Goal: Task Accomplishment & Management: Manage account settings

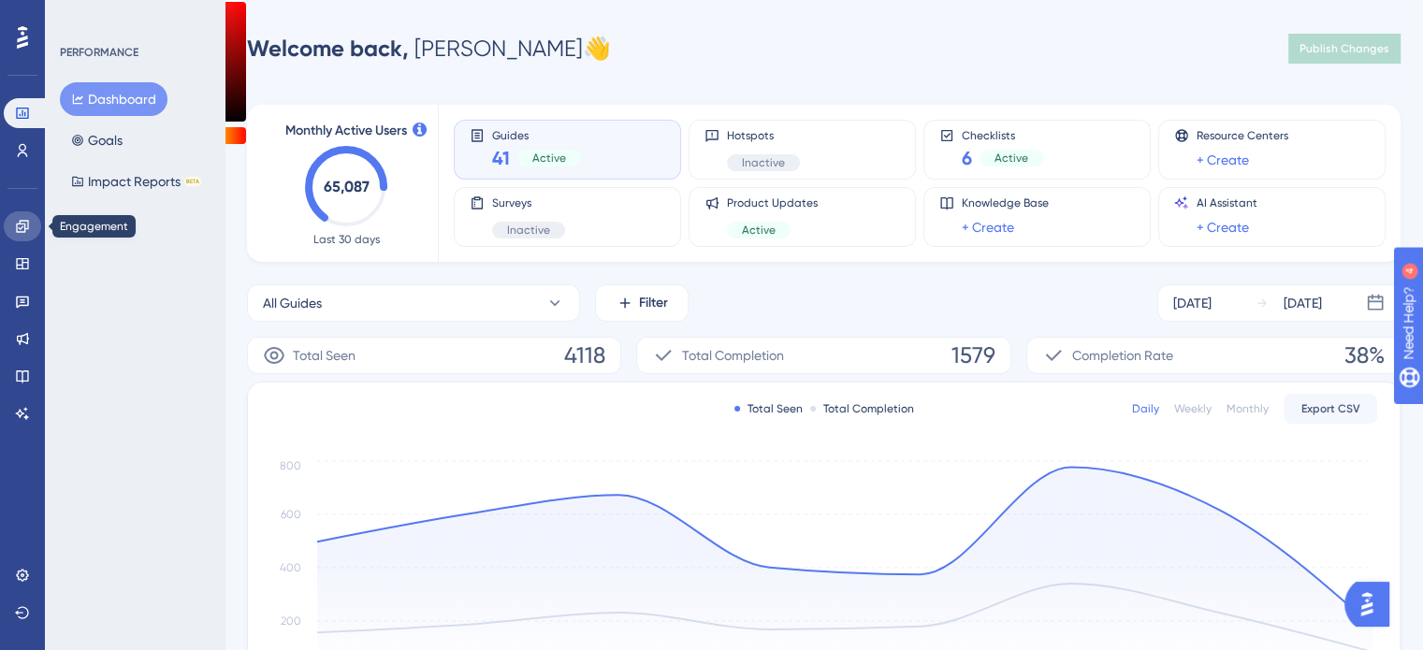
click at [25, 220] on icon at bounding box center [22, 226] width 15 height 15
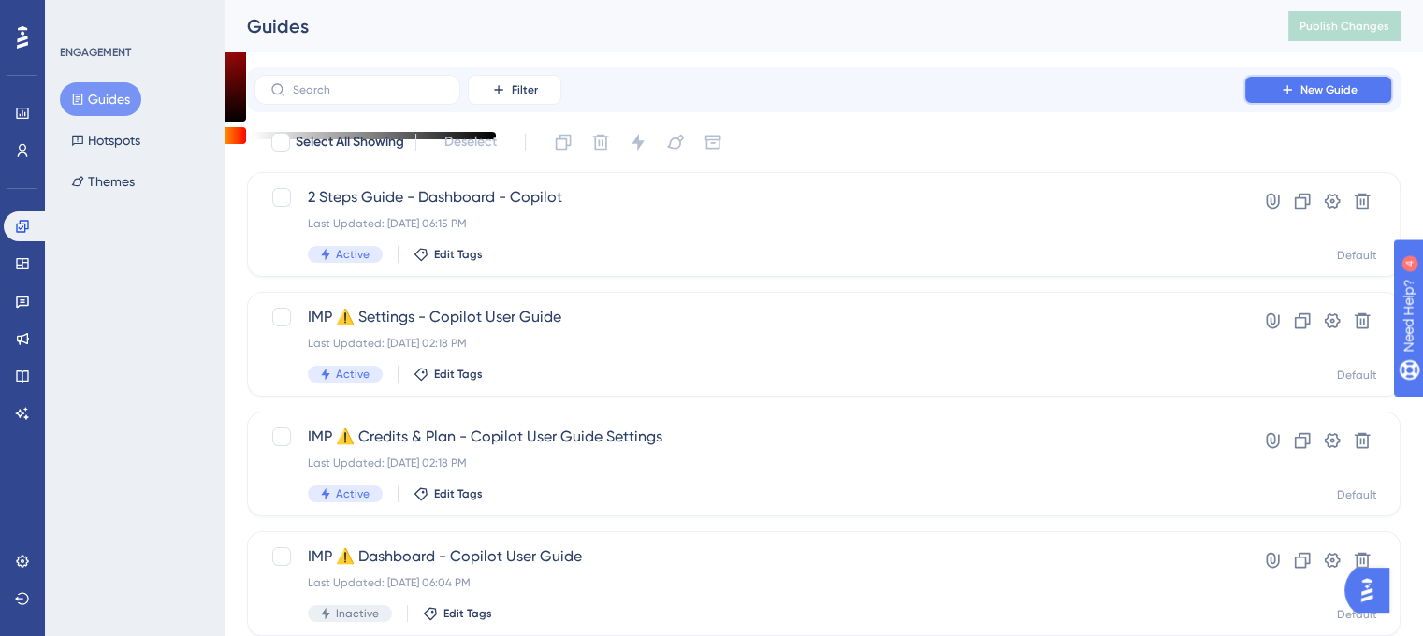
click at [1379, 78] on button "New Guide" at bounding box center [1319, 90] width 150 height 30
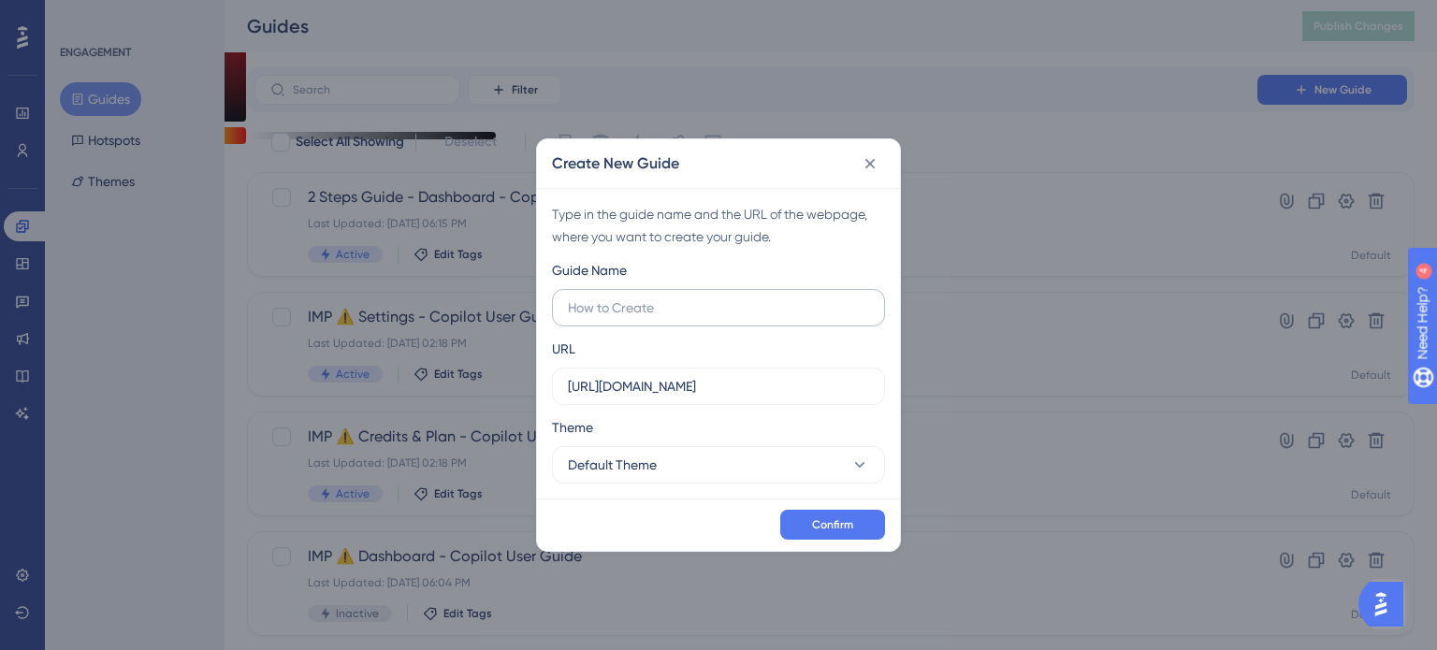
click at [654, 303] on input "text" at bounding box center [718, 308] width 301 height 21
drag, startPoint x: 734, startPoint y: 309, endPoint x: 722, endPoint y: 297, distance: 17.2
click at [734, 309] on input "text" at bounding box center [718, 308] width 301 height 21
click at [791, 310] on input "text" at bounding box center [718, 308] width 301 height 21
click at [719, 316] on input "text" at bounding box center [718, 308] width 301 height 21
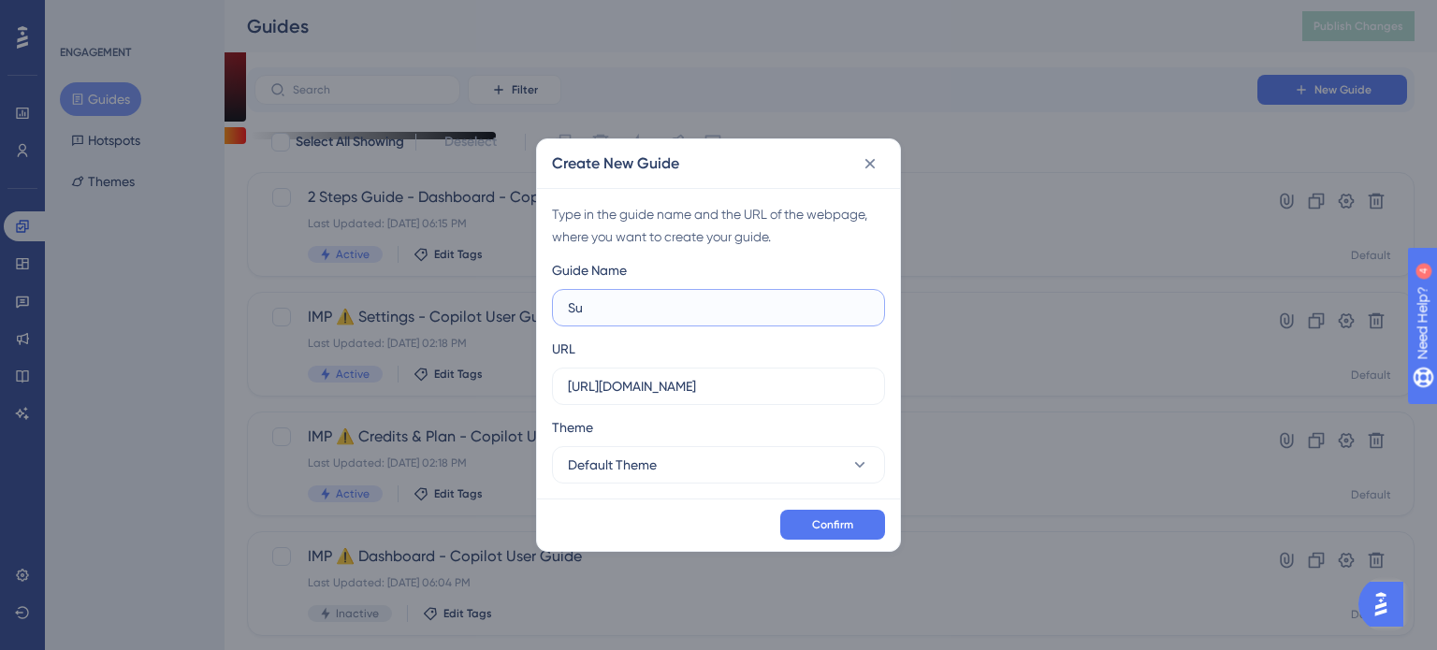
type input "S"
type input "$25 Summer Campaign Side Banner (A & B rest of the world + A HLTV)"
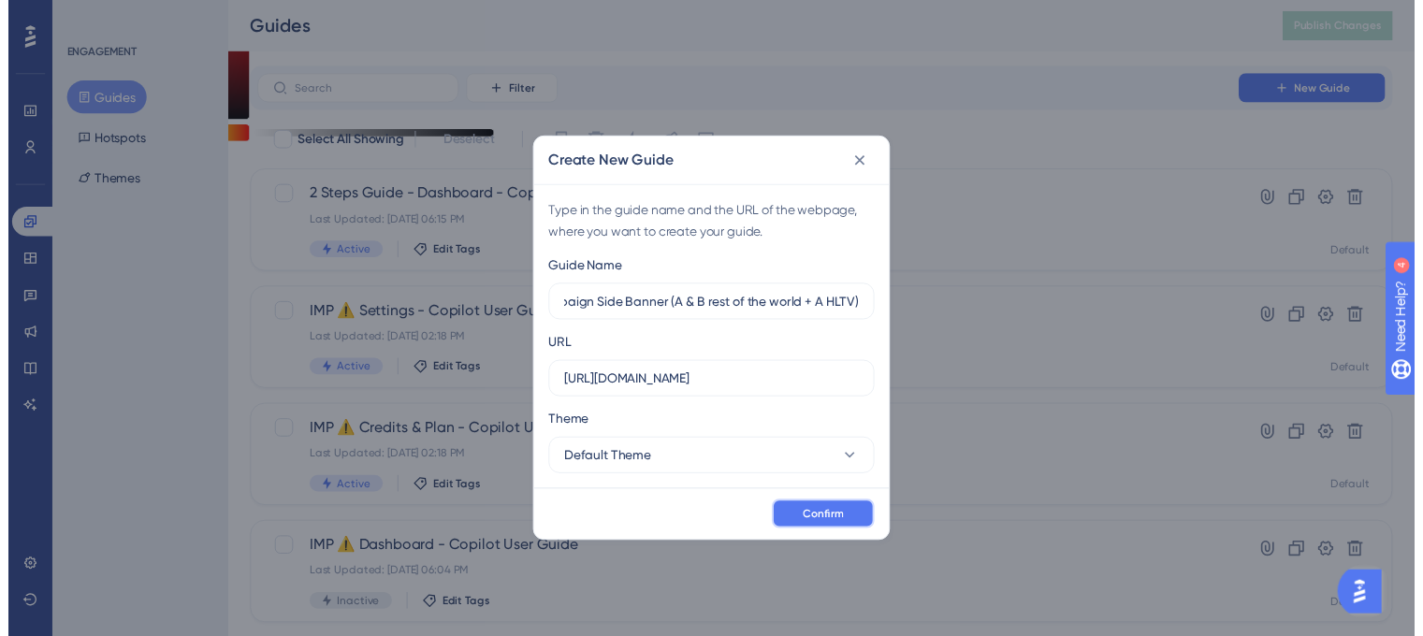
scroll to position [0, 0]
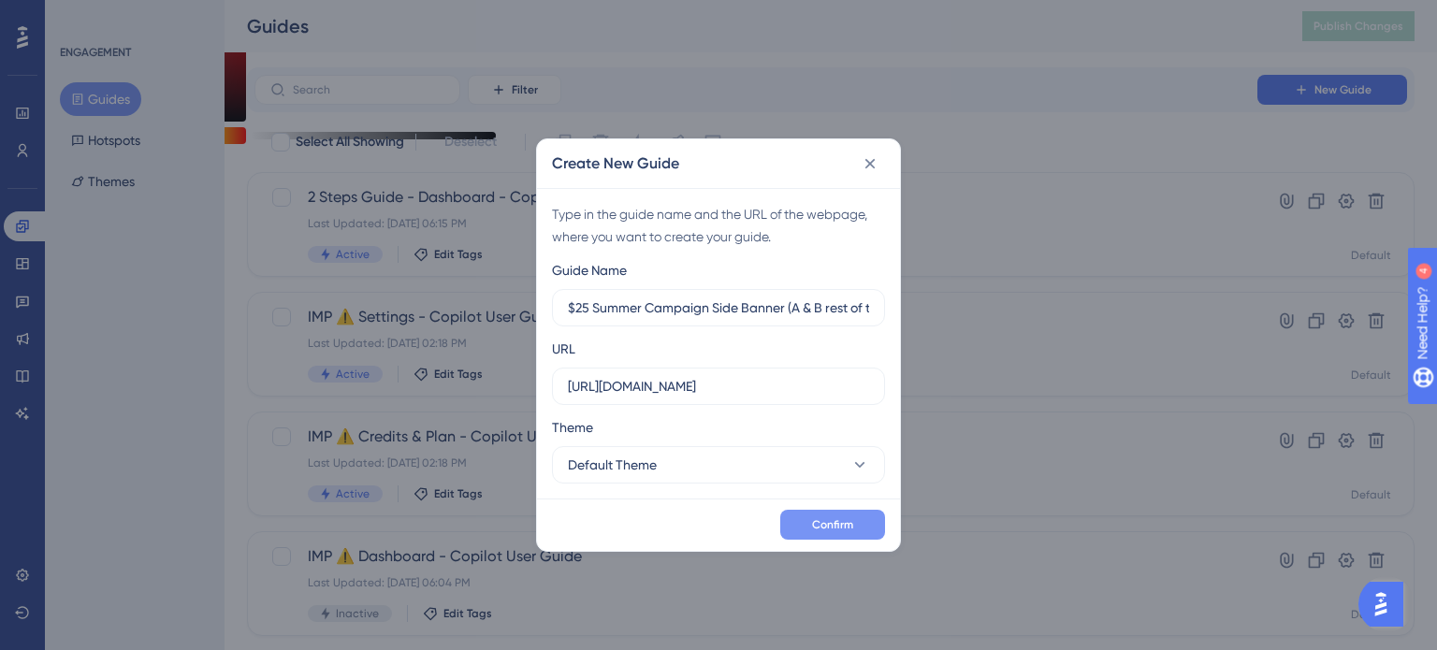
click at [821, 515] on button "Confirm" at bounding box center [833, 525] width 105 height 30
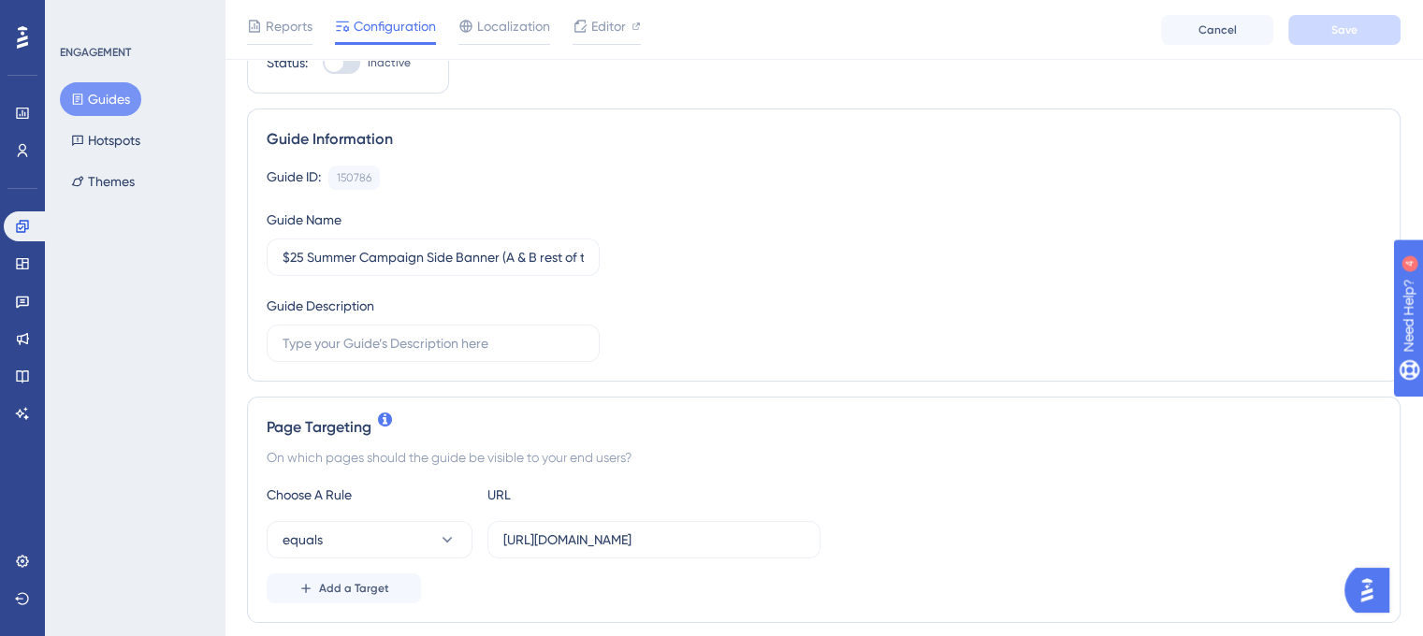
scroll to position [187, 0]
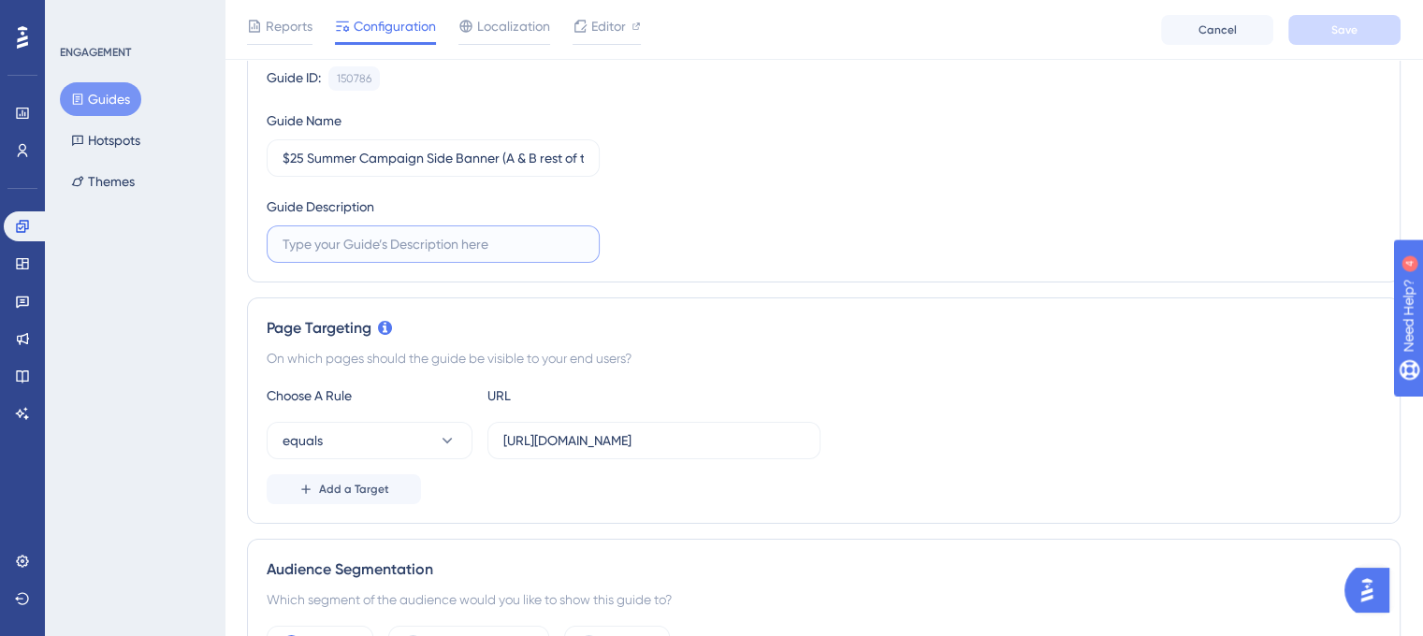
click at [470, 246] on input "text" at bounding box center [433, 244] width 301 height 21
type input "P"
click at [732, 441] on input "https://unified.cloudways.com/" at bounding box center [653, 440] width 301 height 21
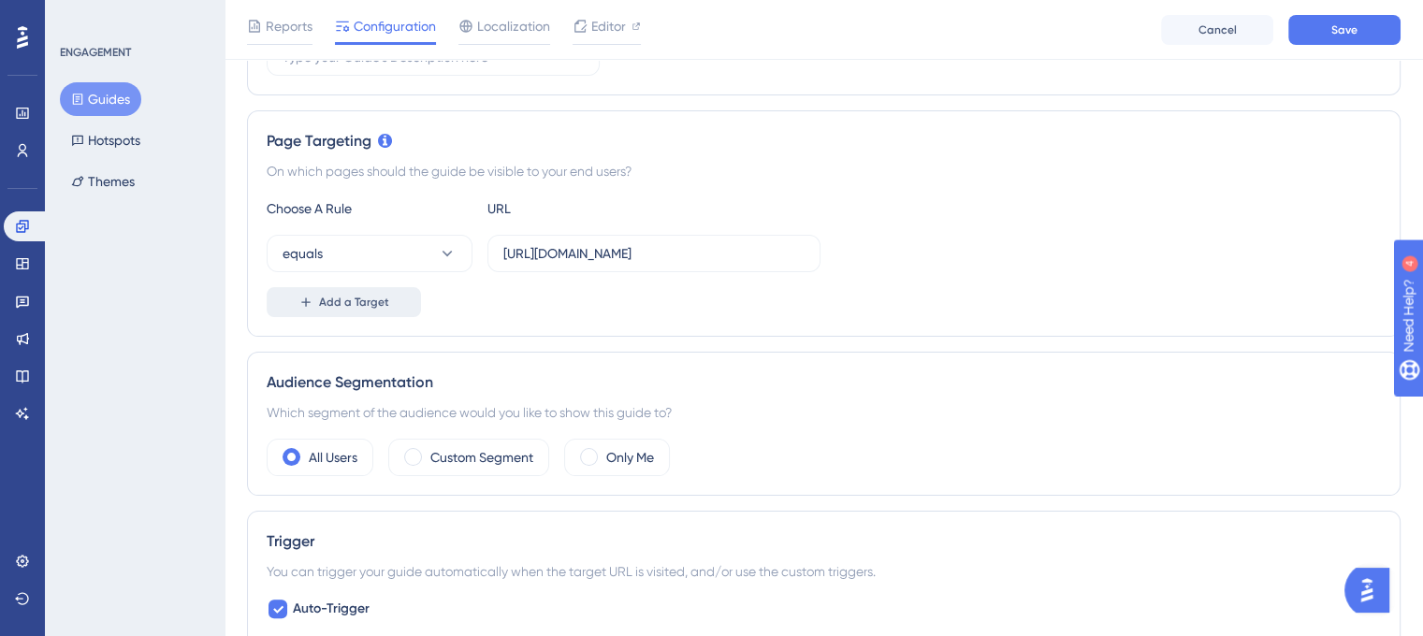
click at [371, 308] on span "Add a Target" at bounding box center [354, 302] width 70 height 15
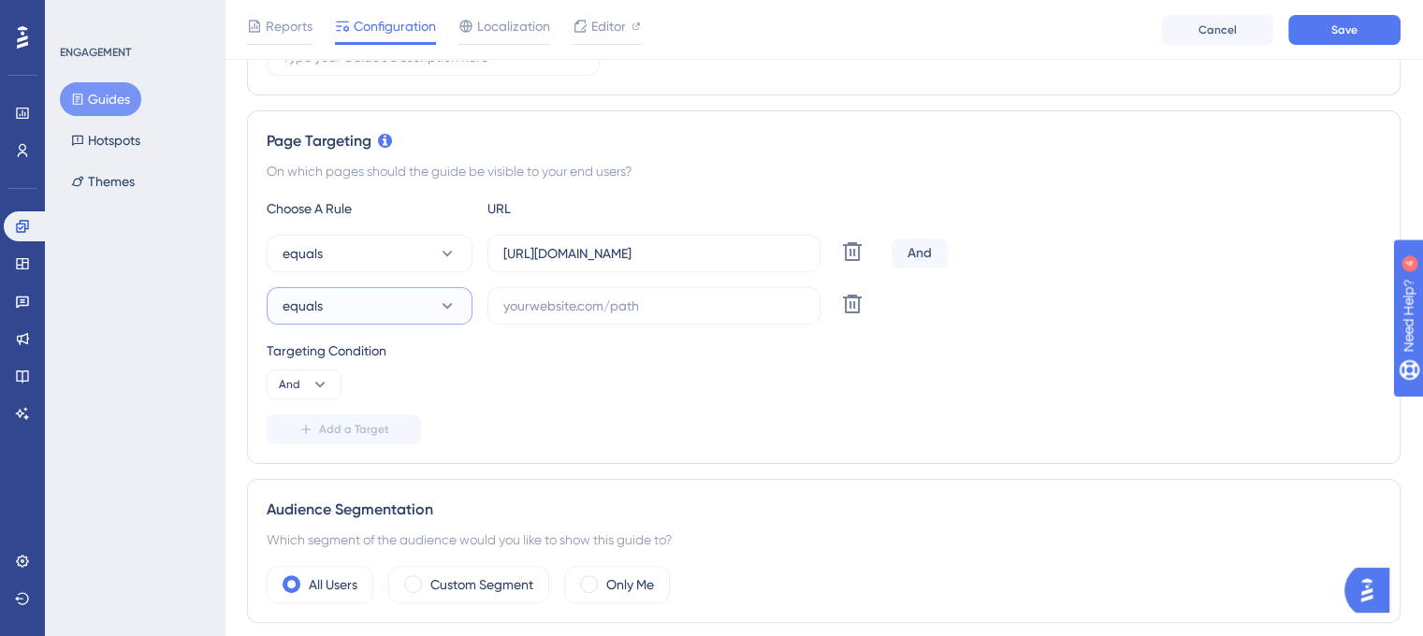
click at [405, 300] on button "equals" at bounding box center [370, 305] width 206 height 37
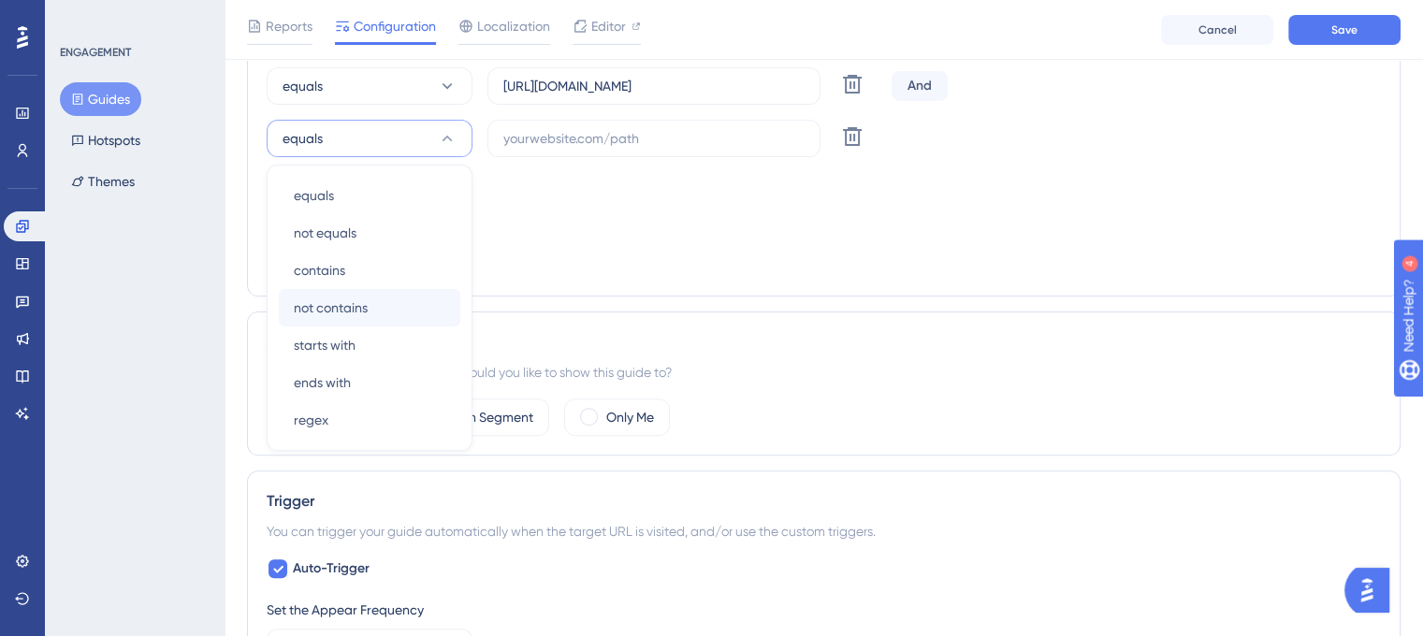
scroll to position [530, 0]
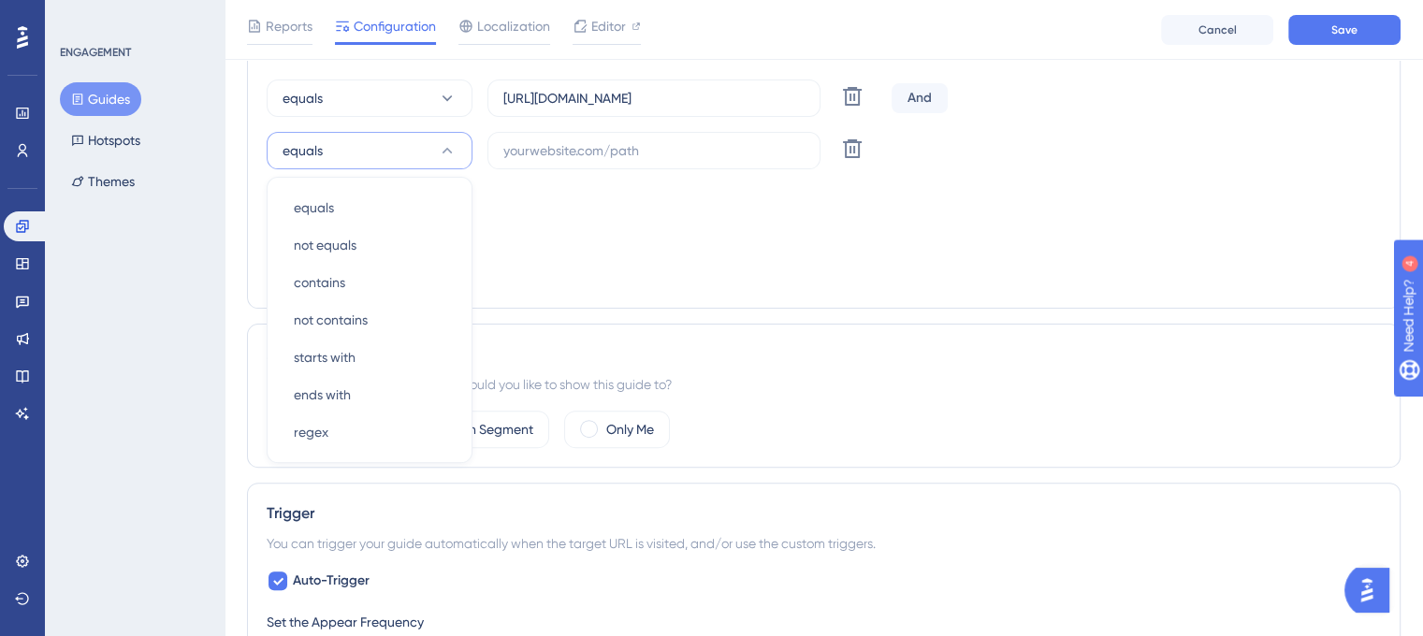
click at [614, 243] on div "Choose A Rule URL equals https://unified.cloudways.com/ Delete And equals equal…" at bounding box center [824, 165] width 1115 height 247
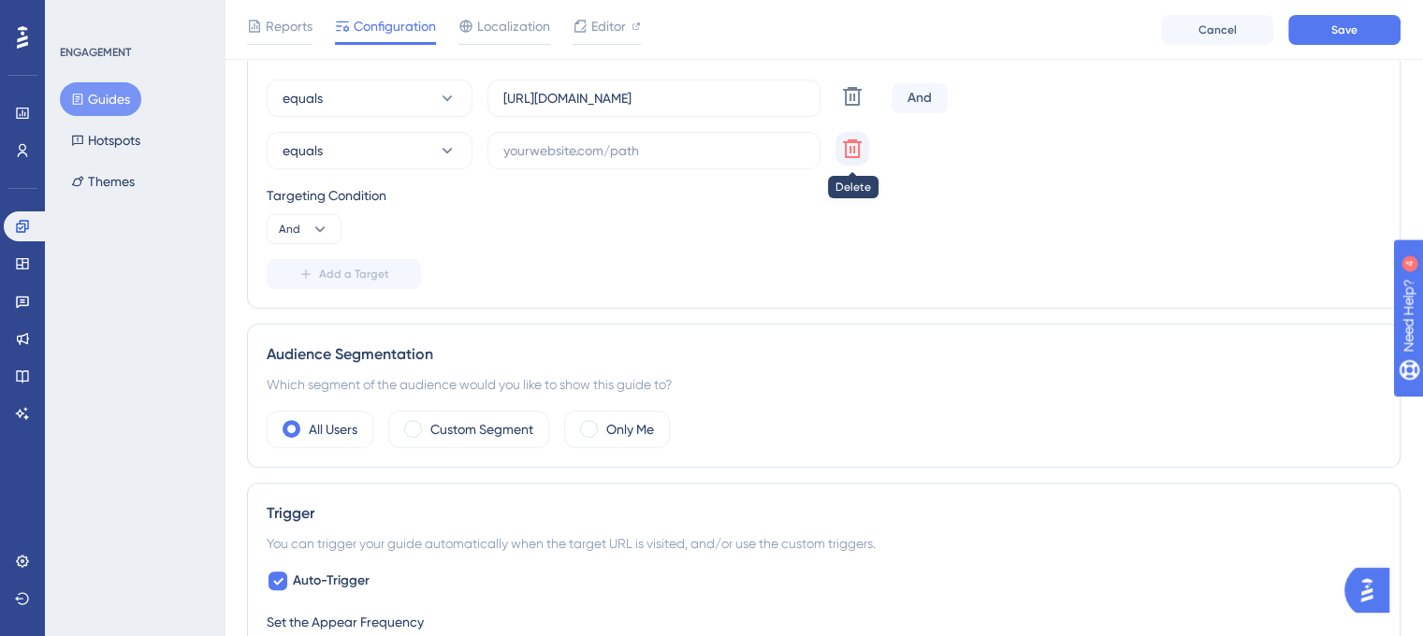
click at [852, 150] on icon at bounding box center [852, 149] width 22 height 22
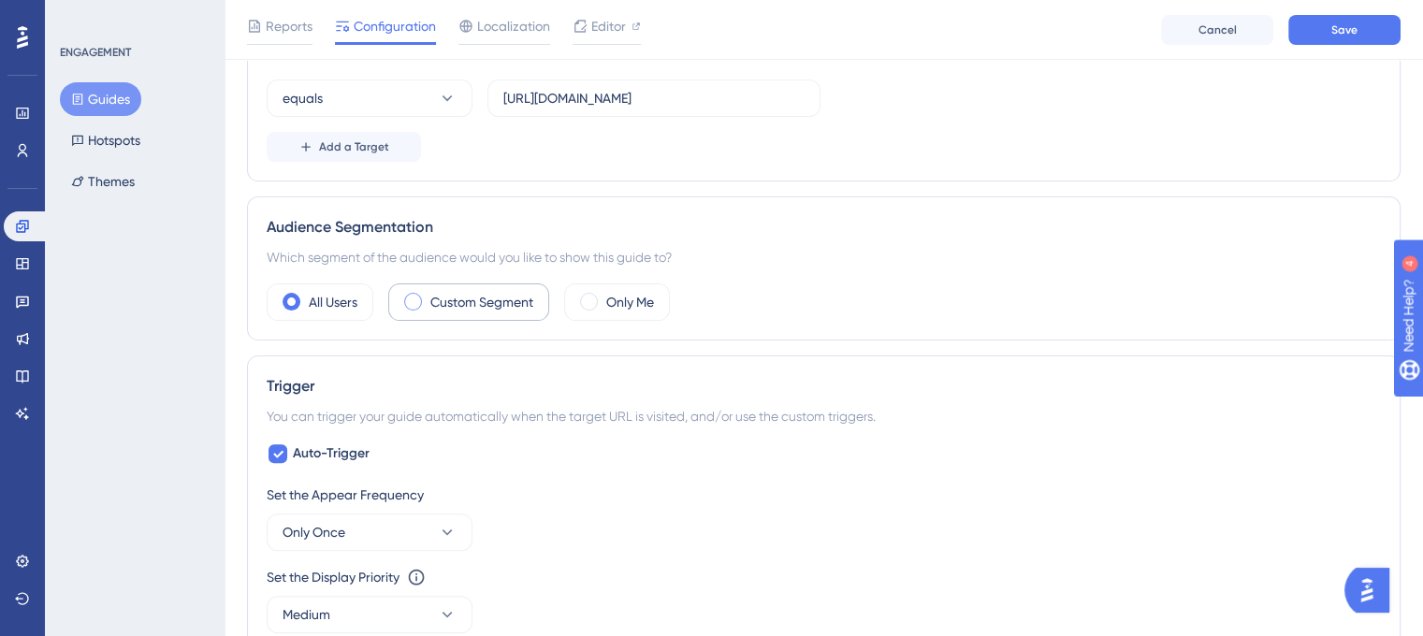
click at [496, 305] on label "Custom Segment" at bounding box center [481, 302] width 103 height 22
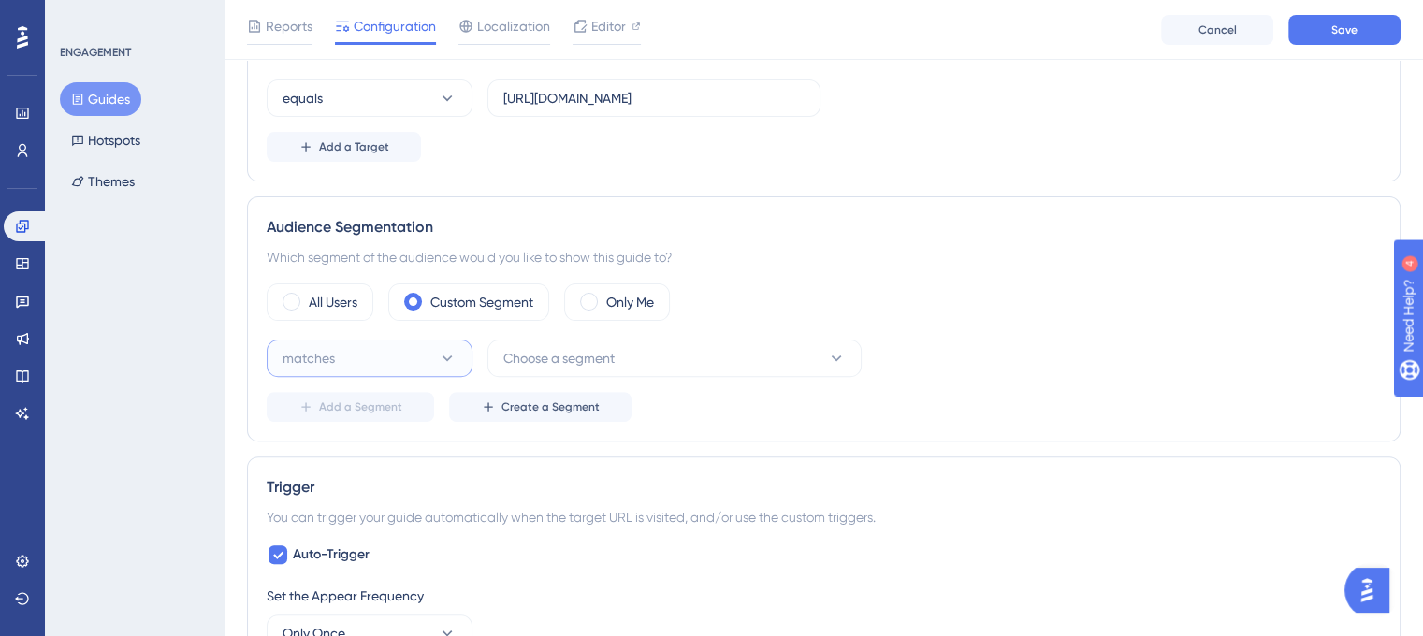
click at [445, 352] on icon at bounding box center [447, 358] width 19 height 19
click at [419, 423] on div "matches matches" at bounding box center [370, 415] width 152 height 37
click at [588, 361] on span "Choose a segment" at bounding box center [558, 358] width 111 height 22
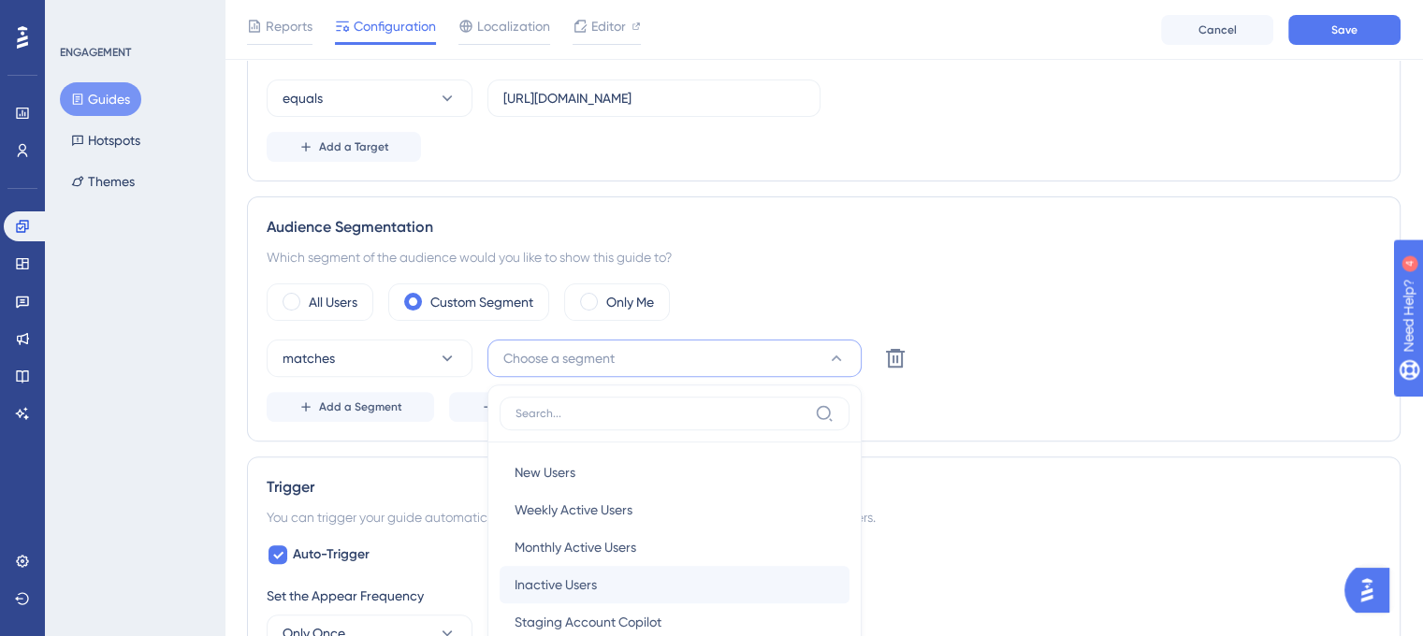
scroll to position [745, 0]
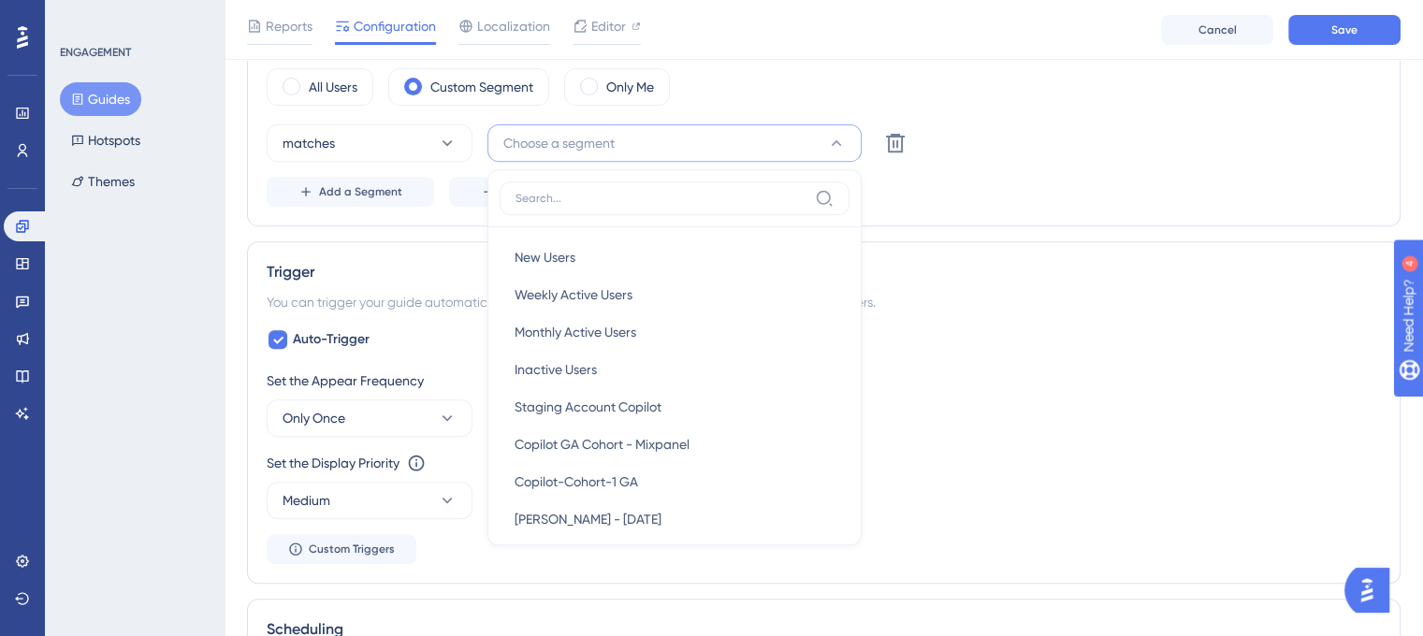
click at [616, 200] on input at bounding box center [662, 198] width 292 height 15
type input "s"
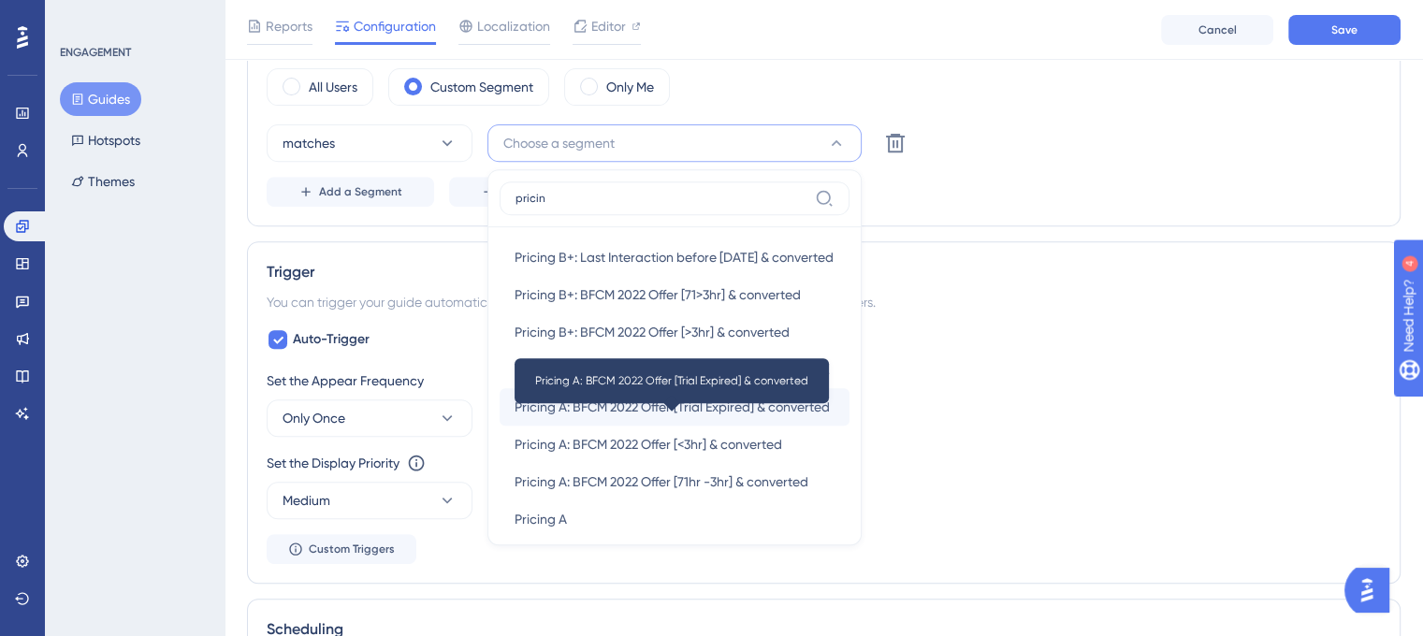
scroll to position [314, 0]
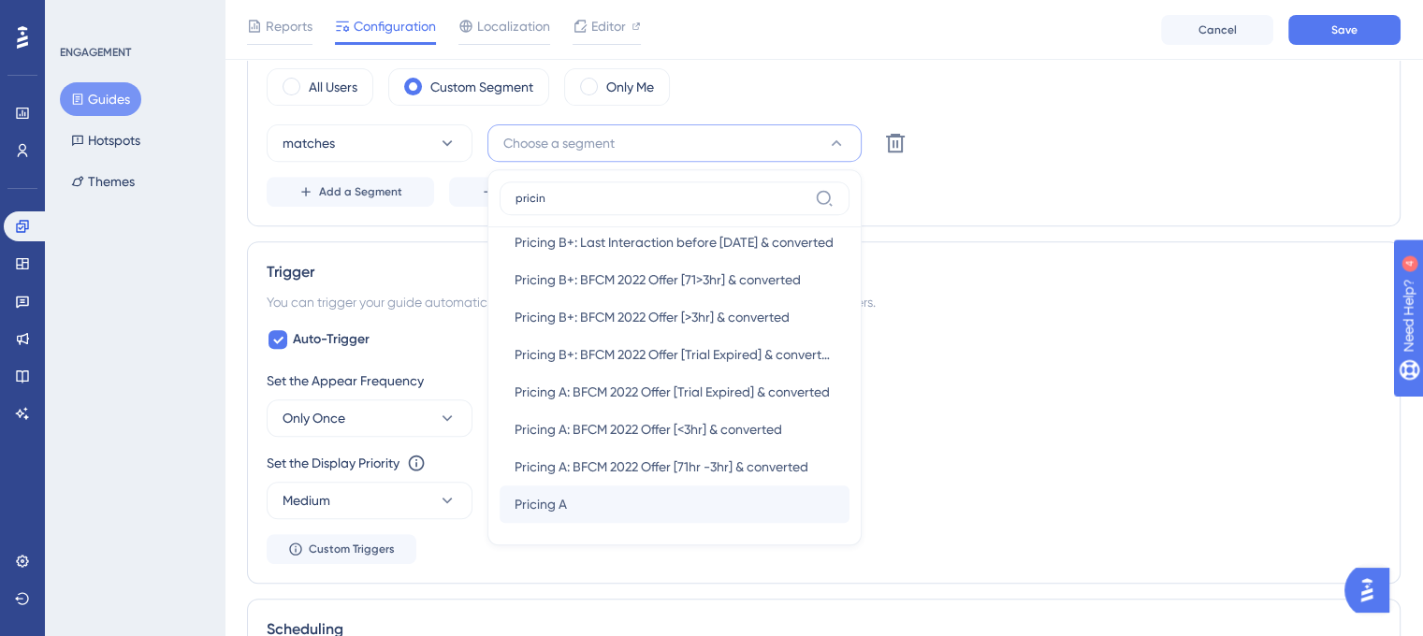
type input "pricin"
click at [586, 501] on div "Pricing A Pricing A" at bounding box center [675, 504] width 320 height 37
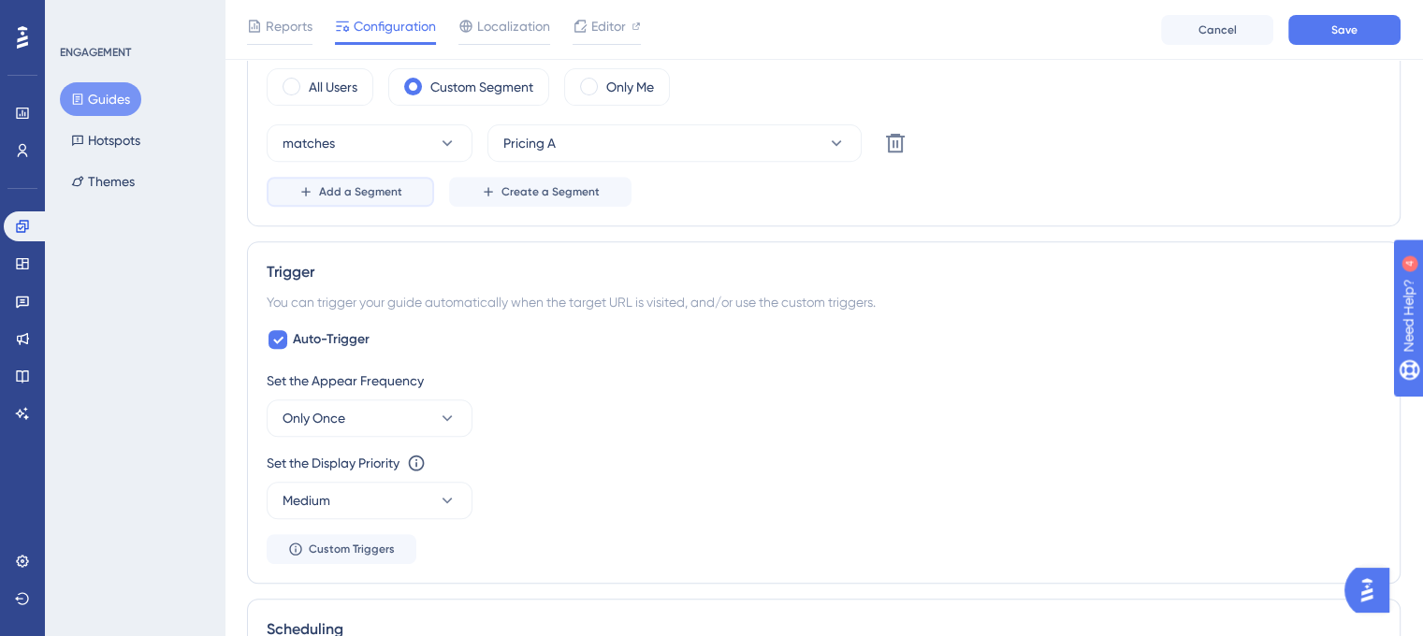
click at [388, 190] on span "Add a Segment" at bounding box center [360, 191] width 83 height 15
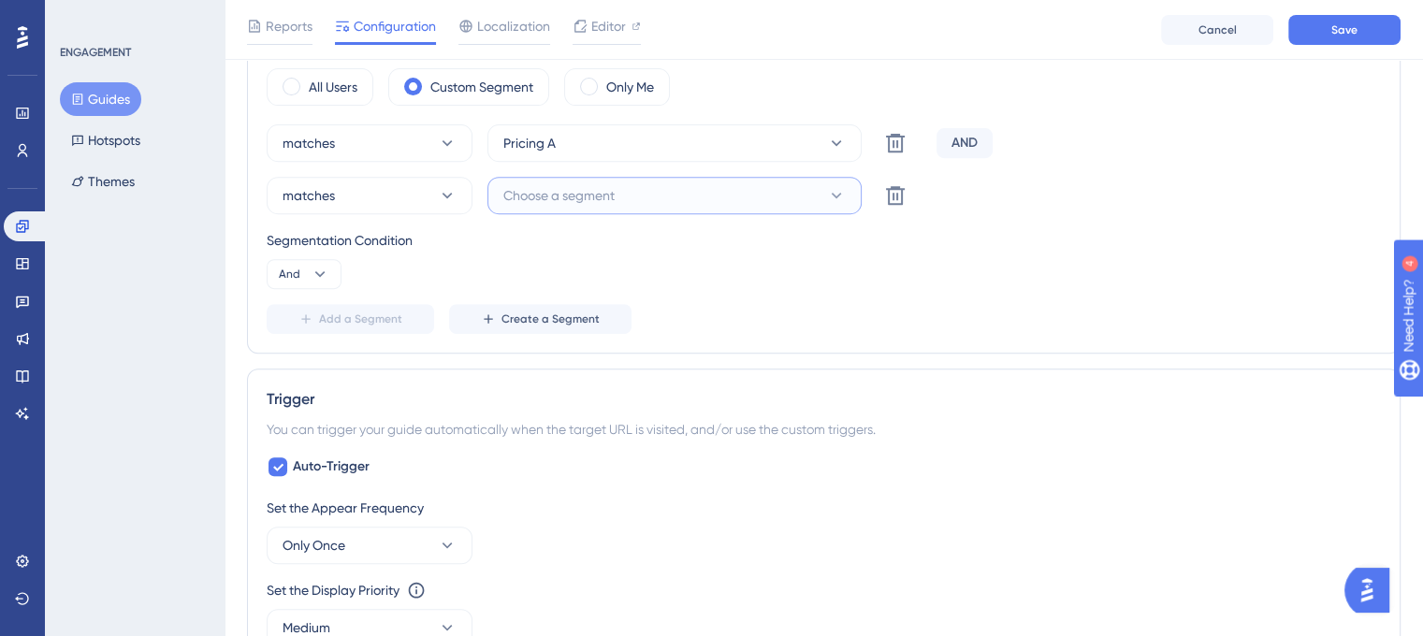
click at [604, 190] on span "Choose a segment" at bounding box center [558, 195] width 111 height 22
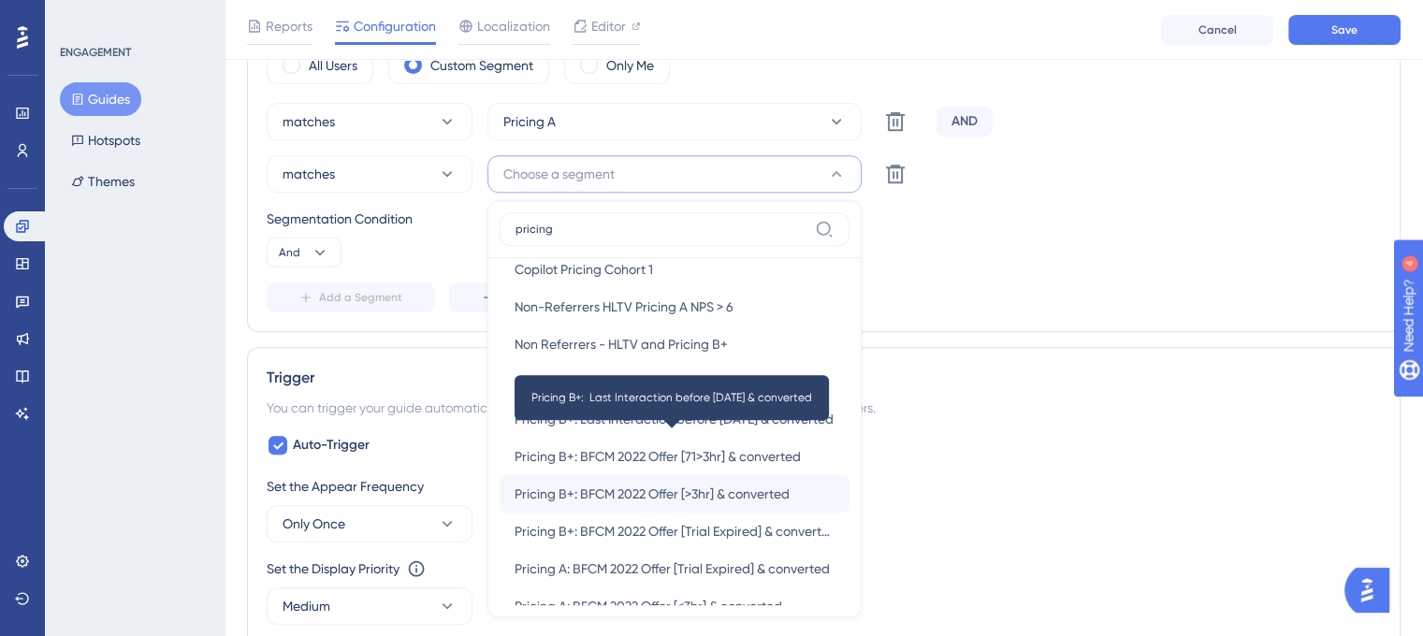
scroll to position [236, 0]
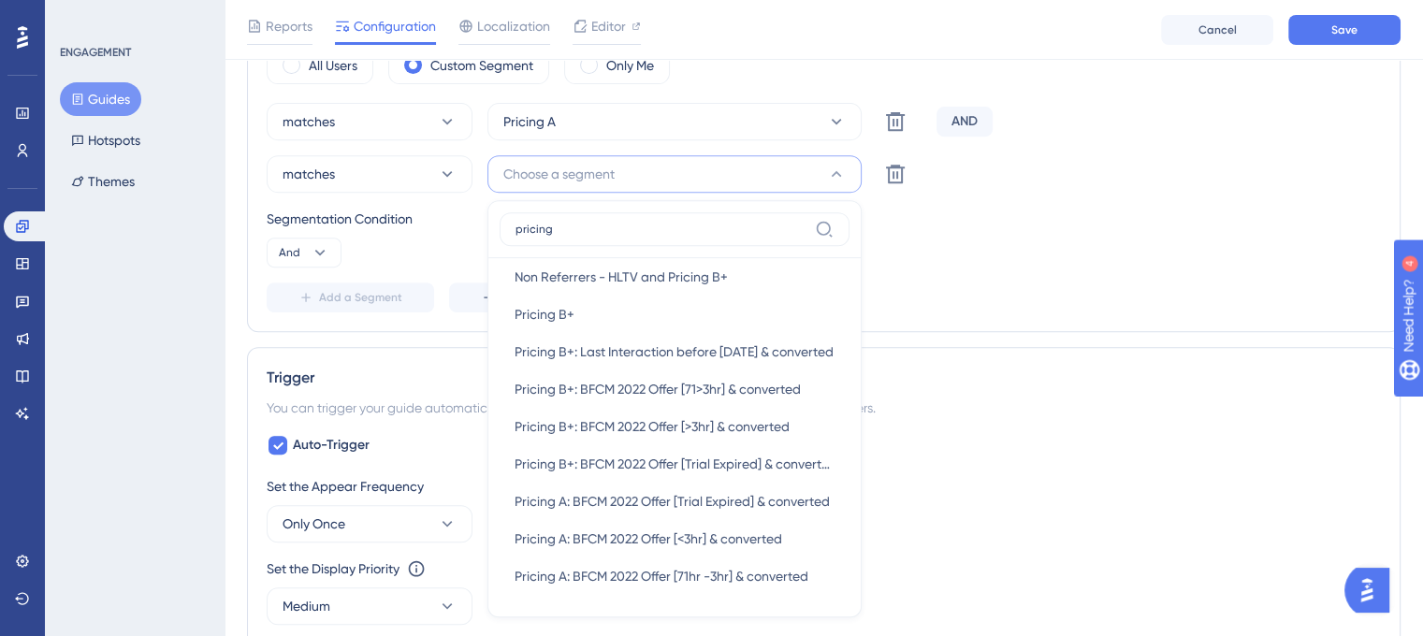
type input "pricing"
click at [1023, 236] on div "Segmentation Condition And" at bounding box center [824, 238] width 1115 height 60
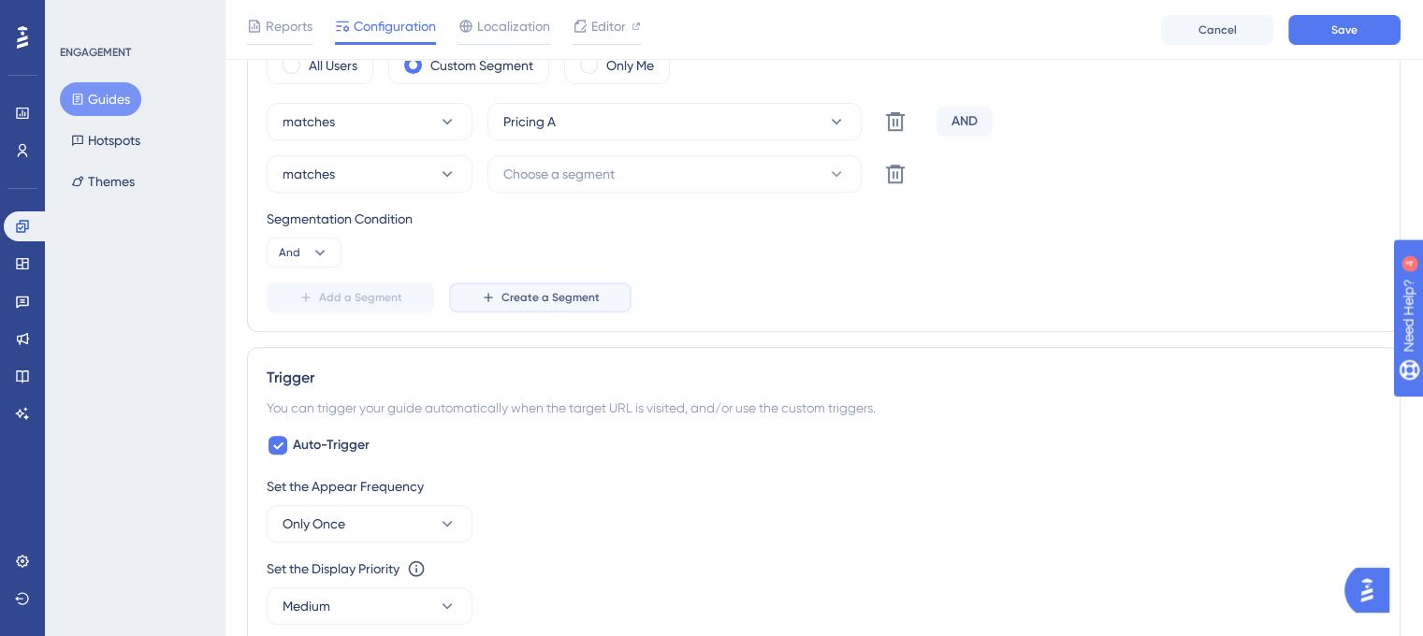
click at [525, 294] on span "Create a Segment" at bounding box center [551, 297] width 98 height 15
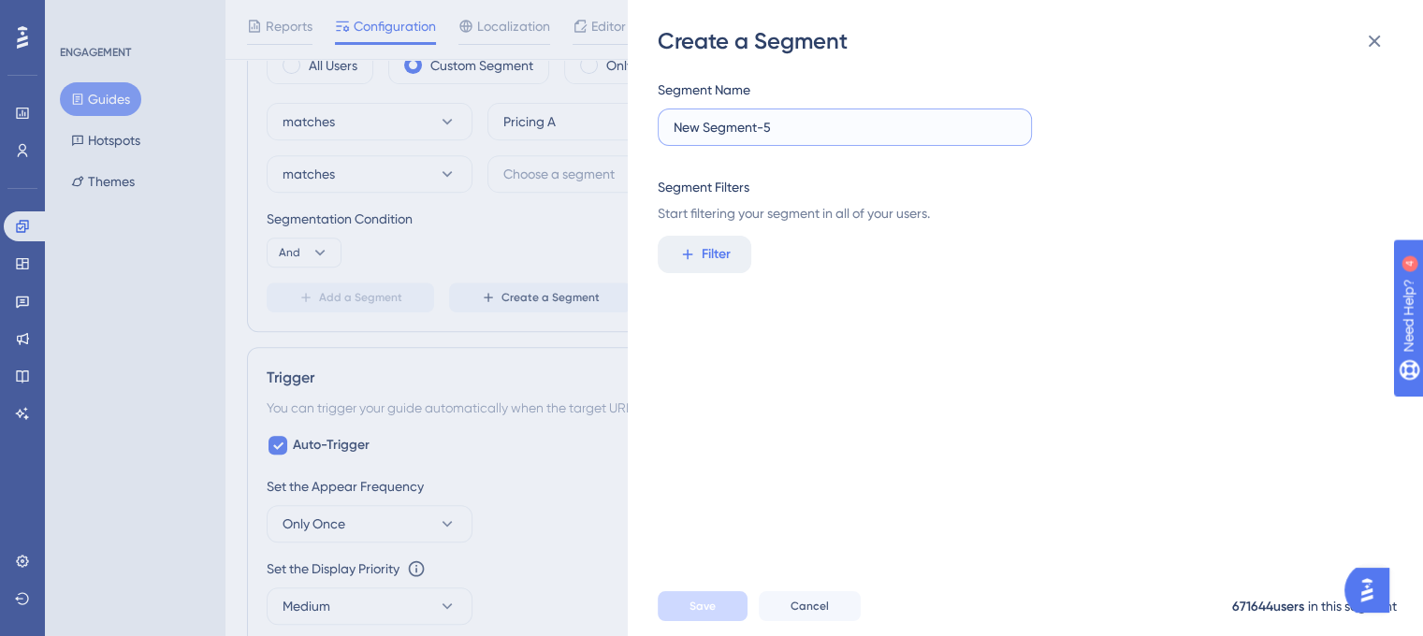
click at [800, 123] on input "New Segment-5" at bounding box center [845, 127] width 343 height 21
type input "p"
type input "Pricing A & B rest of the world"
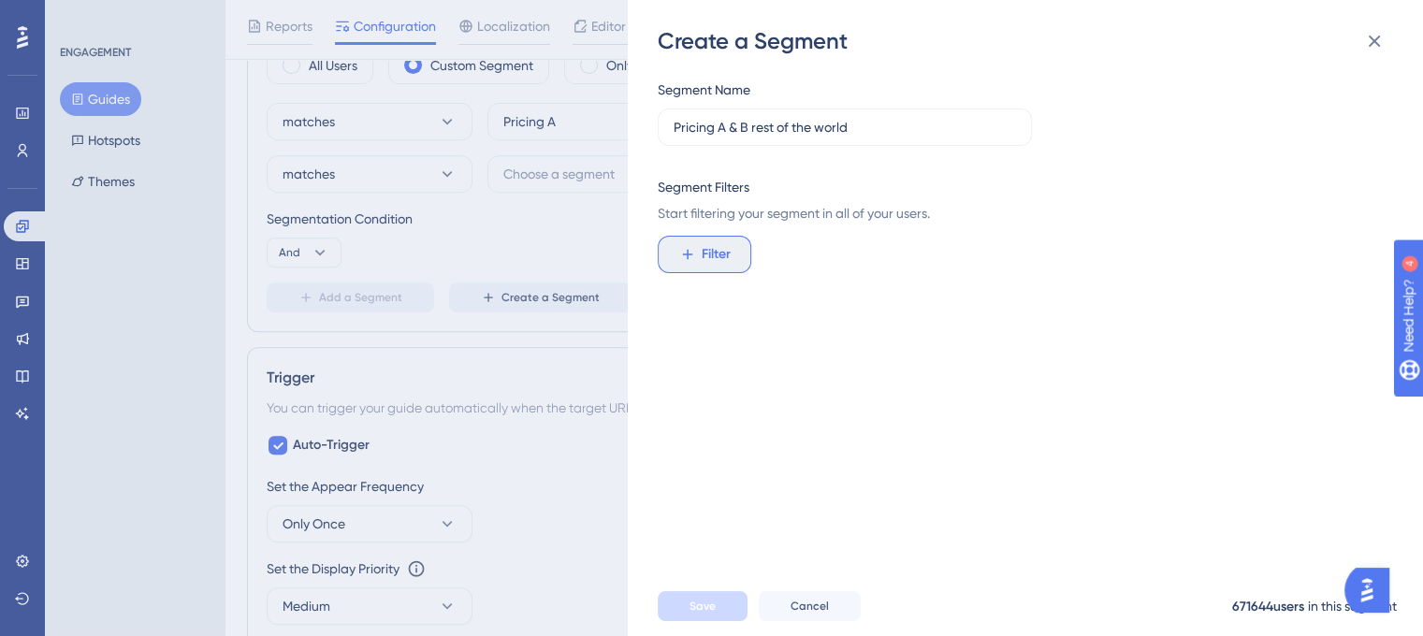
click at [721, 254] on span "Filter" at bounding box center [716, 254] width 29 height 22
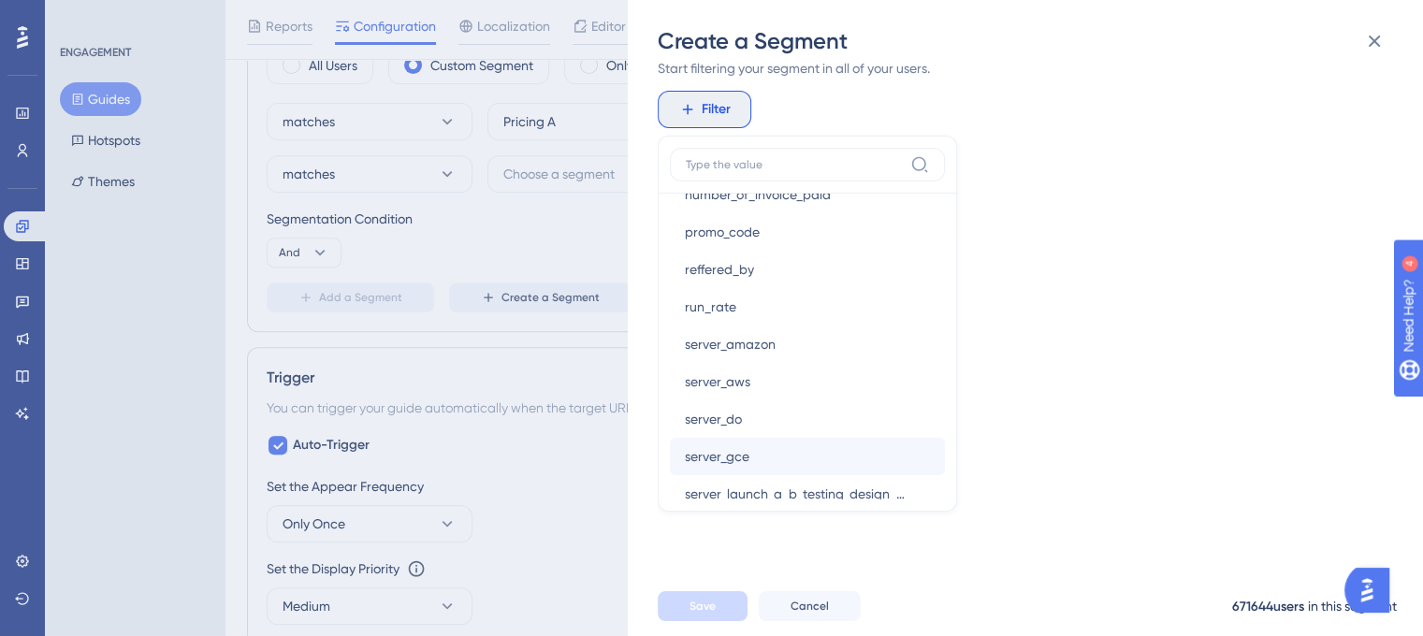
scroll to position [4024, 0]
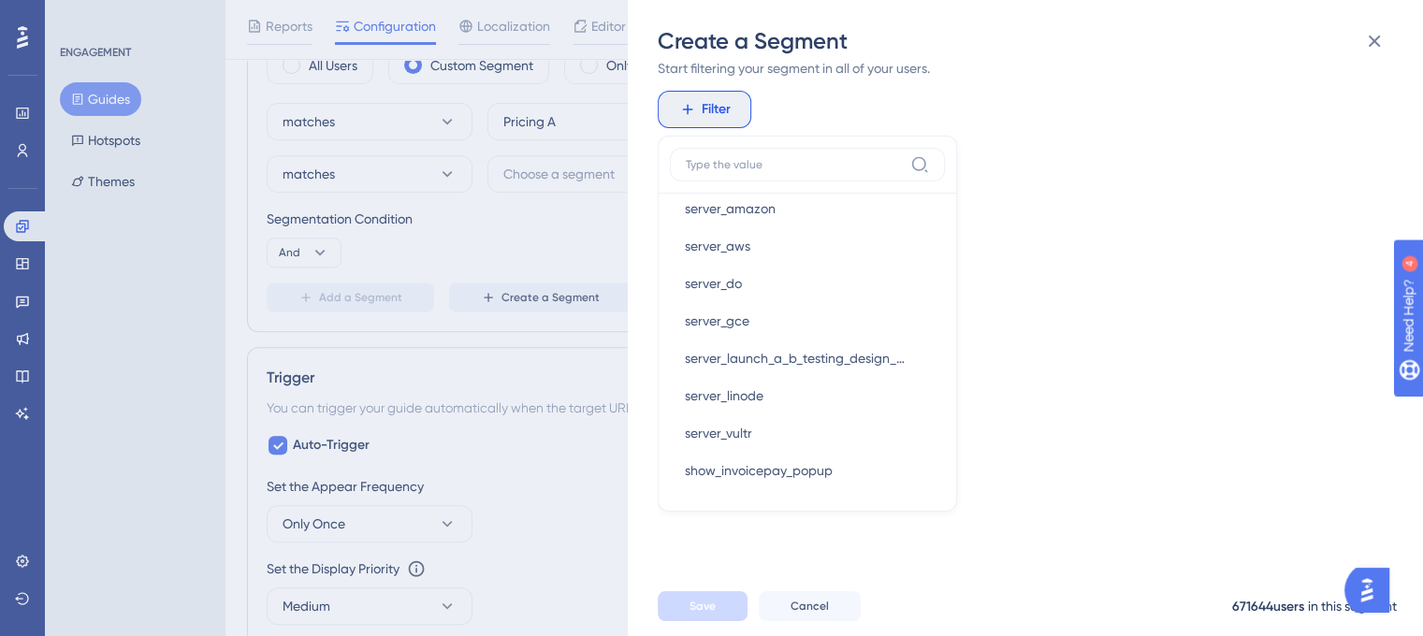
click at [811, 155] on label at bounding box center [807, 165] width 275 height 34
click at [811, 157] on input at bounding box center [794, 164] width 217 height 15
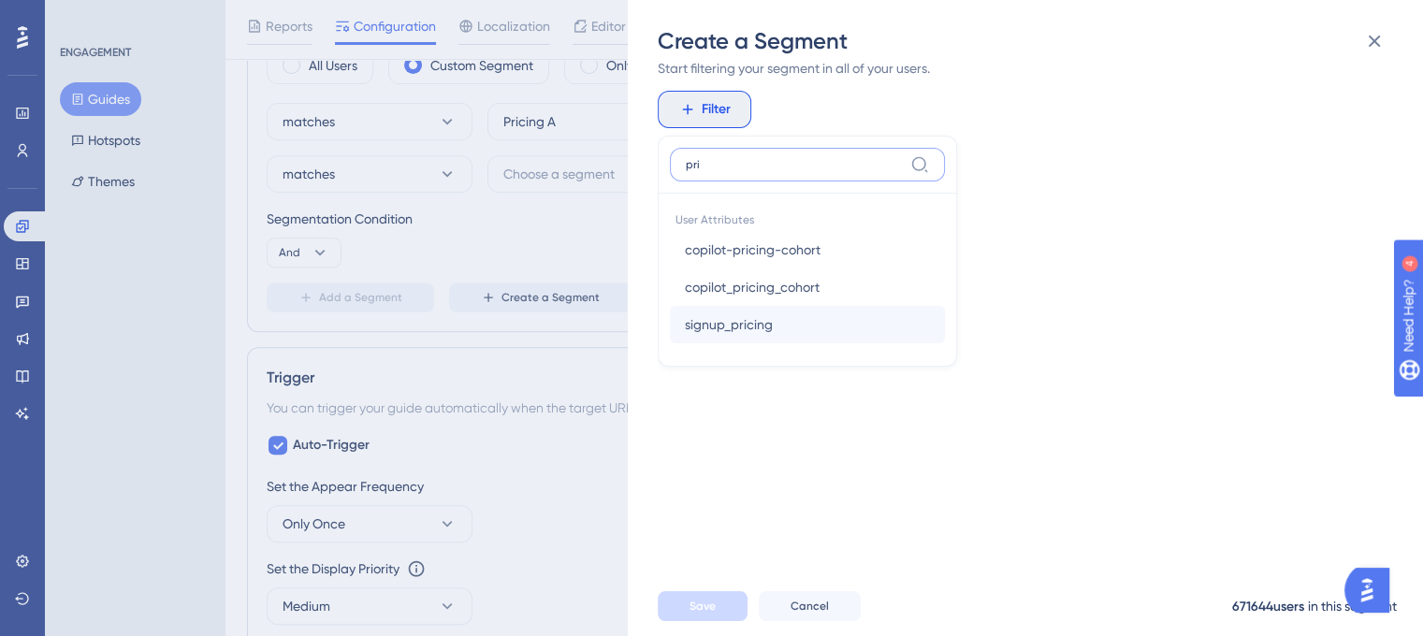
type input "pri"
click at [805, 314] on button "signup_pricing signup_pricing" at bounding box center [807, 324] width 275 height 37
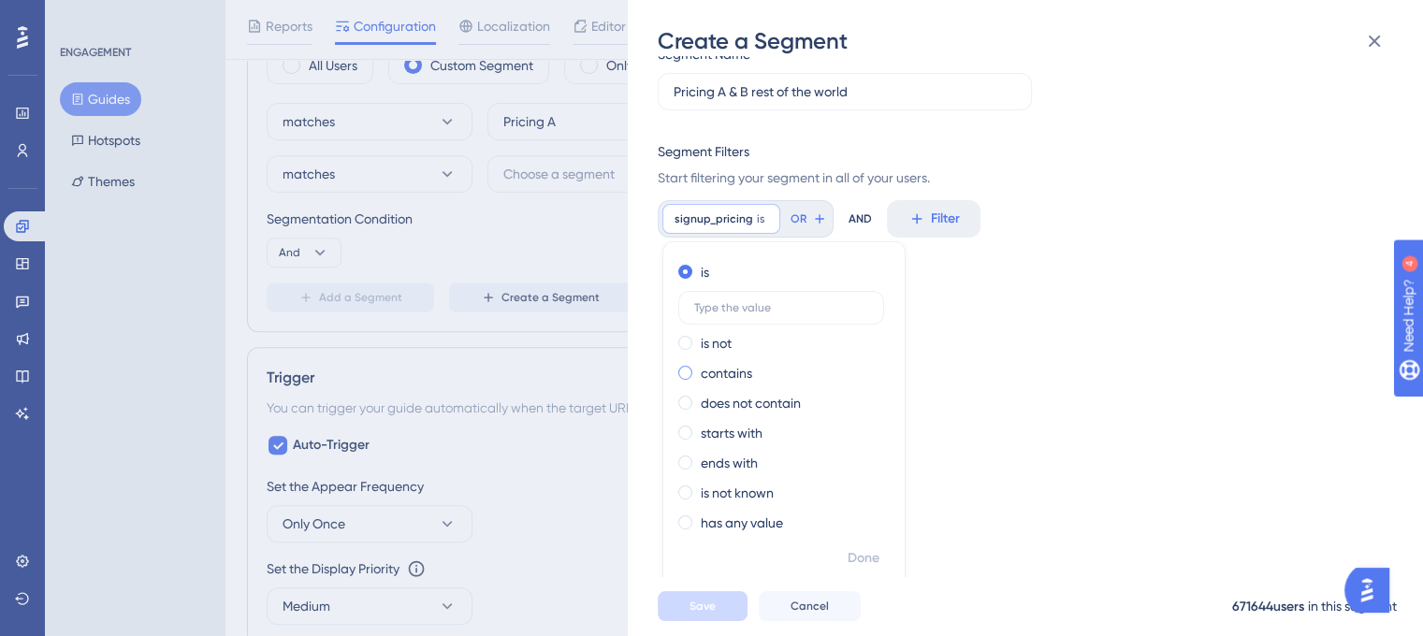
click at [755, 372] on div "contains" at bounding box center [780, 373] width 204 height 22
click at [757, 365] on input "text" at bounding box center [781, 367] width 174 height 13
click at [703, 265] on label "is" at bounding box center [705, 272] width 8 height 22
click at [740, 313] on input "text" at bounding box center [781, 307] width 174 height 13
type input "a"
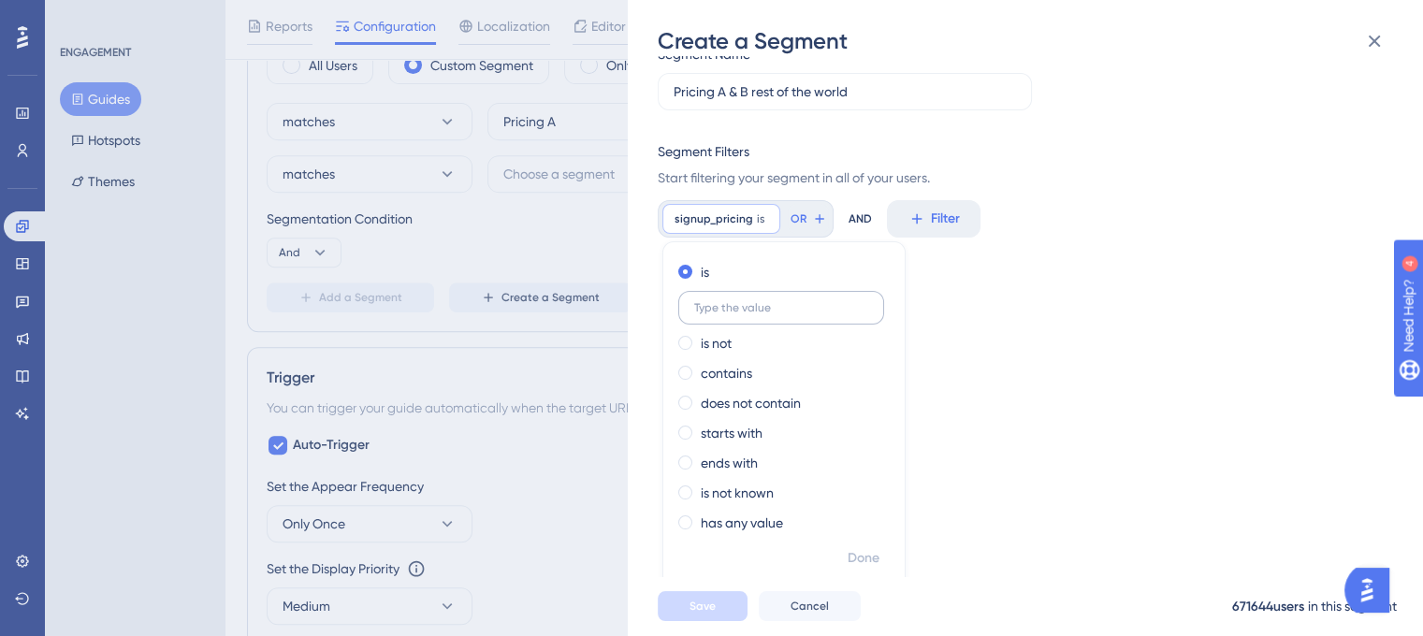
type input "A"
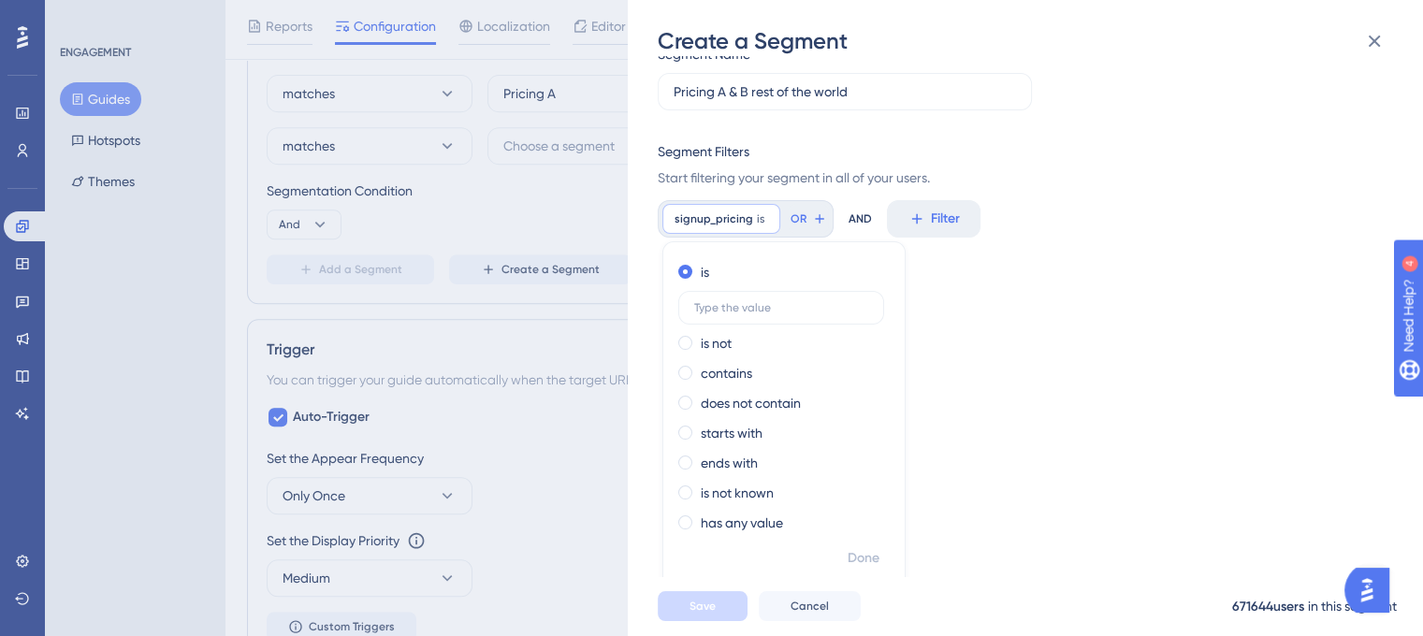
scroll to position [766, 0]
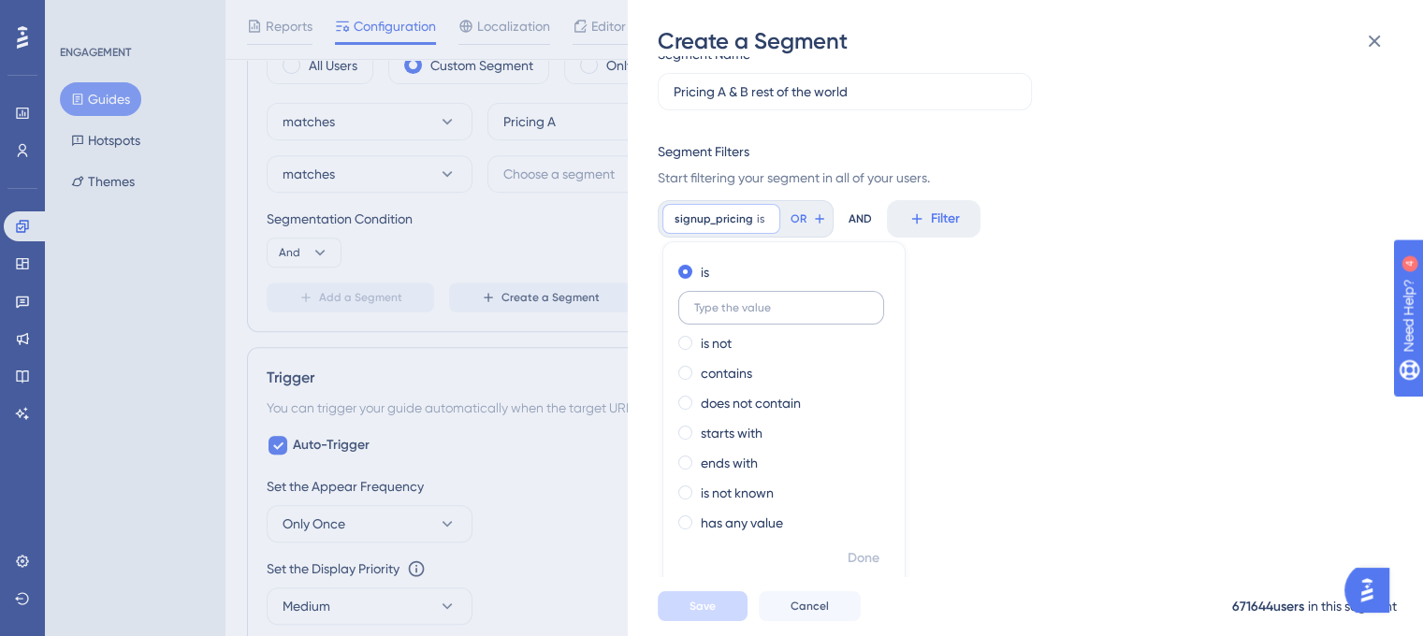
click at [740, 299] on label at bounding box center [781, 308] width 206 height 34
click at [740, 301] on input "text" at bounding box center [781, 307] width 174 height 13
click at [688, 269] on span at bounding box center [685, 272] width 14 height 14
click at [698, 268] on input "radio" at bounding box center [698, 268] width 0 height 0
click at [1189, 383] on div "Segment Name Pricing A & B rest of the world Segment Filters Start filtering yo…" at bounding box center [1035, 316] width 754 height 520
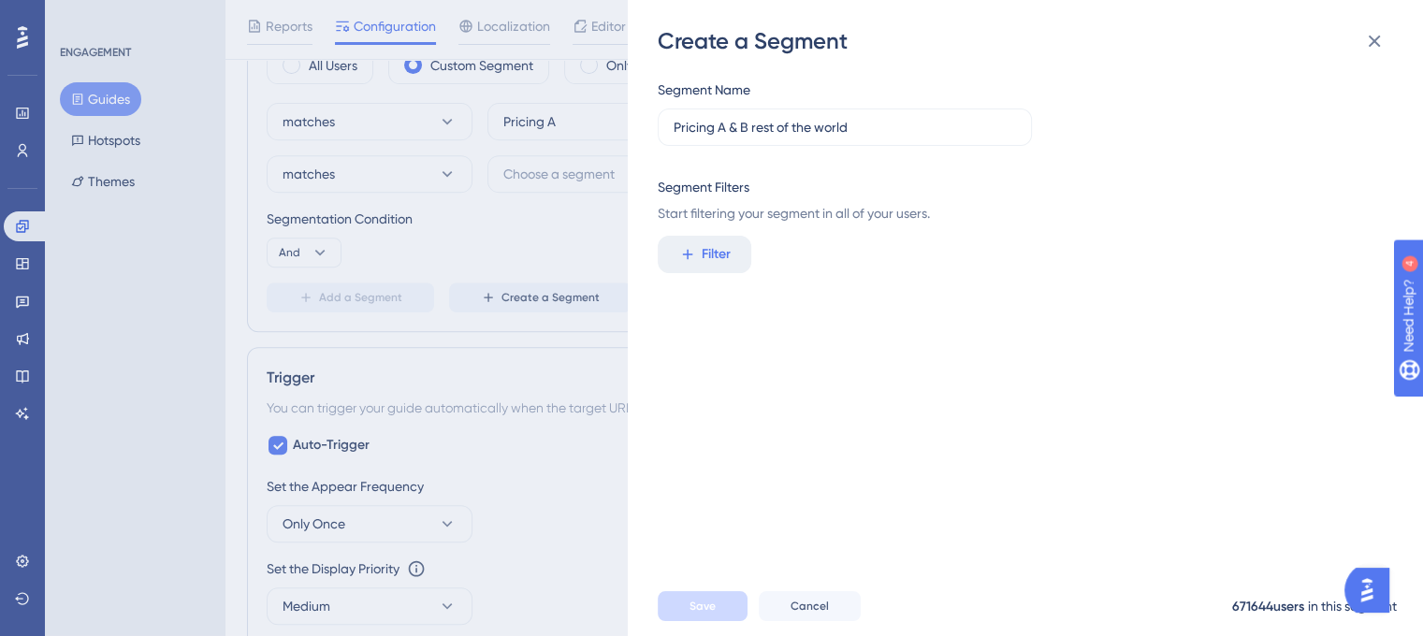
scroll to position [0, 0]
click at [728, 263] on span "Filter" at bounding box center [716, 254] width 29 height 22
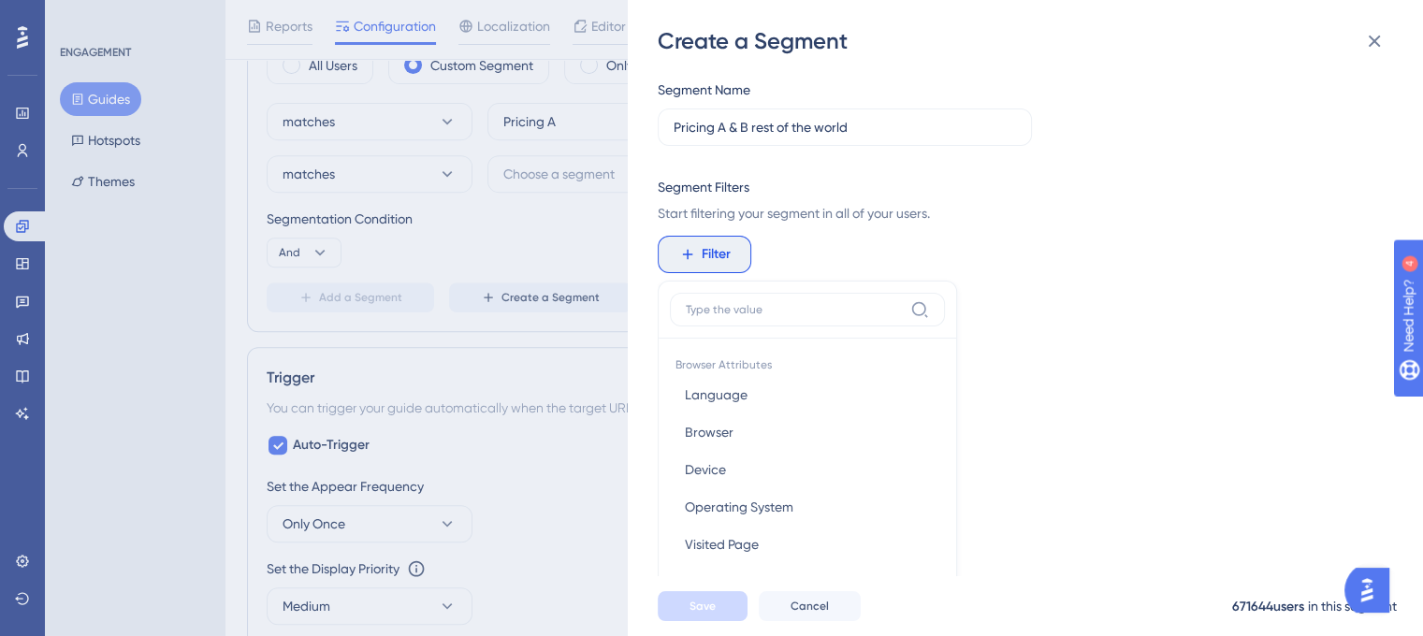
scroll to position [19, 0]
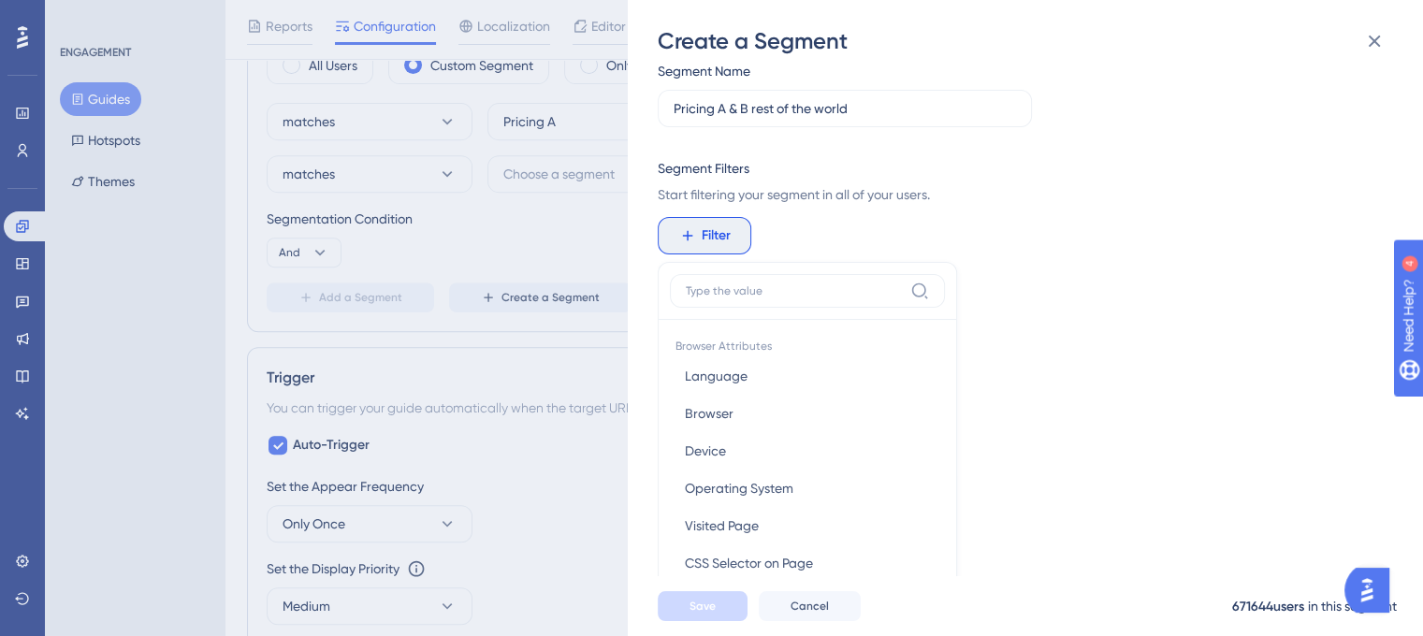
click at [751, 288] on input at bounding box center [794, 291] width 217 height 15
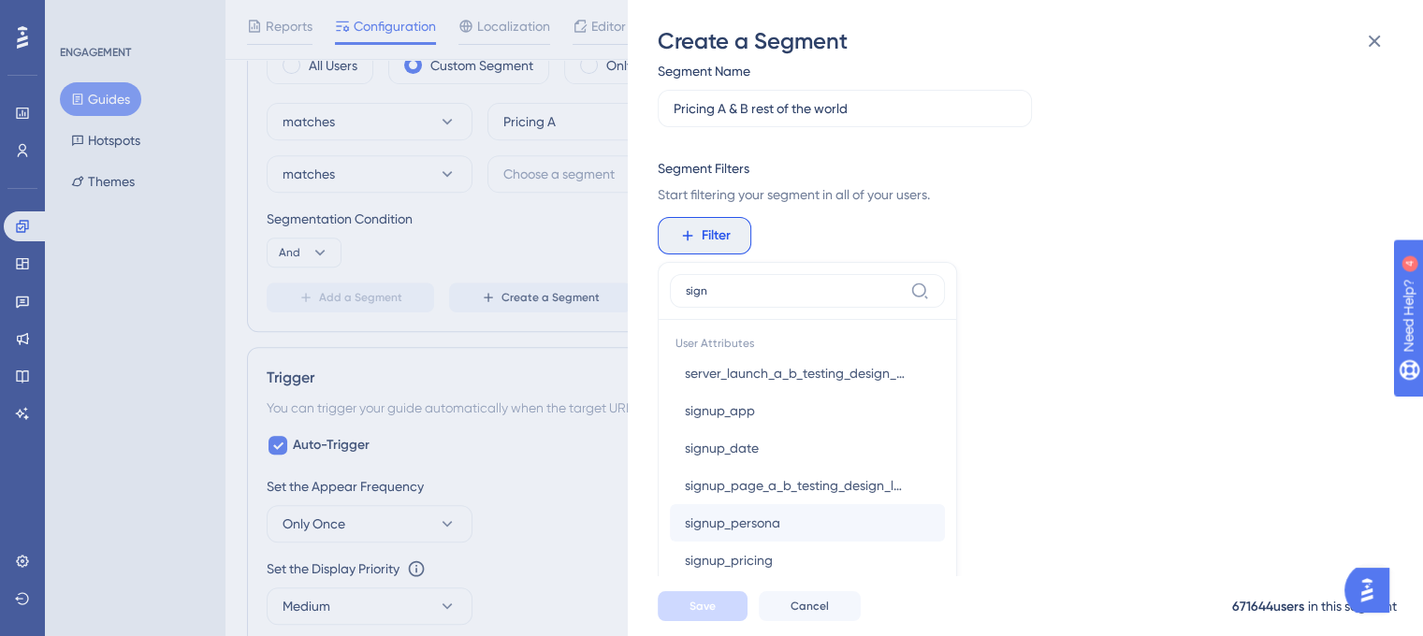
scroll to position [4, 0]
type input "sign"
click at [745, 552] on span "signup_pricing" at bounding box center [729, 559] width 88 height 22
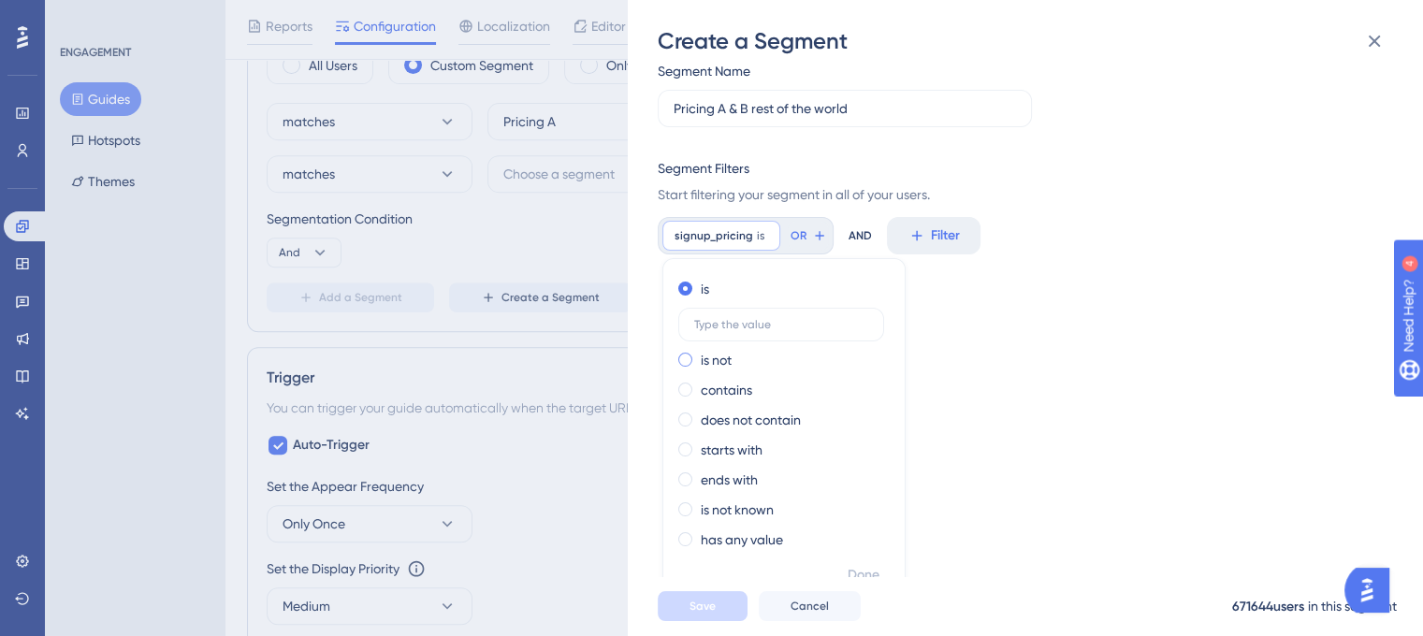
click at [740, 358] on div "is not" at bounding box center [780, 360] width 204 height 22
click at [737, 289] on div "is" at bounding box center [780, 289] width 204 height 22
click at [742, 325] on input "text" at bounding box center [781, 324] width 174 height 13
type input "A"
click at [863, 576] on span "Done" at bounding box center [864, 575] width 32 height 22
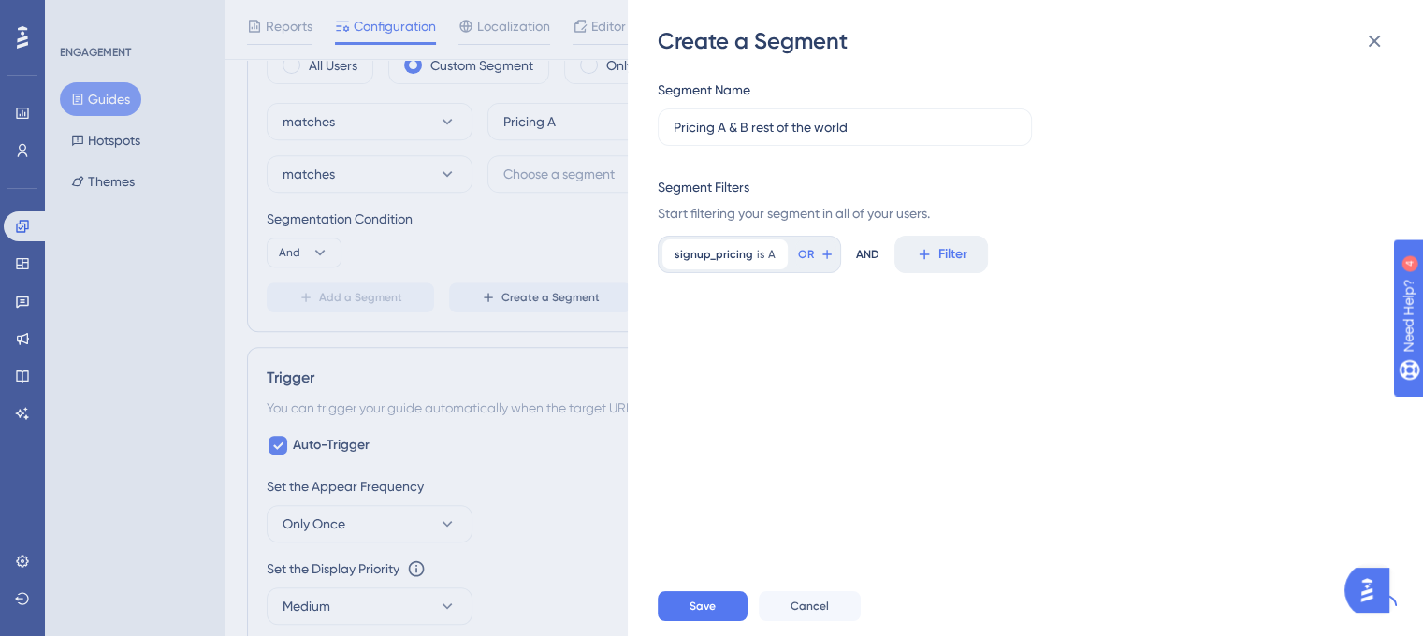
scroll to position [0, 0]
click at [820, 256] on icon at bounding box center [827, 254] width 15 height 15
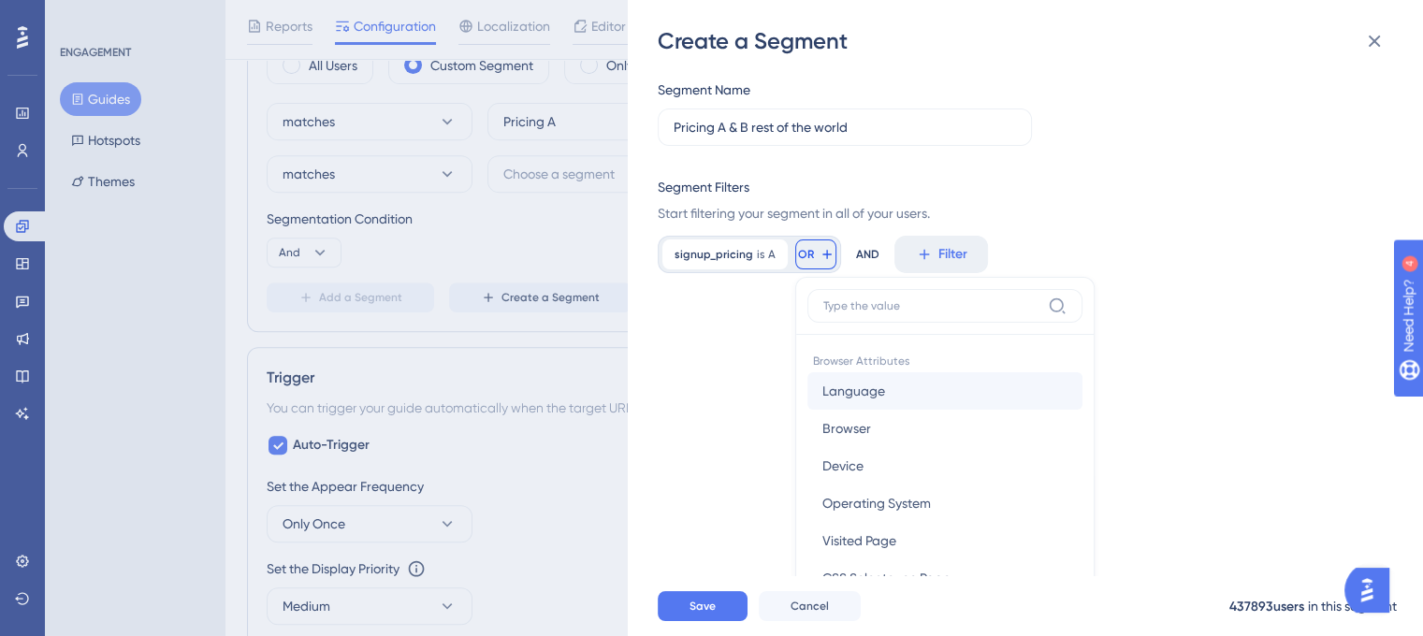
scroll to position [141, 0]
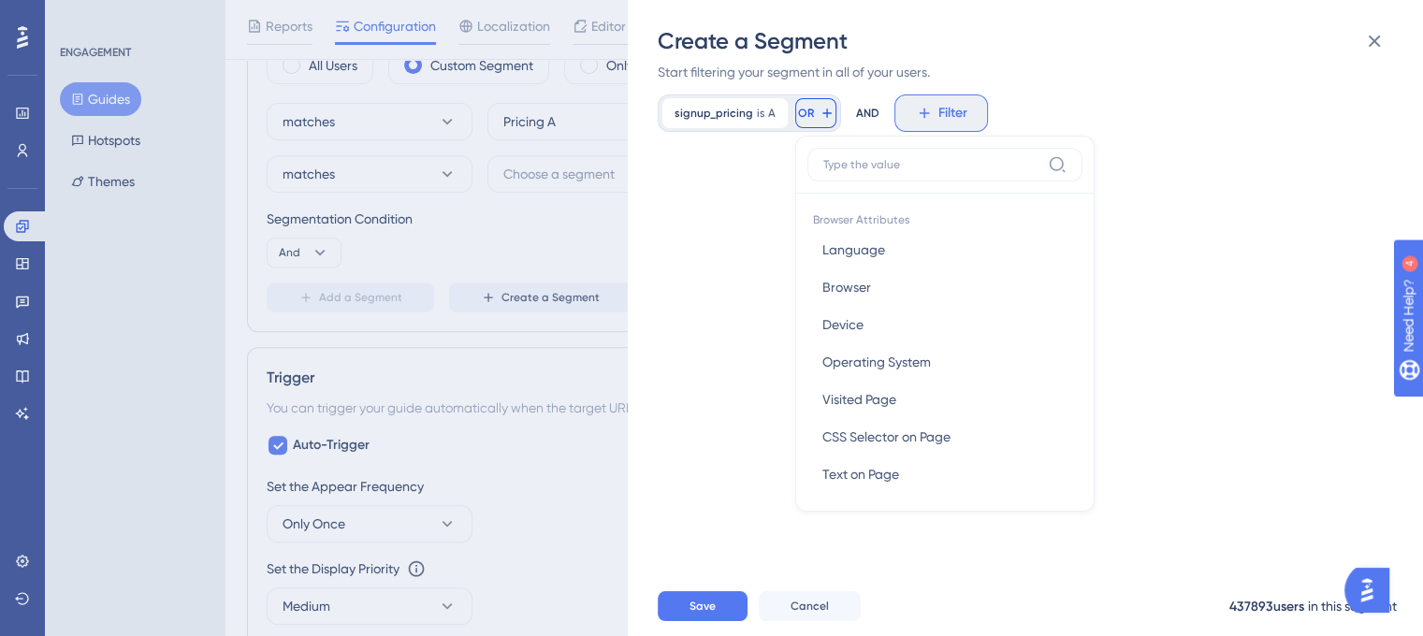
drag, startPoint x: 928, startPoint y: 108, endPoint x: 928, endPoint y: 130, distance: 22.5
click at [928, 111] on button "Filter" at bounding box center [942, 113] width 94 height 37
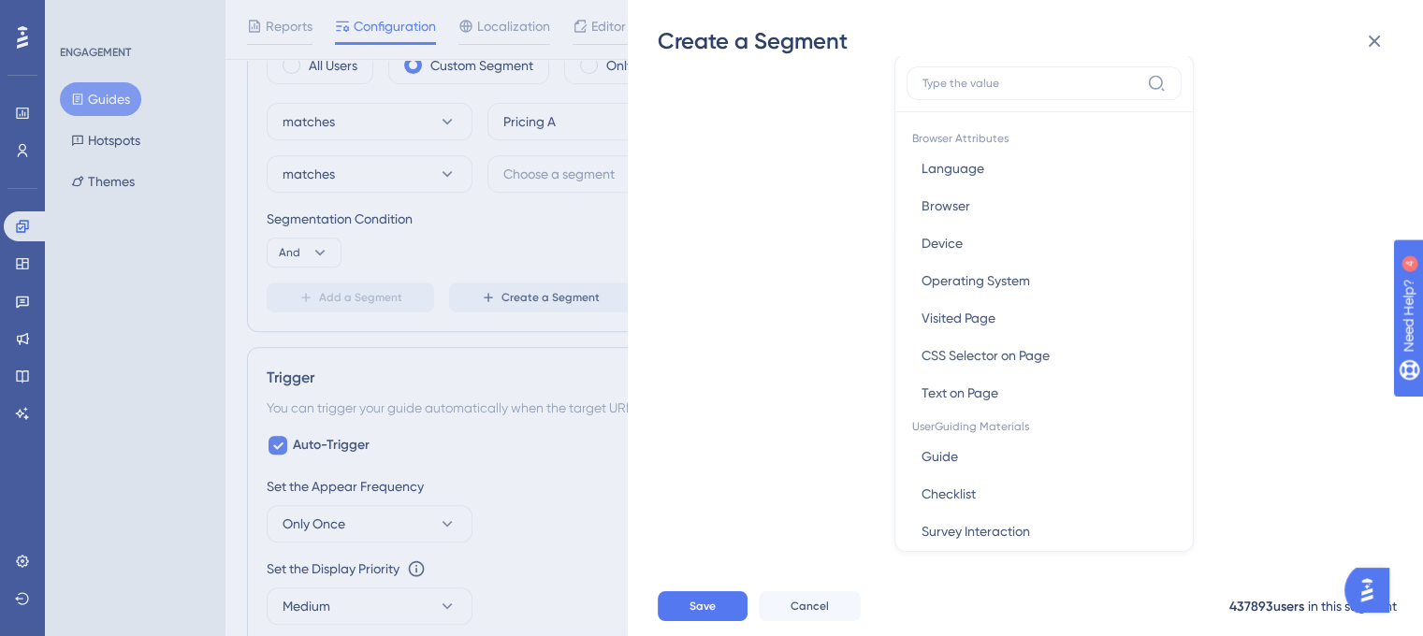
scroll to position [206, 0]
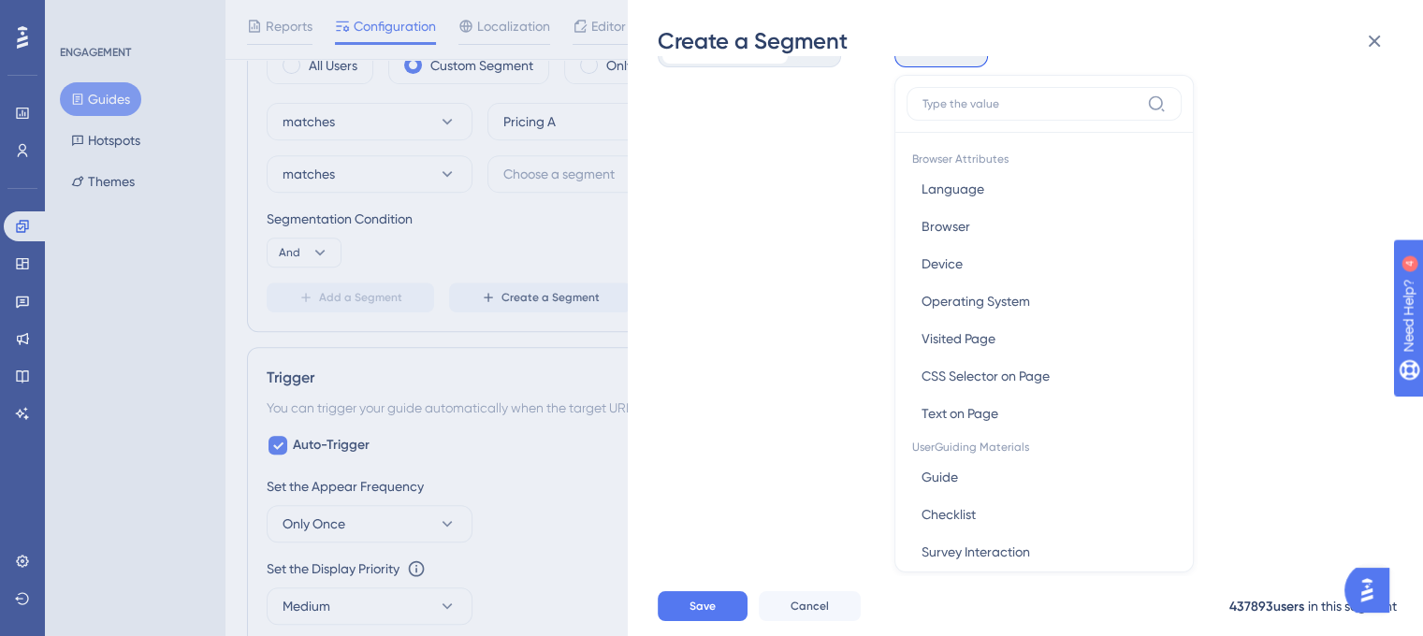
click at [1004, 96] on input at bounding box center [1031, 103] width 217 height 15
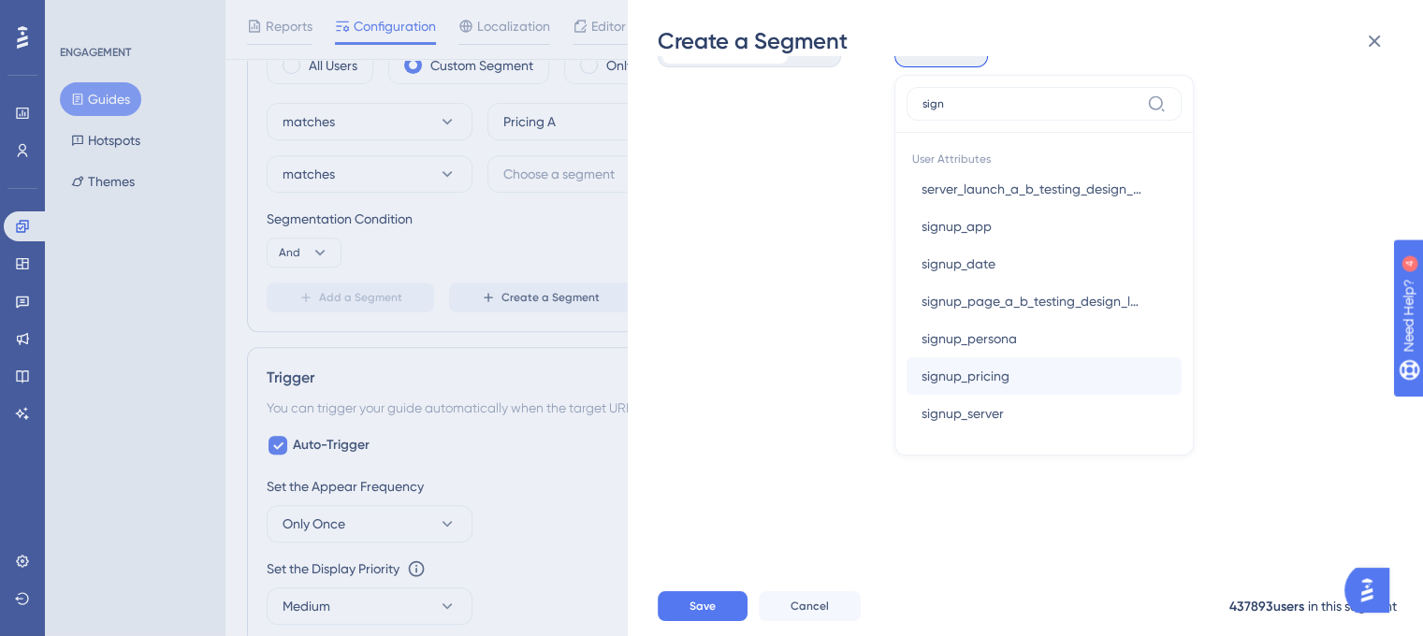
type input "sign"
click at [1008, 373] on button "signup_pricing signup_pricing" at bounding box center [1044, 375] width 275 height 37
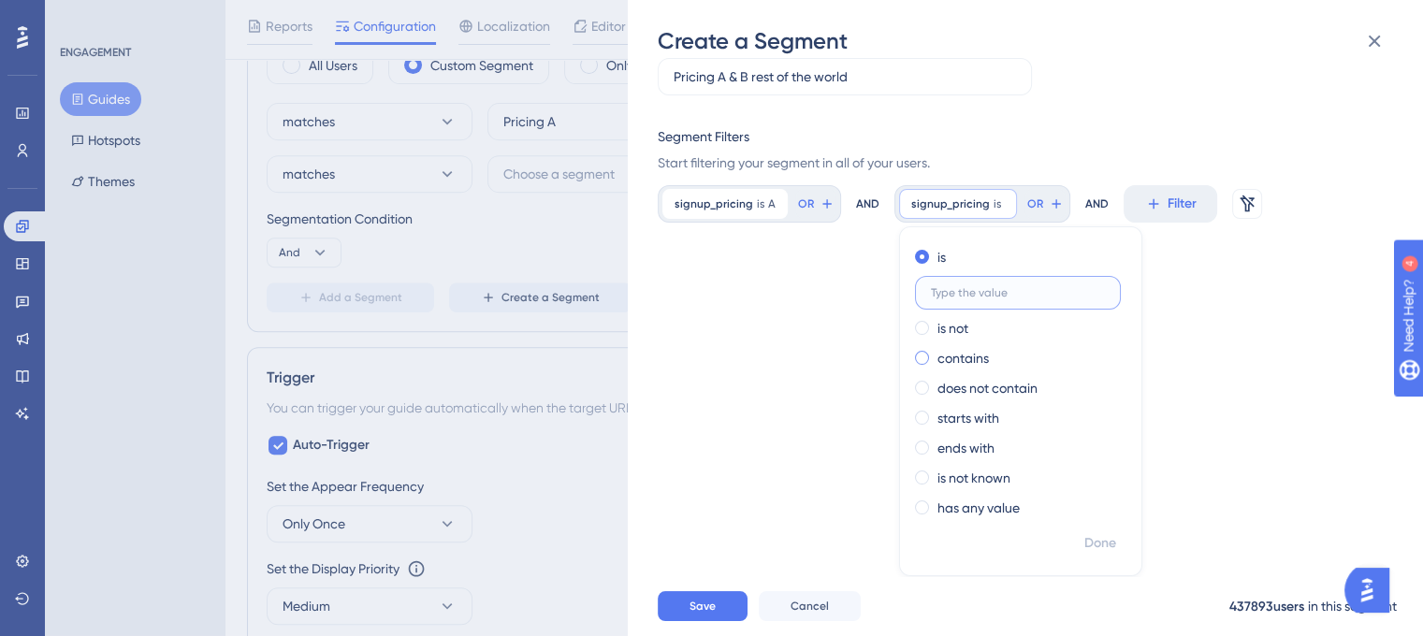
scroll to position [36, 0]
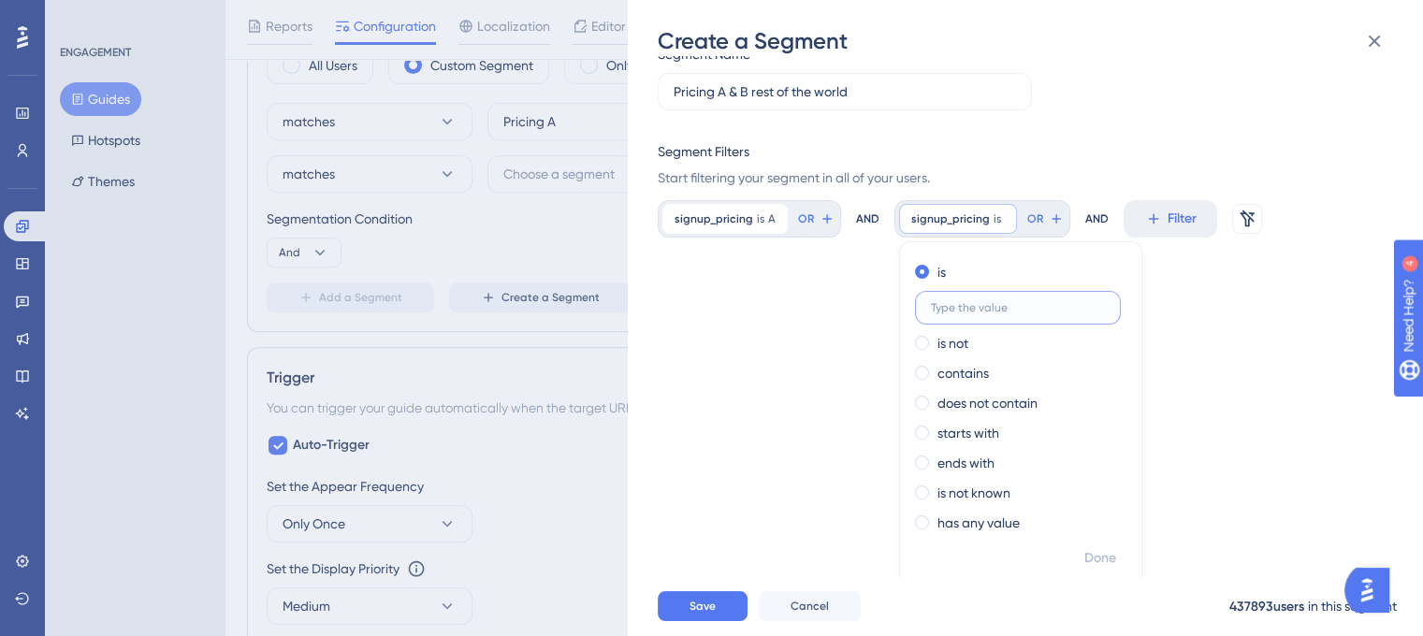
click at [994, 304] on input "text" at bounding box center [1018, 307] width 174 height 13
type input "b"
type input "B"
click at [1087, 553] on span "Done" at bounding box center [1101, 558] width 32 height 22
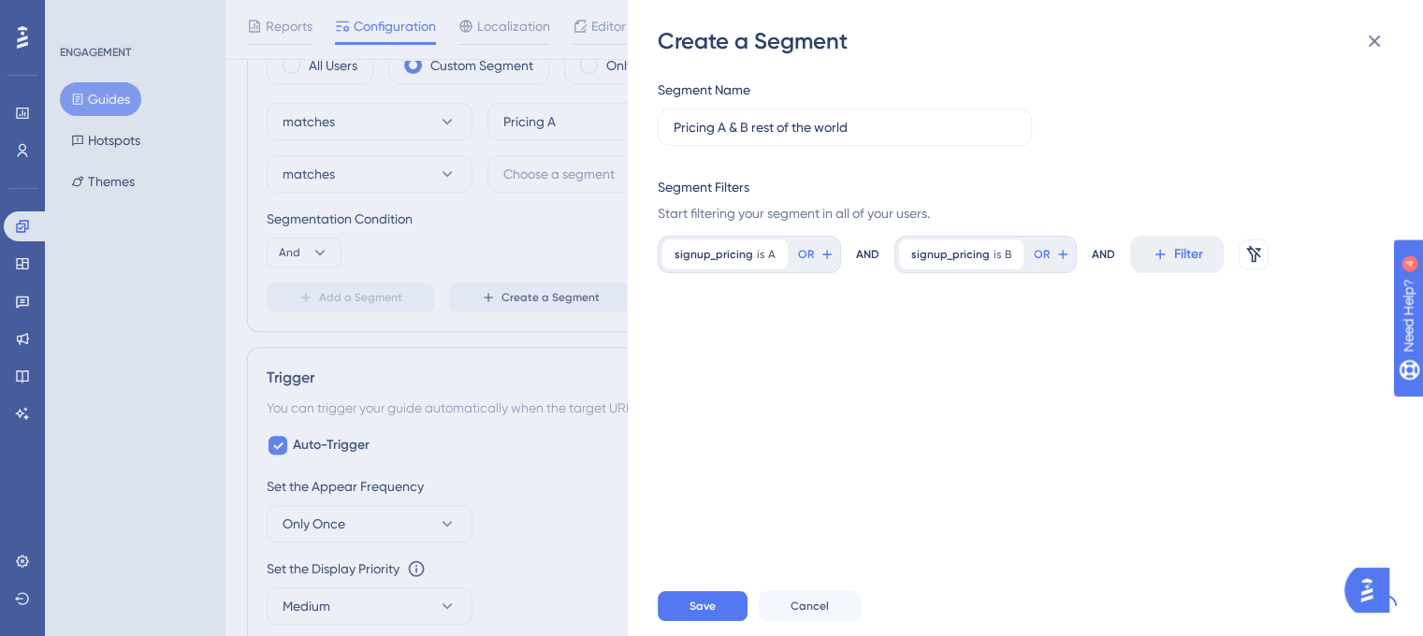
scroll to position [0, 0]
click at [757, 257] on span "is" at bounding box center [760, 254] width 7 height 15
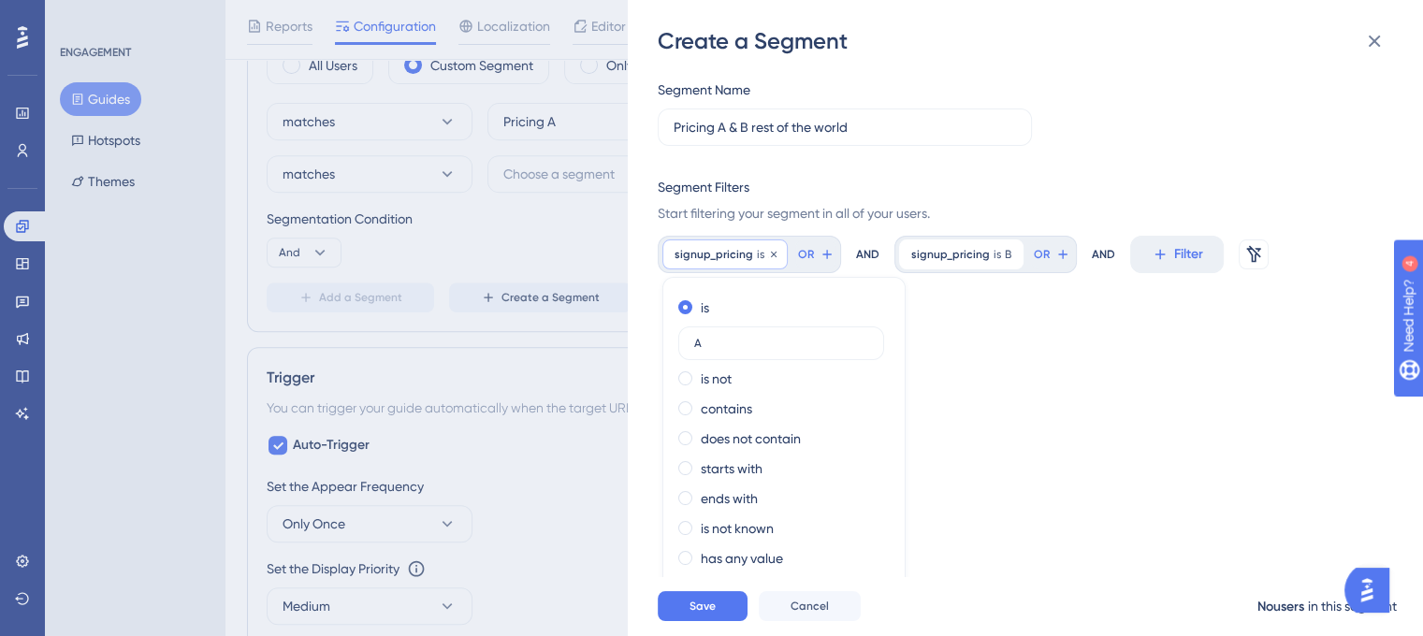
scroll to position [15, 0]
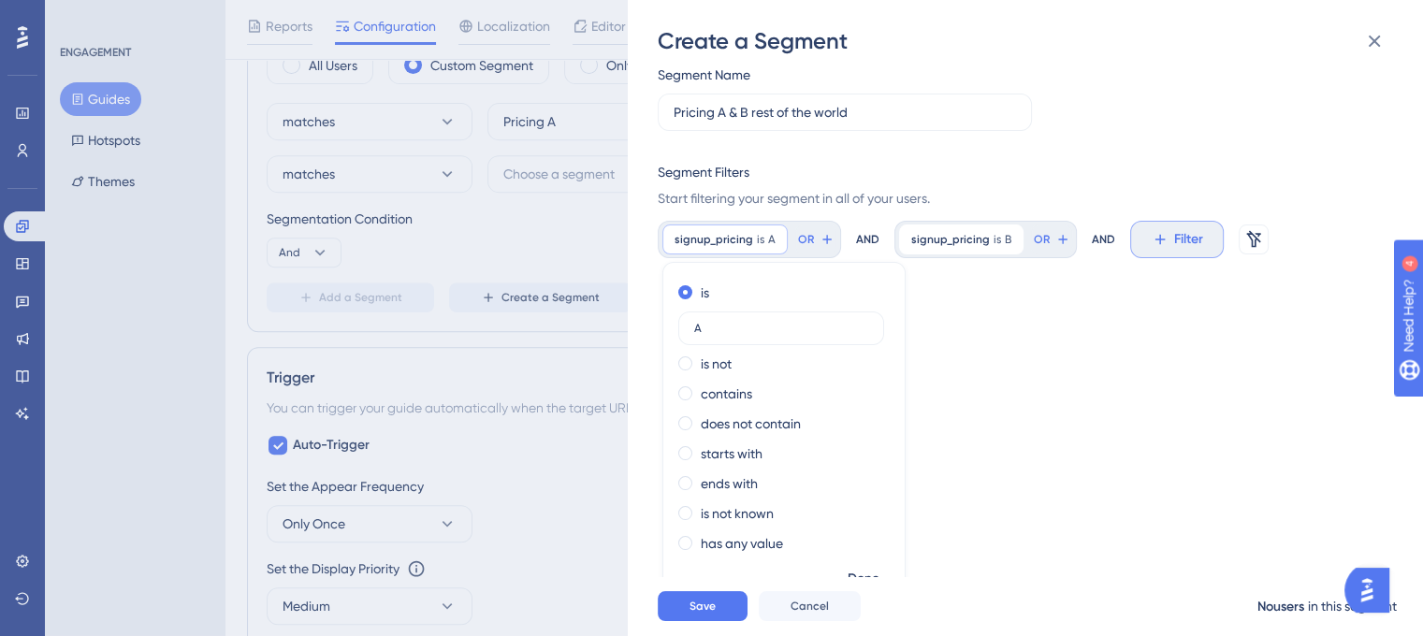
click at [1175, 240] on span "Filter" at bounding box center [1189, 239] width 29 height 22
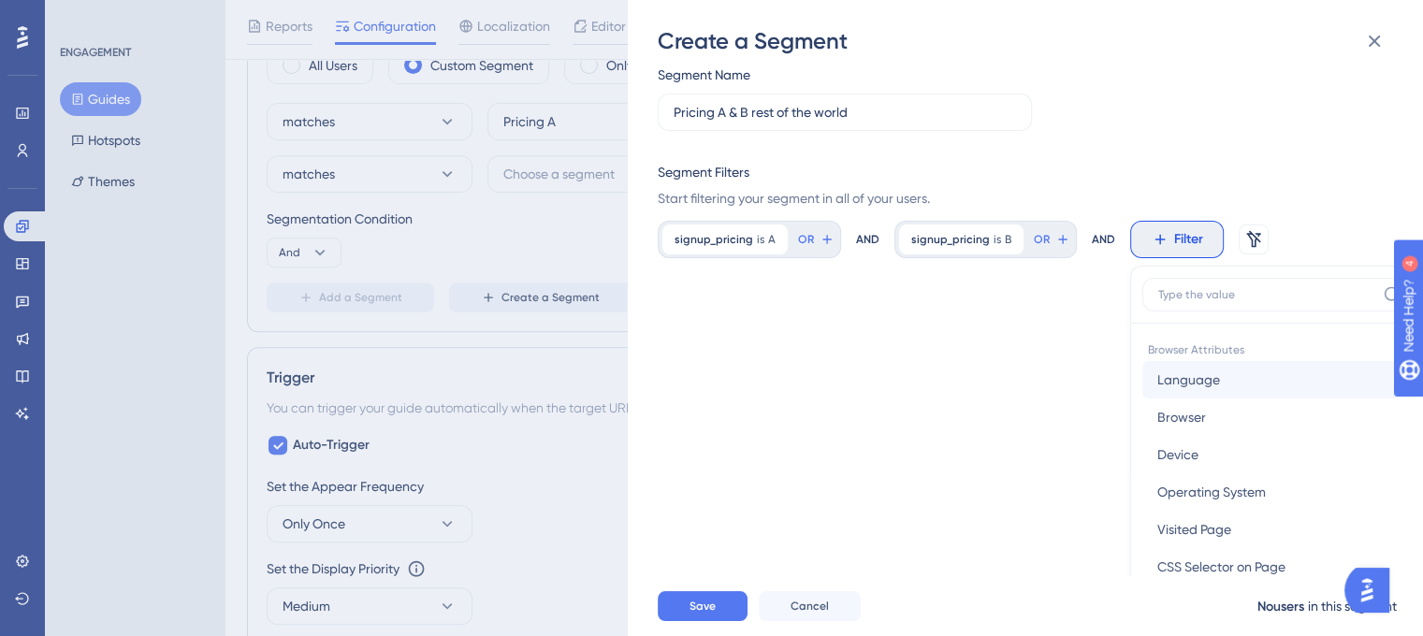
scroll to position [145, 15]
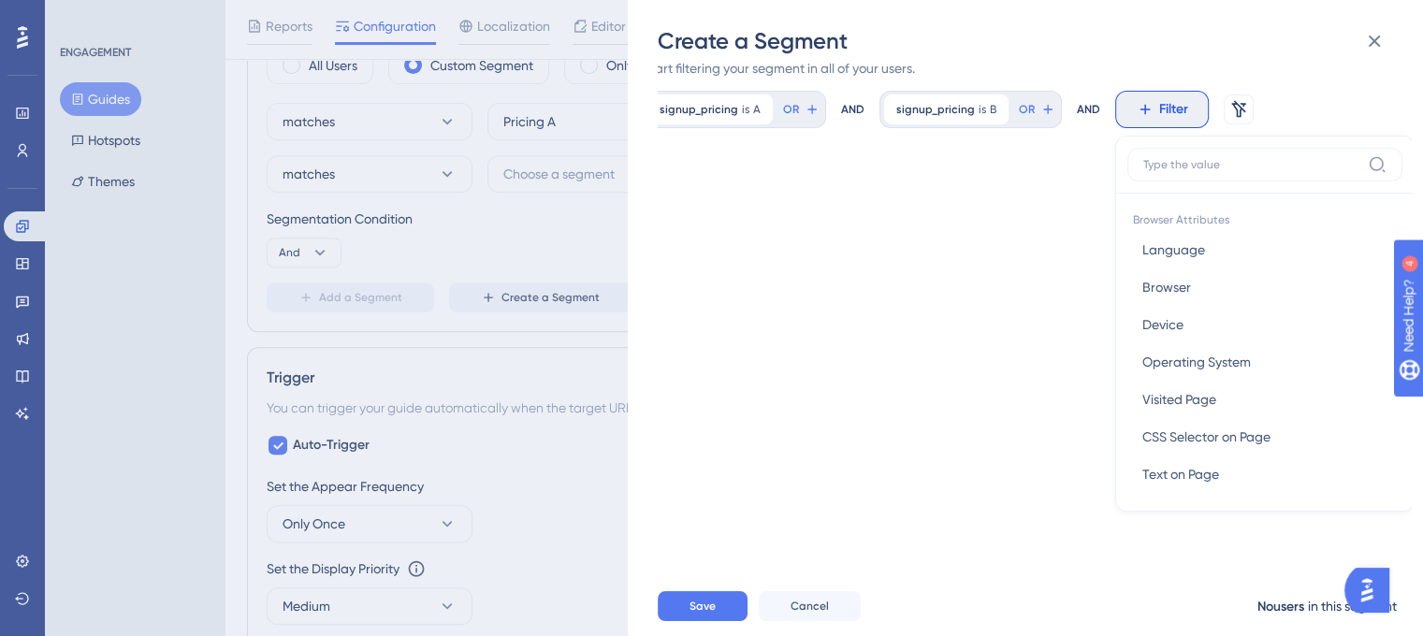
click at [1202, 176] on label at bounding box center [1265, 165] width 275 height 34
click at [1202, 172] on input at bounding box center [1252, 164] width 217 height 15
click at [1198, 172] on label at bounding box center [1265, 165] width 275 height 34
click at [1198, 172] on input at bounding box center [1252, 164] width 217 height 15
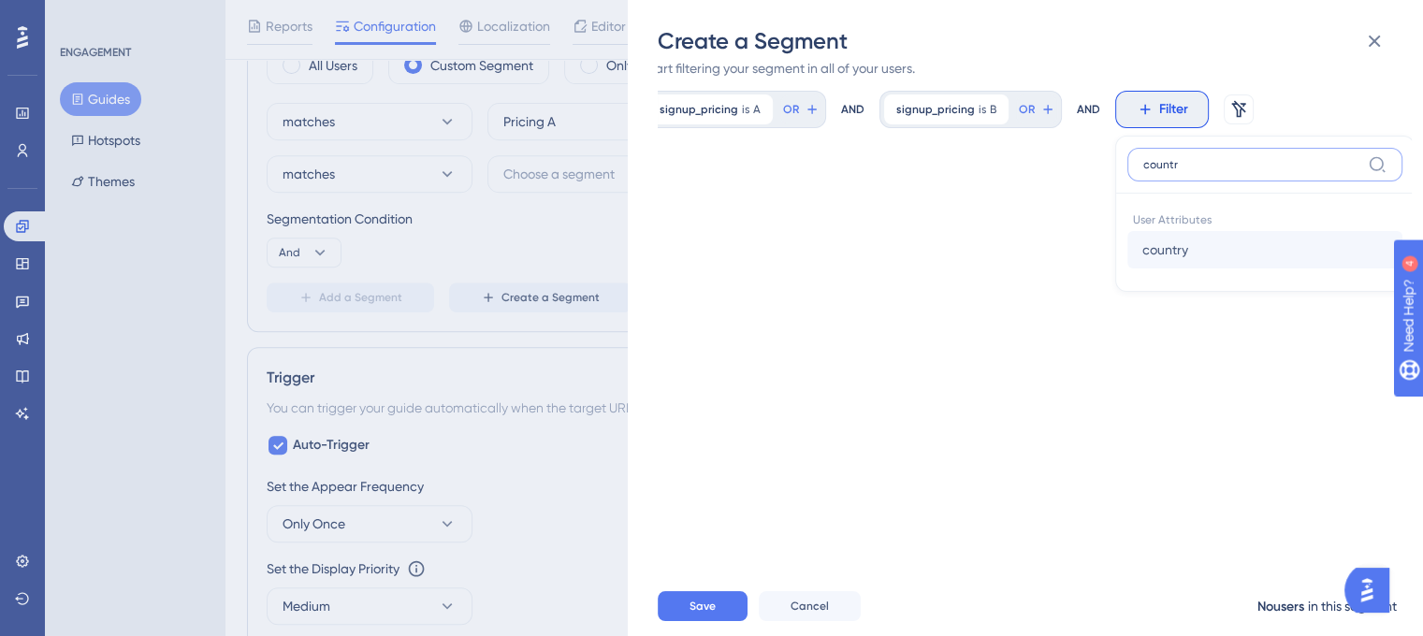
type input "countr"
click at [1211, 251] on button "country country" at bounding box center [1265, 249] width 275 height 37
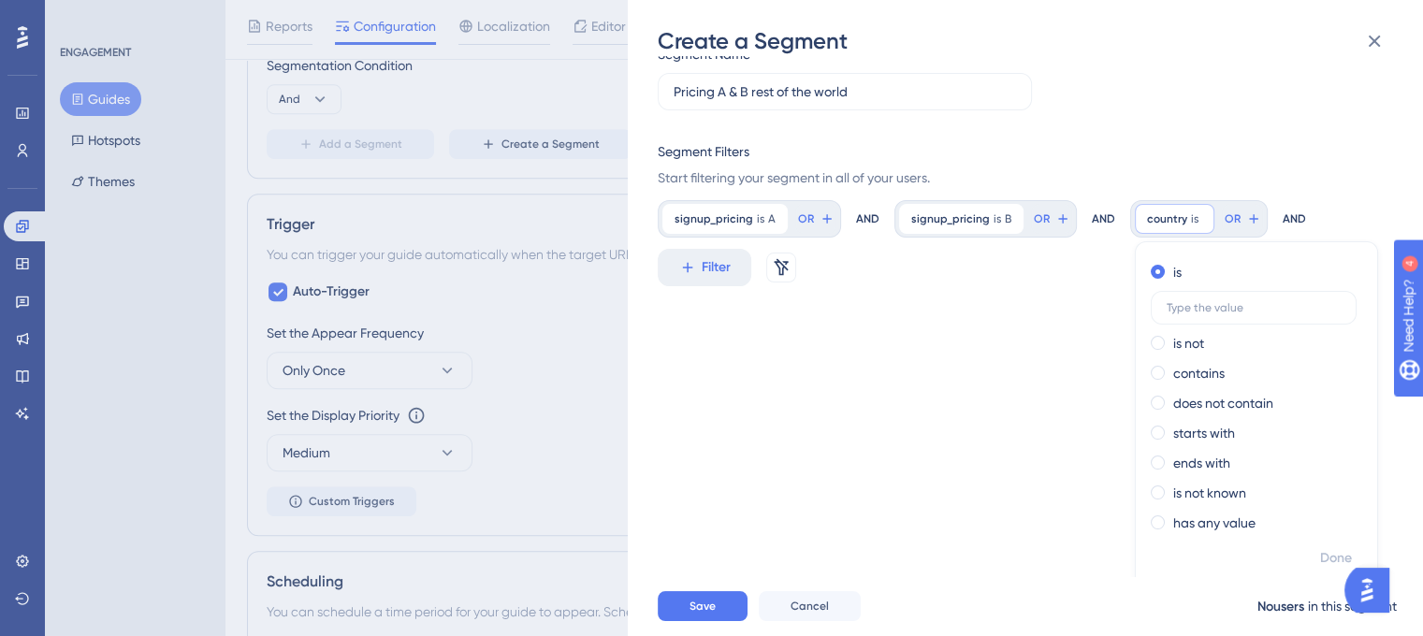
scroll to position [954, 0]
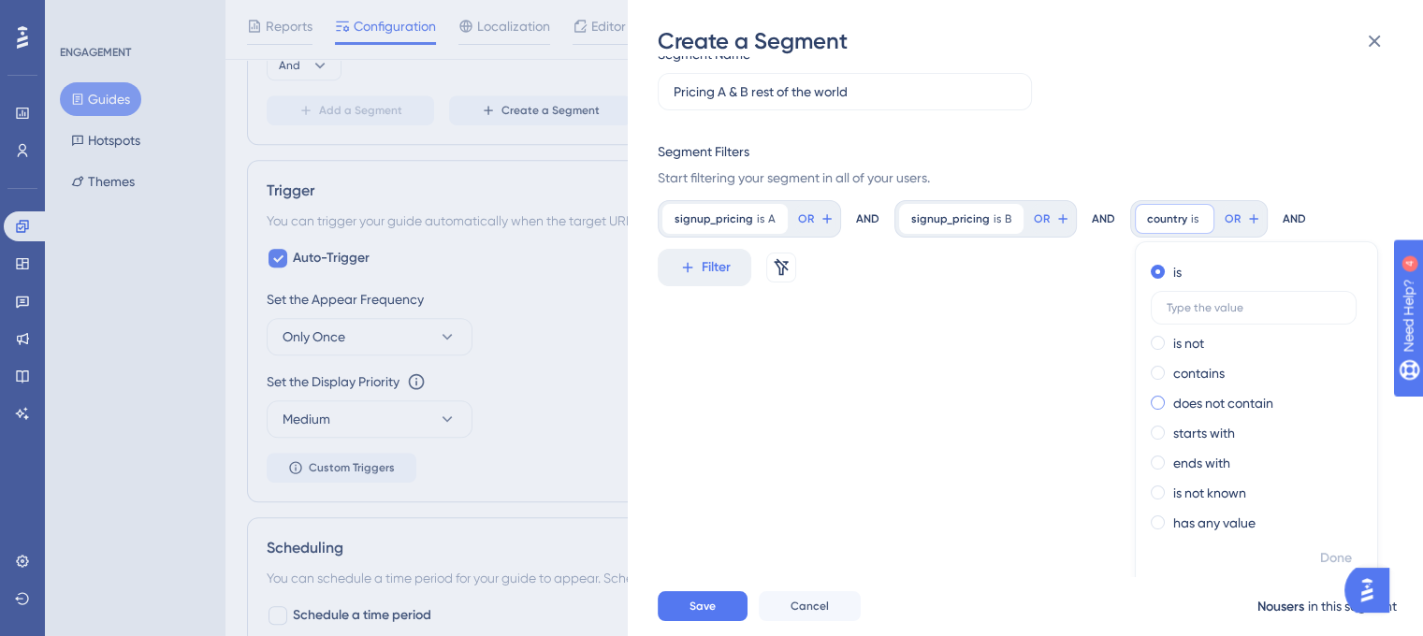
click at [1224, 400] on label "does not contain" at bounding box center [1224, 403] width 100 height 22
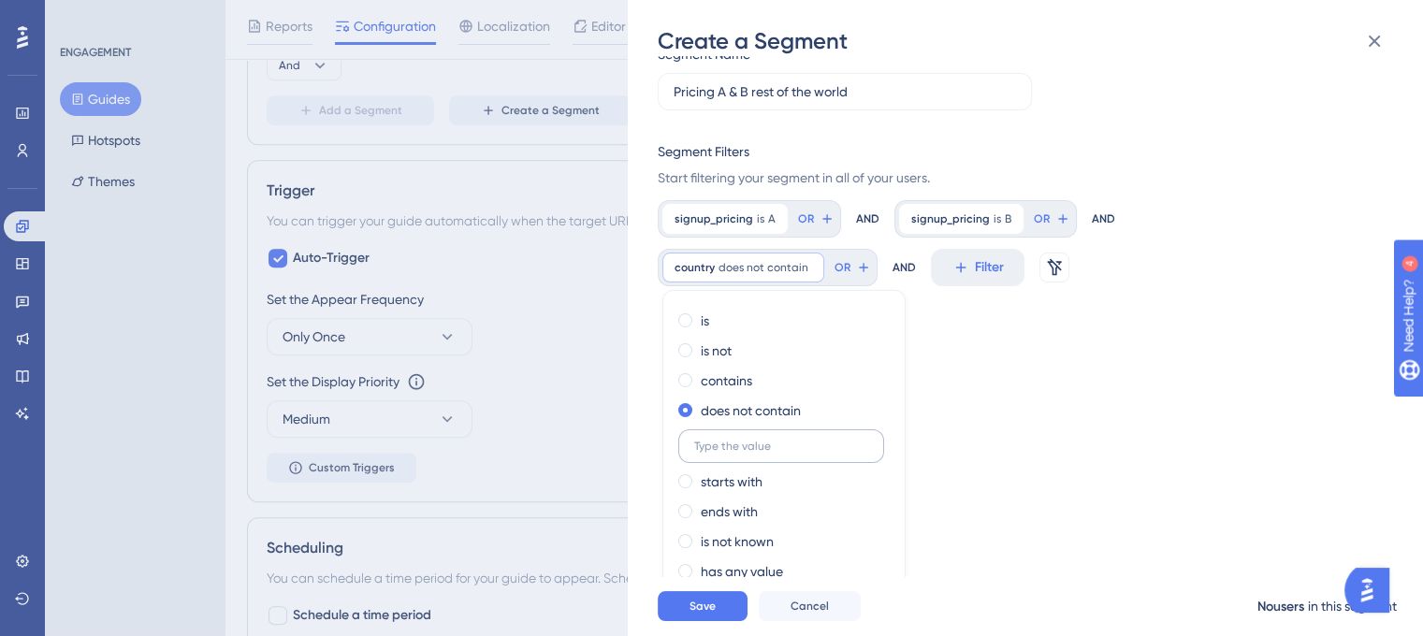
scroll to position [84, 0]
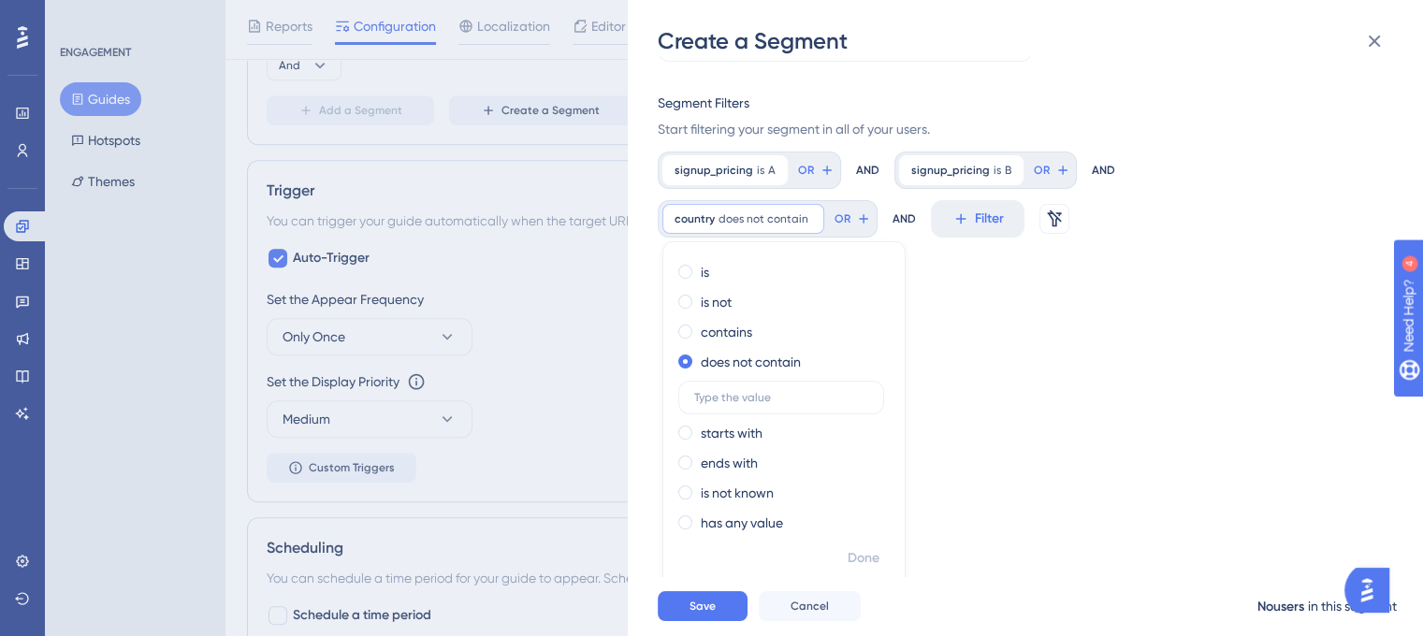
click at [1080, 457] on div "Segment Name Pricing A & B rest of the world Segment Filters Start filtering yo…" at bounding box center [1035, 316] width 754 height 520
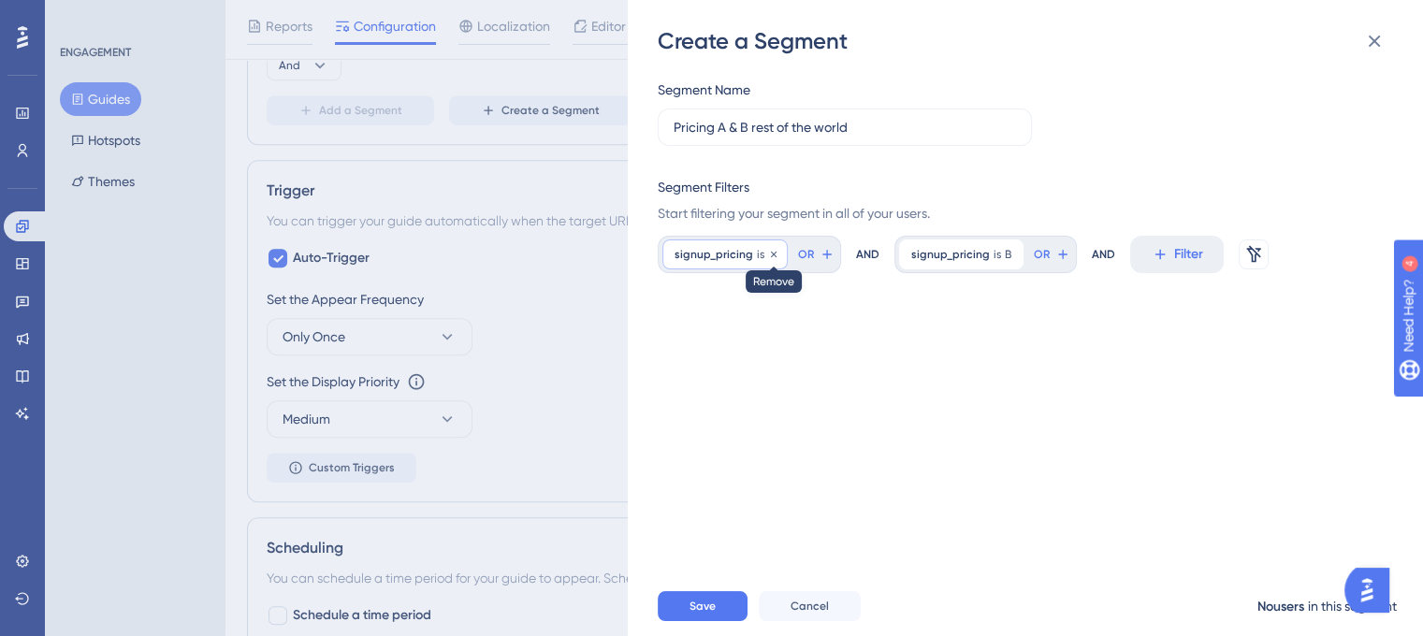
click at [775, 253] on icon at bounding box center [773, 254] width 11 height 11
click at [779, 245] on div "signup_pricing is B B Remove" at bounding box center [725, 255] width 124 height 30
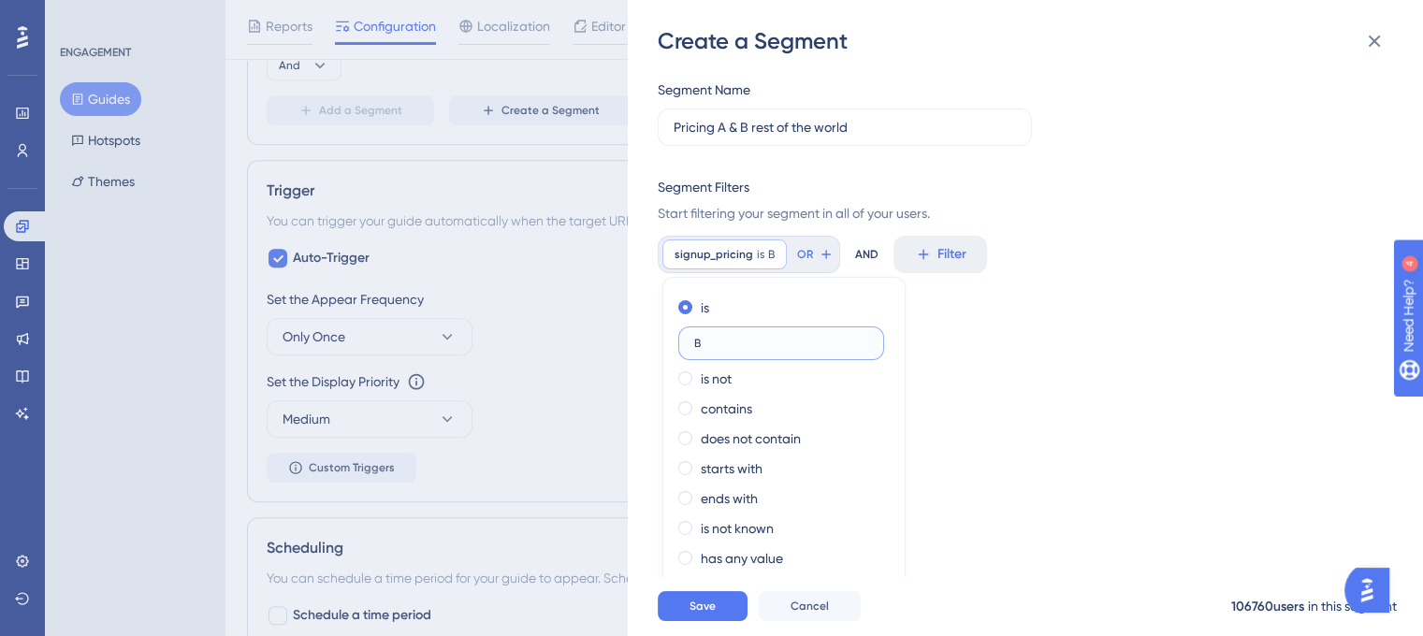
scroll to position [15, 0]
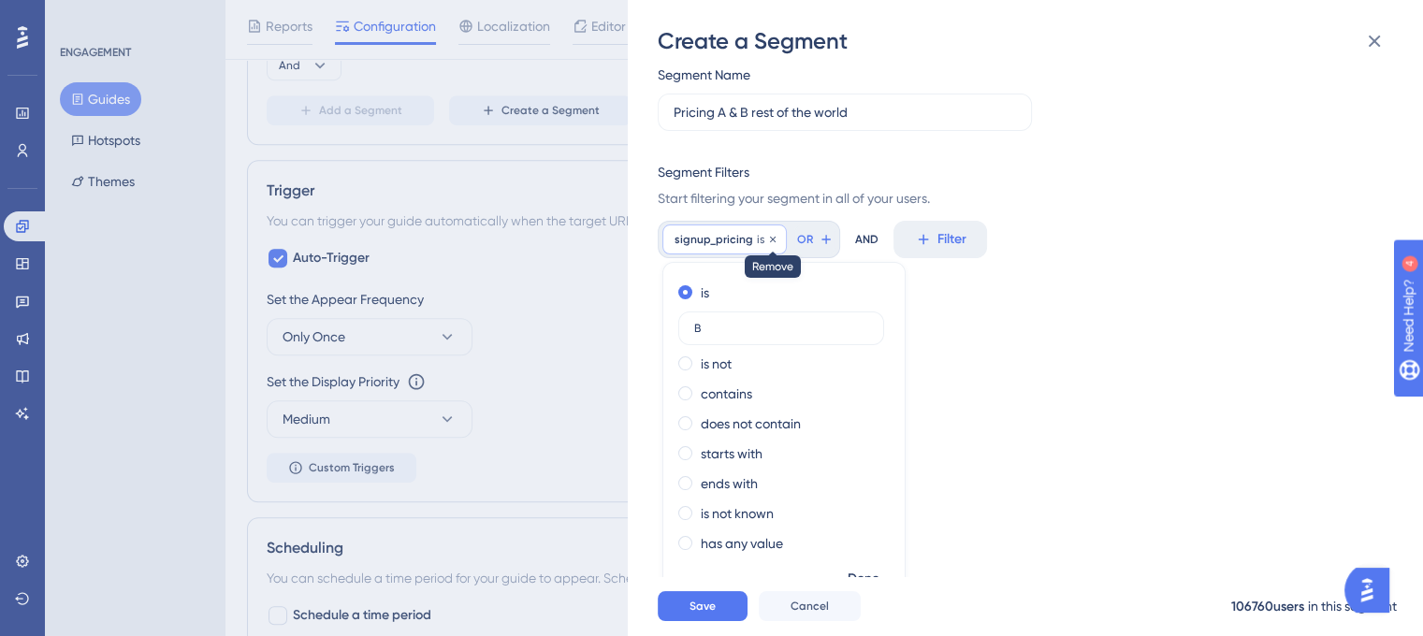
click at [771, 234] on icon at bounding box center [772, 239] width 11 height 11
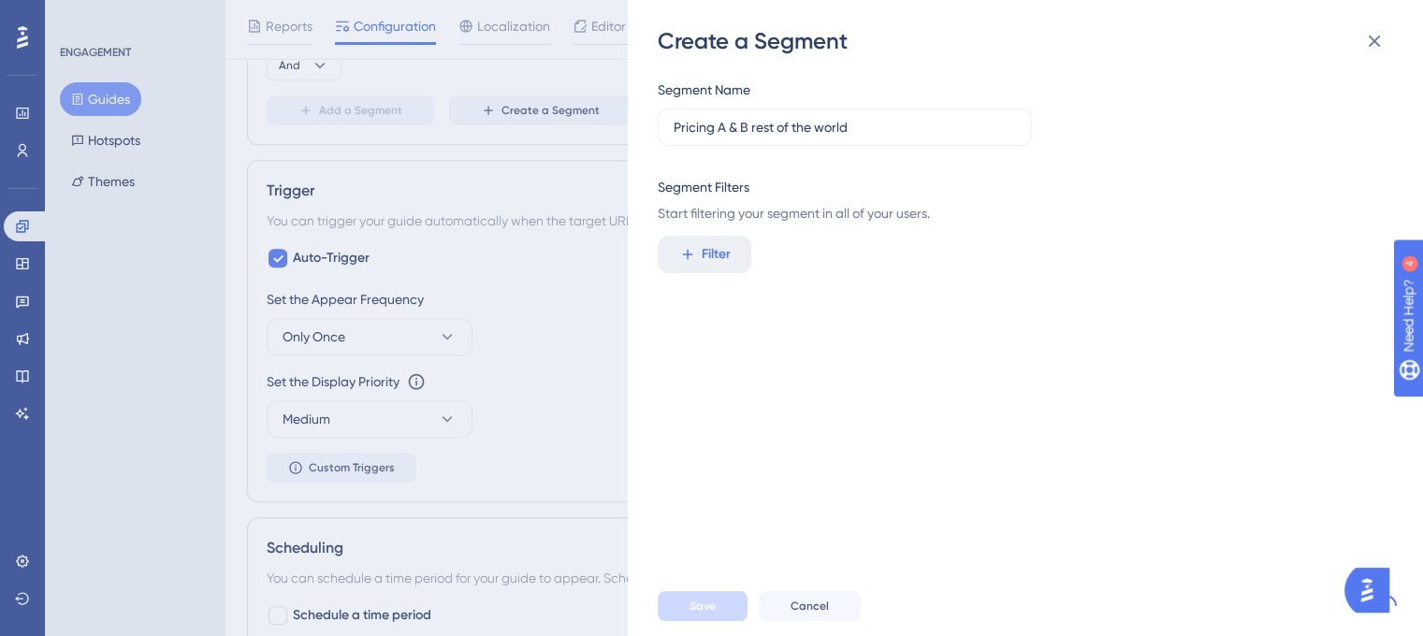
scroll to position [0, 0]
drag, startPoint x: 711, startPoint y: 258, endPoint x: 708, endPoint y: 269, distance: 10.7
click at [711, 261] on span "Filter" at bounding box center [716, 254] width 29 height 22
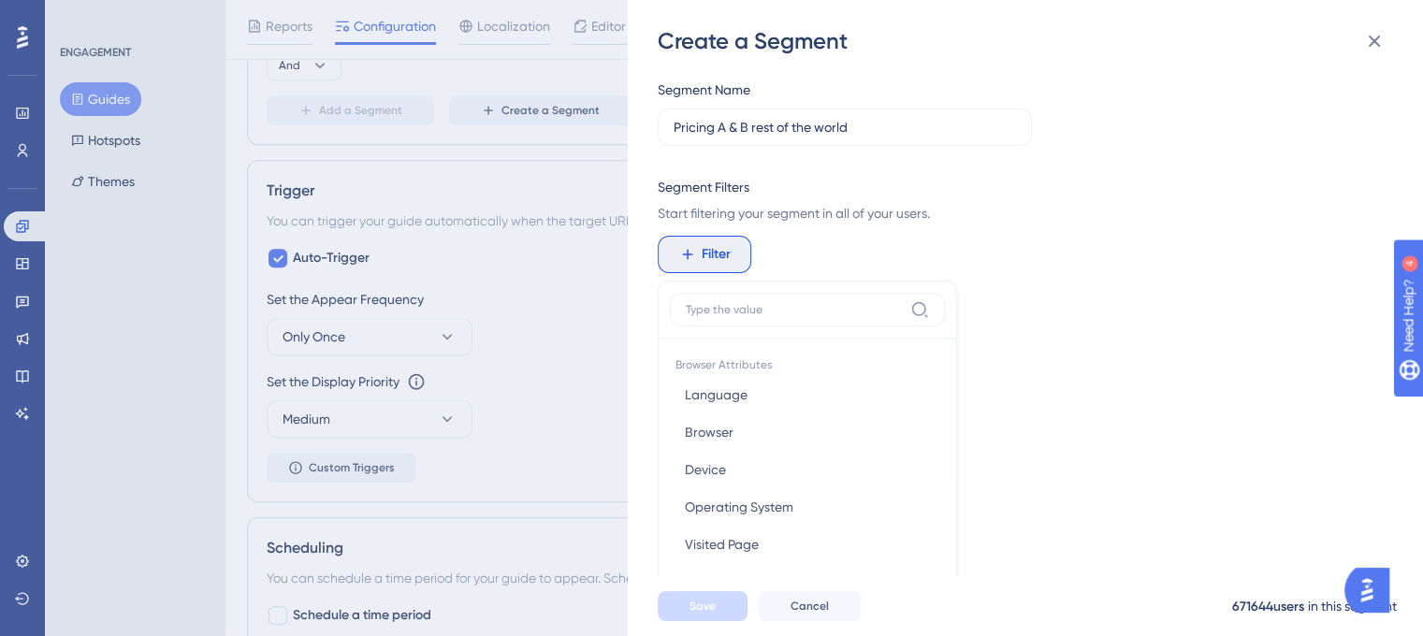
scroll to position [145, 0]
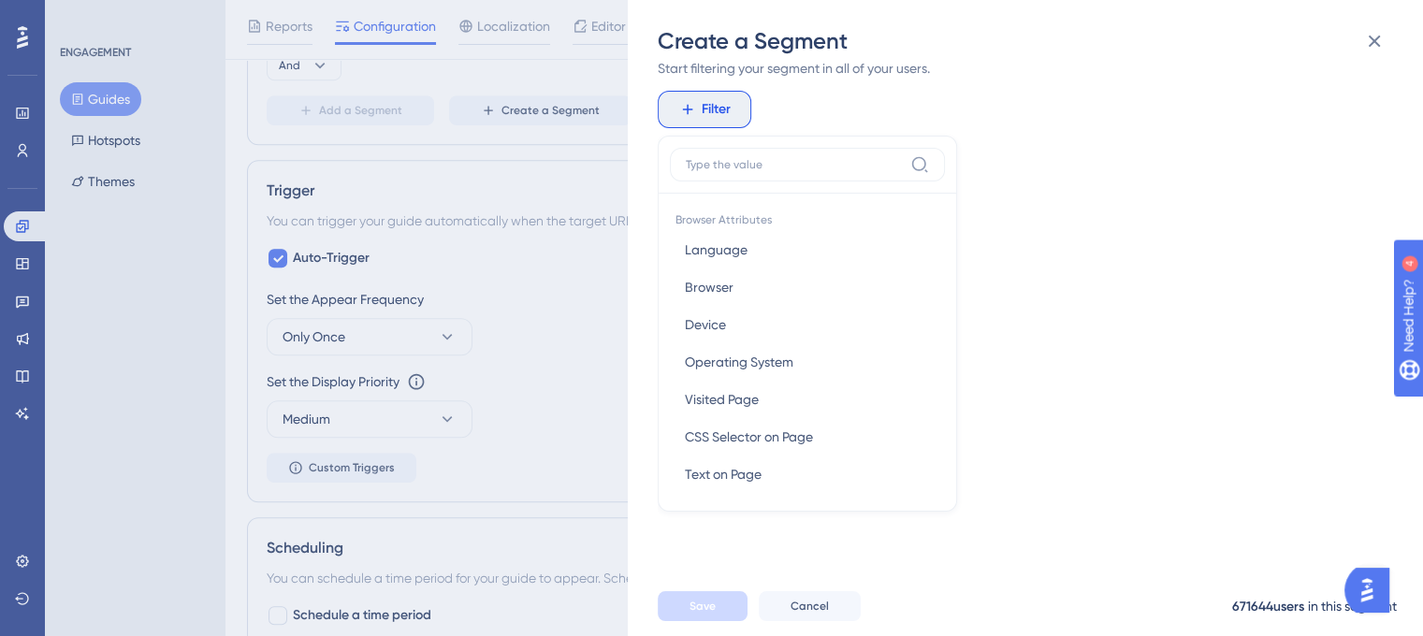
click at [0, 0] on div "Create a Segment Segment Name Pricing A & B rest of the world Segment Filters S…" at bounding box center [0, 0] width 0 height 0
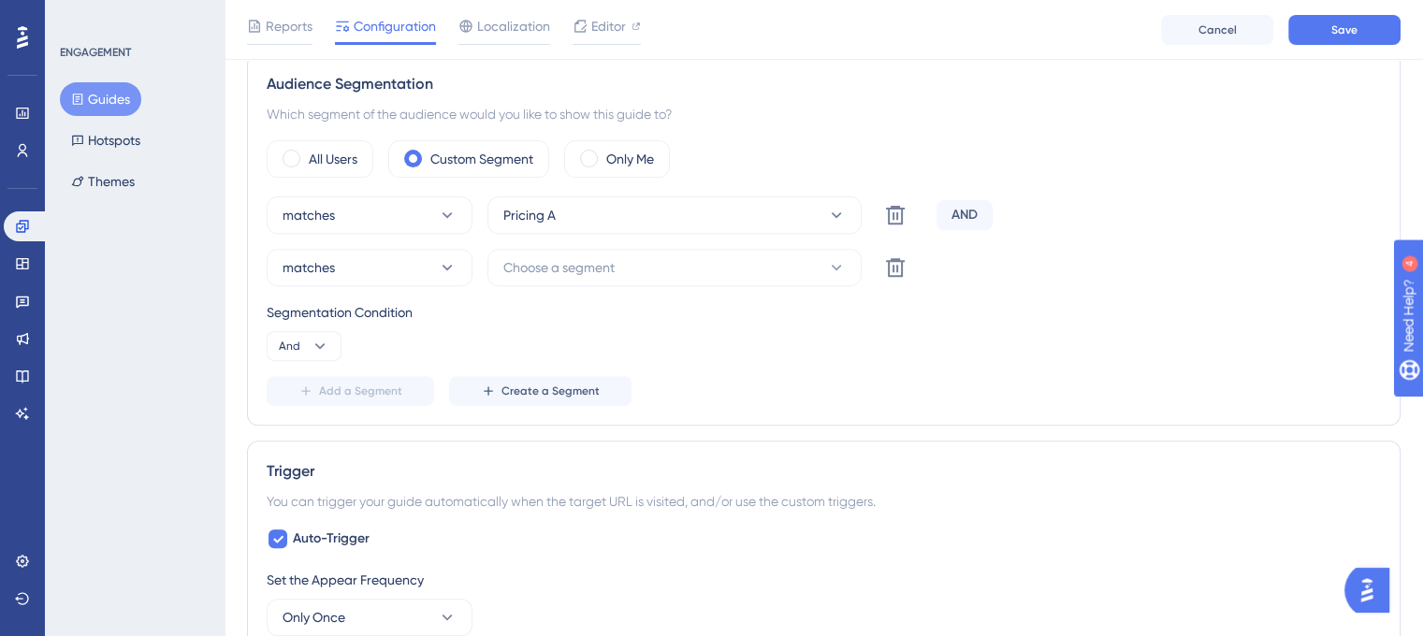
scroll to position [486, 0]
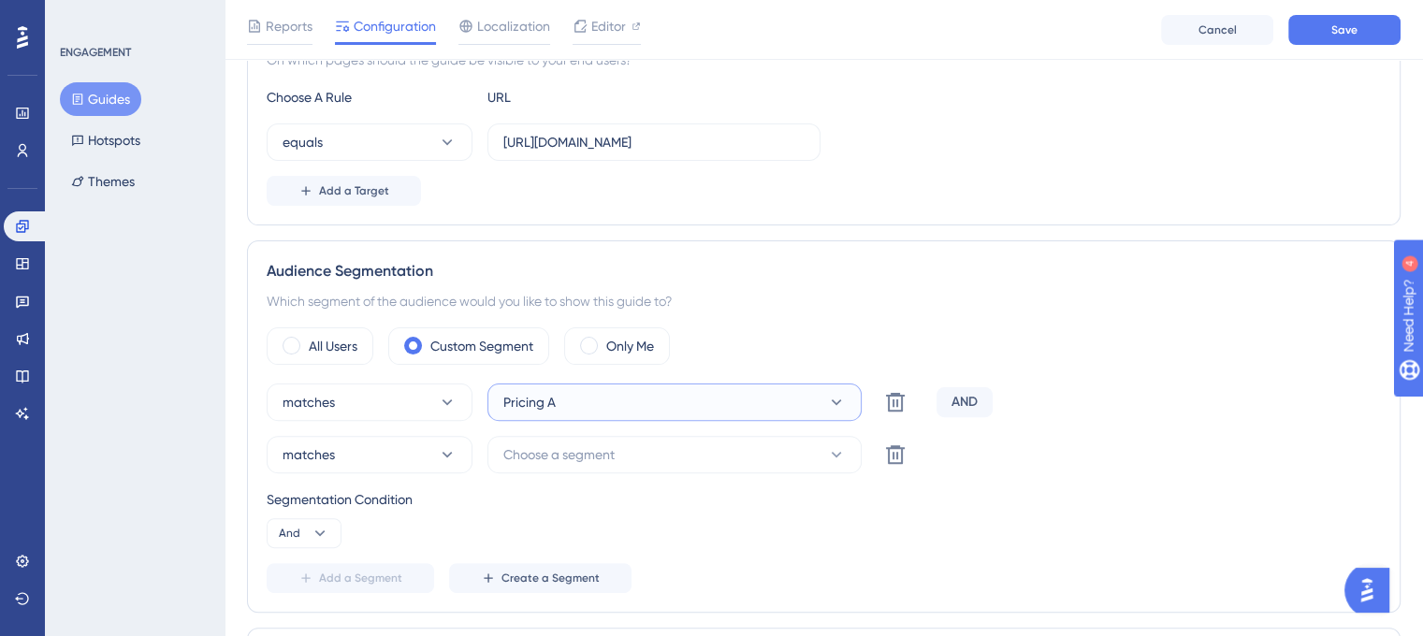
click at [622, 392] on button "Pricing A" at bounding box center [675, 402] width 374 height 37
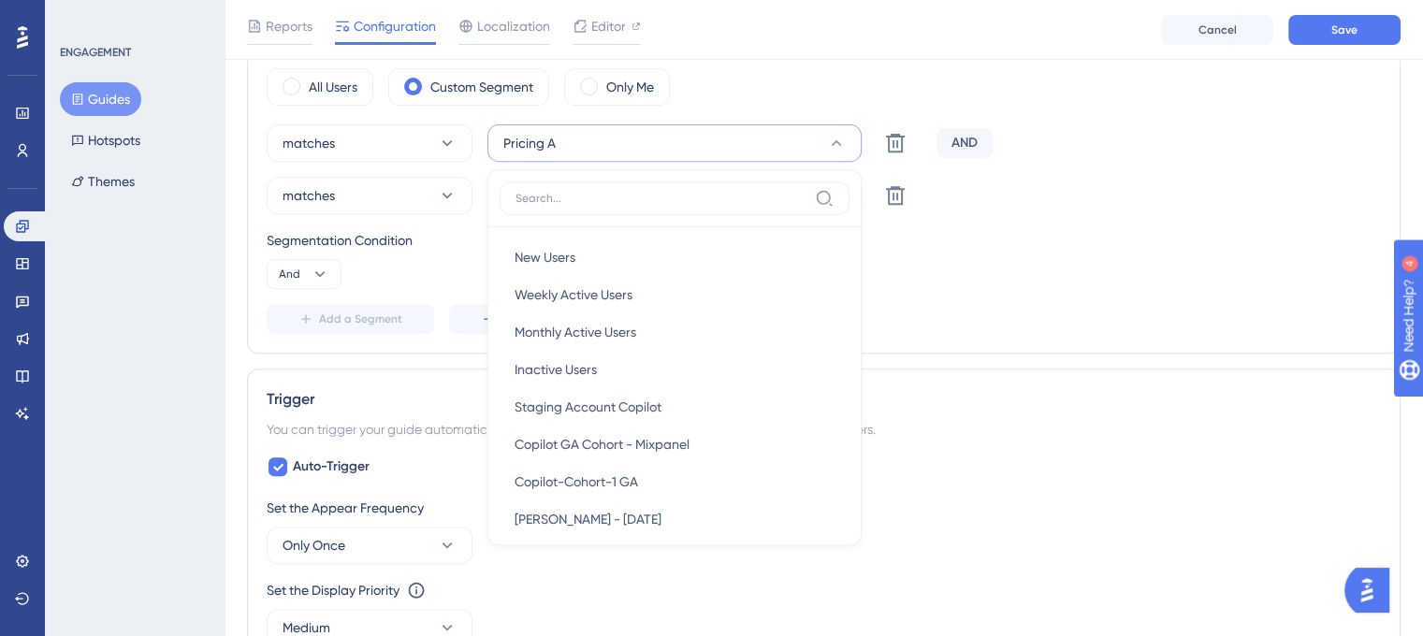
click at [955, 168] on div "matches Pricing A New Users New Users Weekly Active Users Weekly Active Users M…" at bounding box center [824, 229] width 1115 height 210
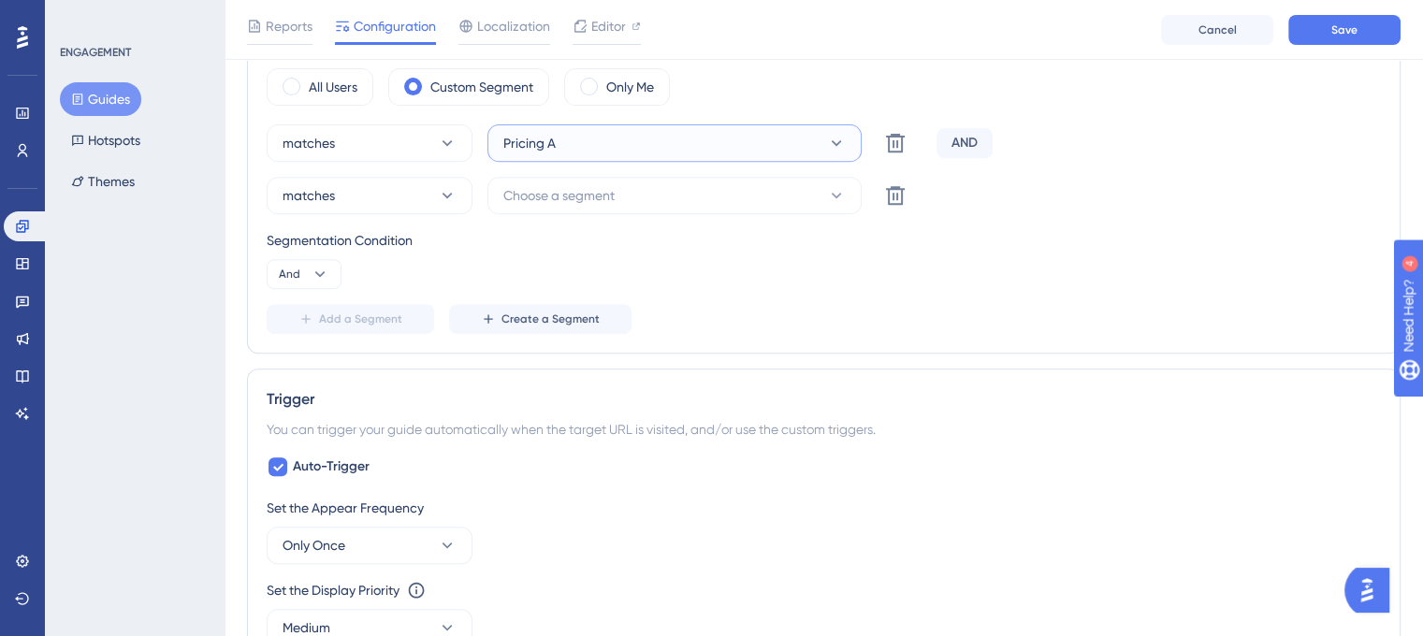
click at [831, 138] on icon at bounding box center [836, 143] width 19 height 19
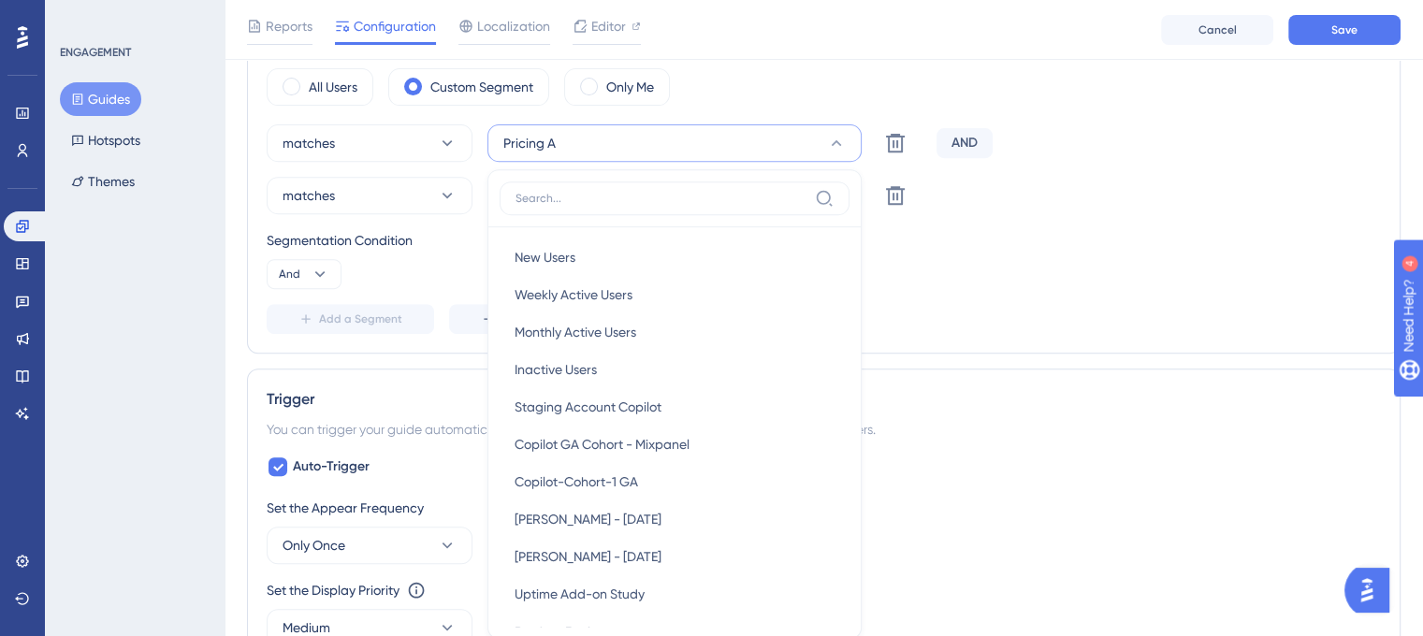
scroll to position [782, 0]
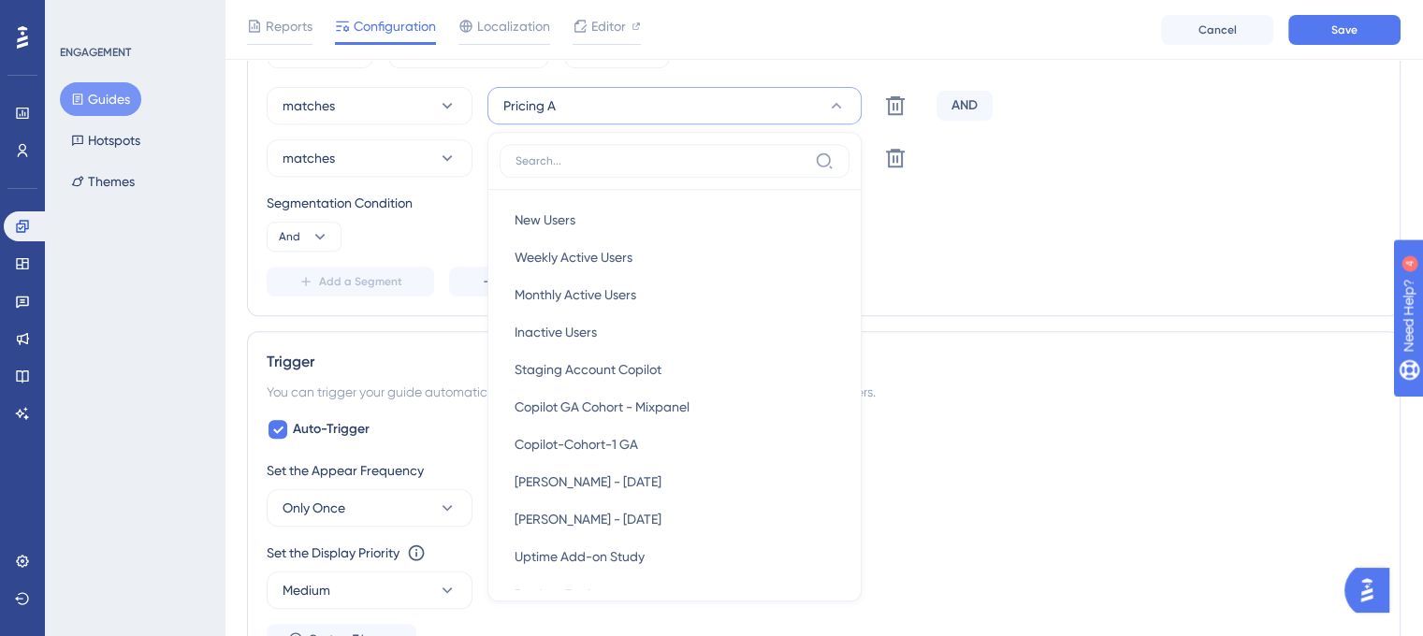
click at [1127, 202] on div "Segmentation Condition" at bounding box center [824, 203] width 1115 height 22
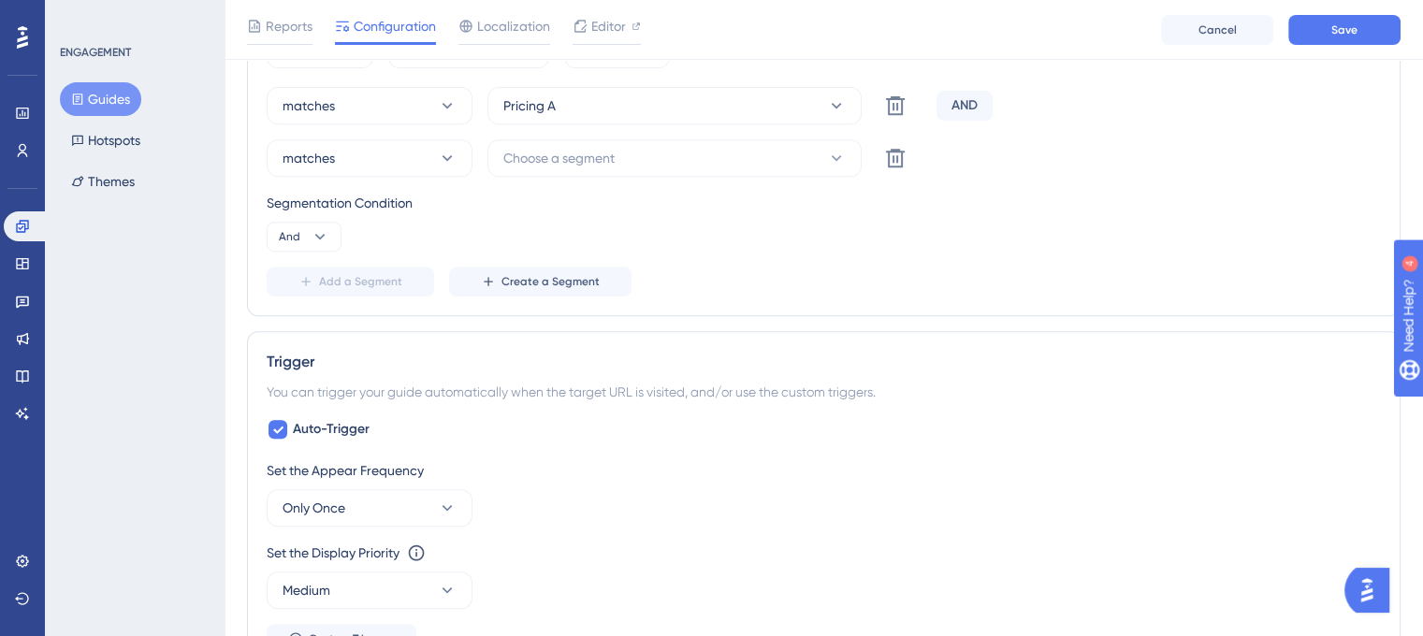
scroll to position [502, 0]
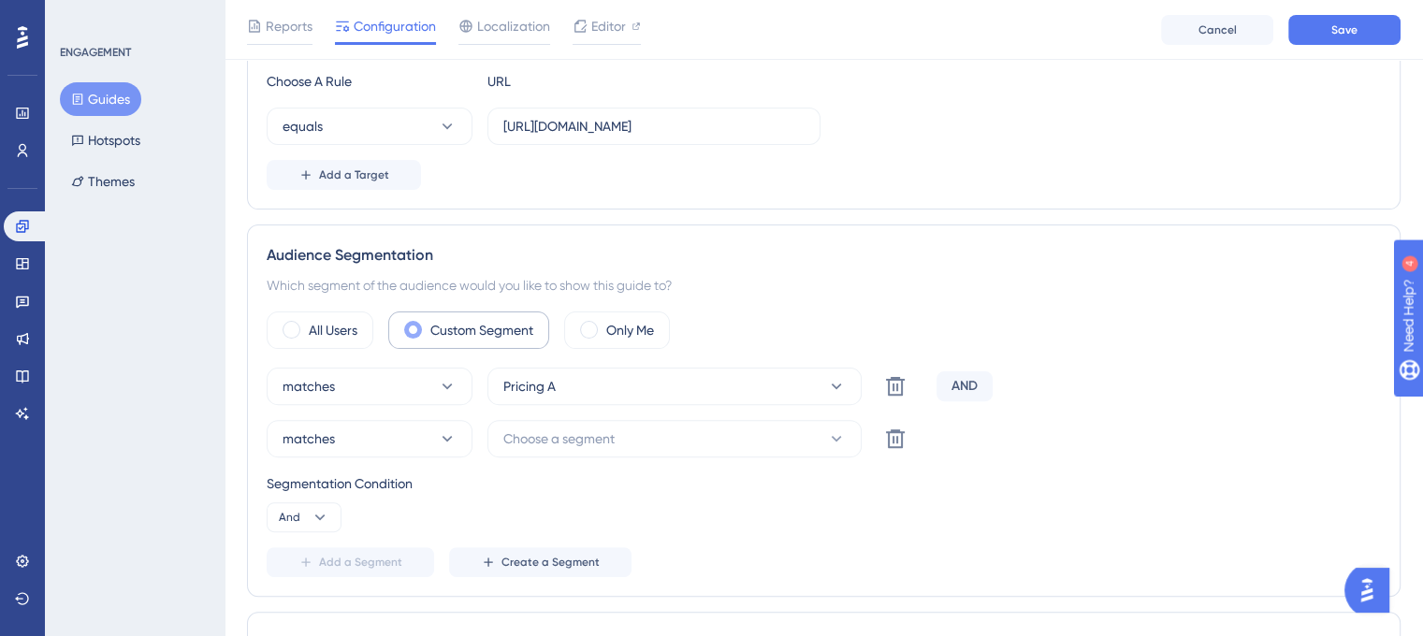
click at [468, 325] on label "Custom Segment" at bounding box center [481, 330] width 103 height 22
click at [558, 433] on span "Choose a segment" at bounding box center [558, 439] width 111 height 22
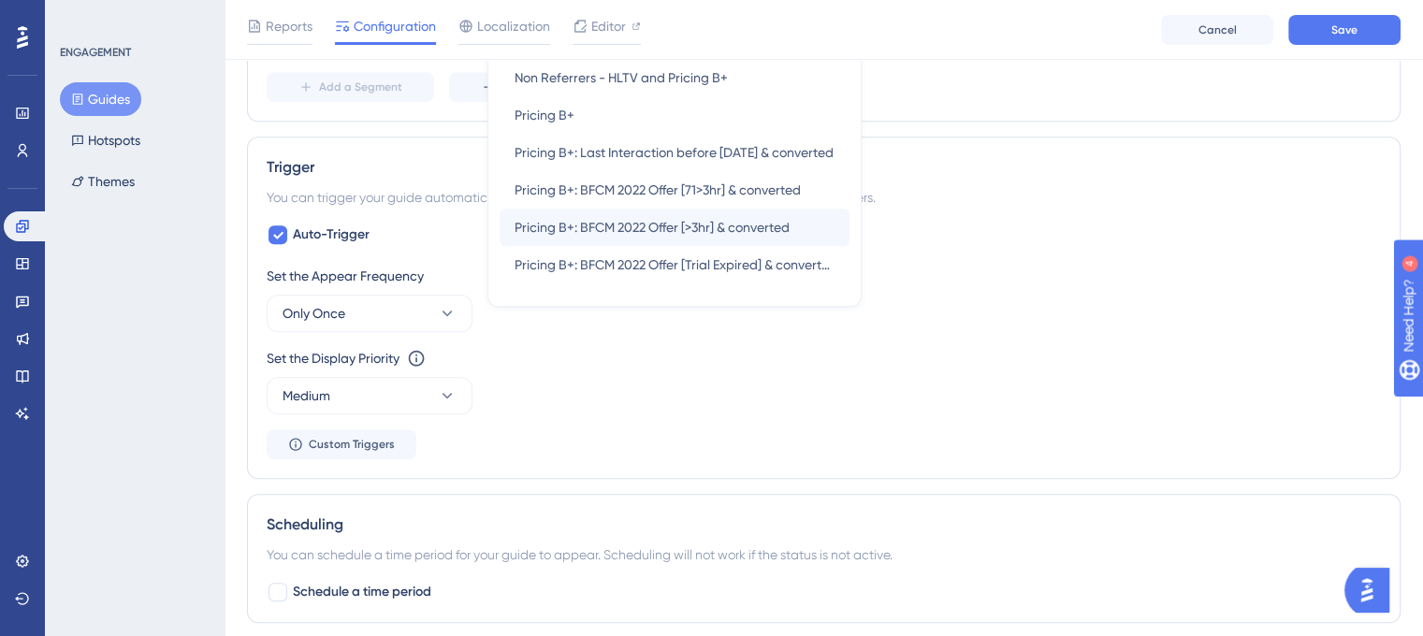
scroll to position [891, 0]
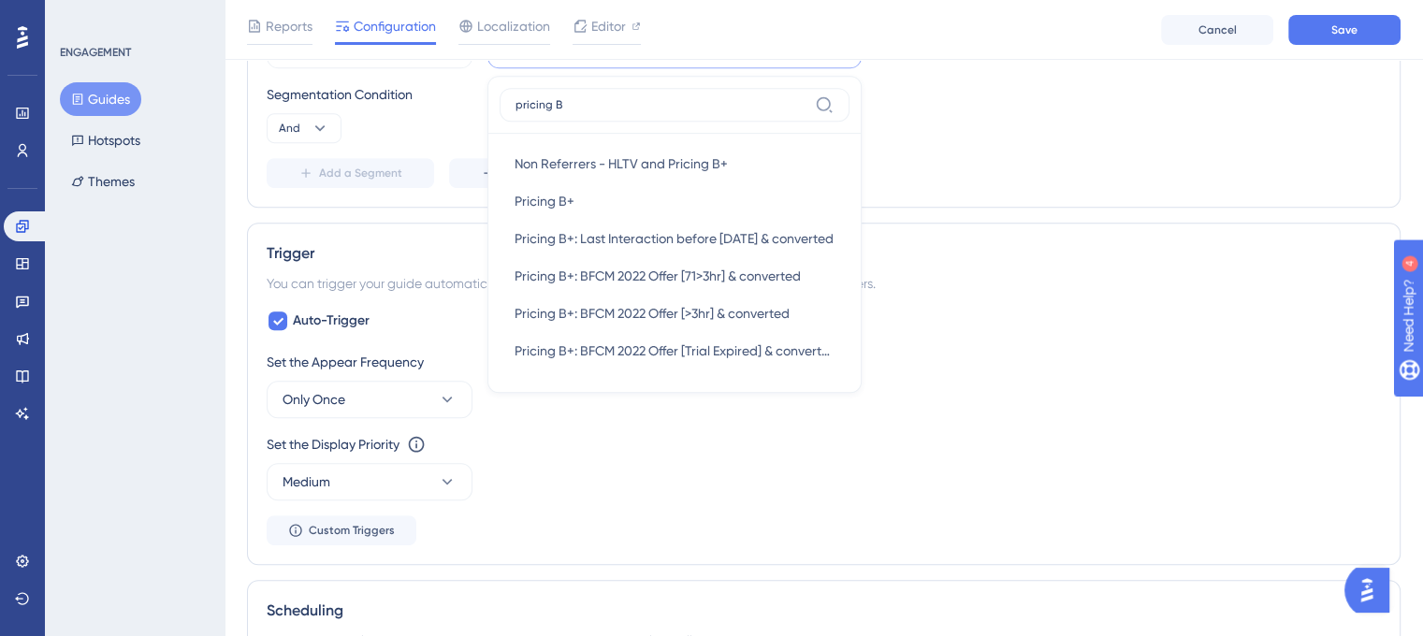
type input "pricing B"
click at [1018, 179] on div "Add a Segment Create a Segment" at bounding box center [824, 173] width 1115 height 30
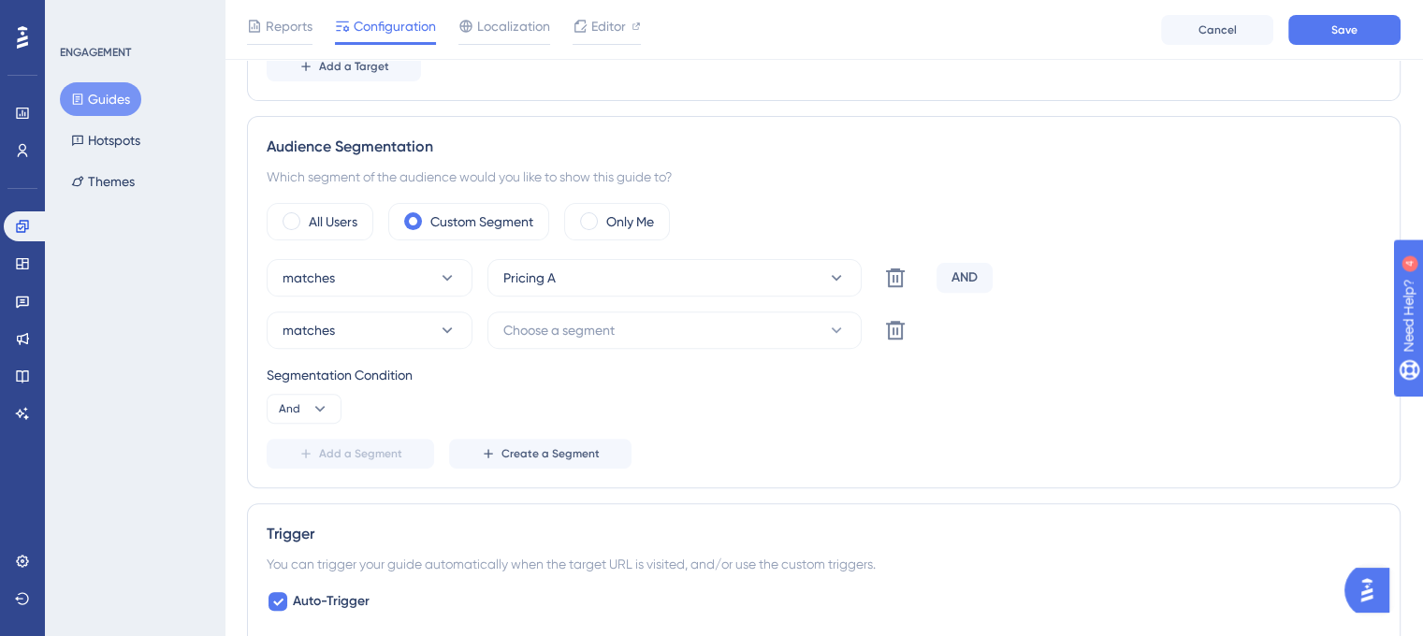
scroll to position [610, 0]
click at [711, 284] on button "Pricing A" at bounding box center [675, 277] width 374 height 37
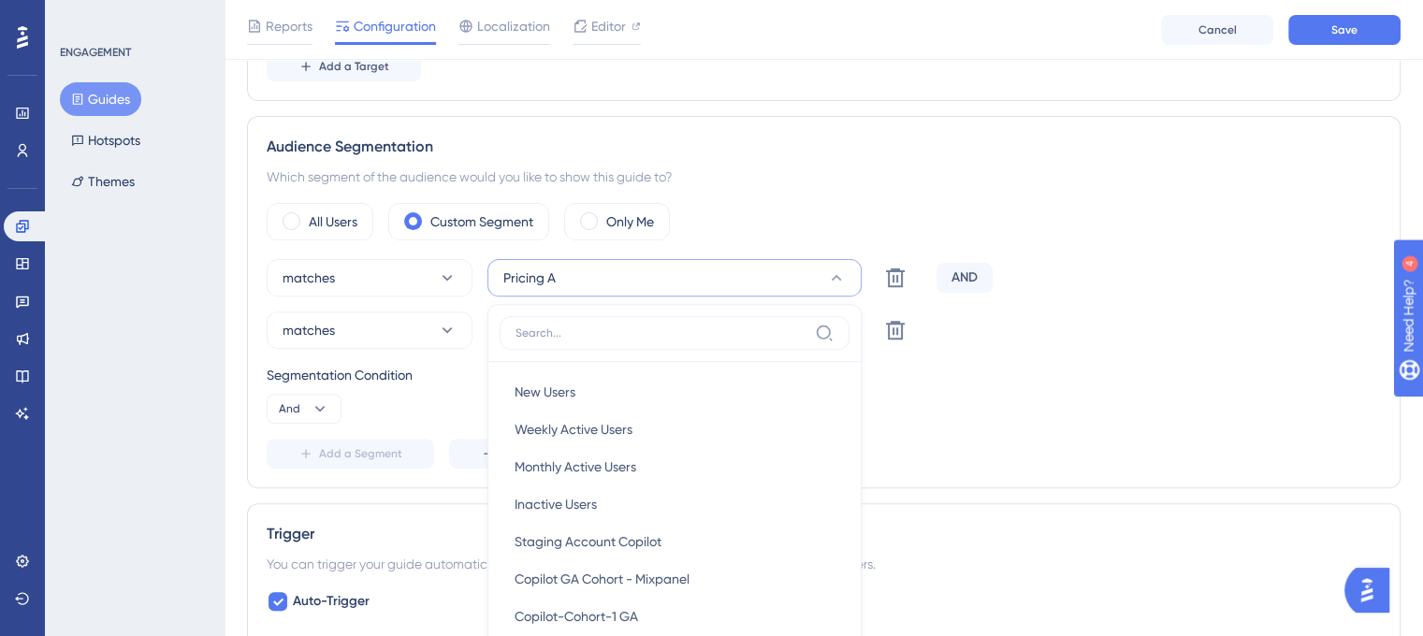
scroll to position [702, 0]
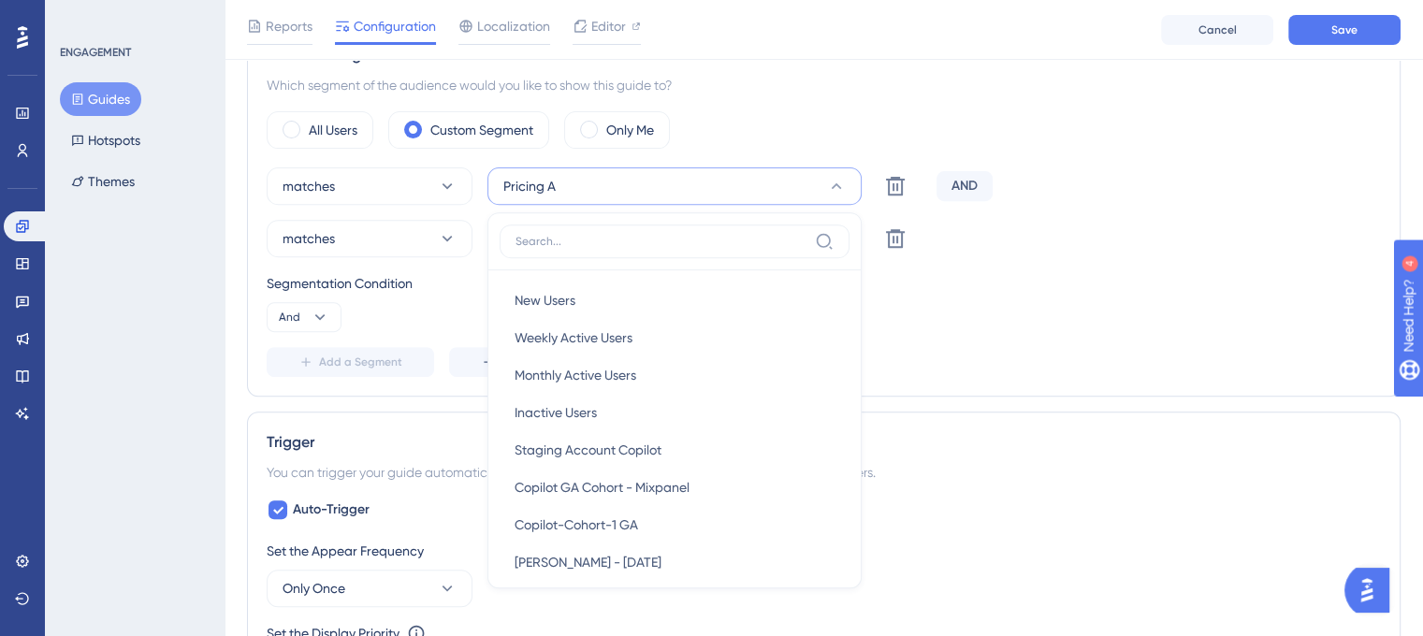
click at [1037, 272] on div "Segmentation Condition" at bounding box center [824, 283] width 1115 height 22
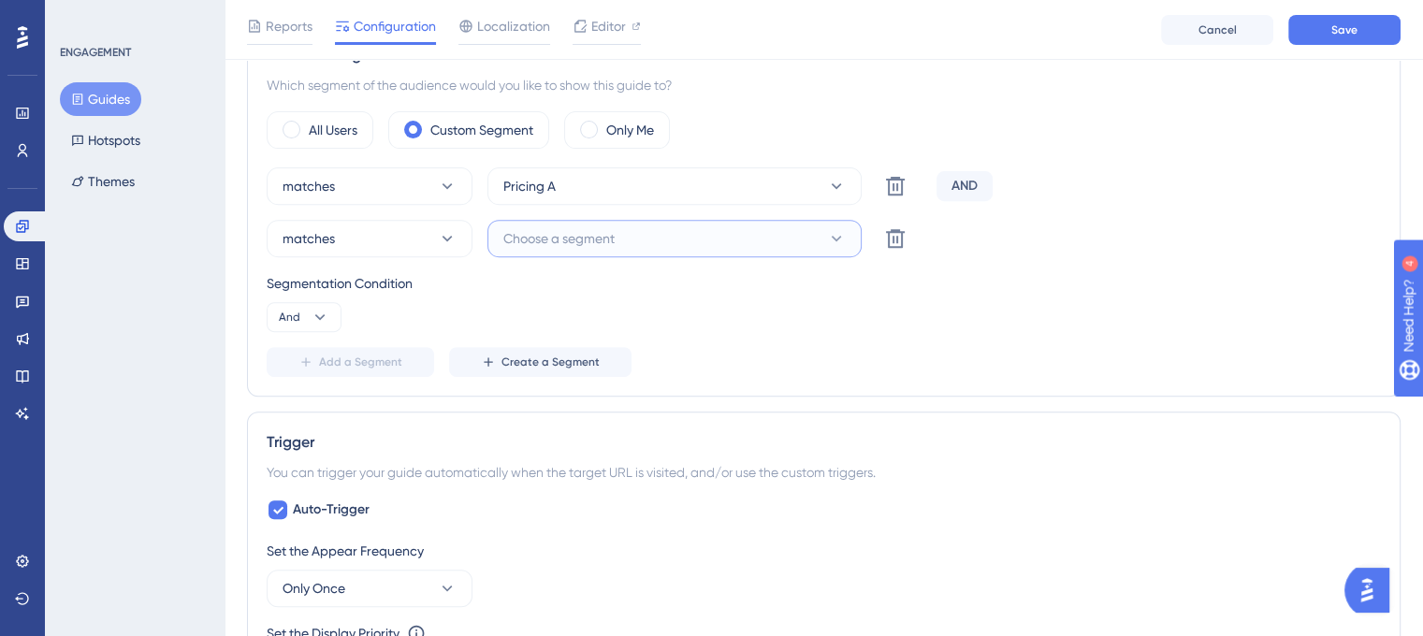
click at [749, 231] on button "Choose a segment" at bounding box center [675, 238] width 374 height 37
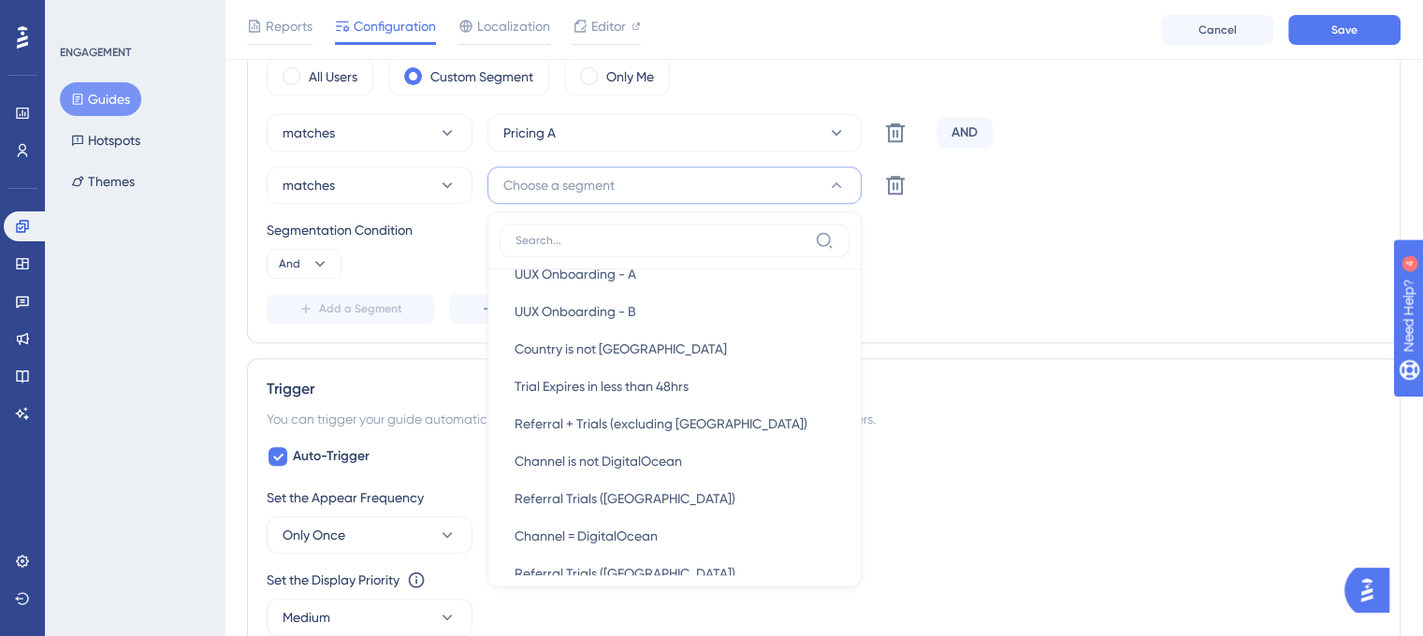
scroll to position [2901, 0]
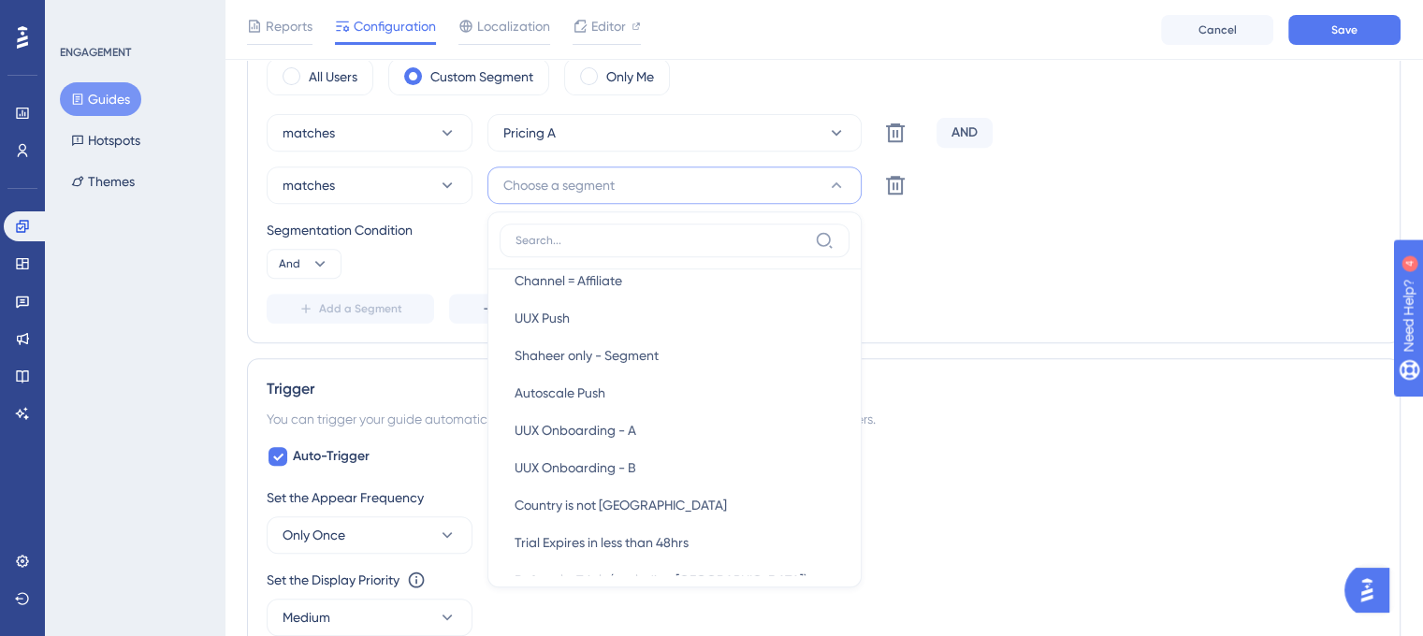
click at [652, 175] on button "Choose a segment" at bounding box center [675, 185] width 374 height 37
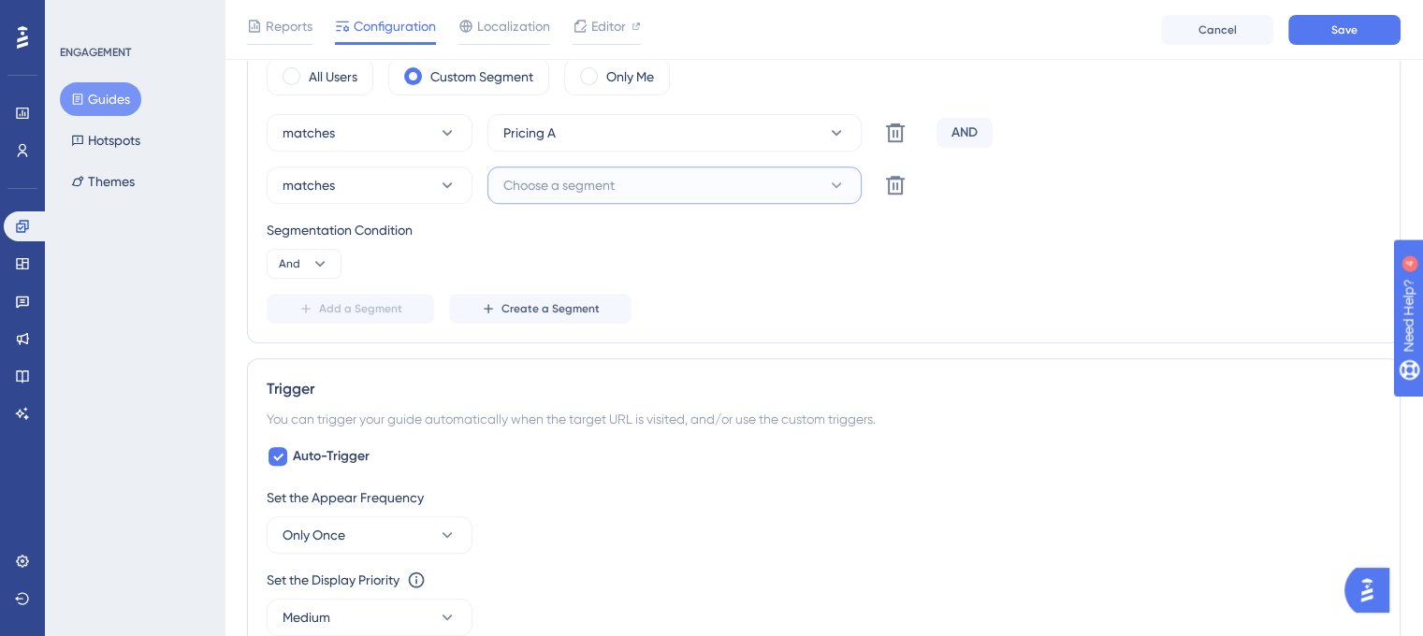
click at [642, 182] on button "Choose a segment" at bounding box center [675, 185] width 374 height 37
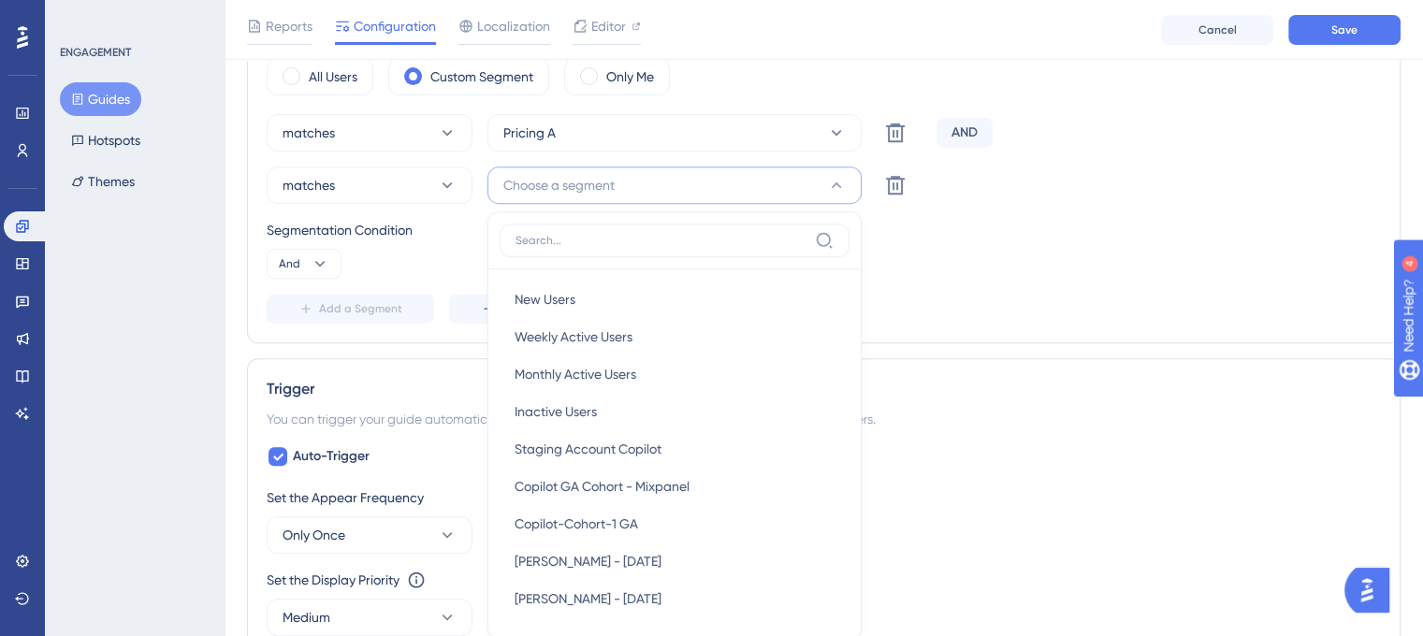
scroll to position [818, 0]
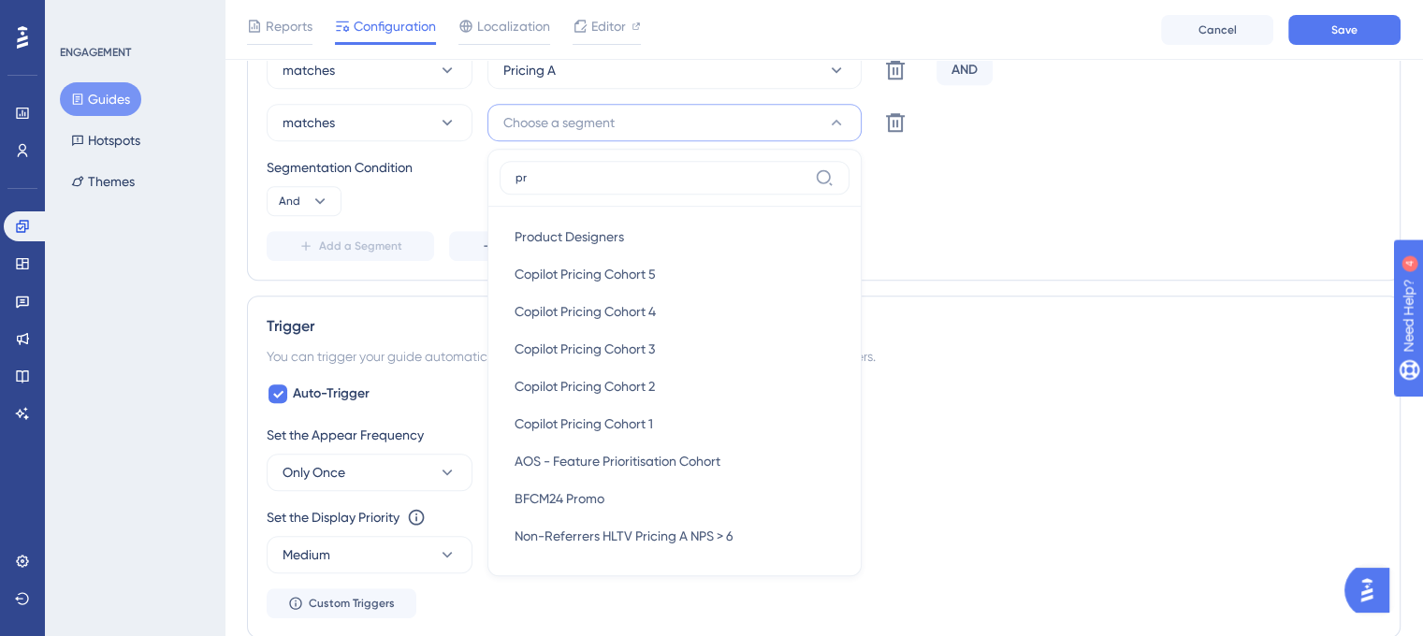
type input "p"
type input "P"
click at [1100, 231] on div "Add a Segment Create a Segment" at bounding box center [824, 246] width 1115 height 30
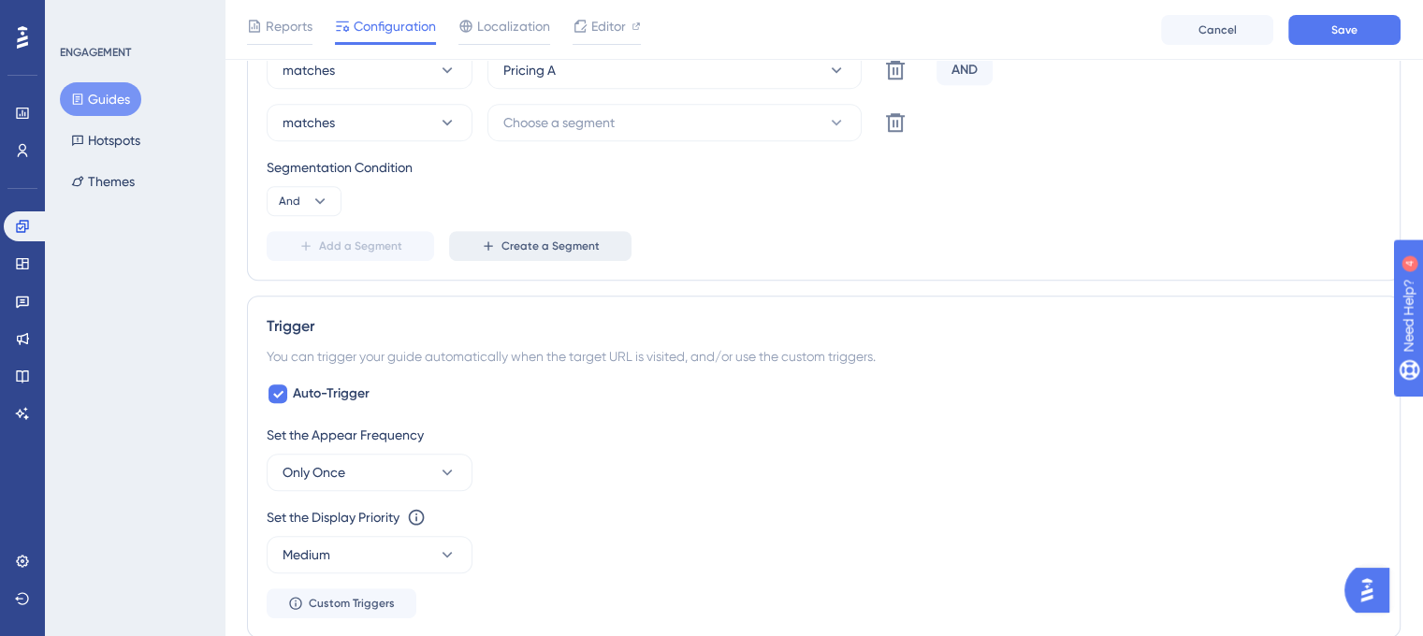
click at [587, 241] on span "Create a Segment" at bounding box center [551, 246] width 98 height 15
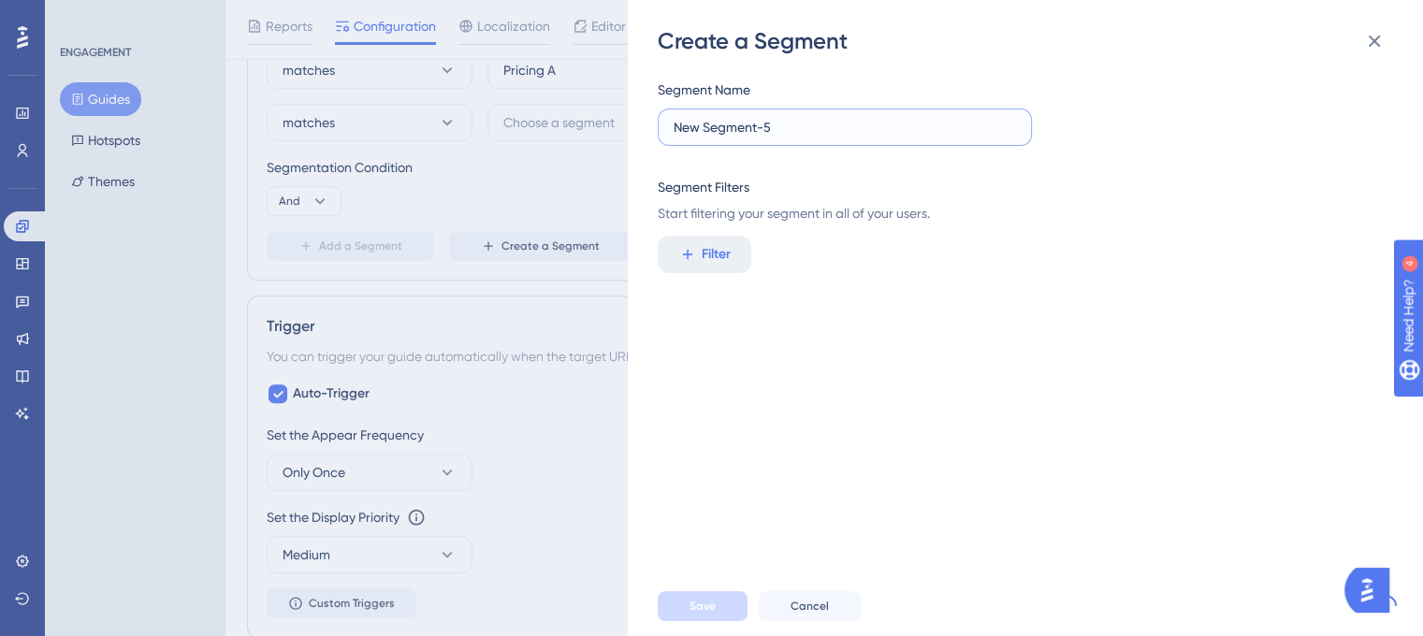
click at [841, 125] on input "New Segment-5" at bounding box center [845, 127] width 343 height 21
click at [836, 135] on input "New Segment-5" at bounding box center [845, 127] width 343 height 21
click at [836, 134] on input "New Segment-5" at bounding box center [845, 127] width 343 height 21
type input "Pricing B"
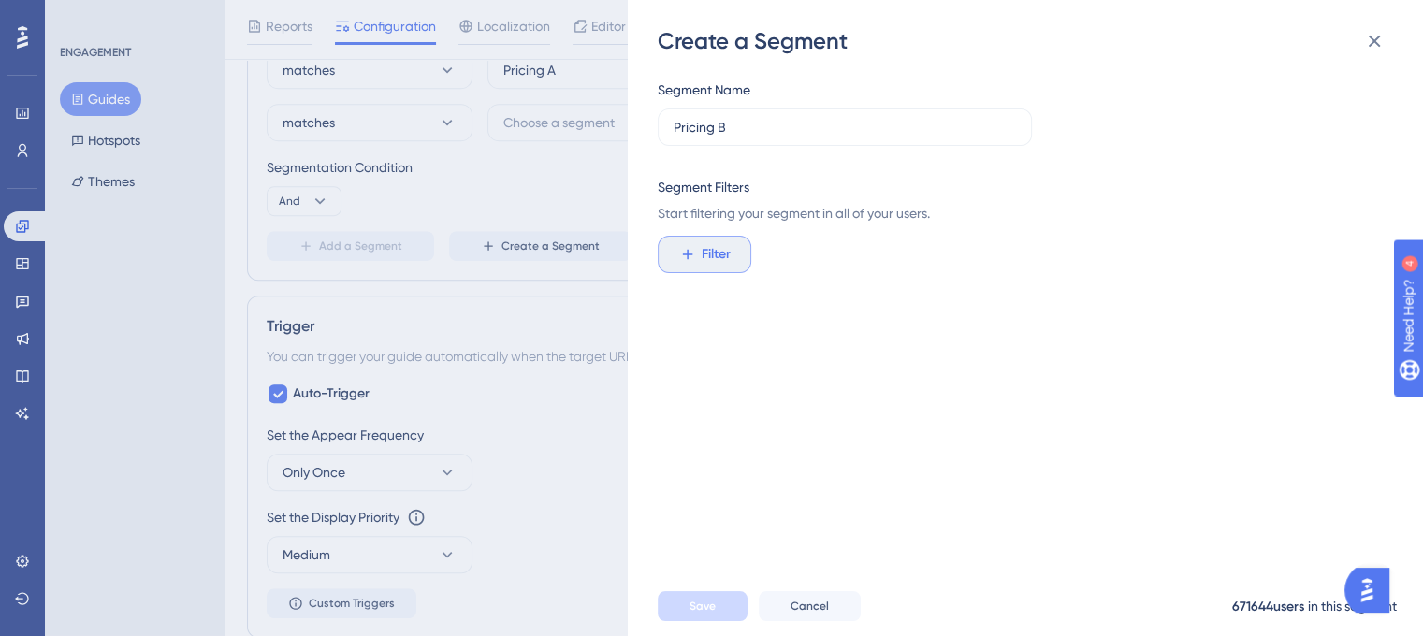
click at [737, 264] on button "Filter" at bounding box center [705, 254] width 94 height 37
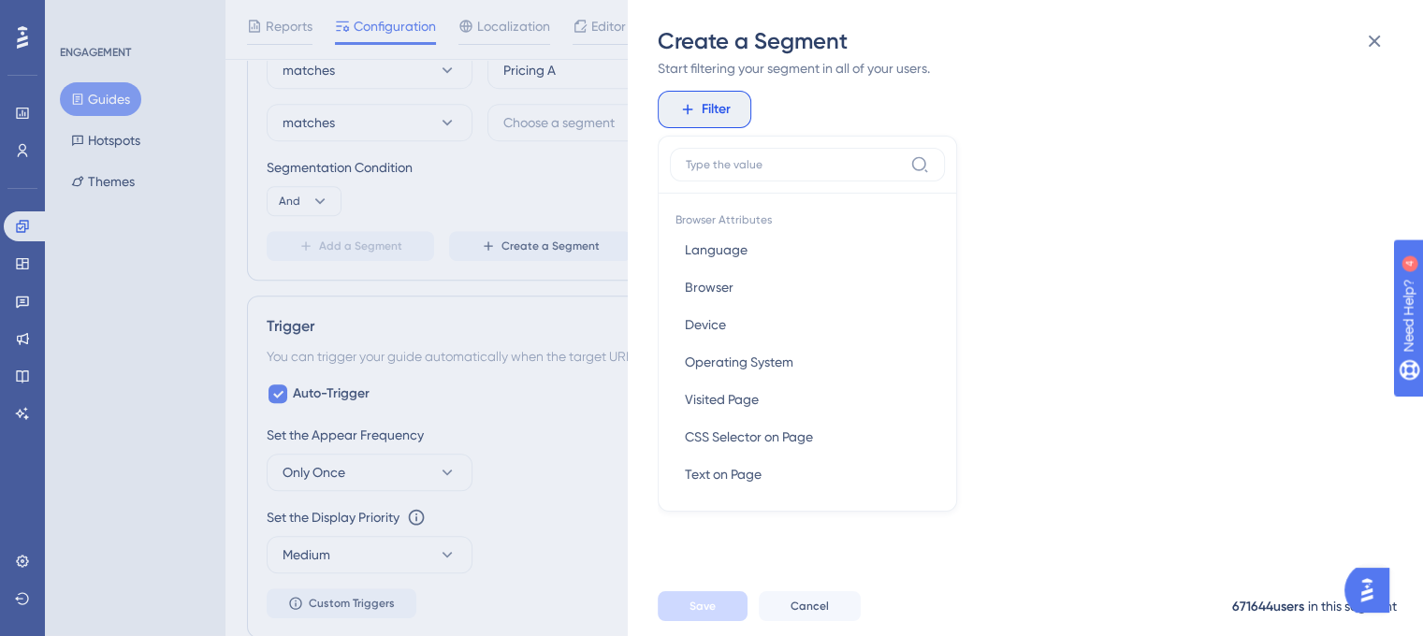
click at [802, 161] on input at bounding box center [794, 164] width 217 height 15
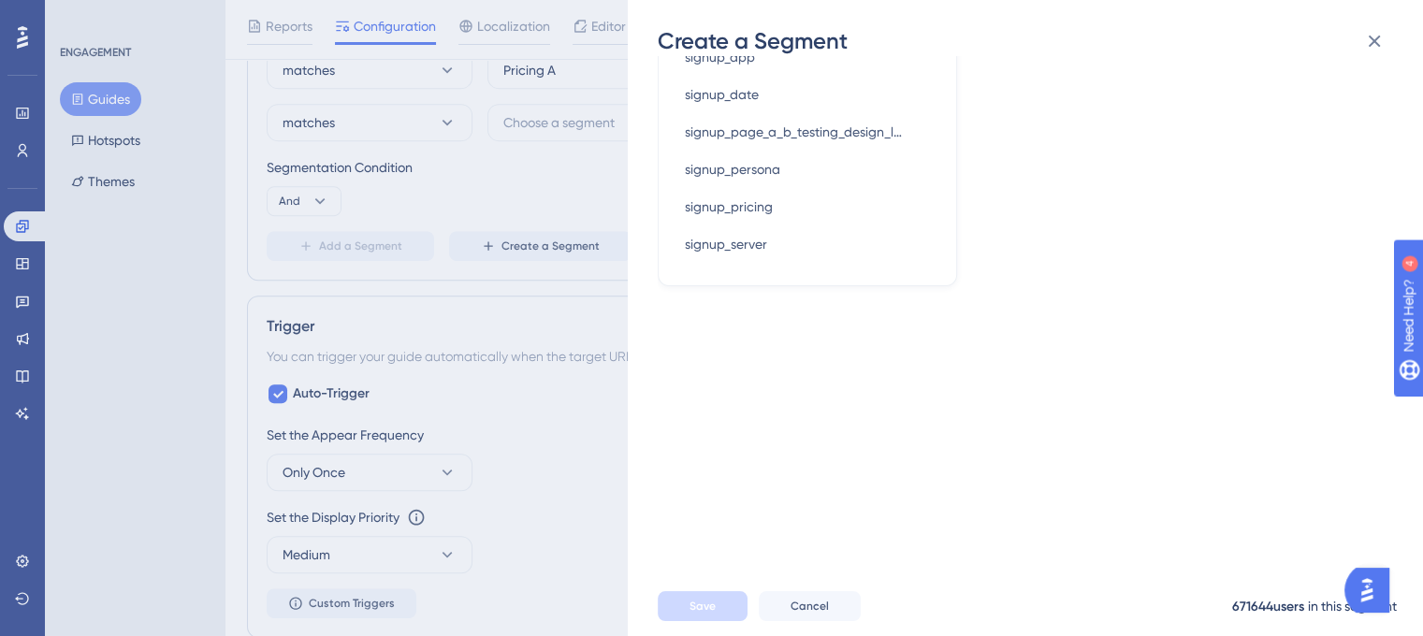
scroll to position [239, 0]
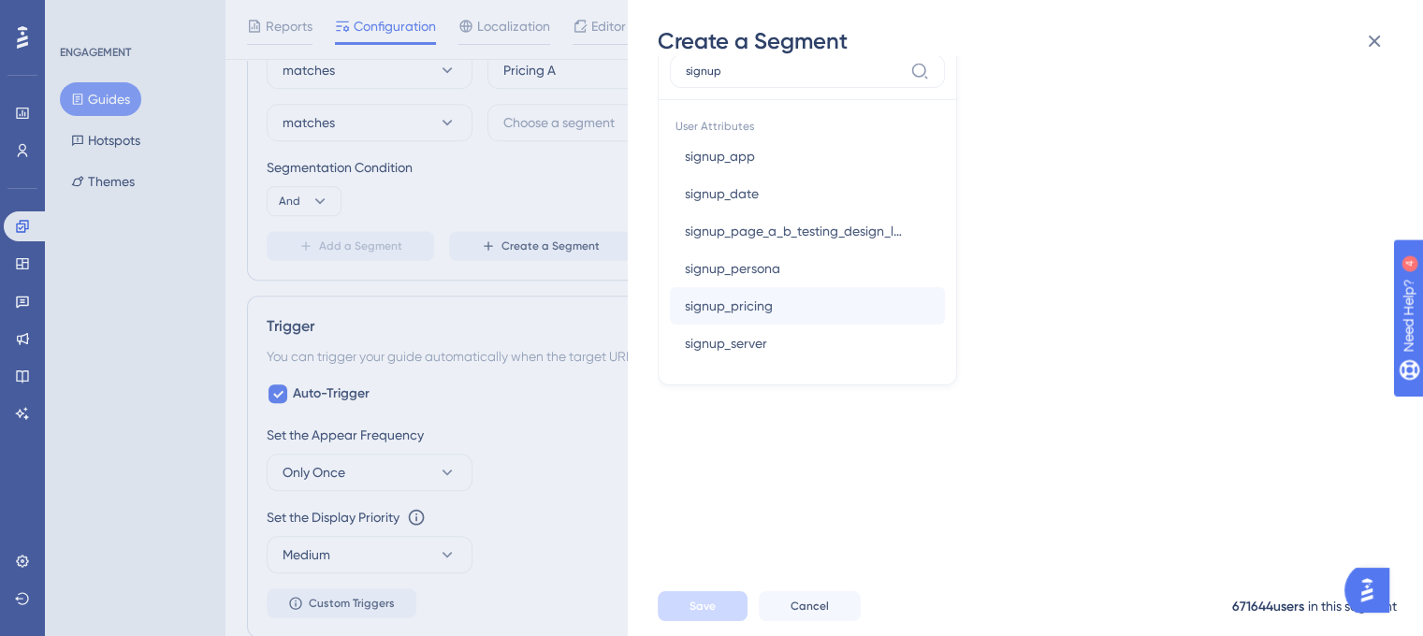
type input "signup"
click at [752, 299] on span "signup_pricing" at bounding box center [729, 306] width 88 height 22
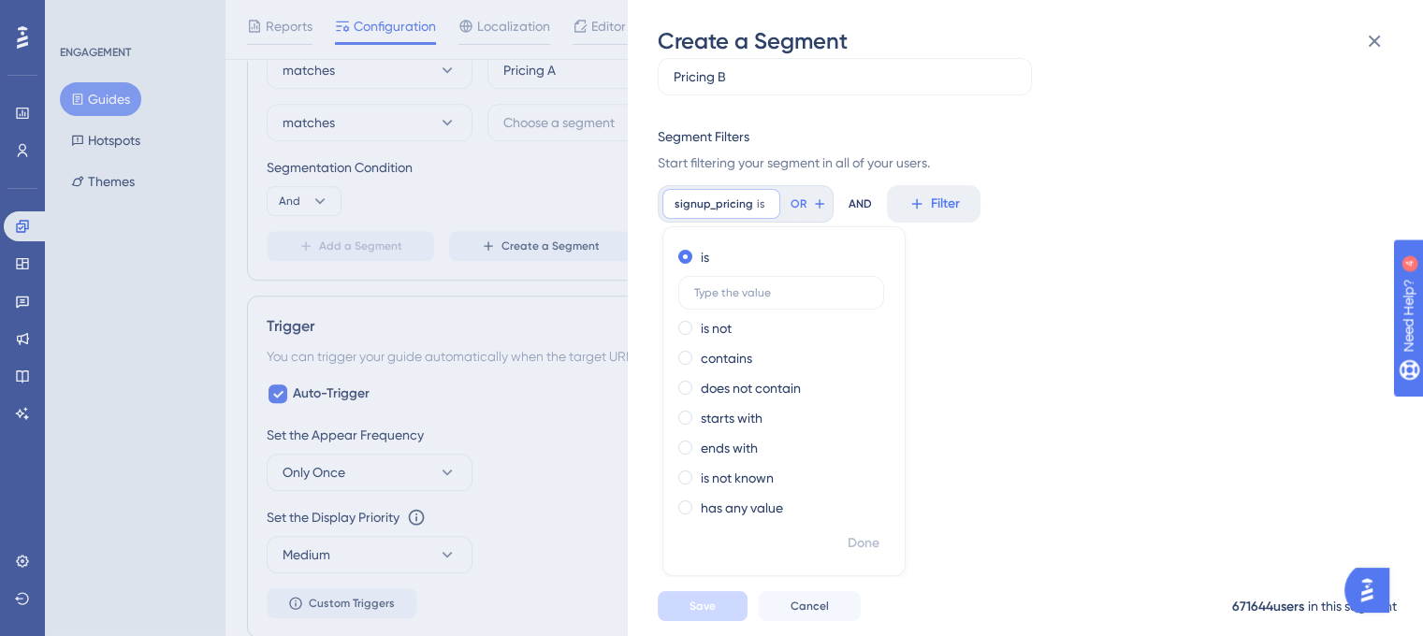
scroll to position [36, 0]
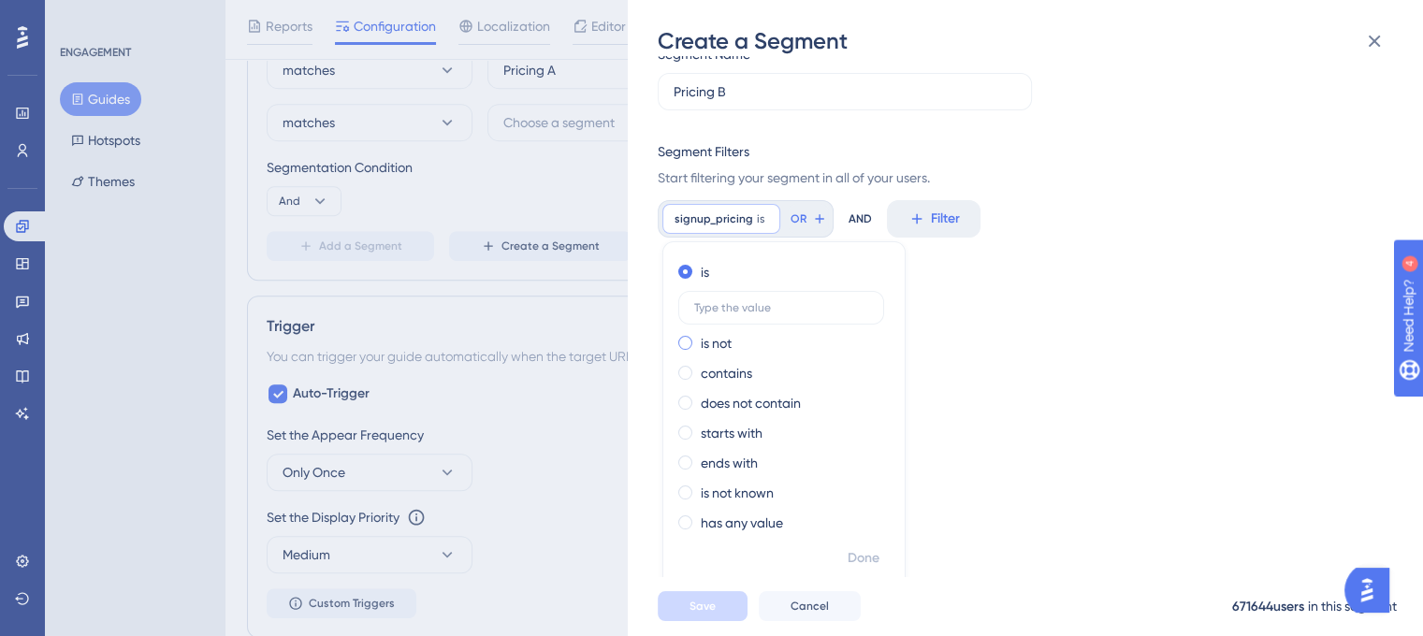
click at [743, 335] on div "is not" at bounding box center [780, 343] width 204 height 22
click at [745, 270] on div "is" at bounding box center [780, 272] width 204 height 22
click at [760, 314] on label at bounding box center [781, 308] width 206 height 34
click at [760, 314] on input "text" at bounding box center [781, 307] width 174 height 13
type input "B"
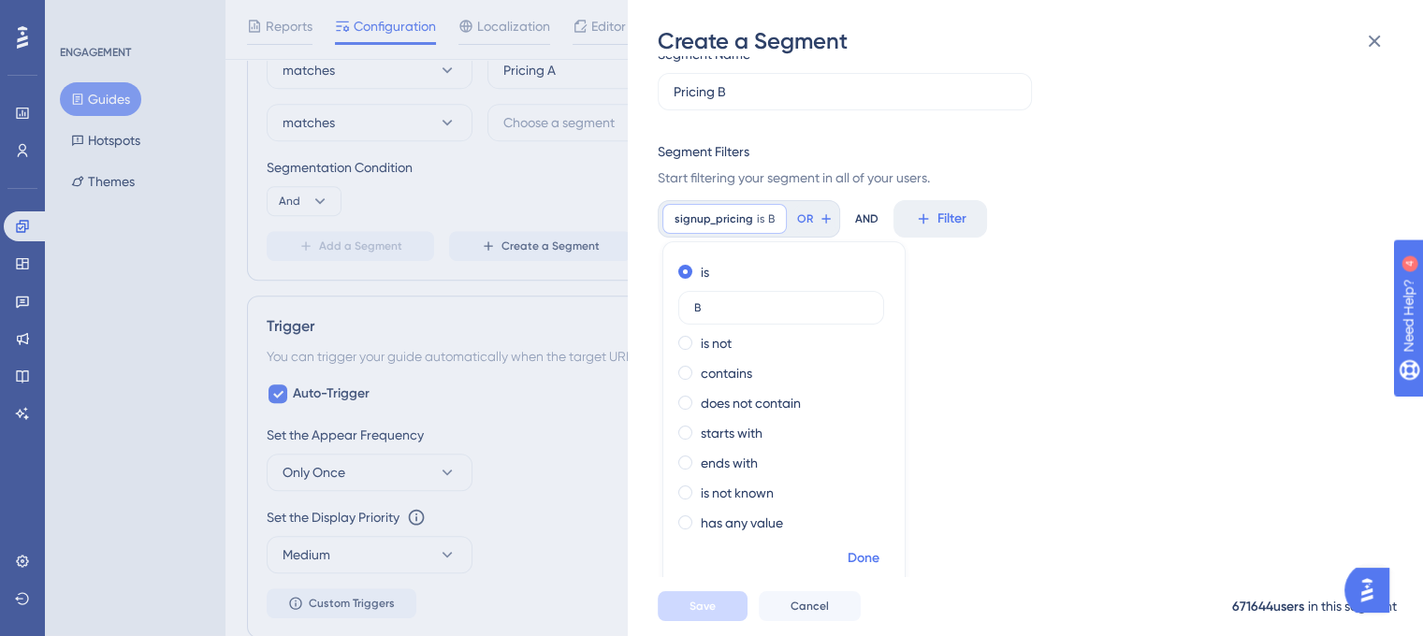
click at [865, 548] on span "Done" at bounding box center [864, 558] width 32 height 22
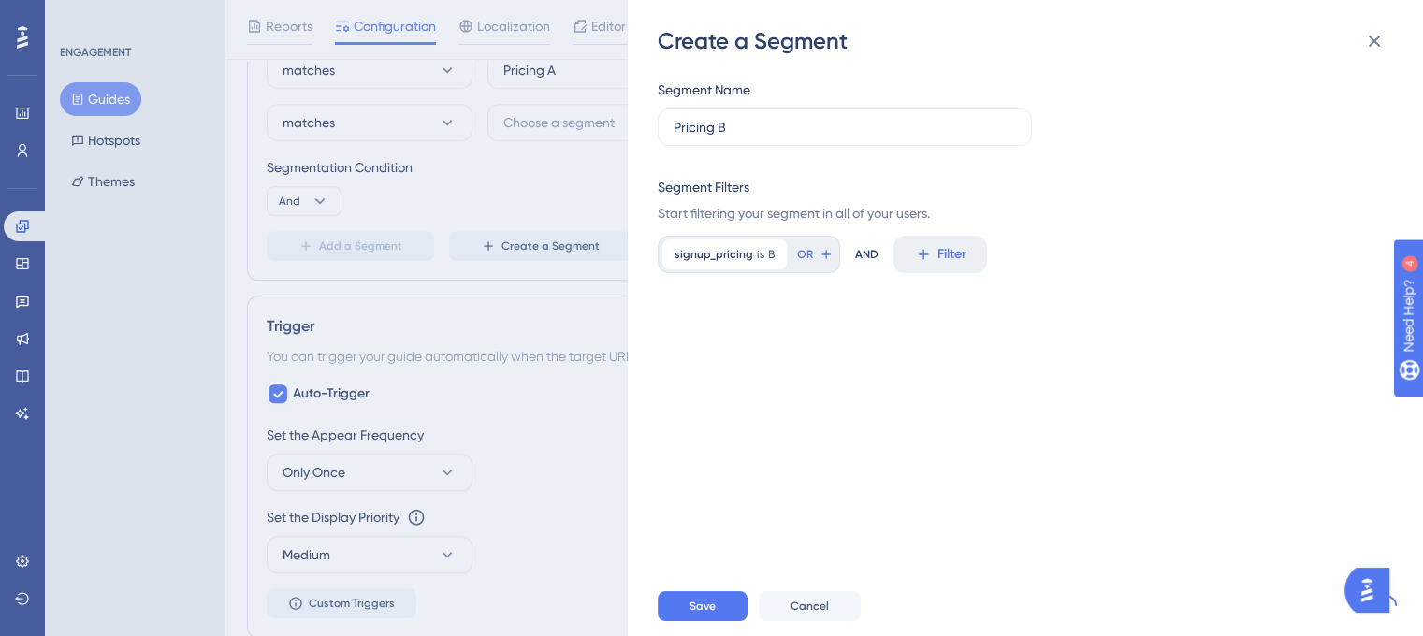
scroll to position [0, 0]
click at [734, 609] on button "Save" at bounding box center [703, 606] width 90 height 30
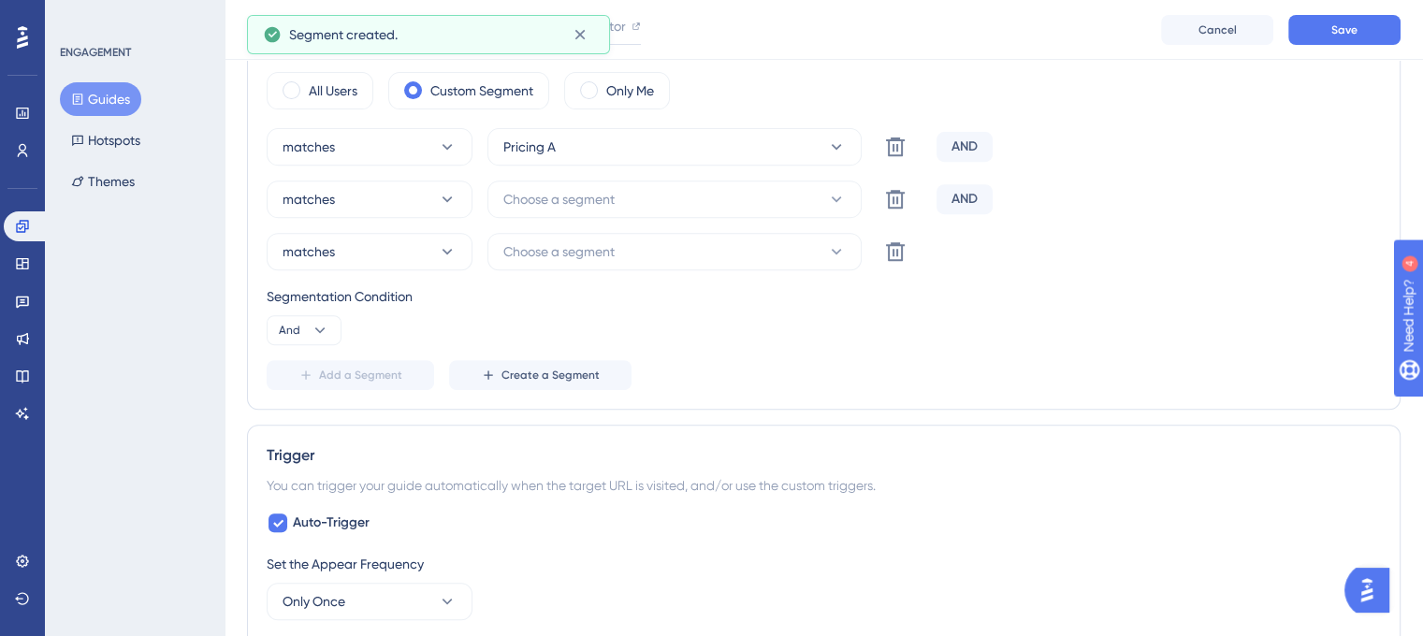
scroll to position [631, 0]
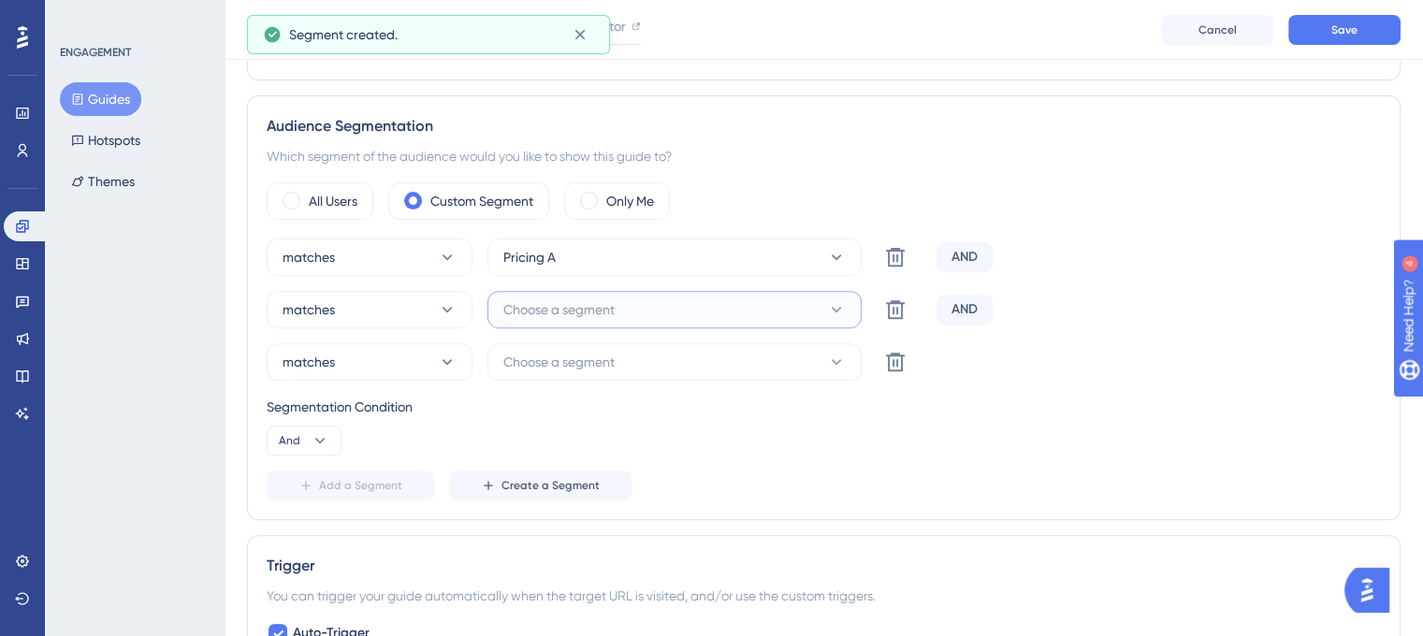
click at [713, 305] on button "Choose a segment" at bounding box center [675, 309] width 374 height 37
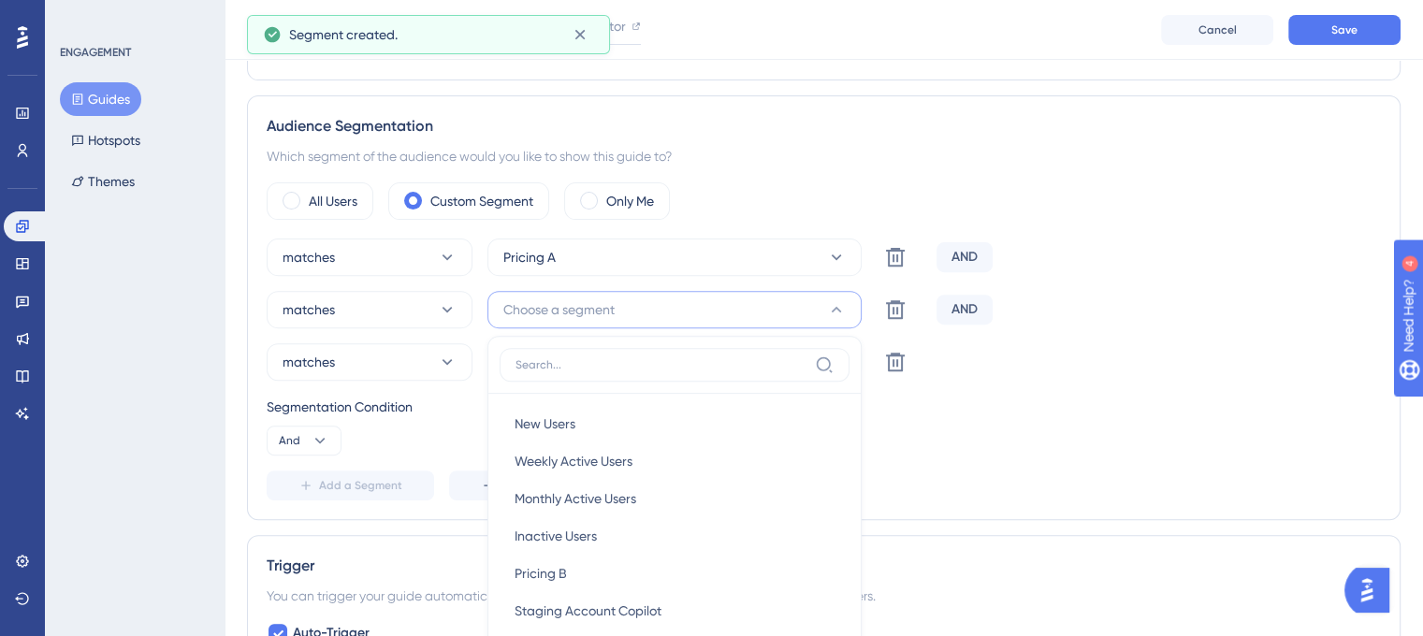
scroll to position [797, 0]
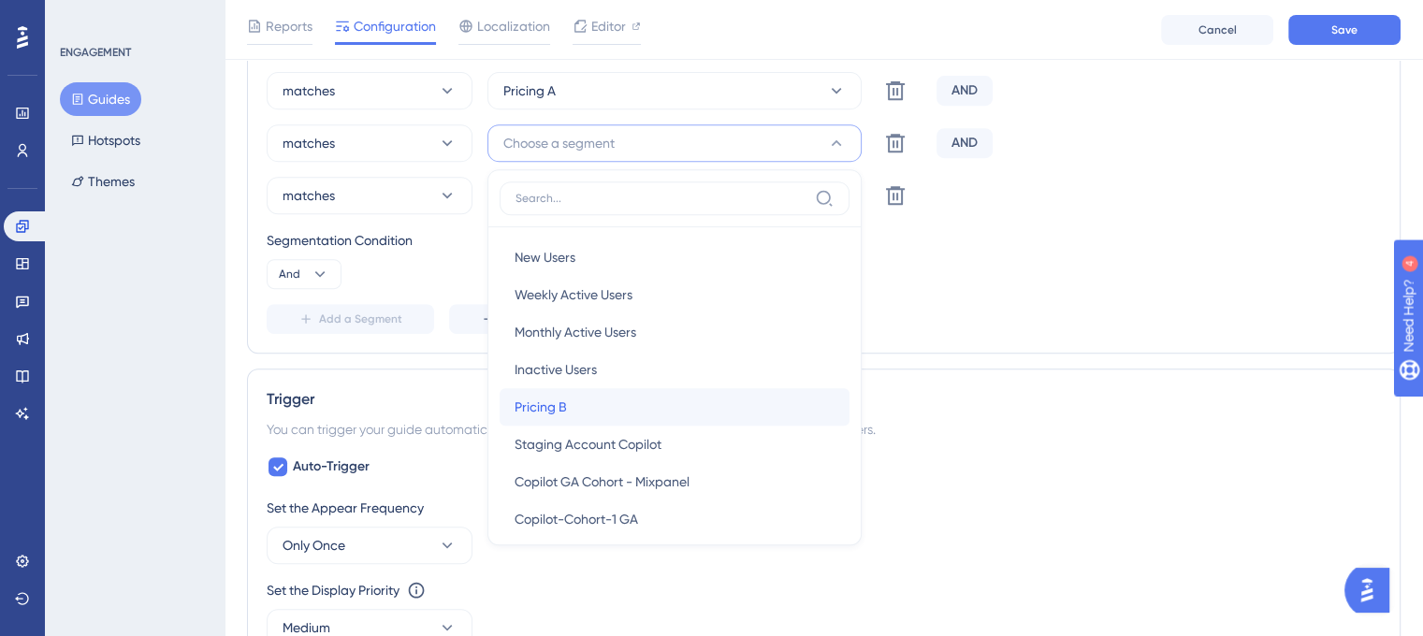
click at [667, 412] on div "Pricing B Pricing B" at bounding box center [675, 406] width 320 height 37
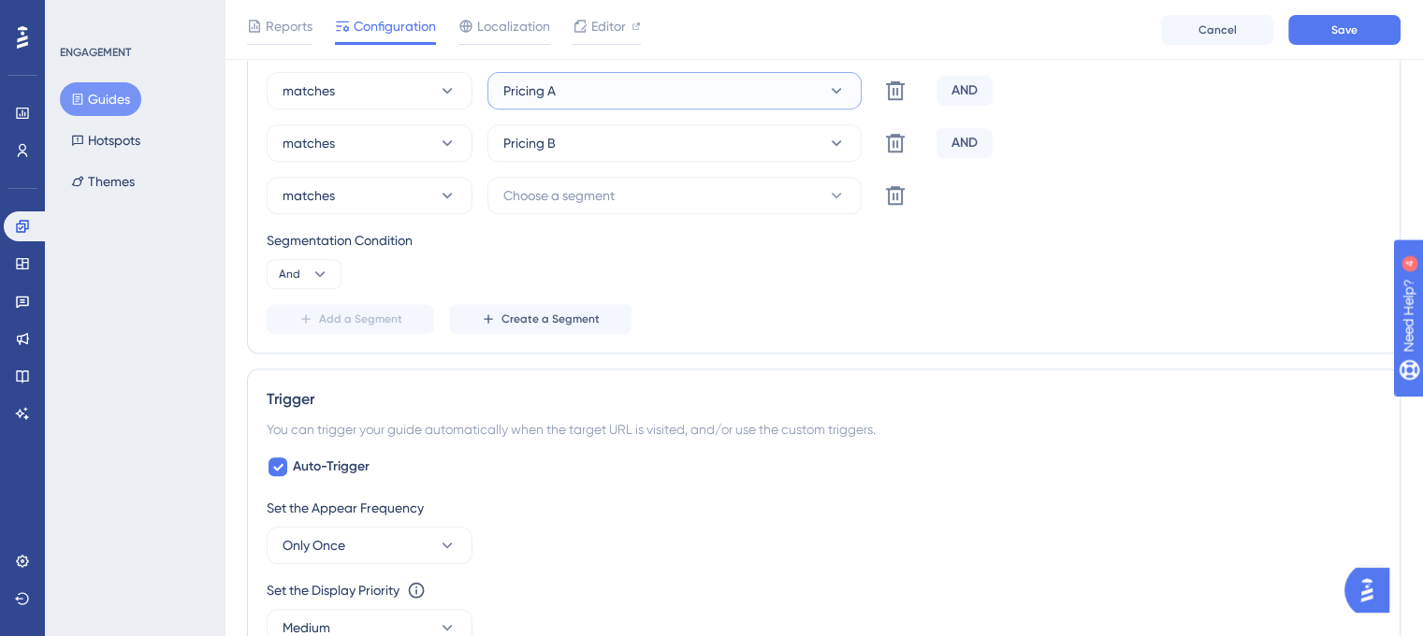
click at [727, 90] on button "Pricing A" at bounding box center [675, 90] width 374 height 37
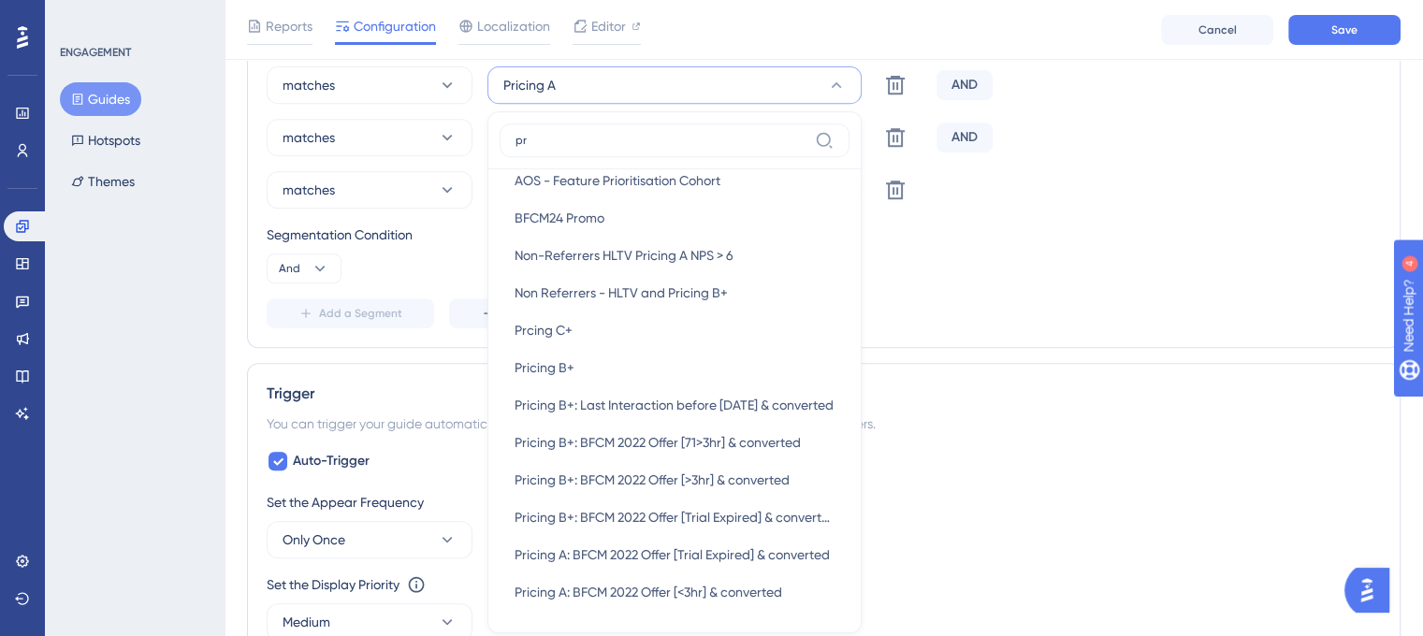
scroll to position [0, 0]
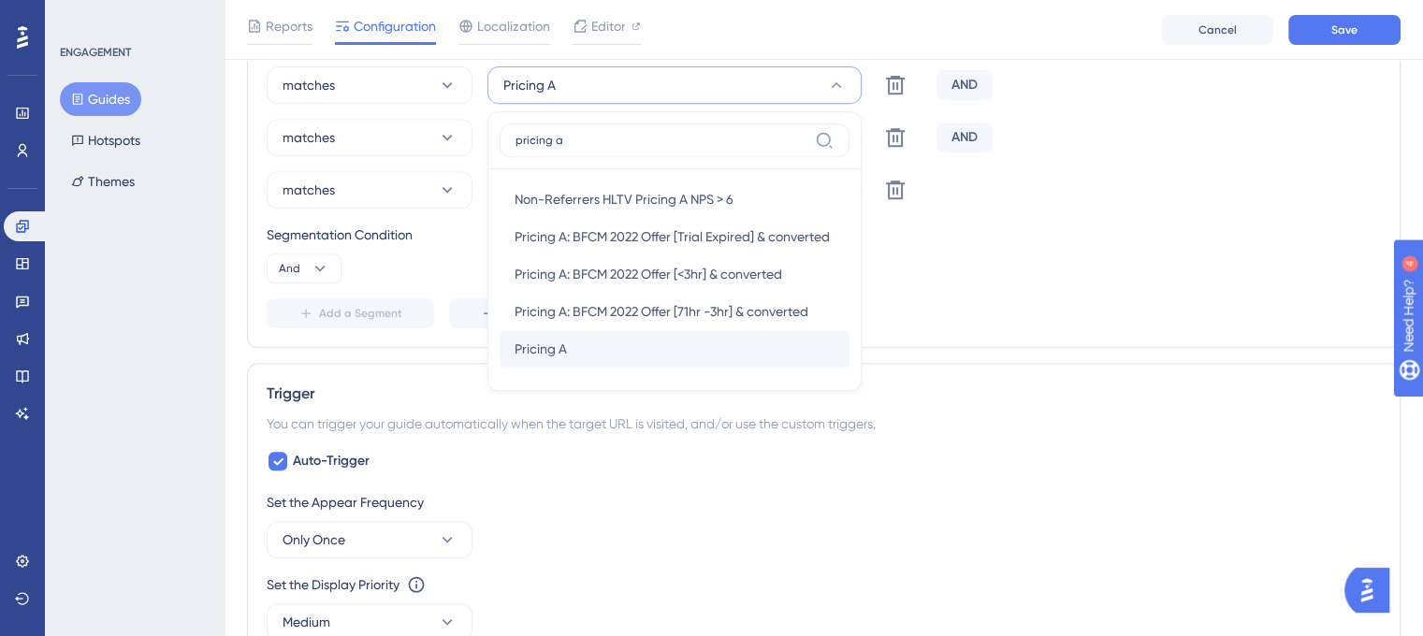
type input "pricing a"
drag, startPoint x: 539, startPoint y: 343, endPoint x: 529, endPoint y: 349, distance: 11.7
click at [529, 349] on span "Pricing A" at bounding box center [541, 349] width 52 height 22
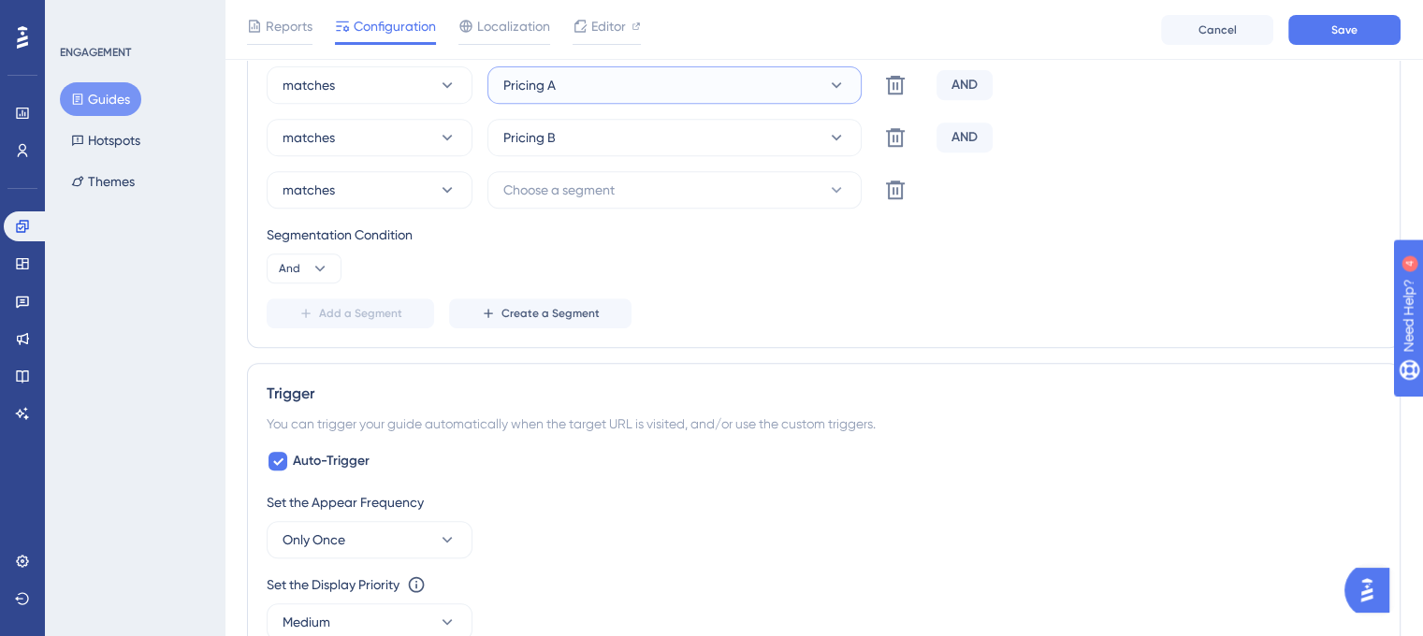
click at [528, 78] on span "Pricing A" at bounding box center [529, 85] width 52 height 22
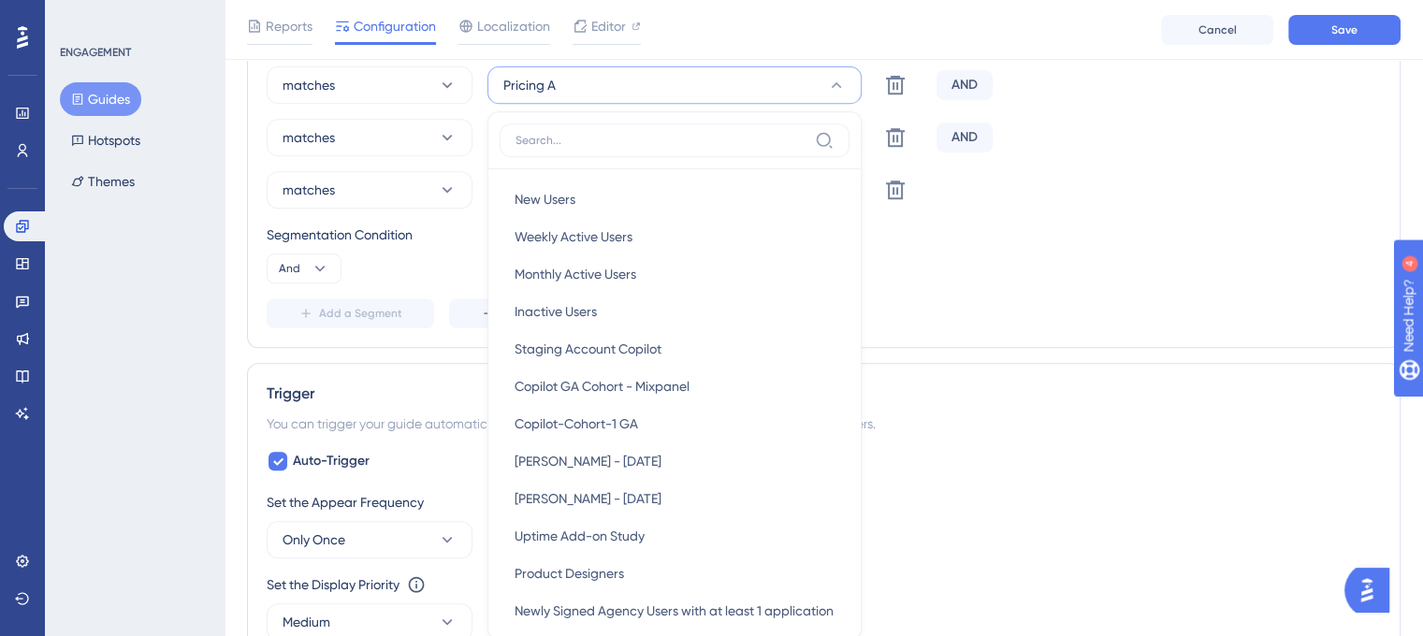
scroll to position [805, 0]
click at [528, 78] on span "Pricing A" at bounding box center [529, 83] width 52 height 22
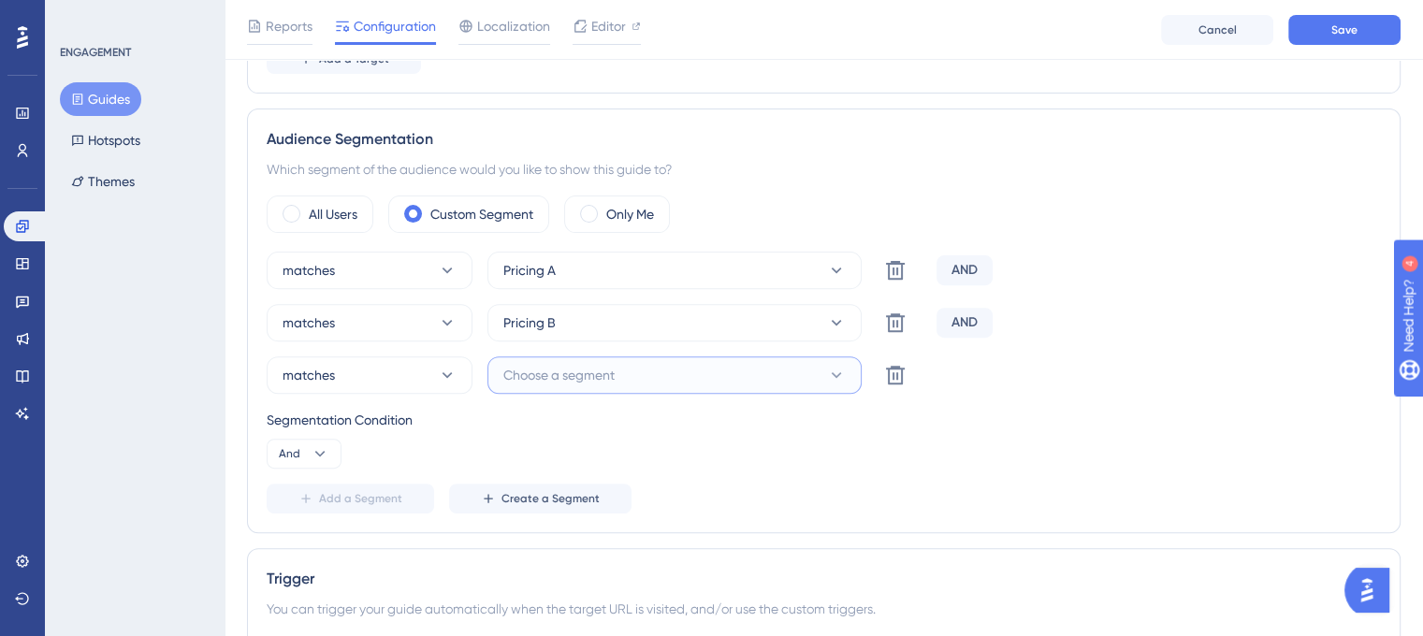
click at [517, 371] on span "Choose a segment" at bounding box center [558, 375] width 111 height 22
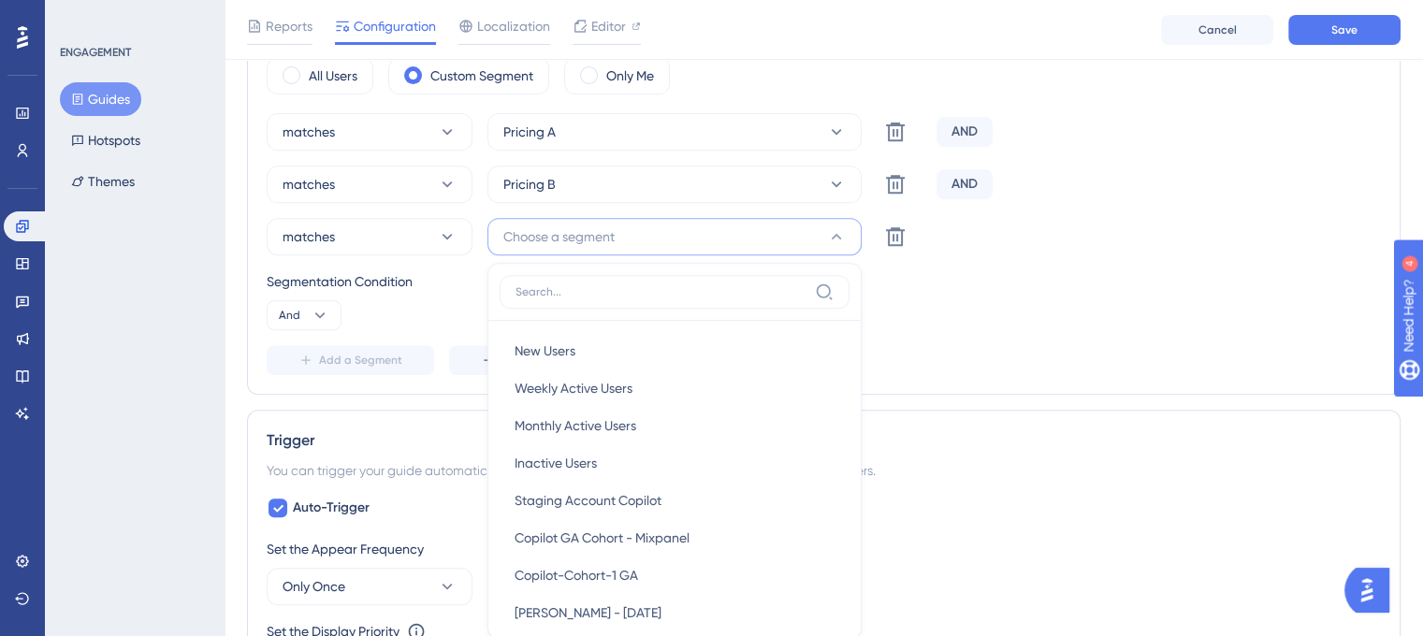
scroll to position [872, 0]
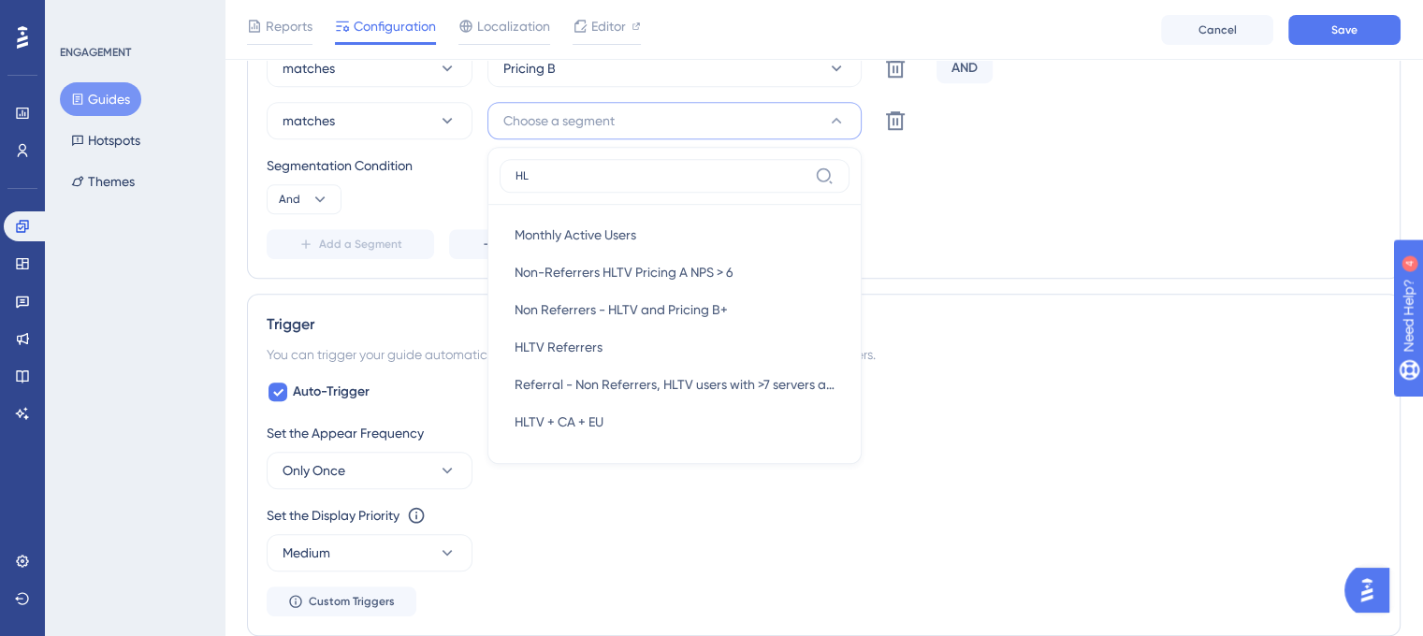
type input "H"
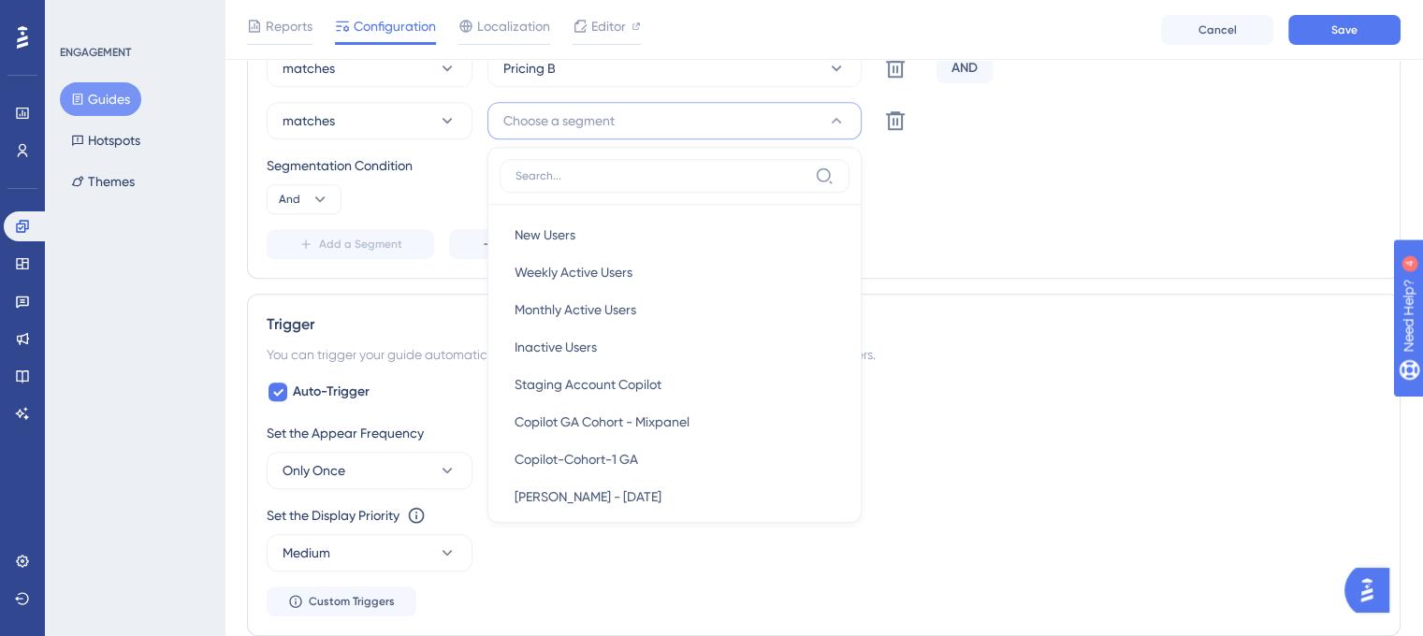
click at [991, 216] on div "matches Pricing A Delete AND matches Pricing B Delete AND matches Choose a segm…" at bounding box center [824, 128] width 1115 height 262
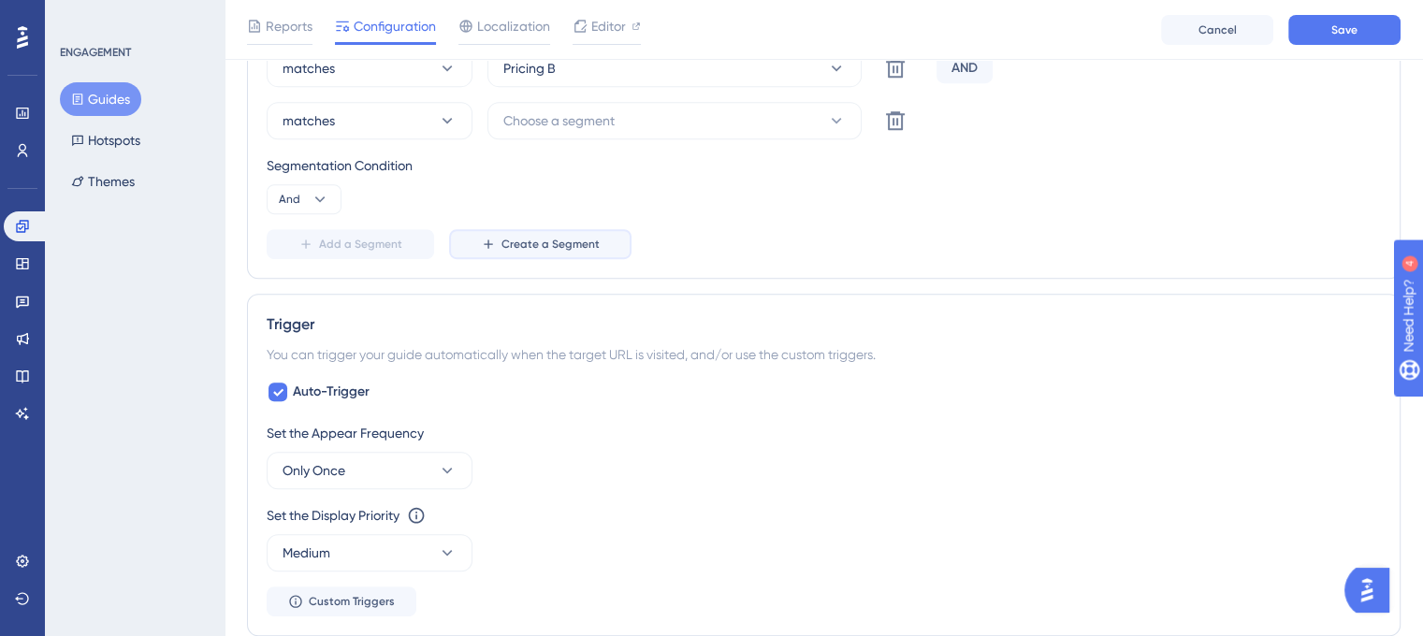
click at [505, 245] on span "Create a Segment" at bounding box center [551, 244] width 98 height 15
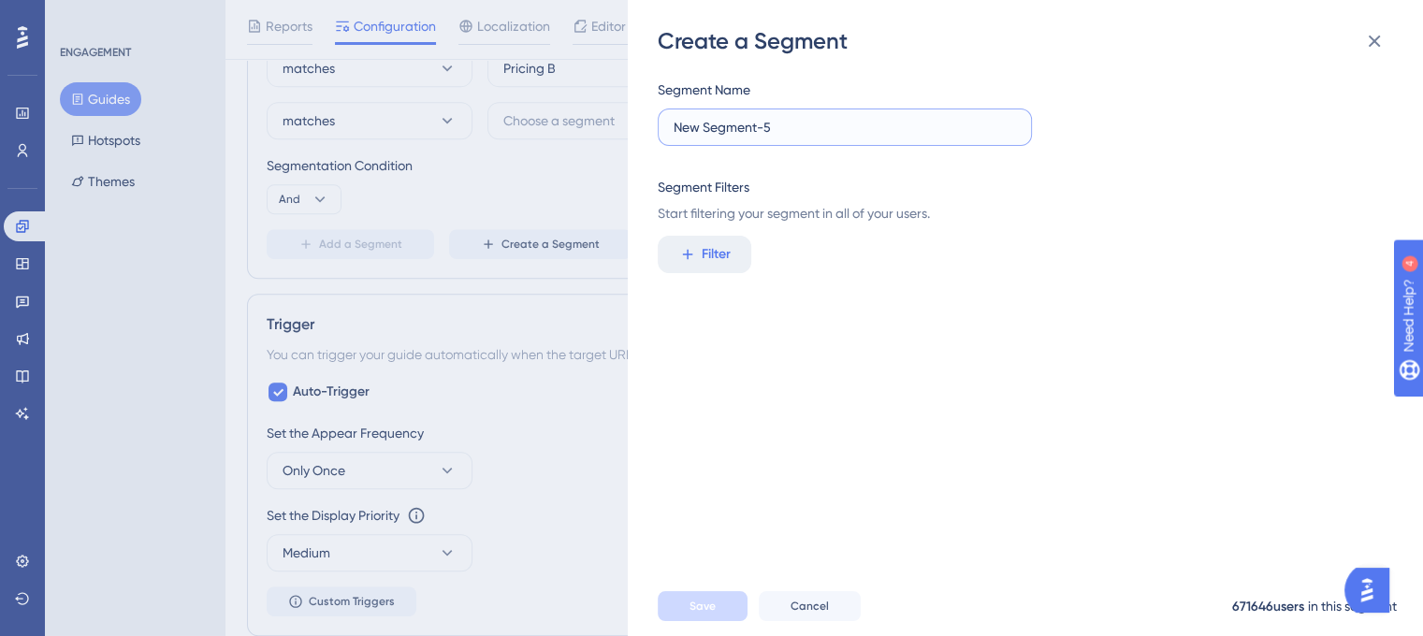
click at [799, 130] on input "New Segment-5" at bounding box center [845, 127] width 343 height 21
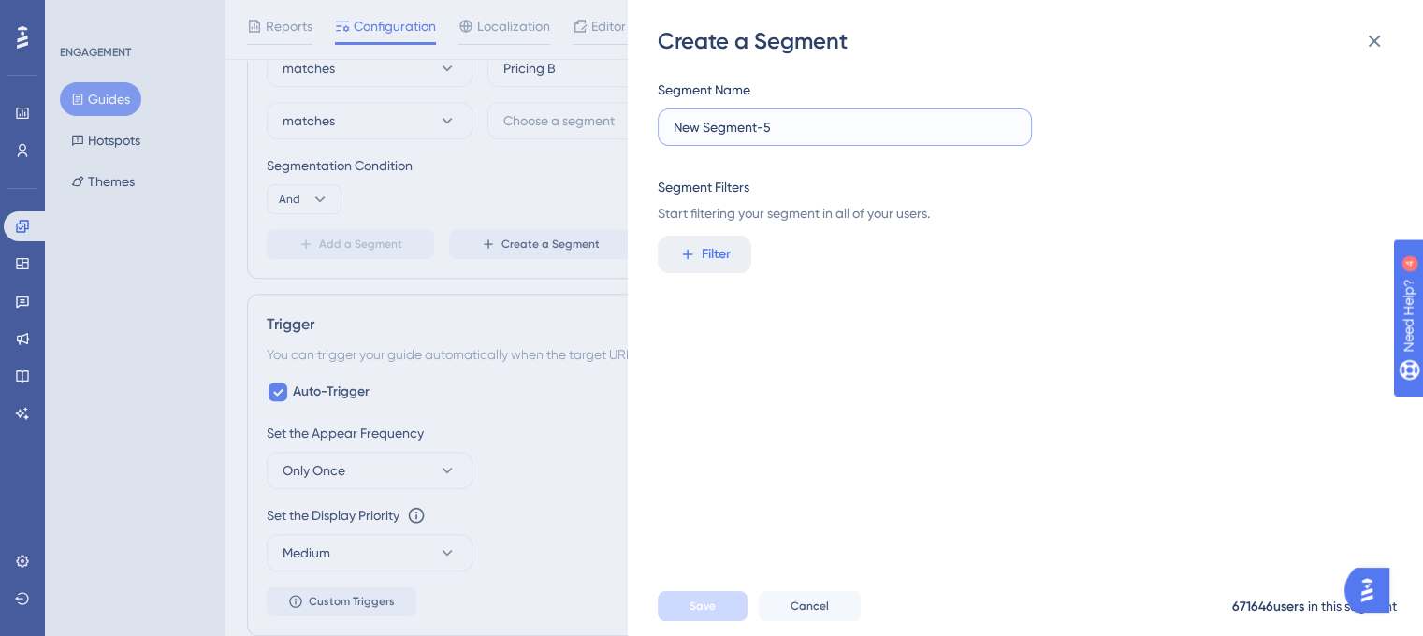
click at [796, 129] on input "New Segment-5" at bounding box center [845, 127] width 343 height 21
type input "A"
click at [0, 0] on div "Create a Segment Segment Name Segment Filters Start filtering your segment in a…" at bounding box center [0, 0] width 0 height 0
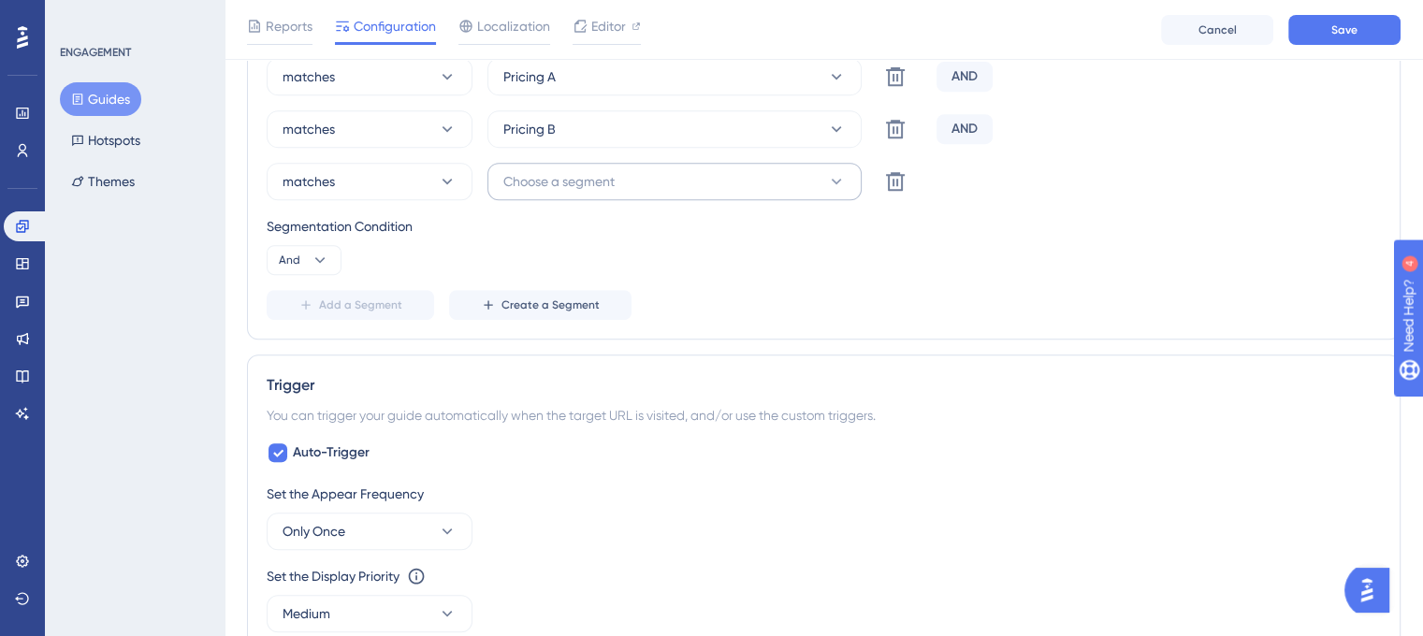
scroll to position [779, 0]
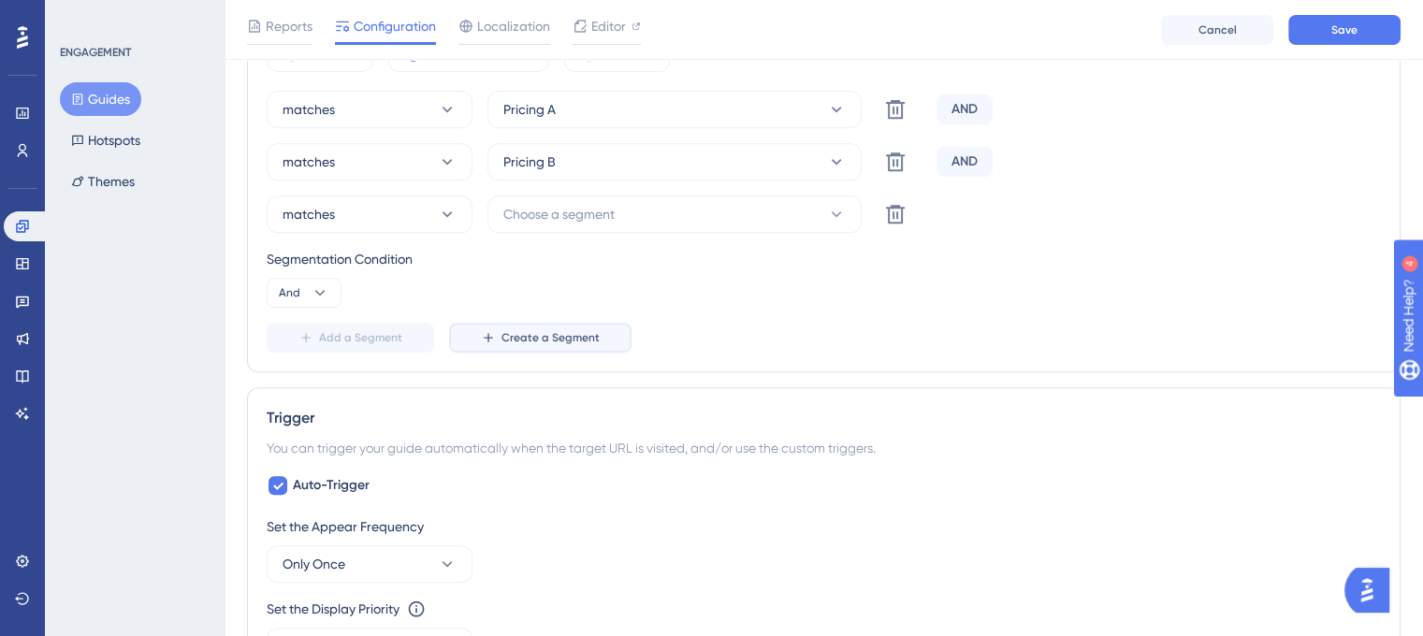
click at [502, 330] on span "Create a Segment" at bounding box center [551, 337] width 98 height 15
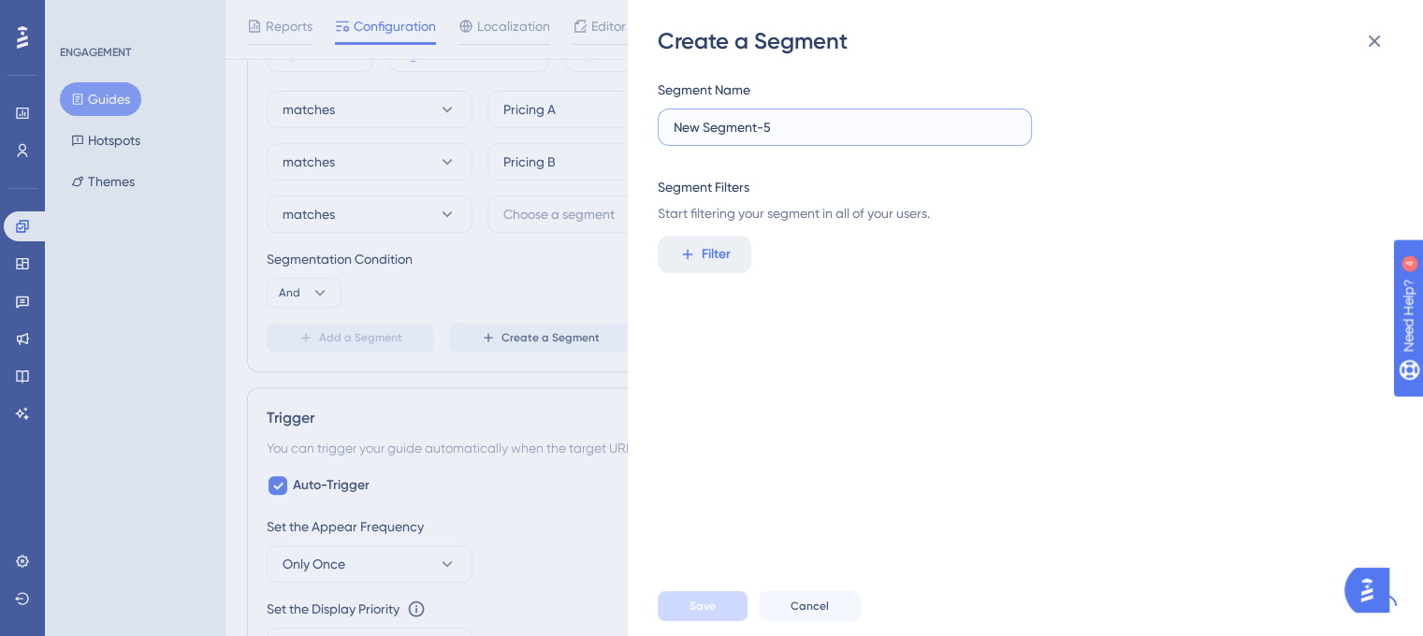
click at [947, 127] on input "New Segment-5" at bounding box center [845, 127] width 343 height 21
type input "p"
type input "Pricing A rest of the world"
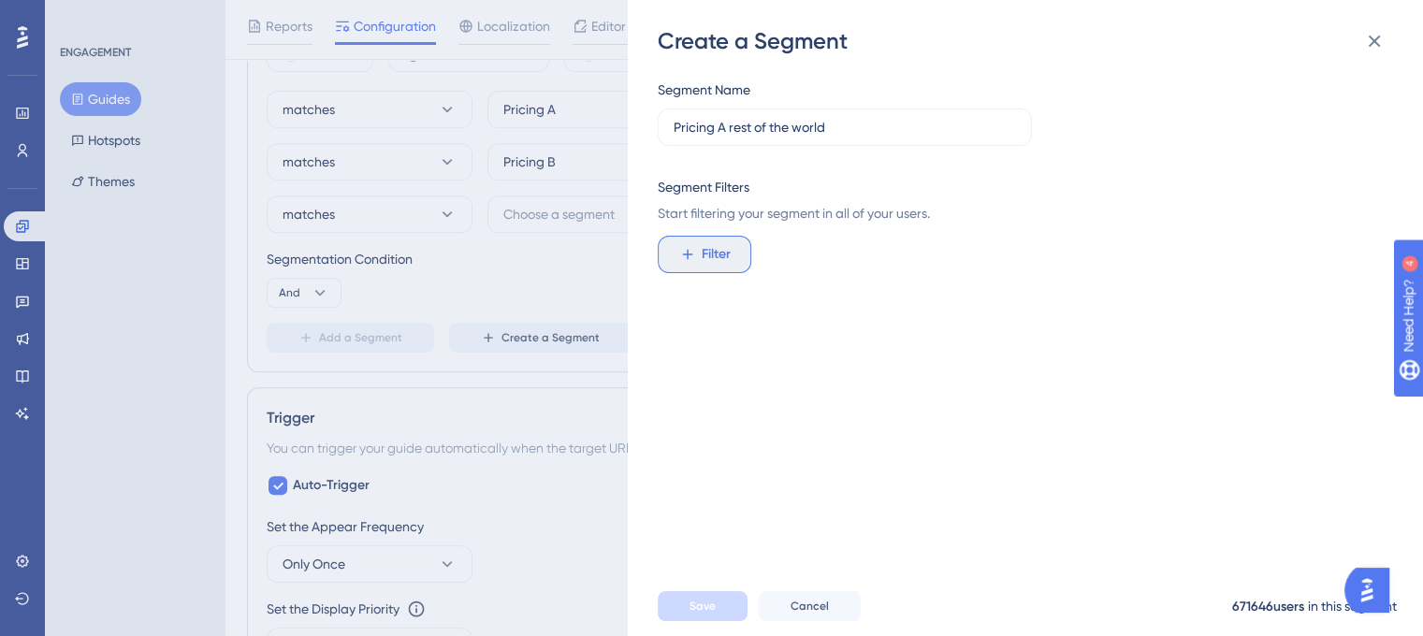
click at [721, 245] on span "Filter" at bounding box center [716, 254] width 29 height 22
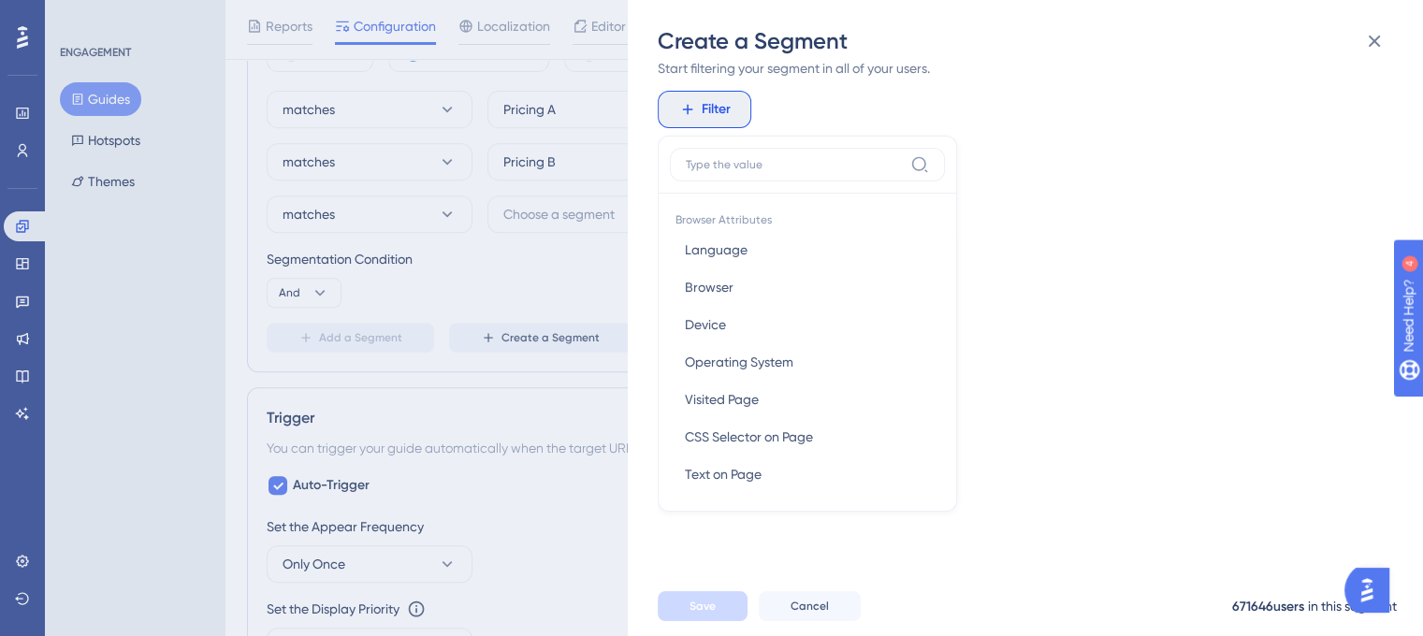
click at [817, 164] on input at bounding box center [794, 164] width 217 height 15
click at [820, 168] on input at bounding box center [794, 164] width 217 height 15
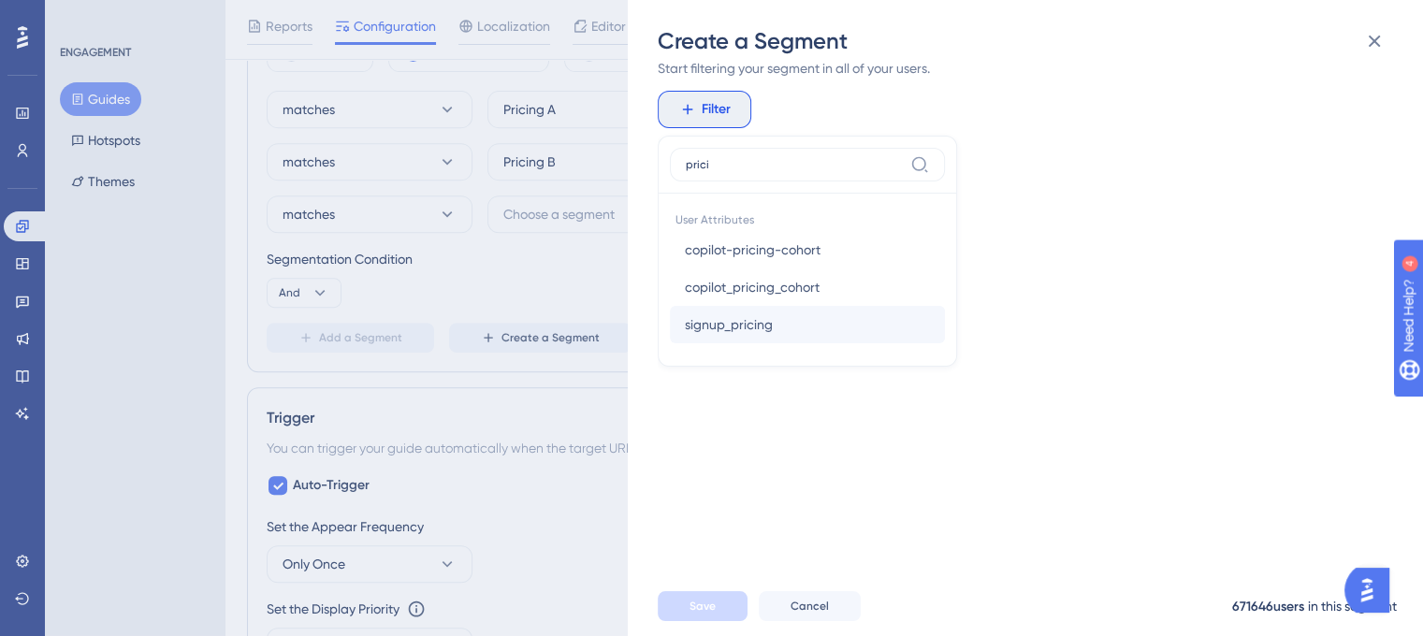
type input "prici"
click at [708, 326] on span "signup_pricing" at bounding box center [729, 325] width 88 height 22
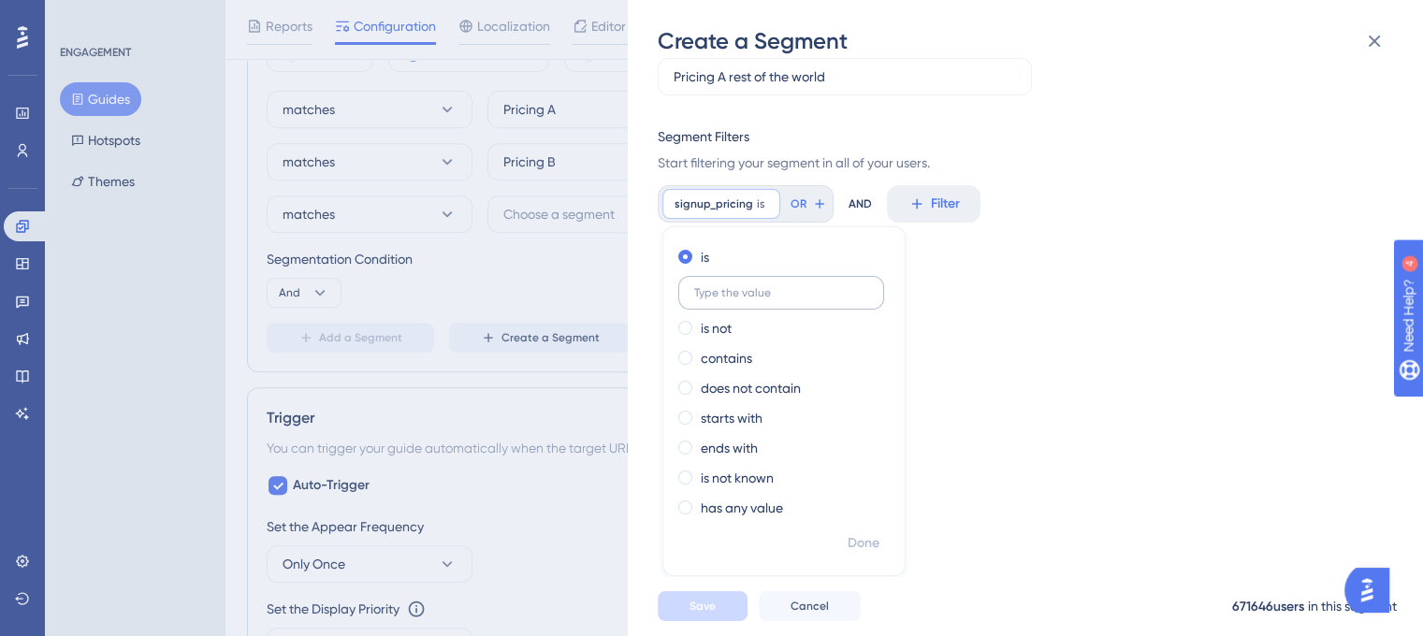
scroll to position [36, 0]
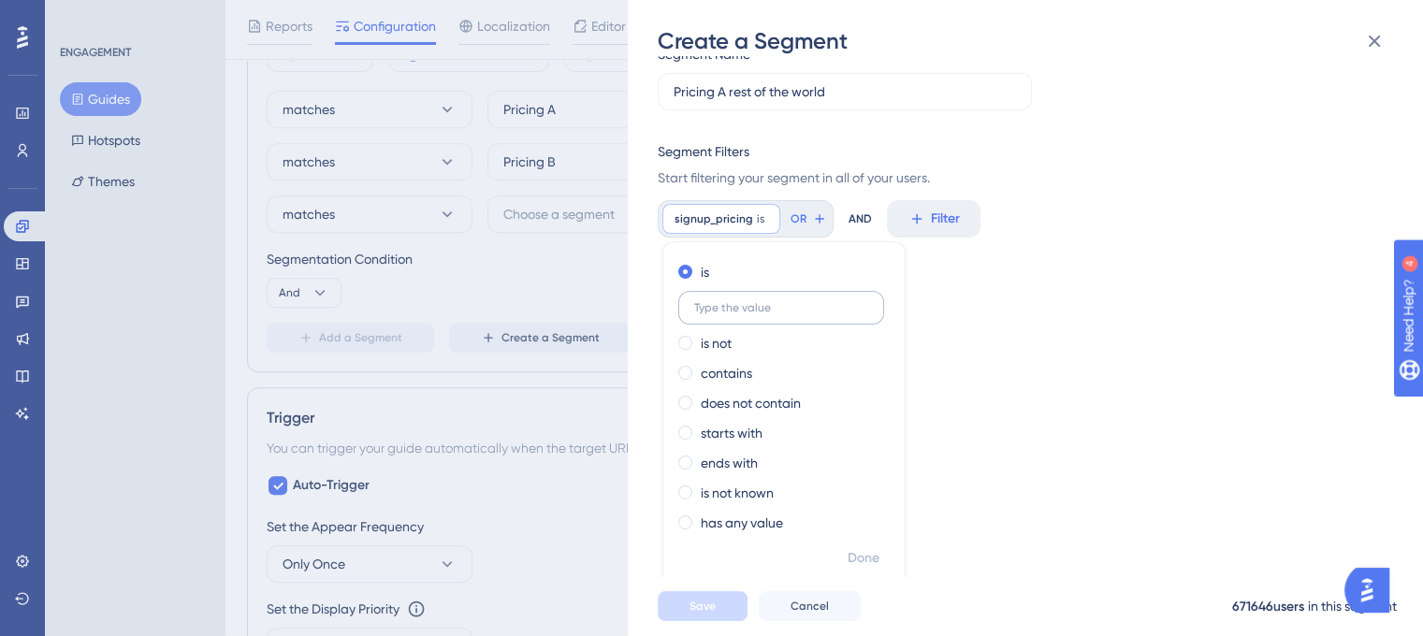
click at [799, 316] on label at bounding box center [781, 308] width 206 height 34
click at [799, 314] on input "text" at bounding box center [781, 307] width 174 height 13
type input "A"
click at [868, 564] on span "Done" at bounding box center [864, 558] width 32 height 22
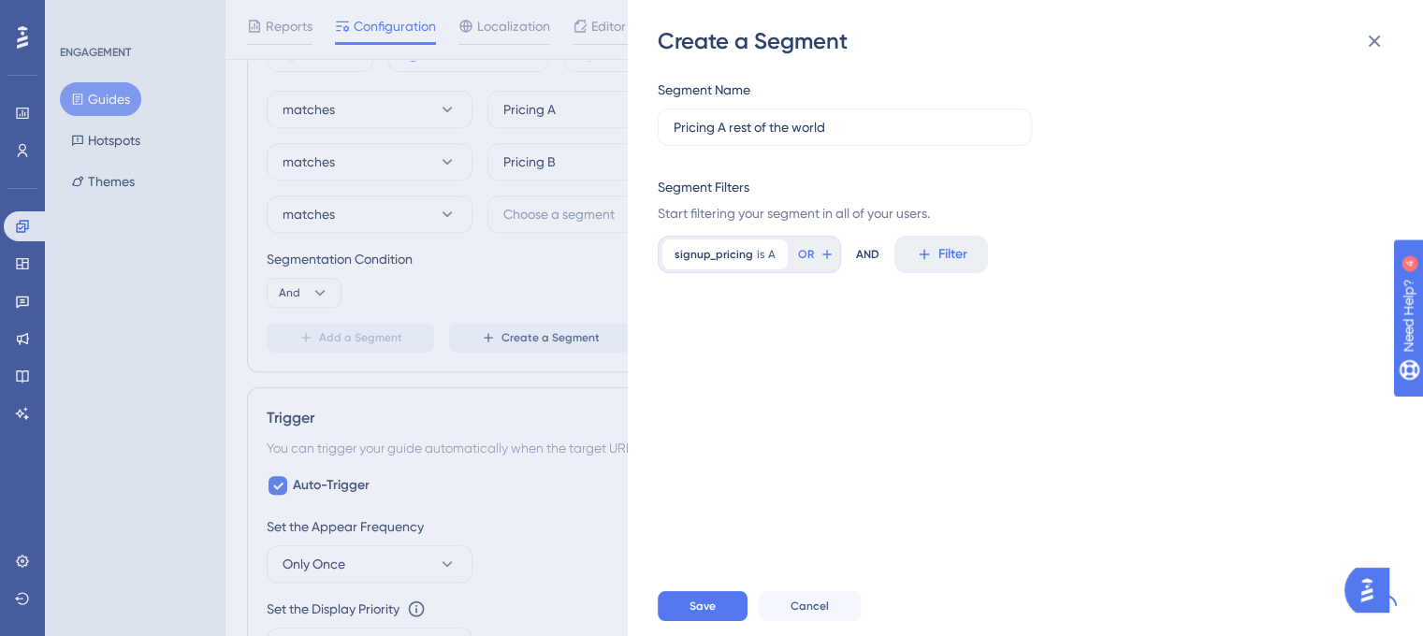
scroll to position [0, 0]
click at [943, 234] on div "Segment Name Pricing A rest of the world Segment Filters Start filtering your s…" at bounding box center [1035, 316] width 754 height 520
click at [947, 237] on button "Filter" at bounding box center [942, 254] width 94 height 37
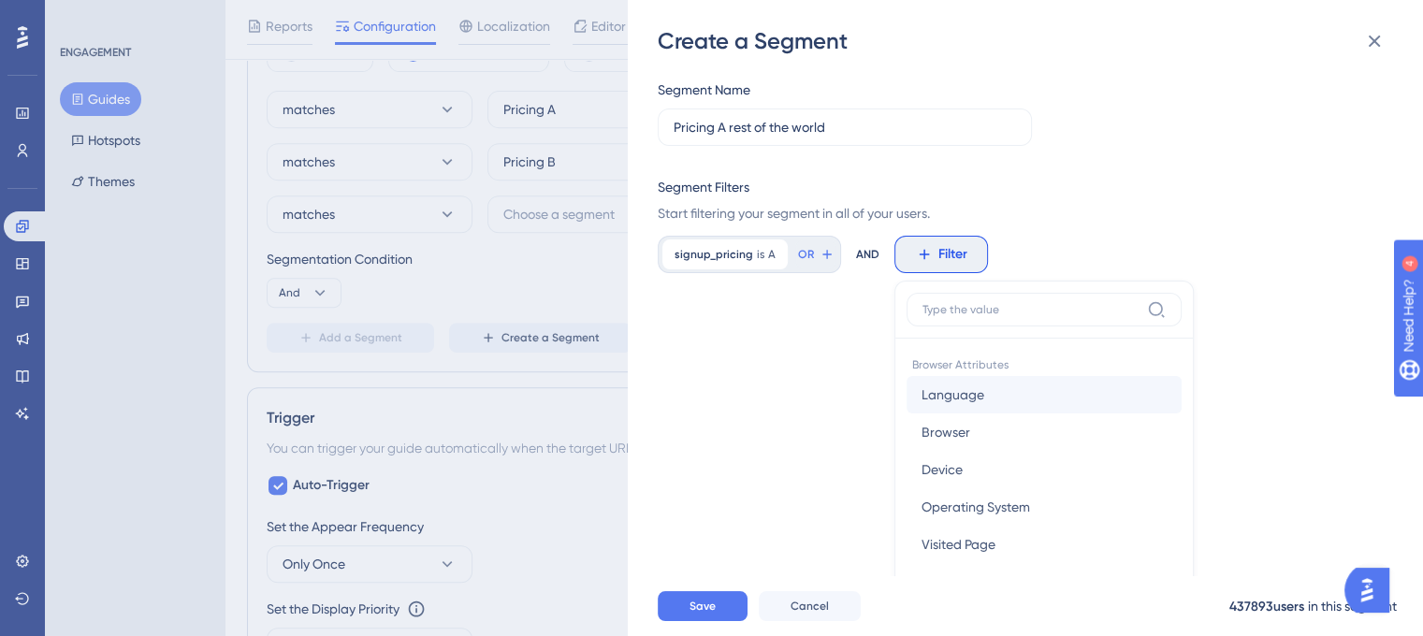
scroll to position [145, 0]
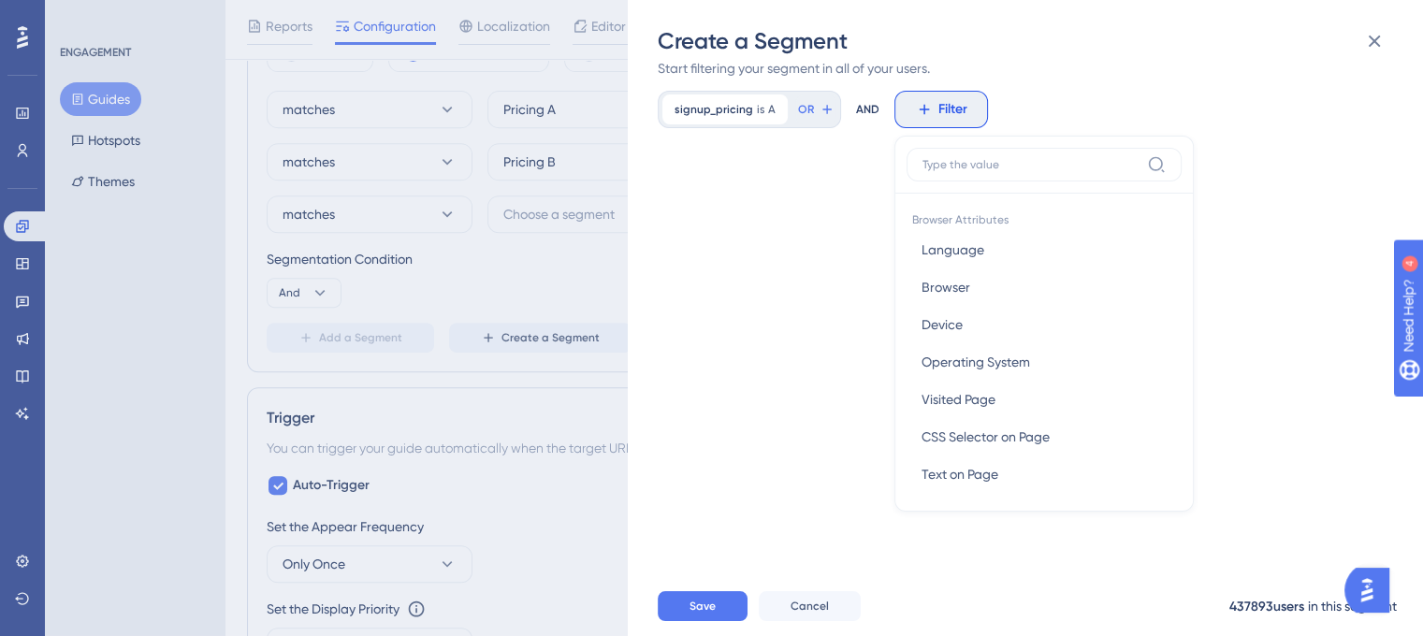
click at [985, 168] on input at bounding box center [1031, 164] width 217 height 15
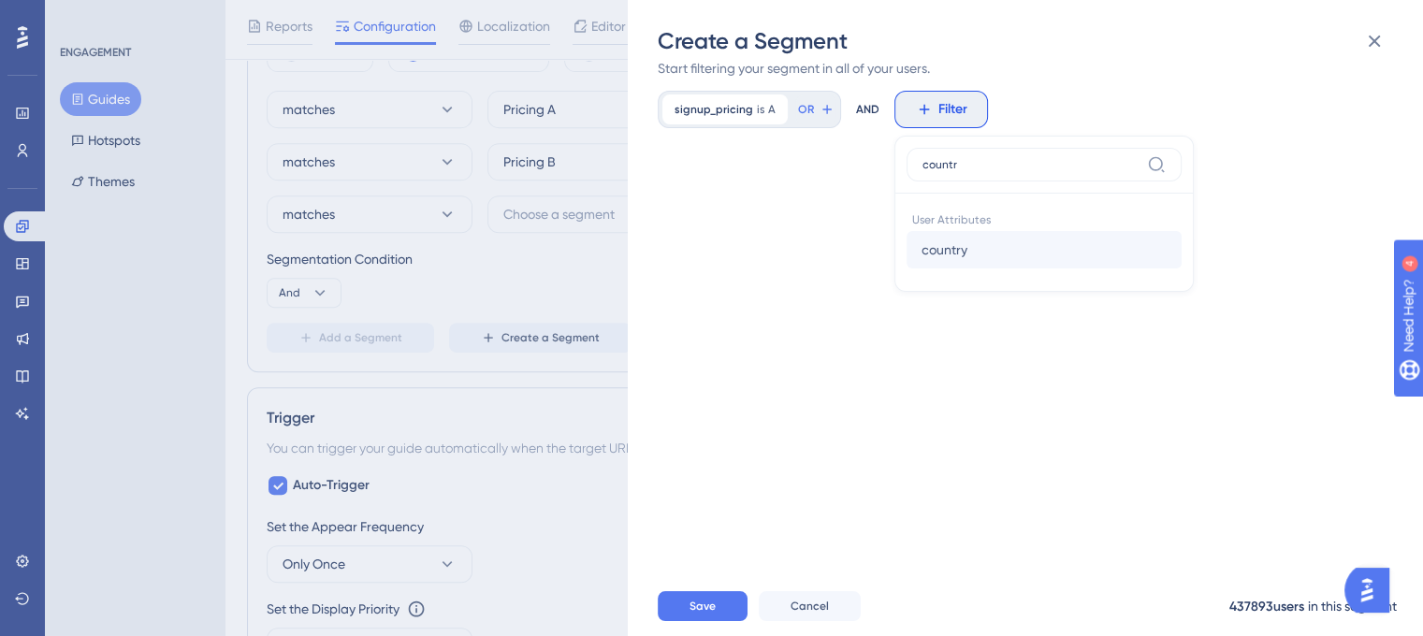
type input "countr"
click at [1016, 249] on button "country country" at bounding box center [1044, 249] width 275 height 37
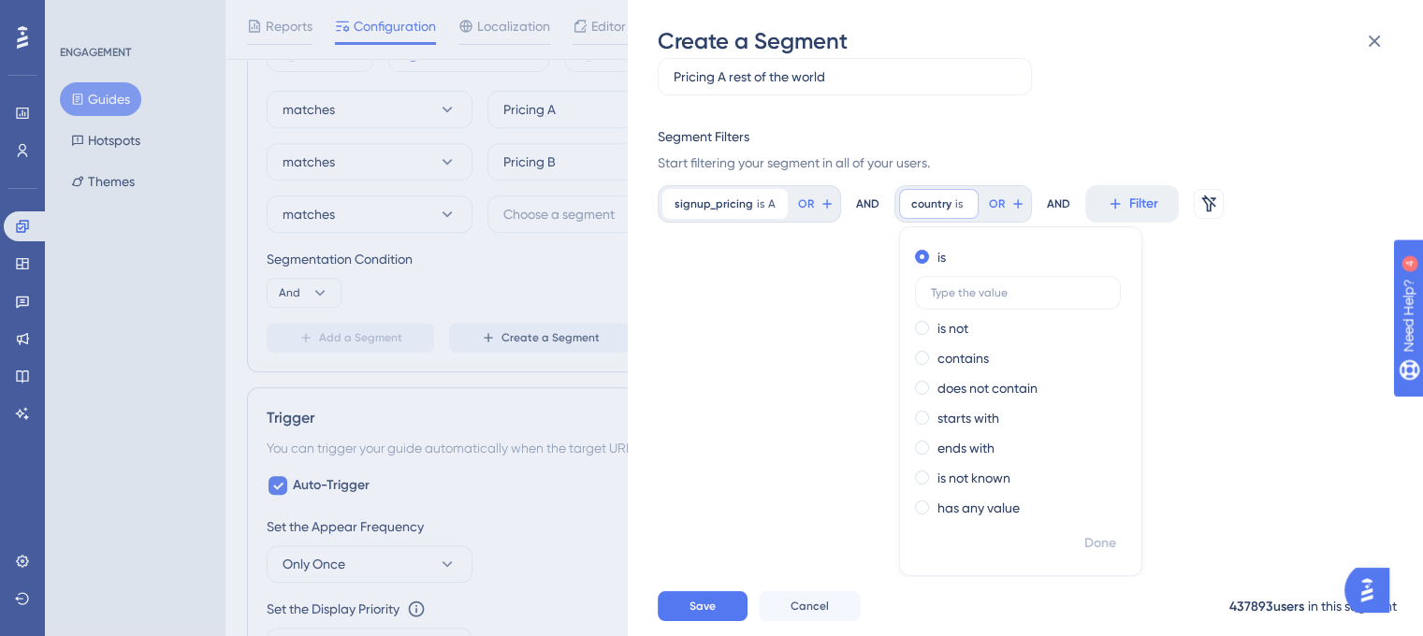
scroll to position [36, 0]
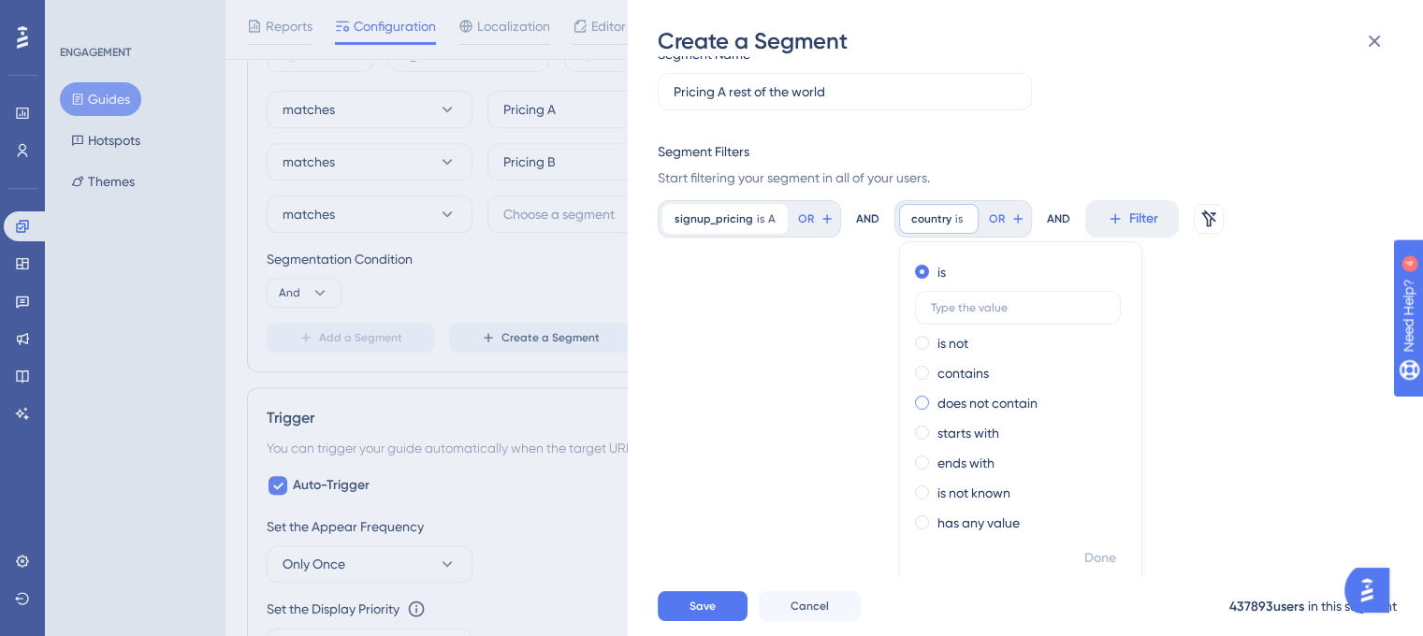
click at [956, 392] on label "does not contain" at bounding box center [988, 403] width 100 height 22
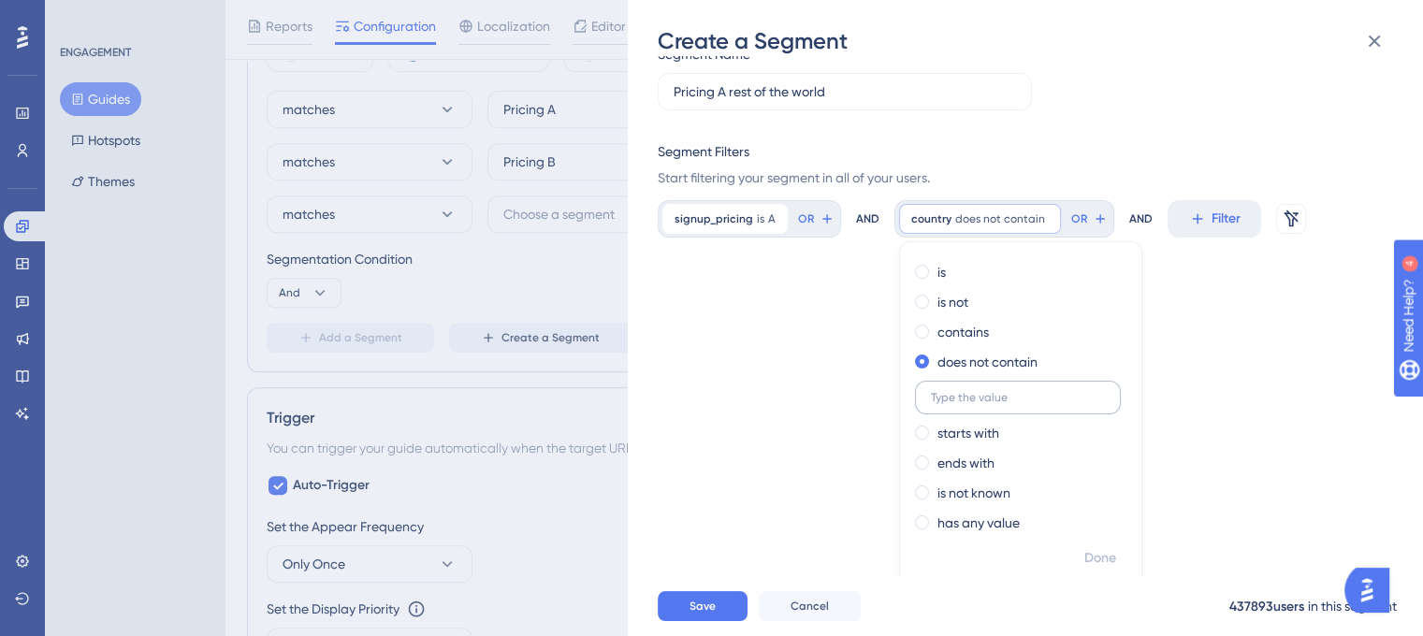
click at [1007, 403] on input "text" at bounding box center [1018, 397] width 174 height 13
type input "[GEOGRAPHIC_DATA]"
click at [1094, 553] on span "Done" at bounding box center [1101, 558] width 32 height 22
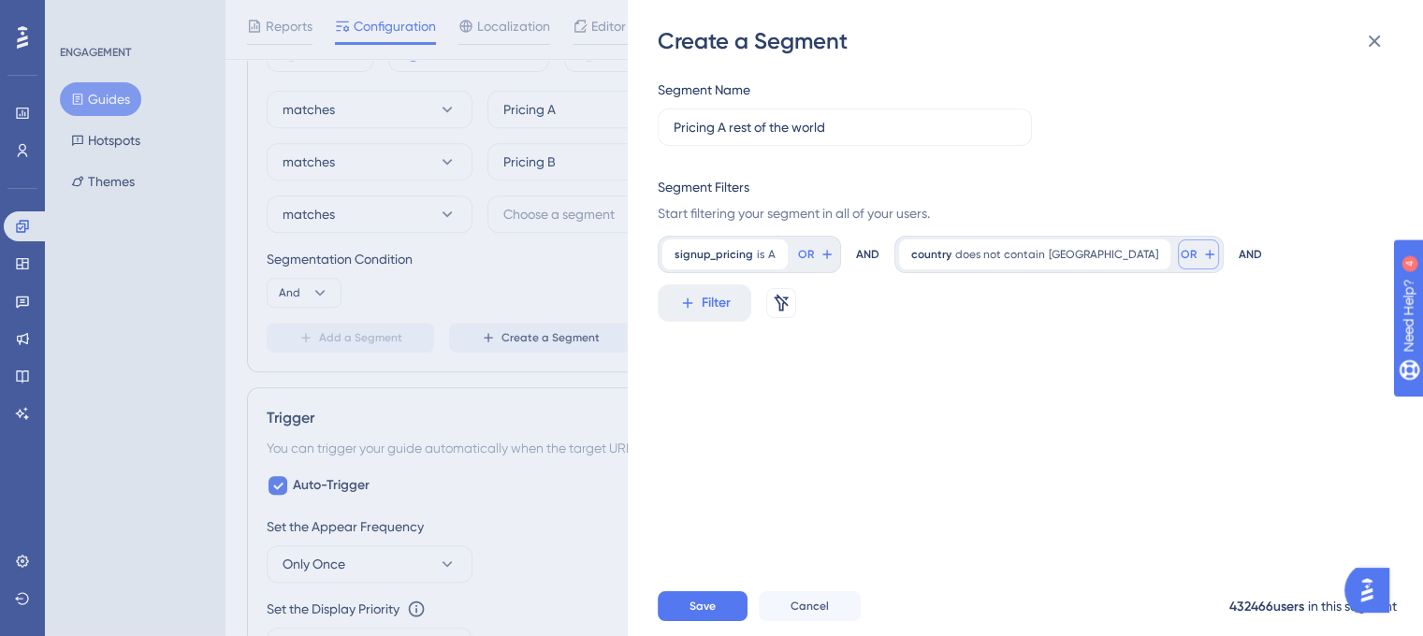
click at [1203, 259] on icon at bounding box center [1210, 254] width 15 height 15
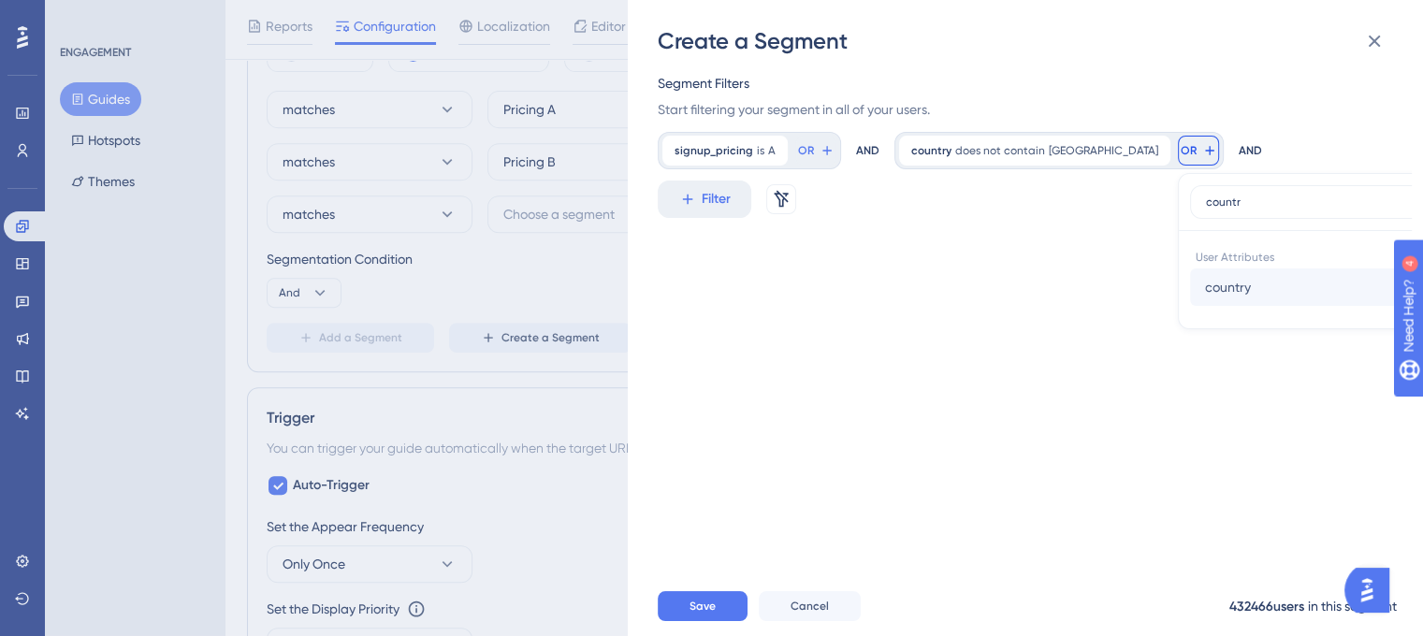
type input "countr"
click at [1190, 285] on button "country country" at bounding box center [1327, 287] width 275 height 37
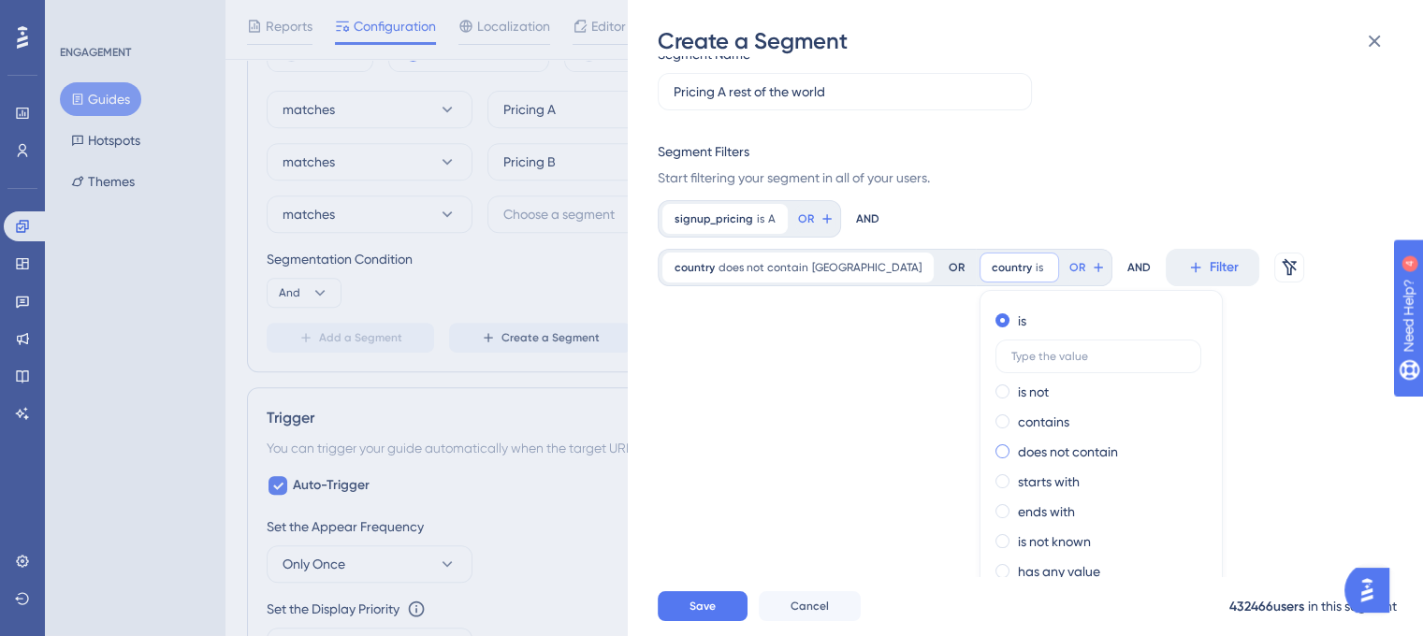
click at [1118, 441] on label "does not contain" at bounding box center [1068, 452] width 100 height 22
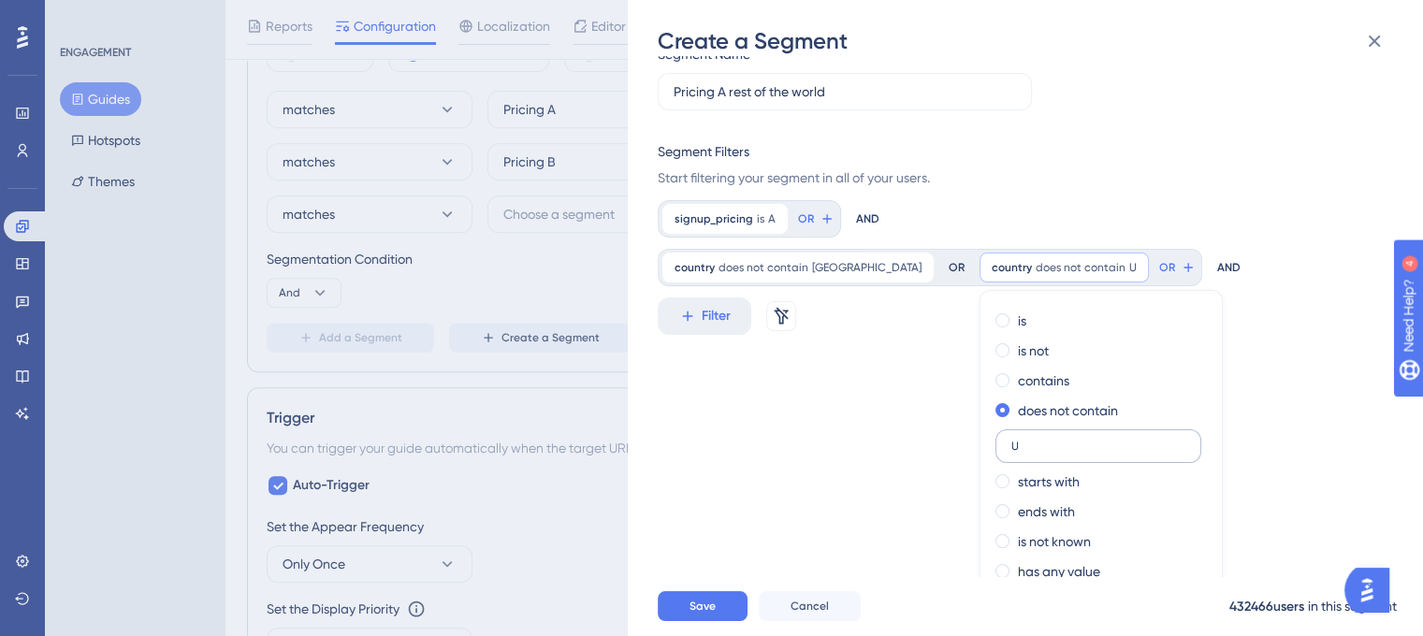
scroll to position [84, 0]
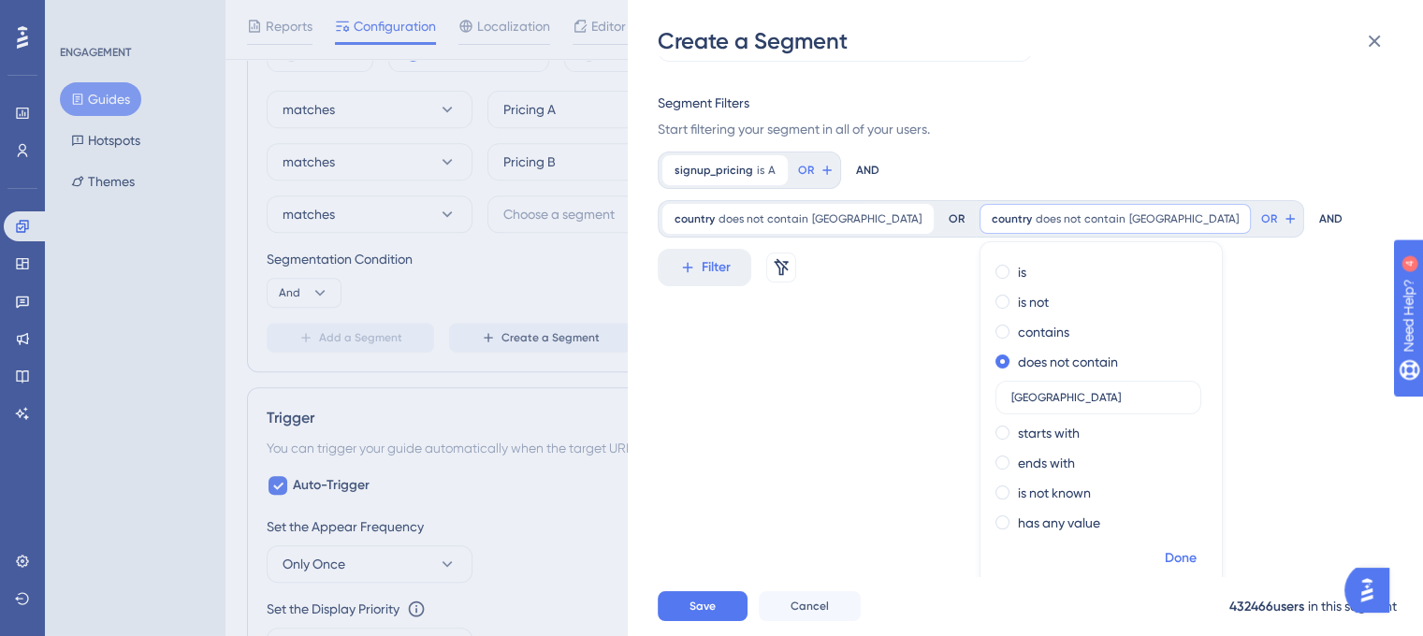
type input "[GEOGRAPHIC_DATA]"
click at [1165, 549] on span "Done" at bounding box center [1181, 558] width 32 height 22
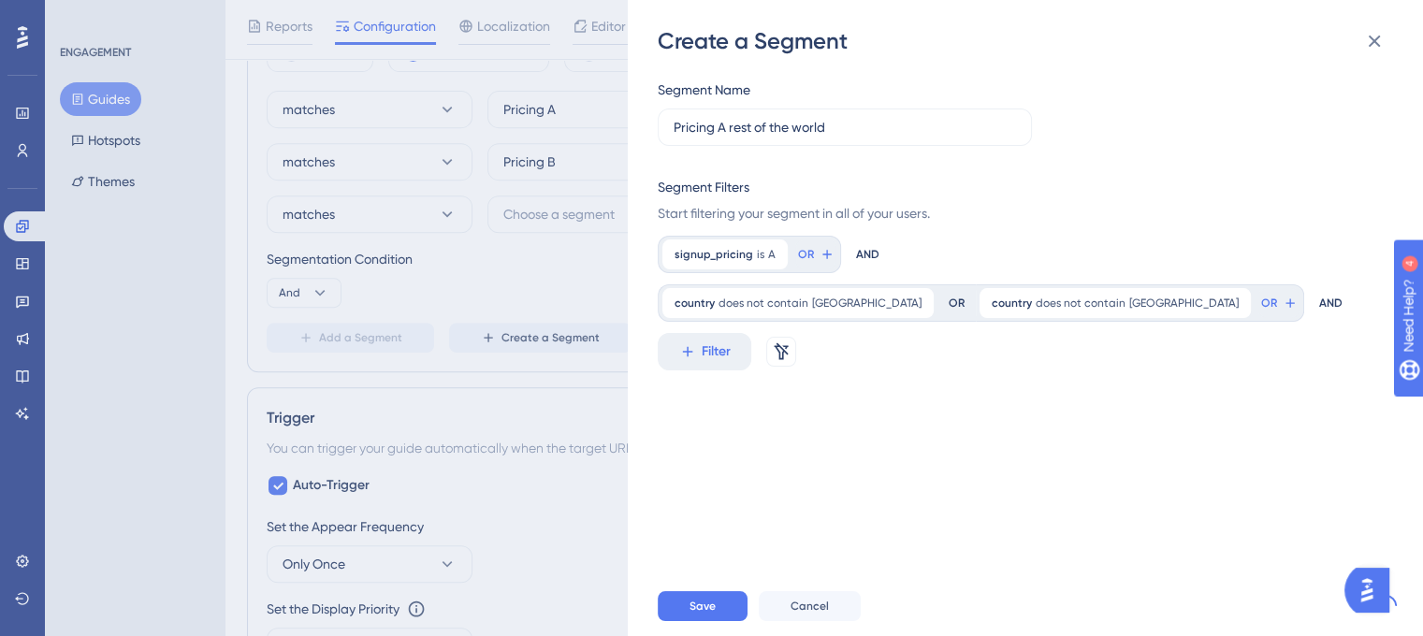
scroll to position [0, 0]
click at [1286, 302] on icon at bounding box center [1290, 303] width 8 height 8
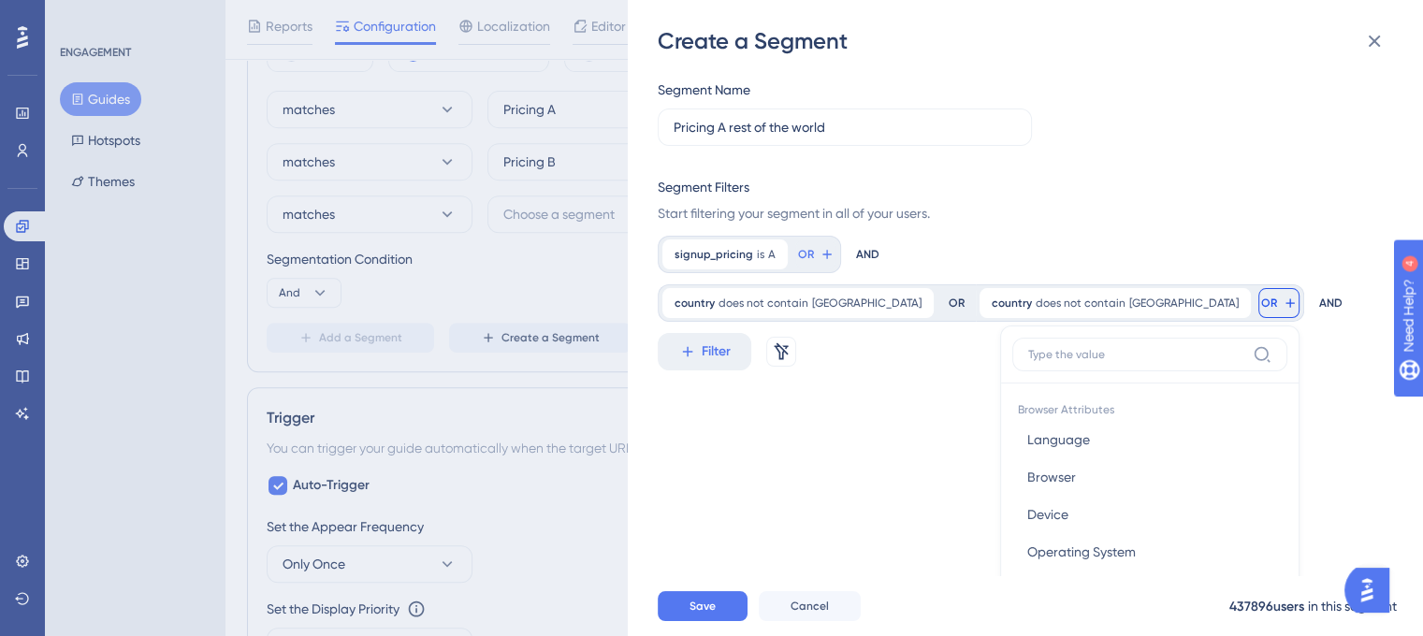
scroll to position [153, 0]
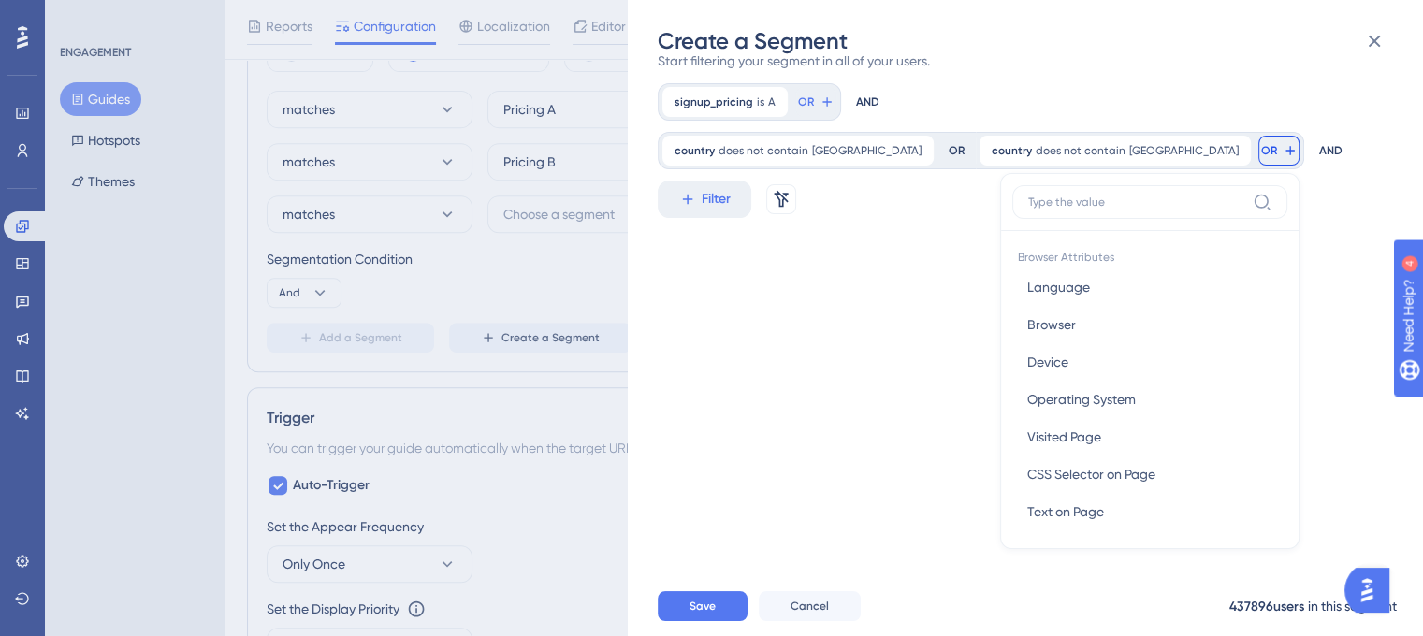
click at [1040, 203] on input at bounding box center [1137, 202] width 217 height 15
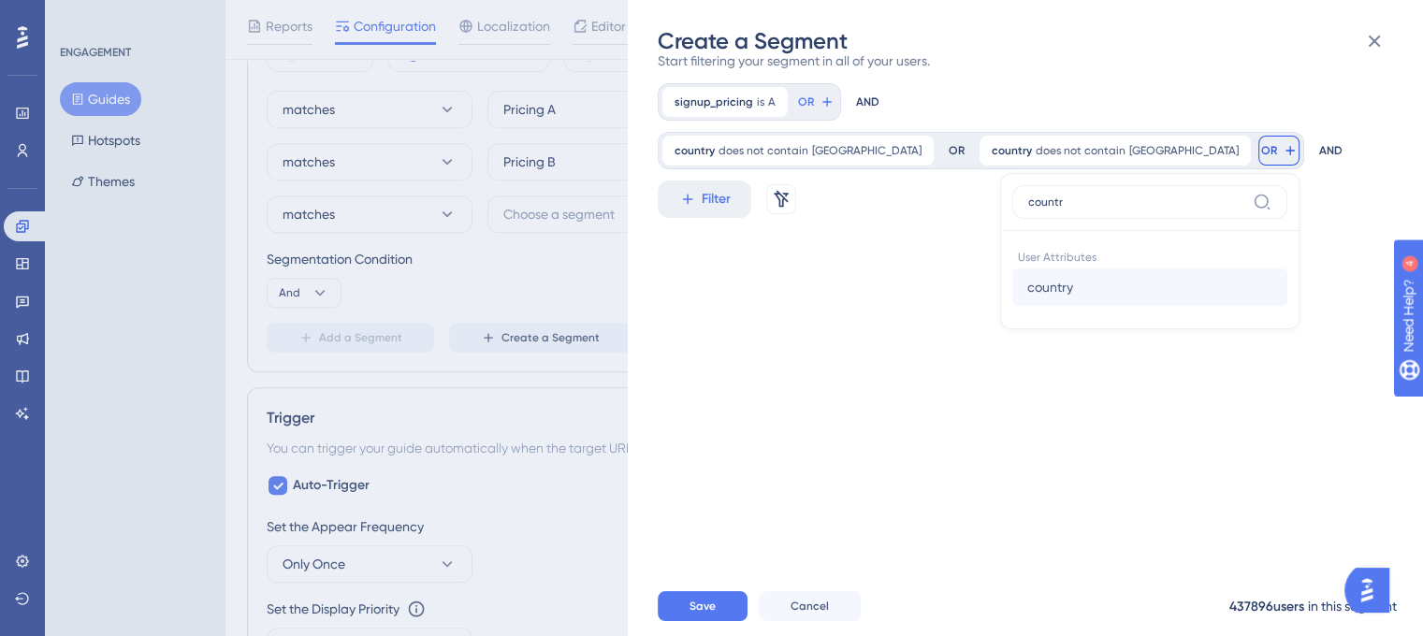
type input "countr"
click at [1028, 280] on button "country country" at bounding box center [1150, 287] width 275 height 37
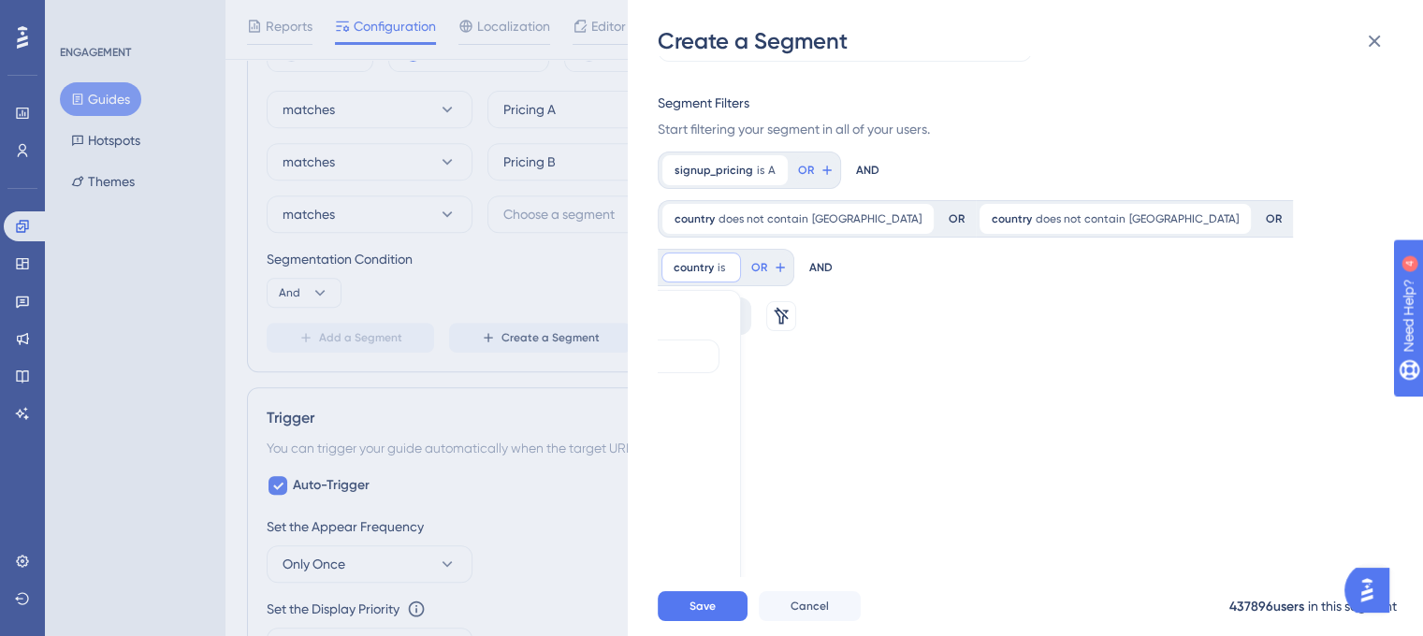
click at [636, 441] on label "does not contain" at bounding box center [586, 452] width 100 height 22
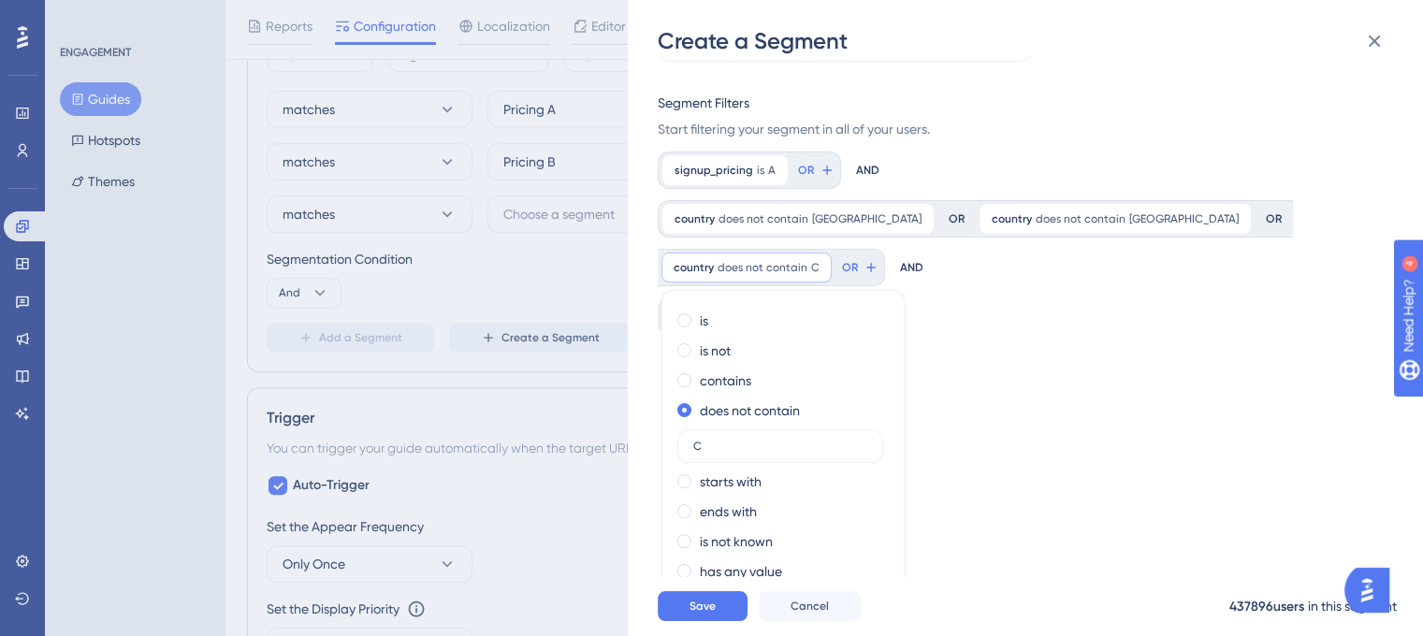
scroll to position [133, 0]
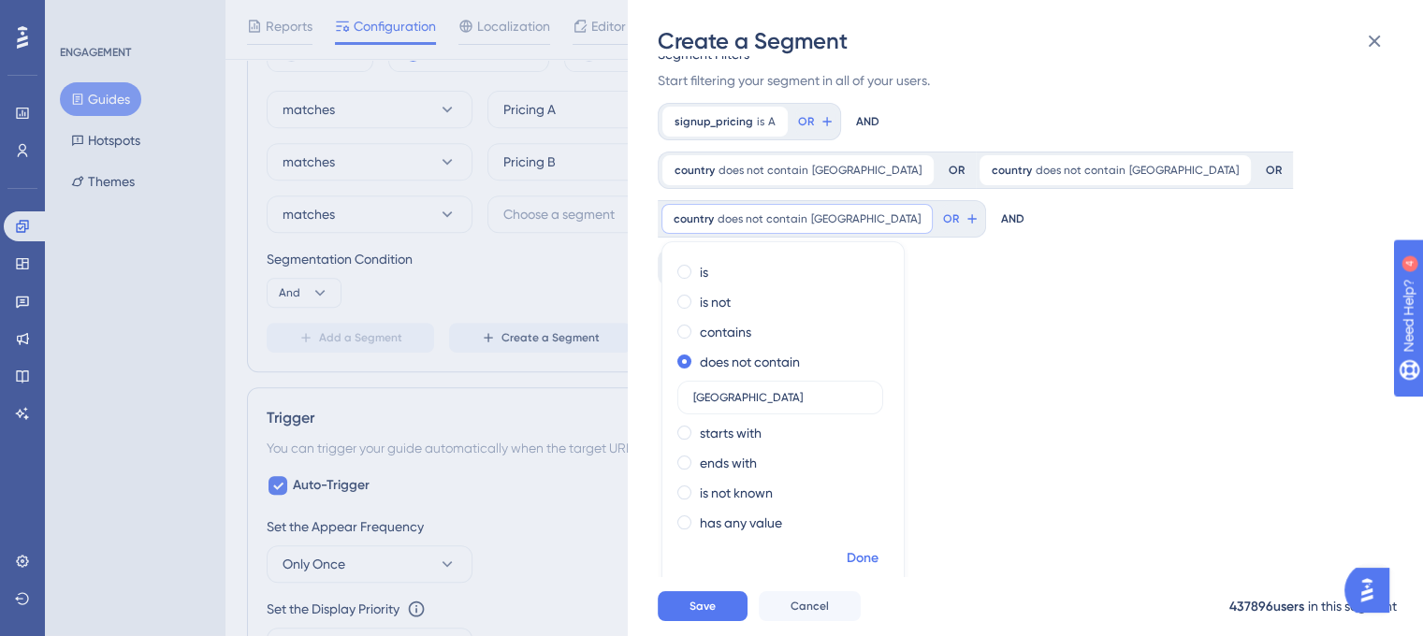
type input "[GEOGRAPHIC_DATA]"
click at [867, 548] on span "Done" at bounding box center [863, 558] width 32 height 22
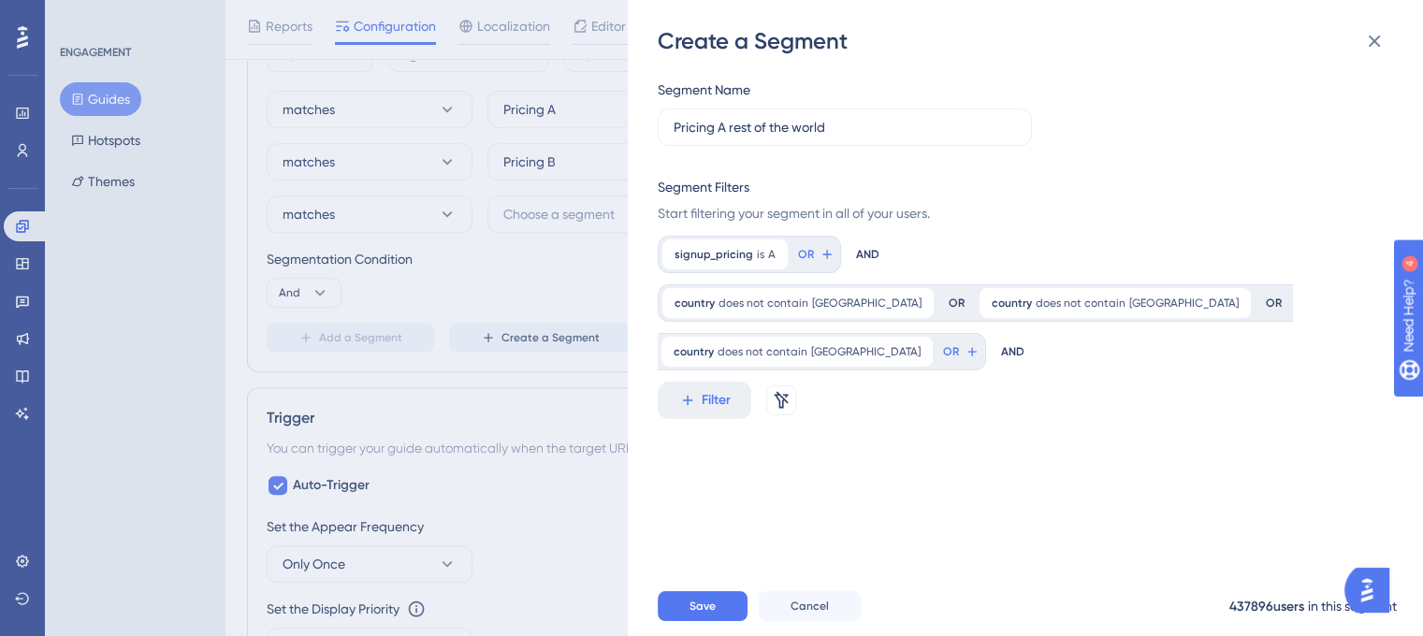
click at [1001, 350] on div "AND" at bounding box center [1012, 351] width 23 height 37
click at [654, 415] on div "Create a Segment Segment Name Pricing A rest of the world Segment Filters Start…" at bounding box center [1025, 318] width 795 height 636
click at [690, 411] on button "Filter" at bounding box center [705, 400] width 94 height 37
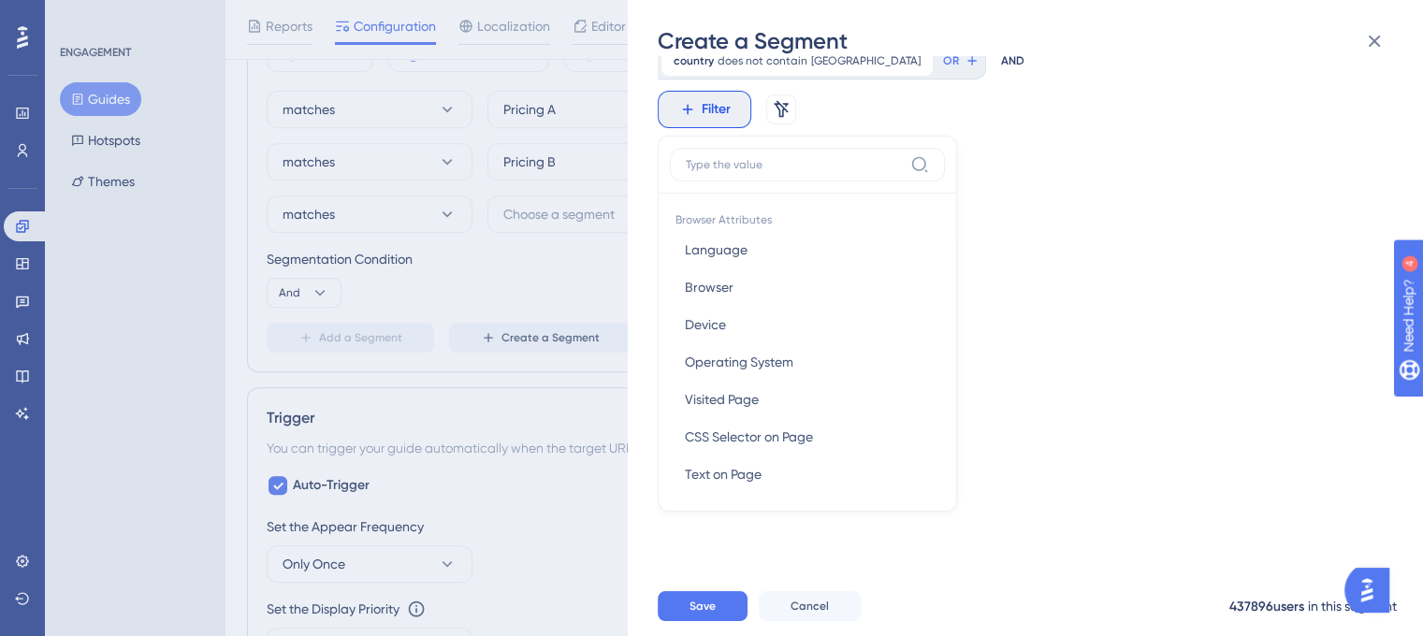
click at [771, 168] on input at bounding box center [794, 164] width 217 height 15
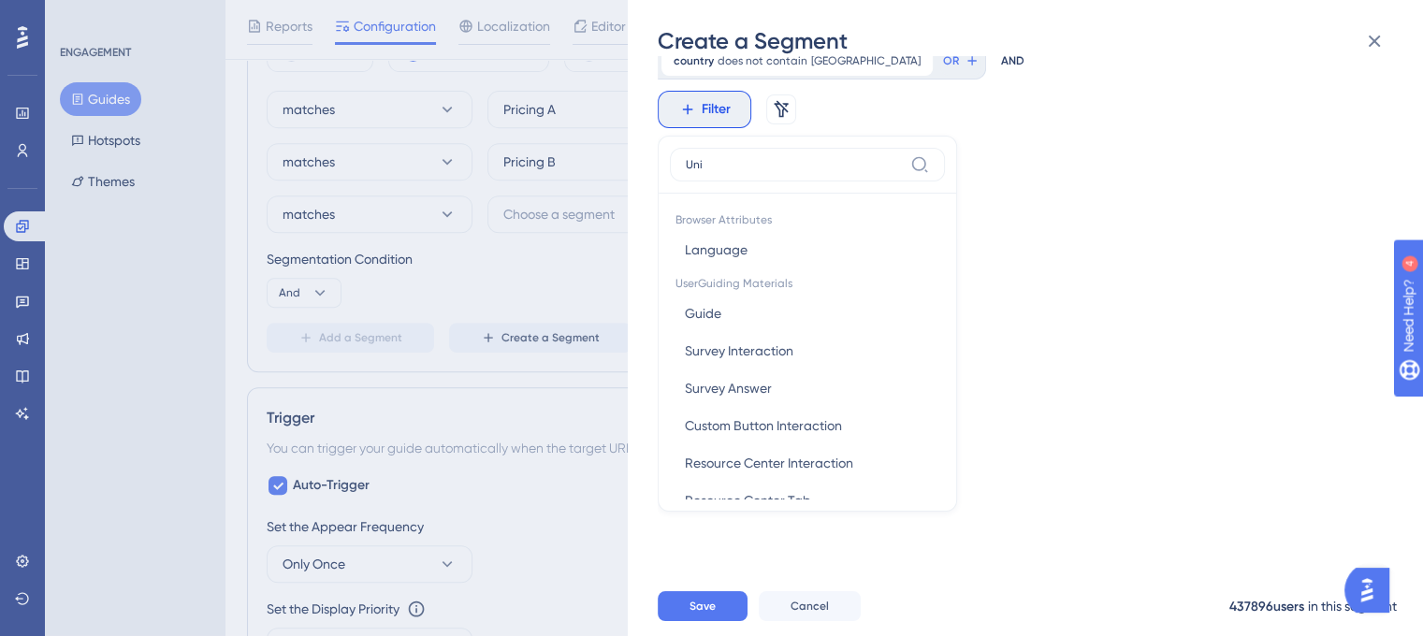
scroll to position [0, 0]
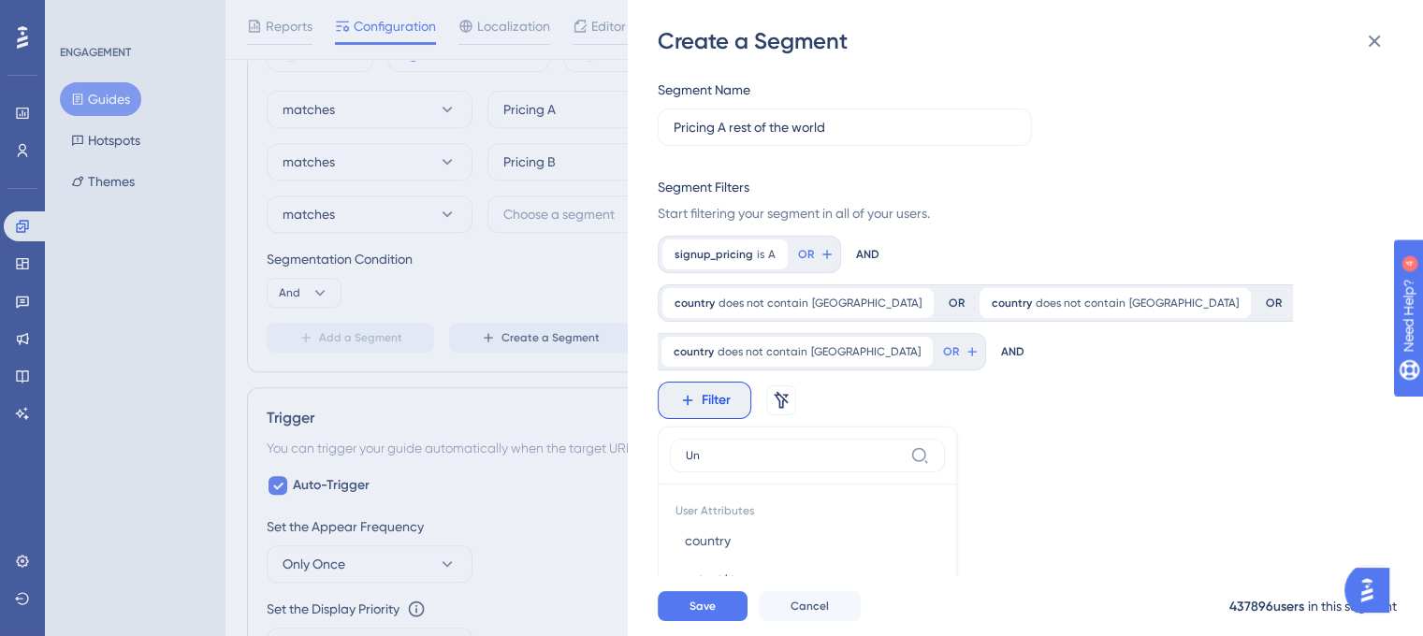
type input "U"
type input "coun"
click at [756, 524] on button "country country" at bounding box center [807, 540] width 275 height 37
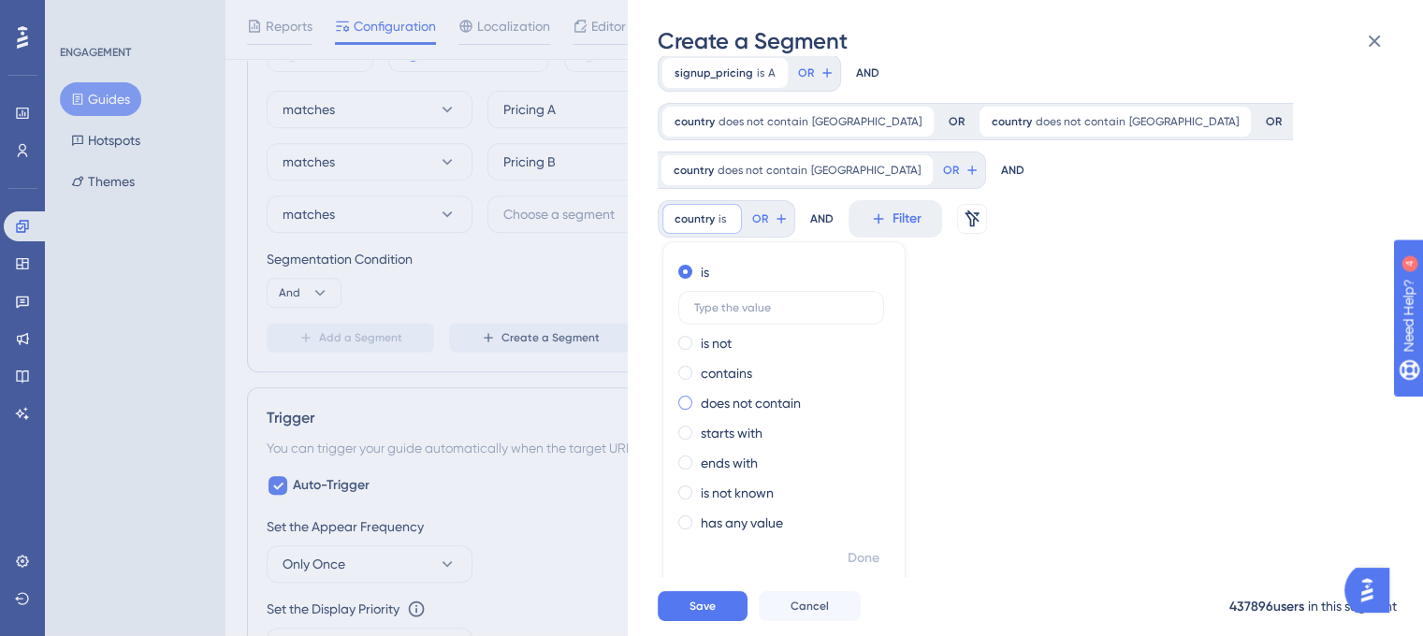
click at [751, 401] on label "does not contain" at bounding box center [751, 403] width 100 height 22
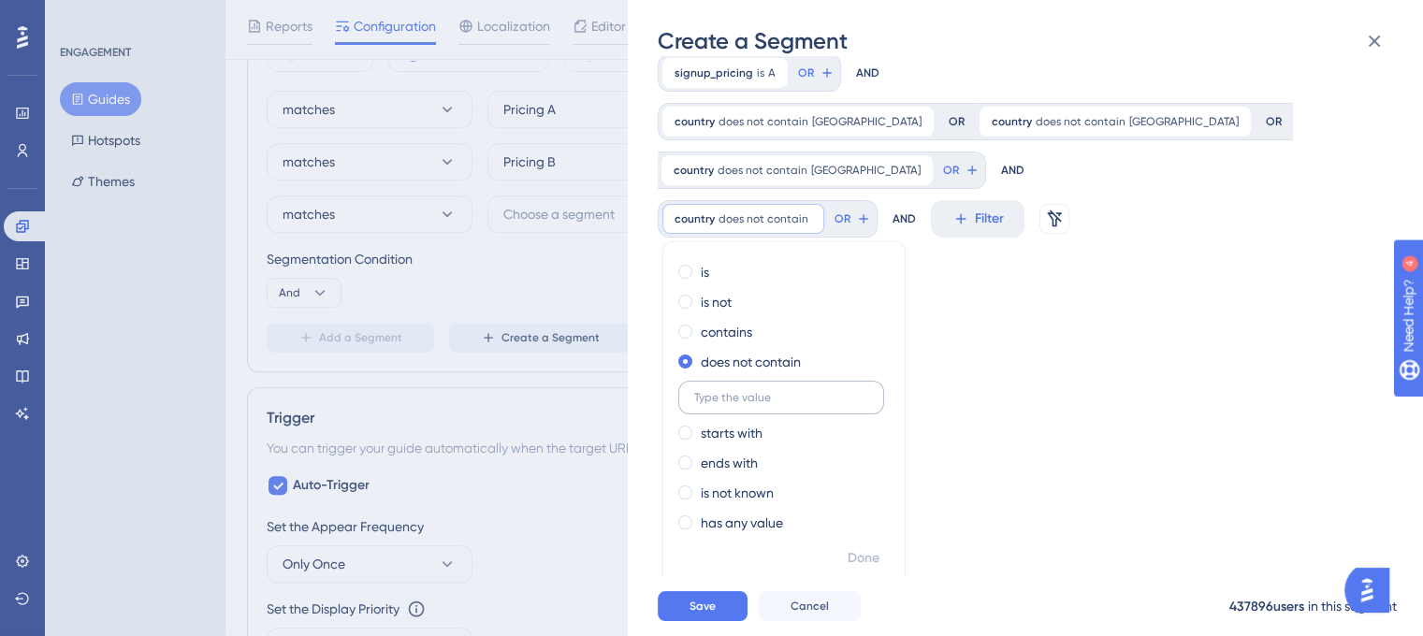
click at [816, 398] on input "text" at bounding box center [781, 397] width 174 height 13
type input "[GEOGRAPHIC_DATA]"
click at [851, 554] on span "Done" at bounding box center [864, 558] width 32 height 22
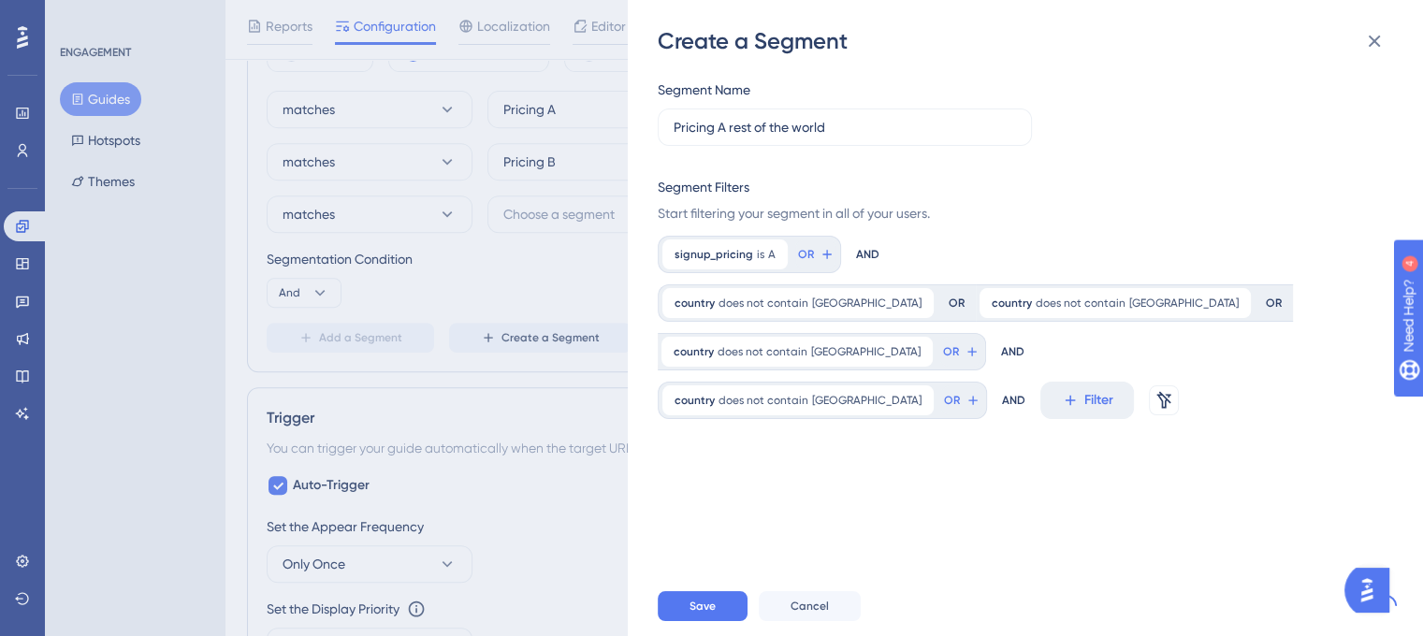
scroll to position [0, 0]
click at [736, 613] on button "Save" at bounding box center [703, 606] width 90 height 30
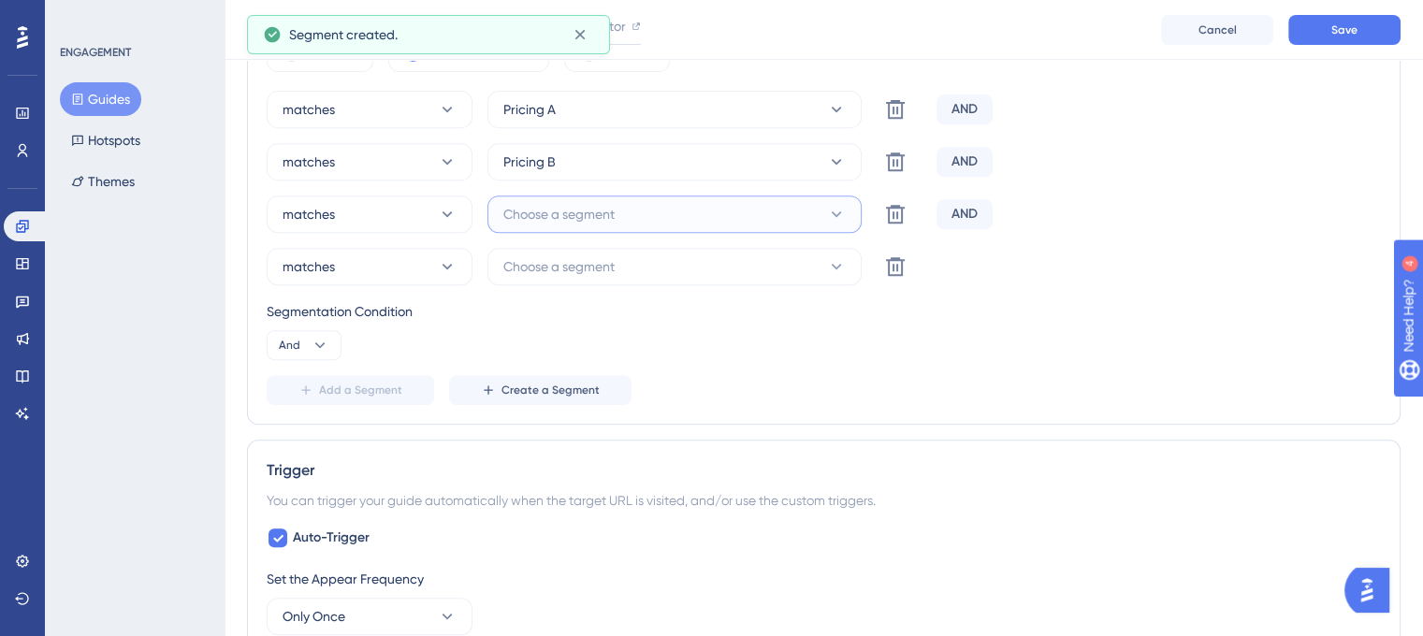
click at [734, 205] on button "Choose a segment" at bounding box center [675, 214] width 374 height 37
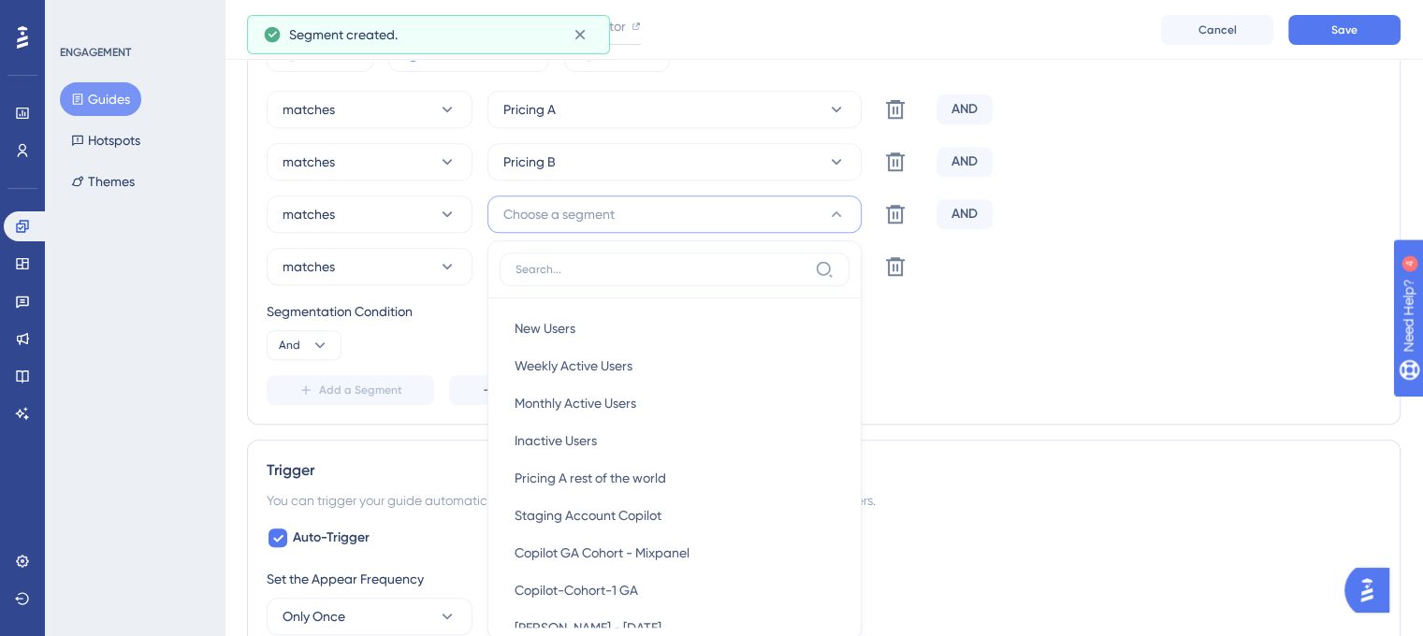
scroll to position [813, 0]
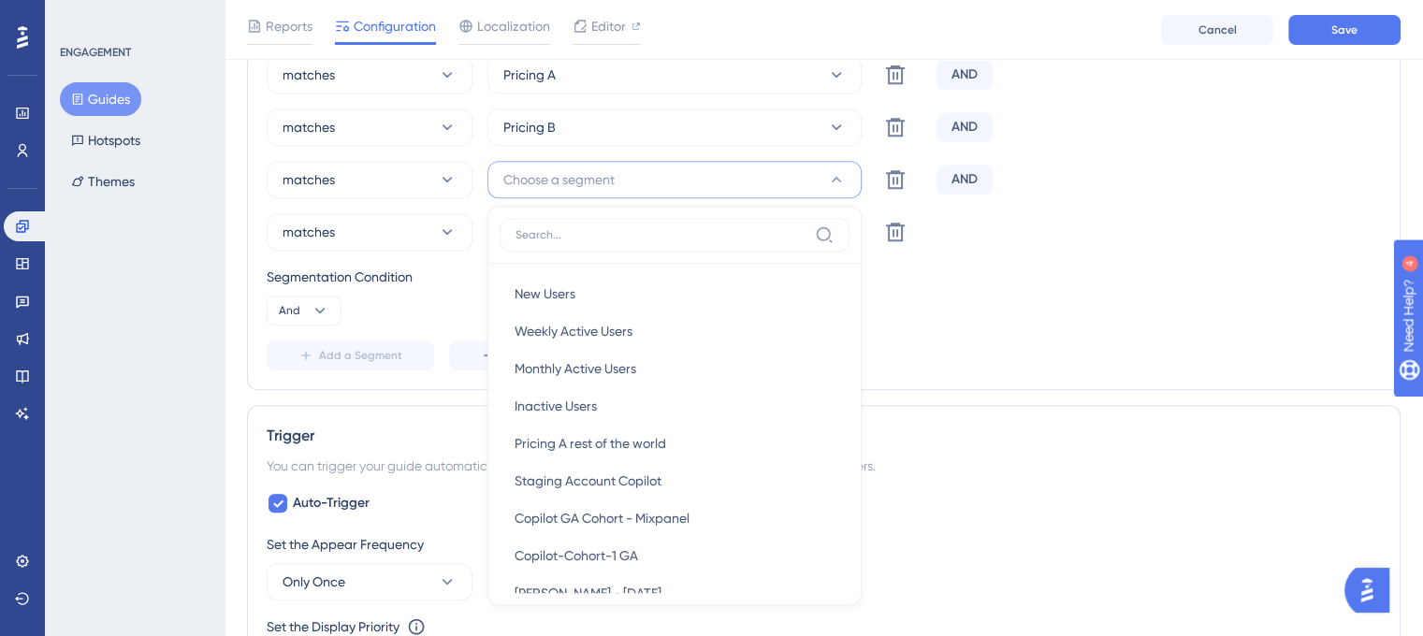
click at [726, 234] on input at bounding box center [662, 234] width 292 height 15
click at [617, 447] on span "Pricing A rest of the world" at bounding box center [591, 443] width 152 height 22
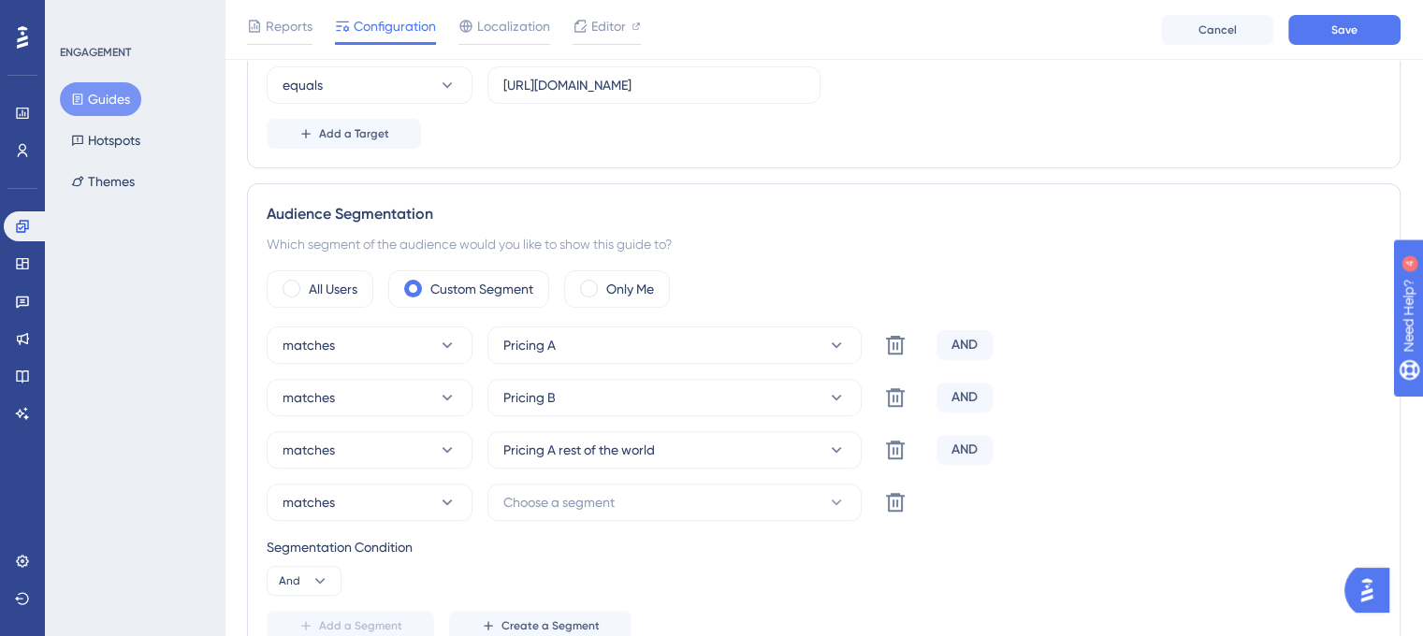
scroll to position [720, 0]
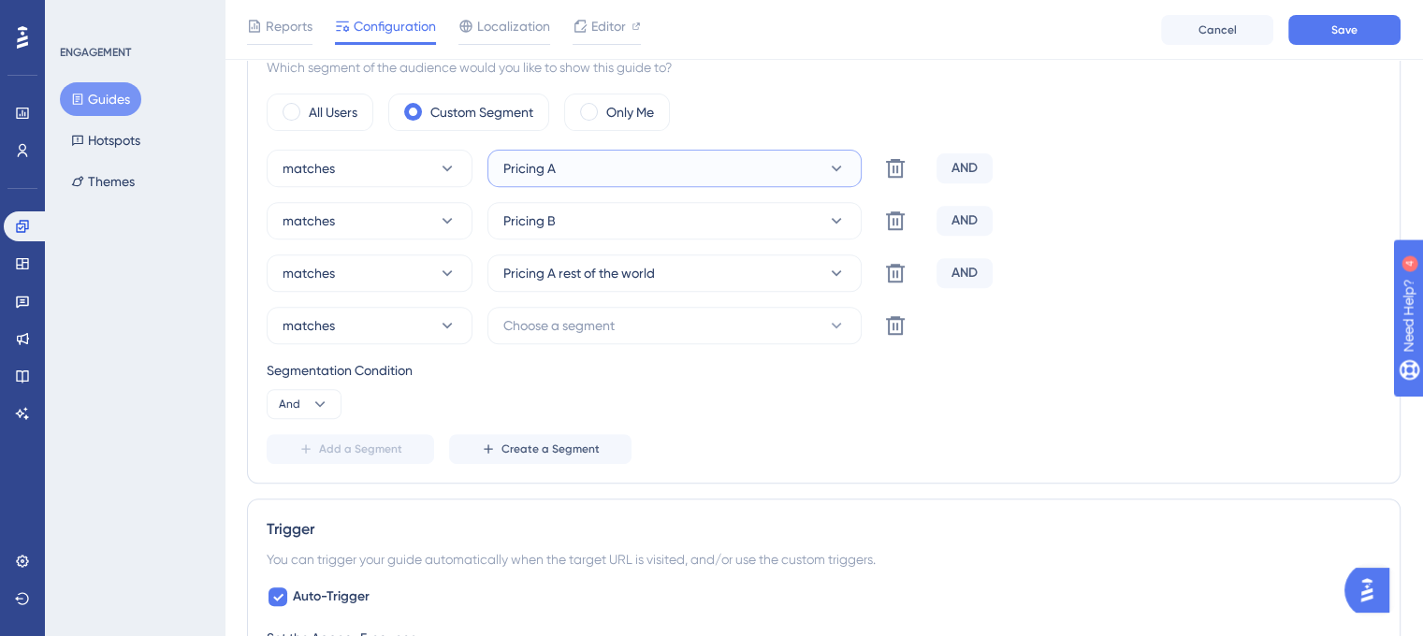
click at [734, 167] on button "Pricing A" at bounding box center [675, 168] width 374 height 37
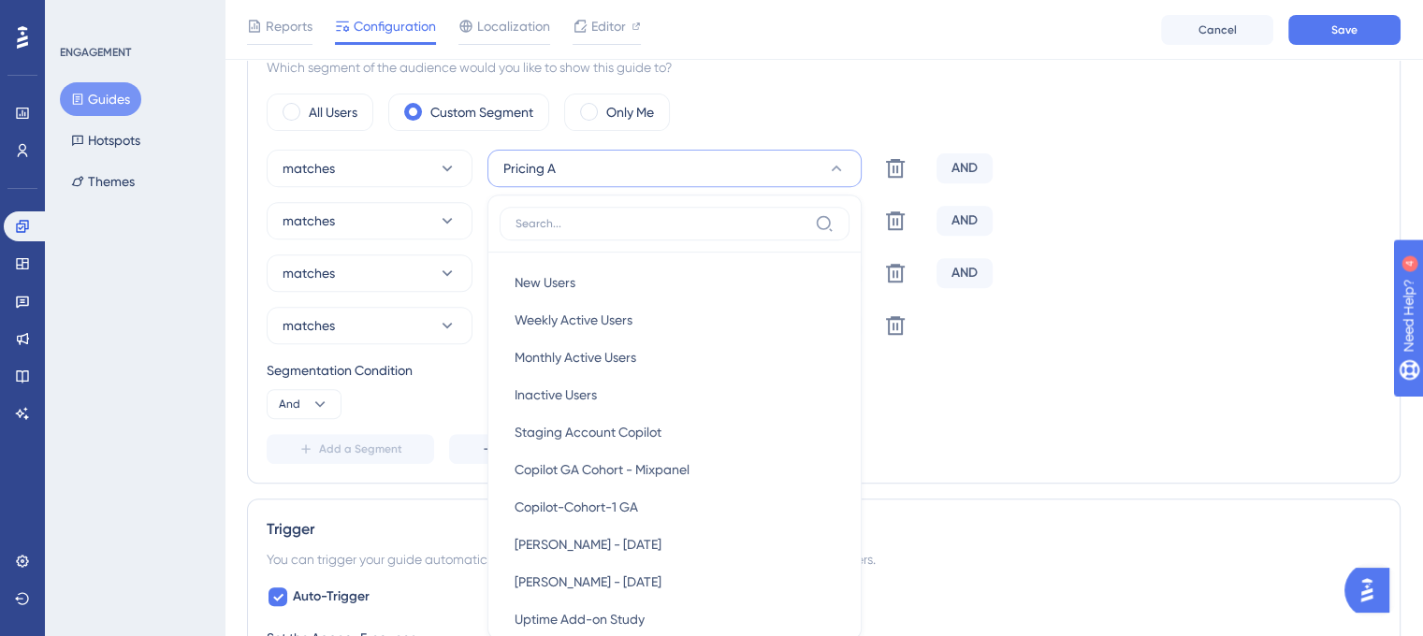
scroll to position [772, 0]
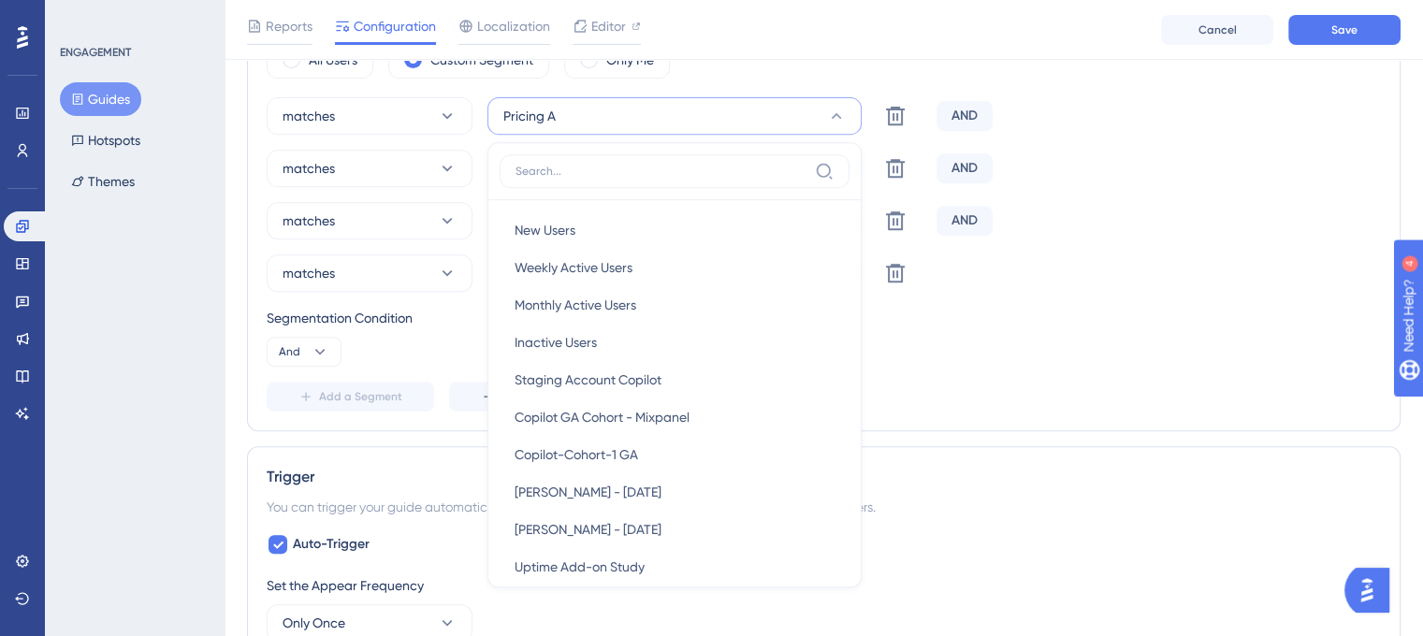
click at [726, 168] on input at bounding box center [662, 171] width 292 height 15
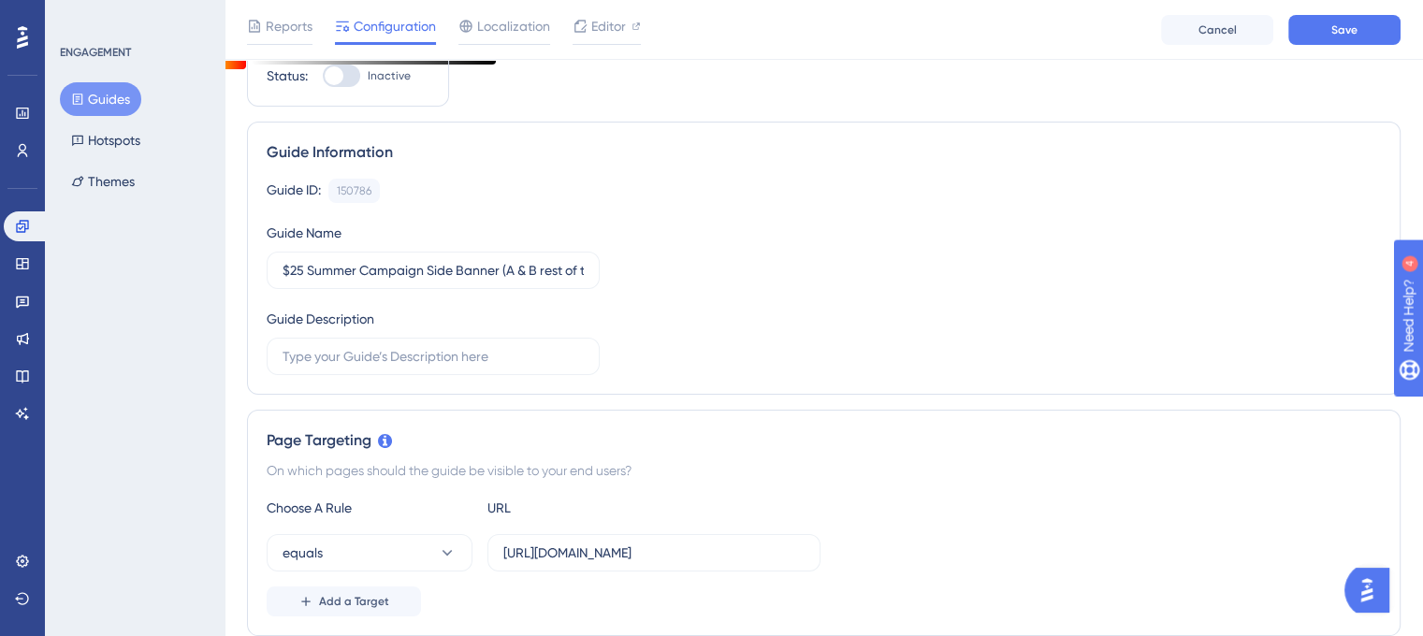
scroll to position [187, 0]
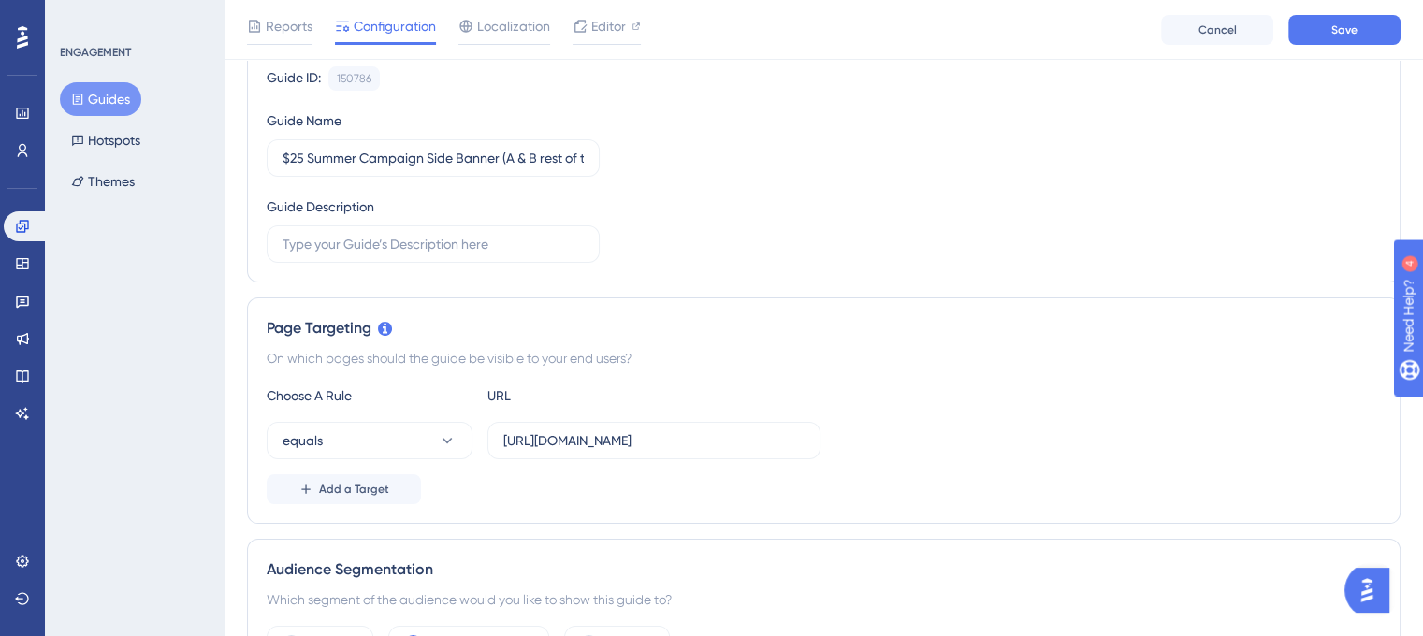
click at [386, 18] on span "Configuration" at bounding box center [395, 26] width 82 height 22
click at [390, 27] on span "Configuration" at bounding box center [395, 26] width 82 height 22
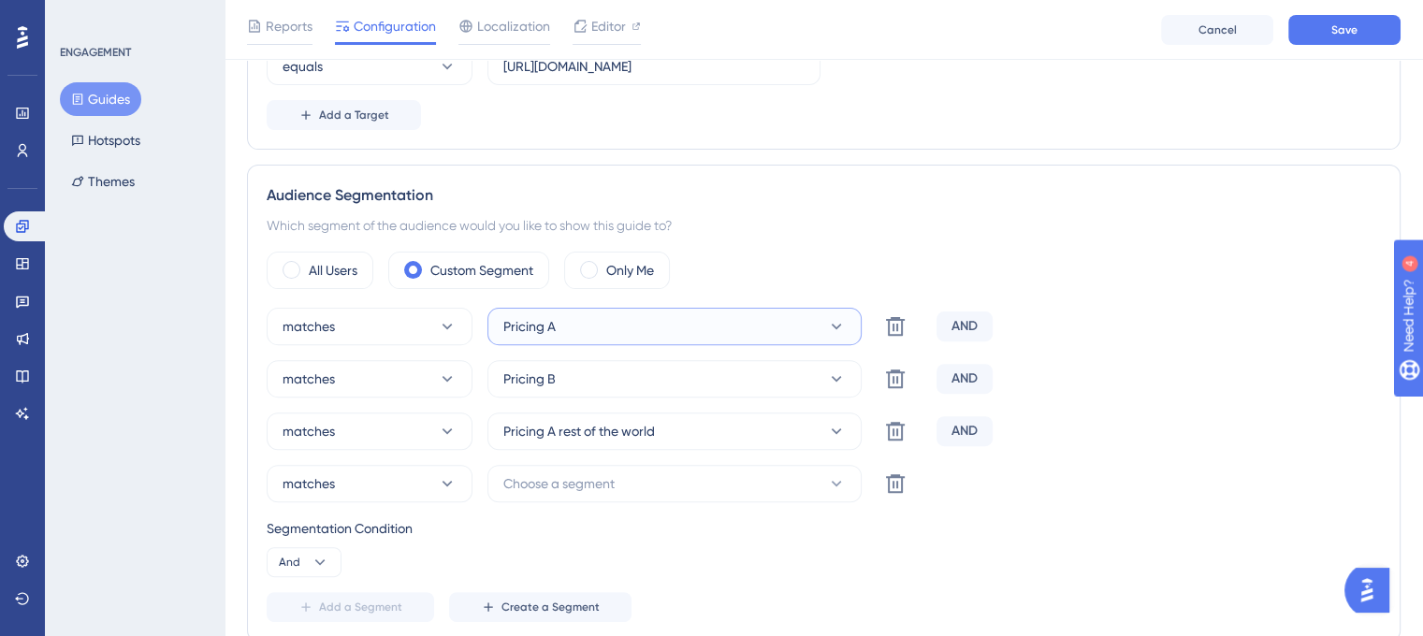
click at [589, 316] on button "Pricing A" at bounding box center [675, 326] width 374 height 37
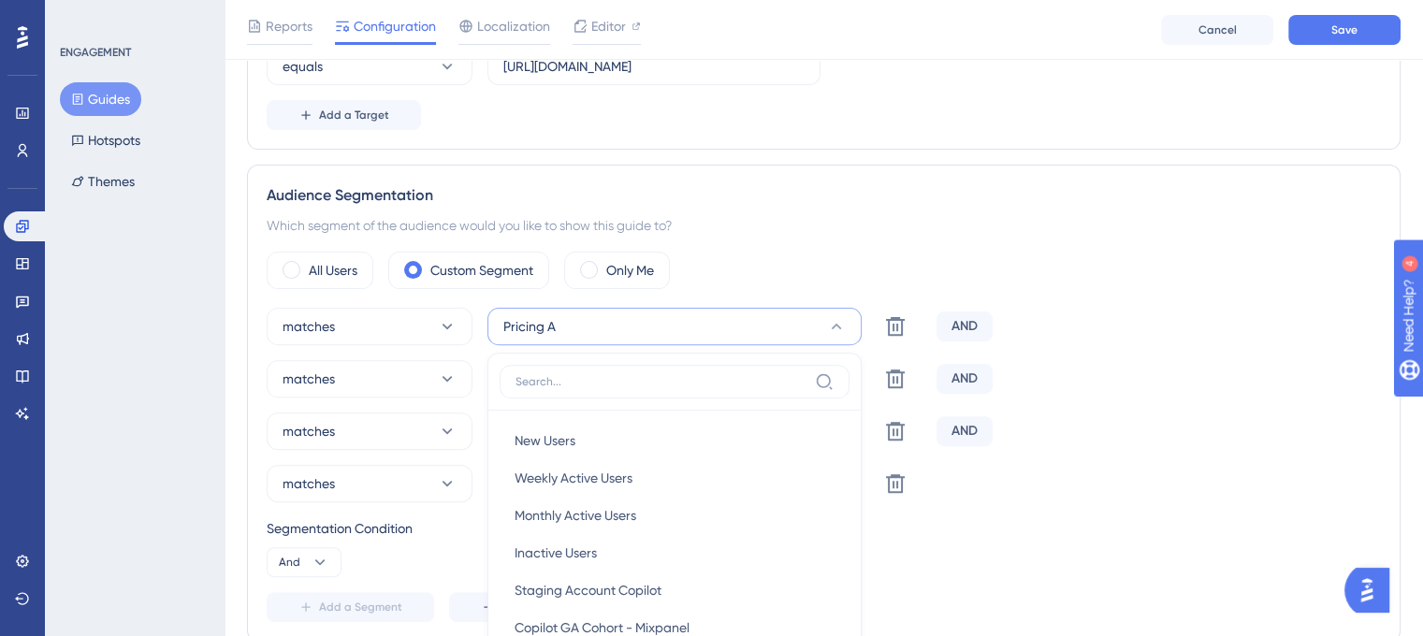
scroll to position [745, 0]
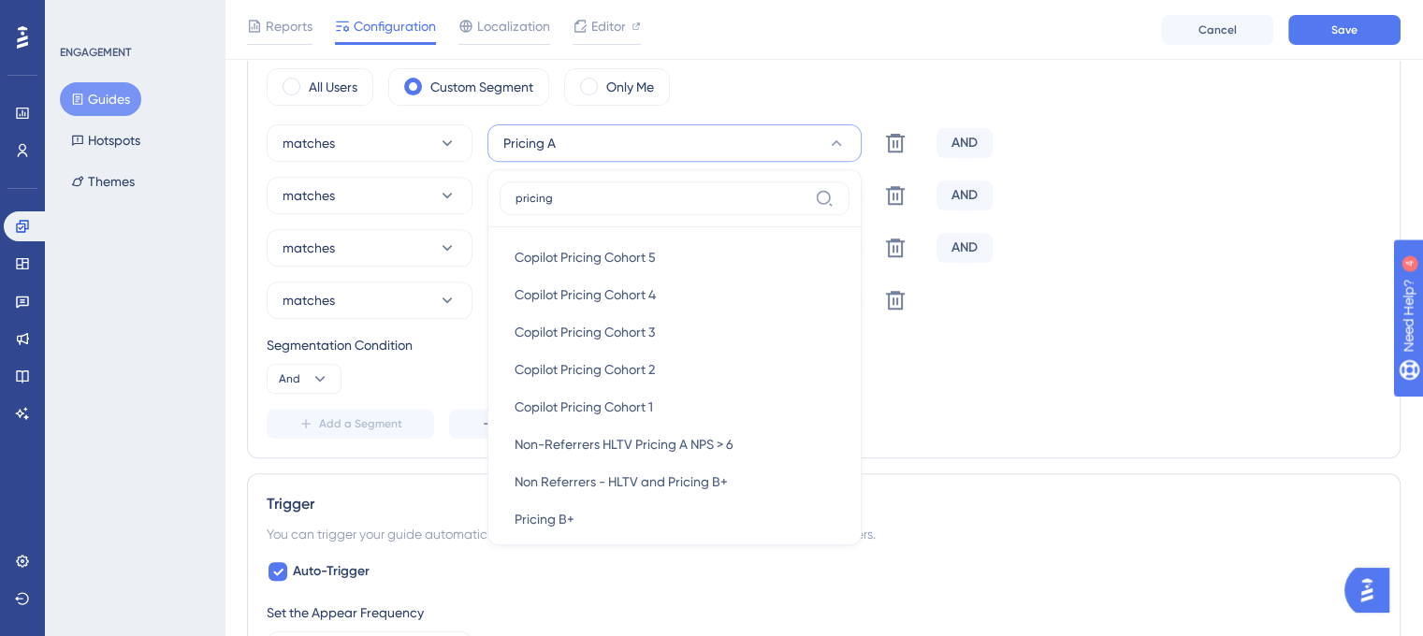
type input "pricing a"
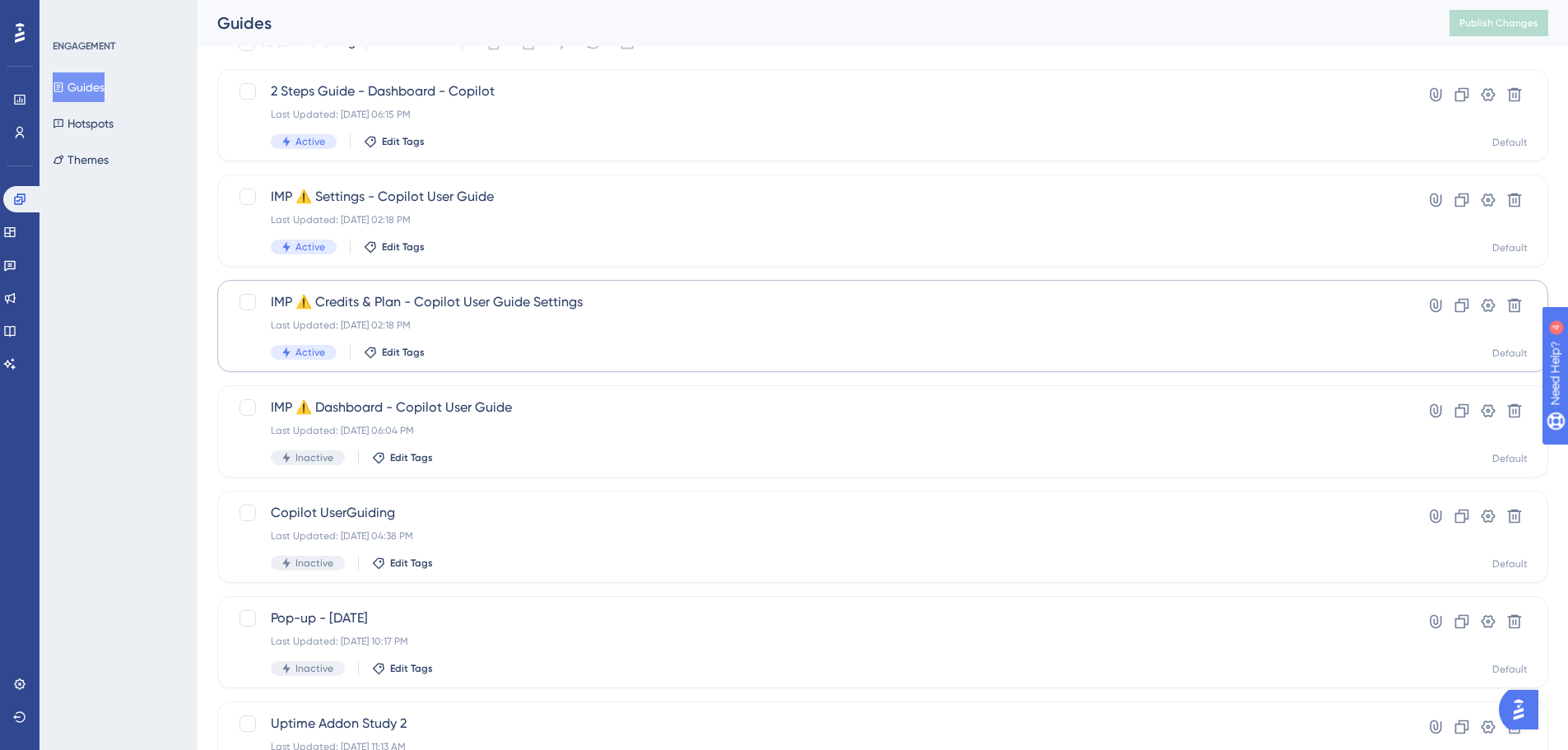
scroll to position [164, 0]
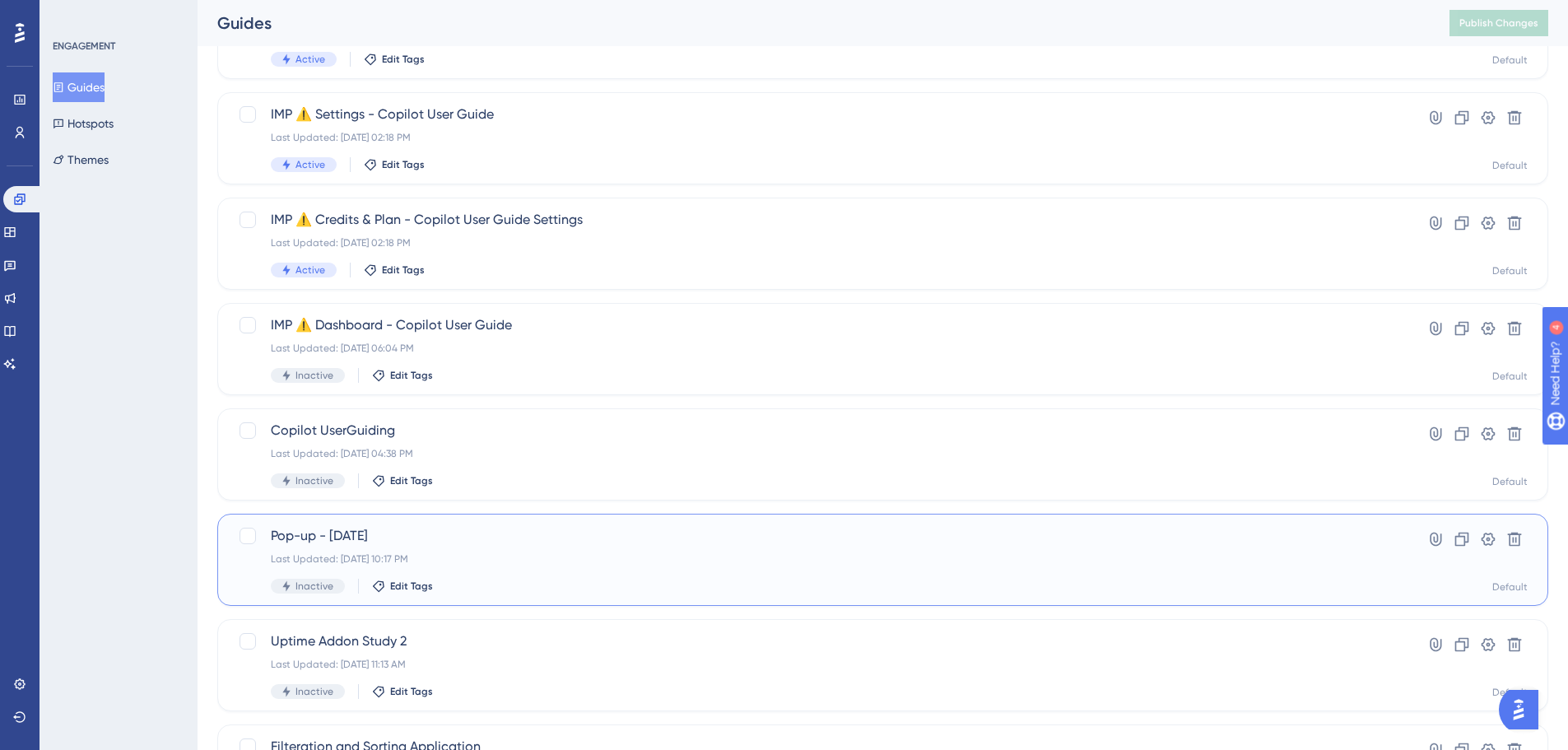
click at [376, 536] on span "Pop-up - 26th July" at bounding box center [817, 535] width 1092 height 19
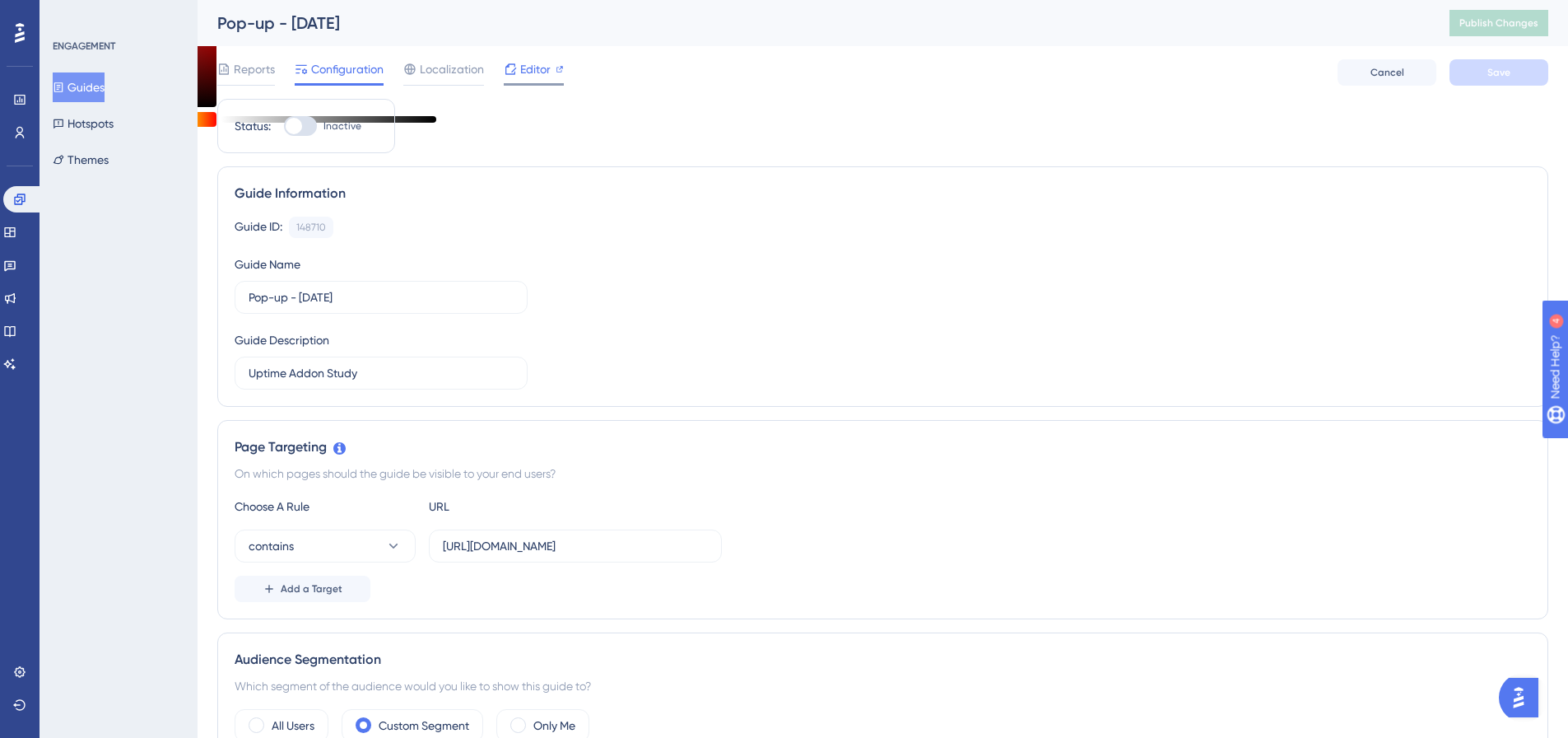
click at [521, 78] on span "Editor" at bounding box center [535, 69] width 31 height 19
click at [105, 77] on button "Guides" at bounding box center [78, 87] width 52 height 30
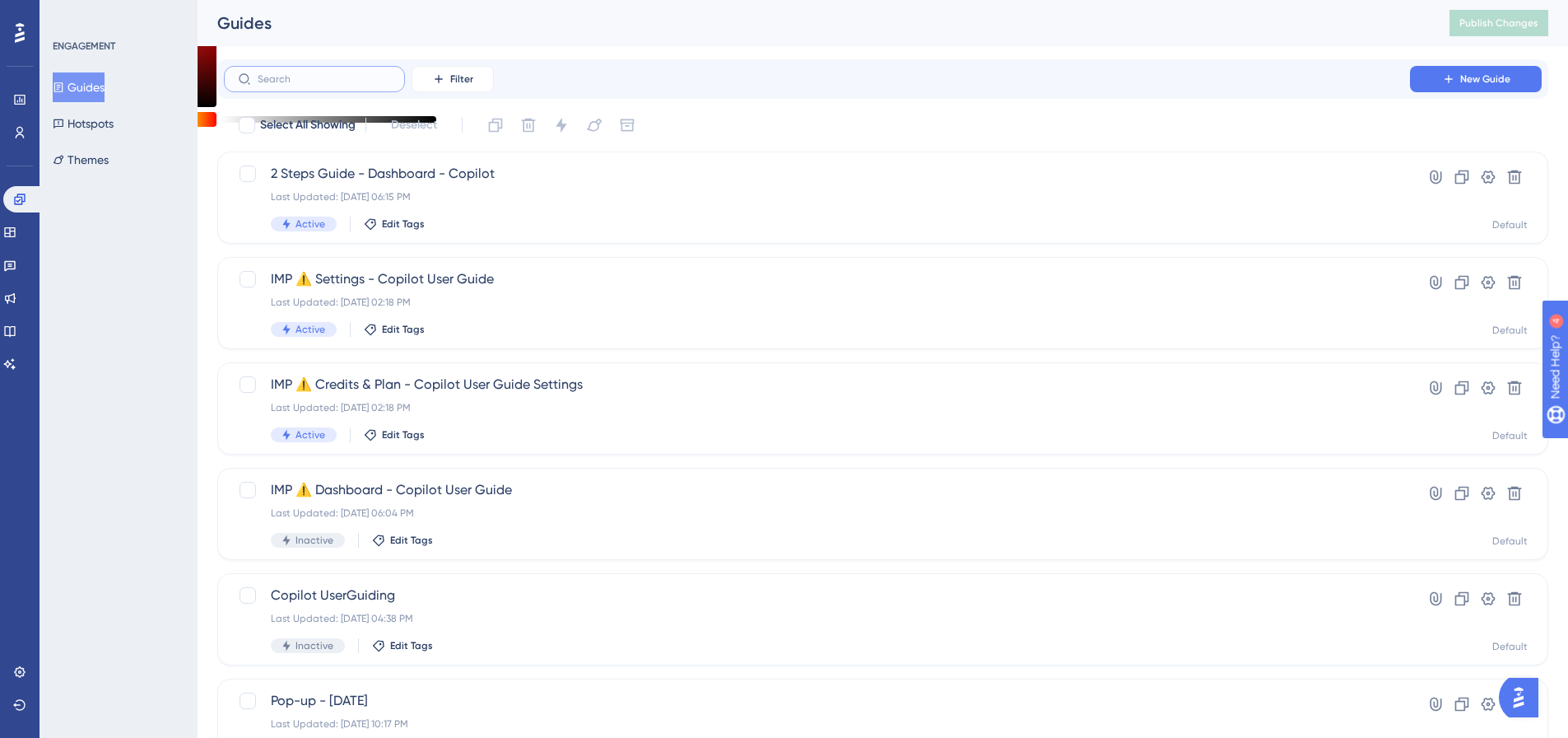
click at [323, 77] on input "text" at bounding box center [325, 78] width 134 height 11
drag, startPoint x: 327, startPoint y: 80, endPoint x: 246, endPoint y: 75, distance: 81.2
click at [246, 75] on label "agency" at bounding box center [315, 79] width 181 height 26
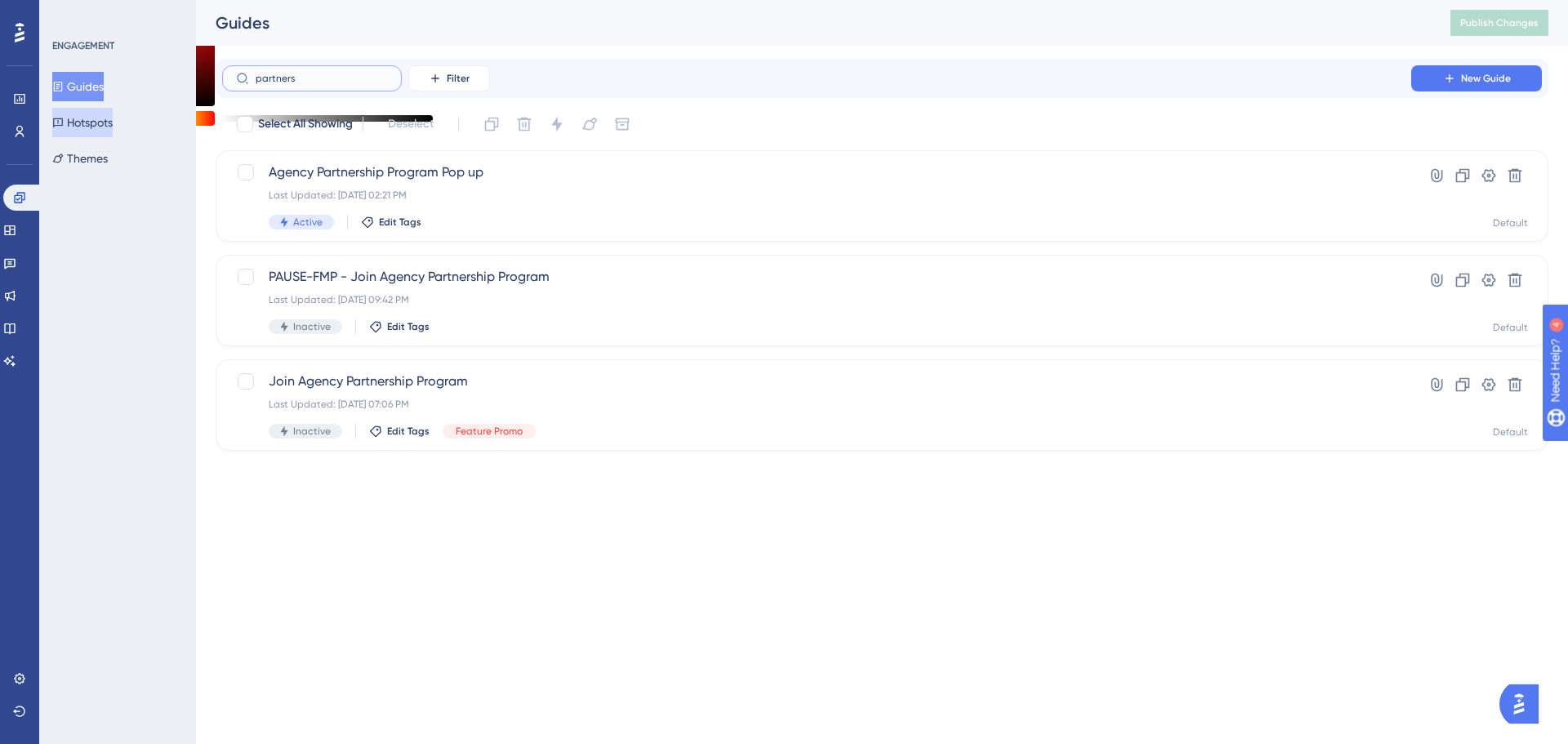
type input "partners"
click at [86, 116] on button "Hotspots" at bounding box center [82, 123] width 60 height 30
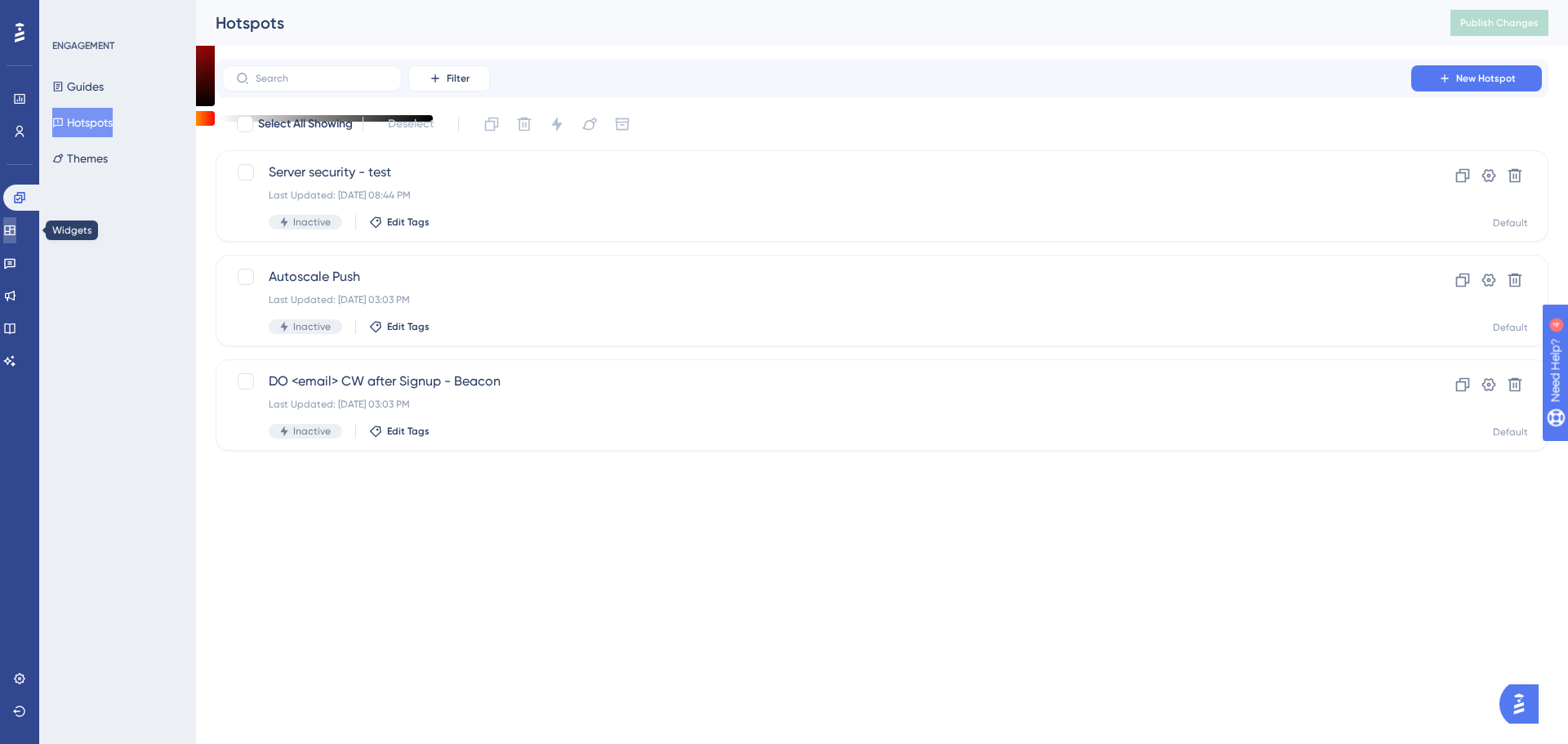
click at [15, 230] on icon at bounding box center [10, 229] width 10 height 10
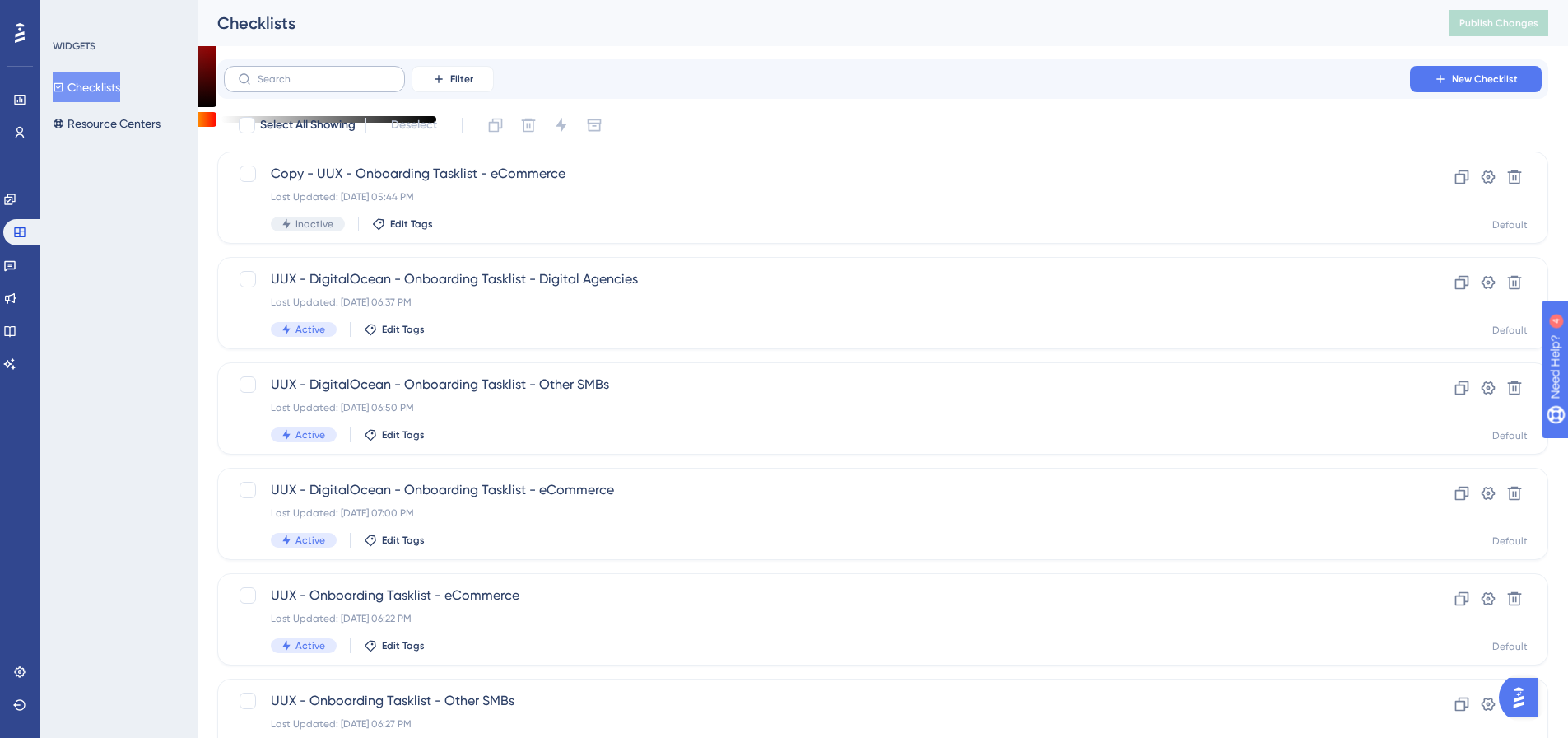
click at [327, 87] on label at bounding box center [315, 79] width 181 height 26
click at [327, 84] on input "text" at bounding box center [325, 78] width 134 height 11
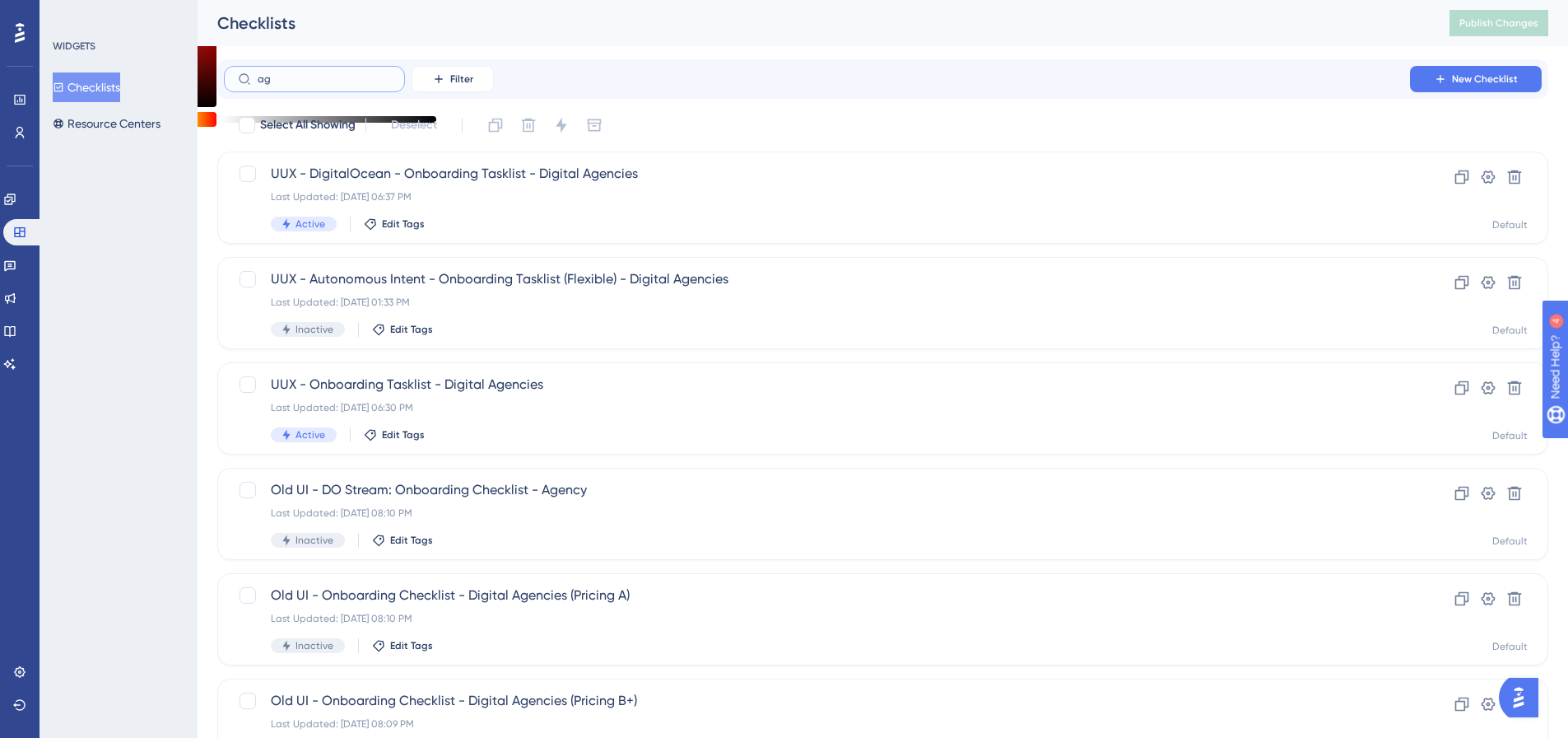
type input "a"
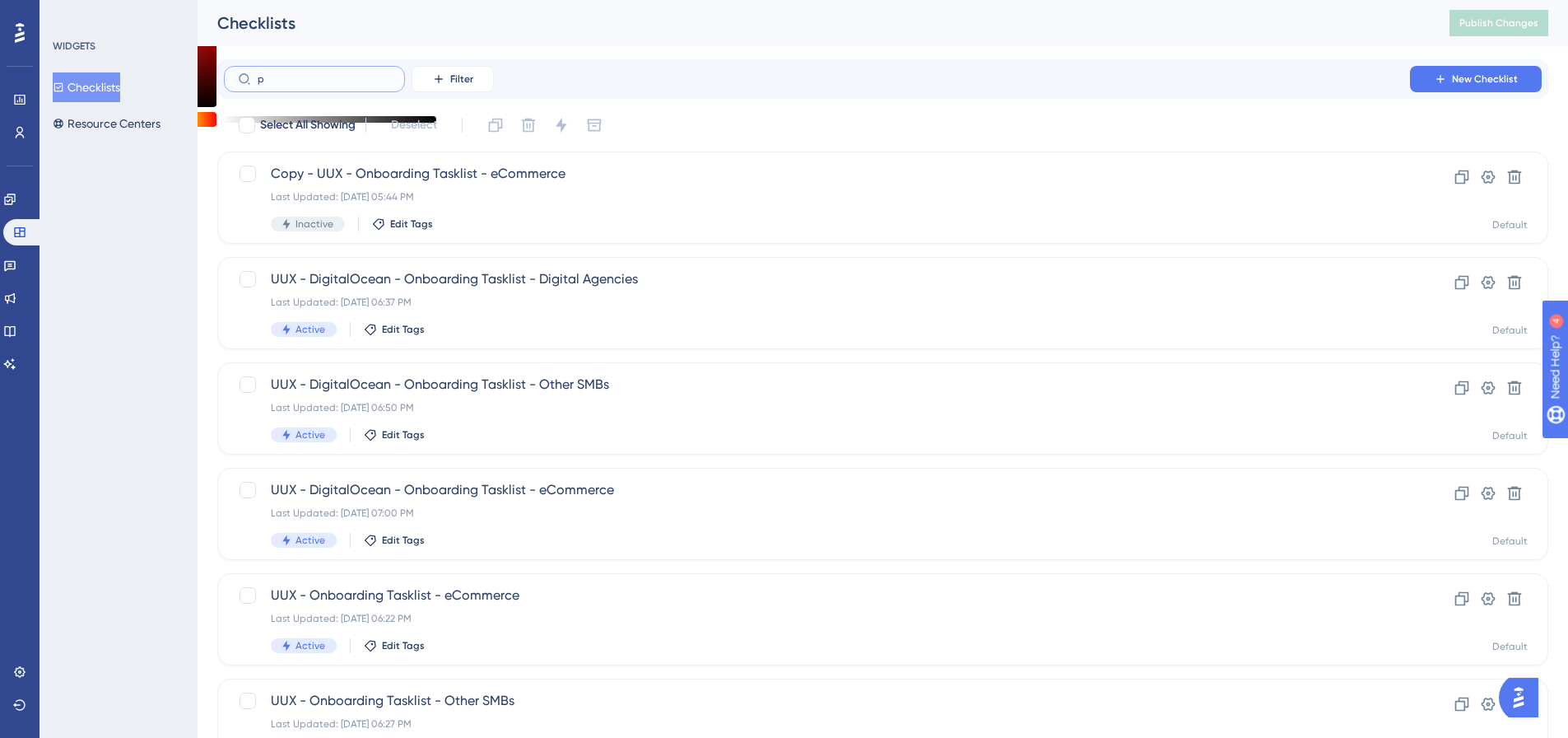
type input "pa"
checkbox input "true"
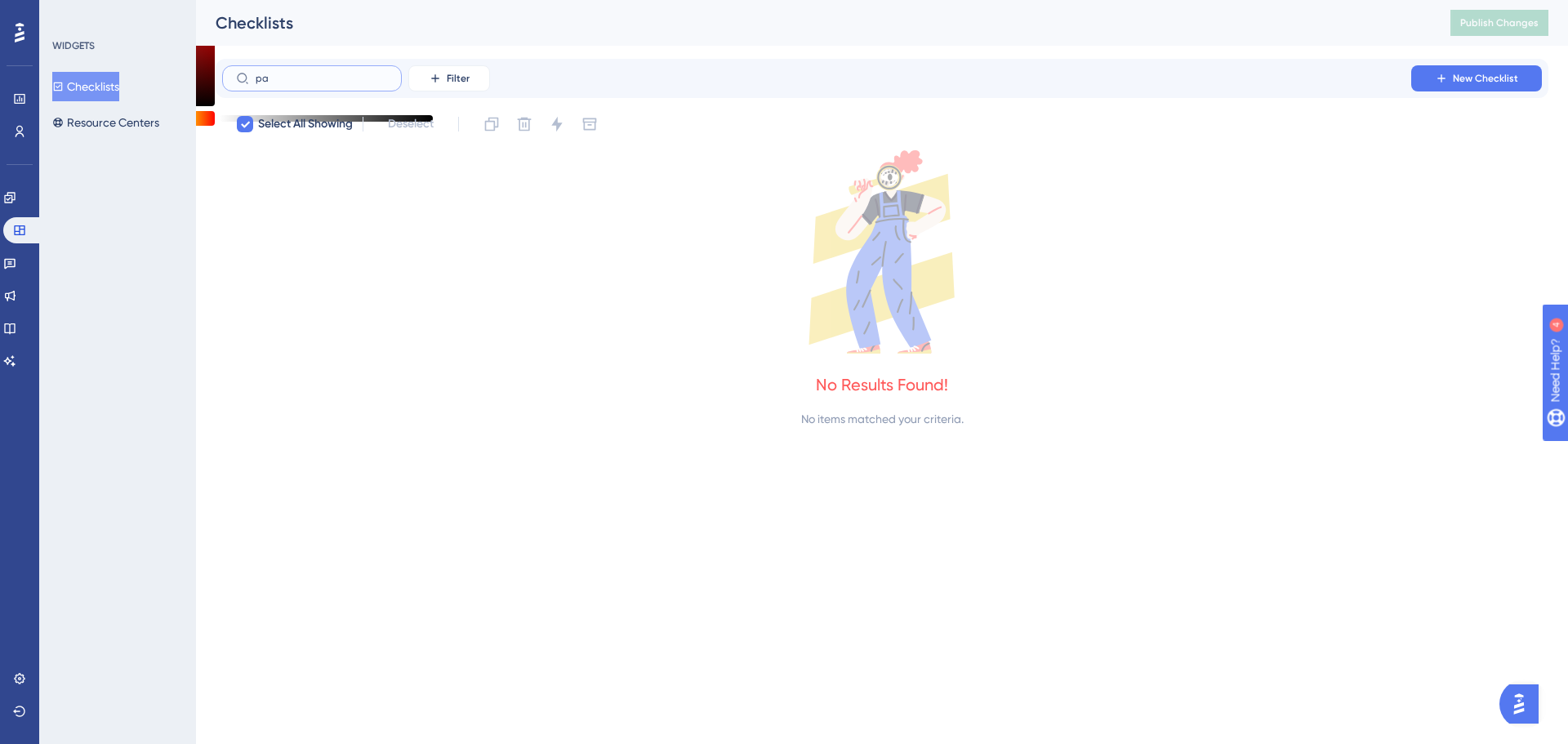
type input "p"
checkbox input "false"
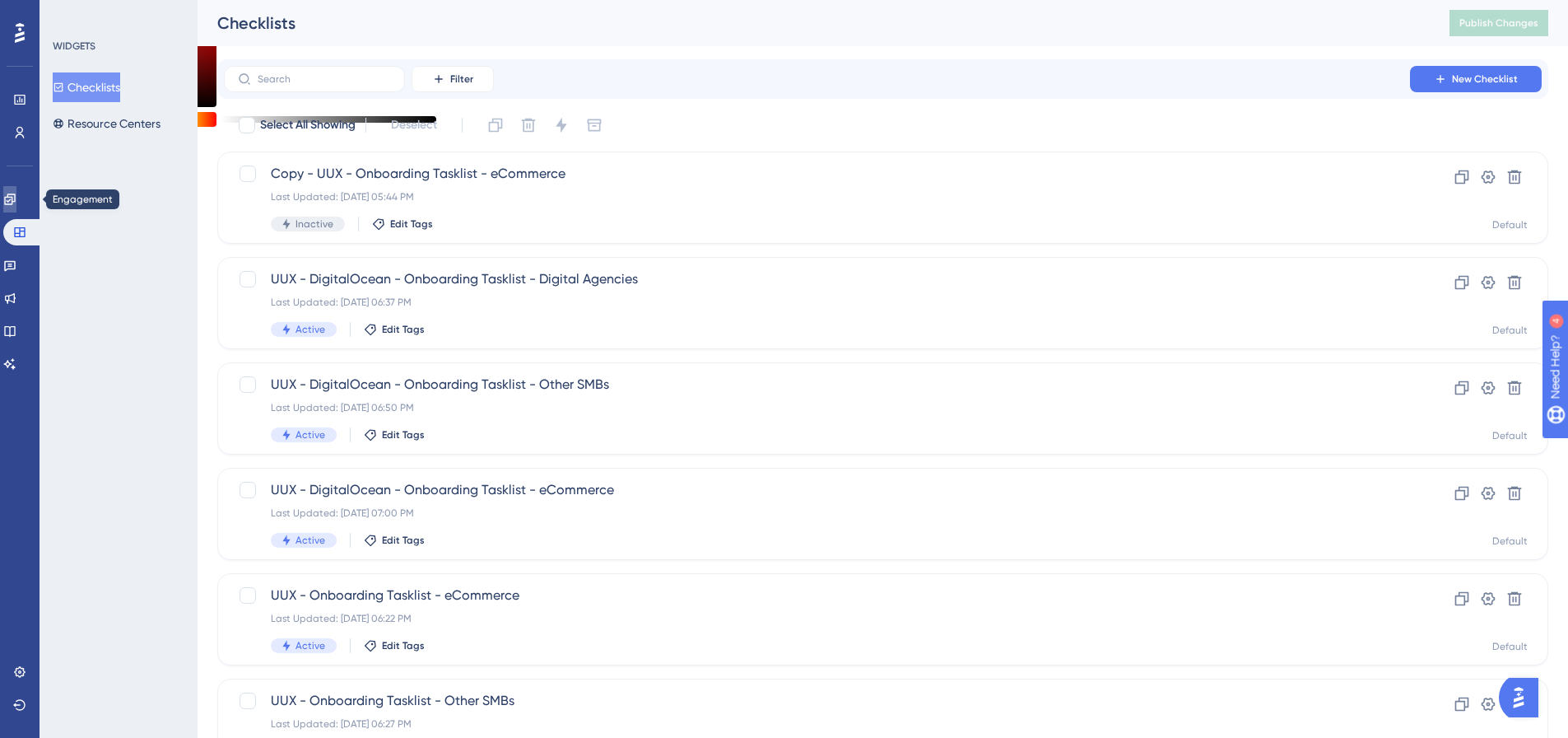
click at [0, 0] on link at bounding box center [0, 0] width 0 height 0
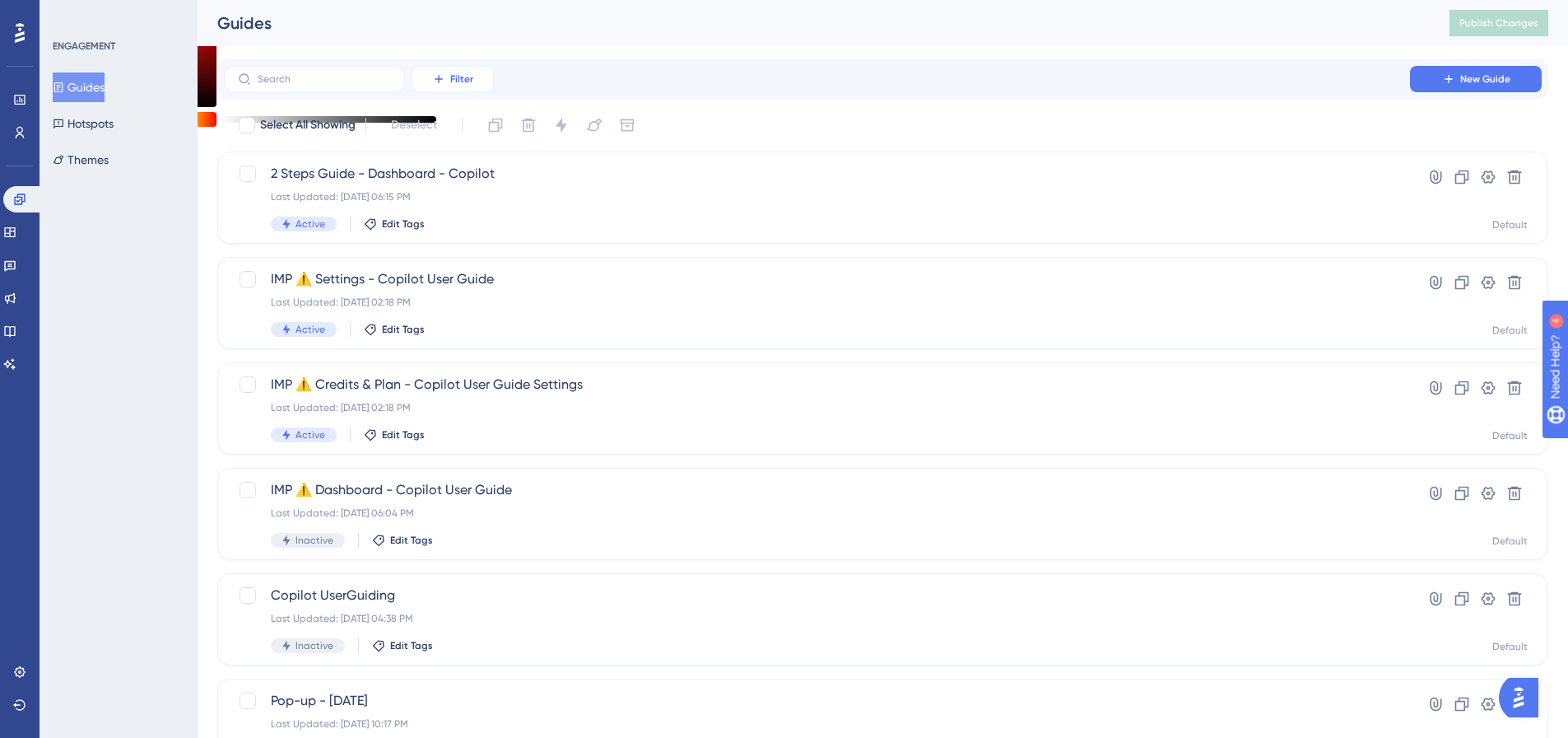
click at [461, 72] on span "Filter" at bounding box center [462, 78] width 23 height 13
click at [466, 224] on span "Status" at bounding box center [452, 224] width 33 height 19
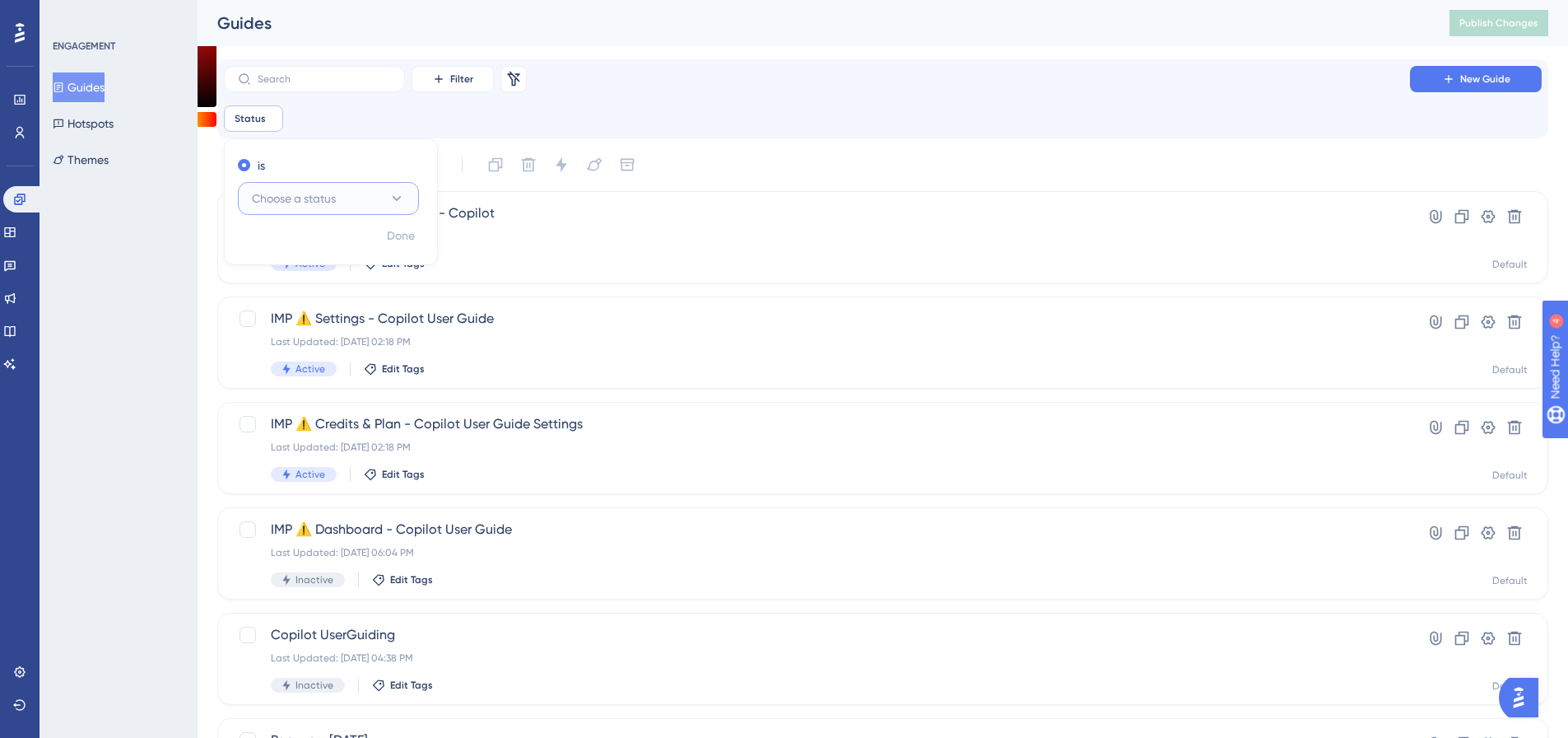
click at [362, 203] on button "Choose a status" at bounding box center [328, 198] width 181 height 33
click at [333, 252] on div "Active Active" at bounding box center [329, 248] width 134 height 33
click at [404, 237] on span "Done" at bounding box center [401, 236] width 28 height 19
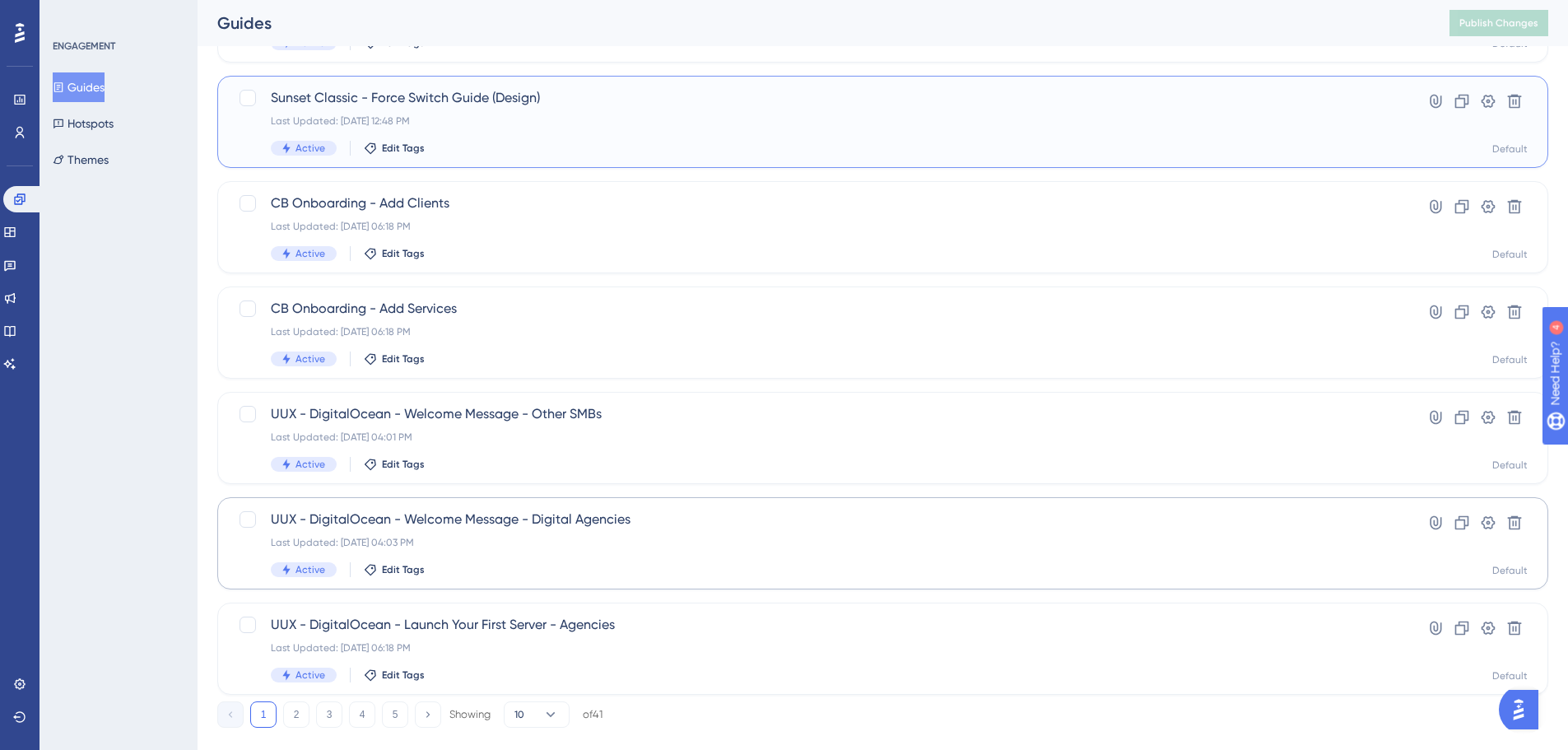
scroll to position [567, 0]
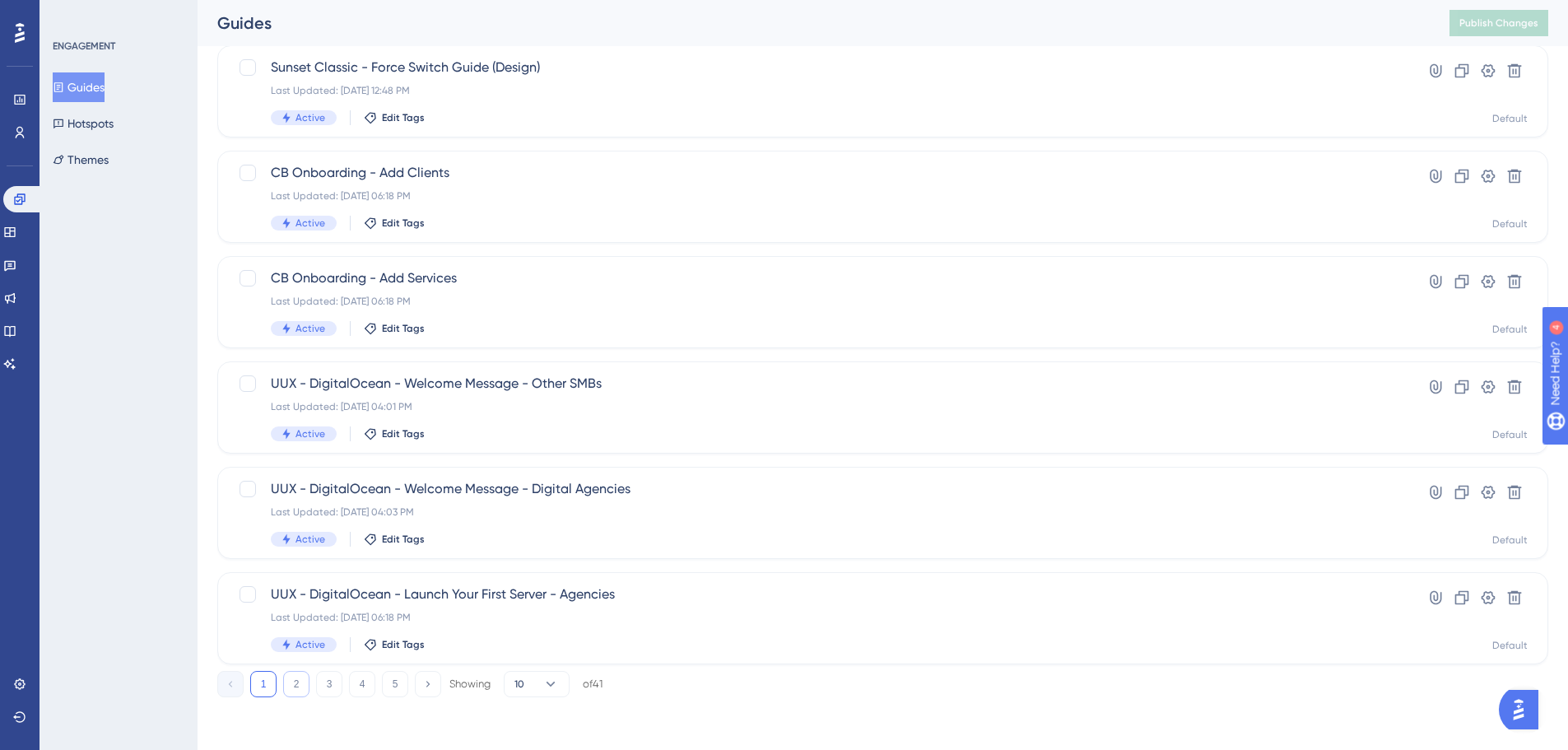
click at [298, 682] on button "2" at bounding box center [296, 684] width 26 height 26
click at [325, 684] on button "3" at bounding box center [329, 684] width 26 height 26
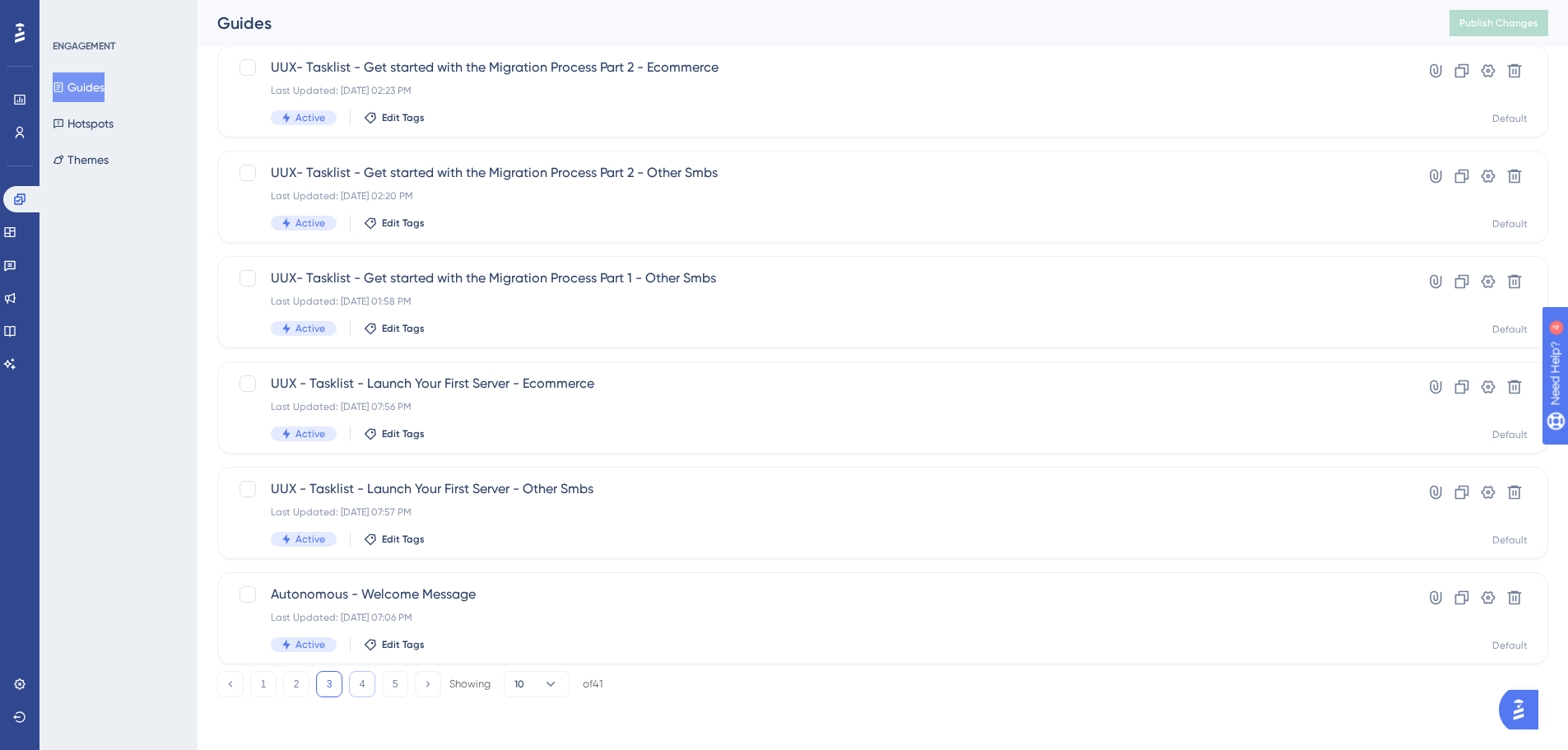
click at [362, 684] on button "4" at bounding box center [362, 684] width 26 height 26
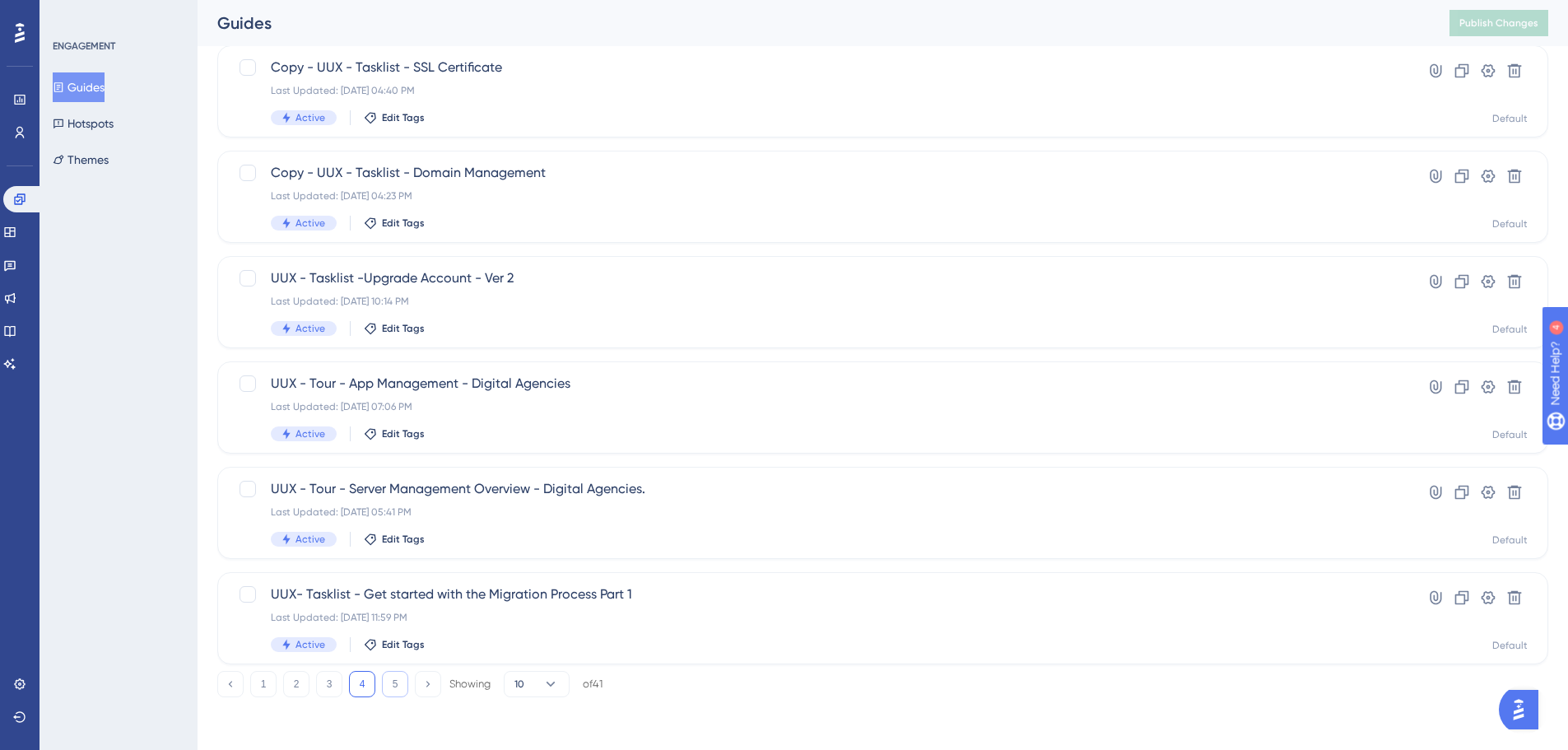
click at [400, 679] on button "5" at bounding box center [395, 684] width 26 height 26
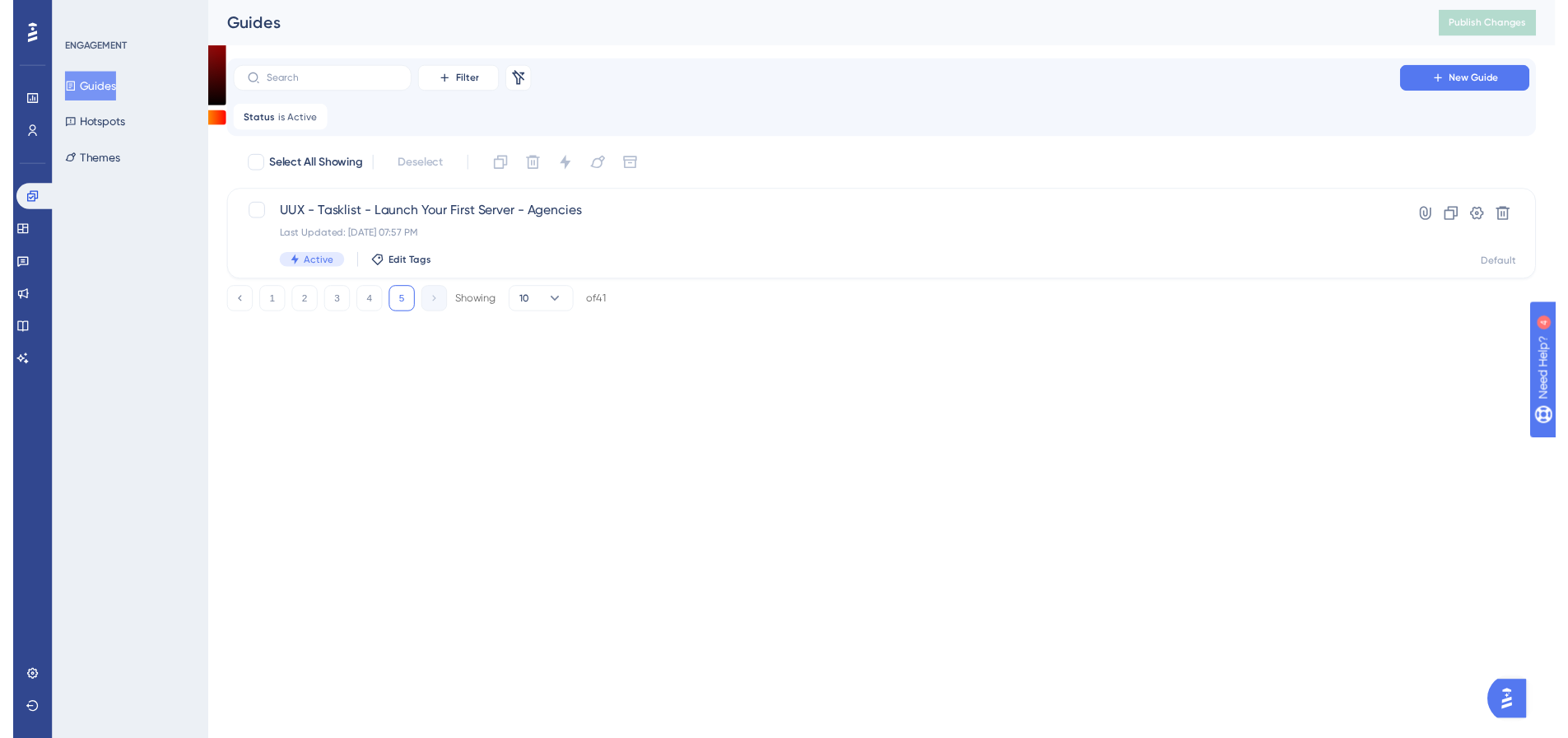
scroll to position [0, 0]
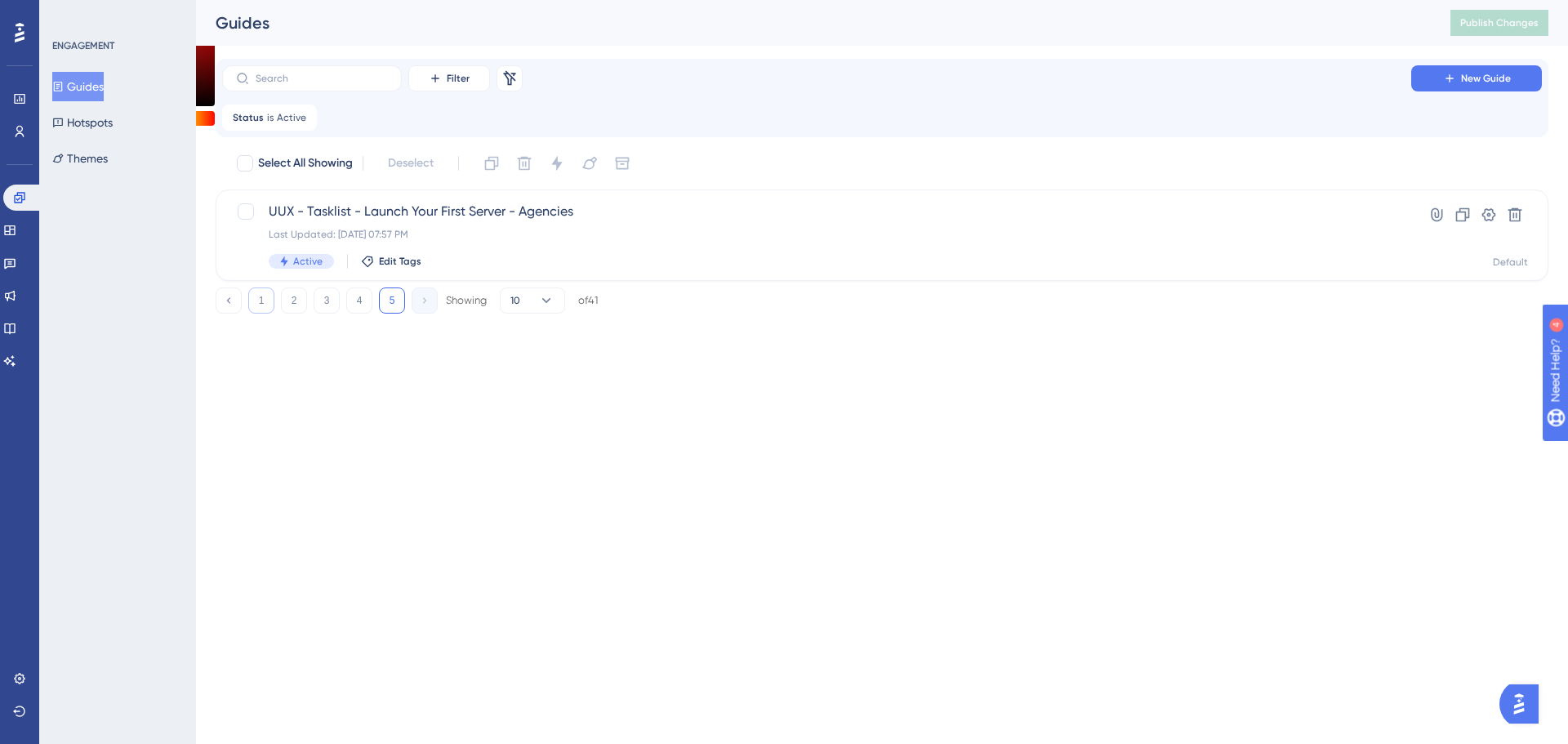
click at [252, 308] on button "1" at bounding box center [262, 300] width 26 height 26
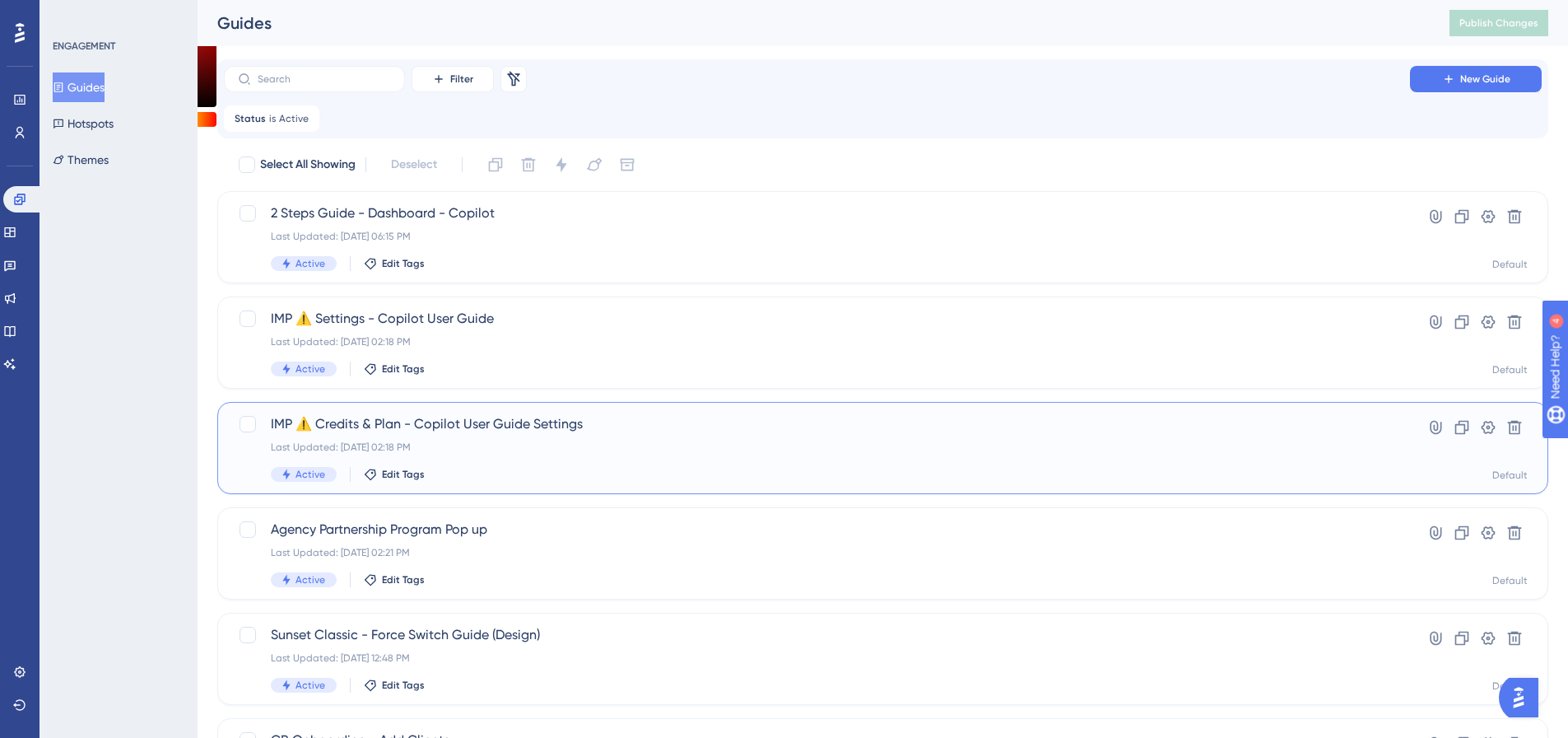
click at [464, 442] on div "Last Updated: Aug 20 2025, 02:18 PM" at bounding box center [817, 447] width 1092 height 13
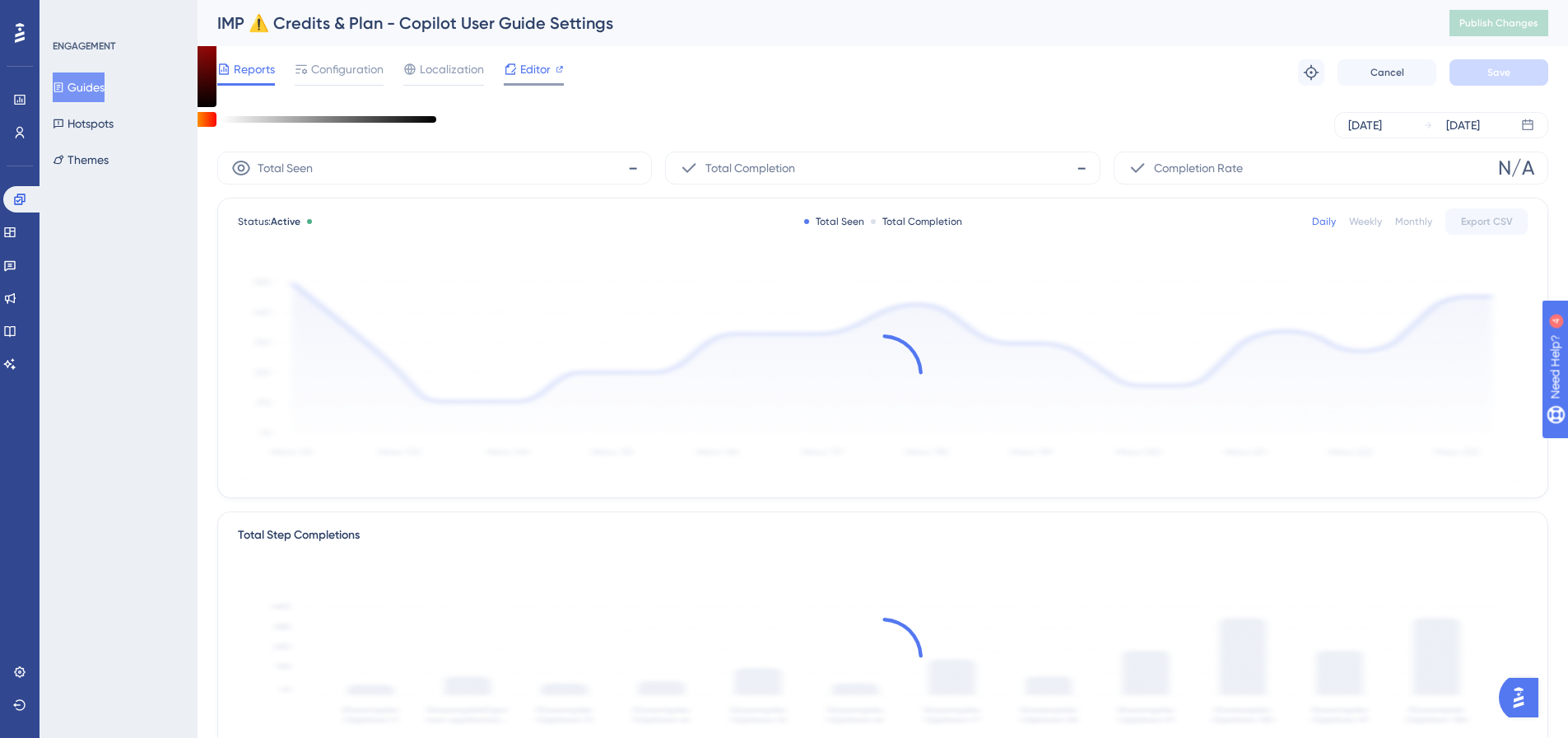
click at [525, 60] on span "Editor" at bounding box center [535, 69] width 31 height 19
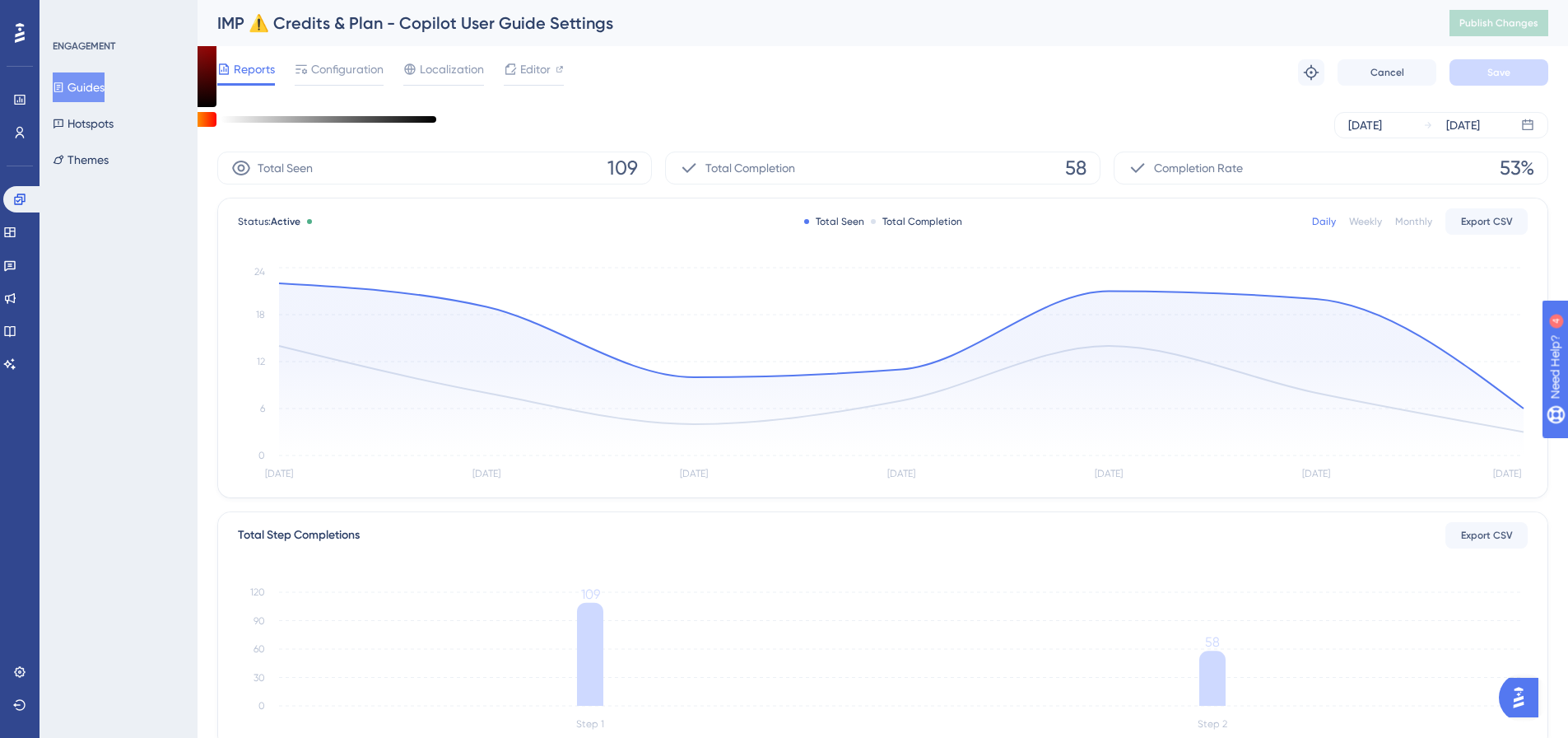
click at [77, 78] on button "Guides" at bounding box center [78, 87] width 52 height 30
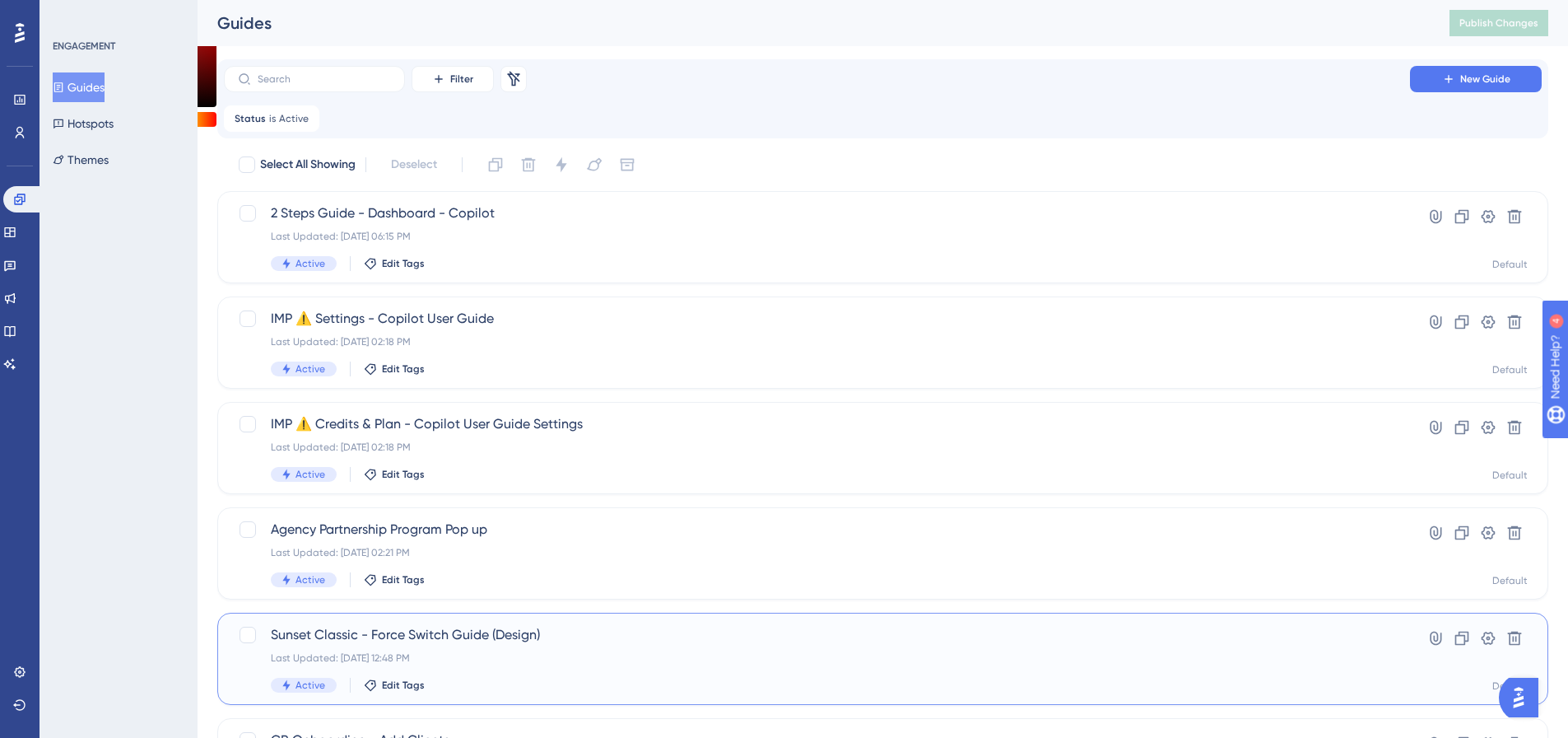
click at [408, 654] on div "Last Updated: Jun 03 2025, 12:48 PM" at bounding box center [817, 657] width 1092 height 13
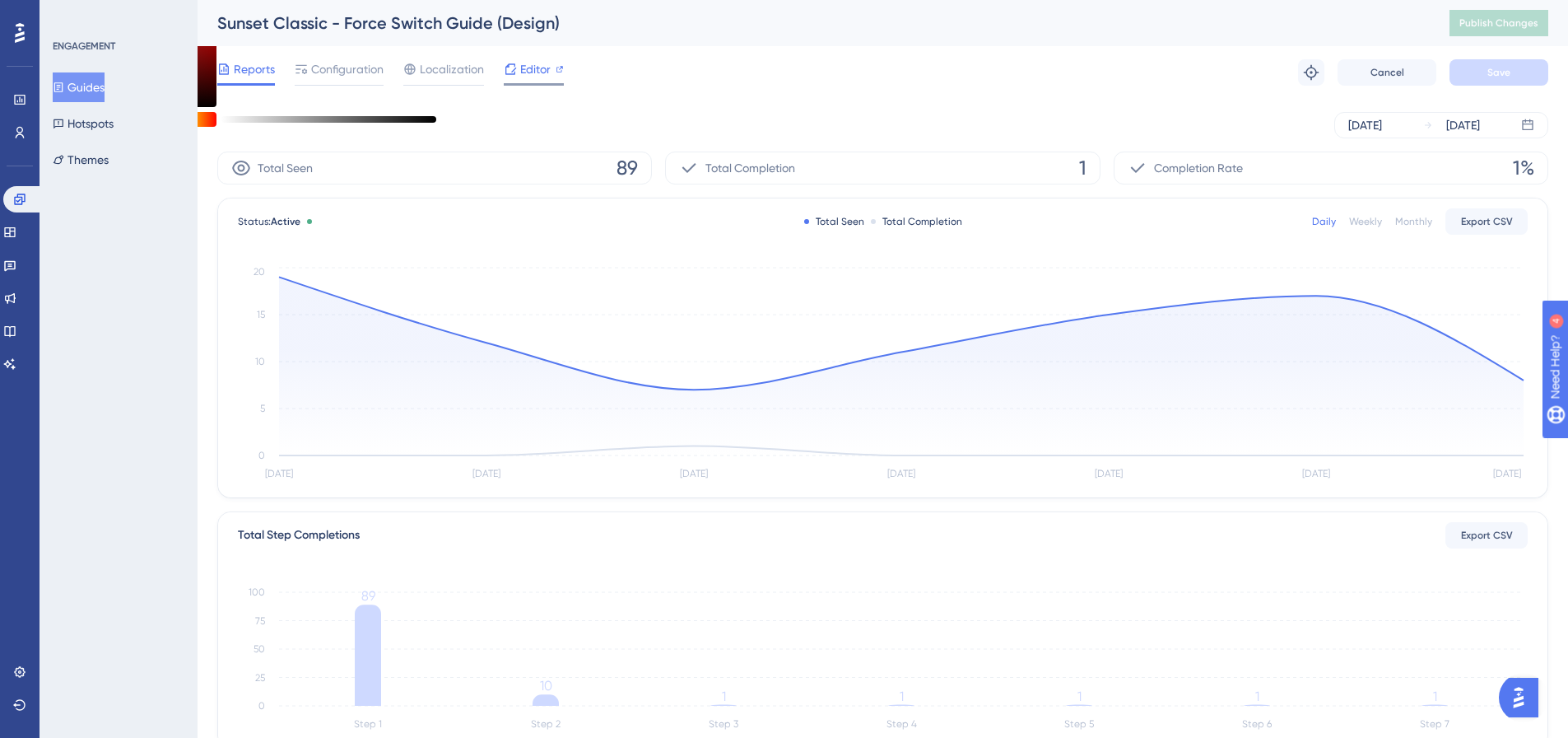
click at [509, 66] on icon at bounding box center [510, 69] width 13 height 13
click at [0, 0] on div "Performance Users Engagement Widgets Feedback Product Updates Knowledge Base AI…" at bounding box center [0, 0] width 0 height 0
click at [0, 0] on link at bounding box center [0, 0] width 0 height 0
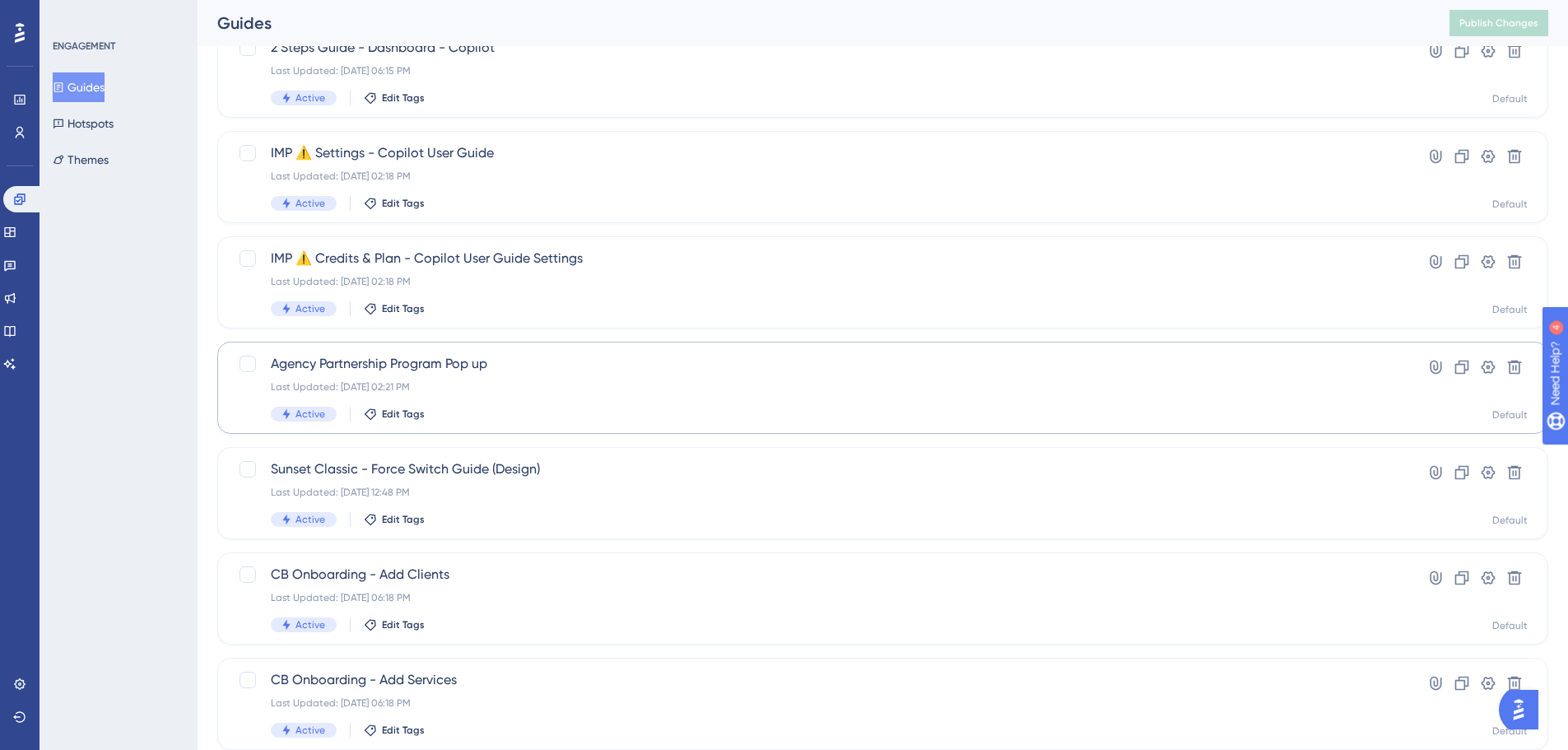
scroll to position [164, 0]
click at [423, 373] on span "Agency Partnership Program Pop up" at bounding box center [817, 364] width 1092 height 19
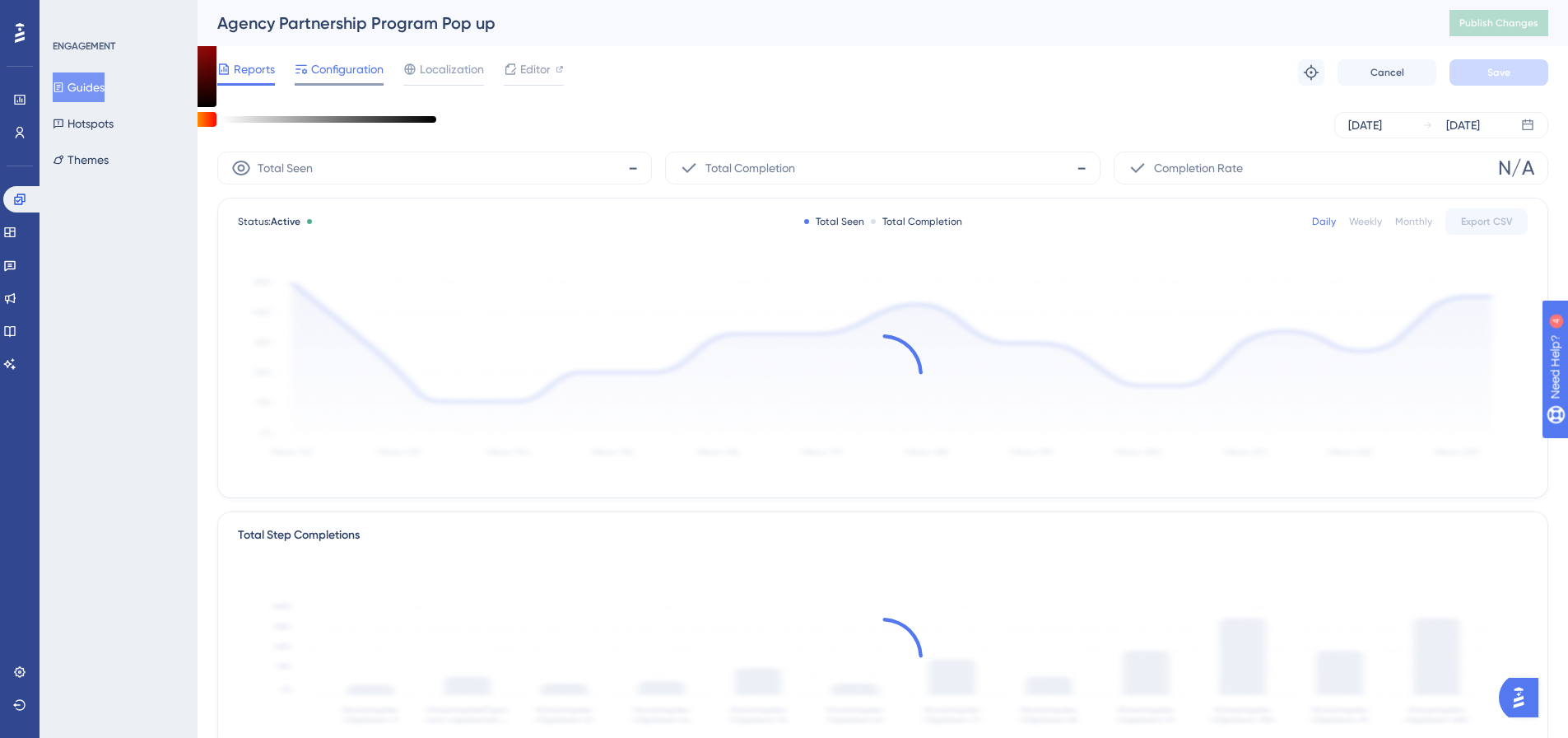
click at [358, 67] on span "Configuration" at bounding box center [347, 69] width 72 height 19
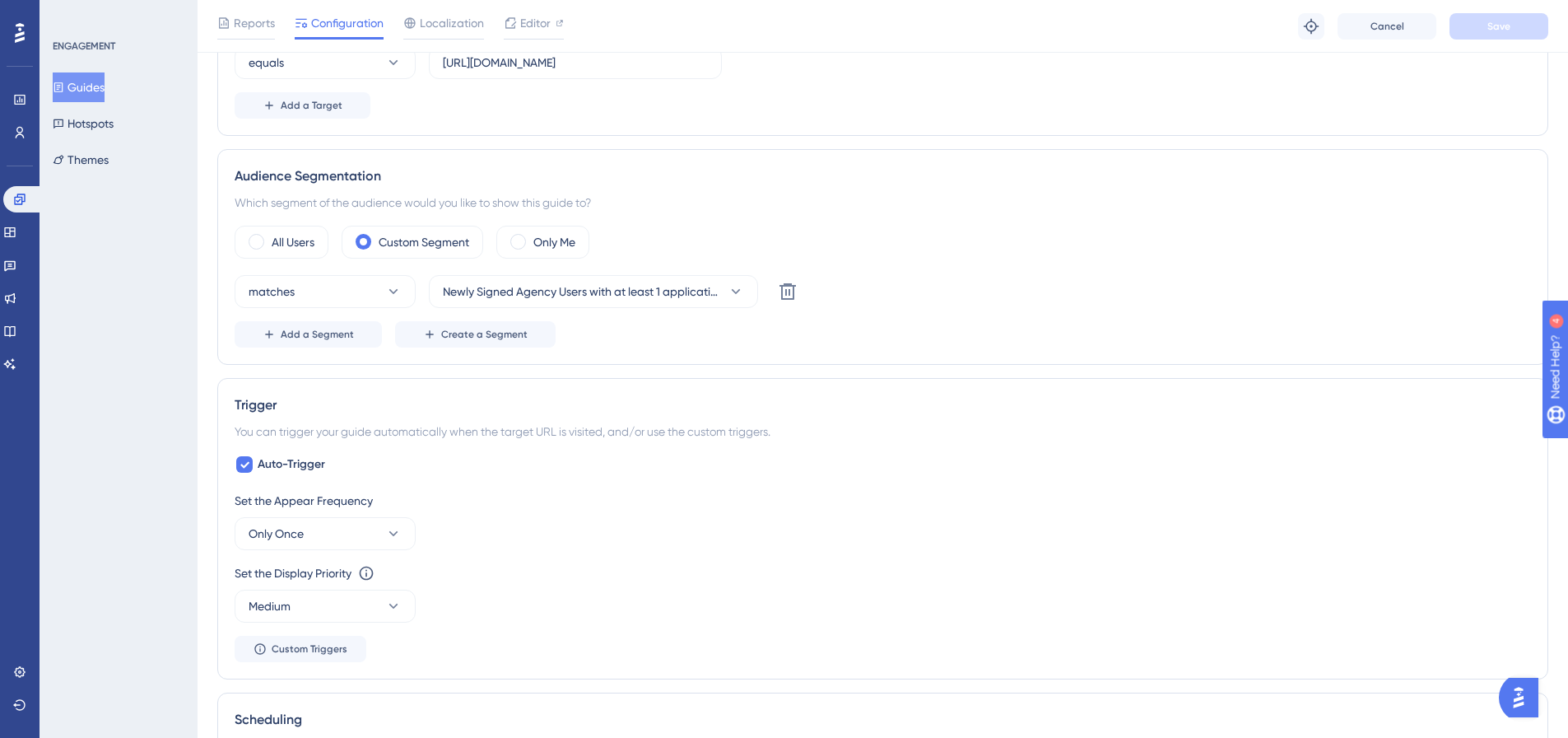
scroll to position [494, 0]
click at [713, 286] on span "Newly Signed Agency Users with at least 1 application" at bounding box center [581, 287] width 278 height 19
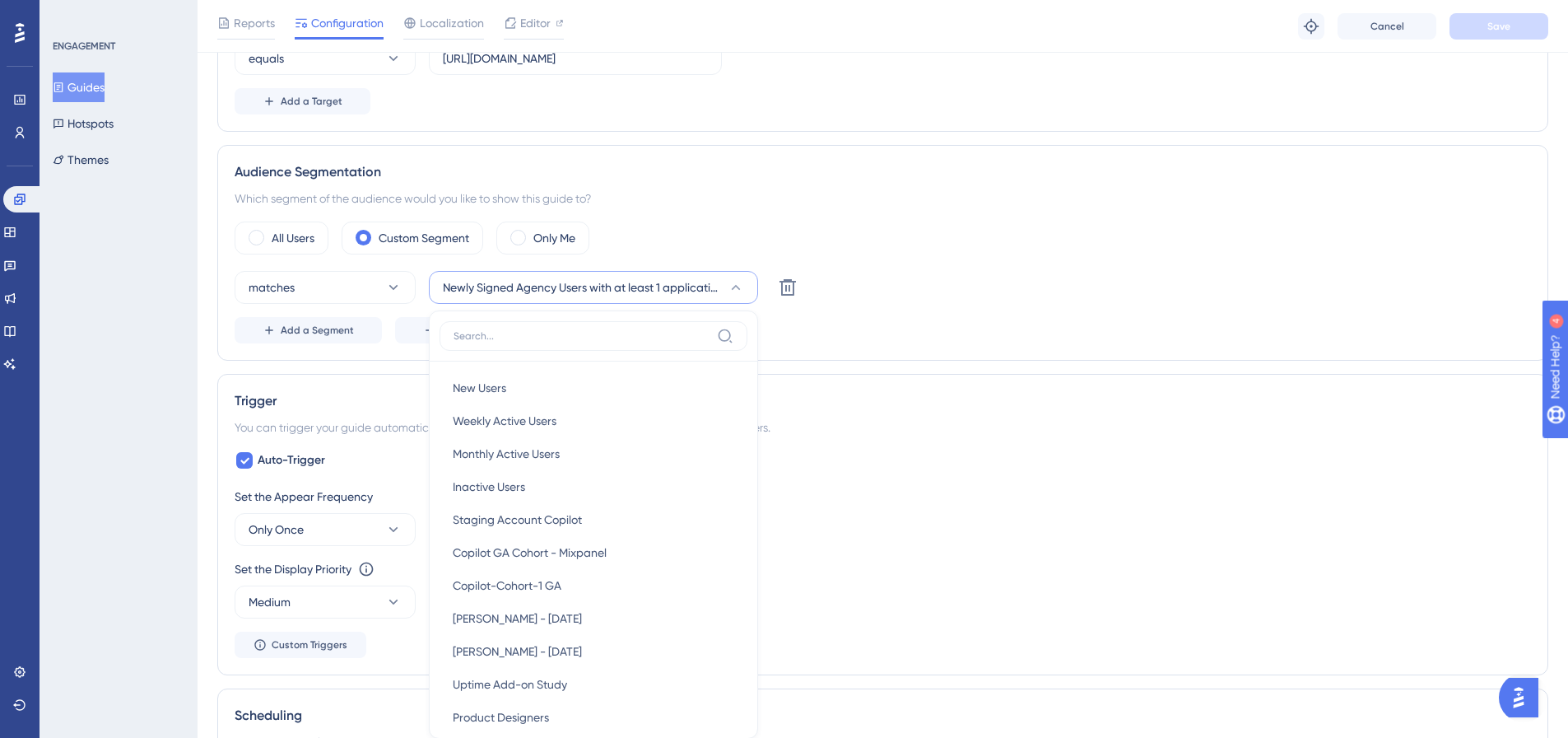
scroll to position [559, 0]
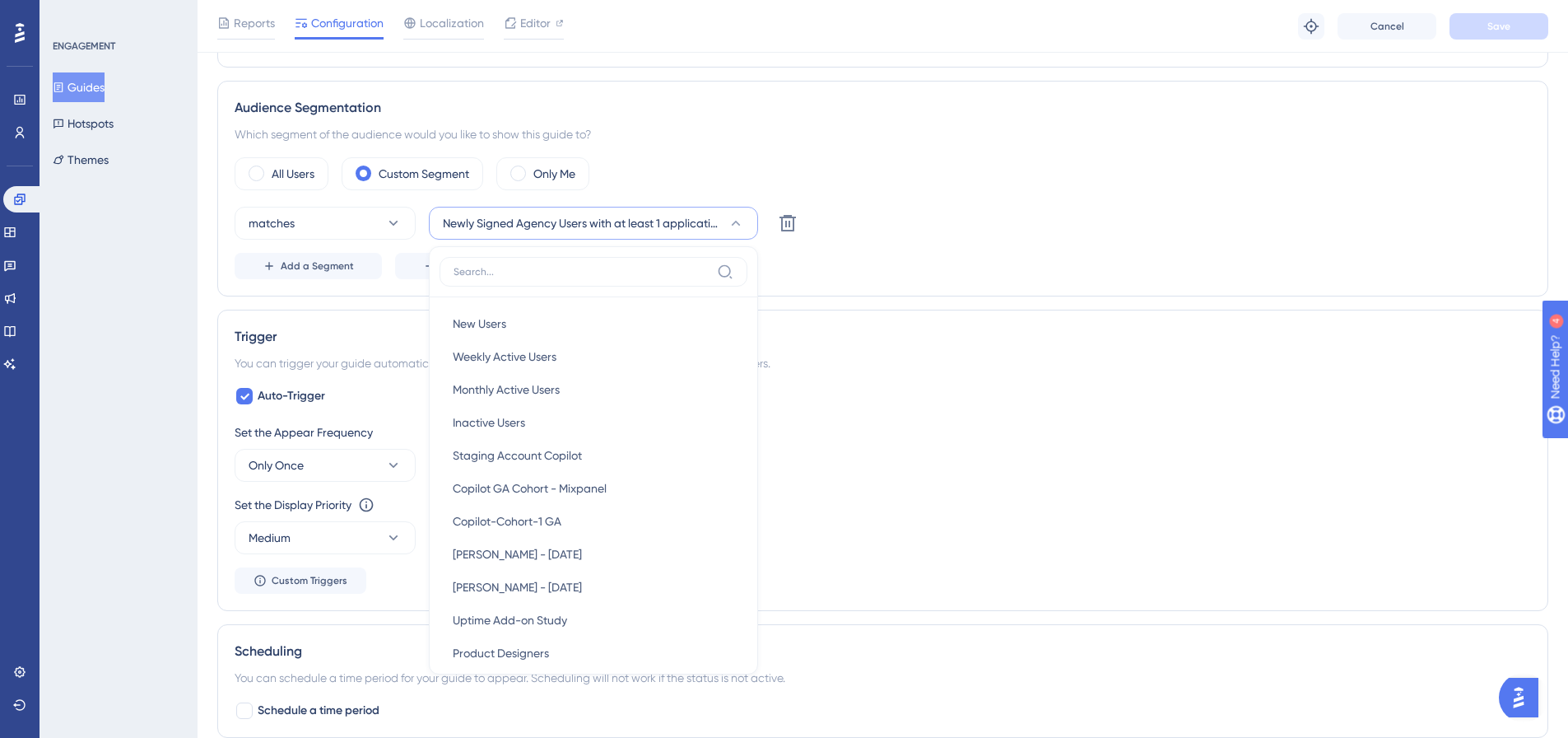
click at [968, 255] on div "Add a Segment Create a Segment" at bounding box center [883, 266] width 1296 height 26
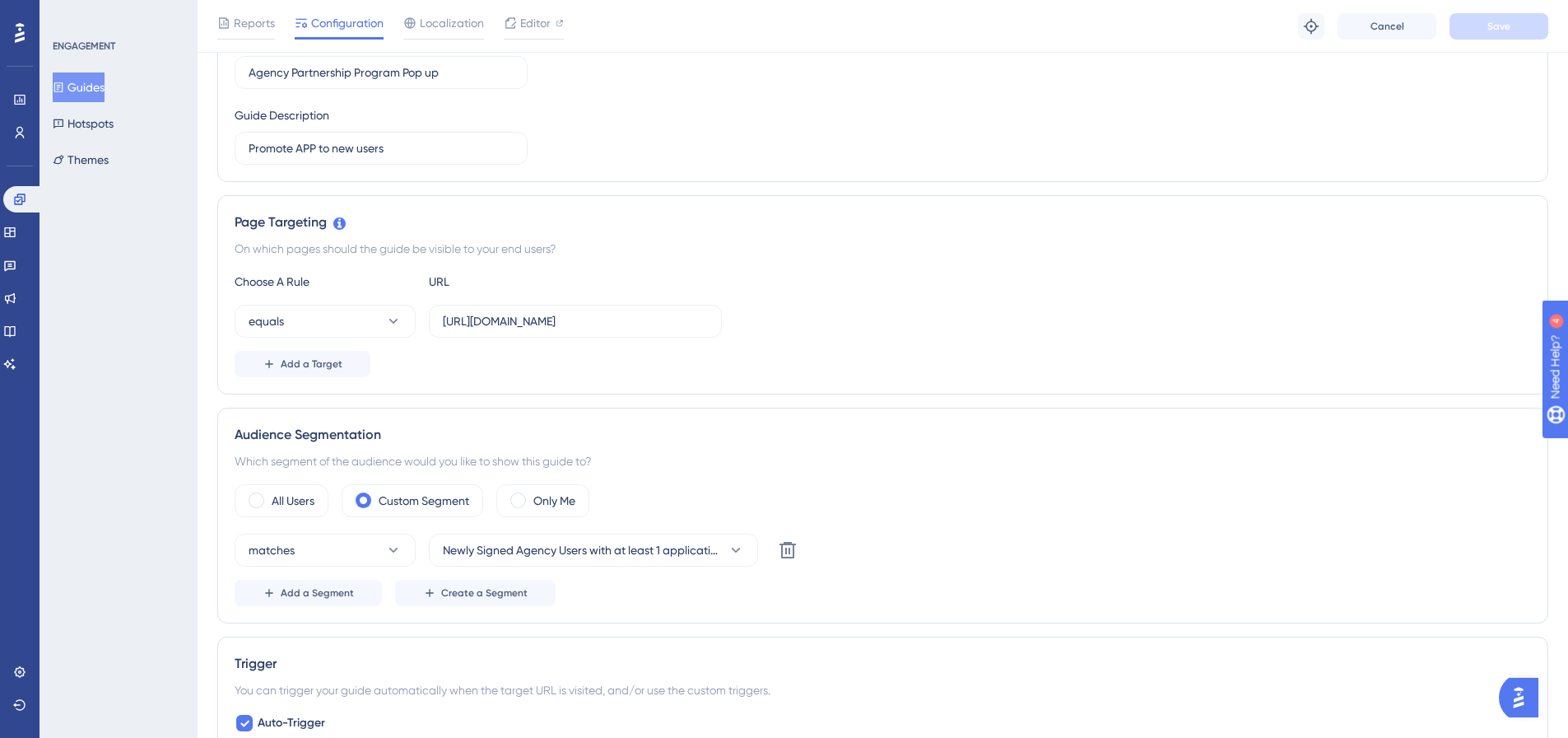
scroll to position [199, 0]
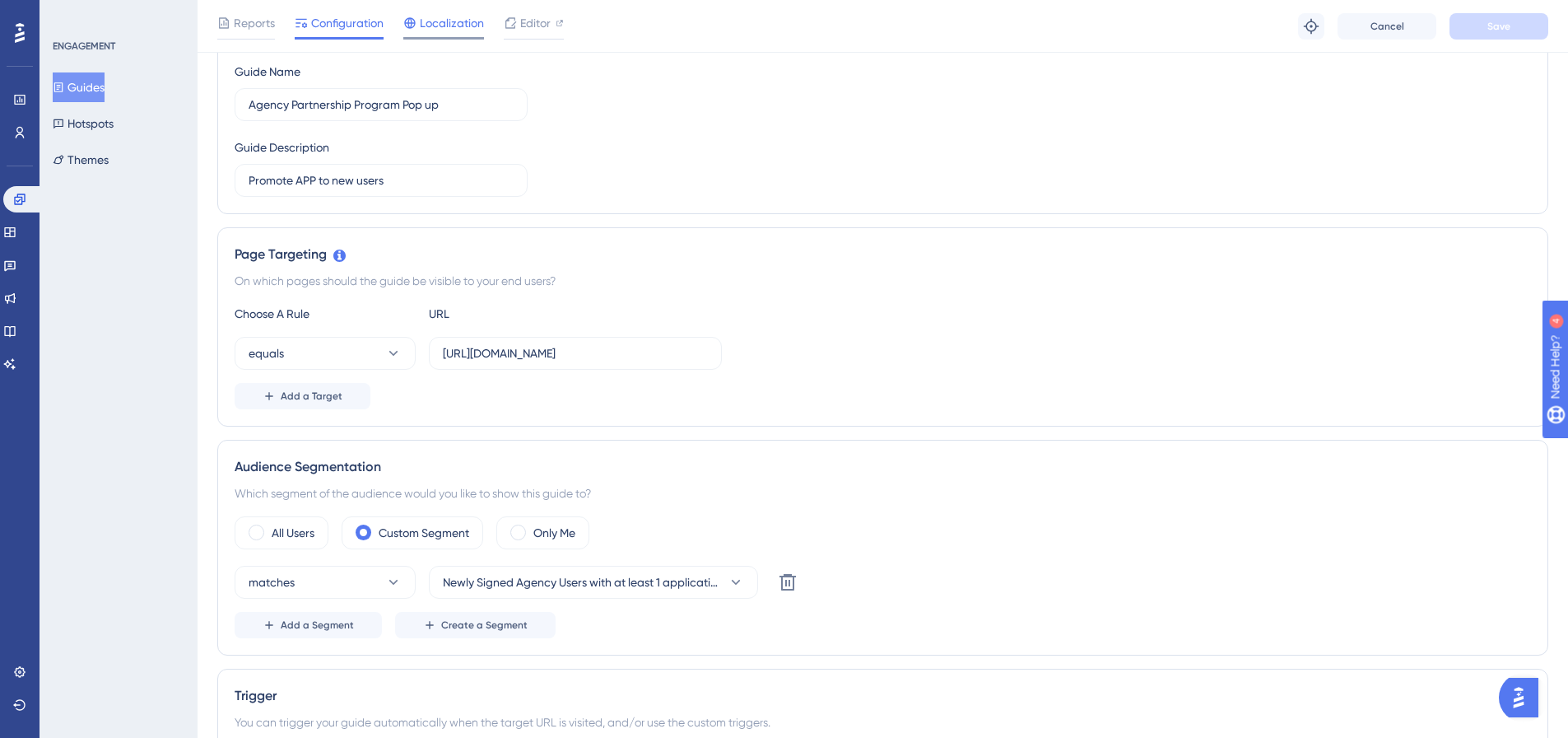
click at [439, 37] on div at bounding box center [444, 38] width 81 height 3
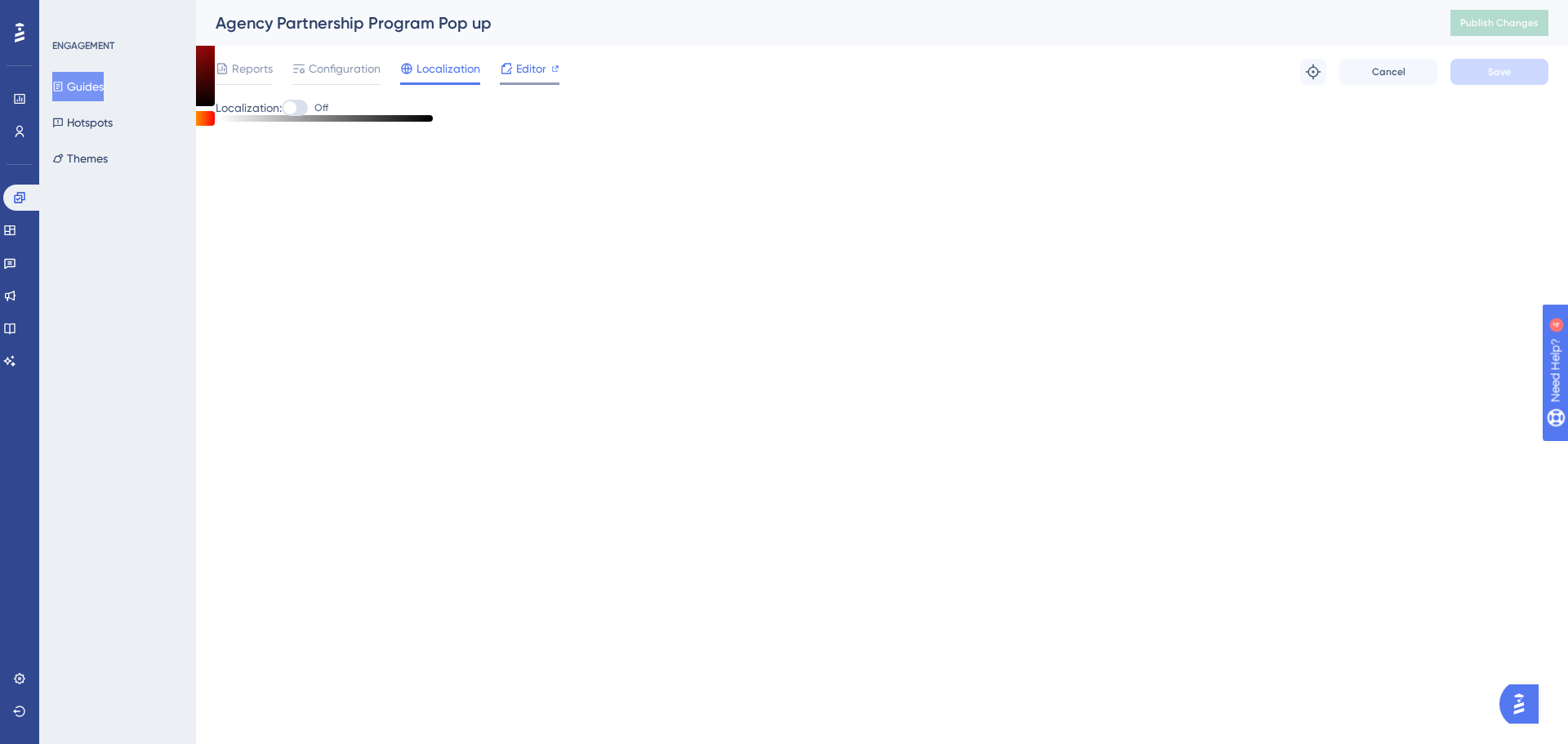
click at [515, 75] on div "Editor" at bounding box center [530, 68] width 59 height 19
click at [361, 76] on span "Configuration" at bounding box center [345, 68] width 72 height 19
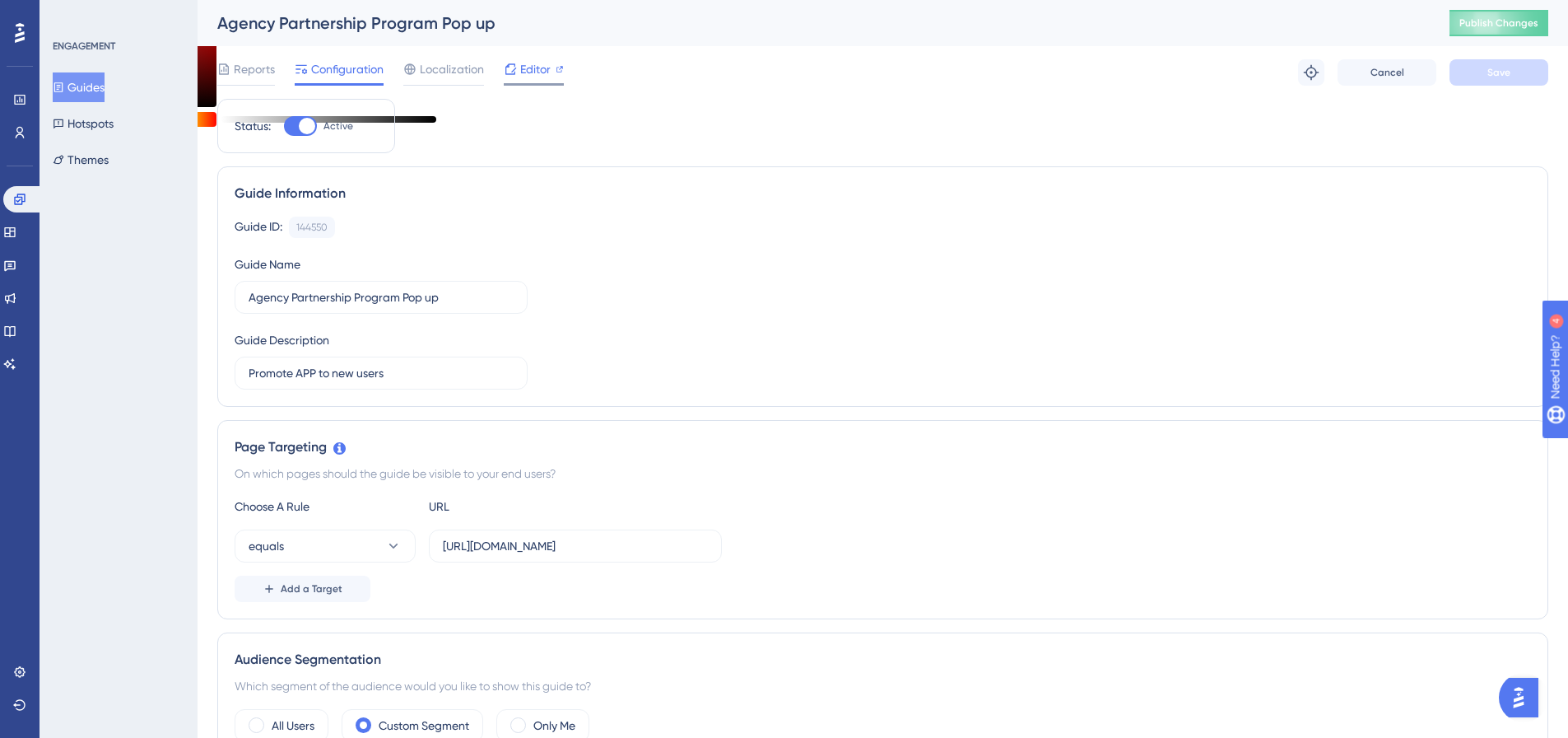
click at [514, 72] on icon at bounding box center [511, 69] width 11 height 11
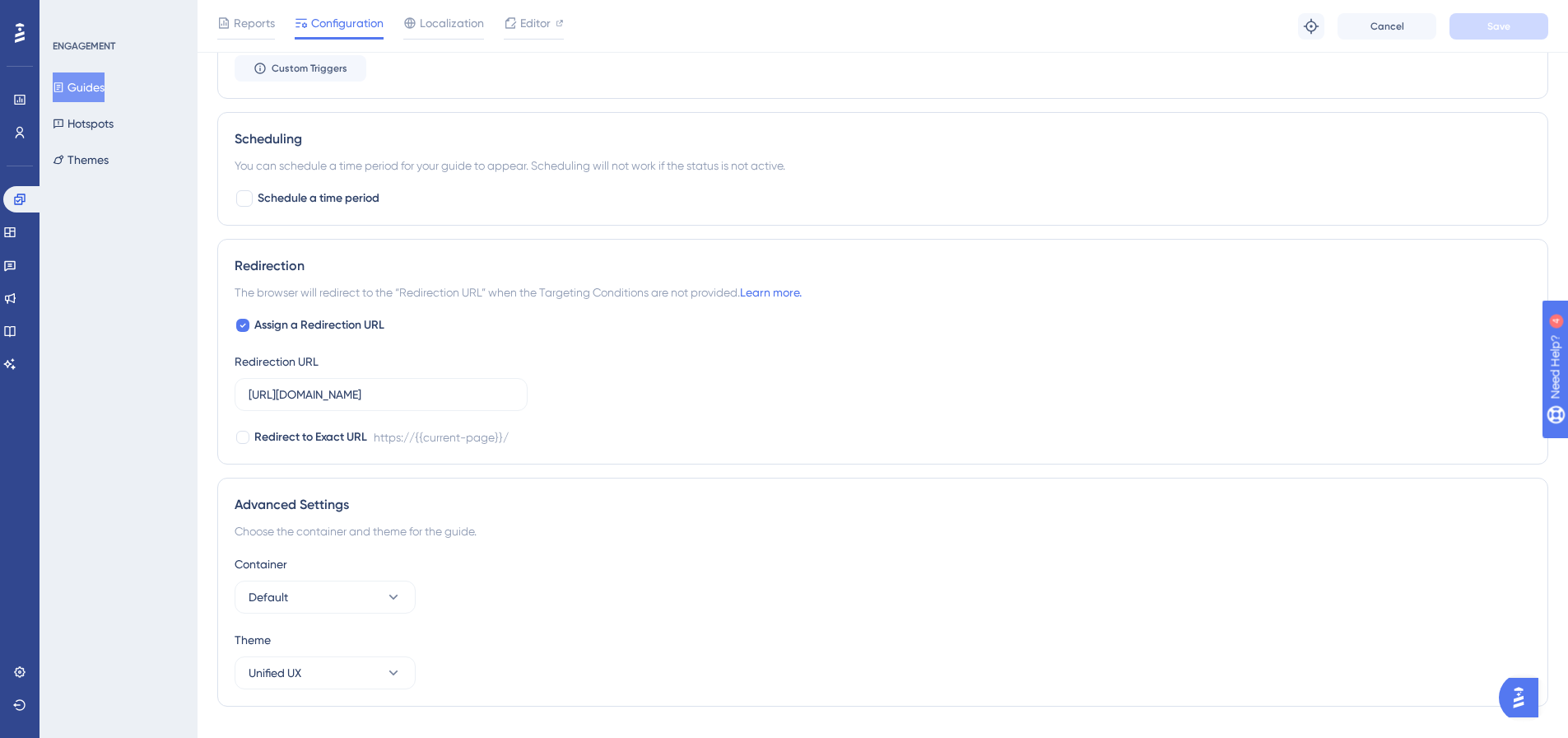
scroll to position [1105, 0]
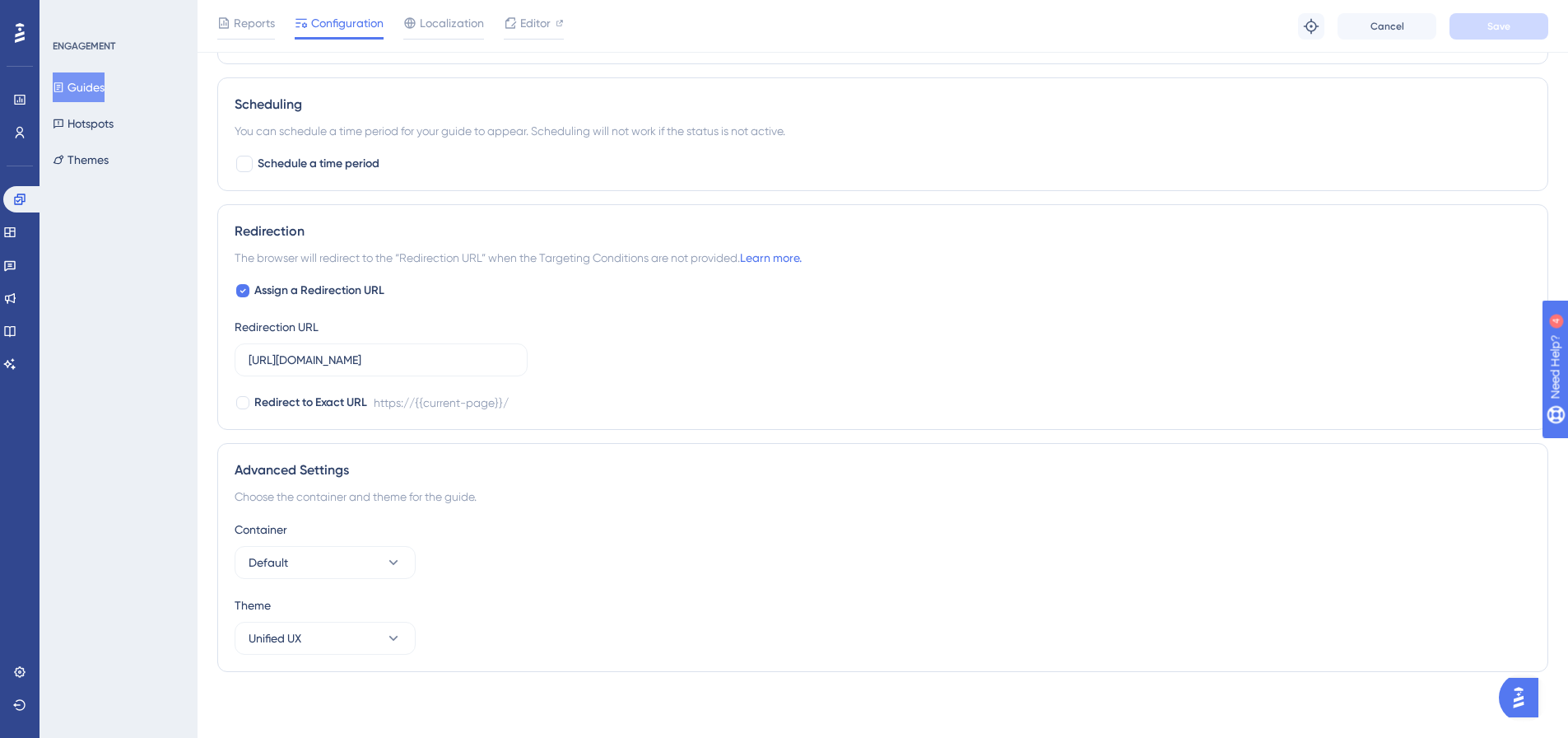
click at [83, 84] on button "Guides" at bounding box center [78, 87] width 52 height 30
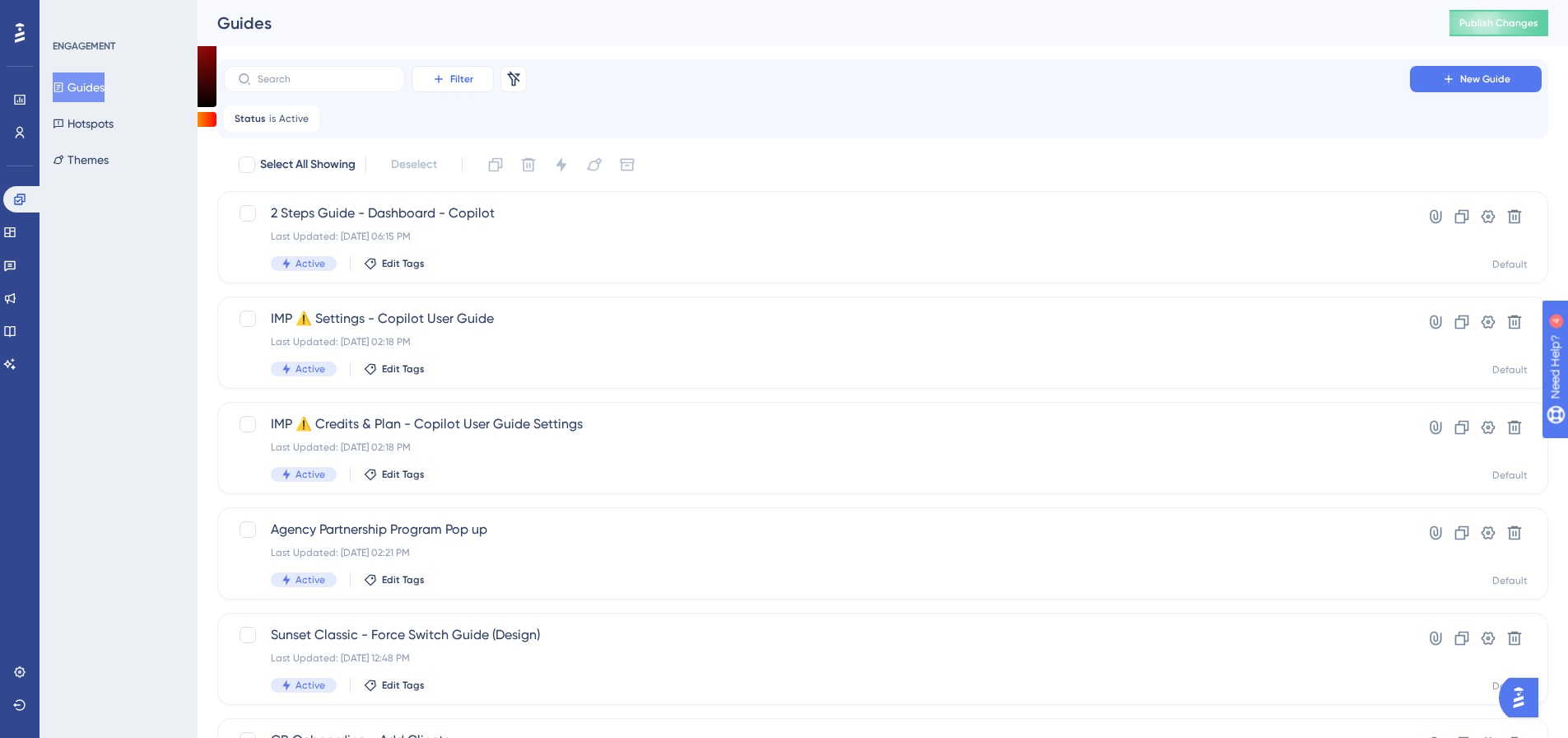
click at [440, 73] on icon at bounding box center [438, 78] width 13 height 13
click at [219, 119] on div "Filter Tags Tags Segments Segments Containers Containers Status Status Date Cre…" at bounding box center [882, 99] width 1331 height 79
click at [259, 117] on span "Status" at bounding box center [251, 118] width 32 height 13
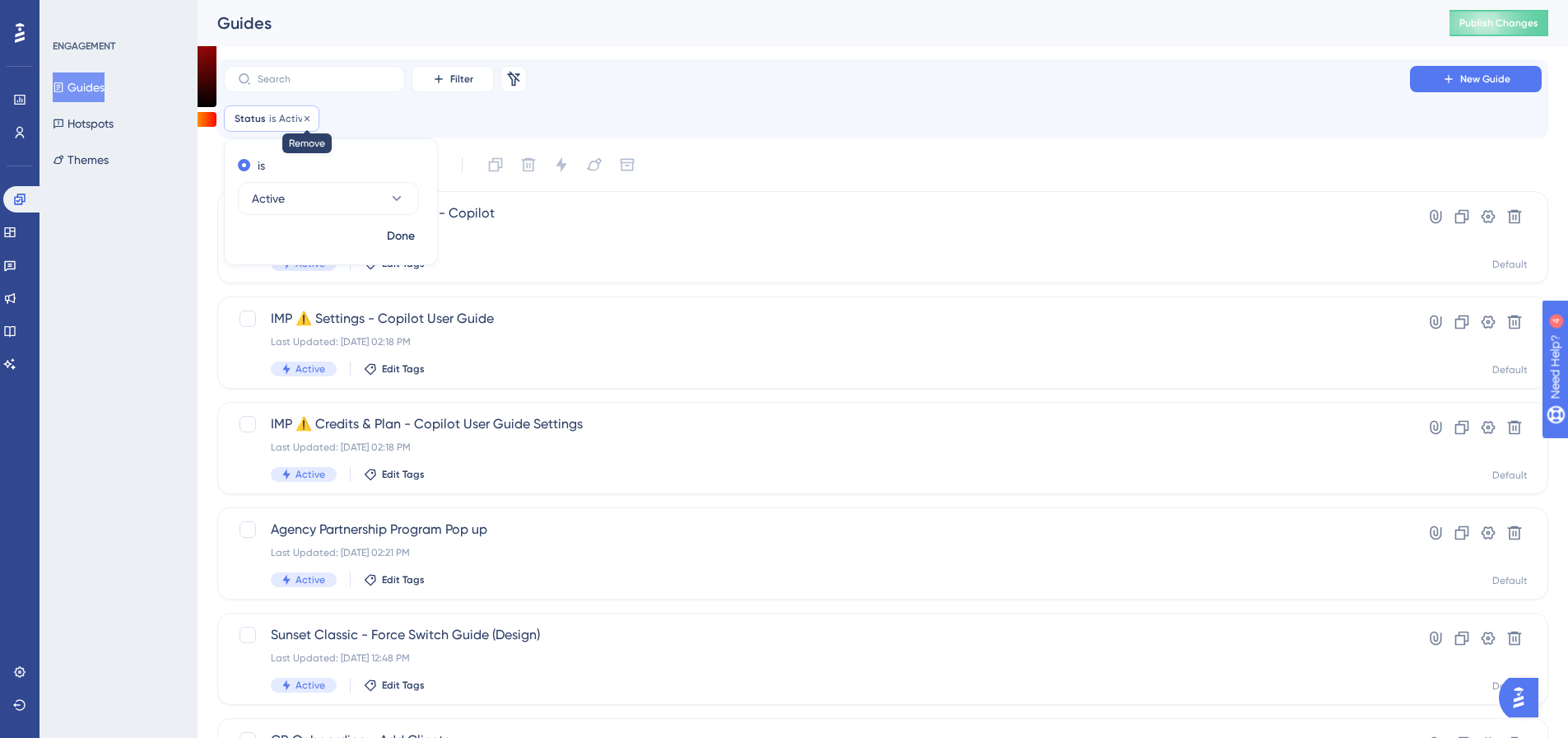
click at [303, 114] on icon at bounding box center [306, 118] width 10 height 10
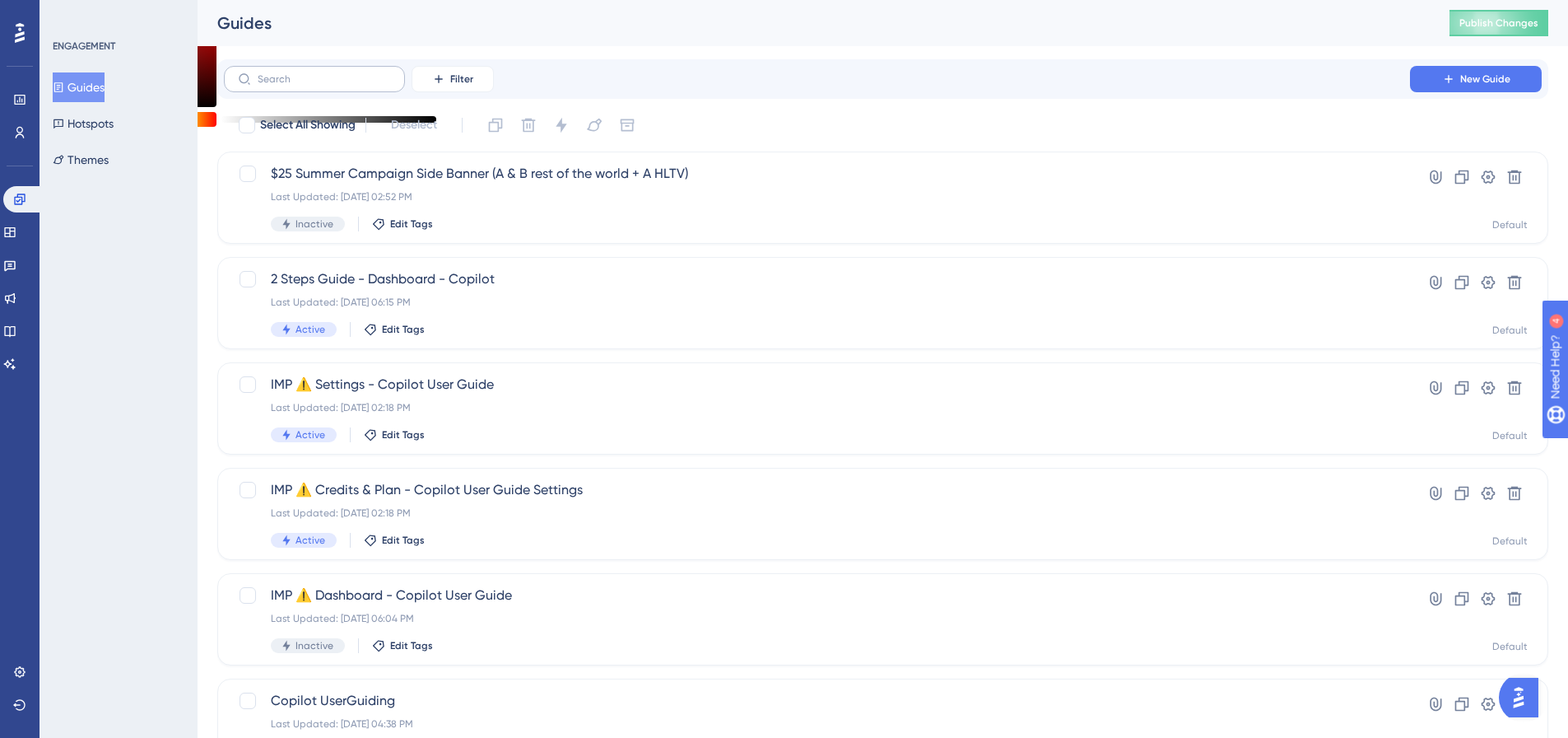
click at [318, 88] on label at bounding box center [315, 79] width 181 height 26
click at [318, 84] on input "text" at bounding box center [325, 78] width 134 height 11
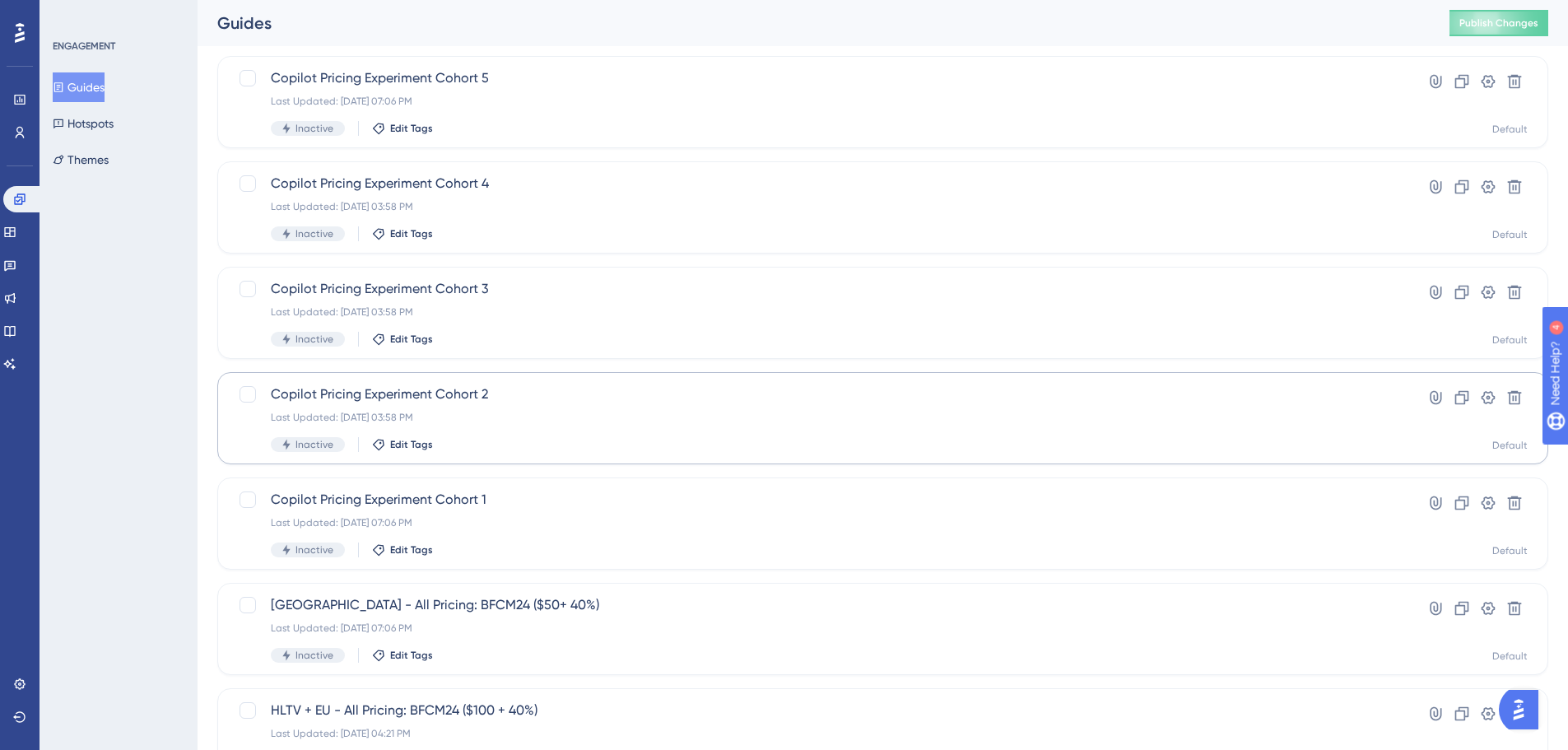
scroll to position [528, 0]
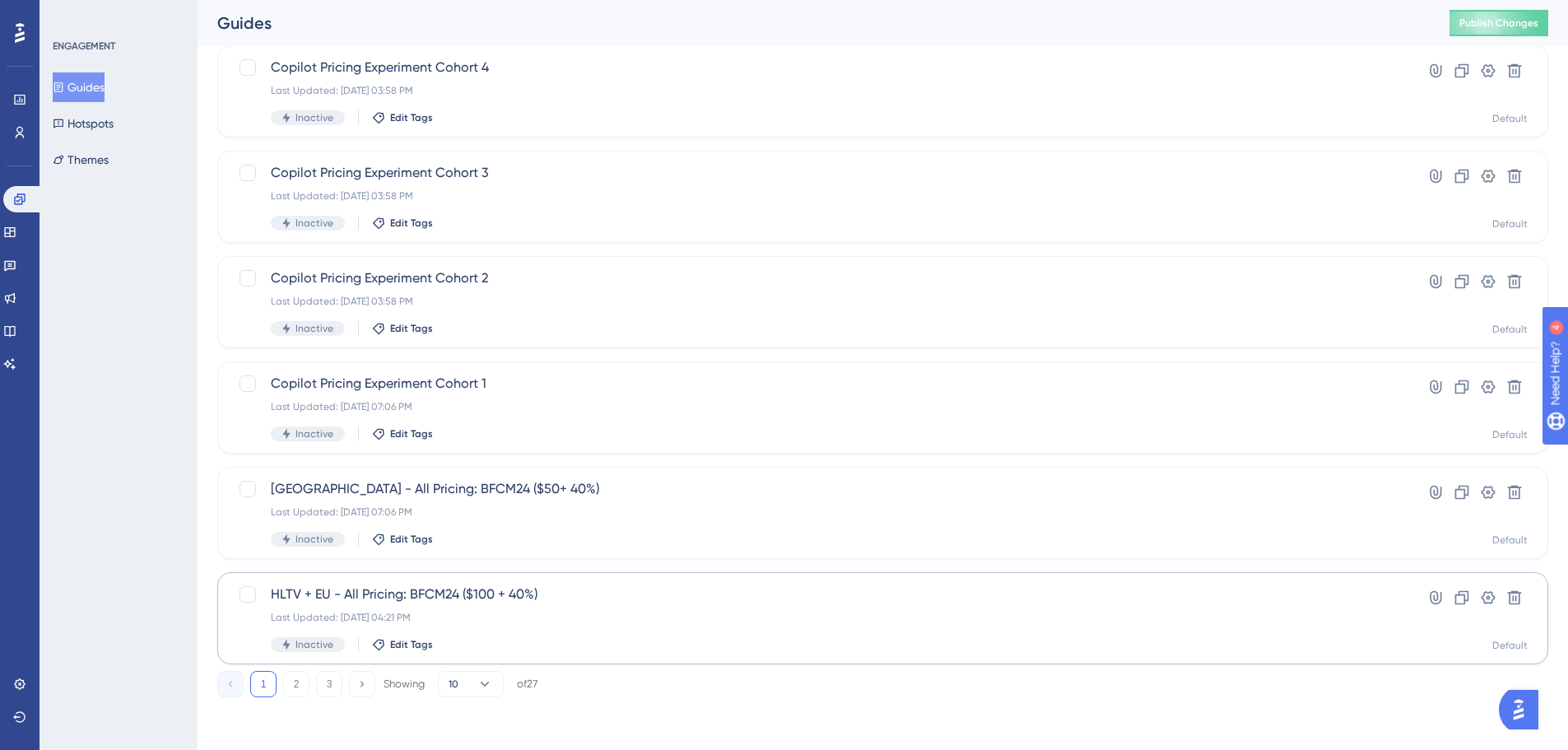
type input "pricin"
click at [452, 614] on div "Last Updated: Dec 03 2024, 04:21 PM" at bounding box center [817, 616] width 1092 height 13
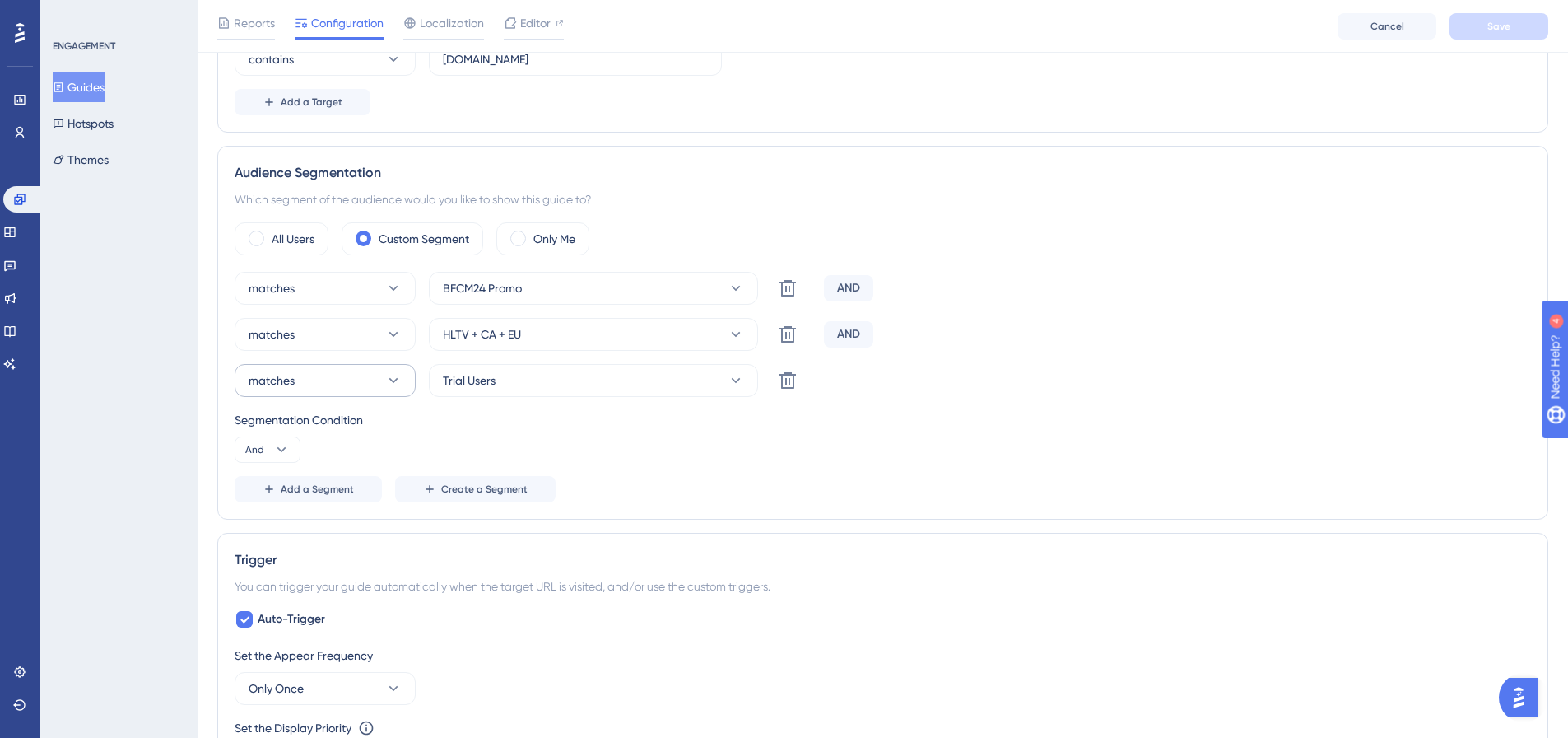
scroll to position [494, 0]
click at [665, 340] on button "HLTV + CA + EU" at bounding box center [594, 332] width 329 height 33
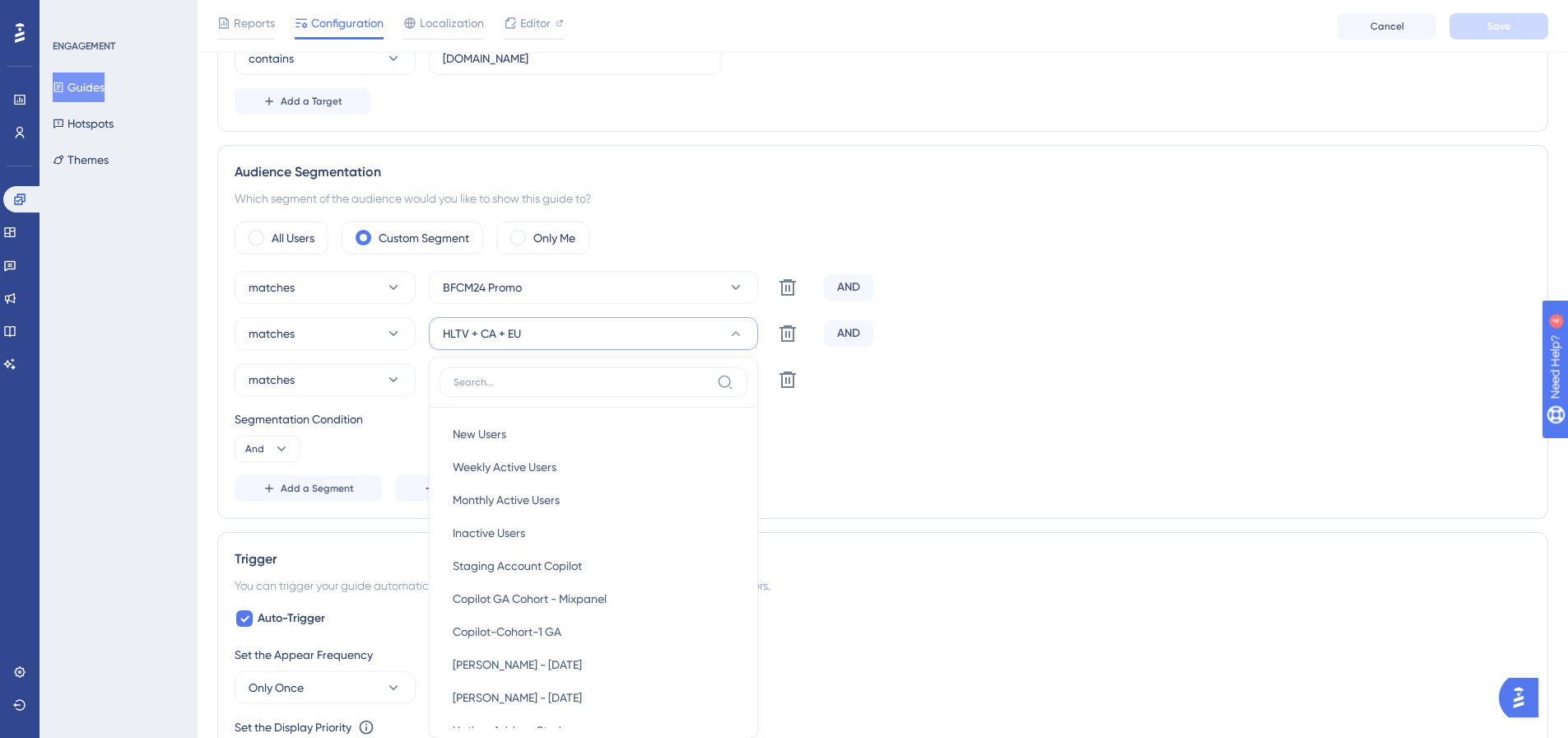
scroll to position [635, 0]
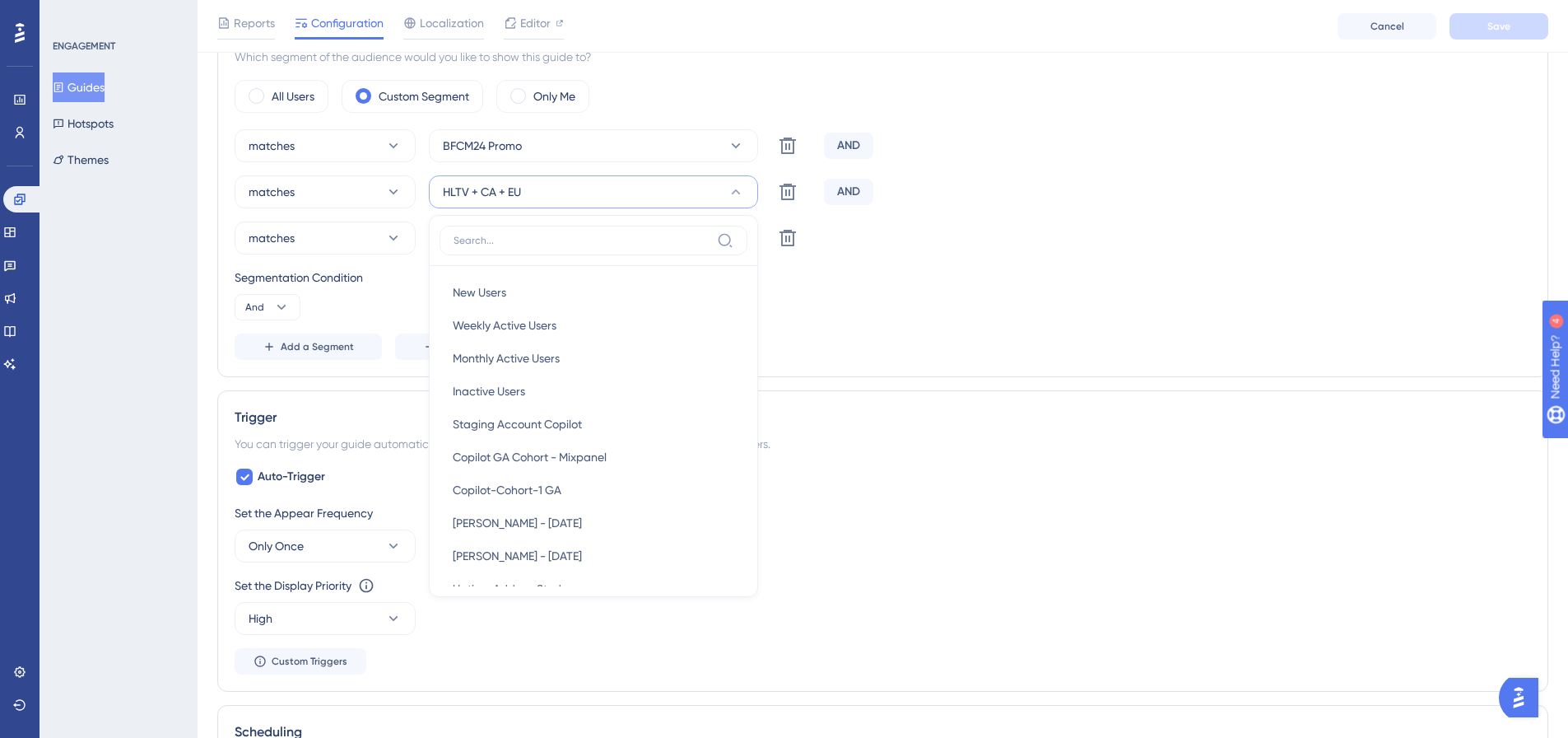
click at [934, 276] on div "Segmentation Condition" at bounding box center [883, 277] width 1296 height 19
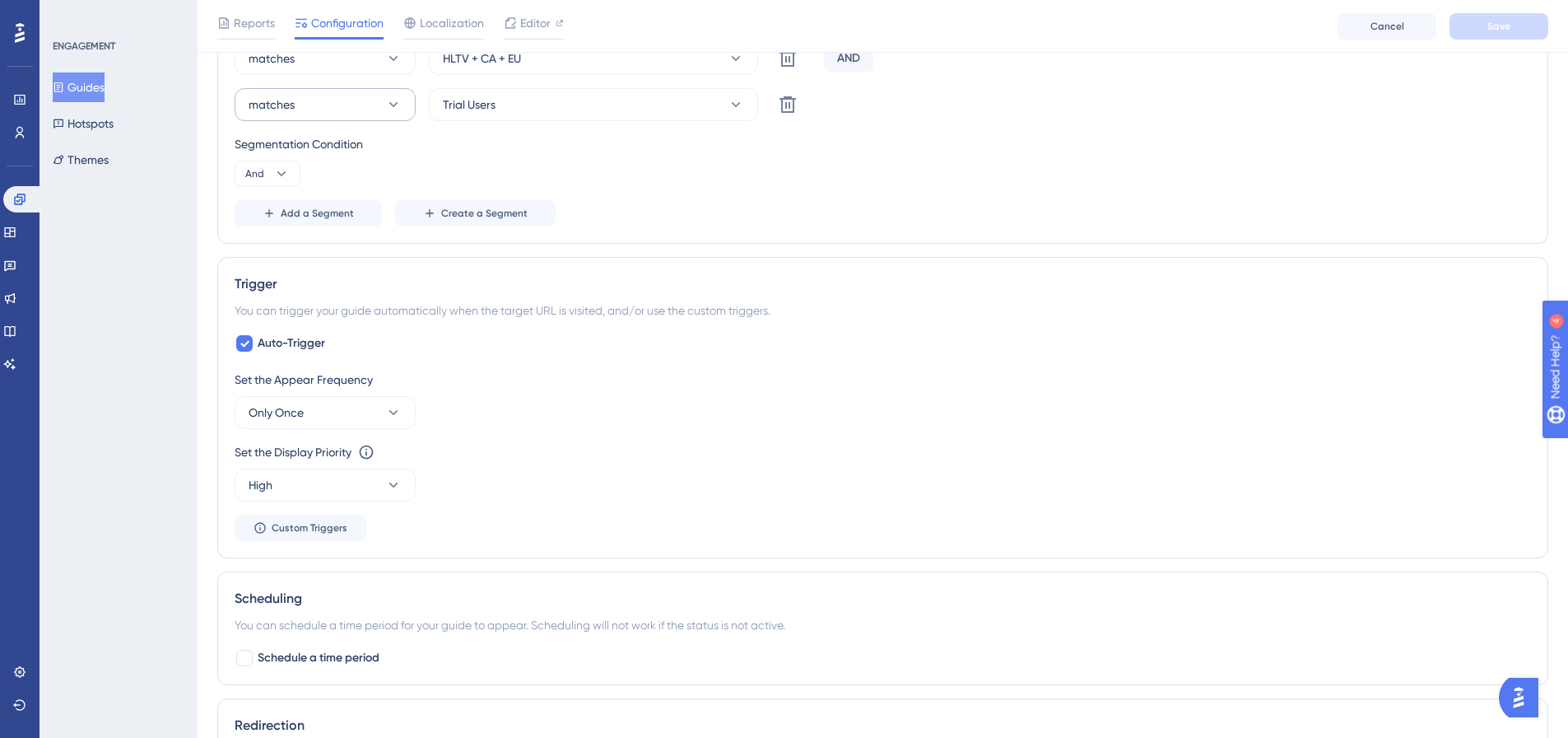
scroll to position [574, 0]
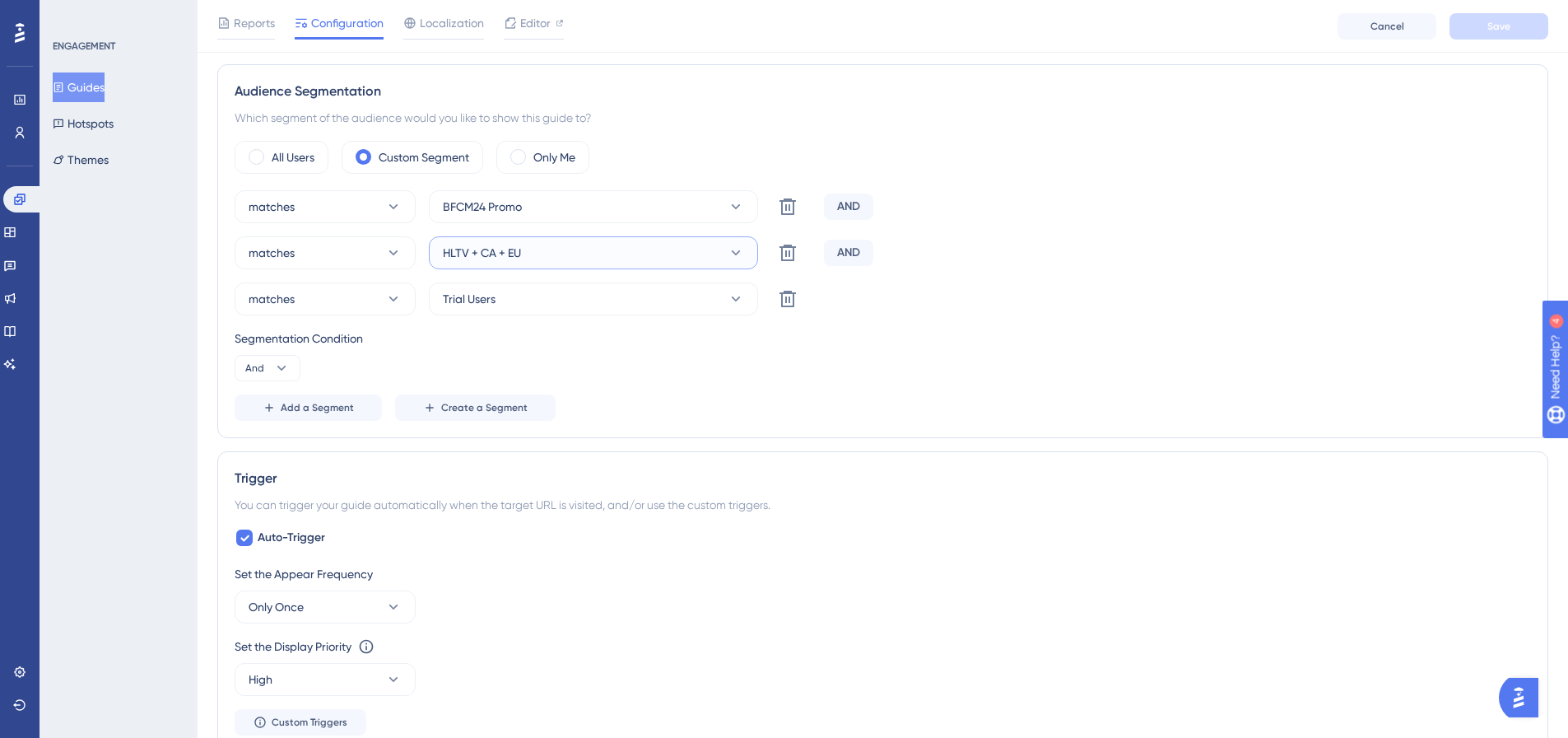
click at [527, 247] on button "HLTV + CA + EU" at bounding box center [594, 252] width 329 height 33
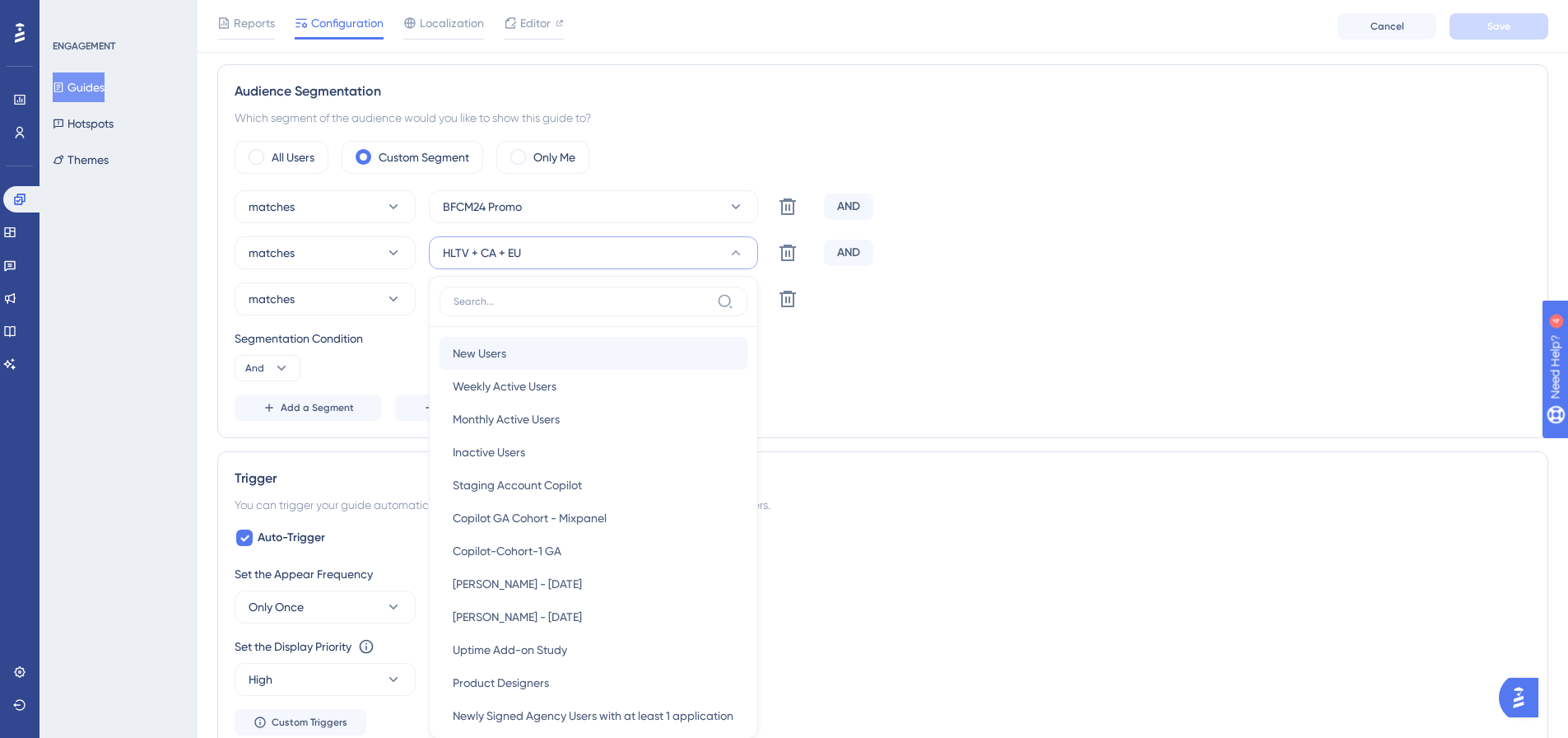
scroll to position [667, 0]
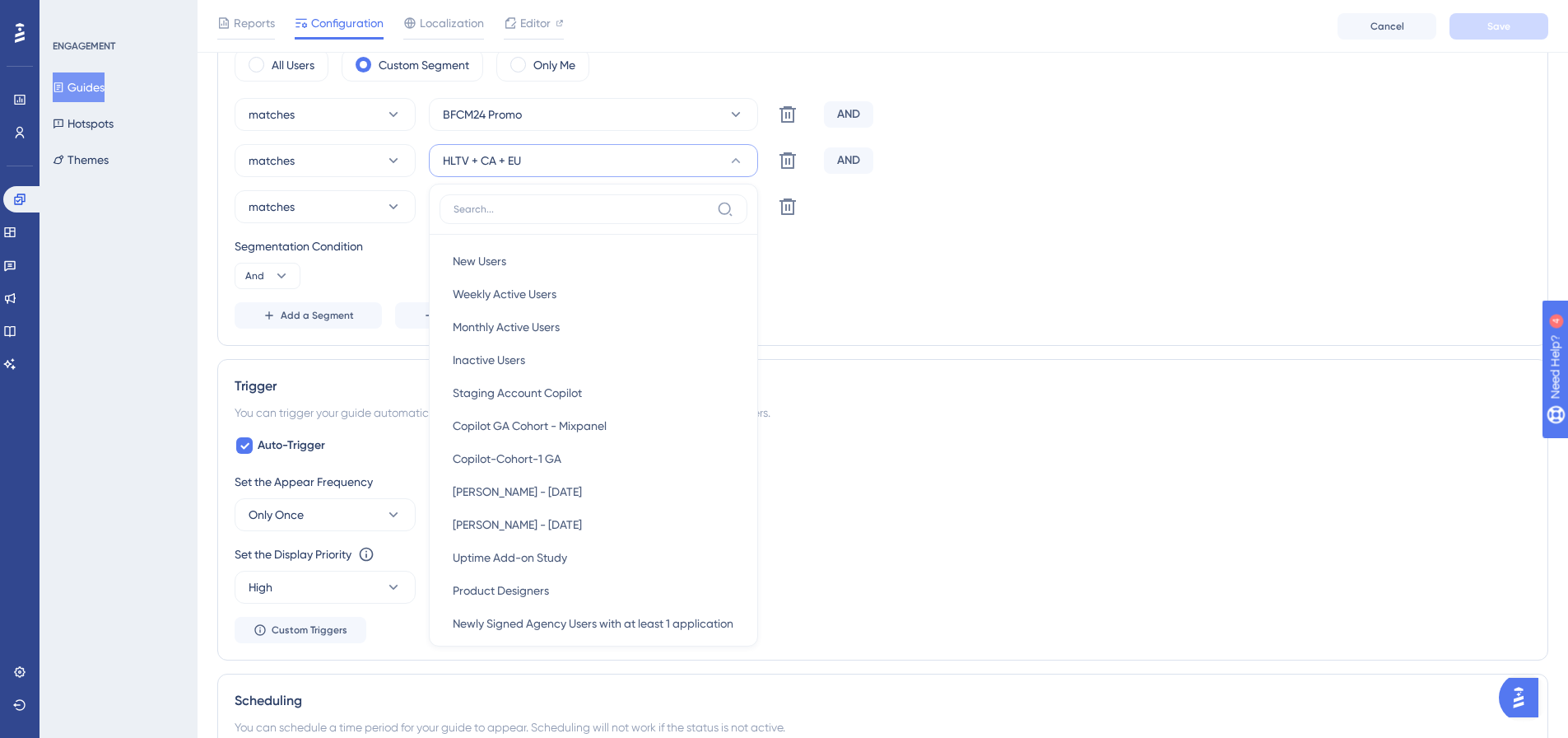
click at [1208, 277] on div "Segmentation Condition And" at bounding box center [883, 263] width 1296 height 53
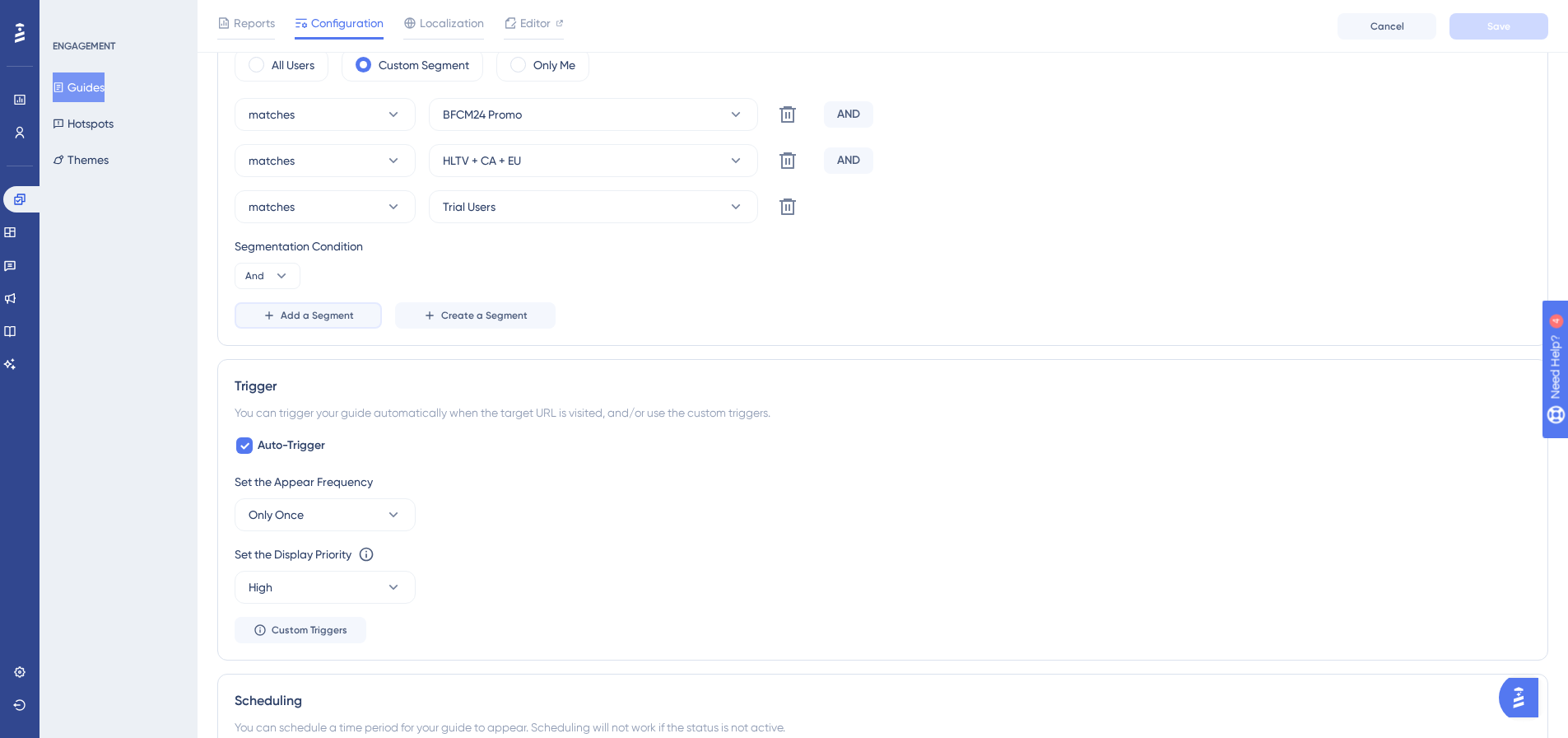
click at [310, 316] on span "Add a Segment" at bounding box center [317, 315] width 73 height 13
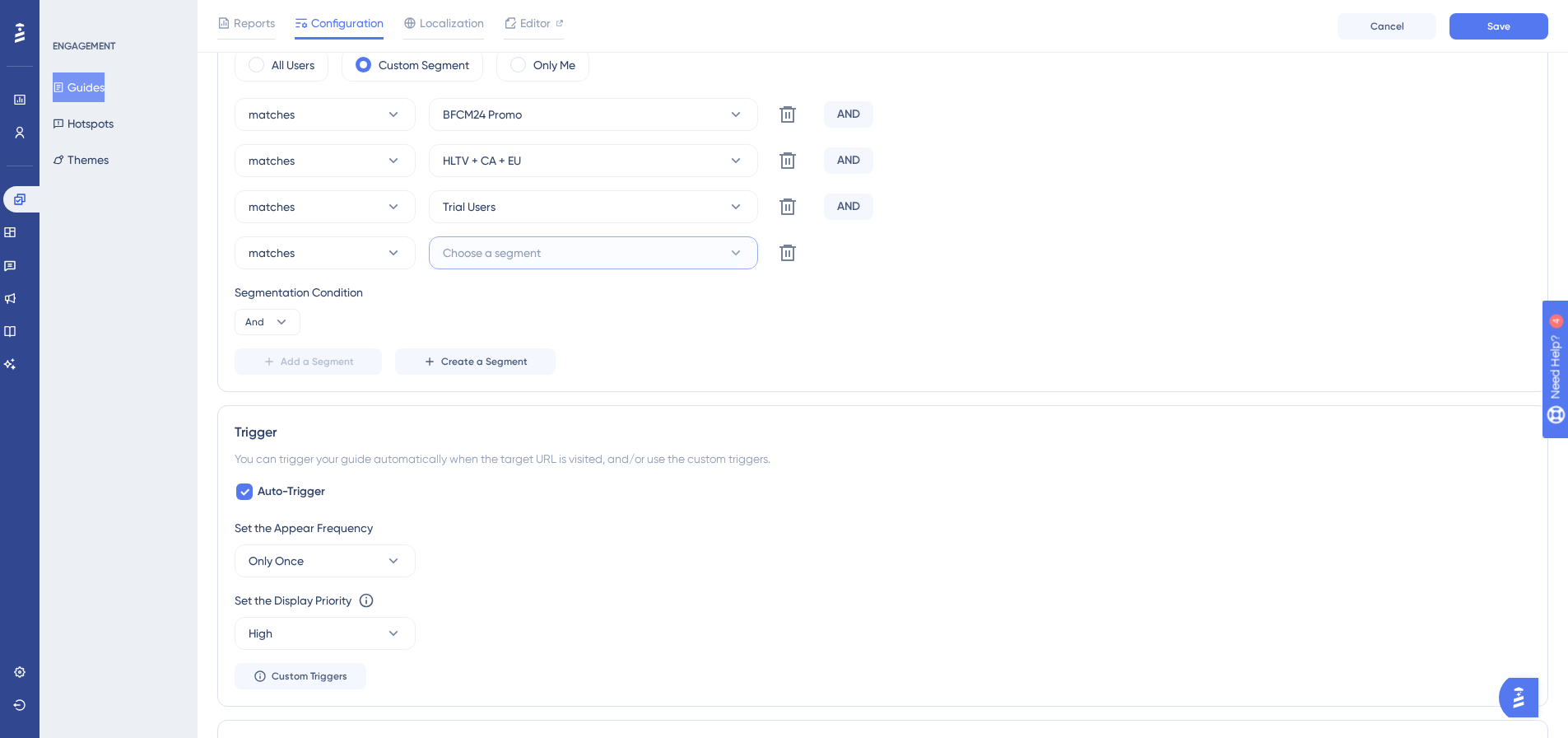
click at [543, 252] on button "Choose a segment" at bounding box center [594, 252] width 329 height 33
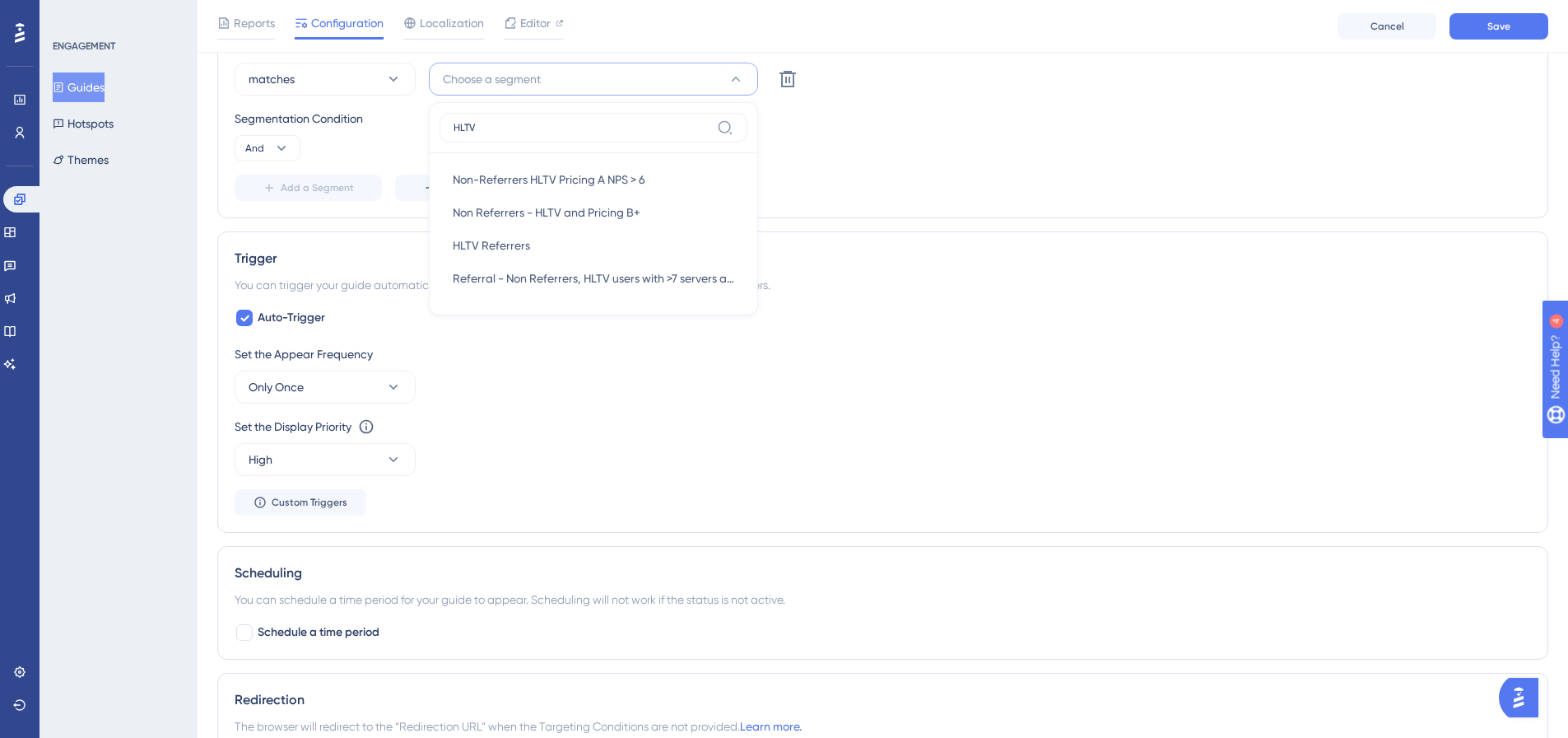
scroll to position [760, 0]
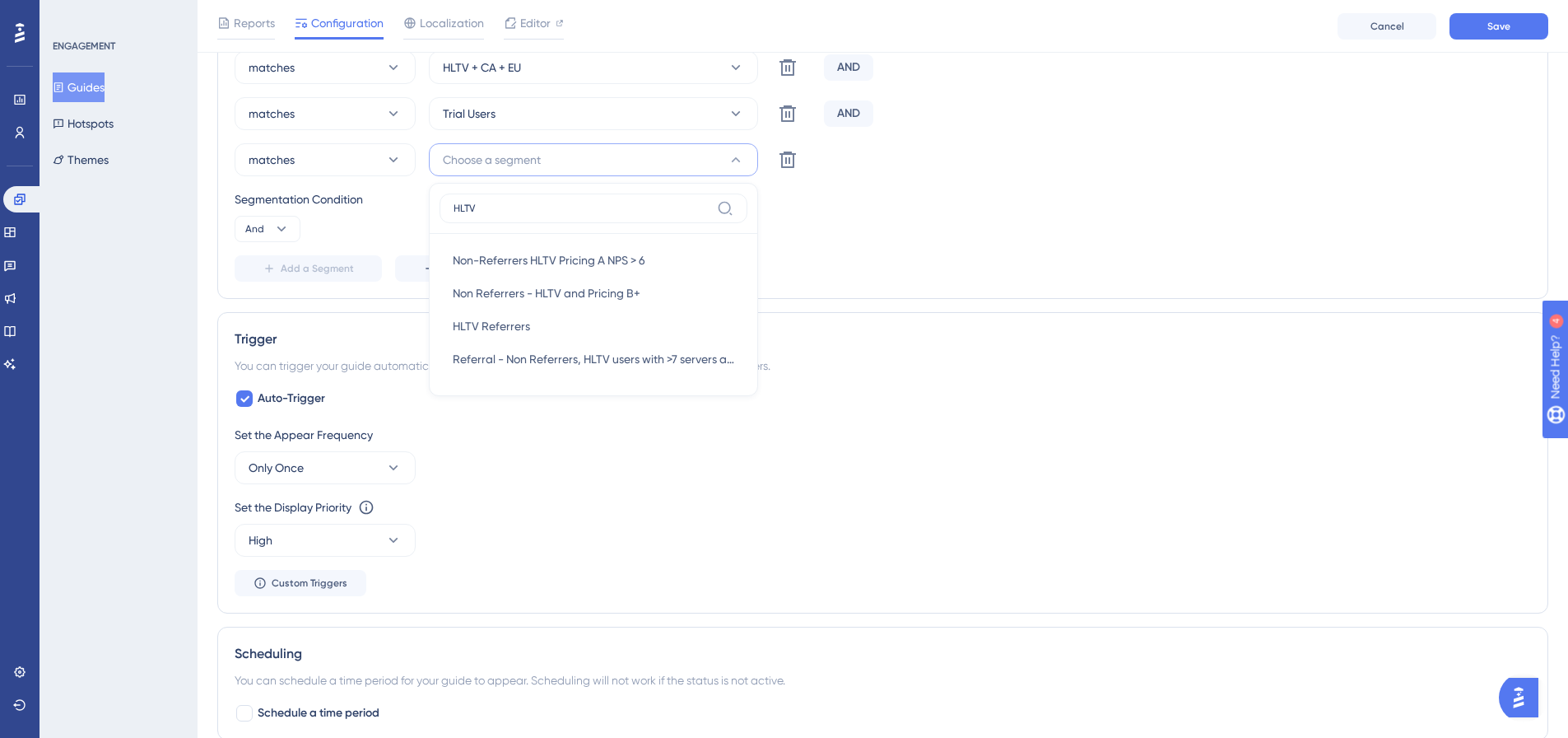
type input "HLTV"
click at [840, 204] on div "Segmentation Condition" at bounding box center [883, 199] width 1296 height 19
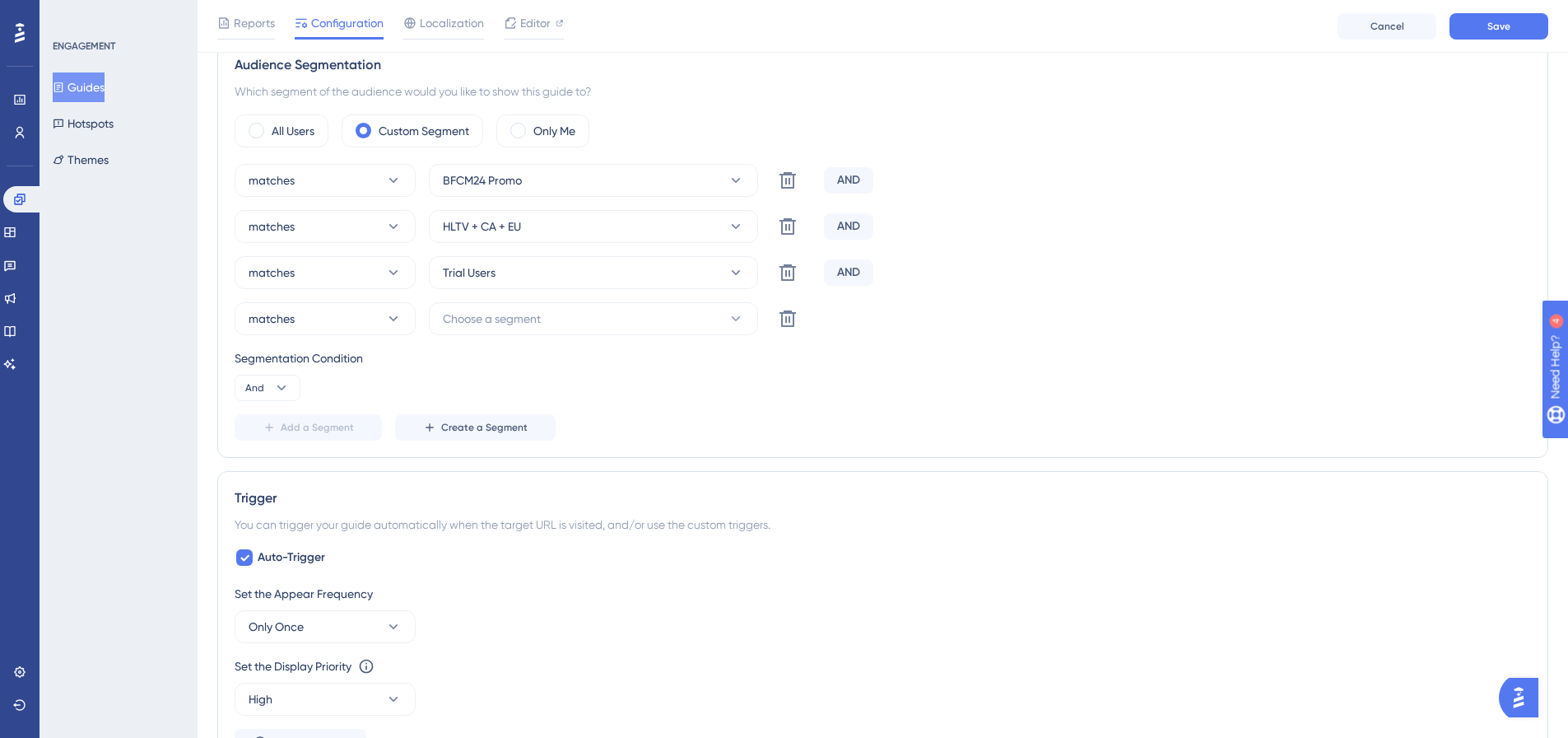
scroll to position [596, 0]
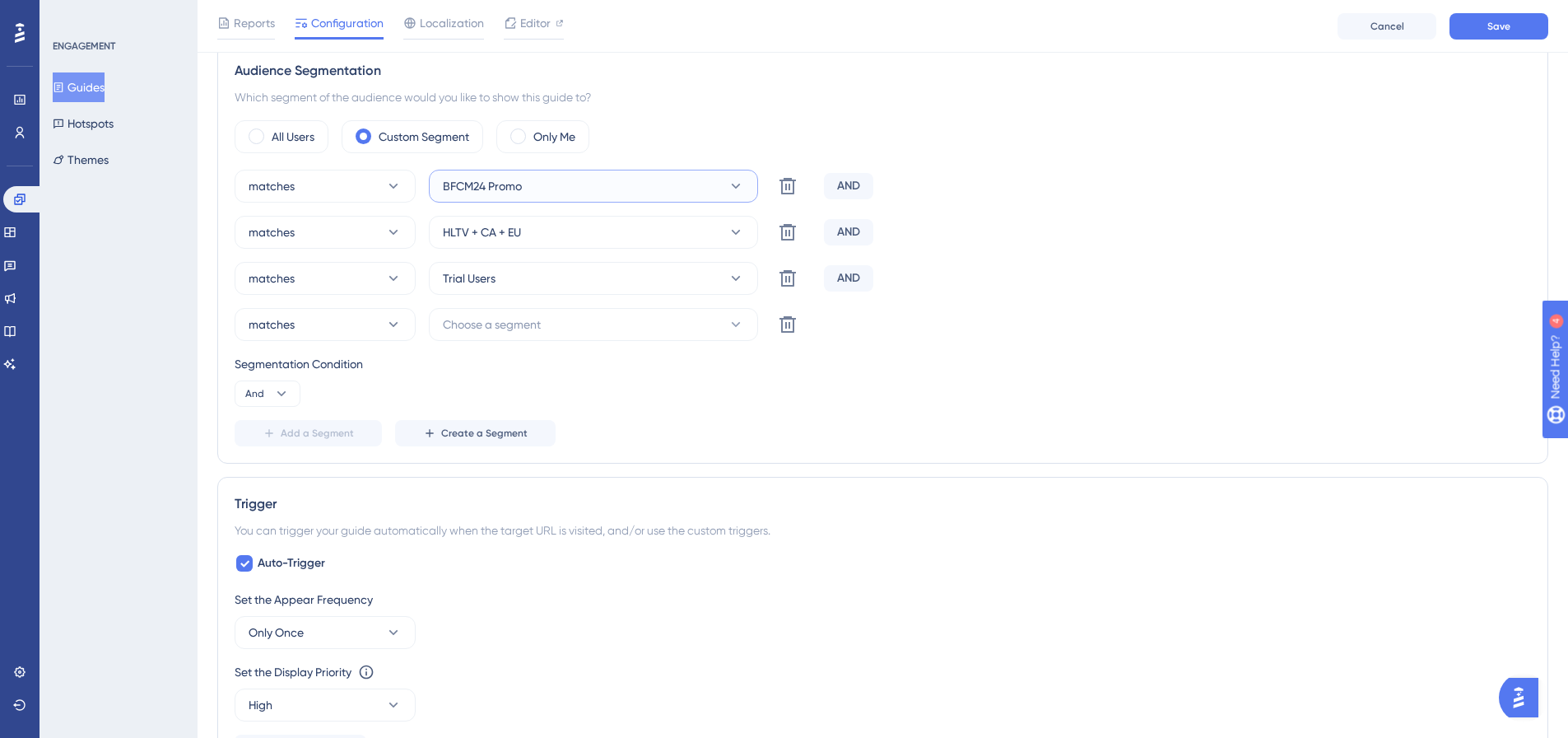
click at [551, 195] on button "BFCM24 Promo" at bounding box center [594, 186] width 329 height 33
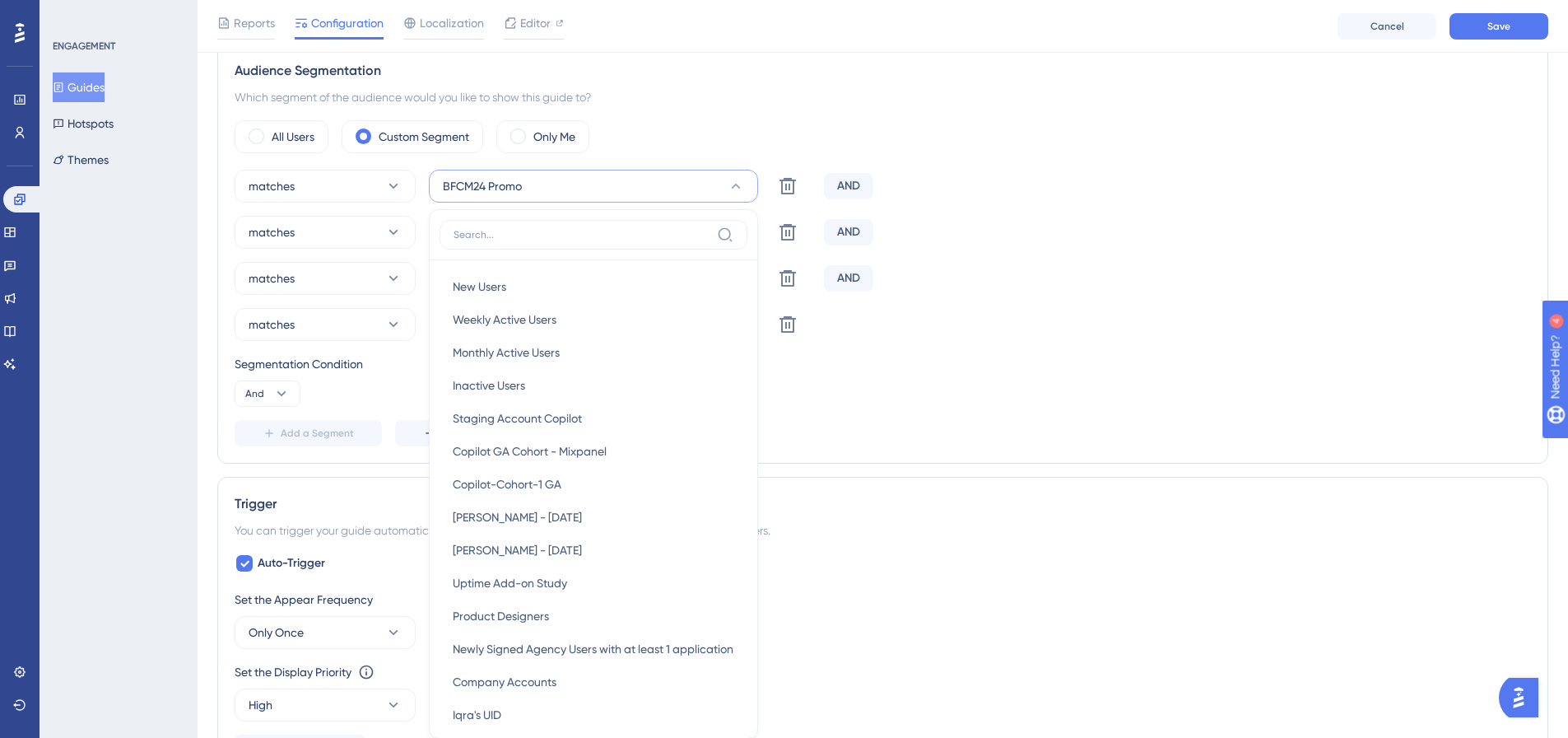
scroll to position [648, 0]
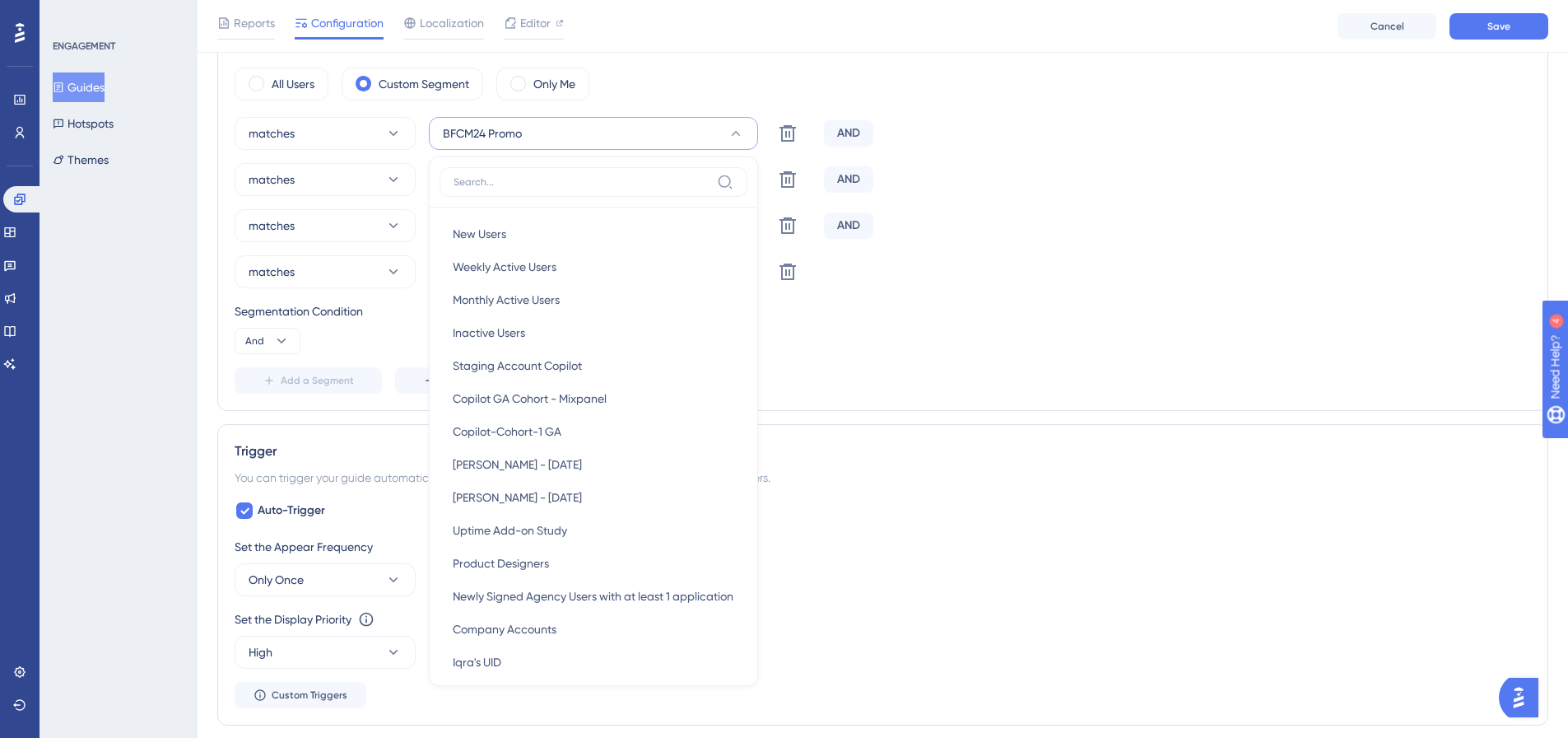
click at [1141, 297] on div "matches BFCM24 Promo New Users New Users Weekly Active Users Weekly Active User…" at bounding box center [883, 255] width 1296 height 276
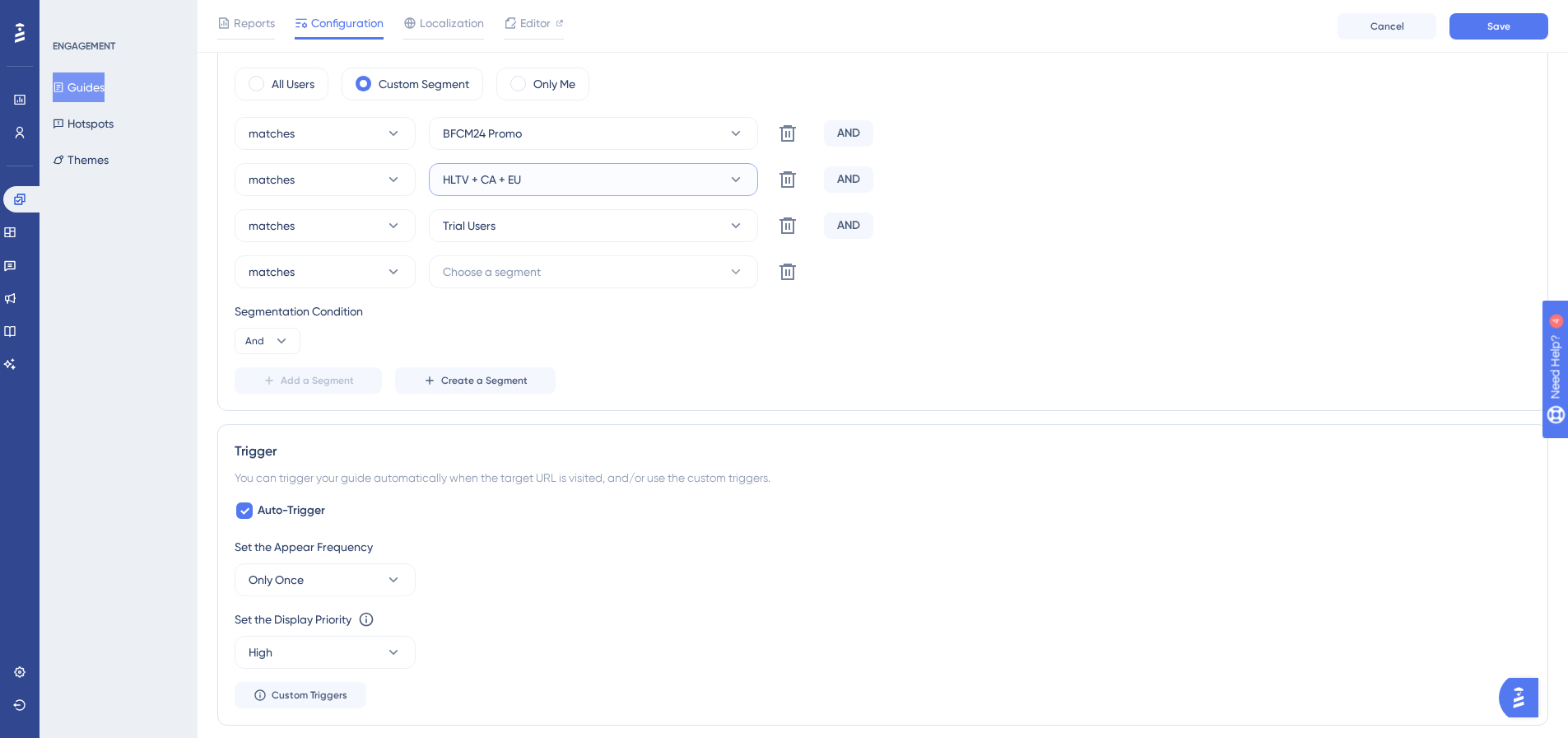
click at [708, 186] on button "HLTV + CA + EU" at bounding box center [594, 179] width 329 height 33
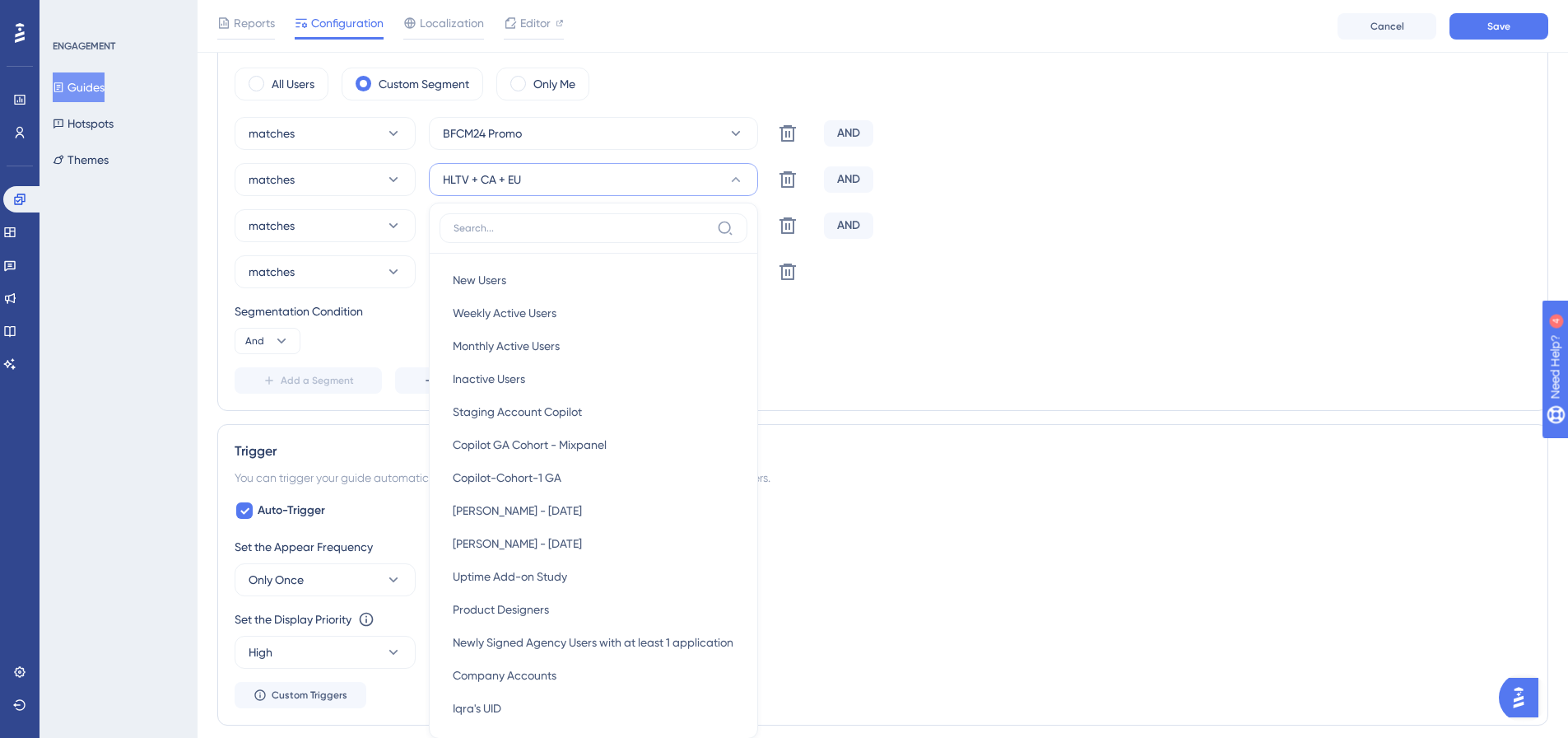
scroll to position [697, 0]
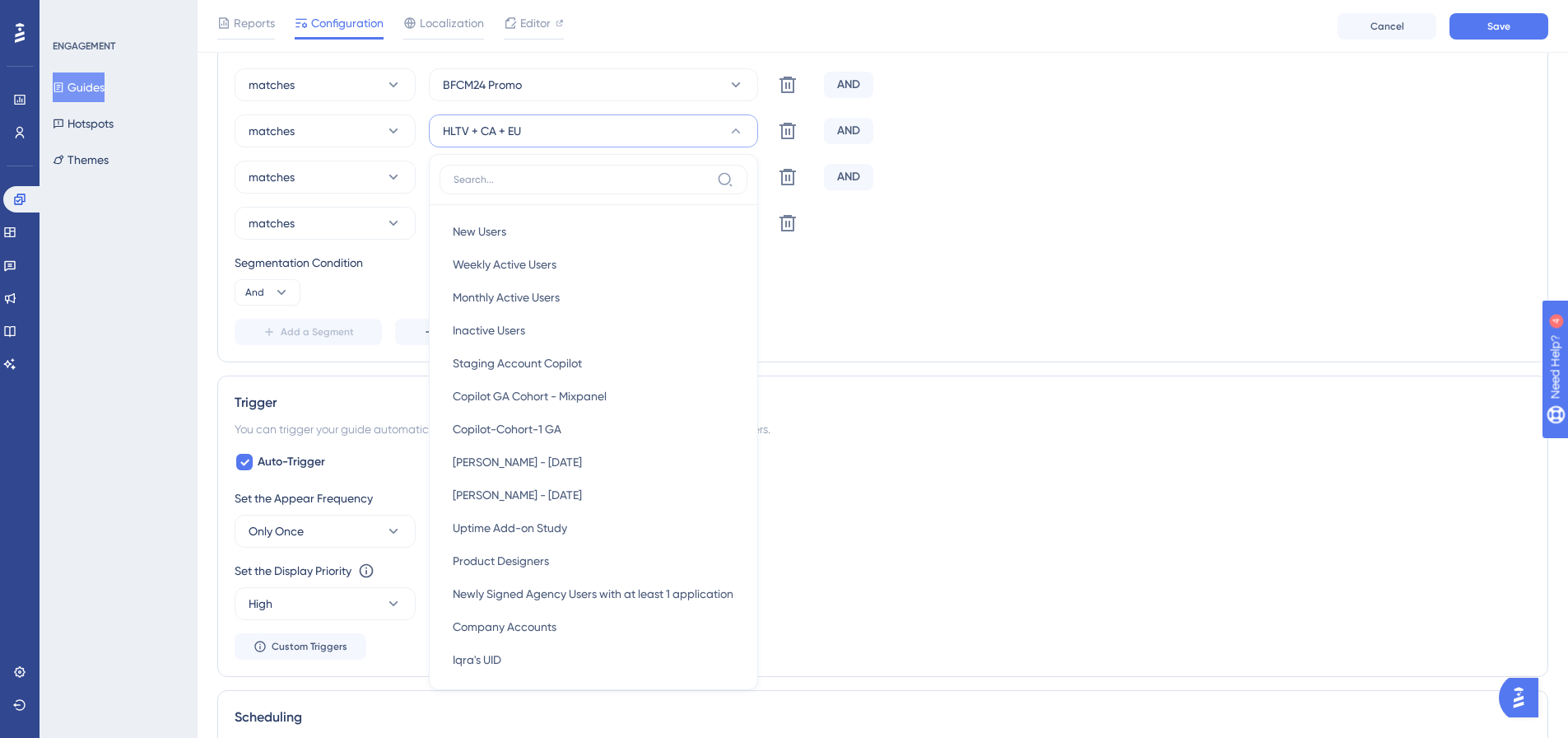
click at [1084, 264] on div "Segmentation Condition" at bounding box center [883, 262] width 1296 height 19
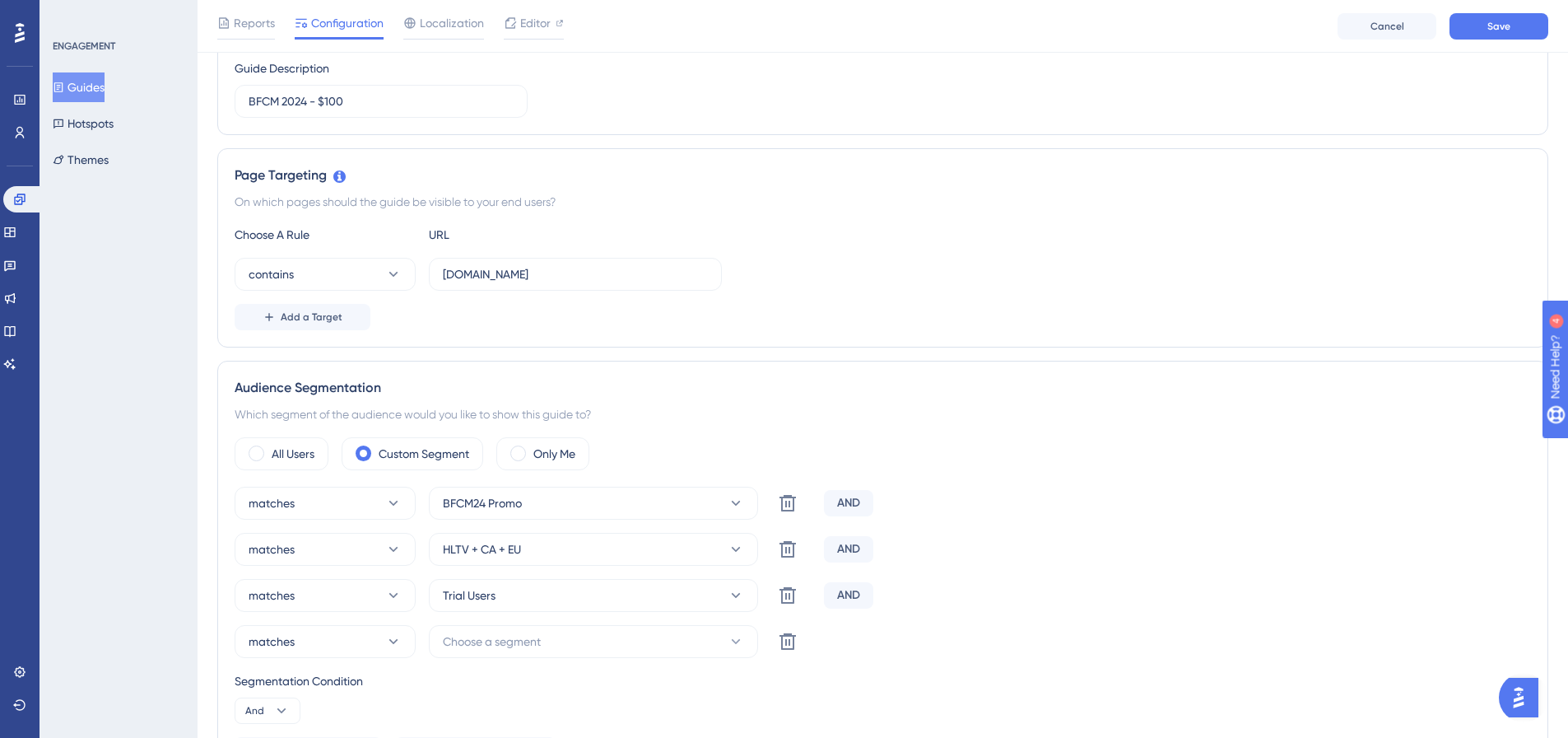
scroll to position [285, 0]
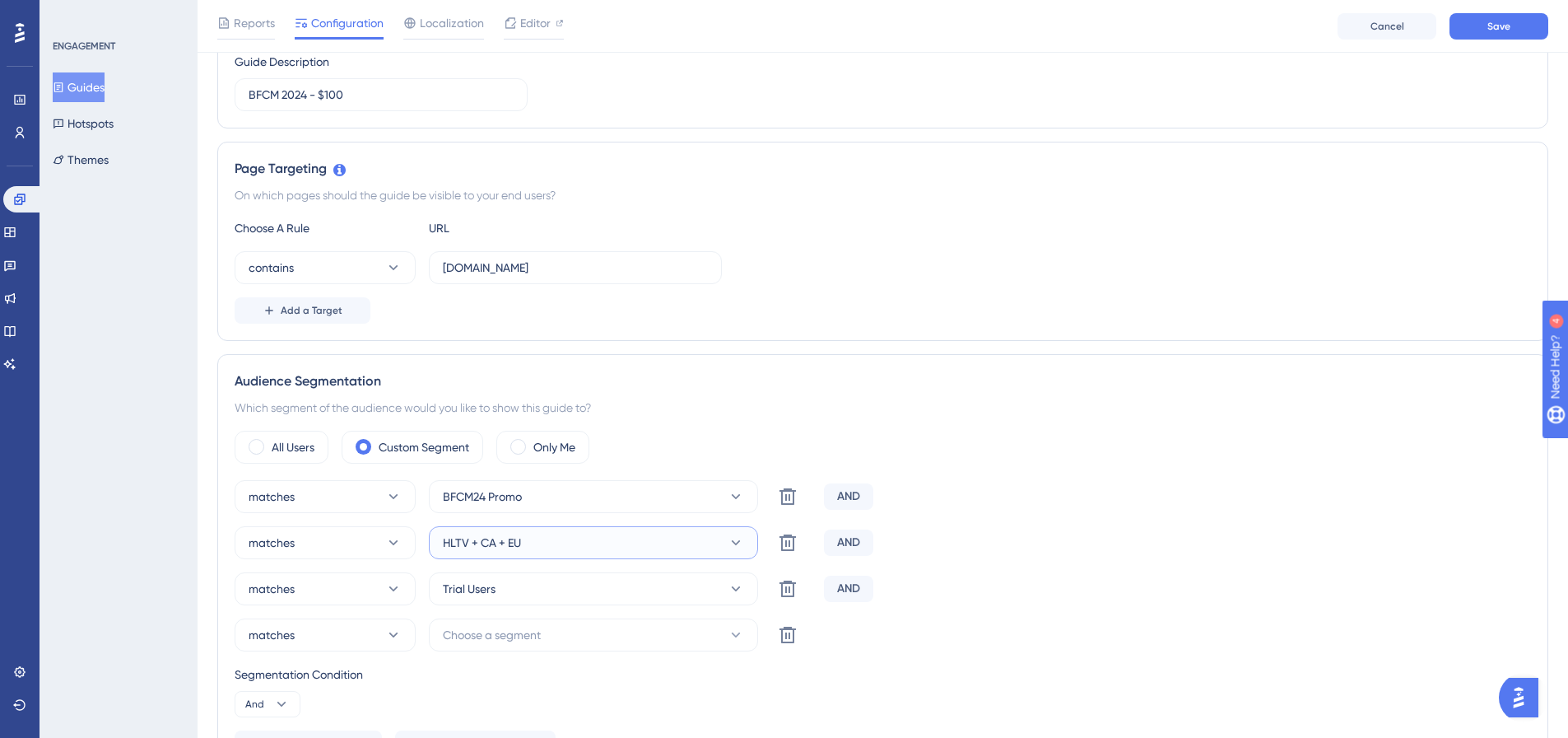
click at [574, 545] on button "HLTV + CA + EU" at bounding box center [594, 542] width 329 height 33
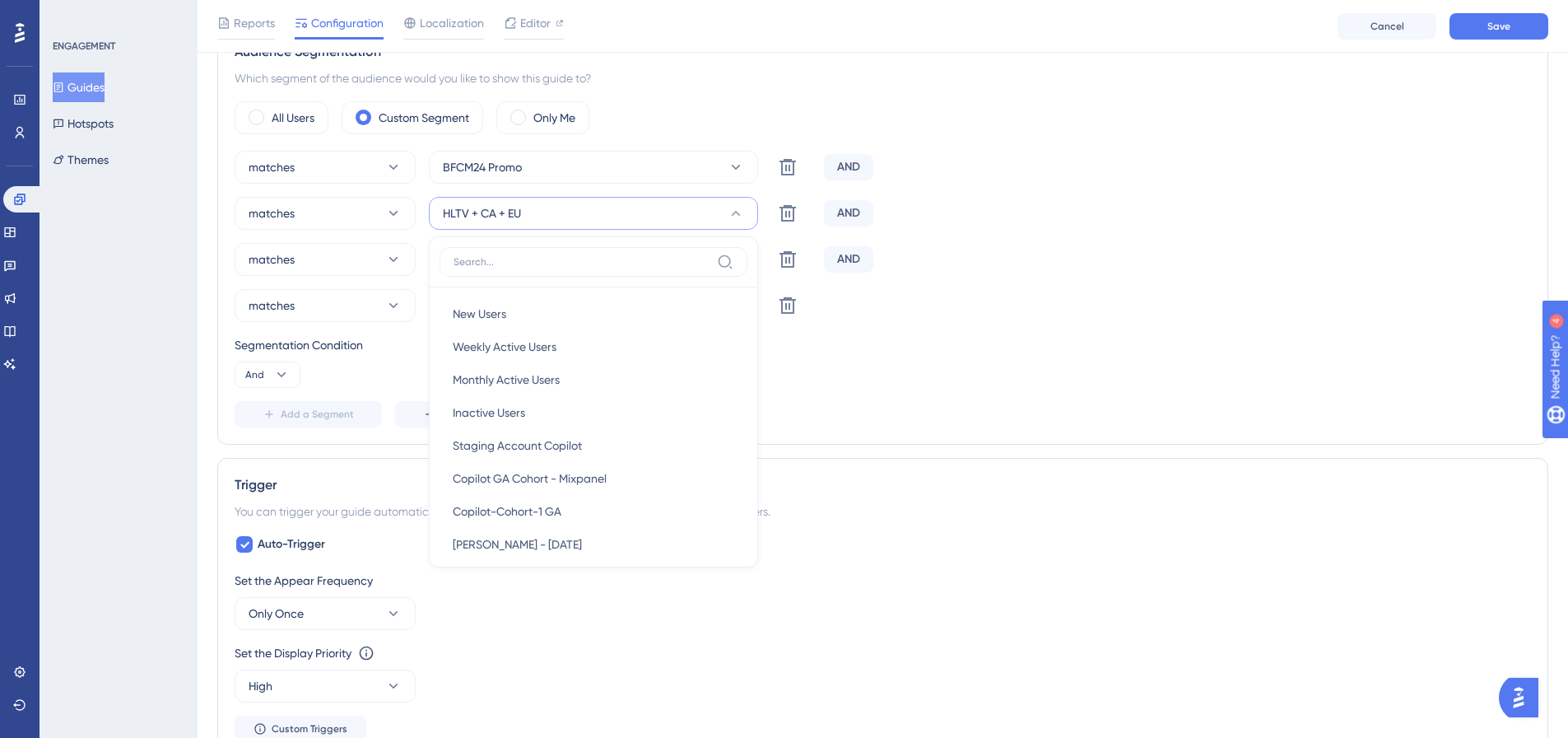
click at [553, 207] on button "HLTV + CA + EU" at bounding box center [594, 213] width 329 height 33
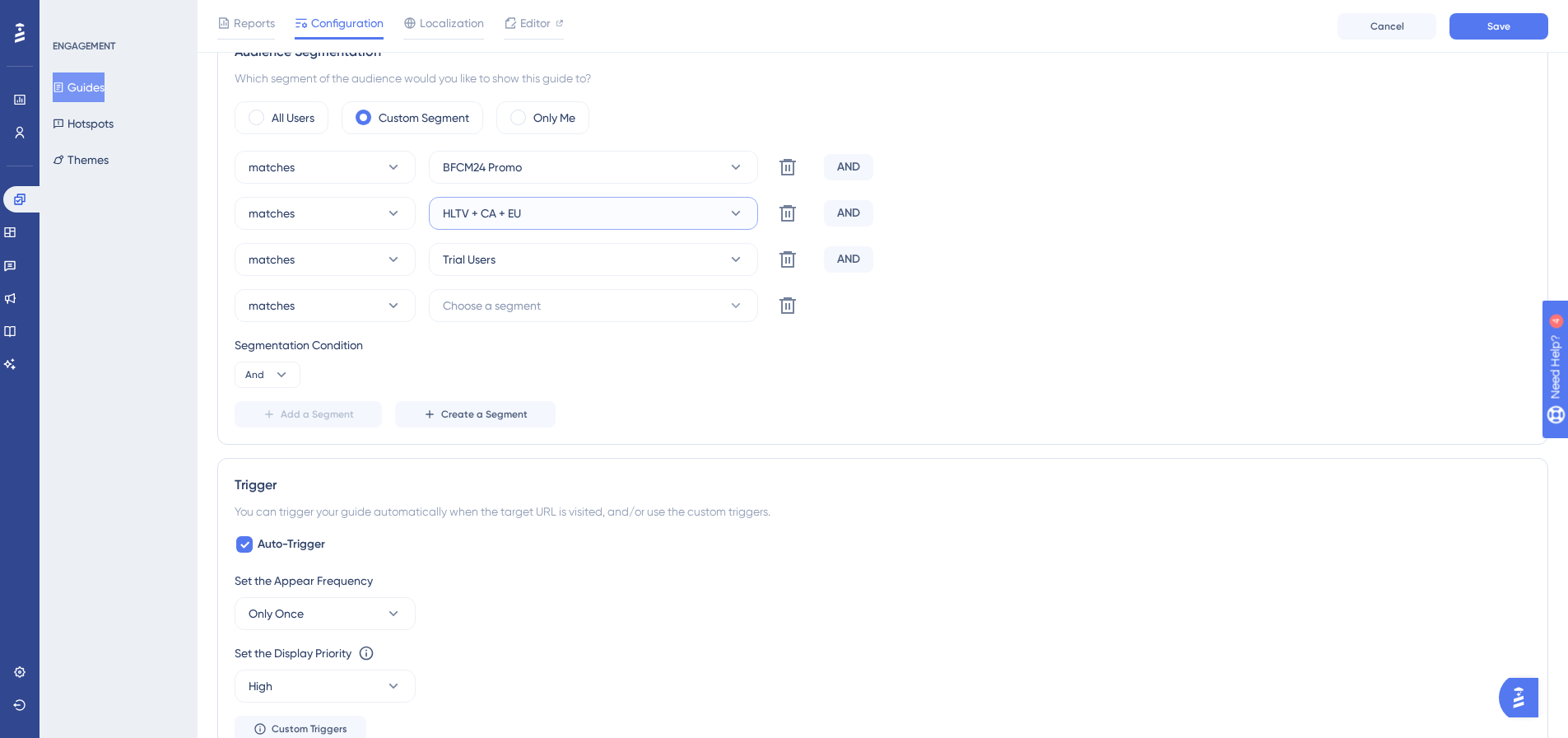
click at [524, 210] on button "HLTV + CA + EU" at bounding box center [594, 213] width 329 height 33
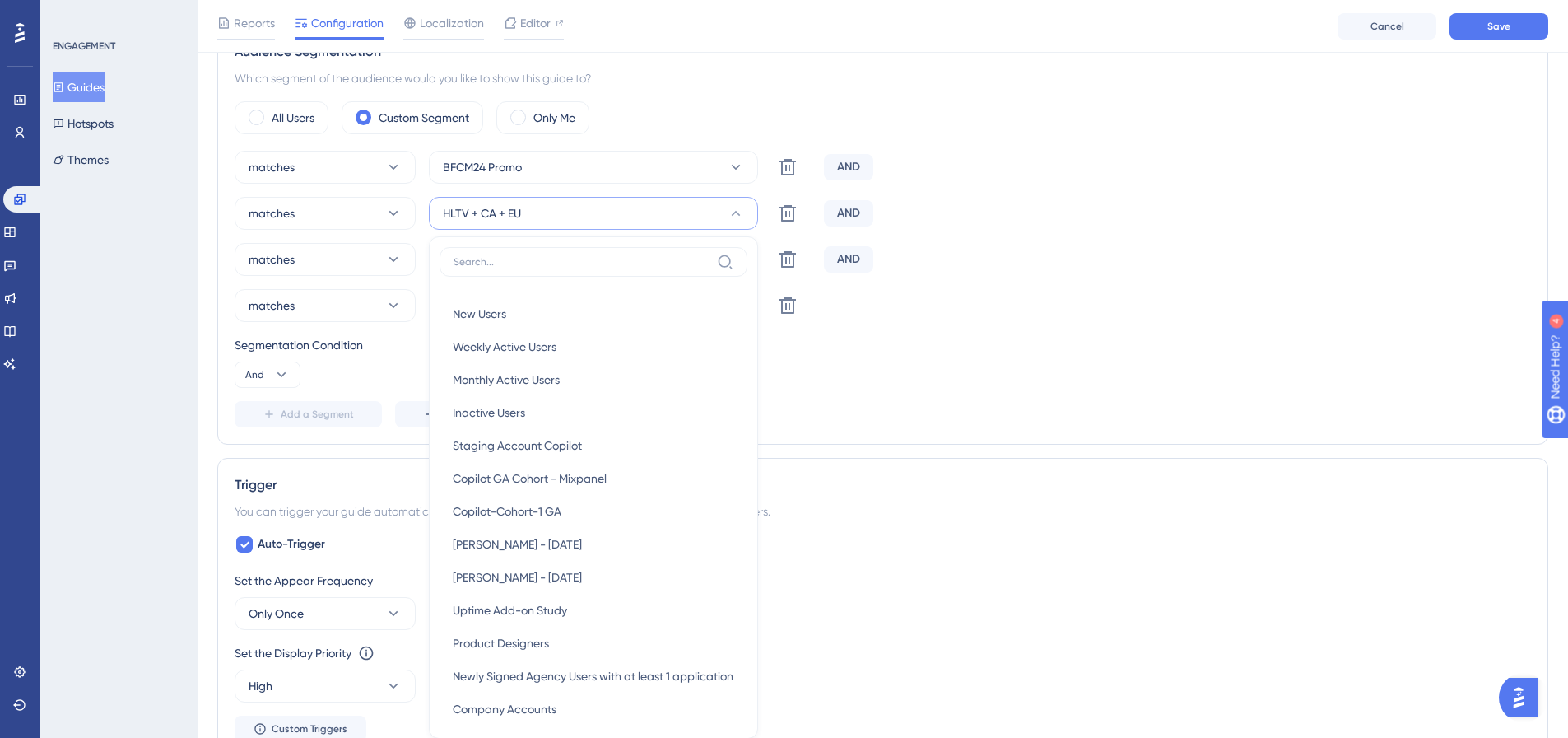
click at [524, 210] on div "HLTV + CA + EU New Users New Users Weekly Active Users Weekly Active Users Mont…" at bounding box center [594, 213] width 329 height 33
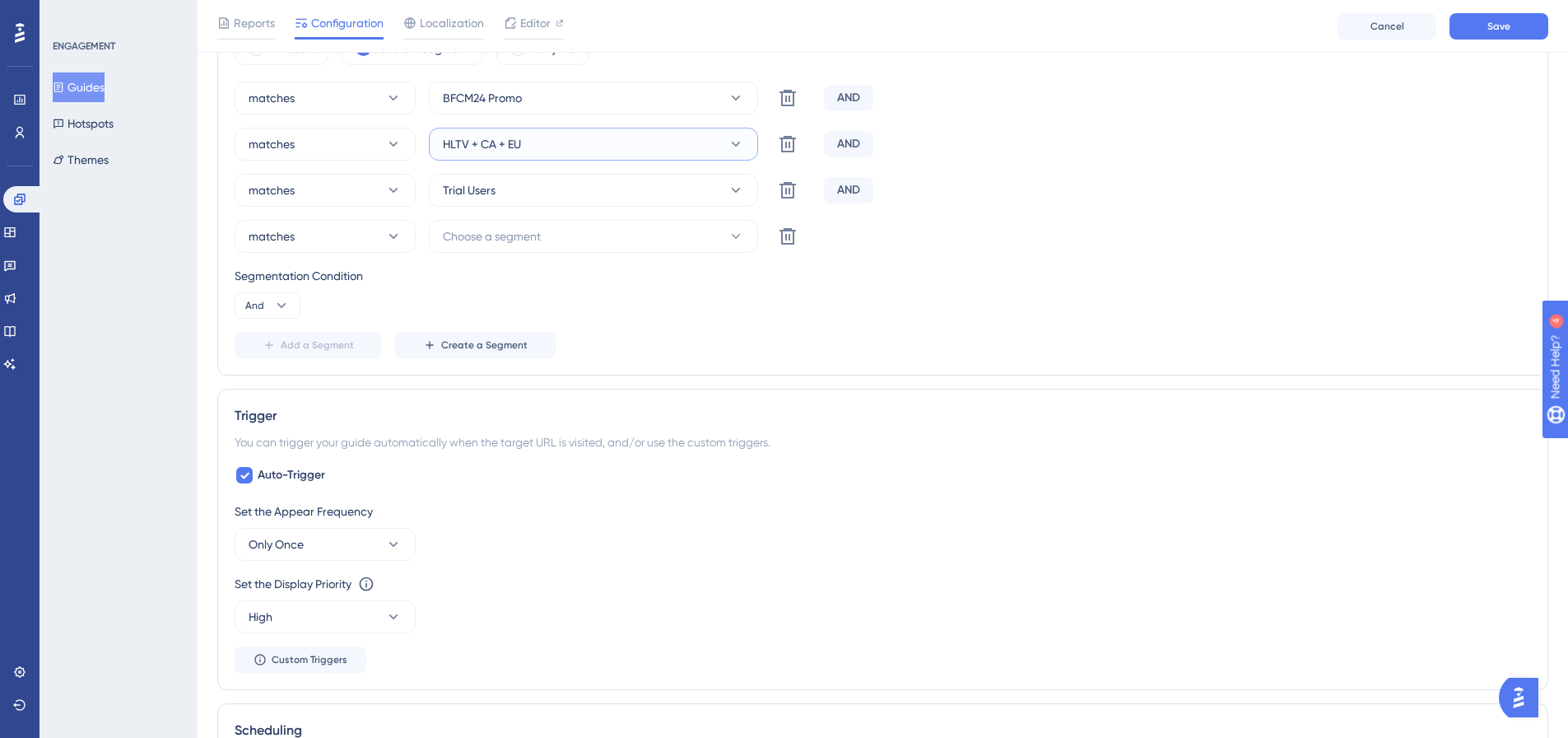
click at [495, 137] on span "HLTV + CA + EU" at bounding box center [481, 144] width 78 height 19
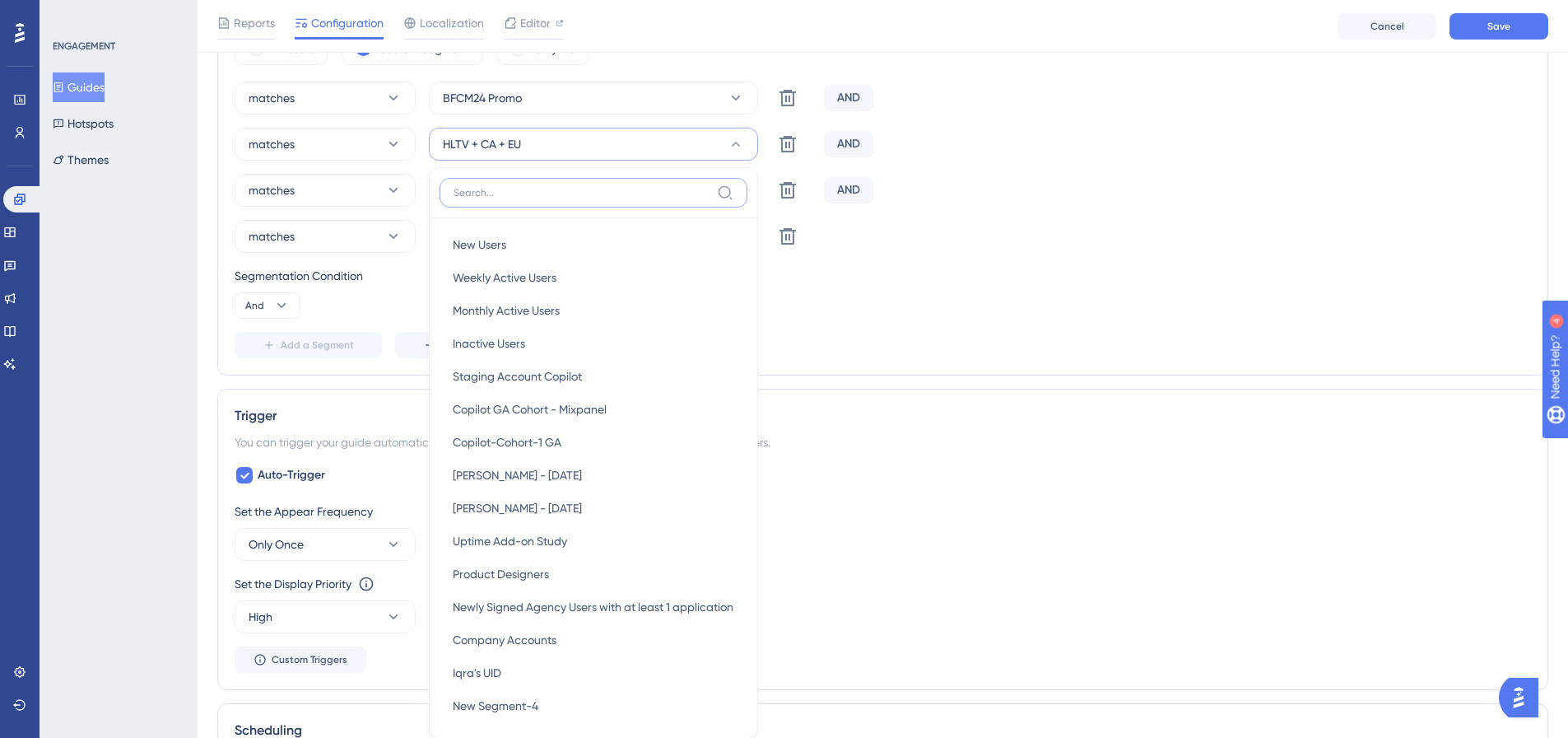
scroll to position [711, 0]
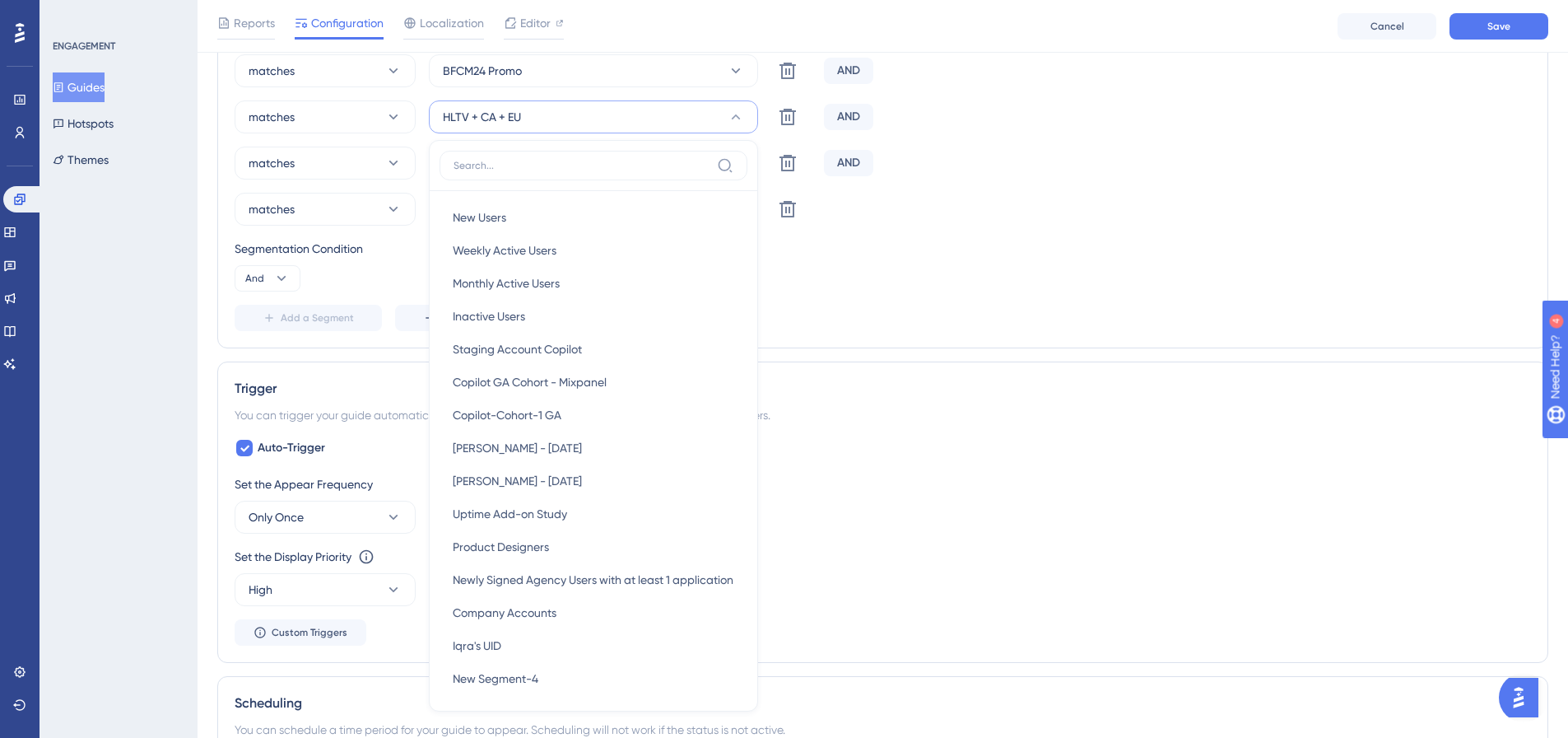
click at [1166, 224] on div "matches Choose a segment Delete" at bounding box center [883, 208] width 1296 height 33
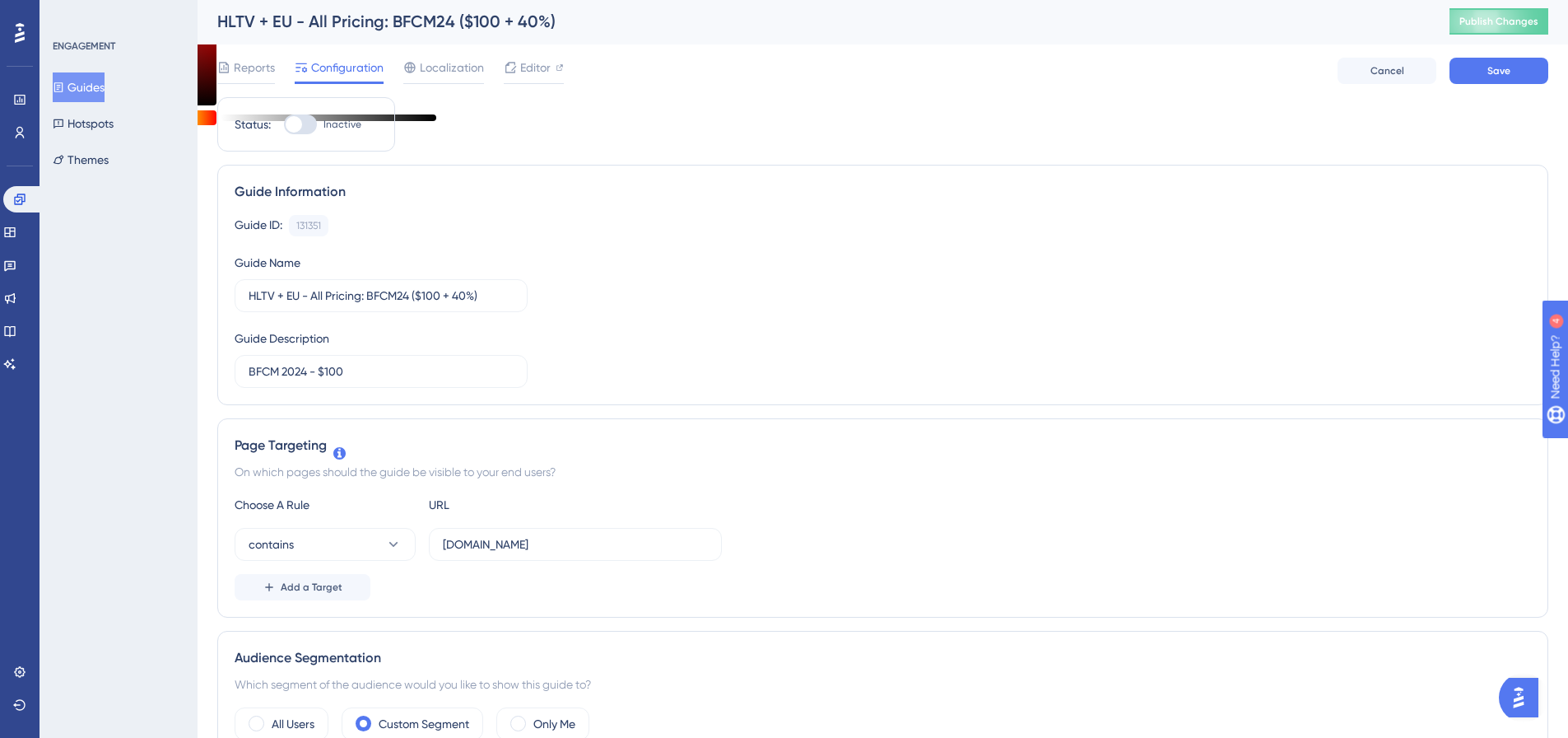
scroll to position [0, 0]
click at [447, 70] on span "Localization" at bounding box center [451, 69] width 64 height 19
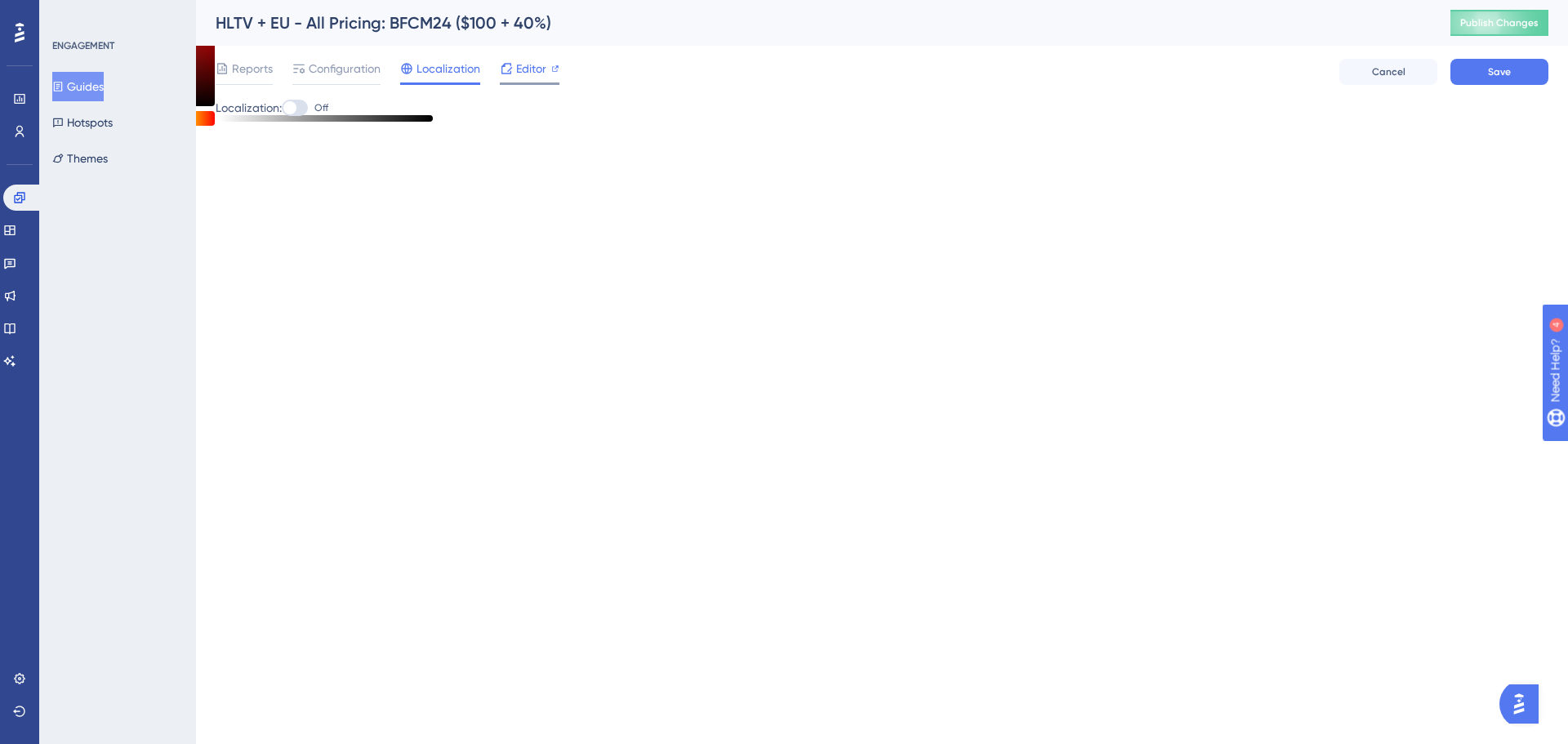
click at [514, 65] on div "Editor" at bounding box center [530, 68] width 59 height 19
click at [328, 67] on span "Configuration" at bounding box center [345, 68] width 72 height 19
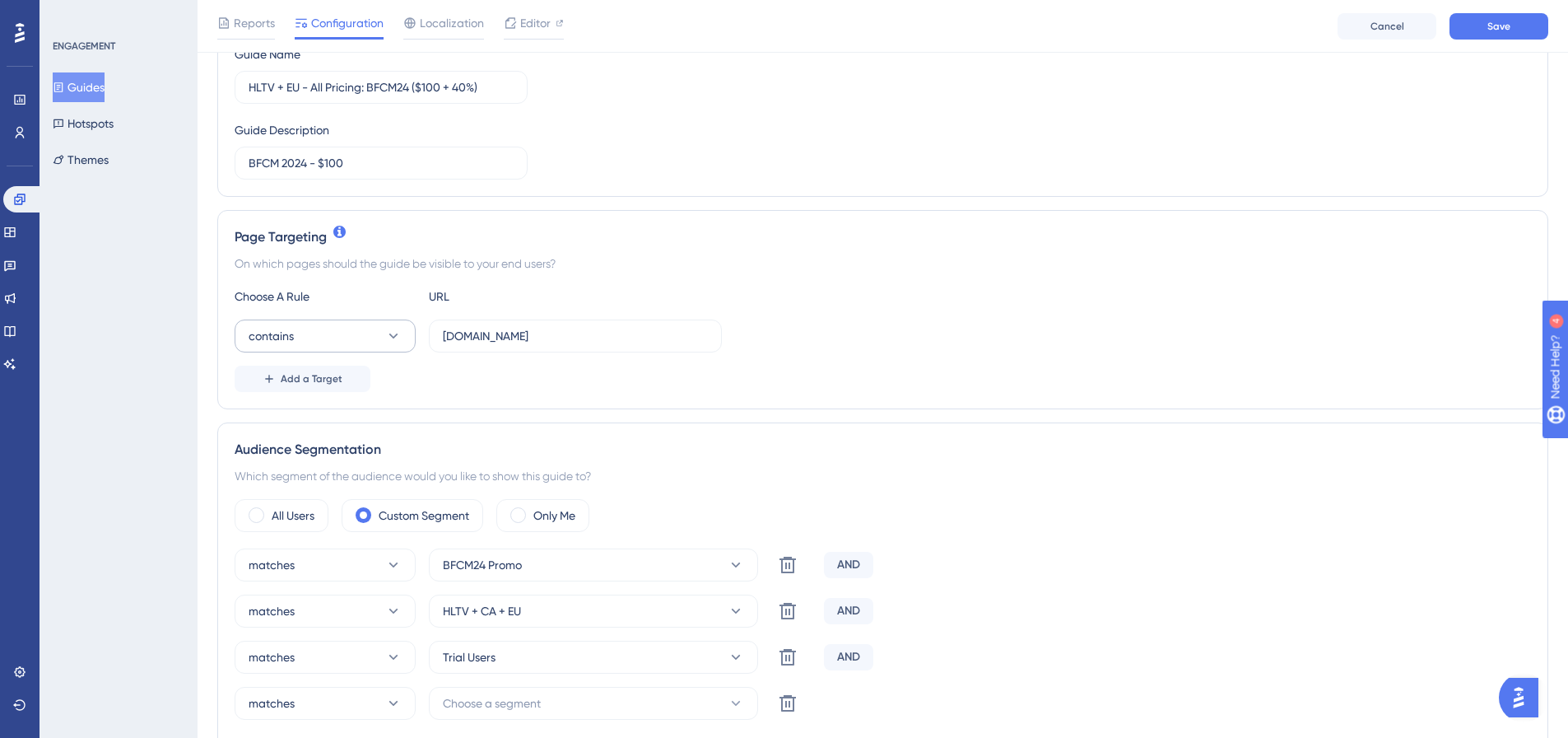
scroll to position [329, 0]
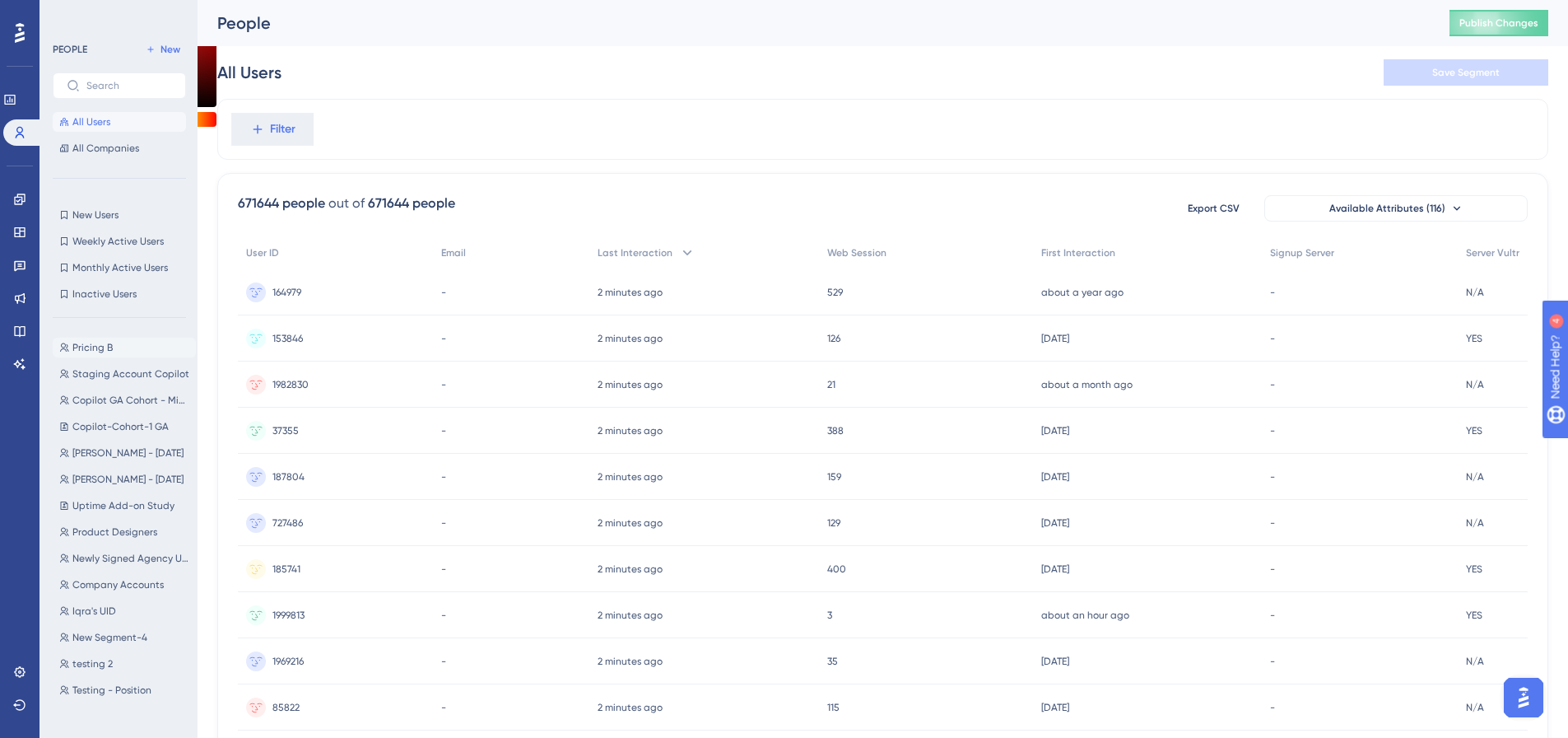
click at [100, 347] on span "Pricing B" at bounding box center [92, 347] width 40 height 13
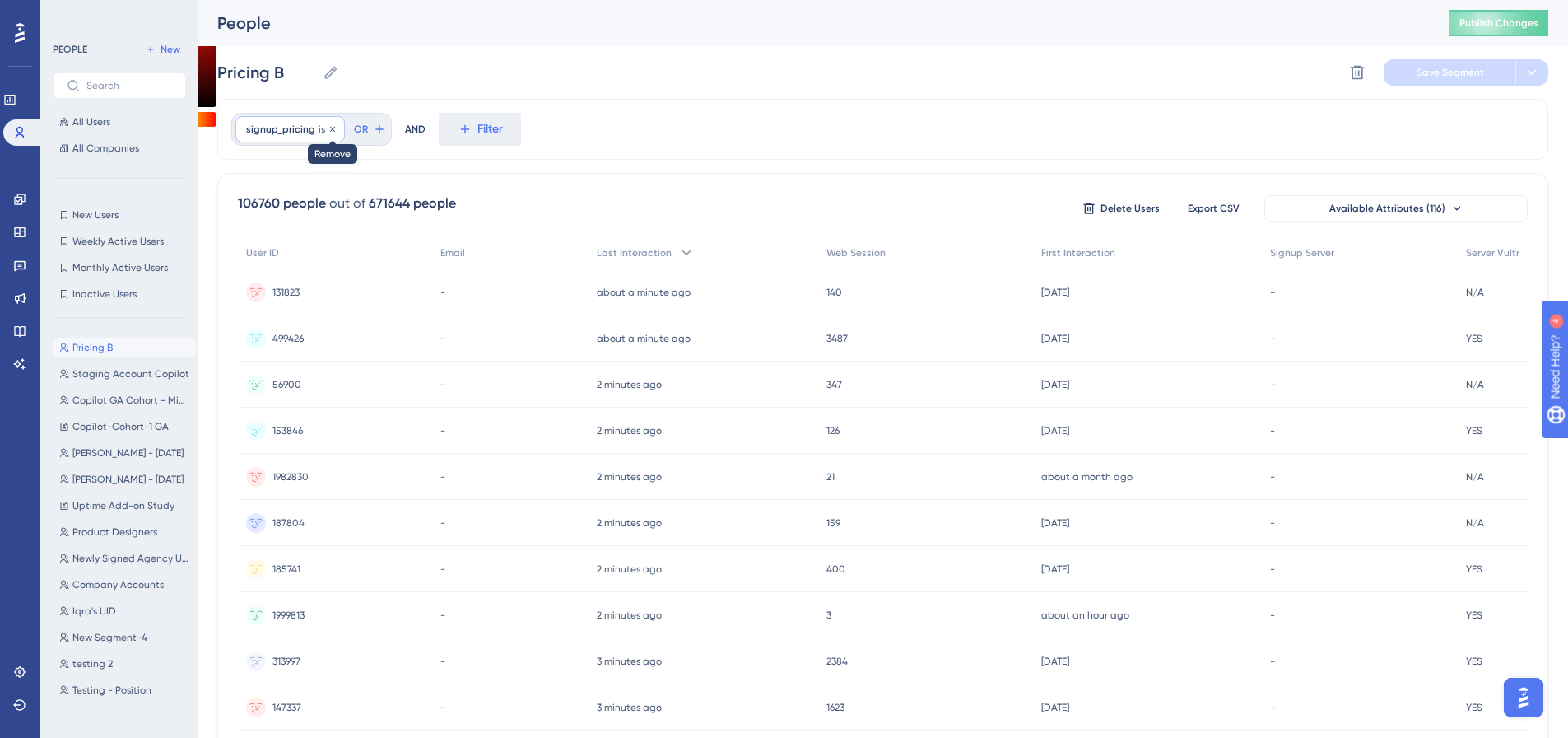
click at [330, 129] on icon at bounding box center [332, 128] width 5 height 5
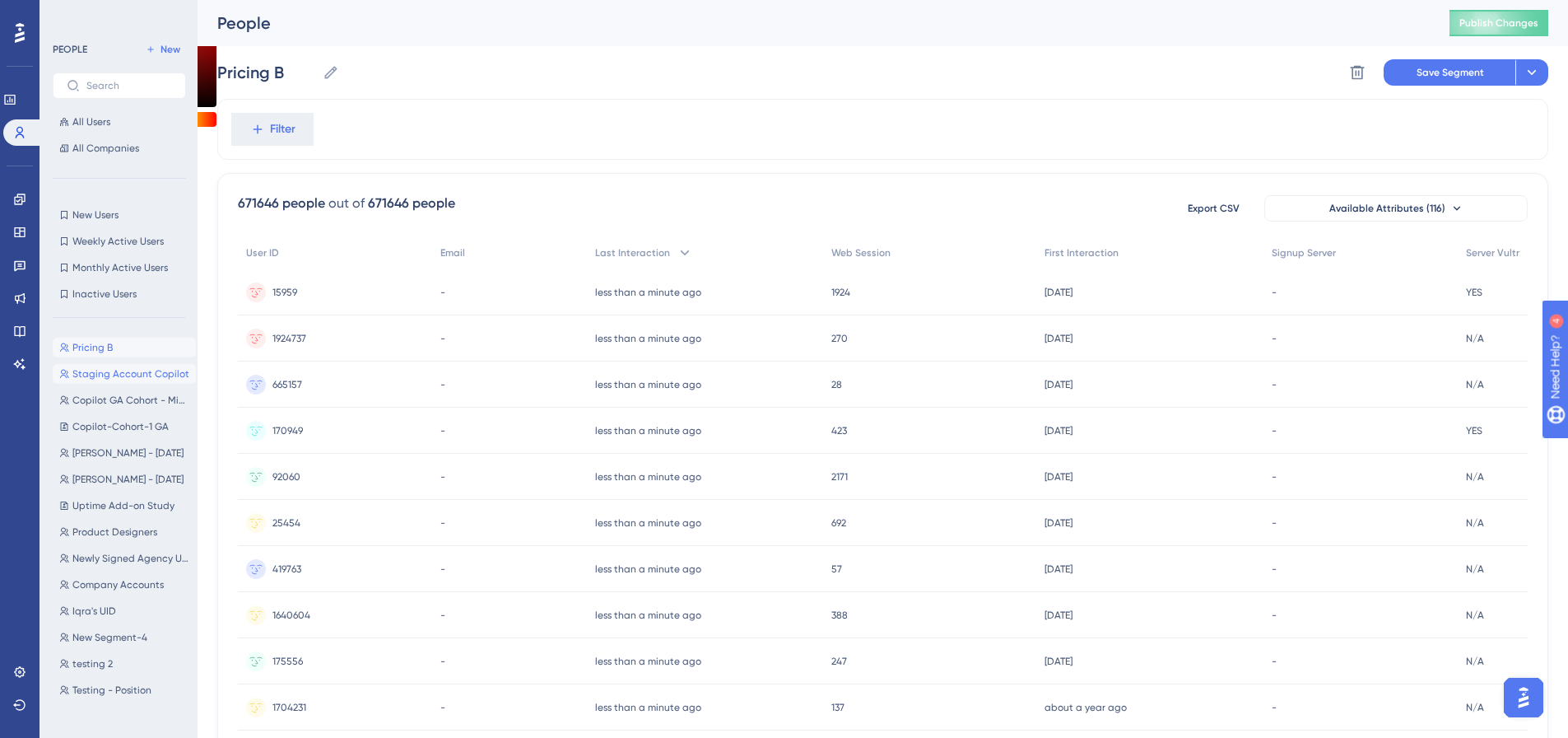
click at [113, 365] on button "Staging Account Copilot Staging Account Copilot" at bounding box center [124, 374] width 143 height 19
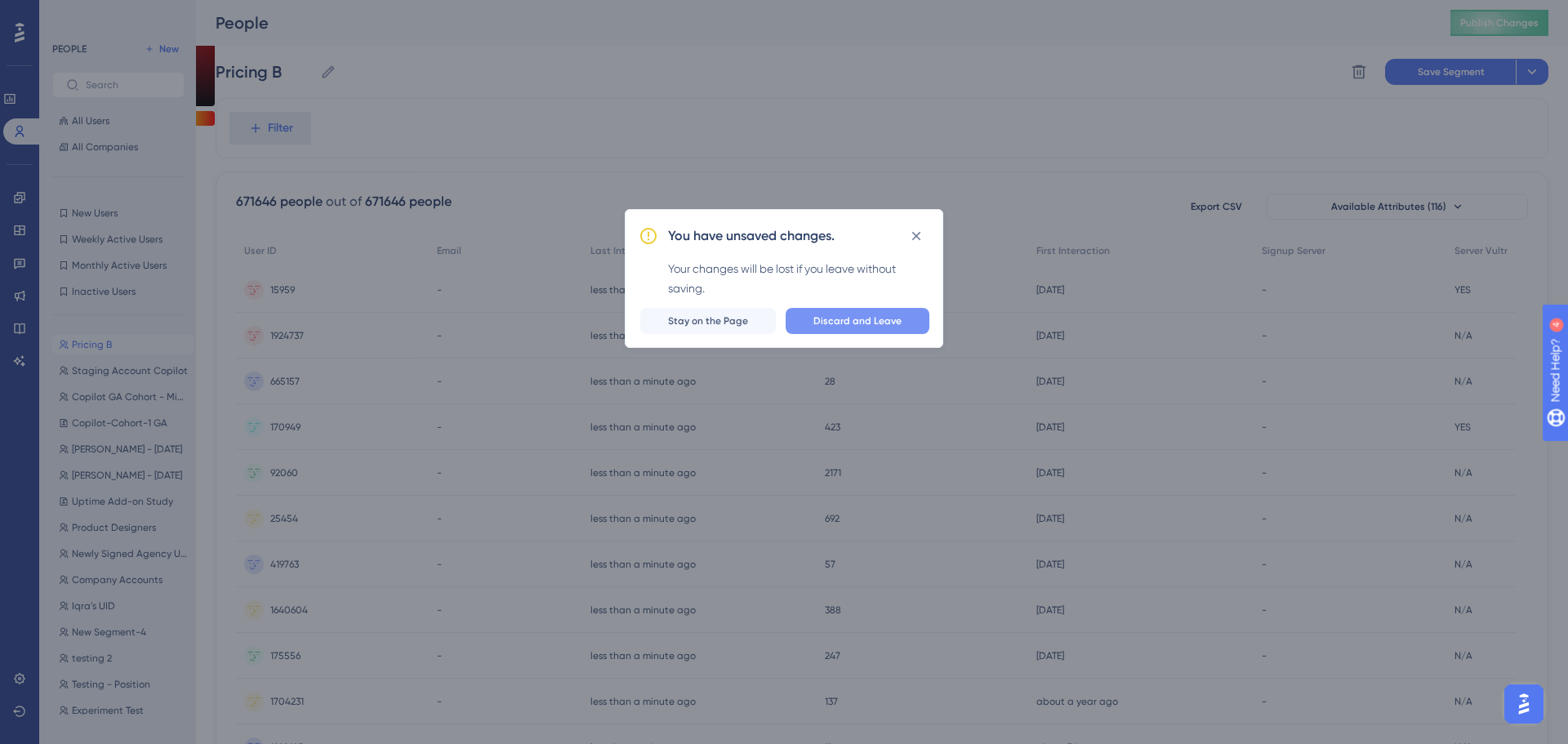
click at [813, 317] on button "Discard and Leave" at bounding box center [857, 321] width 144 height 26
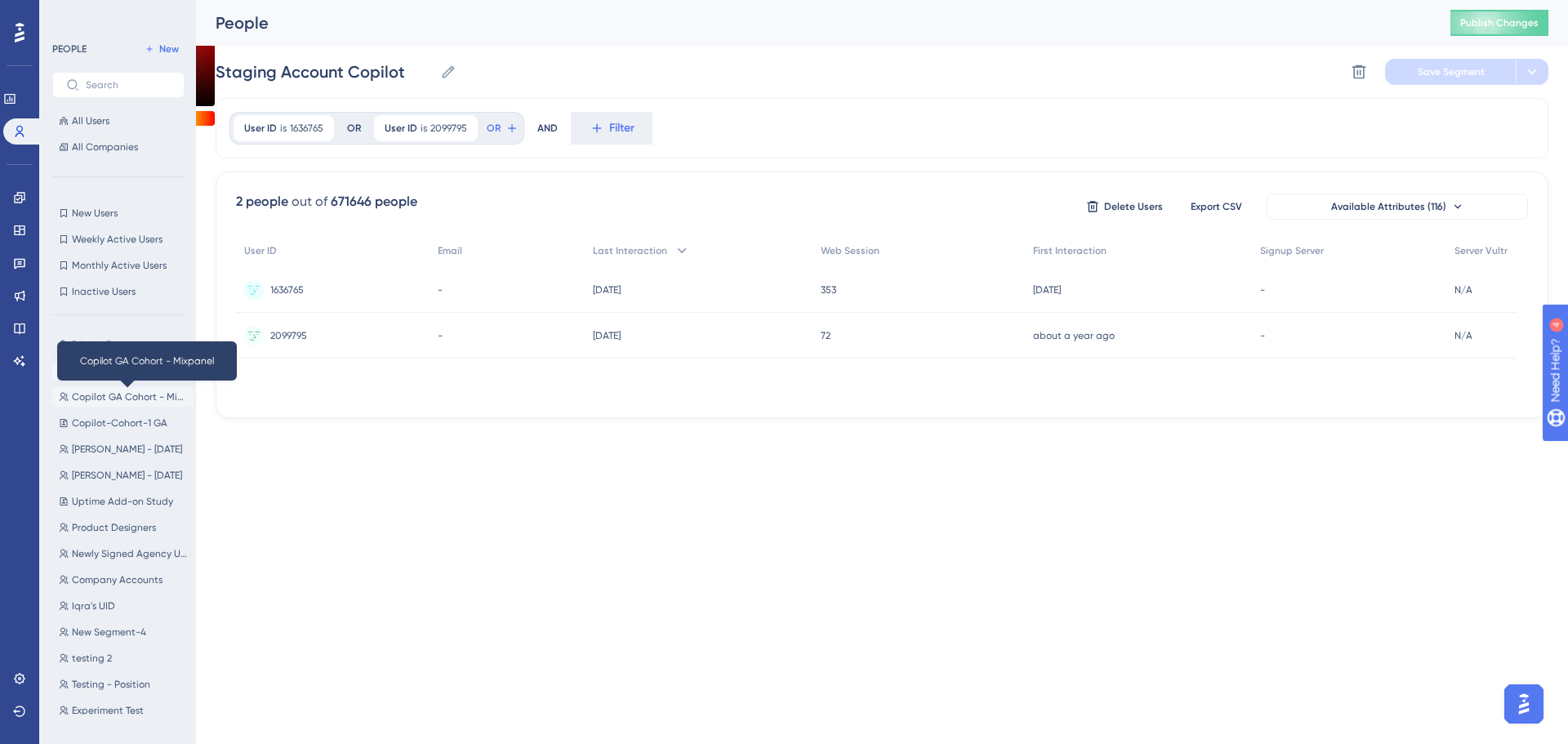
click at [79, 392] on span "Copilot GA Cohort - Mixpanel" at bounding box center [129, 396] width 116 height 13
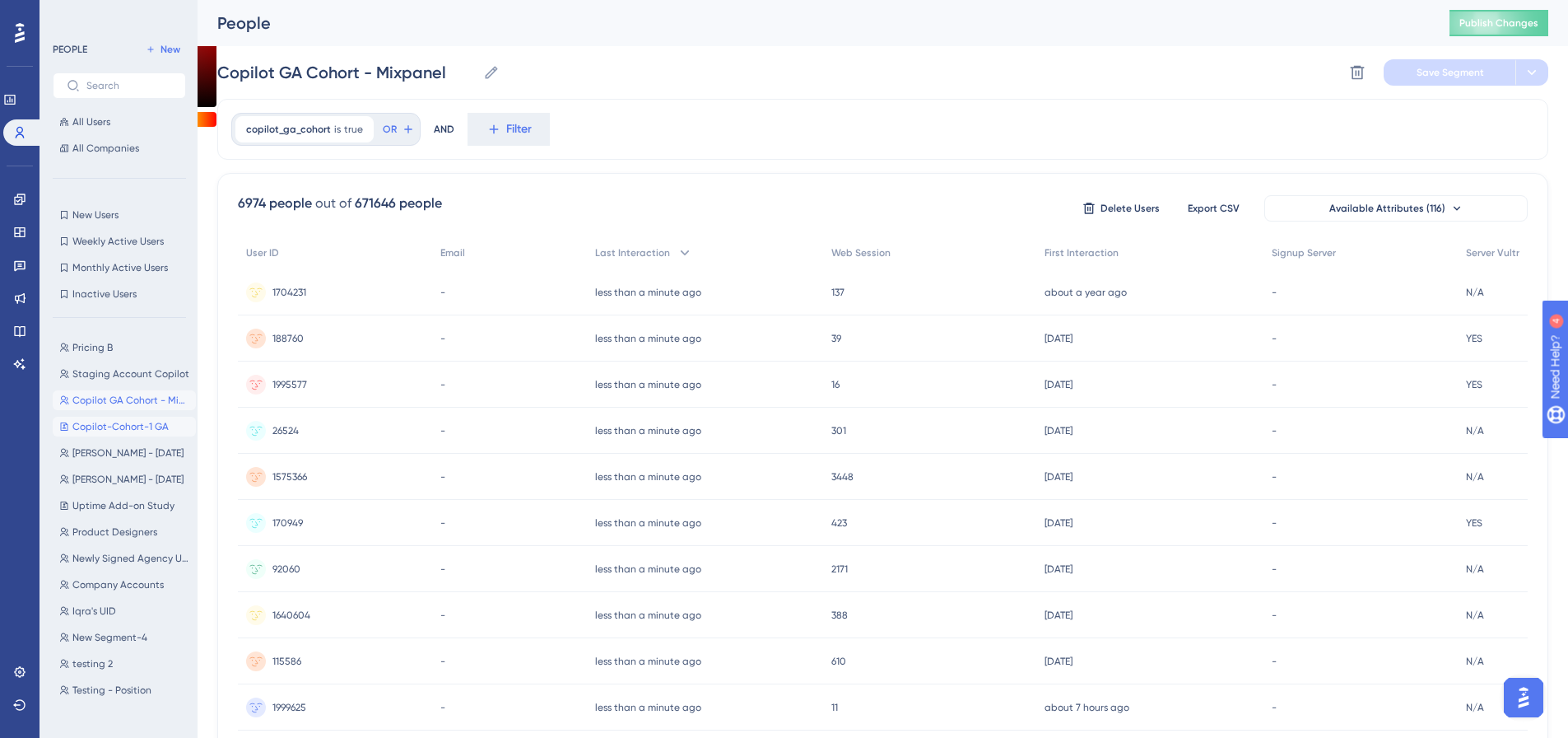
click at [104, 426] on span "Copilot-Cohort-1 GA" at bounding box center [120, 426] width 96 height 13
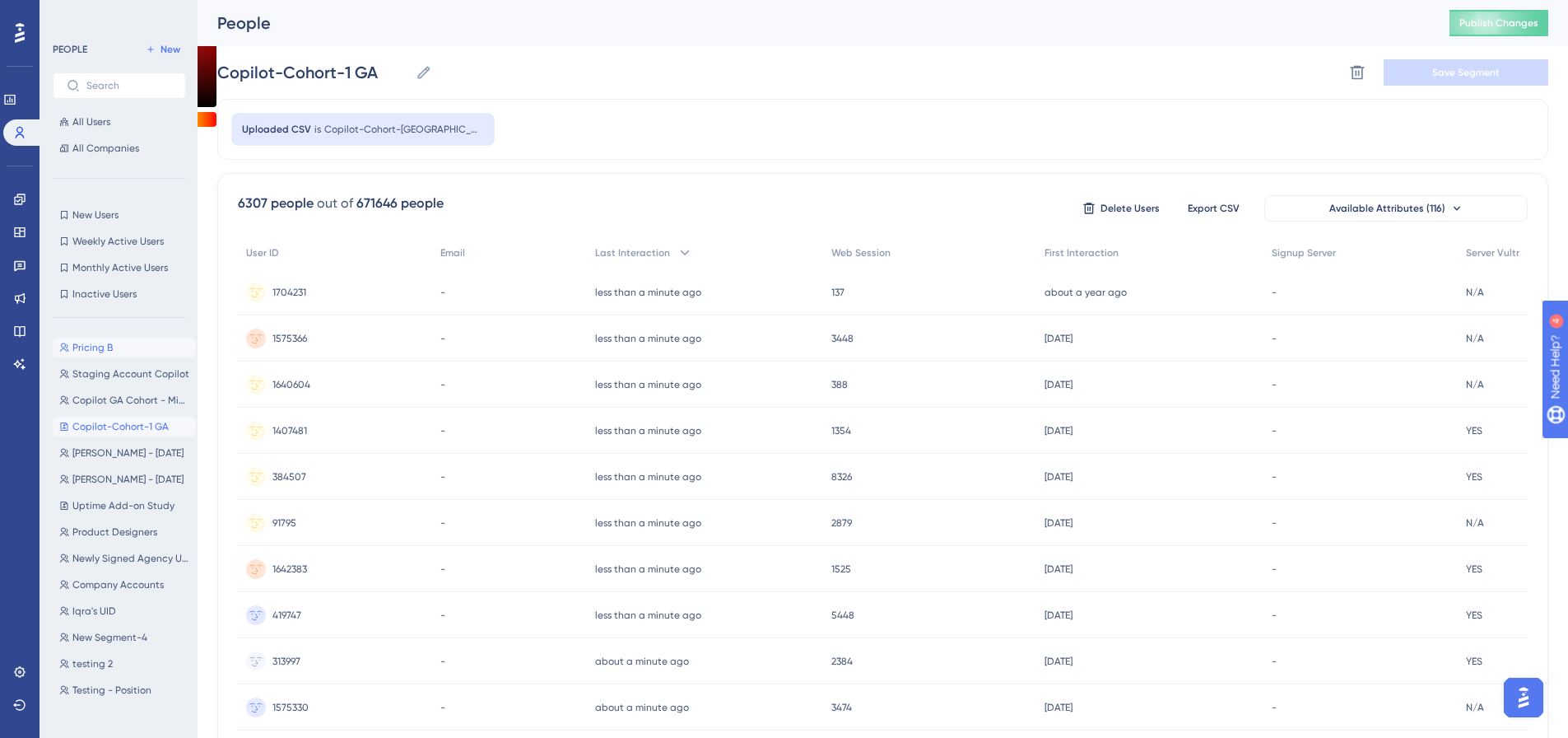
click at [140, 343] on button "Pricing B Pricing B" at bounding box center [124, 347] width 143 height 19
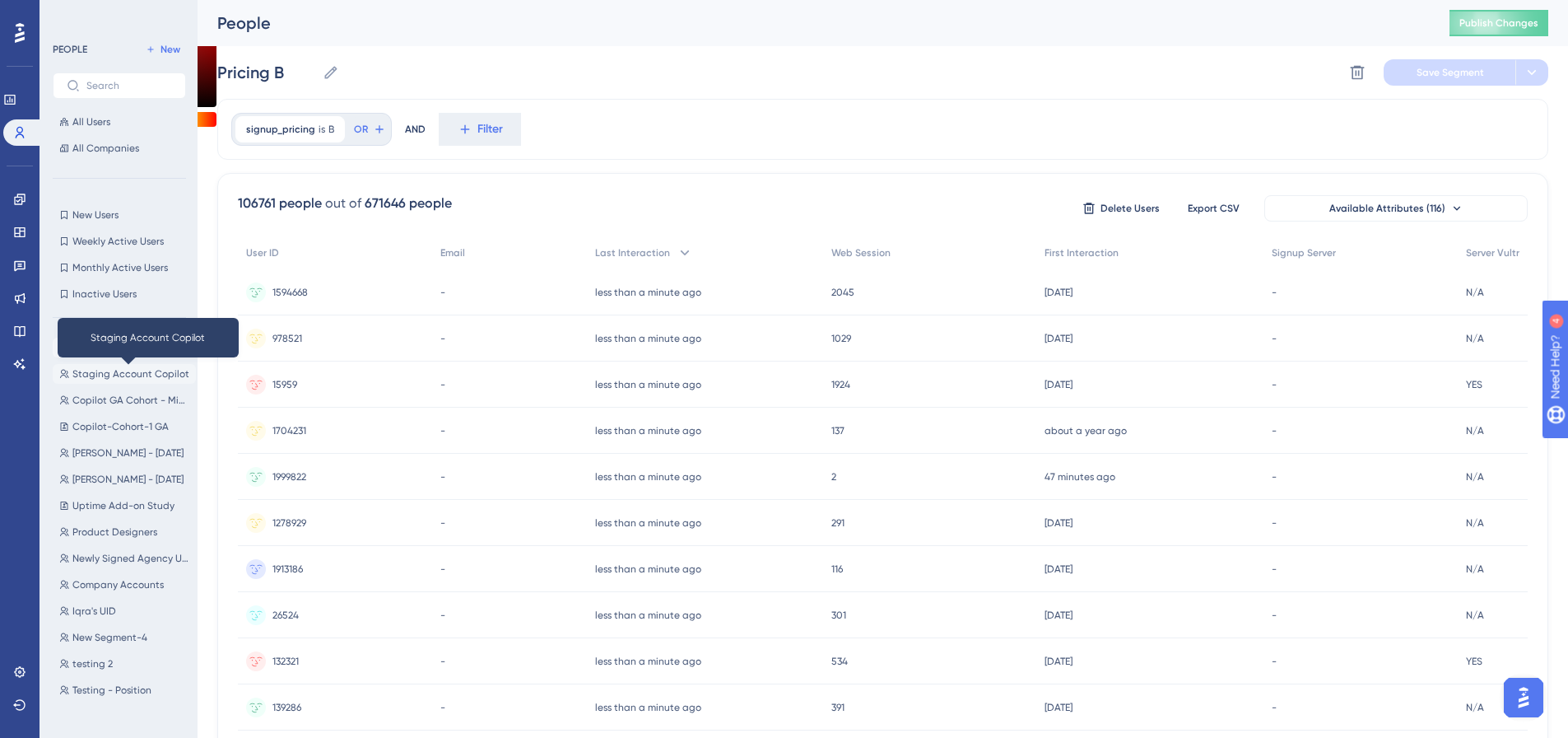
click at [125, 377] on span "Staging Account Copilot" at bounding box center [130, 373] width 117 height 13
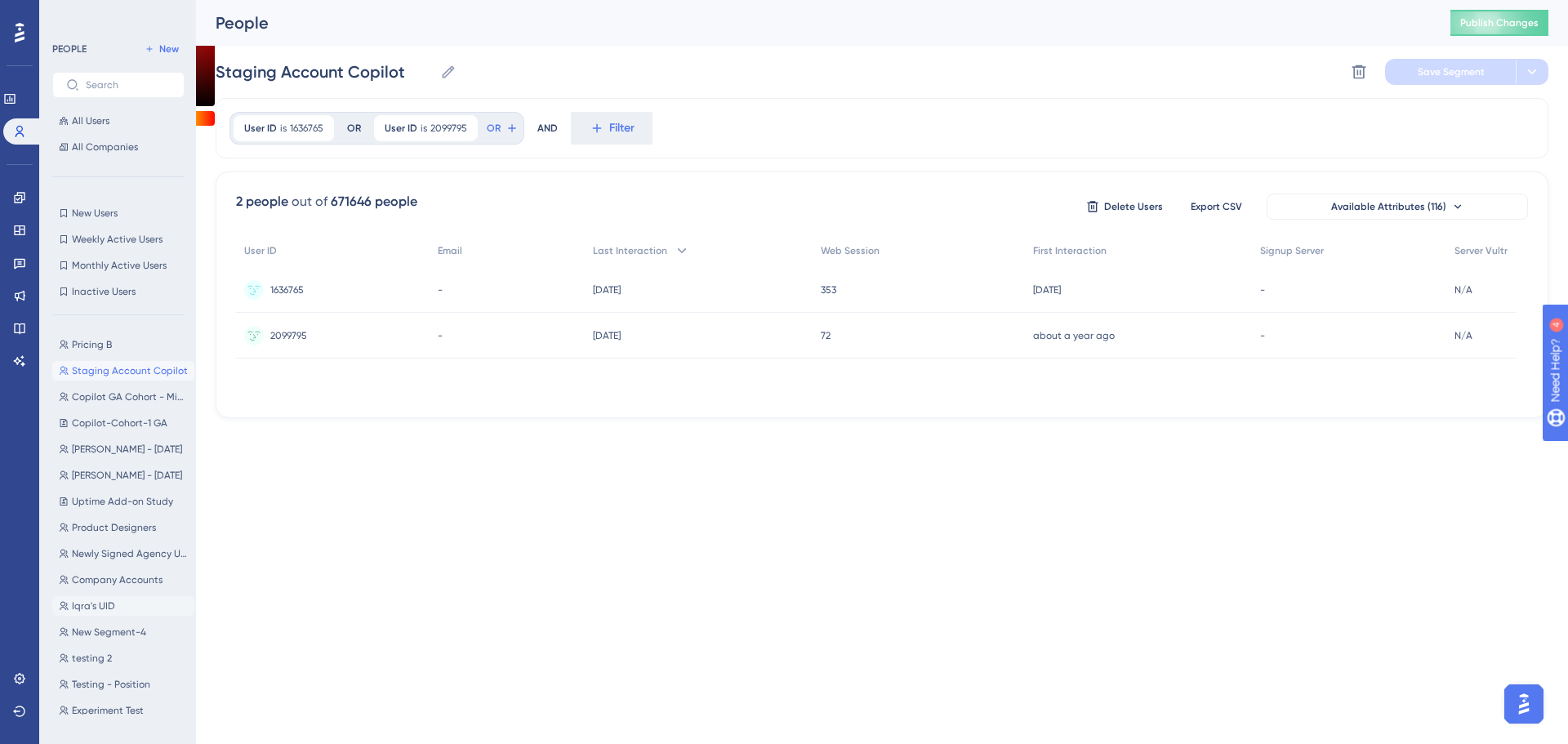
click at [94, 566] on span "Iqra's UID" at bounding box center [93, 605] width 44 height 13
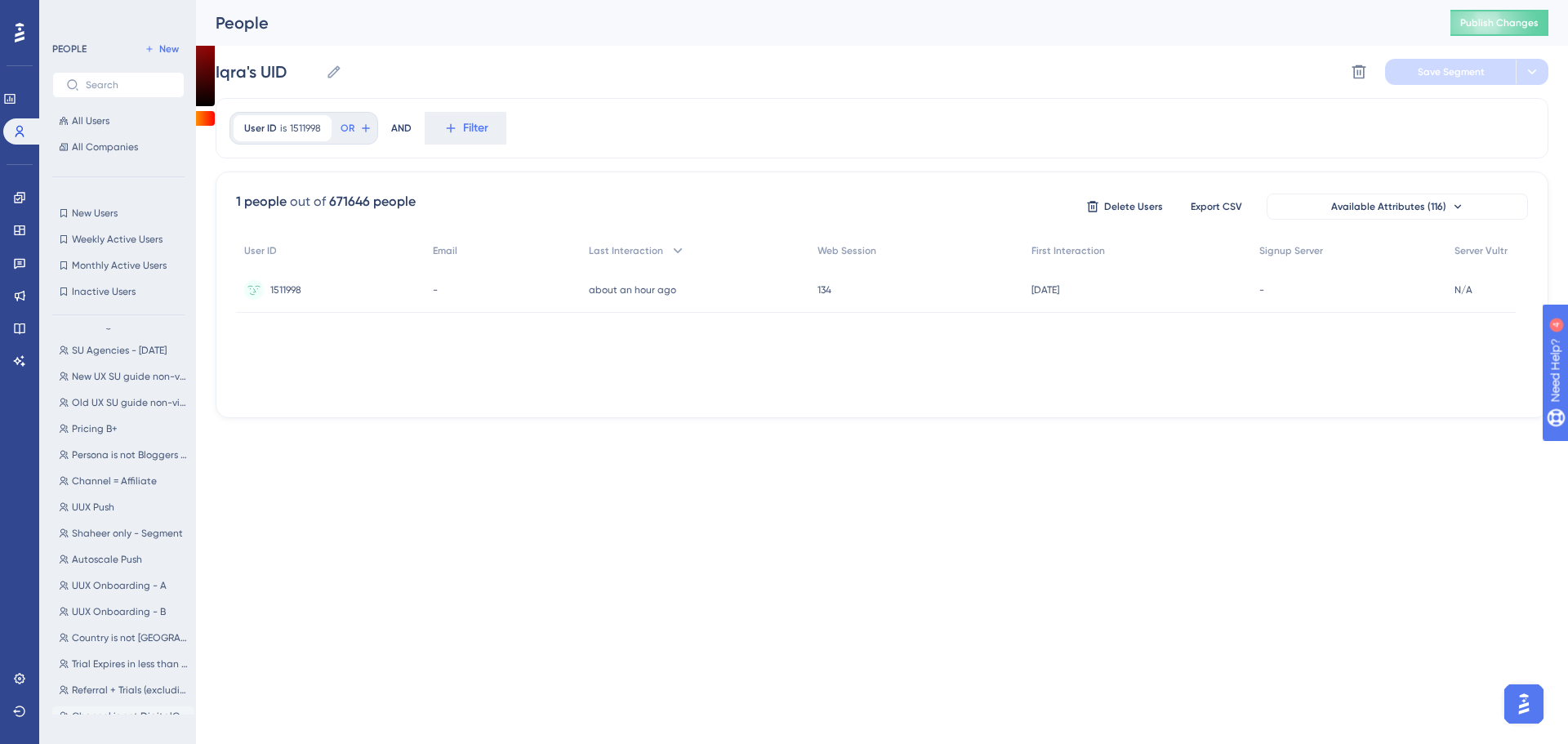
scroll to position [1796, 0]
click at [113, 427] on span "Pricing B+" at bounding box center [94, 429] width 45 height 13
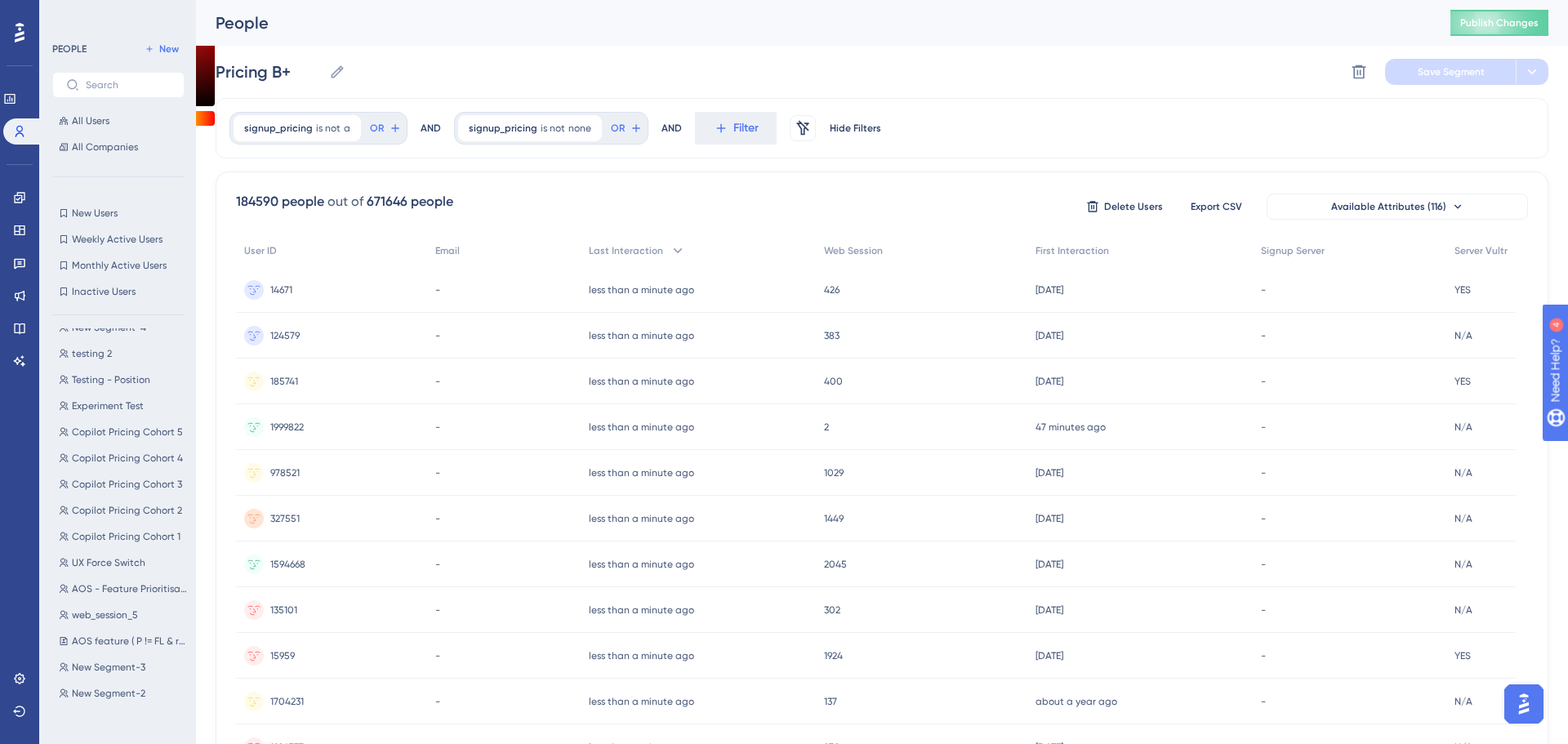
scroll to position [0, 0]
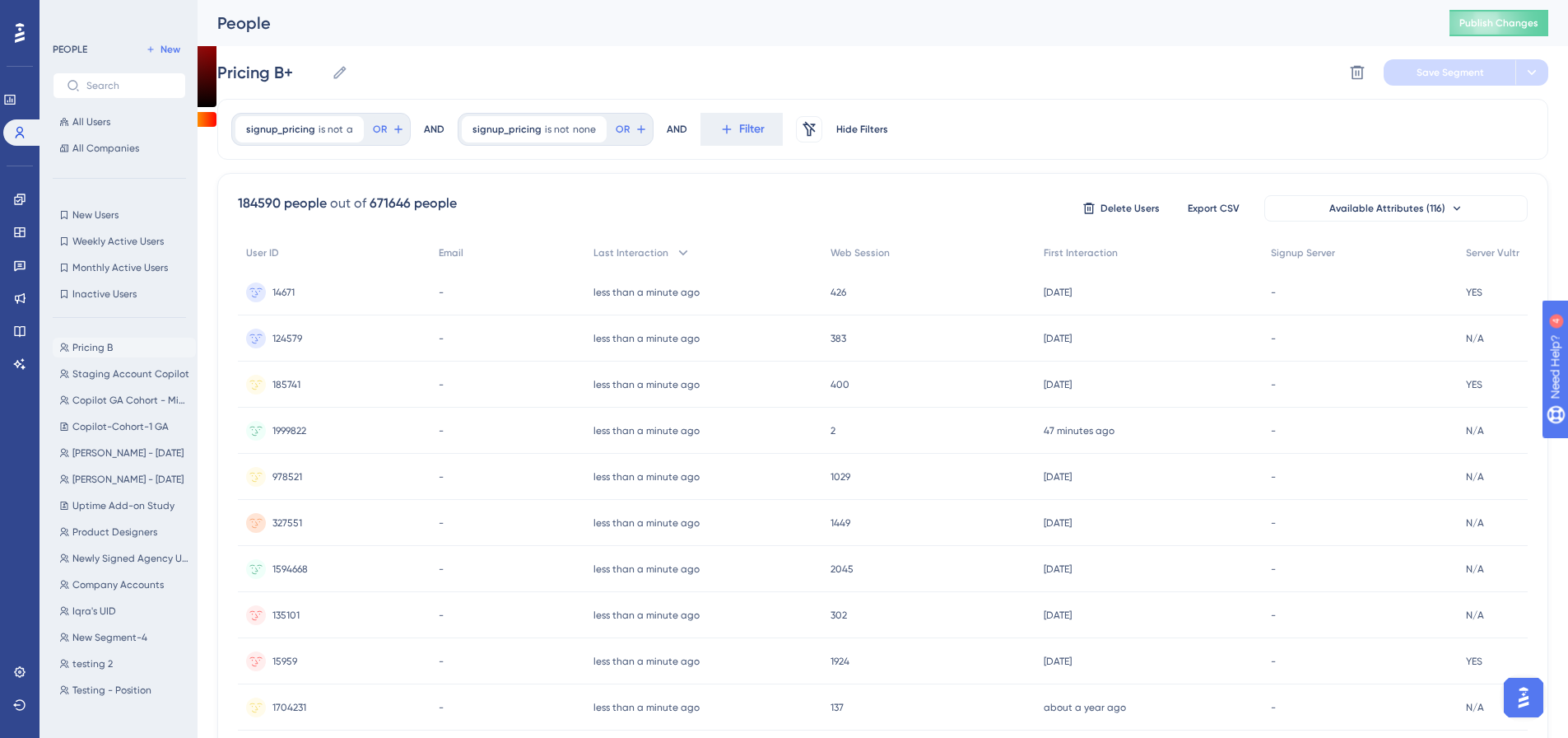
click at [89, 348] on span "Pricing B" at bounding box center [92, 347] width 40 height 13
type input "Pricing B"
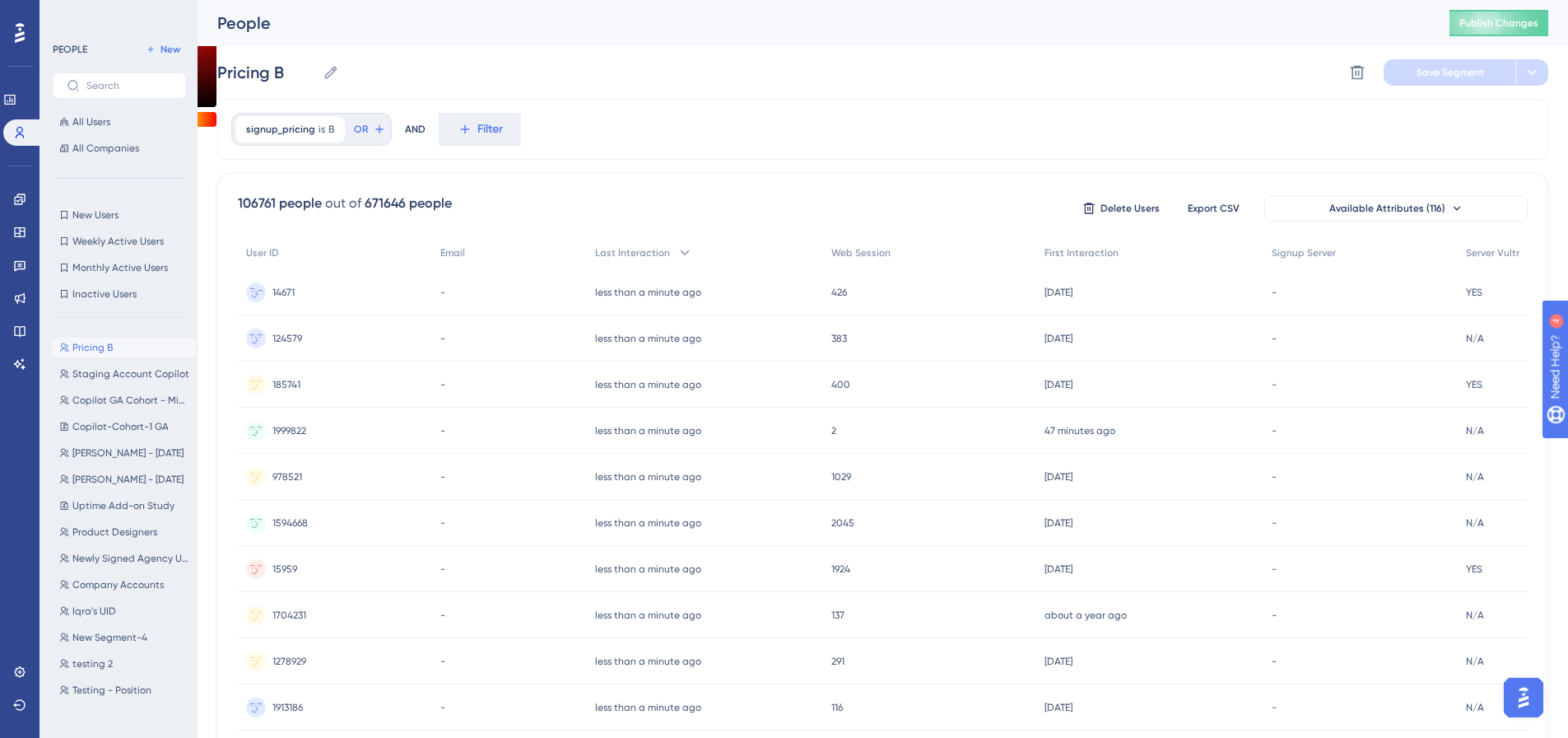
click at [285, 286] on span "14671" at bounding box center [283, 292] width 22 height 13
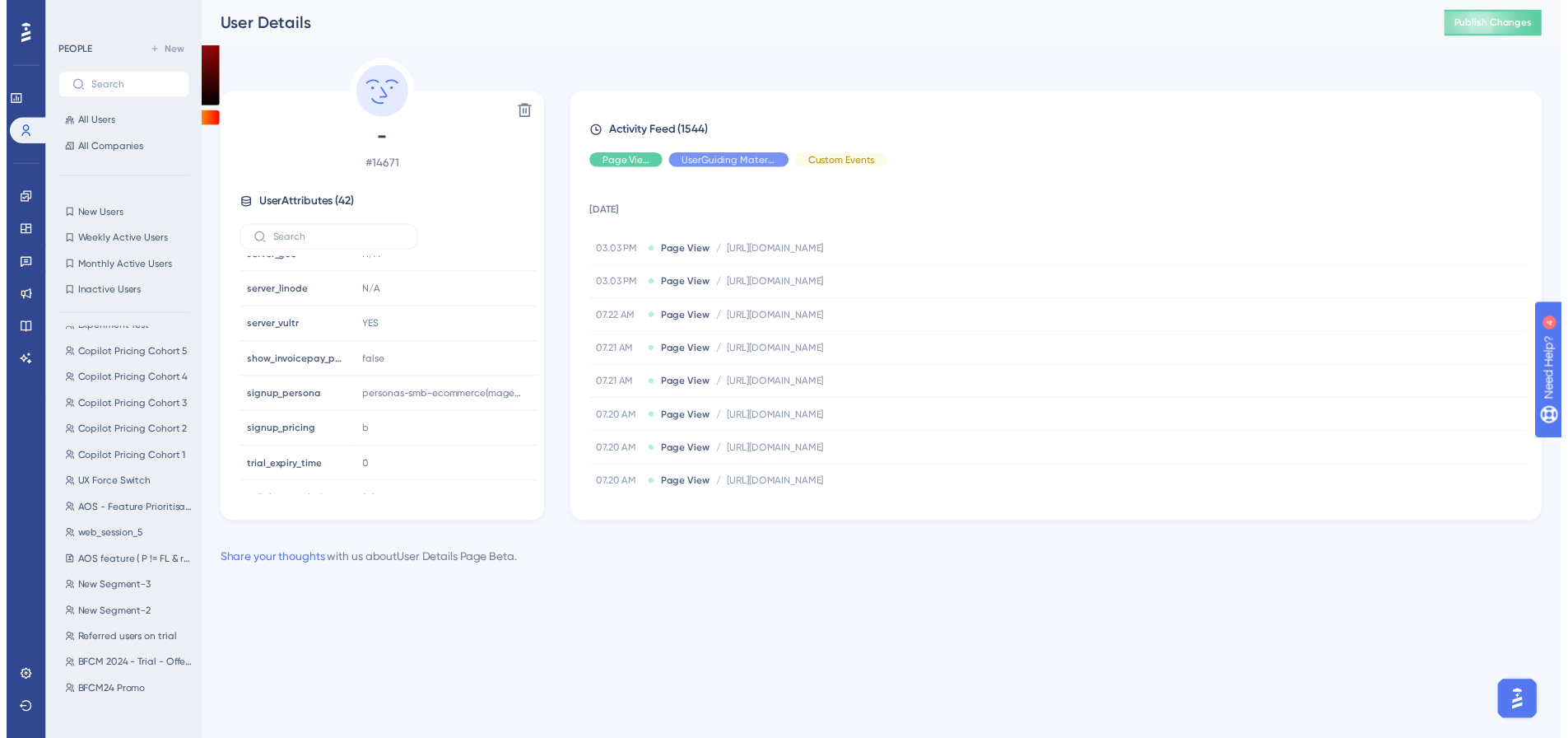
scroll to position [494, 0]
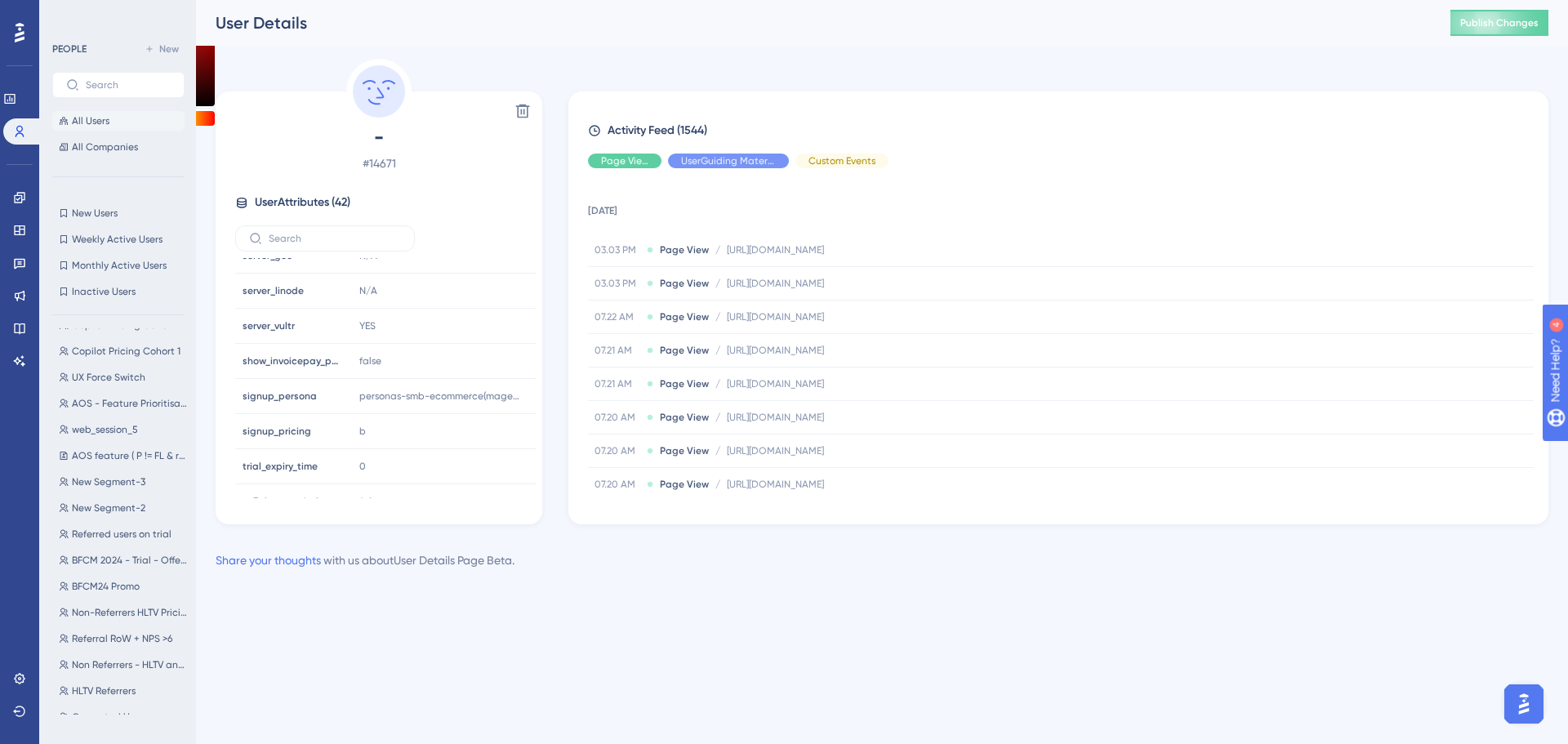
click at [139, 126] on button "All Users" at bounding box center [119, 120] width 133 height 19
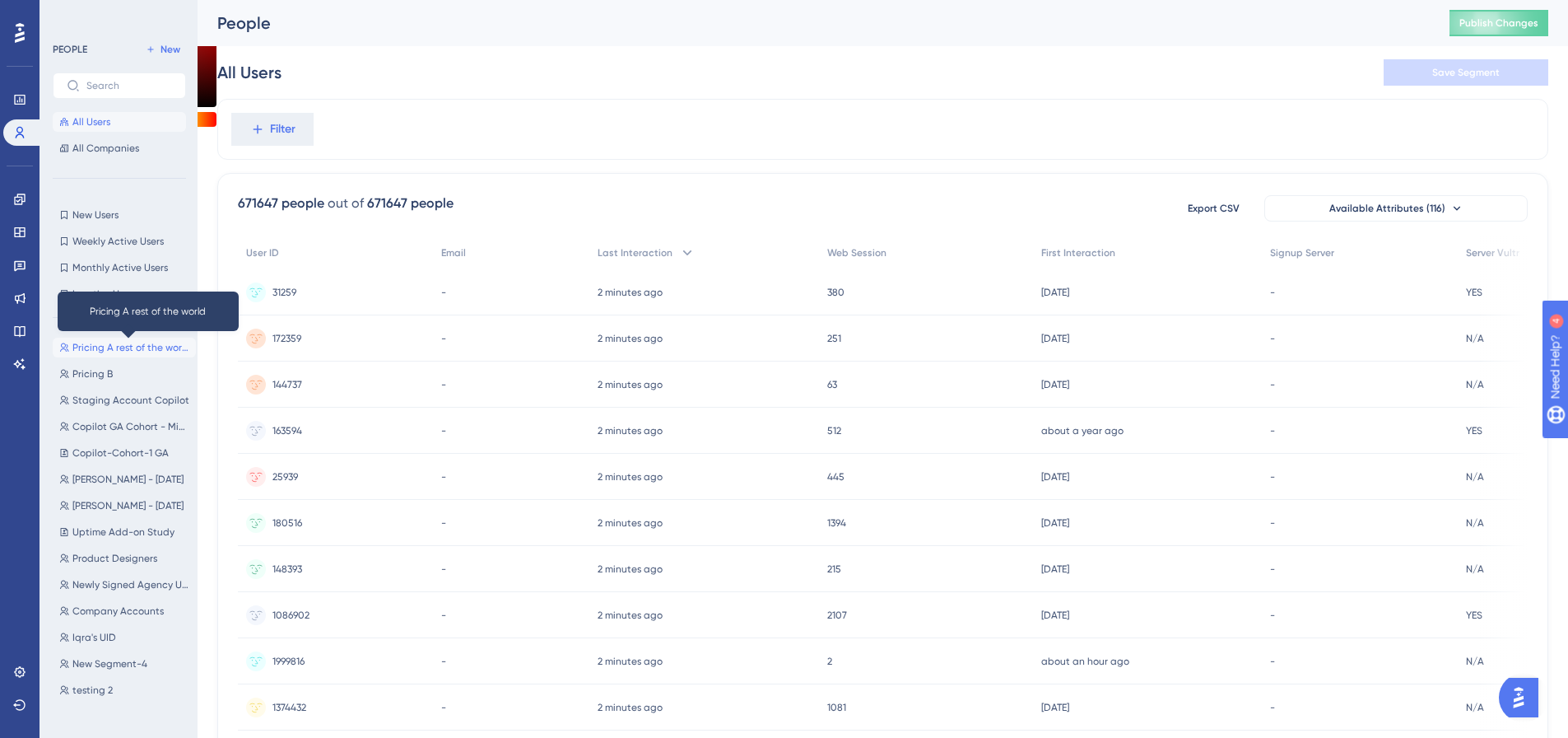
click at [153, 346] on span "Pricing A rest of the world" at bounding box center [130, 347] width 117 height 13
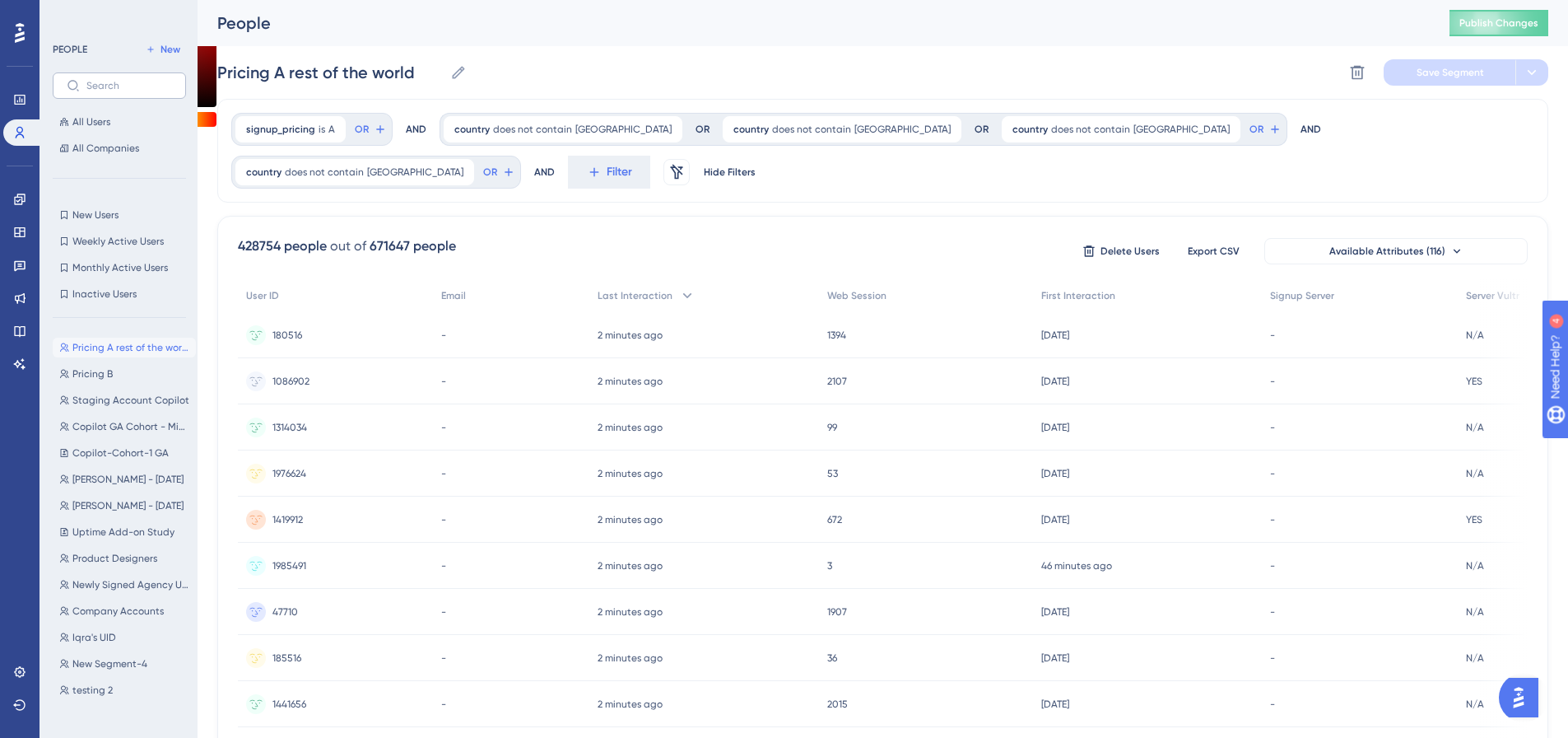
click at [148, 91] on label at bounding box center [120, 85] width 134 height 26
click at [148, 91] on input "text" at bounding box center [128, 85] width 85 height 11
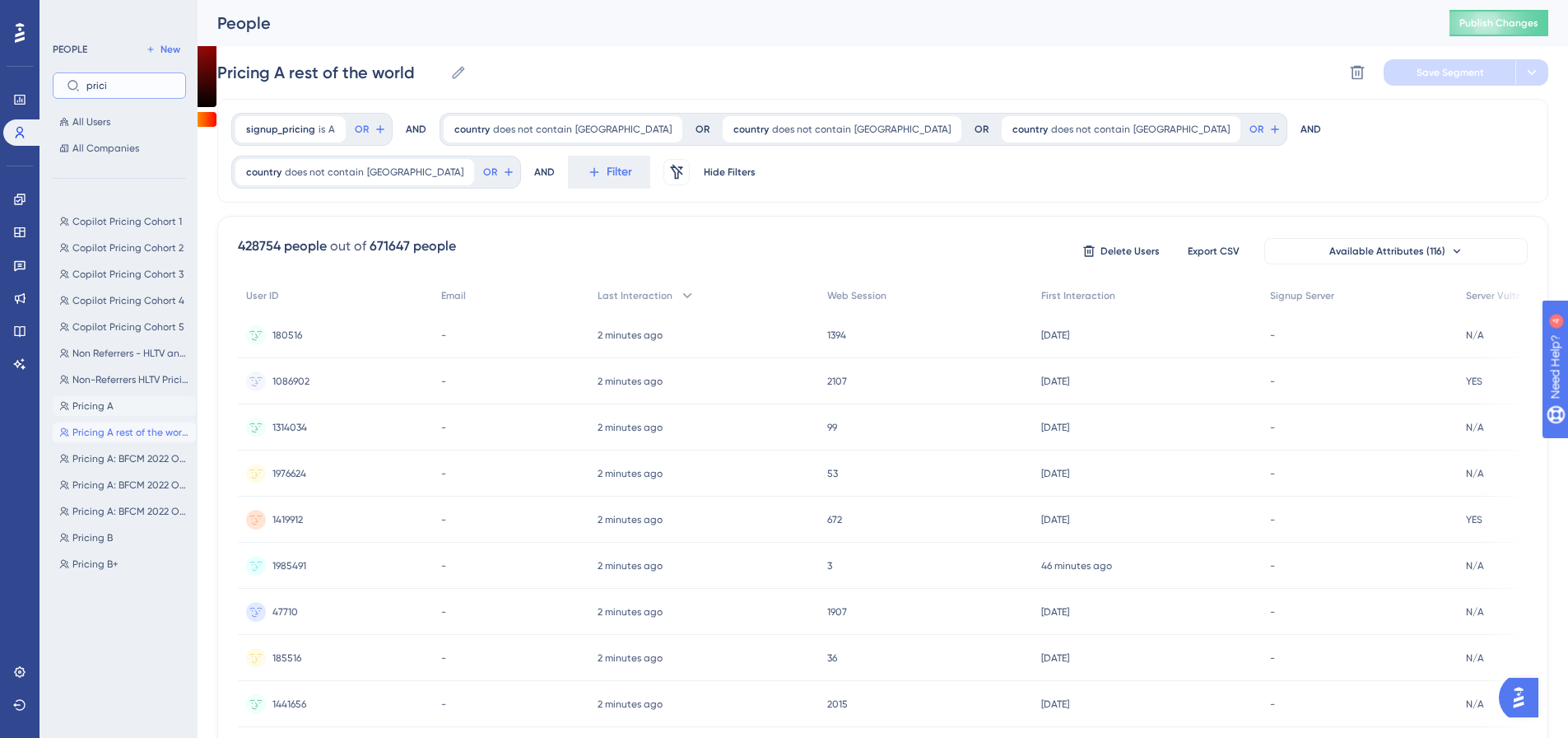
type input "prici"
click at [121, 398] on button "Pricing A Pricing A" at bounding box center [124, 406] width 143 height 19
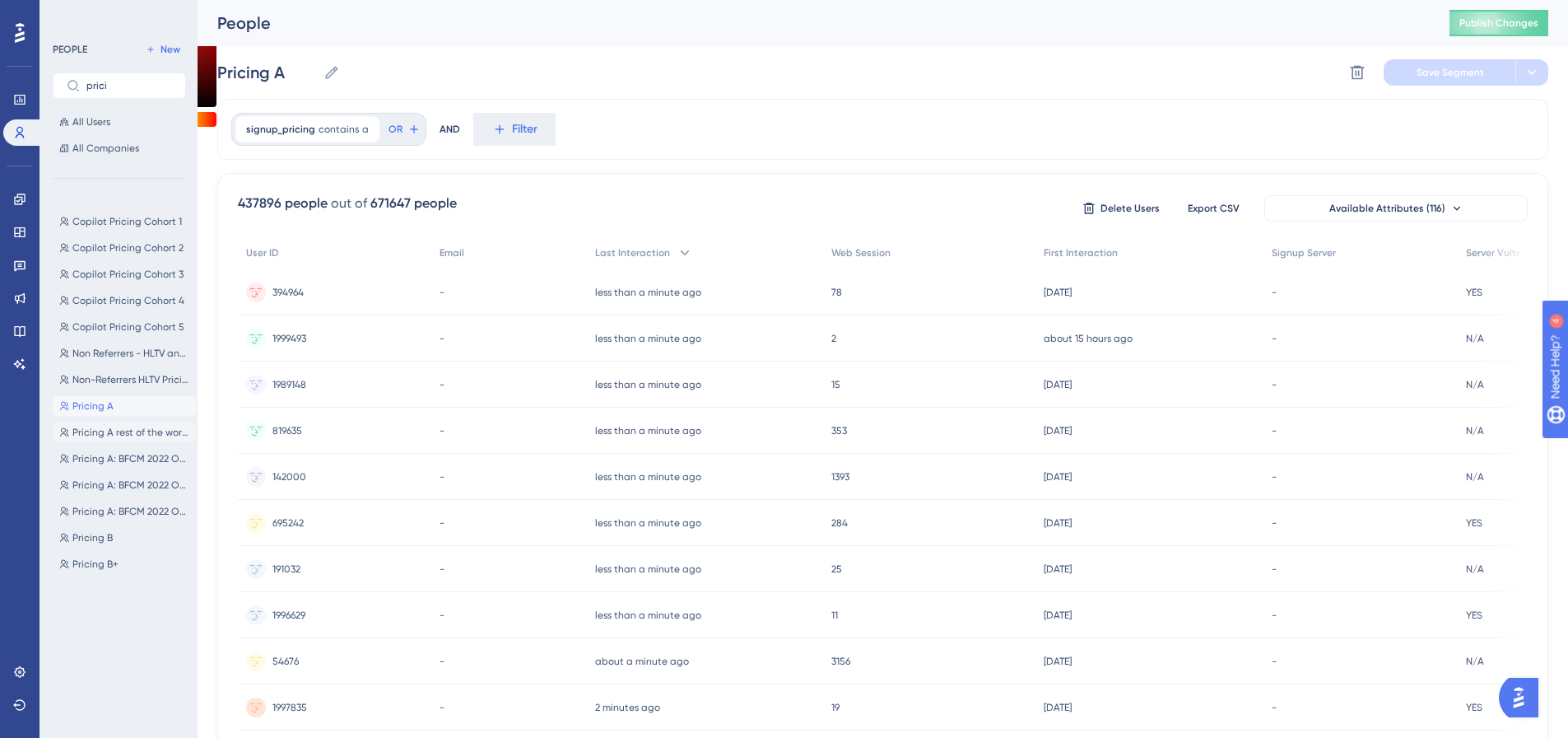
click at [120, 422] on button "Pricing A rest of the world Pricing A rest of the world" at bounding box center [124, 432] width 143 height 19
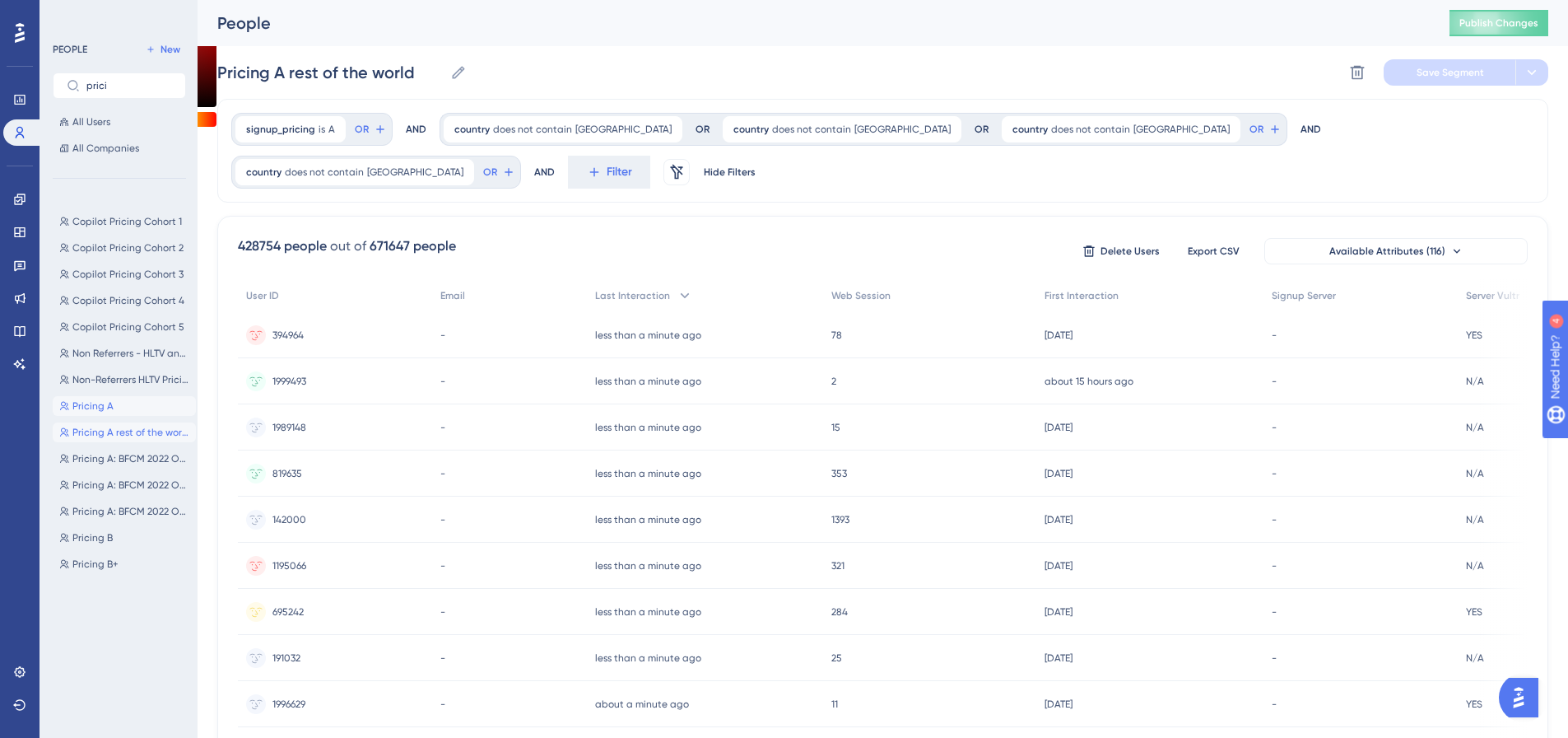
click at [125, 406] on button "Pricing A Pricing A" at bounding box center [124, 406] width 143 height 19
type input "Pricing A"
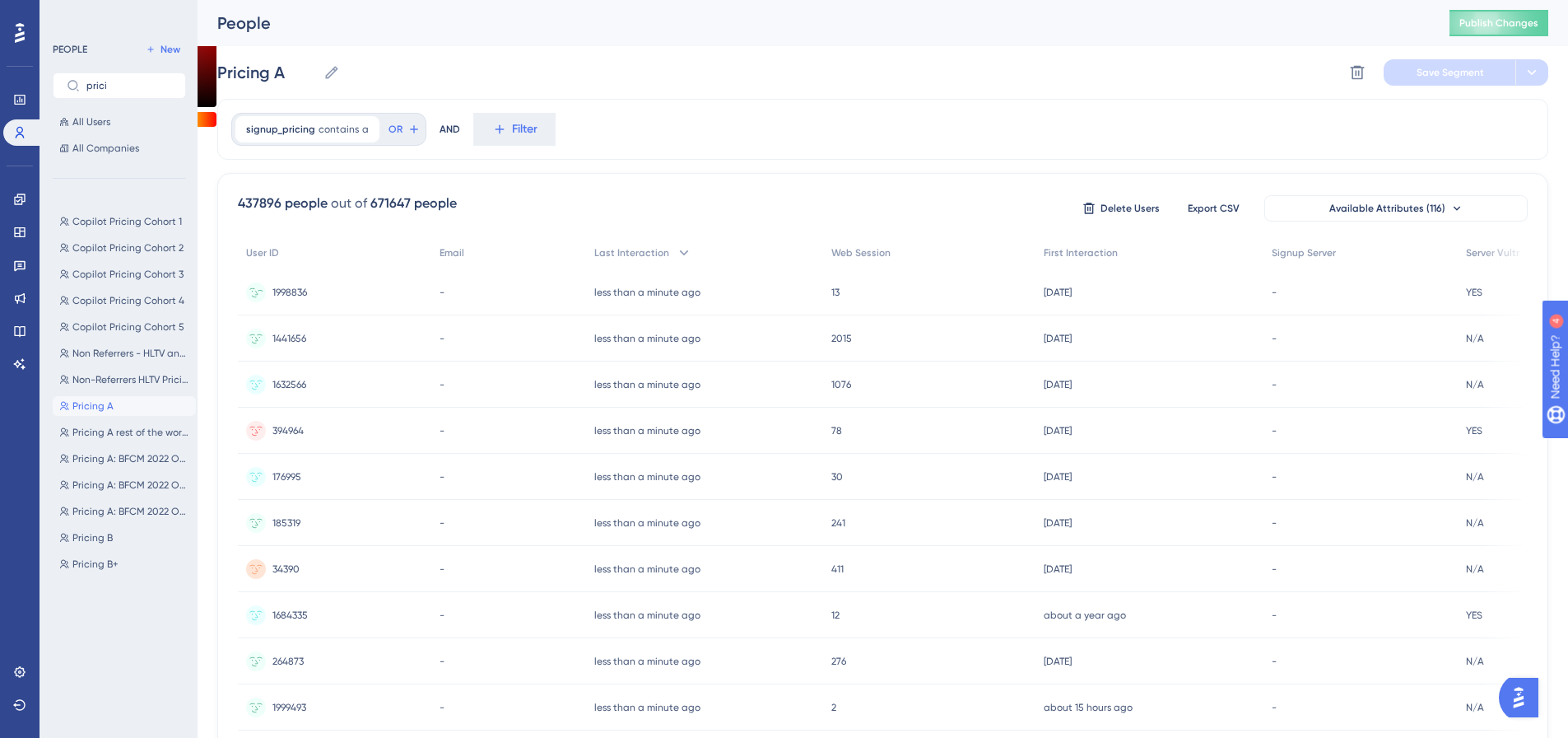
click at [288, 299] on div "1998836 1998836" at bounding box center [289, 292] width 34 height 46
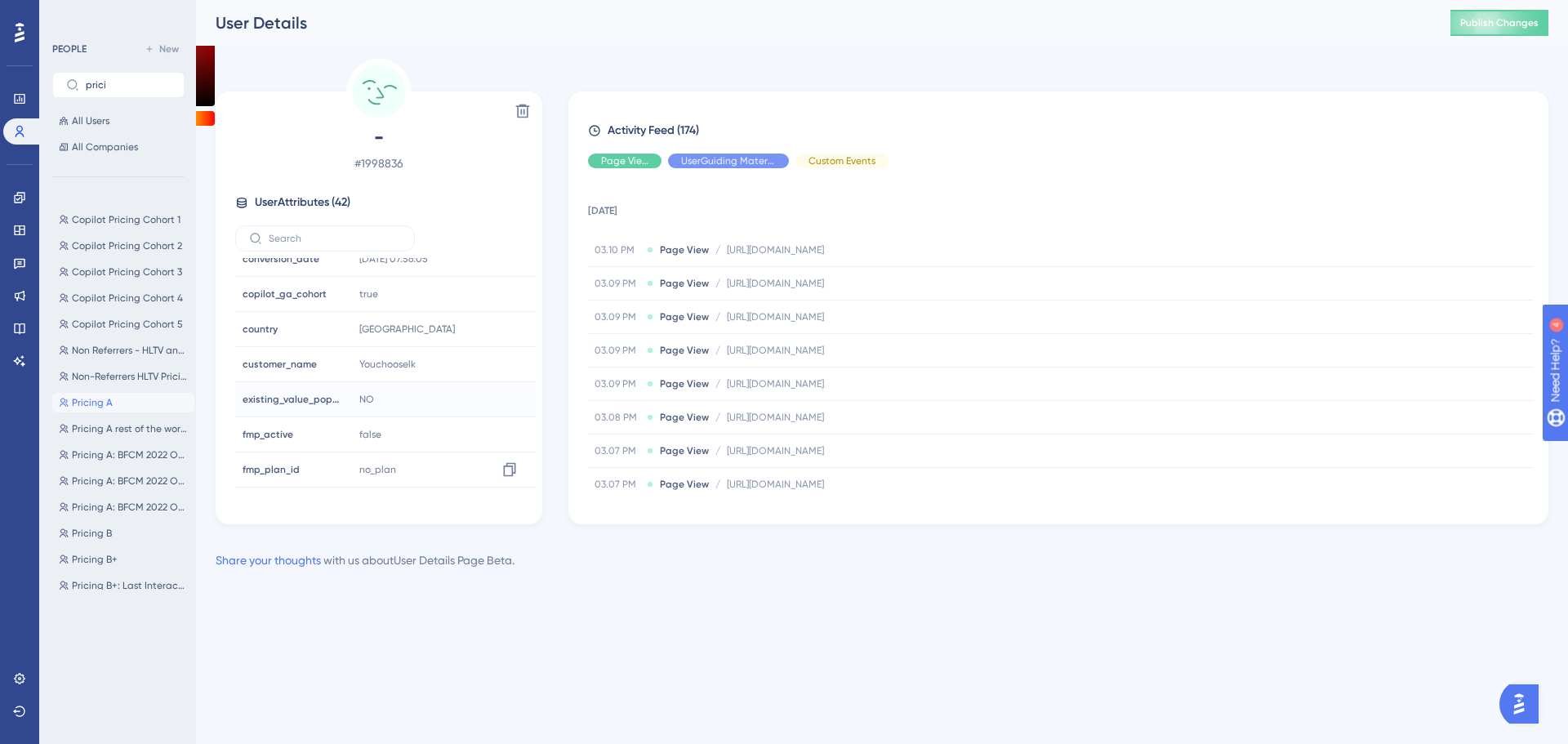
scroll to position [571, 0]
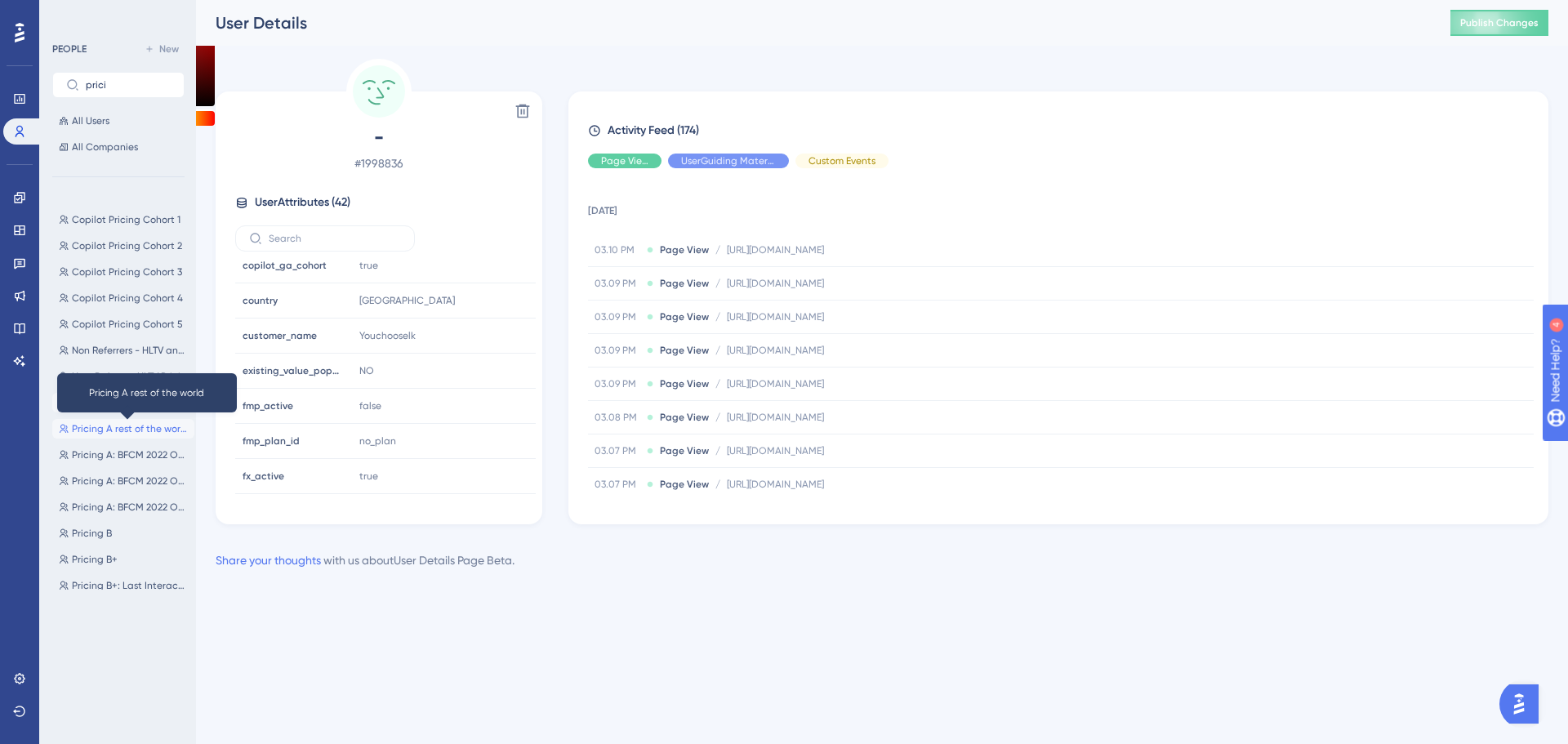
click at [139, 427] on span "Pricing A rest of the world" at bounding box center [129, 428] width 116 height 13
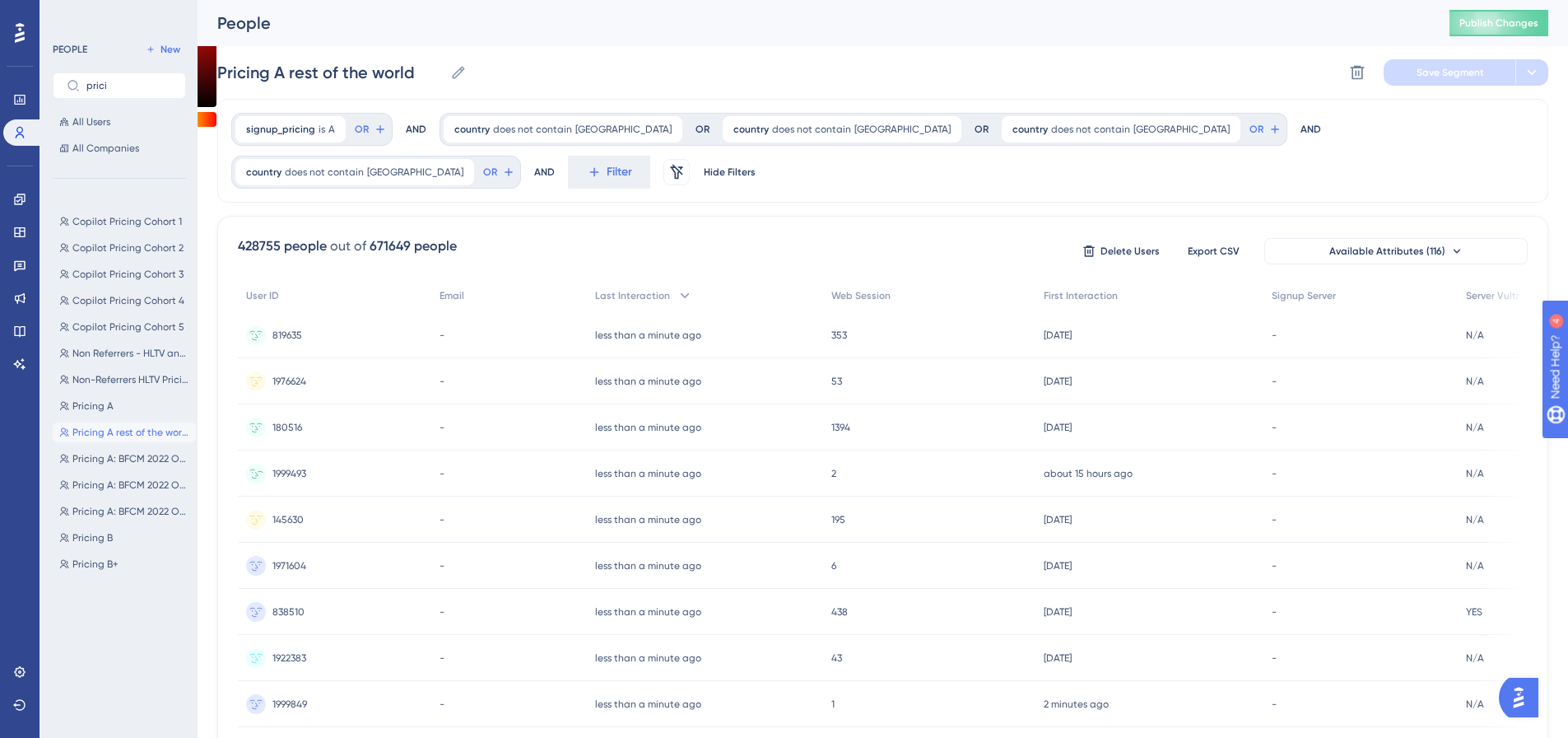
click at [295, 477] on span "1999493" at bounding box center [289, 473] width 33 height 13
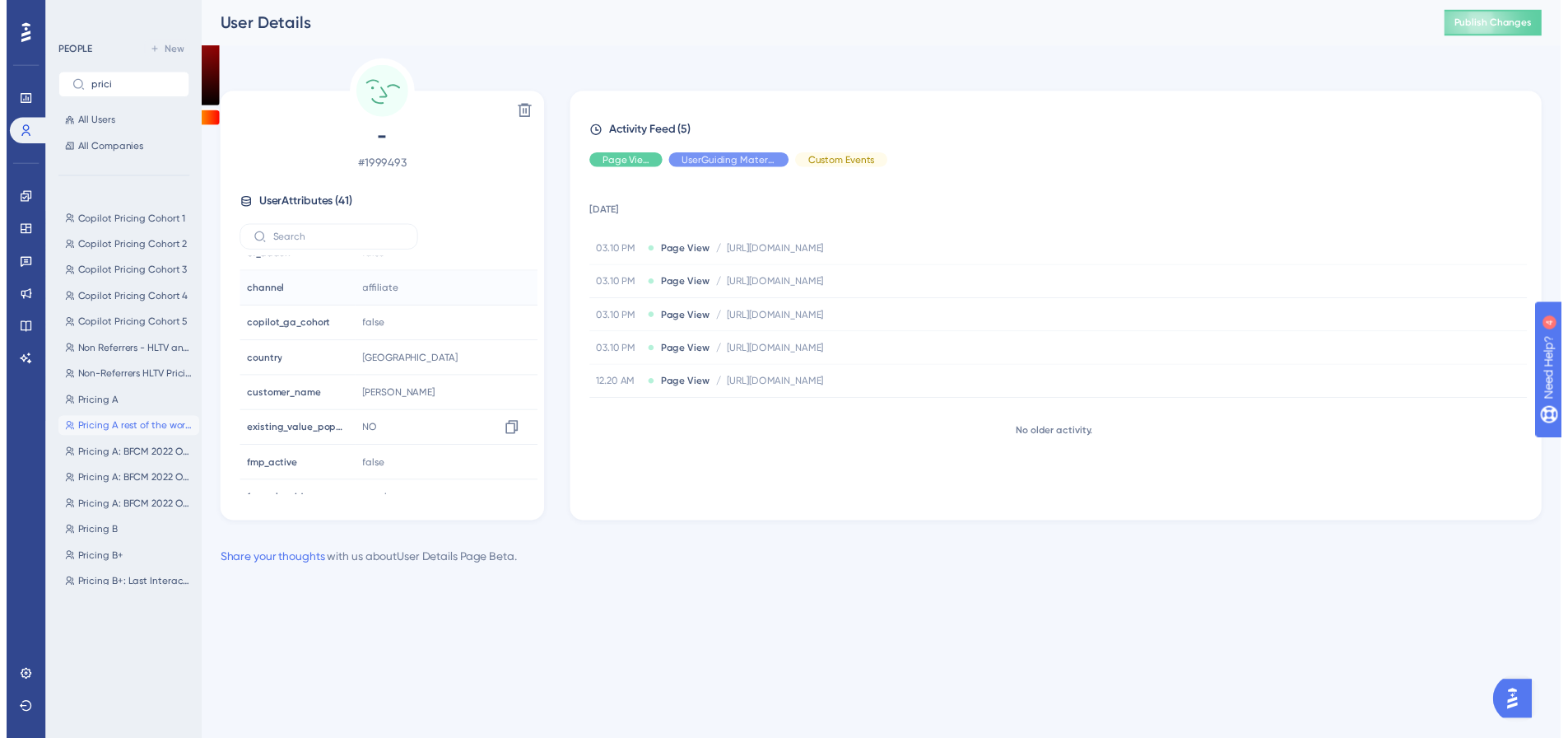
scroll to position [494, 0]
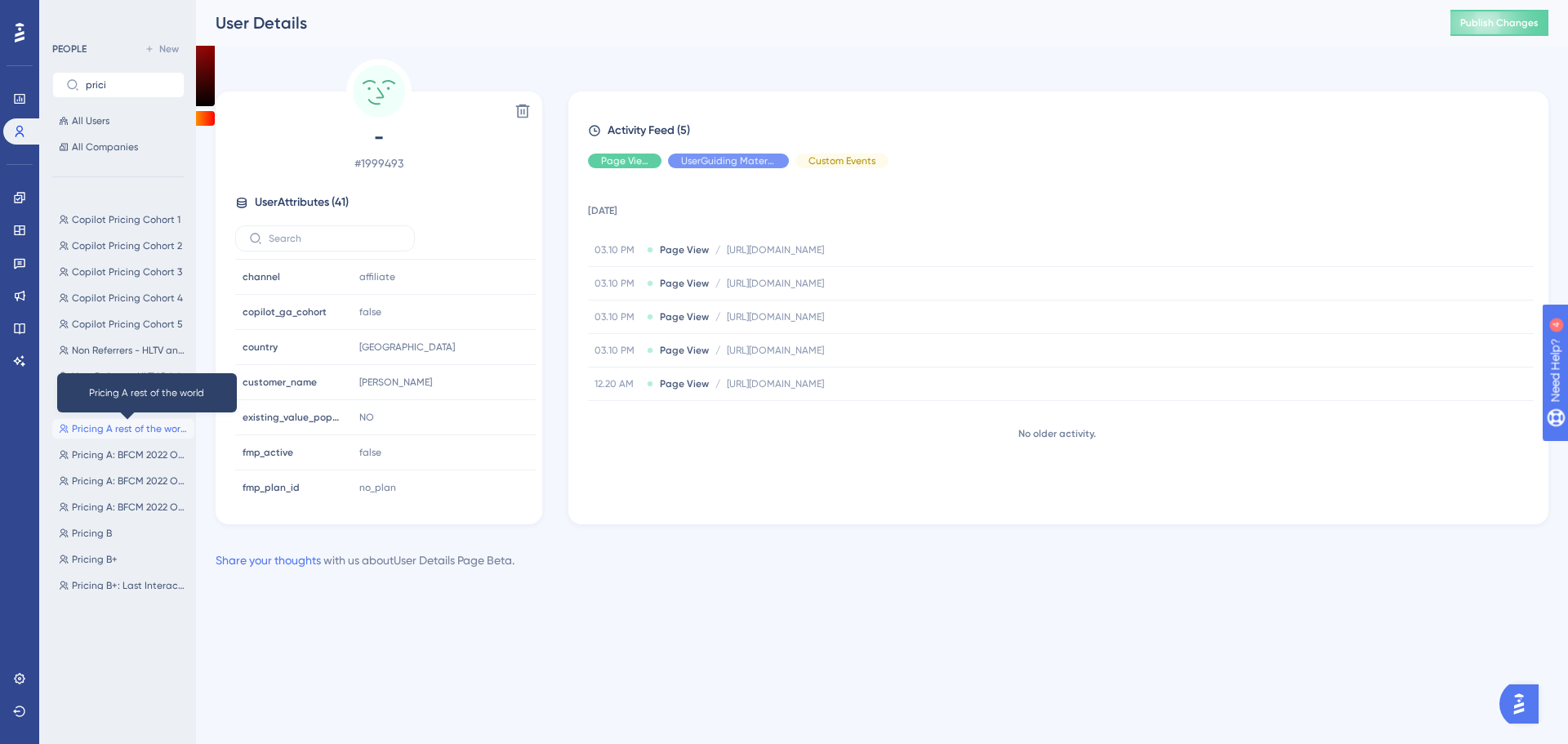
click at [149, 427] on span "Pricing A rest of the world" at bounding box center [129, 428] width 116 height 13
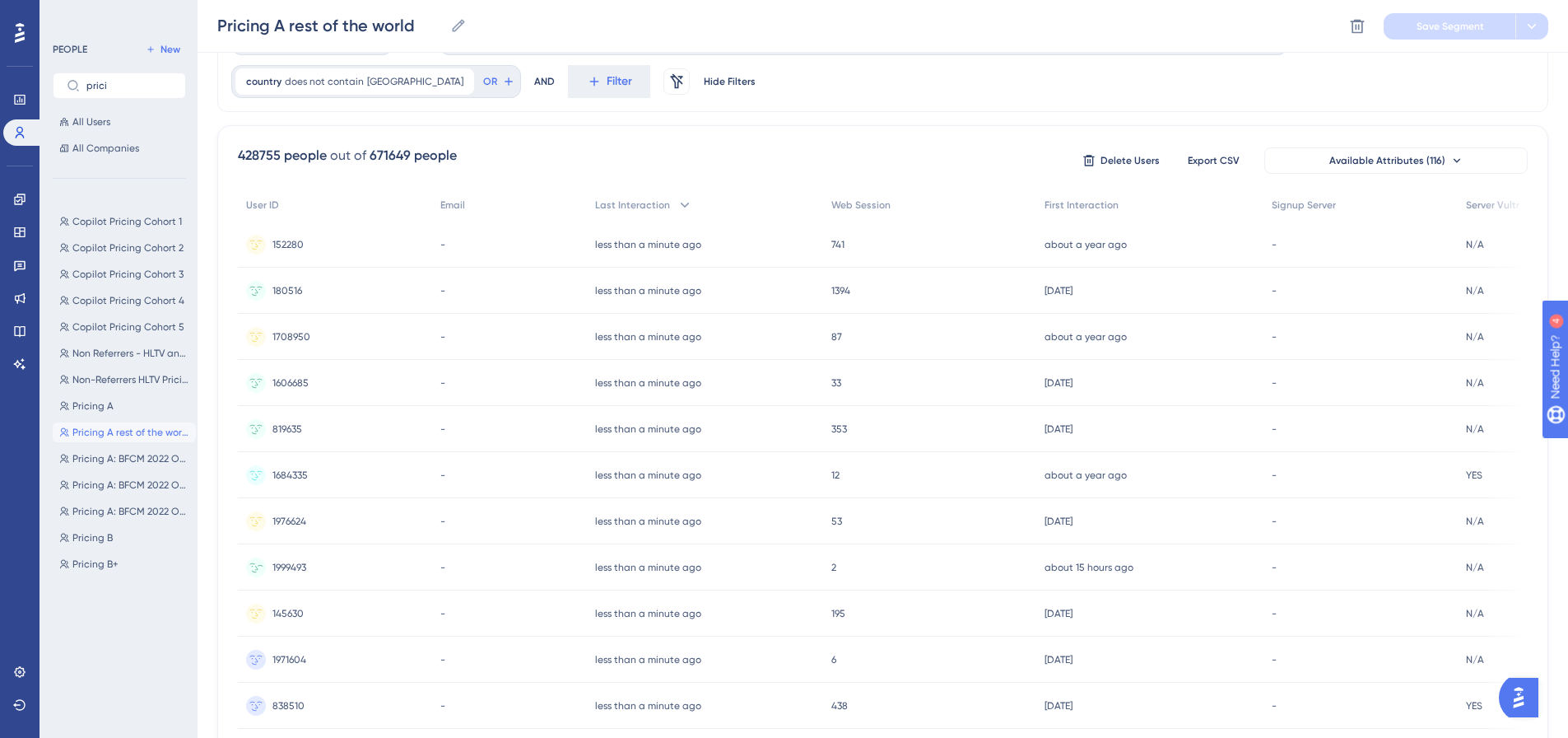
scroll to position [247, 0]
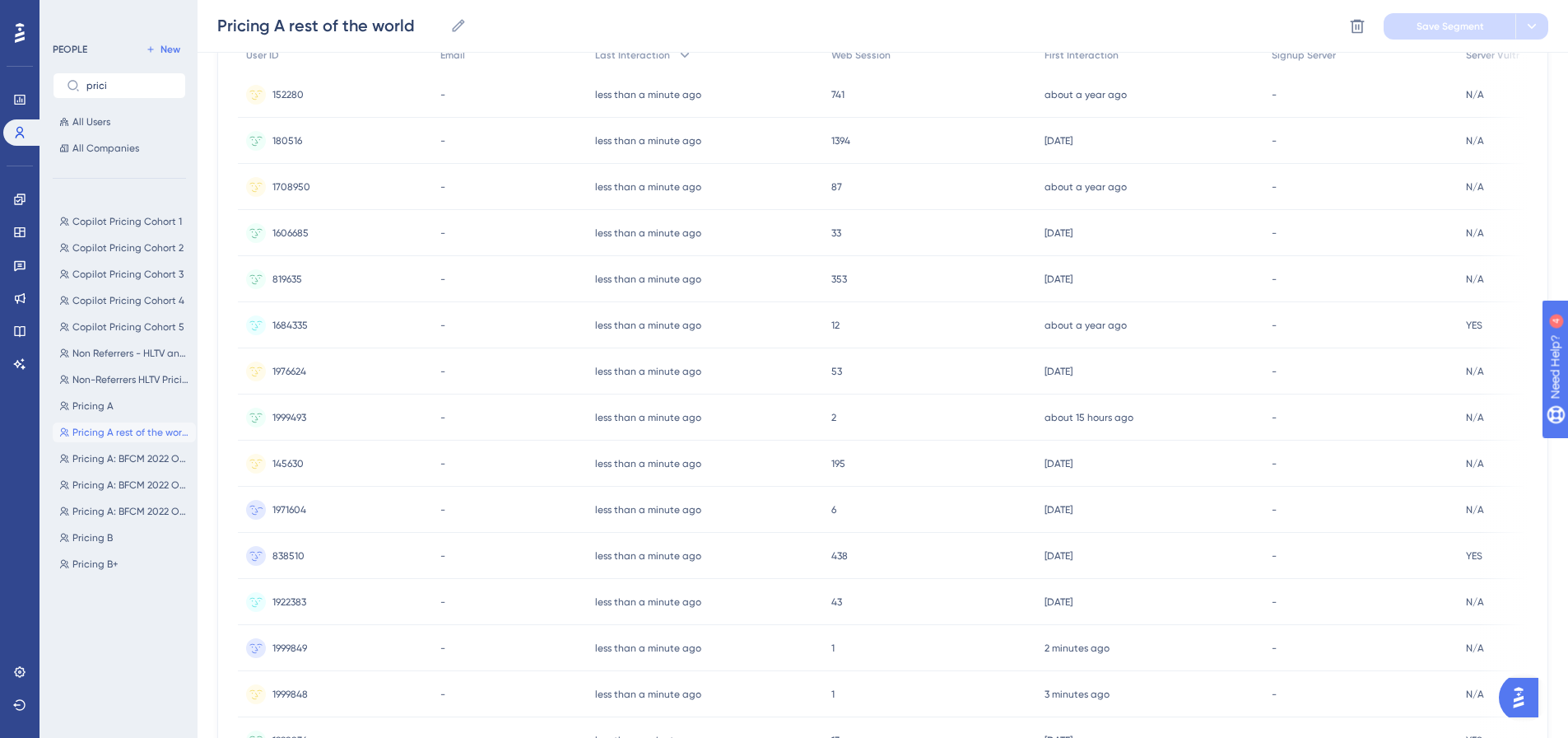
click at [318, 512] on div "1971604 1971604" at bounding box center [334, 509] width 194 height 46
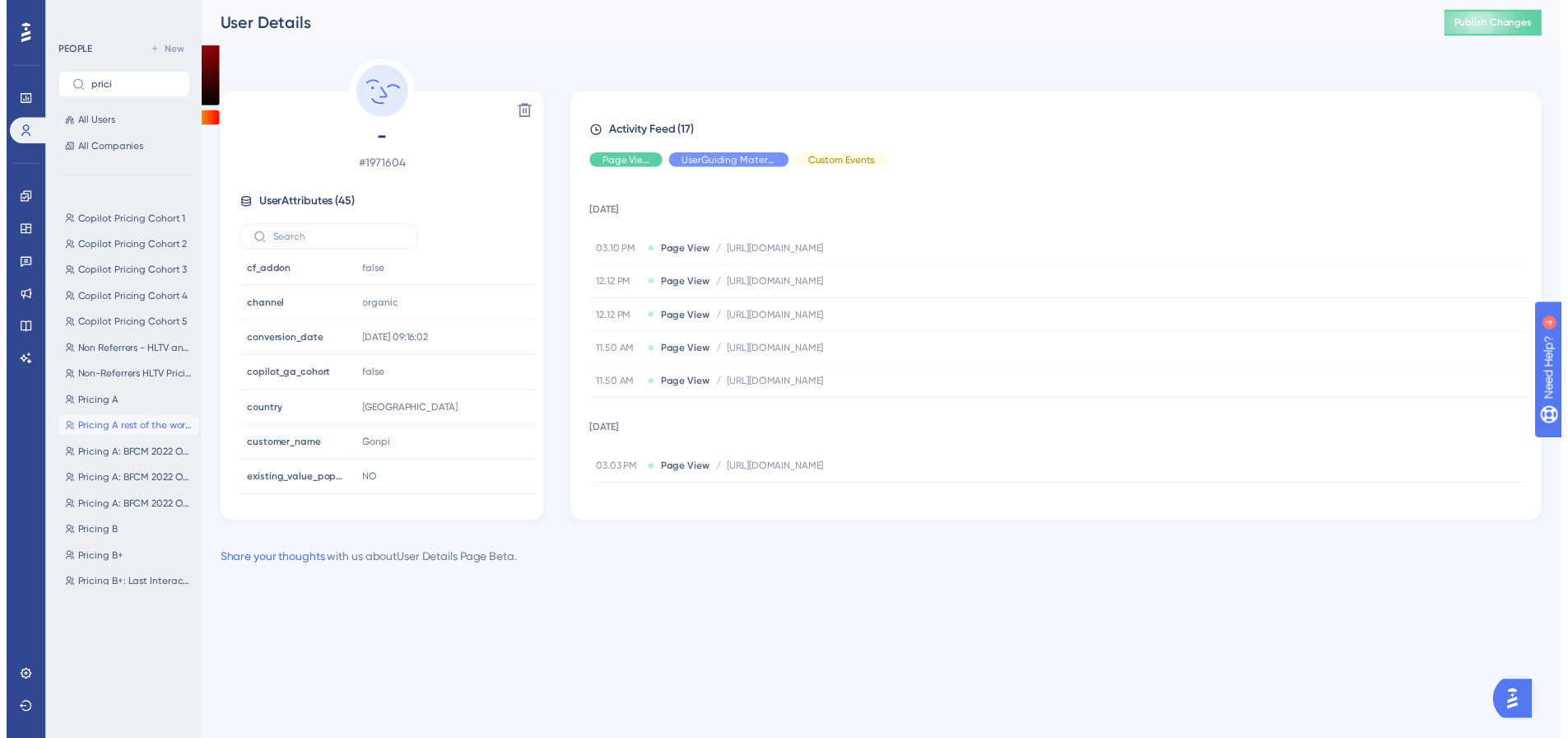
scroll to position [576, 0]
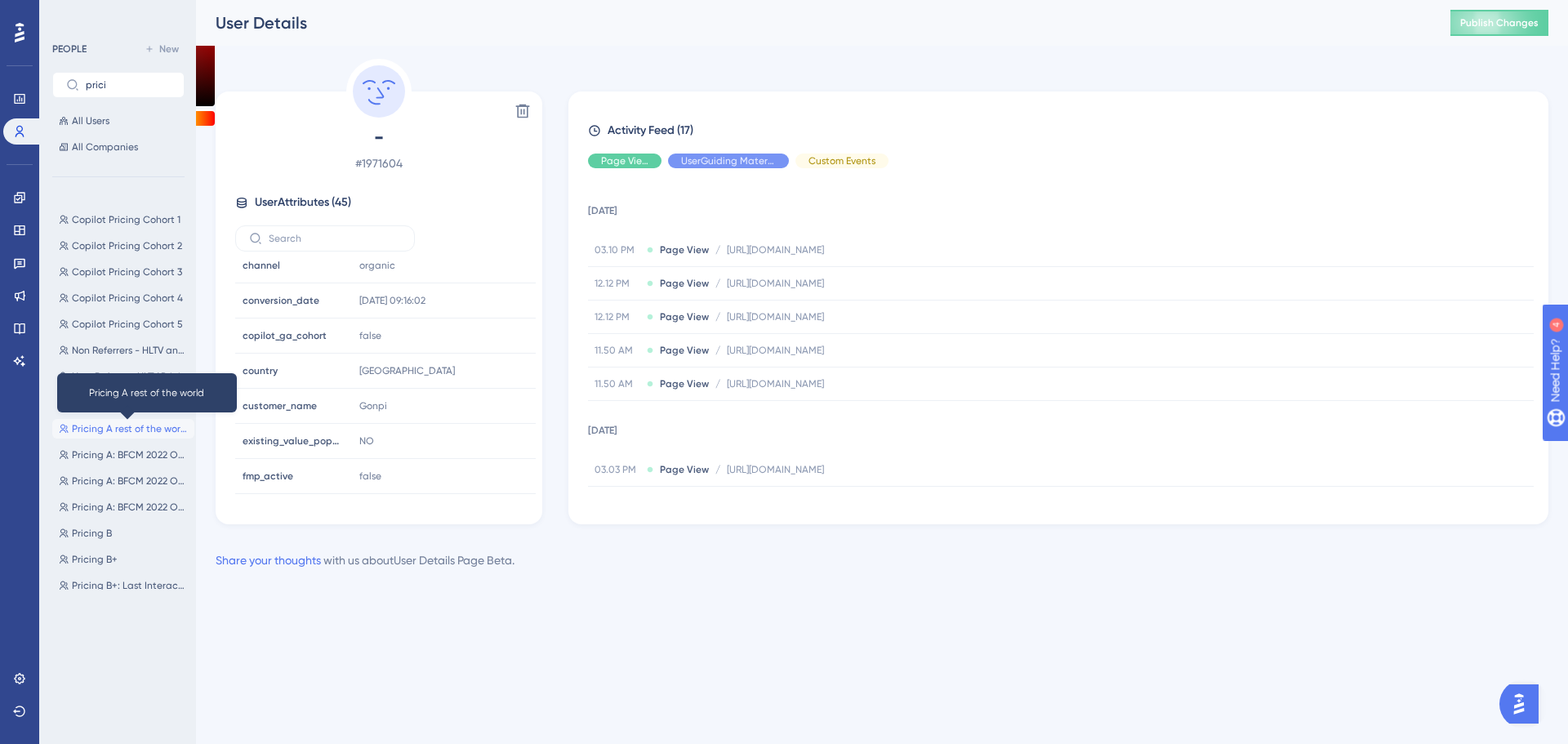
click at [151, 427] on span "Pricing A rest of the world" at bounding box center [129, 428] width 116 height 13
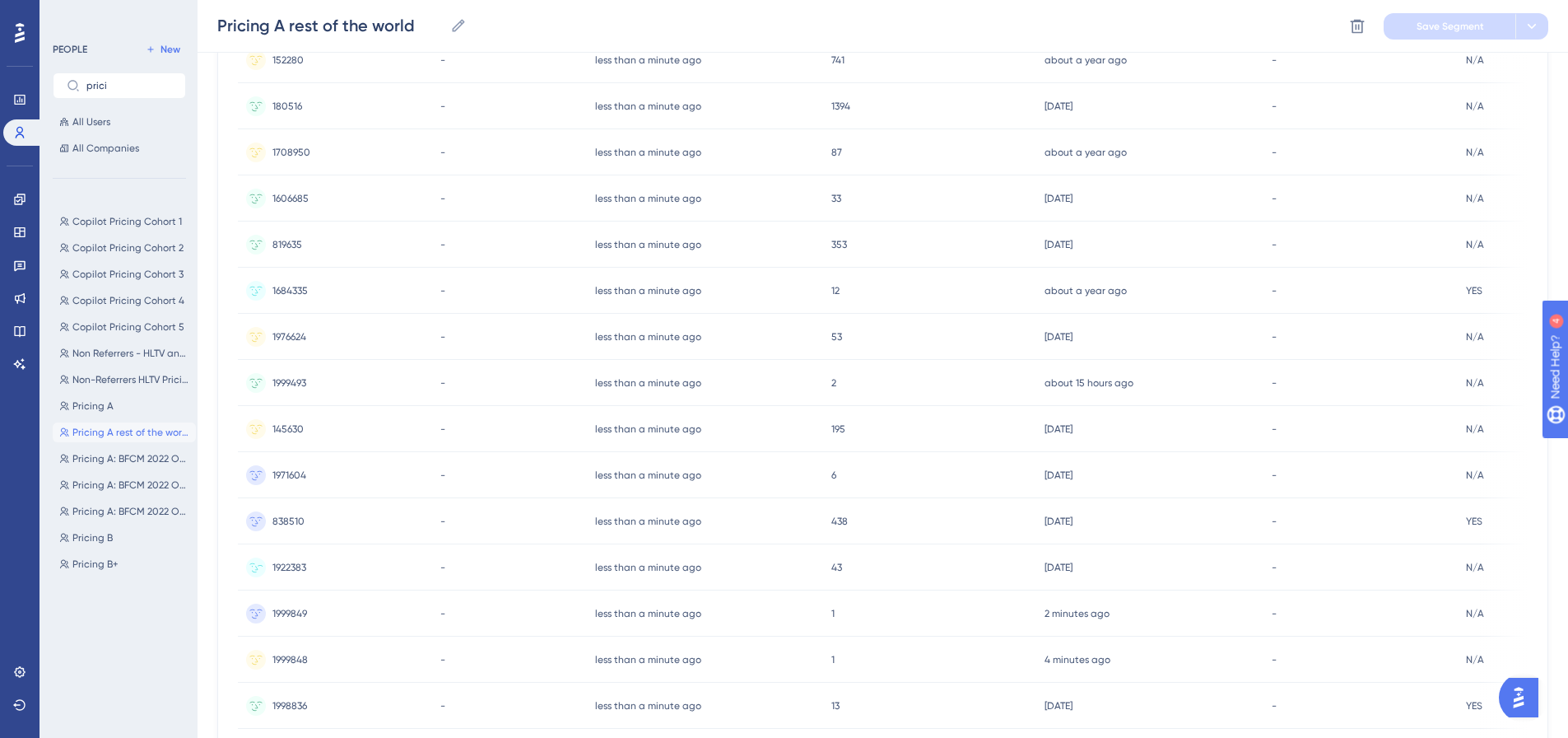
scroll to position [329, 0]
click at [293, 558] on div "1999849 1999849" at bounding box center [289, 566] width 34 height 46
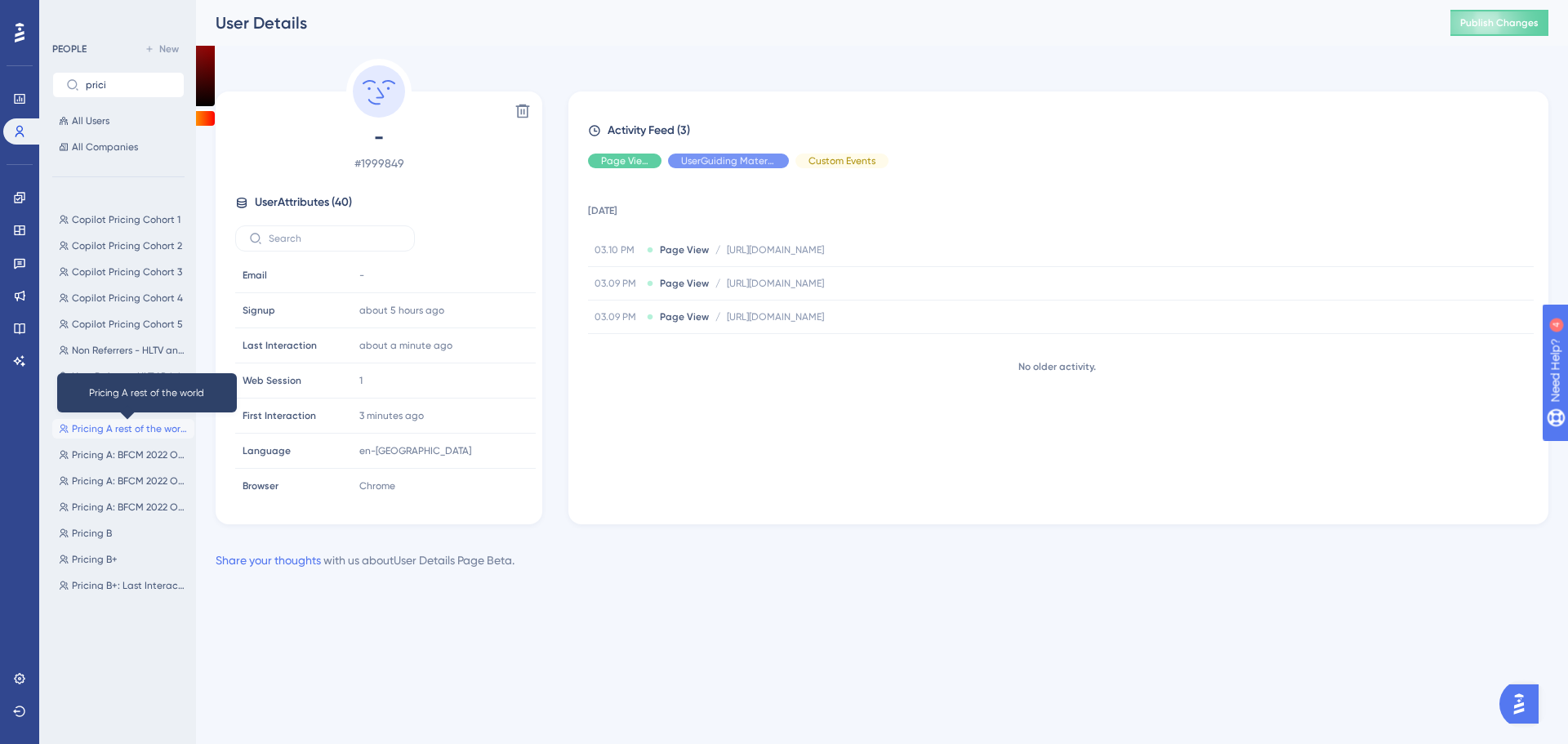
click at [154, 428] on span "Pricing A rest of the world" at bounding box center [129, 428] width 116 height 13
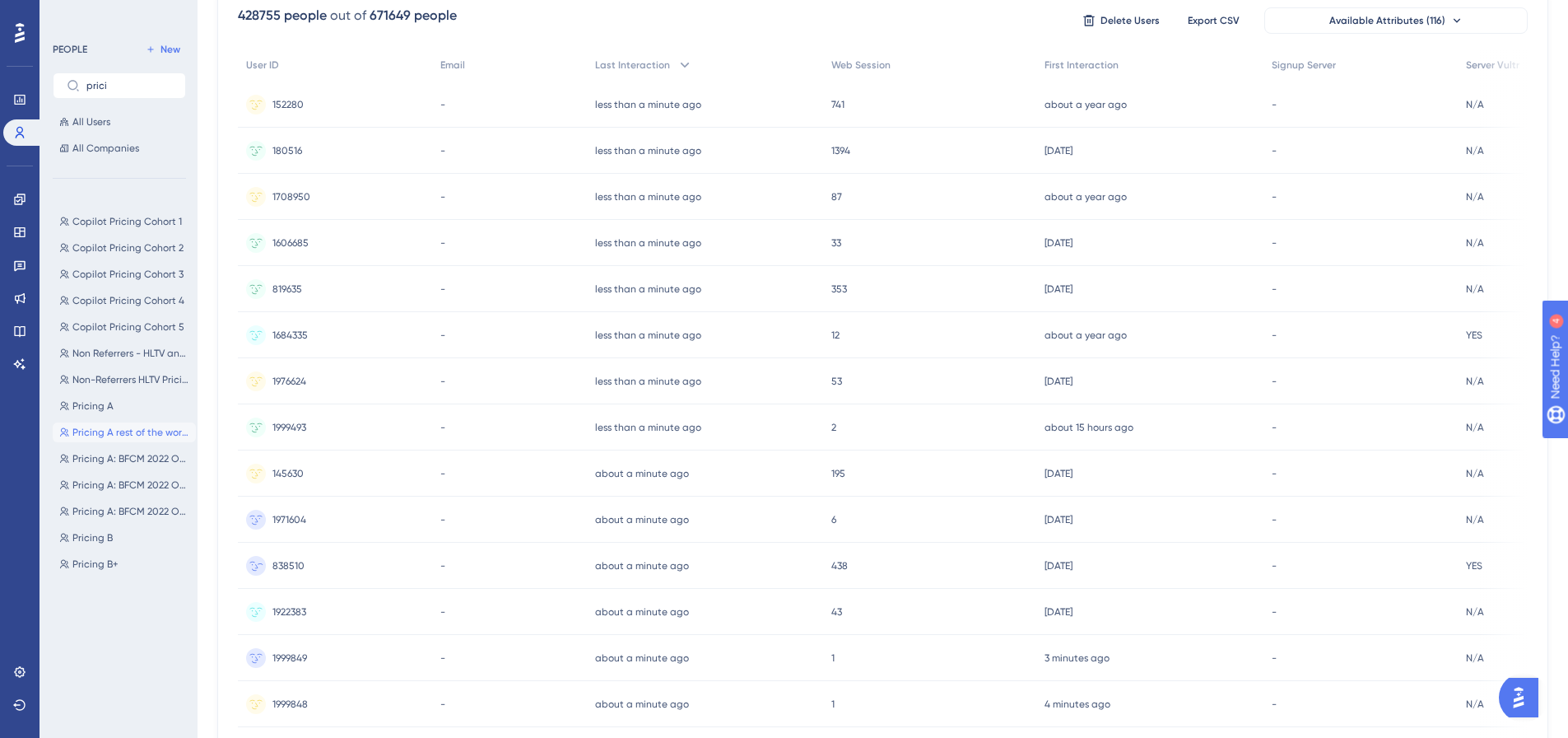
scroll to position [329, 0]
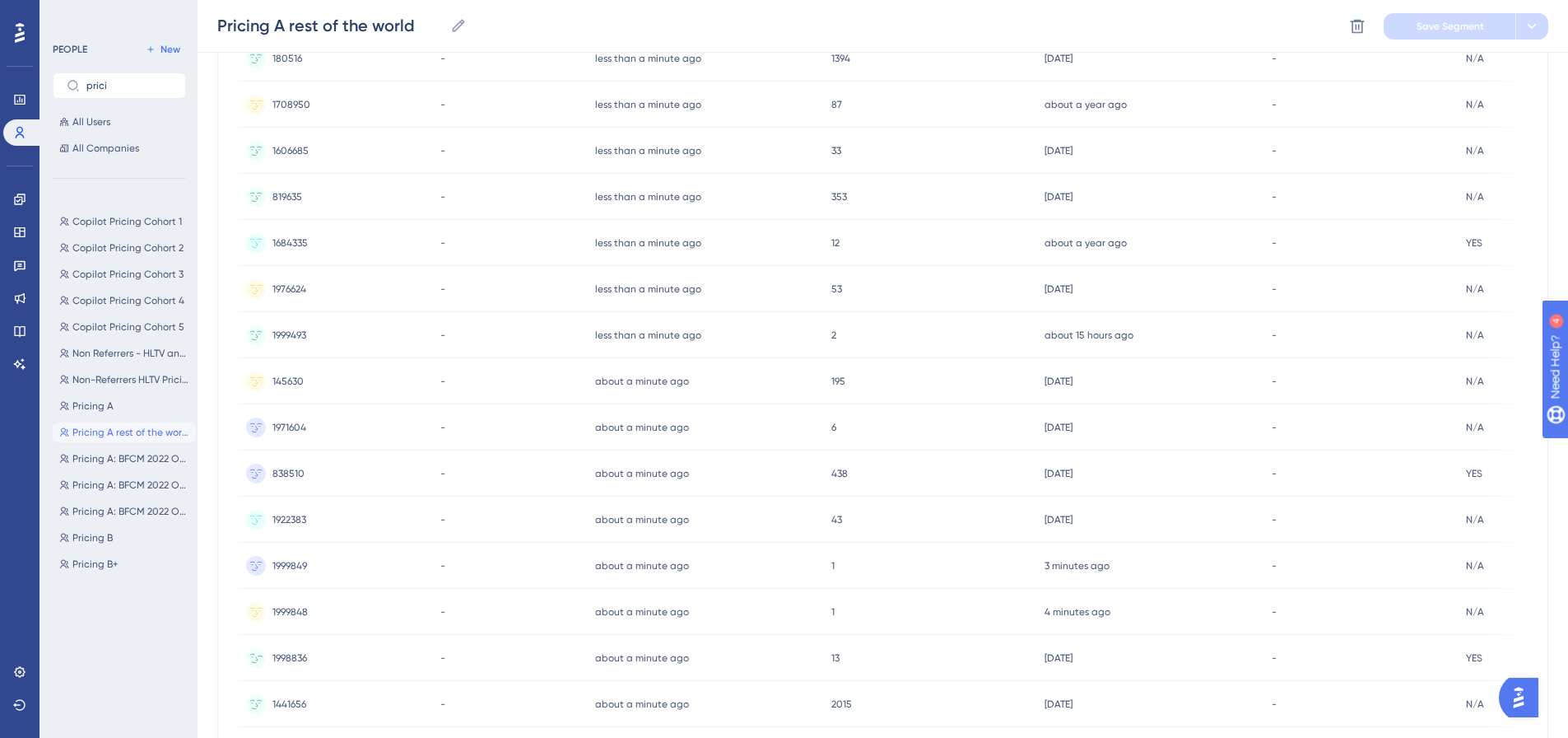
click at [292, 657] on span "1998836" at bounding box center [289, 657] width 34 height 13
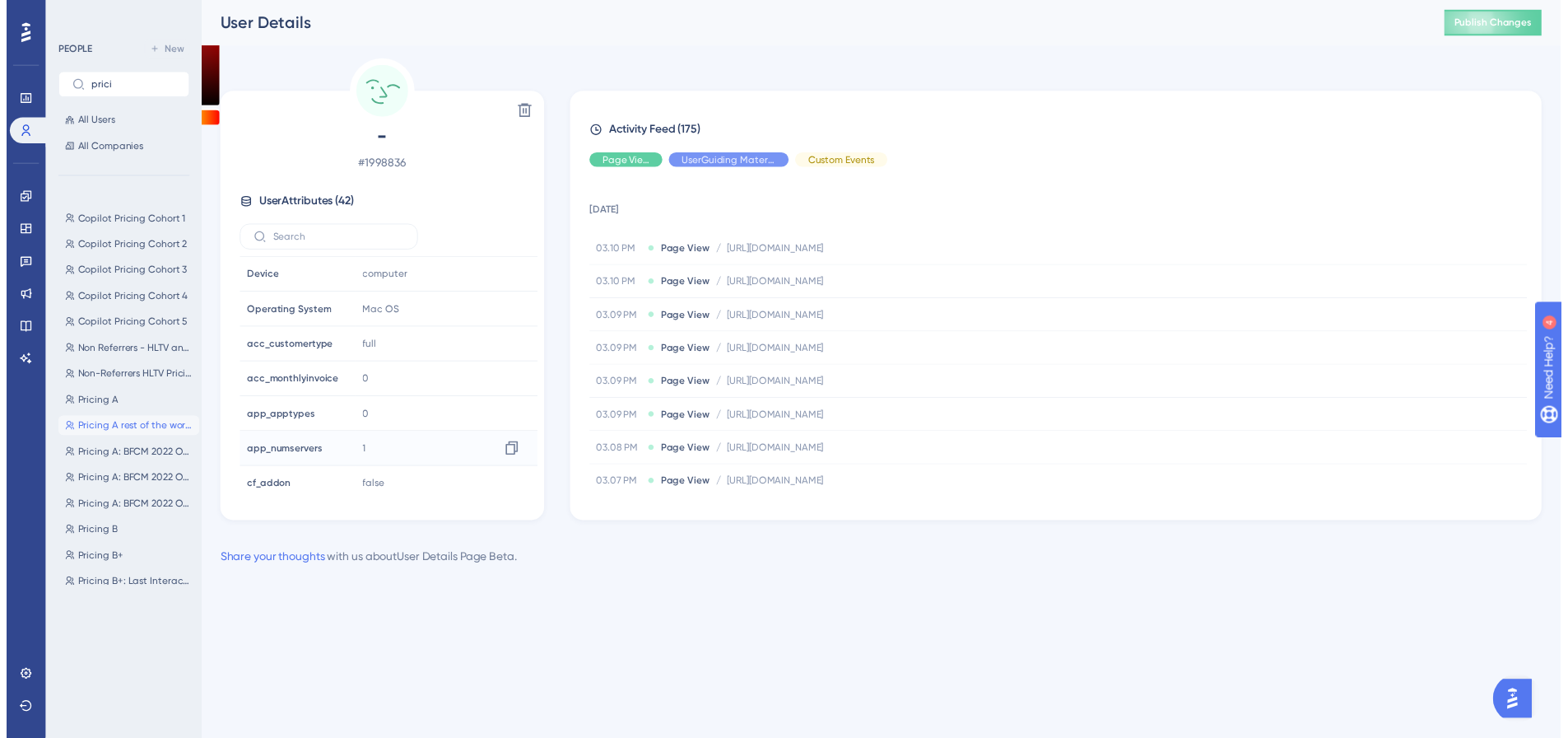
scroll to position [494, 0]
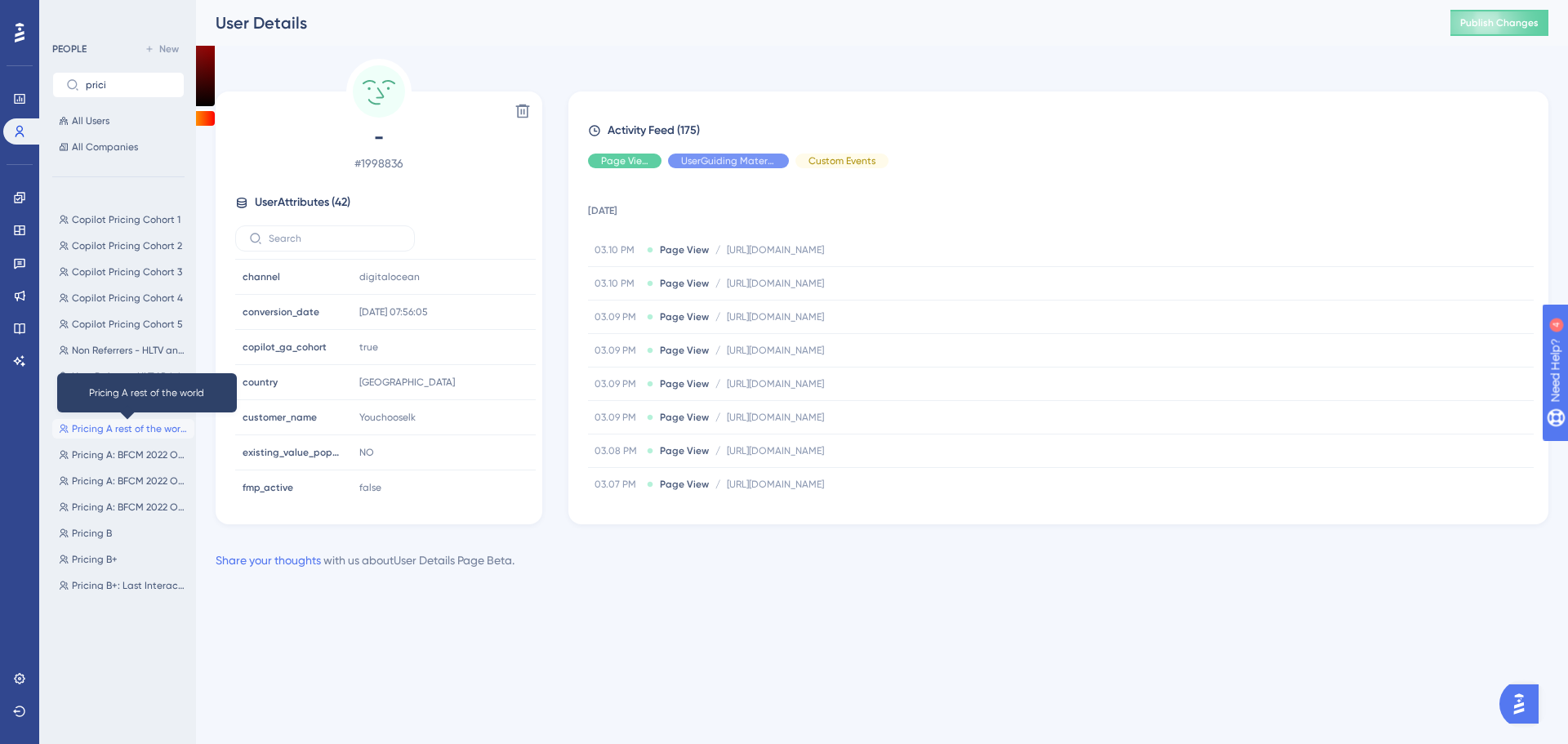
click at [162, 428] on span "Pricing A rest of the world" at bounding box center [129, 428] width 116 height 13
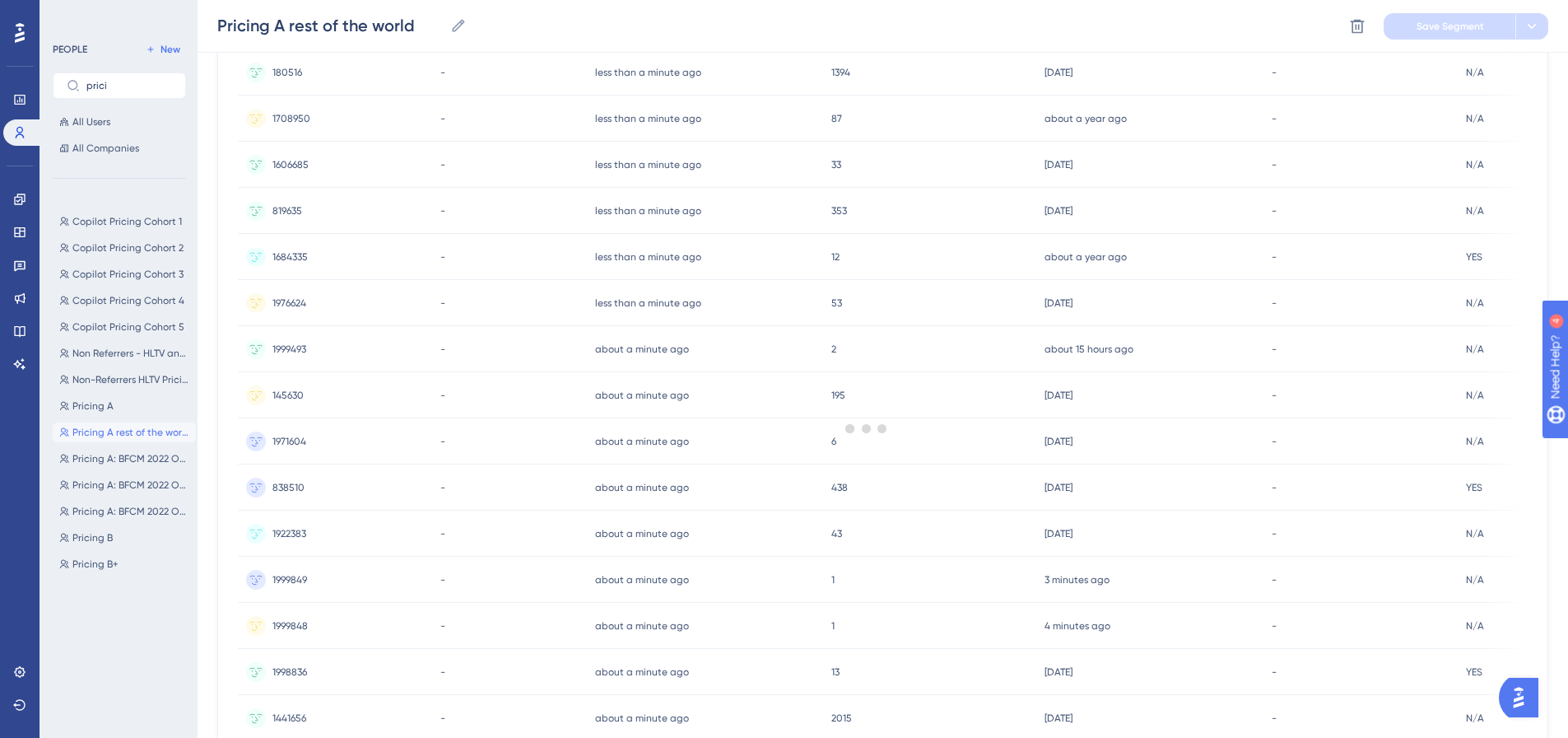
scroll to position [635, 0]
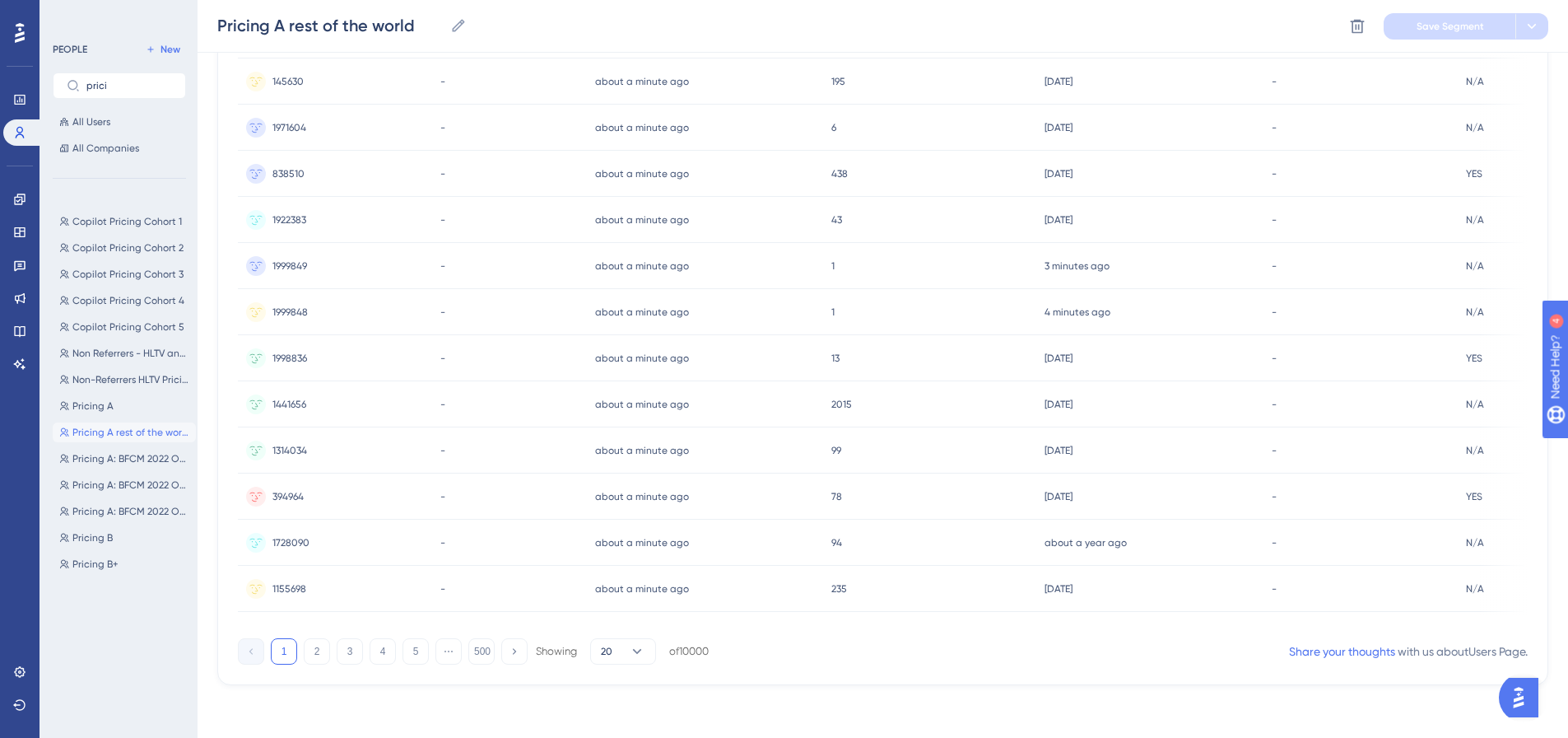
click at [300, 582] on span "1155698" at bounding box center [289, 588] width 33 height 13
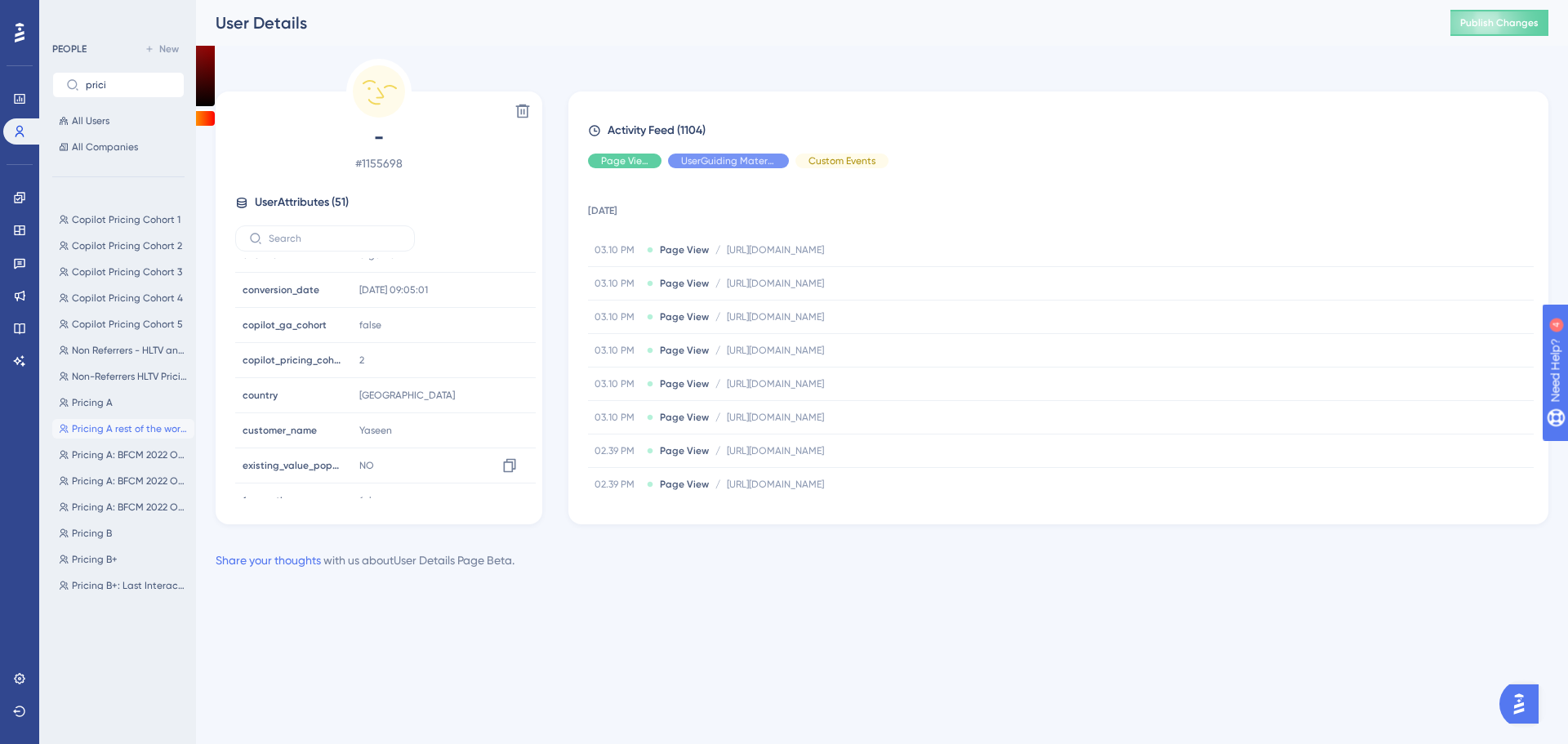
scroll to position [653, 0]
click at [124, 432] on span "Pricing A rest of the world" at bounding box center [129, 428] width 116 height 13
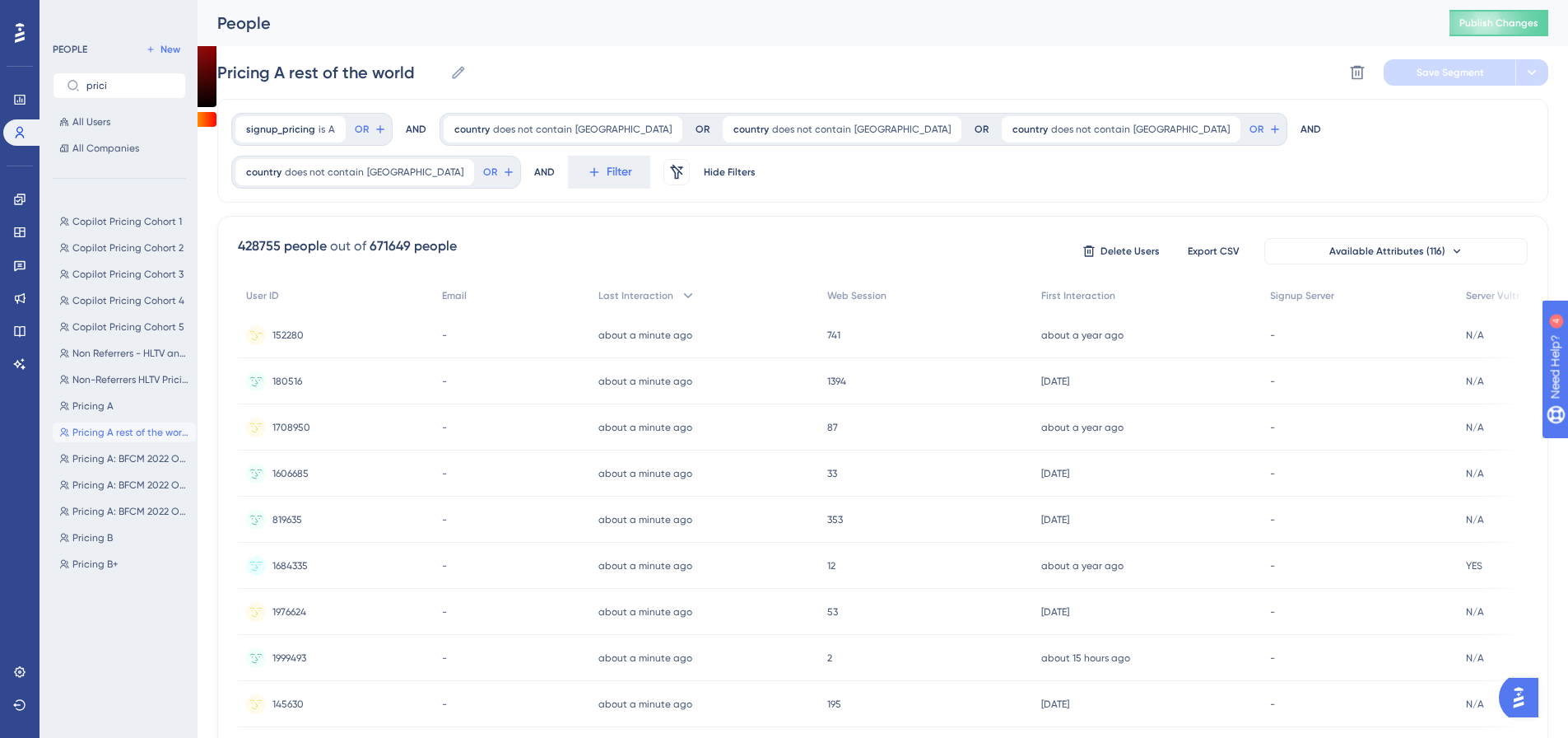
click at [286, 334] on span "152280" at bounding box center [288, 334] width 32 height 13
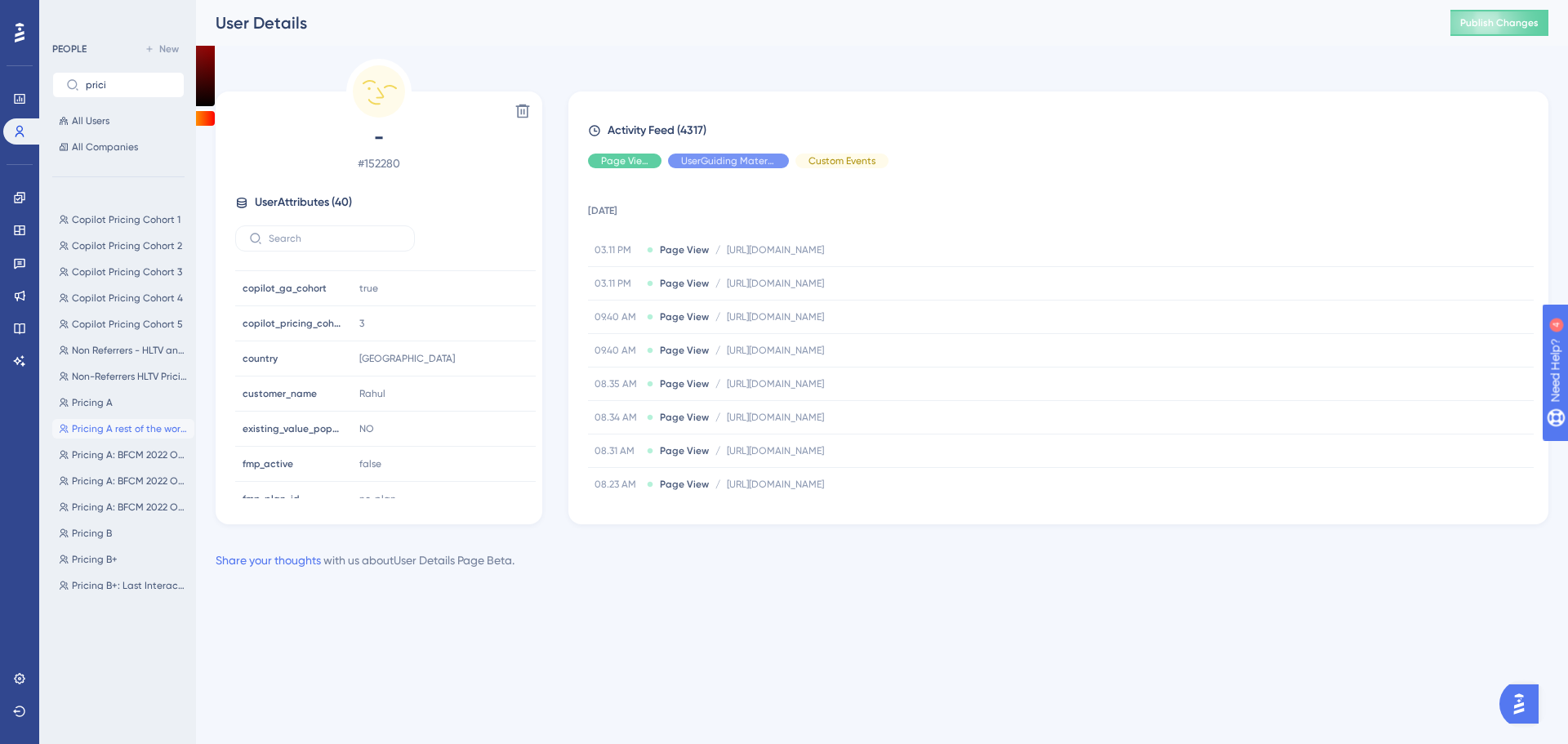
scroll to position [653, 0]
click at [108, 424] on span "Pricing A rest of the world" at bounding box center [129, 428] width 116 height 13
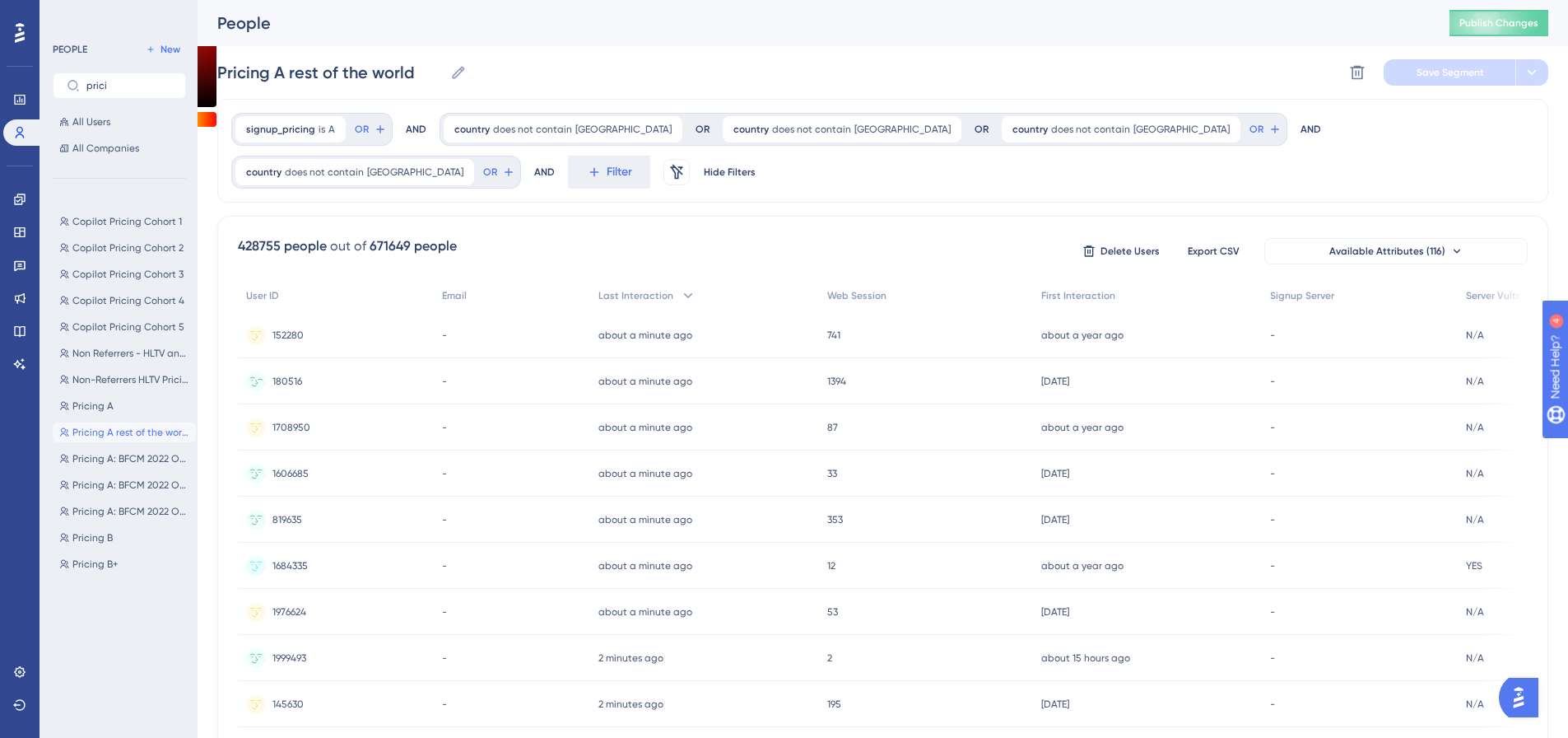
click at [293, 379] on span "180516" at bounding box center [288, 381] width 30 height 13
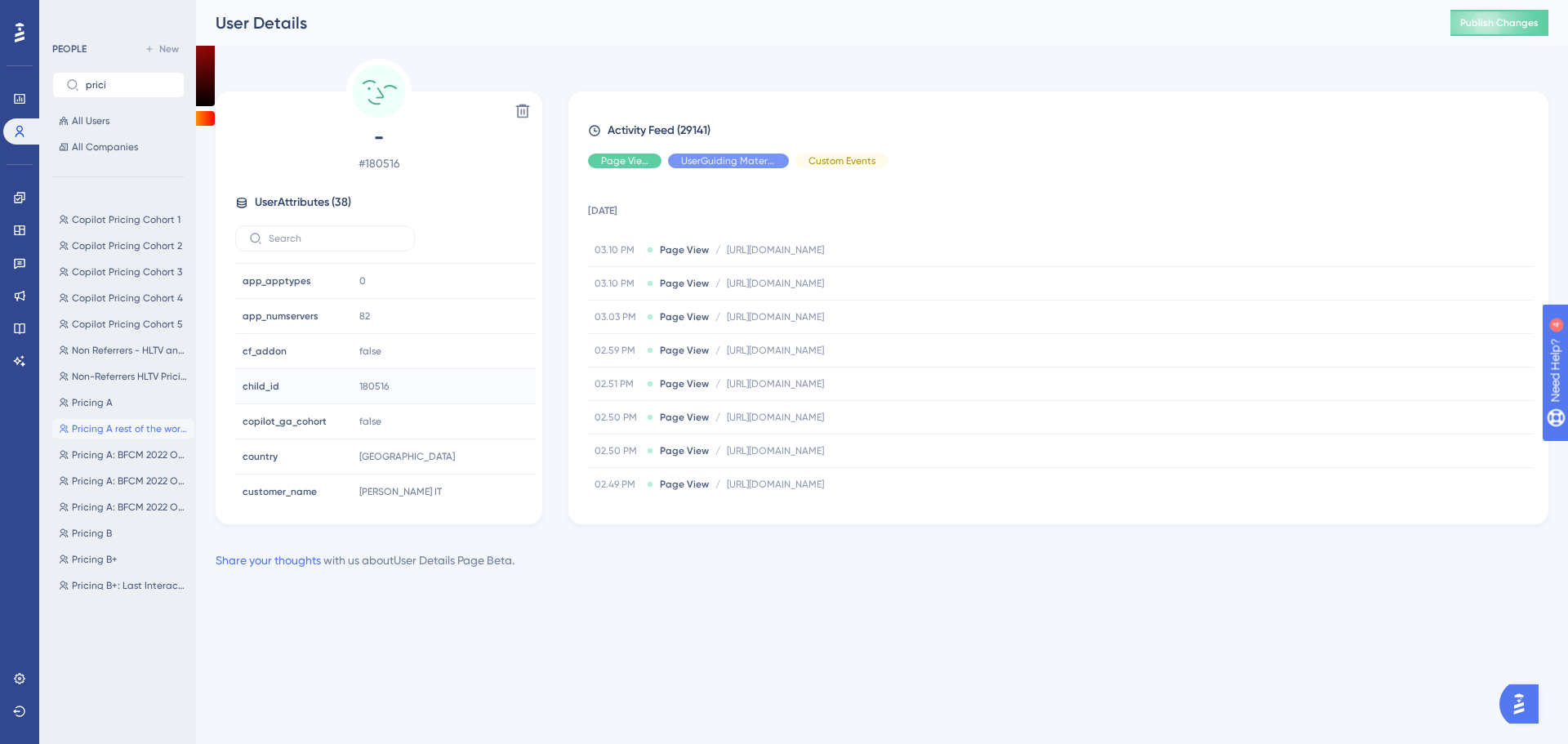
scroll to position [490, 0]
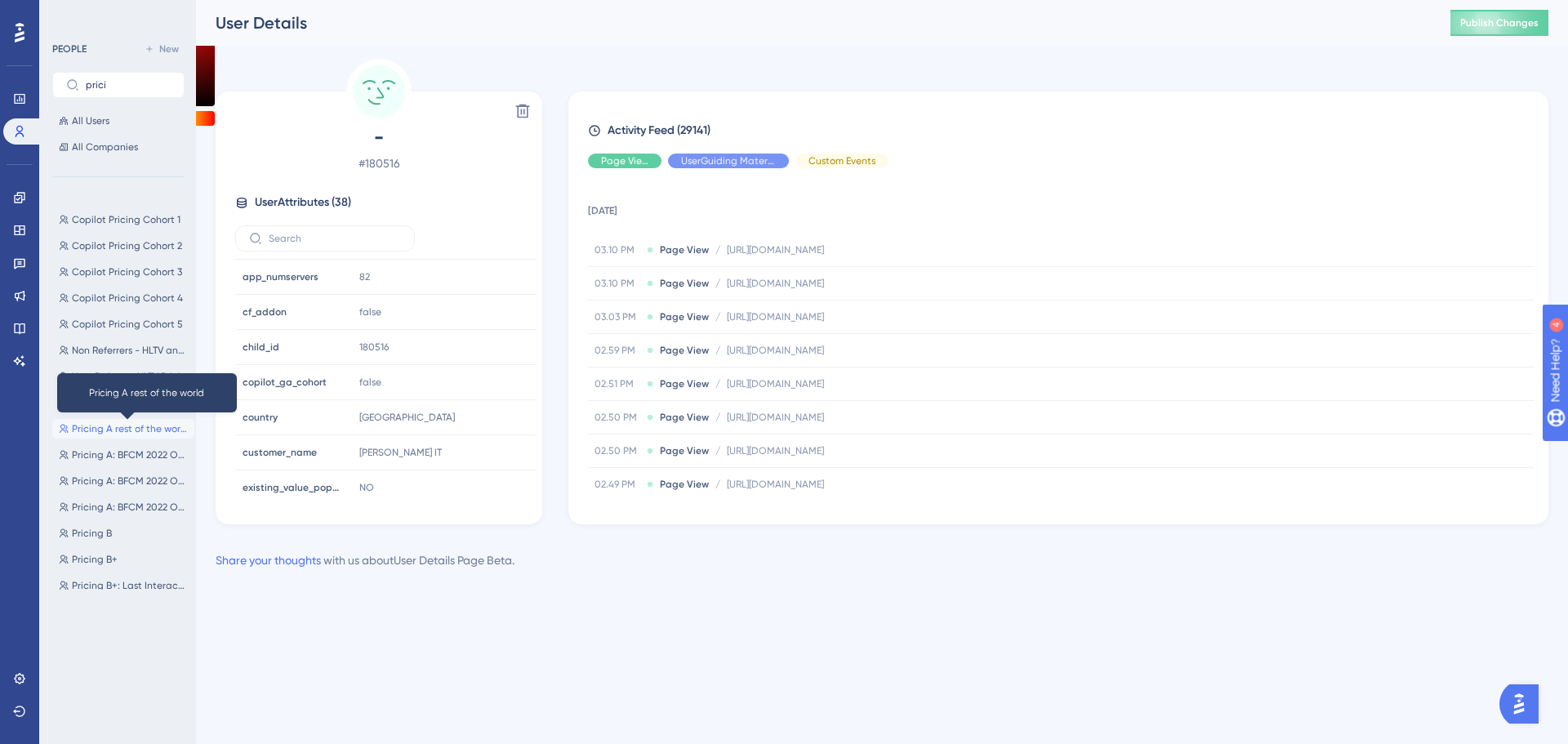
click at [110, 424] on span "Pricing A rest of the world" at bounding box center [129, 428] width 116 height 13
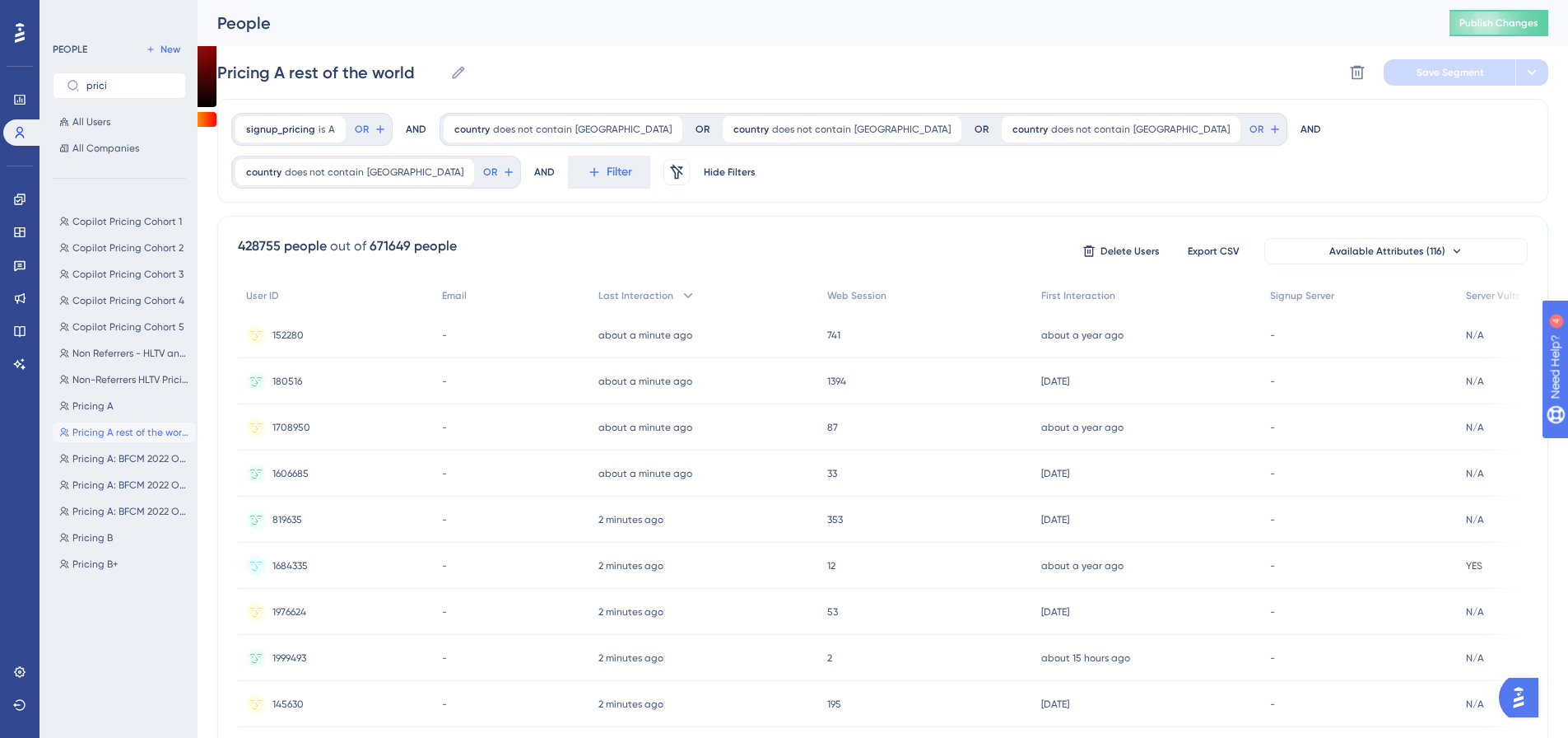
click at [295, 428] on span "1708950" at bounding box center [291, 427] width 38 height 13
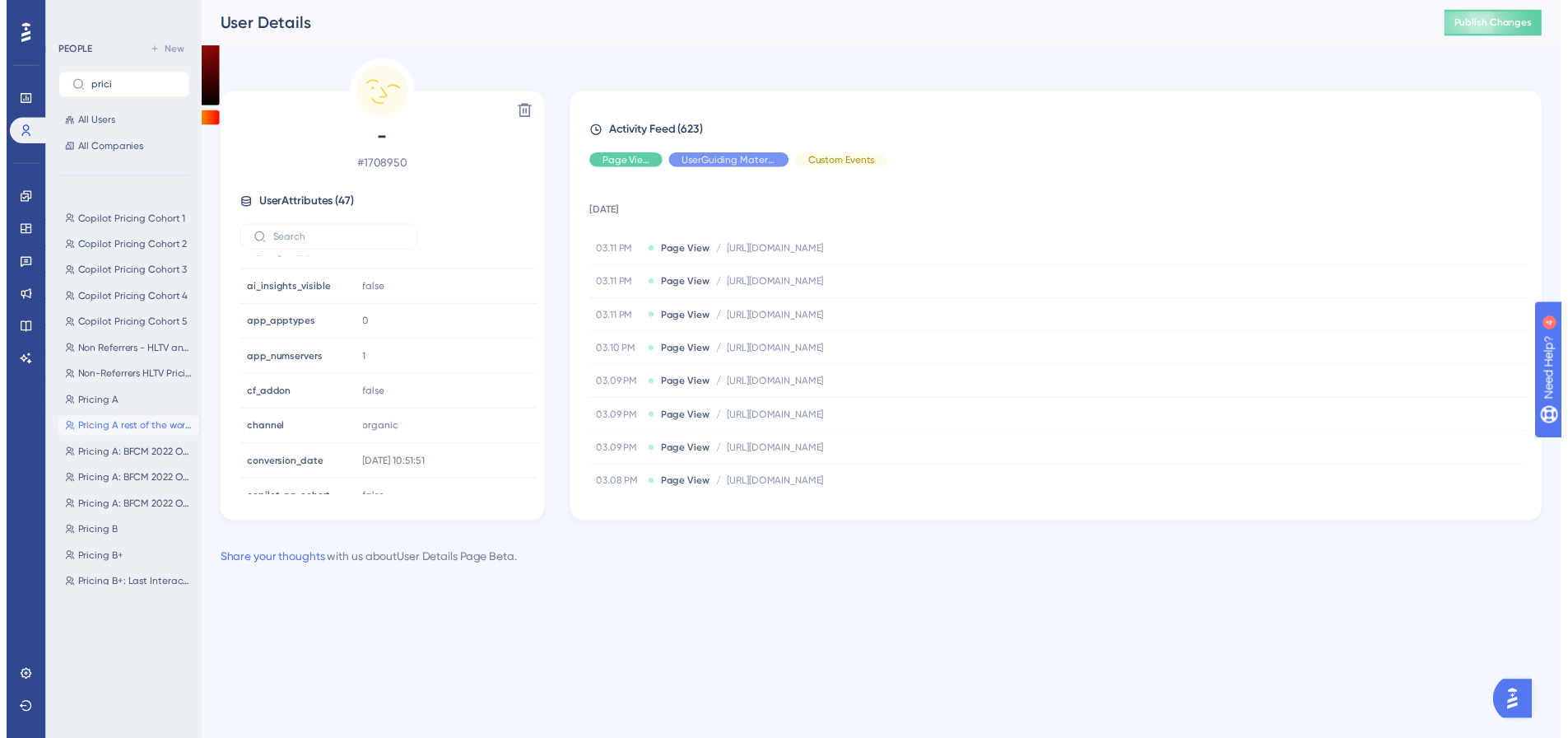
scroll to position [494, 0]
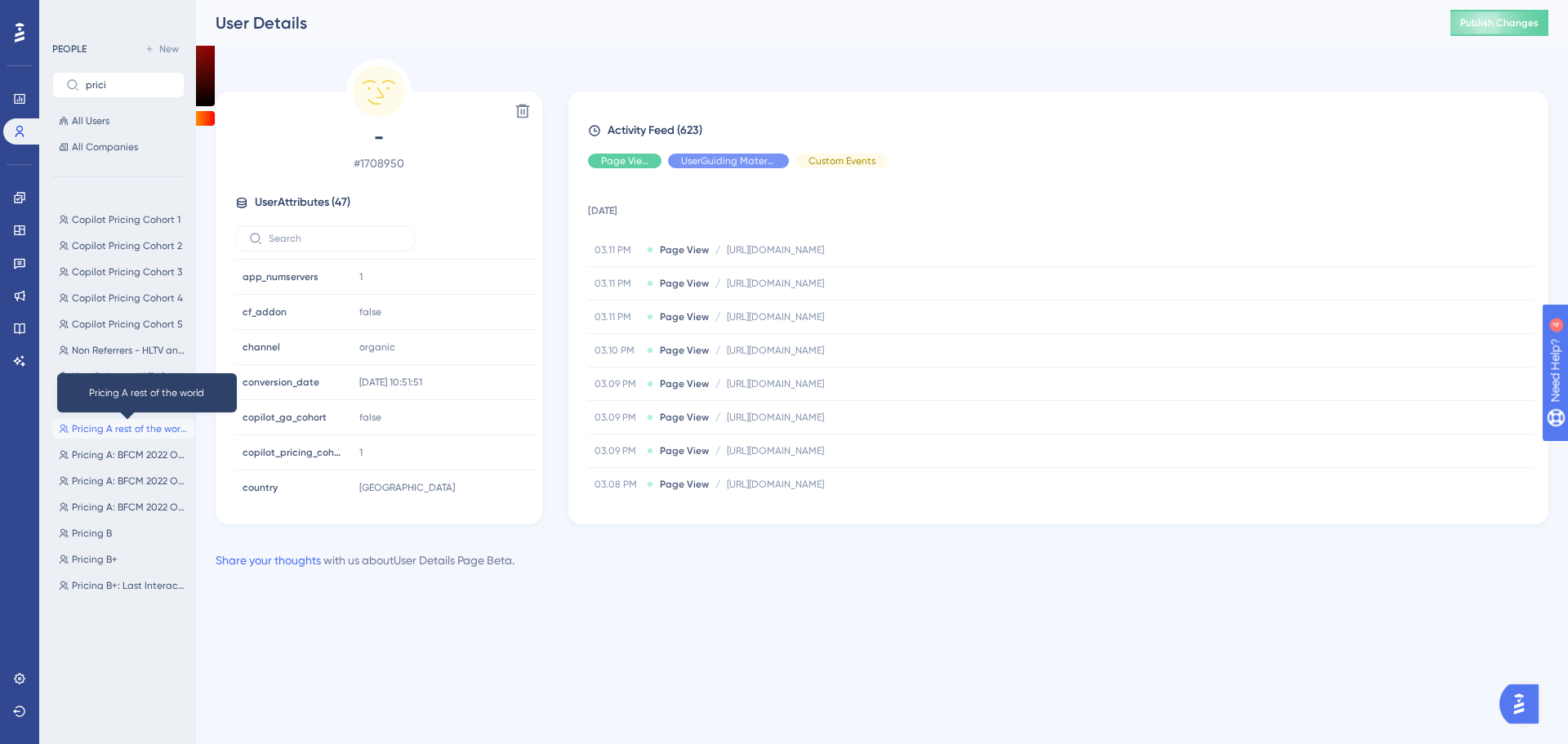
click at [129, 425] on span "Pricing A rest of the world" at bounding box center [129, 428] width 116 height 13
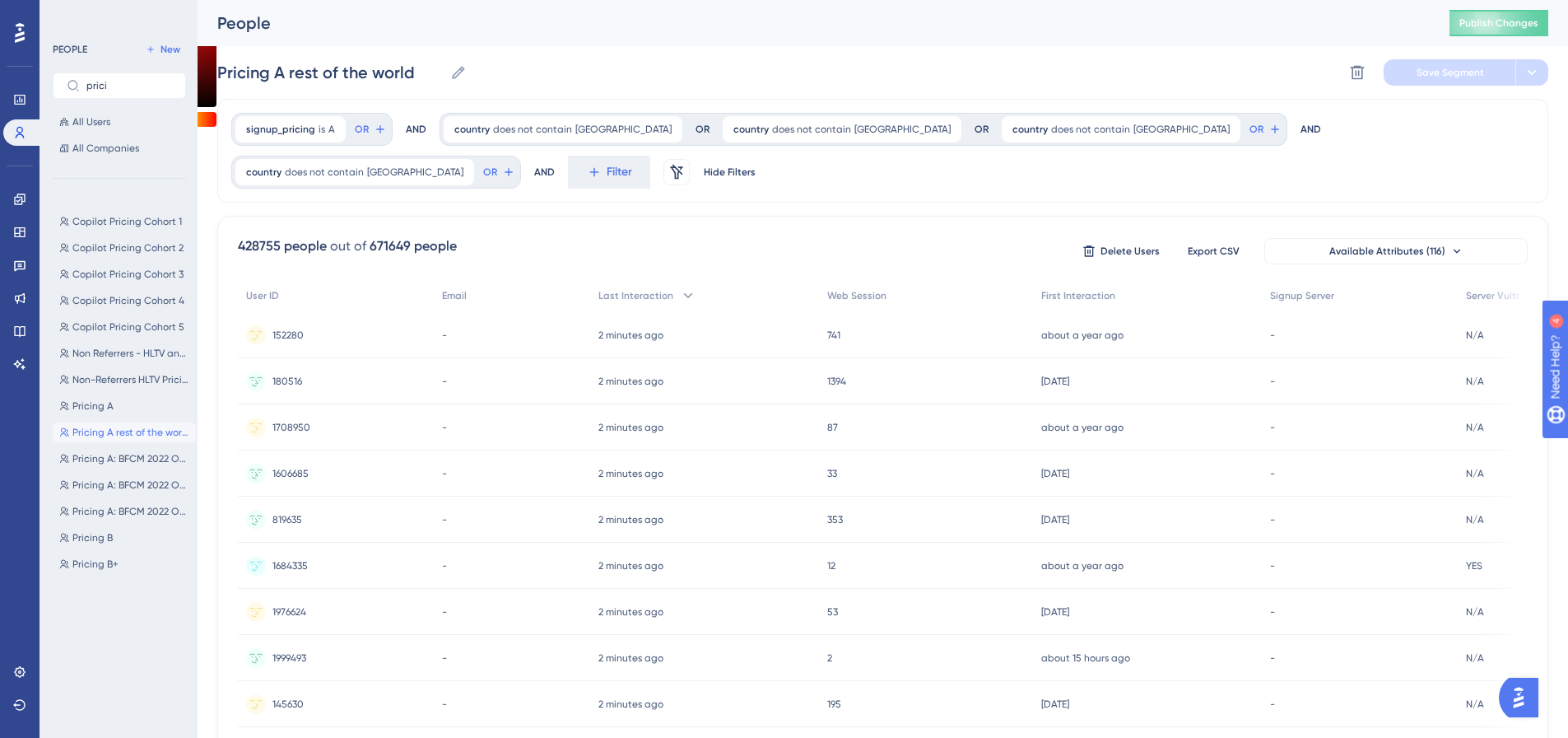
drag, startPoint x: 170, startPoint y: 436, endPoint x: 1069, endPoint y: 226, distance: 923.2
click at [467, 167] on icon at bounding box center [461, 172] width 10 height 10
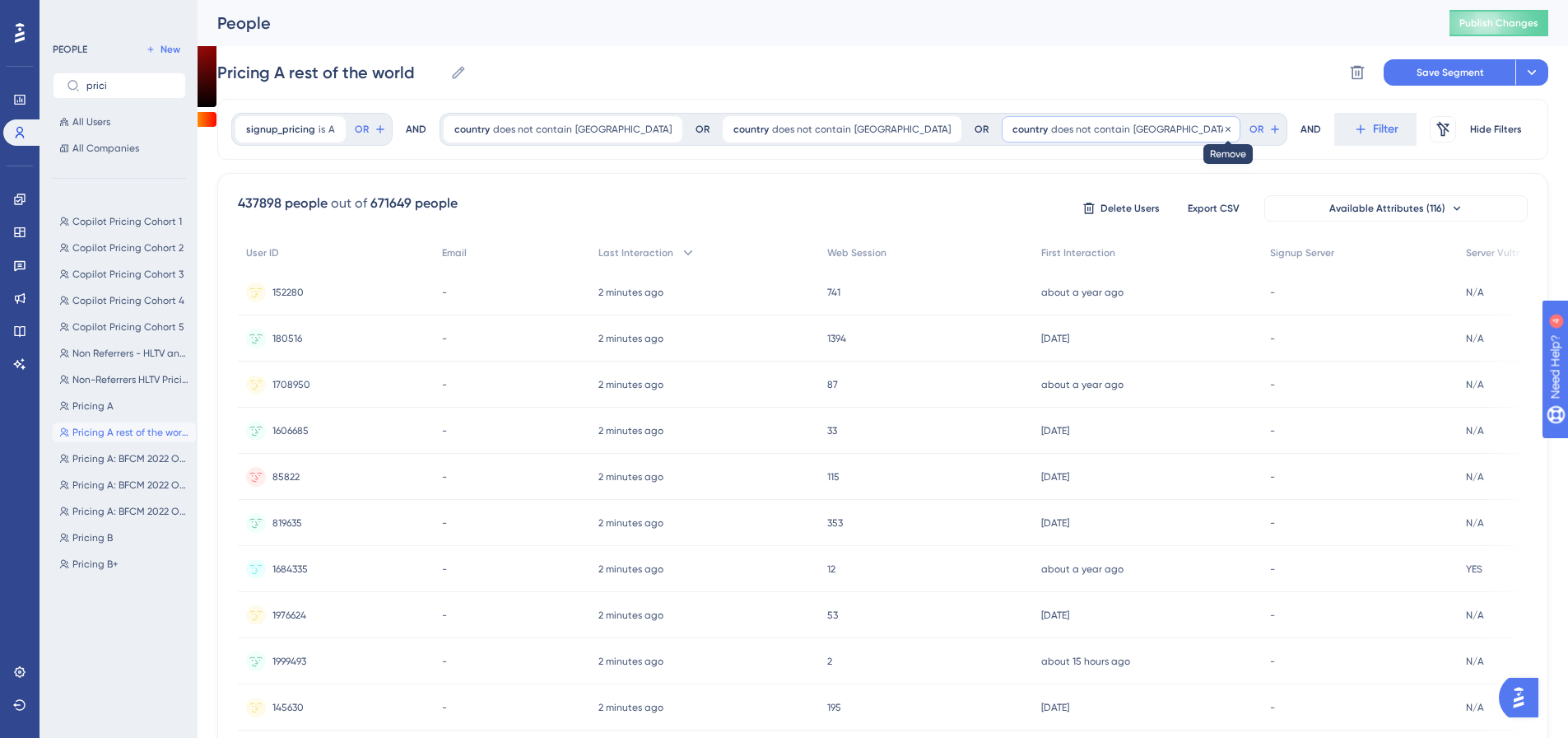
click at [1223, 127] on icon at bounding box center [1228, 128] width 10 height 10
click at [944, 124] on icon at bounding box center [948, 128] width 10 height 10
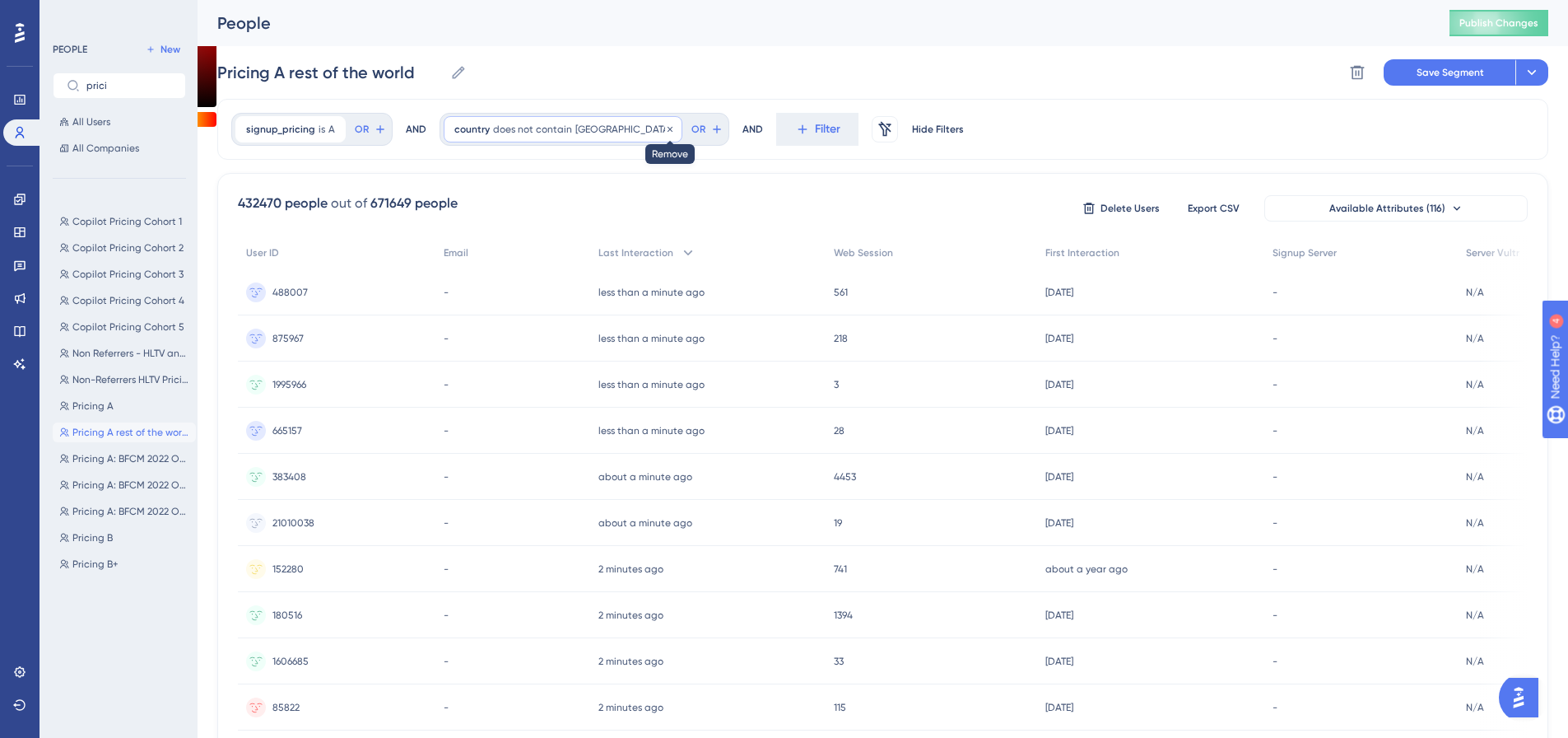
click at [665, 125] on icon at bounding box center [669, 128] width 10 height 10
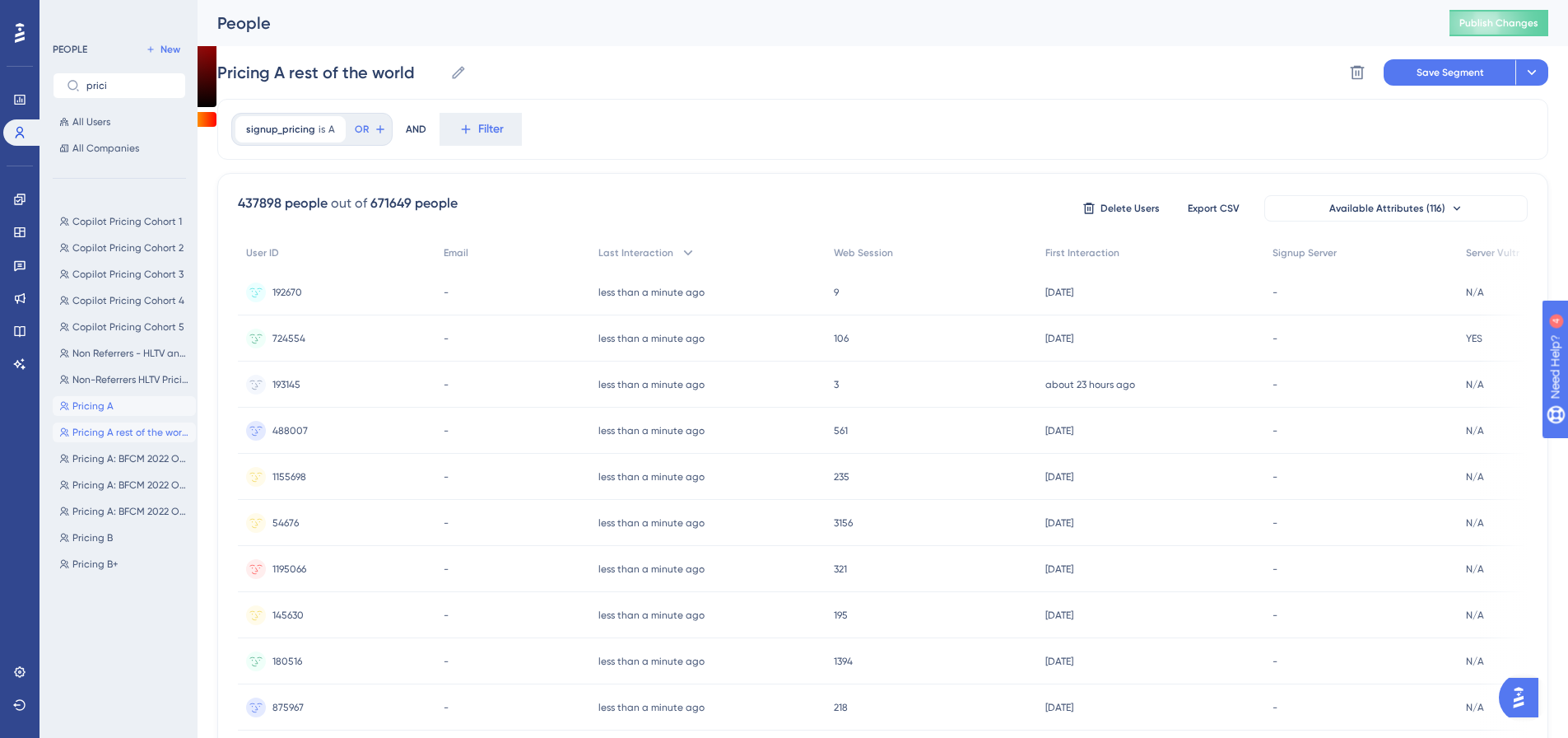
click at [101, 407] on span "Pricing A" at bounding box center [92, 406] width 41 height 13
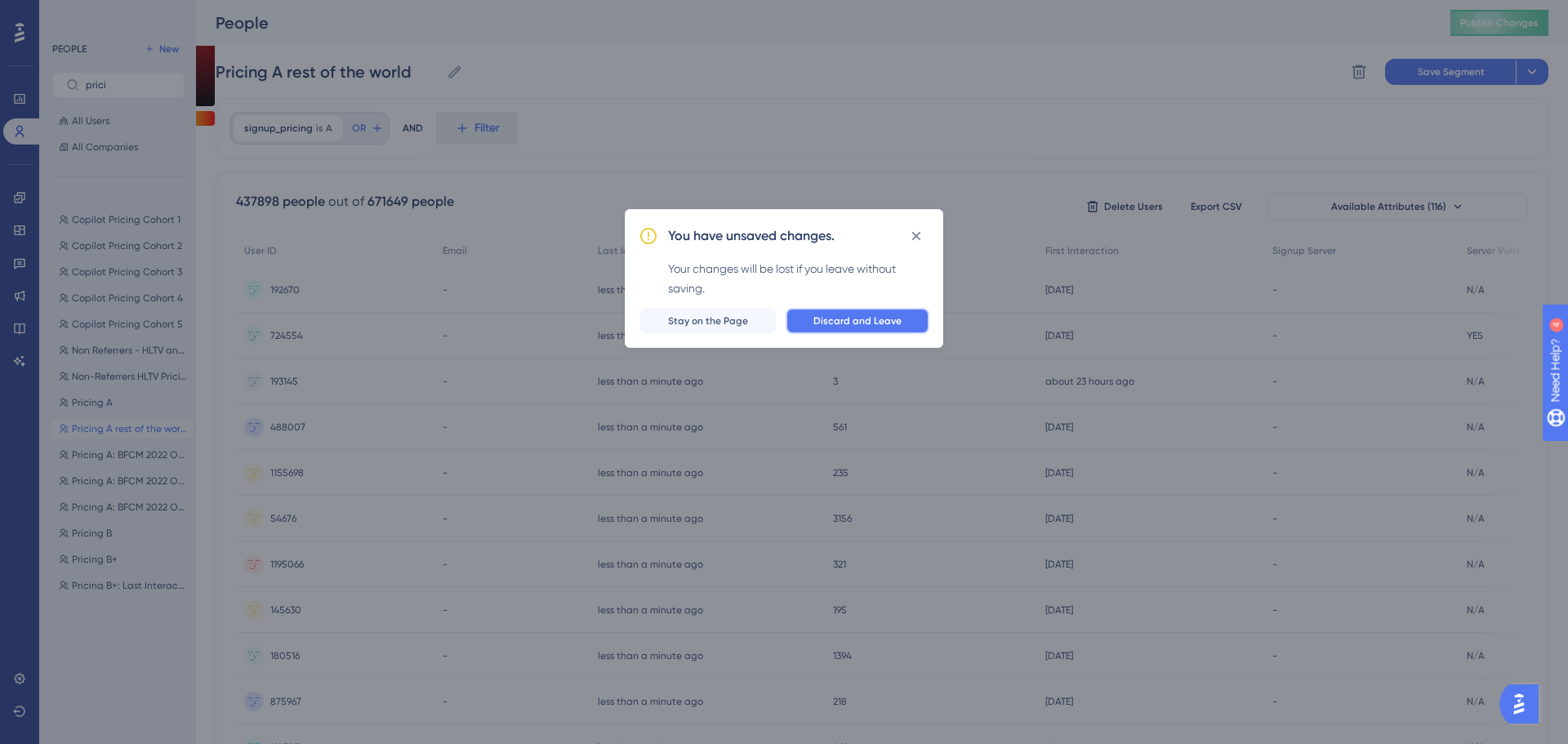
click at [818, 323] on span "Discard and Leave" at bounding box center [857, 320] width 88 height 13
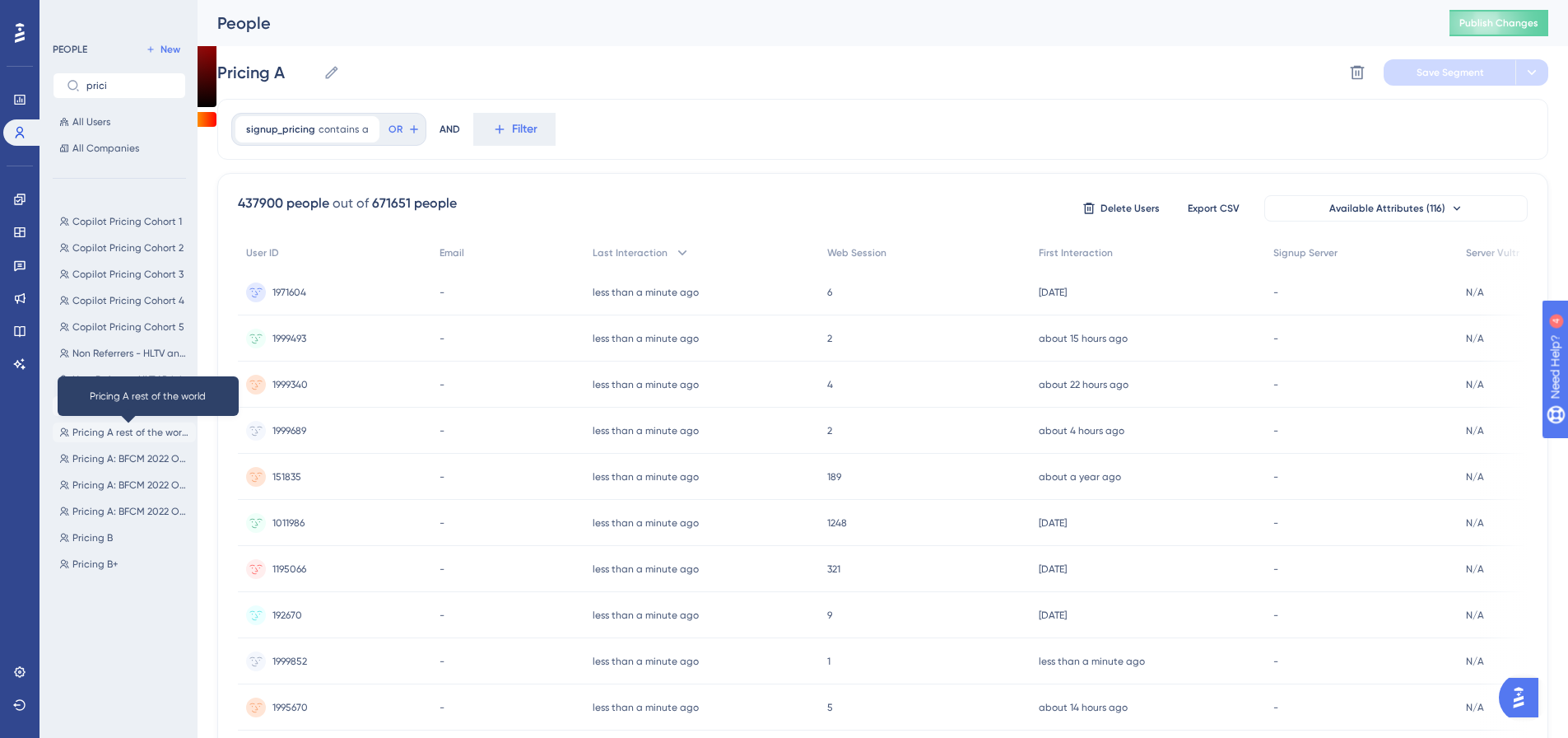
click at [115, 433] on span "Pricing A rest of the world" at bounding box center [130, 432] width 117 height 13
type input "Pricing A rest of the world"
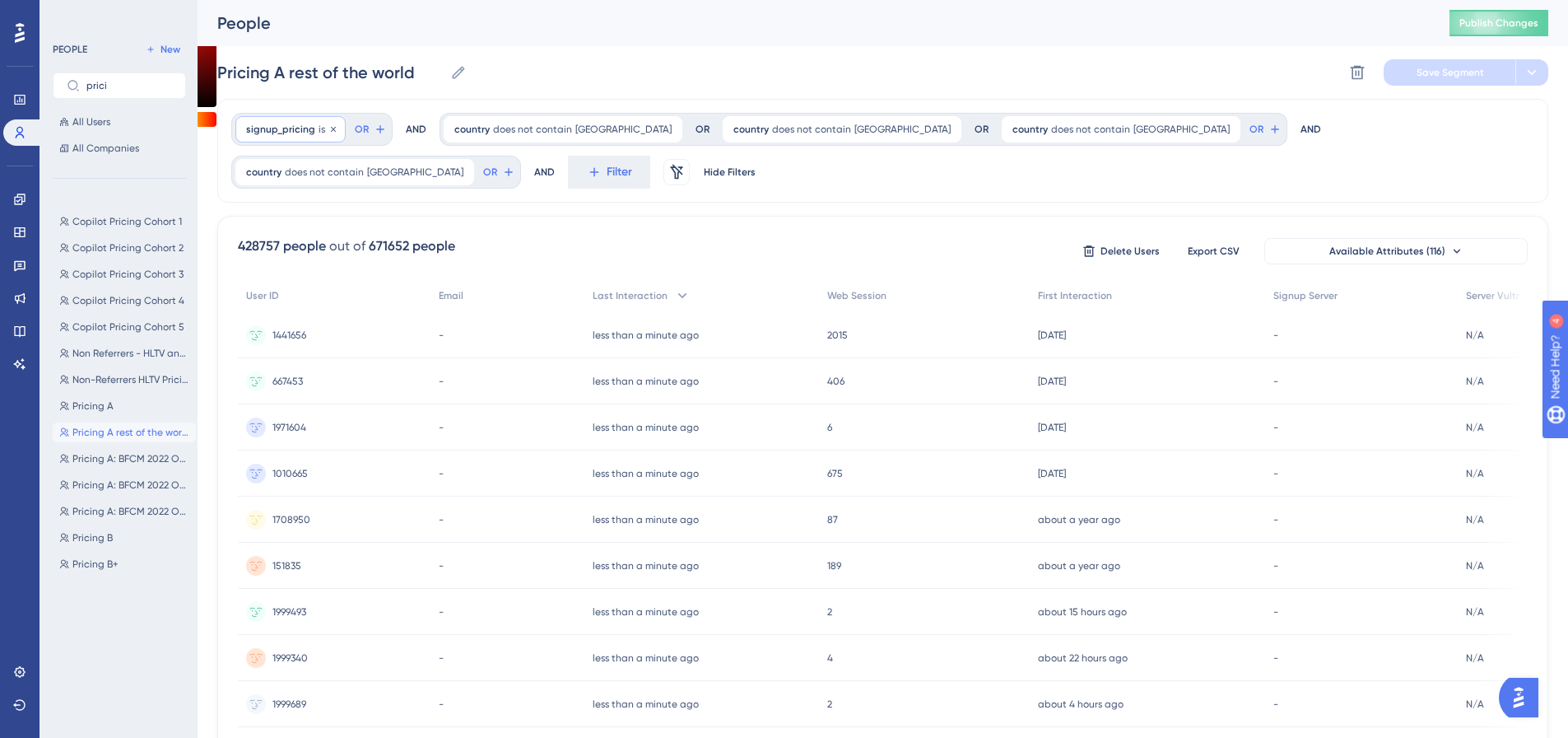
click at [318, 127] on span "is" at bounding box center [321, 128] width 6 height 13
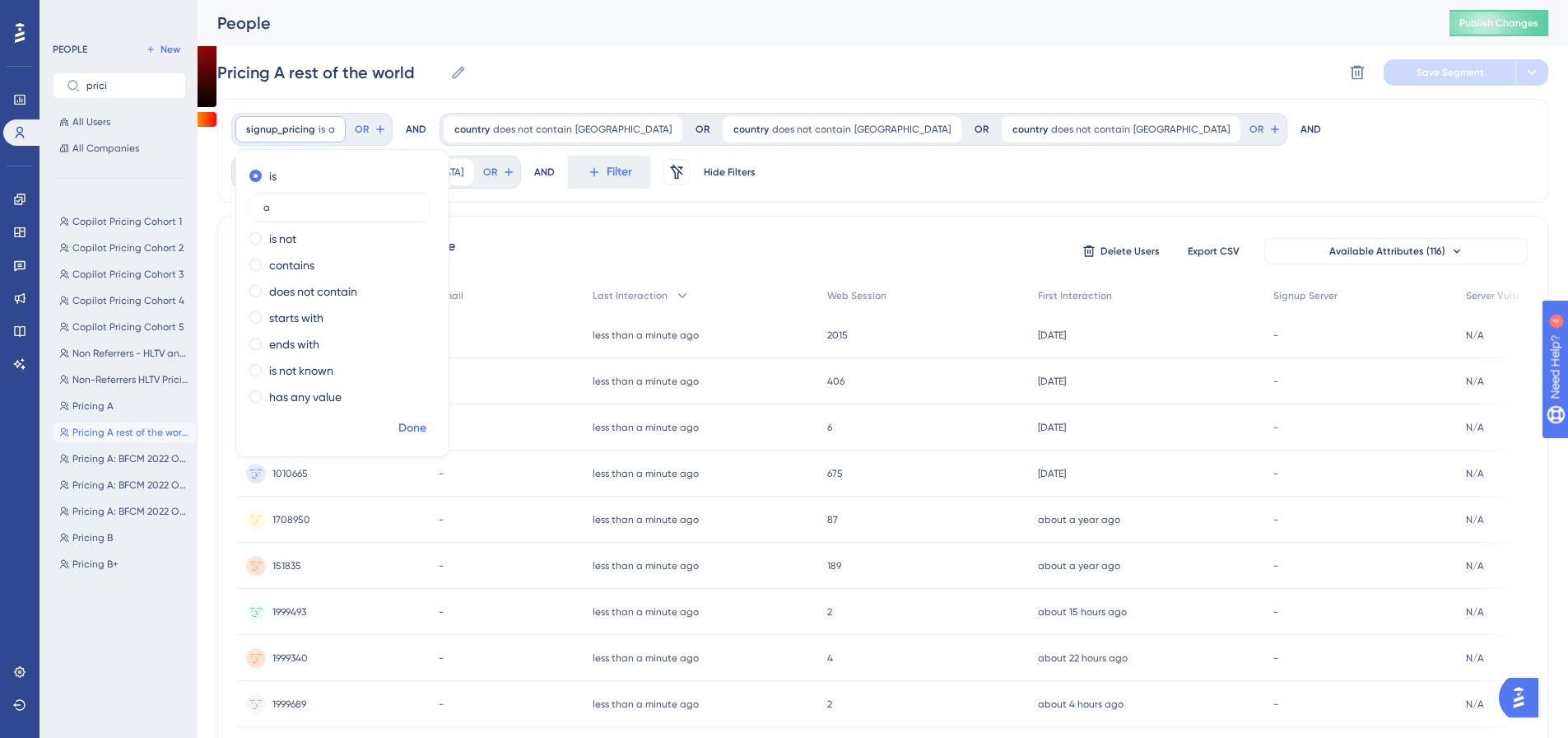
type input "a"
click at [412, 426] on span "Done" at bounding box center [412, 427] width 28 height 19
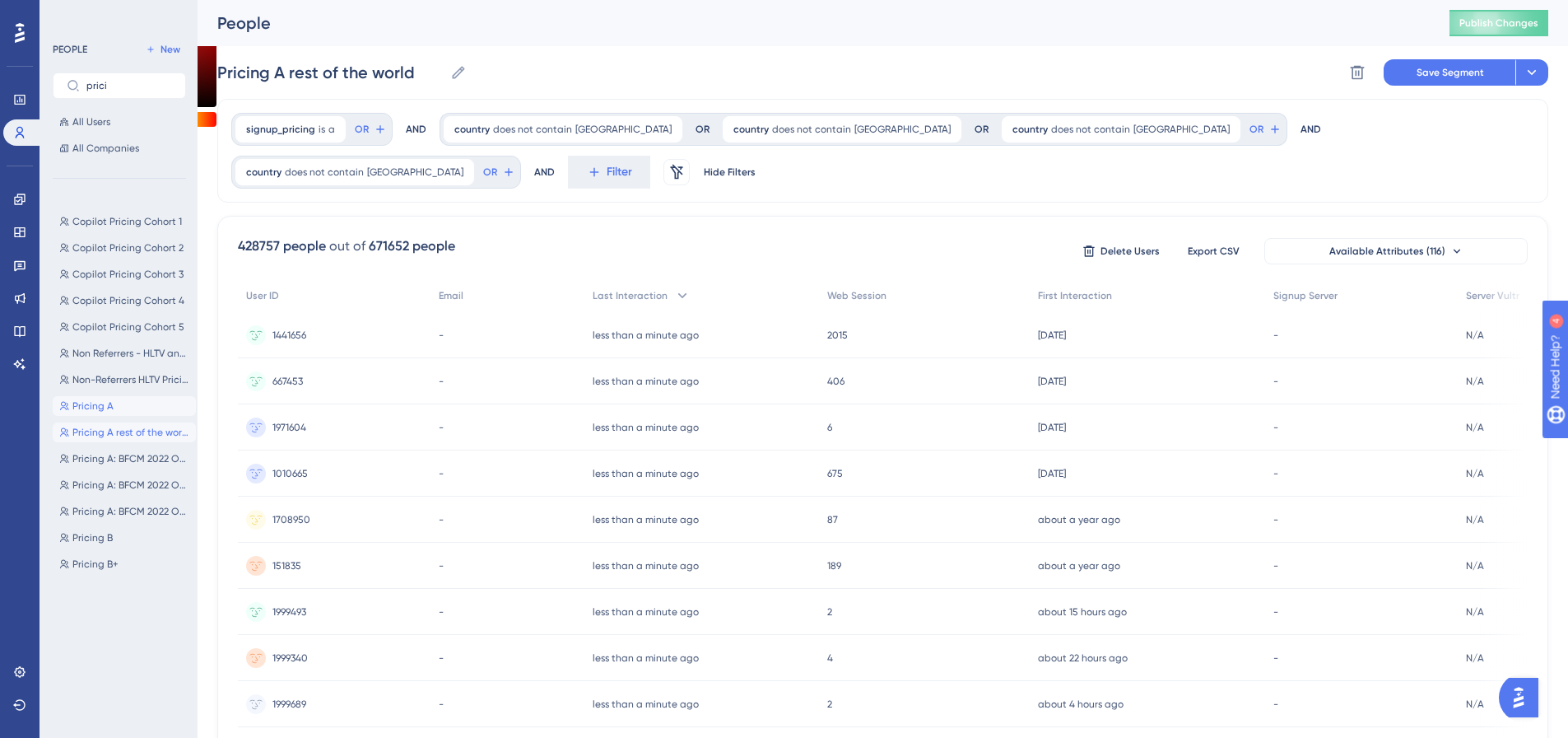
click at [126, 401] on button "Pricing A Pricing A" at bounding box center [124, 406] width 143 height 19
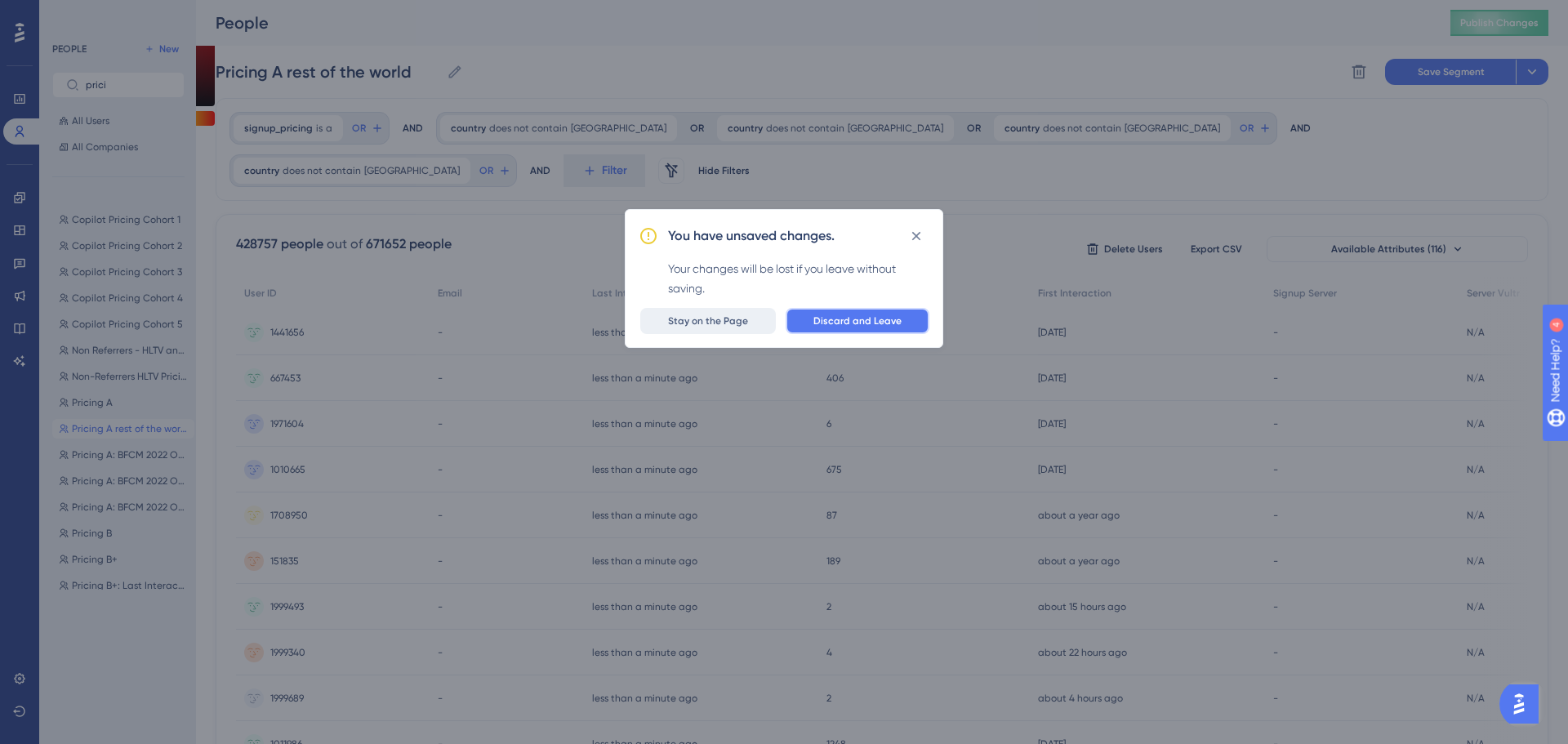
drag, startPoint x: 821, startPoint y: 319, endPoint x: 741, endPoint y: 324, distance: 80.2
click at [741, 324] on div "Discard and Leave Stay on the Page" at bounding box center [784, 321] width 291 height 26
click at [741, 324] on span "Stay on the Page" at bounding box center [709, 320] width 80 height 13
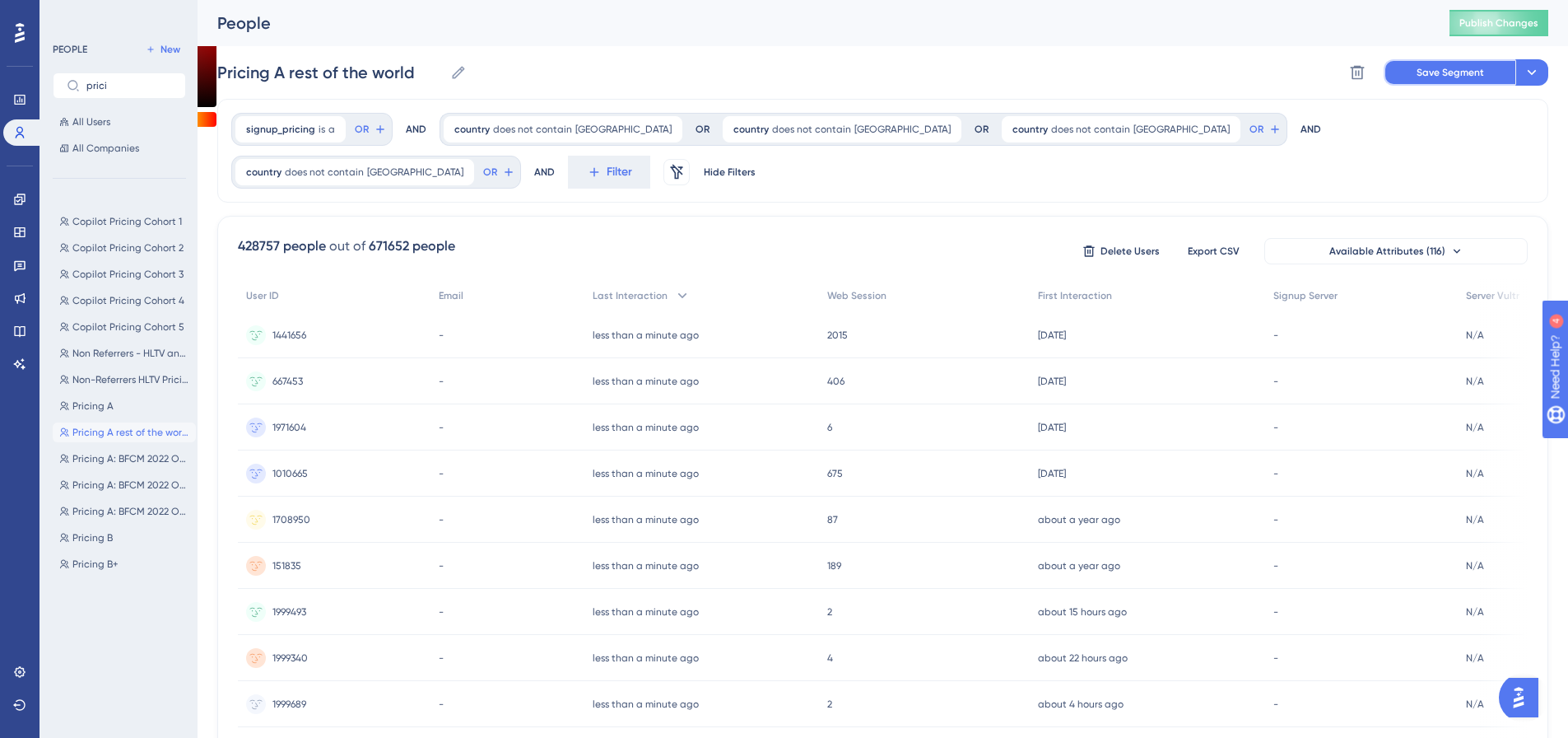
click at [1404, 68] on button "Save Segment" at bounding box center [1449, 72] width 132 height 26
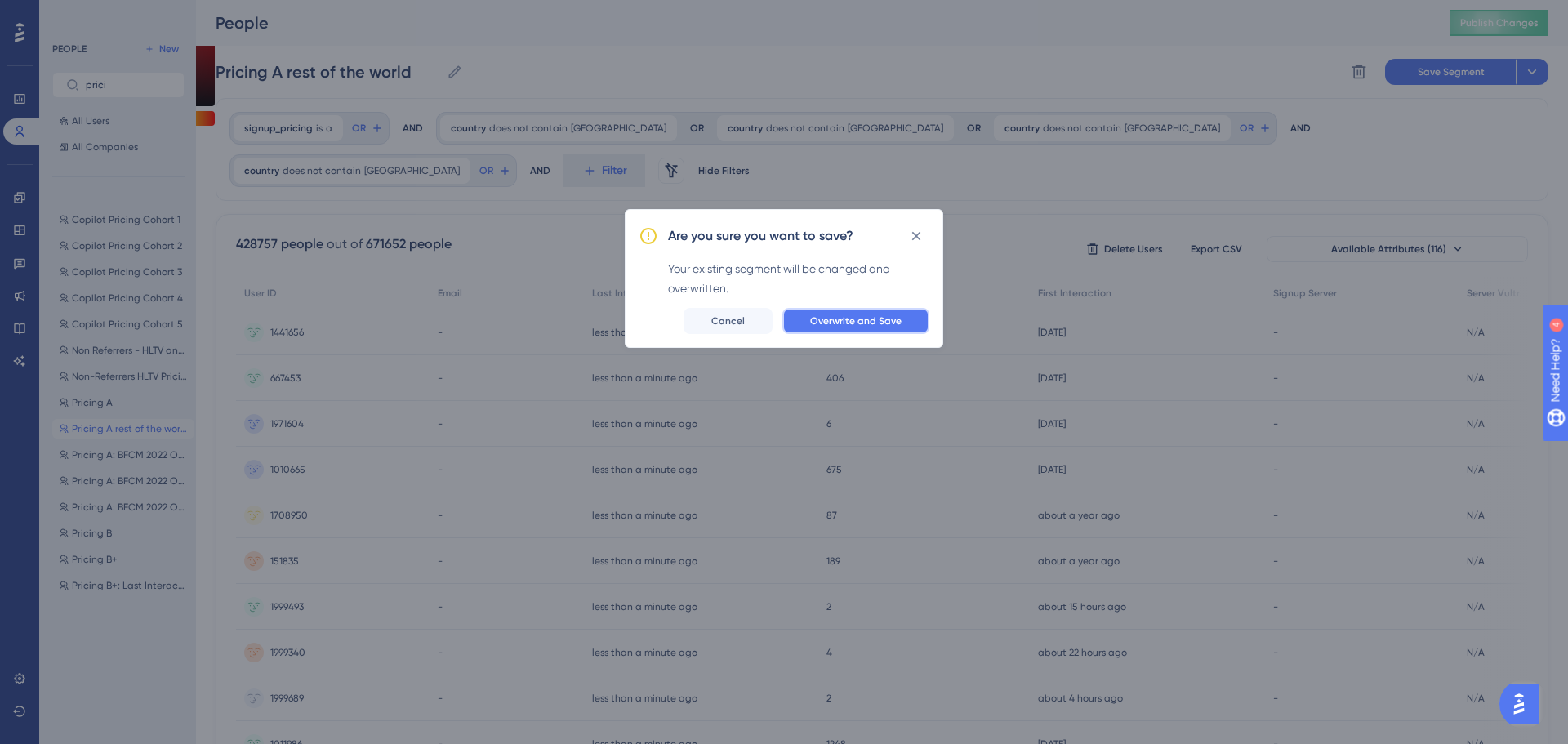
click at [870, 323] on span "Overwrite and Save" at bounding box center [855, 320] width 92 height 13
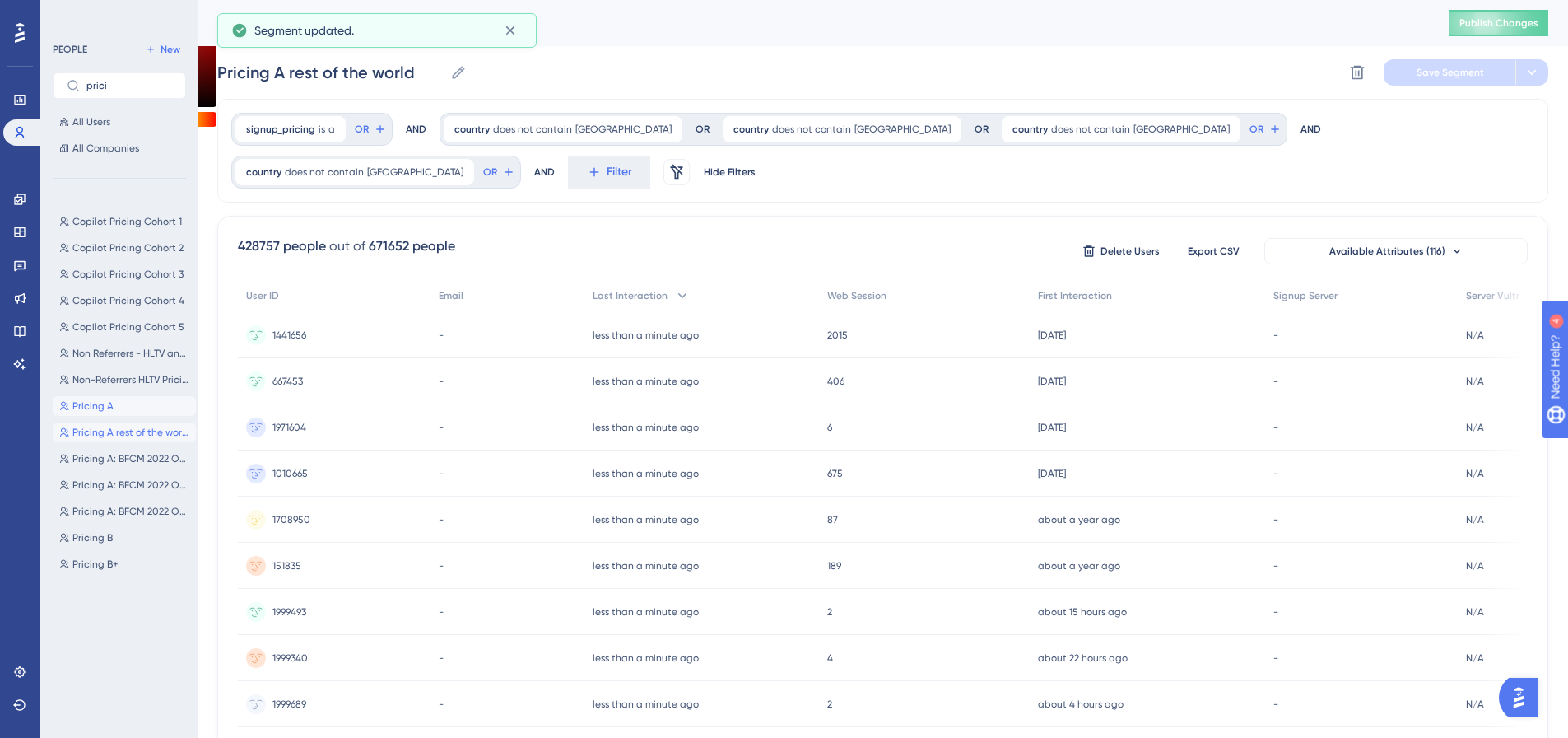
click at [135, 400] on button "Pricing A Pricing A" at bounding box center [124, 406] width 143 height 19
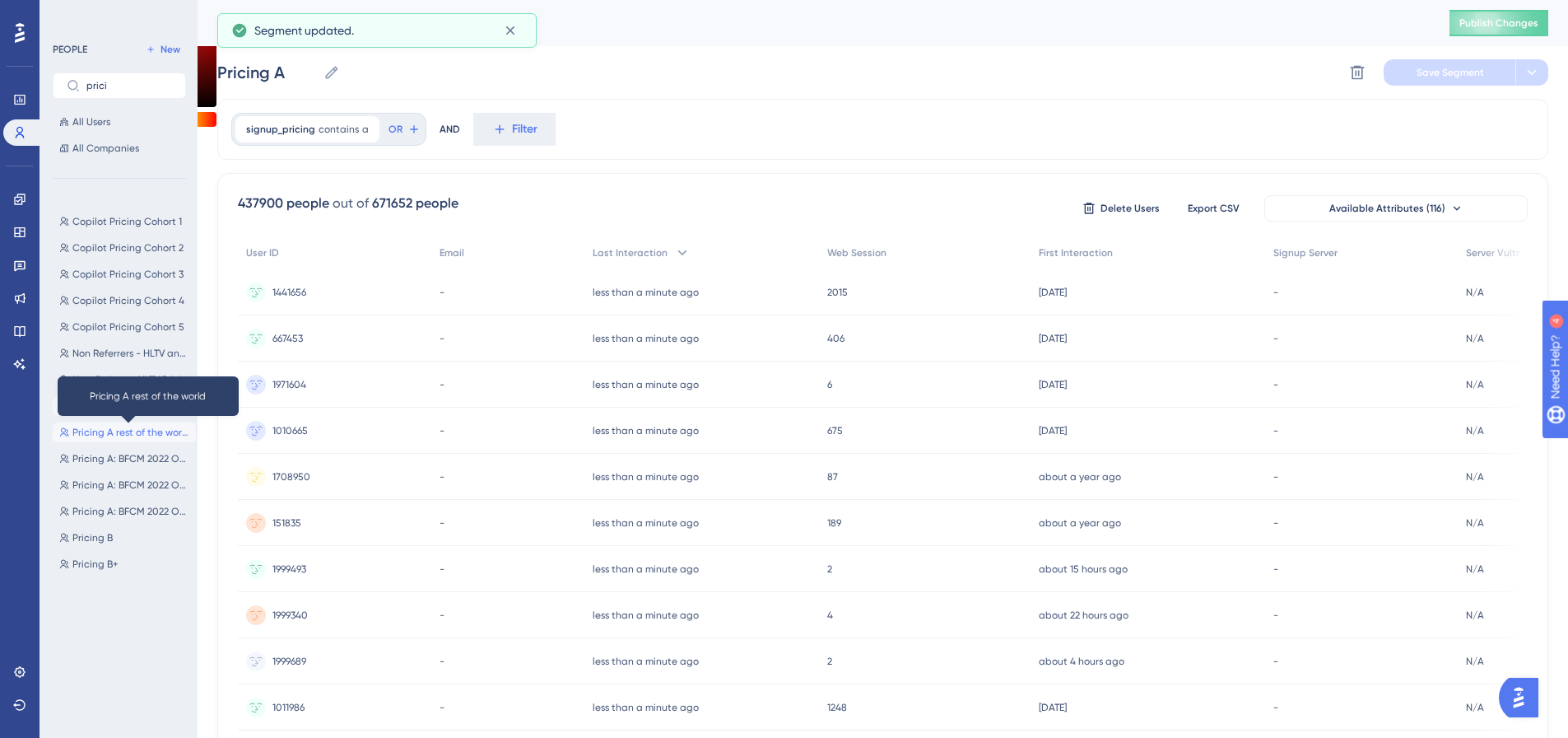
click at [131, 429] on span "Pricing A rest of the world" at bounding box center [130, 432] width 117 height 13
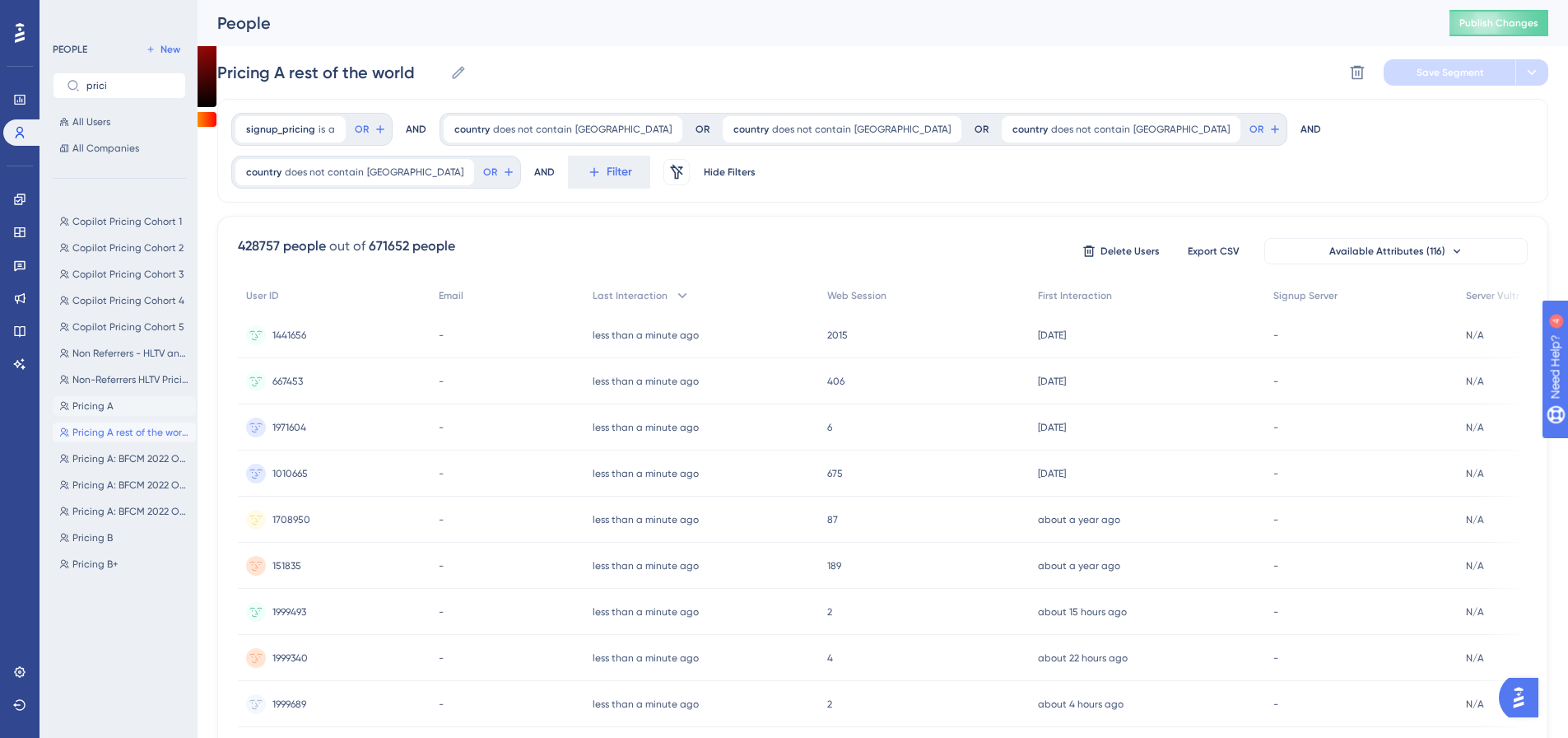
click at [78, 400] on span "Pricing A" at bounding box center [92, 406] width 41 height 13
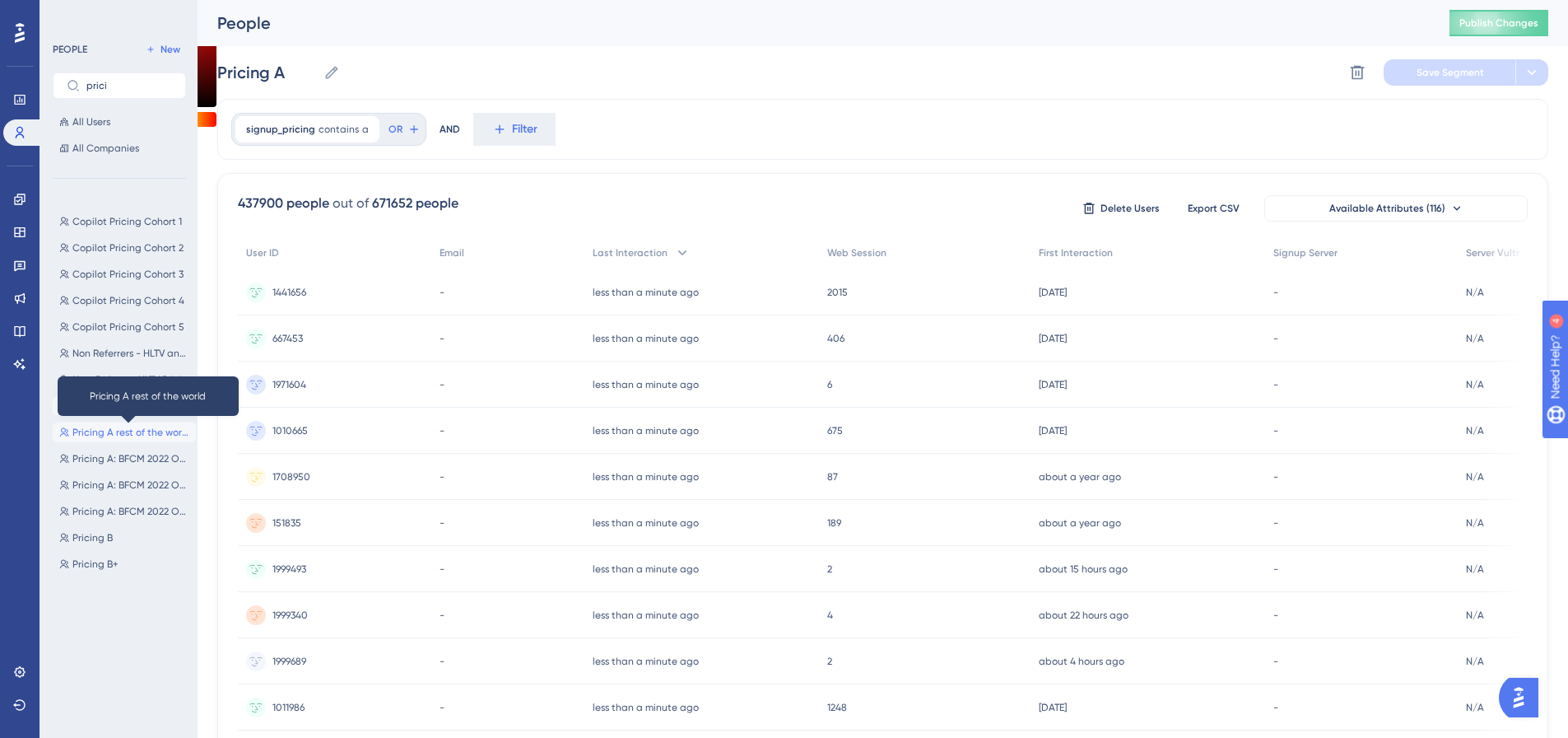
click at [97, 432] on span "Pricing A rest of the world" at bounding box center [130, 432] width 117 height 13
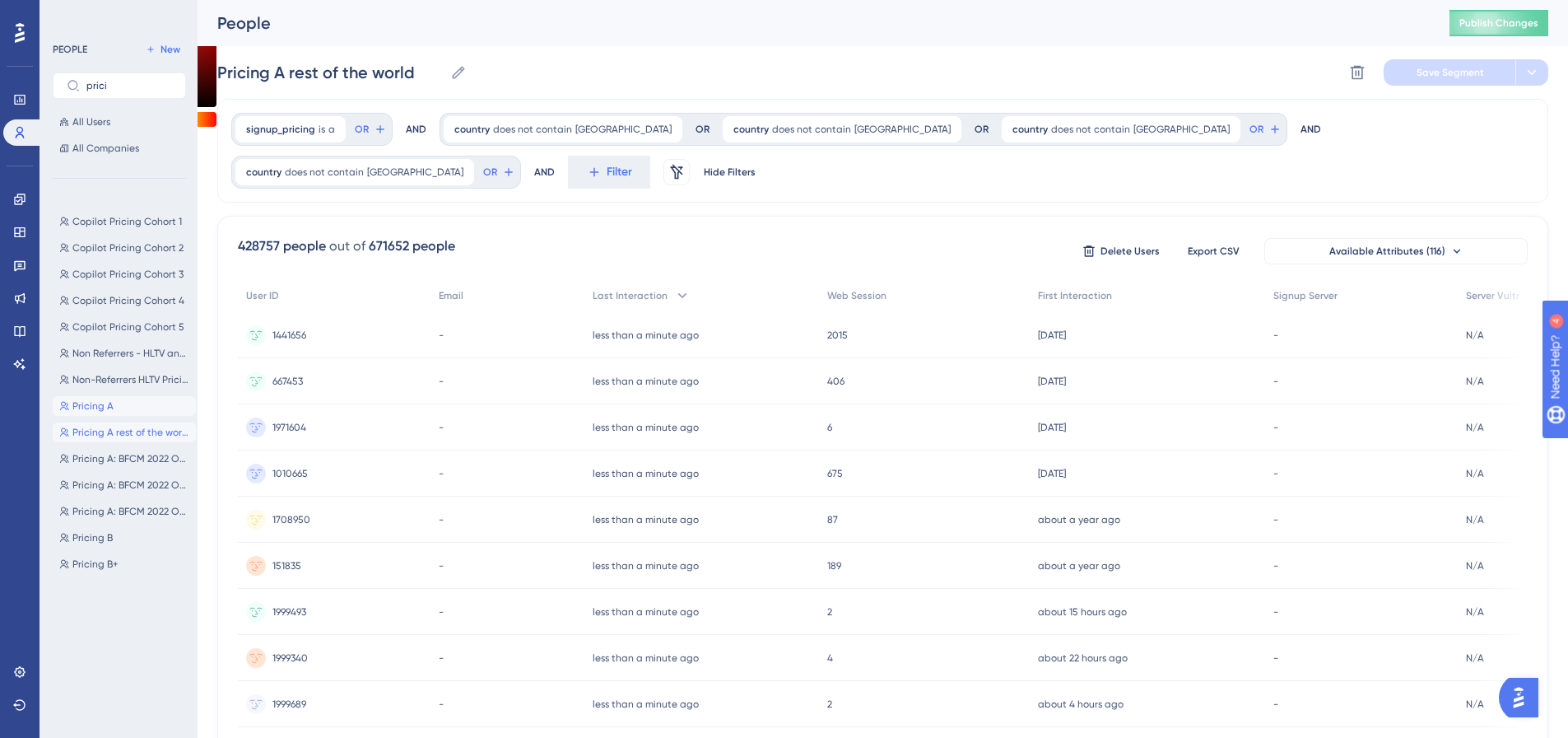
click at [88, 405] on span "Pricing A" at bounding box center [92, 406] width 41 height 13
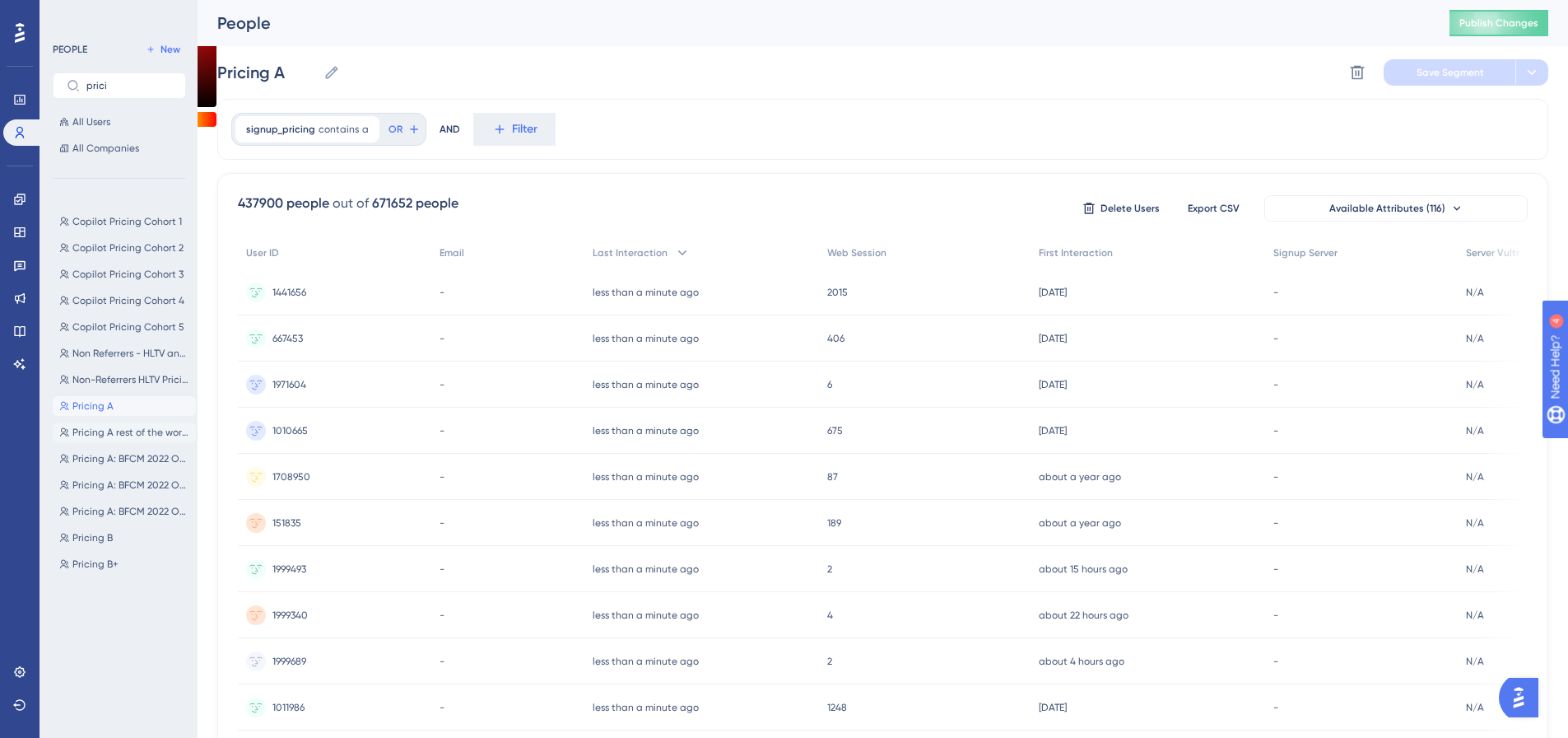
click at [111, 425] on button "Pricing A rest of the world Pricing A rest of the world" at bounding box center [124, 432] width 143 height 19
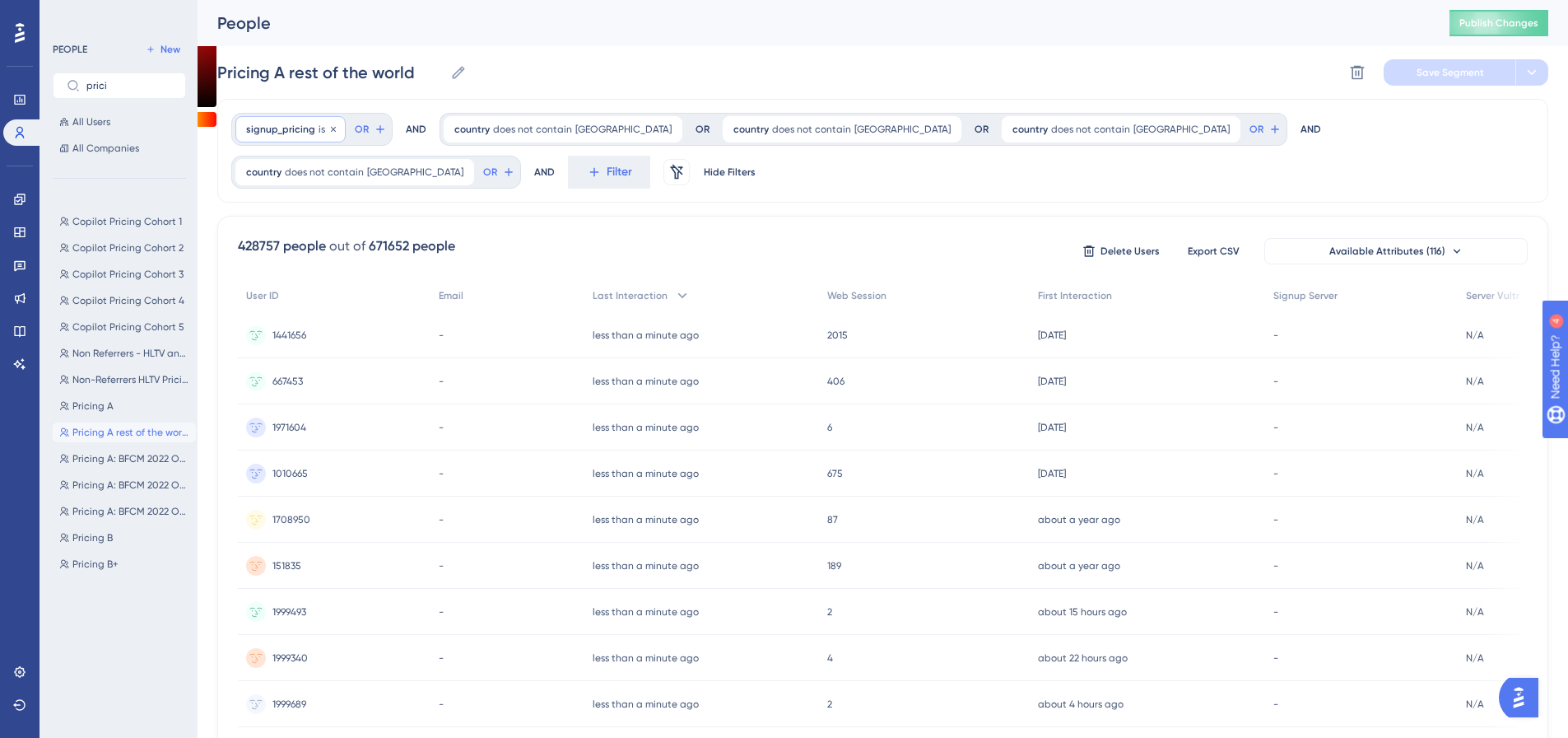
click at [318, 127] on span "is" at bounding box center [321, 128] width 6 height 13
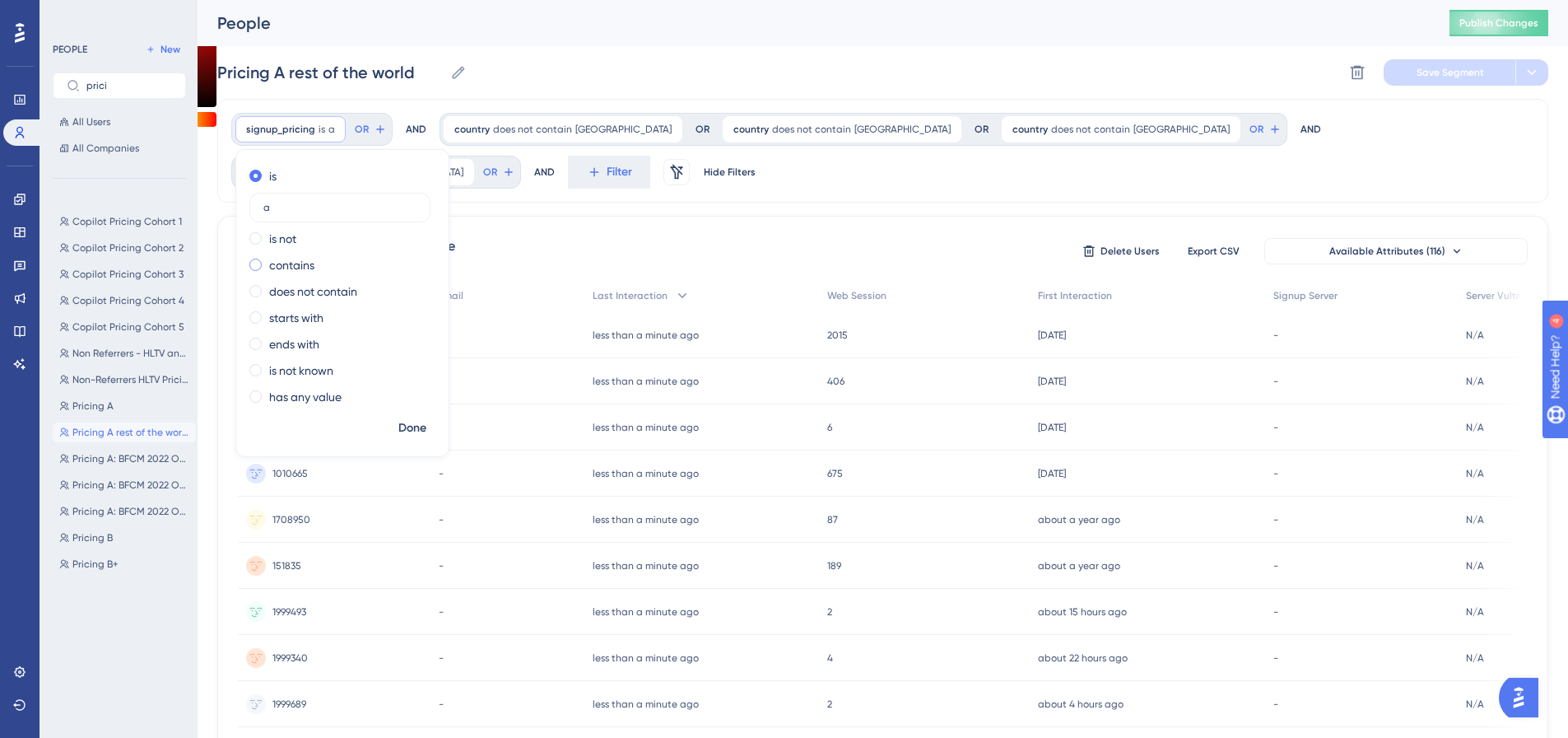
click at [323, 255] on div "contains" at bounding box center [339, 265] width 179 height 19
click at [405, 435] on span "Done" at bounding box center [412, 427] width 28 height 19
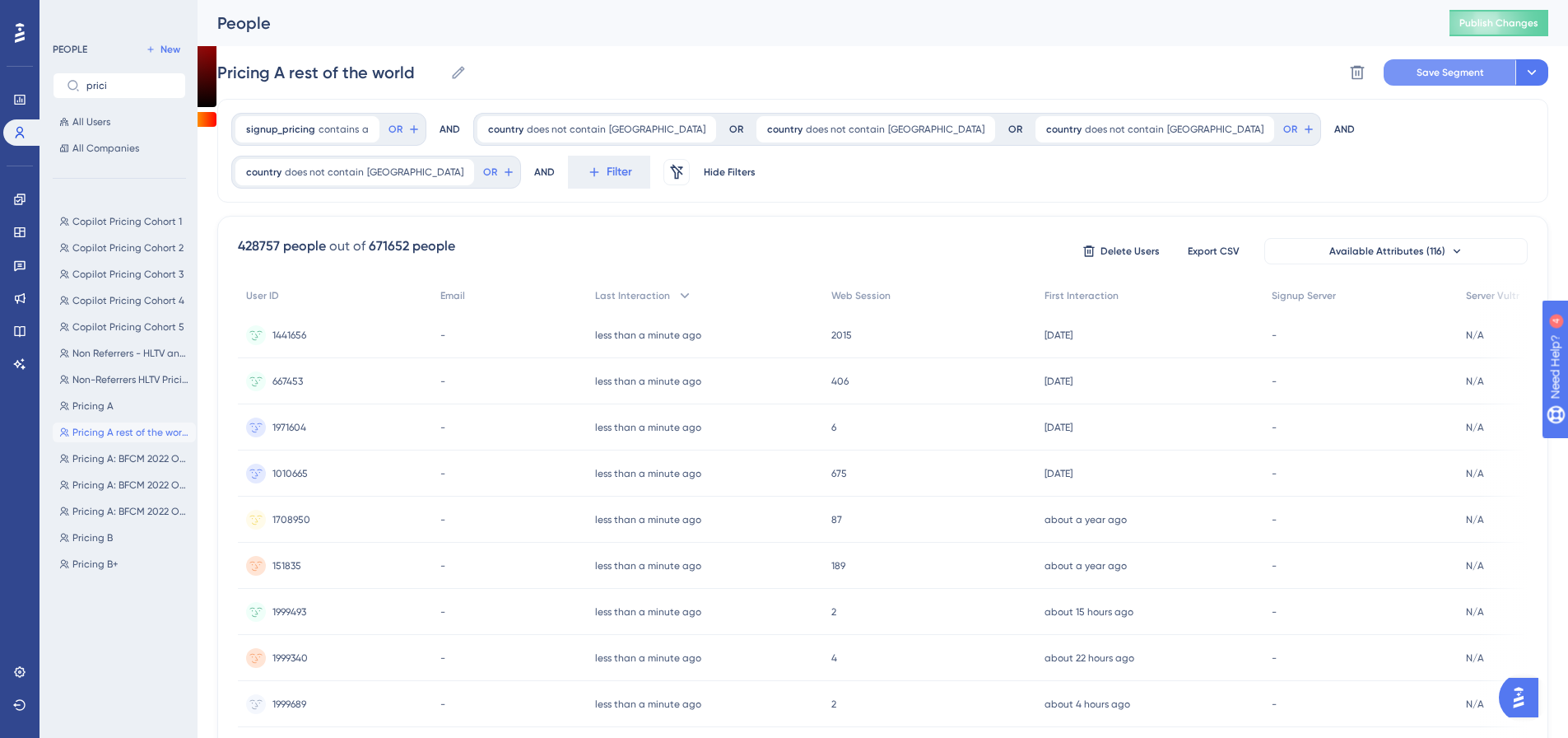
click at [1472, 68] on span "Save Segment" at bounding box center [1450, 72] width 68 height 13
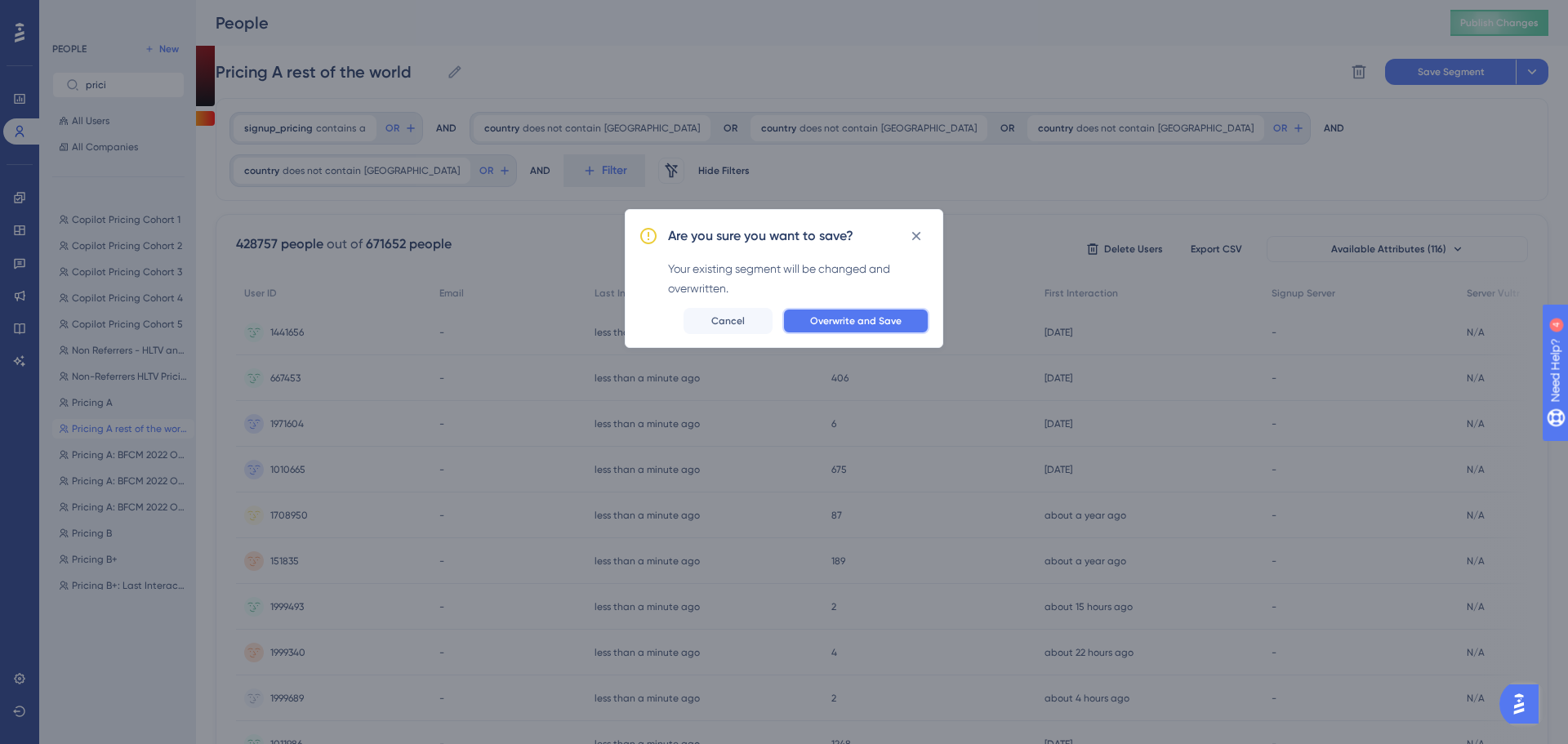
click at [855, 315] on span "Overwrite and Save" at bounding box center [855, 320] width 92 height 13
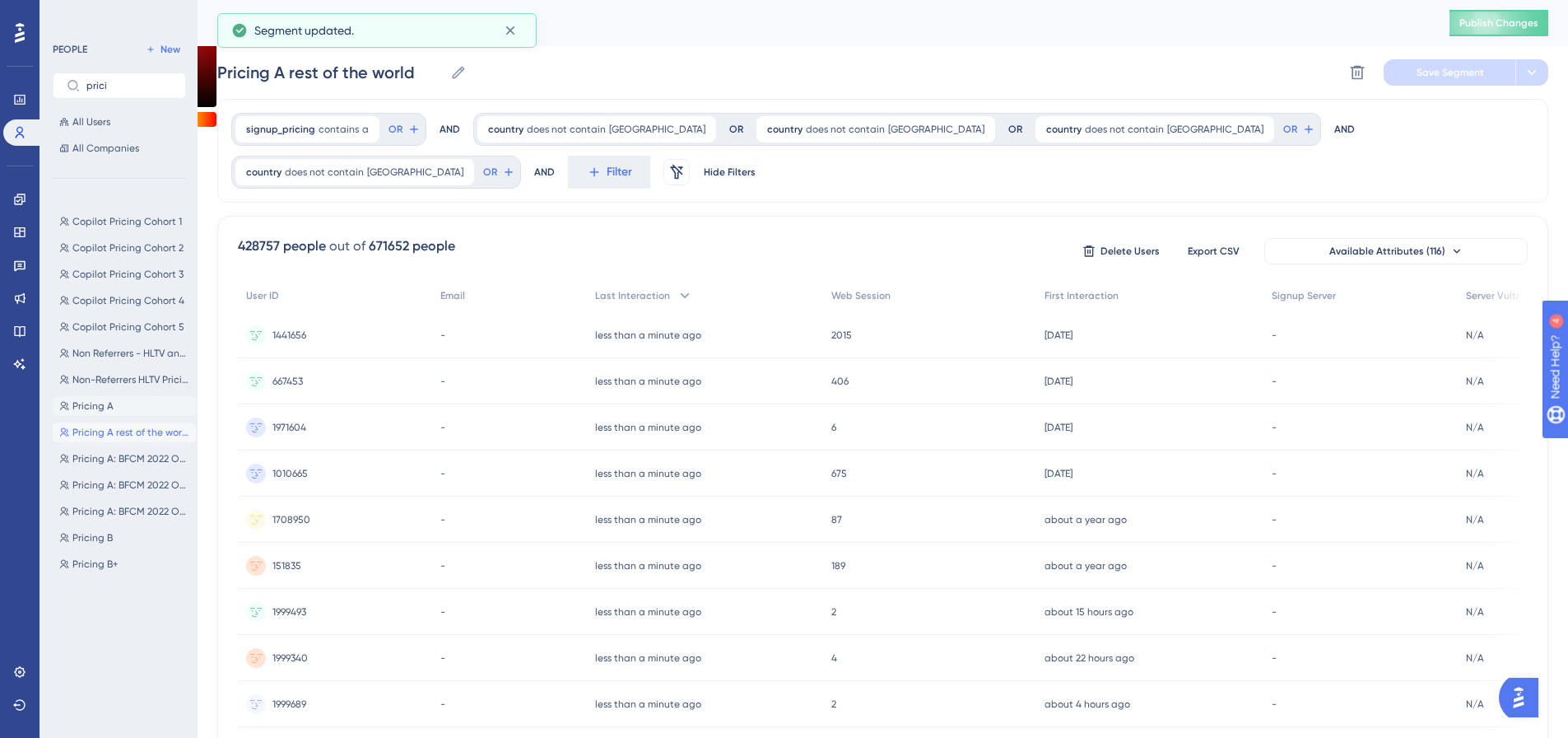
click at [113, 406] on button "Pricing A Pricing A" at bounding box center [124, 406] width 143 height 19
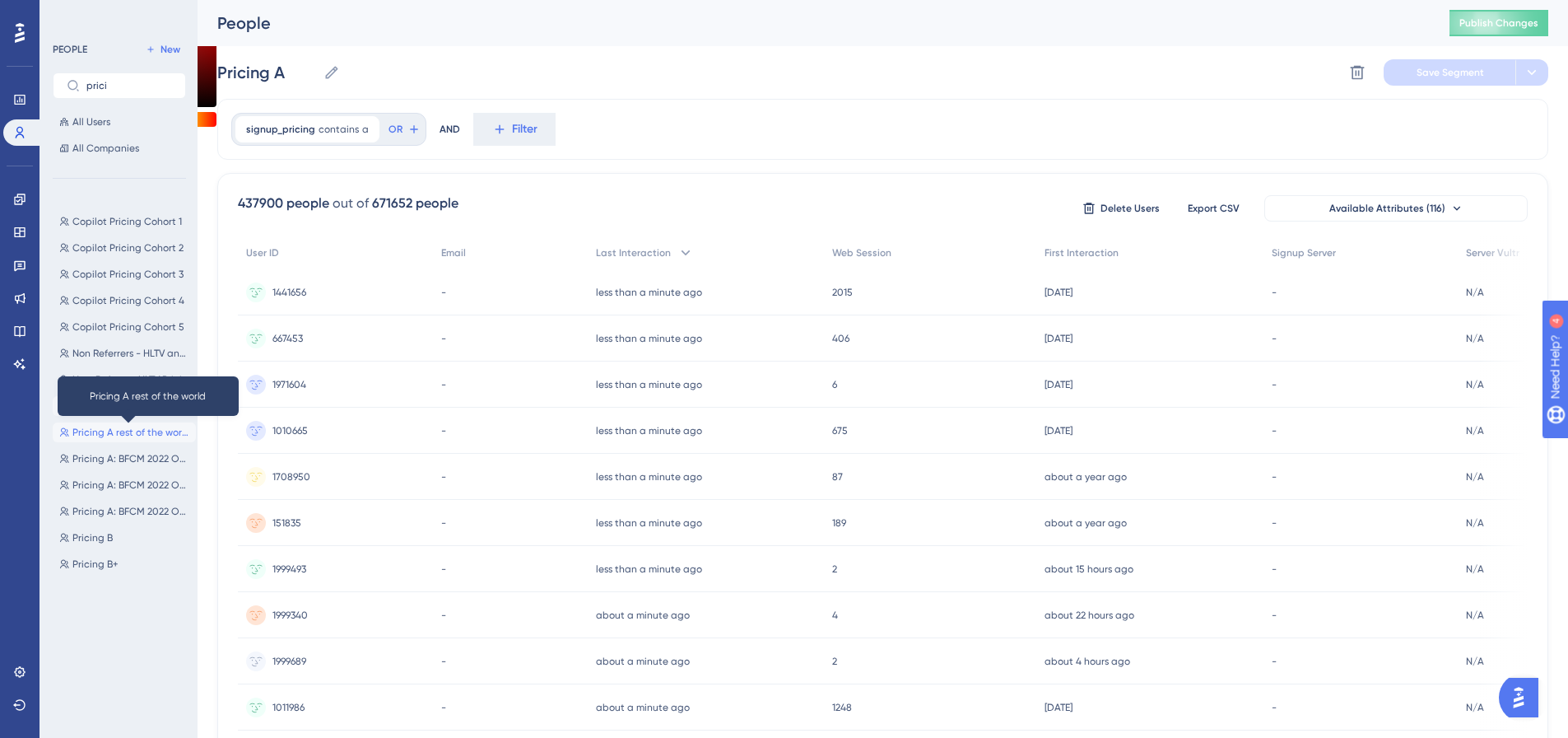
click at [122, 428] on span "Pricing A rest of the world" at bounding box center [130, 432] width 117 height 13
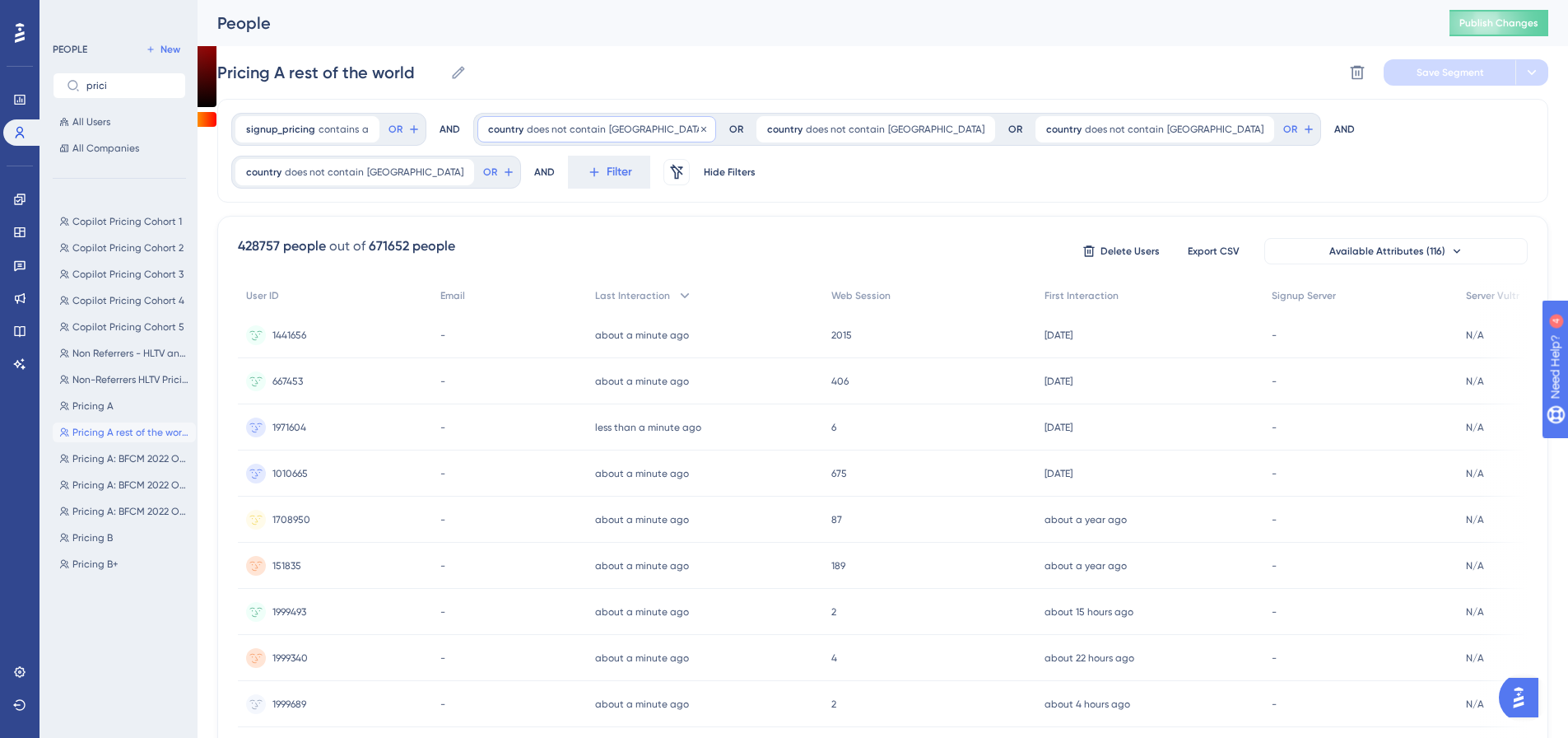
click at [699, 133] on icon at bounding box center [704, 128] width 10 height 10
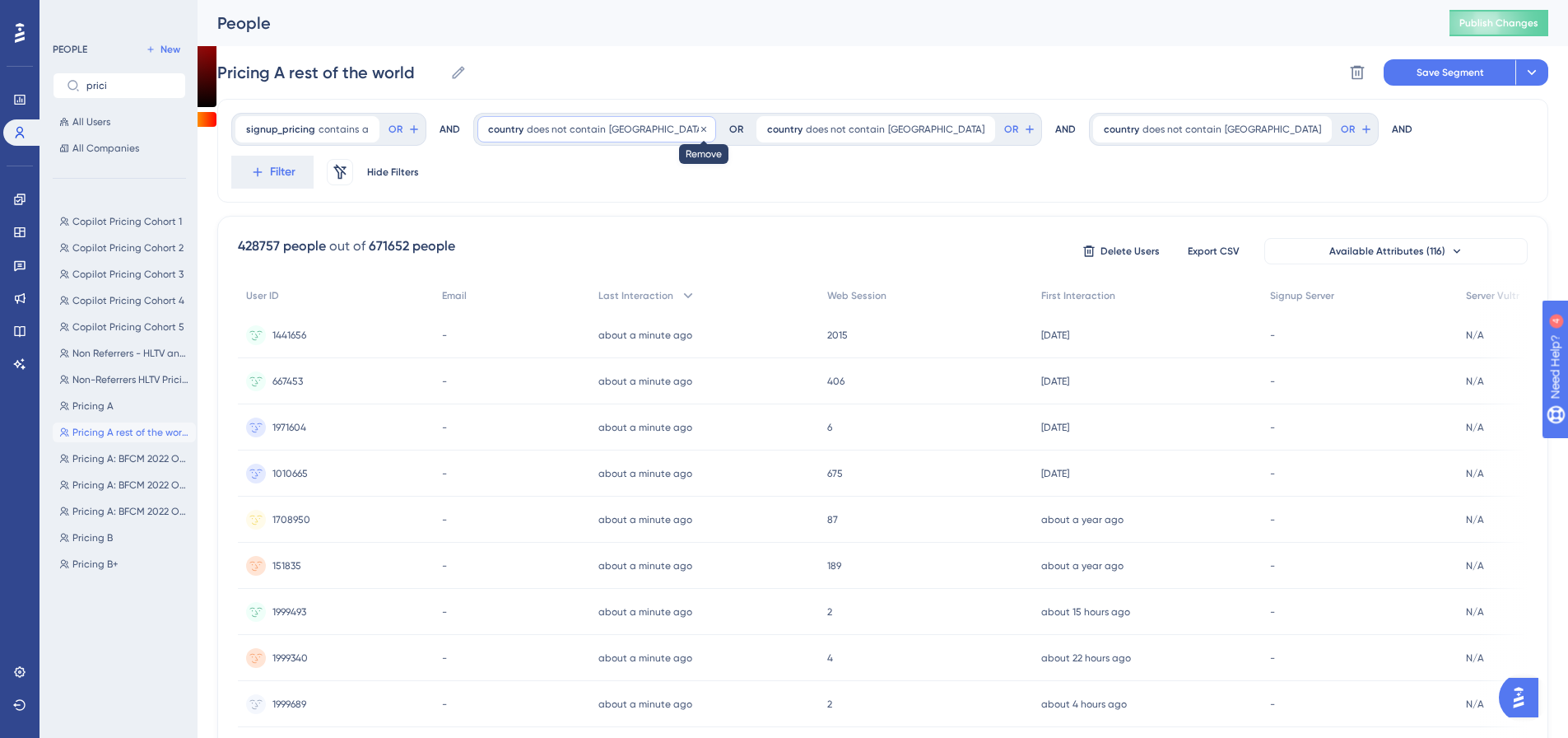
click at [701, 130] on icon at bounding box center [704, 128] width 5 height 5
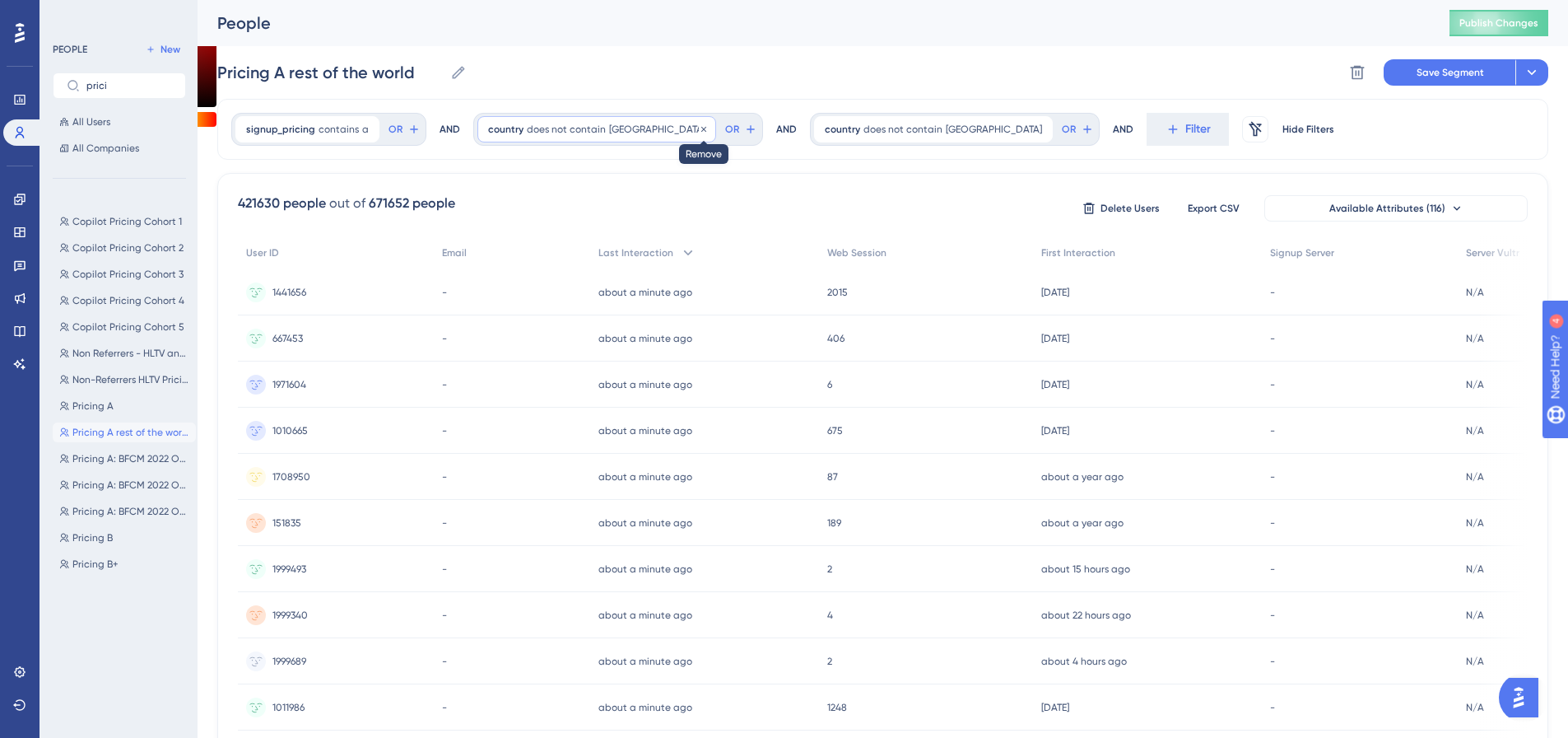
click at [699, 130] on icon at bounding box center [704, 128] width 10 height 10
click at [699, 132] on icon at bounding box center [704, 128] width 10 height 10
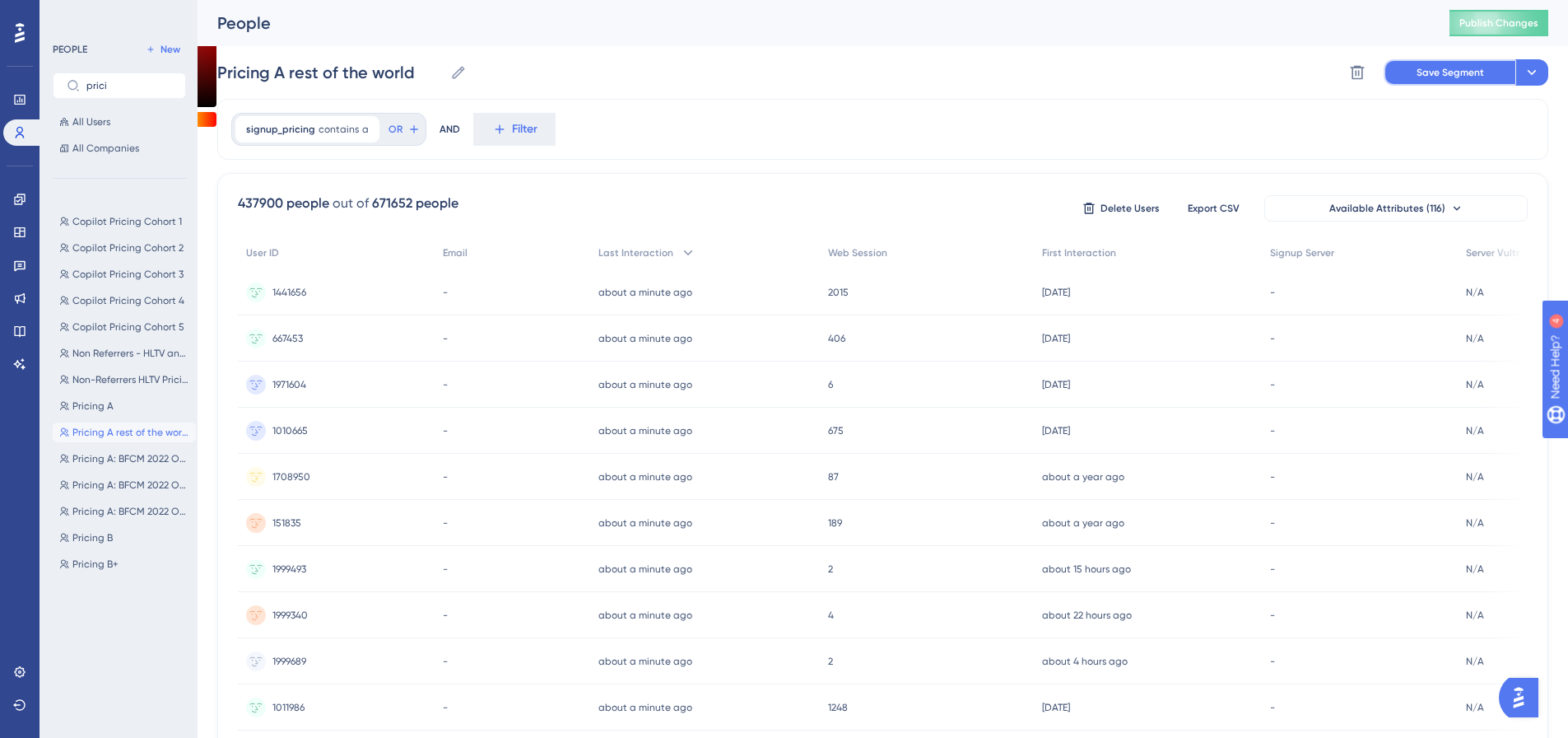
click at [1482, 84] on button "Save Segment" at bounding box center [1449, 72] width 132 height 26
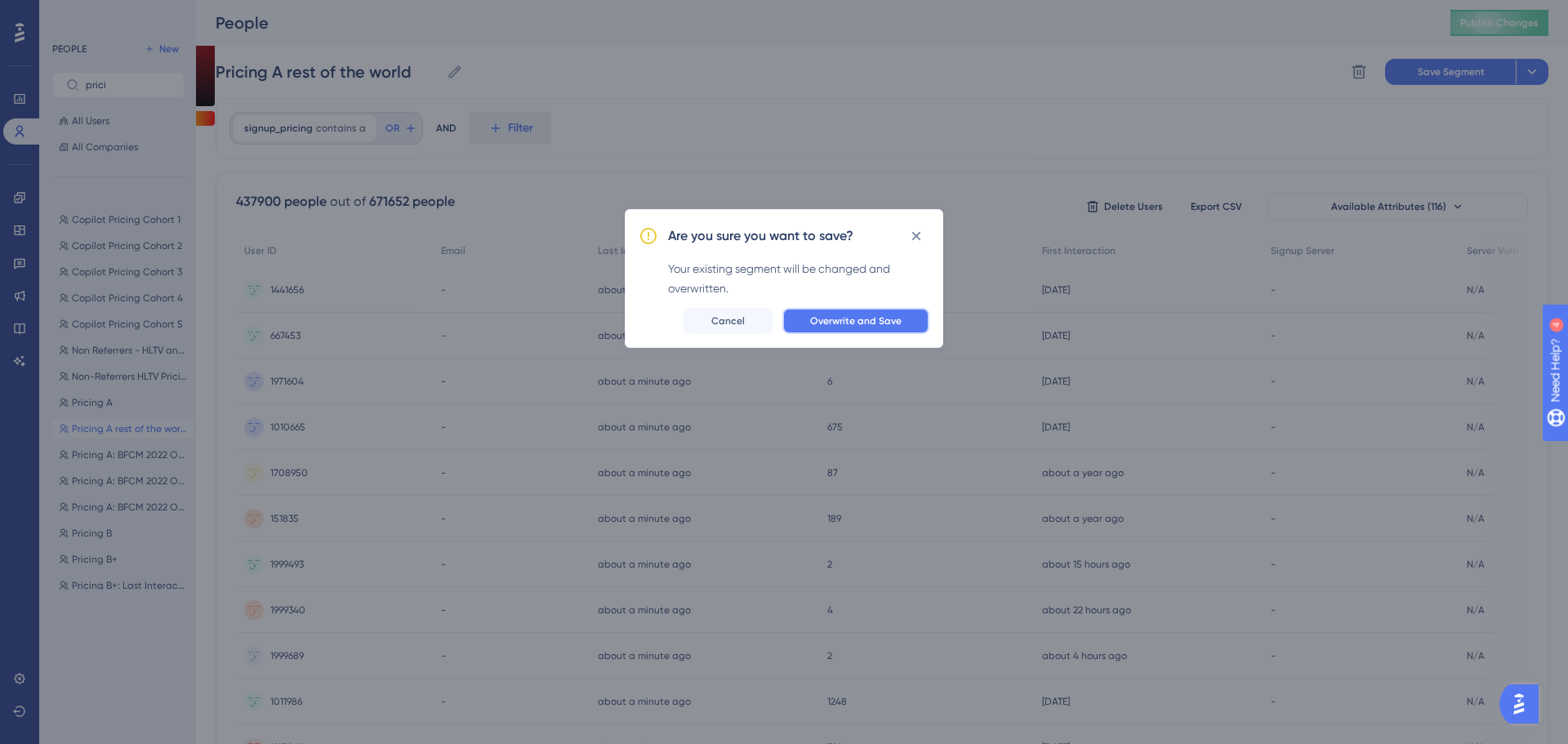
click at [855, 326] on span "Overwrite and Save" at bounding box center [855, 320] width 92 height 13
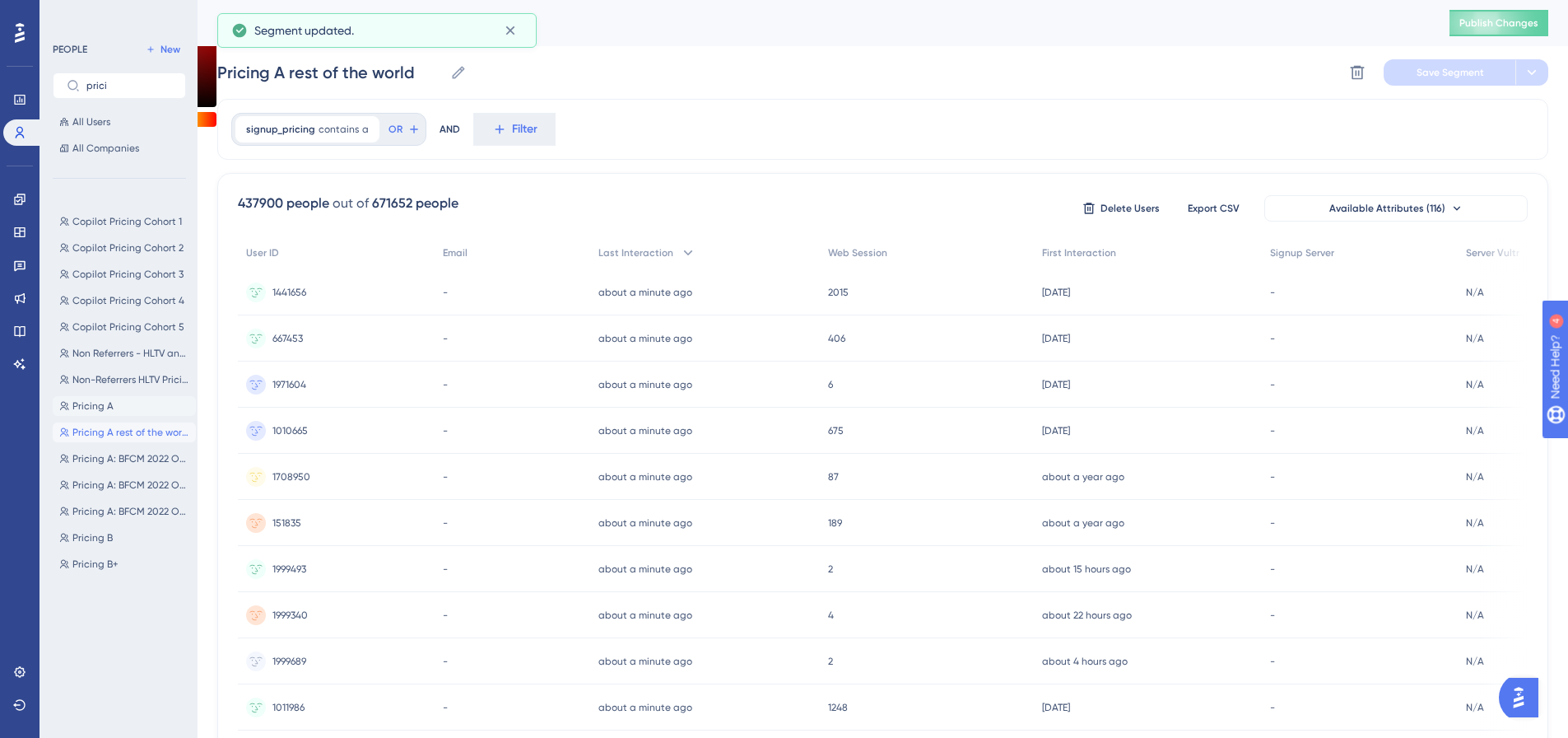
click at [108, 401] on span "Pricing A" at bounding box center [92, 406] width 41 height 13
click at [104, 427] on span "Pricing A rest of the world" at bounding box center [130, 432] width 117 height 13
click at [105, 411] on span "Pricing A" at bounding box center [92, 406] width 41 height 13
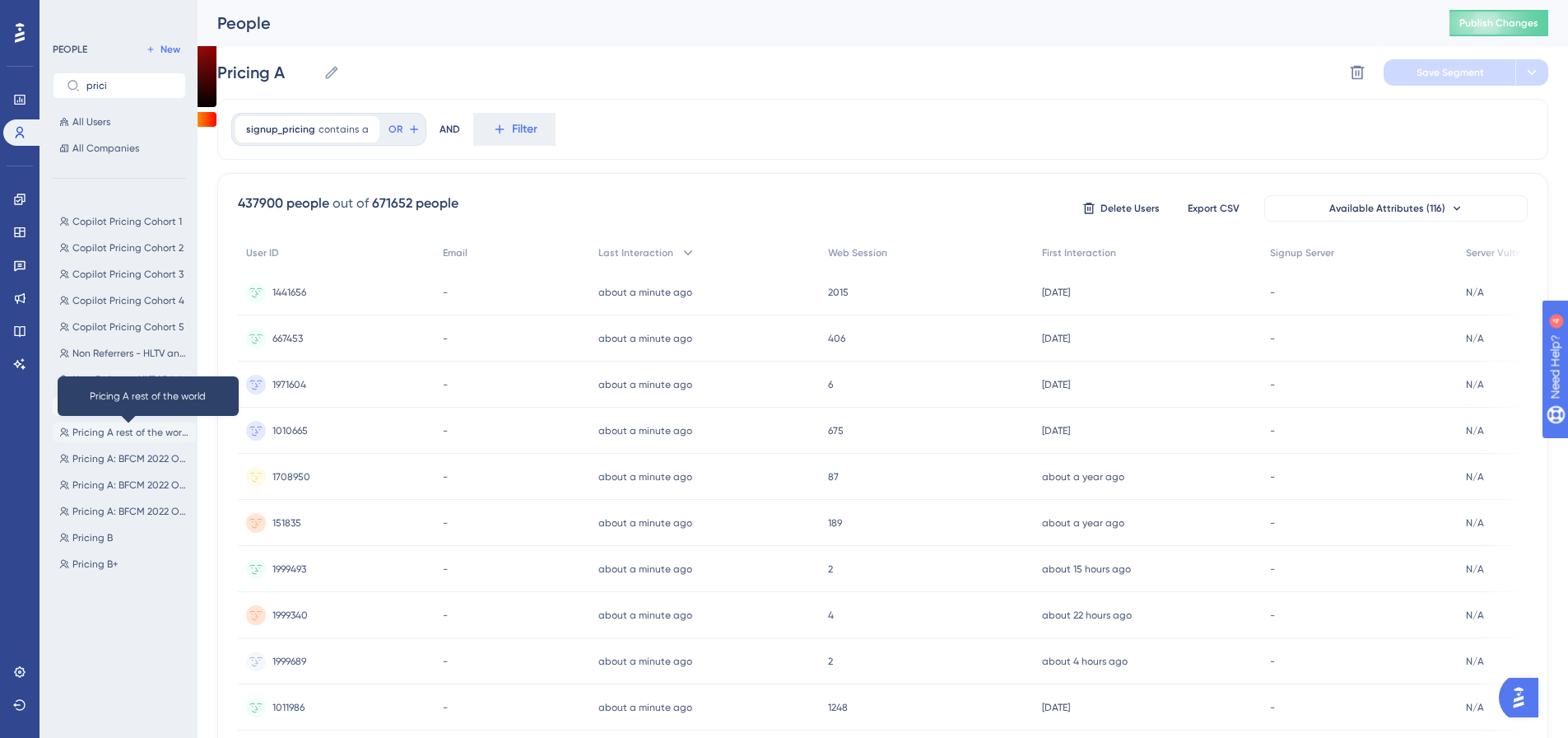
click at [105, 430] on span "Pricing A rest of the world" at bounding box center [130, 432] width 117 height 13
type input "Pricing A rest of the world"
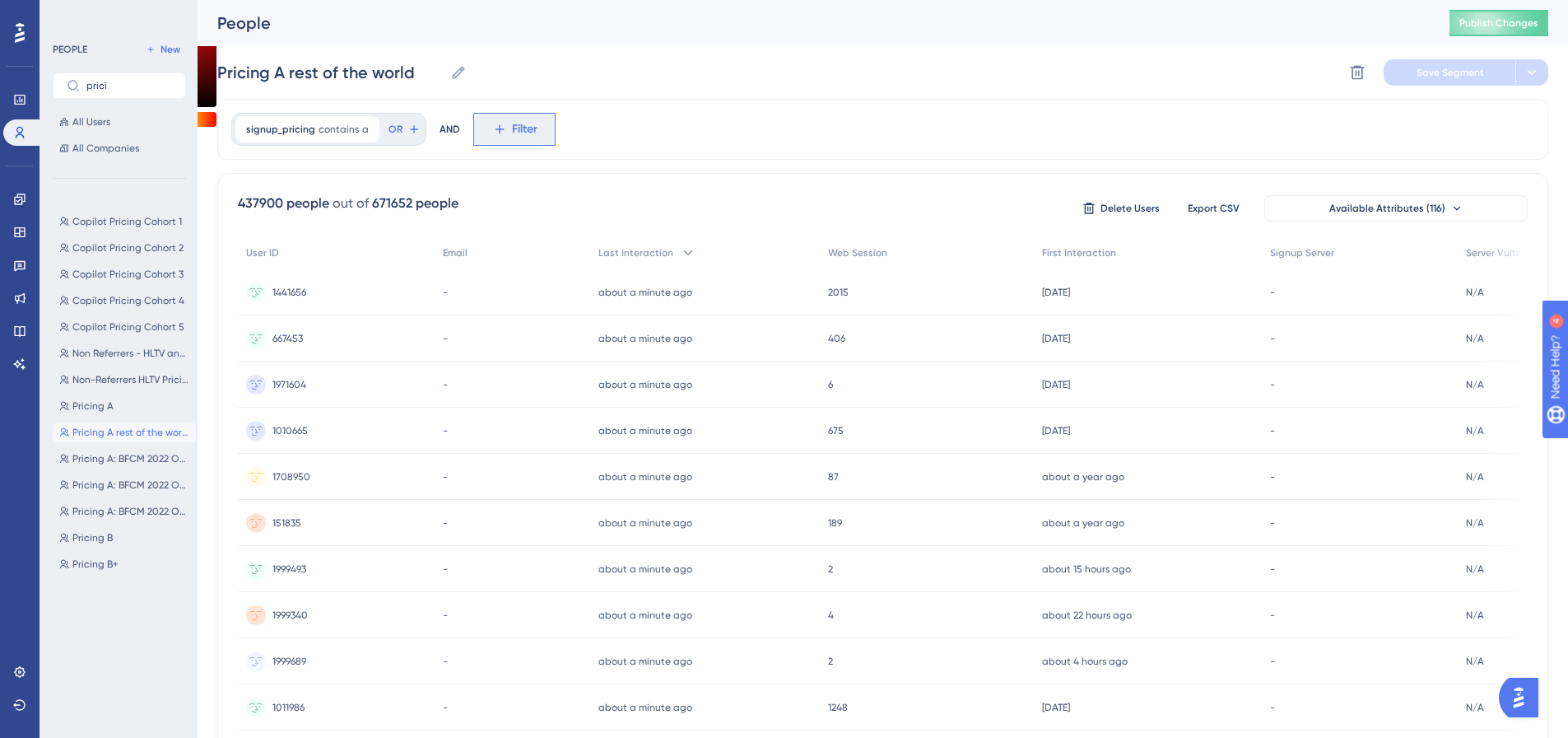
click at [513, 140] on button "Filter" at bounding box center [514, 128] width 83 height 33
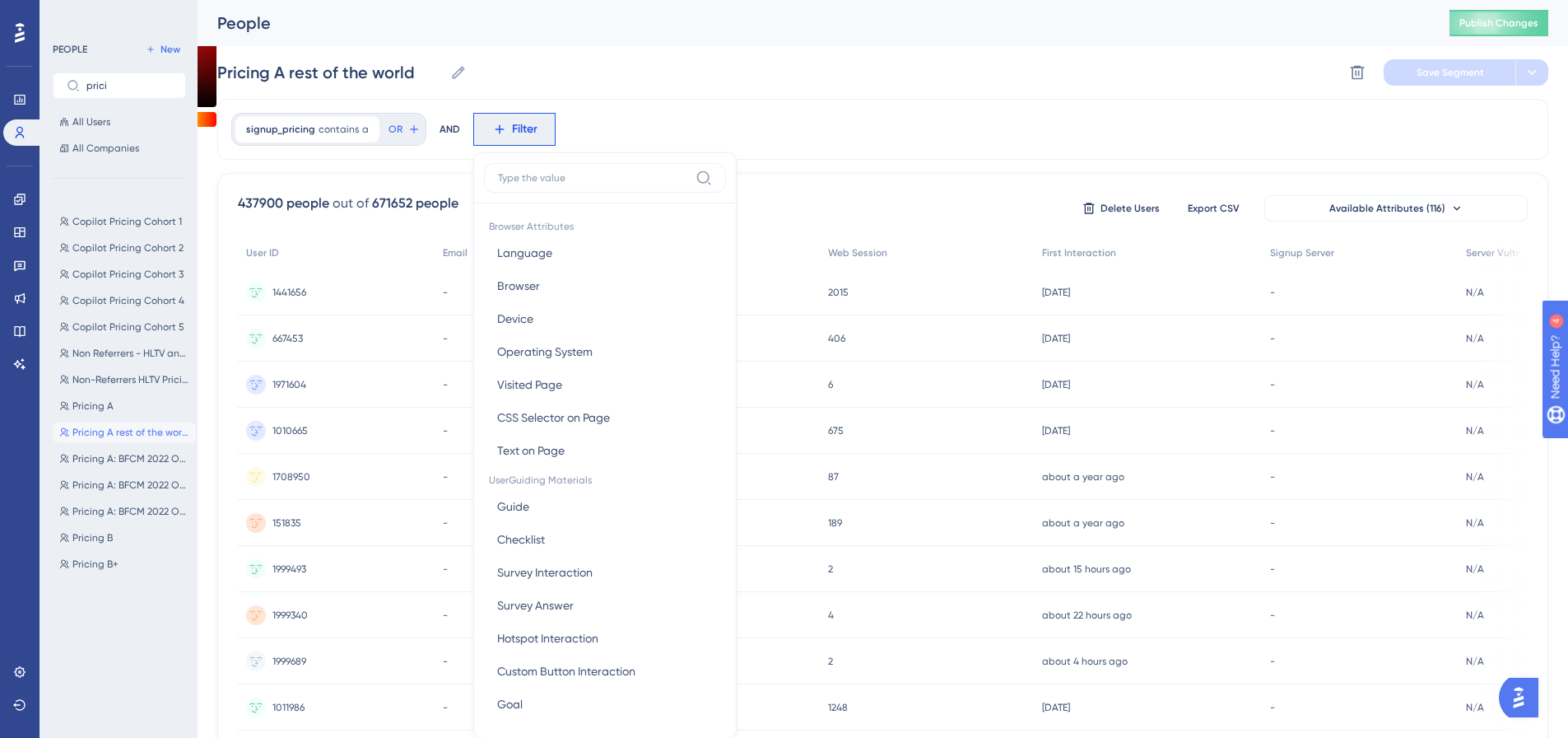
click at [555, 174] on input at bounding box center [593, 178] width 191 height 13
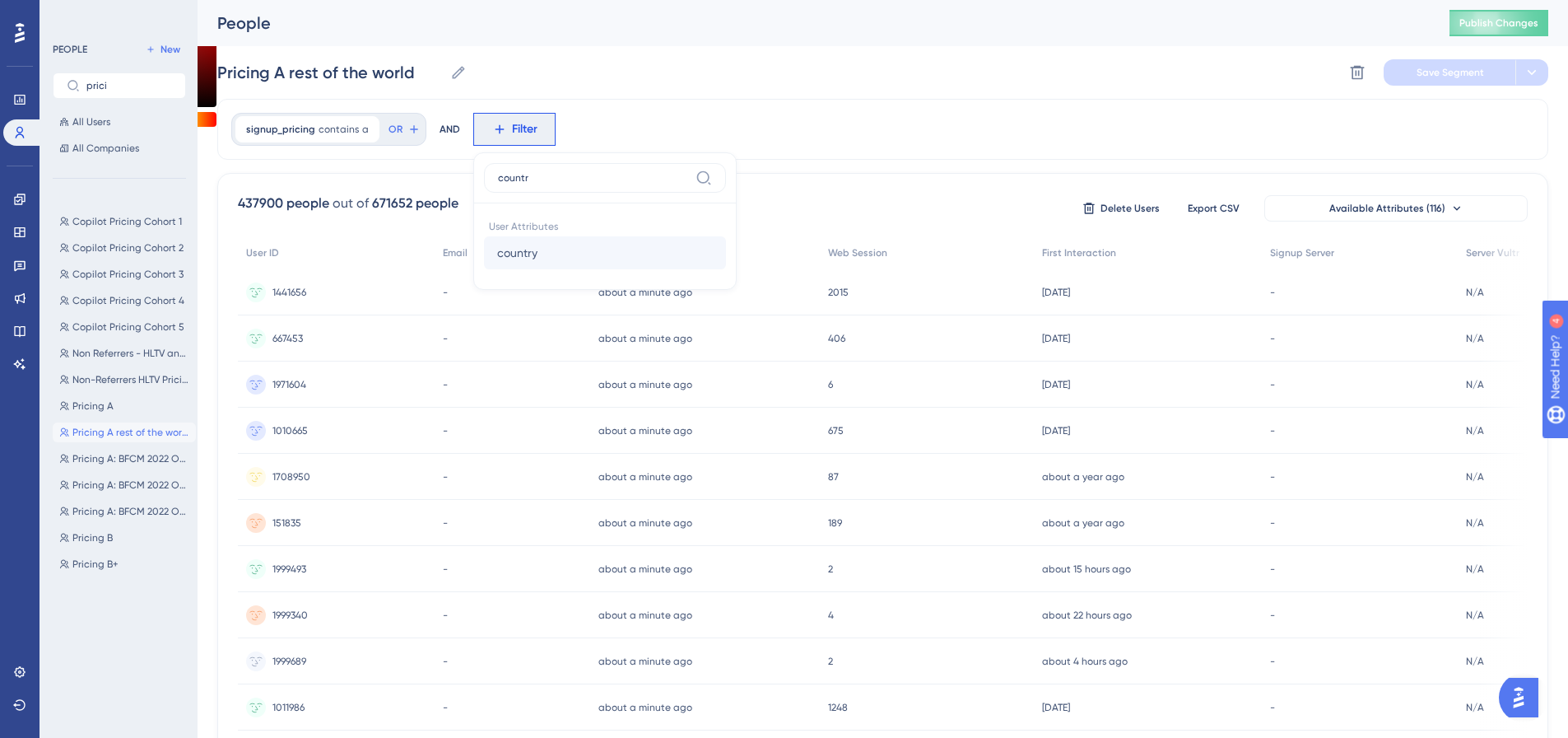
type input "countr"
click at [593, 252] on button "country country" at bounding box center [604, 252] width 242 height 33
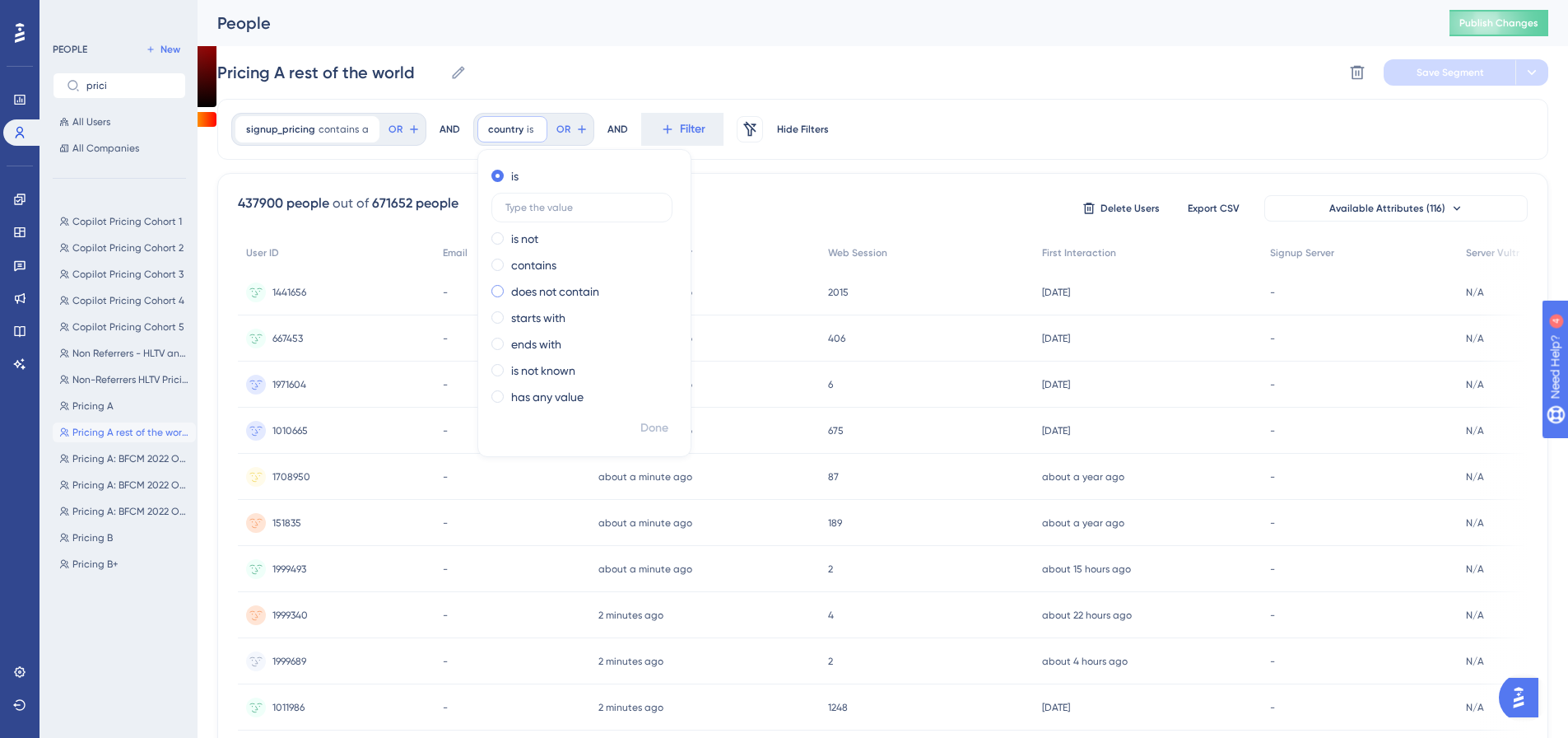
click at [593, 289] on label "does not contain" at bounding box center [555, 291] width 88 height 19
click at [609, 294] on label at bounding box center [582, 287] width 181 height 30
click at [609, 292] on input "text" at bounding box center [582, 286] width 153 height 11
type input "[GEOGRAPHIC_DATA]"
click at [658, 421] on span "Done" at bounding box center [654, 427] width 28 height 19
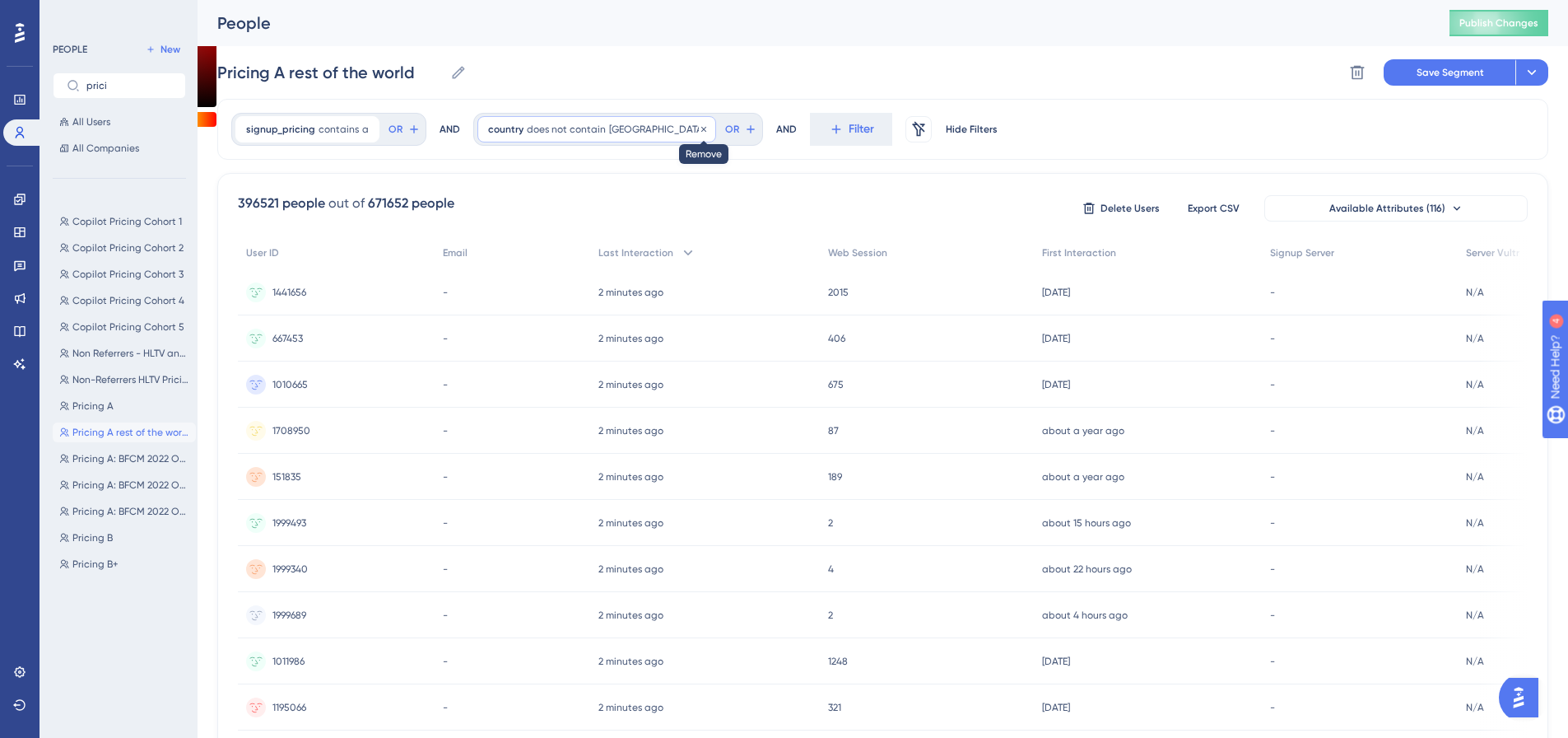
click at [701, 128] on icon at bounding box center [704, 128] width 5 height 5
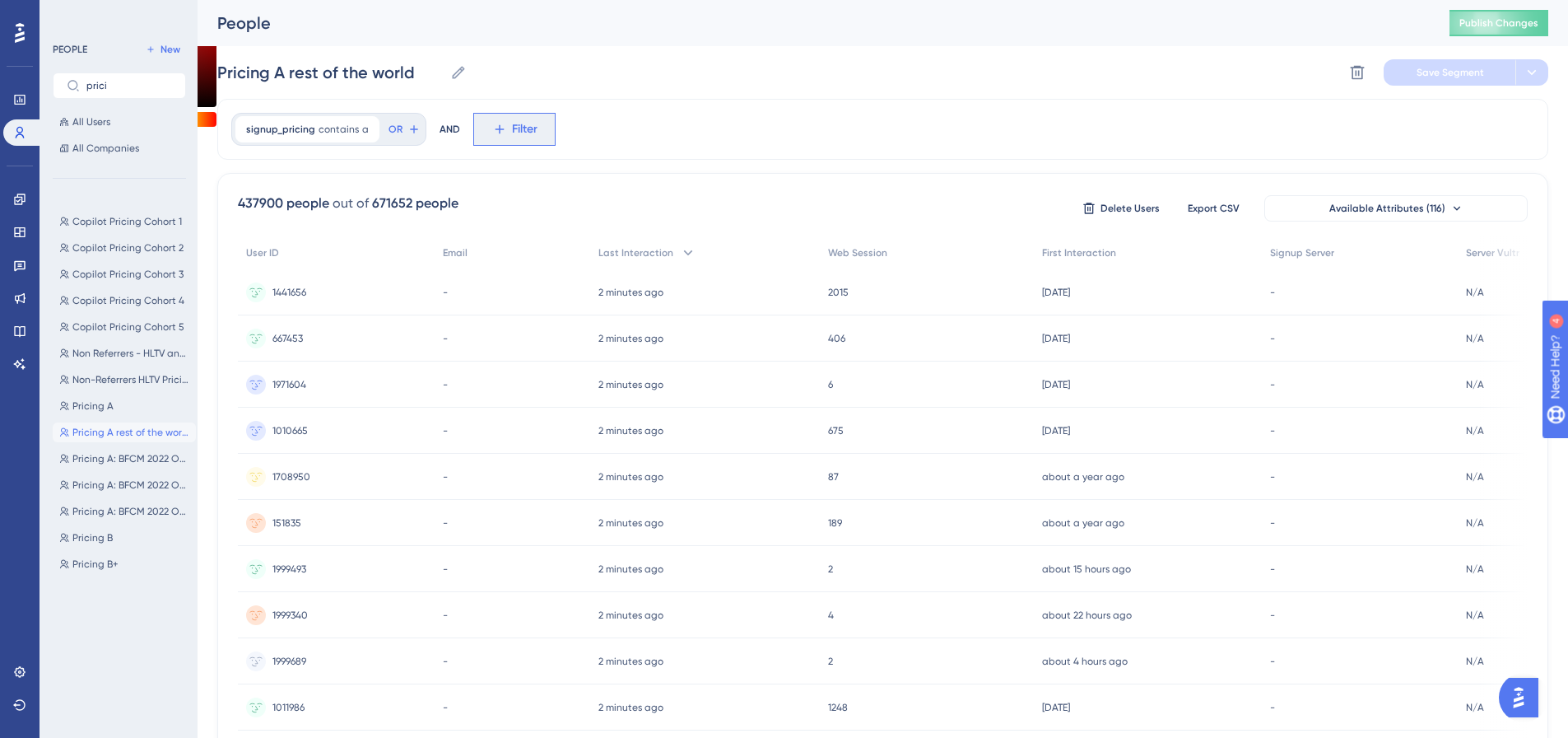
click at [484, 131] on button "Filter" at bounding box center [514, 128] width 83 height 33
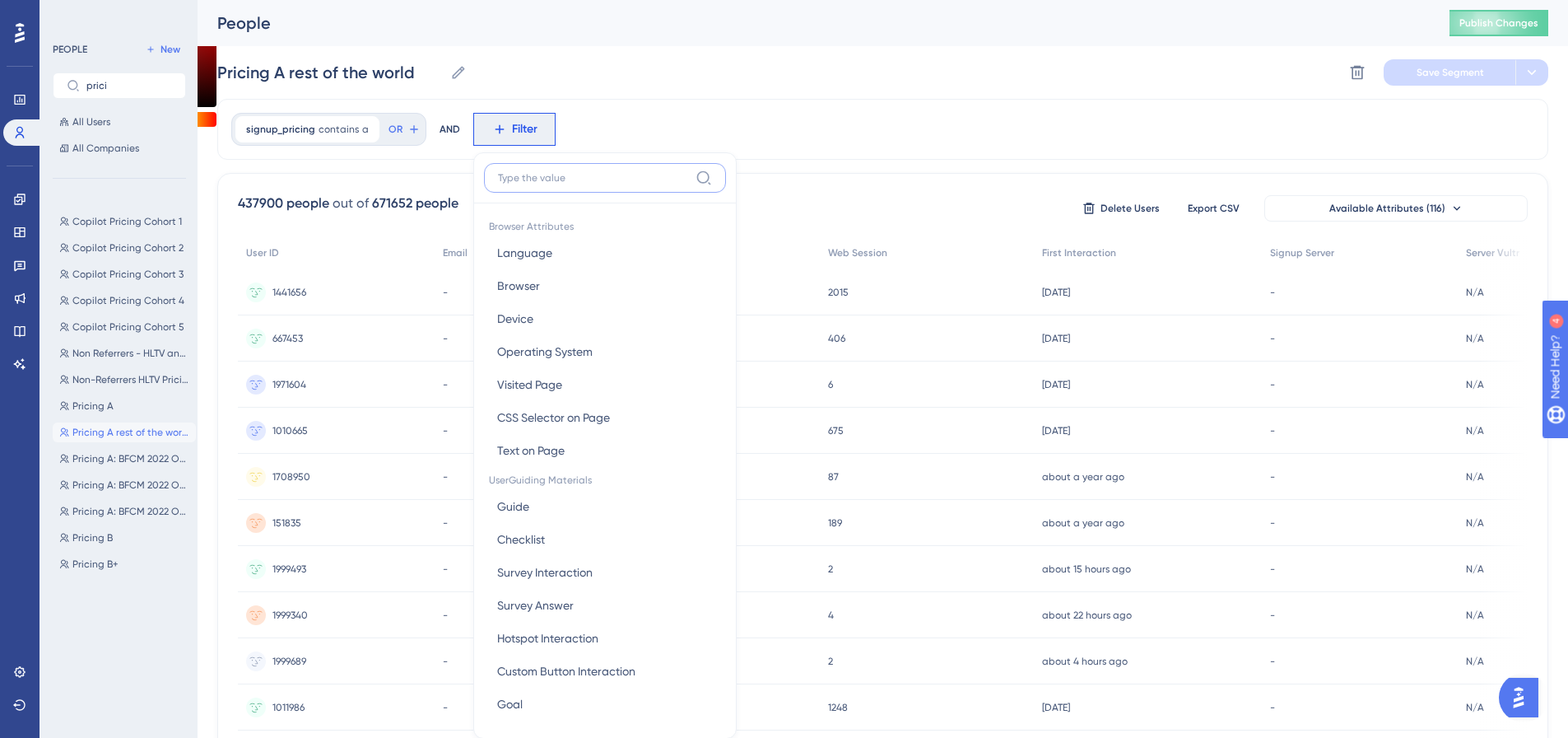
scroll to position [77, 0]
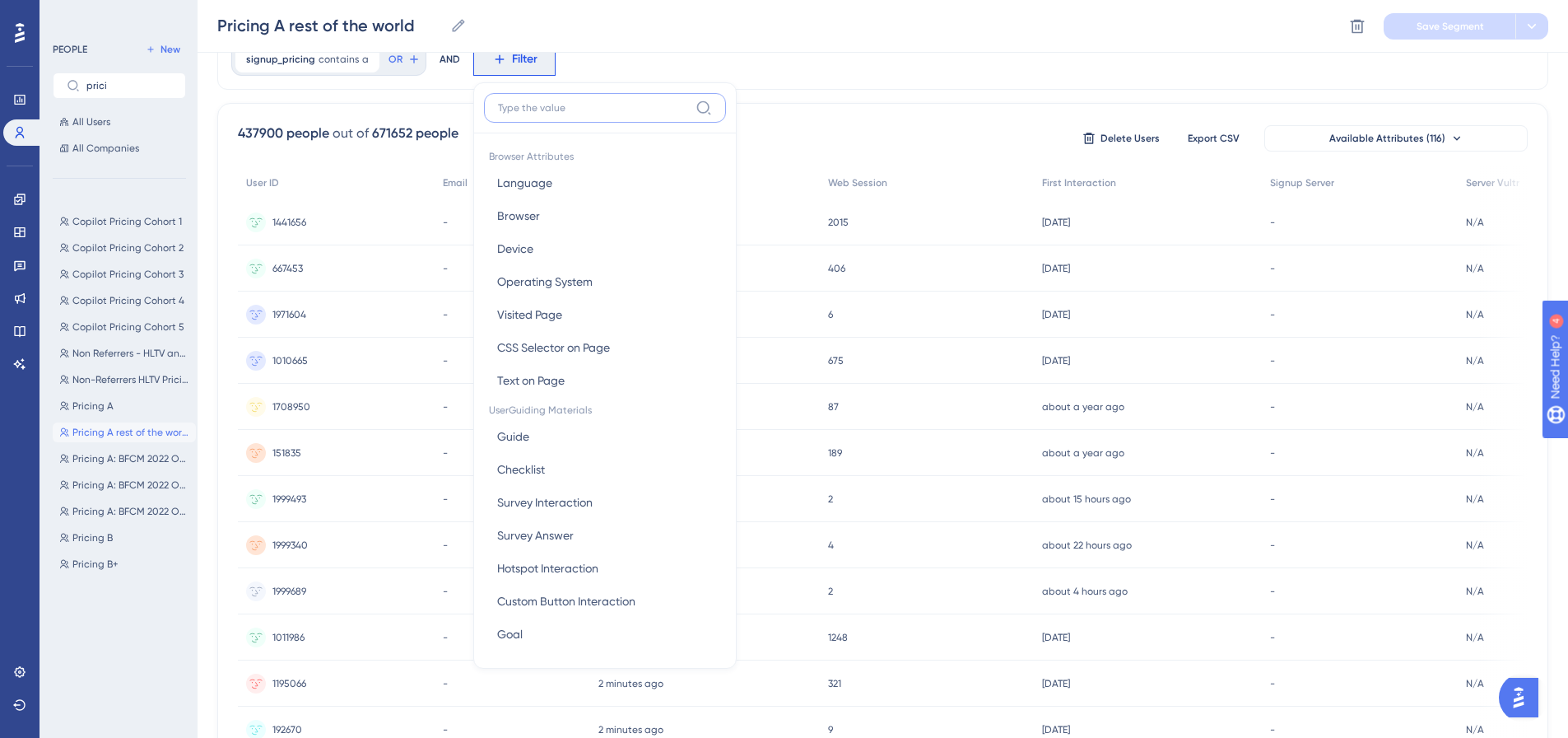
click at [519, 108] on input at bounding box center [593, 107] width 191 height 13
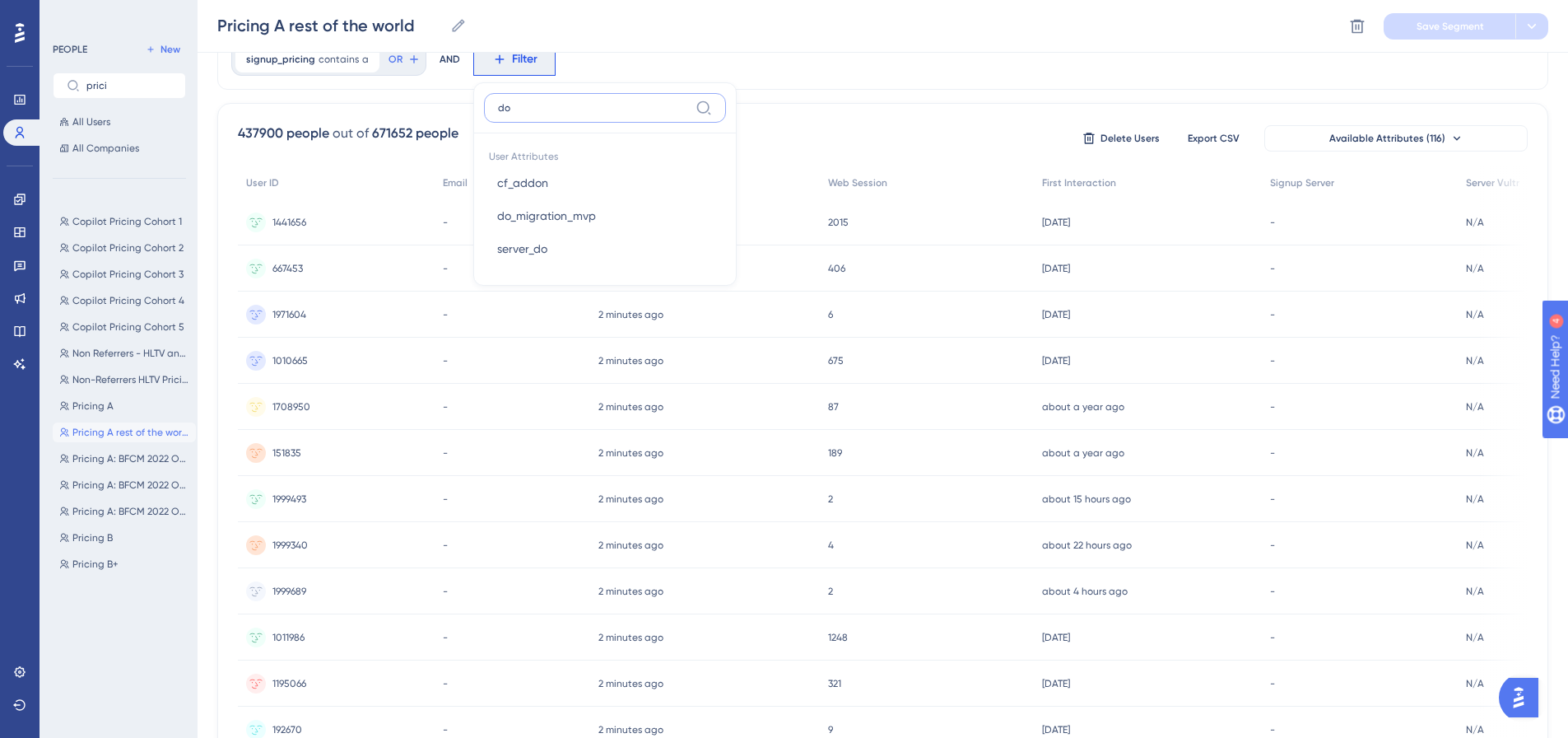
type input "d"
type input "countr"
click at [590, 179] on button "country country" at bounding box center [604, 182] width 242 height 33
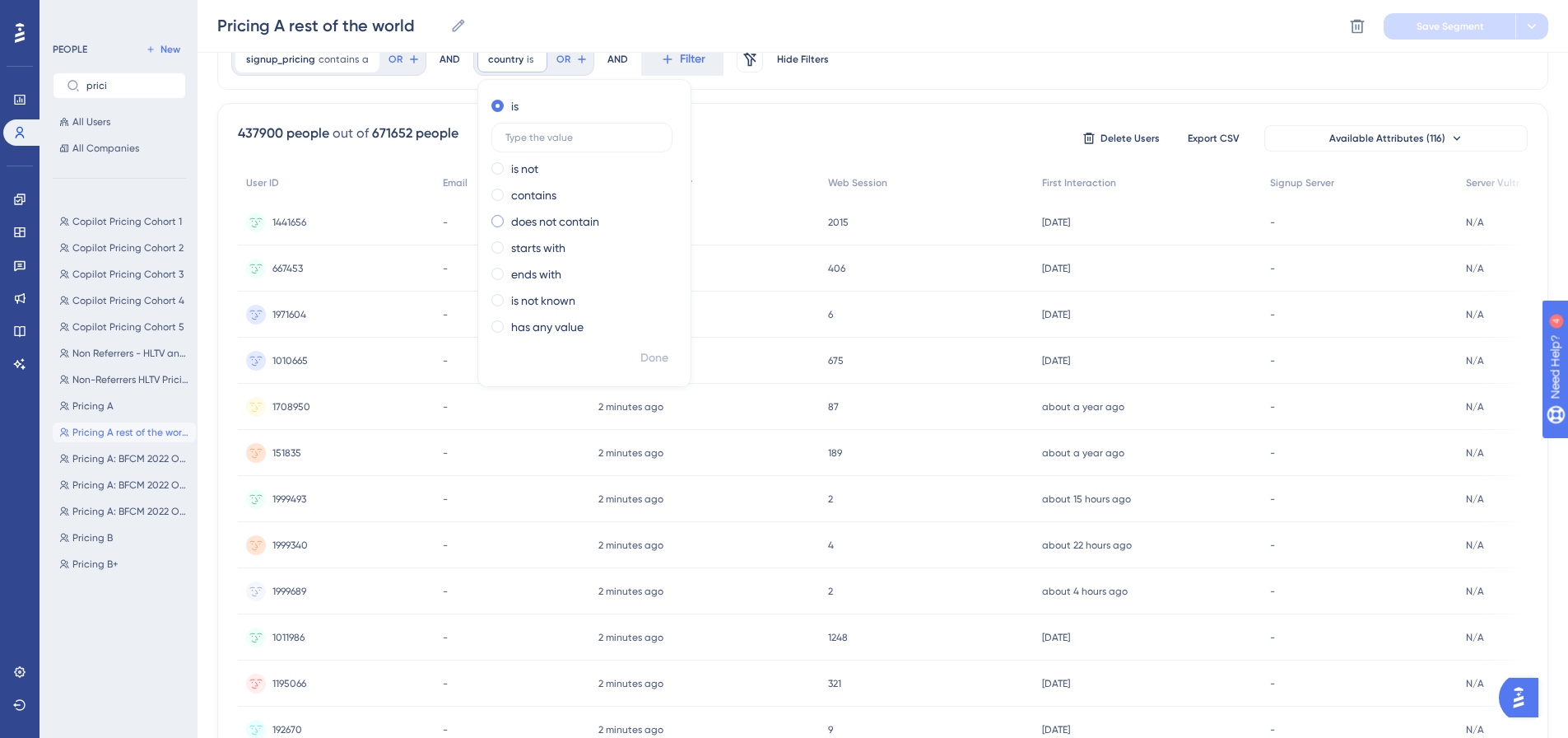
click at [571, 224] on label "does not contain" at bounding box center [555, 222] width 88 height 19
type input "[GEOGRAPHIC_DATA]"
click at [645, 353] on span "Done" at bounding box center [654, 358] width 28 height 19
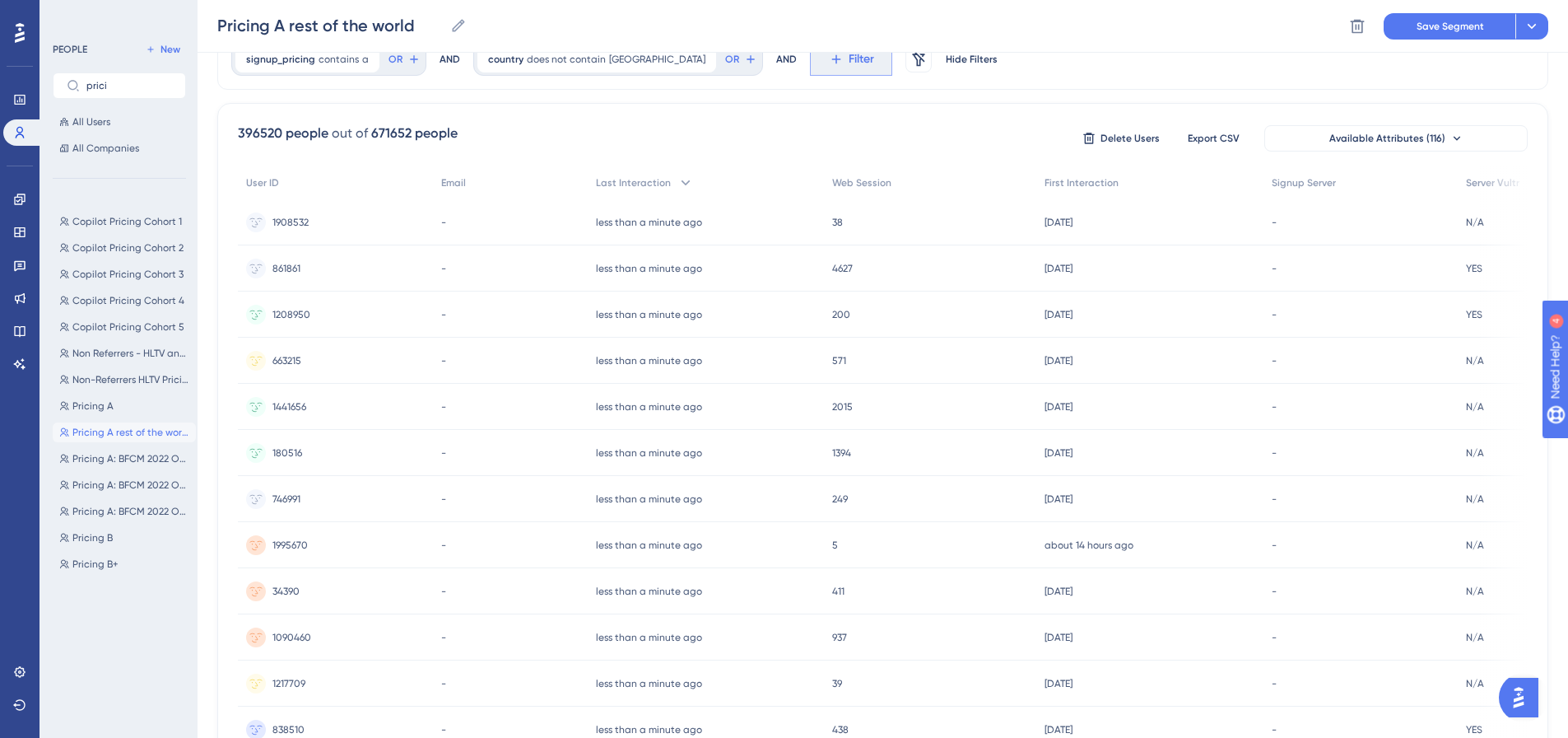
click at [810, 57] on button "Filter" at bounding box center [851, 59] width 83 height 33
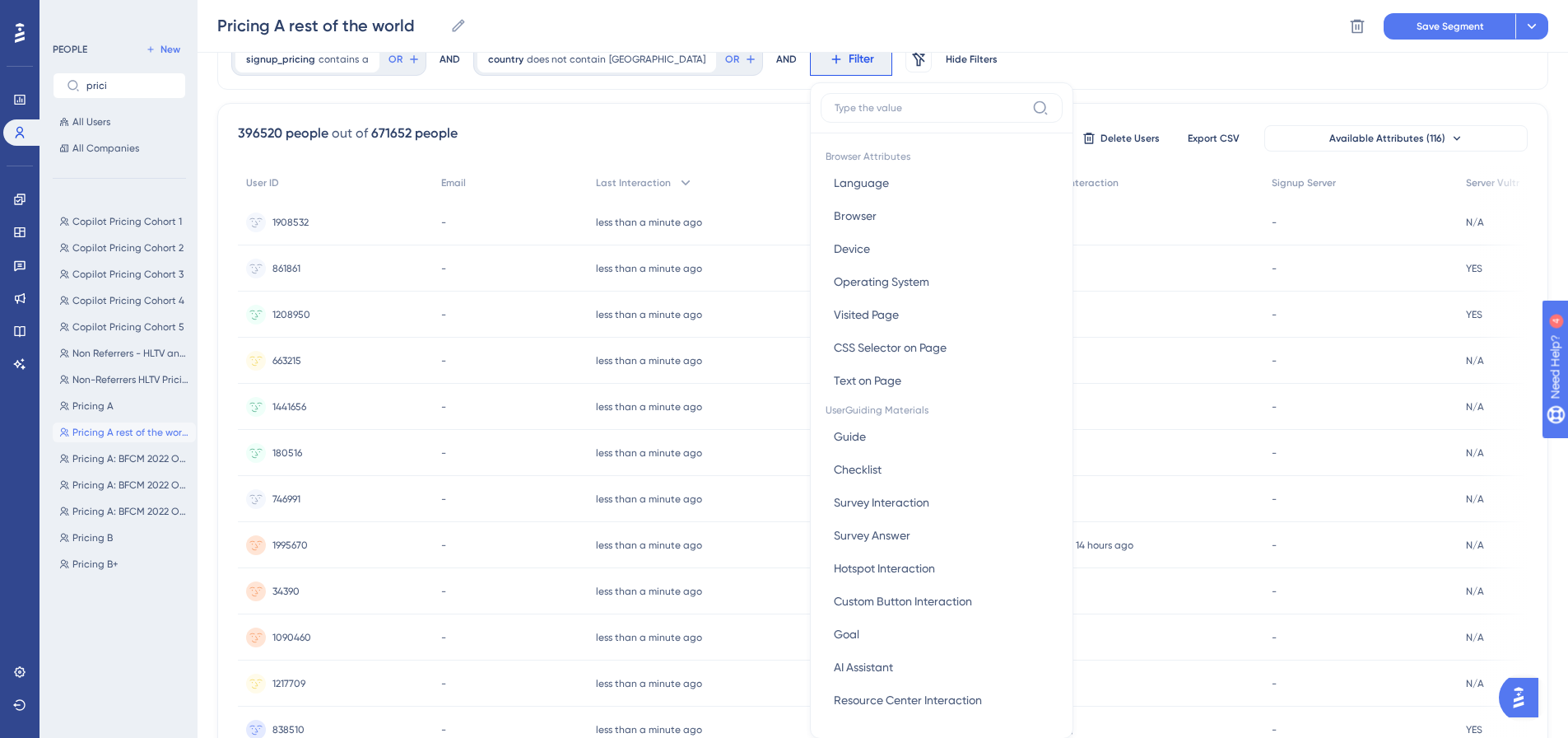
scroll to position [119, 0]
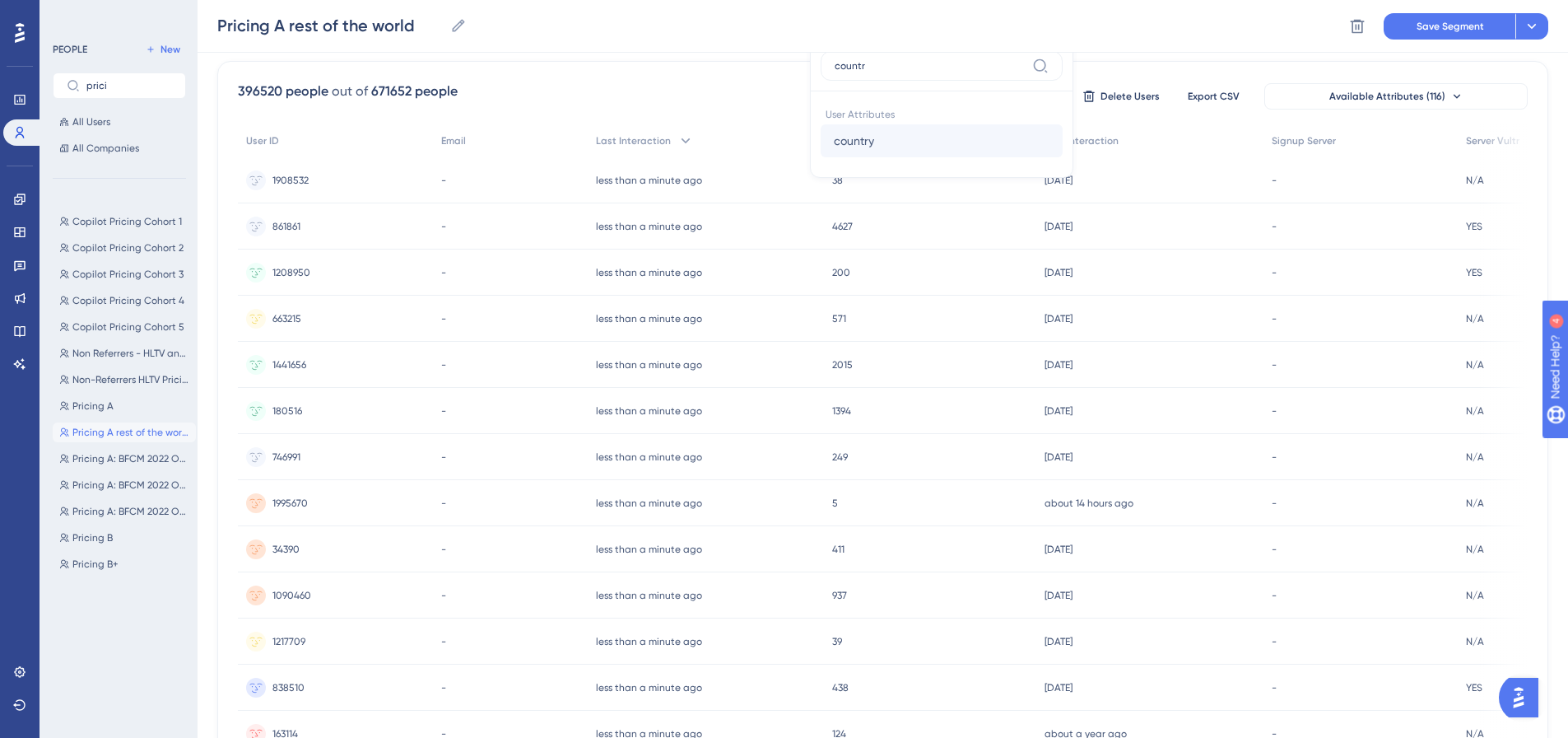
type input "countr"
click at [834, 148] on span "country" at bounding box center [854, 141] width 40 height 19
click at [842, 100] on input "text" at bounding box center [918, 95] width 153 height 11
type input "united kingdom"
click at [977, 313] on span "Done" at bounding box center [991, 316] width 28 height 19
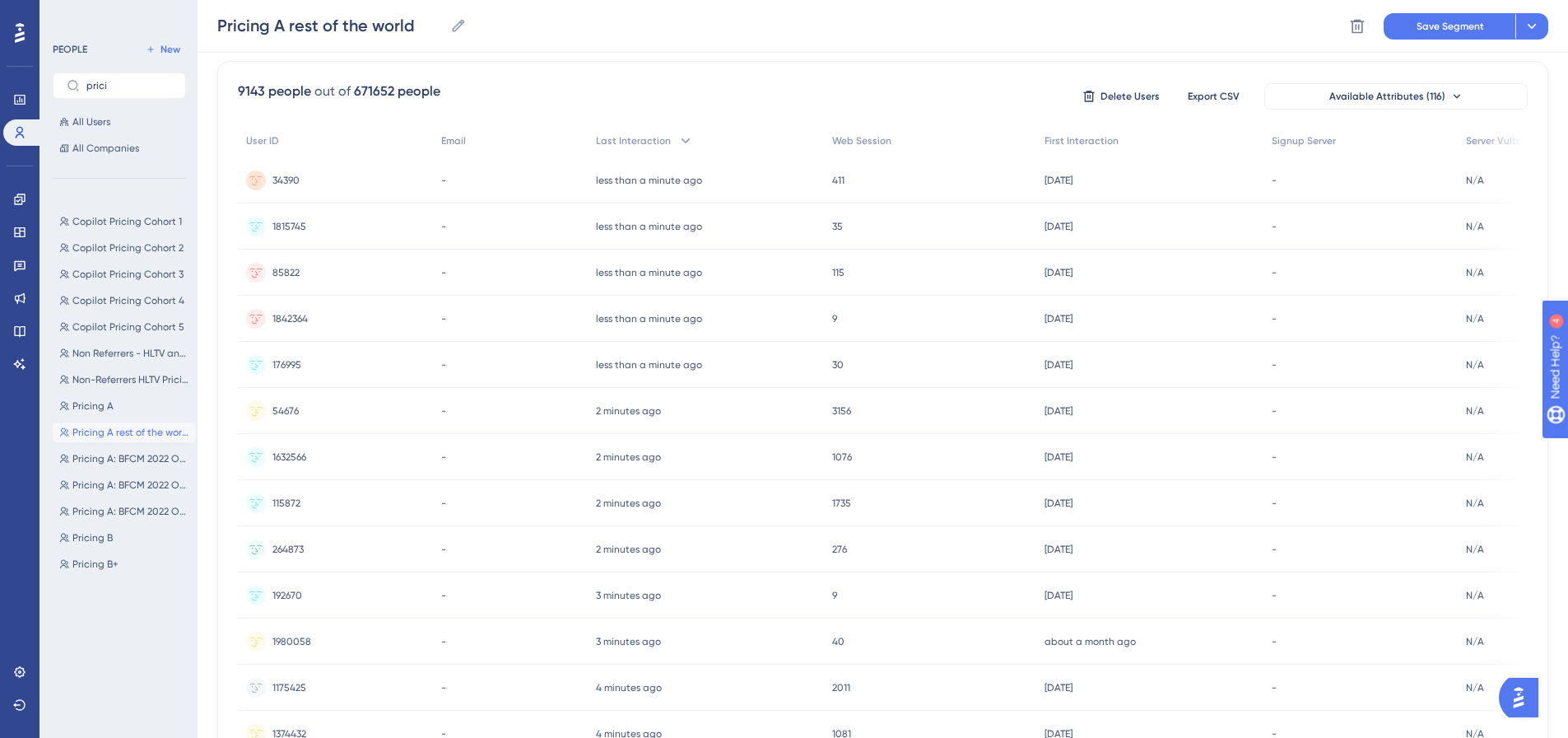
scroll to position [36, 0]
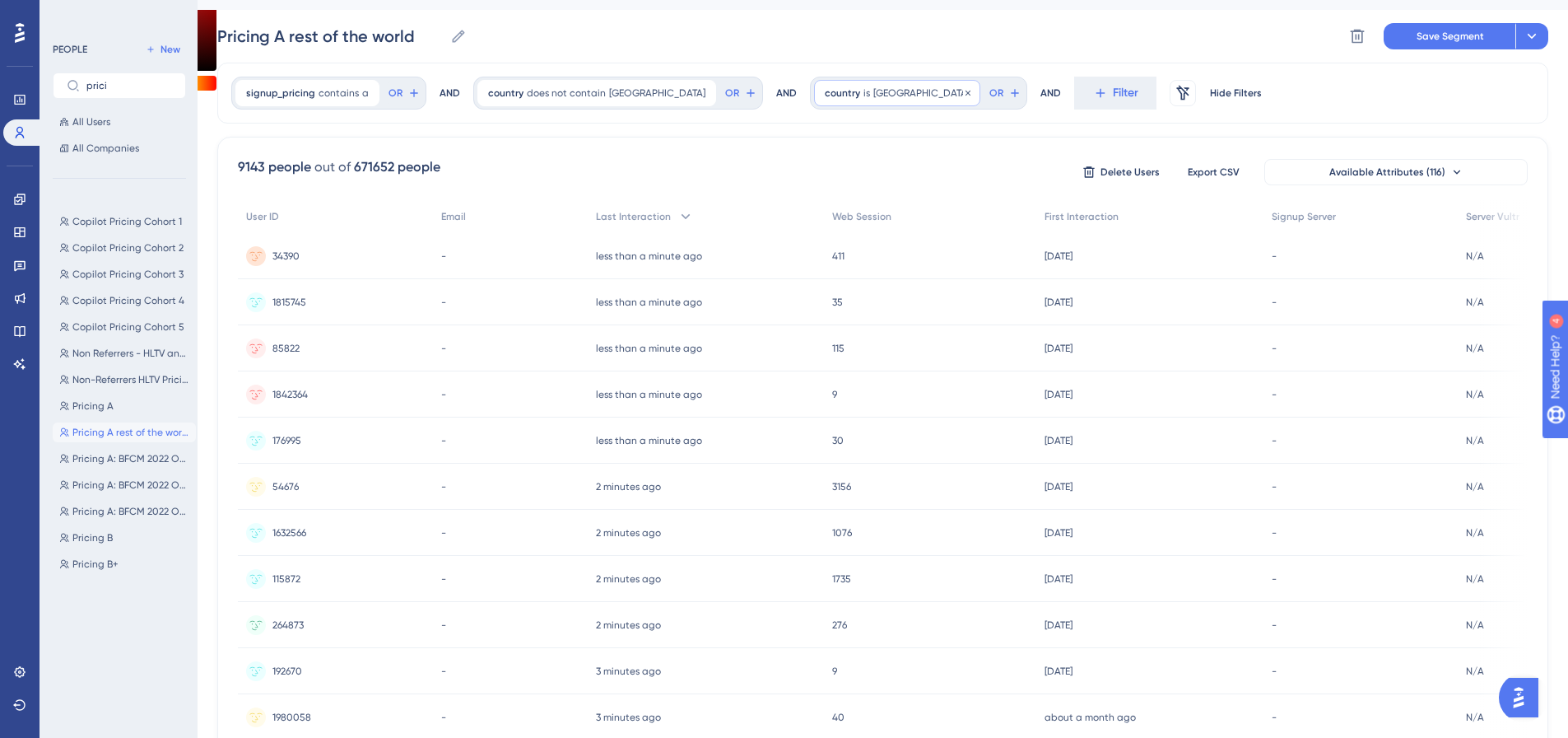
click at [873, 94] on span "united kingdom" at bounding box center [921, 92] width 96 height 13
click at [848, 257] on label "does not contain" at bounding box center [892, 255] width 88 height 19
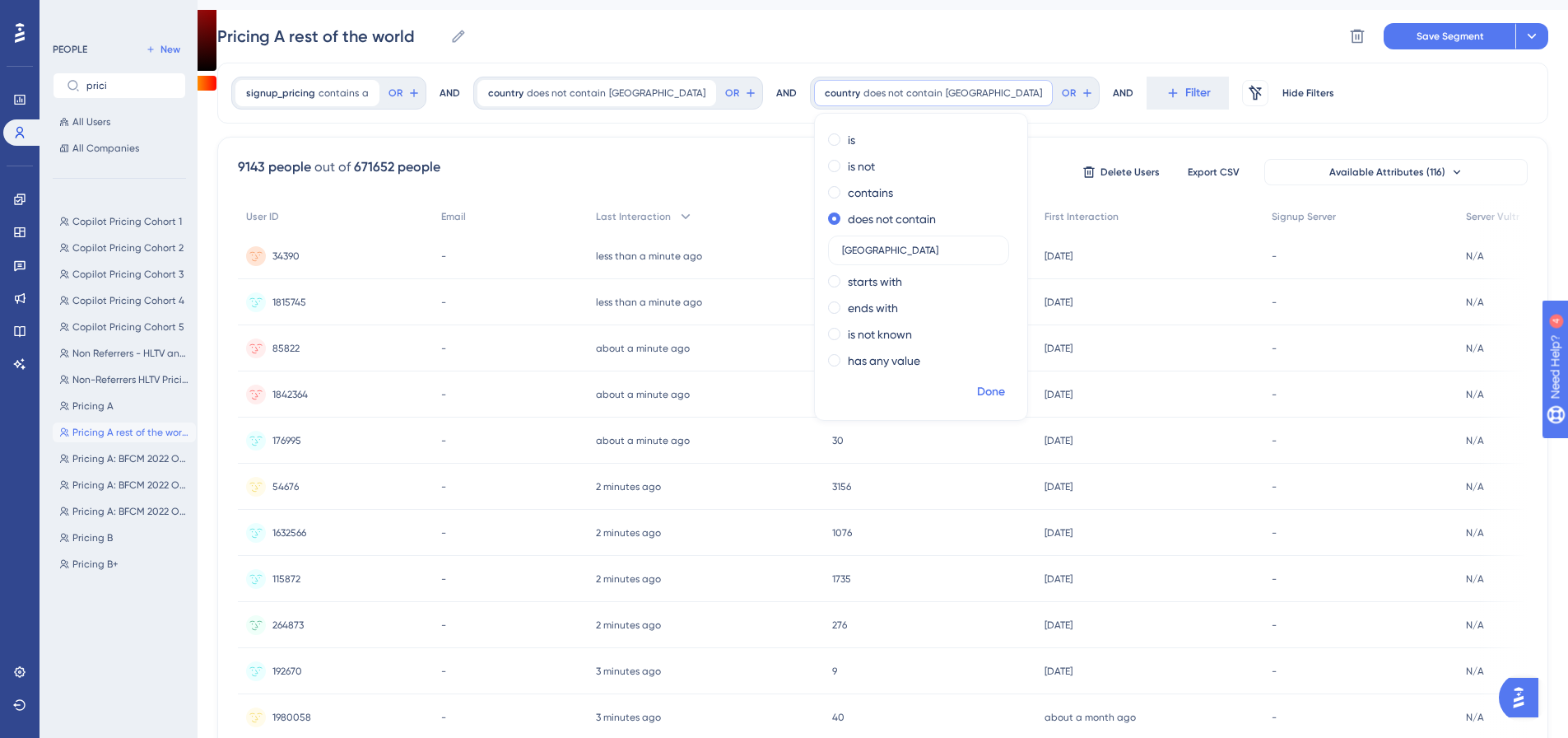
click at [977, 390] on span "Done" at bounding box center [991, 391] width 28 height 19
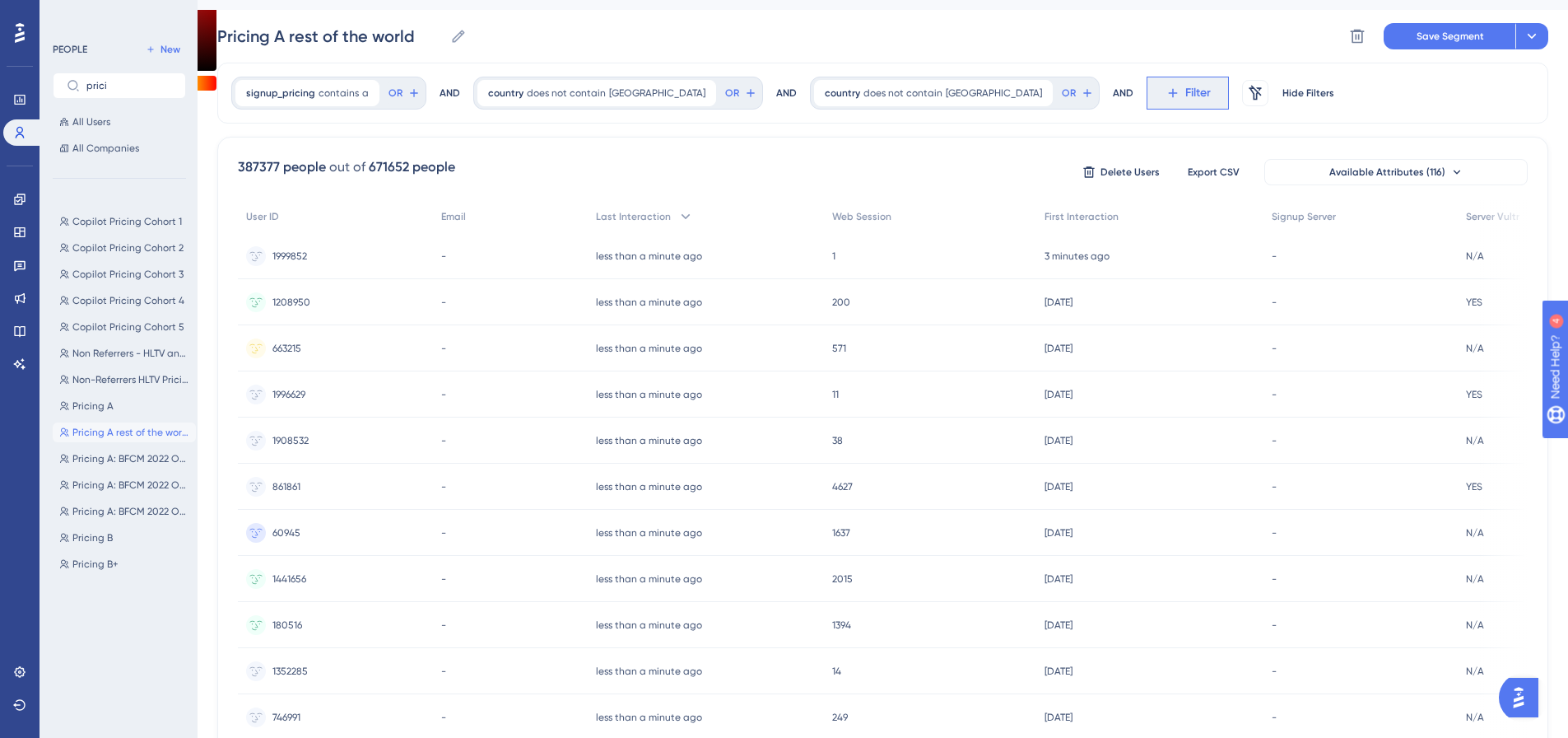
click at [1185, 89] on span "Filter" at bounding box center [1198, 93] width 26 height 19
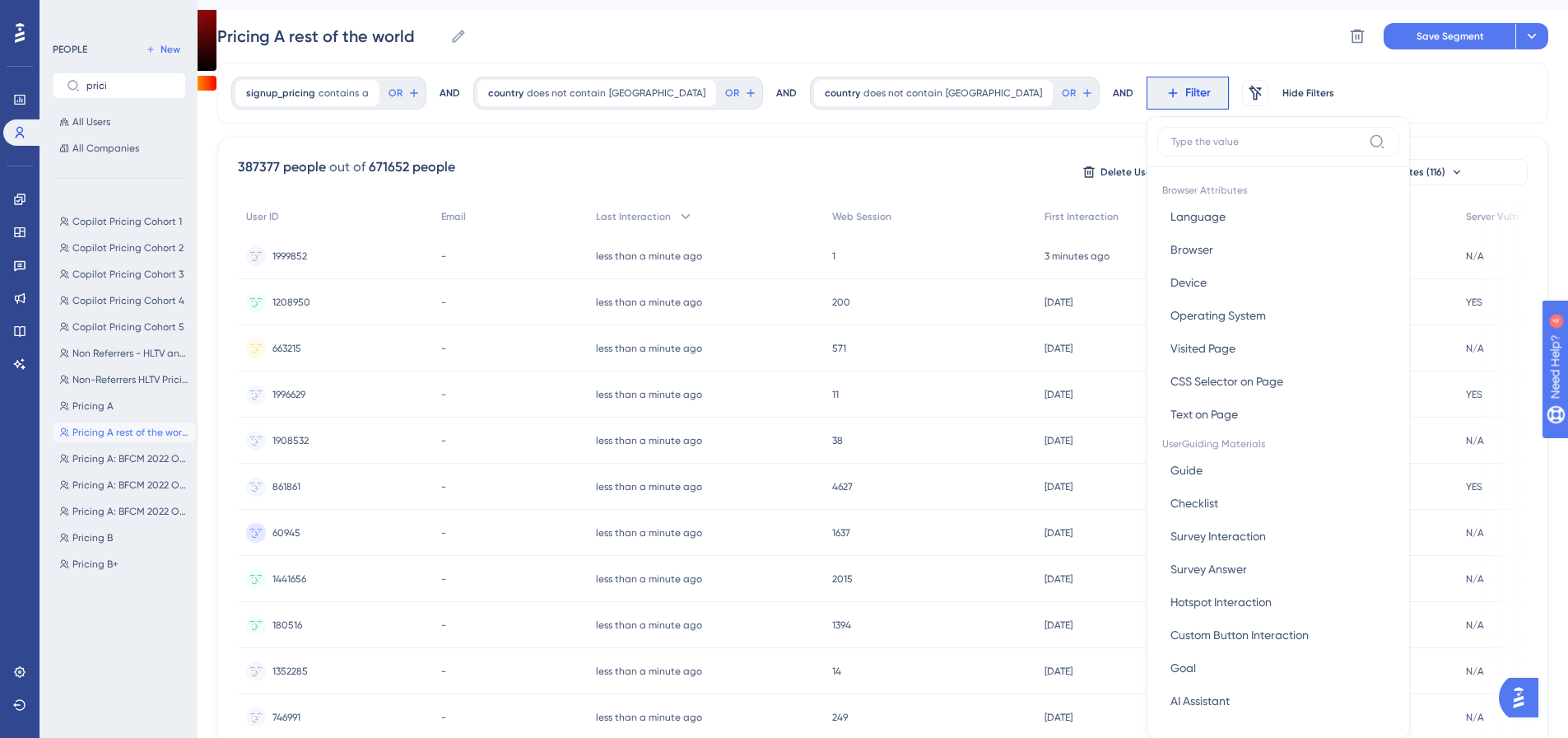
scroll to position [32, 0]
click at [1171, 140] on input at bounding box center [1266, 145] width 191 height 13
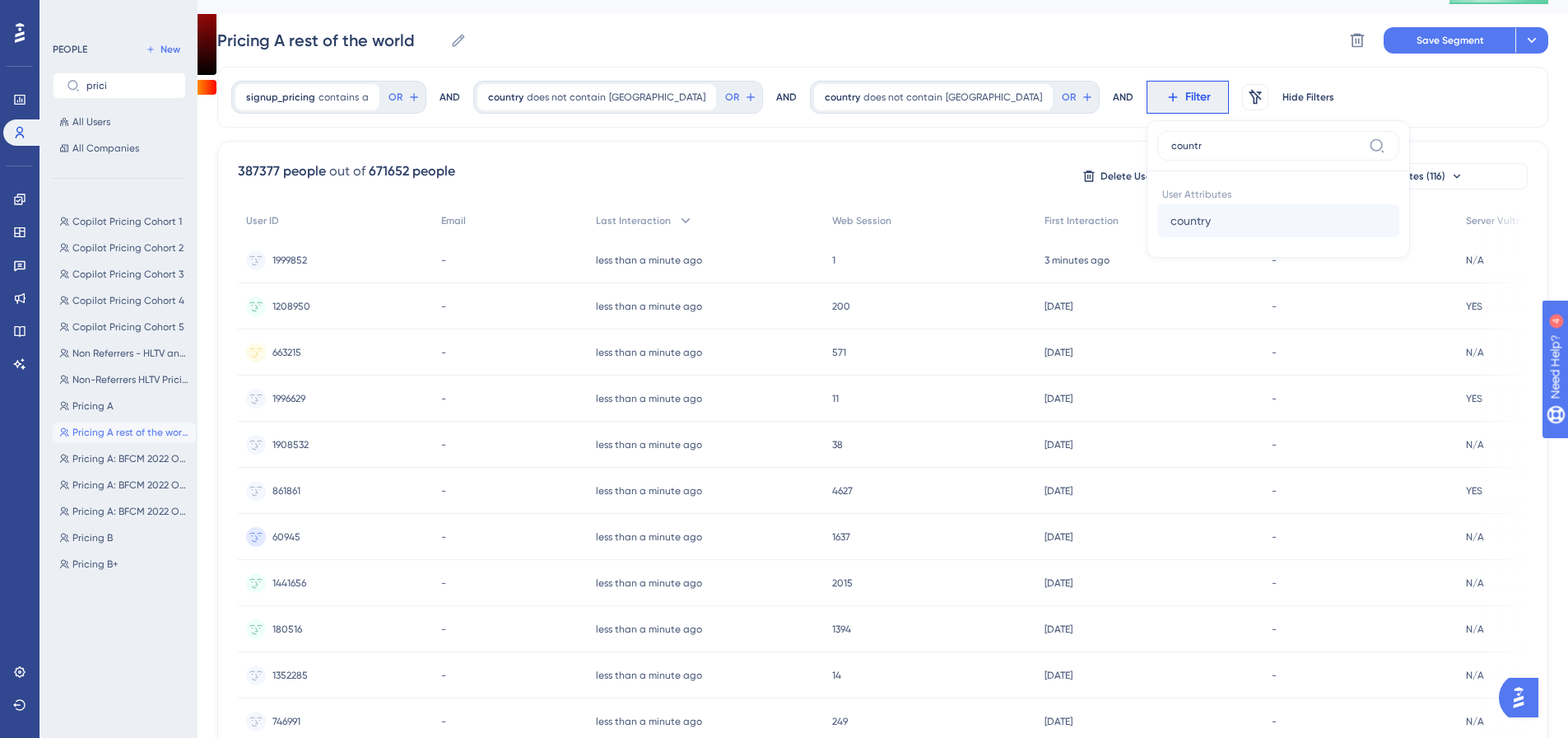
type input "countr"
click at [1171, 214] on span "country" at bounding box center [1191, 221] width 40 height 19
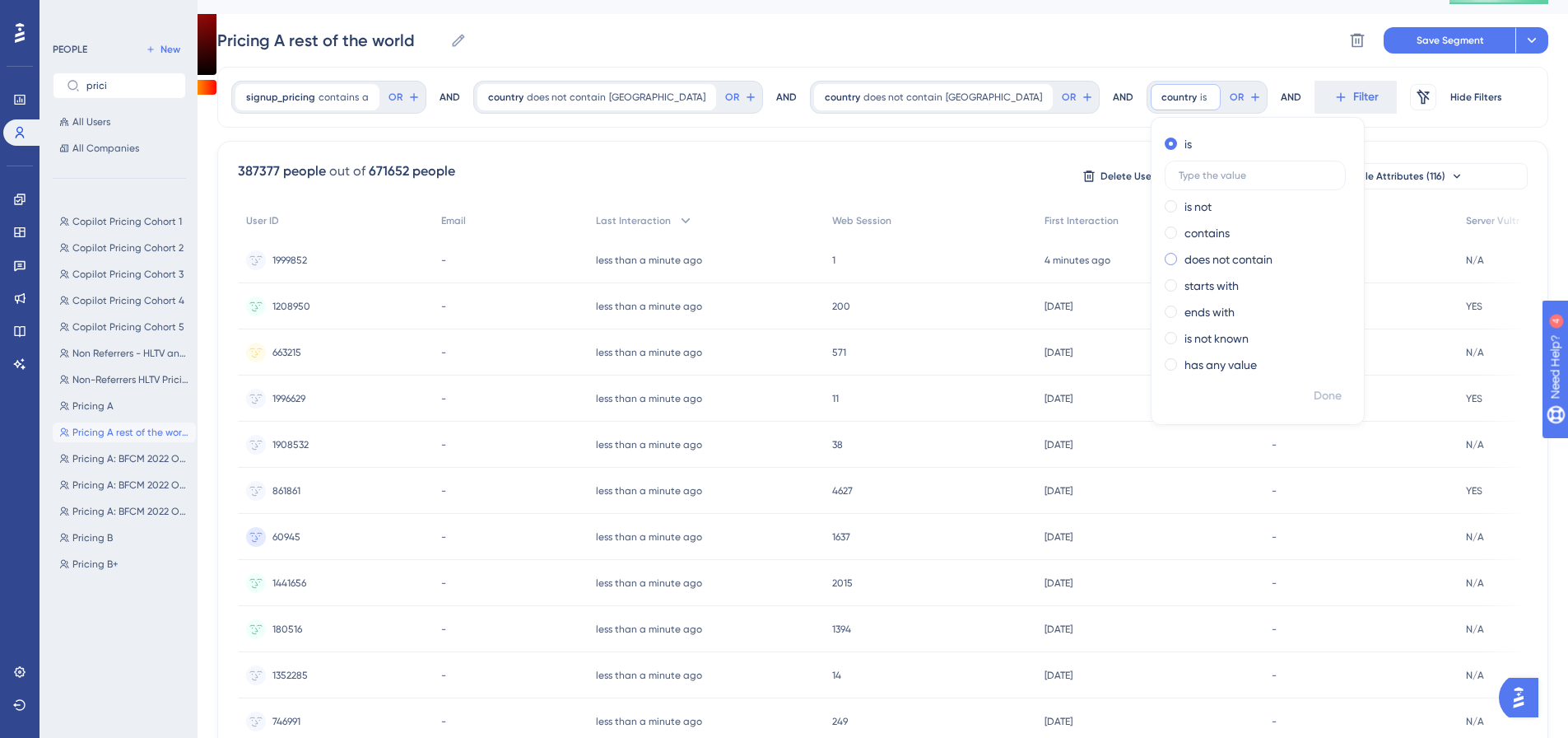
click at [1185, 261] on label "does not contain" at bounding box center [1229, 259] width 88 height 19
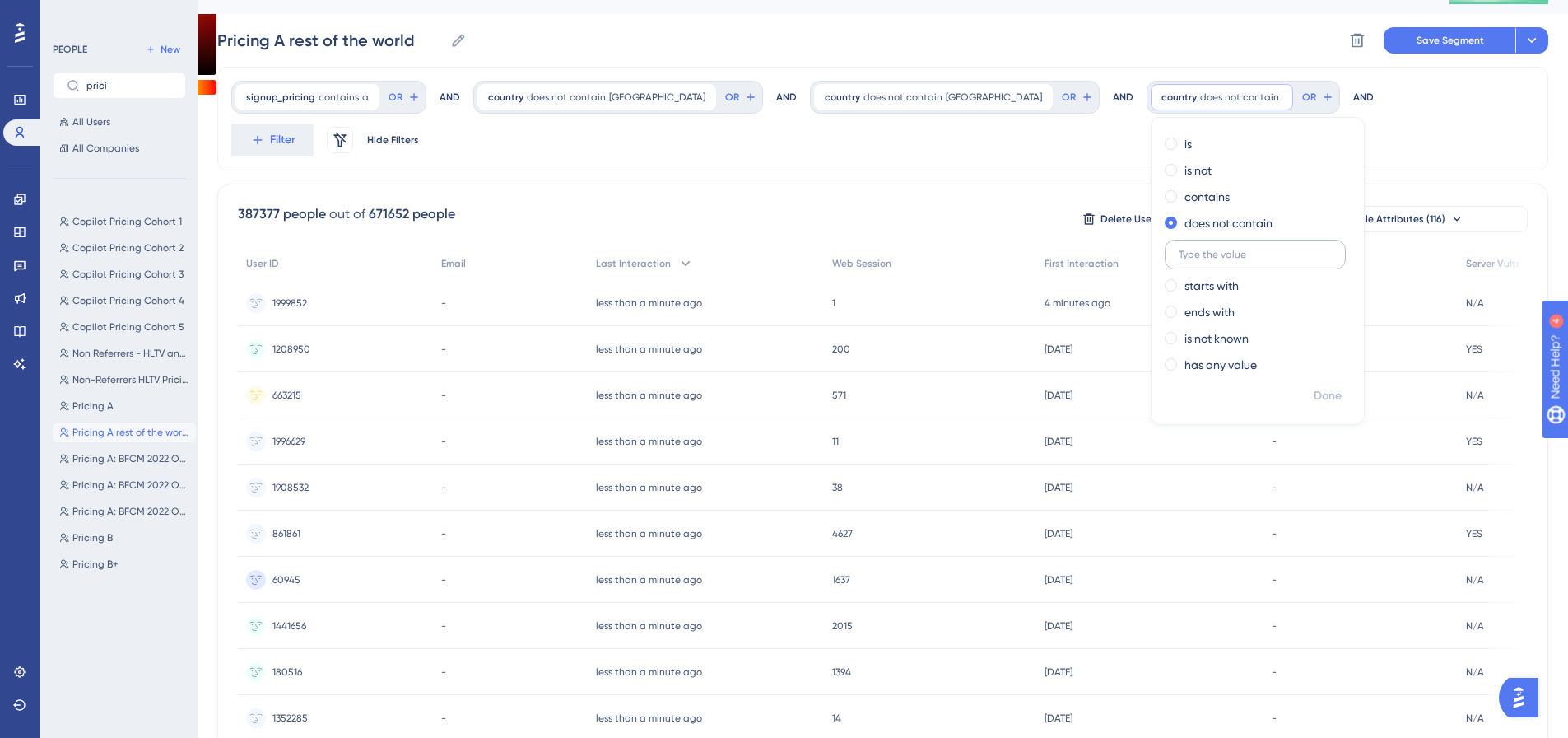
click at [1178, 249] on input "text" at bounding box center [1255, 254] width 153 height 11
type input "australia"
click at [1314, 393] on span "Done" at bounding box center [1328, 396] width 28 height 19
click at [1418, 96] on icon at bounding box center [1424, 97] width 13 height 13
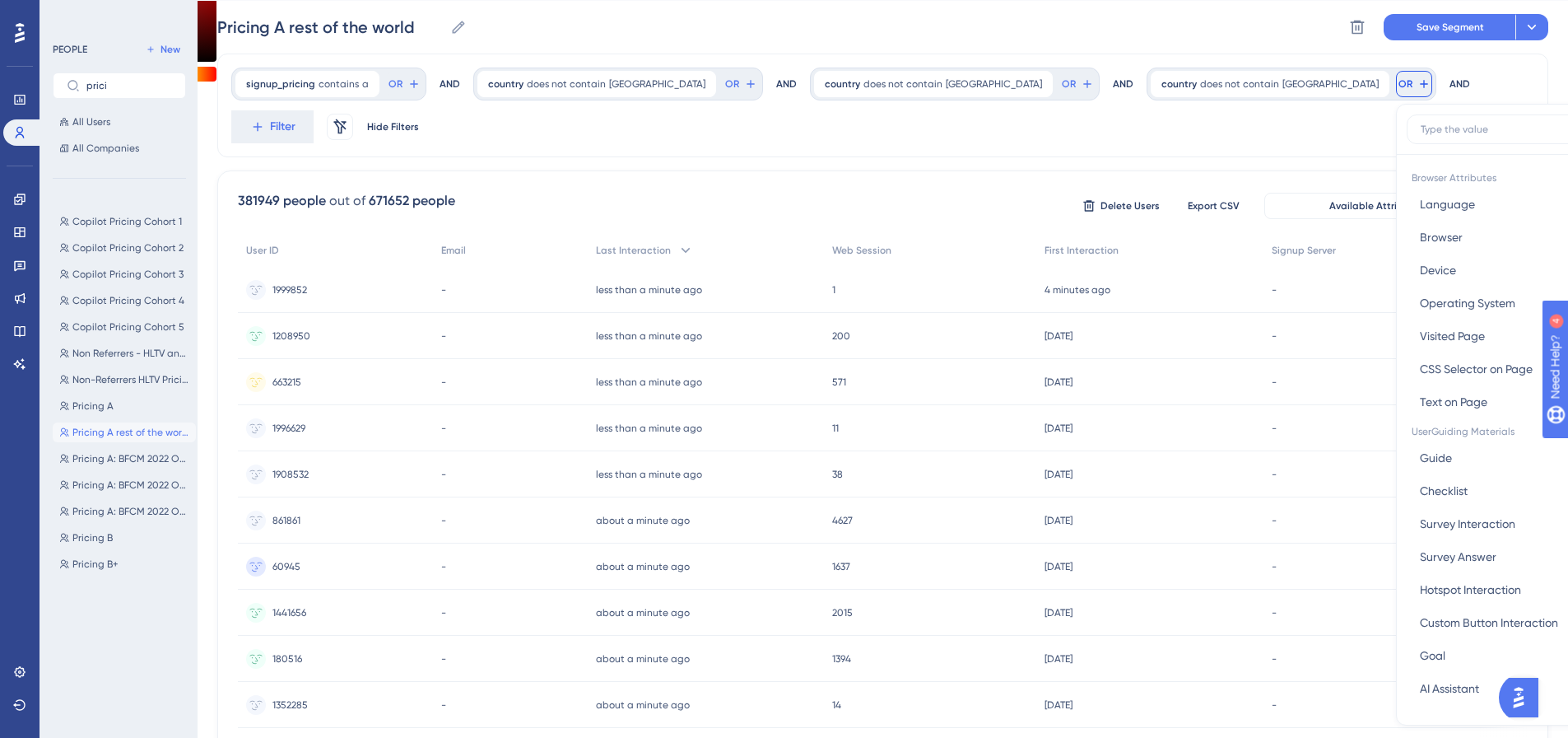
scroll to position [0, 0]
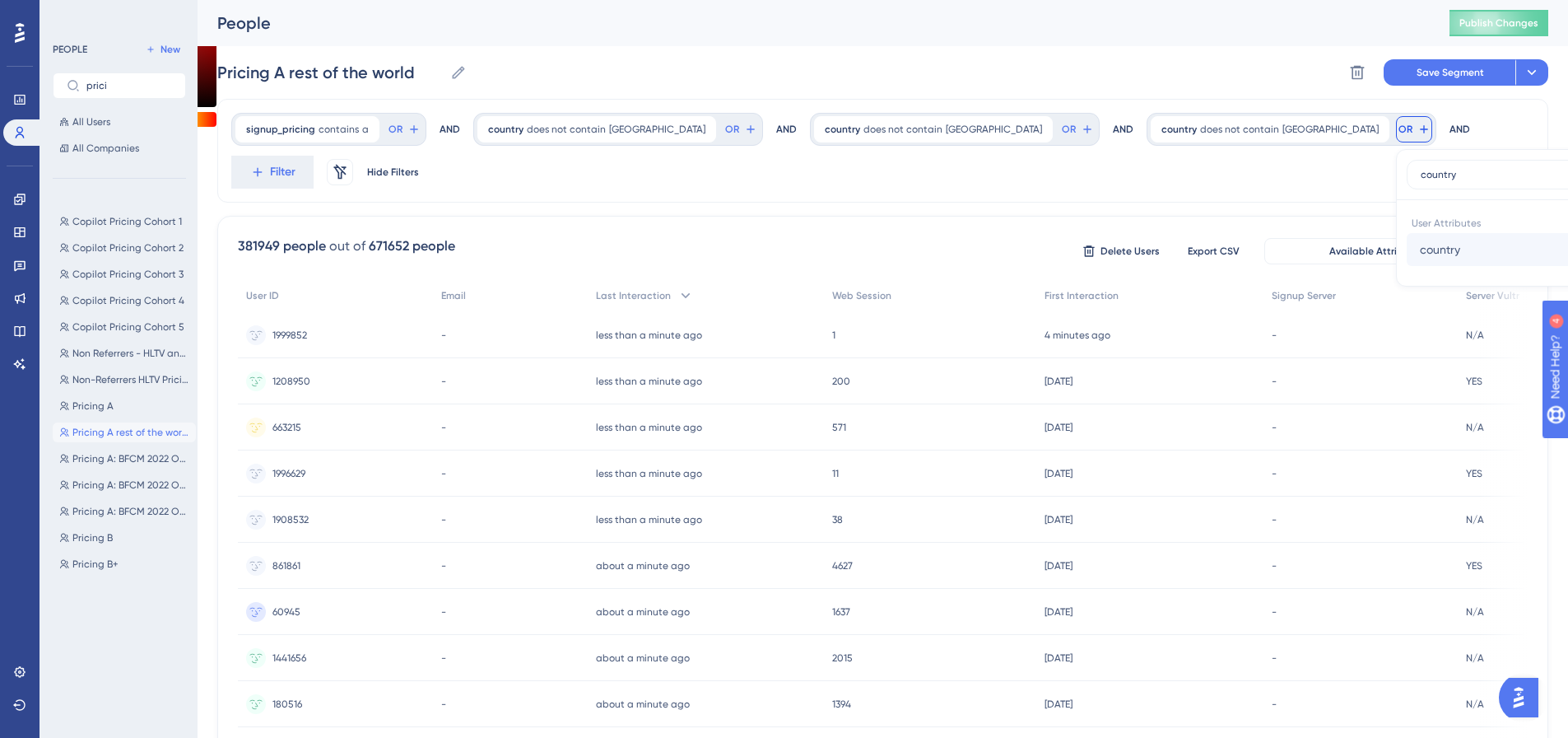
type input "country"
click at [1406, 238] on button "country country" at bounding box center [1527, 249] width 242 height 33
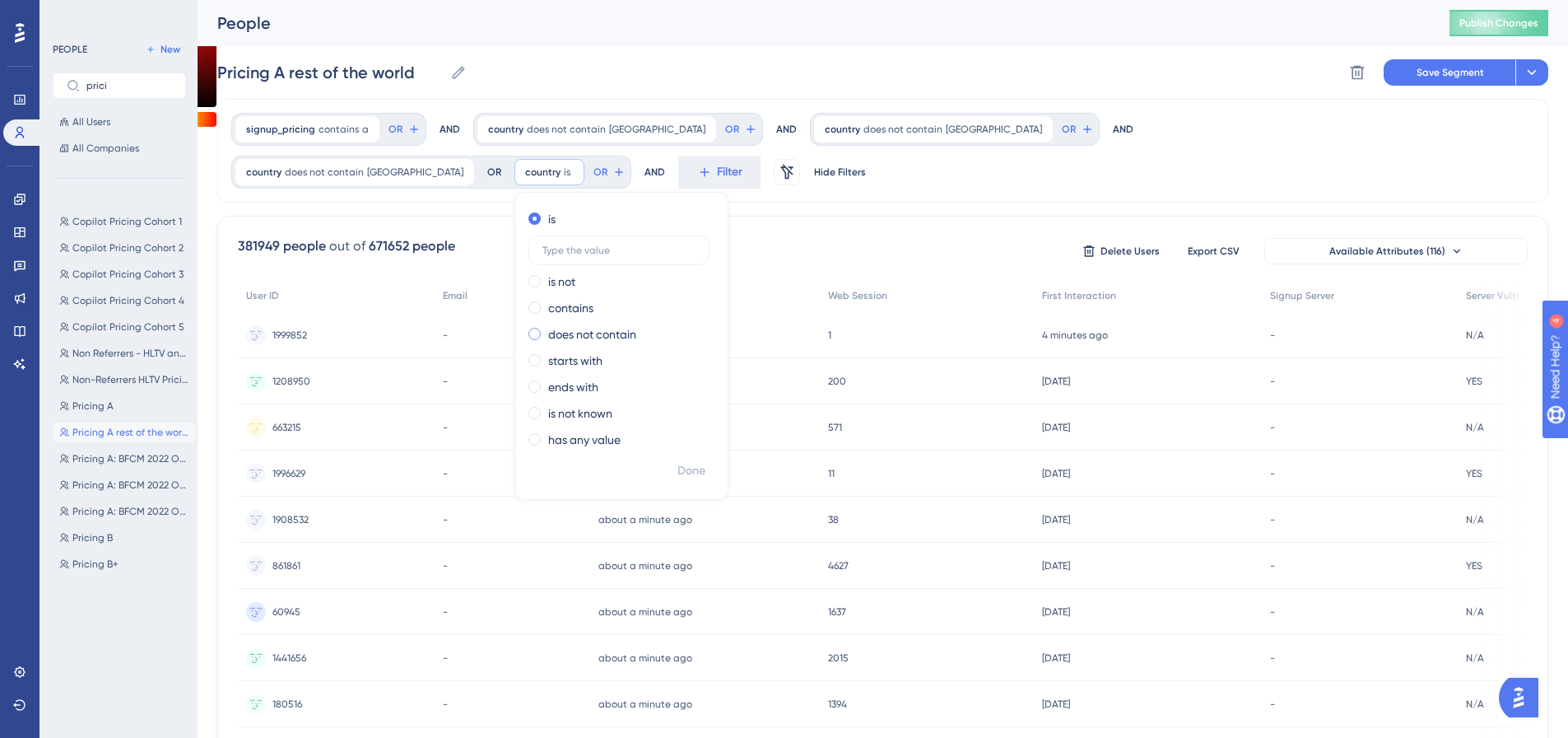
click at [636, 325] on label "does not contain" at bounding box center [592, 334] width 88 height 19
click at [696, 324] on input "text" at bounding box center [619, 329] width 153 height 11
type input "canada"
click at [677, 474] on span "Done" at bounding box center [691, 471] width 28 height 19
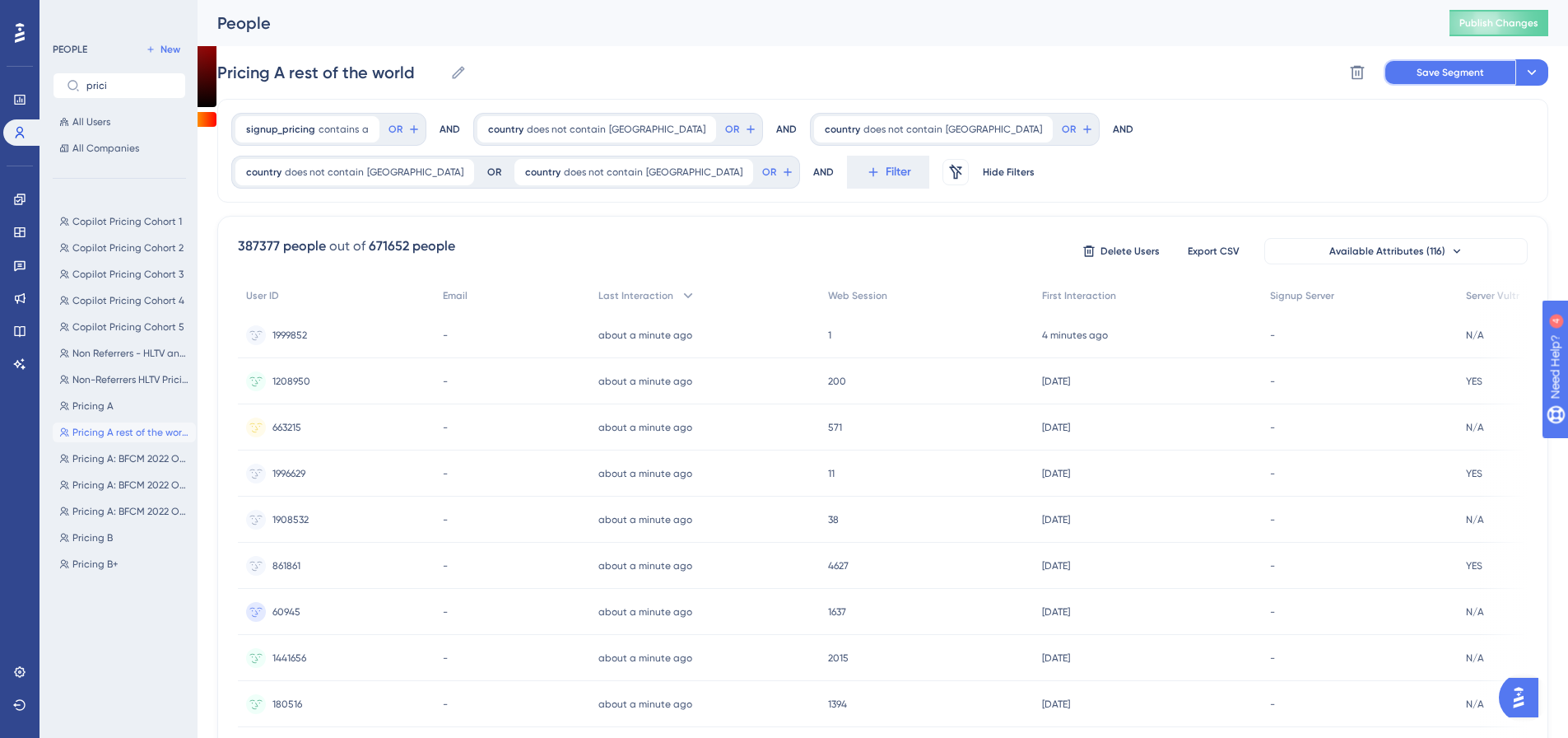
click at [1434, 82] on button "Save Segment" at bounding box center [1449, 72] width 132 height 26
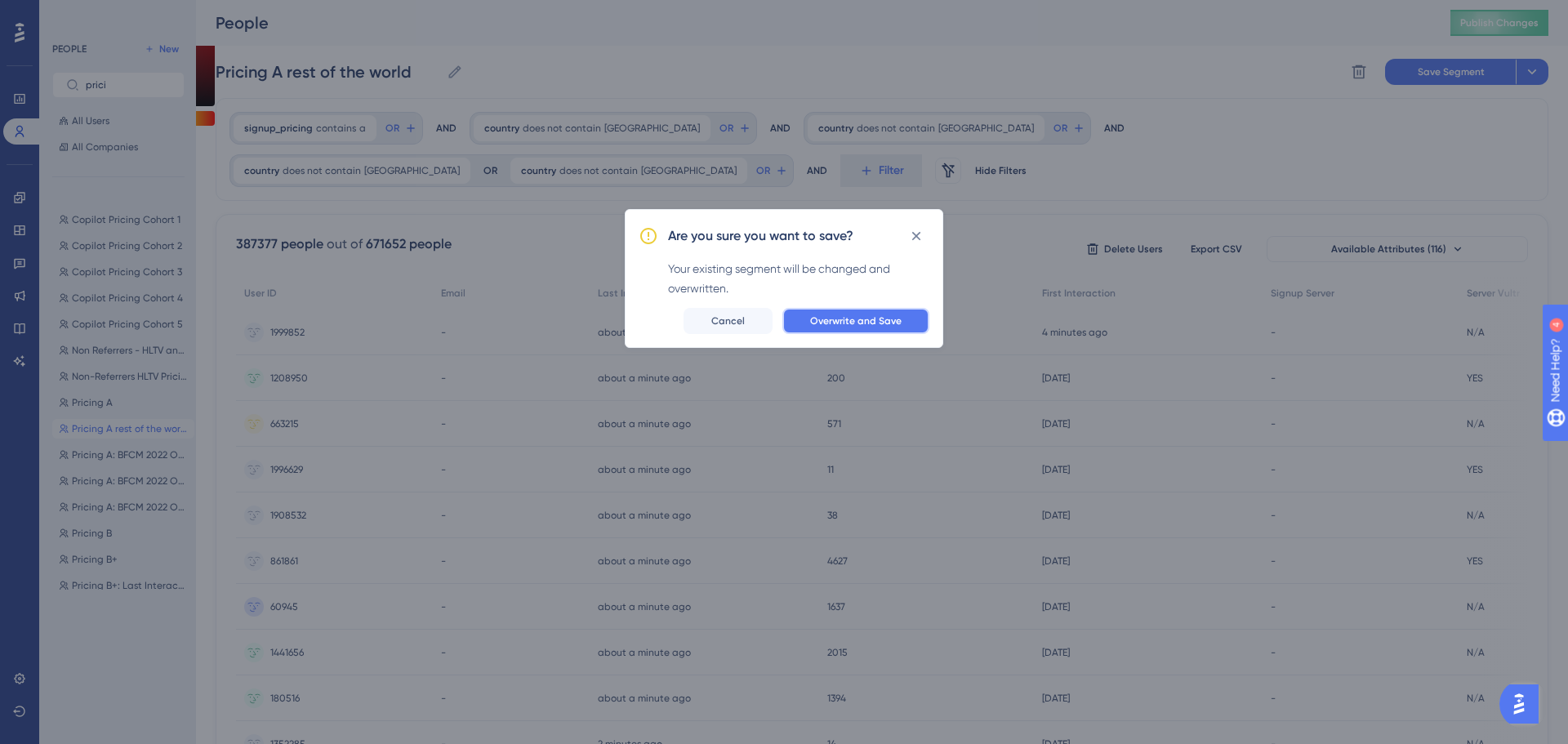
click at [825, 326] on span "Overwrite and Save" at bounding box center [855, 320] width 92 height 13
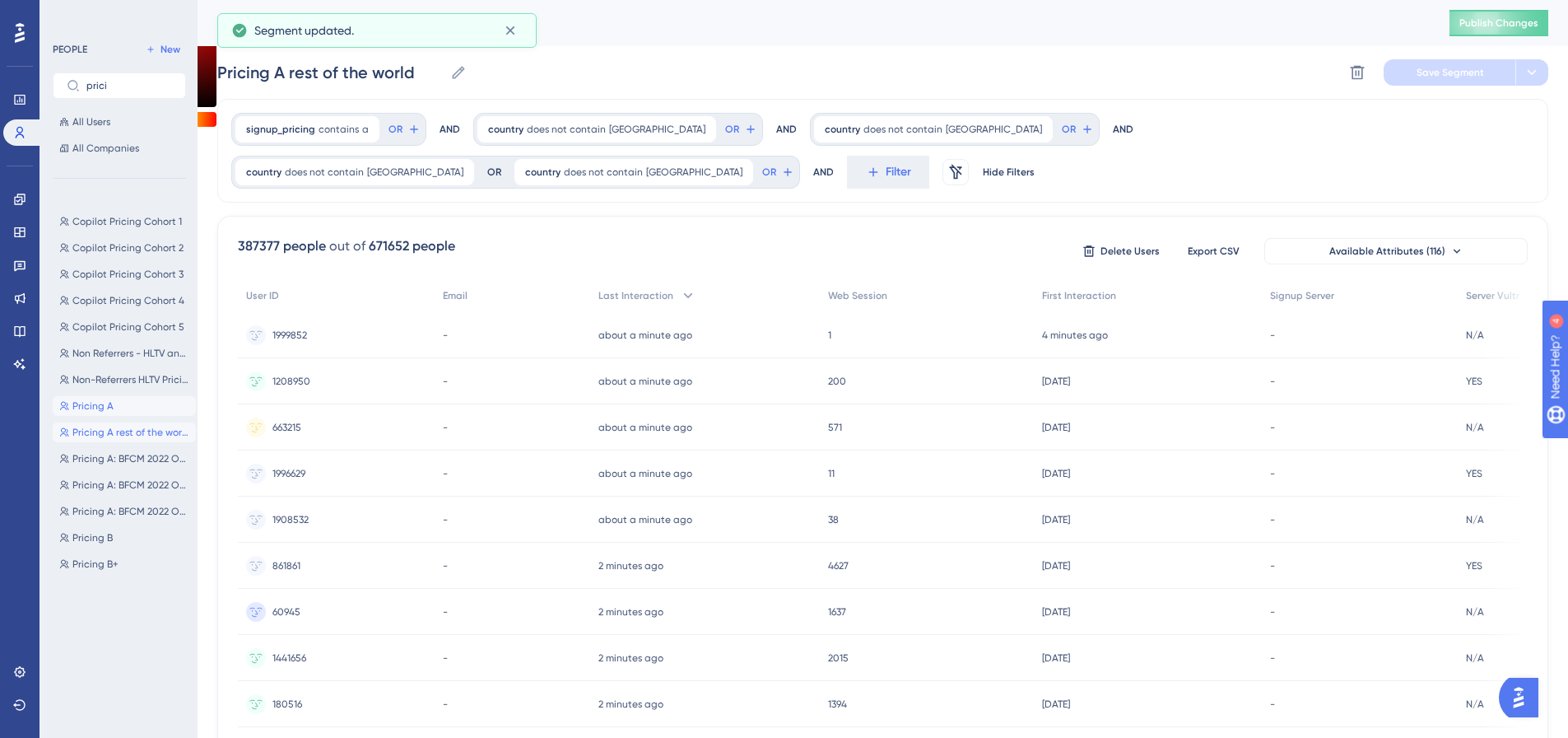
click at [89, 406] on span "Pricing A" at bounding box center [92, 406] width 41 height 13
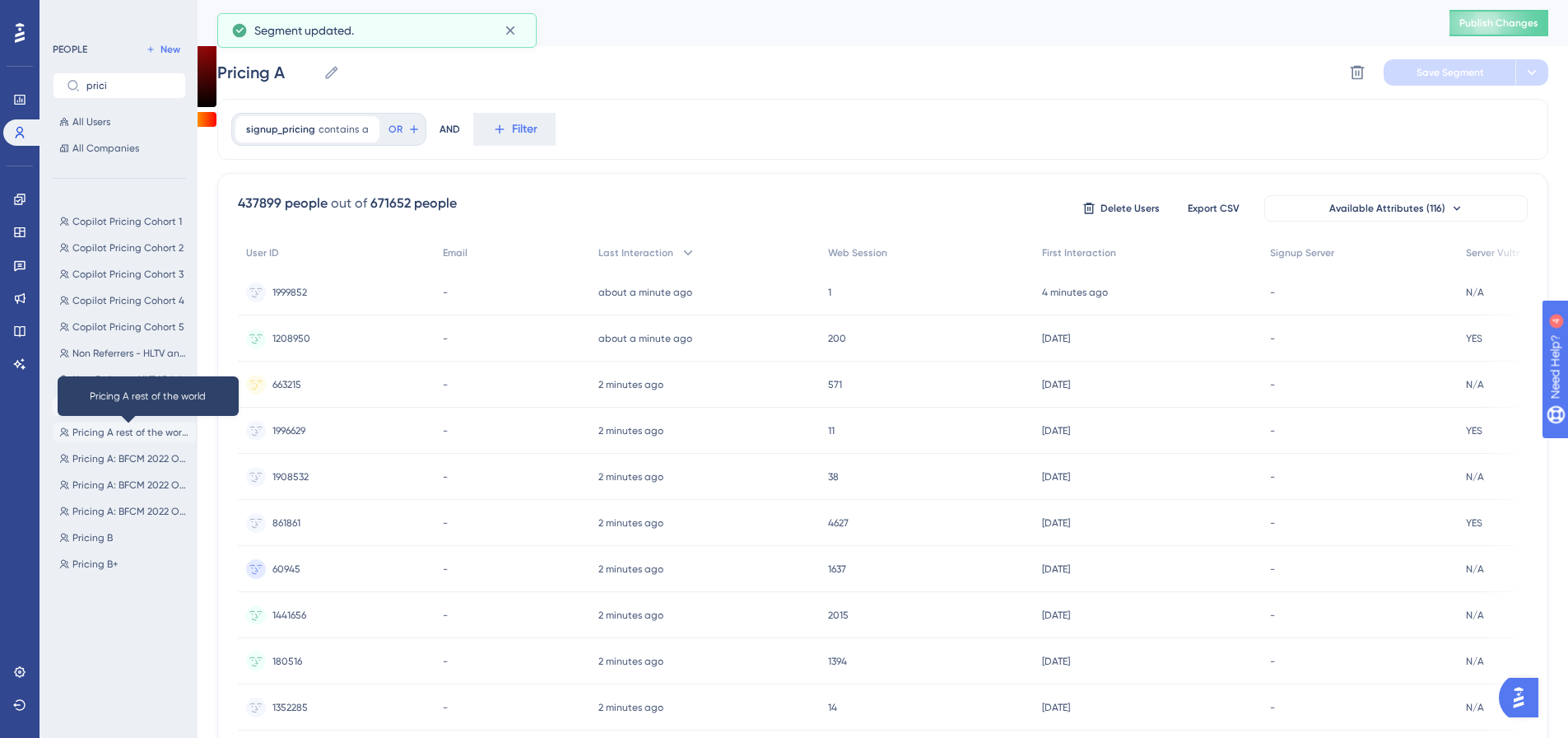
click at [85, 428] on span "Pricing A rest of the world" at bounding box center [130, 432] width 117 height 13
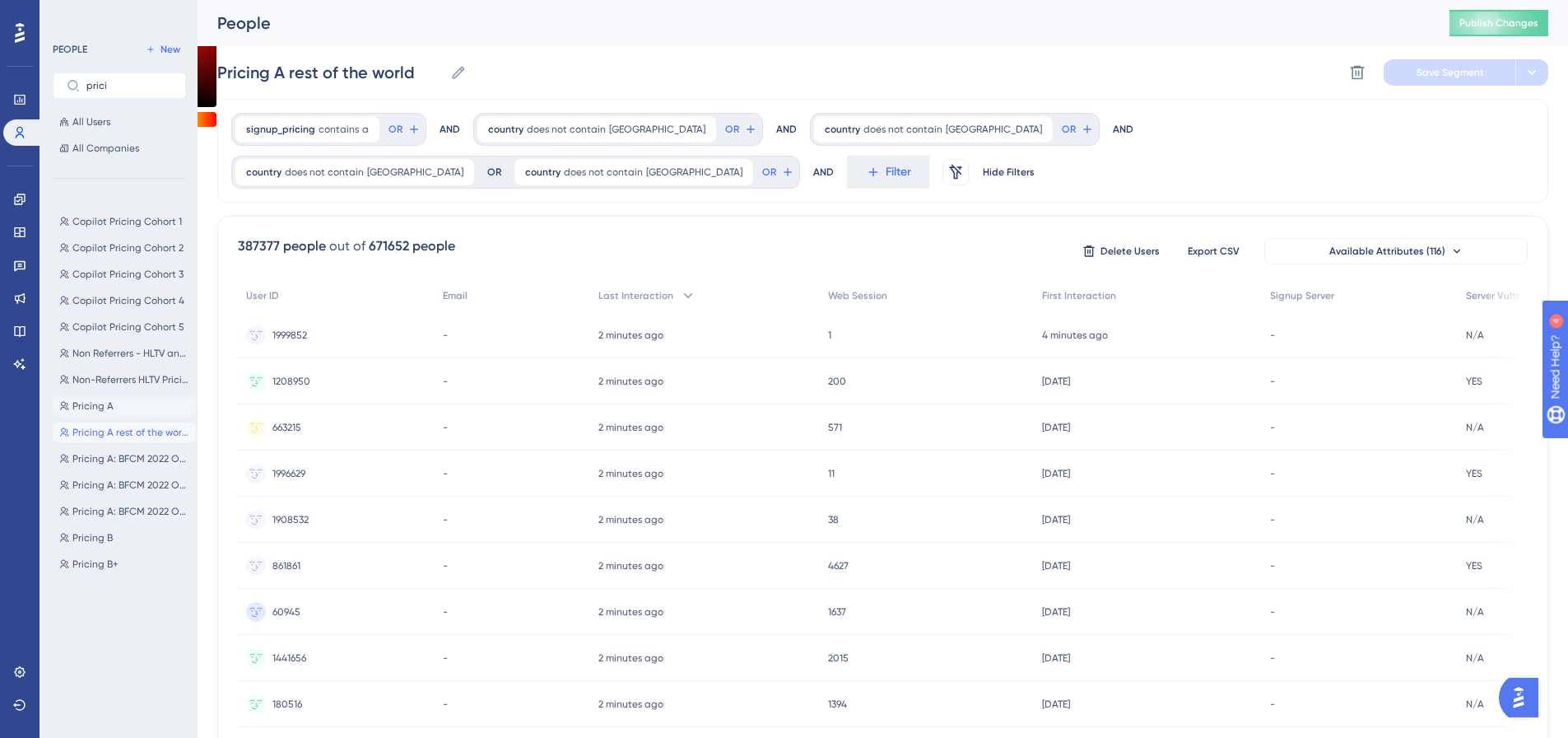
click at [117, 413] on button "Pricing A Pricing A" at bounding box center [124, 406] width 143 height 19
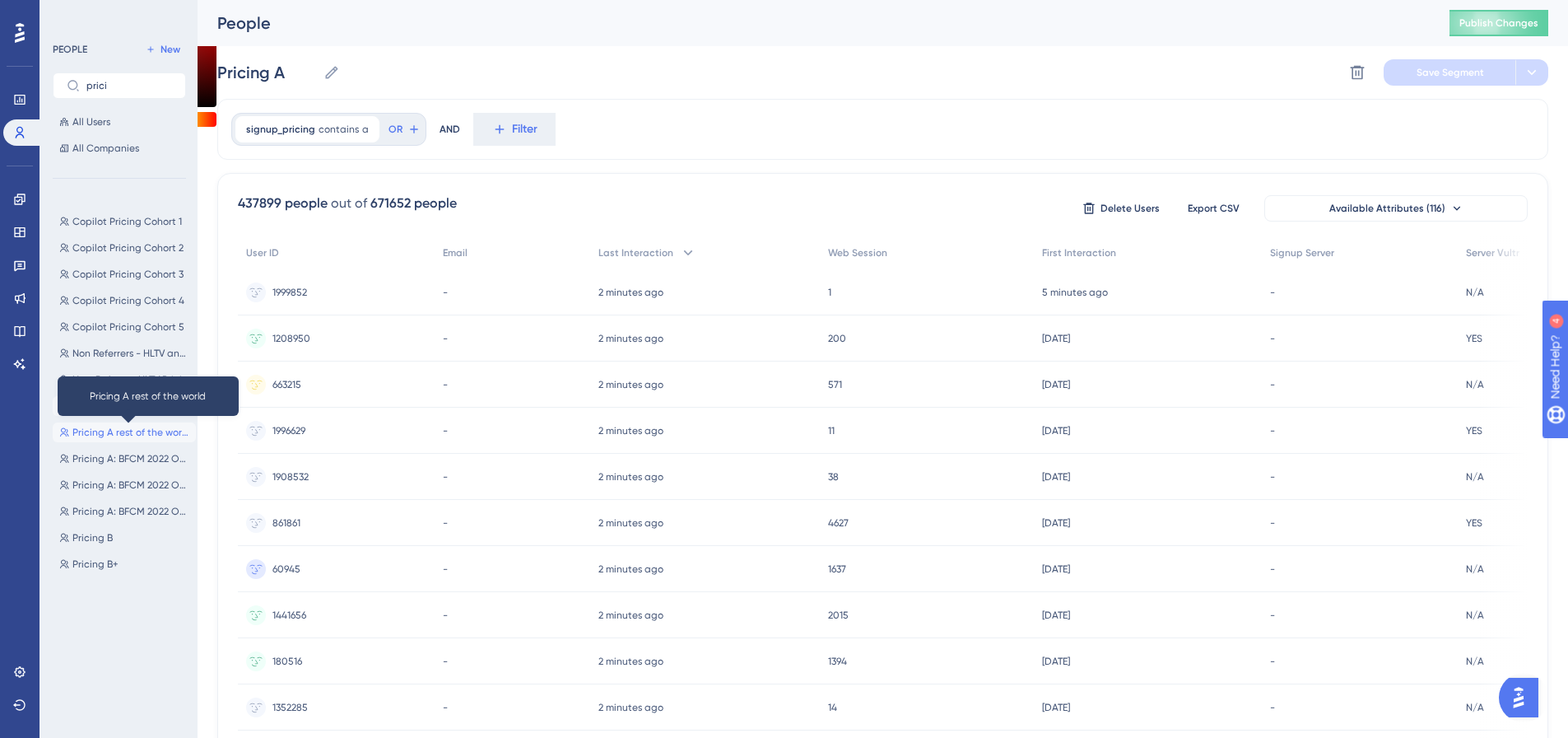
click at [121, 429] on span "Pricing A rest of the world" at bounding box center [130, 432] width 117 height 13
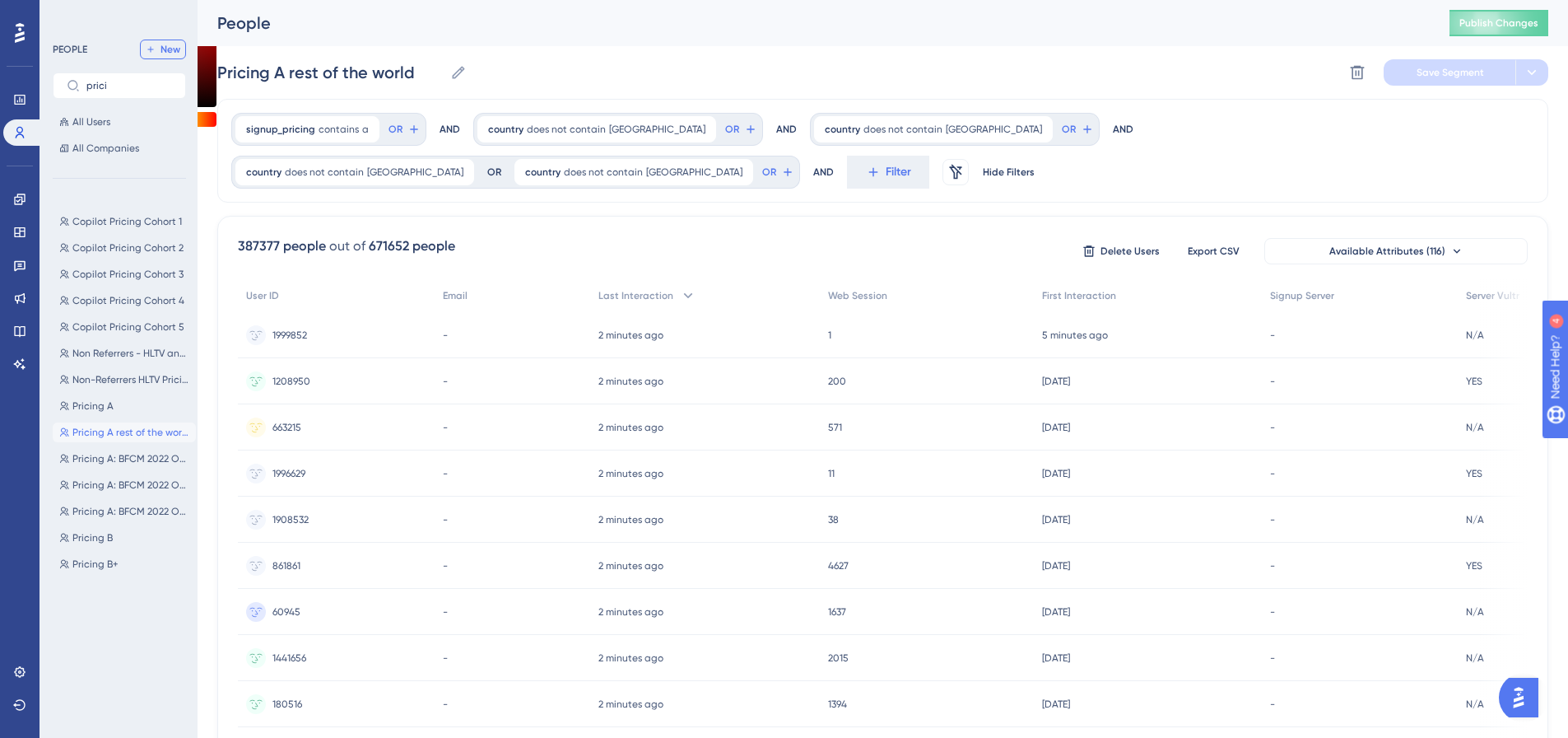
click at [167, 45] on span "New" at bounding box center [170, 49] width 19 height 13
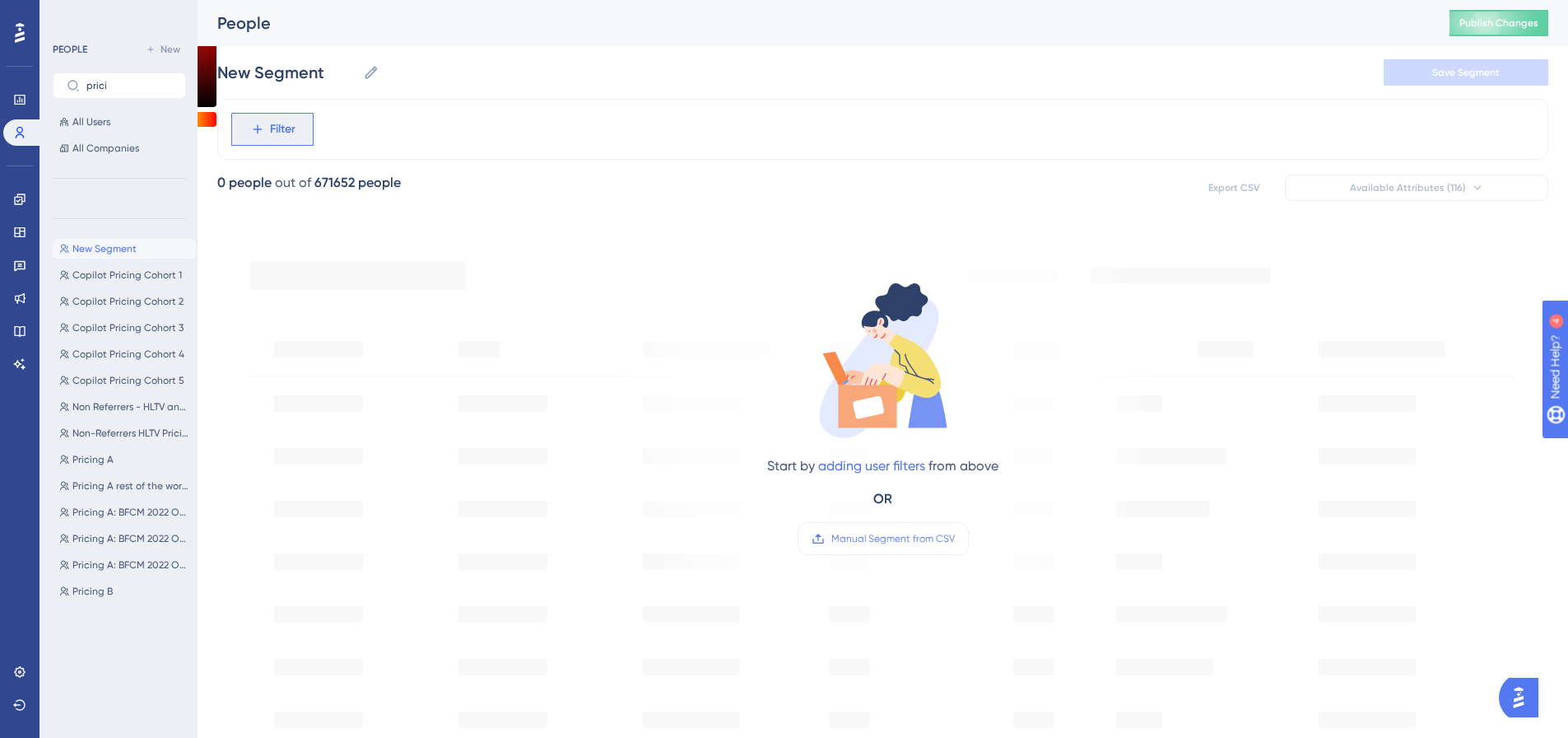
click at [310, 126] on button "Filter" at bounding box center [273, 128] width 83 height 33
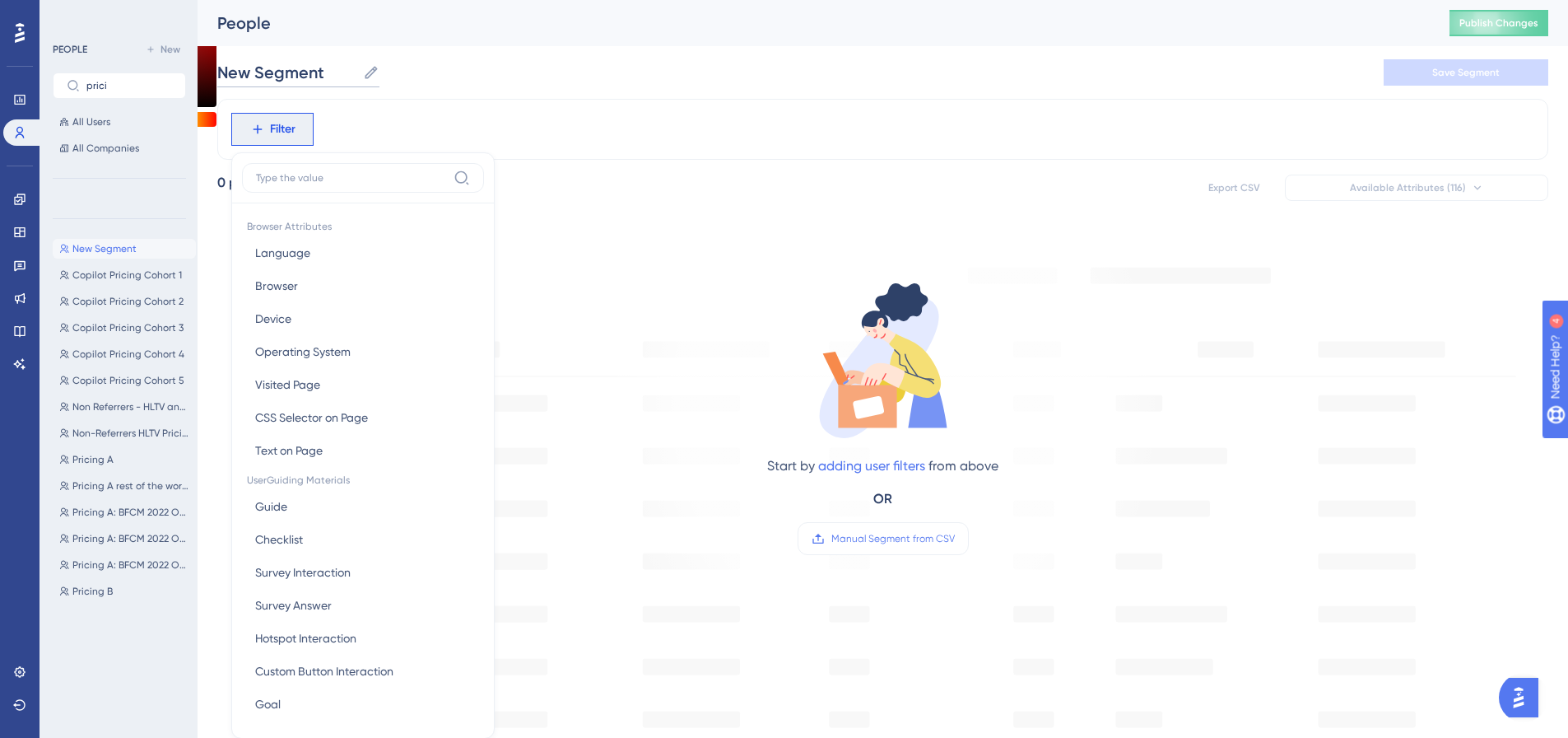
click at [273, 66] on input "New Segment" at bounding box center [287, 72] width 139 height 23
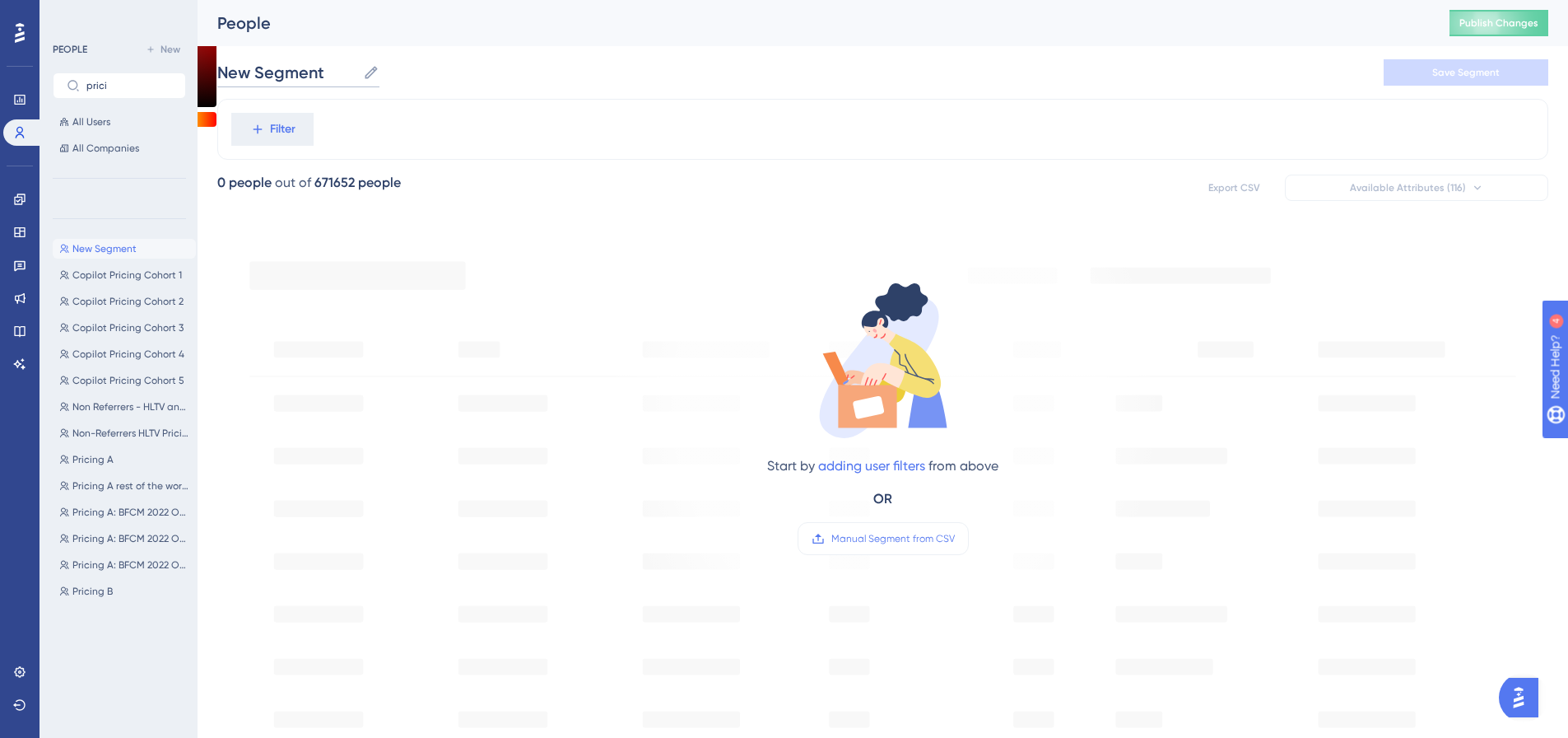
click at [273, 66] on input "New Segment" at bounding box center [287, 72] width 139 height 23
click at [278, 62] on input "New Segment" at bounding box center [287, 72] width 139 height 23
type input "Pricing A (HLTV)"
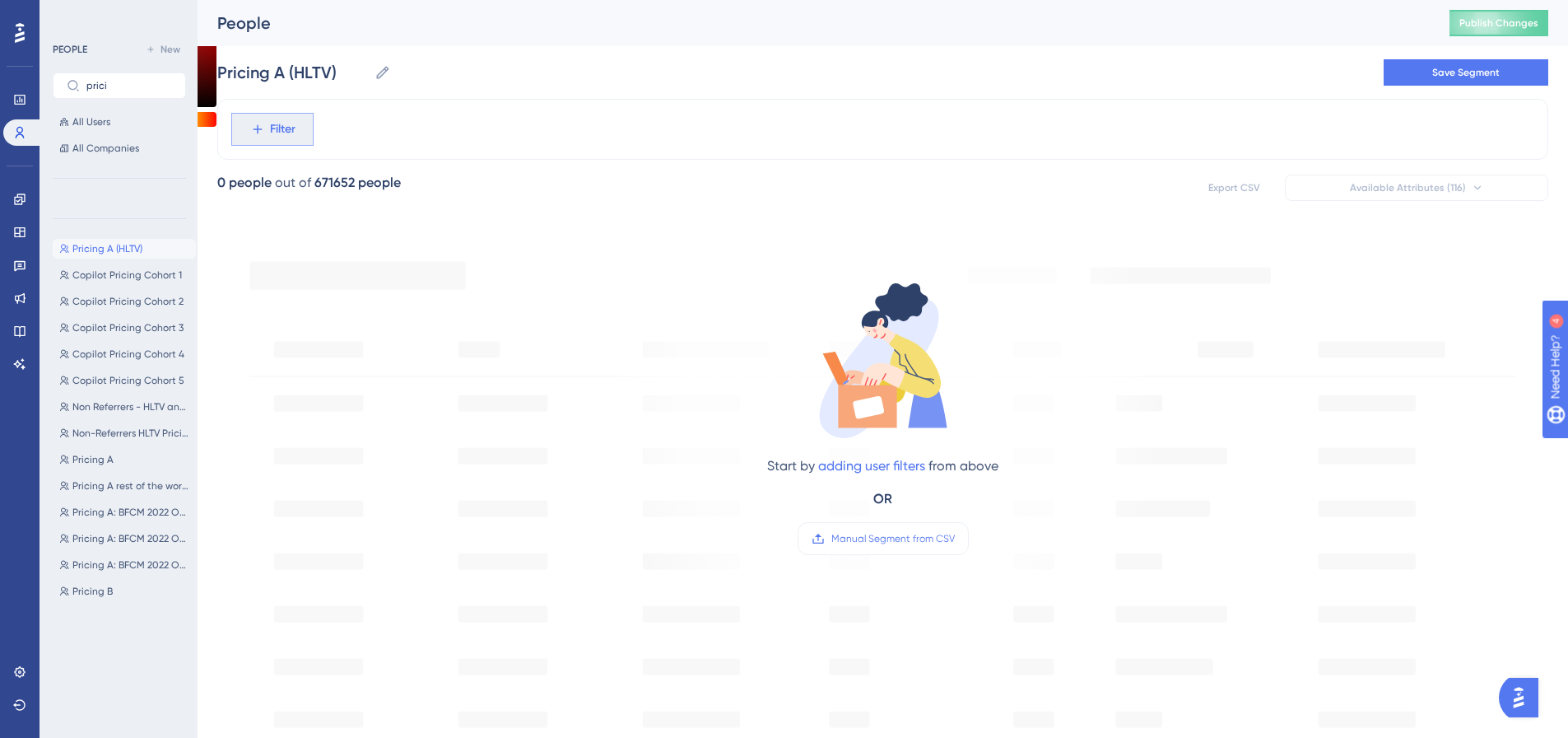
click at [294, 133] on span "Filter" at bounding box center [282, 129] width 26 height 19
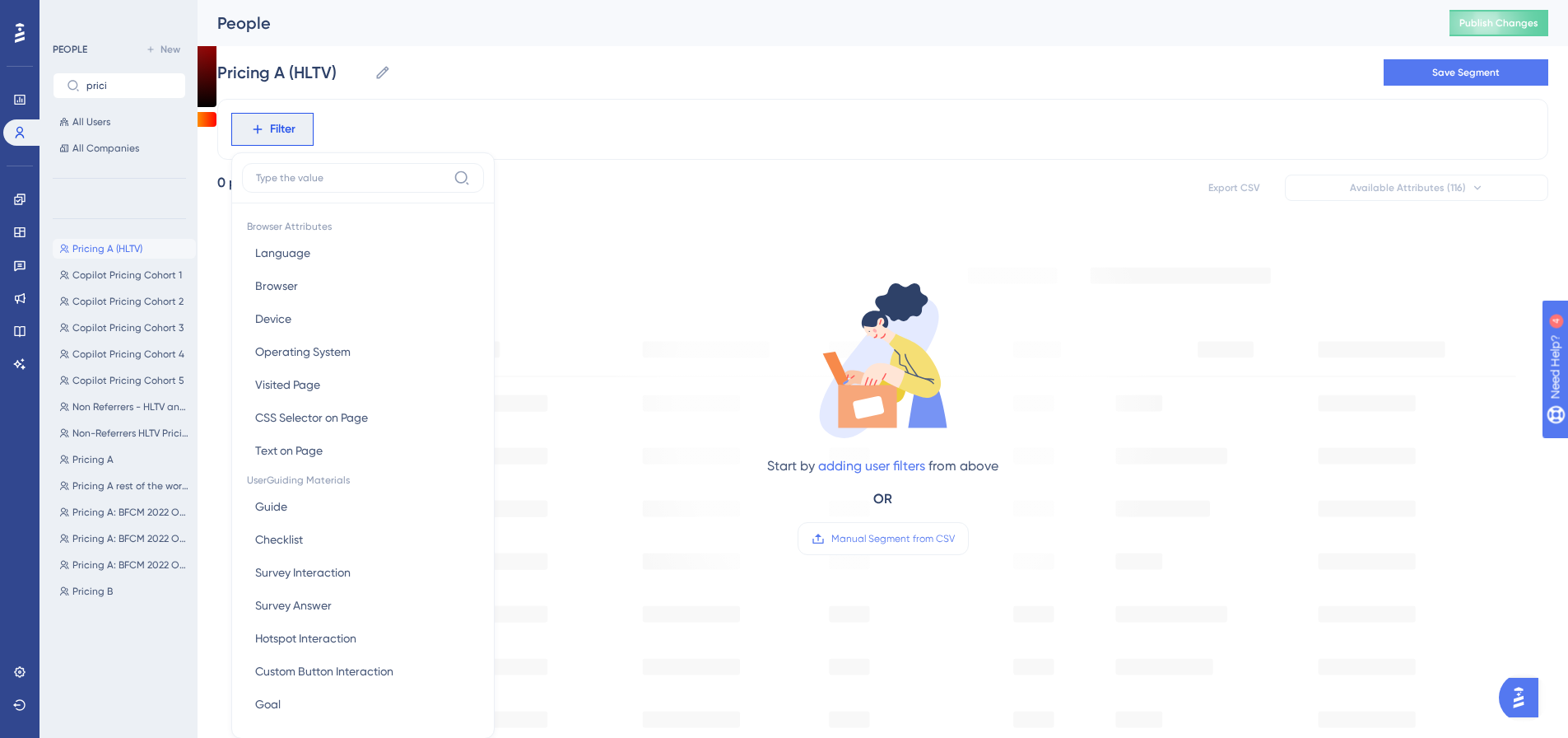
click at [303, 177] on input at bounding box center [351, 178] width 191 height 13
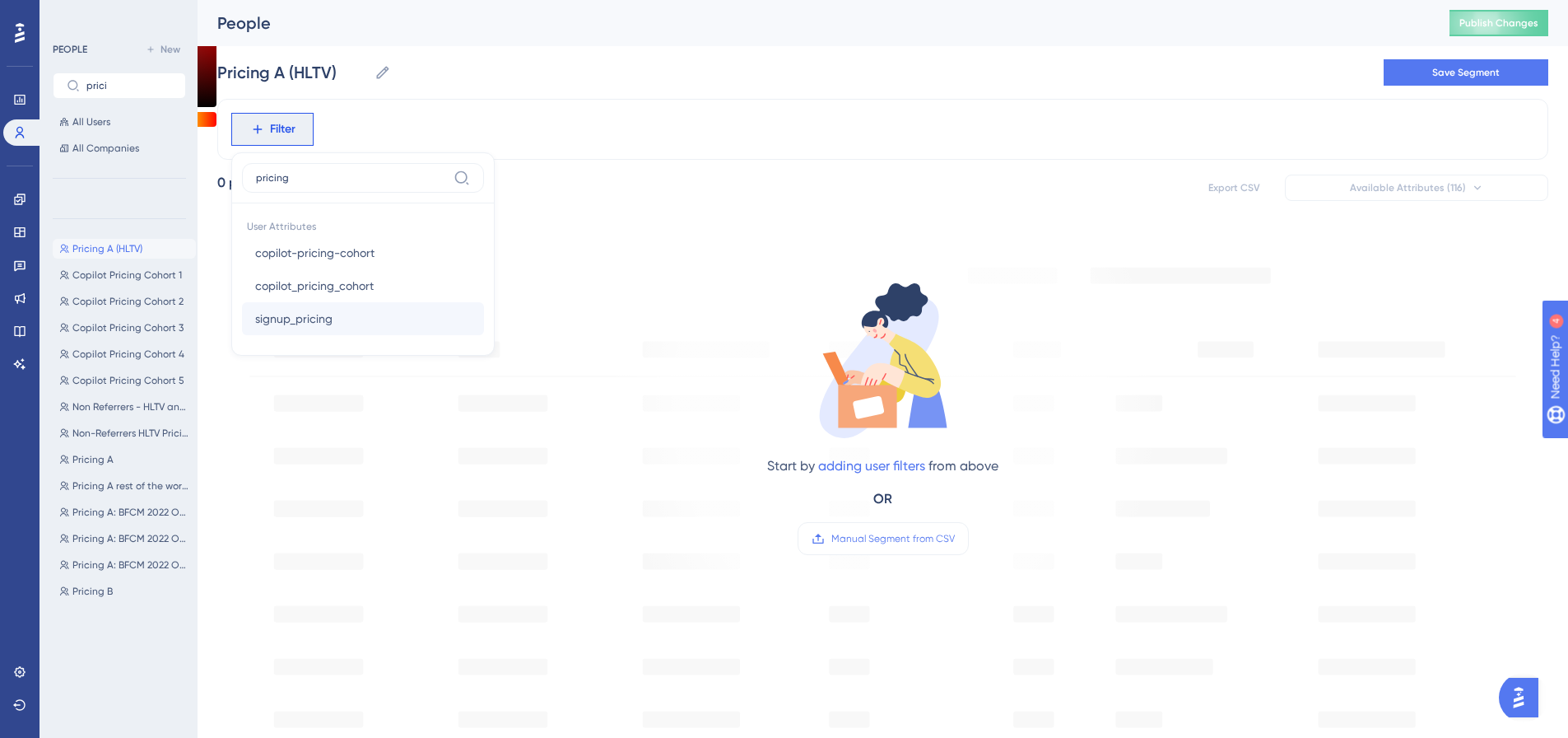
type input "pricing"
click at [320, 311] on span "signup_pricing" at bounding box center [294, 318] width 77 height 19
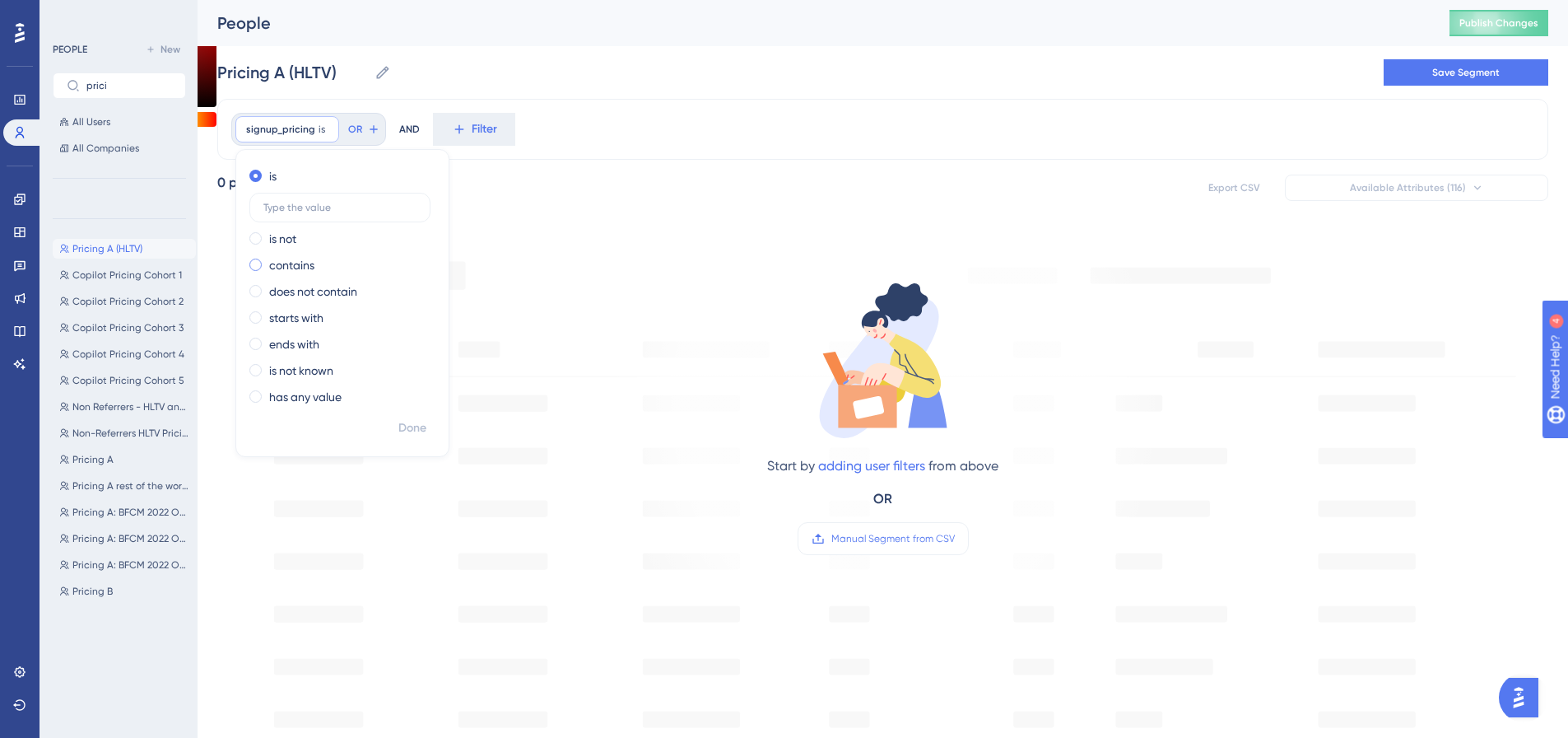
click at [335, 265] on div "contains" at bounding box center [339, 265] width 179 height 19
type input "a"
click at [421, 423] on span "Done" at bounding box center [412, 427] width 28 height 19
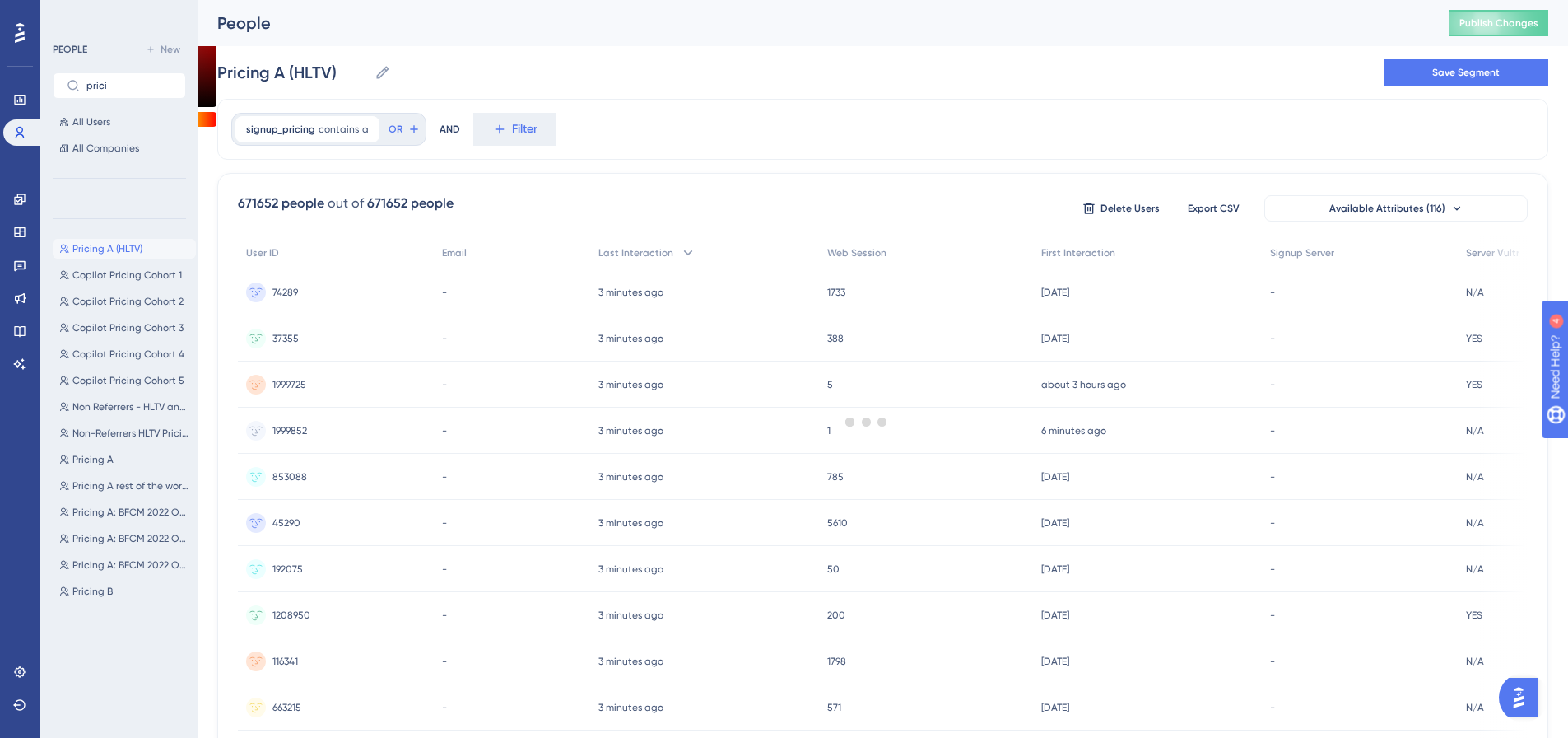
click at [503, 133] on div at bounding box center [866, 421] width 1404 height 619
click at [500, 135] on icon at bounding box center [500, 129] width 15 height 15
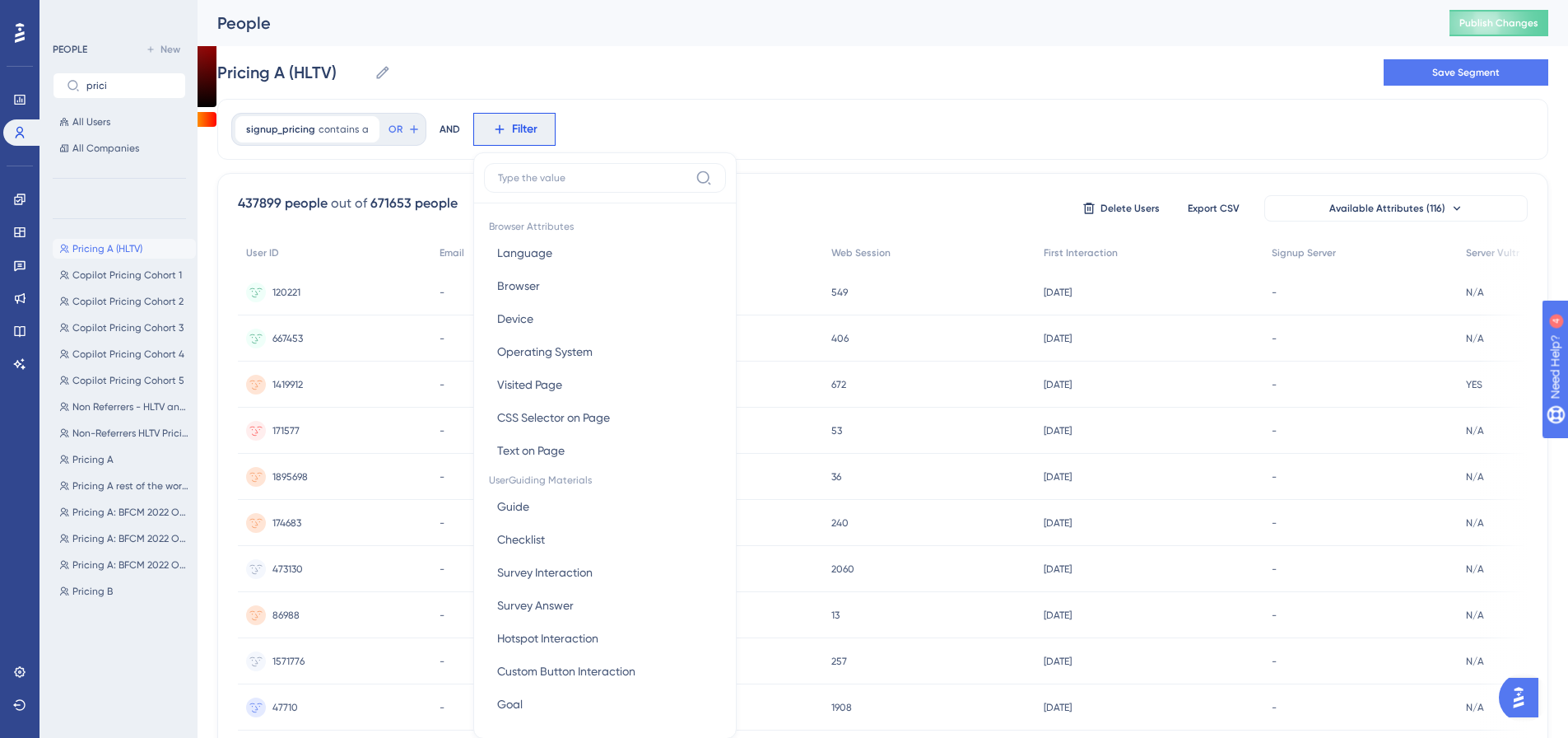
scroll to position [77, 0]
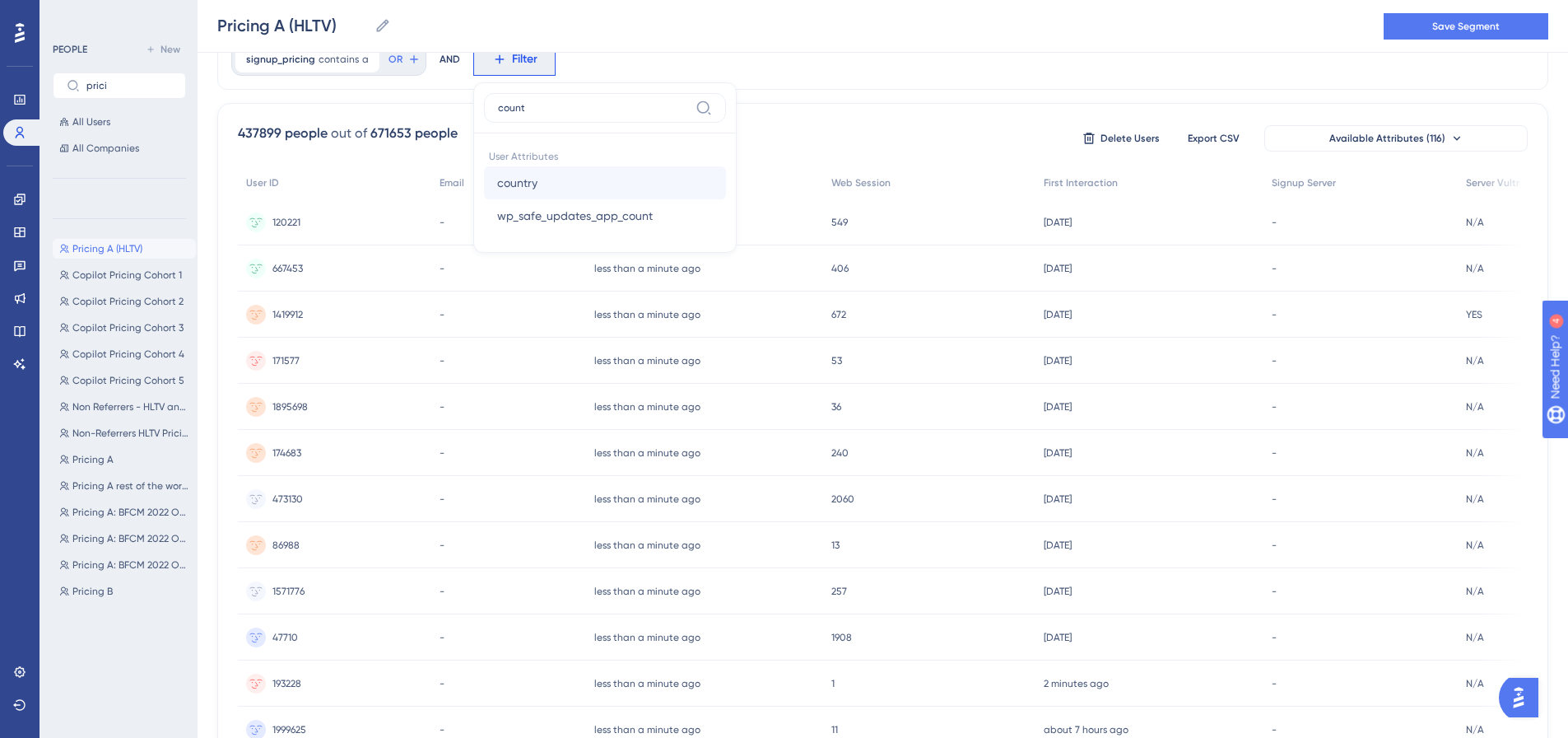
type input "count"
click at [512, 193] on button "country country" at bounding box center [604, 182] width 242 height 33
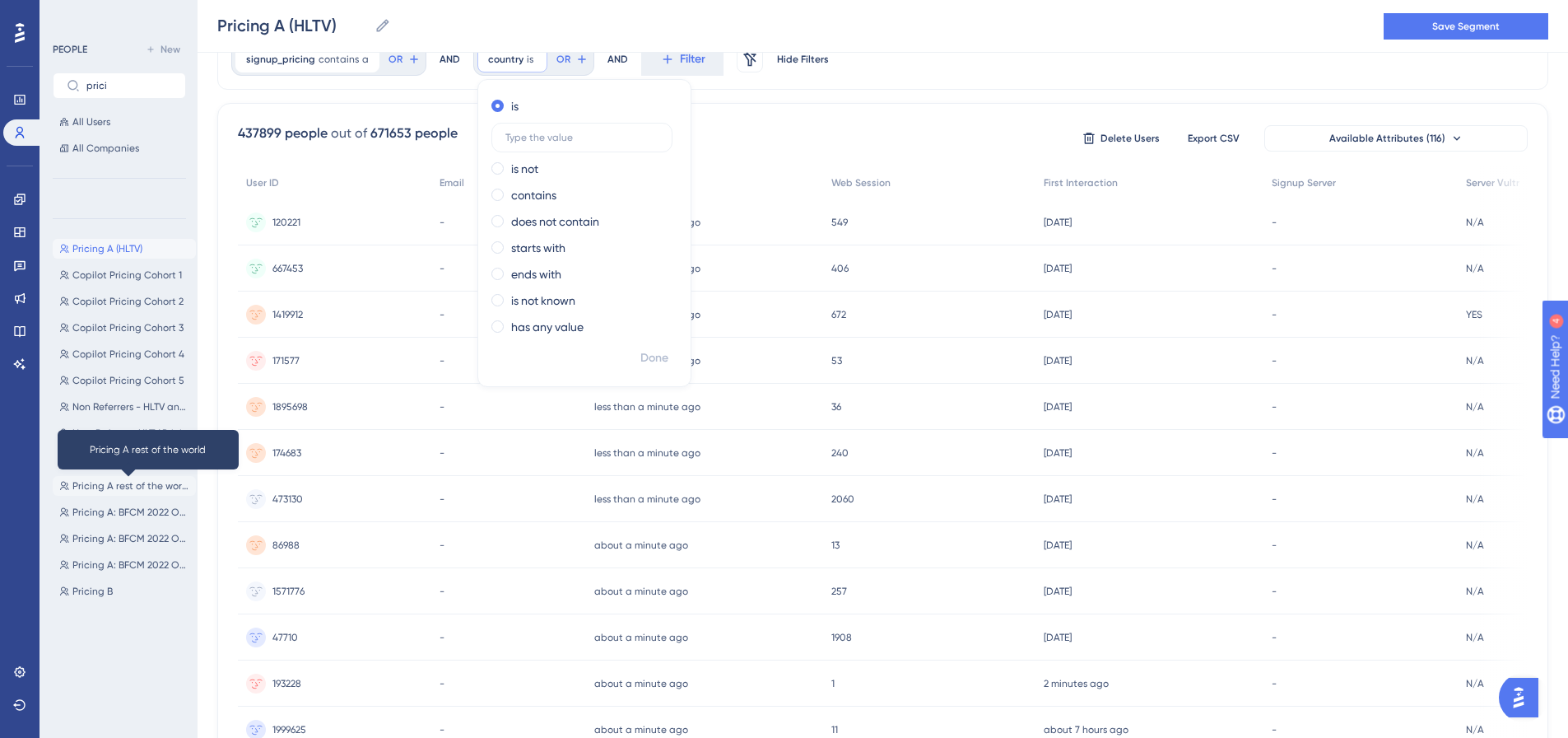
click at [142, 486] on span "Pricing A rest of the world" at bounding box center [130, 486] width 117 height 13
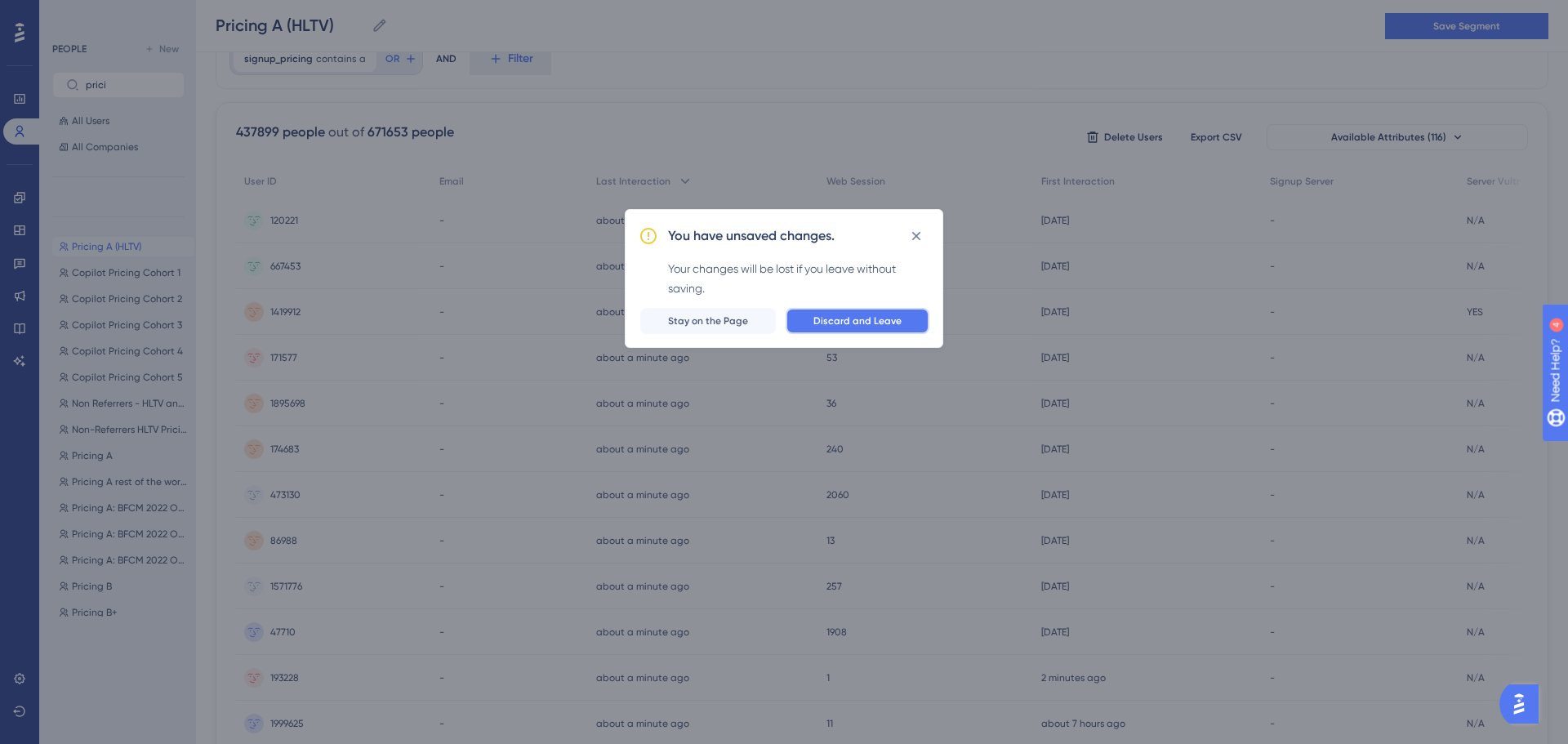
click at [839, 323] on span "Discard and Leave" at bounding box center [857, 320] width 88 height 13
type input "Pricing A rest of the world"
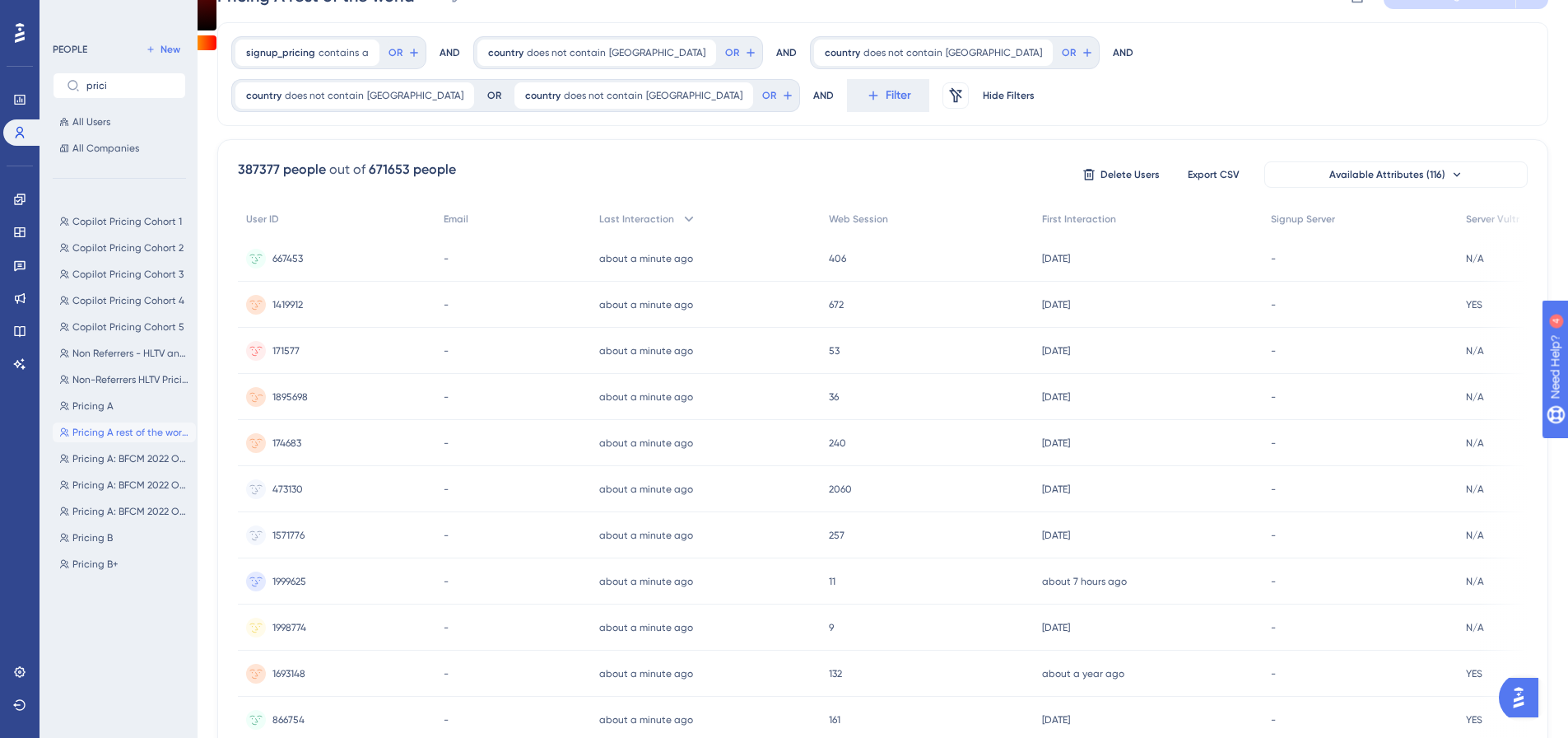
scroll to position [0, 0]
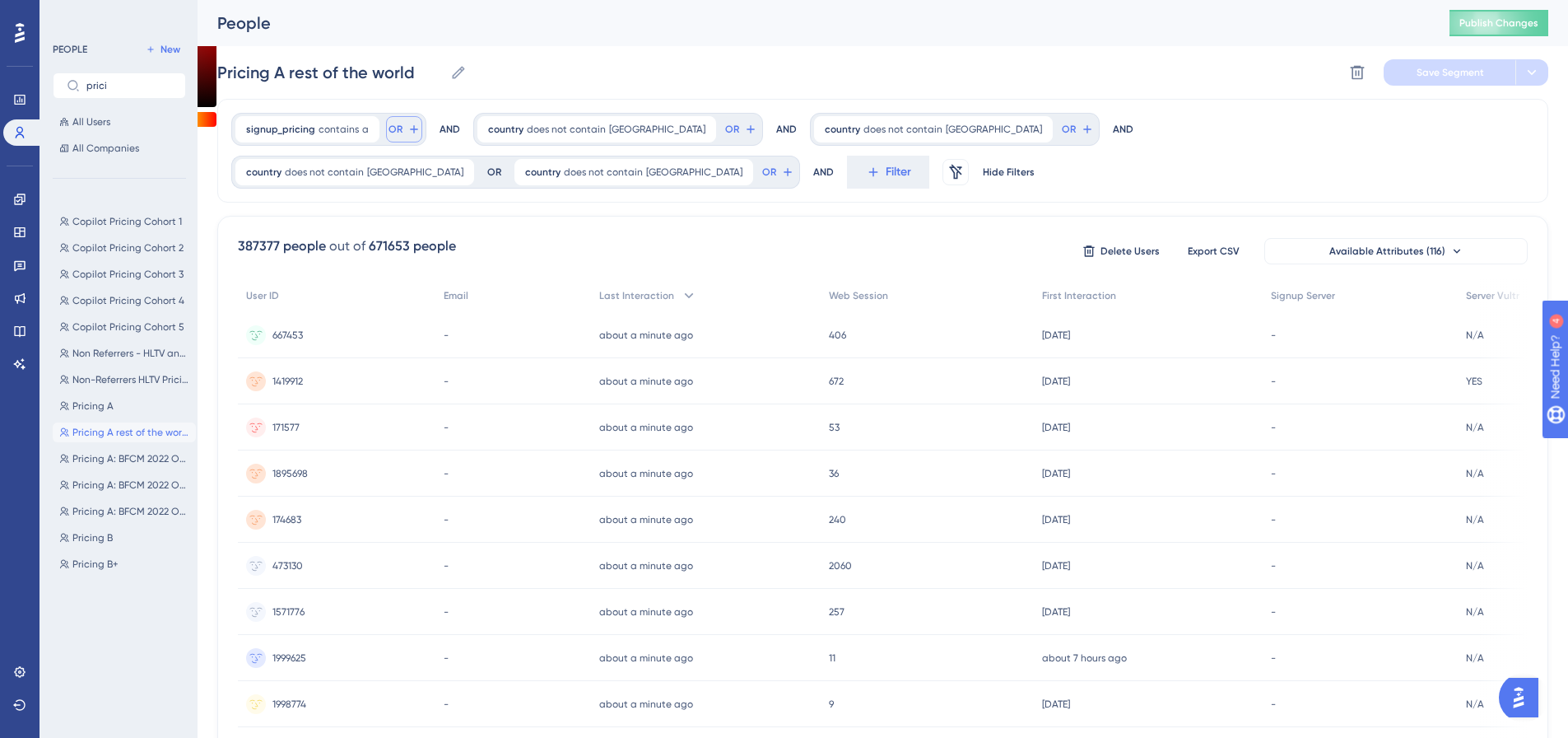
click at [412, 132] on icon at bounding box center [413, 128] width 13 height 13
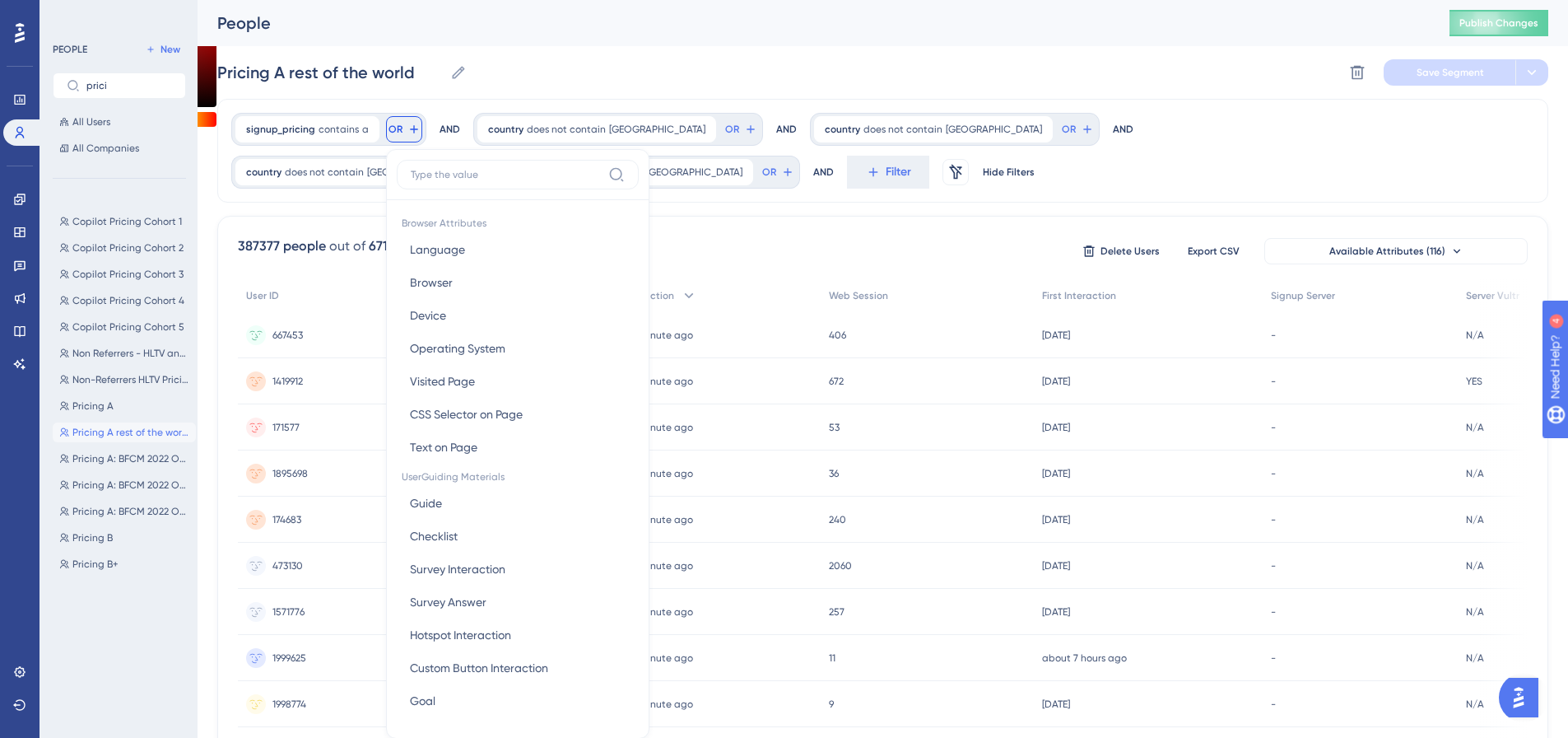
scroll to position [75, 0]
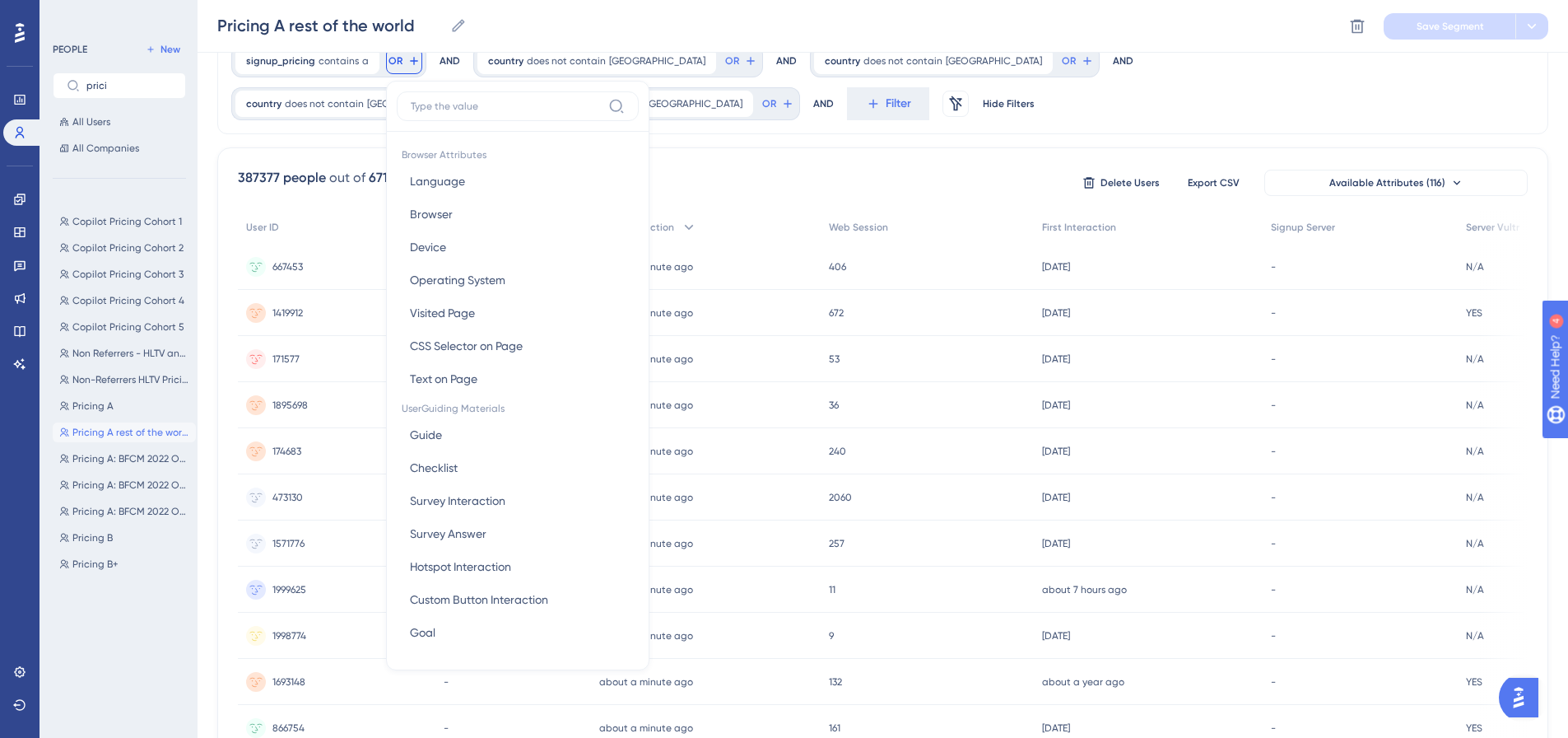
click at [442, 107] on input at bounding box center [506, 106] width 191 height 13
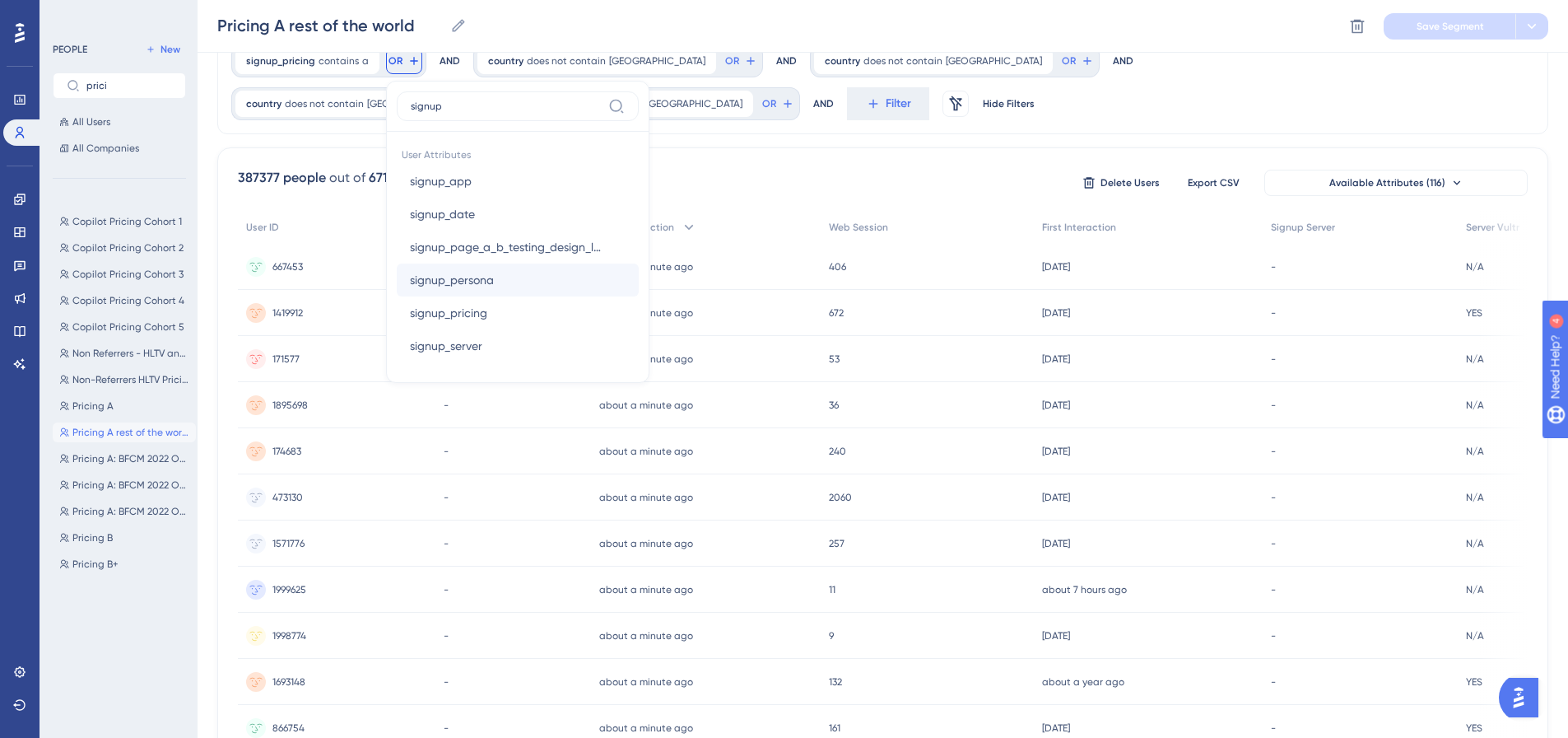
scroll to position [157, 0]
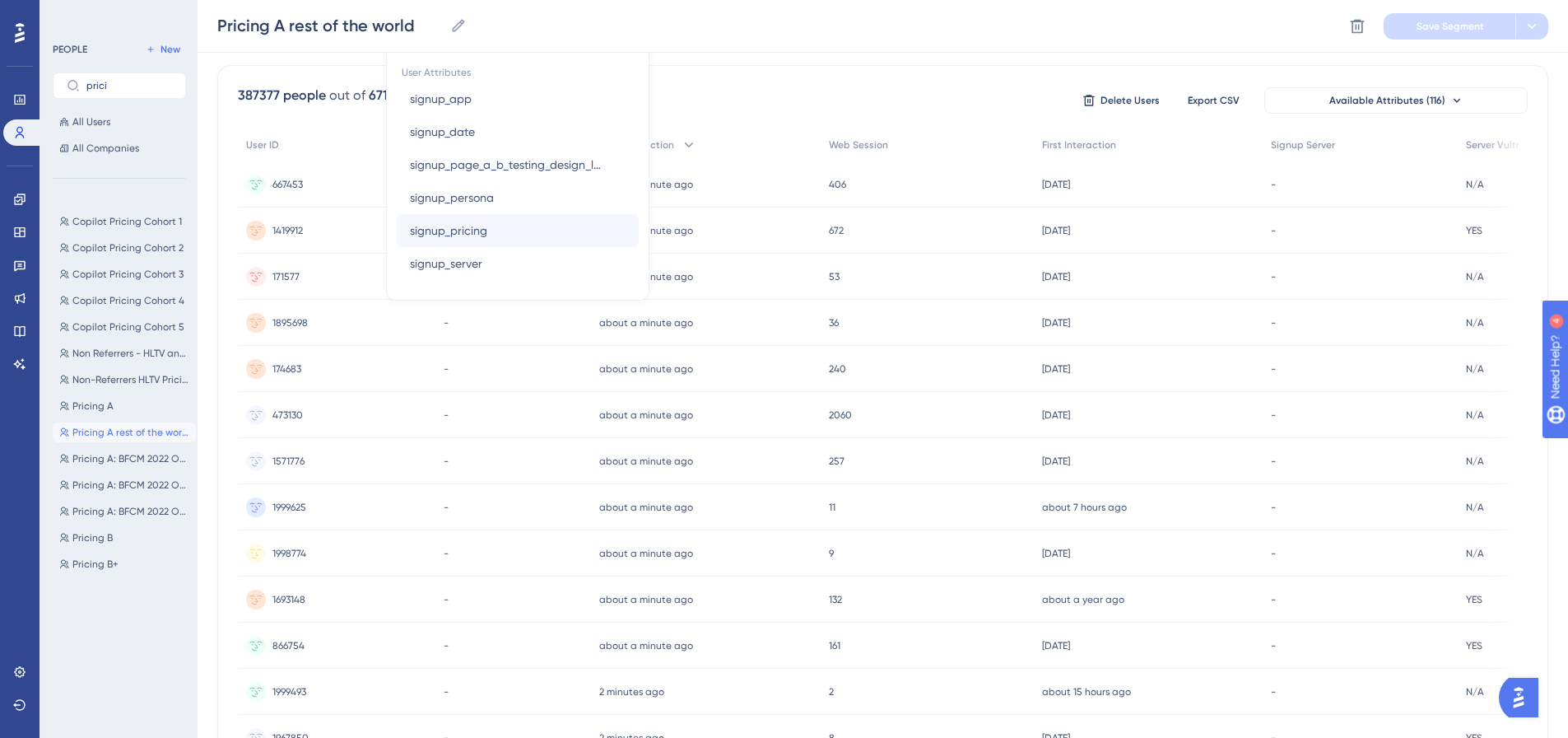
type input "signup"
click at [475, 227] on span "signup_pricing" at bounding box center [449, 230] width 77 height 19
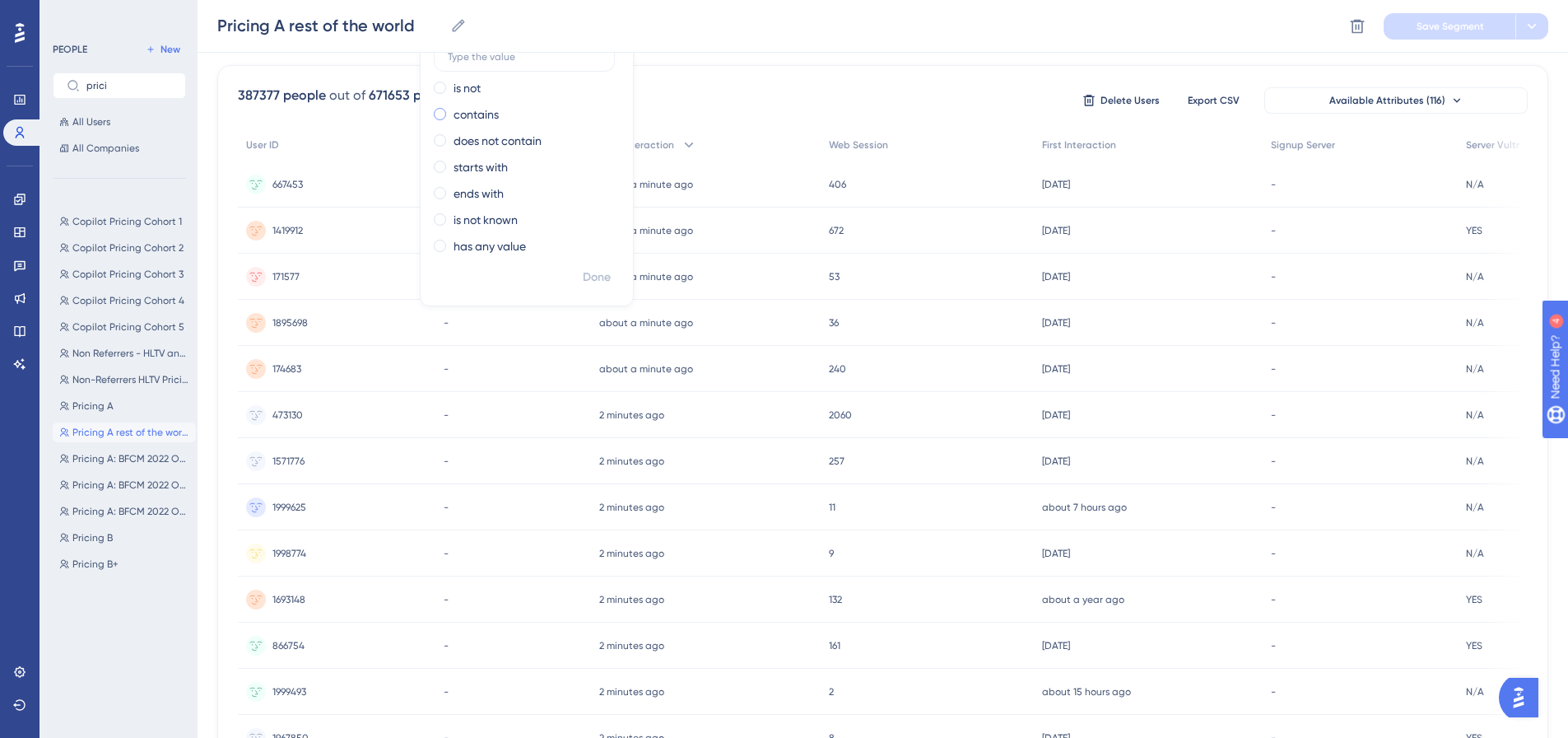
click at [490, 115] on label "contains" at bounding box center [476, 114] width 45 height 19
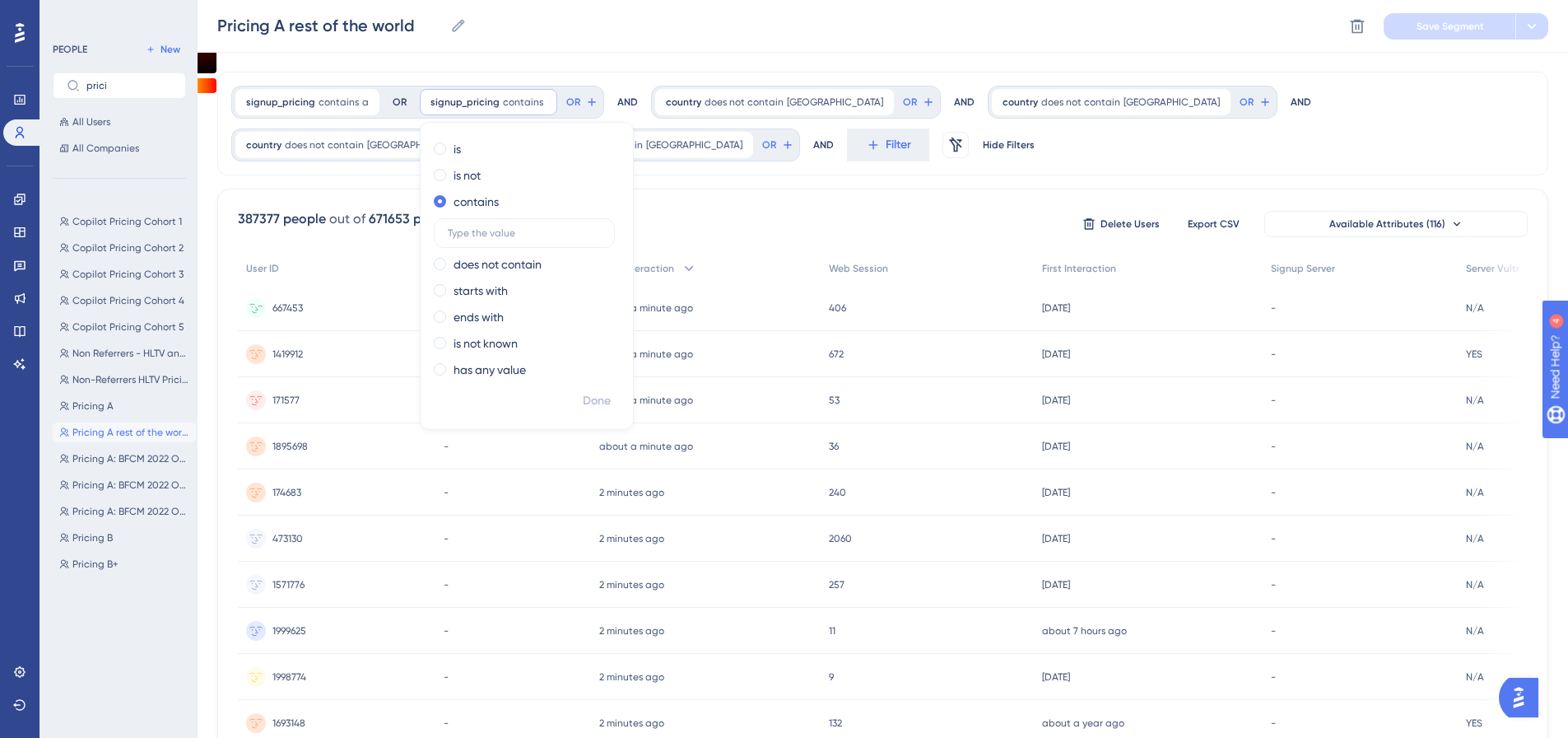
scroll to position [0, 0]
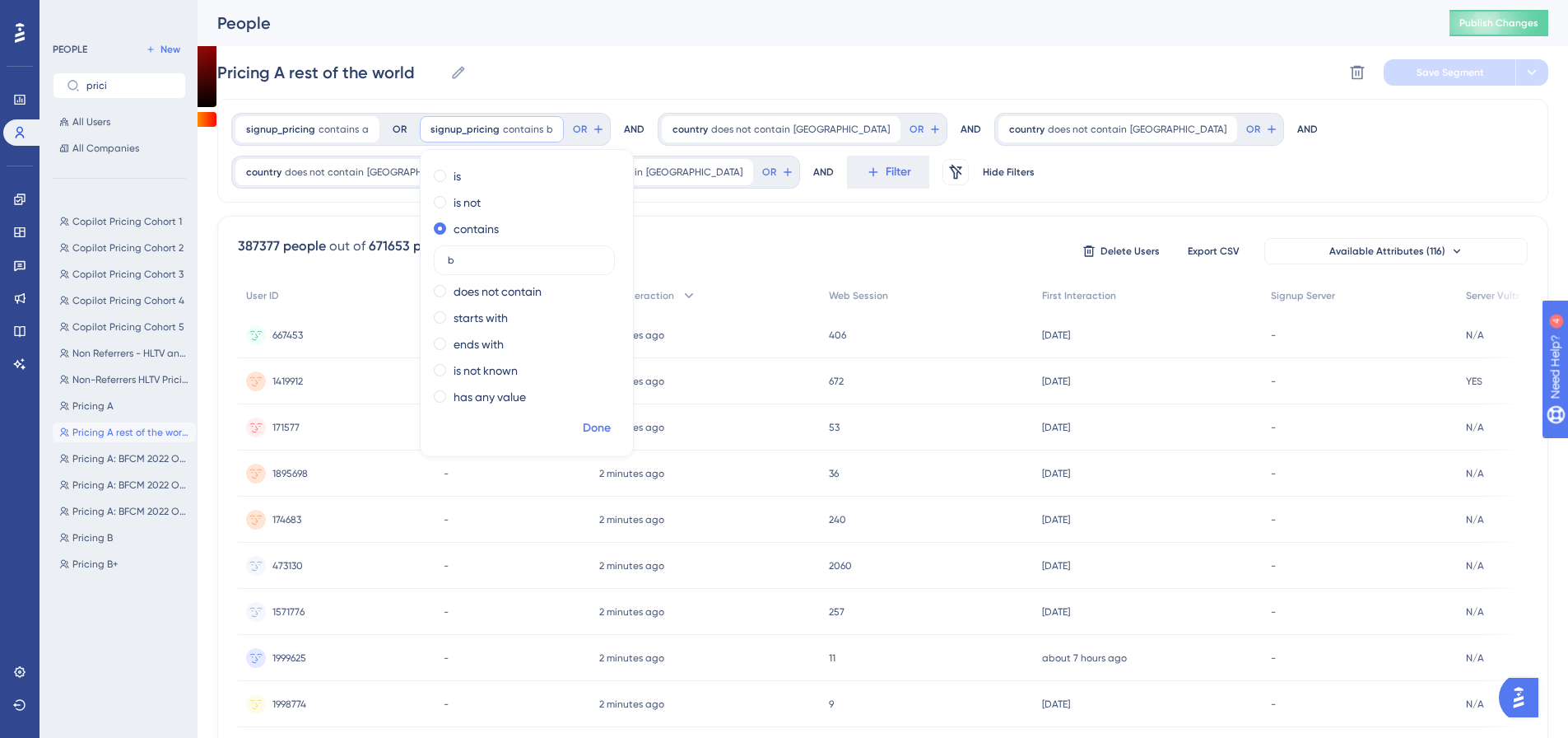
type input "b"
click at [584, 423] on span "Done" at bounding box center [597, 427] width 28 height 19
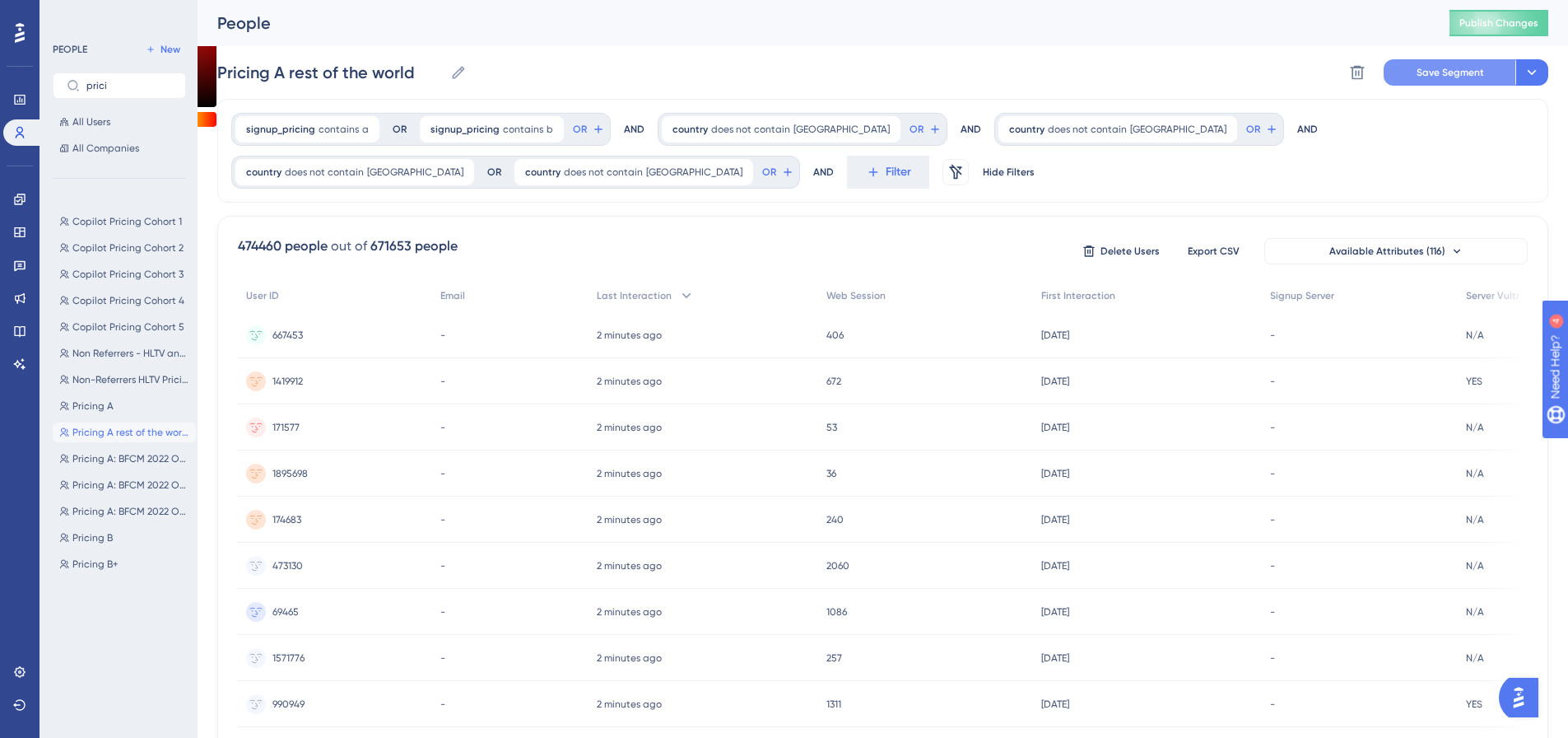
click at [1435, 74] on span "Save Segment" at bounding box center [1450, 72] width 68 height 13
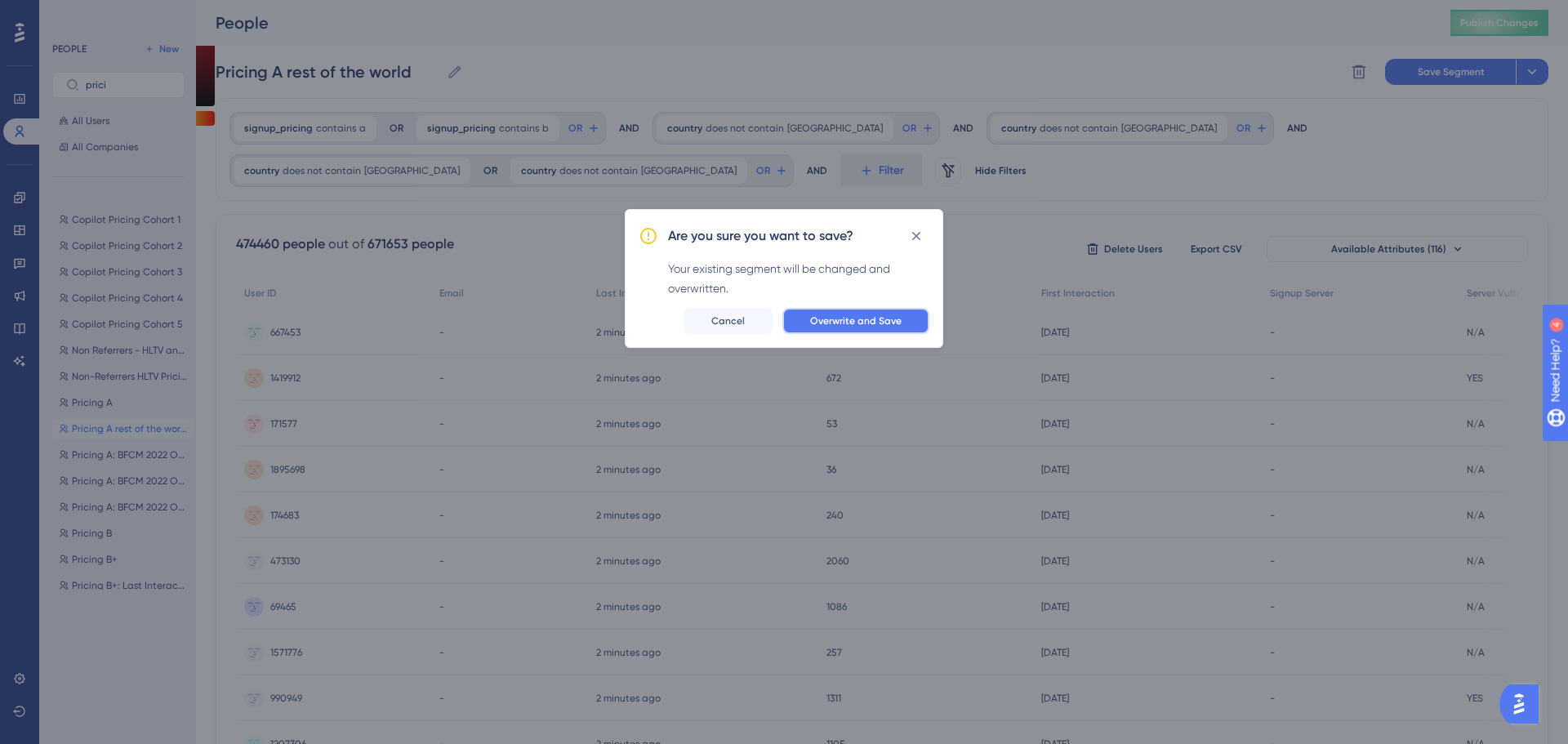
click at [871, 314] on span "Overwrite and Save" at bounding box center [855, 320] width 92 height 13
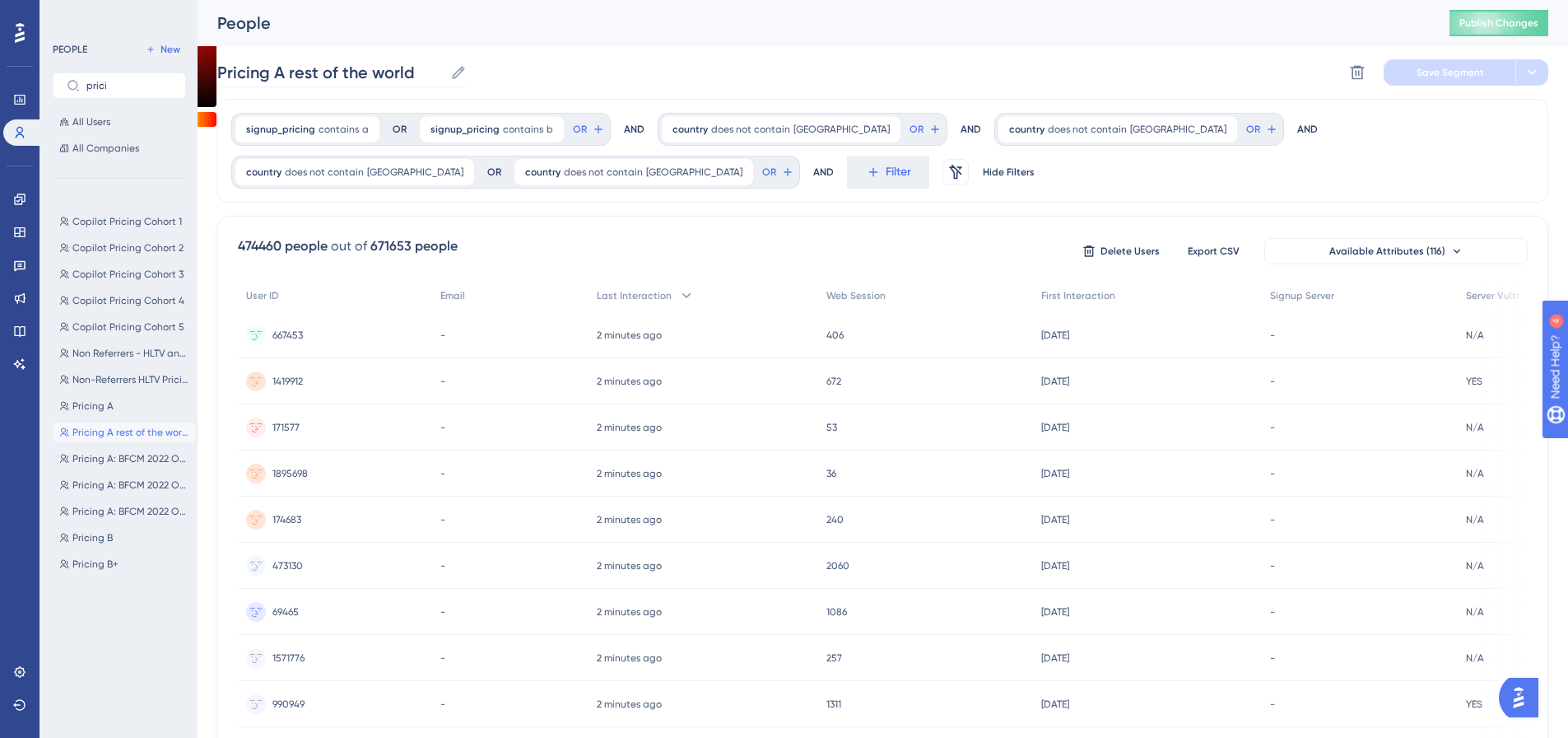
click at [463, 74] on icon at bounding box center [458, 72] width 17 height 17
click at [443, 74] on input "Pricing A rest of the world" at bounding box center [330, 72] width 226 height 23
click at [288, 71] on input "Pricing A rest of the world" at bounding box center [330, 72] width 226 height 23
click at [1431, 66] on span "Save Segment" at bounding box center [1450, 72] width 68 height 13
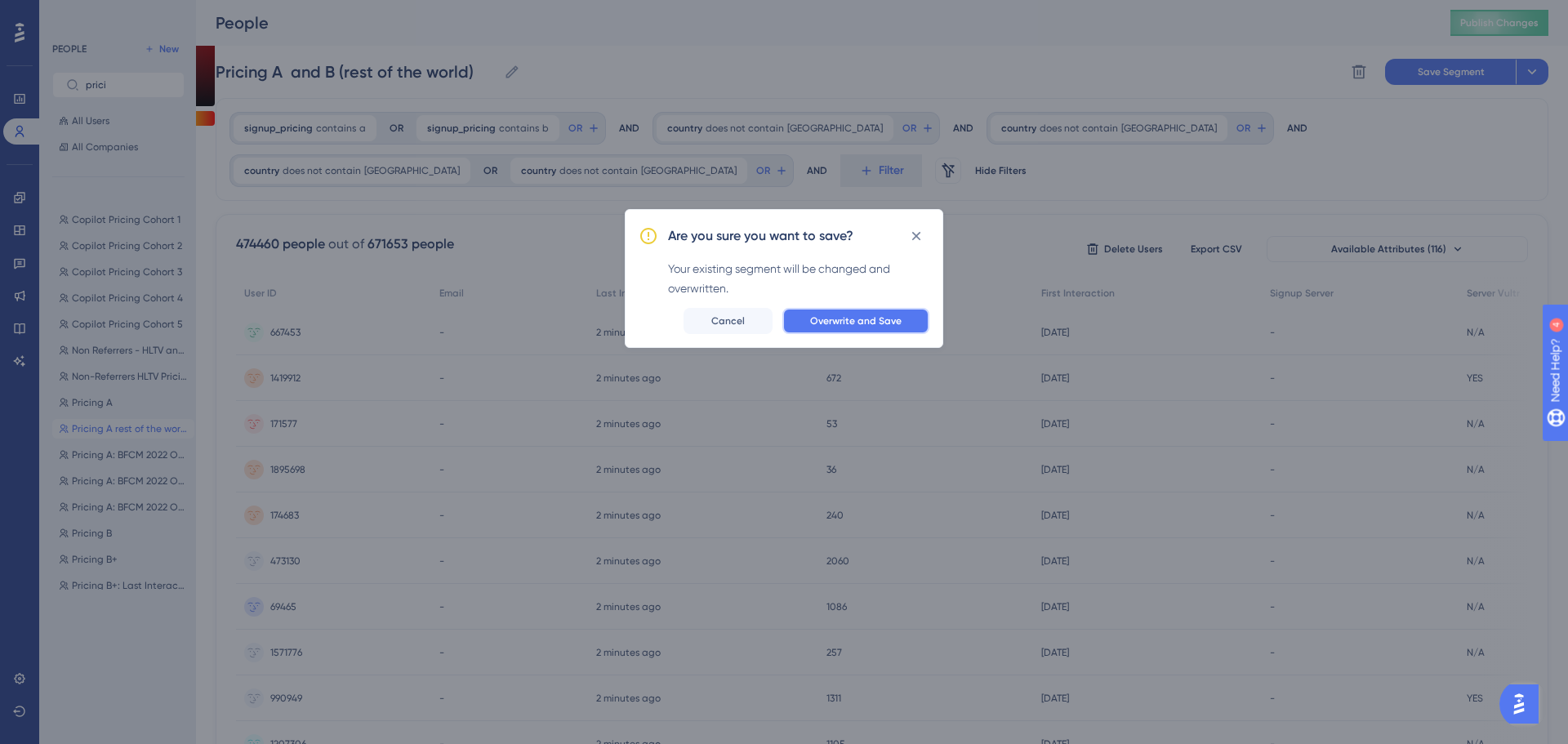
click at [917, 311] on button "Overwrite and Save" at bounding box center [856, 321] width 147 height 26
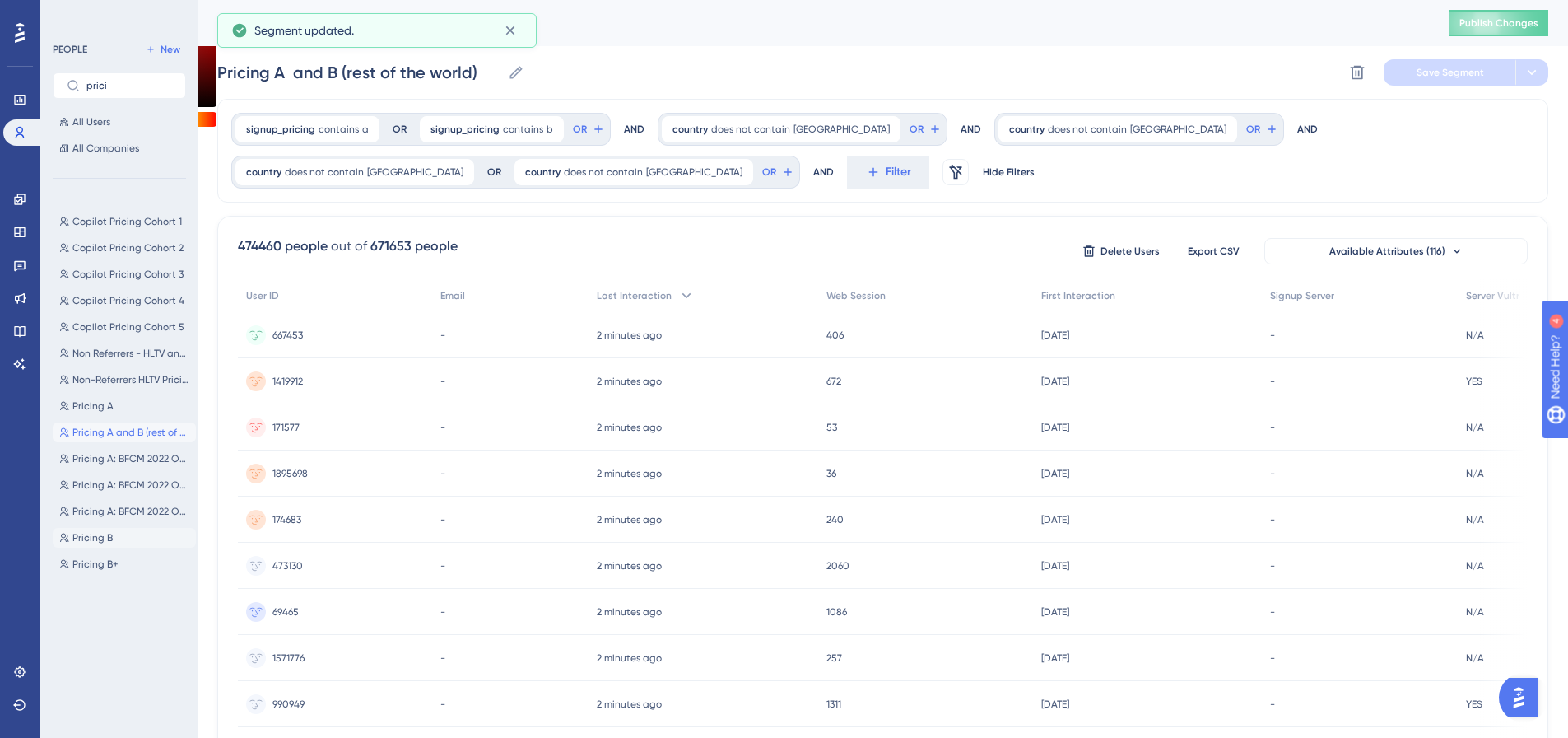
click at [148, 539] on button "Pricing B Pricing B" at bounding box center [124, 537] width 143 height 19
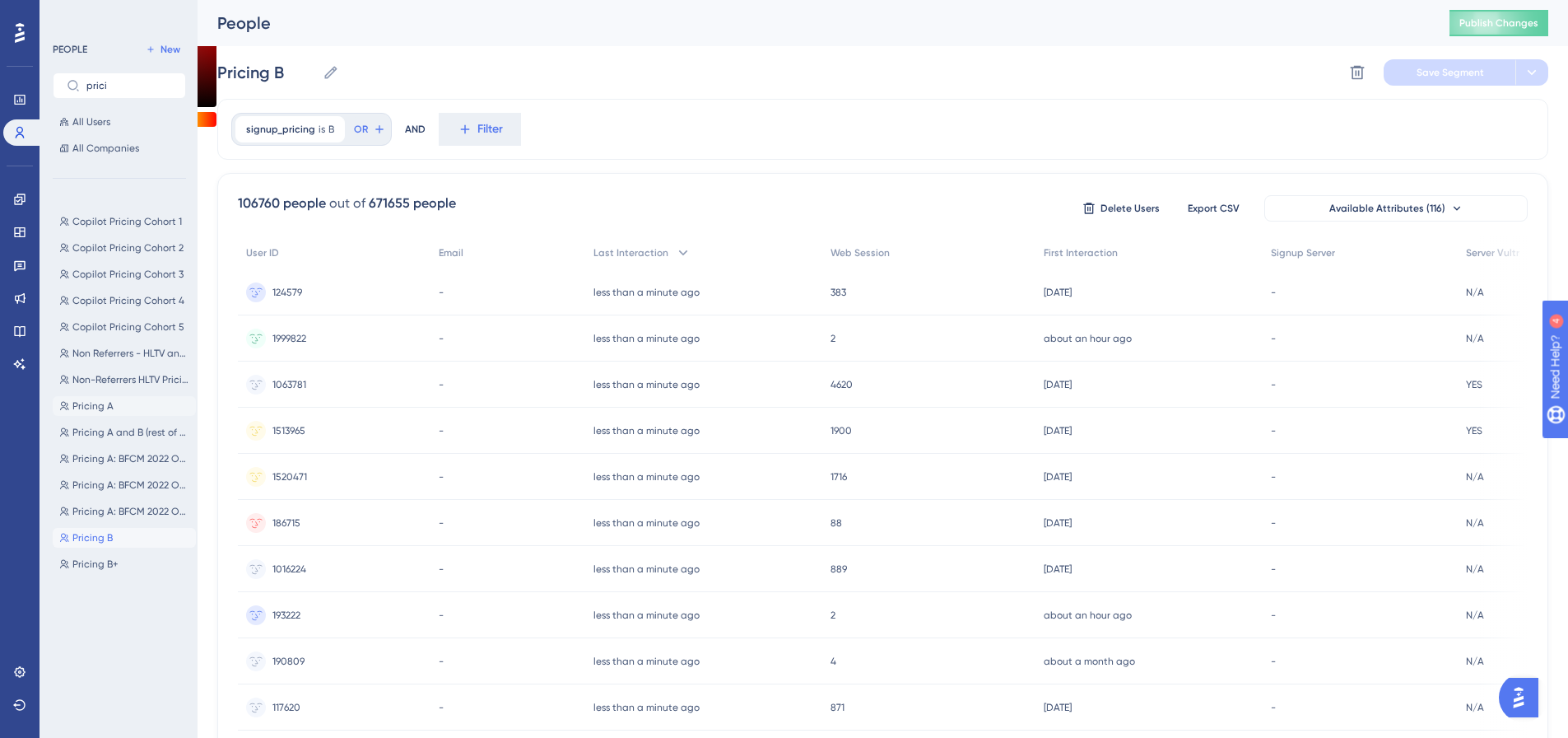
click at [122, 399] on button "Pricing A Pricing A" at bounding box center [124, 406] width 143 height 19
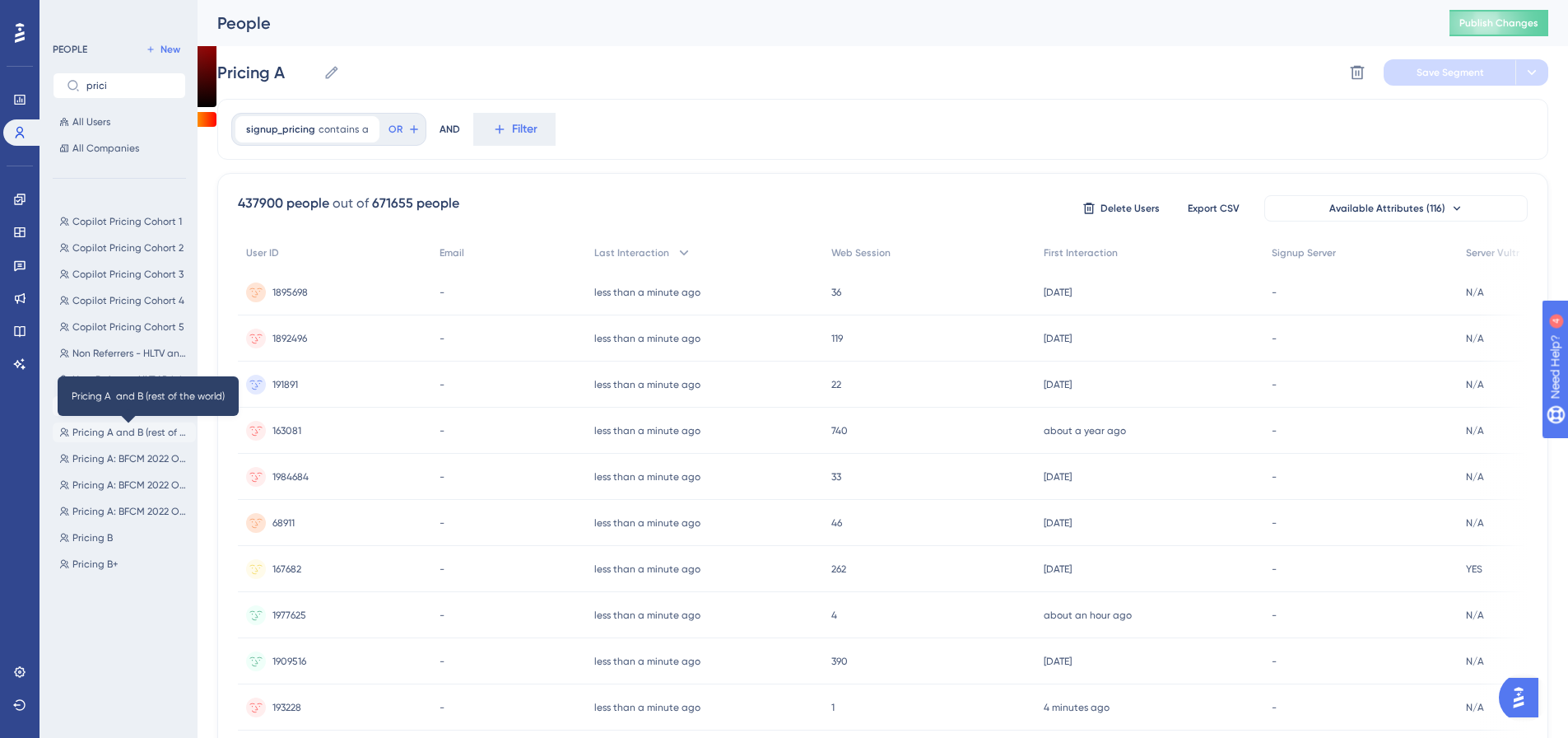
click at [125, 434] on span "Pricing A and B (rest of the world)" at bounding box center [130, 432] width 117 height 13
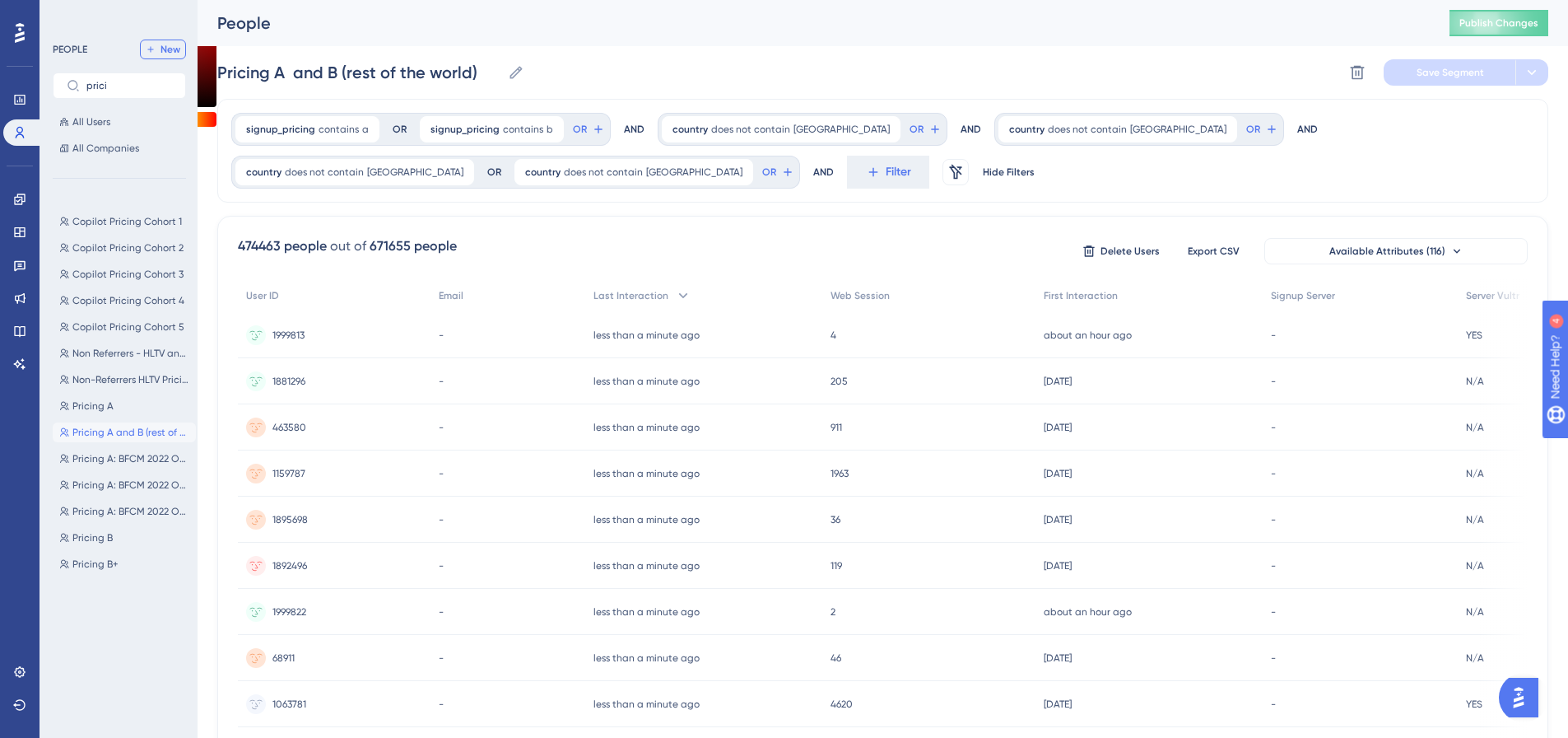
click at [160, 51] on span "New" at bounding box center [170, 49] width 19 height 13
type input "New Segment"
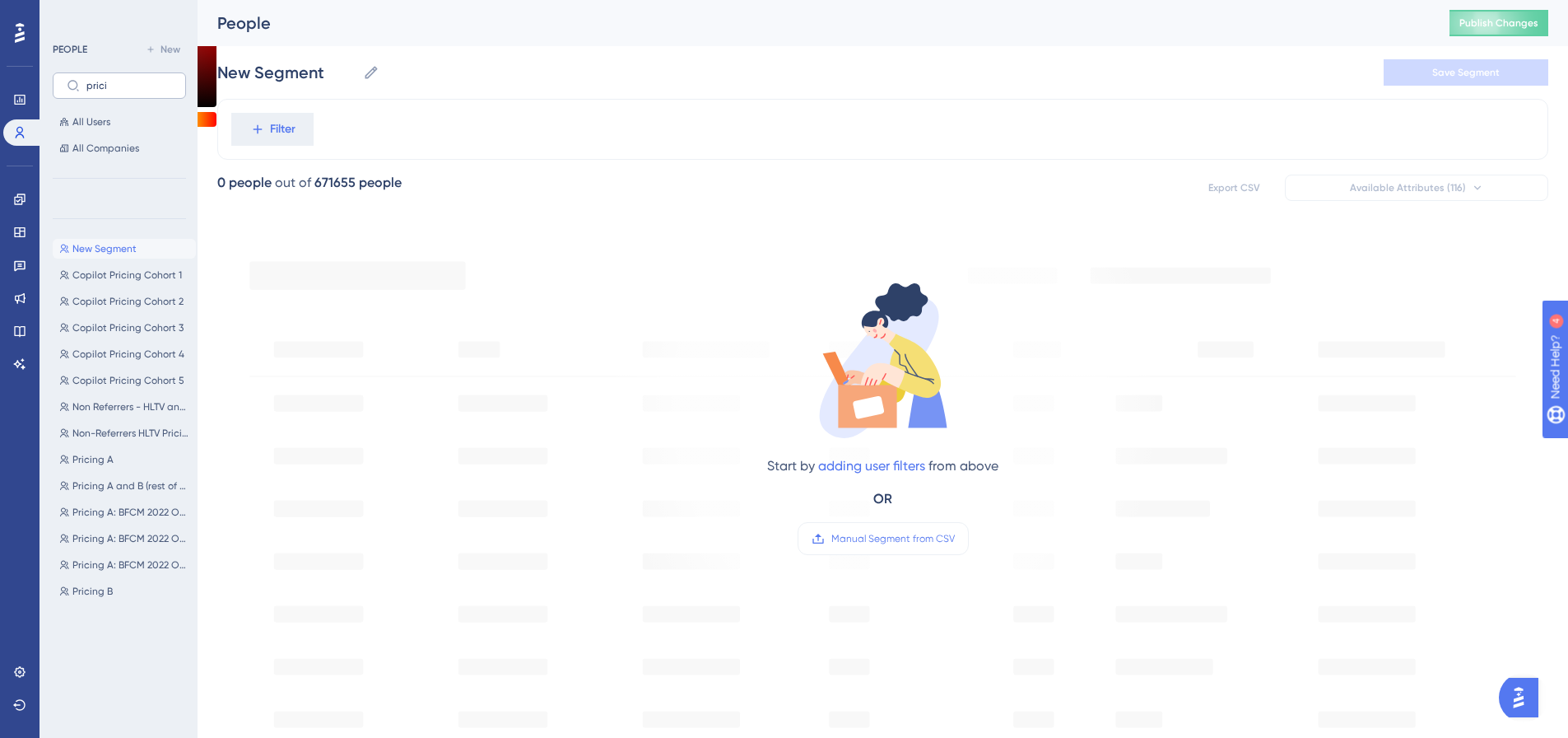
click at [148, 91] on label "prici" at bounding box center [120, 85] width 134 height 26
click at [148, 91] on input "prici" at bounding box center [128, 85] width 85 height 11
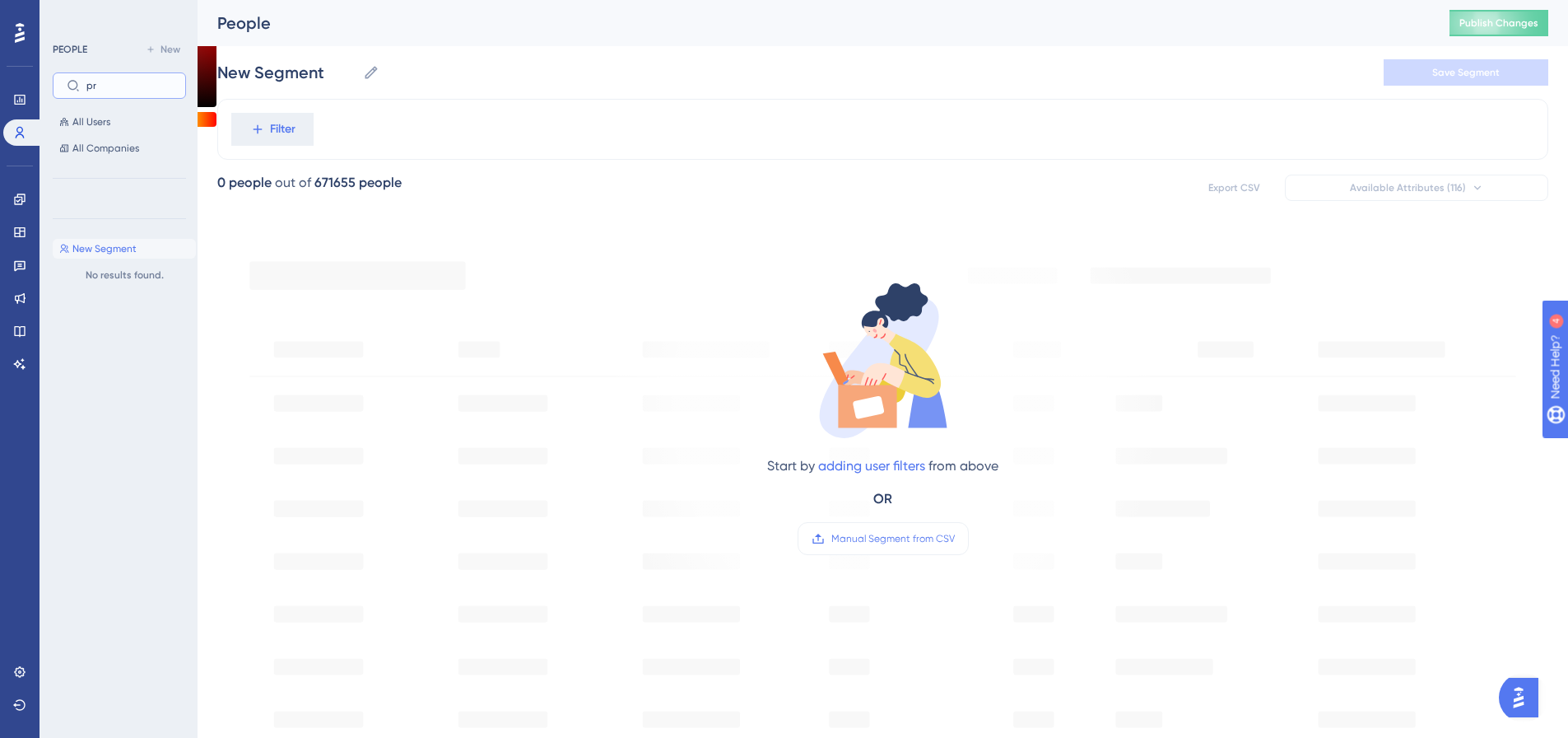
type input "p"
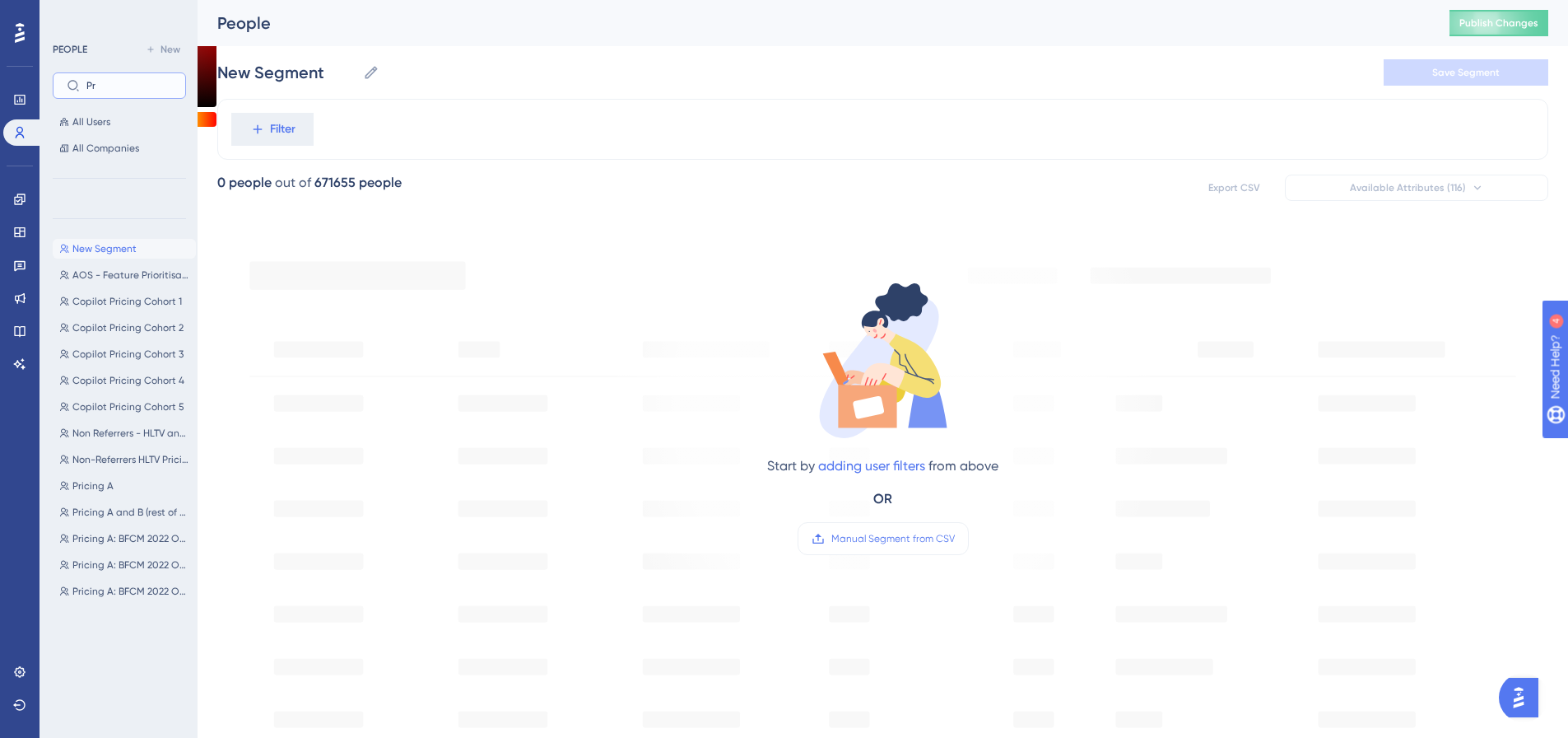
type input "P"
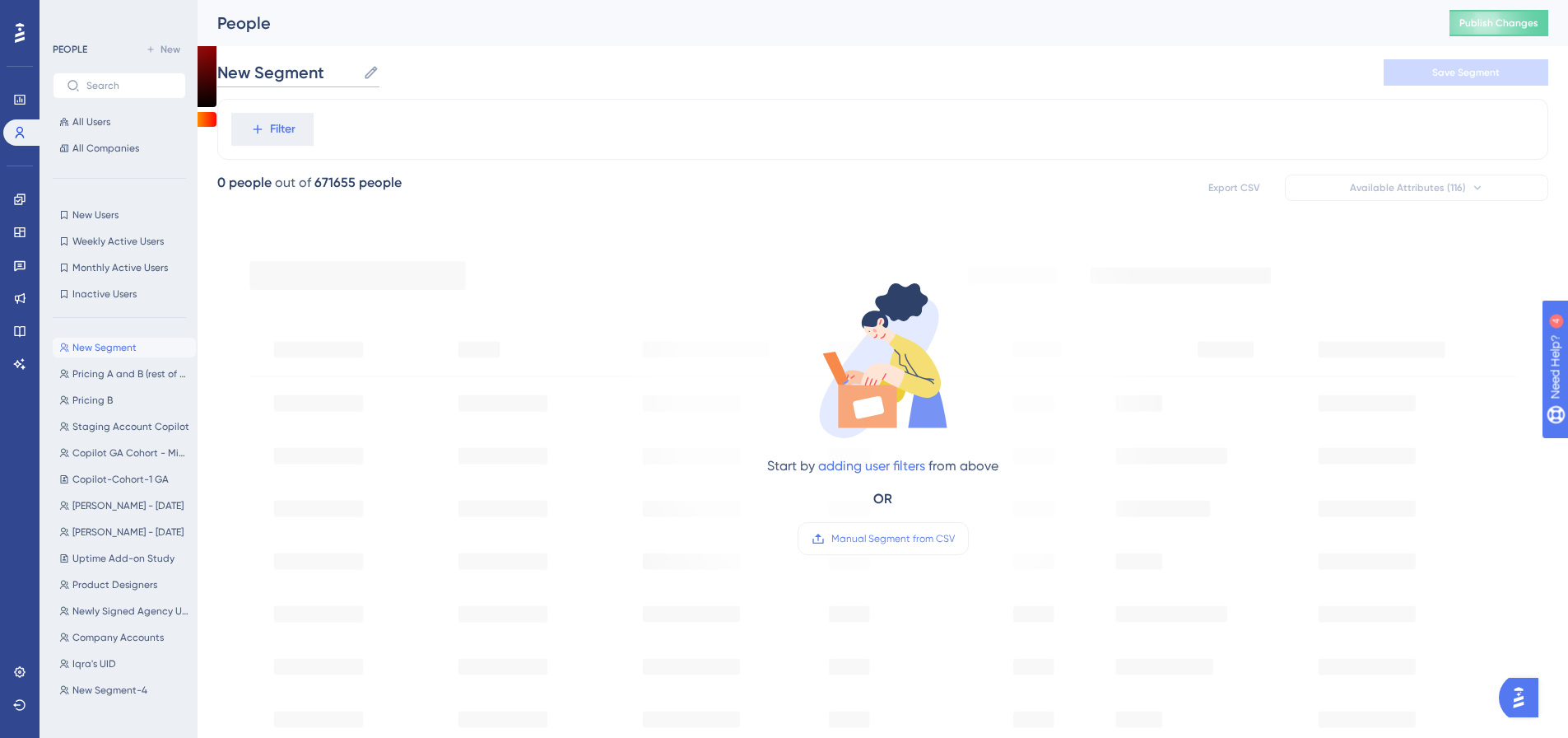
click at [286, 74] on input "New Segment" at bounding box center [287, 72] width 139 height 23
type input "Pricing A (HLTV)"
click at [271, 135] on span "Filter" at bounding box center [282, 129] width 26 height 19
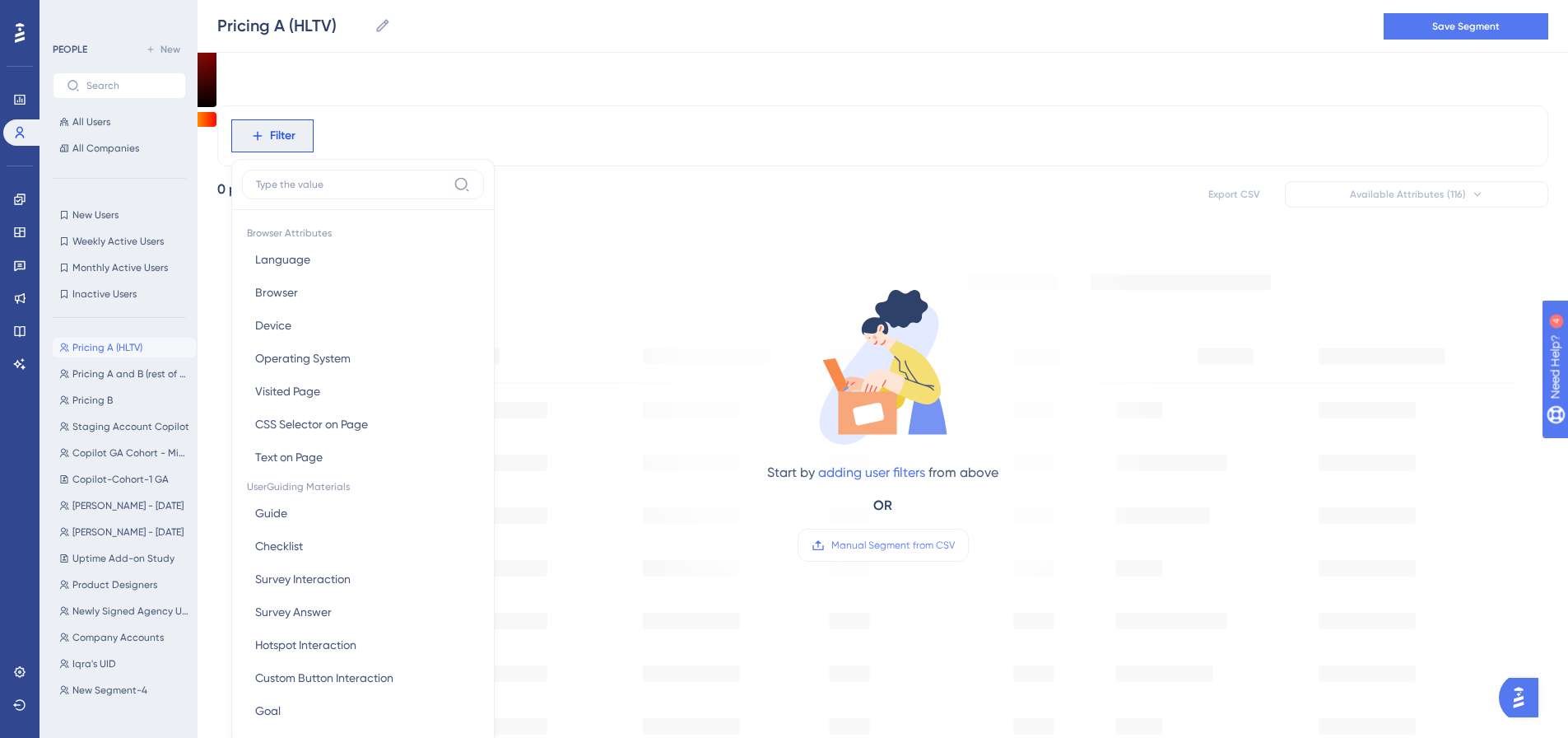
scroll to position [77, 0]
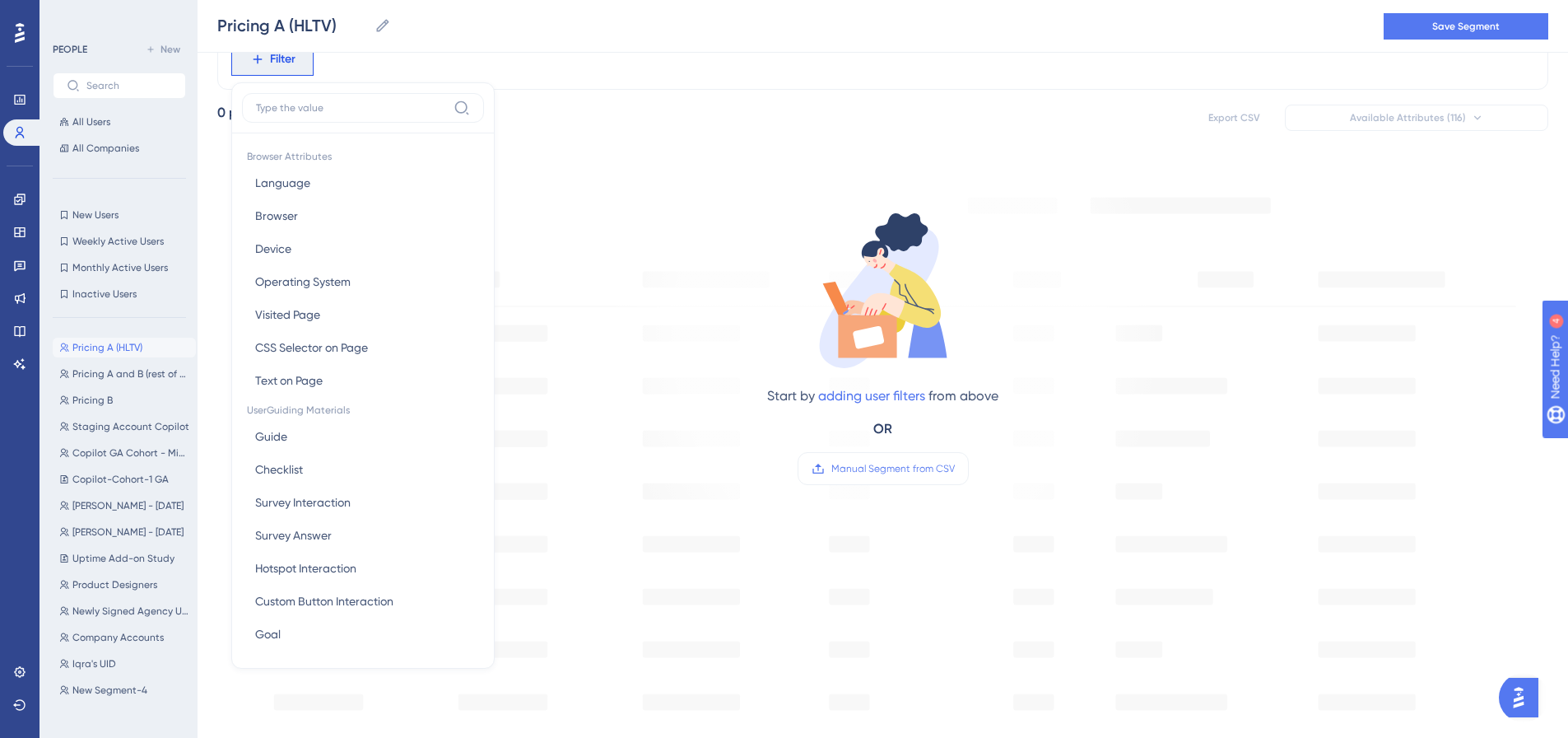
click at [309, 109] on input at bounding box center [351, 107] width 191 height 13
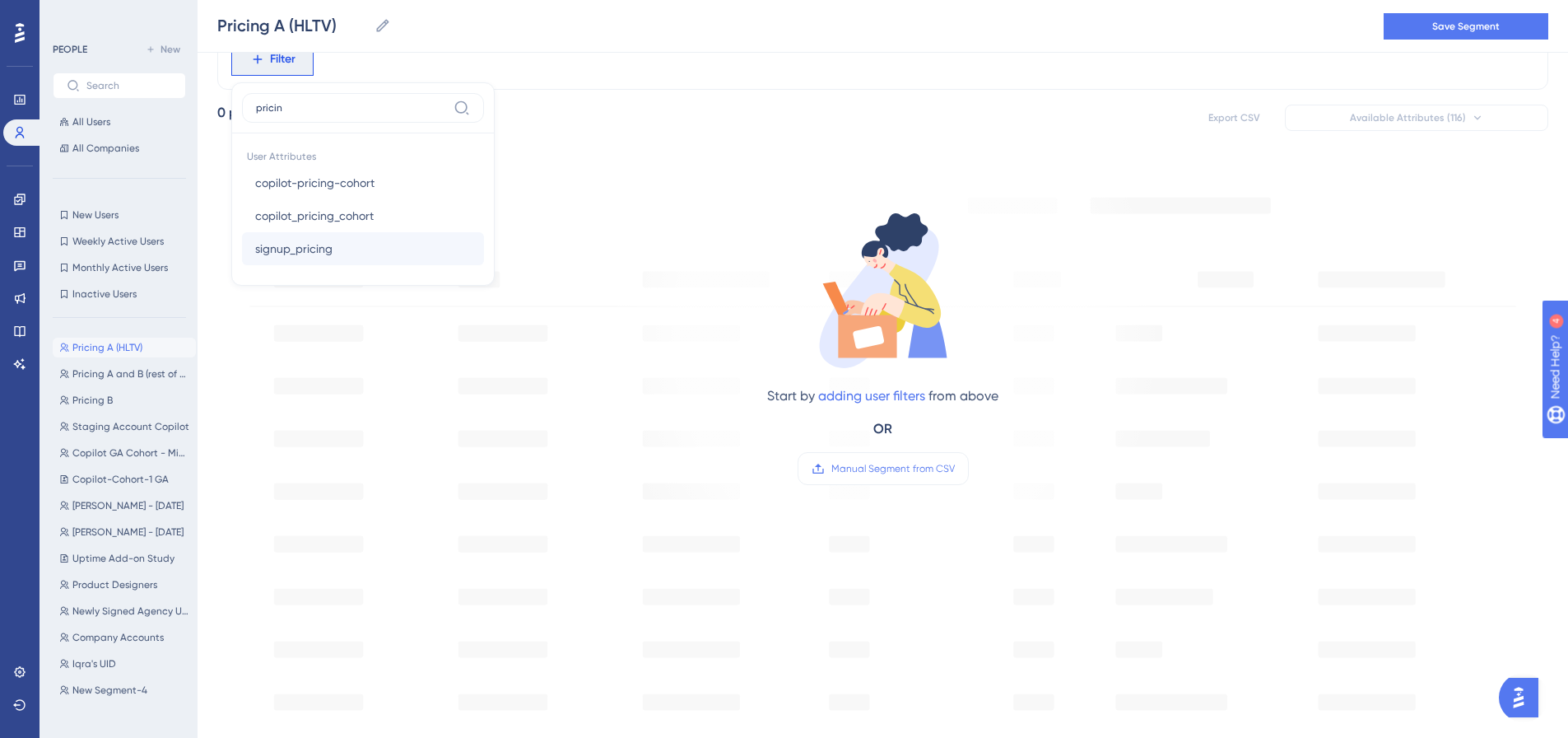
type input "pricin"
click at [348, 252] on button "signup_pricing signup_pricing" at bounding box center [362, 248] width 242 height 33
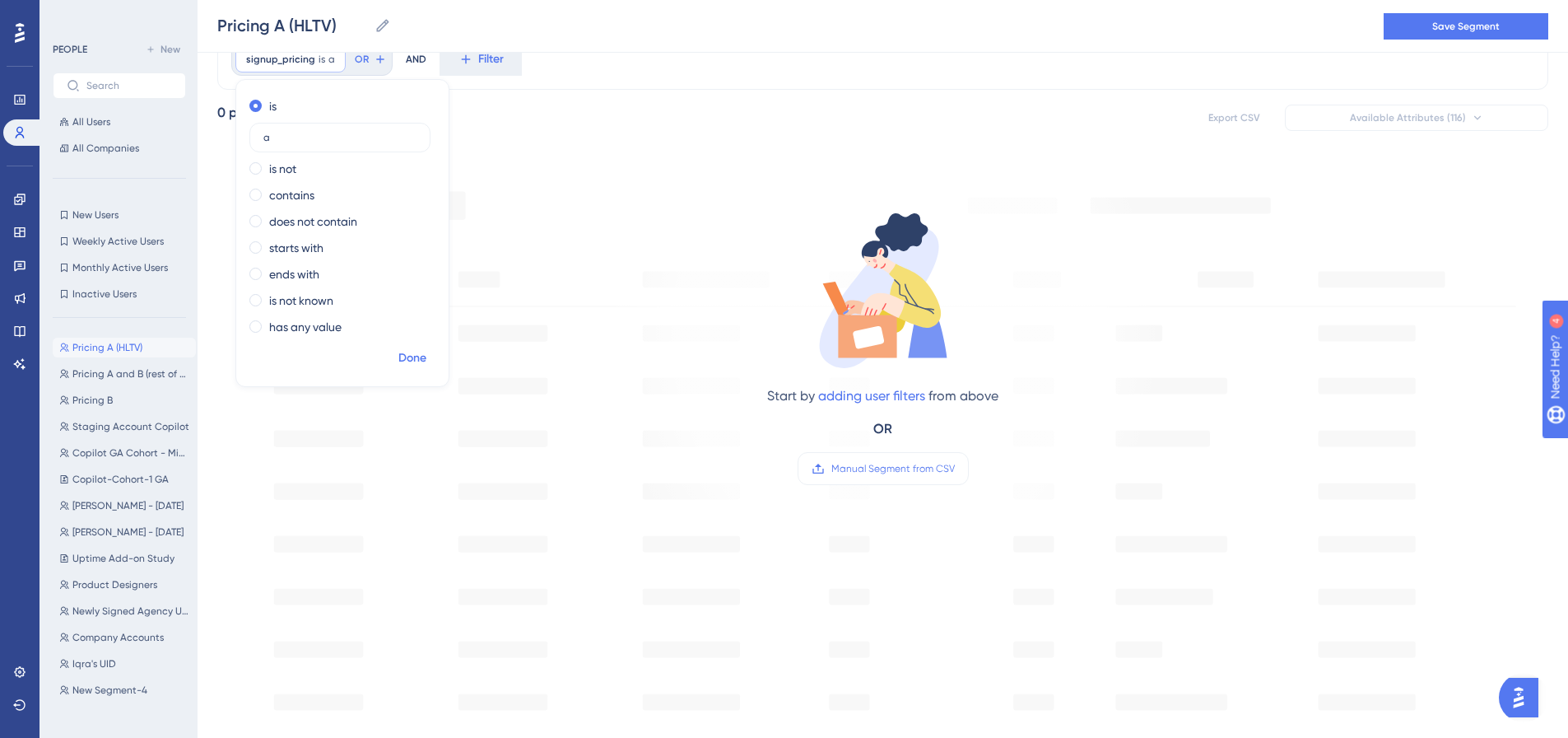
type input "a"
click at [401, 357] on span "Done" at bounding box center [412, 358] width 28 height 19
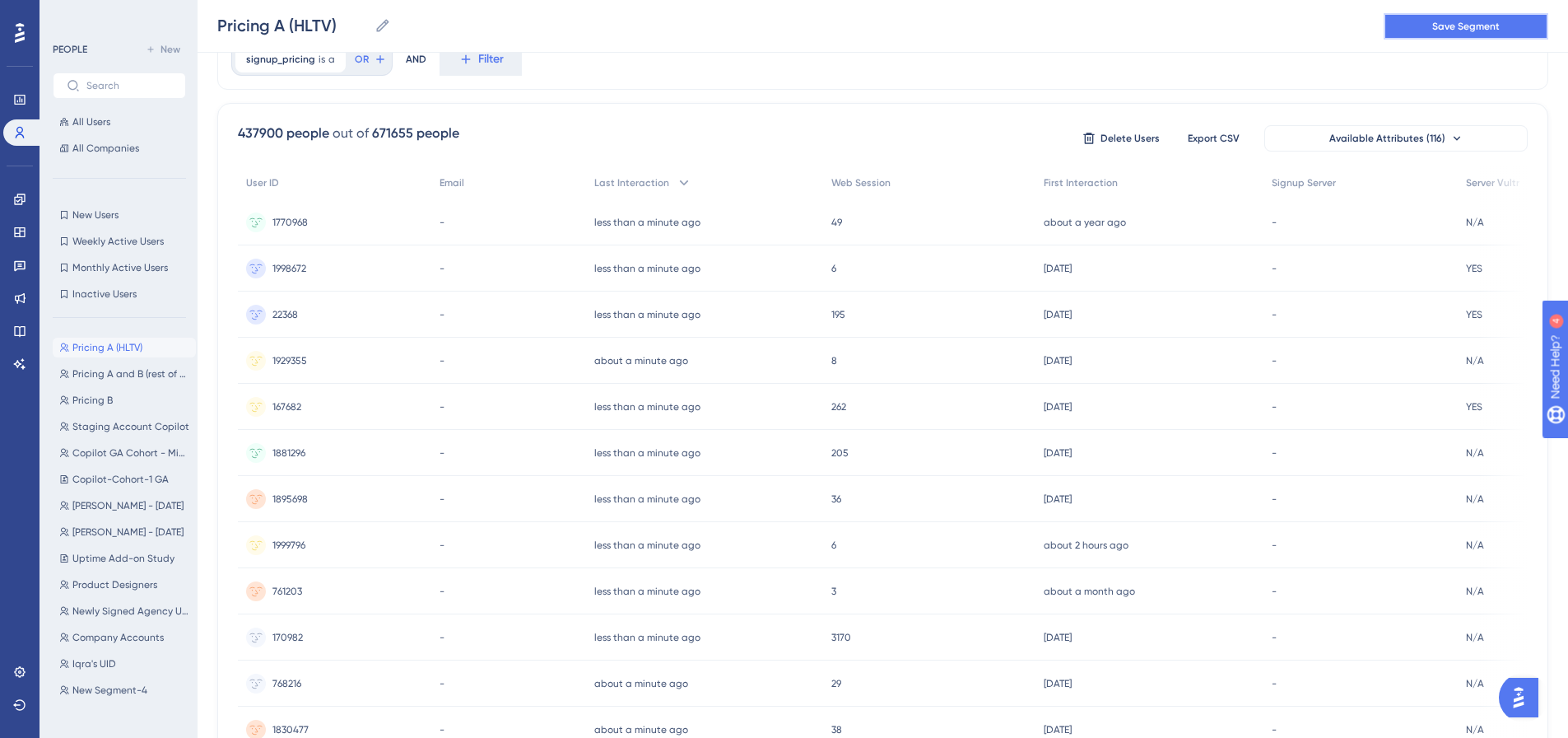
click at [1511, 28] on button "Save Segment" at bounding box center [1465, 26] width 164 height 26
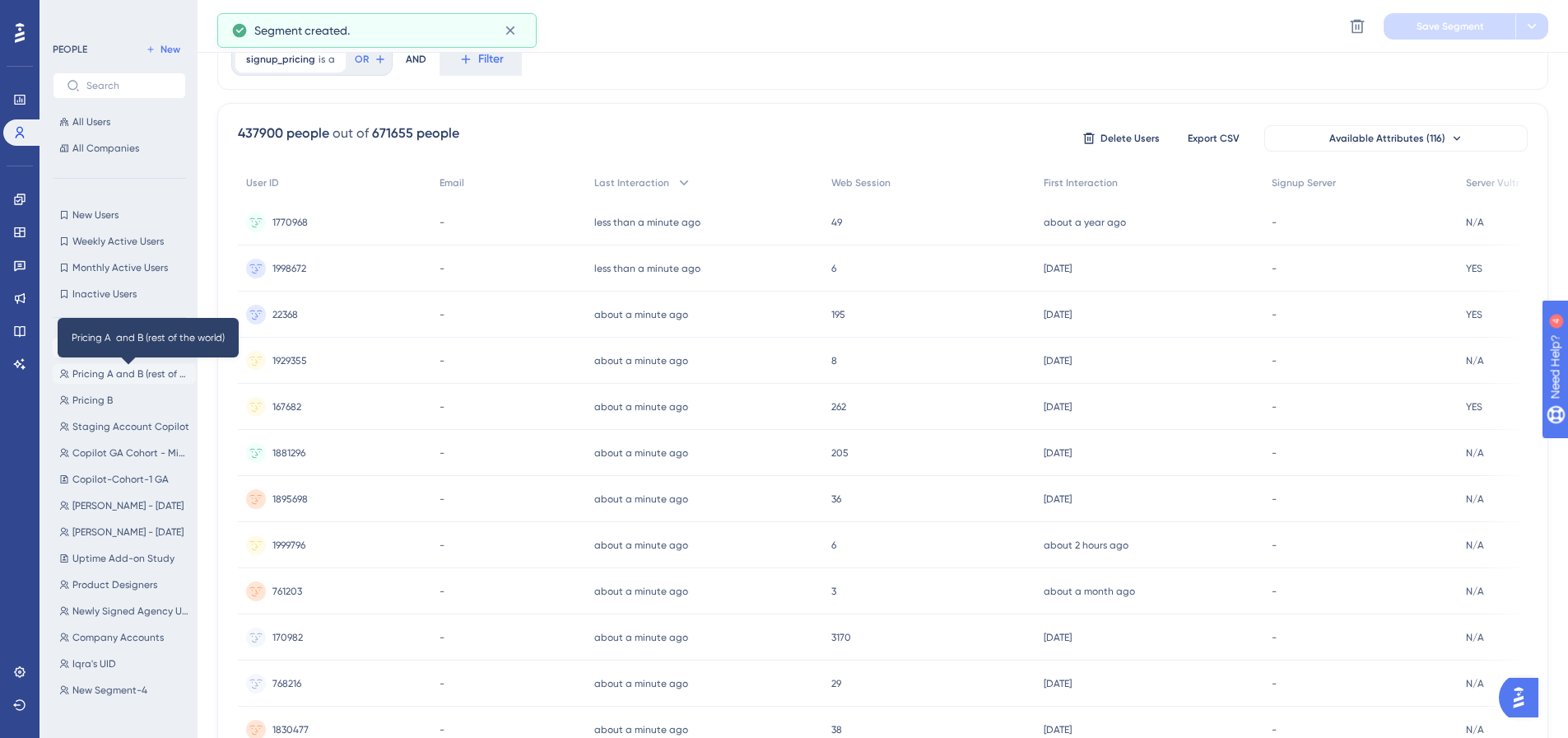
click at [123, 373] on span "Pricing A and B (rest of the world)" at bounding box center [130, 373] width 117 height 13
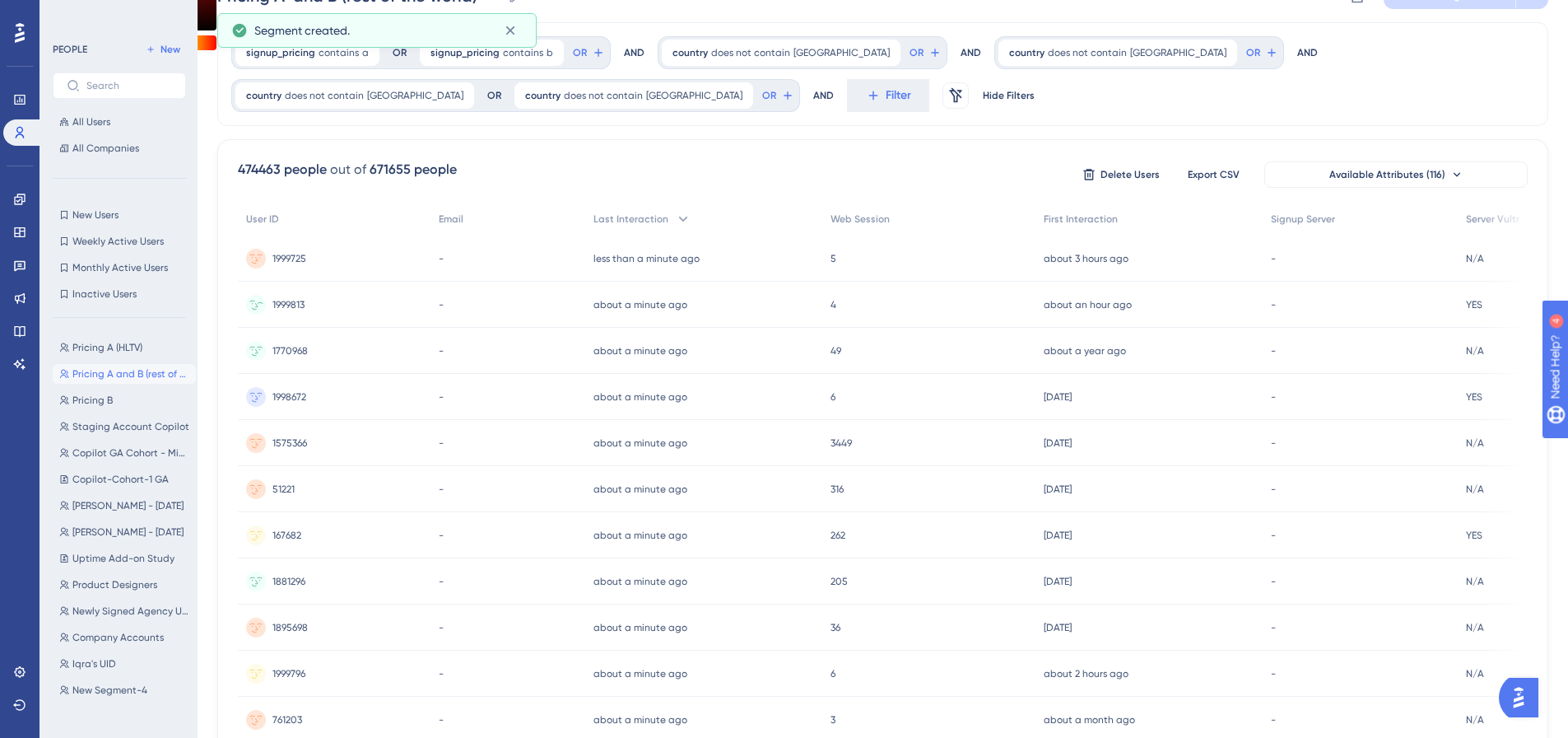
scroll to position [0, 0]
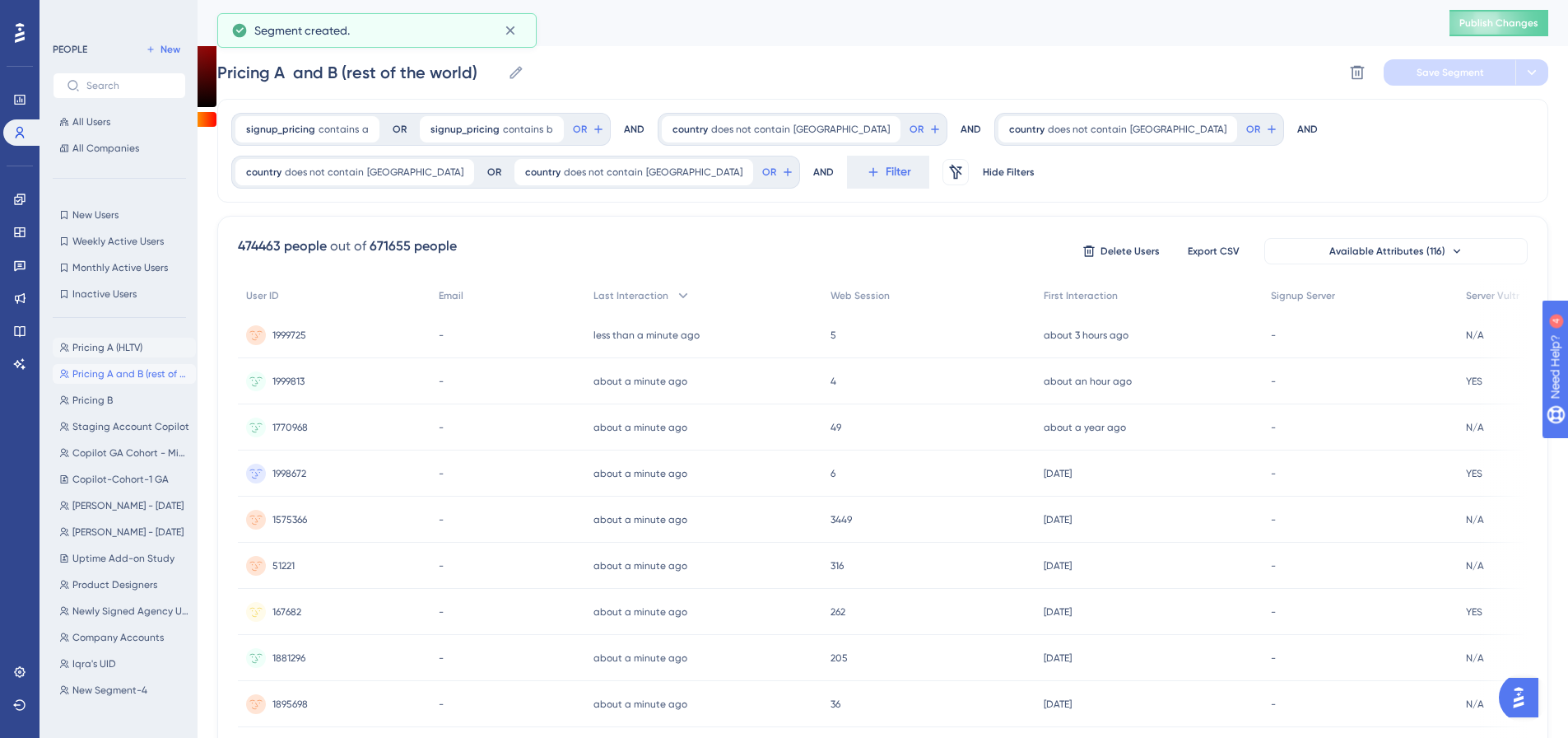
click at [108, 354] on button "Pricing A (HLTV) Pricing A (HLTV)" at bounding box center [124, 347] width 143 height 19
type input "Pricing A (HLTV)"
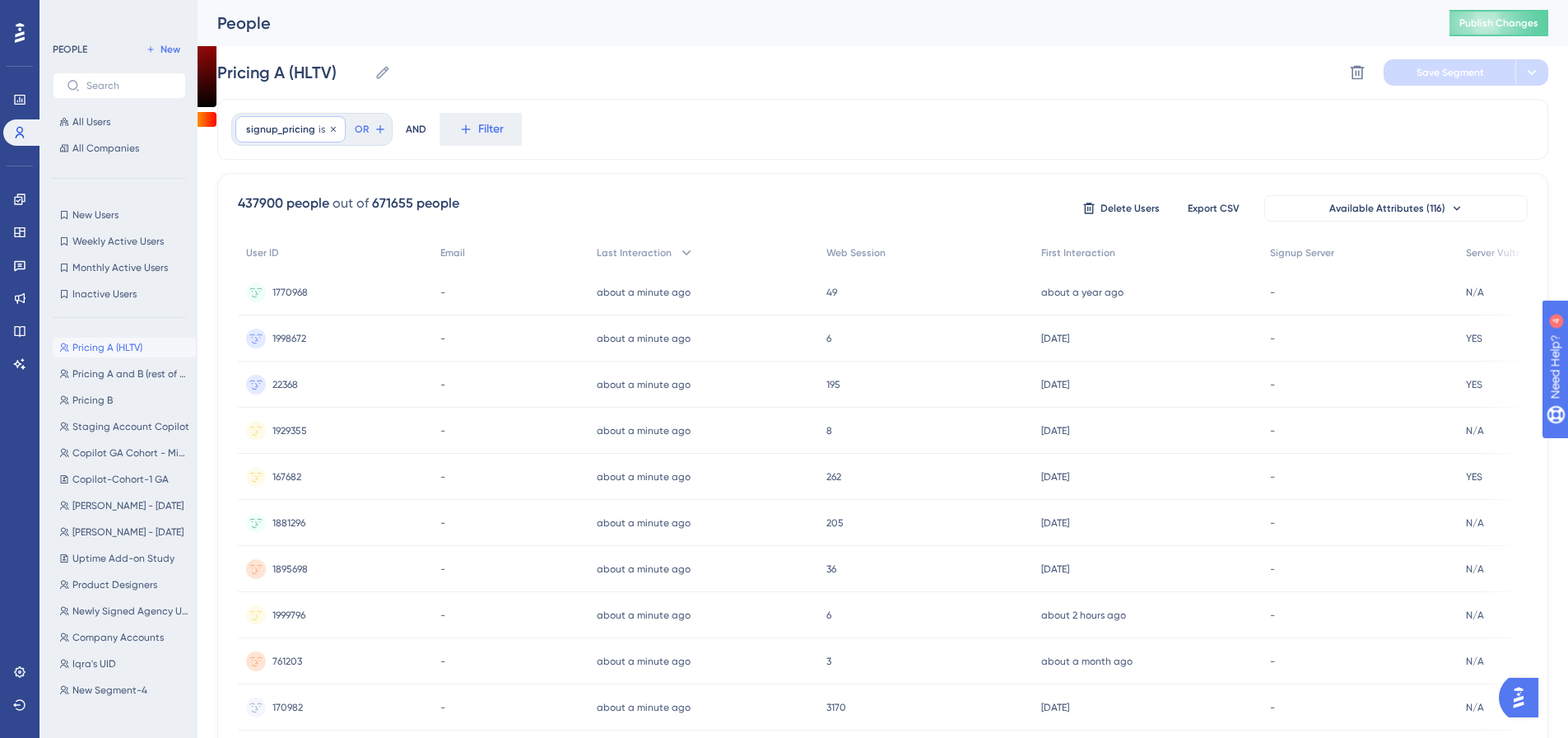
click at [323, 132] on div "signup_pricing is a a Remove" at bounding box center [290, 129] width 110 height 26
click at [303, 263] on label "contains" at bounding box center [291, 265] width 45 height 19
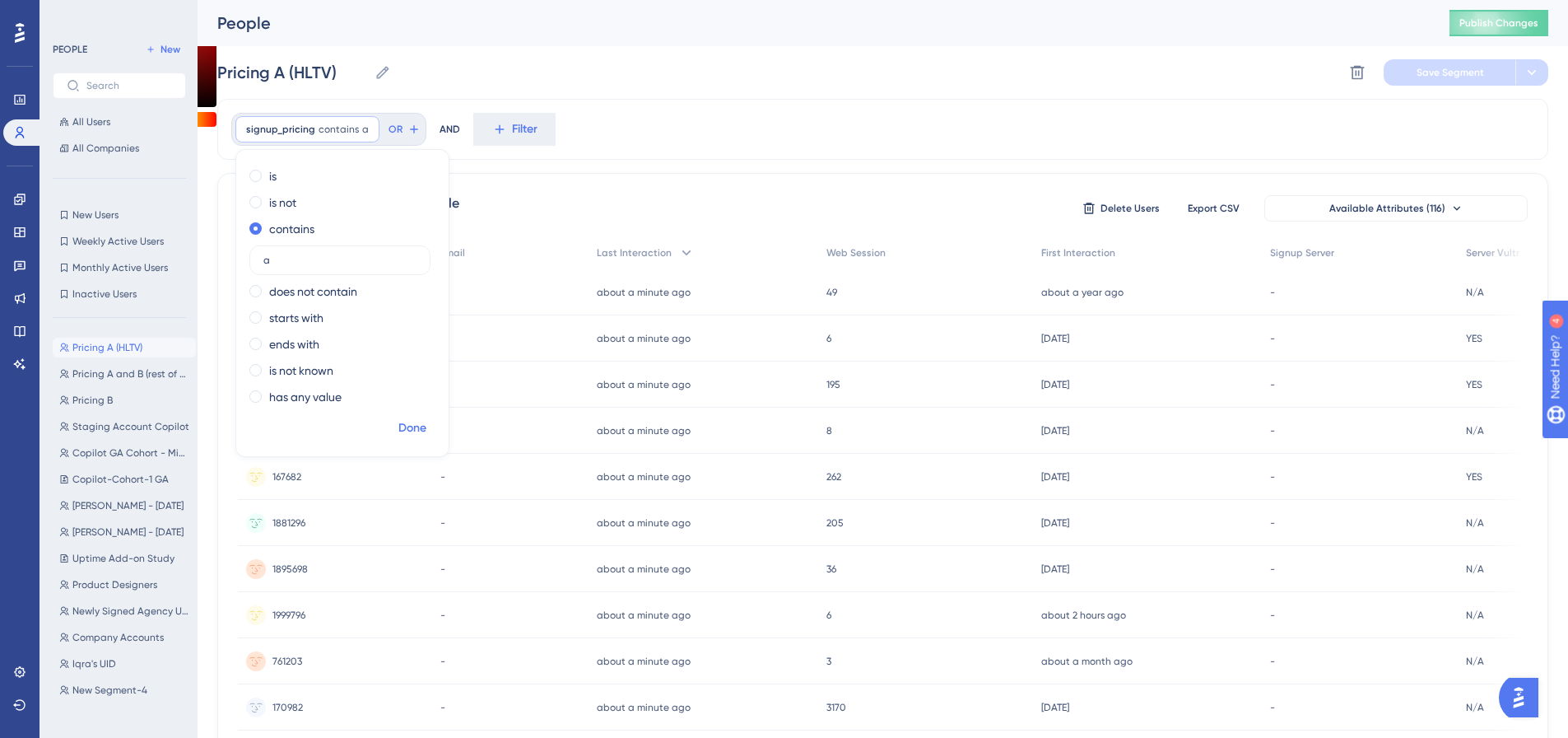
click at [409, 422] on span "Done" at bounding box center [412, 427] width 28 height 19
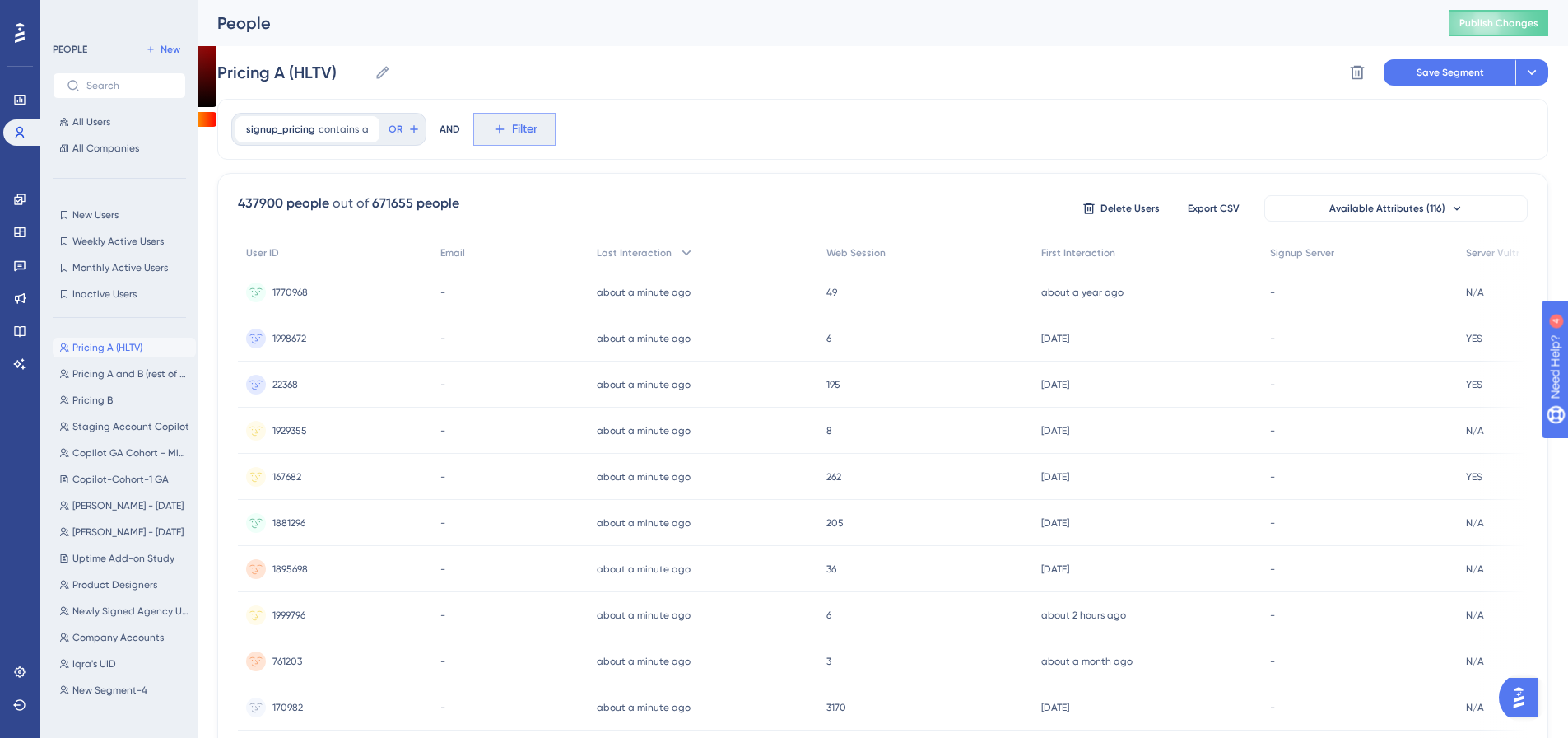
click at [495, 136] on button "Filter" at bounding box center [514, 128] width 83 height 33
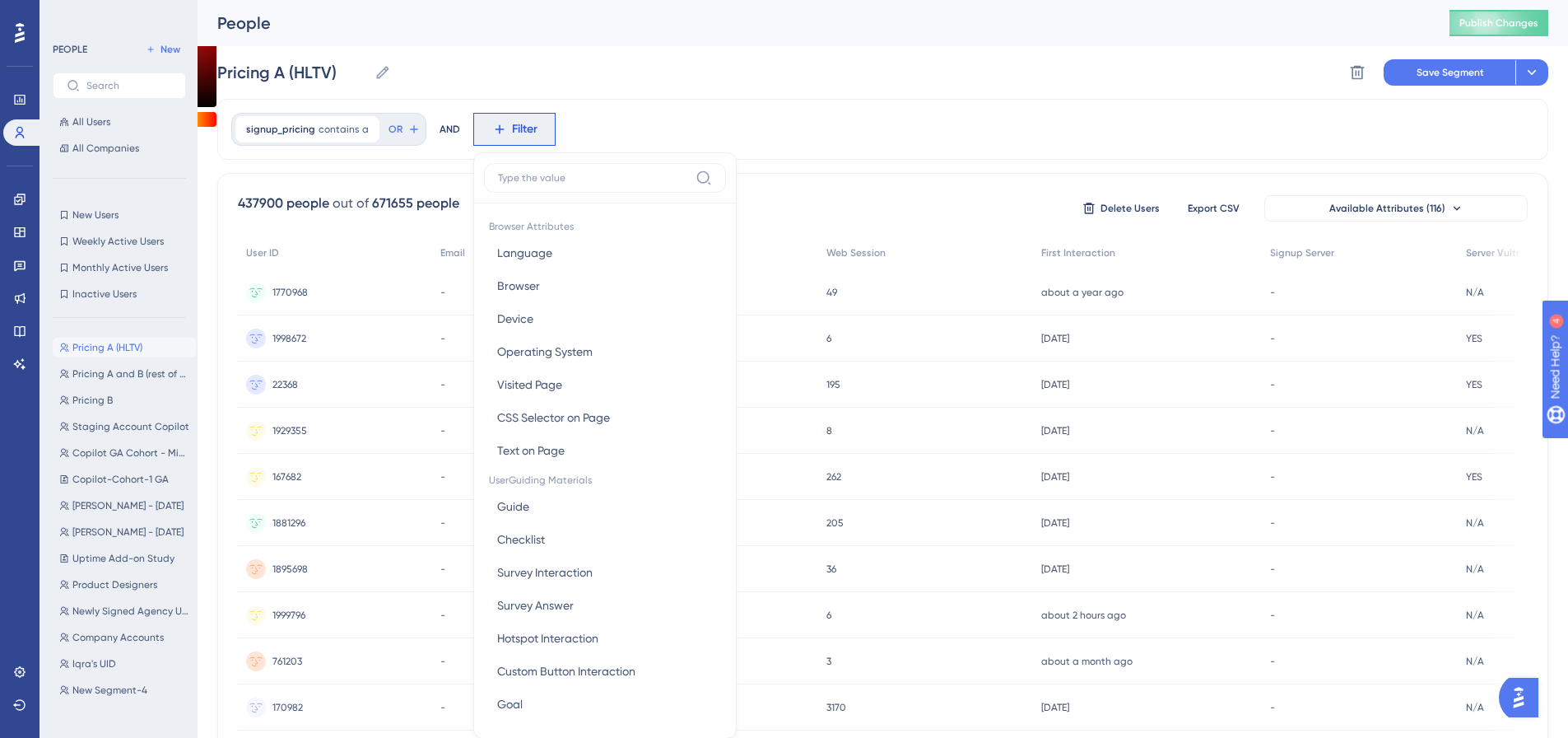
scroll to position [77, 0]
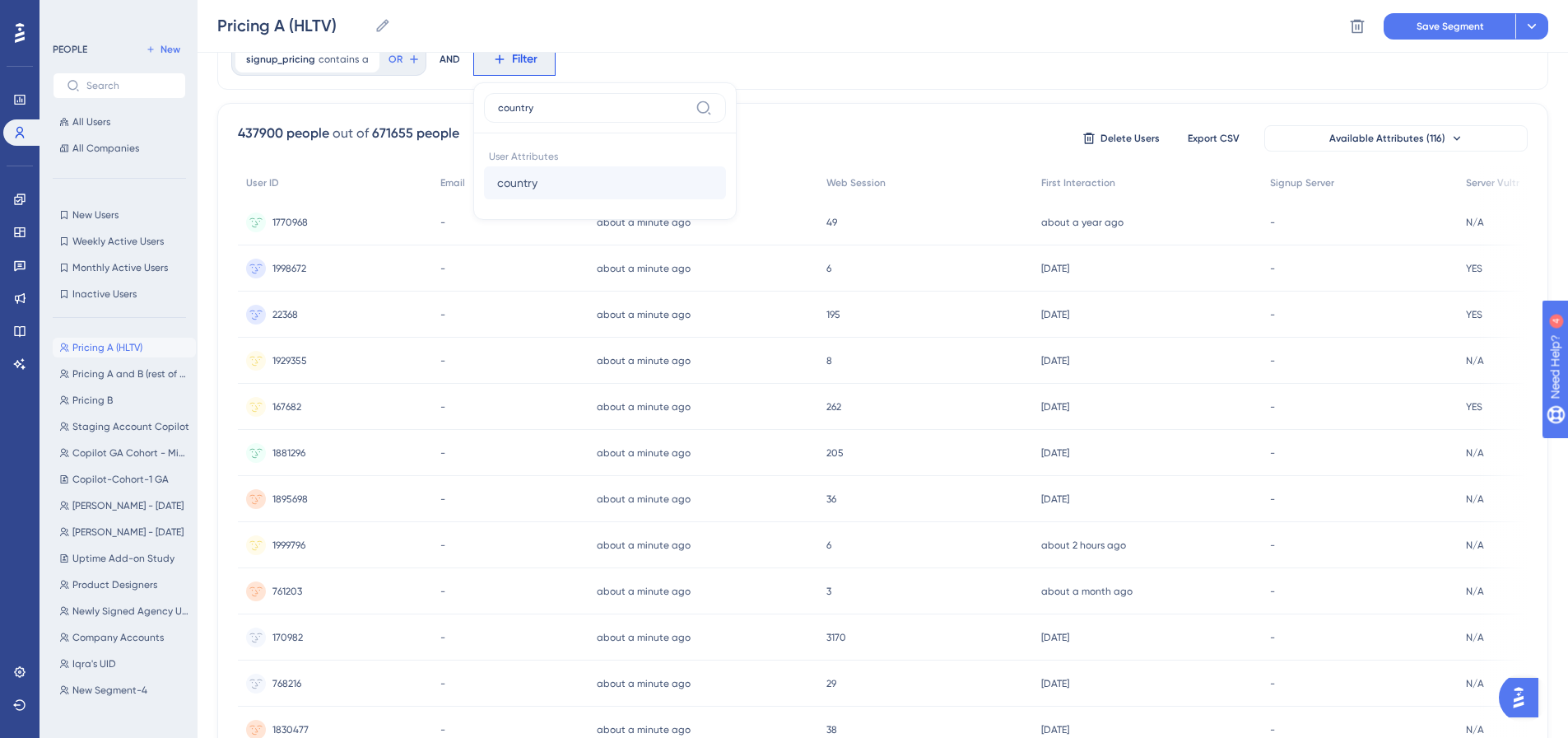
type input "country"
click at [497, 177] on span "country" at bounding box center [517, 183] width 40 height 19
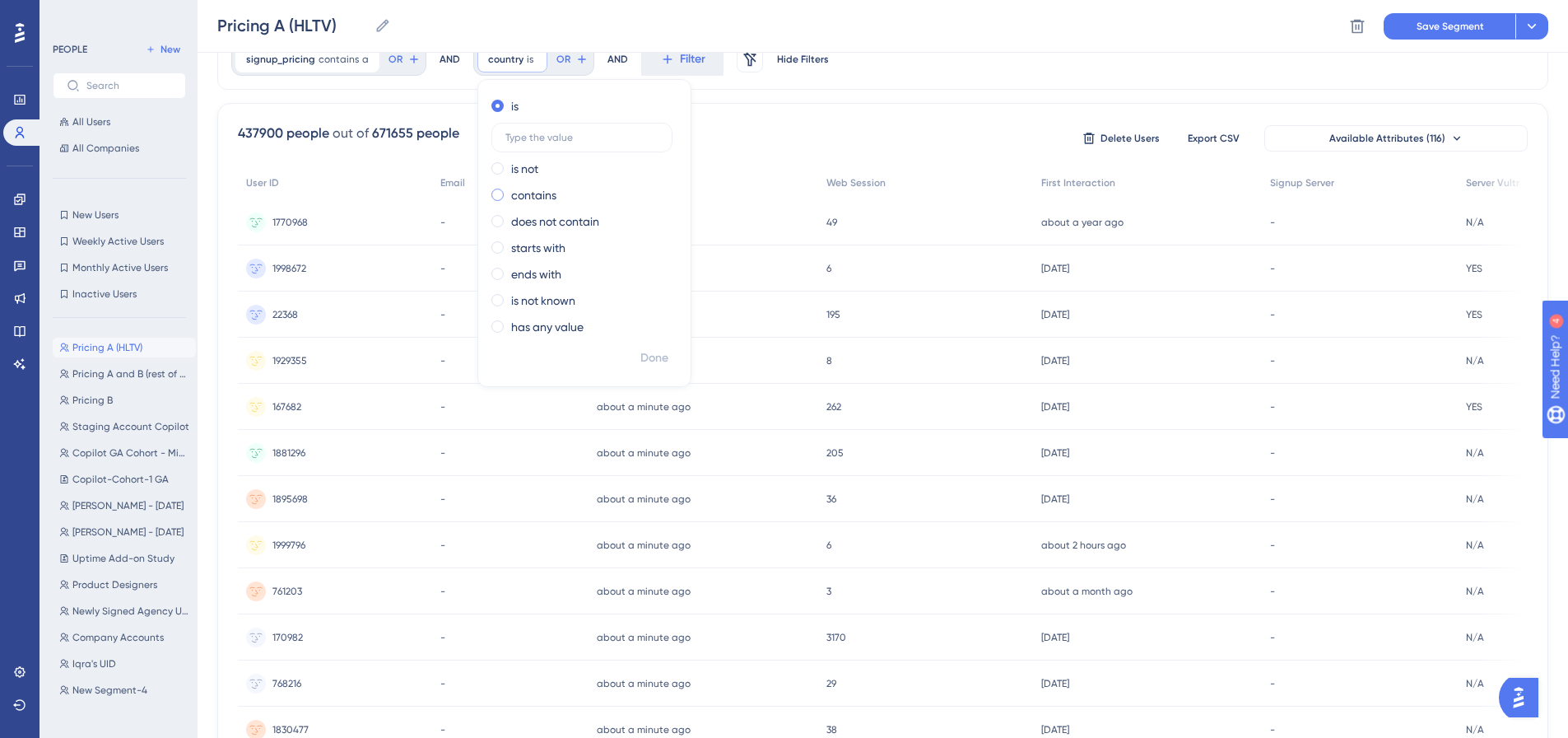
click at [537, 196] on label "contains" at bounding box center [533, 195] width 45 height 19
click at [545, 187] on input "text" at bounding box center [582, 190] width 153 height 11
type input "united kingdom"
click at [656, 359] on span "Done" at bounding box center [654, 358] width 28 height 19
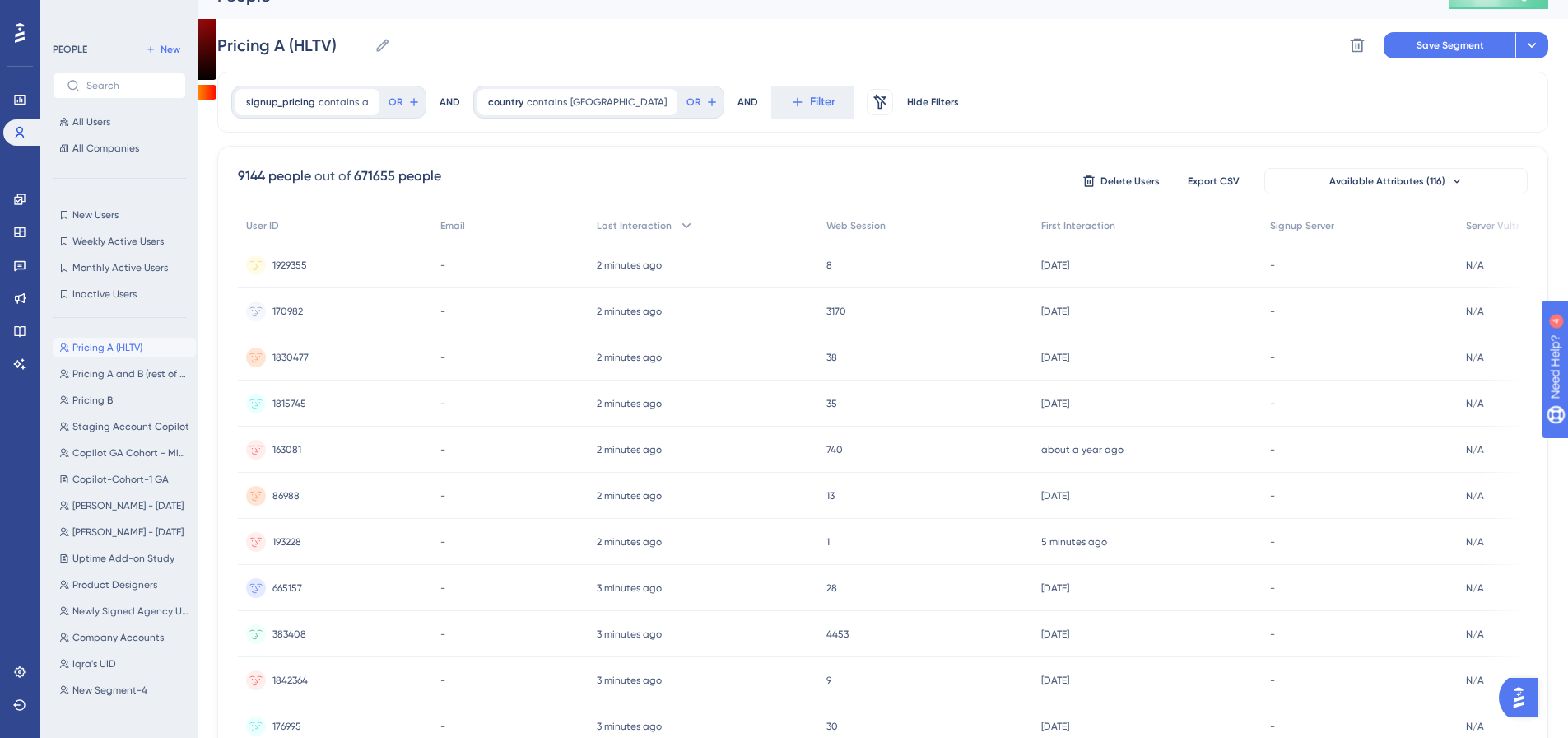
scroll to position [0, 0]
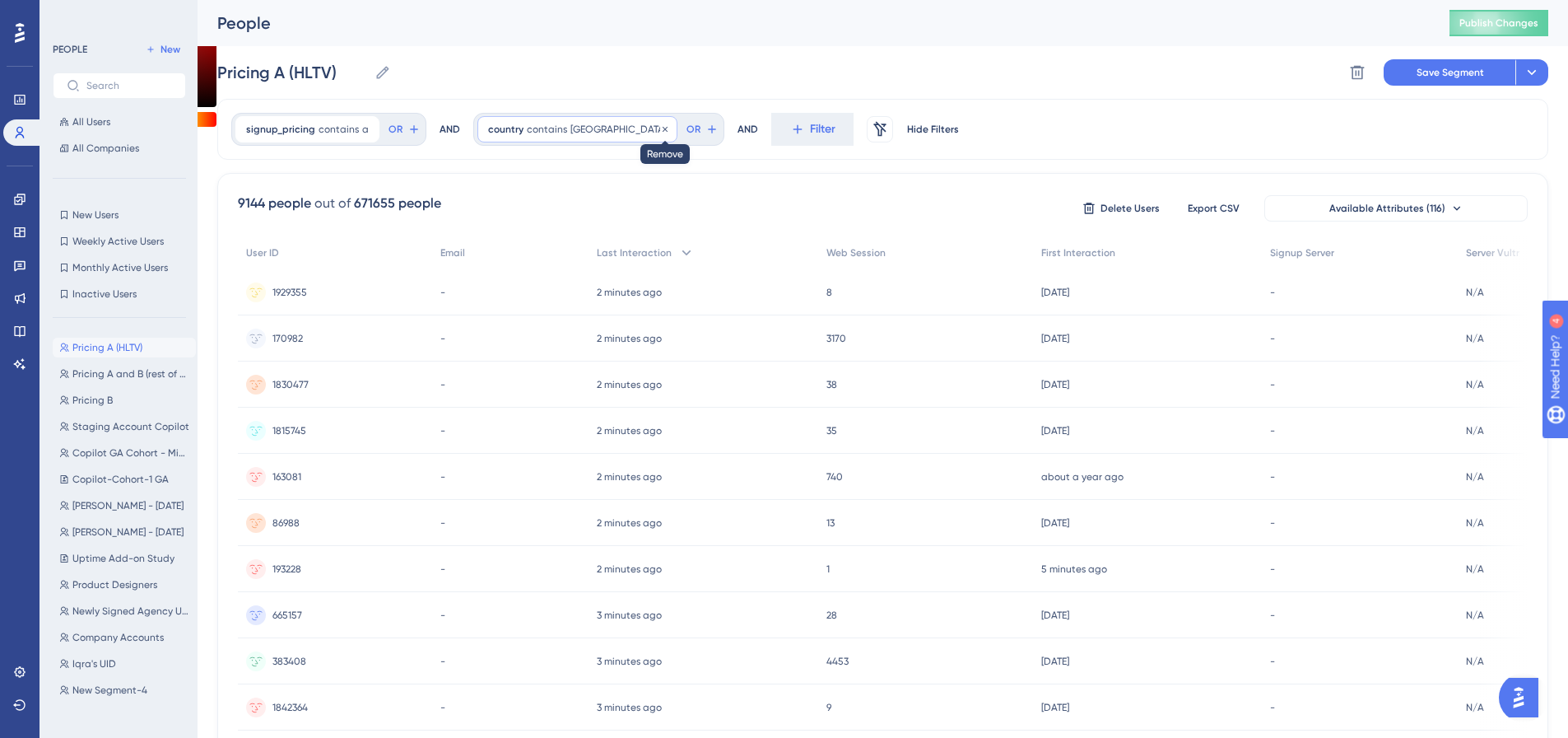
click at [662, 128] on icon at bounding box center [665, 128] width 5 height 5
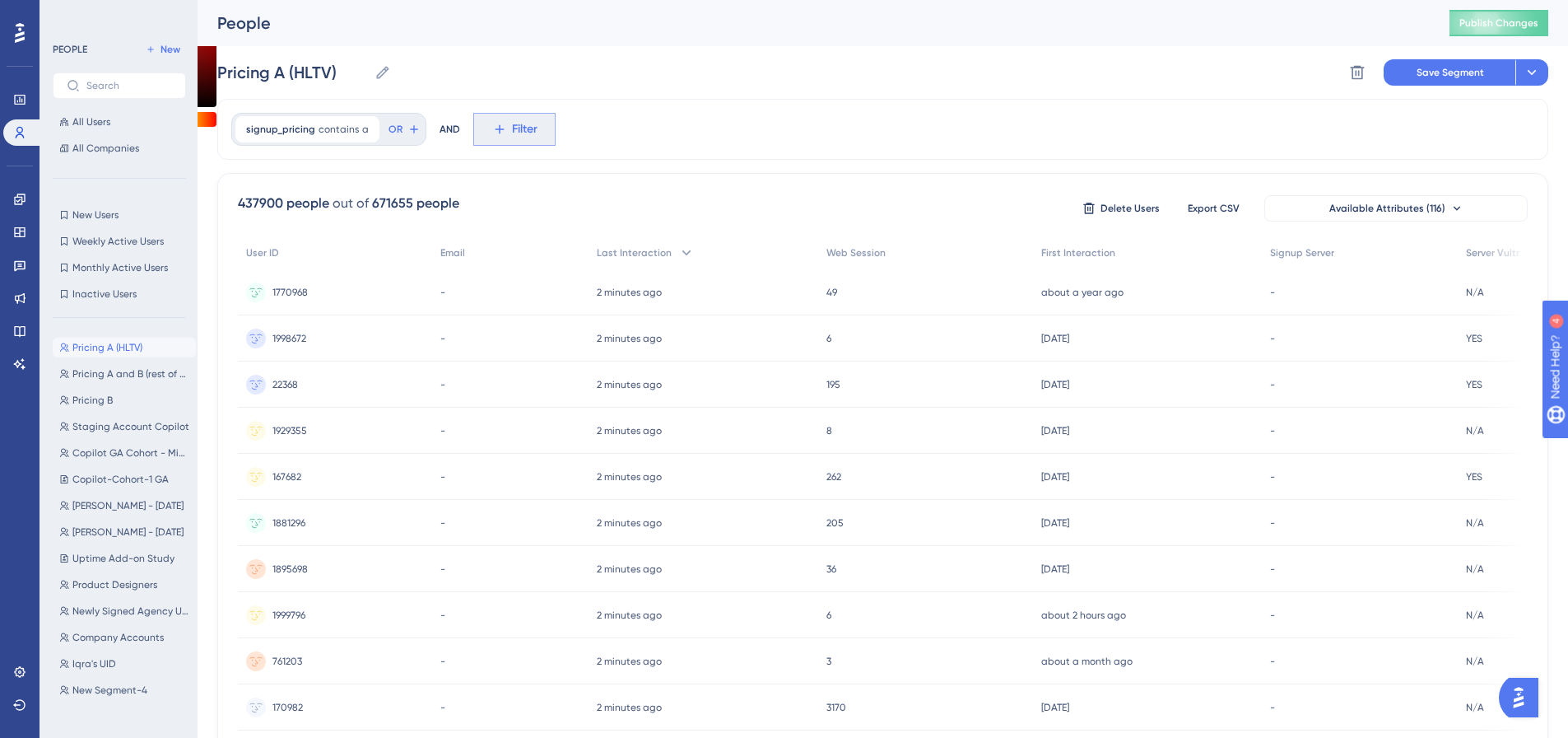
click at [518, 135] on span "Filter" at bounding box center [524, 129] width 26 height 19
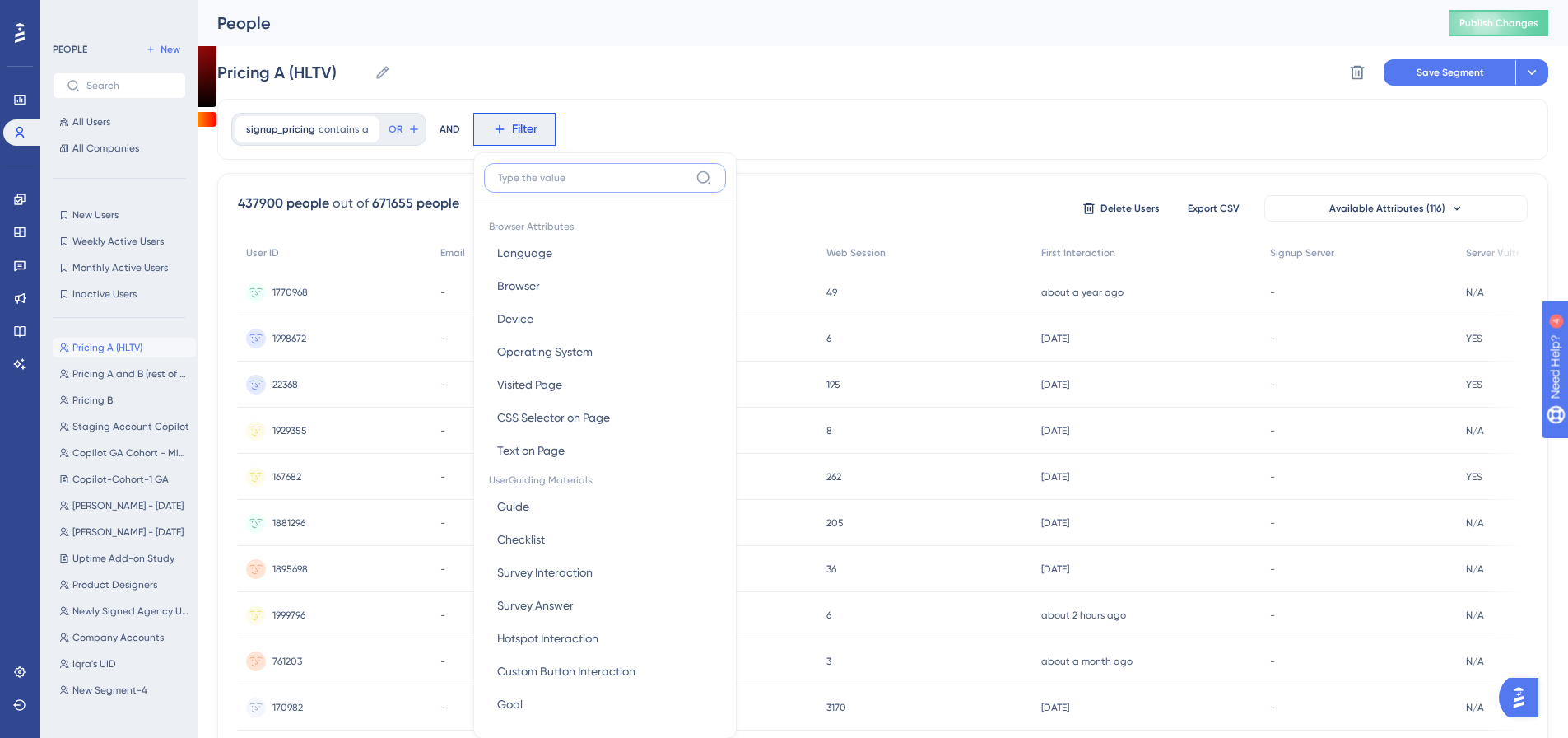
scroll to position [77, 0]
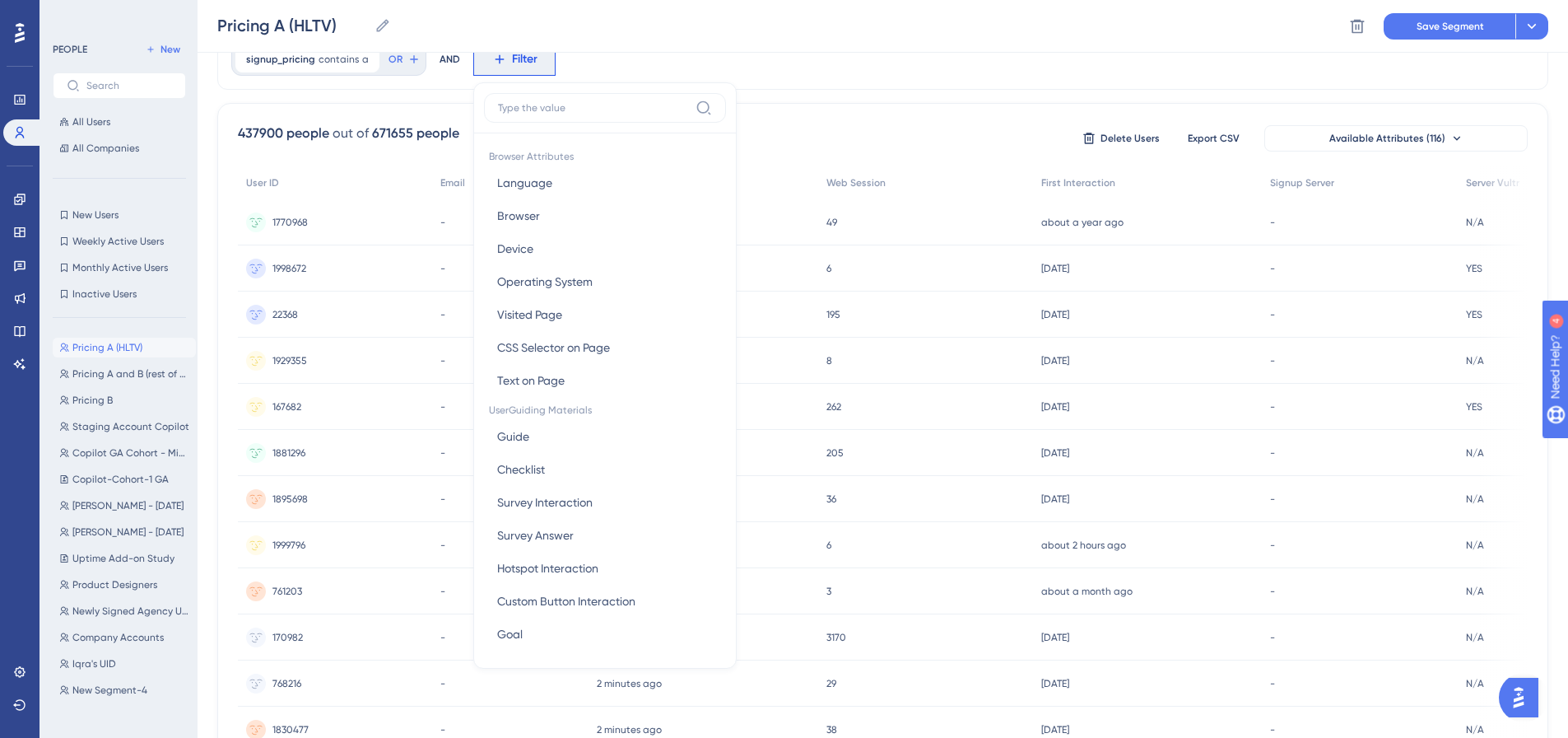
click at [574, 115] on label at bounding box center [604, 108] width 242 height 30
click at [574, 114] on input at bounding box center [593, 107] width 191 height 13
click at [581, 109] on input at bounding box center [593, 107] width 191 height 13
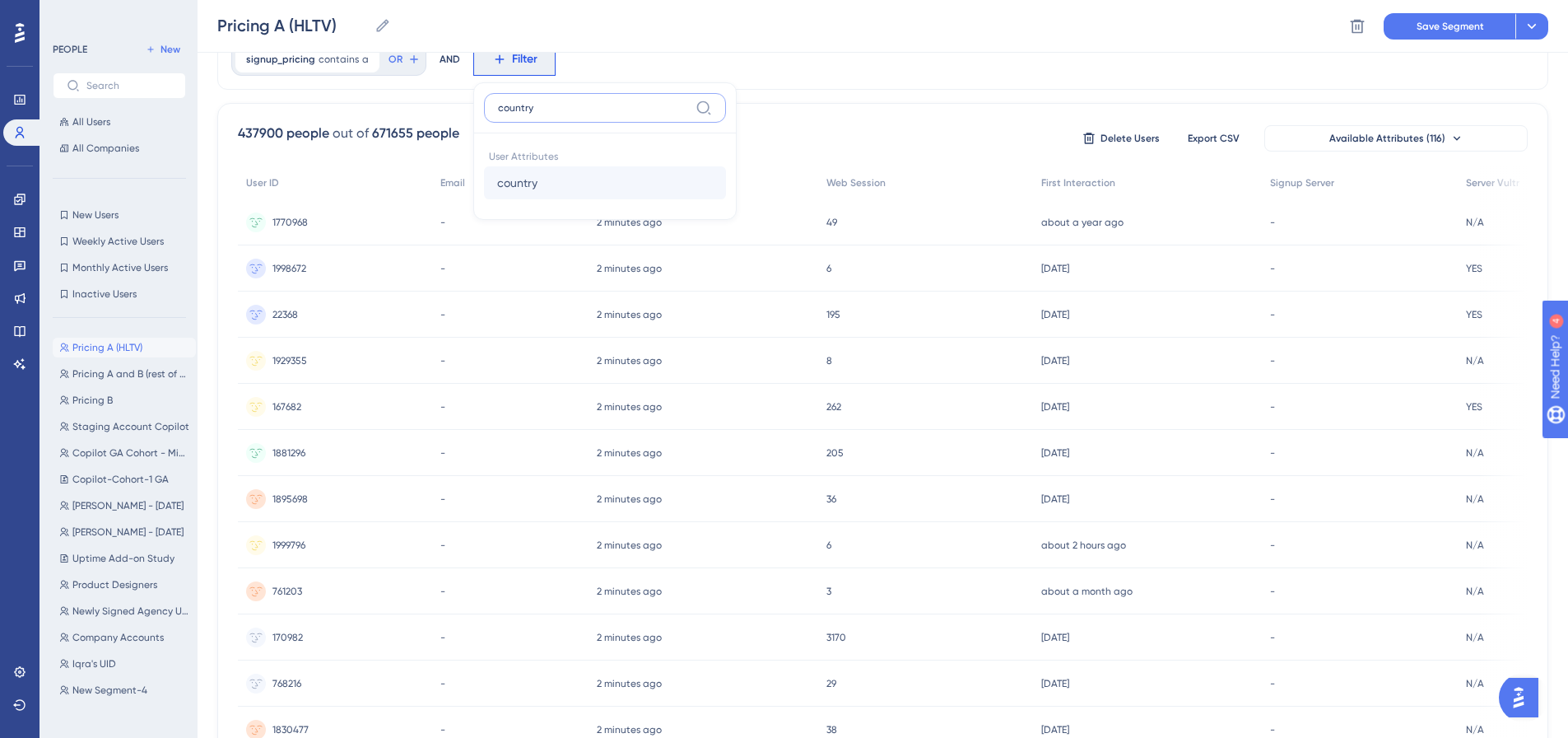
type input "country"
click at [497, 179] on span "country" at bounding box center [517, 183] width 40 height 19
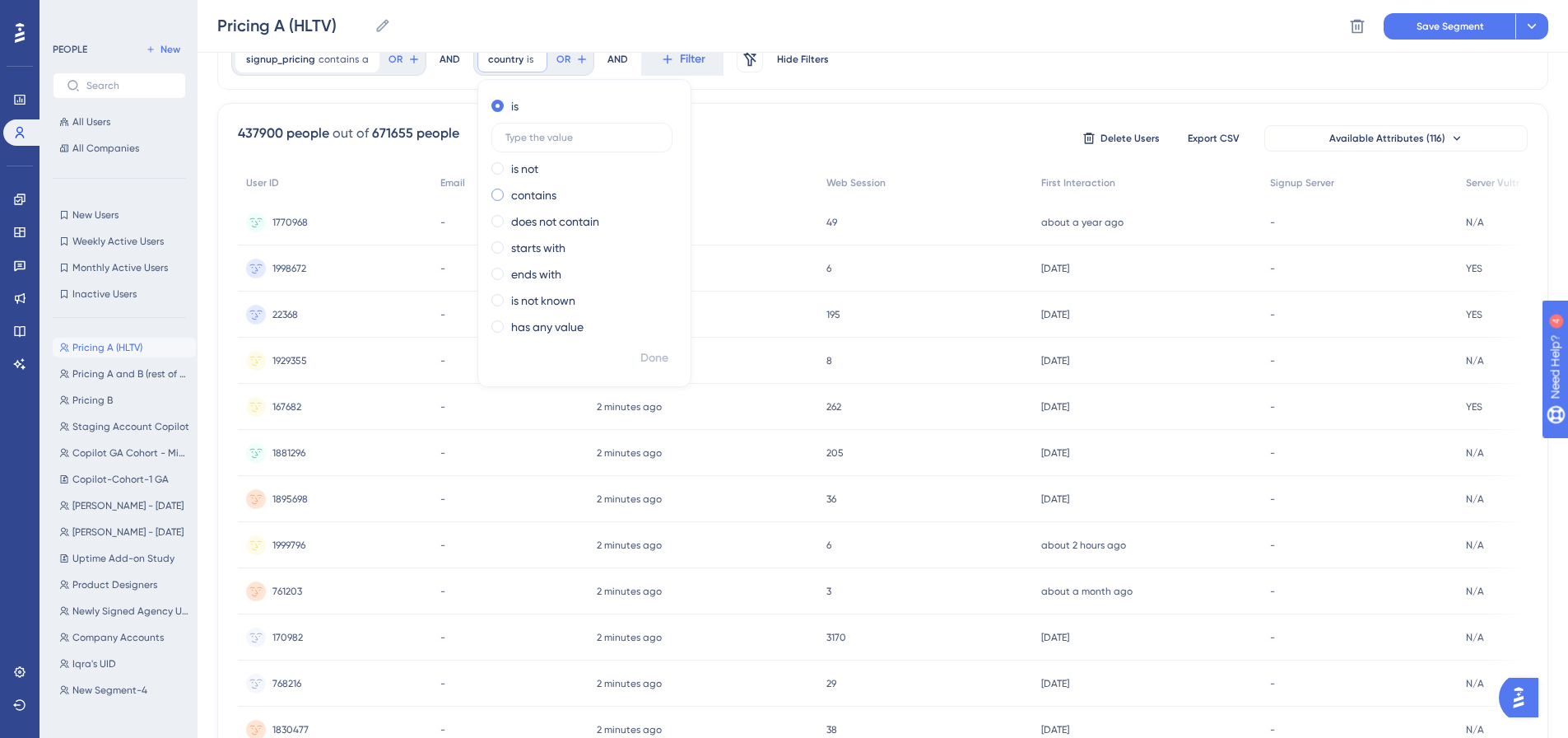
click at [531, 188] on label "contains" at bounding box center [533, 195] width 45 height 19
click at [523, 182] on label at bounding box center [582, 190] width 181 height 30
click at [523, 185] on input "text" at bounding box center [582, 190] width 153 height 11
type input "united kingdom"
drag, startPoint x: 645, startPoint y: 354, endPoint x: 659, endPoint y: 330, distance: 27.8
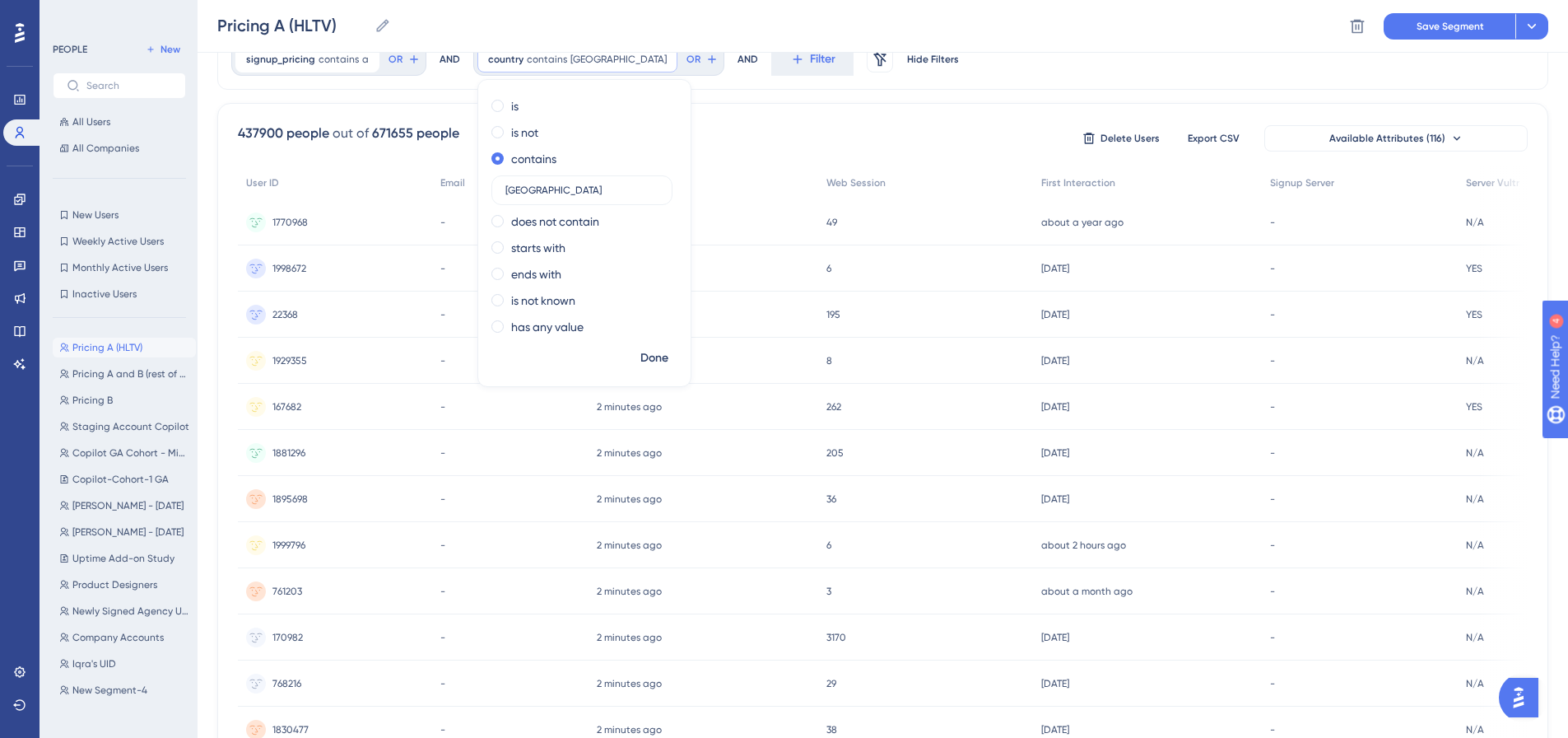
click at [646, 354] on span "Done" at bounding box center [654, 358] width 28 height 19
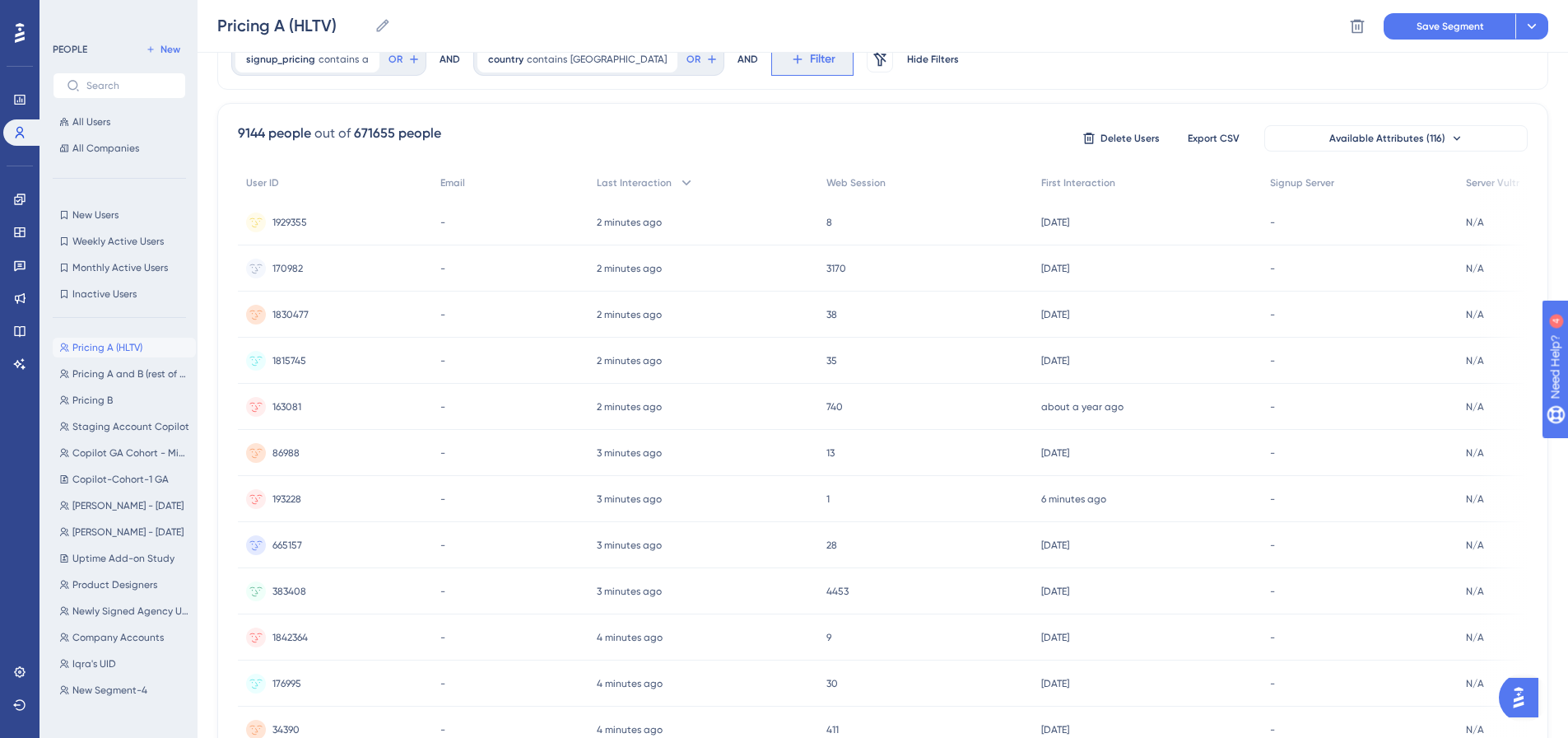
click at [771, 70] on button "Filter" at bounding box center [813, 59] width 83 height 33
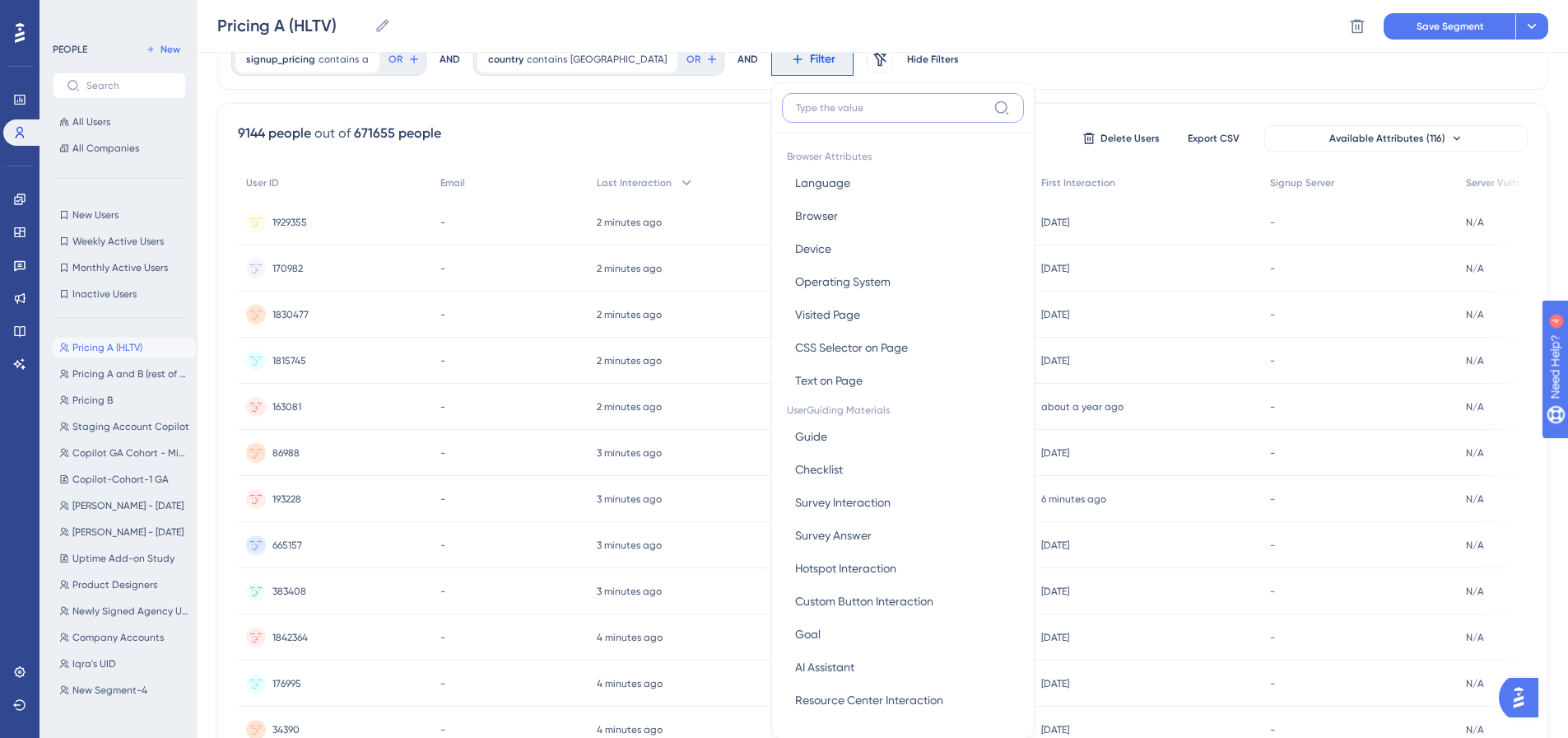
scroll to position [119, 0]
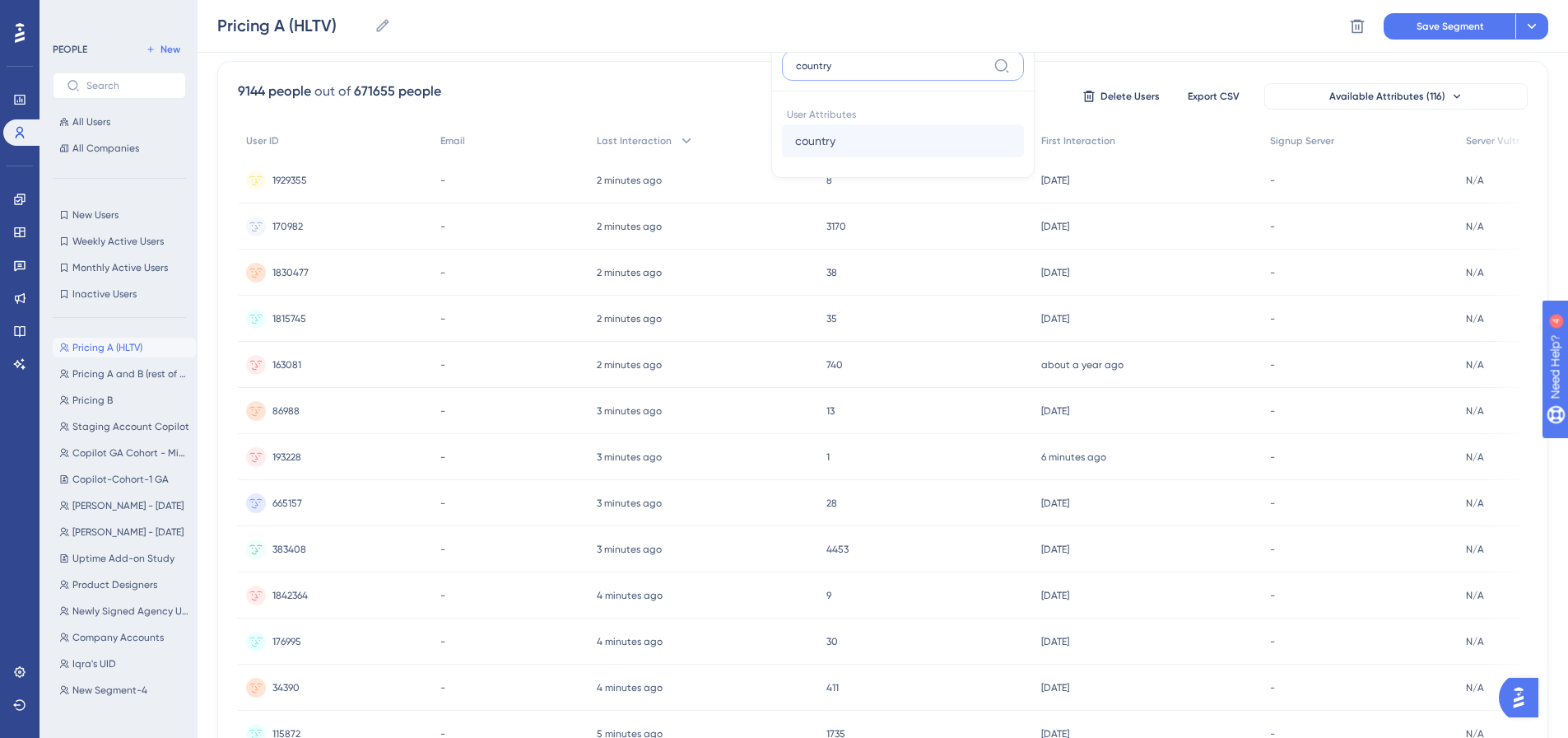
type input "country"
click at [795, 146] on span "country" at bounding box center [815, 141] width 40 height 19
click at [835, 98] on input "text" at bounding box center [879, 95] width 153 height 11
click at [841, 160] on div "contains" at bounding box center [879, 153] width 179 height 19
type input "australia"
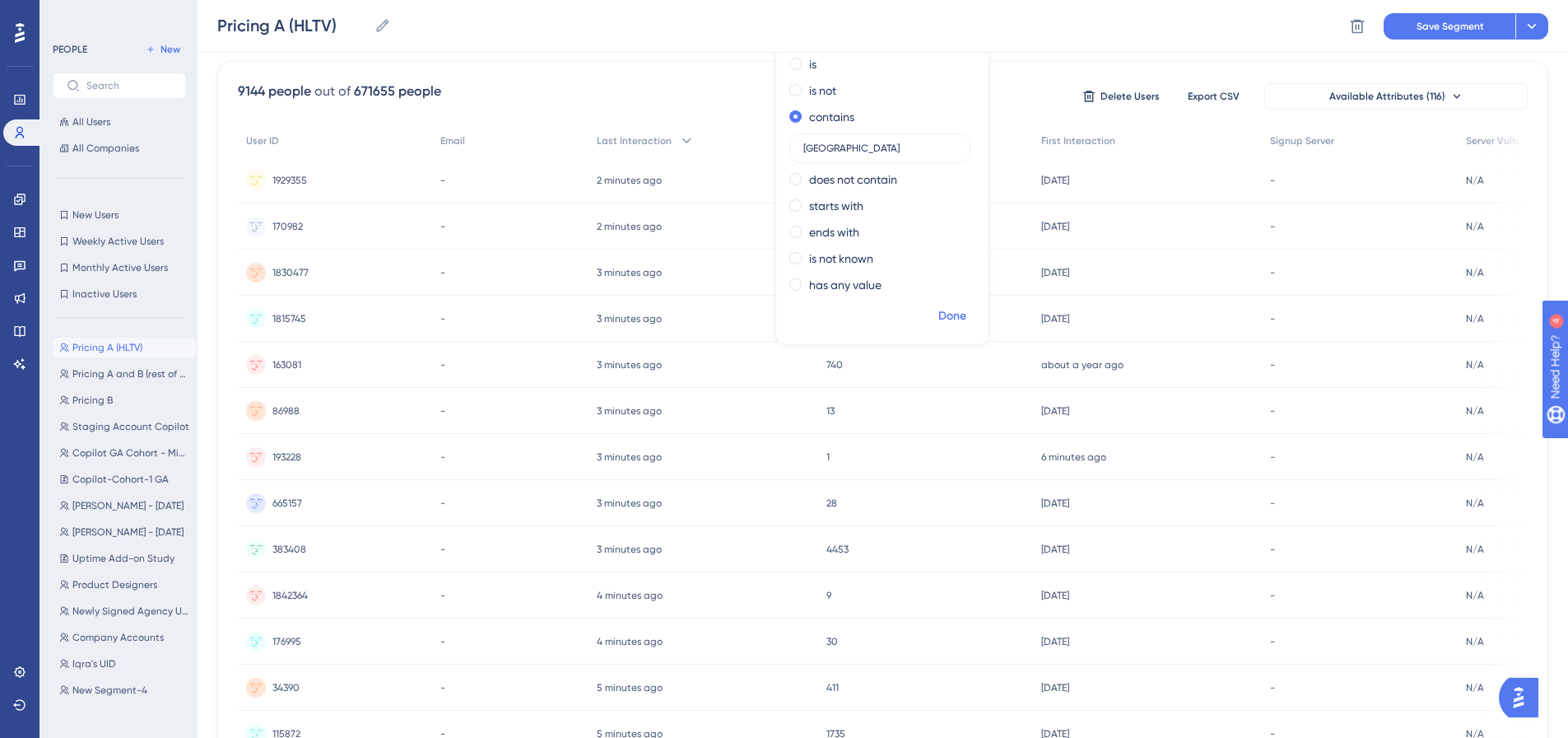
click at [938, 311] on span "Done" at bounding box center [952, 316] width 28 height 19
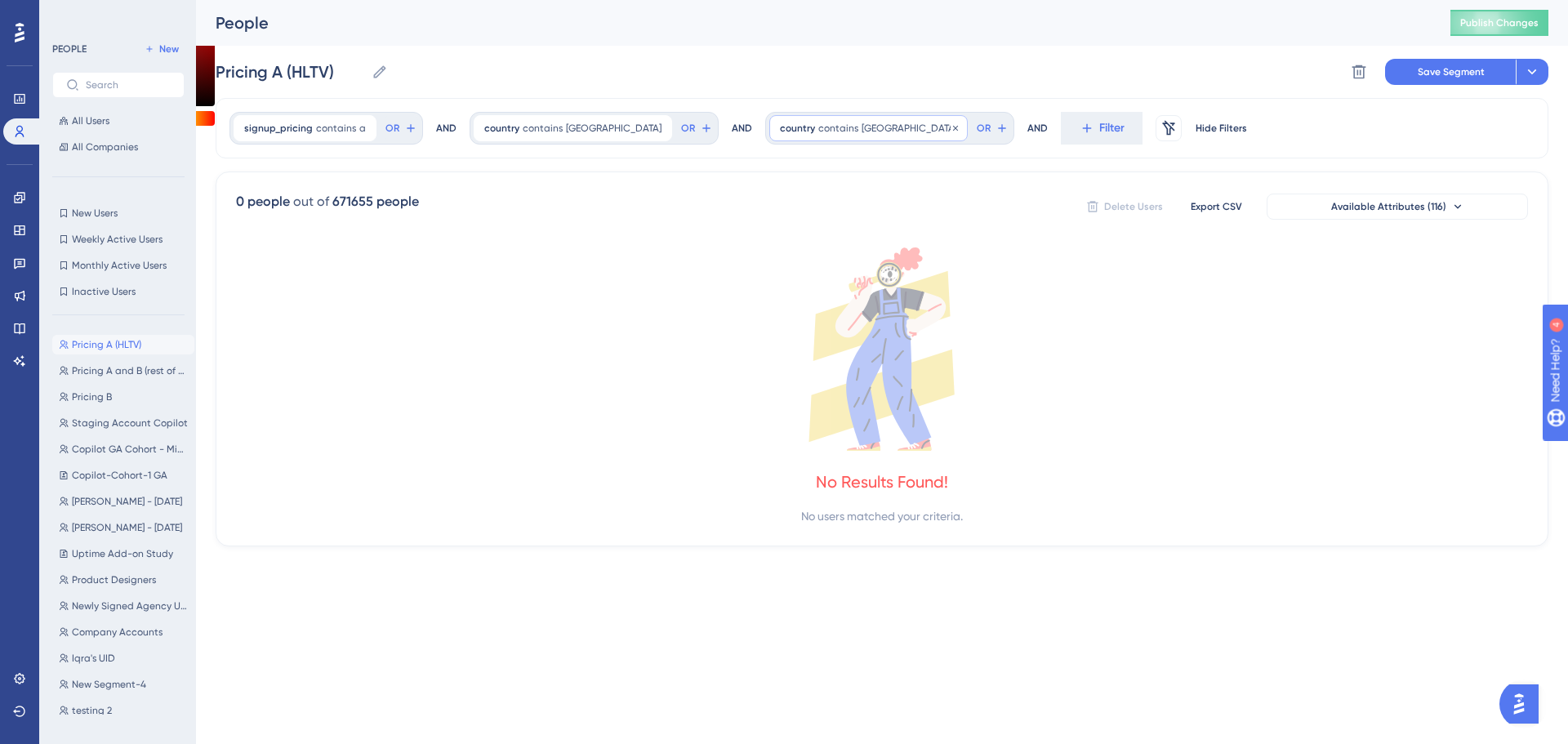
click at [823, 132] on span "contains" at bounding box center [839, 127] width 40 height 13
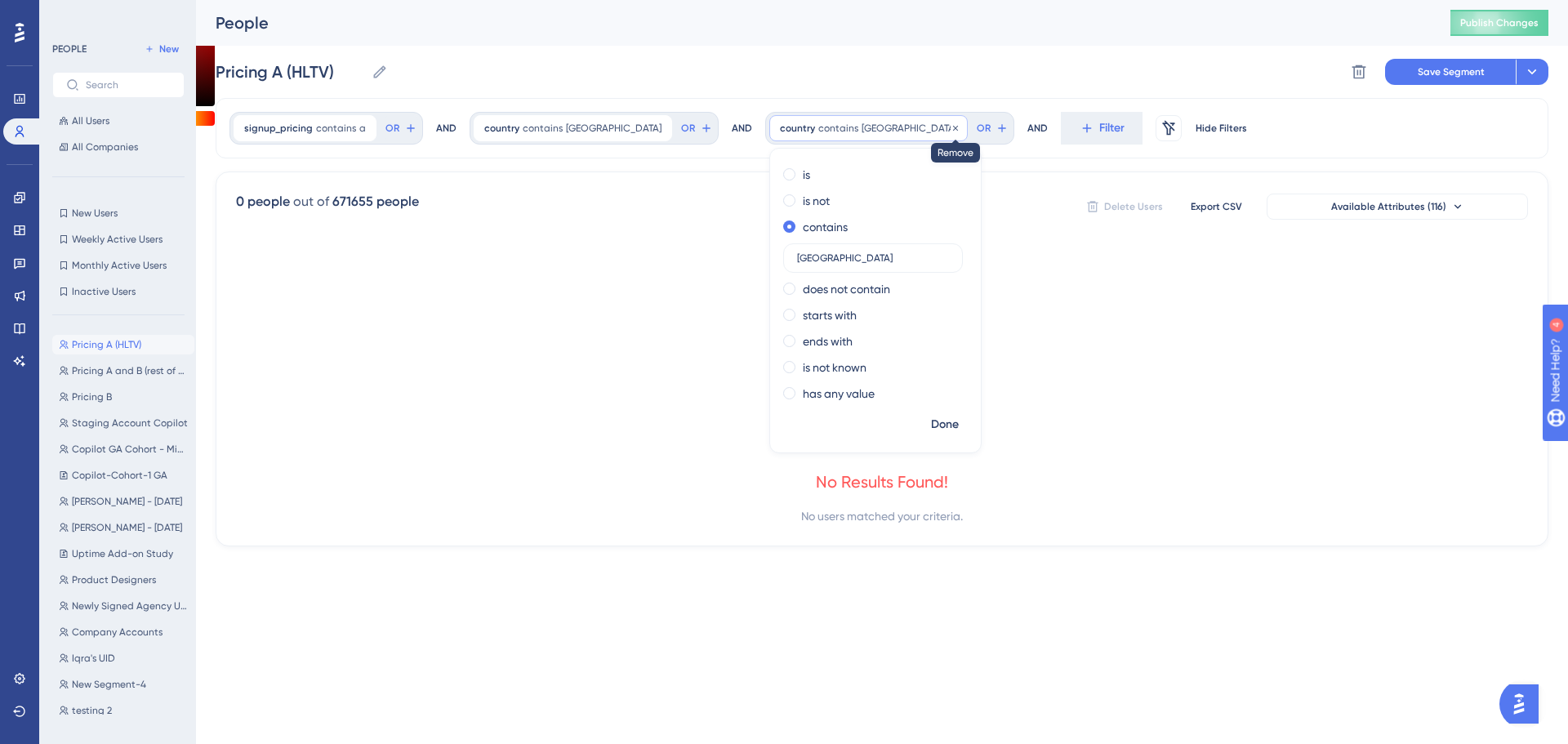
click at [950, 129] on icon at bounding box center [955, 127] width 10 height 10
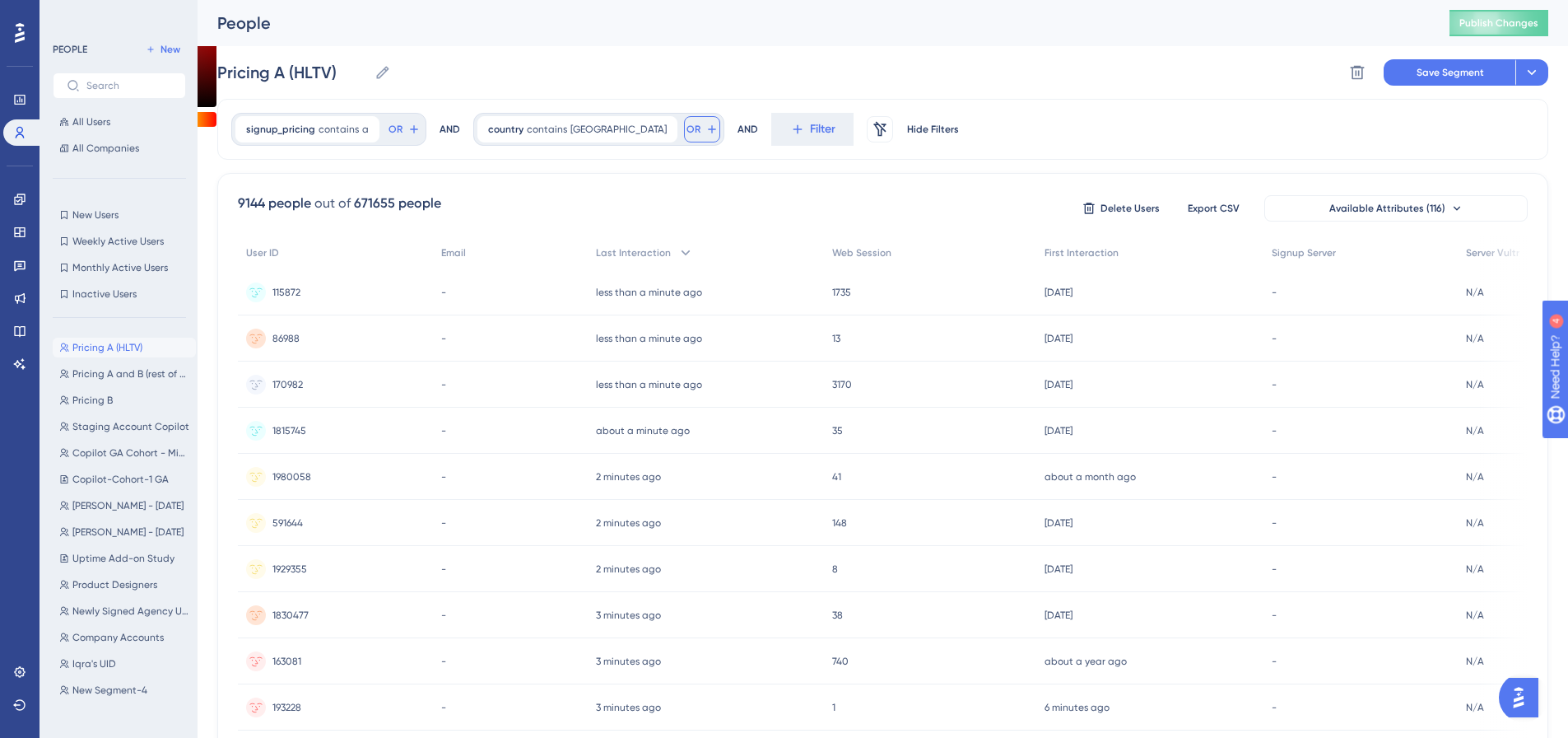
click at [705, 124] on icon at bounding box center [711, 128] width 13 height 13
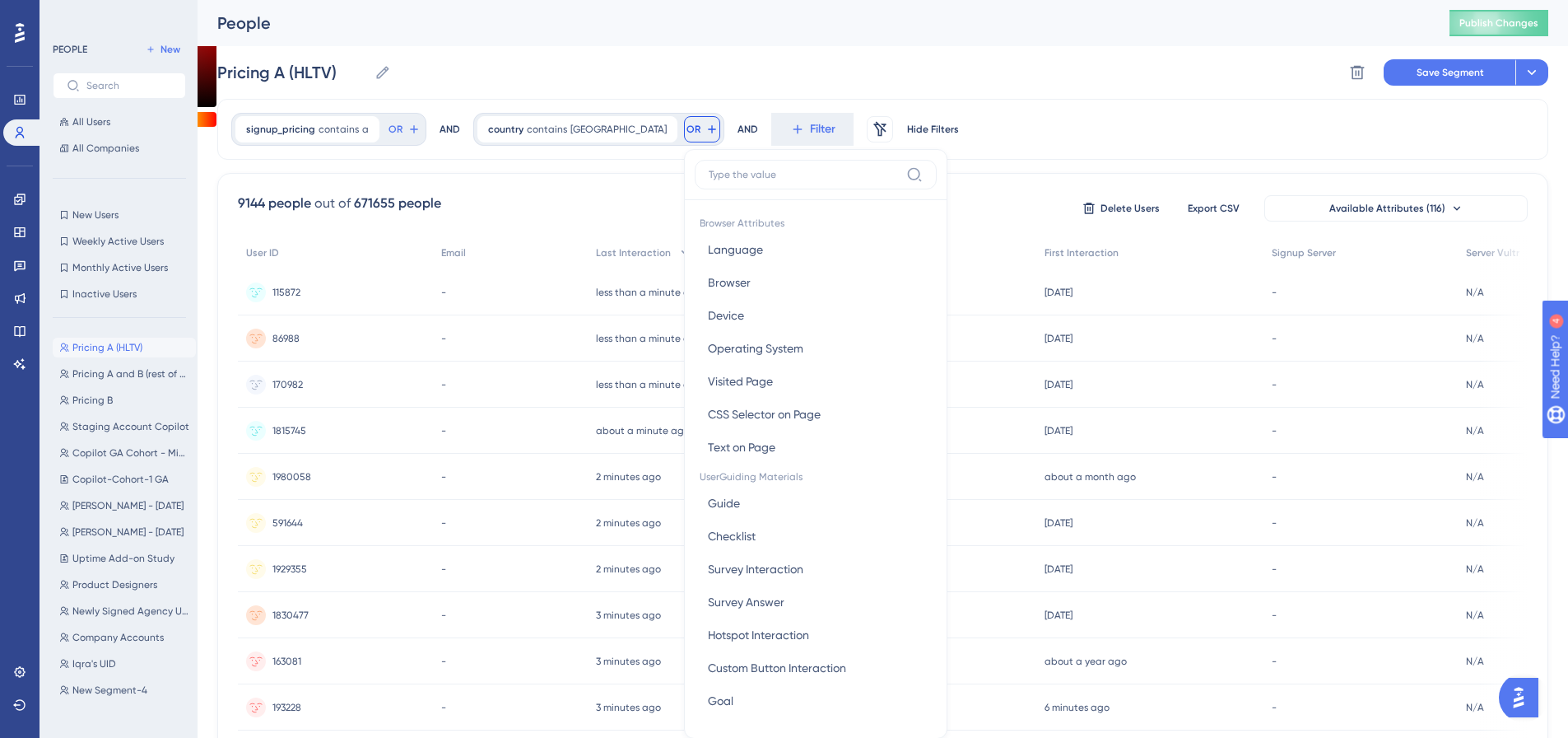
scroll to position [75, 0]
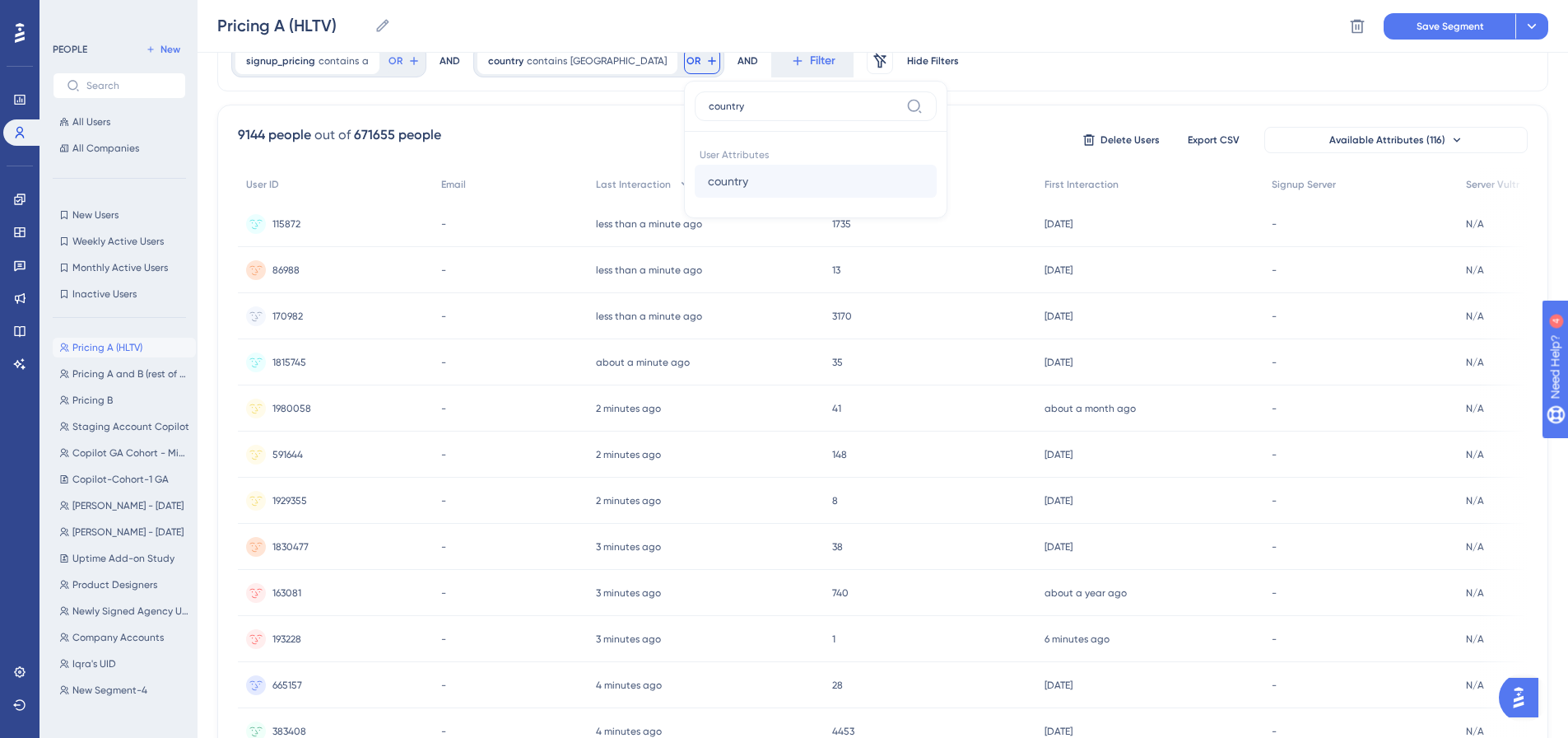
type input "country"
click at [708, 180] on span "country" at bounding box center [728, 181] width 40 height 19
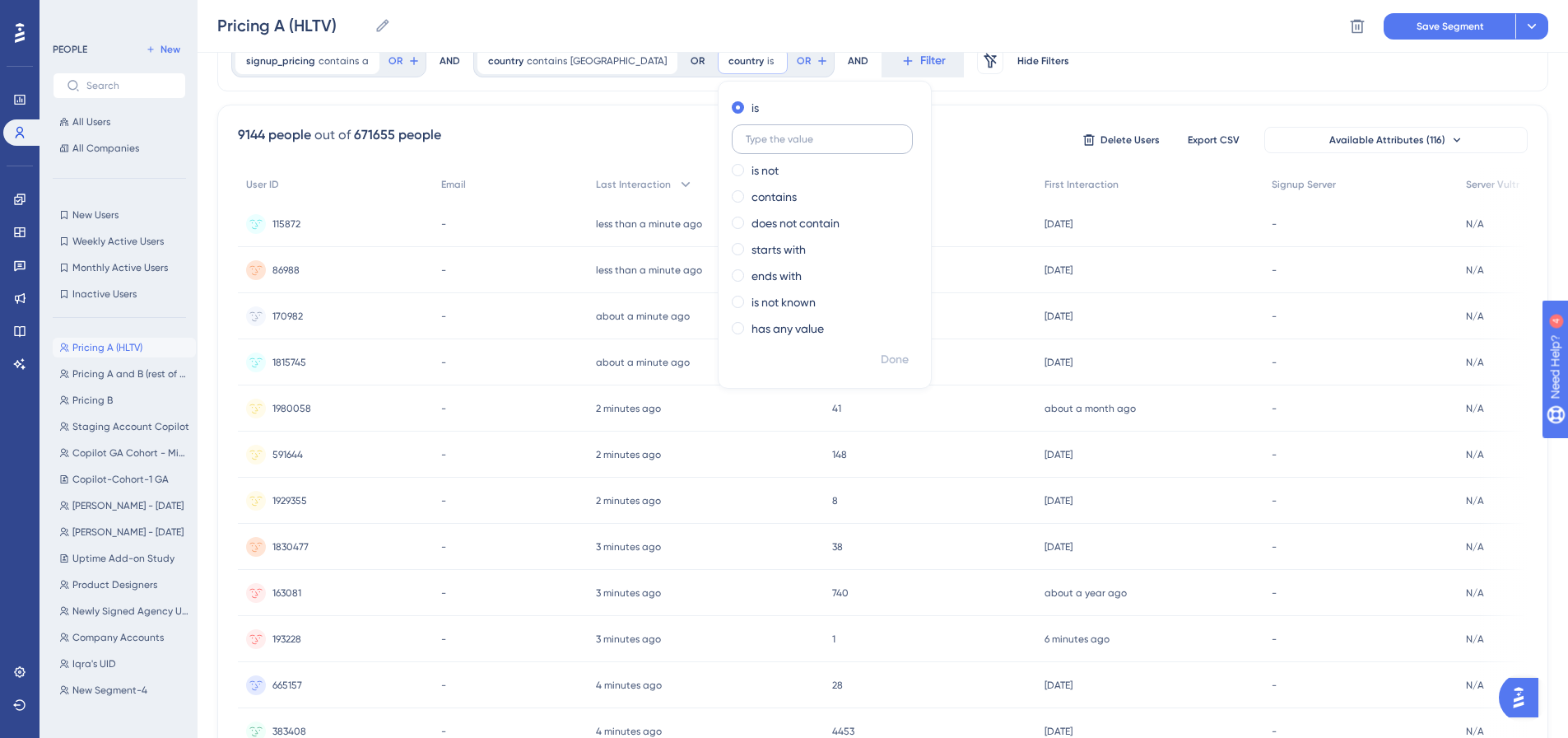
click at [768, 142] on input "text" at bounding box center [822, 139] width 153 height 11
click at [755, 186] on label "contains" at bounding box center [773, 196] width 45 height 19
type input "australia"
click at [880, 354] on span "Done" at bounding box center [894, 360] width 28 height 19
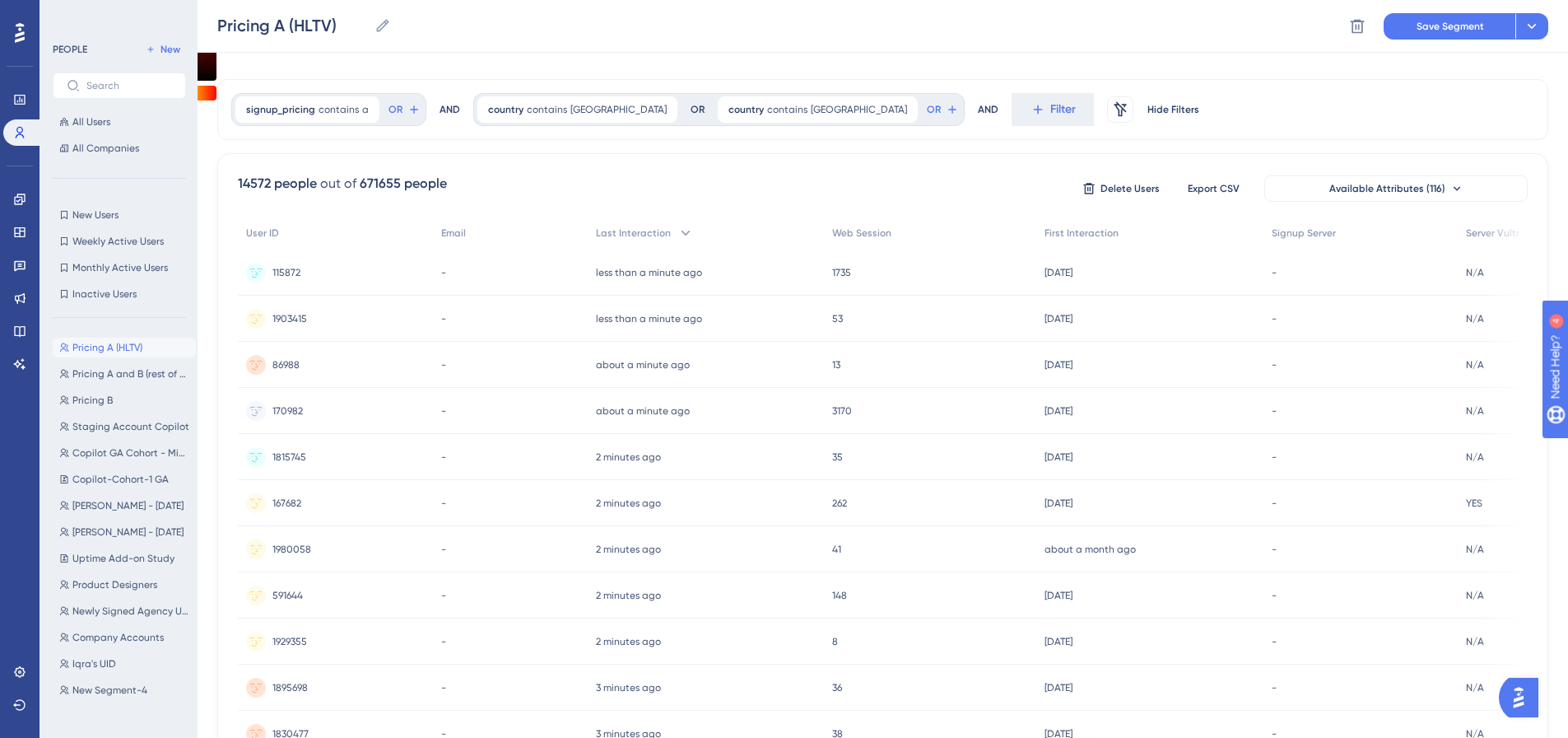
scroll to position [0, 0]
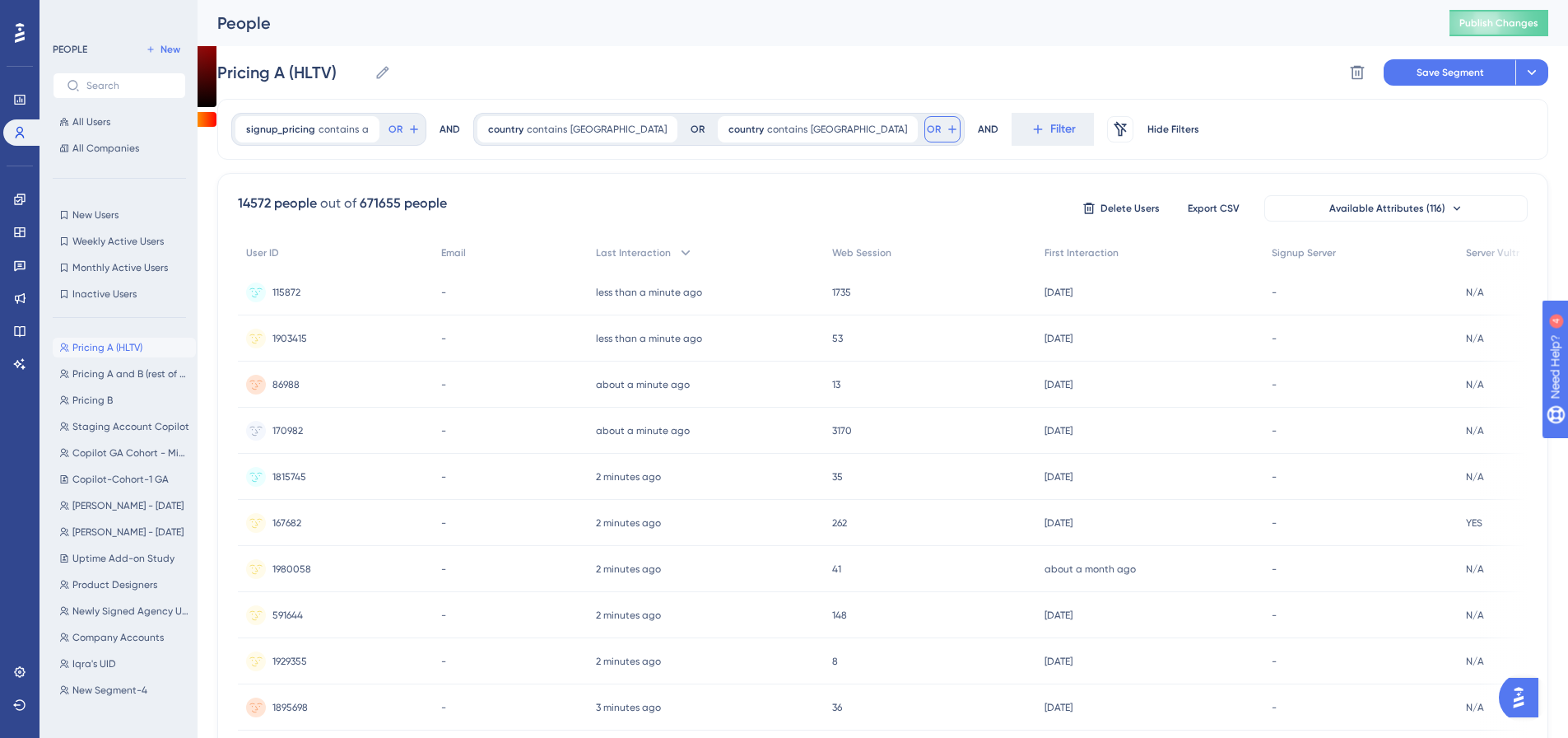
click at [945, 134] on icon at bounding box center [952, 128] width 13 height 13
type input "countr"
click at [948, 240] on span "country" at bounding box center [968, 249] width 40 height 19
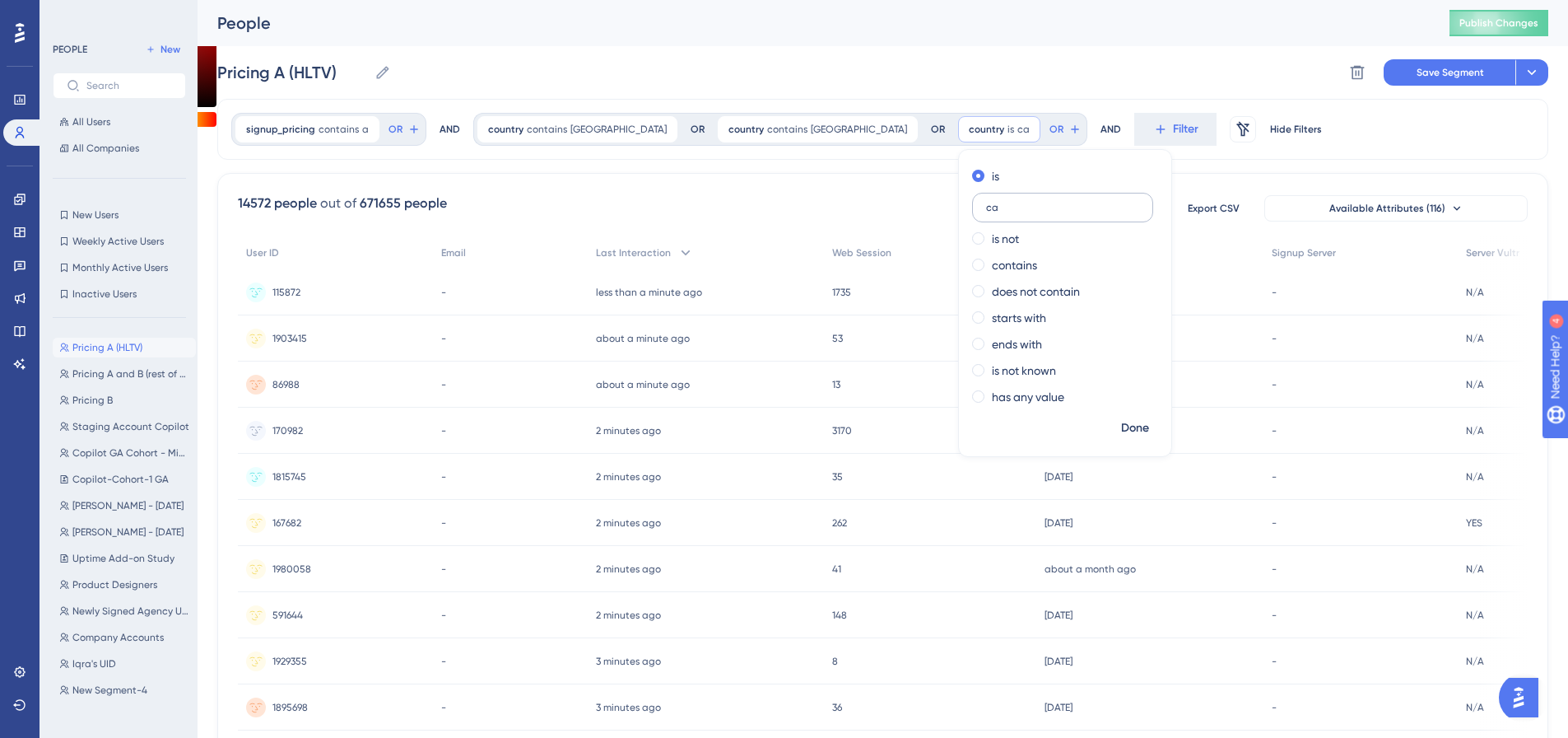
type input "c"
click at [992, 265] on label "contains" at bounding box center [1014, 265] width 45 height 19
click at [972, 251] on label at bounding box center [1062, 260] width 181 height 30
click at [986, 254] on input "text" at bounding box center [1062, 259] width 153 height 11
type input "canada"
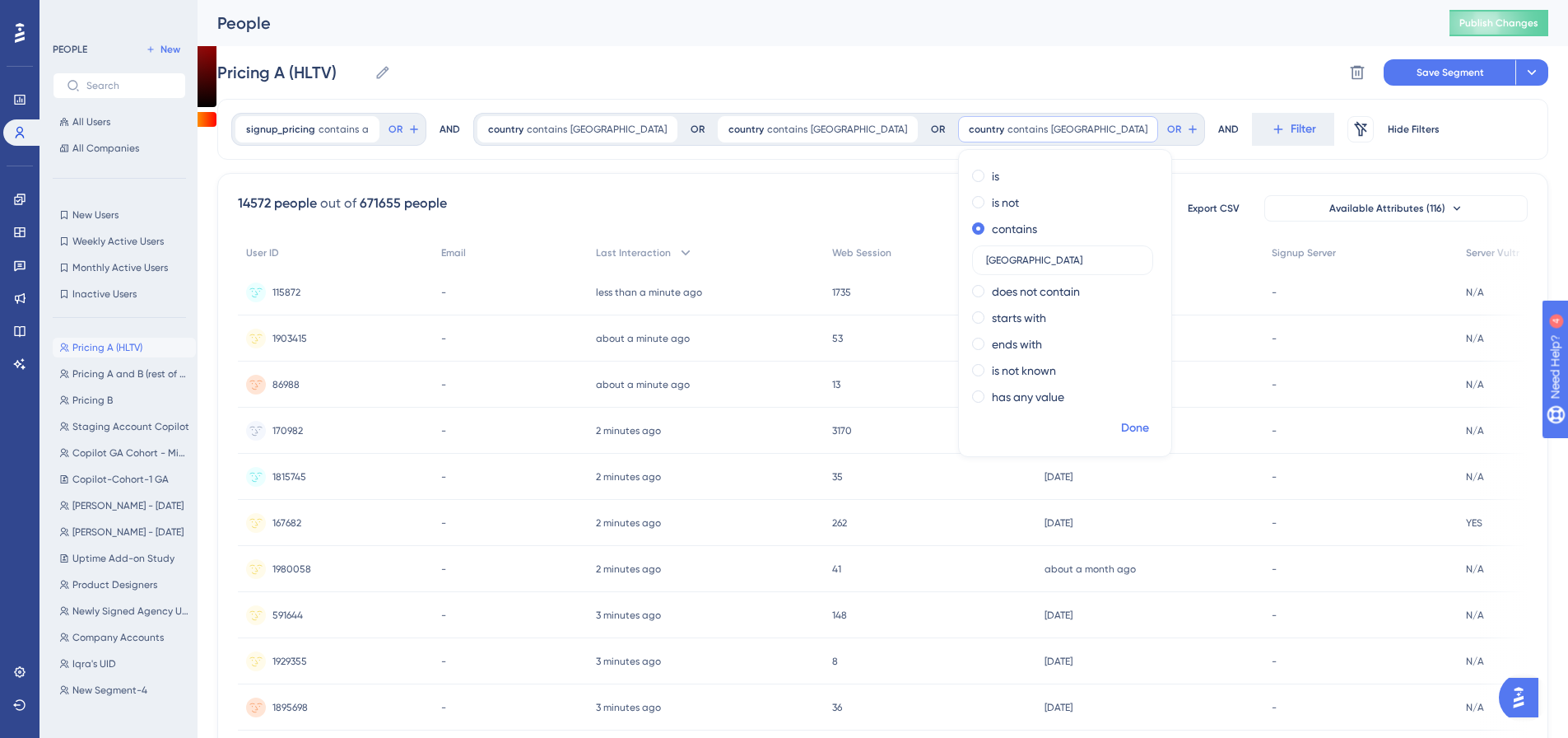
click at [1121, 430] on span "Done" at bounding box center [1135, 427] width 28 height 19
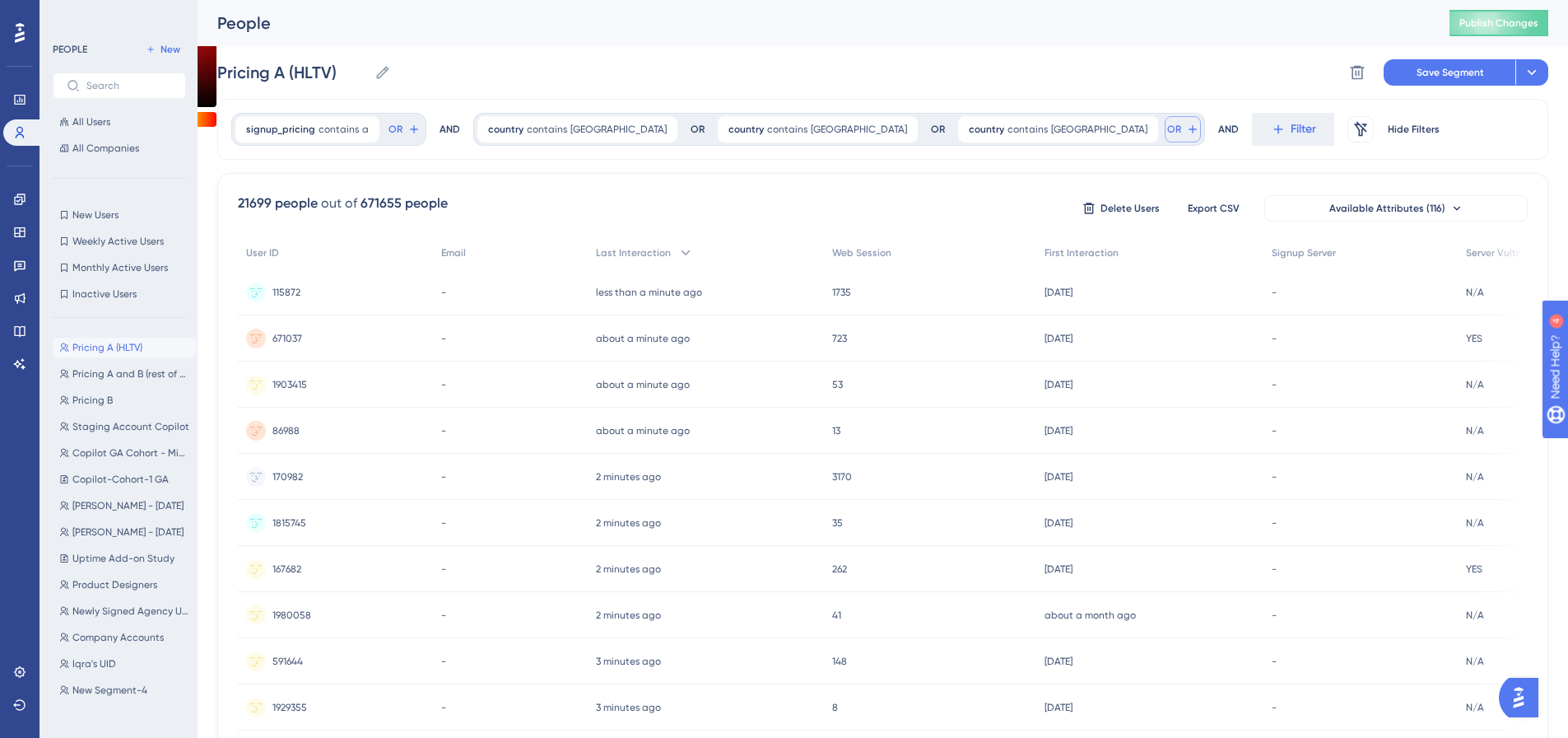
click at [1186, 128] on icon at bounding box center [1192, 128] width 13 height 13
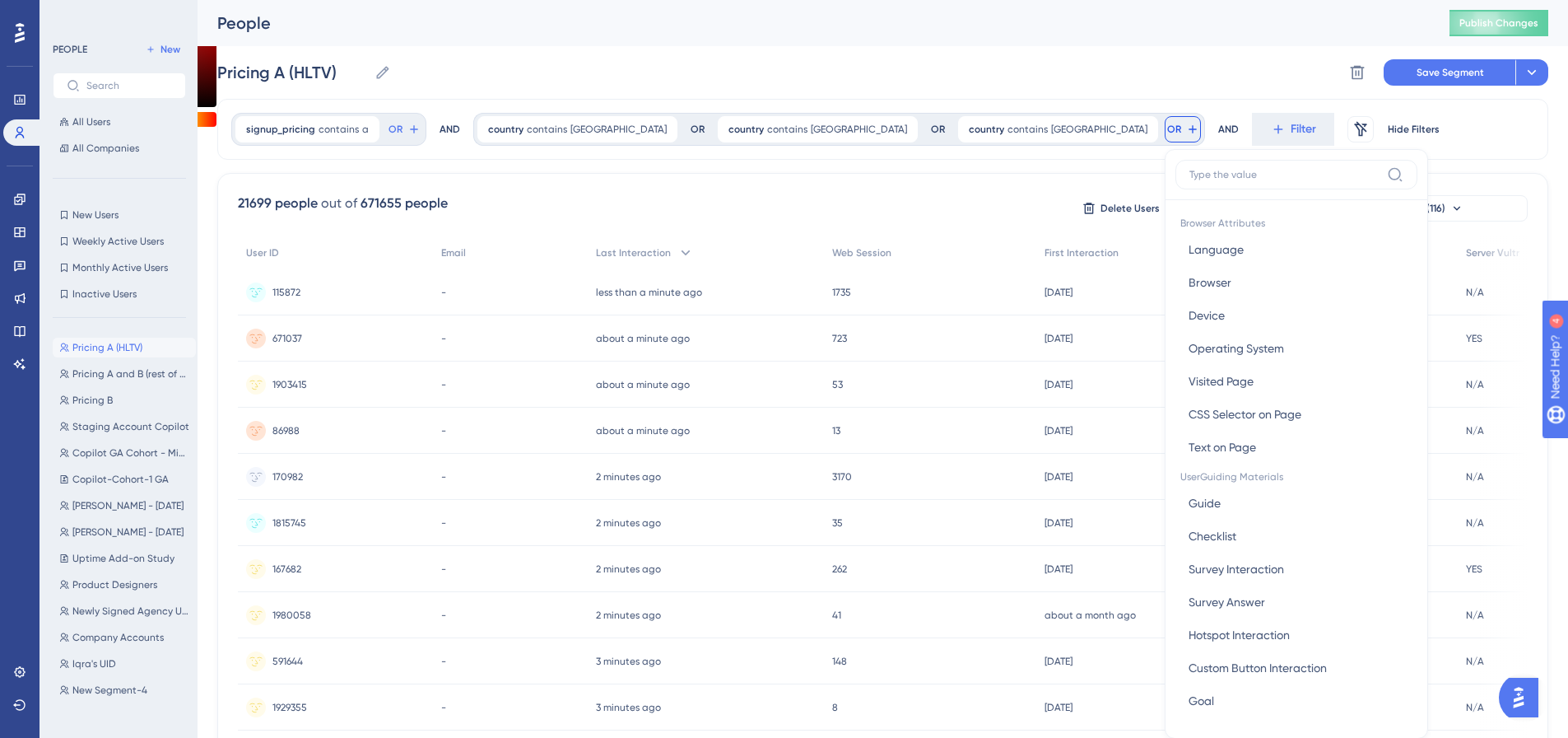
scroll to position [75, 0]
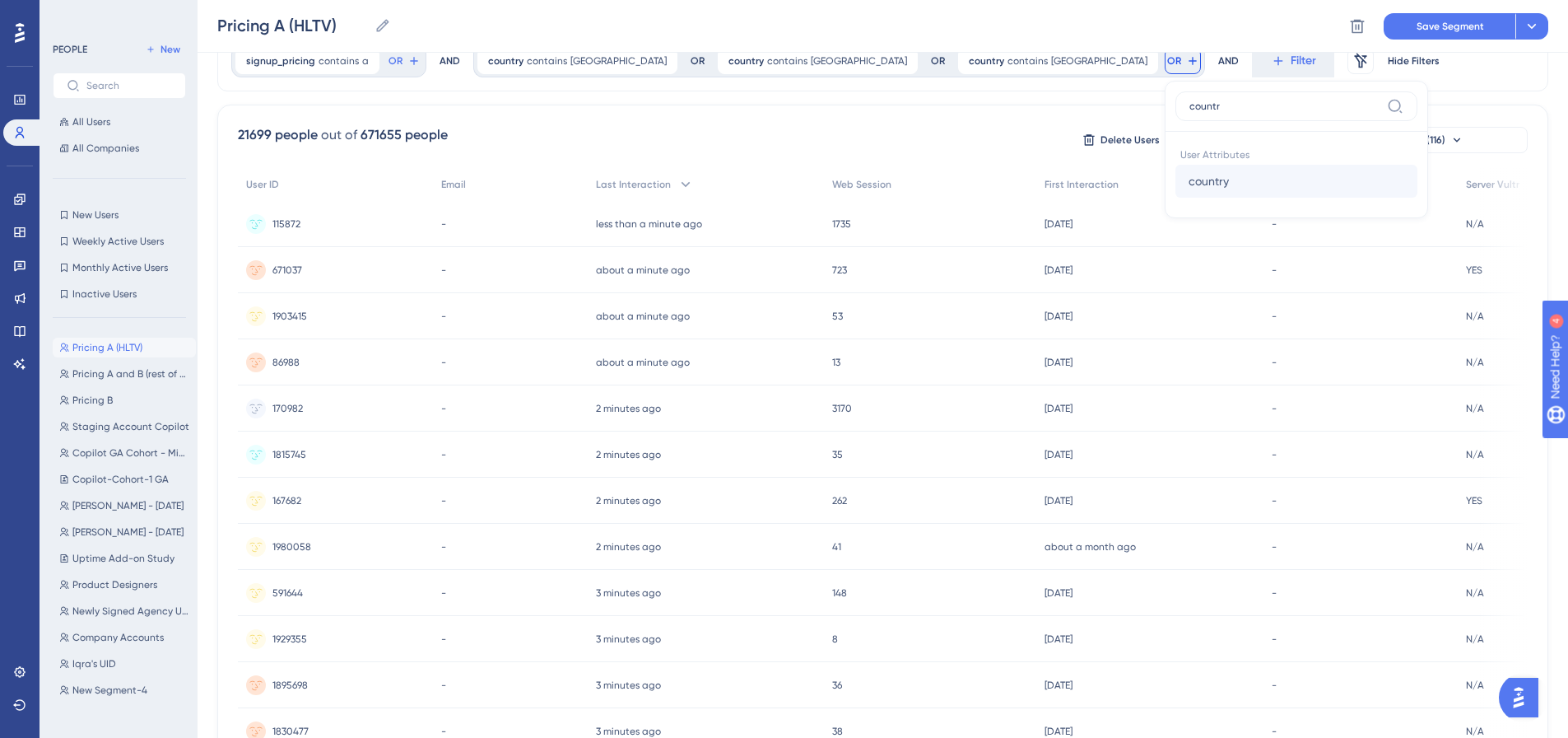
type input "countr"
click at [1175, 181] on button "country country" at bounding box center [1295, 180] width 242 height 33
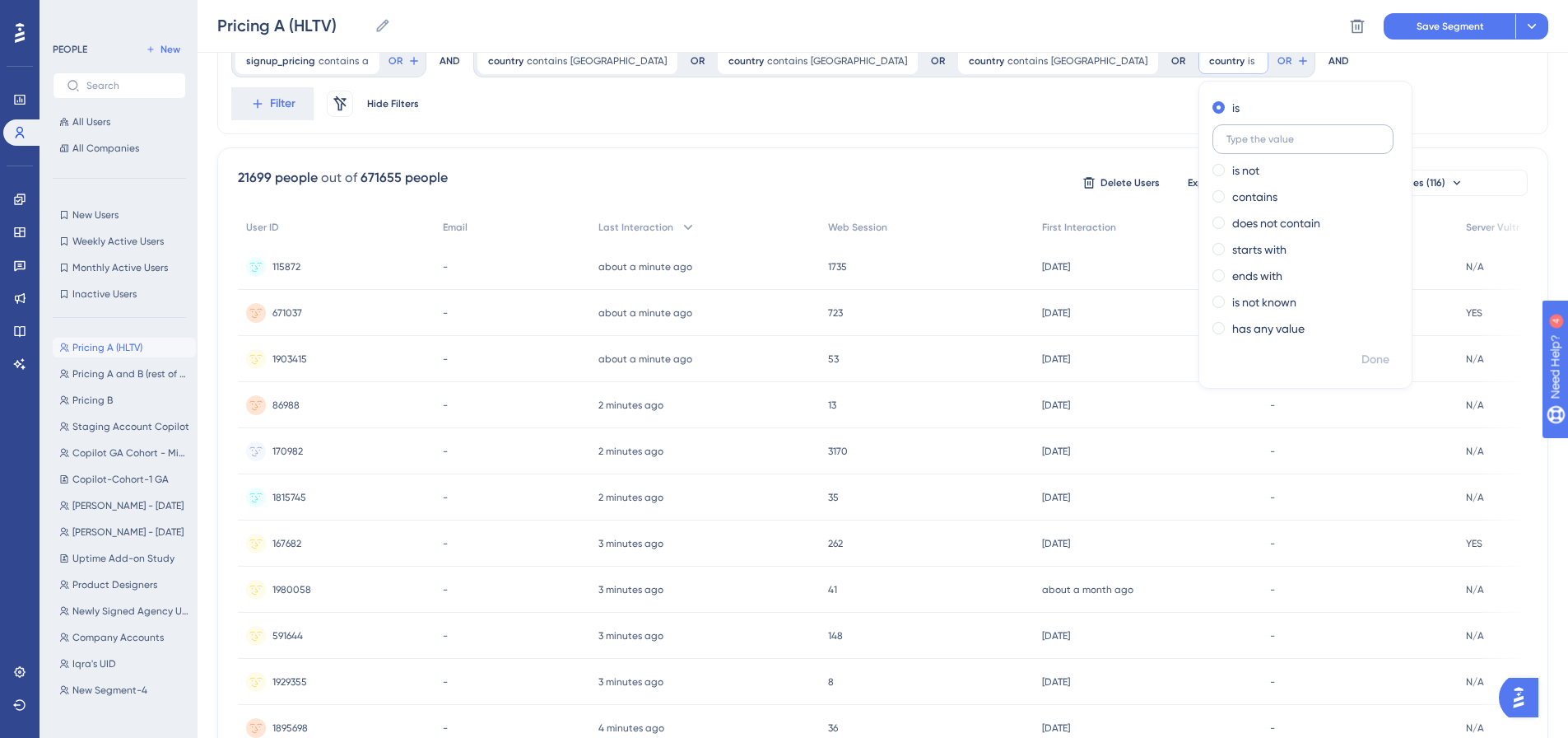
click at [1226, 144] on input "text" at bounding box center [1302, 139] width 153 height 11
type input "united states"
click at [1361, 353] on span "Done" at bounding box center [1375, 360] width 28 height 19
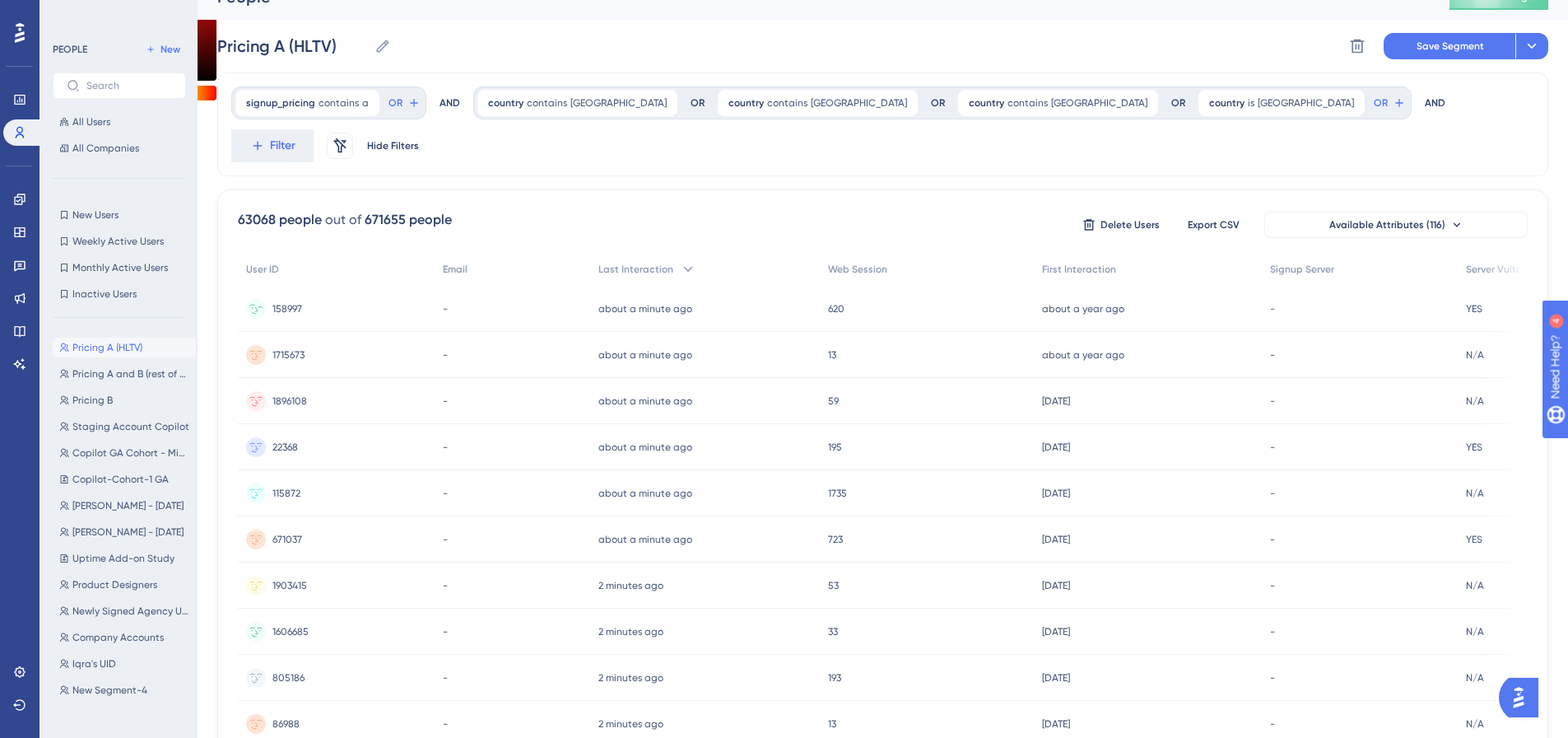
scroll to position [0, 0]
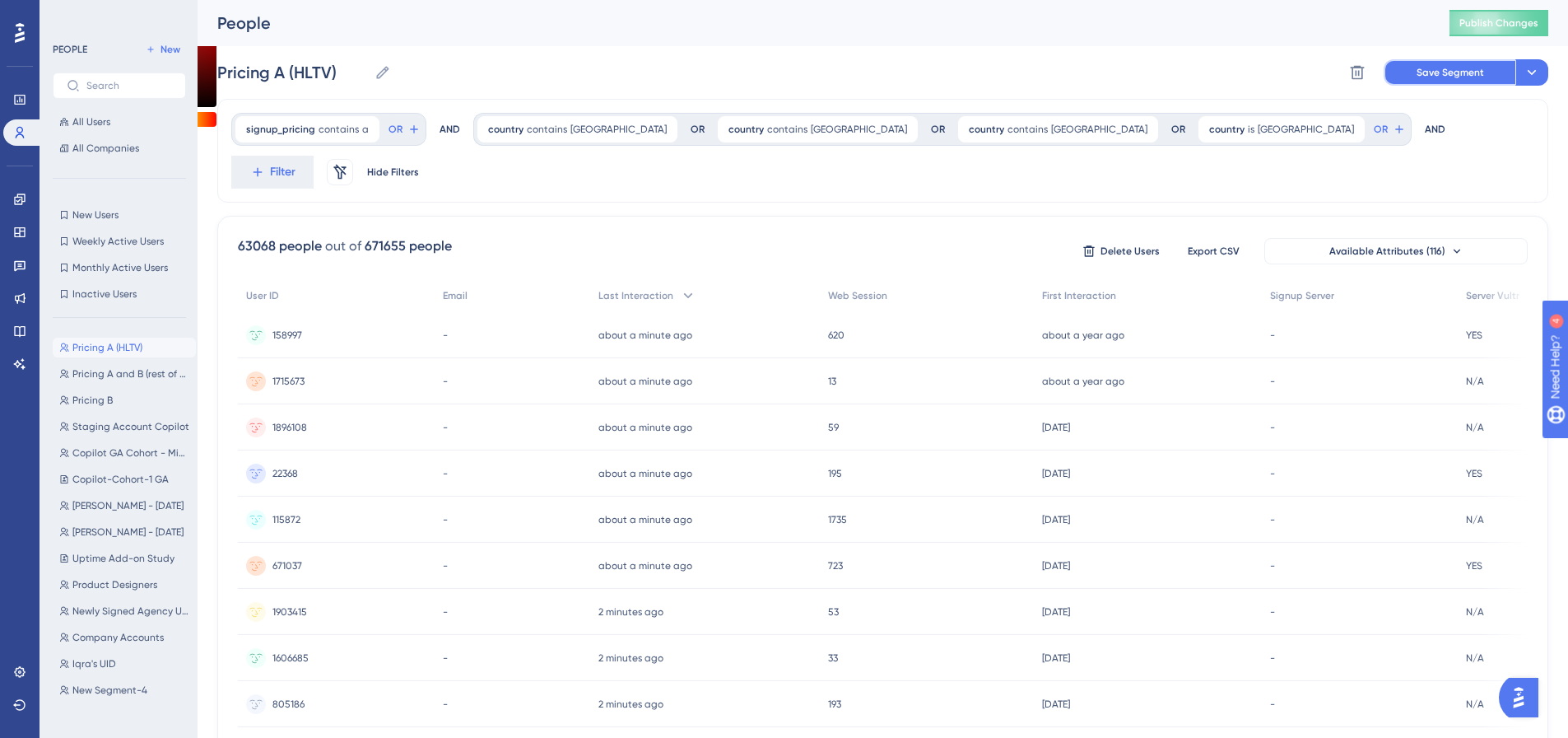
click at [1432, 71] on span "Save Segment" at bounding box center [1450, 72] width 68 height 13
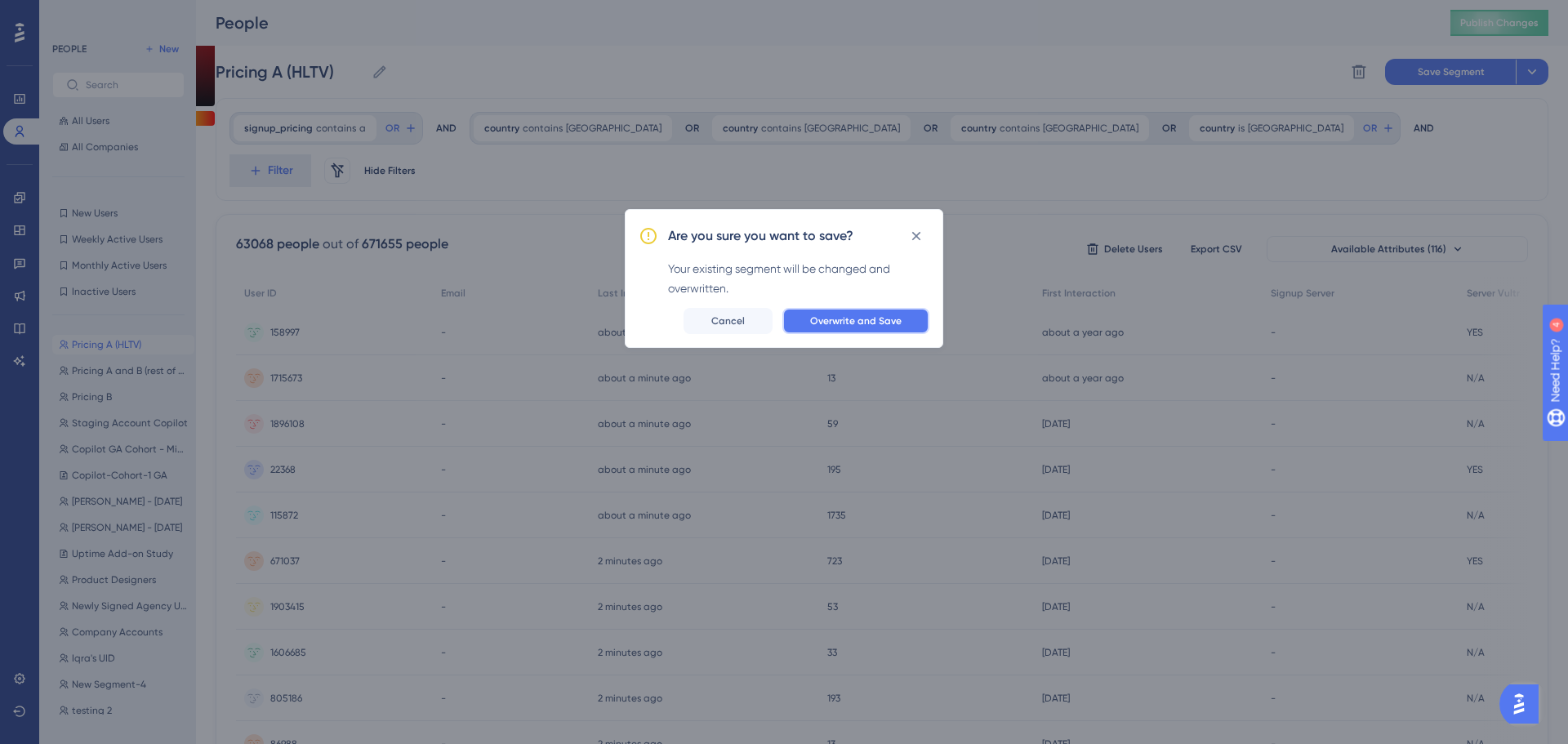
click at [845, 316] on span "Overwrite and Save" at bounding box center [855, 320] width 92 height 13
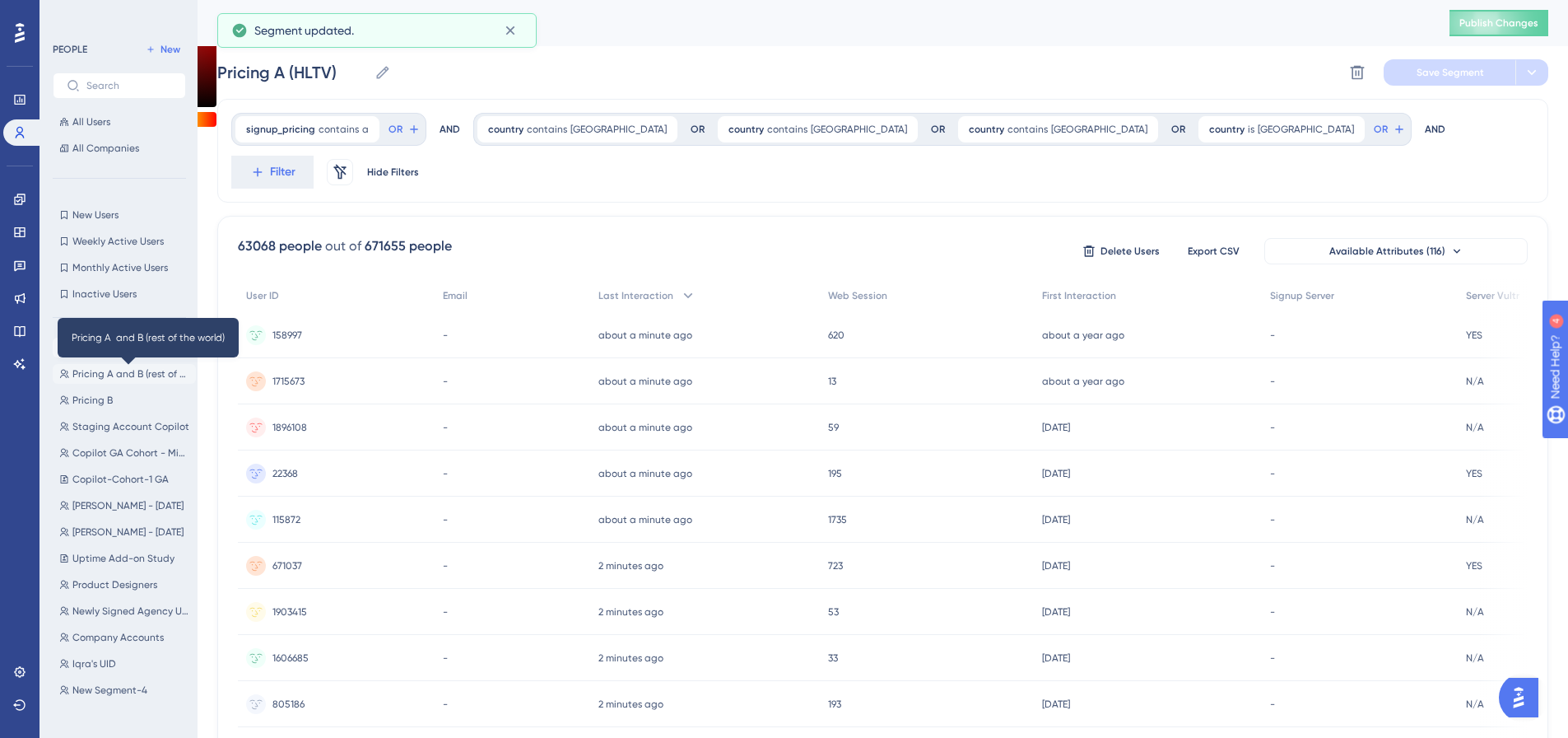
click at [111, 374] on span "Pricing A and B (rest of the world)" at bounding box center [130, 373] width 117 height 13
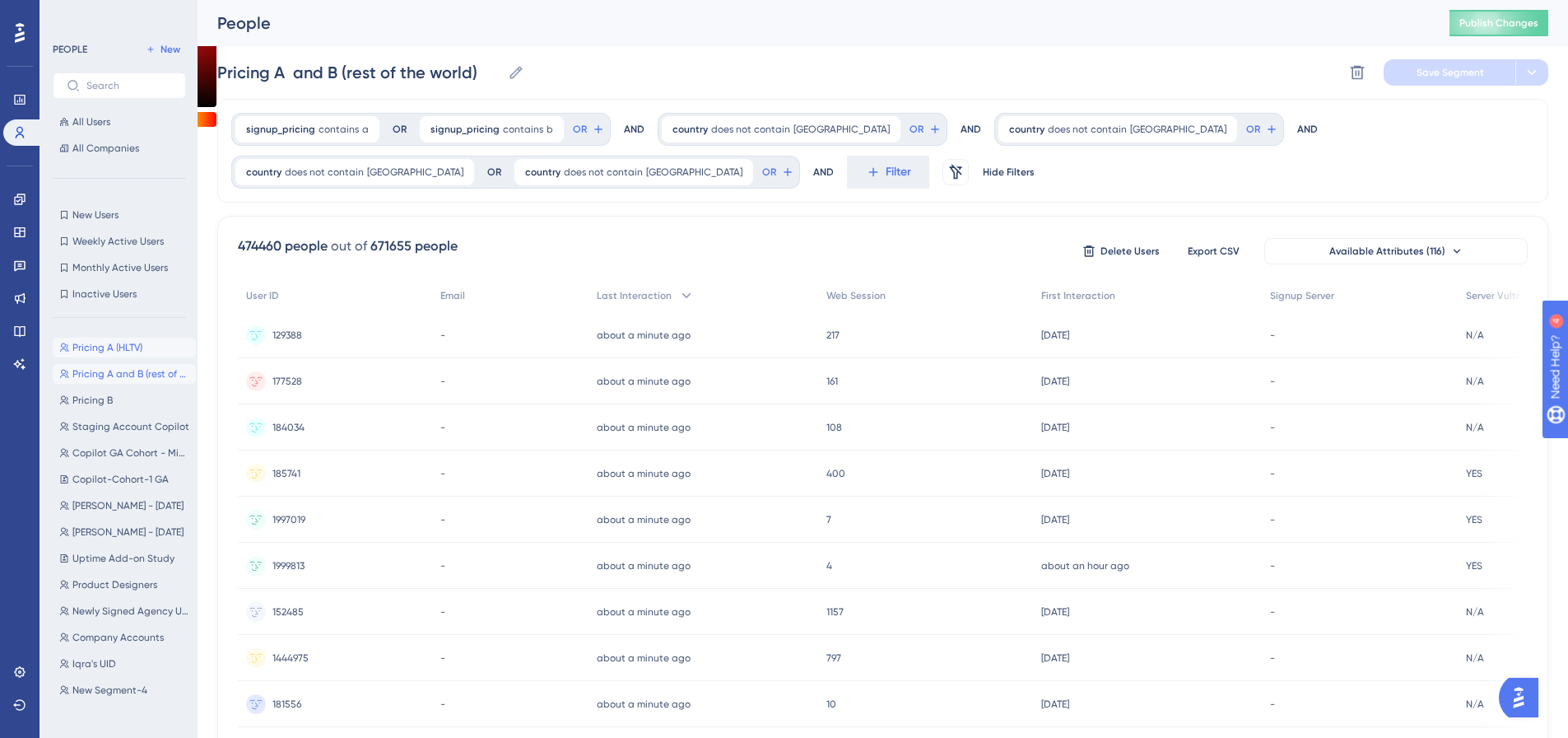
click at [113, 347] on span "Pricing A (HLTV)" at bounding box center [107, 347] width 70 height 13
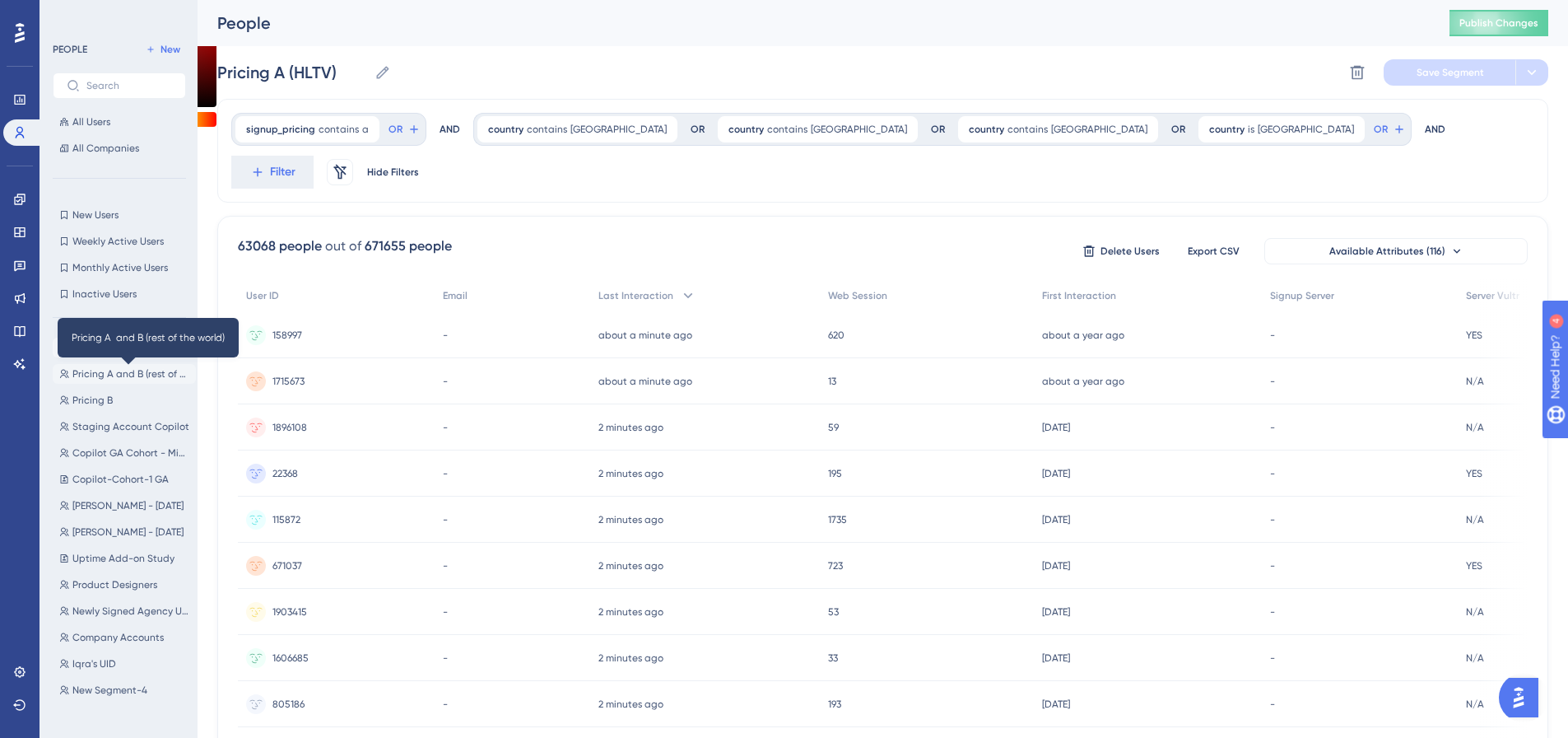
click at [130, 373] on span "Pricing A and B (rest of the world)" at bounding box center [130, 373] width 117 height 13
type input "Pricing A and B (rest of the world)"
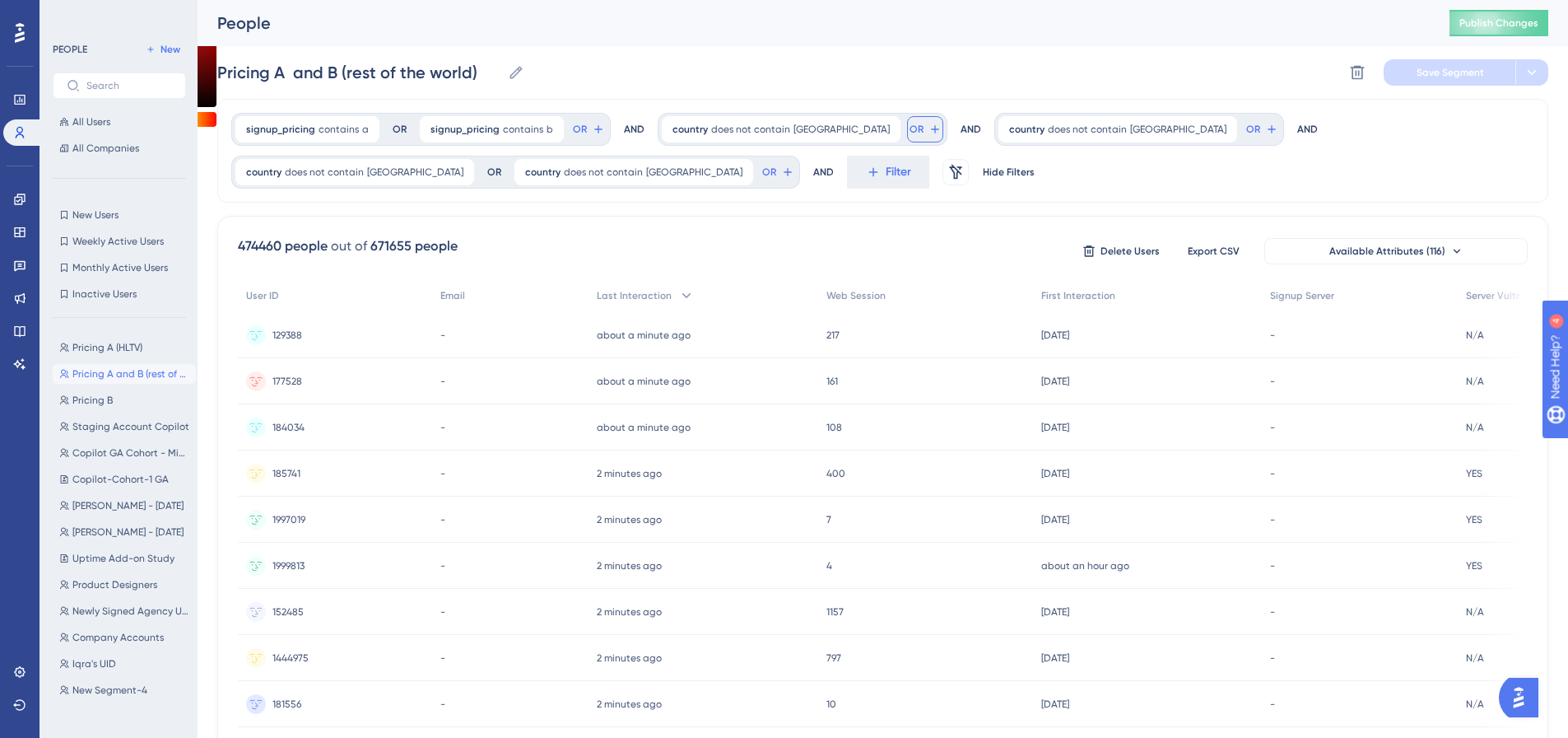
click at [929, 129] on icon at bounding box center [935, 128] width 13 height 13
type input "country"
click at [944, 253] on button "country country" at bounding box center [1038, 249] width 242 height 33
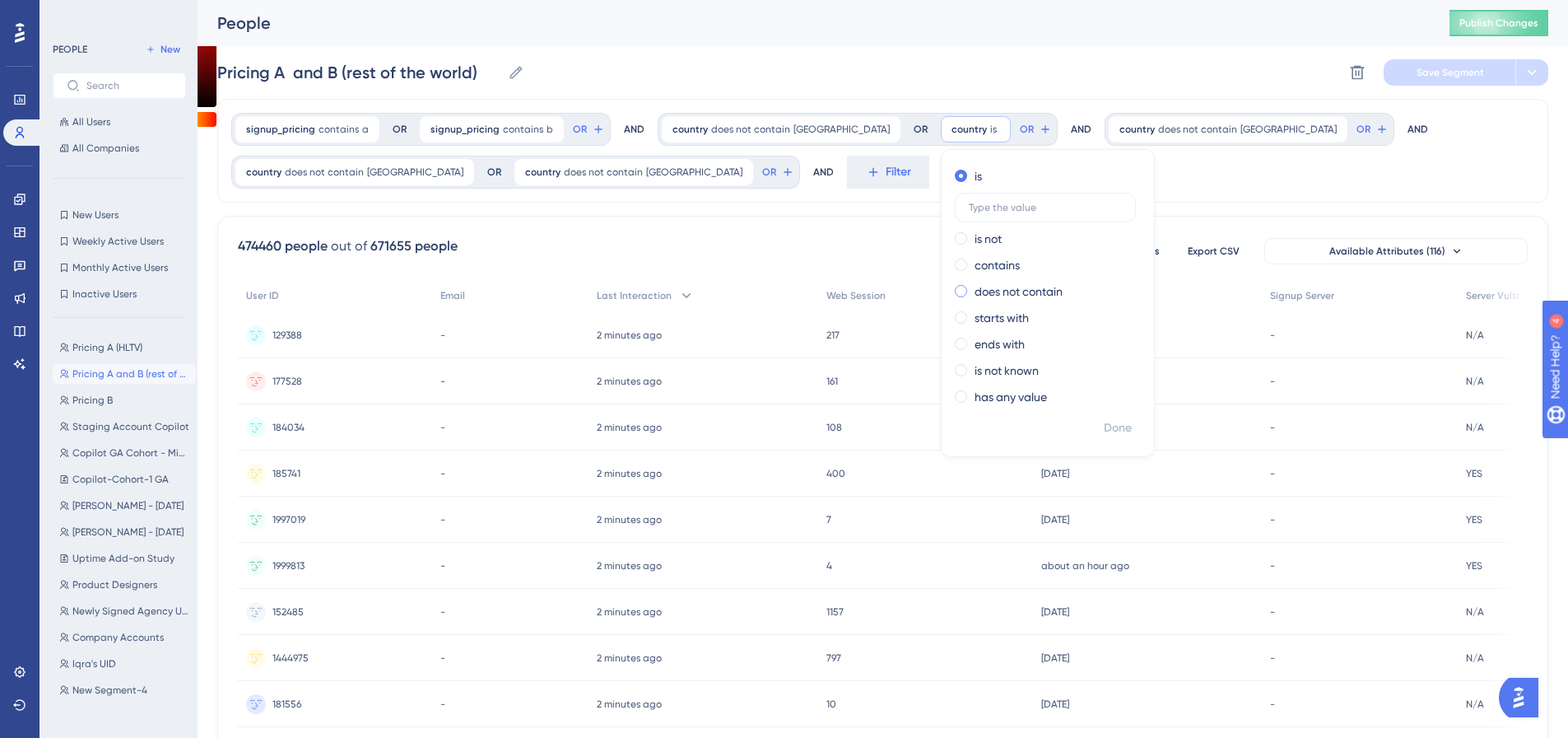
click at [974, 294] on label "does not contain" at bounding box center [1018, 291] width 88 height 19
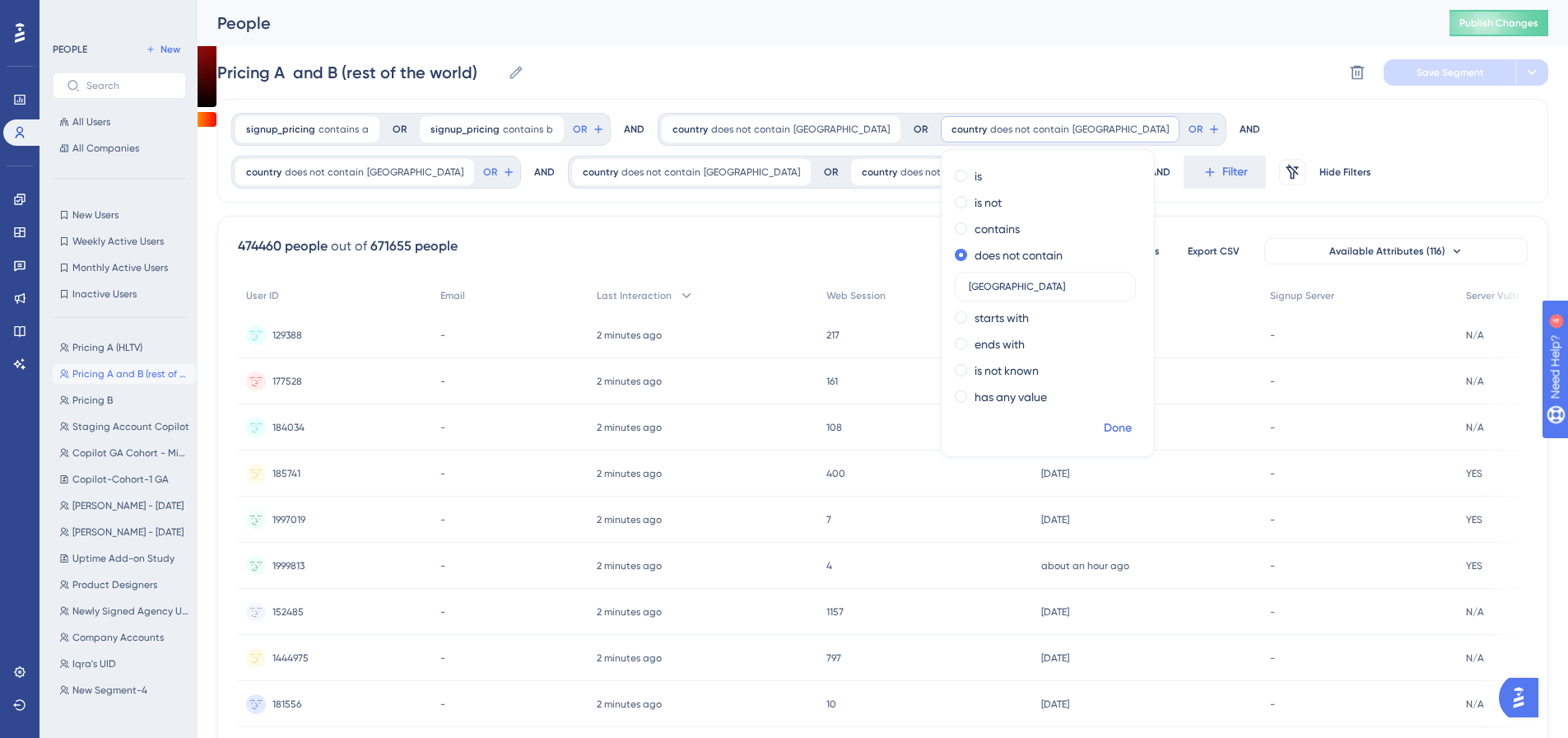
type input "united kingdom"
click at [1104, 427] on span "Done" at bounding box center [1118, 427] width 28 height 19
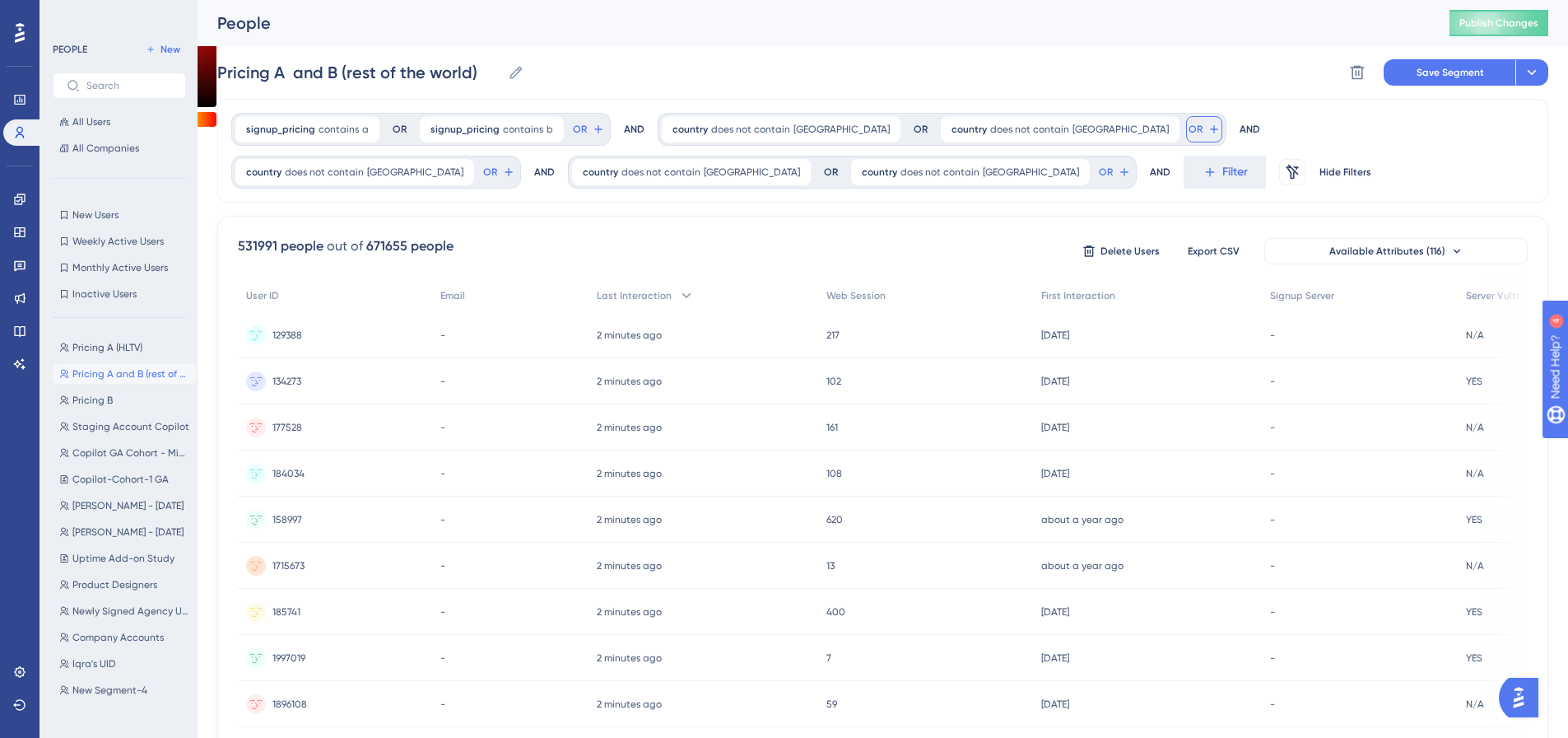
click at [1207, 128] on icon at bounding box center [1214, 128] width 13 height 13
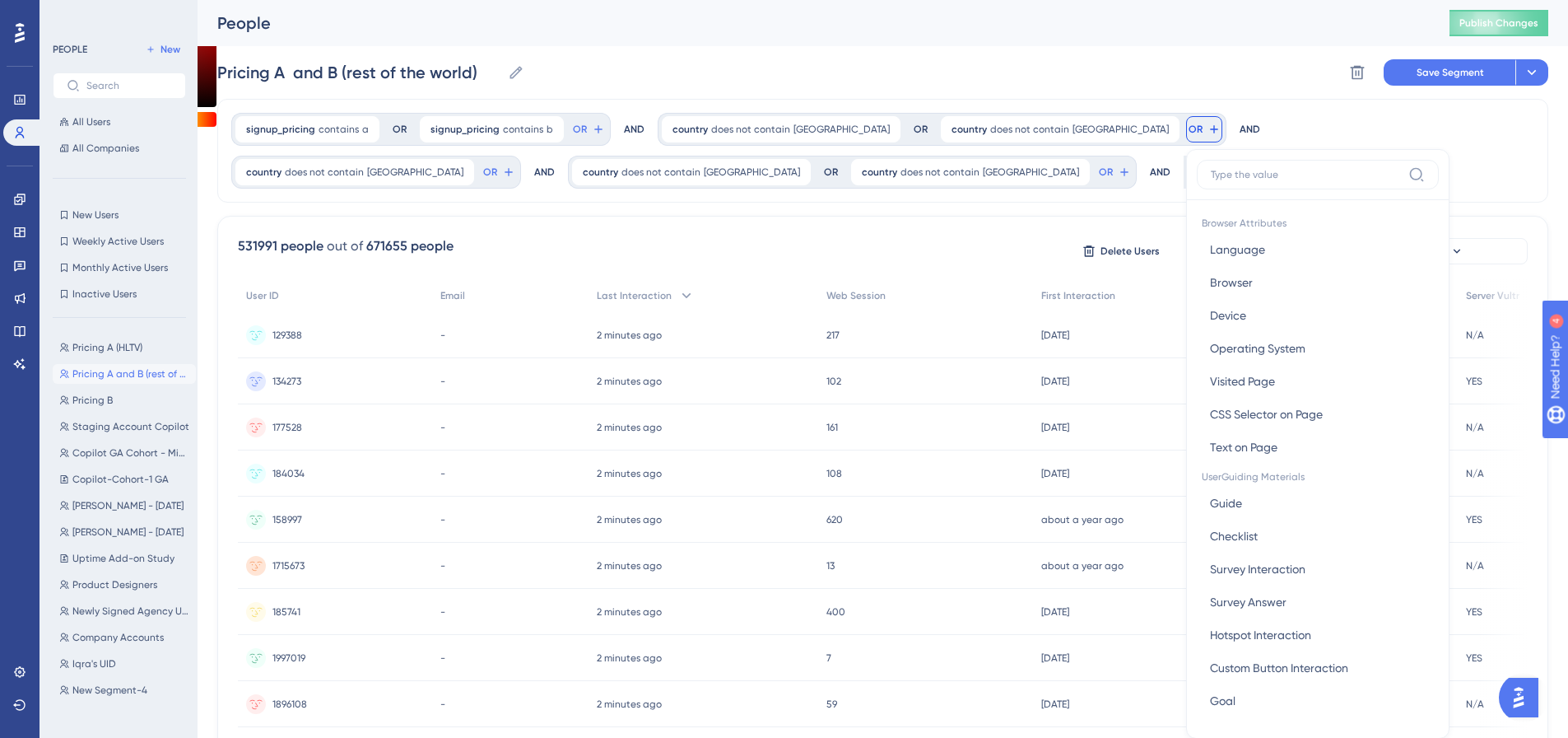
click at [1211, 173] on input at bounding box center [1306, 174] width 191 height 13
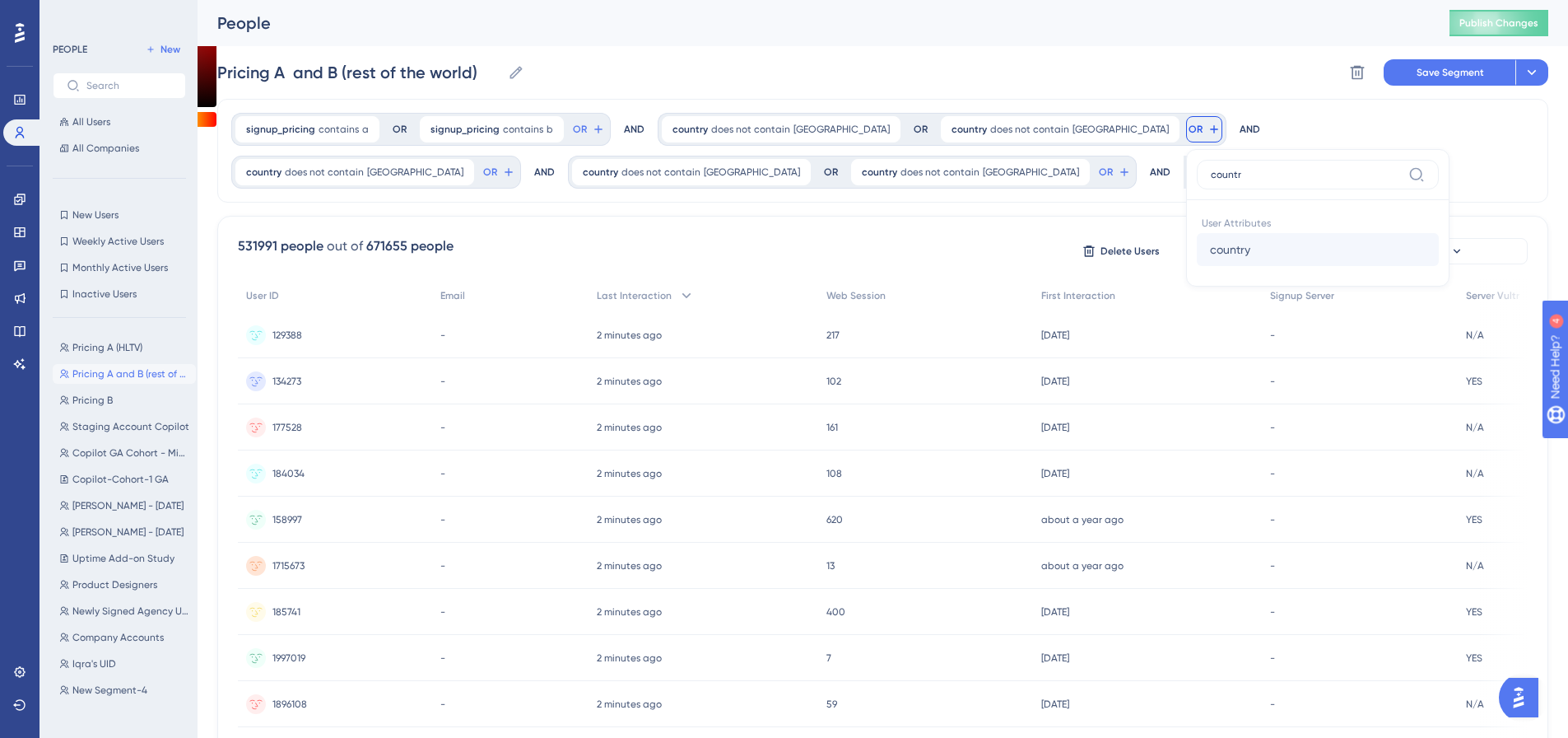
type input "countr"
click at [1221, 256] on button "country country" at bounding box center [1317, 249] width 242 height 33
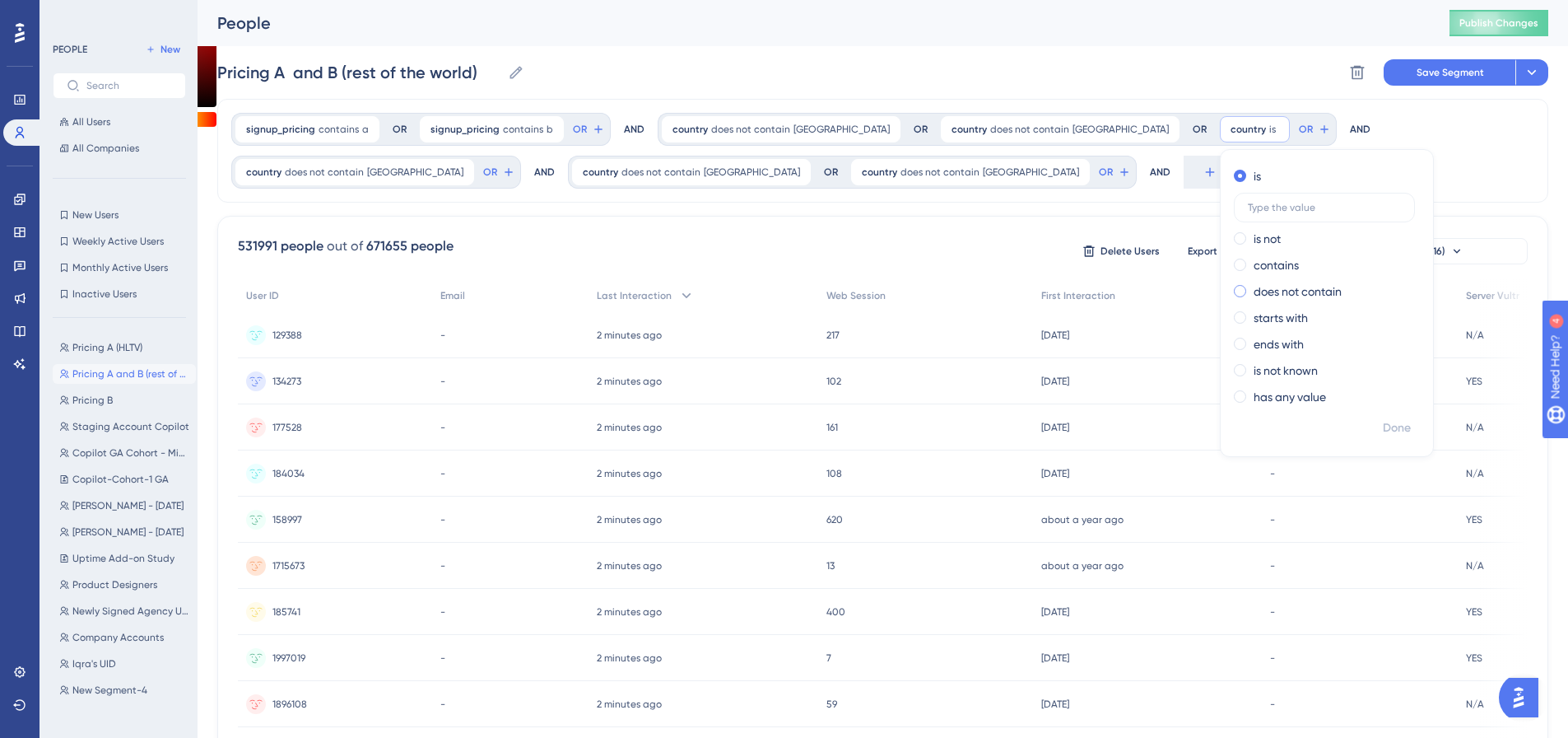
click at [1253, 289] on label "does not contain" at bounding box center [1297, 291] width 88 height 19
click at [1248, 290] on input "text" at bounding box center [1324, 286] width 153 height 11
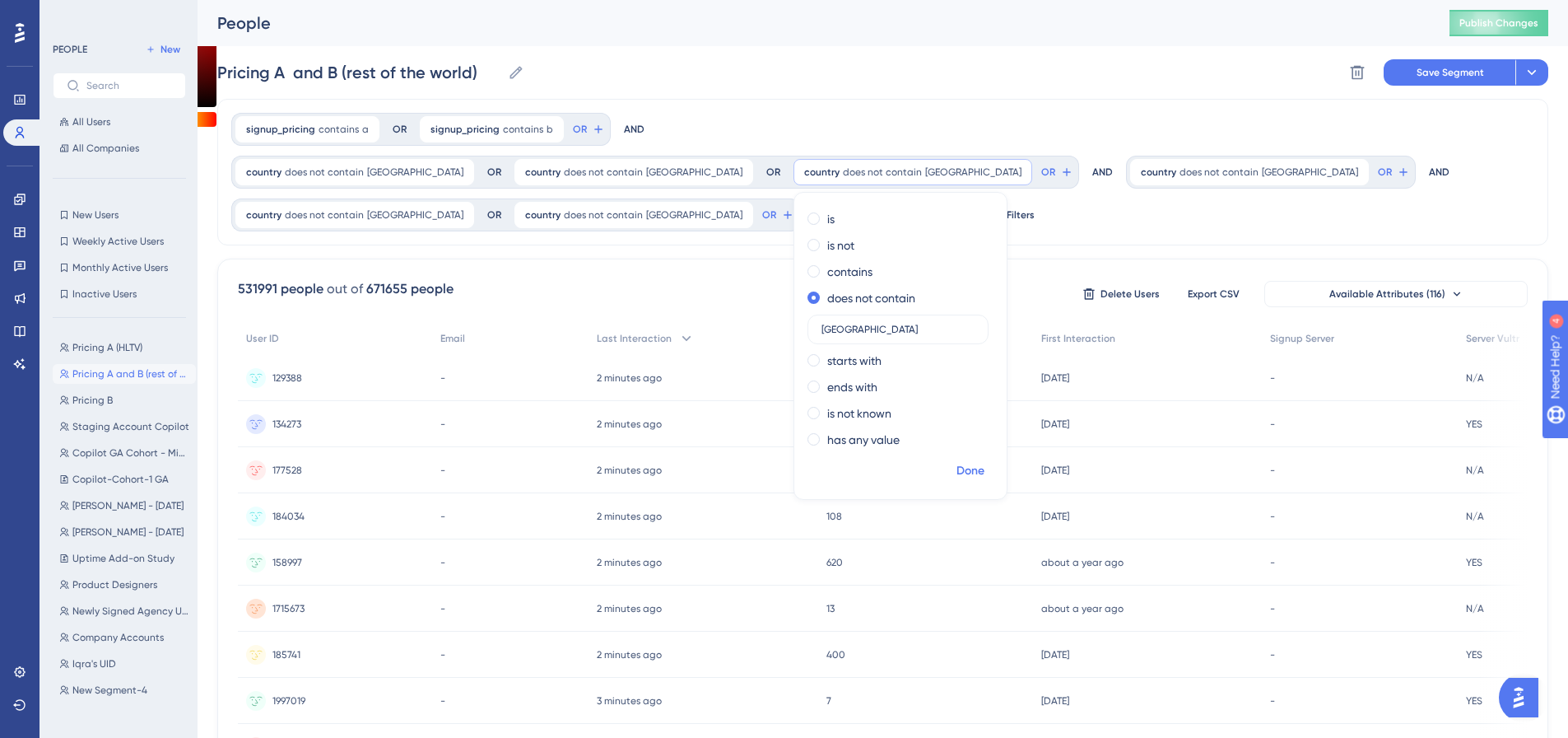
type input "australia"
click at [984, 461] on span "Done" at bounding box center [970, 471] width 28 height 19
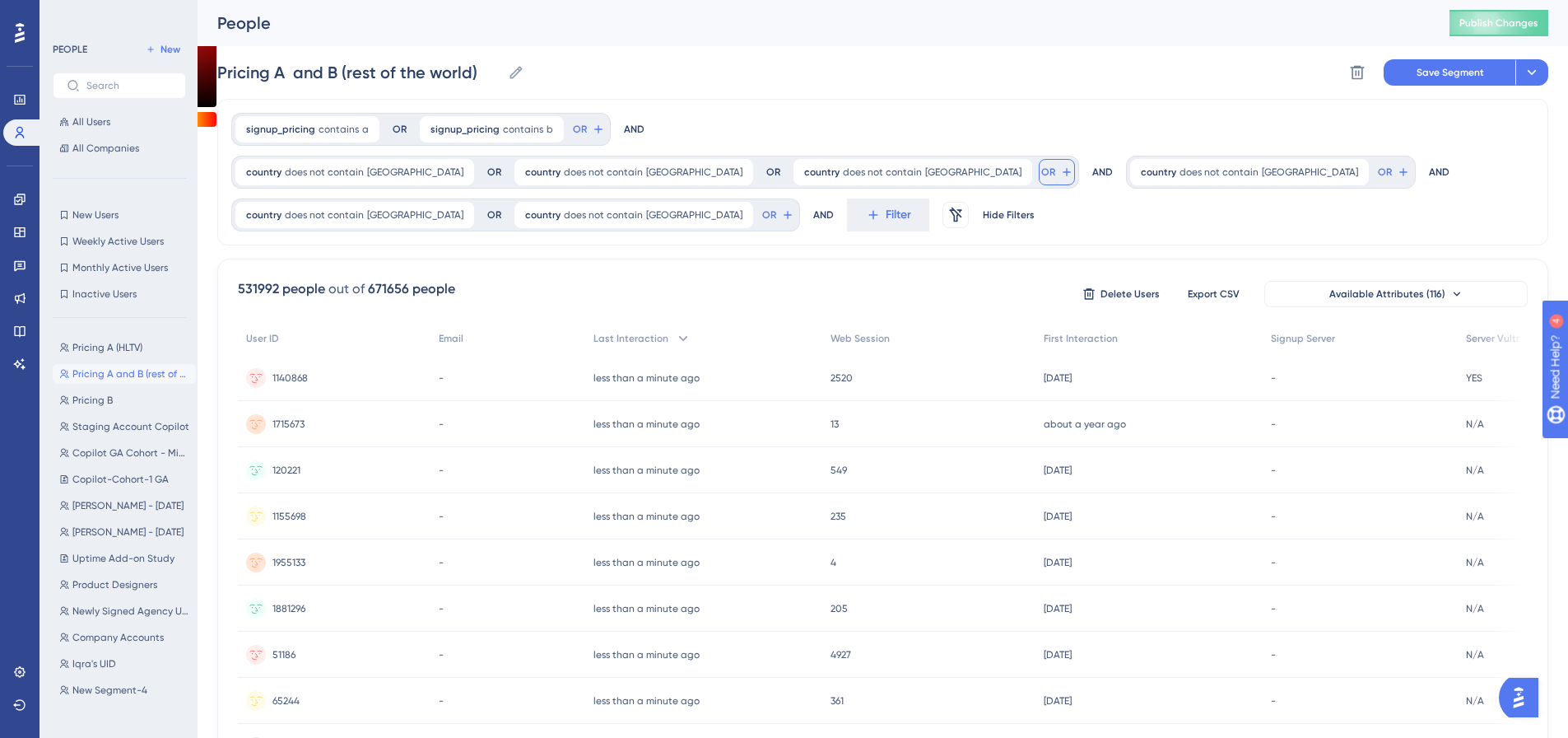
click at [1073, 165] on icon at bounding box center [1066, 172] width 13 height 13
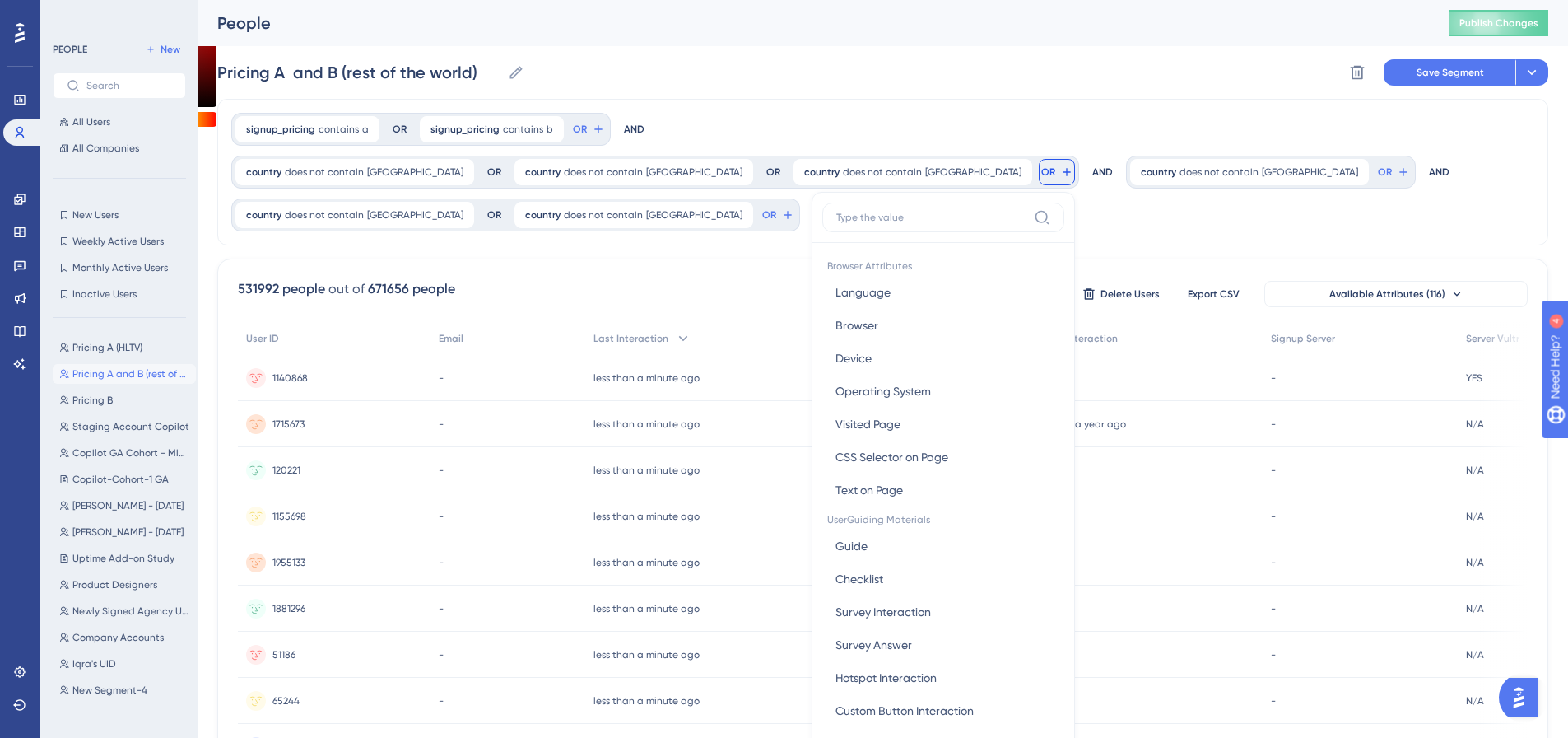
scroll to position [75, 0]
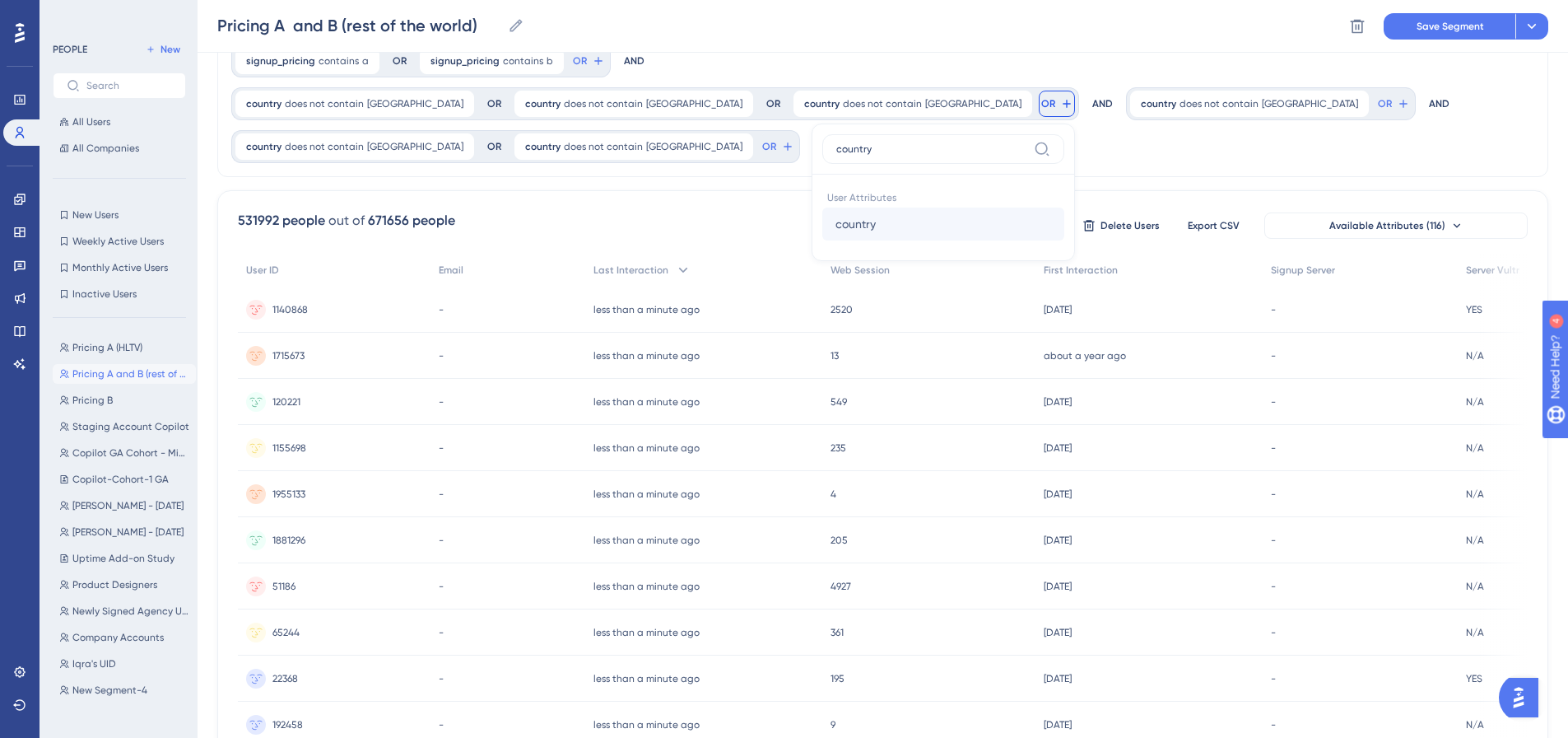
type input "country"
click at [1064, 208] on button "country country" at bounding box center [943, 223] width 242 height 33
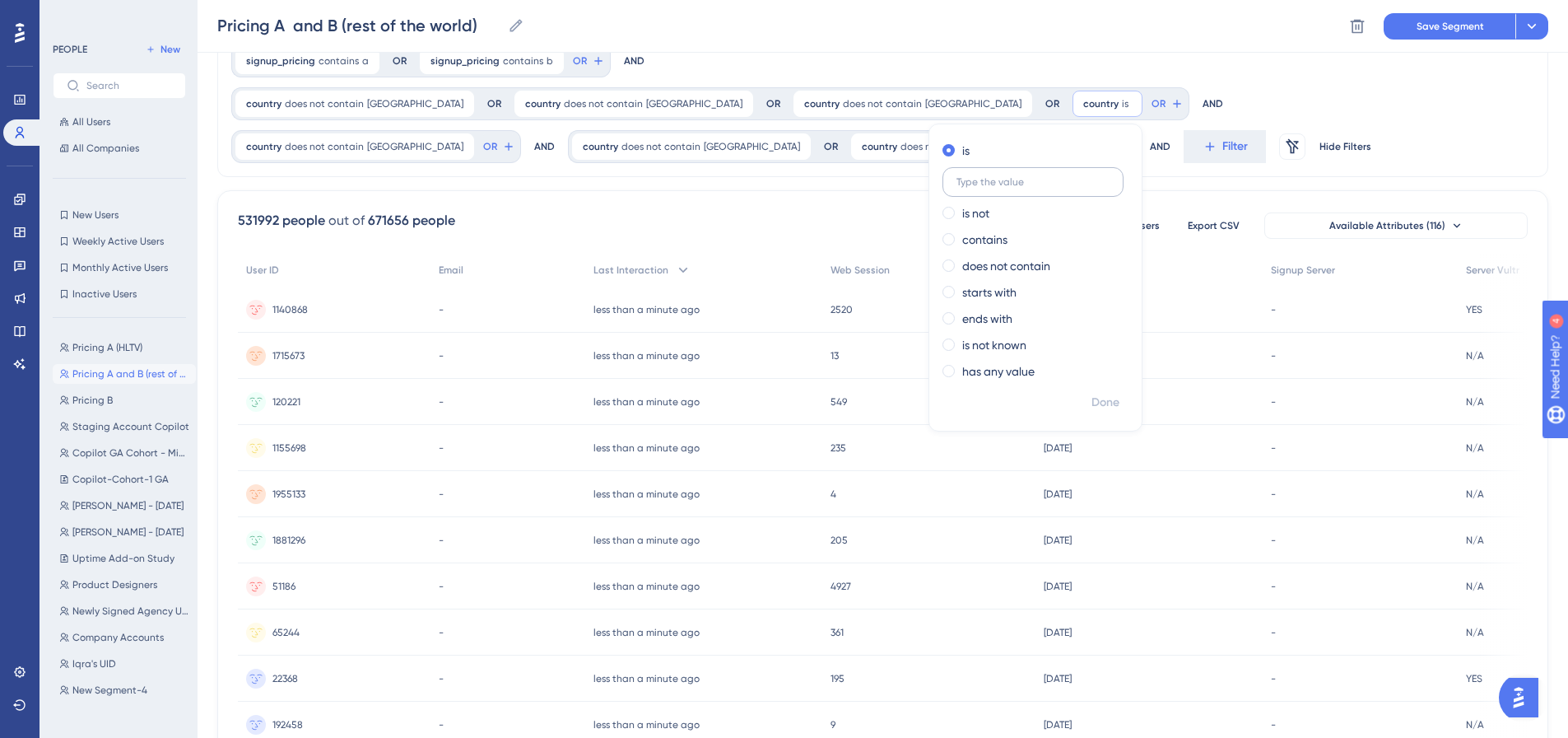
click at [1123, 167] on label at bounding box center [1033, 182] width 181 height 30
click at [1110, 176] on input "text" at bounding box center [1032, 181] width 153 height 11
click at [1050, 256] on label "does not contain" at bounding box center [1006, 266] width 88 height 19
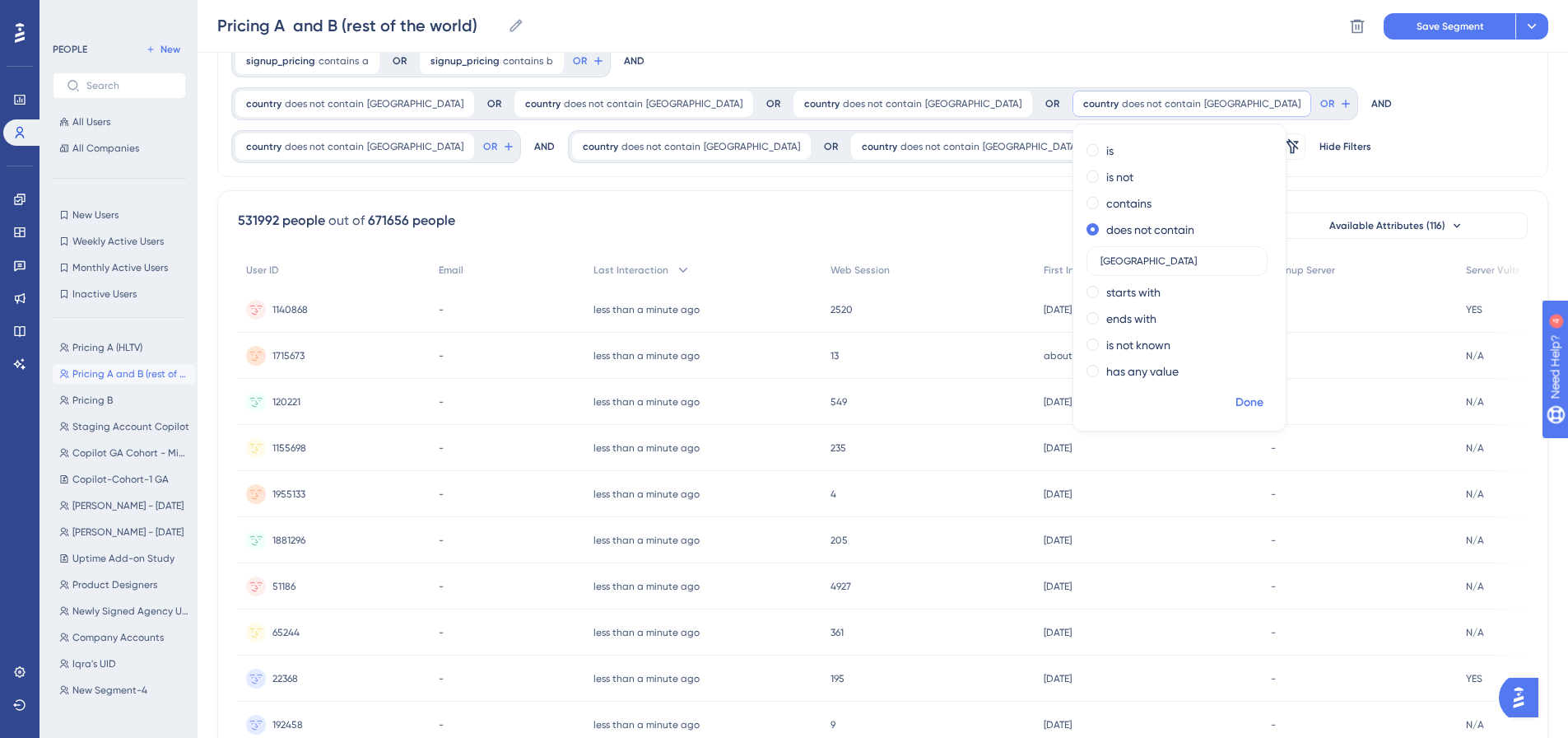
type input "canada"
click at [1226, 402] on button "Done" at bounding box center [1249, 403] width 46 height 30
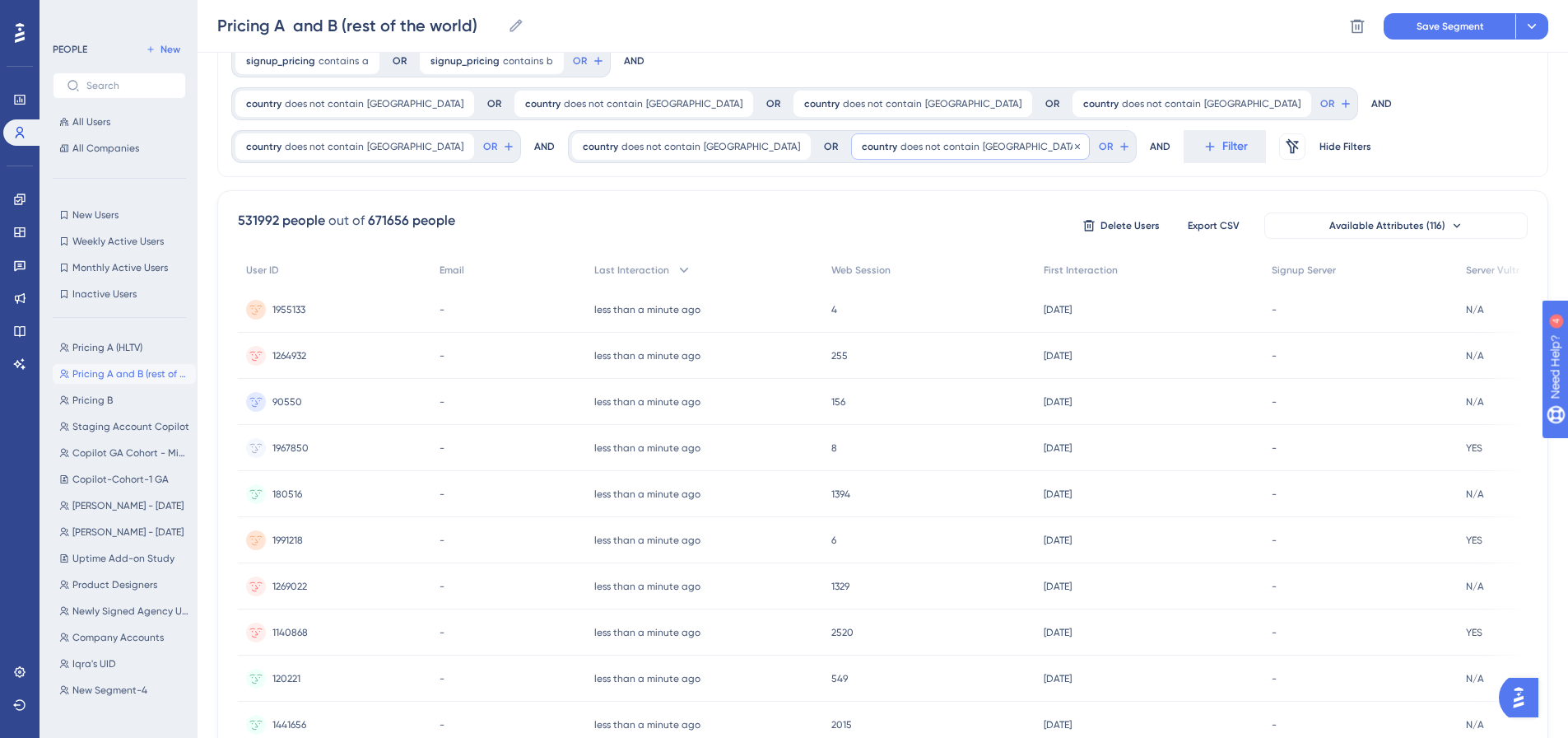
click at [862, 142] on span "country" at bounding box center [879, 146] width 35 height 13
click at [1097, 139] on button "OR" at bounding box center [1114, 147] width 36 height 26
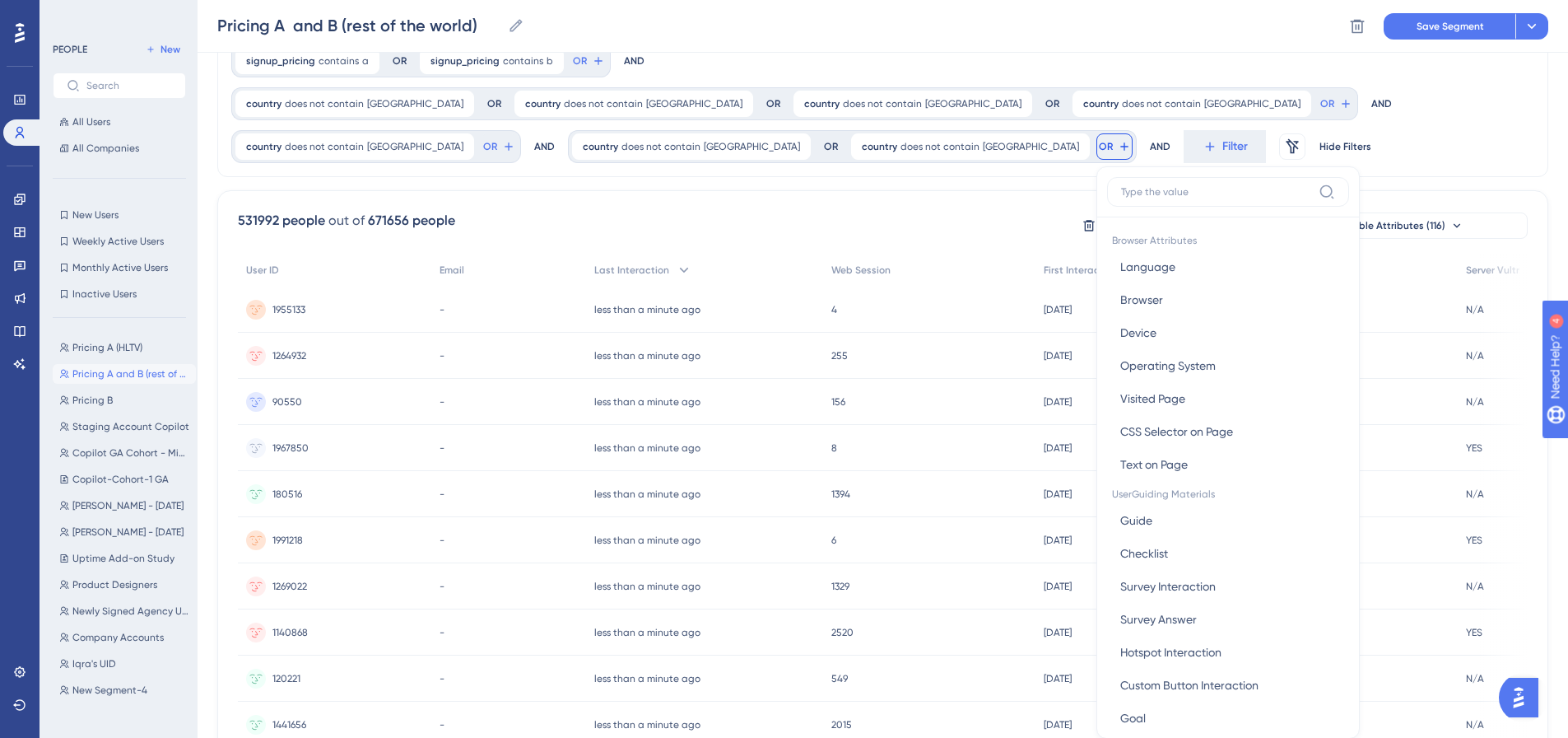
scroll to position [159, 0]
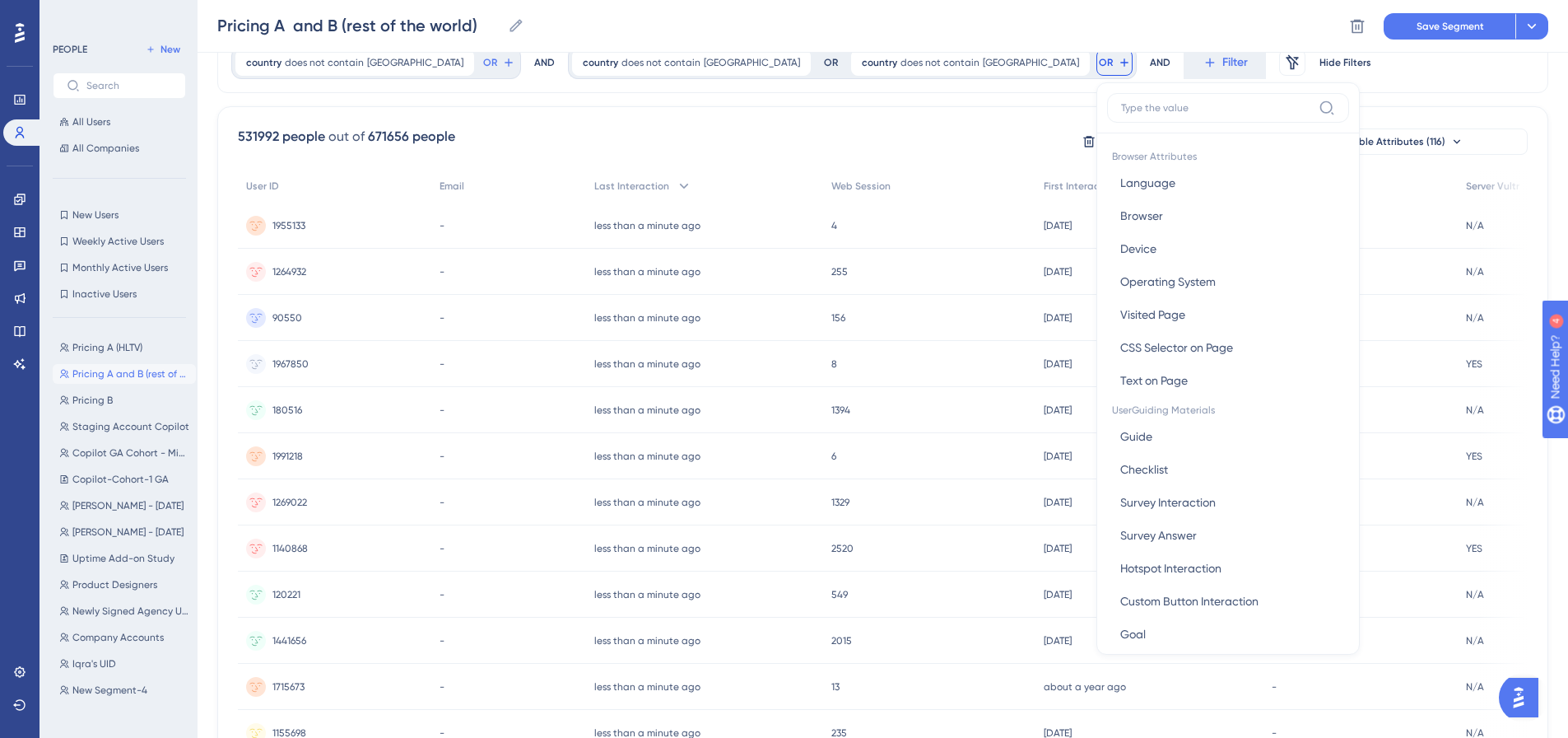
click at [1024, 83] on div "signup_pricing contains a a Remove OR signup_pricing contains b b Remove OR AND…" at bounding box center [882, 19] width 1331 height 147
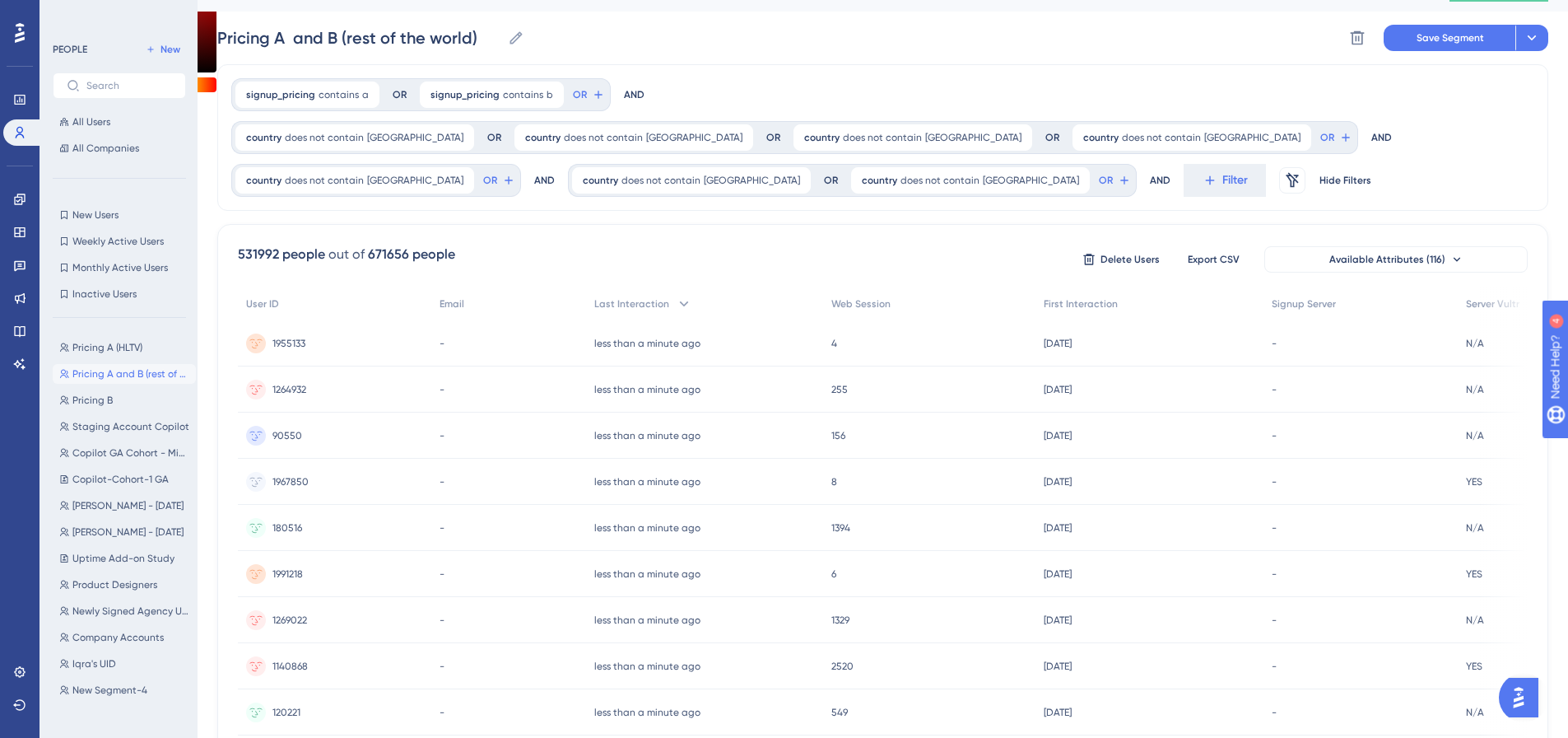
scroll to position [0, 0]
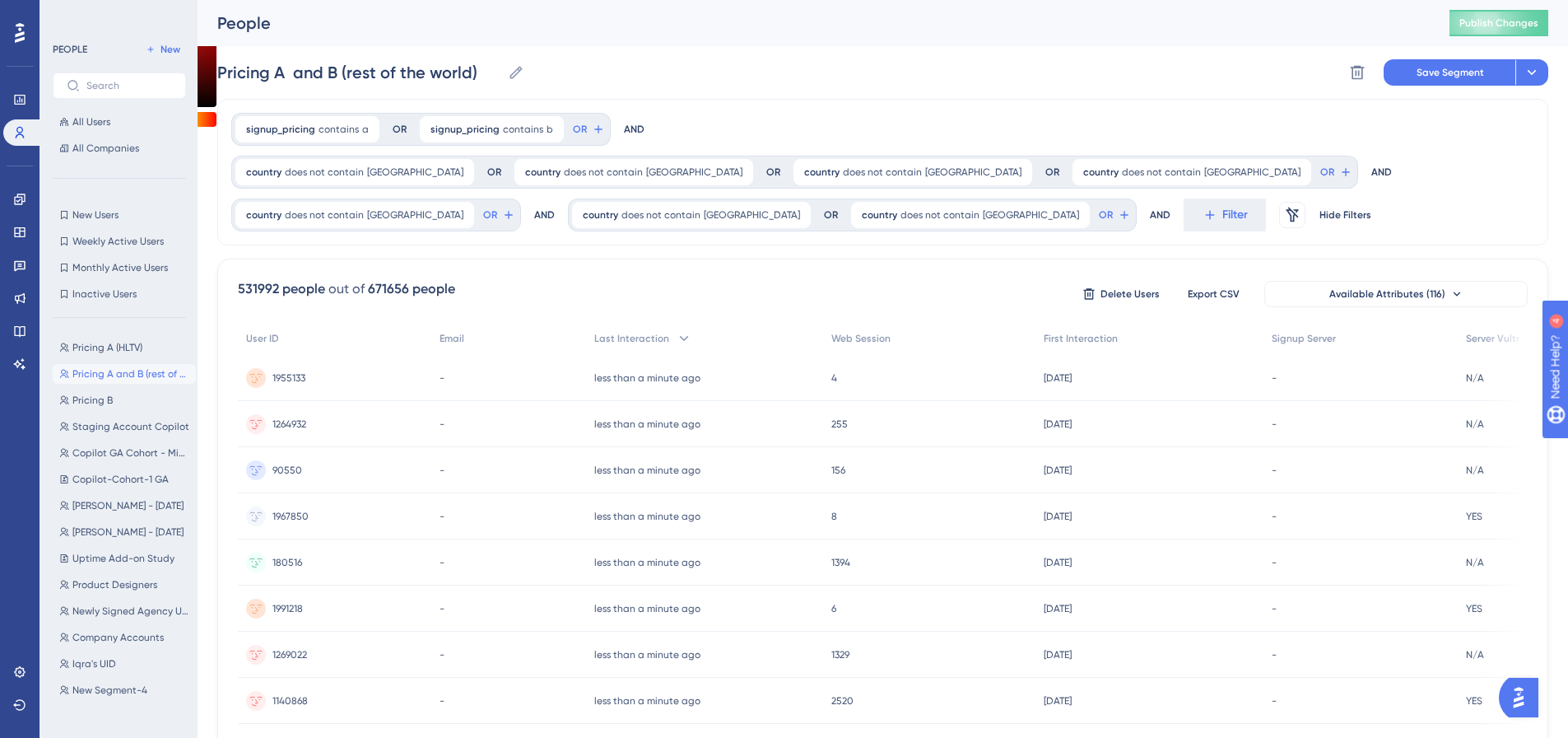
click at [1373, 209] on div "signup_pricing contains a a Remove OR signup_pricing contains b b Remove OR AND…" at bounding box center [882, 172] width 1331 height 147
click at [796, 216] on icon at bounding box center [799, 215] width 5 height 5
click at [793, 214] on icon at bounding box center [798, 215] width 10 height 10
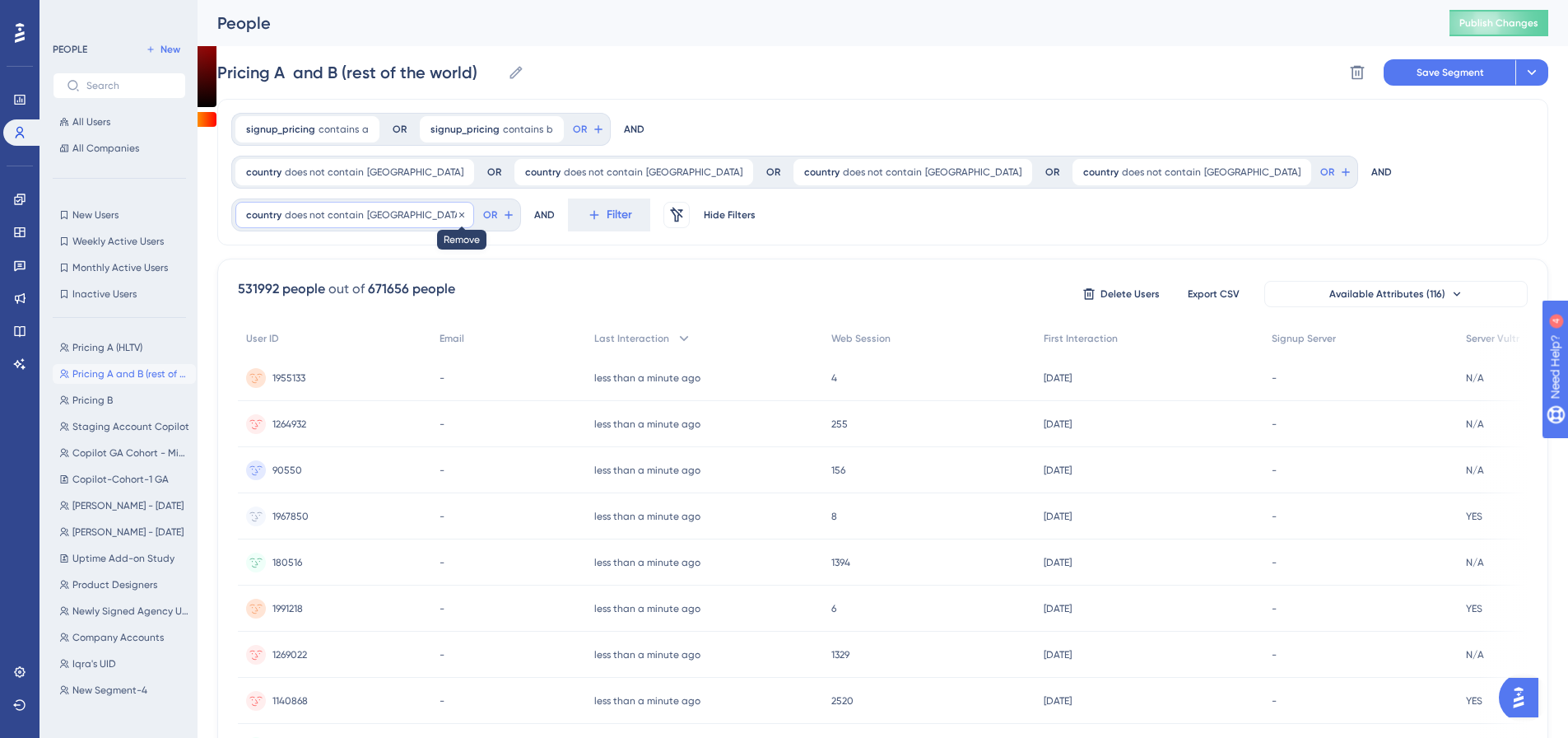
click at [467, 210] on icon at bounding box center [461, 215] width 10 height 10
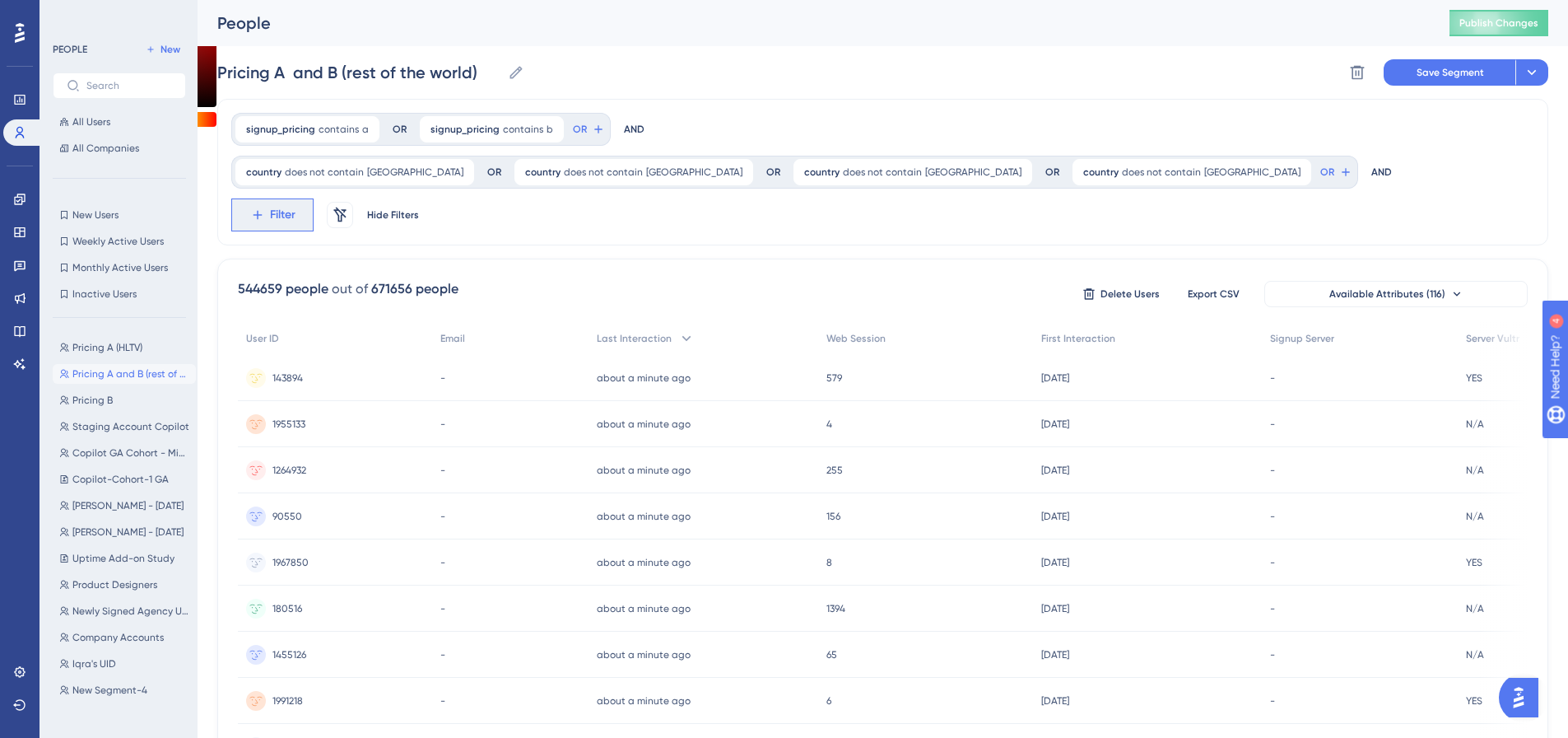
click at [295, 205] on span "Filter" at bounding box center [282, 215] width 26 height 19
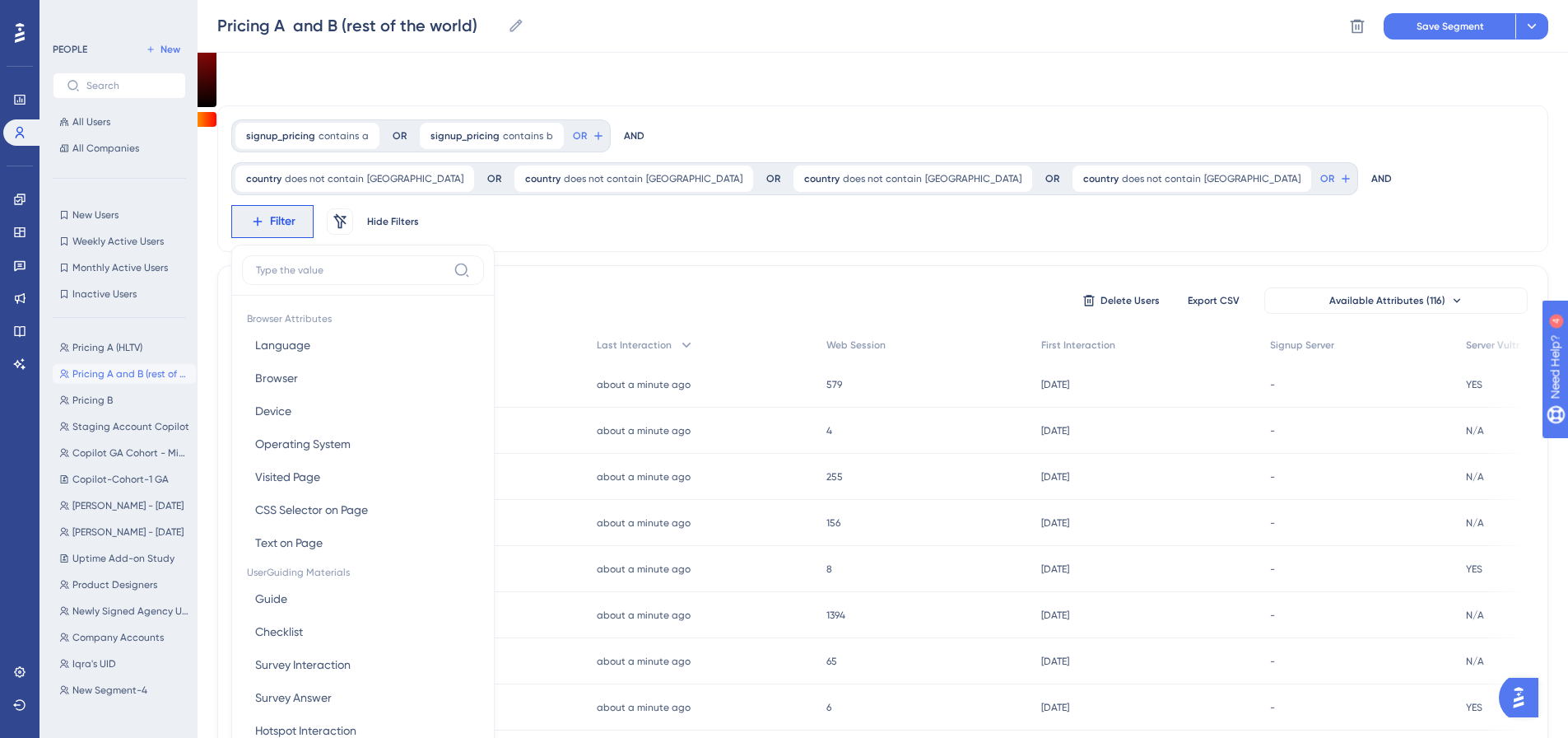
scroll to position [98, 0]
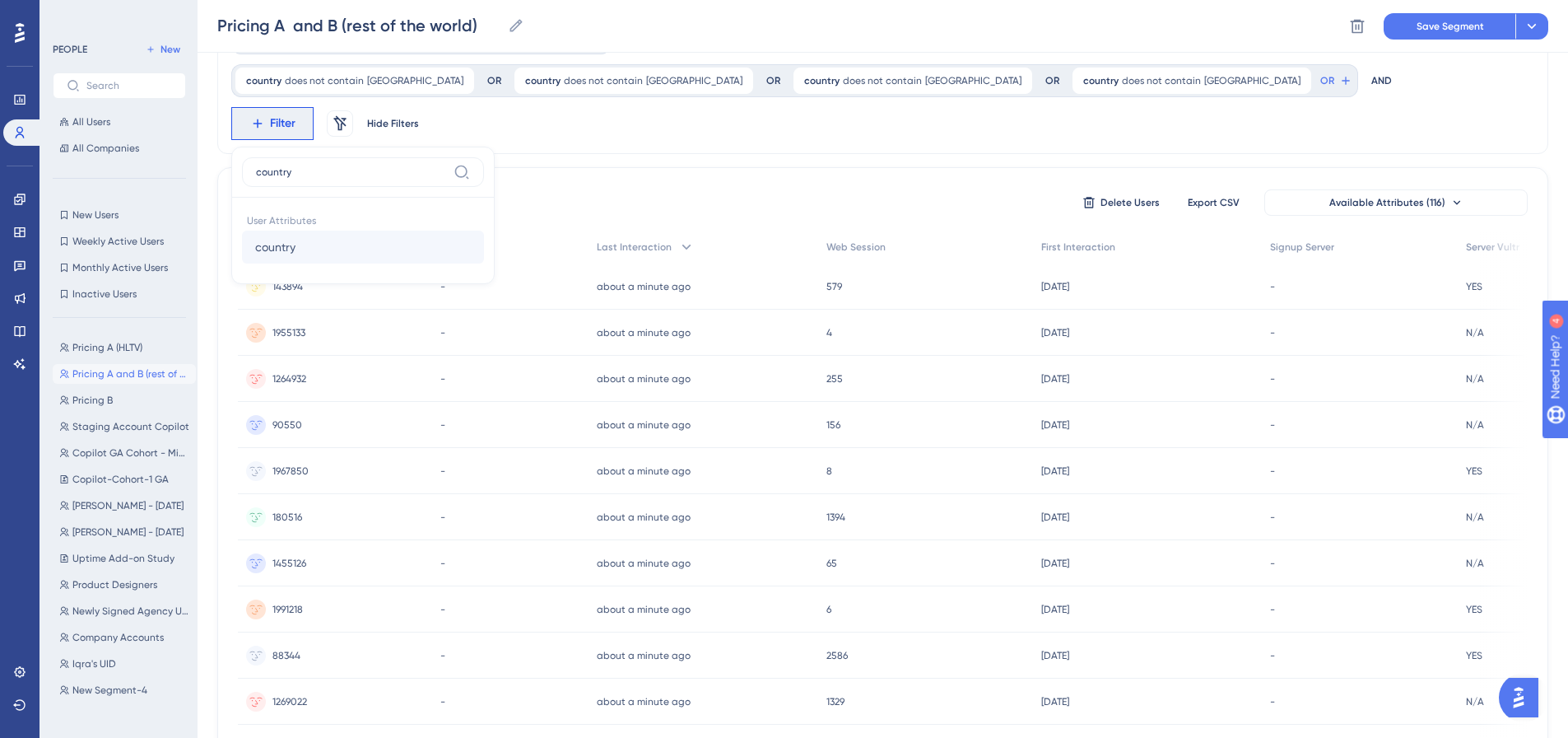
type input "country"
click at [484, 230] on button "country country" at bounding box center [362, 246] width 242 height 33
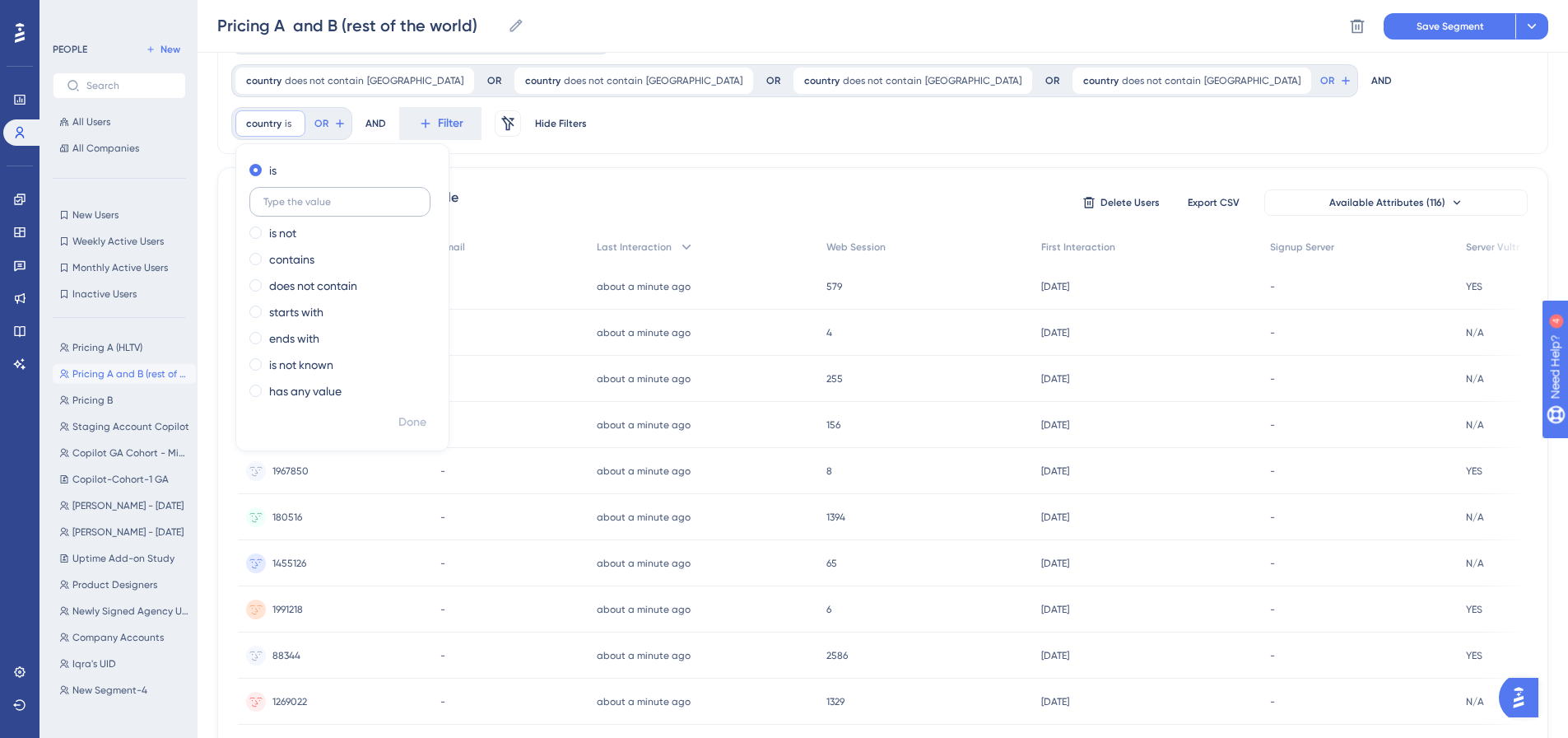
click at [417, 196] on input "text" at bounding box center [339, 201] width 153 height 11
click at [357, 276] on label "does not contain" at bounding box center [313, 286] width 88 height 19
click at [417, 275] on input "text" at bounding box center [339, 281] width 153 height 11
type input "united kingdom"
click at [427, 413] on span "Done" at bounding box center [412, 422] width 28 height 19
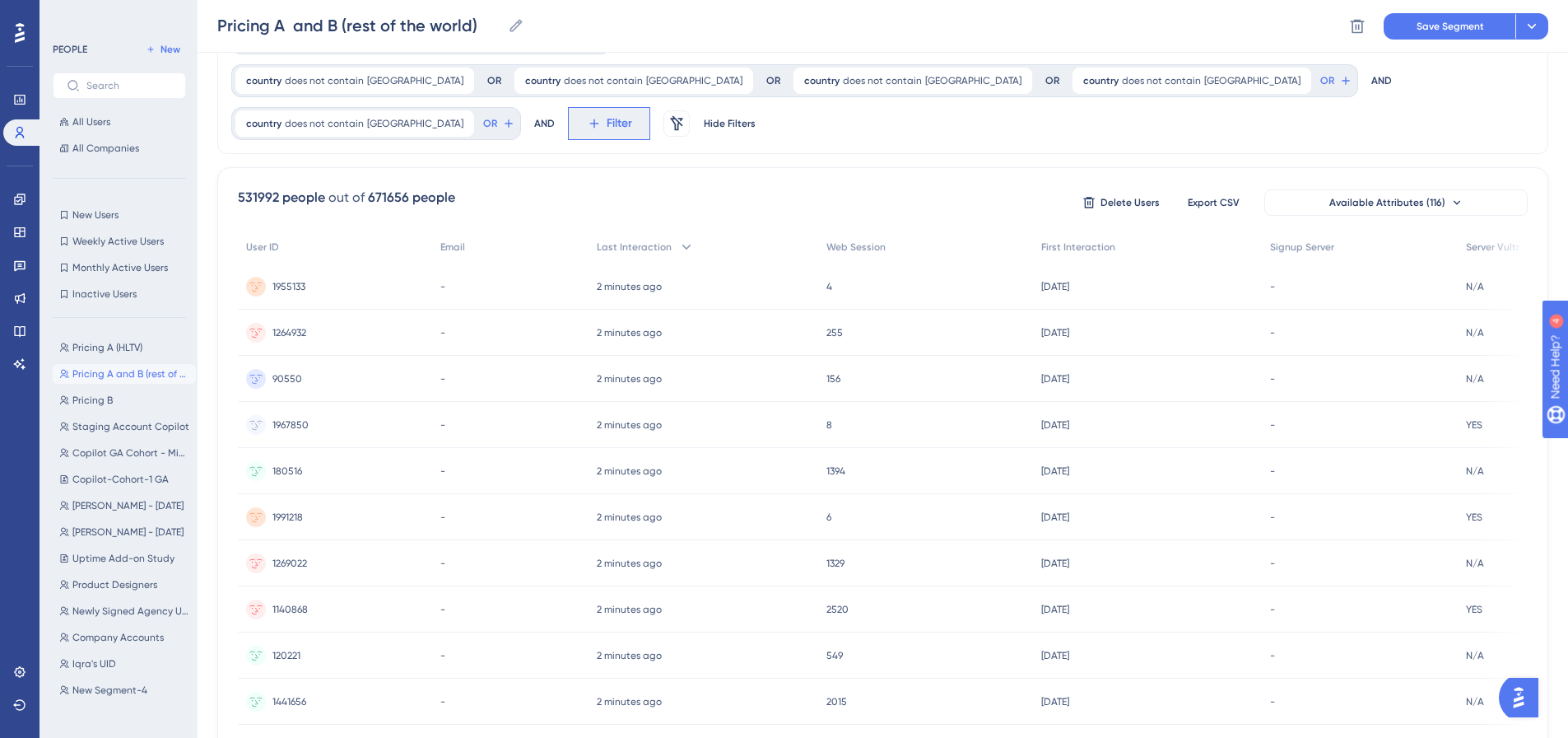
click at [607, 129] on span "Filter" at bounding box center [619, 123] width 26 height 19
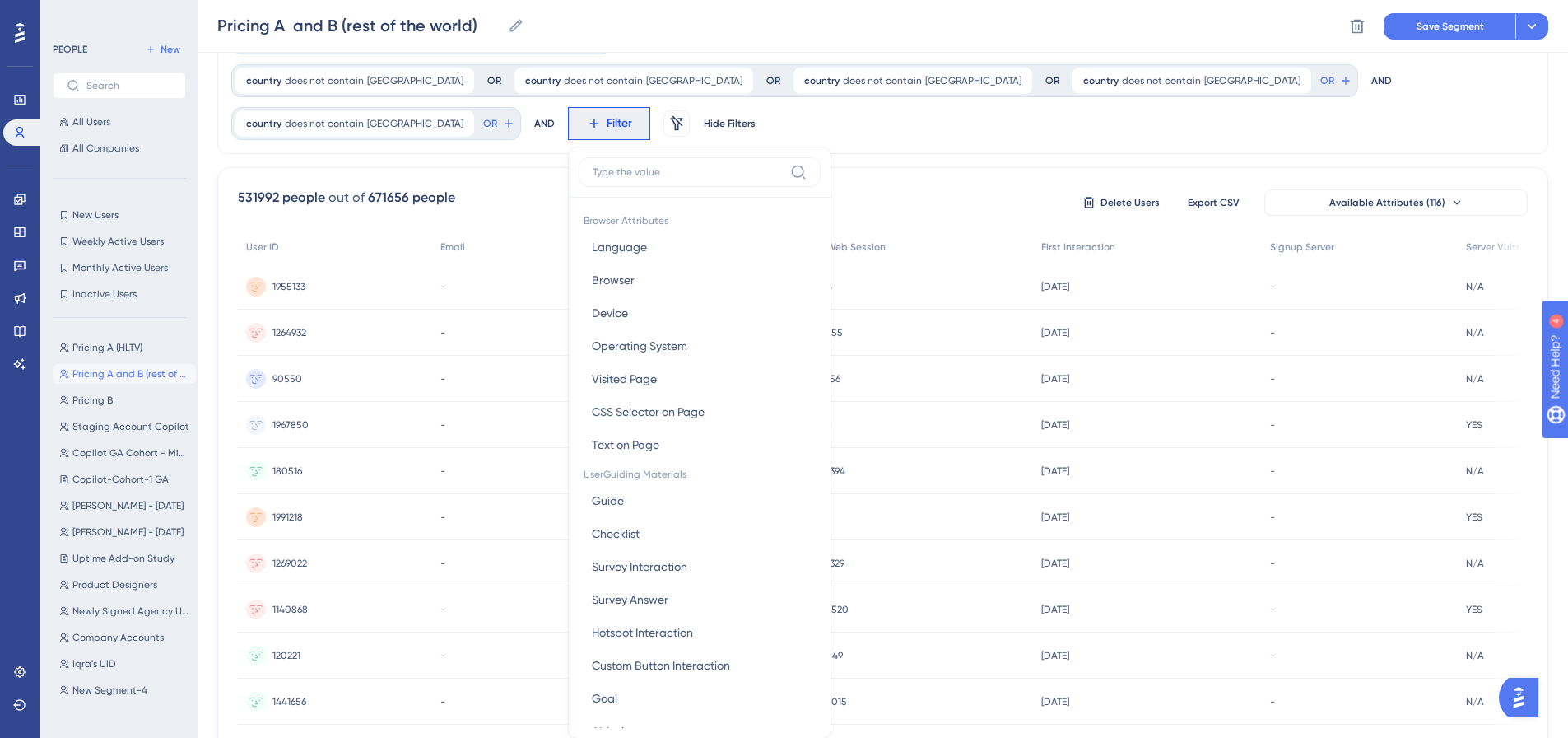
scroll to position [172, 0]
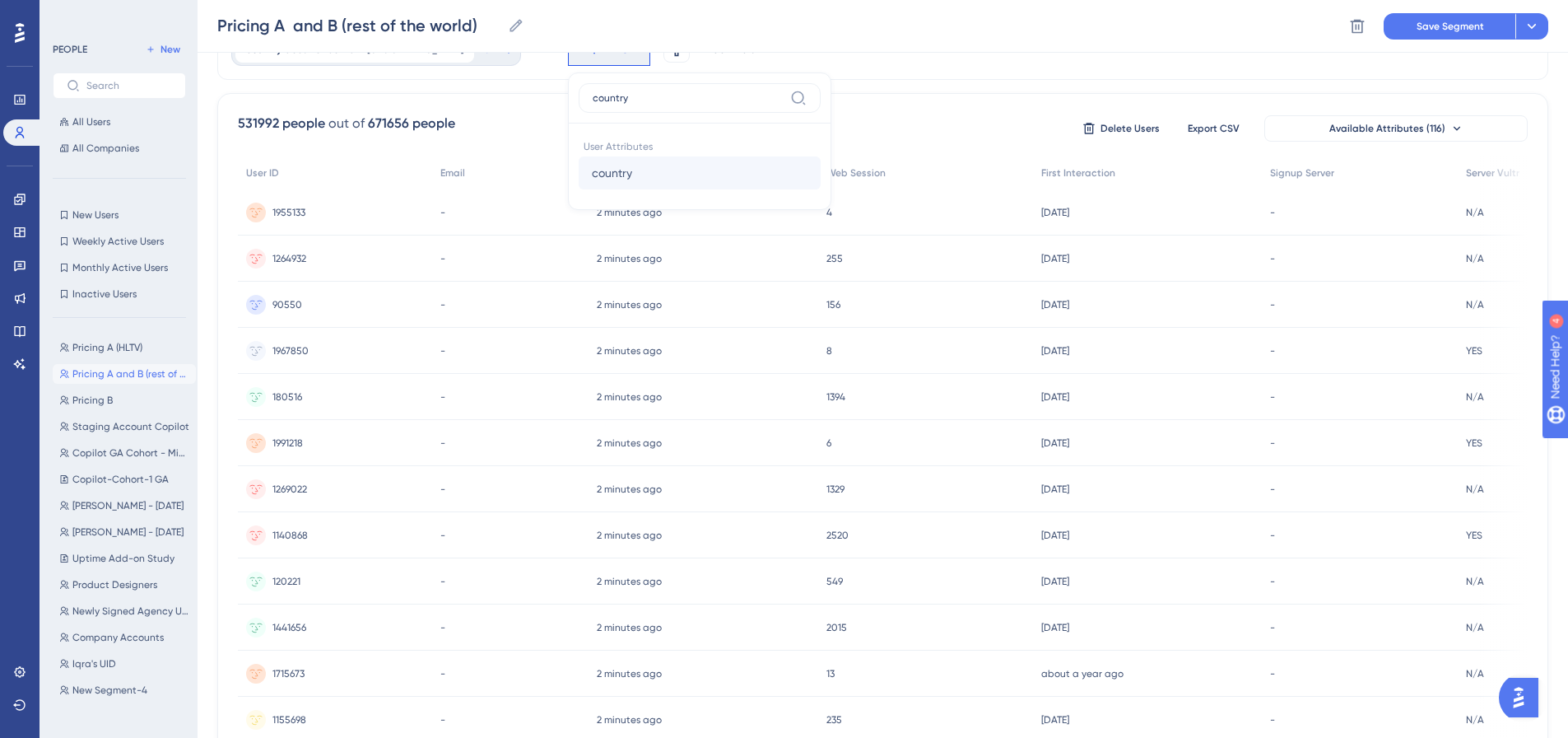
type input "country"
click at [592, 164] on span "country" at bounding box center [612, 172] width 40 height 19
click at [586, 204] on div "does not contain" at bounding box center [675, 211] width 179 height 19
type input "canada"
click at [735, 344] on span "Done" at bounding box center [749, 348] width 28 height 19
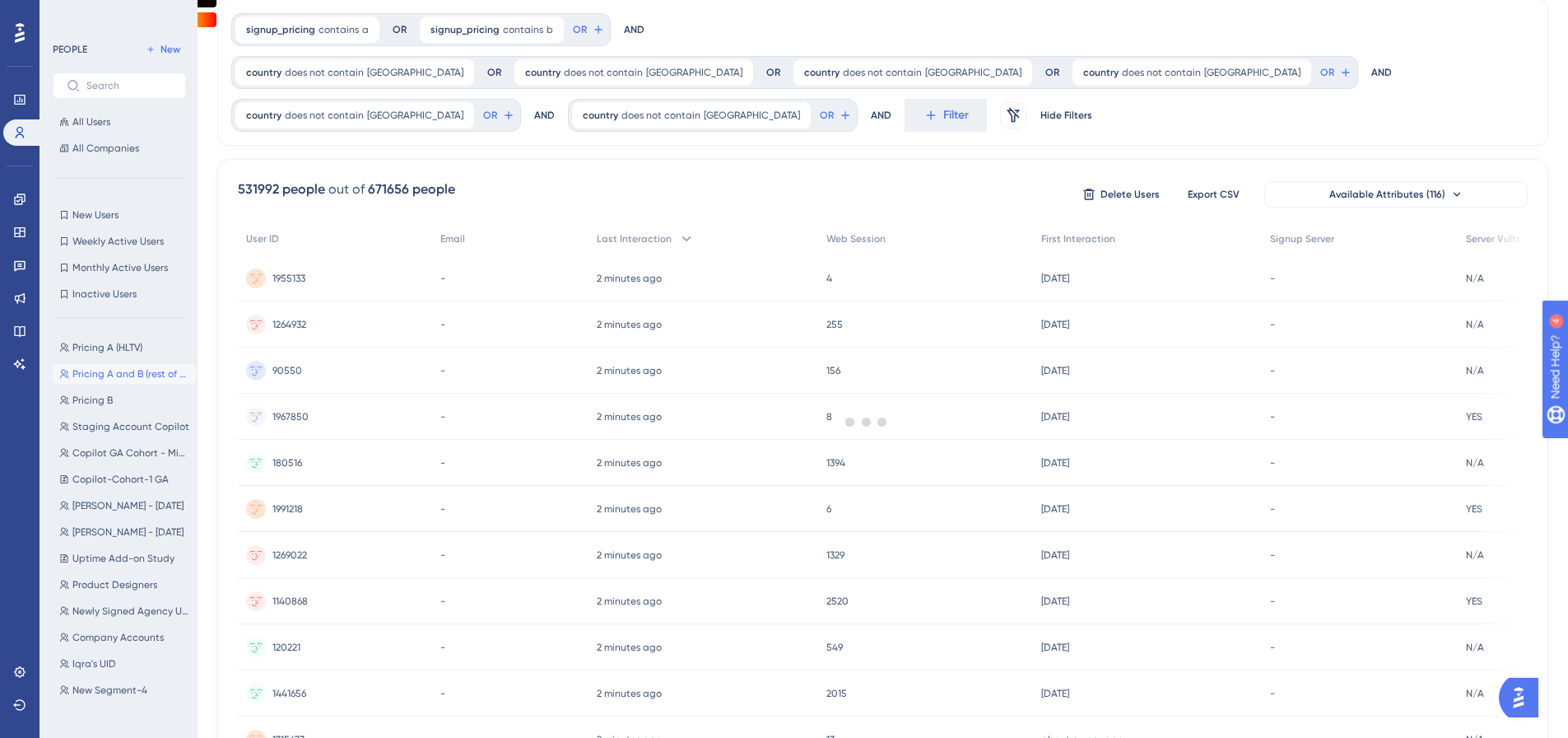
scroll to position [7, 0]
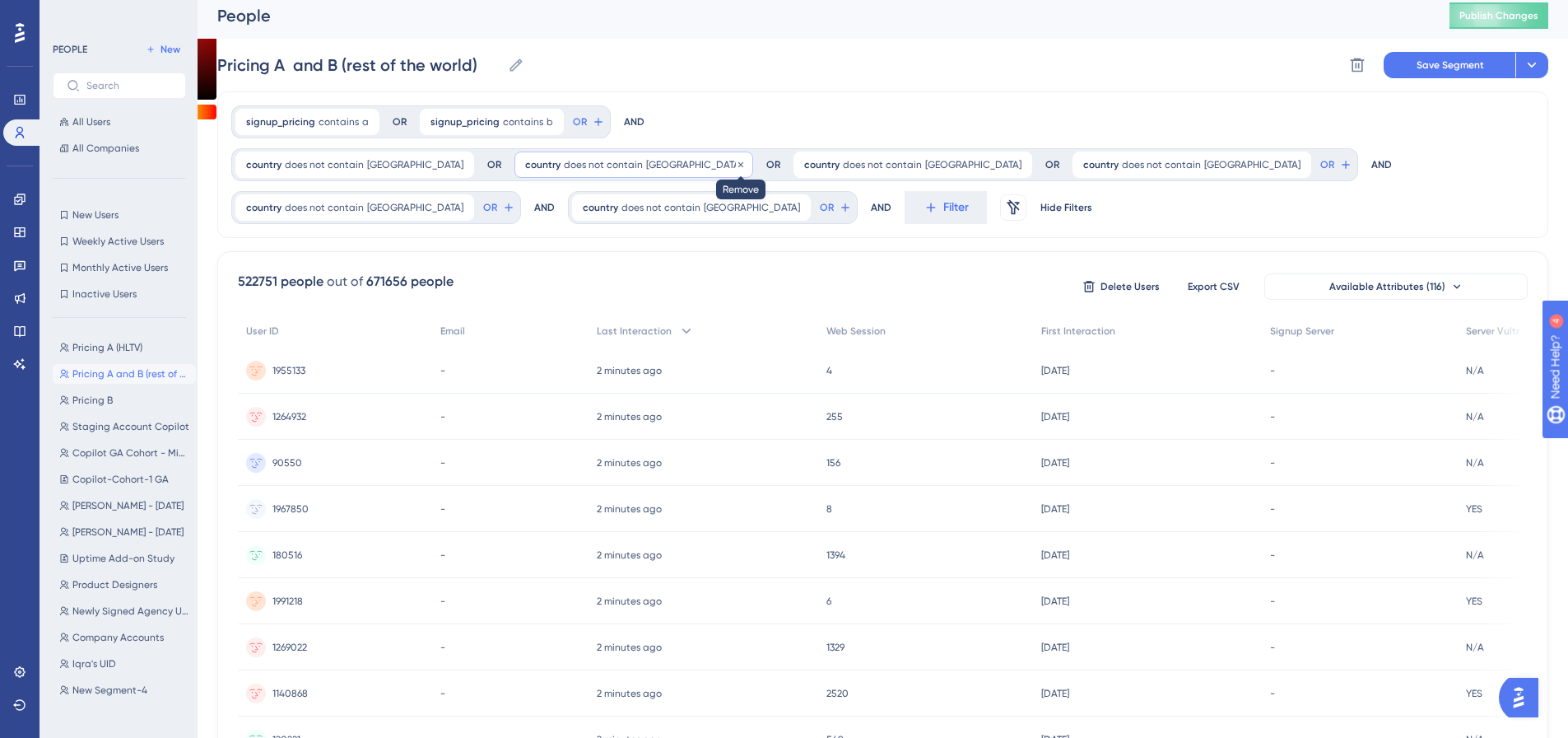
click at [736, 161] on icon at bounding box center [740, 164] width 10 height 10
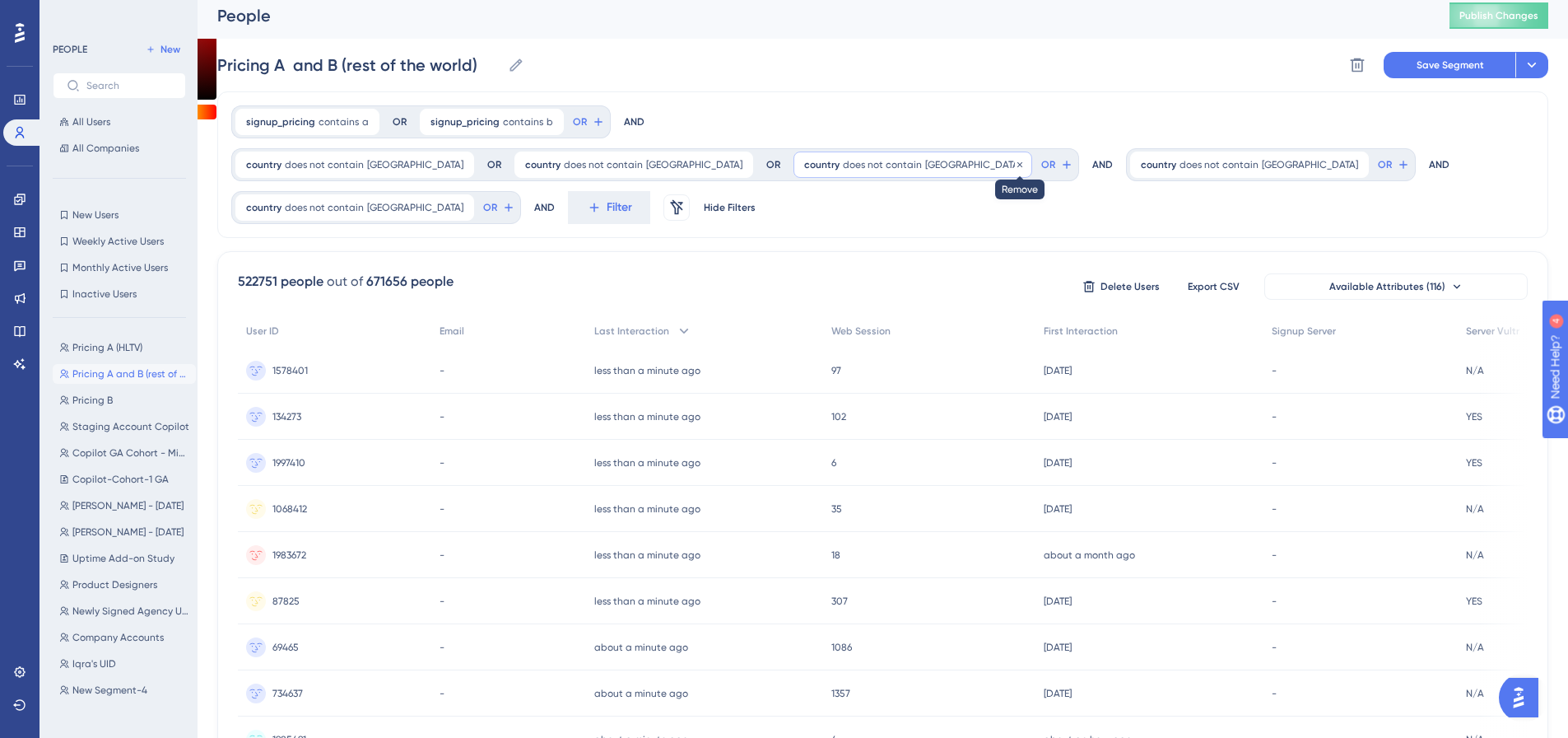
click at [1025, 160] on icon at bounding box center [1019, 164] width 10 height 10
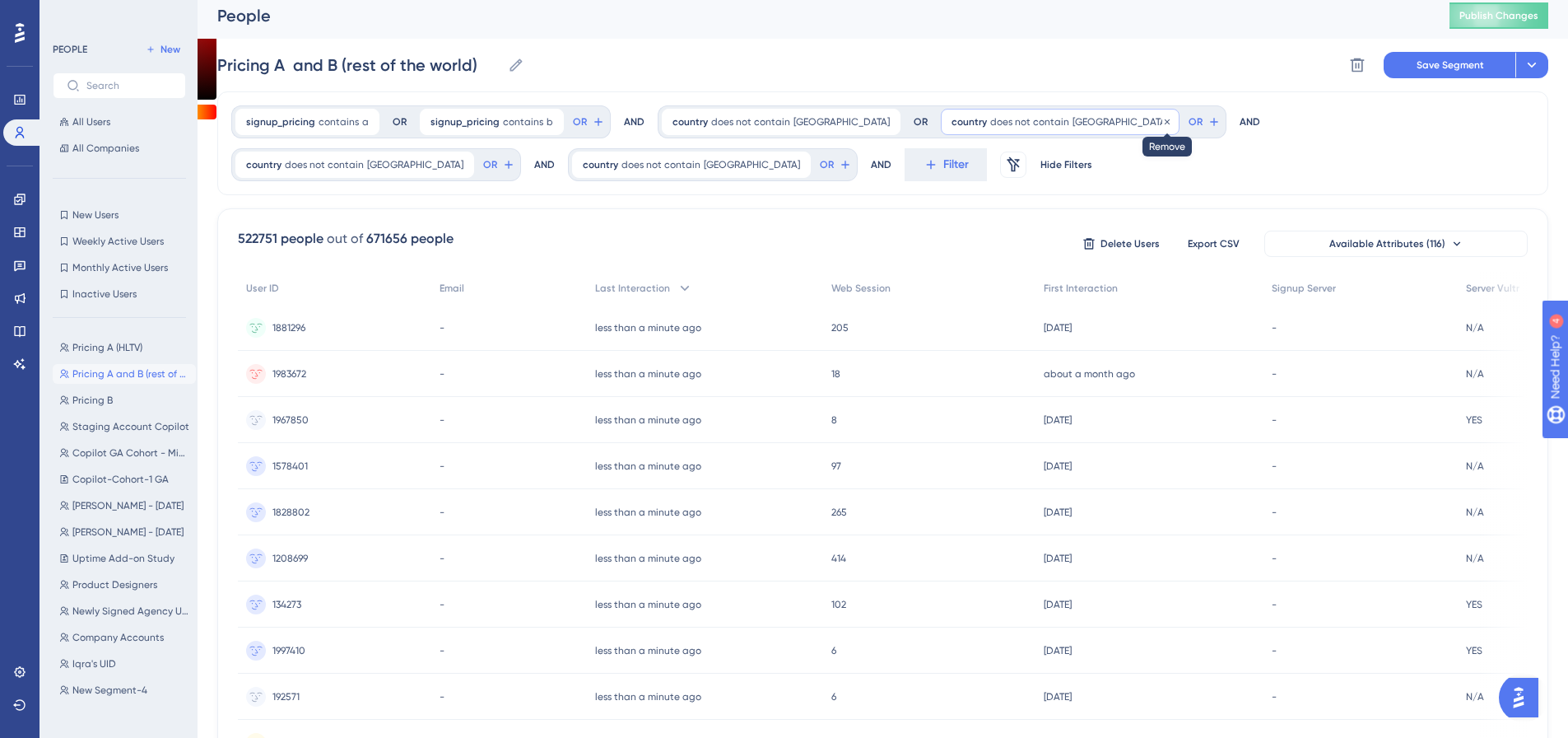
click at [1164, 120] on icon at bounding box center [1167, 121] width 5 height 5
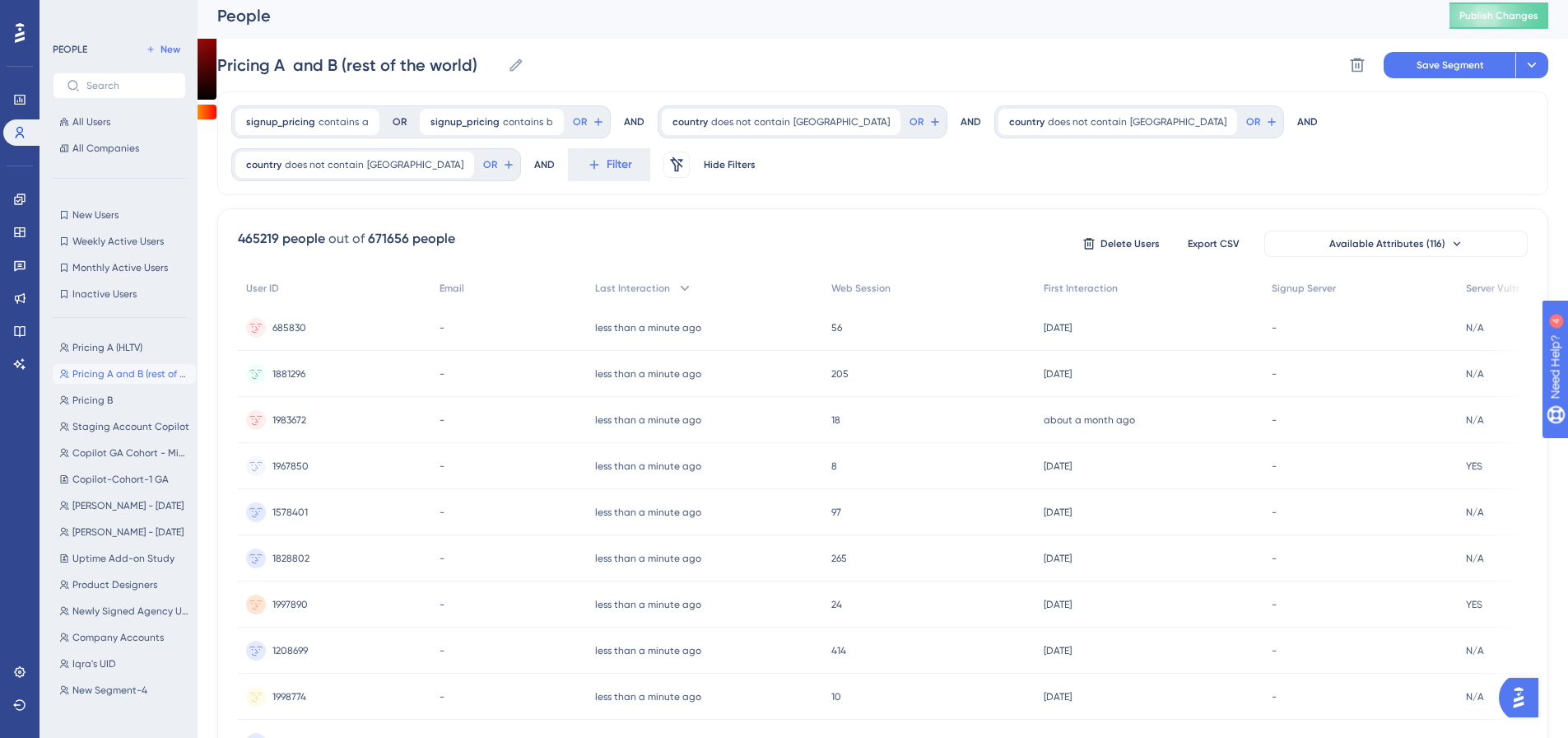
click at [555, 148] on div "AND" at bounding box center [543, 164] width 20 height 33
click at [607, 164] on span "Filter" at bounding box center [619, 164] width 26 height 19
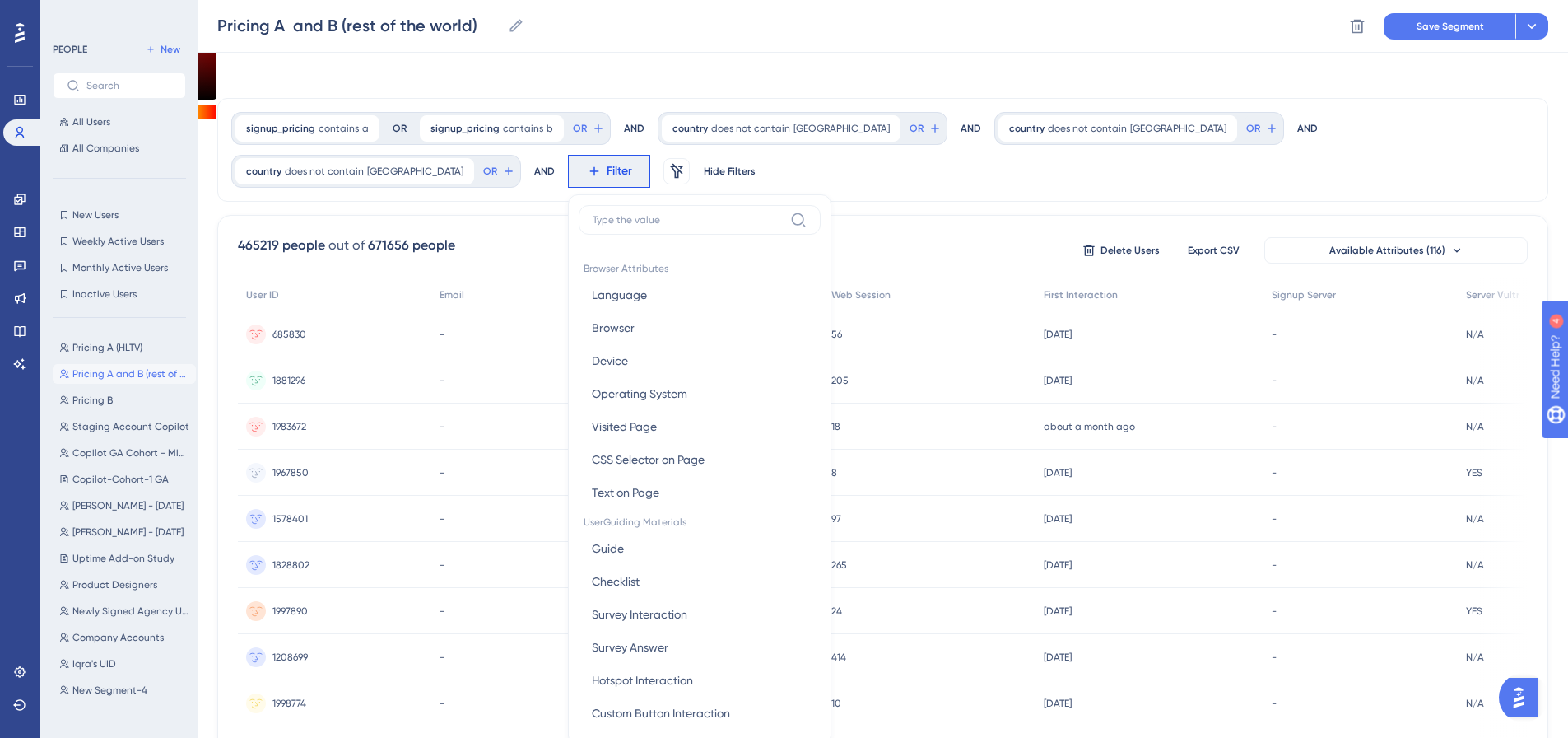
scroll to position [102, 0]
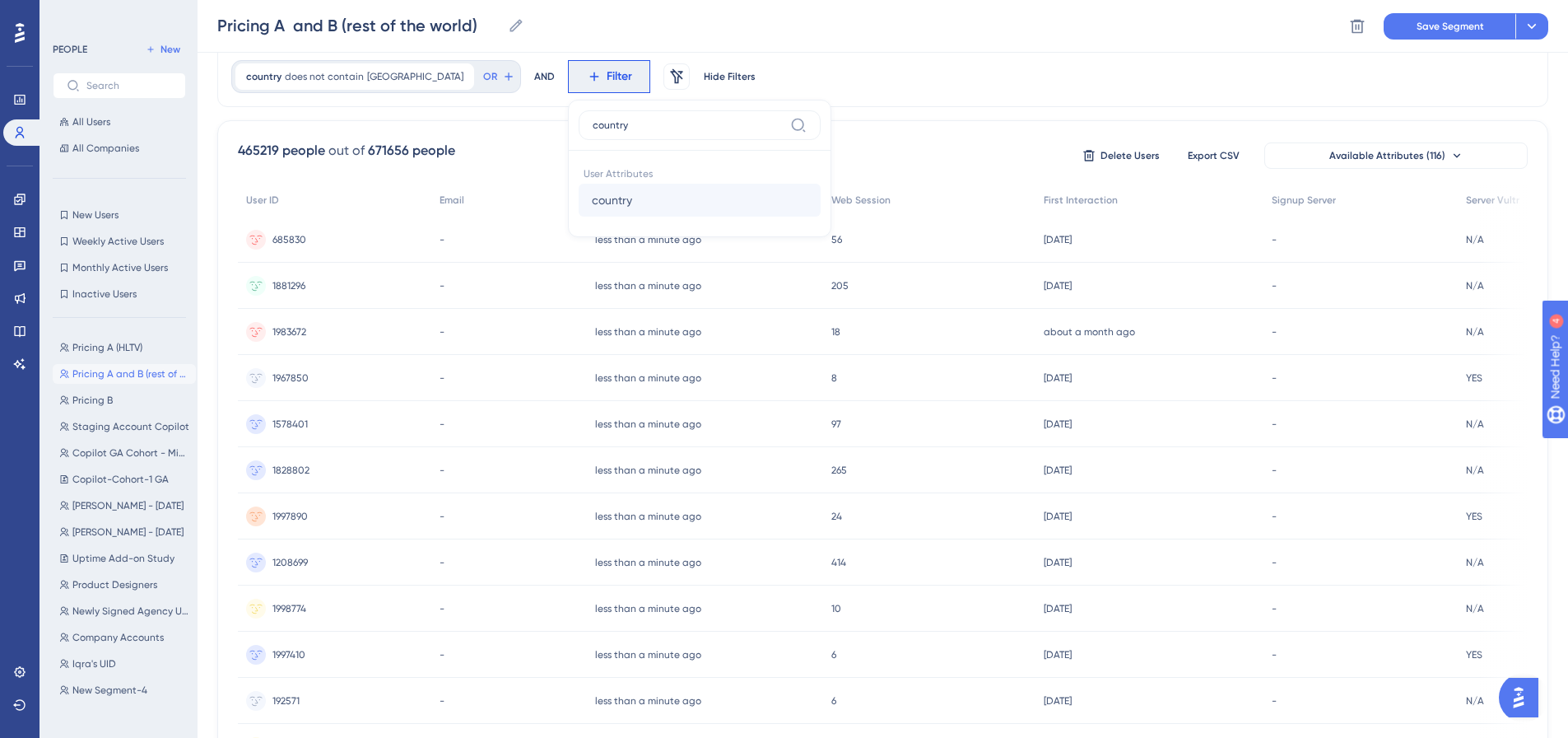
type input "country"
click at [592, 200] on span "country" at bounding box center [612, 200] width 40 height 19
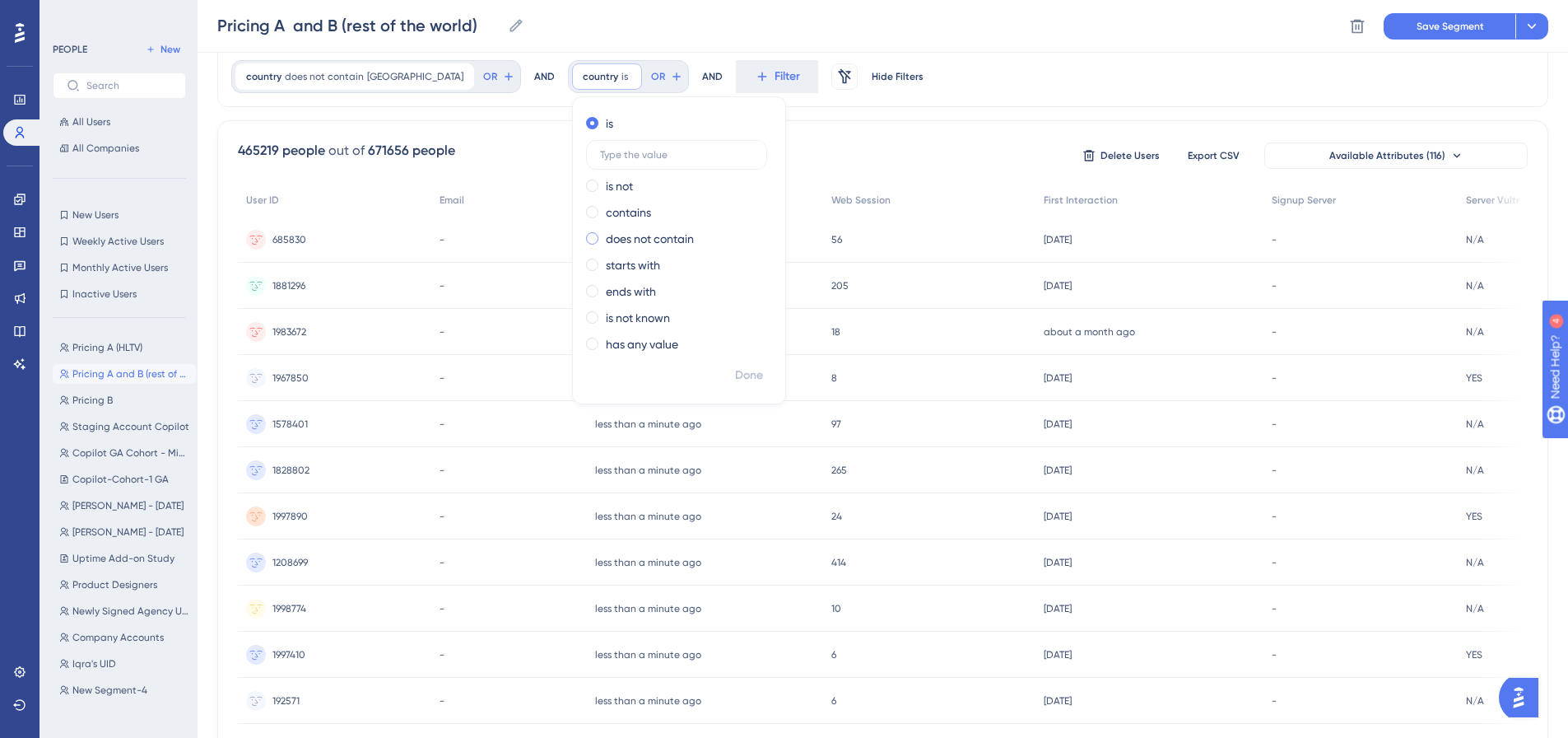
click at [606, 232] on label "does not contain" at bounding box center [650, 238] width 88 height 19
type input "australia"
click at [735, 371] on span "Done" at bounding box center [749, 376] width 28 height 19
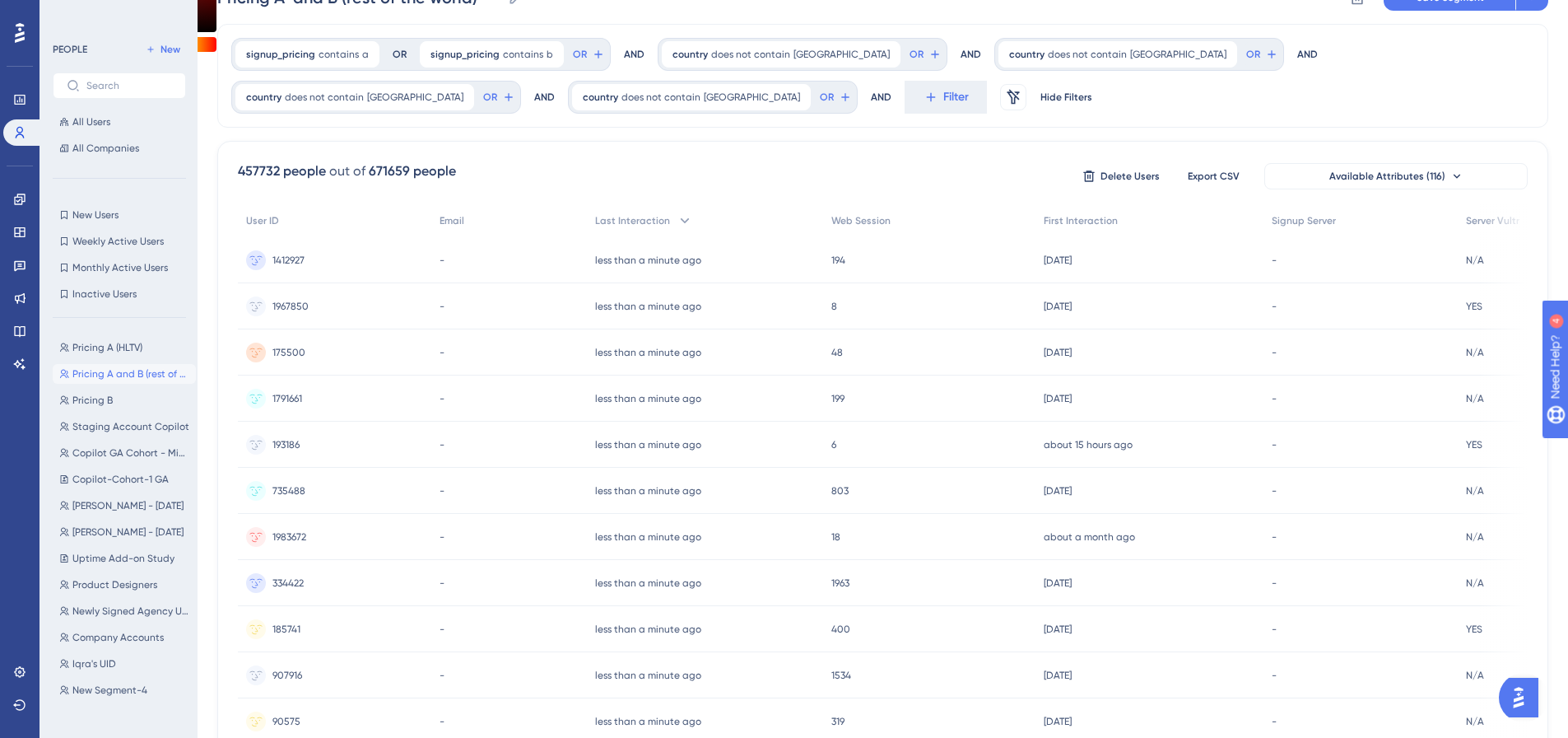
scroll to position [0, 0]
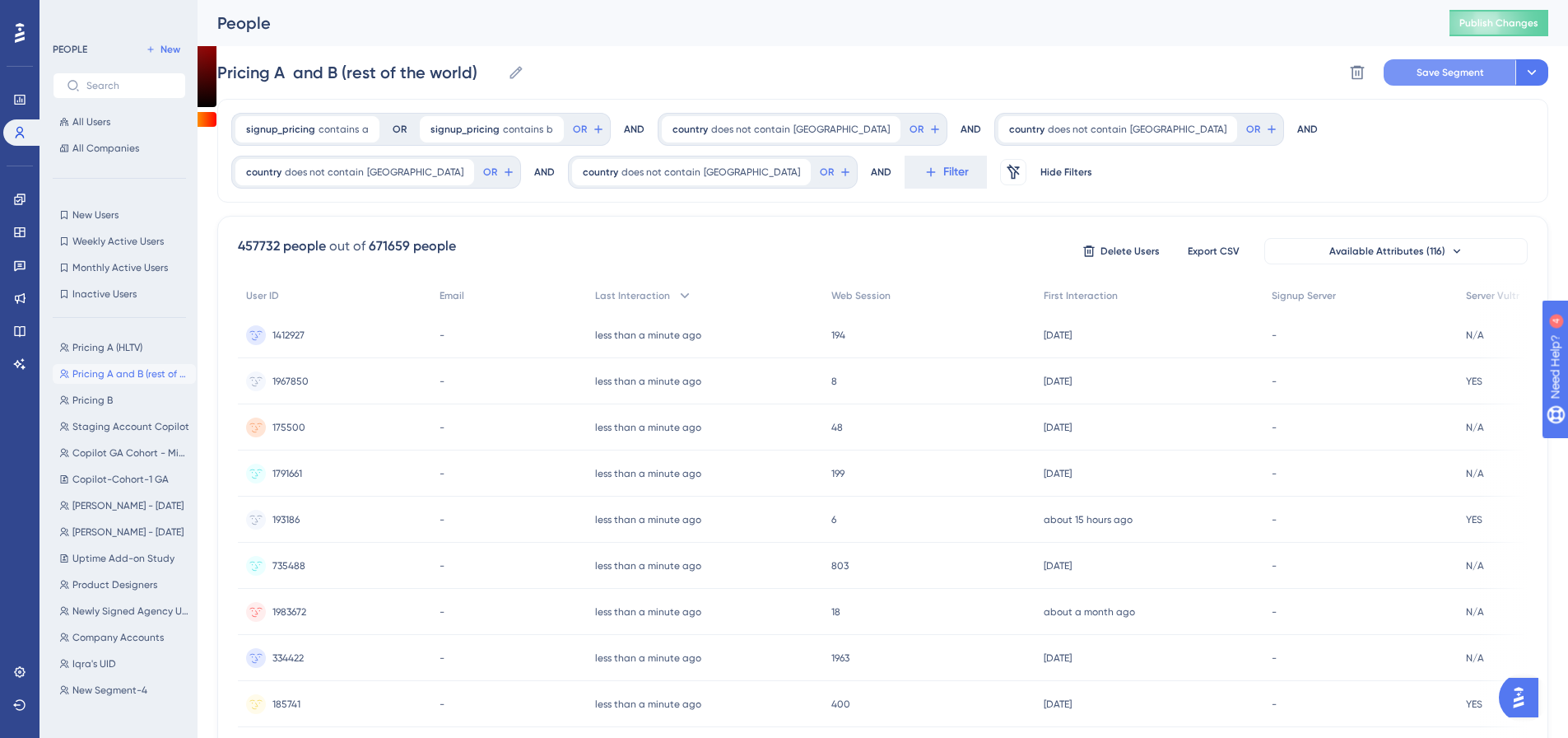
click at [1407, 72] on button "Save Segment" at bounding box center [1449, 72] width 132 height 26
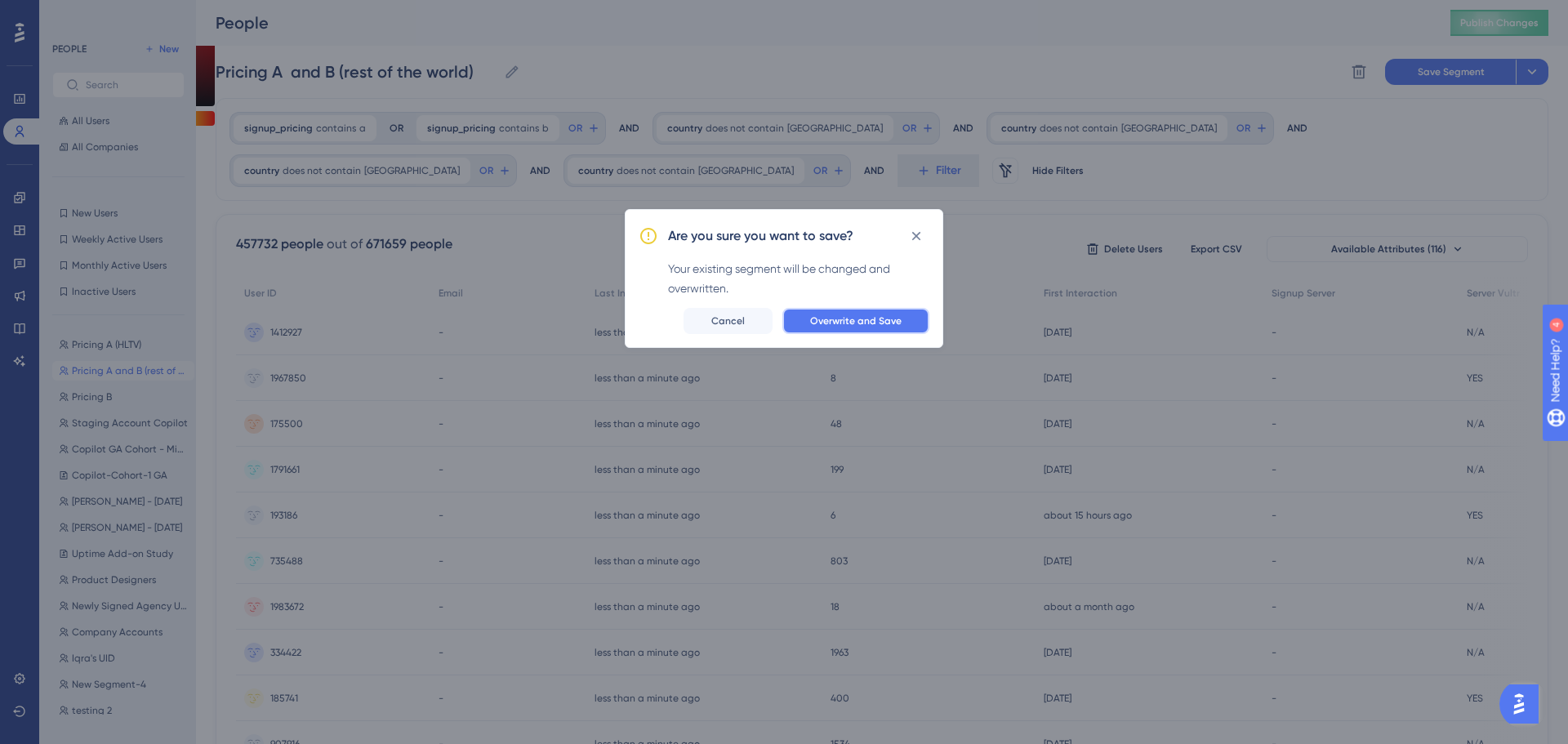
click at [867, 317] on span "Overwrite and Save" at bounding box center [855, 320] width 92 height 13
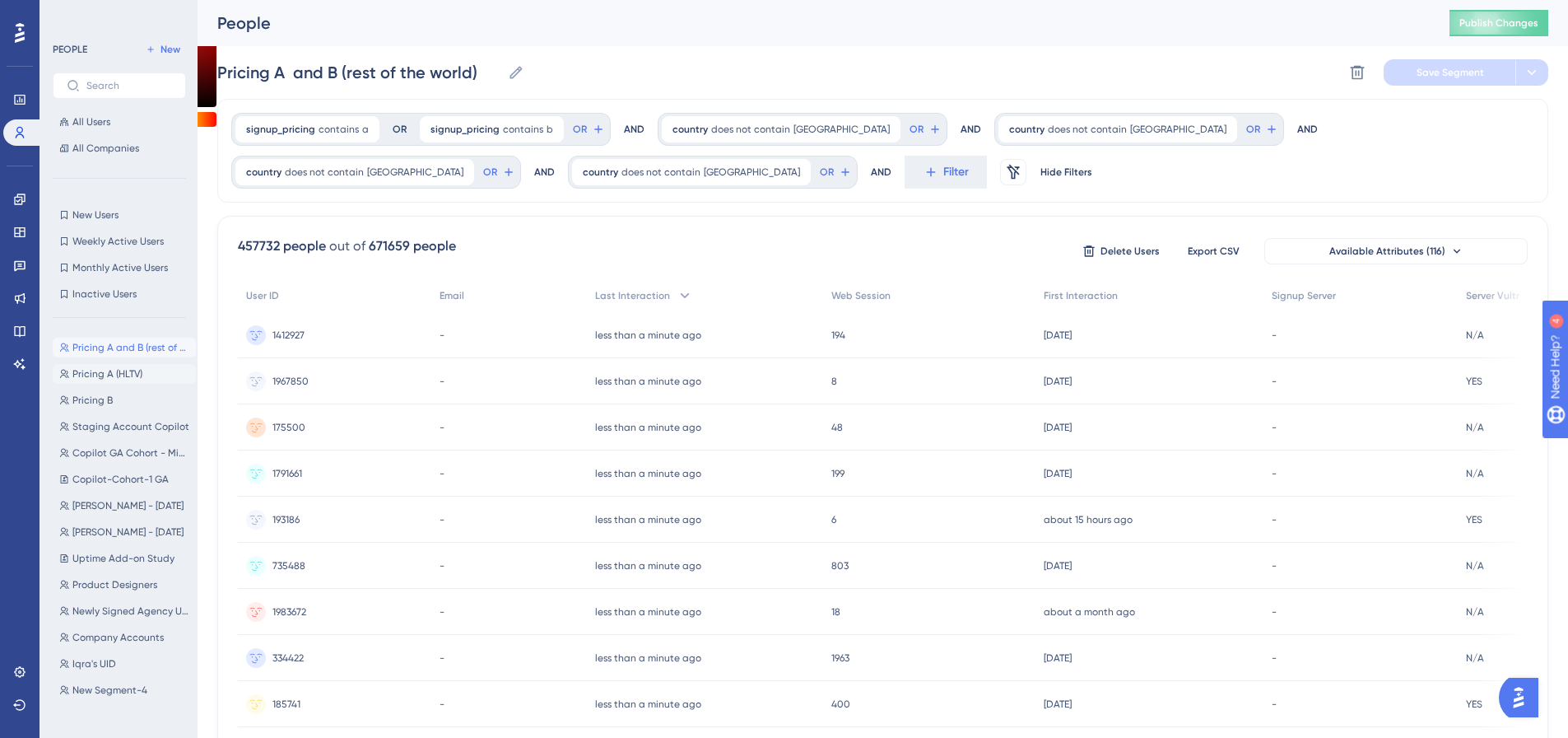
click at [126, 372] on span "Pricing A (HLTV)" at bounding box center [107, 373] width 70 height 13
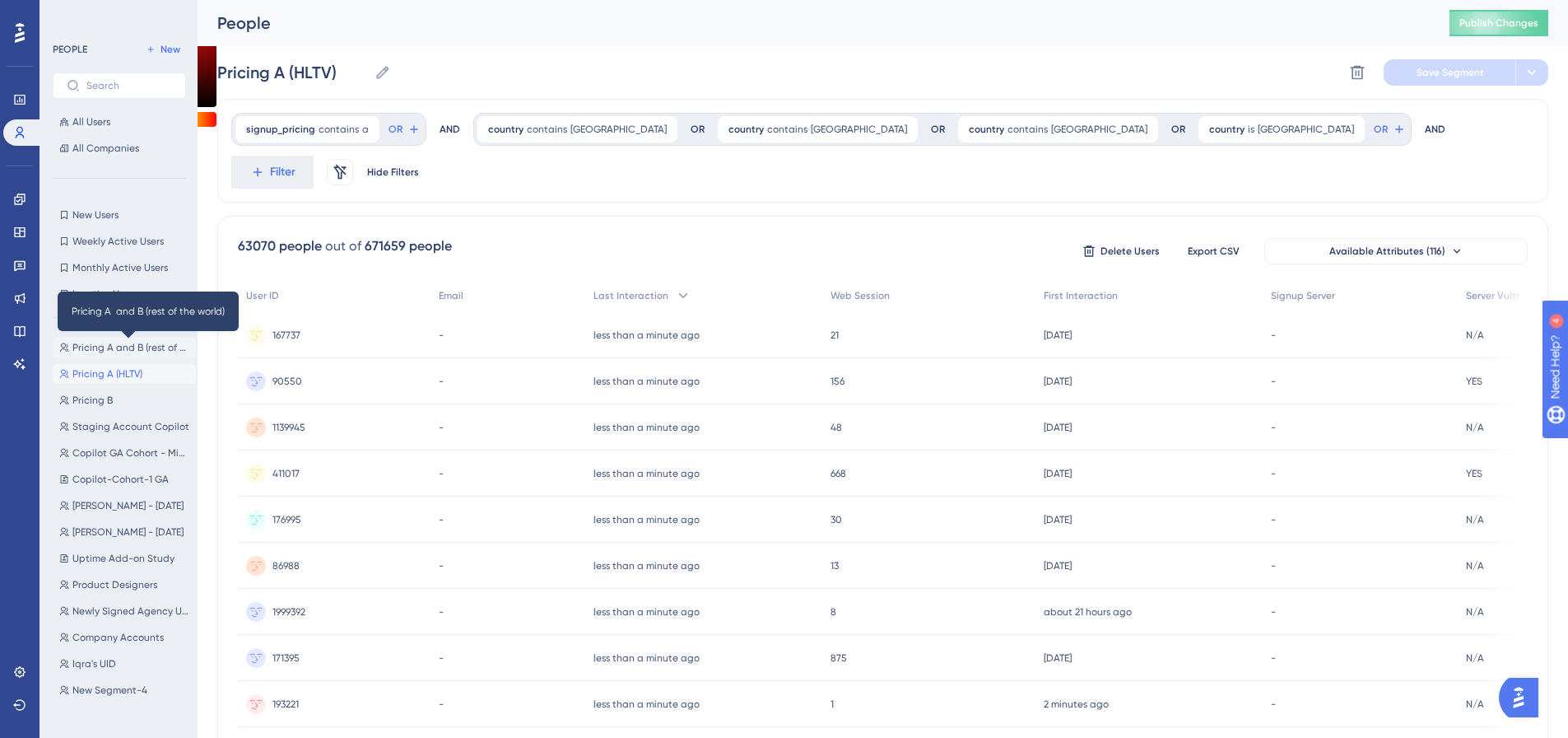
click at [113, 352] on span "Pricing A and B (rest of the world)" at bounding box center [130, 347] width 117 height 13
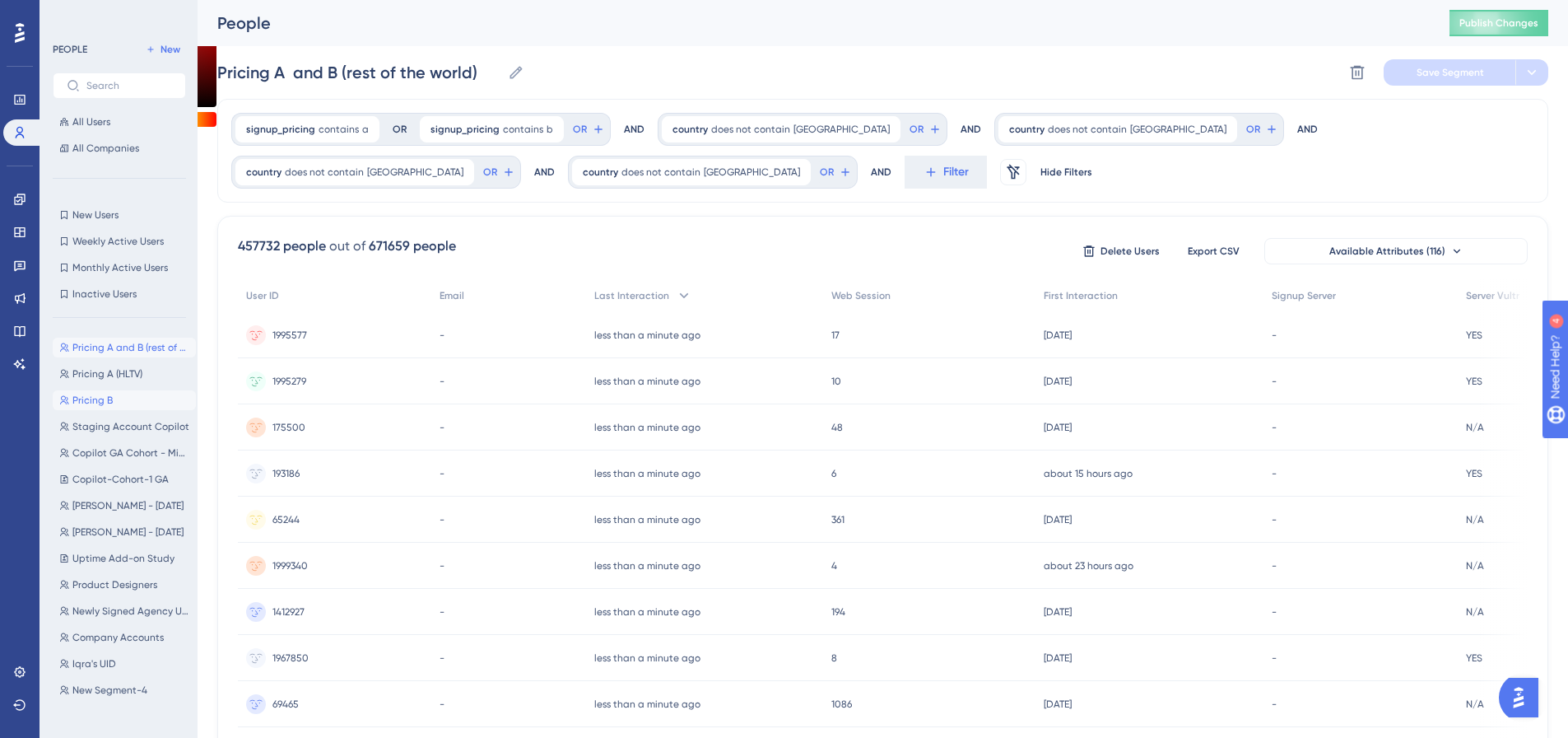
click at [143, 402] on button "Pricing B Pricing B" at bounding box center [124, 400] width 143 height 19
type input "Pricing B"
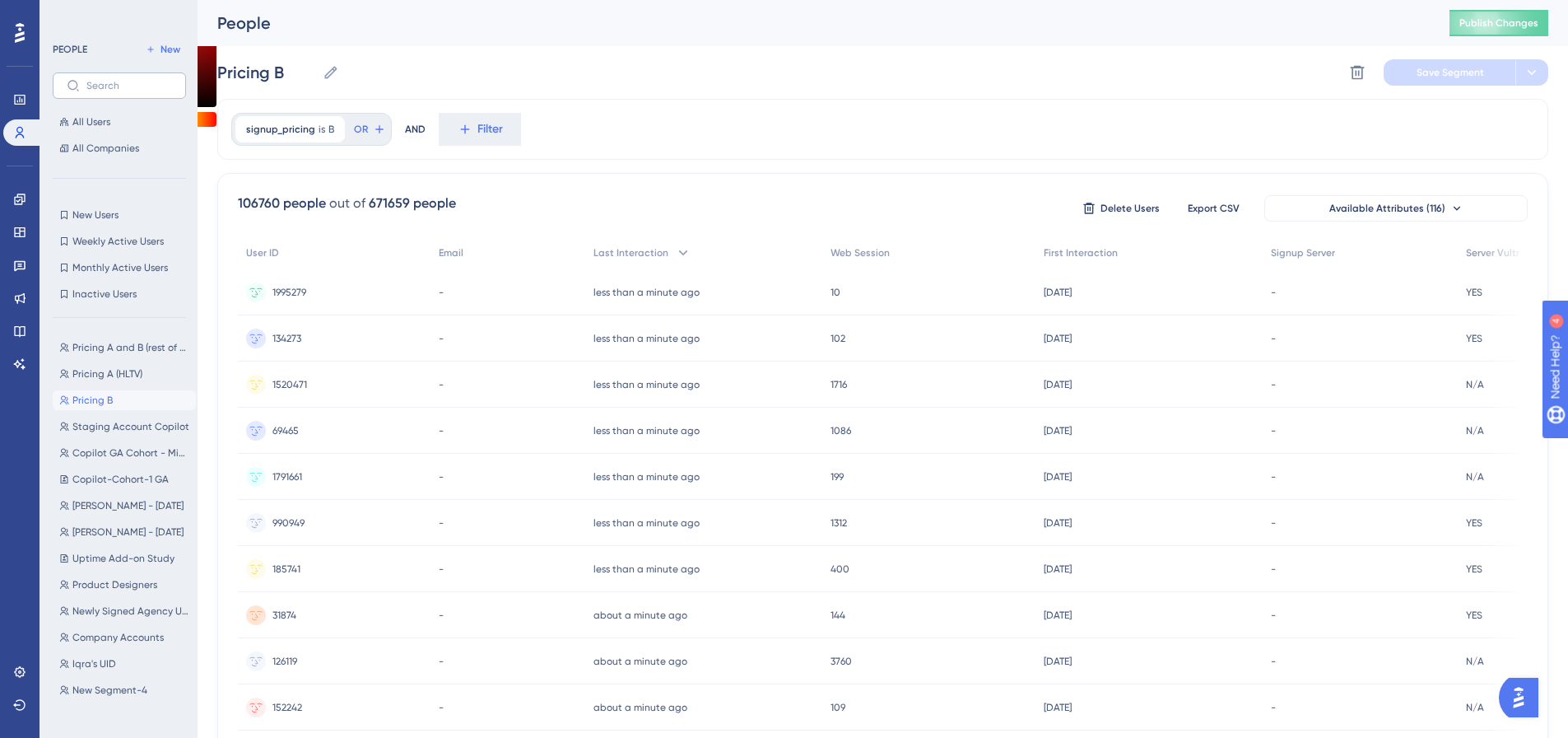
click at [120, 92] on label at bounding box center [120, 85] width 134 height 26
click at [120, 91] on input "text" at bounding box center [128, 85] width 85 height 11
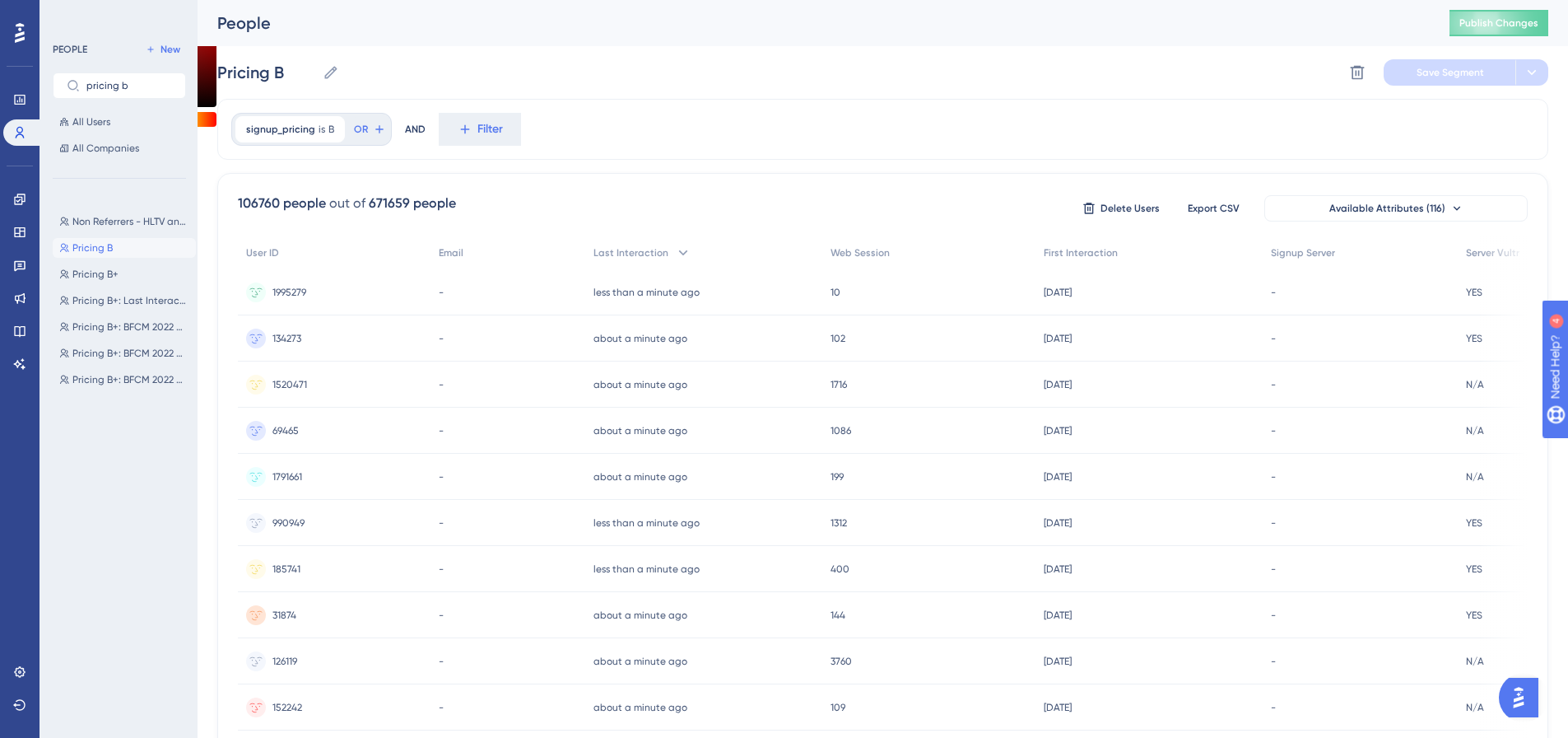
click at [117, 245] on button "Pricing B Pricing B" at bounding box center [124, 247] width 143 height 19
click at [142, 84] on input "pricing b" at bounding box center [128, 85] width 85 height 11
type input "pricing a"
click at [78, 242] on span "Pricing A" at bounding box center [92, 247] width 41 height 13
type input "Pricing A"
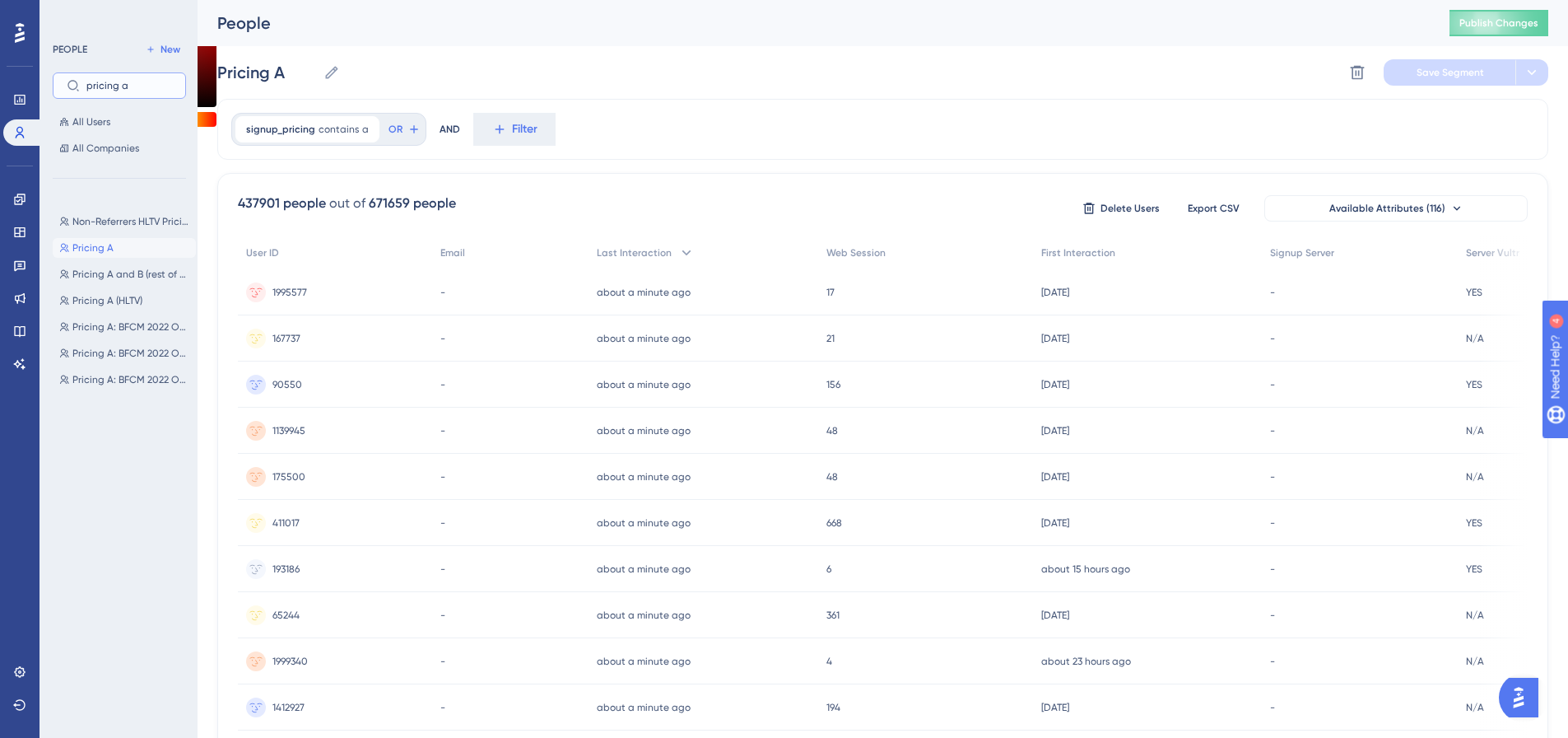
drag, startPoint x: 132, startPoint y: 85, endPoint x: 49, endPoint y: 91, distance: 83.2
click at [49, 91] on div "PEOPLE New pricing a All Users All Companies Non-Referrers HLTV Pricing A NPS >…" at bounding box center [119, 369] width 158 height 738
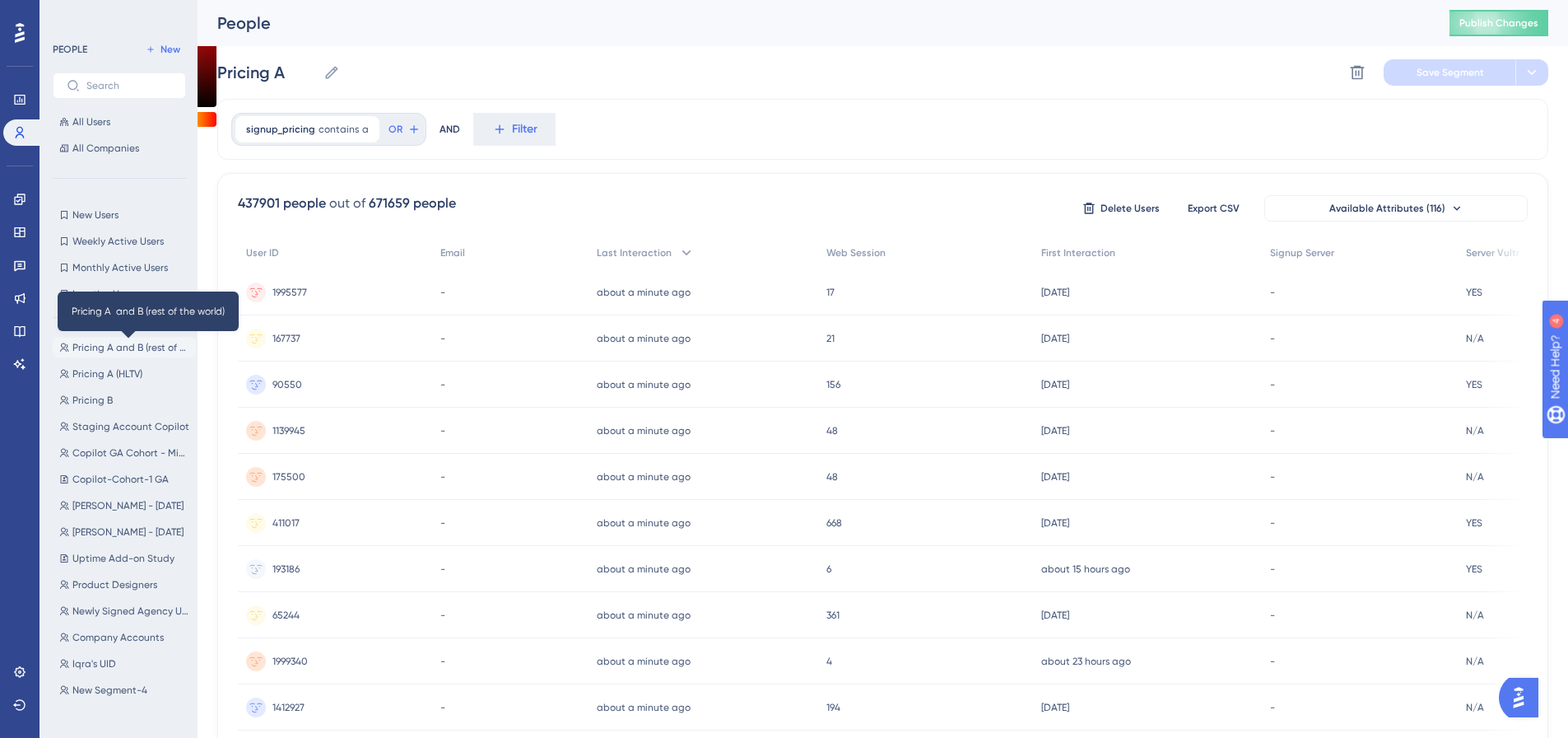
click at [123, 347] on span "Pricing A and B (rest of the world)" at bounding box center [130, 347] width 117 height 13
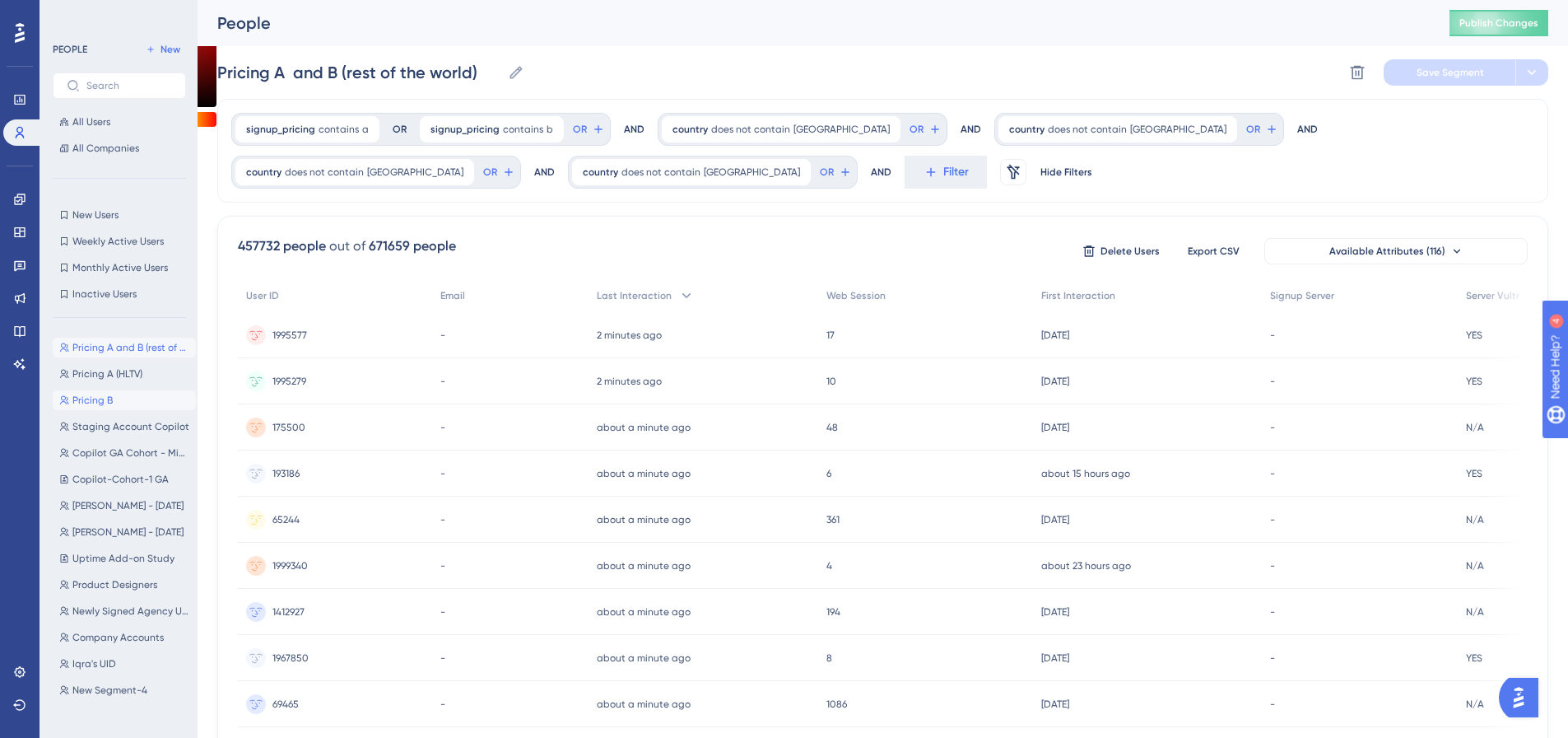
click at [140, 396] on button "Pricing B Pricing B" at bounding box center [124, 400] width 143 height 19
type input "Pricing B"
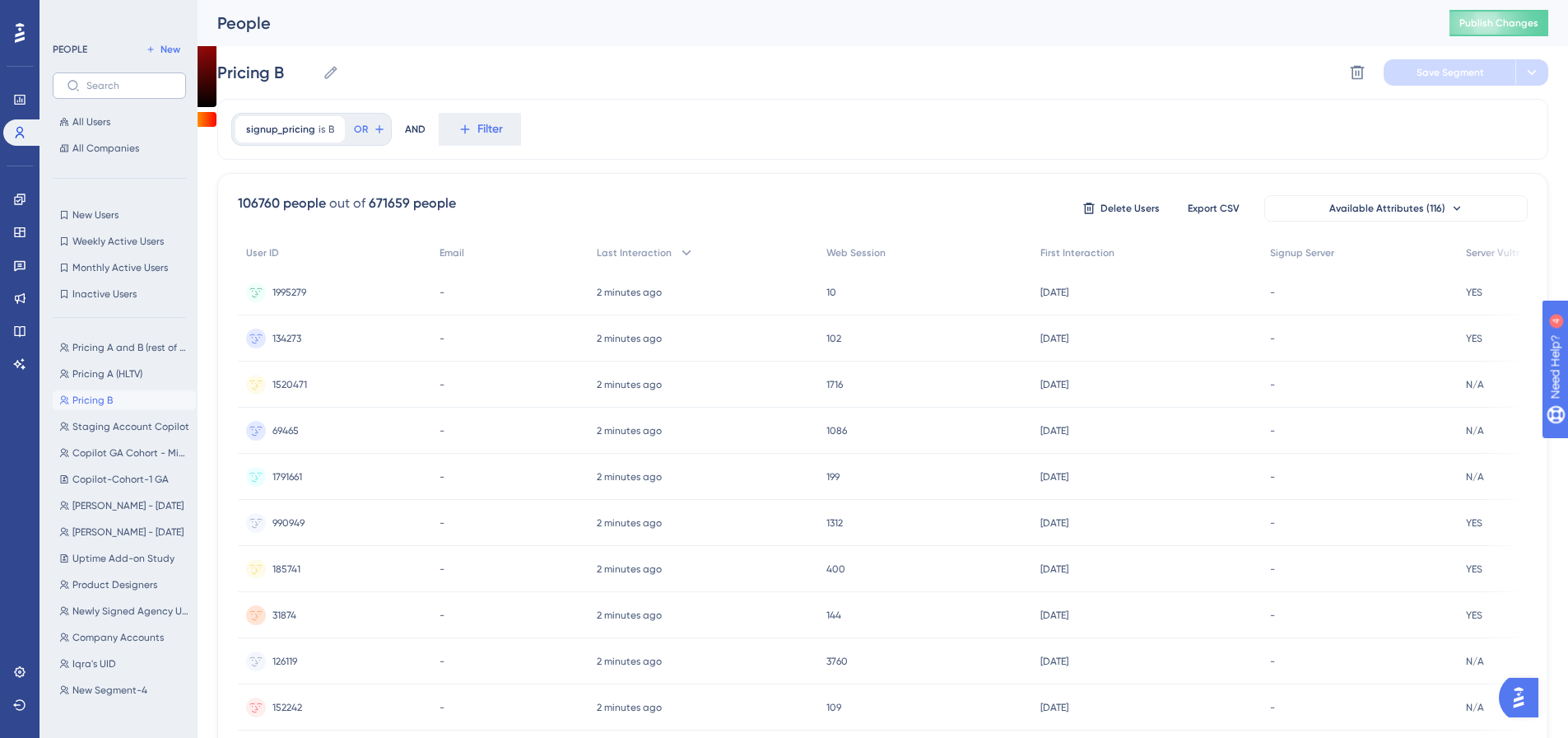
click at [136, 93] on label at bounding box center [120, 85] width 134 height 26
click at [136, 91] on input "text" at bounding box center [128, 85] width 85 height 11
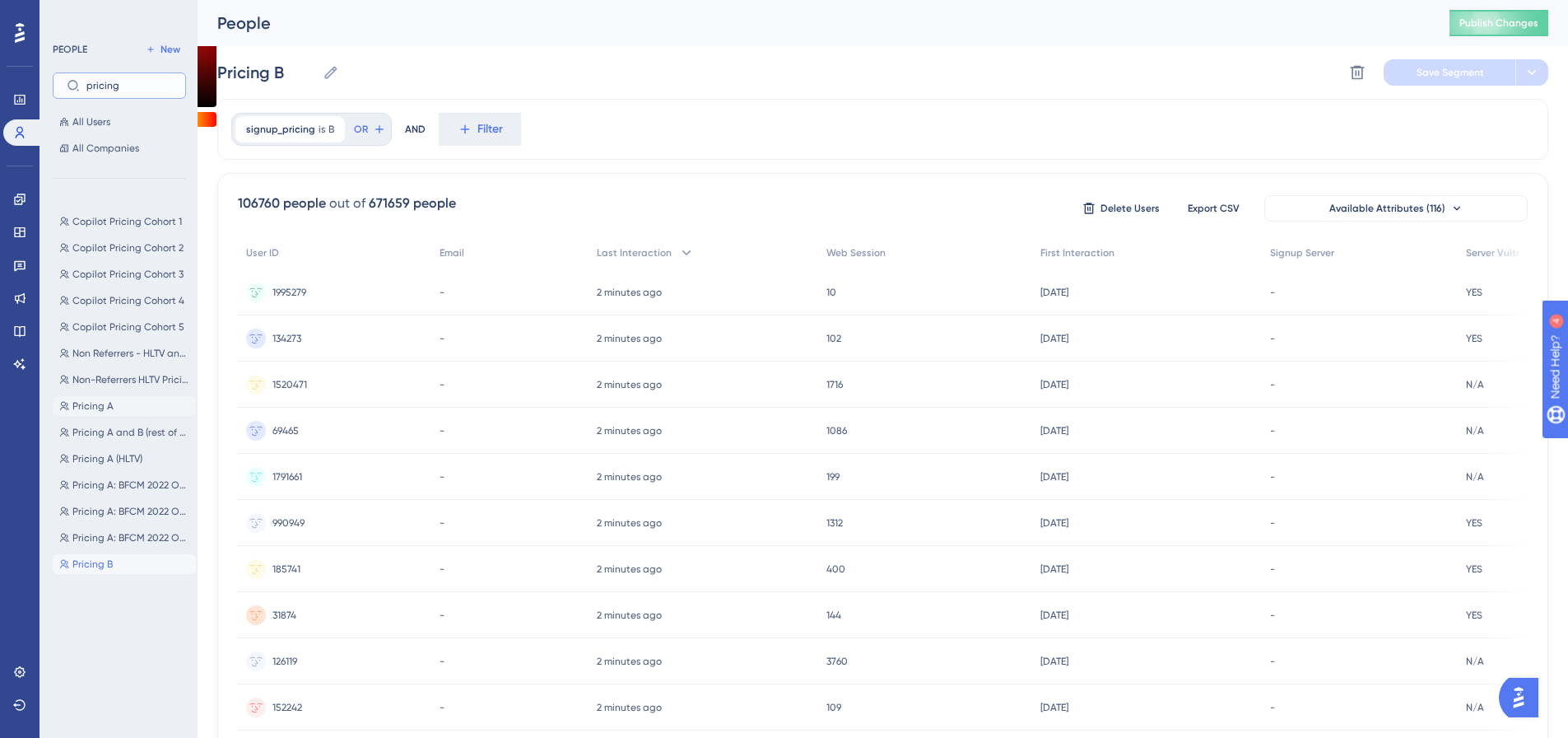
type input "pricing"
click at [93, 407] on span "Pricing A" at bounding box center [92, 406] width 41 height 13
type input "Pricing A"
click at [129, 98] on label "pricing" at bounding box center [120, 85] width 134 height 26
click at [129, 91] on input "pricing" at bounding box center [128, 85] width 85 height 11
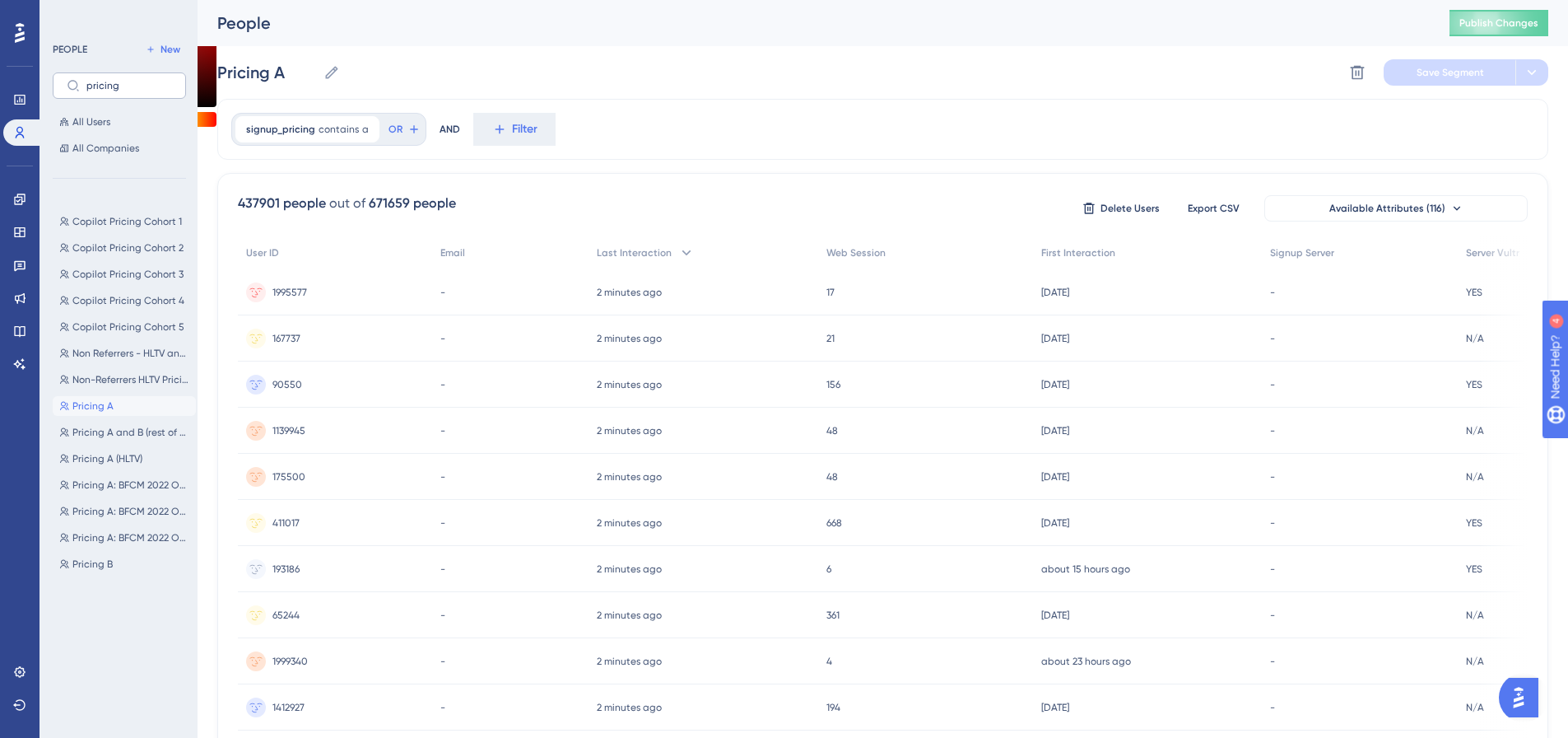
click at [128, 96] on label "pricing" at bounding box center [120, 85] width 134 height 26
click at [128, 91] on input "pricing" at bounding box center [128, 85] width 85 height 11
type input "p"
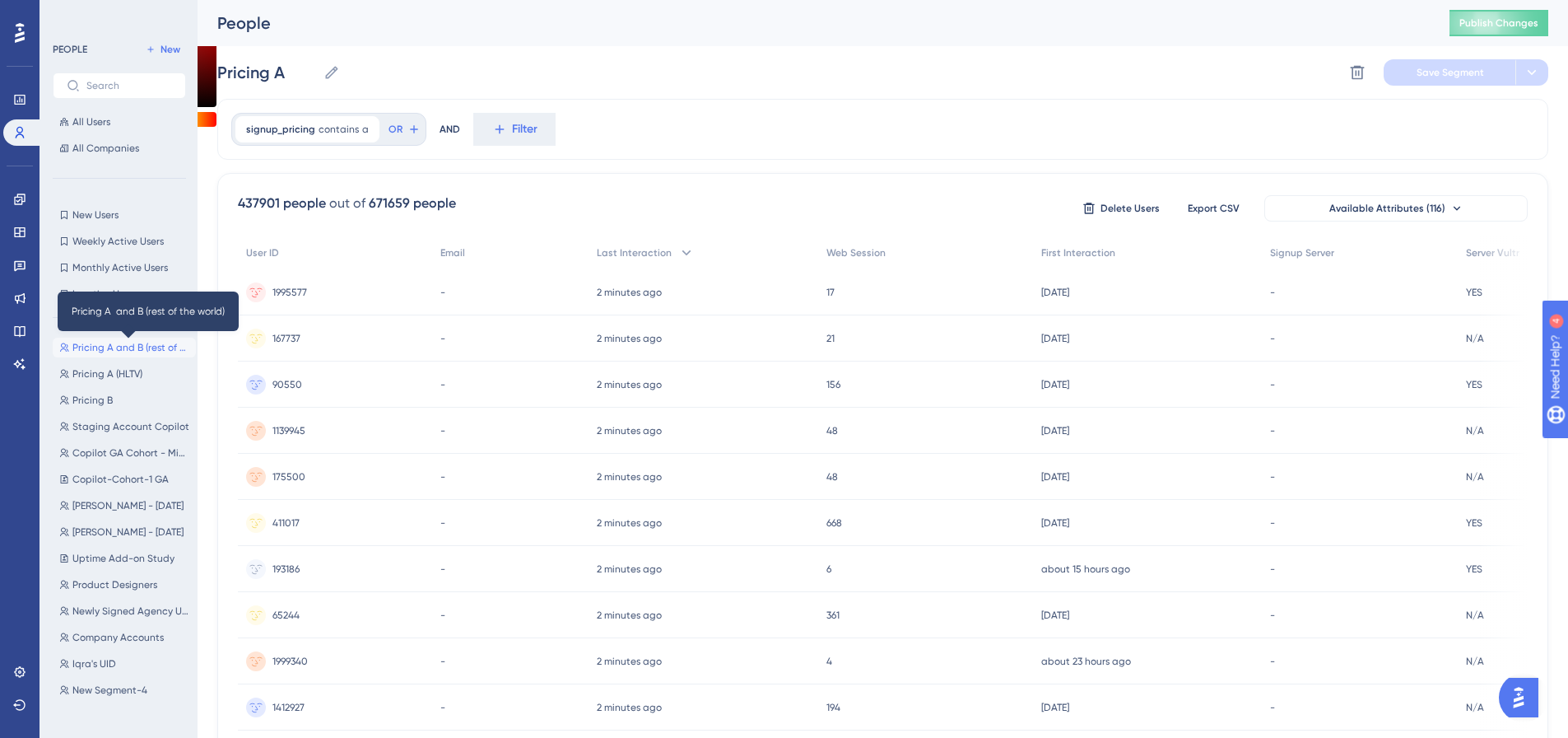
click at [121, 345] on span "Pricing A and B (rest of the world)" at bounding box center [130, 347] width 117 height 13
type input "Pricing A and B (rest of the world)"
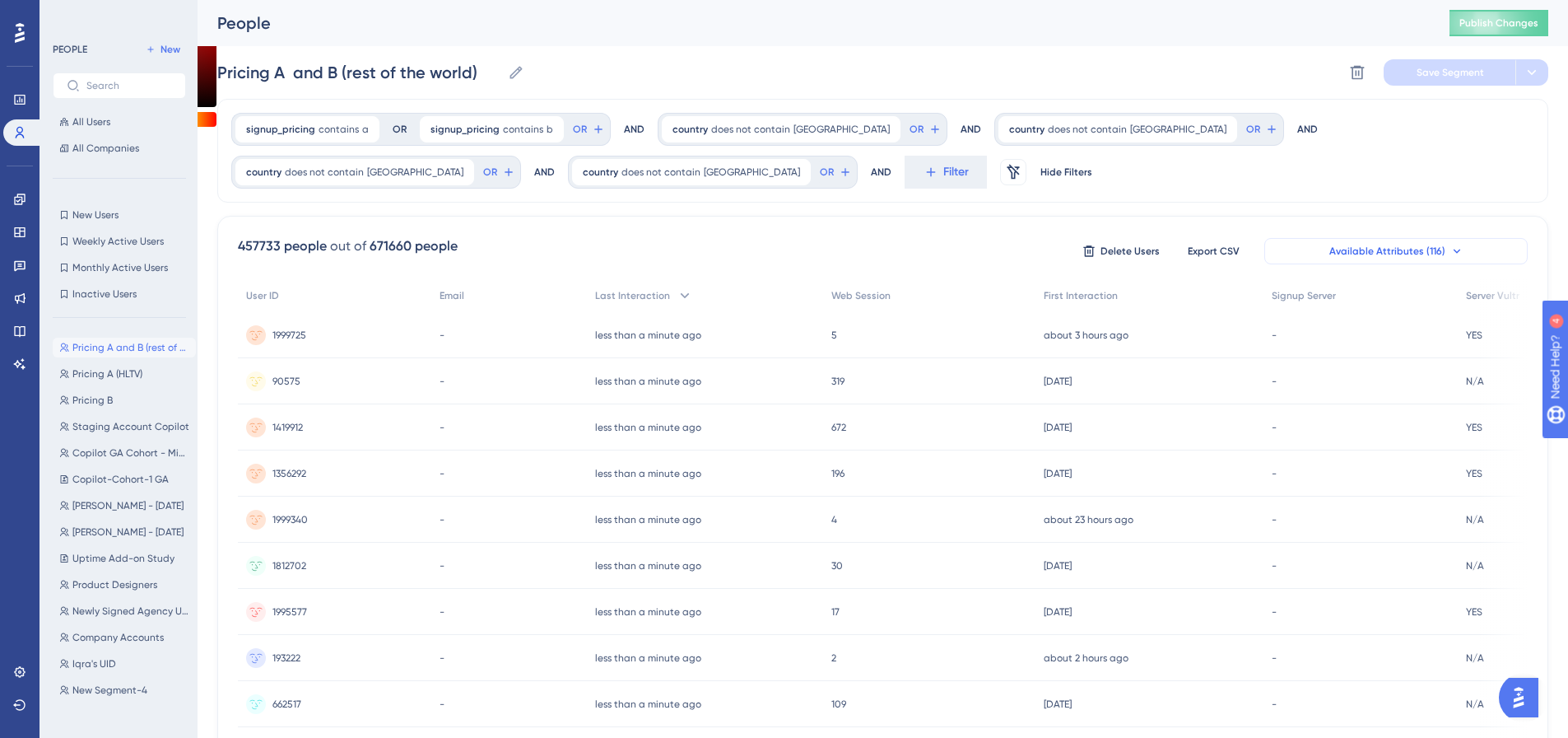
click at [1391, 247] on span "Available Attributes (116)" at bounding box center [1387, 251] width 116 height 13
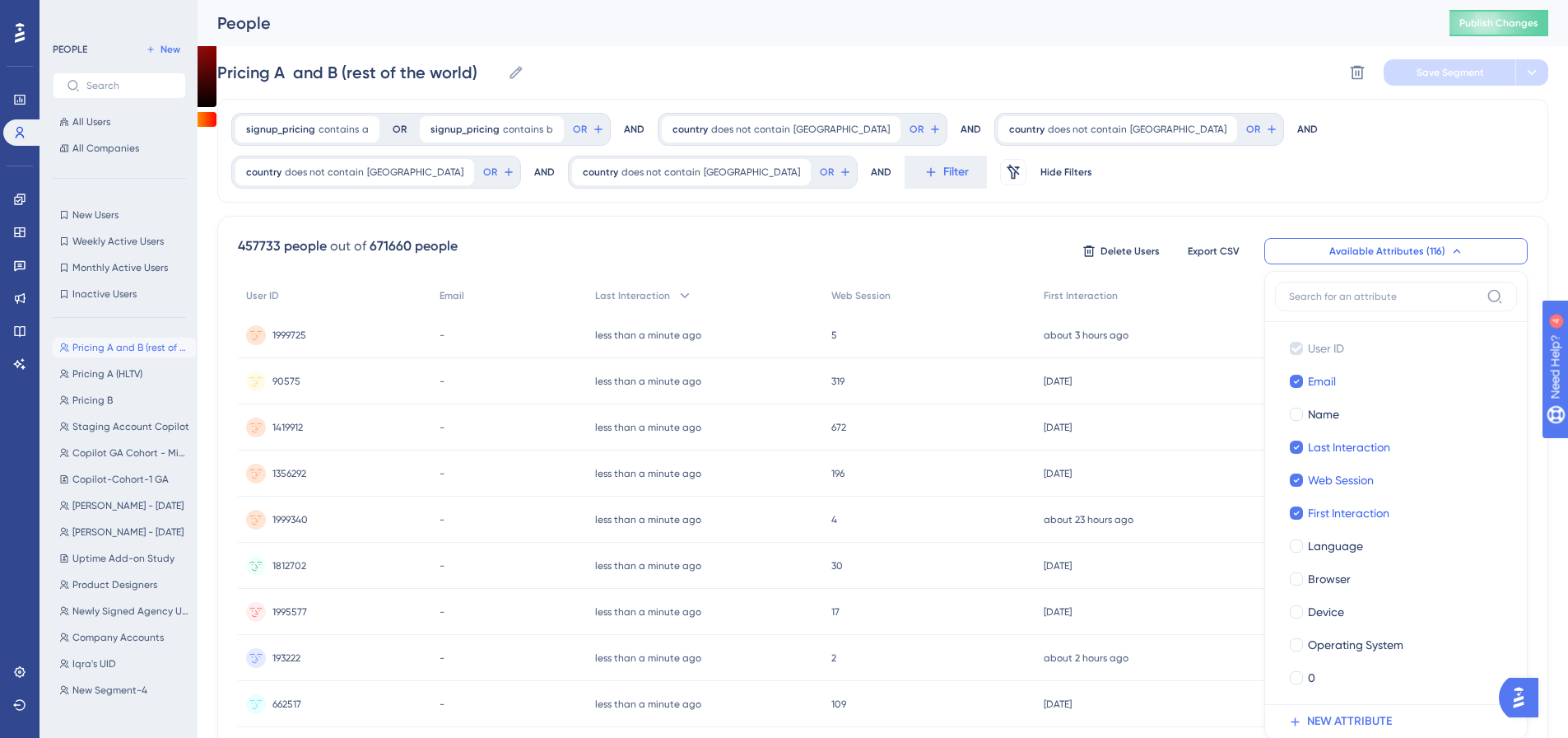
scroll to position [118, 0]
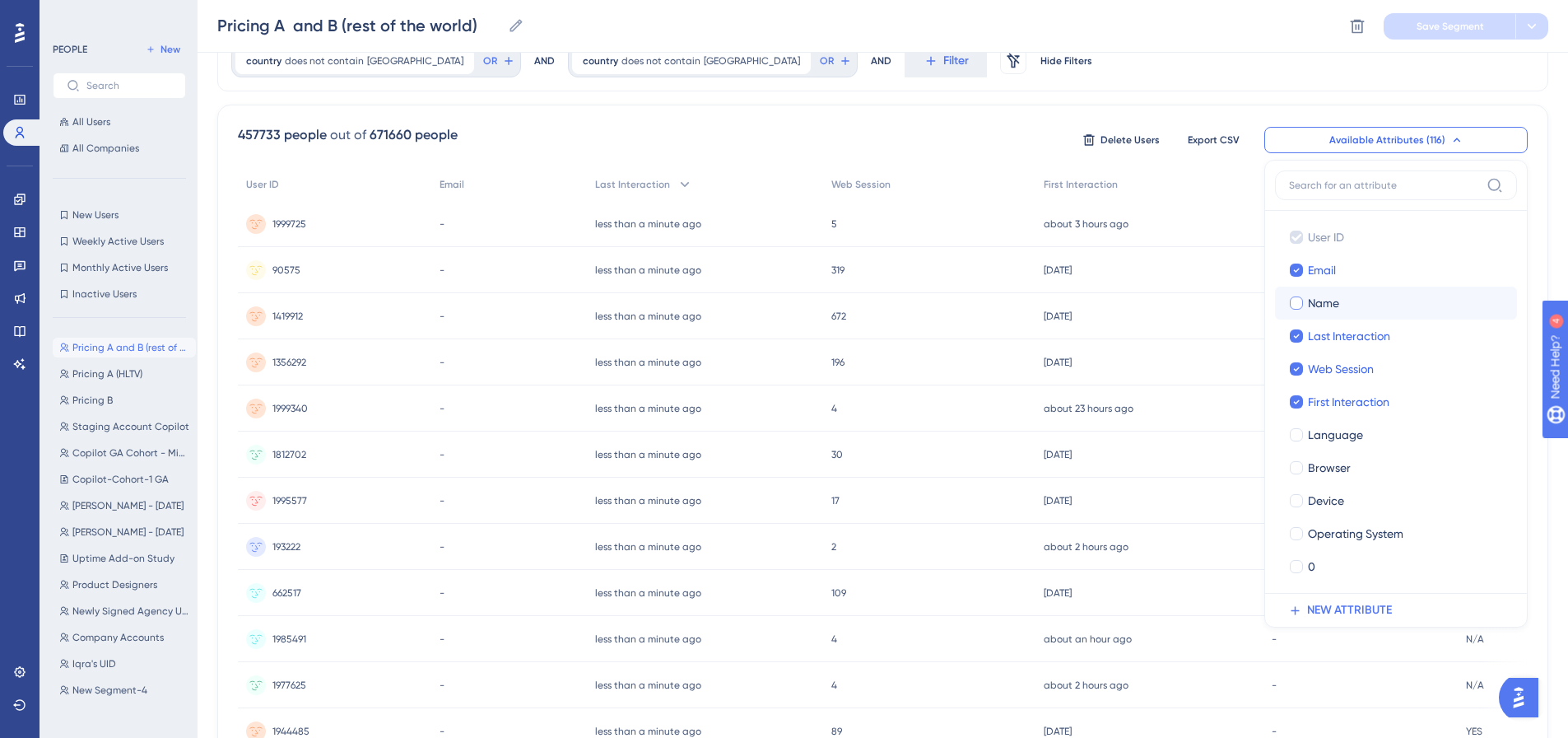
click at [1349, 289] on label "Name Name" at bounding box center [1396, 303] width 242 height 33
click at [1297, 303] on input "Name" at bounding box center [1296, 303] width 1 height 1
checkbox input "false"
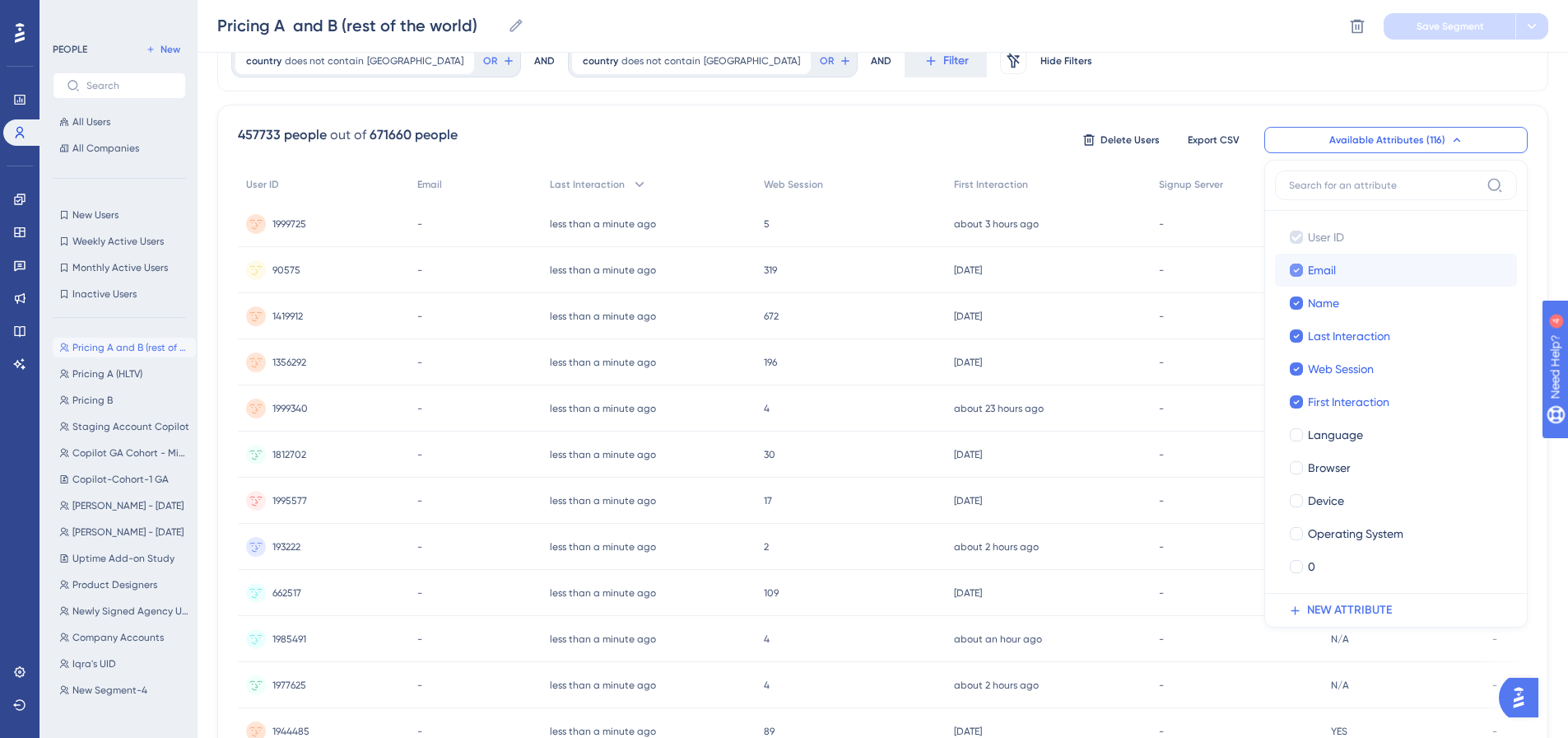
click at [1357, 268] on div "Email" at bounding box center [1405, 270] width 196 height 19
checkbox input "false"
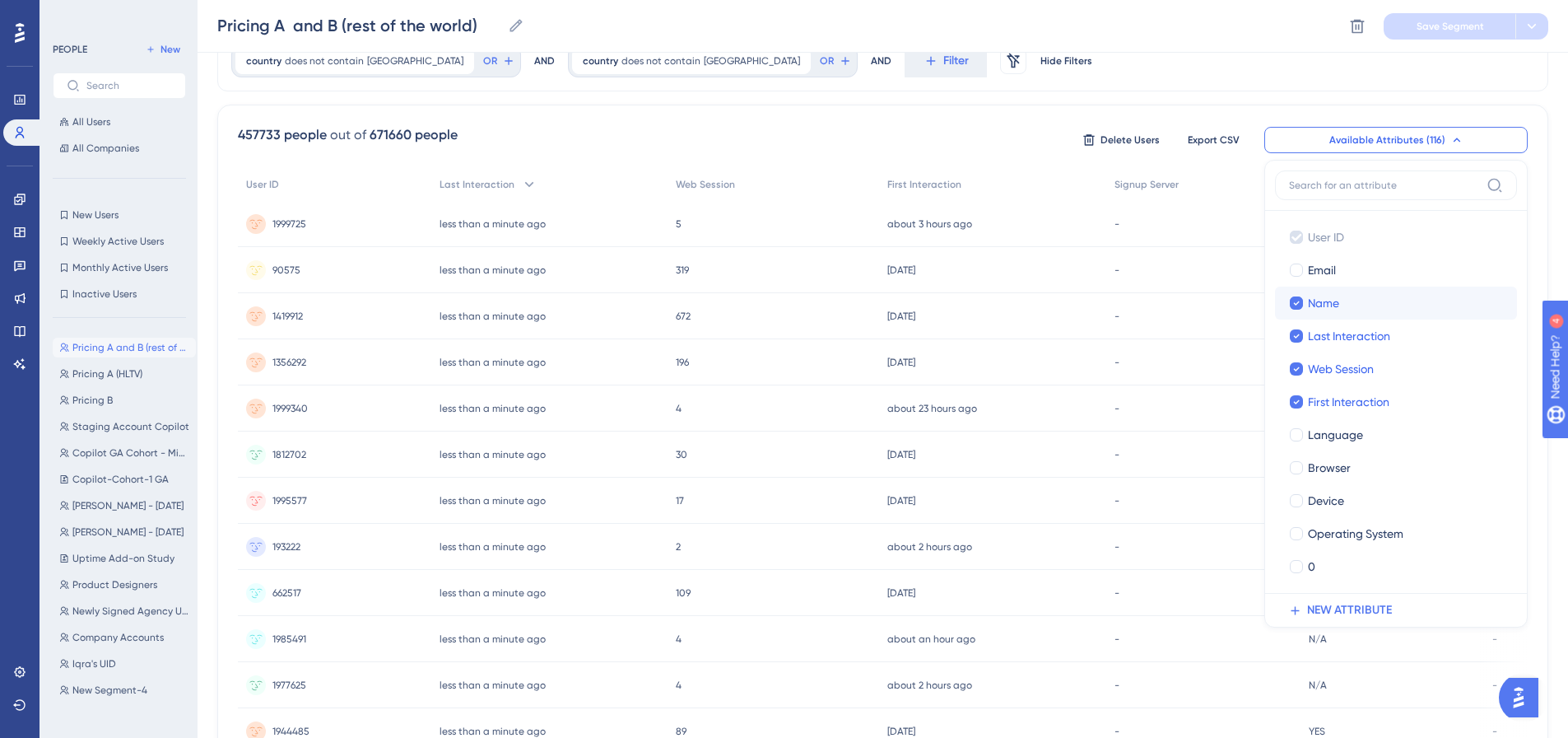
click at [1358, 313] on label "Name Name" at bounding box center [1396, 303] width 242 height 33
click at [1297, 303] on input "Name" at bounding box center [1296, 303] width 1 height 1
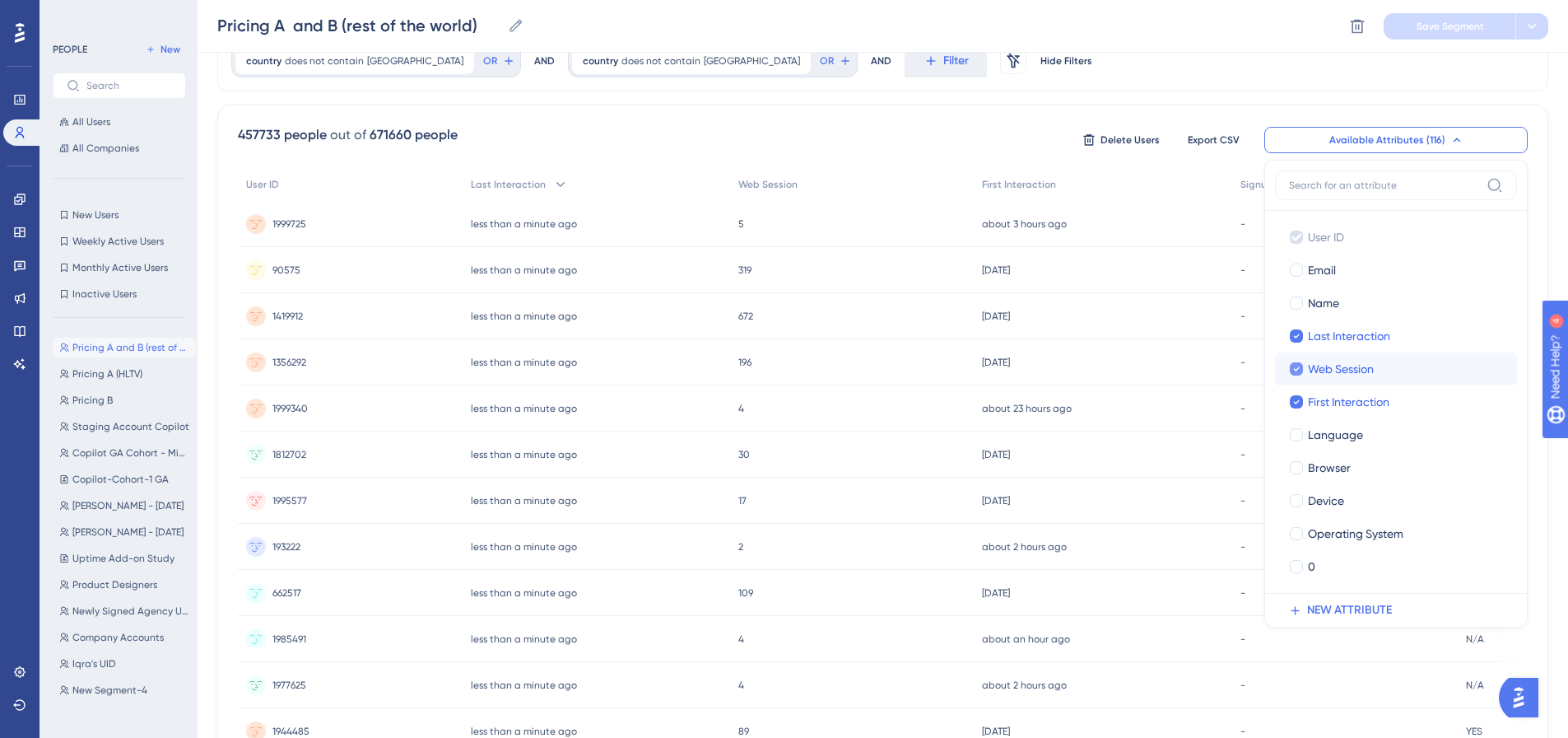
click at [1358, 362] on span "Web Session" at bounding box center [1340, 369] width 66 height 19
checkbox input "false"
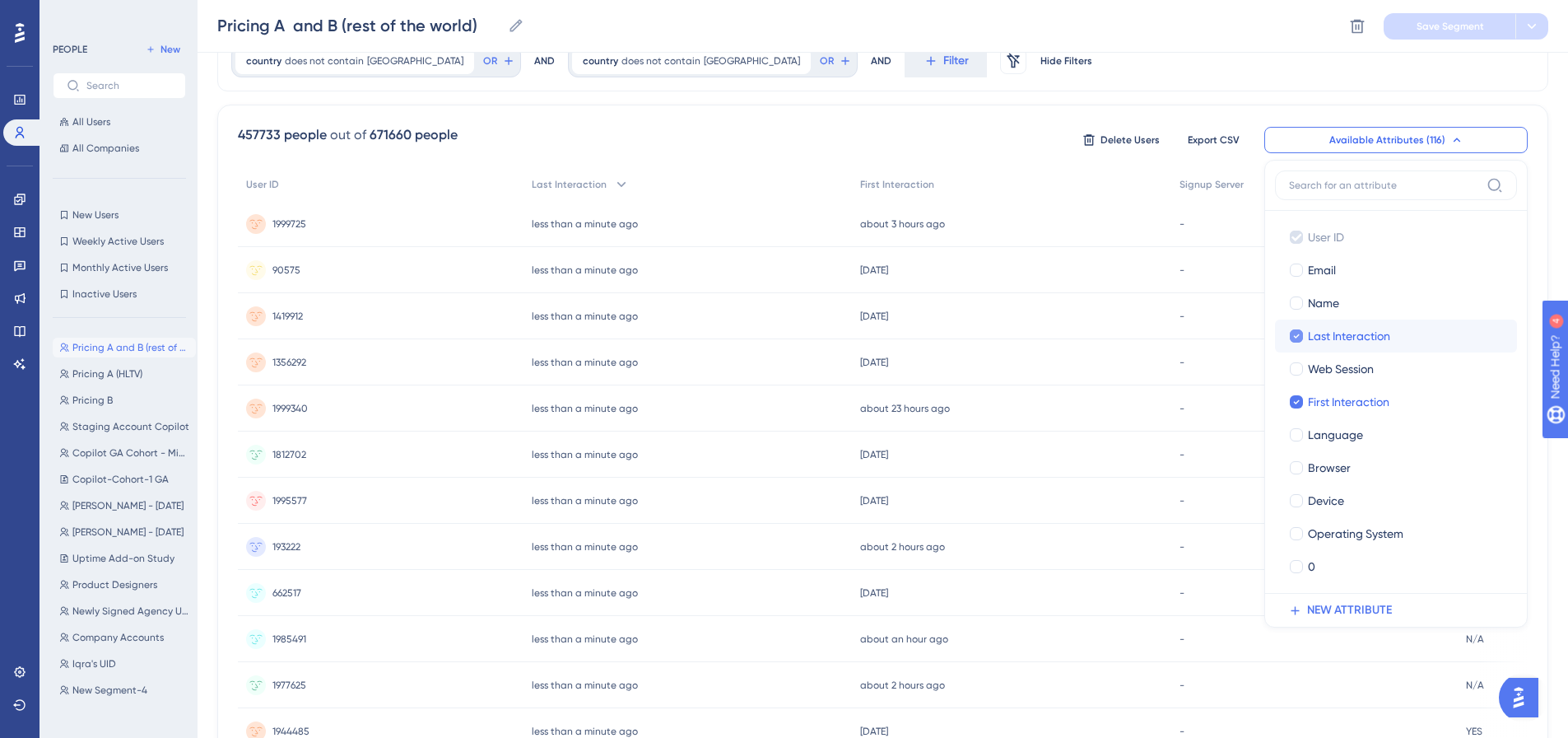
click at [1354, 332] on span "Last Interaction" at bounding box center [1349, 336] width 83 height 19
checkbox input "false"
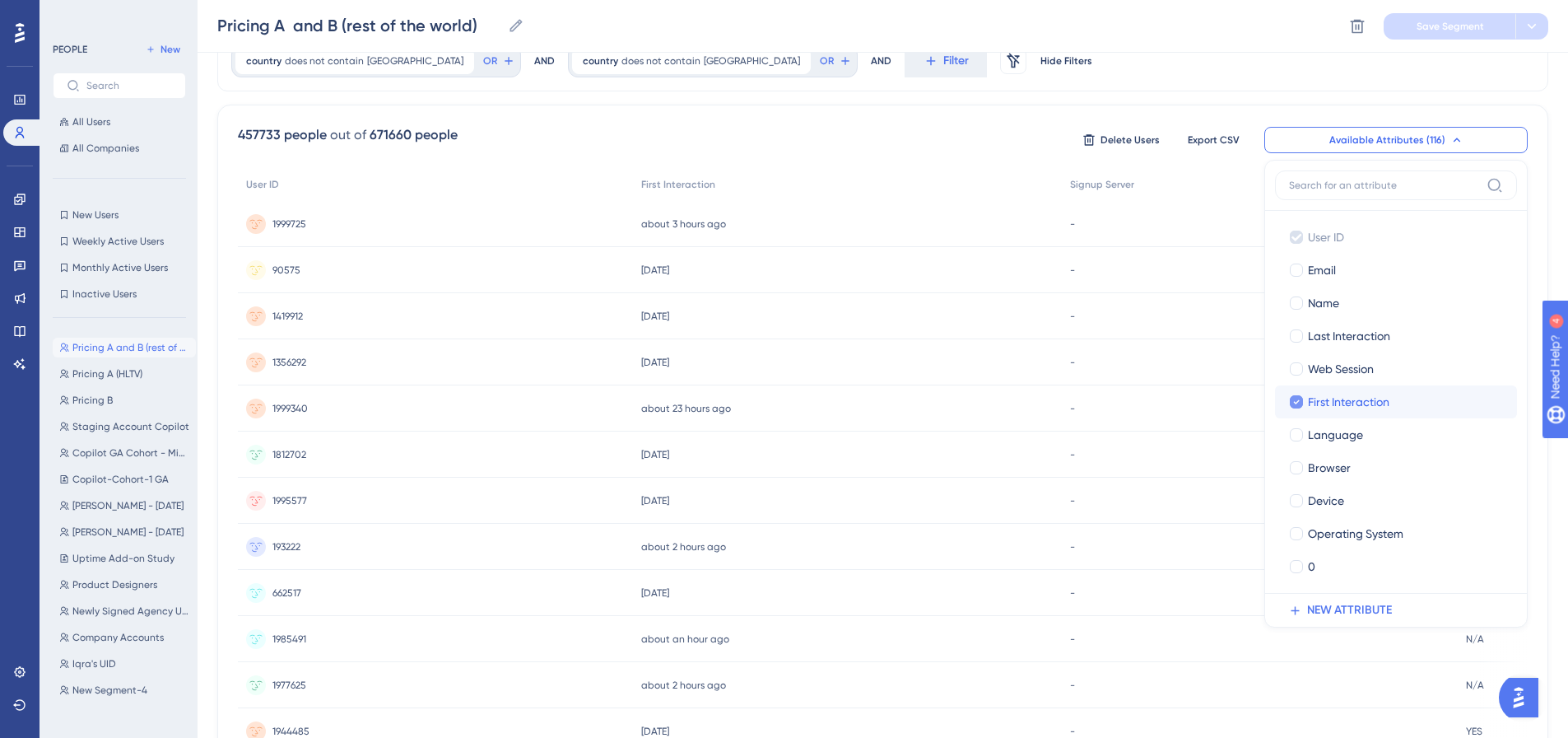
click at [1340, 406] on span "First Interaction" at bounding box center [1348, 401] width 82 height 19
checkbox input "false"
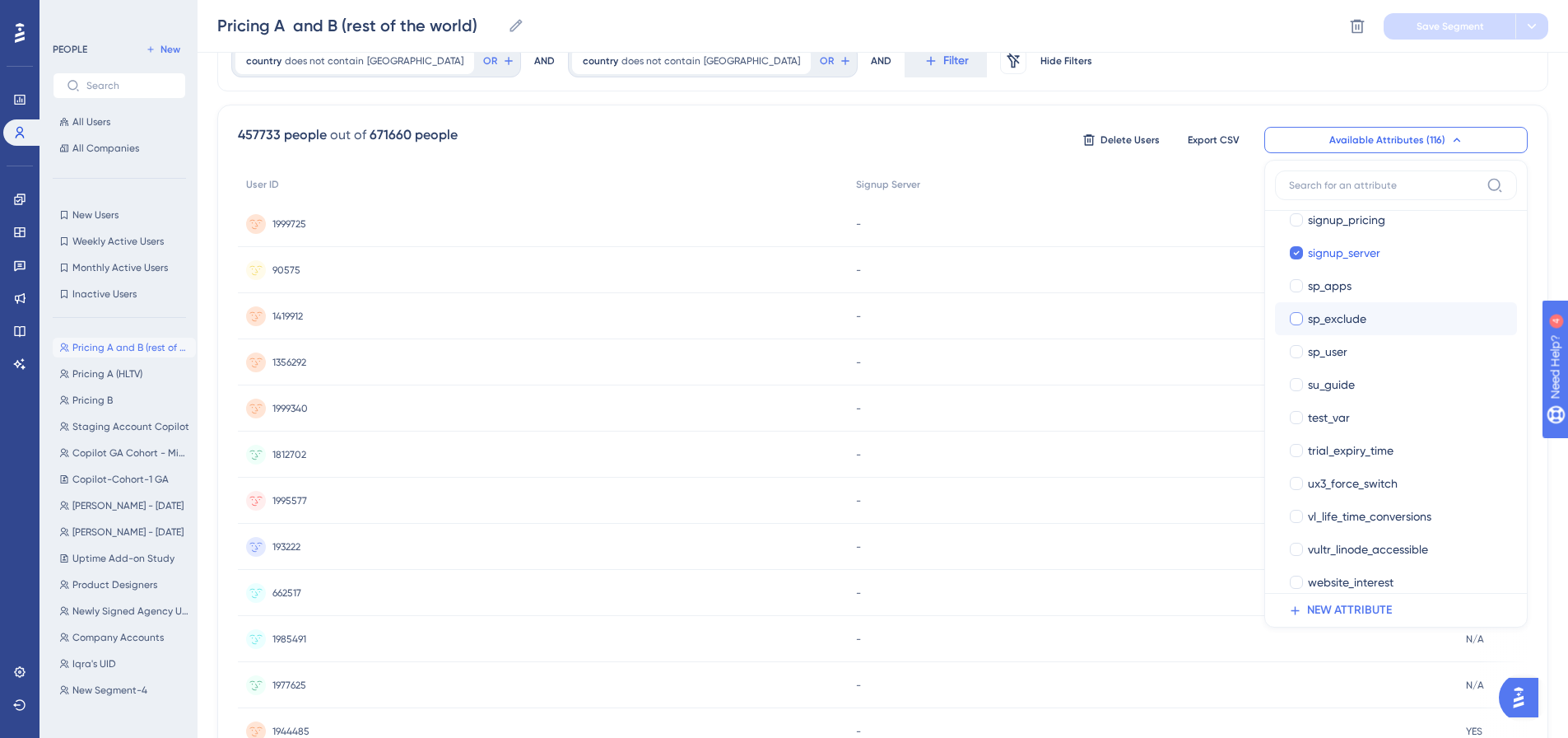
scroll to position [3375, 0]
click at [1384, 457] on span "trial_expiry_time" at bounding box center [1350, 451] width 85 height 19
checkbox input "true"
click at [1371, 186] on input at bounding box center [1384, 185] width 191 height 13
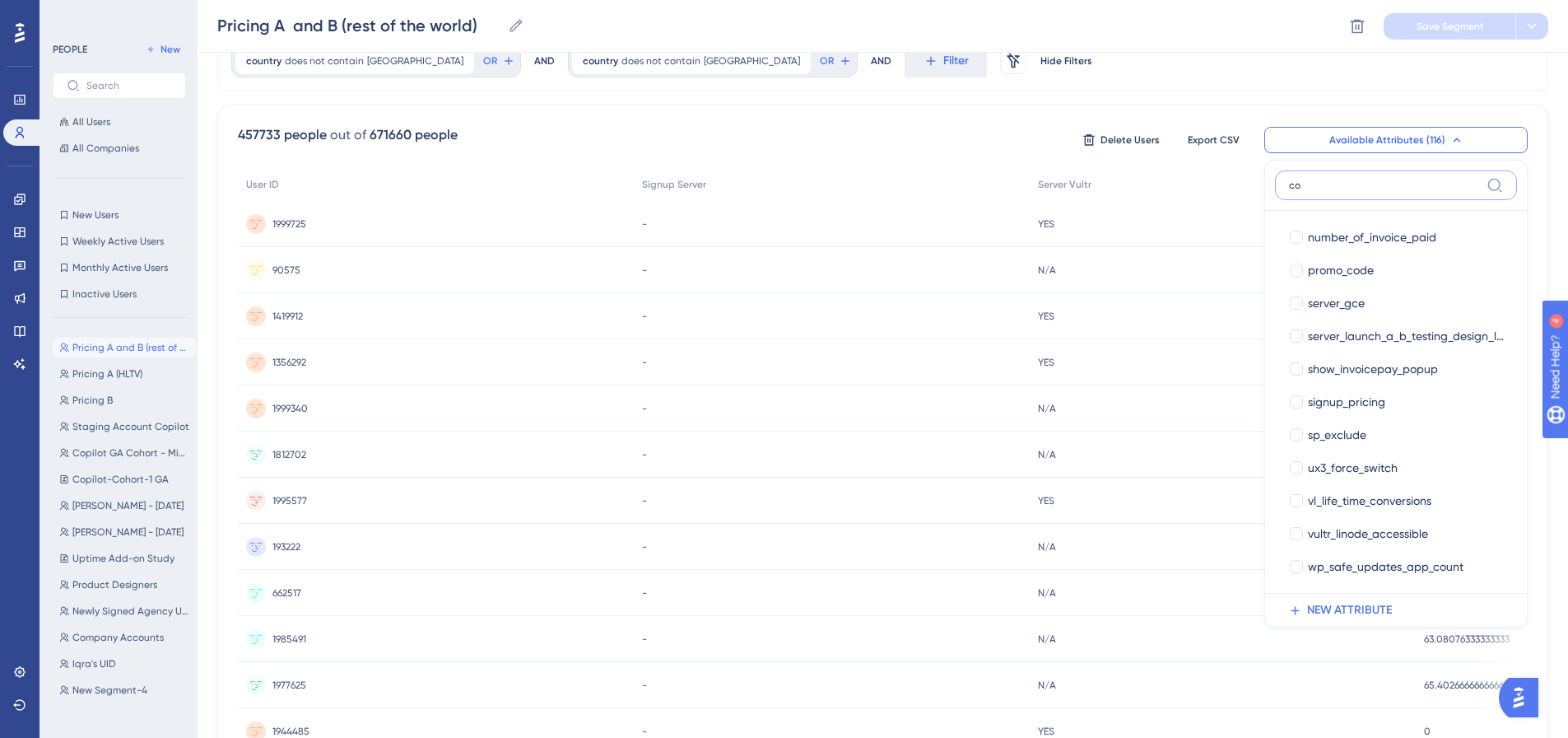
scroll to position [0, 0]
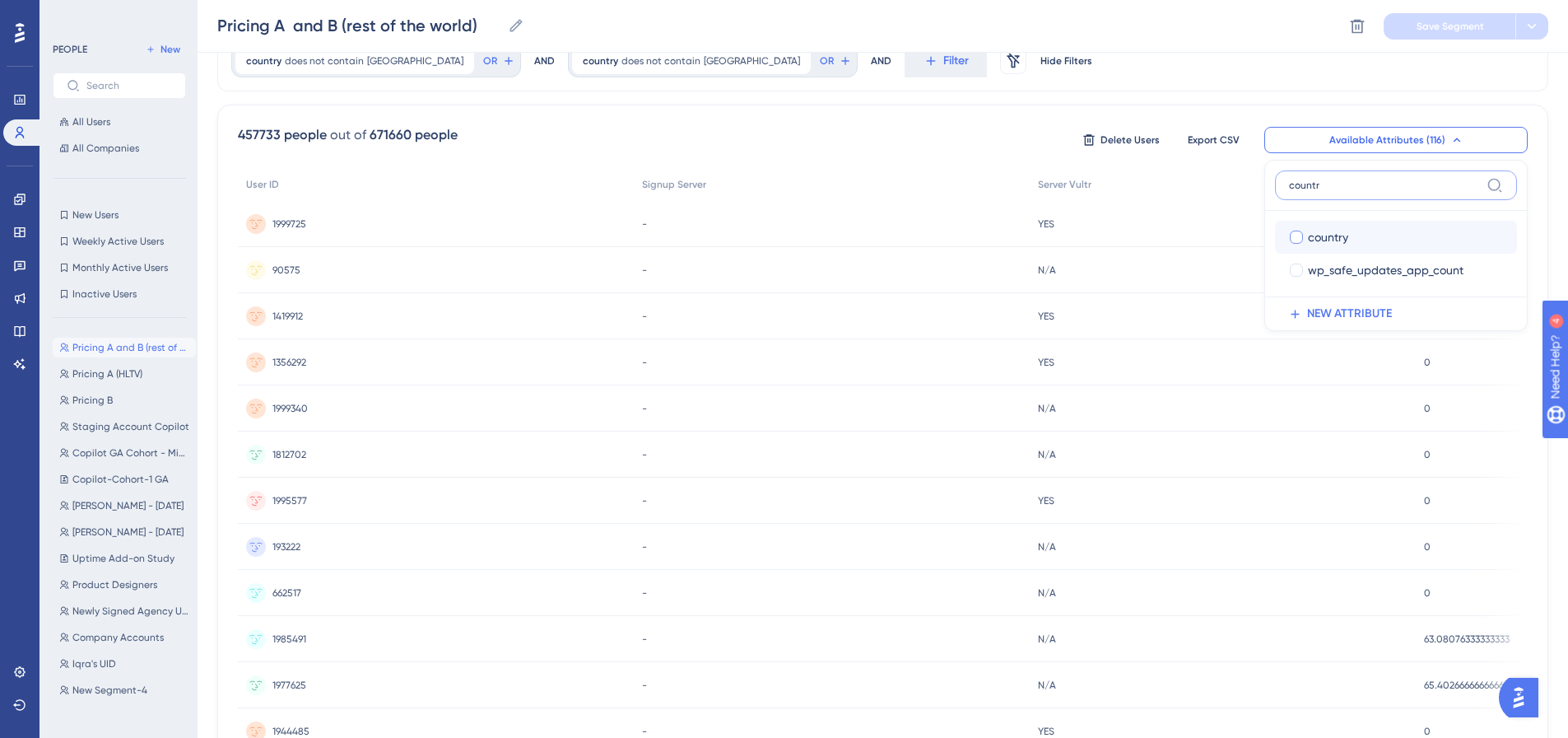
type input "countr"
click at [1351, 235] on div "country" at bounding box center [1405, 237] width 196 height 19
checkbox input "true"
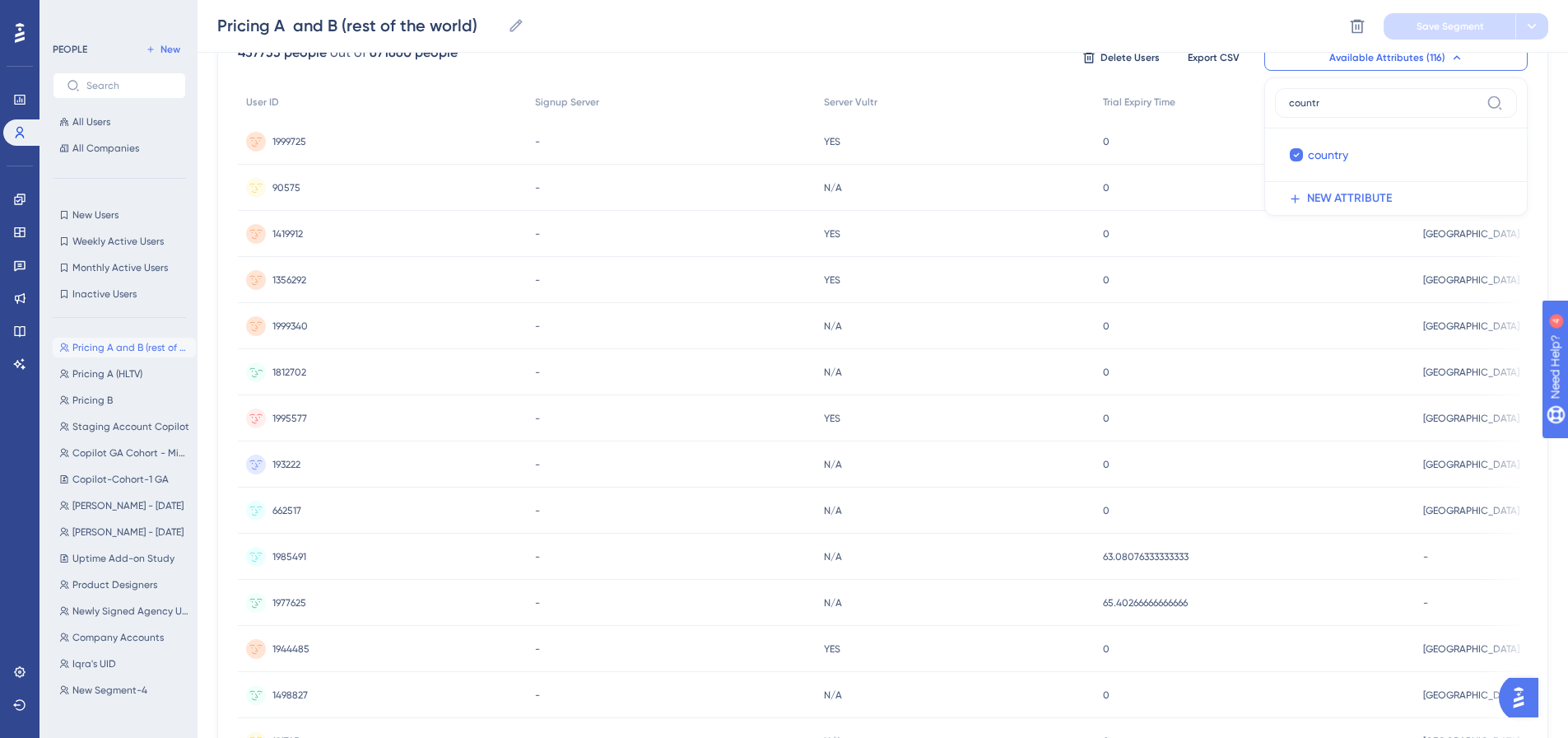
scroll to position [118, 0]
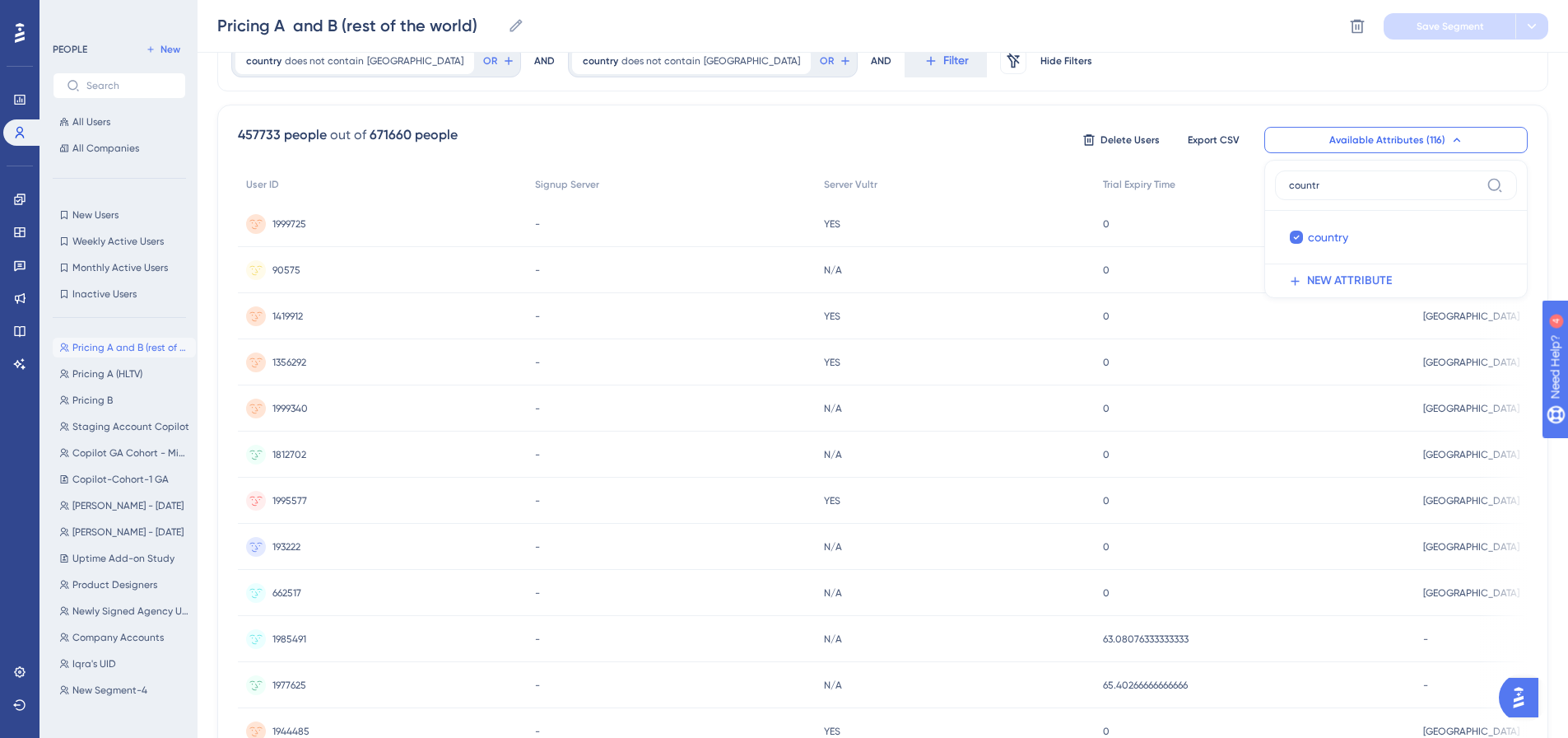
click at [966, 138] on div "457733 people out of 671660 people Delete Users Export CSV Available Attributes…" at bounding box center [882, 140] width 1289 height 30
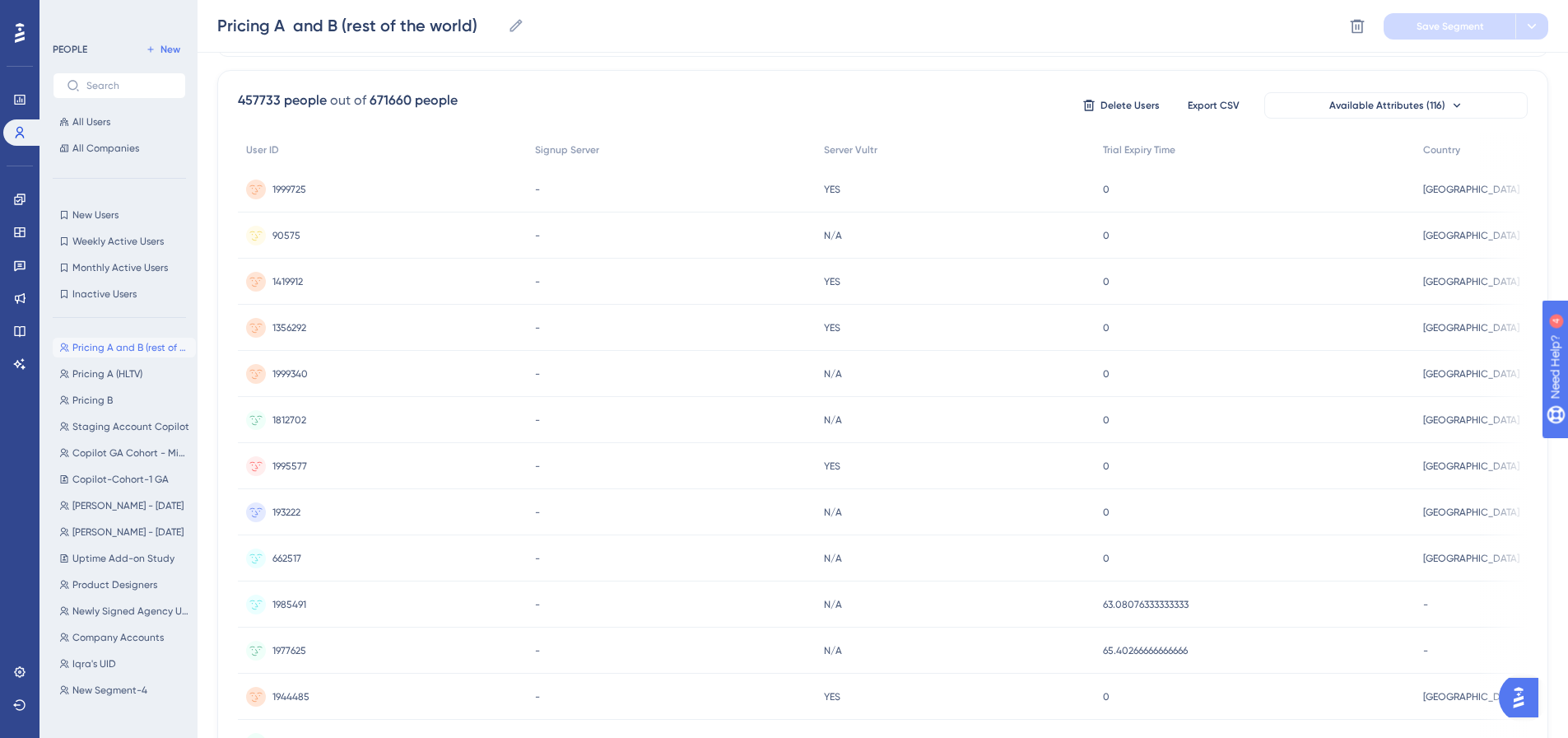
scroll to position [0, 0]
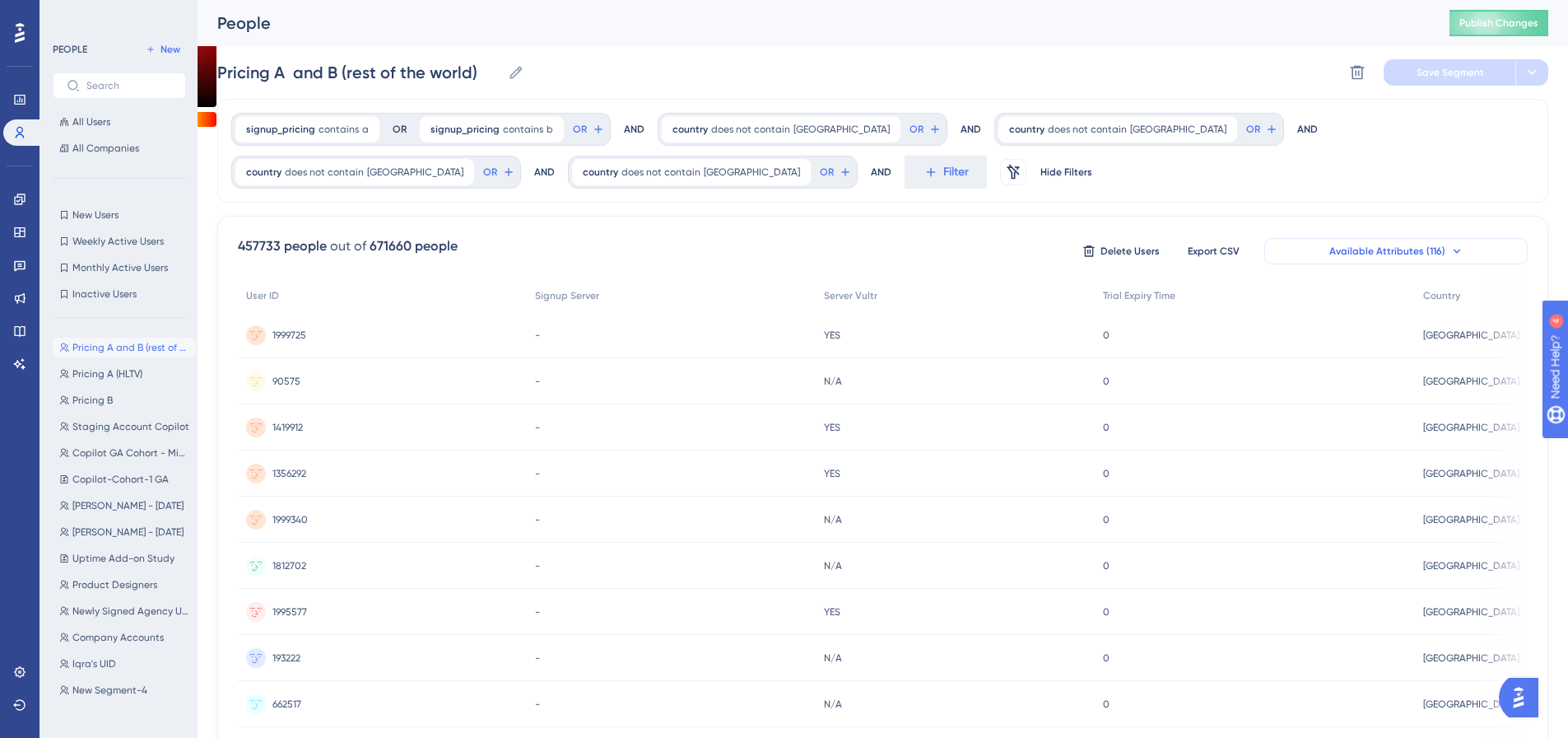
click at [1418, 253] on span "Available Attributes (116)" at bounding box center [1387, 251] width 116 height 13
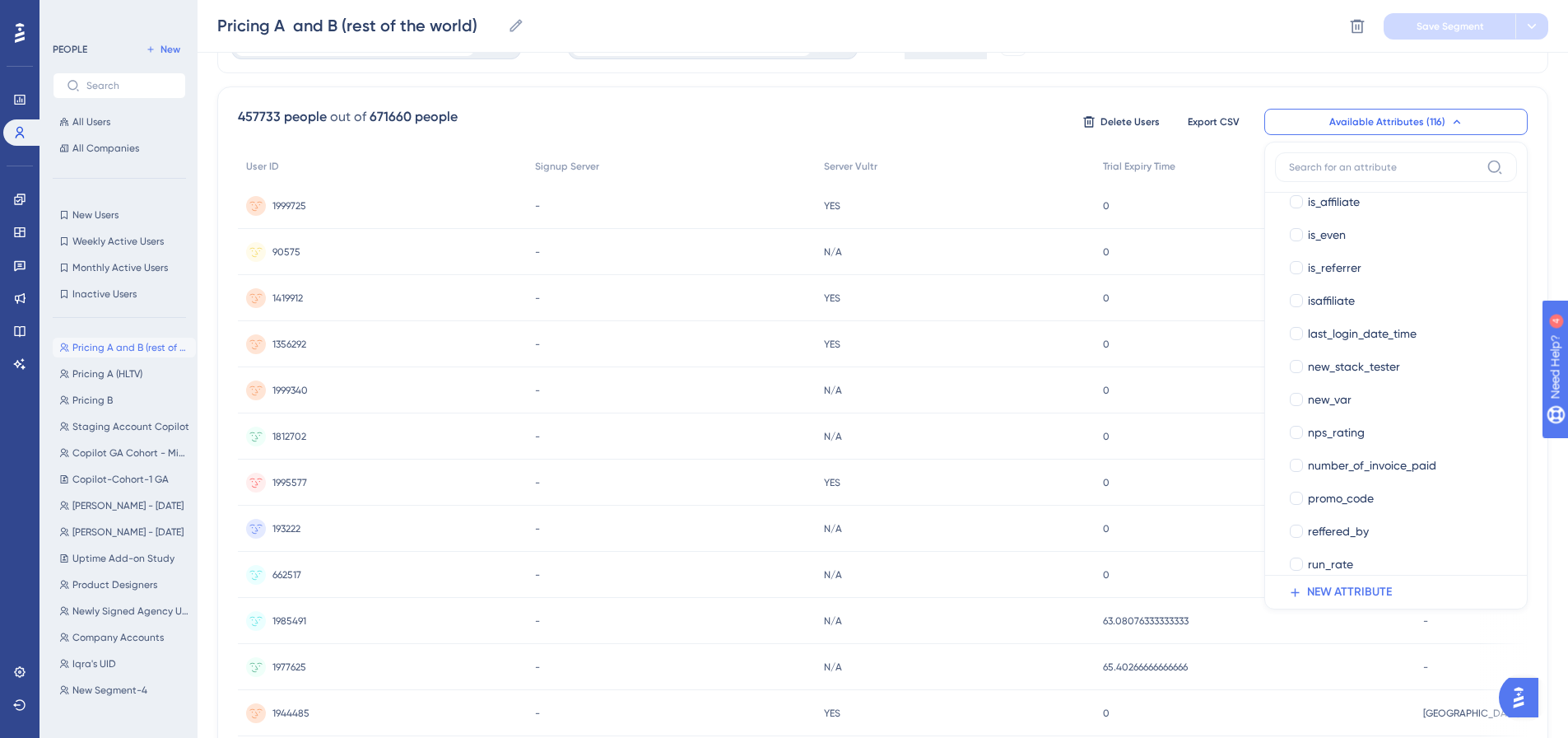
scroll to position [2882, 0]
click at [1329, 486] on label "server_vultr server_vultr" at bounding box center [1396, 498] width 242 height 33
checkbox input "true"
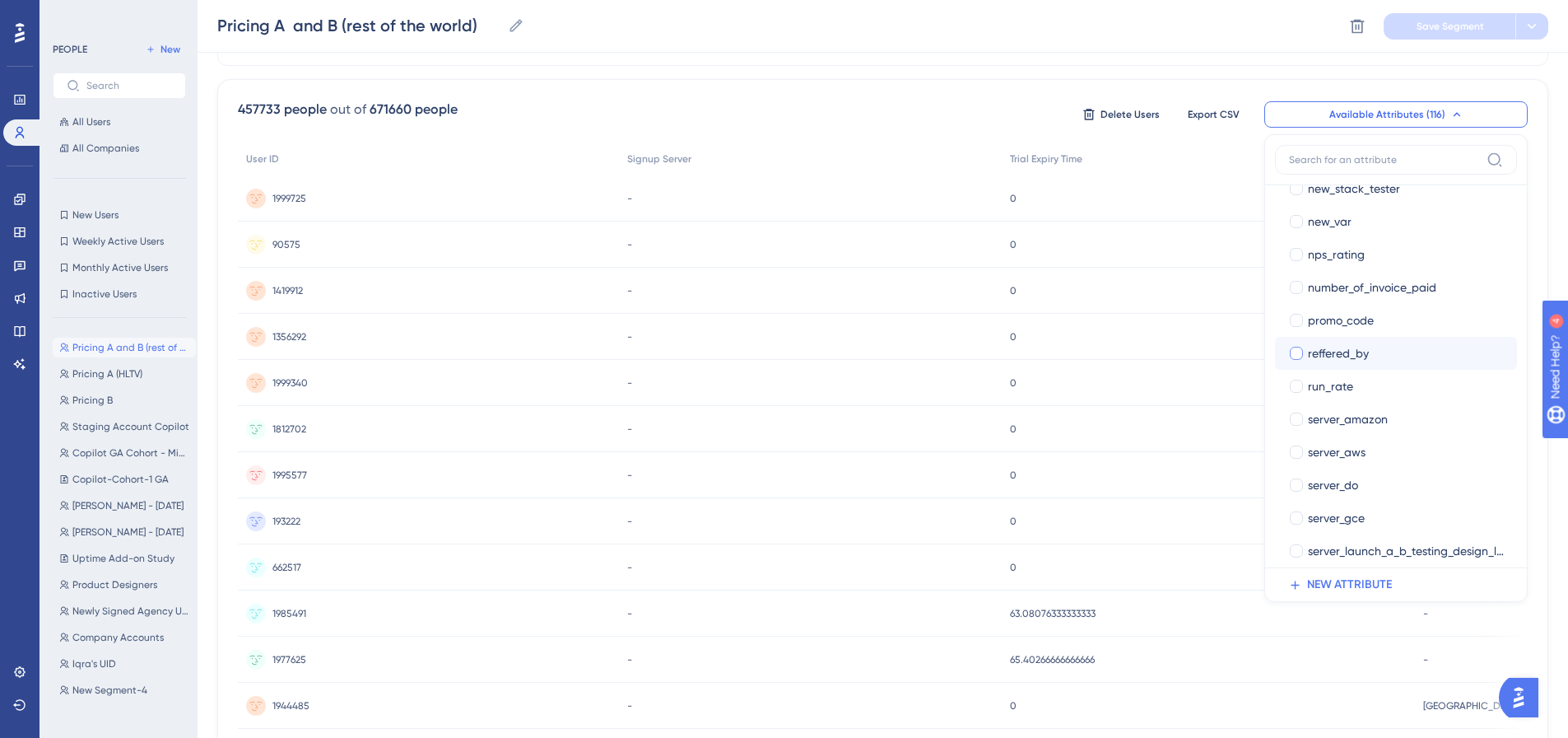
scroll to position [2963, 0]
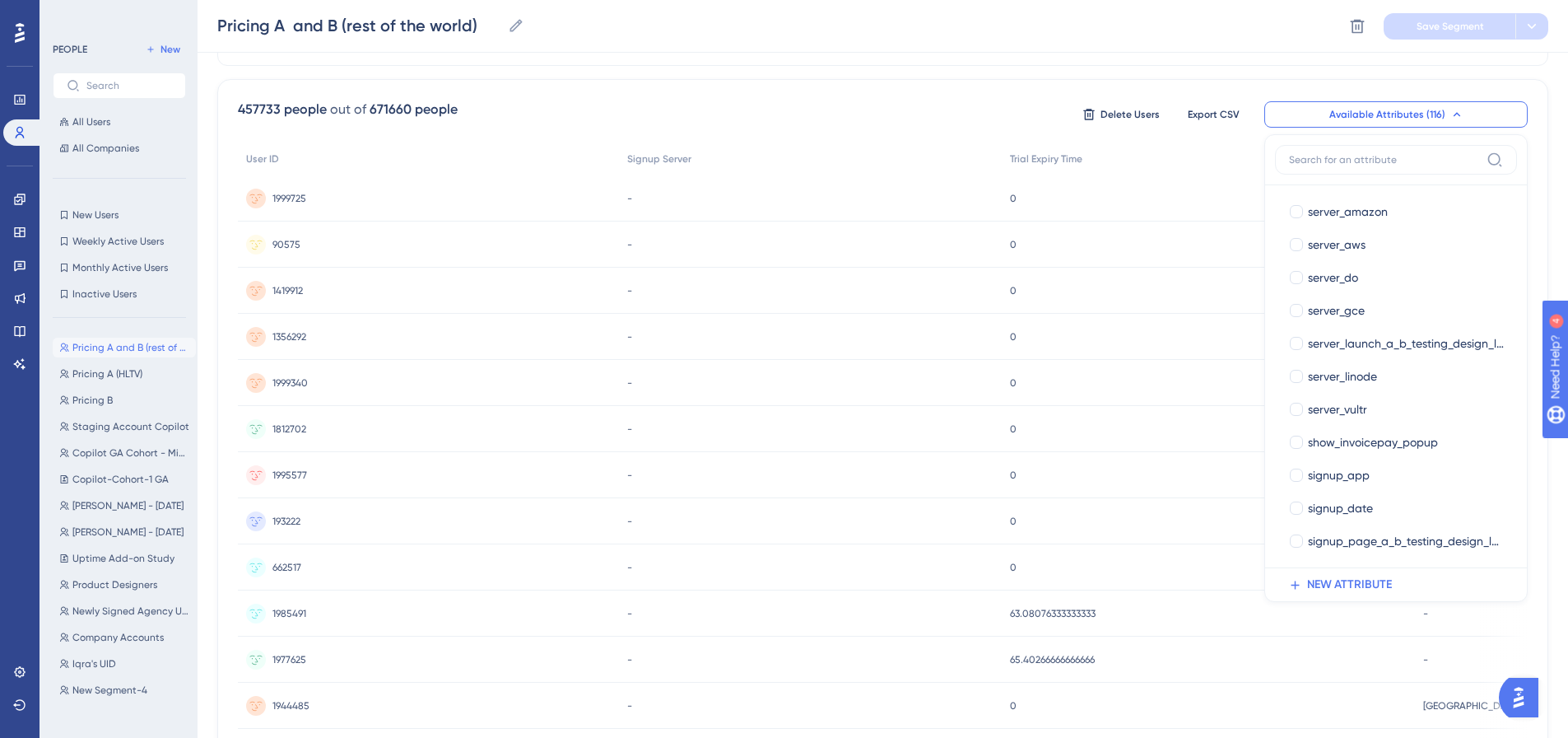
click at [950, 113] on div "457733 people out of 671660 people Delete Users Export CSV Available Attributes…" at bounding box center [882, 114] width 1289 height 30
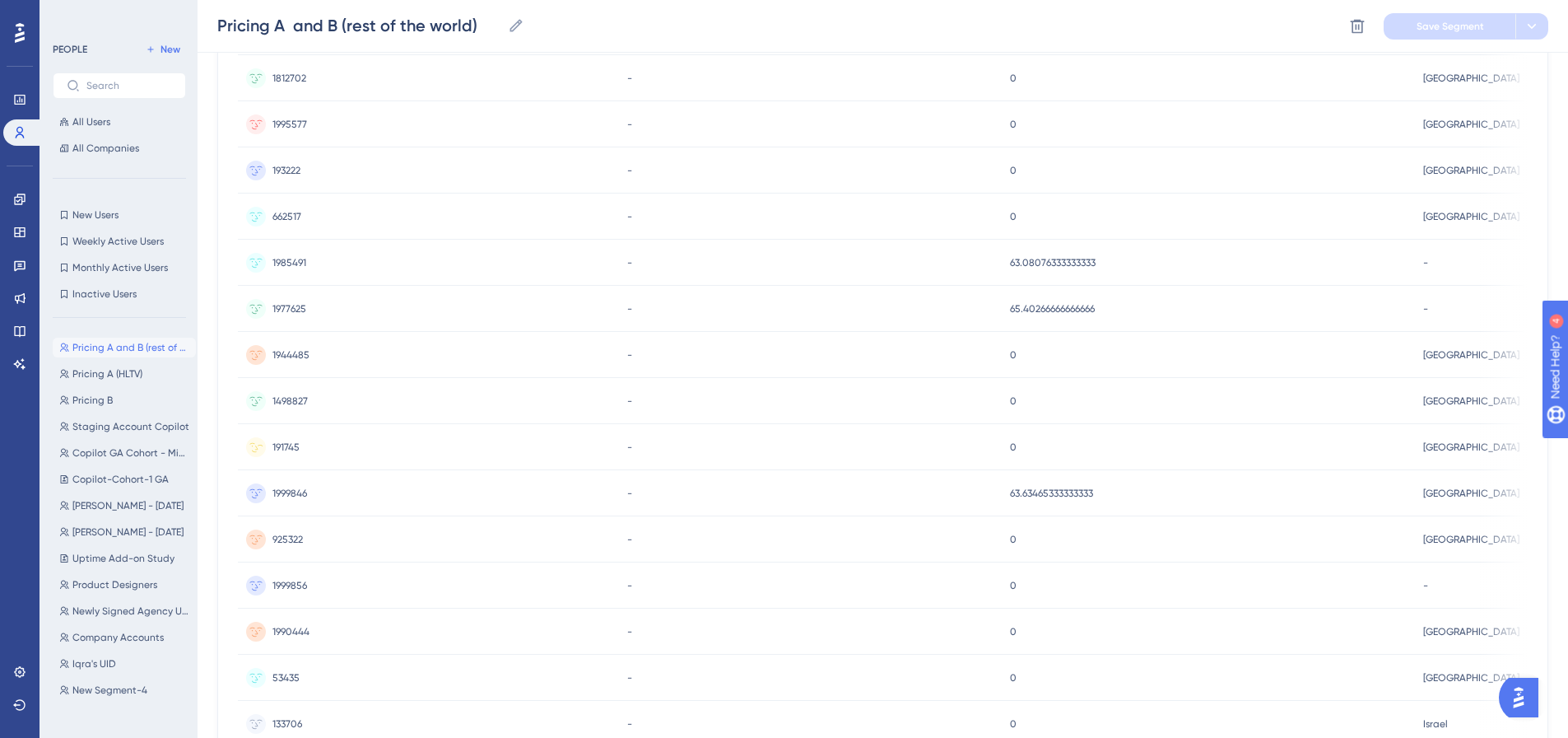
scroll to position [635, 12]
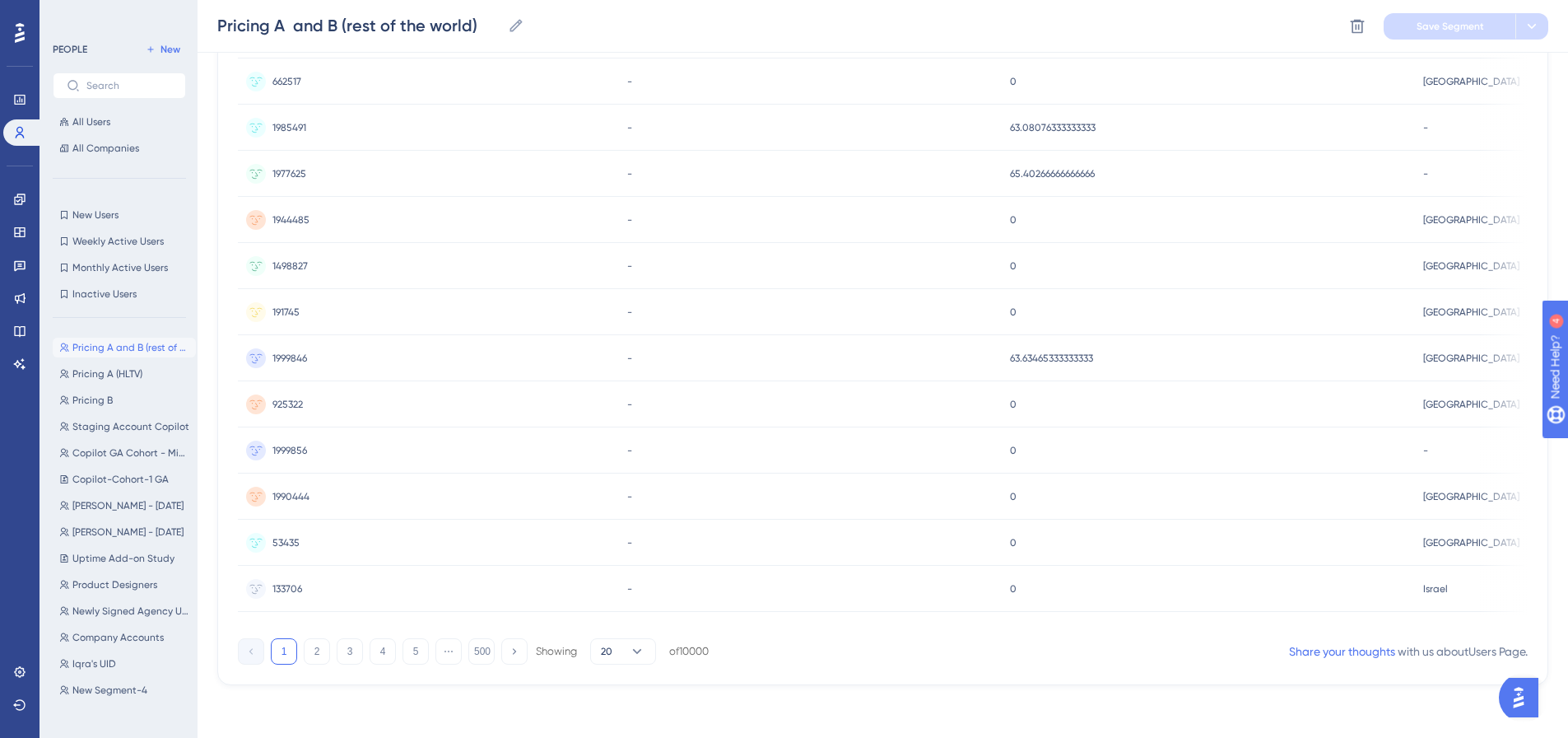
click at [660, 664] on div "457733 people out of 671660 people Delete Users Export CSV Available Attributes…" at bounding box center [882, 139] width 1331 height 1092
click at [629, 644] on icon at bounding box center [637, 651] width 17 height 17
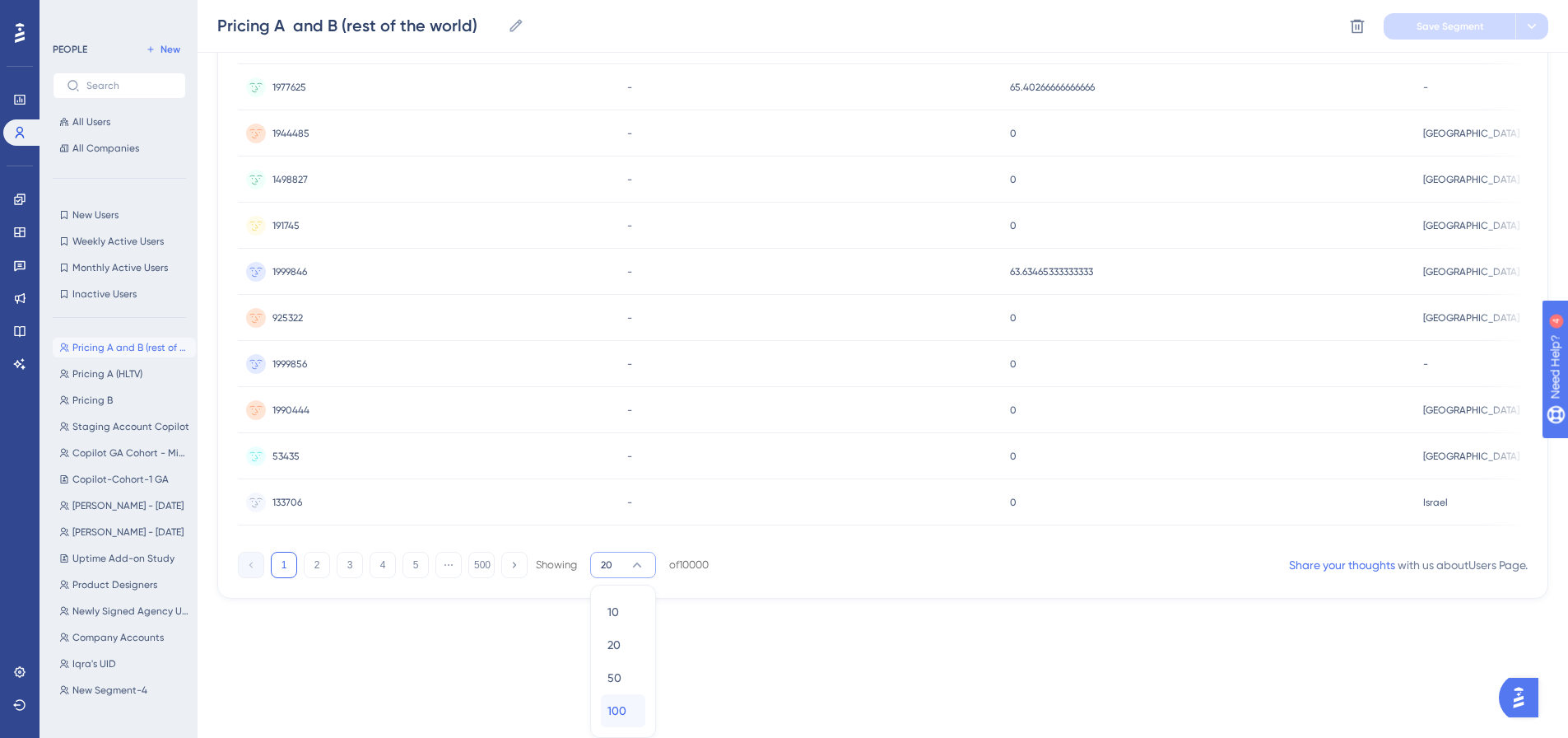
click at [608, 717] on span "100" at bounding box center [617, 710] width 19 height 19
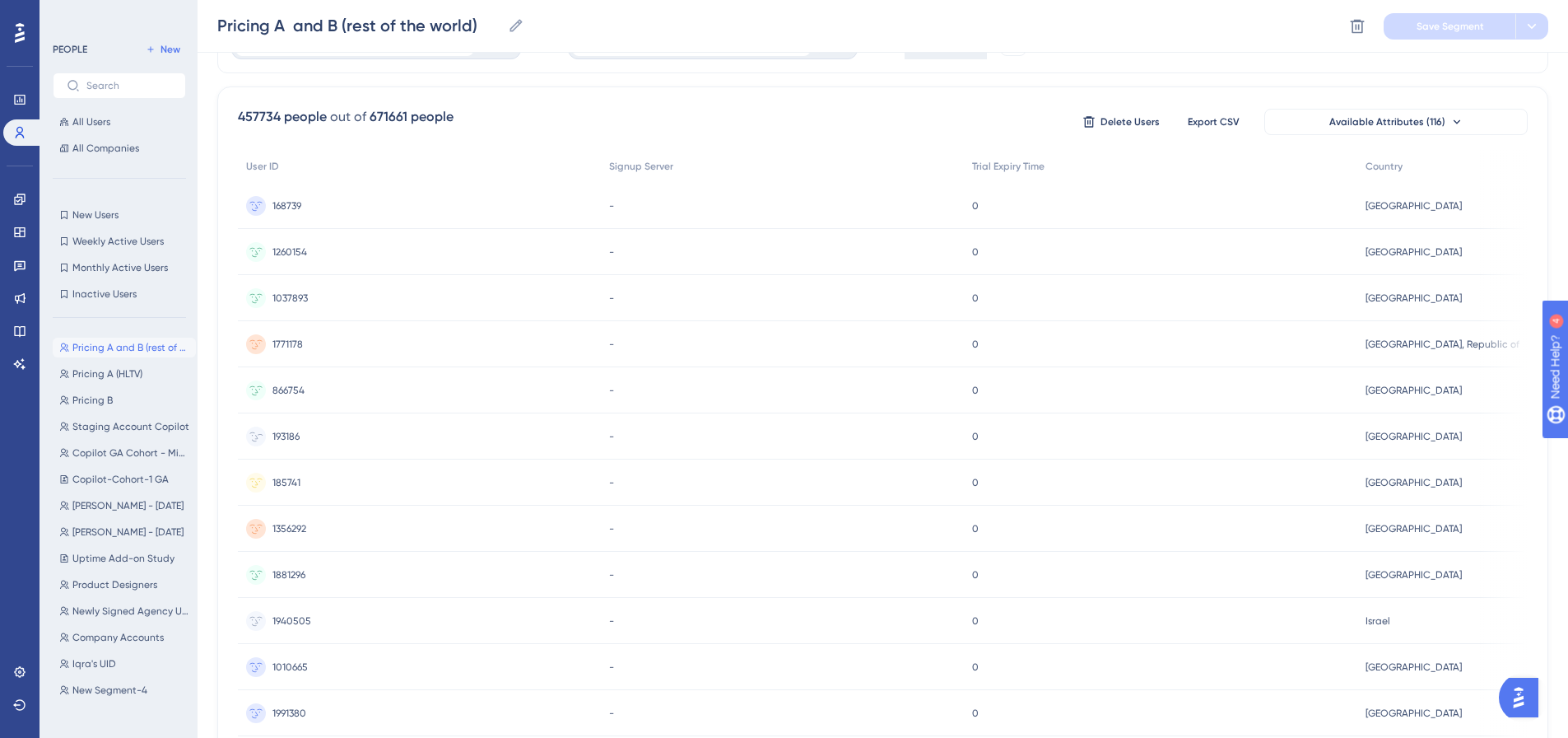
scroll to position [0, 12]
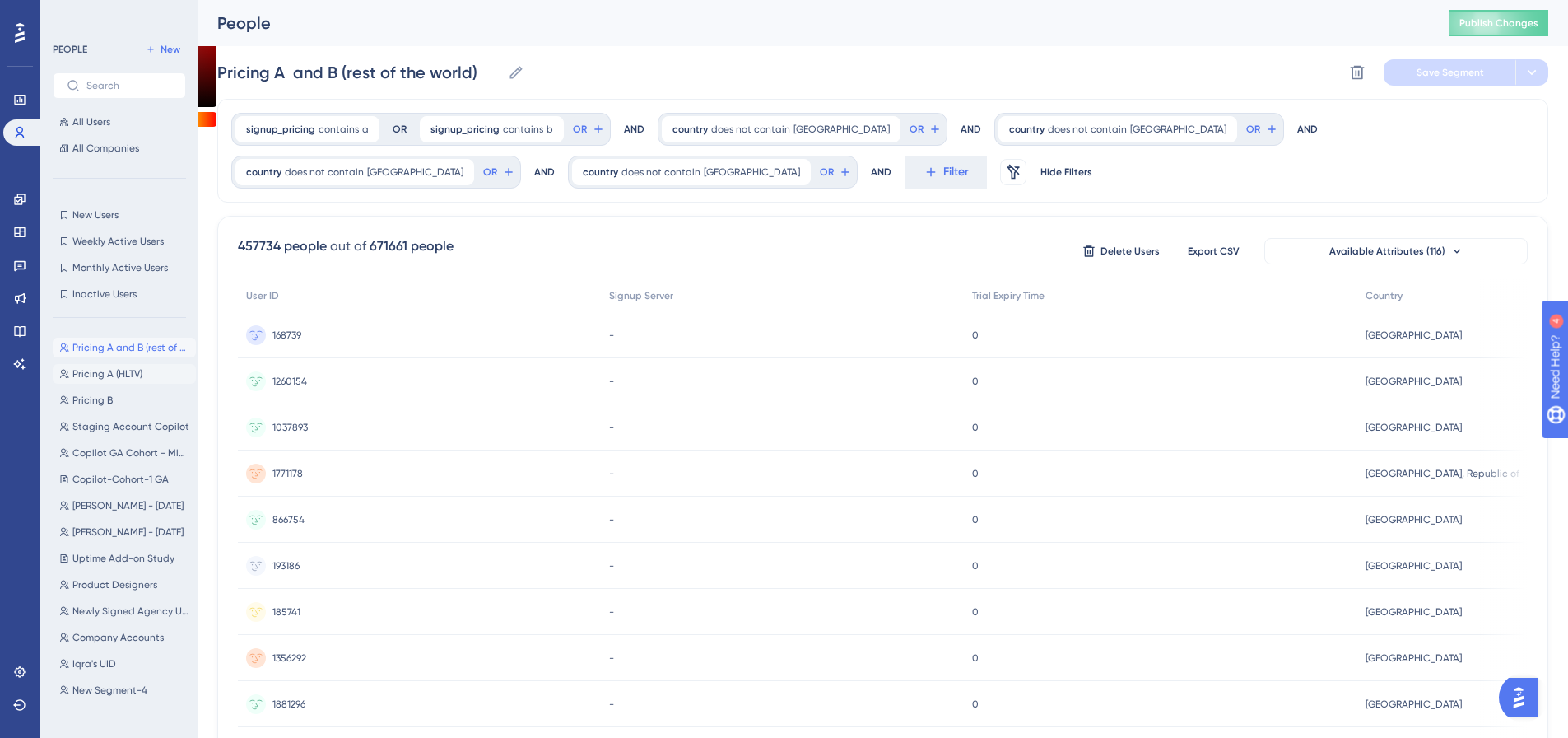
click at [122, 371] on span "Pricing A (HLTV)" at bounding box center [107, 373] width 70 height 13
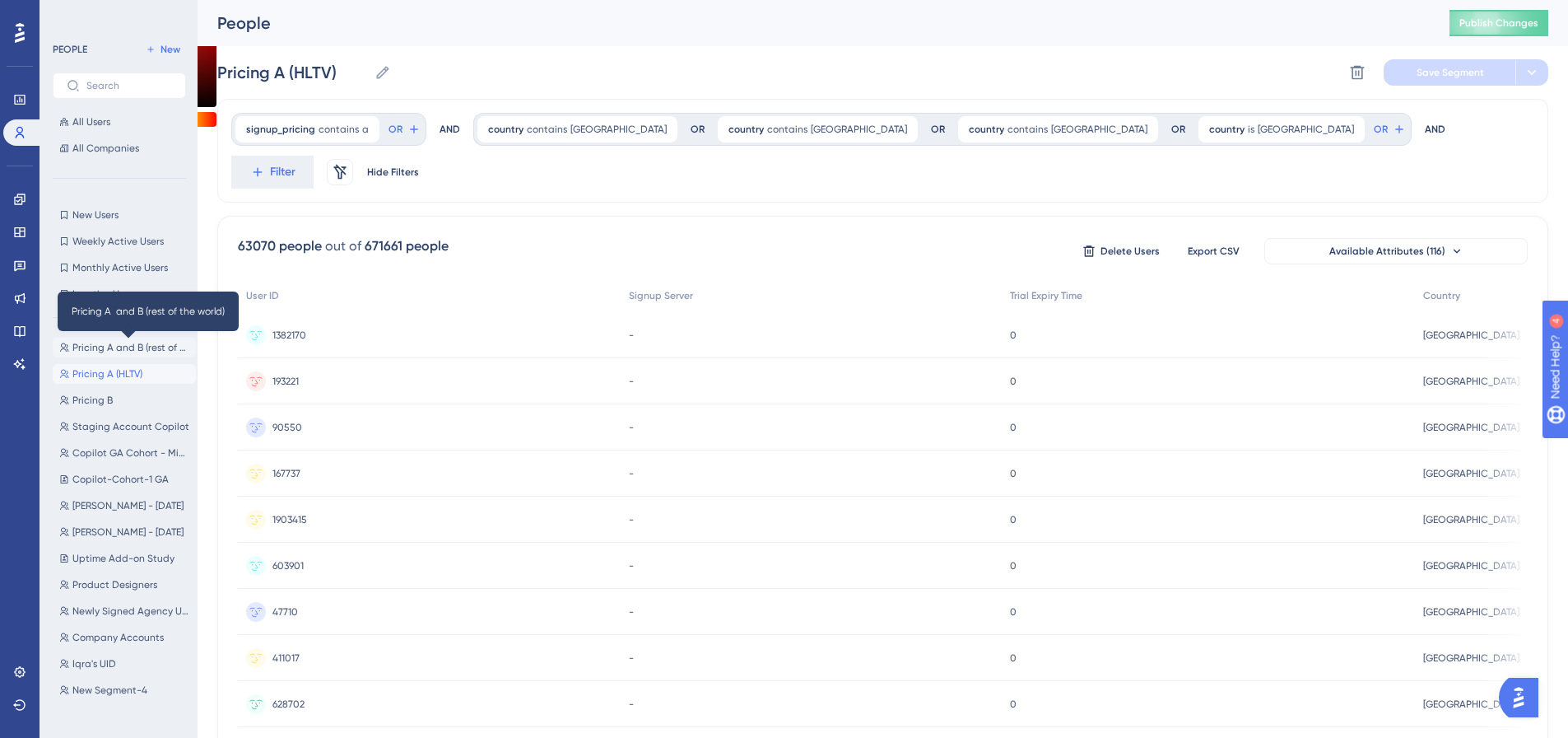
click at [134, 352] on span "Pricing A and B (rest of the world)" at bounding box center [130, 347] width 117 height 13
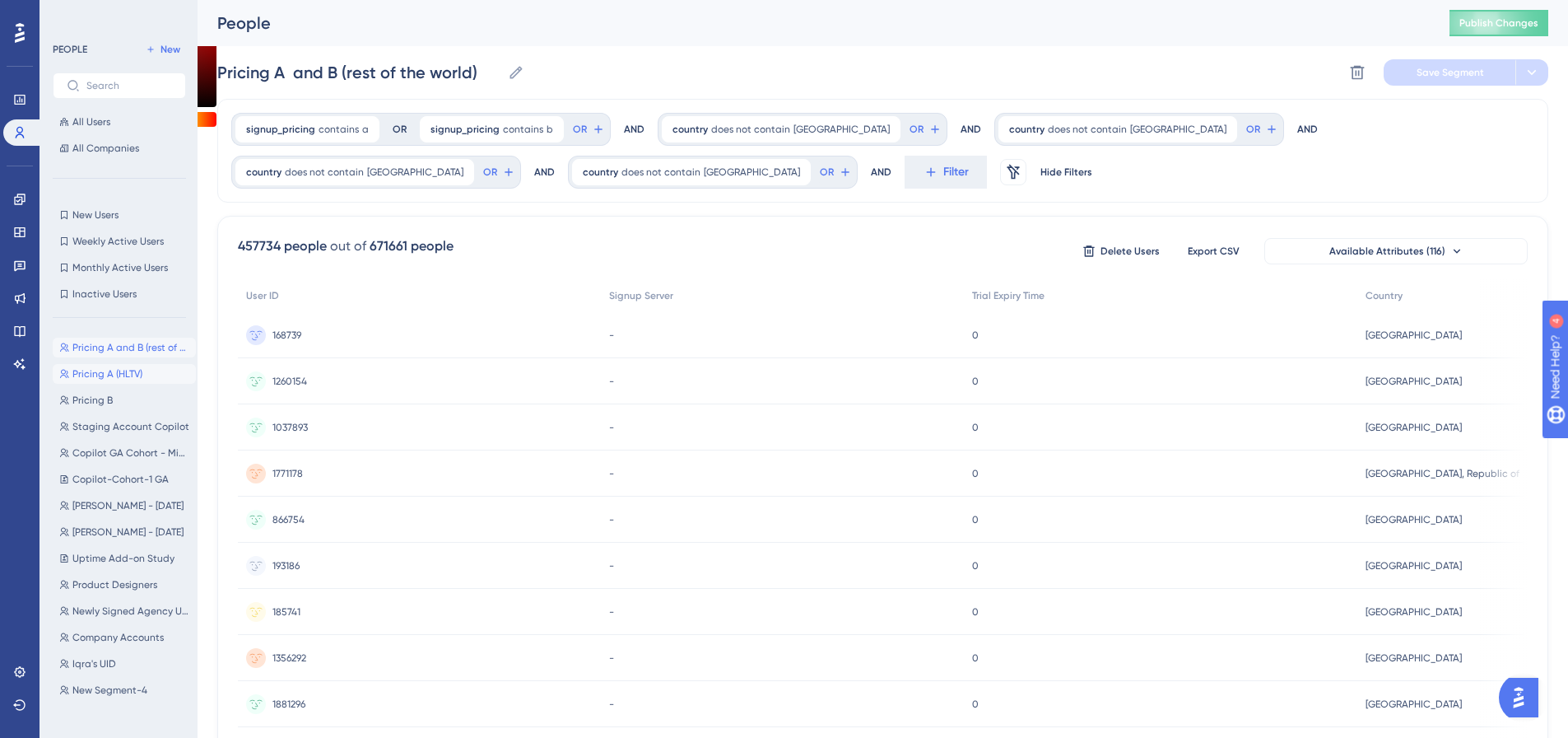
click at [116, 370] on span "Pricing A (HLTV)" at bounding box center [107, 373] width 70 height 13
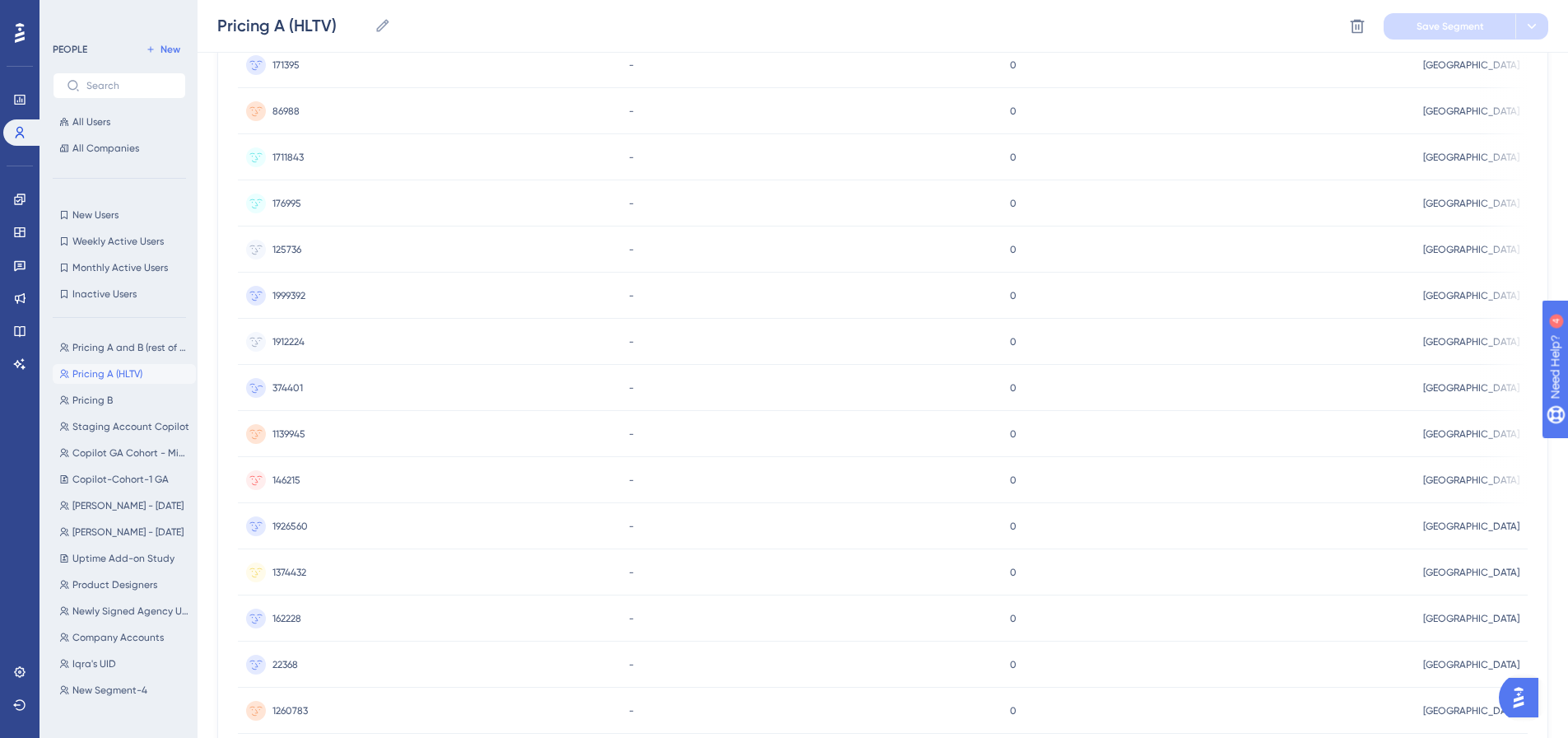
scroll to position [659, 12]
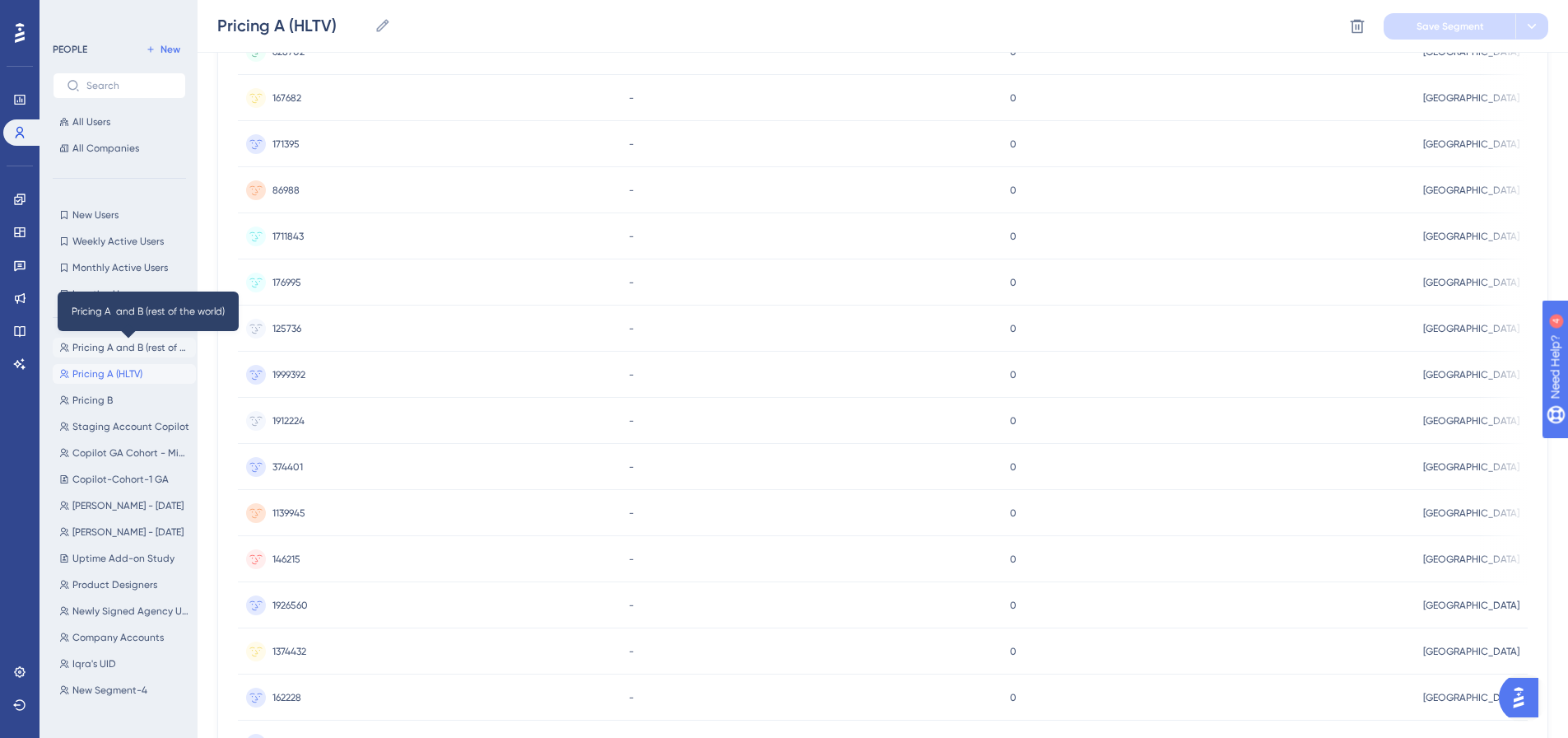
click at [109, 341] on span "Pricing A and B (rest of the world)" at bounding box center [130, 347] width 117 height 13
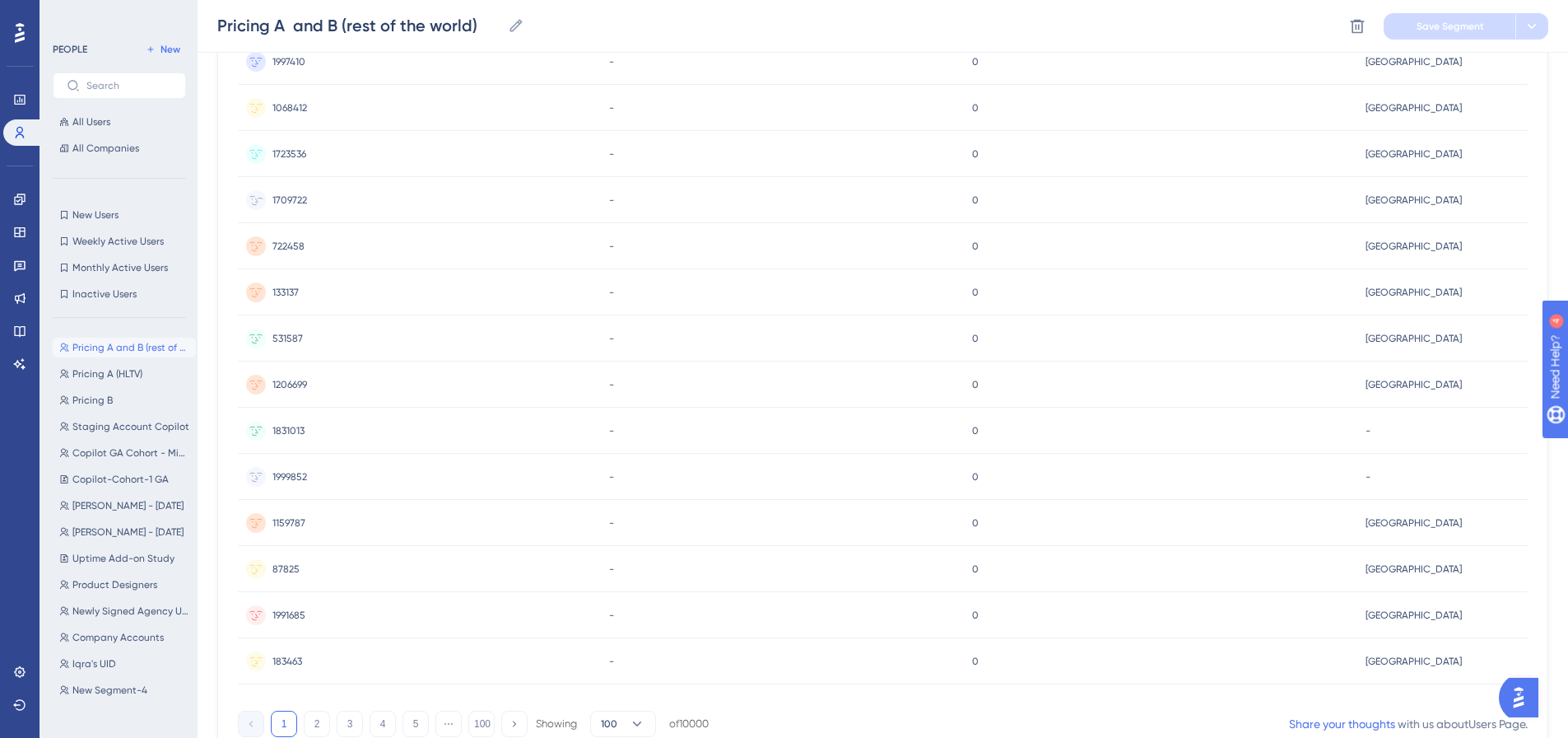
scroll to position [4322, 12]
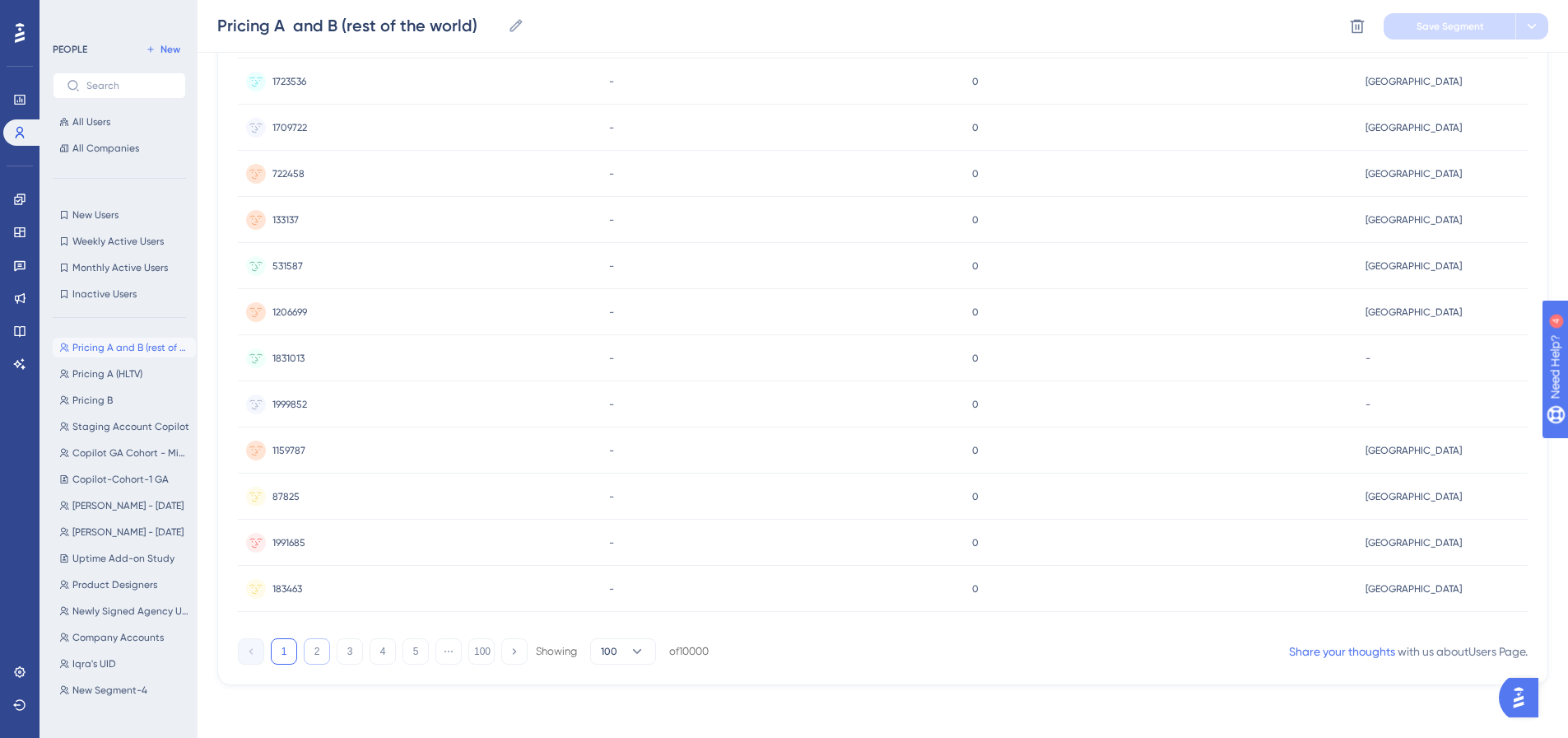
click at [312, 656] on button "2" at bounding box center [317, 651] width 26 height 26
click at [629, 648] on icon at bounding box center [637, 651] width 17 height 17
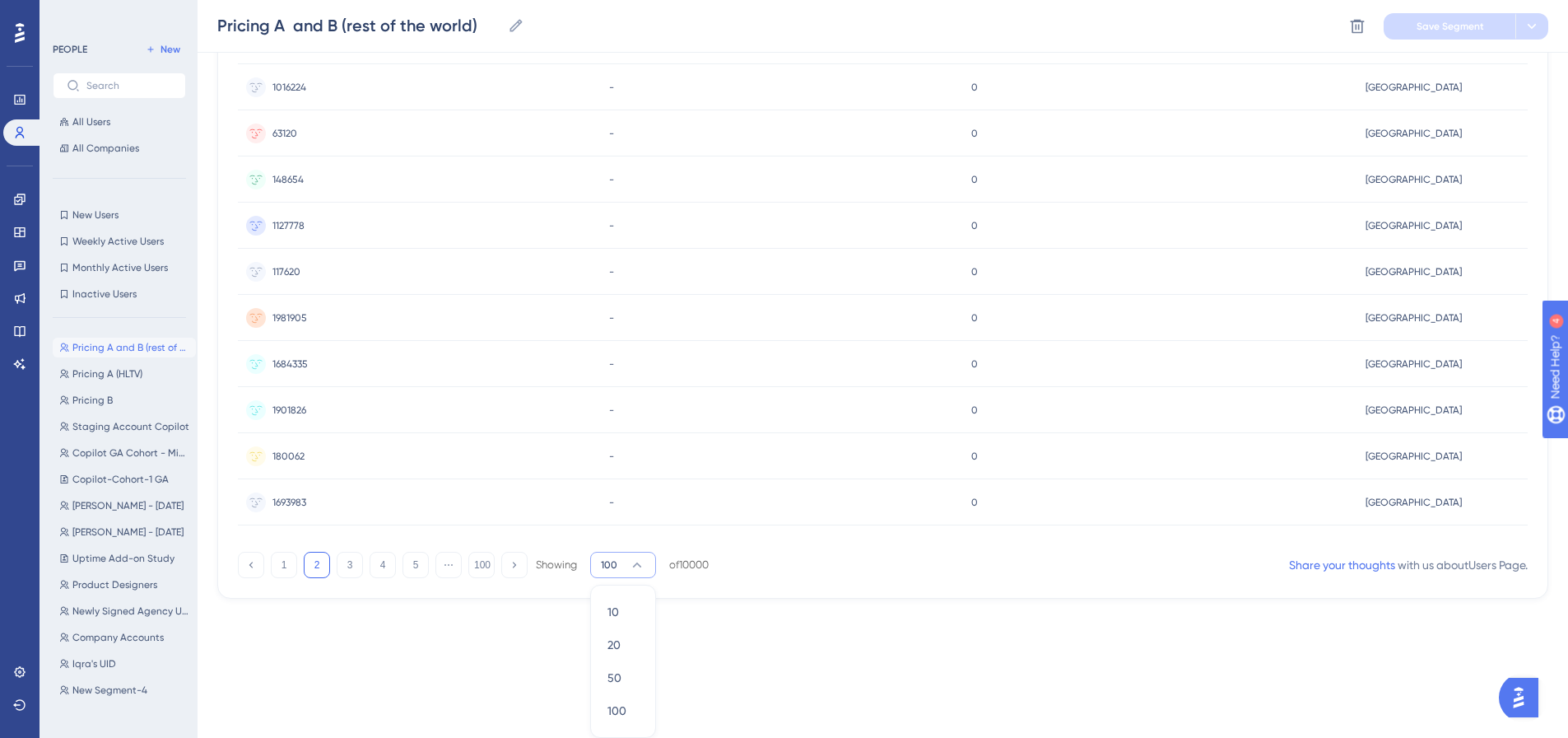
click at [405, 569] on button "5" at bounding box center [416, 565] width 26 height 26
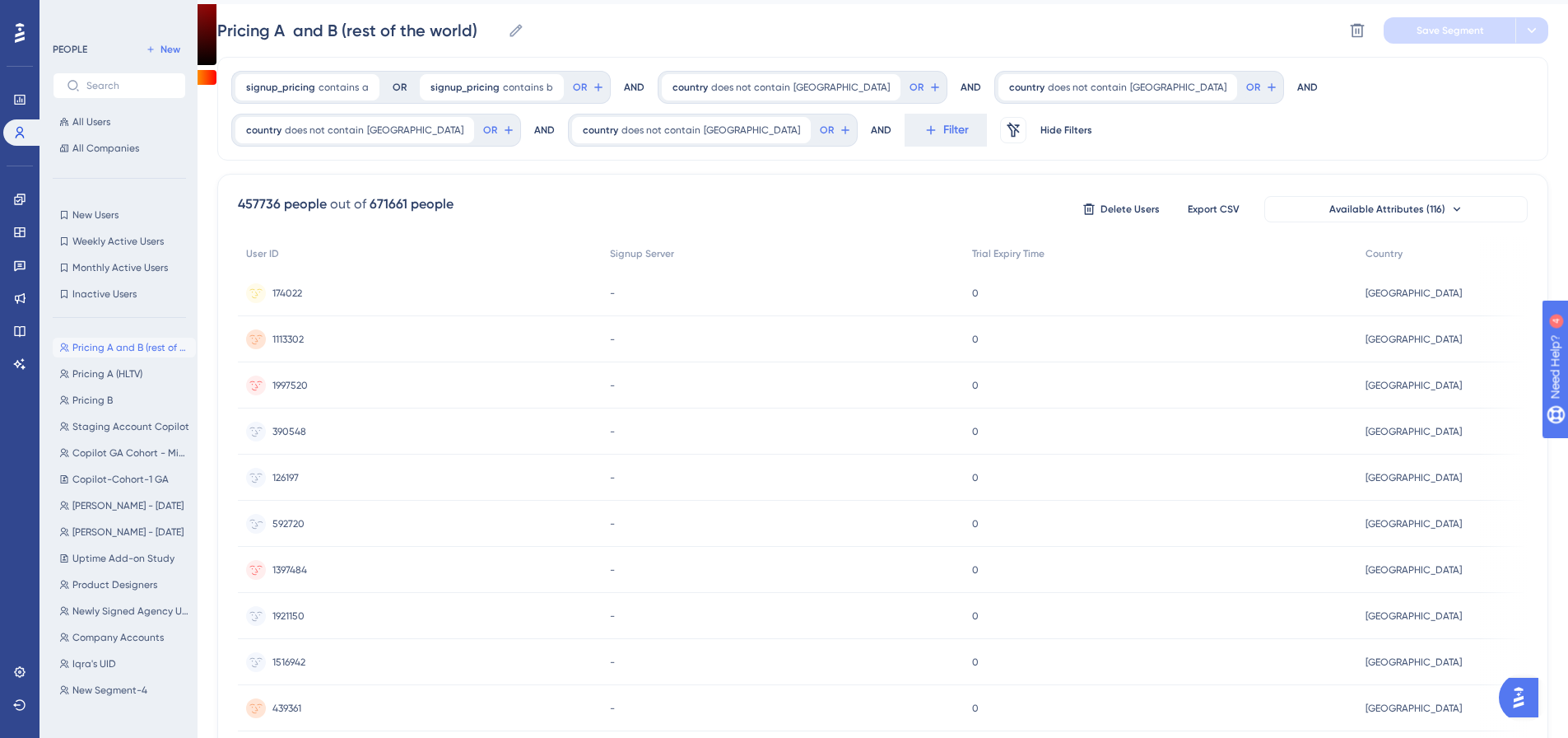
scroll to position [0, 12]
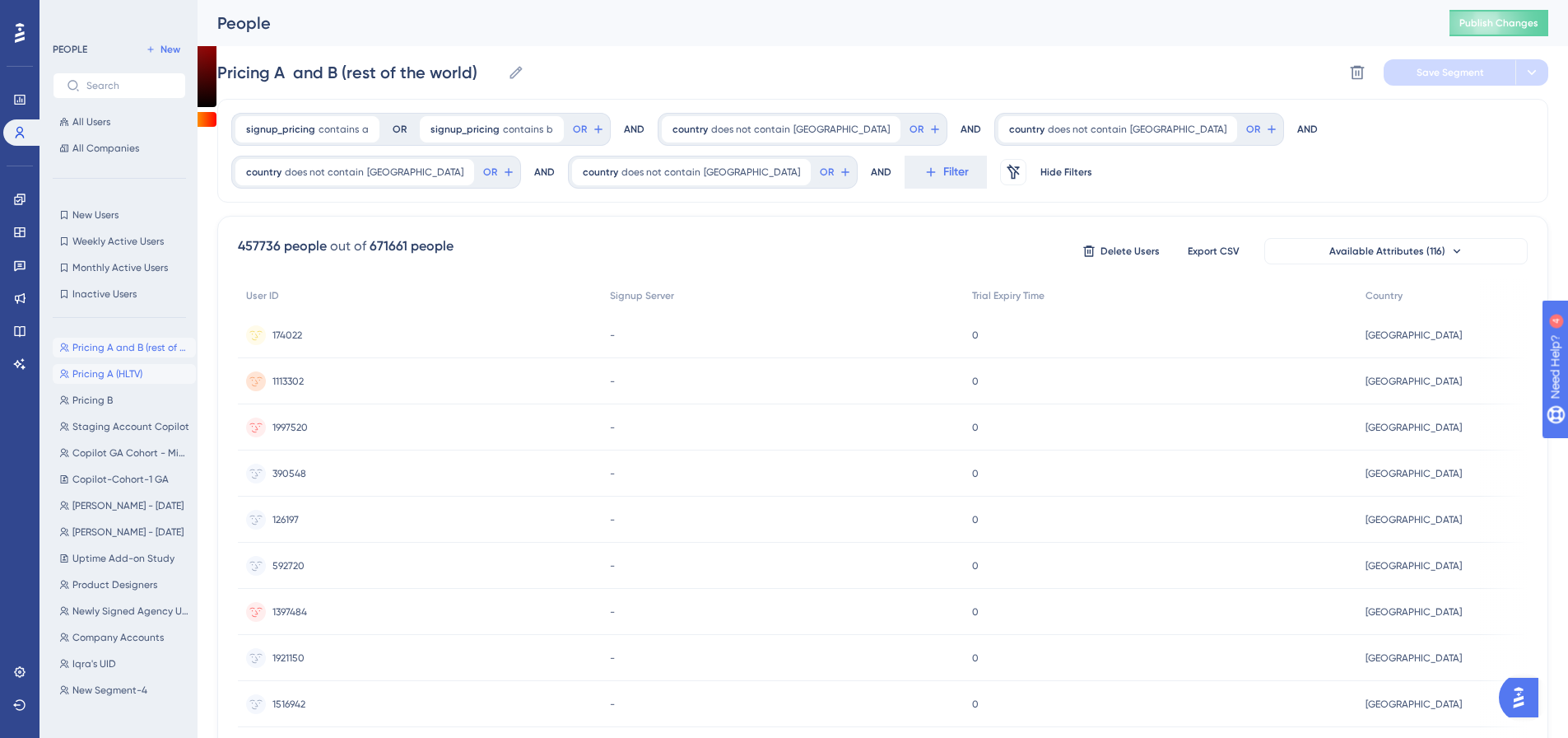
click at [122, 377] on span "Pricing A (HLTV)" at bounding box center [107, 373] width 70 height 13
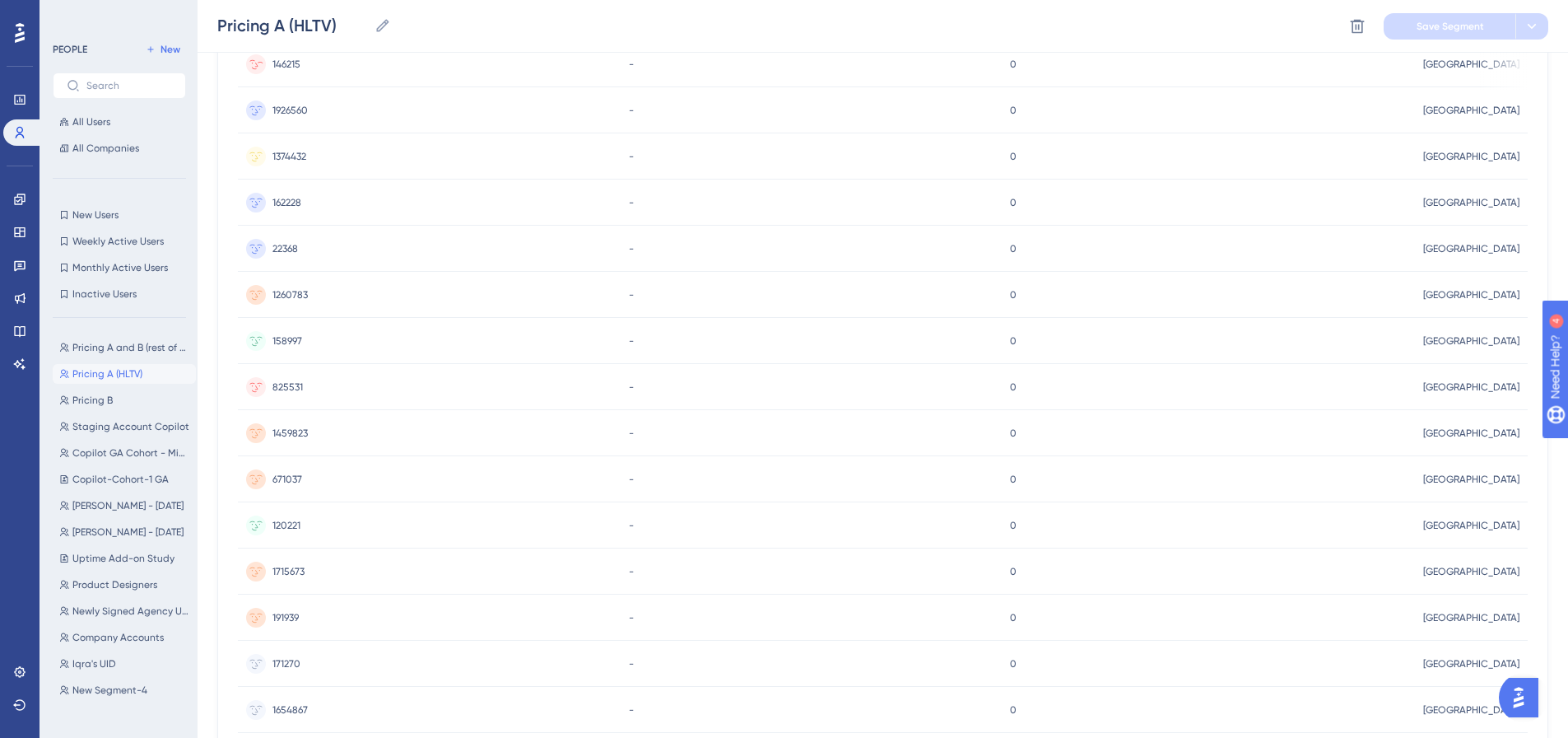
scroll to position [987, 12]
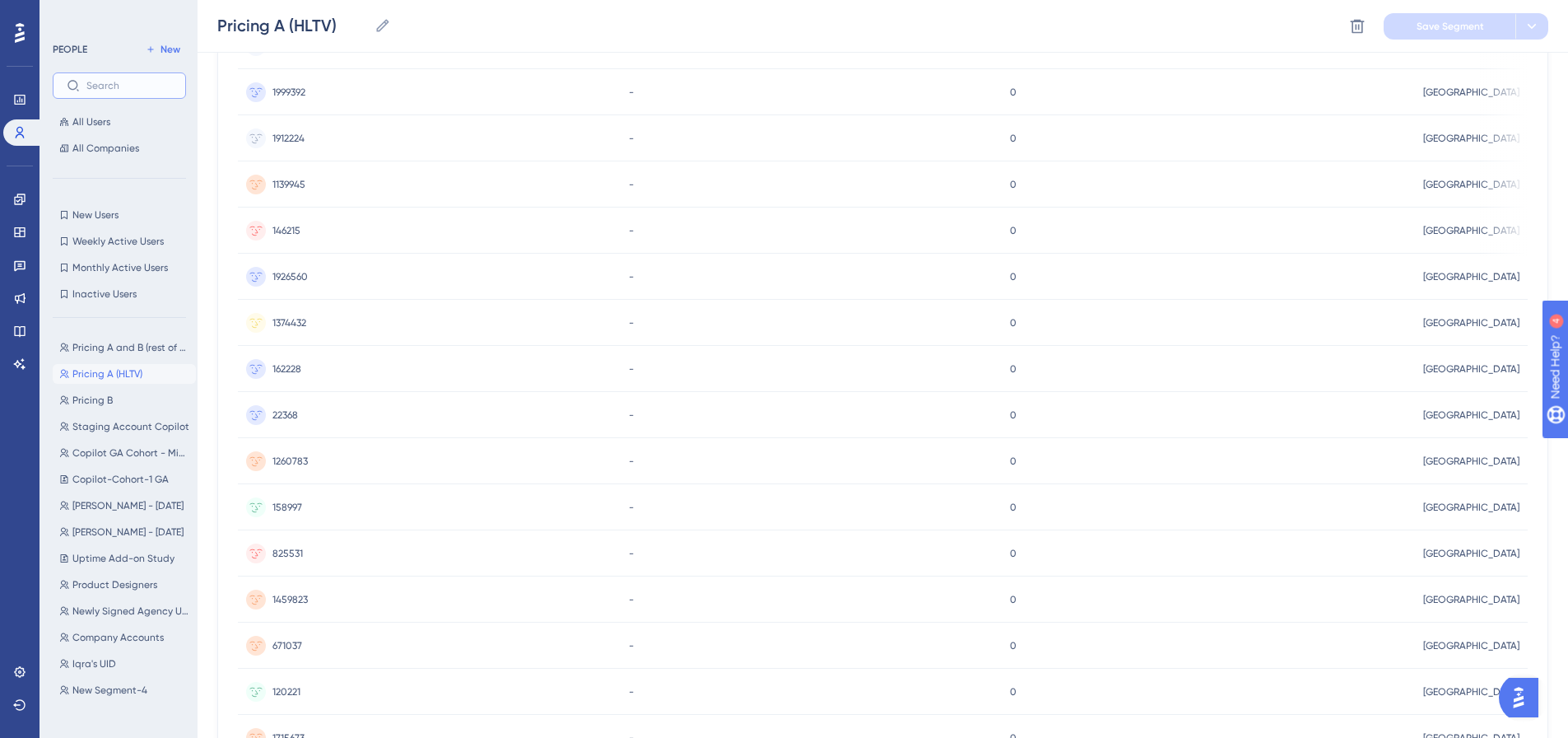
click at [156, 88] on input "text" at bounding box center [128, 85] width 85 height 11
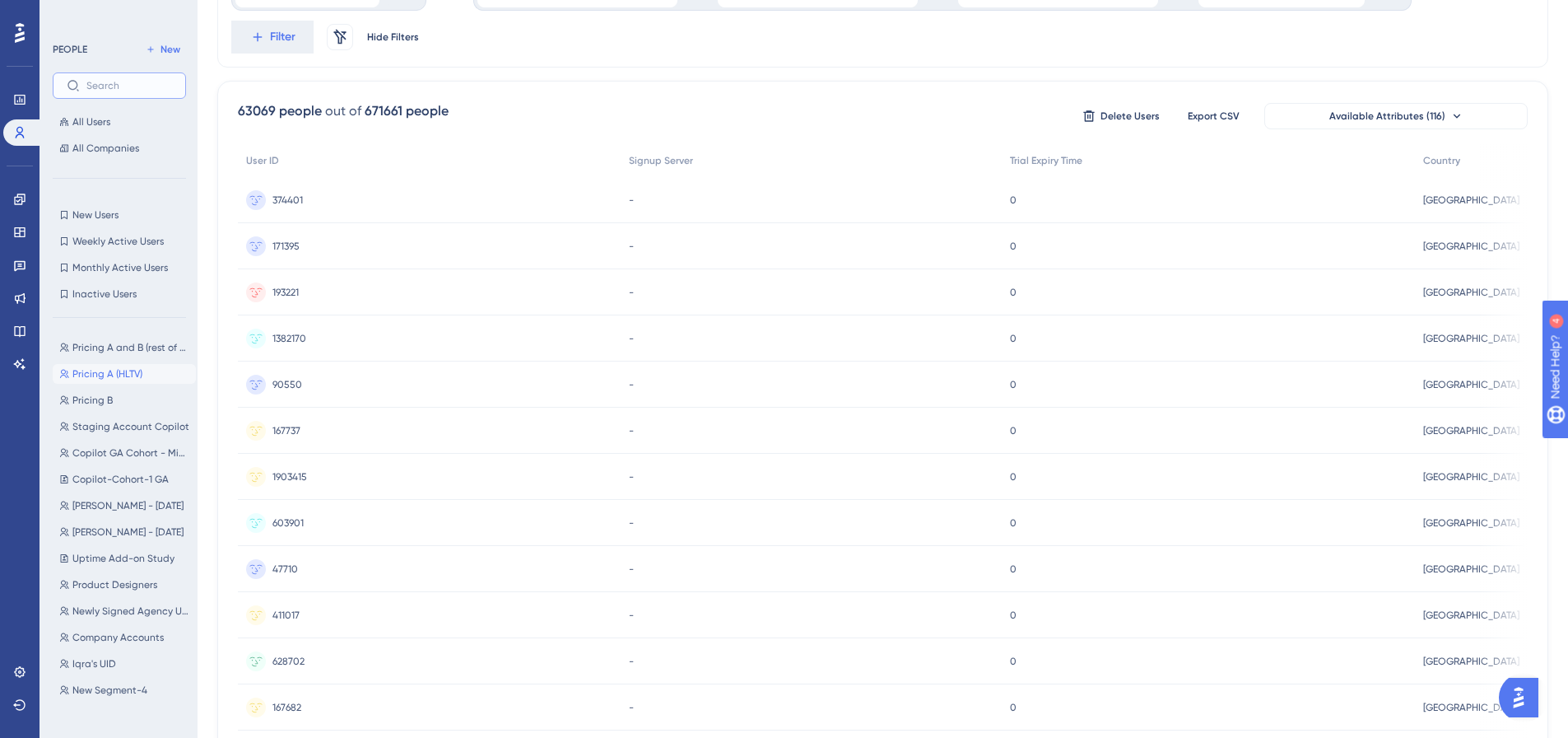
scroll to position [0, 12]
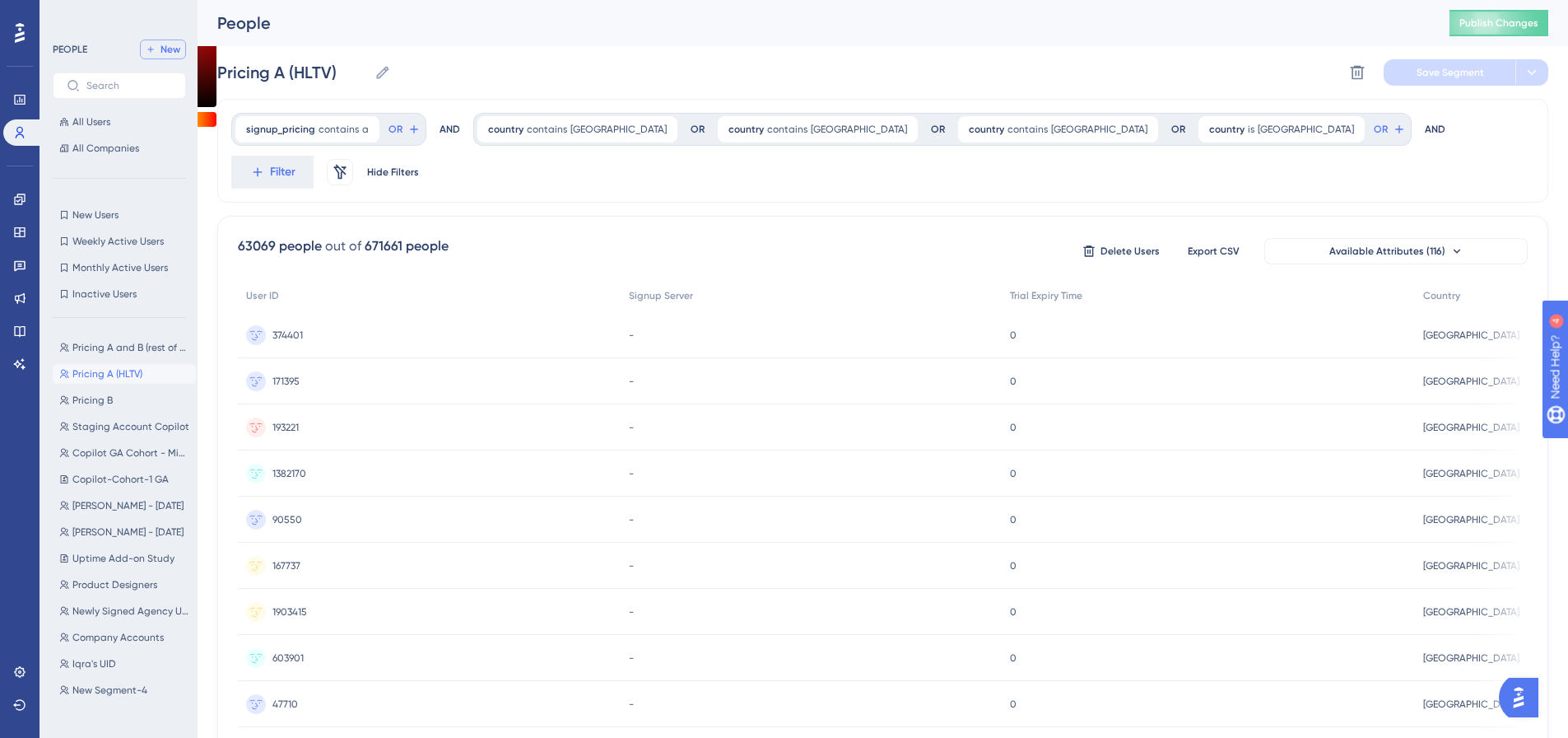
click at [170, 45] on span "New" at bounding box center [170, 49] width 19 height 13
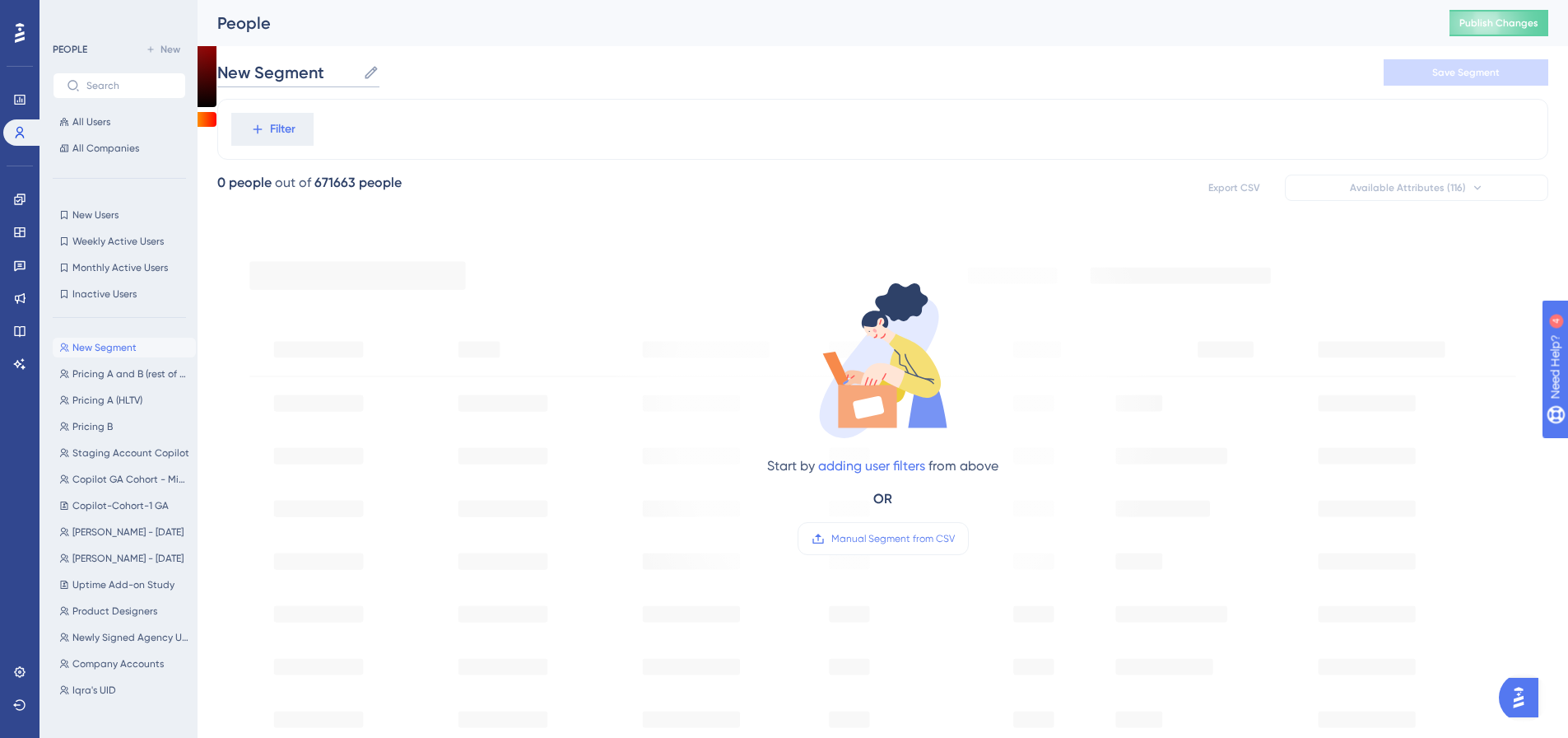
click at [279, 78] on input "New Segment" at bounding box center [287, 72] width 139 height 23
click at [281, 78] on input "New Segment" at bounding box center [287, 72] width 139 height 23
type input "t"
click at [403, 121] on div "Filter" at bounding box center [882, 128] width 1331 height 61
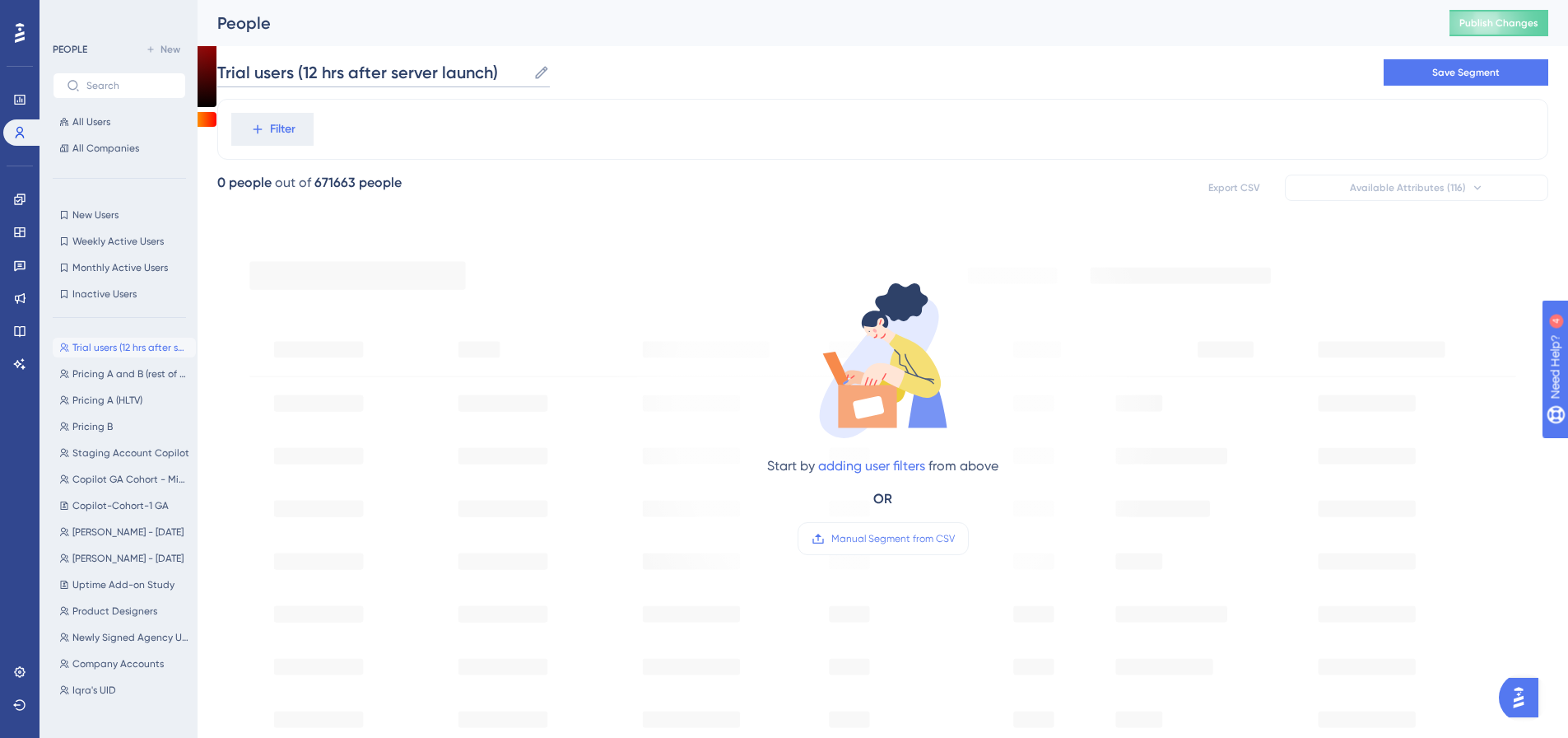
click at [312, 72] on input "Trial users (12 hrs after server launch)" at bounding box center [372, 72] width 310 height 23
type input "Trial users (12hrs after server launch)"
click at [651, 137] on div "Filter" at bounding box center [882, 128] width 1331 height 61
click at [282, 129] on span "Filter" at bounding box center [282, 129] width 26 height 19
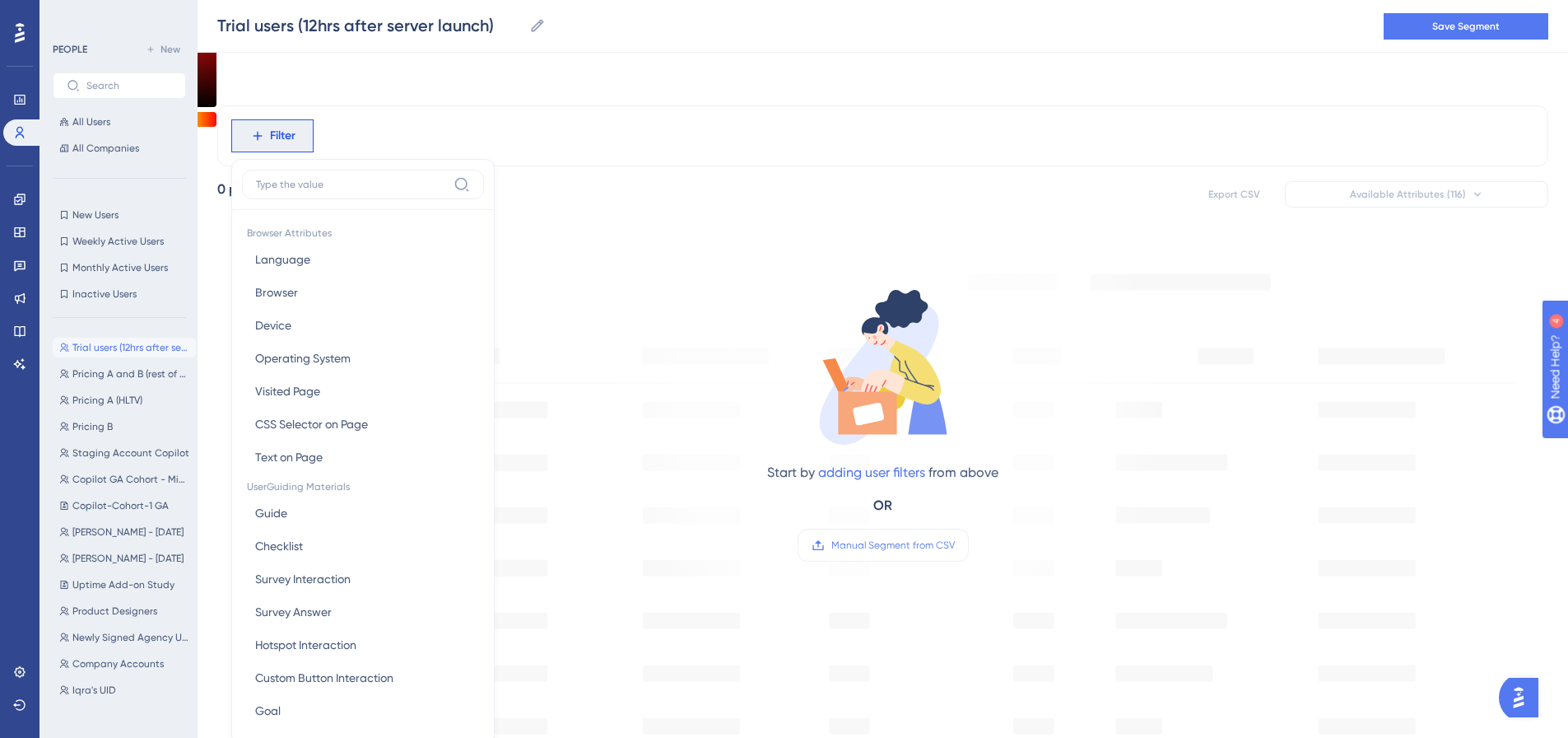
scroll to position [77, 12]
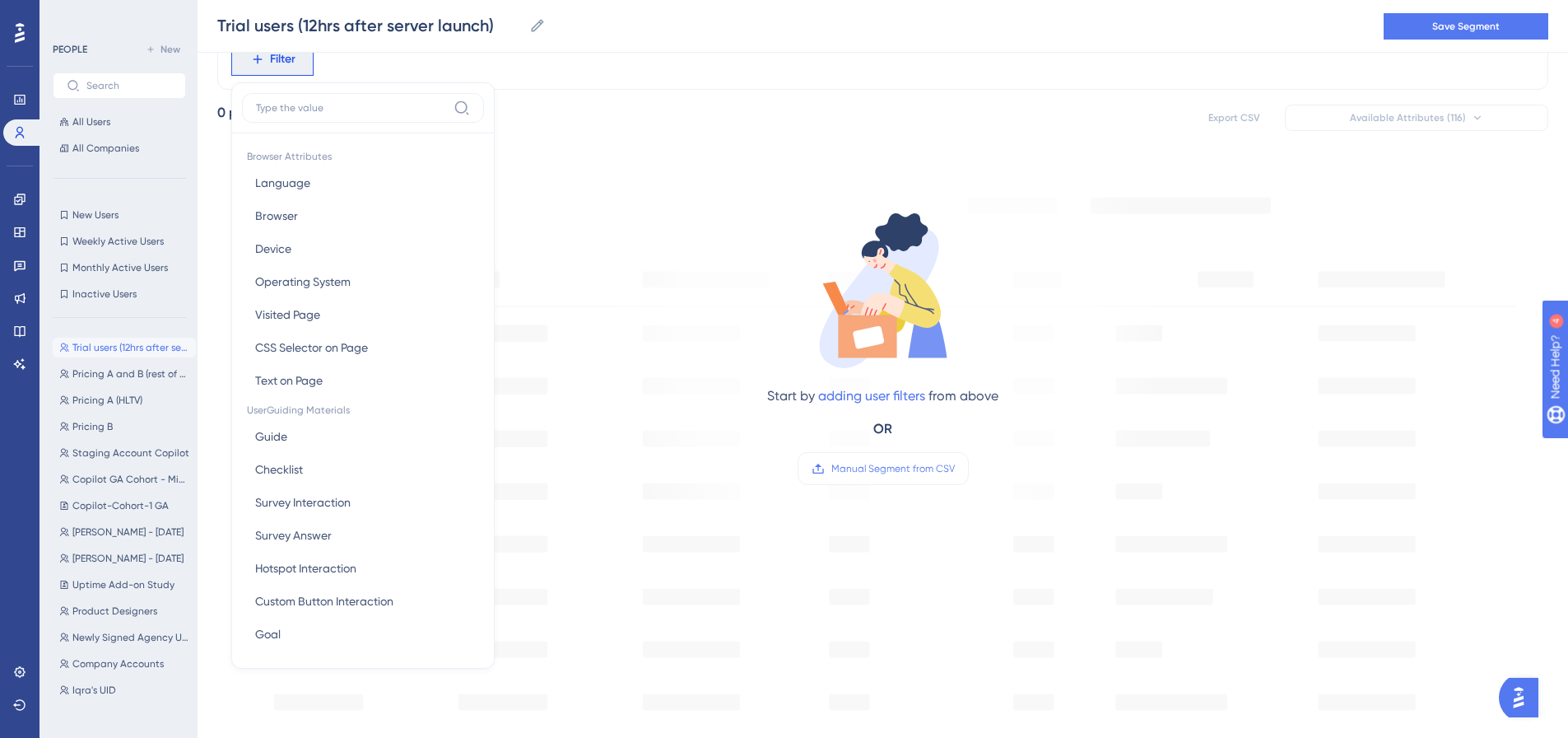
click at [340, 113] on input at bounding box center [351, 107] width 191 height 13
type input "t"
type input "tr"
click at [713, 173] on div "Start by adding user filters from above OR Manual Segment from CSV" at bounding box center [883, 333] width 558 height 340
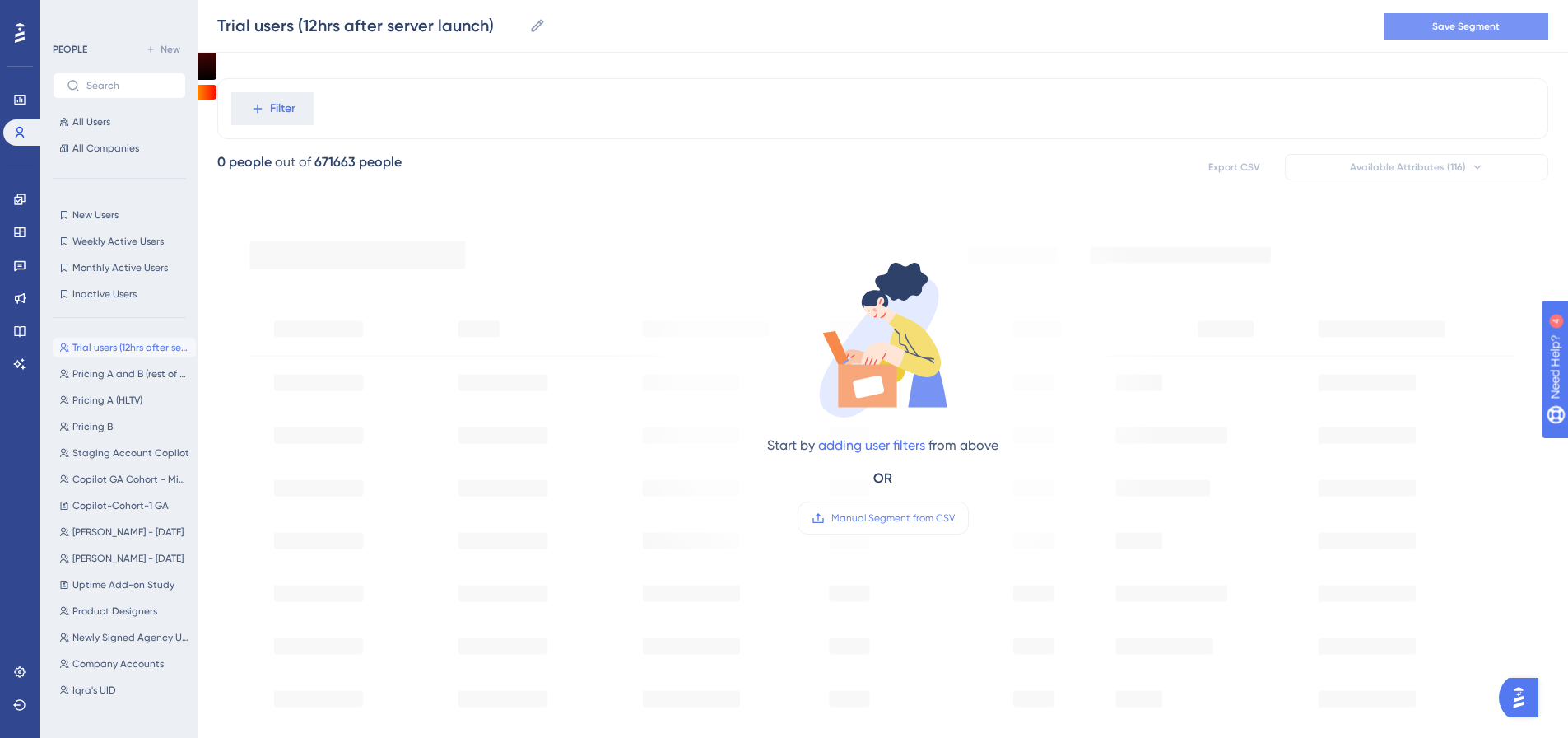
scroll to position [0, 12]
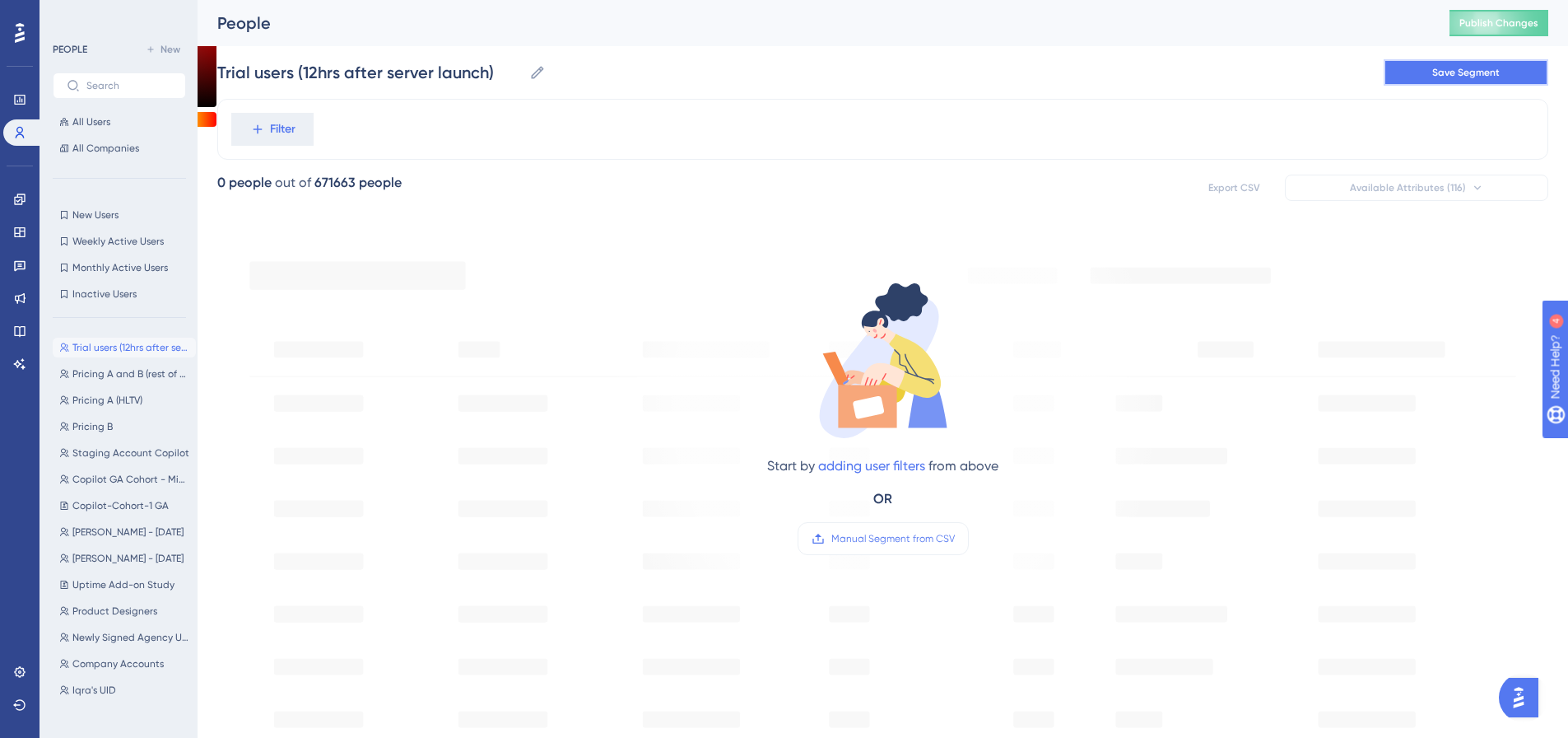
click at [1406, 84] on button "Save Segment" at bounding box center [1465, 72] width 164 height 26
click at [288, 138] on button "Filter" at bounding box center [273, 128] width 83 height 33
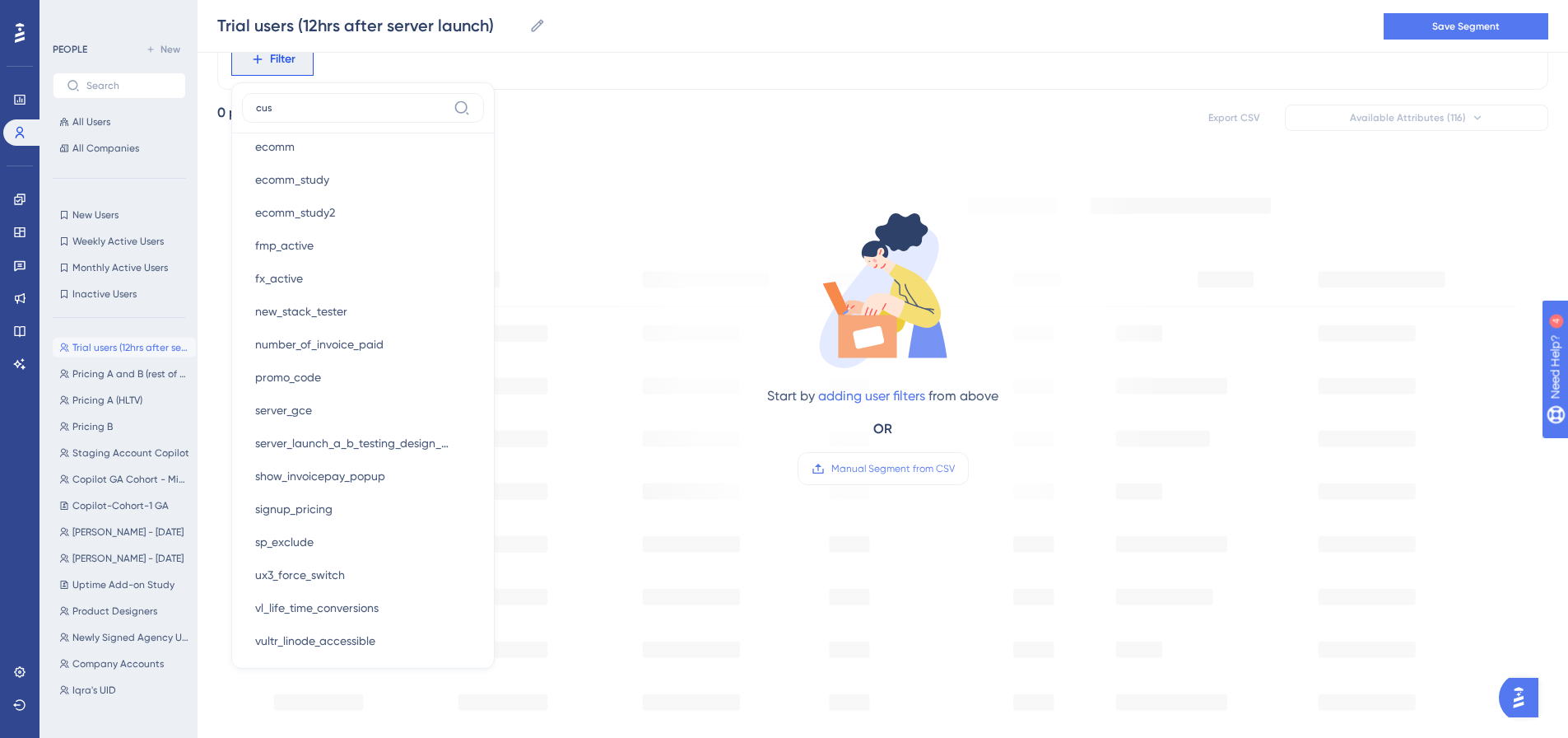
scroll to position [0, 0]
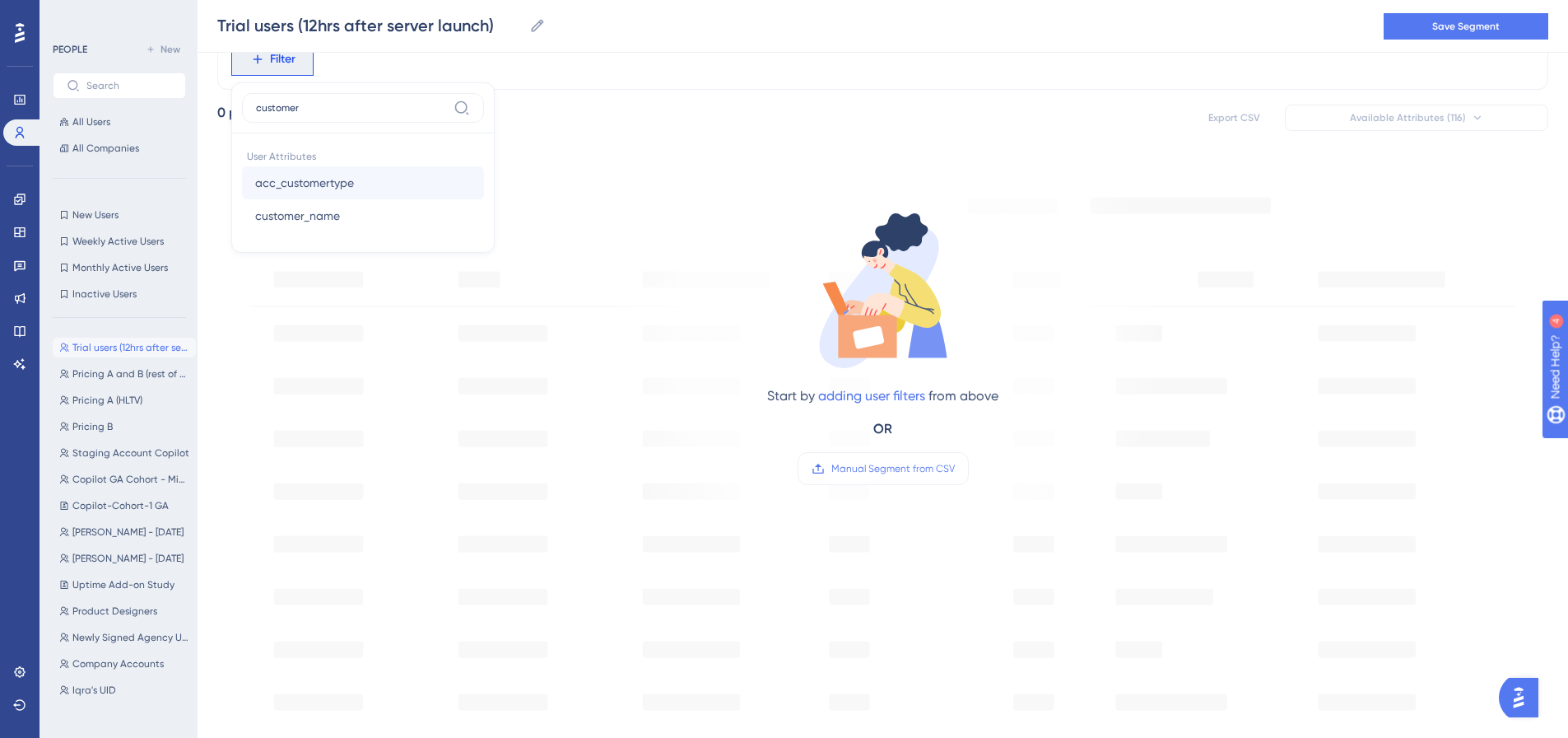
type input "customer"
click at [392, 184] on button "acc_customertype acc_customertype" at bounding box center [362, 182] width 242 height 33
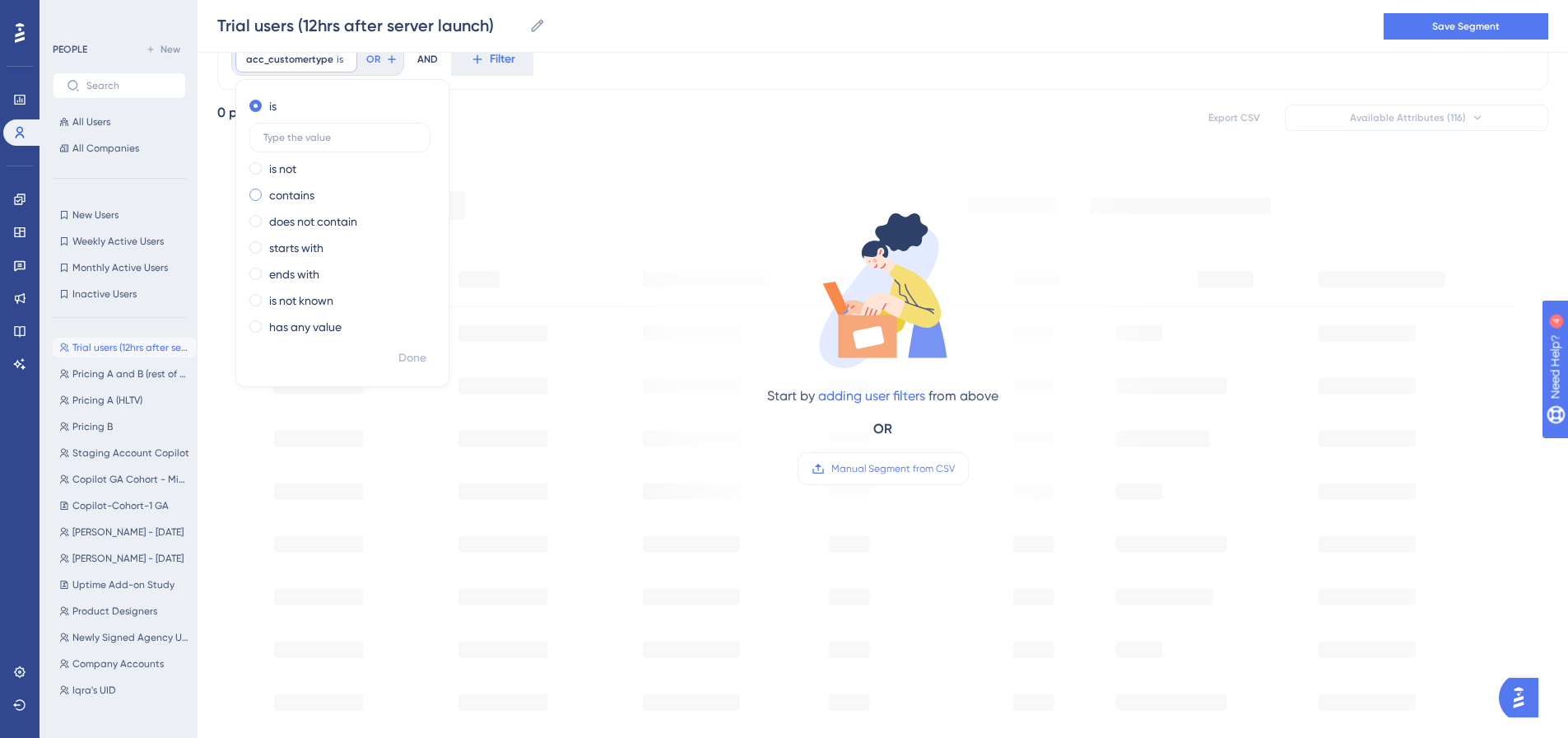
click at [351, 199] on div "contains" at bounding box center [339, 195] width 179 height 19
click at [351, 184] on label at bounding box center [340, 190] width 181 height 30
click at [351, 185] on input "text" at bounding box center [339, 190] width 153 height 11
type input "trial"
click at [401, 374] on div "Done" at bounding box center [342, 364] width 212 height 43
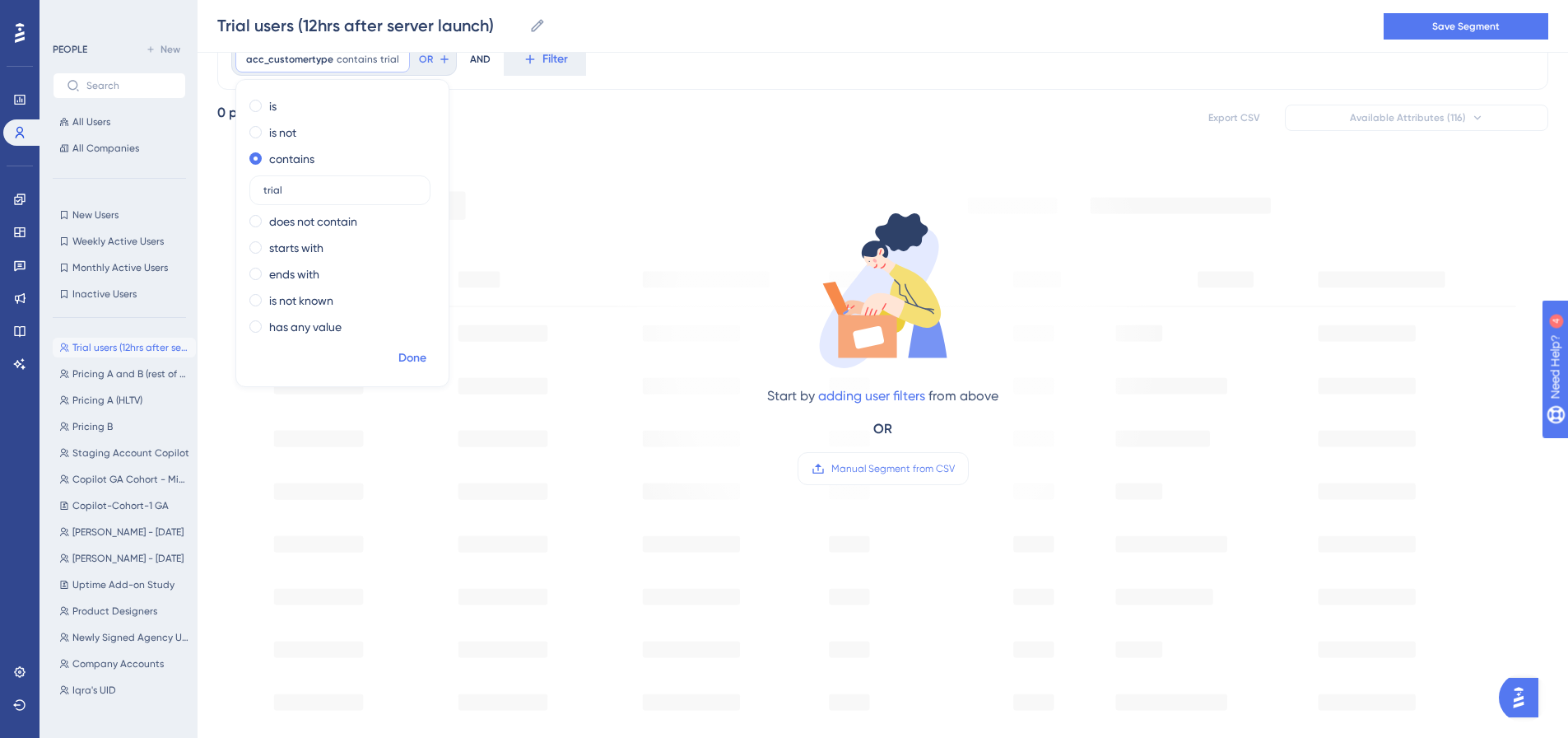
click at [398, 362] on span "Done" at bounding box center [412, 358] width 28 height 19
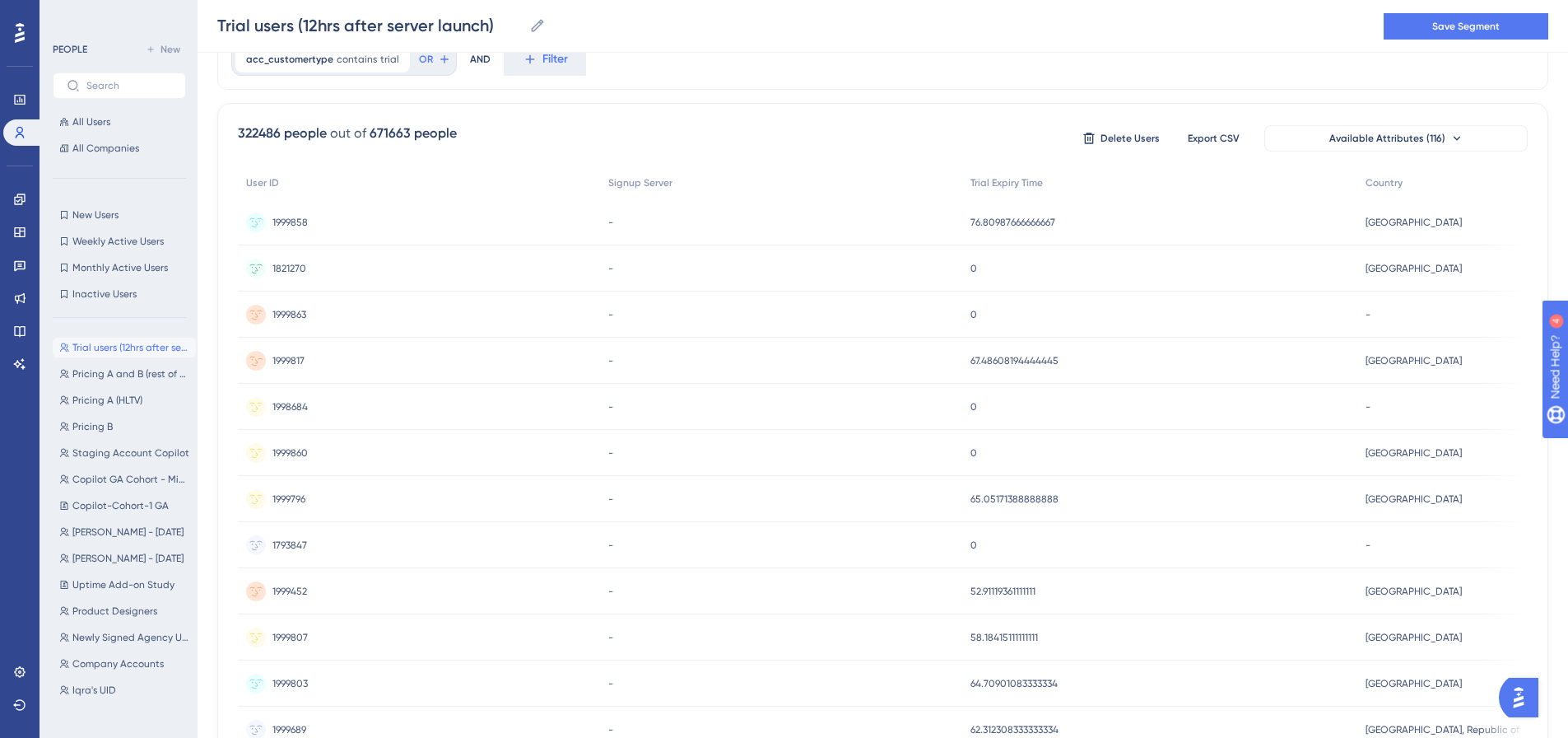
scroll to position [0, 12]
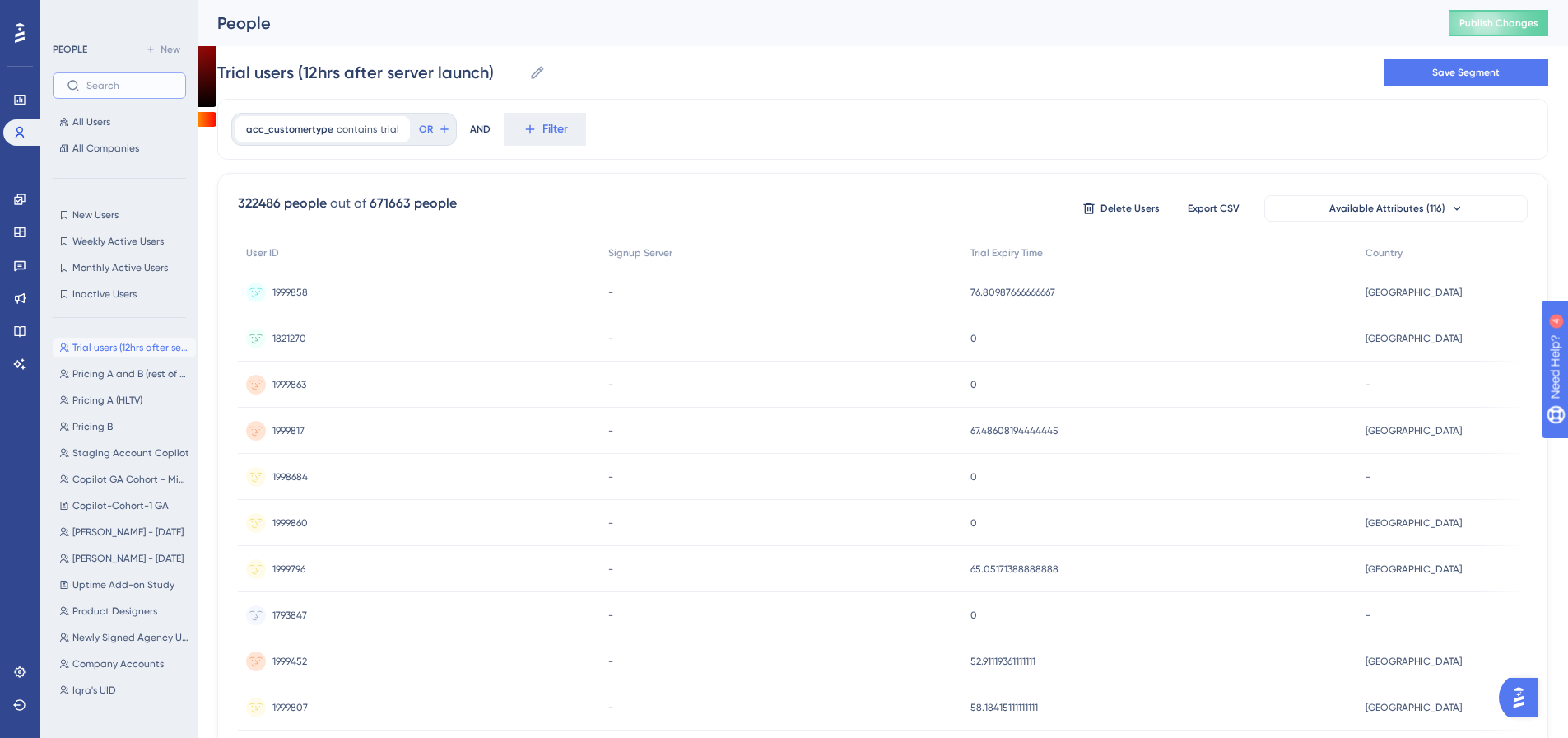
click at [120, 82] on input "text" at bounding box center [128, 85] width 85 height 11
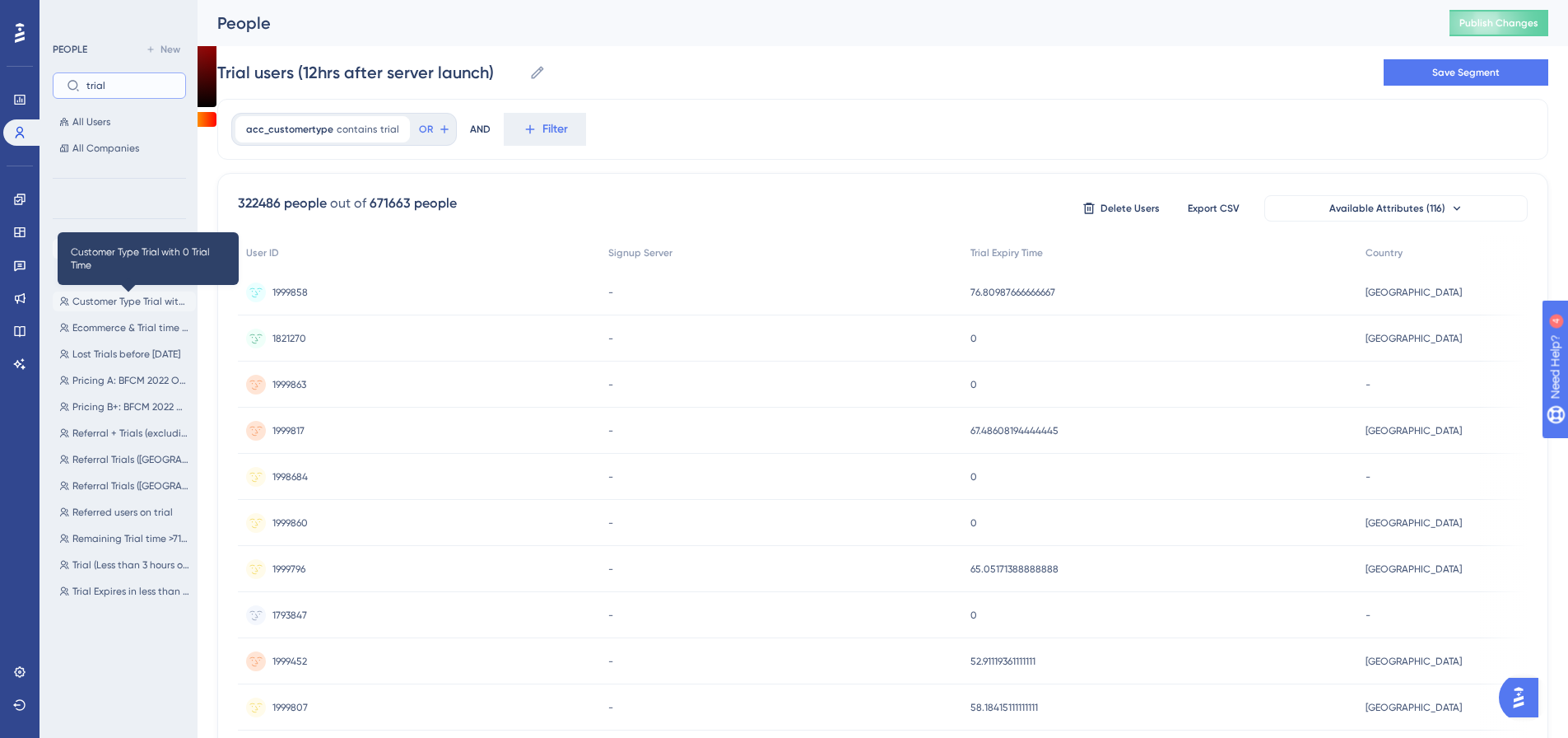
type input "trial"
click at [113, 302] on span "Customer Type Trial with 0 Trial Time" at bounding box center [130, 301] width 117 height 13
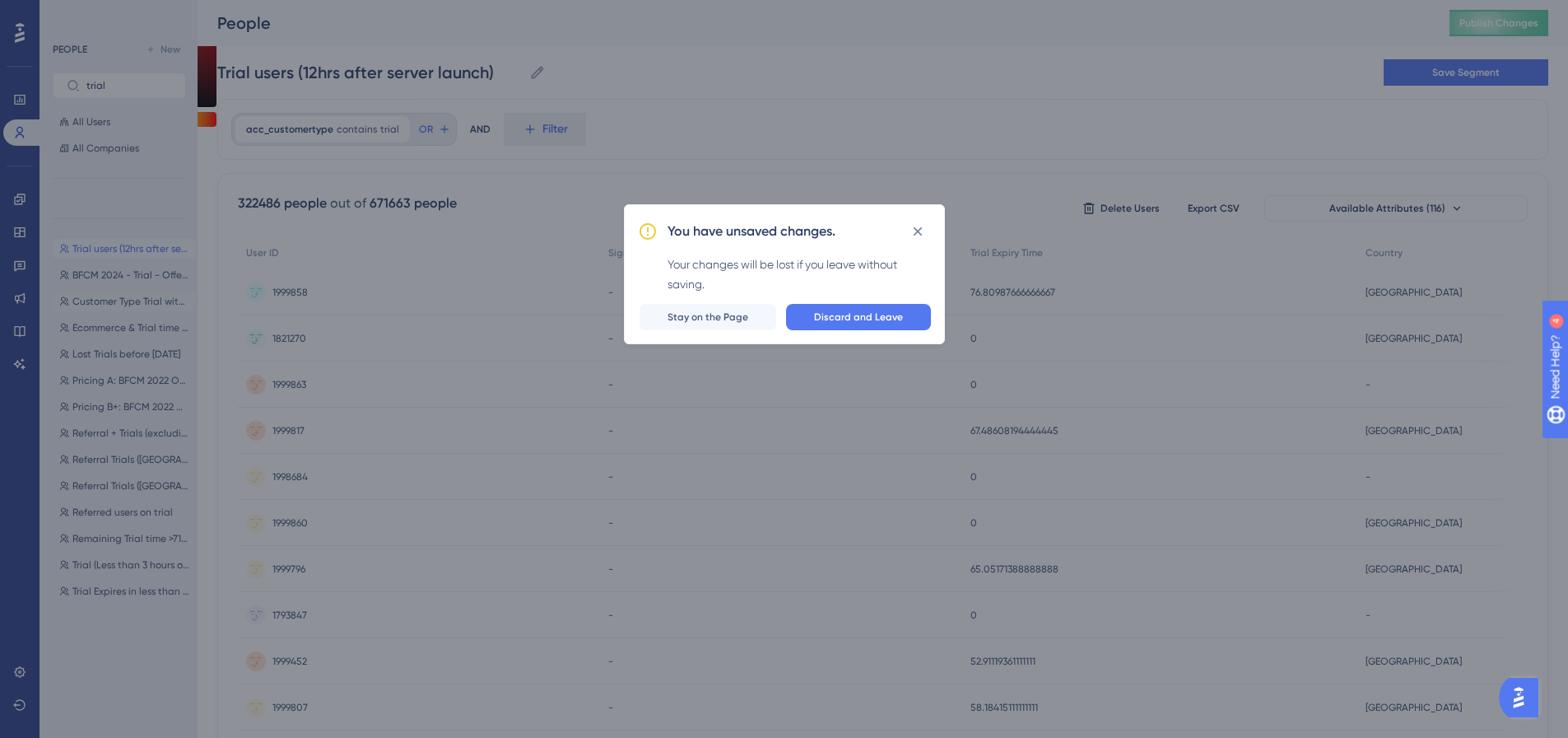
scroll to position [0, 0]
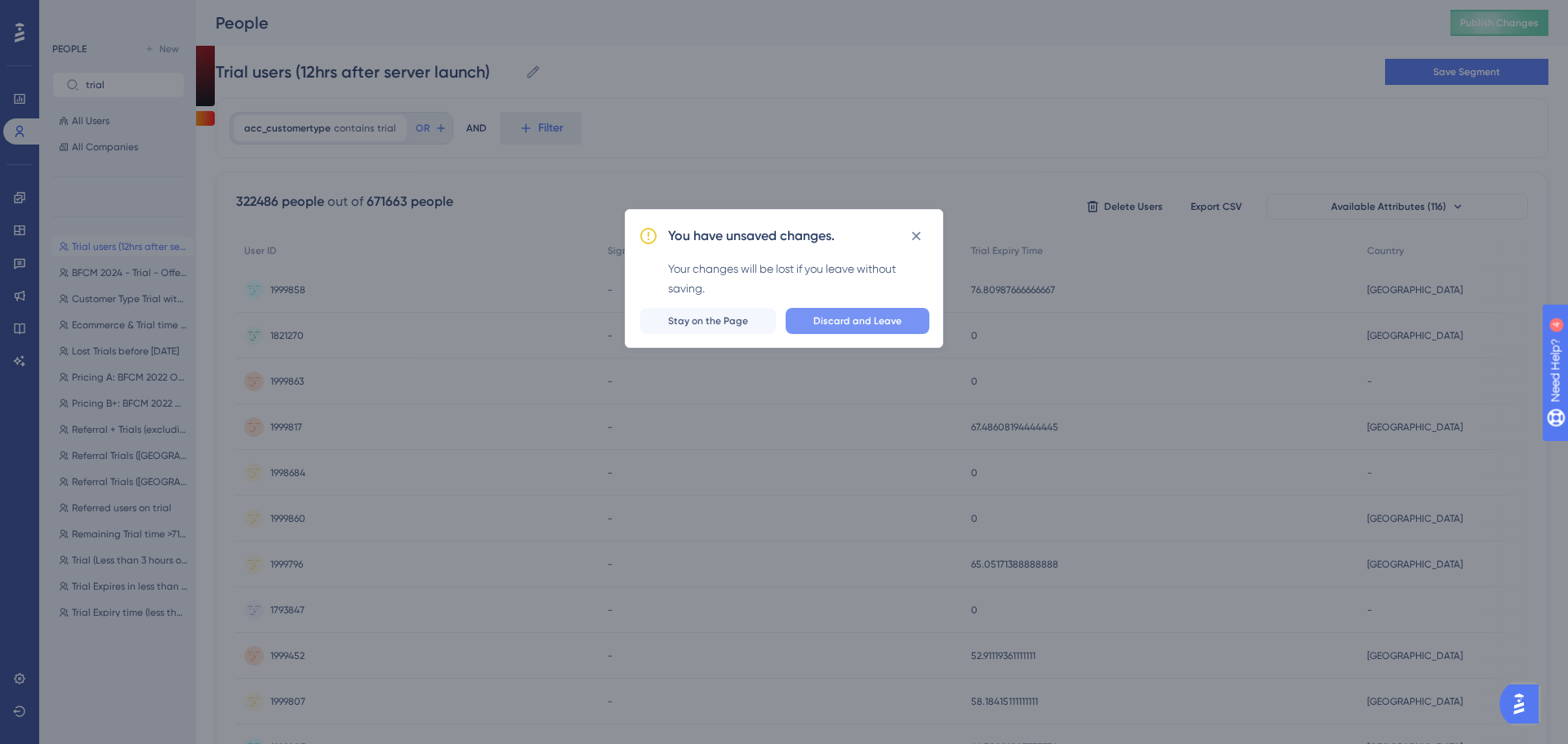
click at [805, 322] on button "Discard and Leave" at bounding box center [857, 321] width 144 height 26
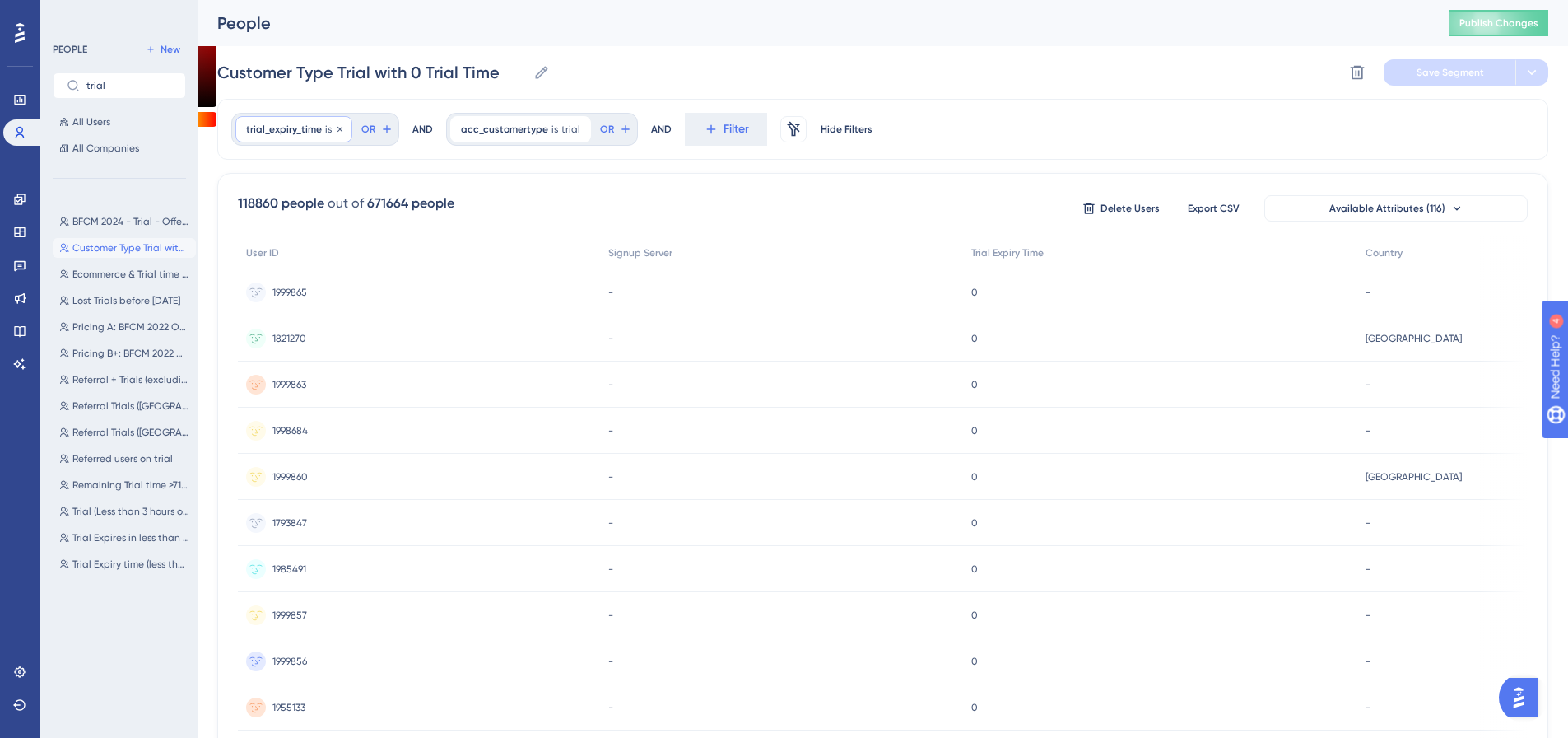
click at [302, 131] on span "trial_expiry_time" at bounding box center [284, 128] width 76 height 13
click at [1076, 118] on div "trial_expiry_time is 0 0 Remove greater than less than is 0 is not is not known…" at bounding box center [882, 128] width 1331 height 61
click at [135, 225] on span "BFCM 2024 - Trial - Offer Reminder" at bounding box center [130, 221] width 117 height 13
type input "BFCM 2024 - Trial - Offer Reminder"
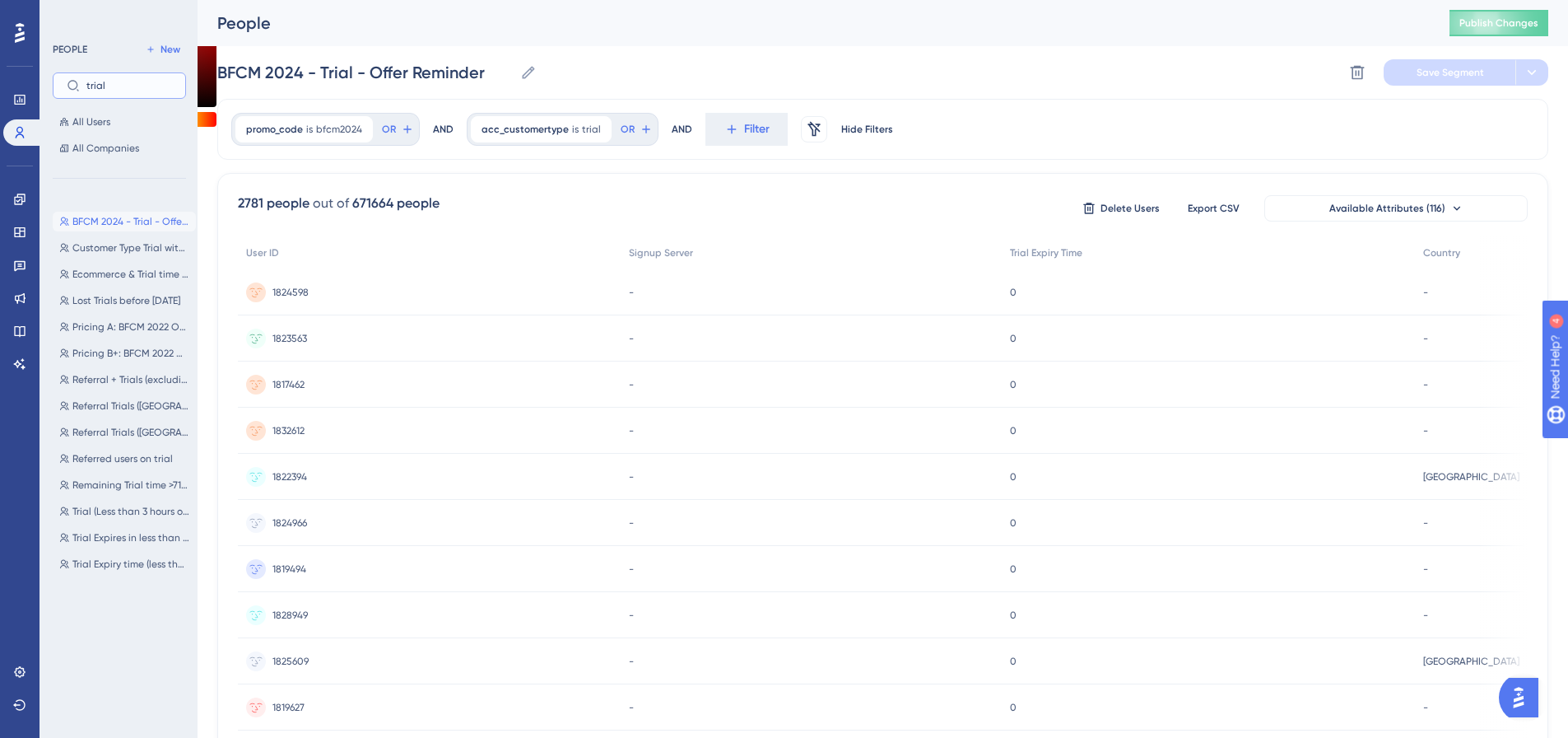
drag, startPoint x: 111, startPoint y: 88, endPoint x: 80, endPoint y: 94, distance: 31.6
click at [80, 94] on label "trial" at bounding box center [120, 85] width 134 height 26
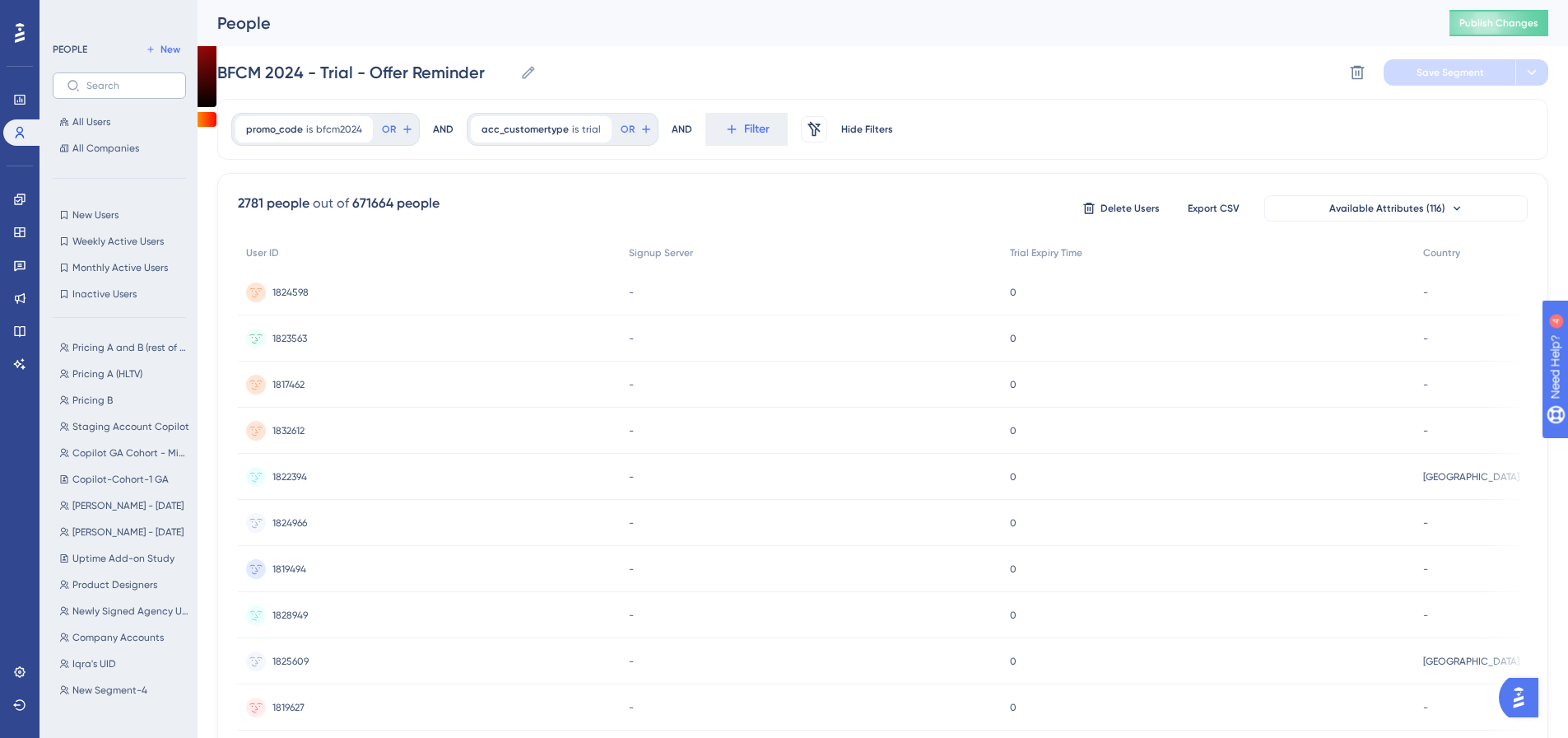
click at [106, 77] on label at bounding box center [120, 85] width 134 height 26
click at [106, 80] on input "text" at bounding box center [128, 85] width 85 height 11
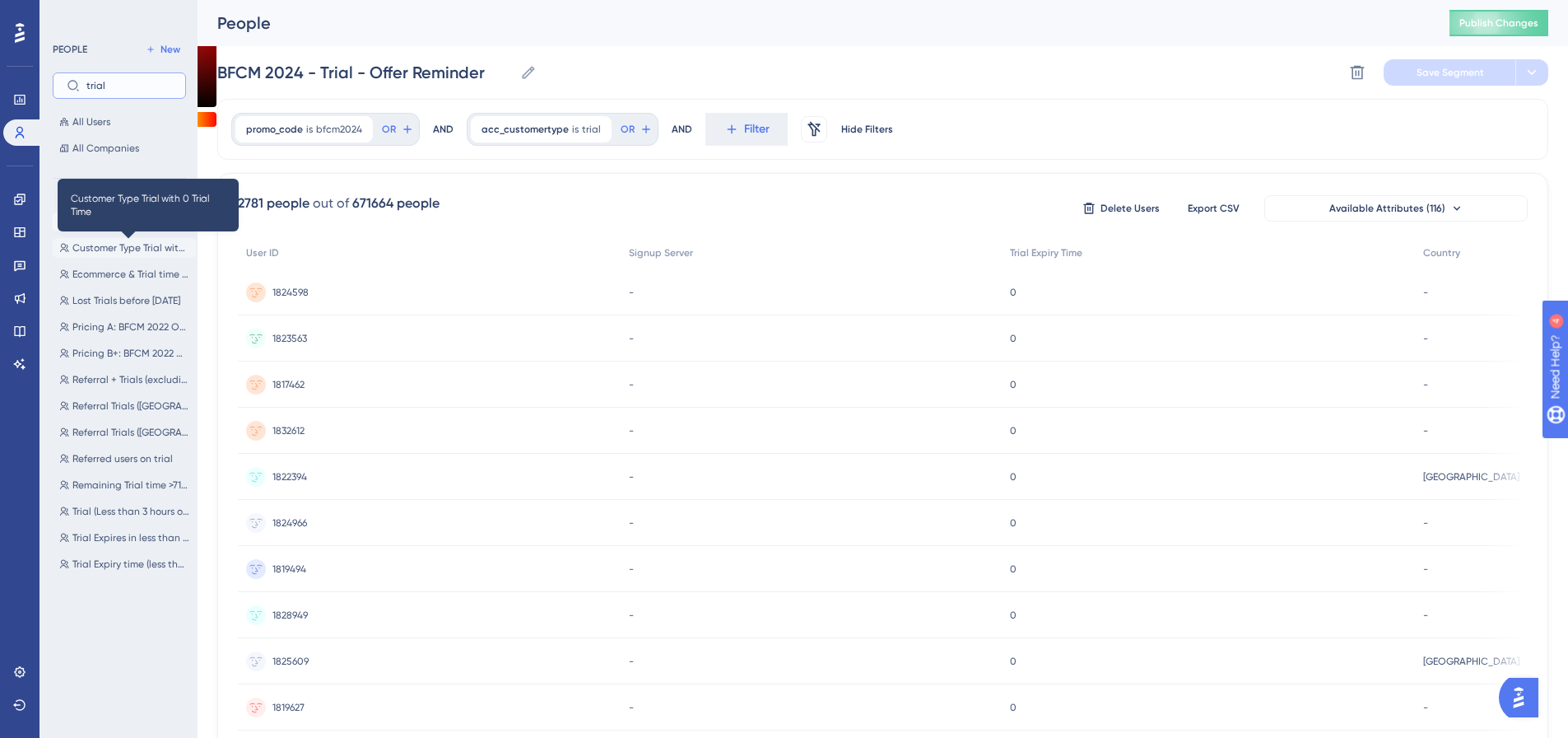
type input "trial"
click at [114, 245] on span "Customer Type Trial with 0 Trial Time" at bounding box center [130, 247] width 117 height 13
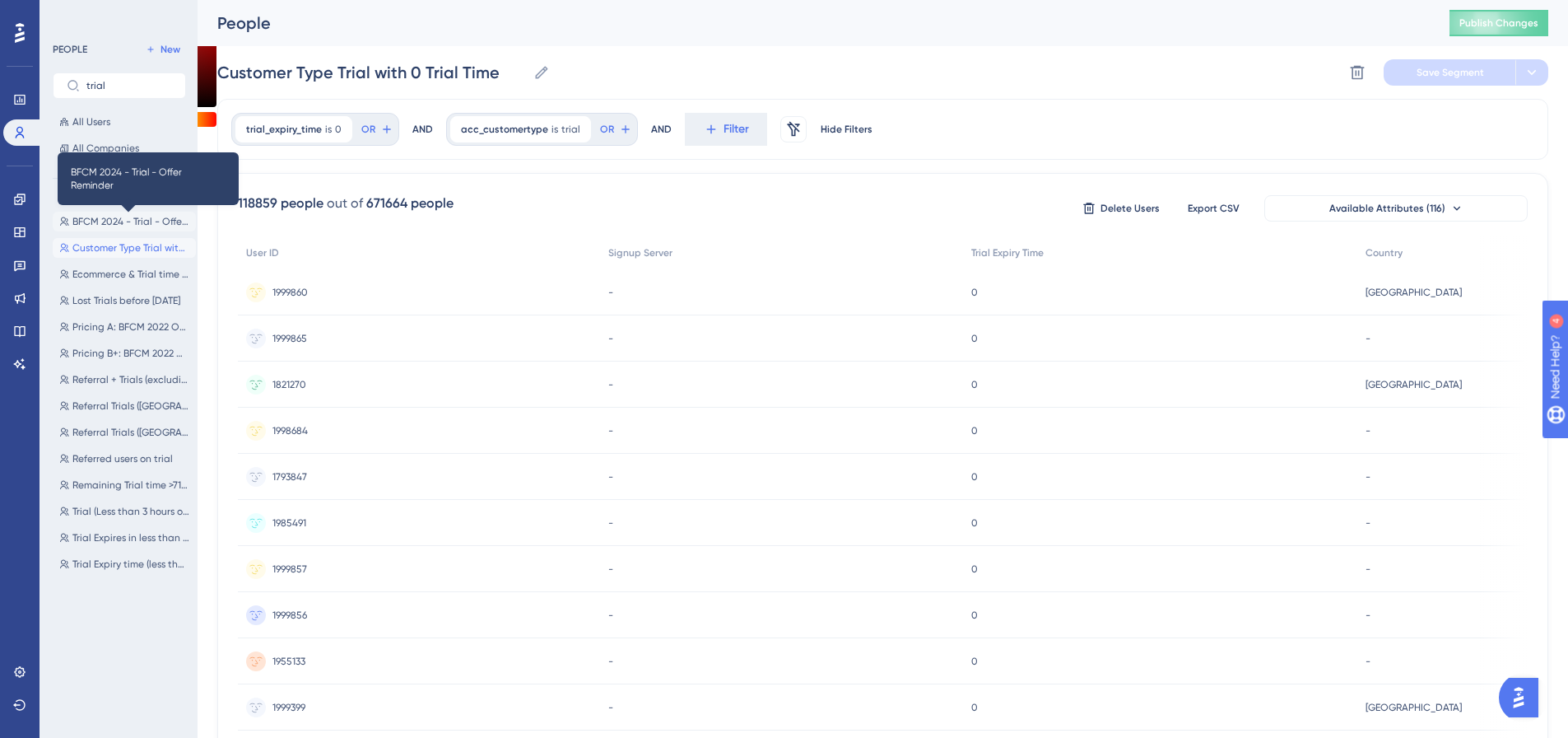
click at [144, 222] on span "BFCM 2024 - Trial - Offer Reminder" at bounding box center [130, 221] width 117 height 13
type input "BFCM 2024 - Trial - Offer Reminder"
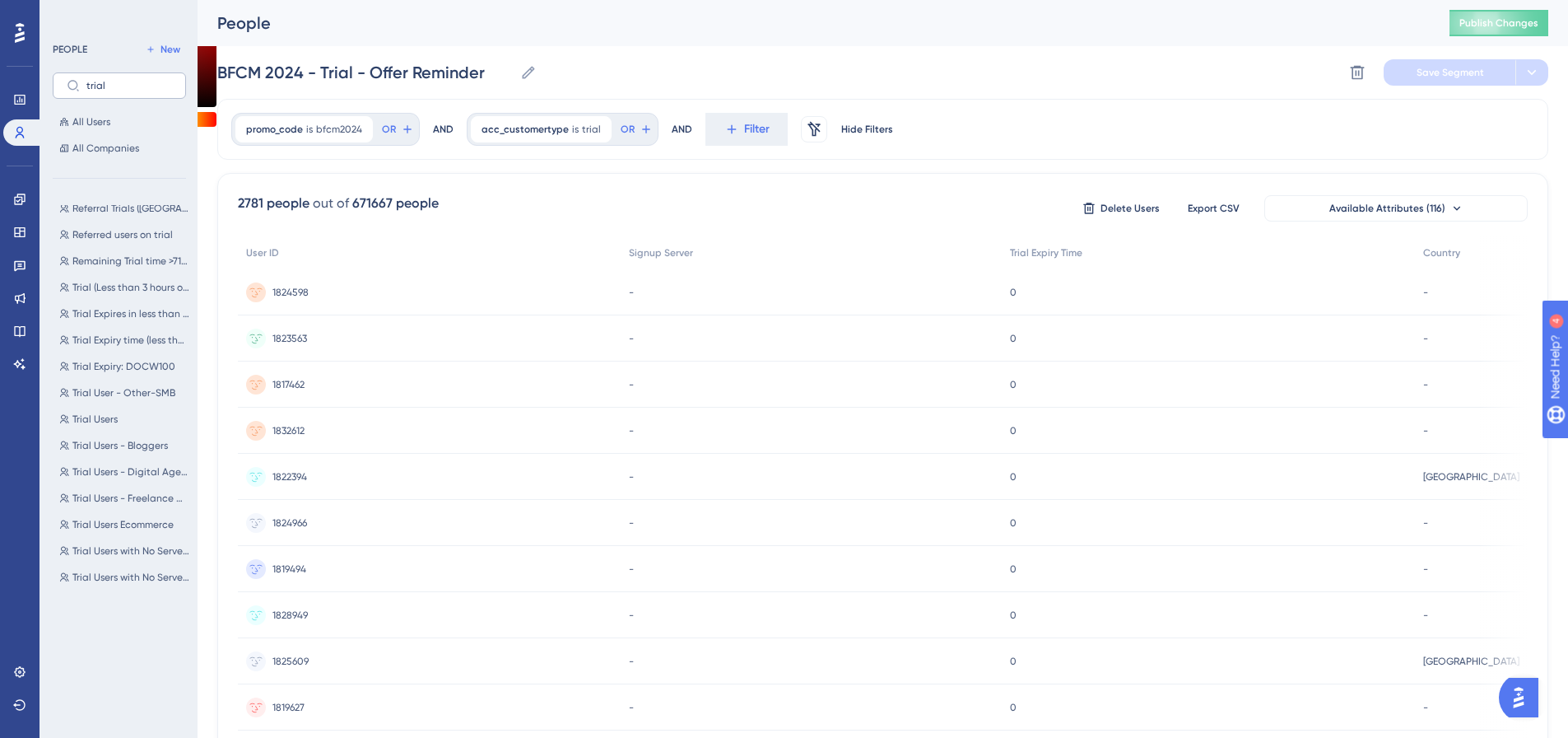
scroll to position [243, 0]
click at [128, 90] on input "trial" at bounding box center [128, 85] width 85 height 11
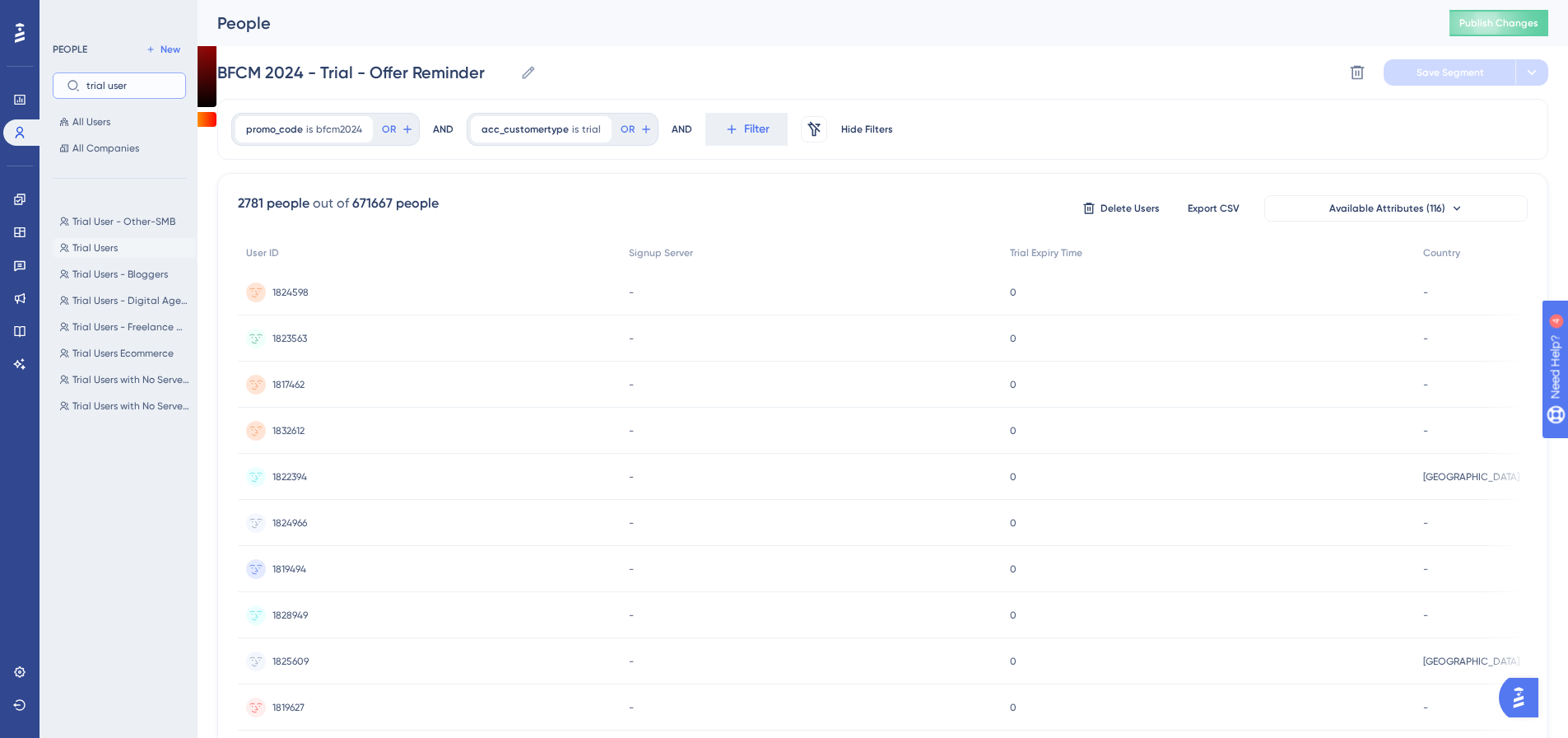
type input "trial user"
click at [104, 248] on span "Trial Users" at bounding box center [94, 247] width 45 height 13
type input "Trial Users"
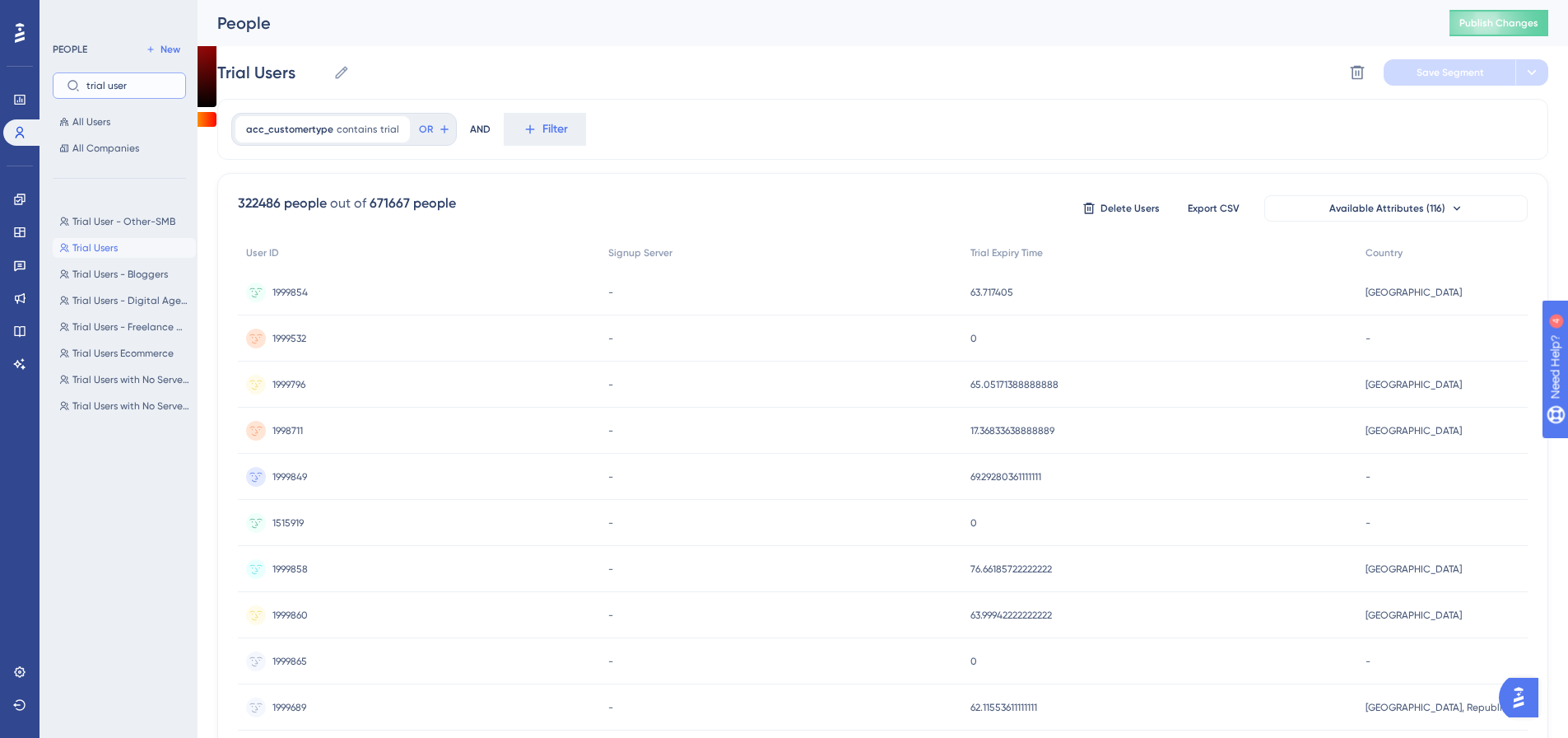
click at [123, 86] on input "trial user" at bounding box center [128, 85] width 85 height 11
click at [125, 86] on input "trial user" at bounding box center [128, 85] width 85 height 11
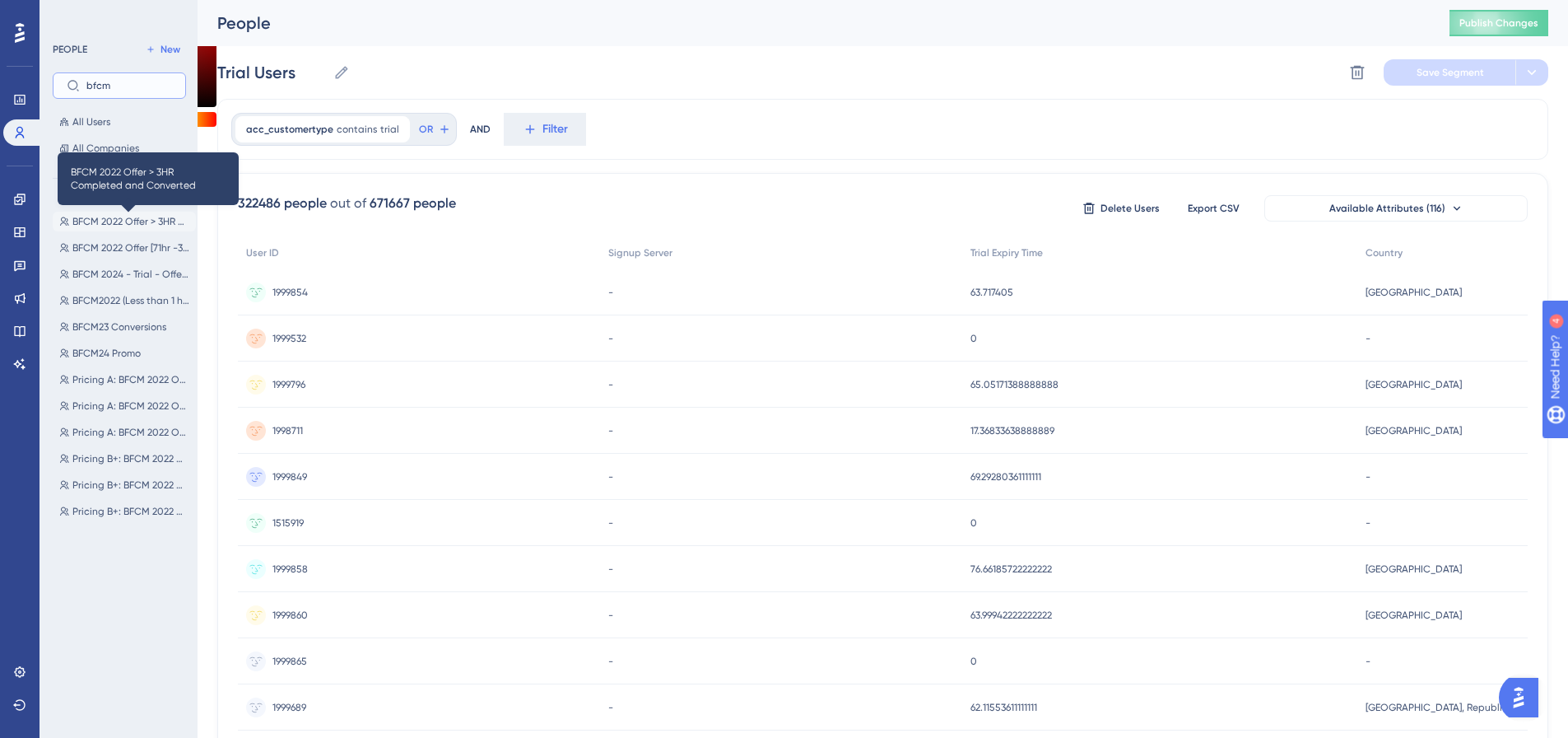
type input "bfcm"
click at [165, 220] on span "BFCM 2022 Offer > 3HR Completed and Converted" at bounding box center [130, 221] width 117 height 13
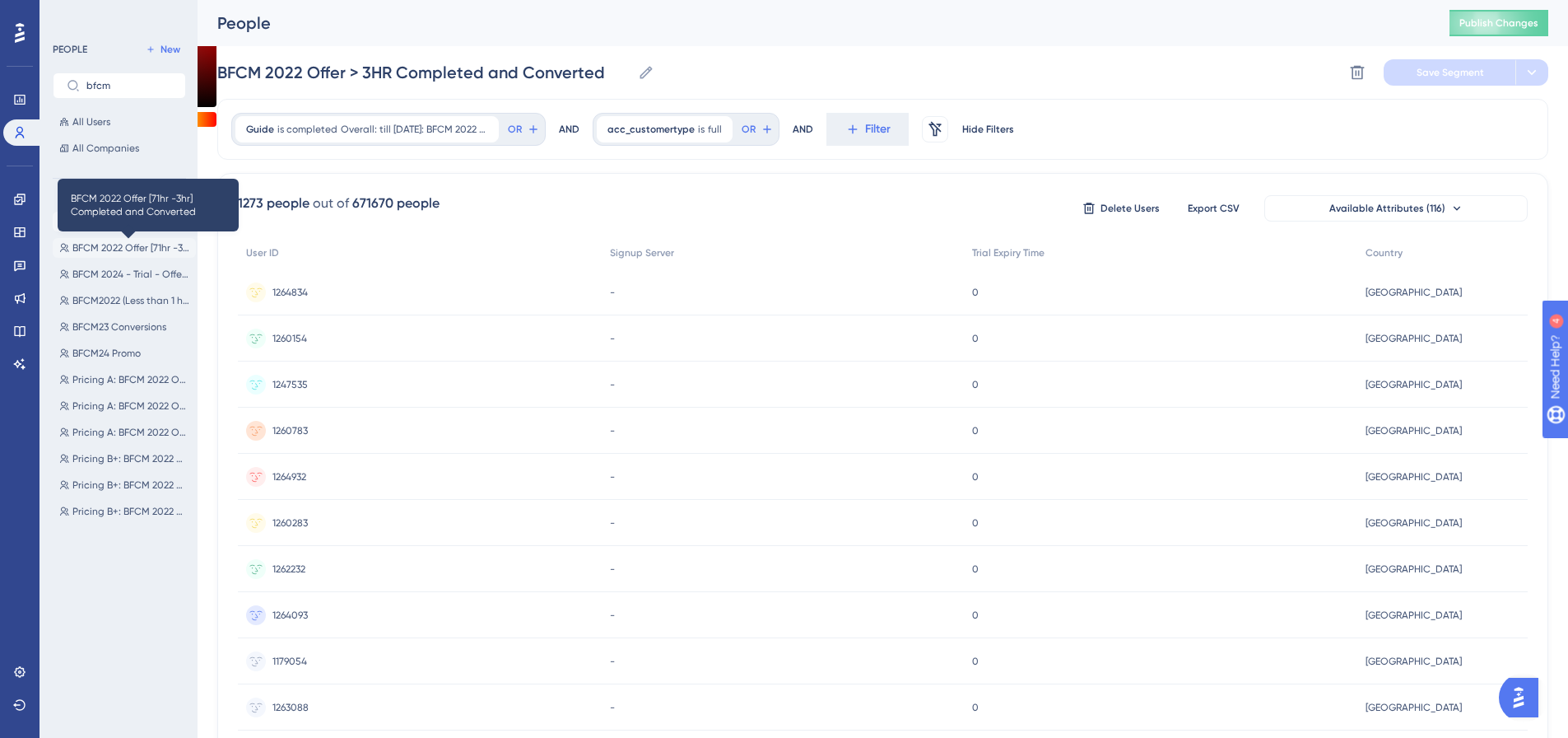
click at [106, 251] on span "BFCM 2022 Offer [71hr -3hr] Completed and Converted" at bounding box center [130, 247] width 117 height 13
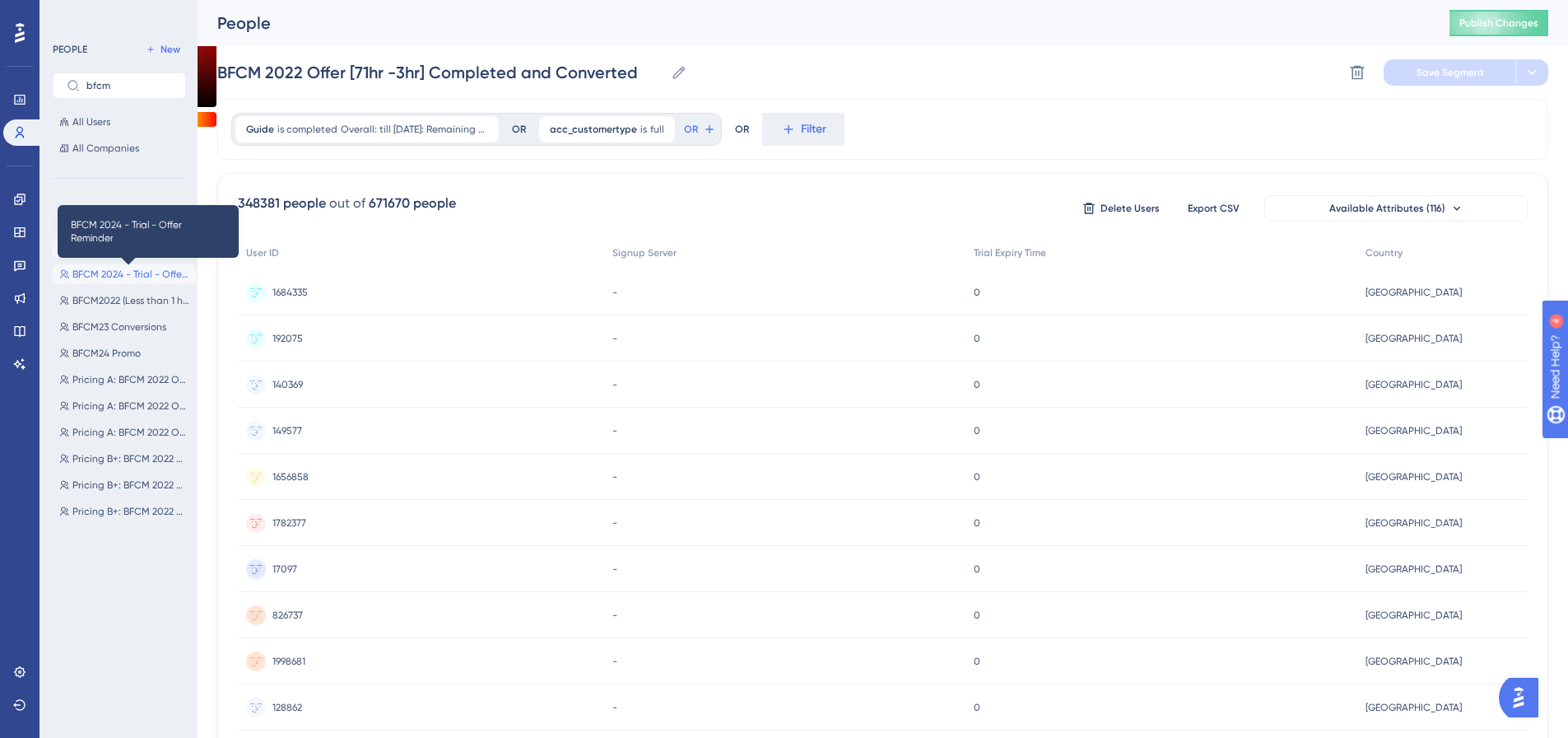
click at [153, 274] on span "BFCM 2024 - Trial - Offer Reminder" at bounding box center [130, 274] width 117 height 13
type input "BFCM 2024 - Trial - Offer Reminder"
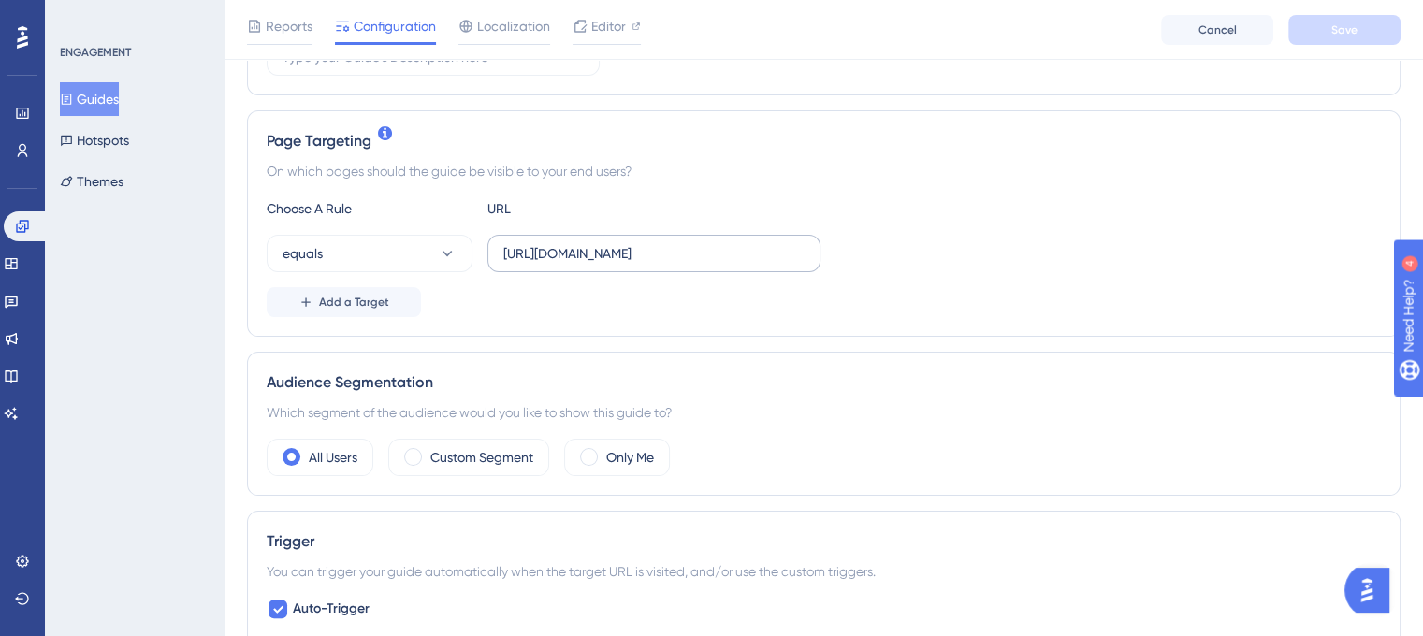
scroll to position [187, 0]
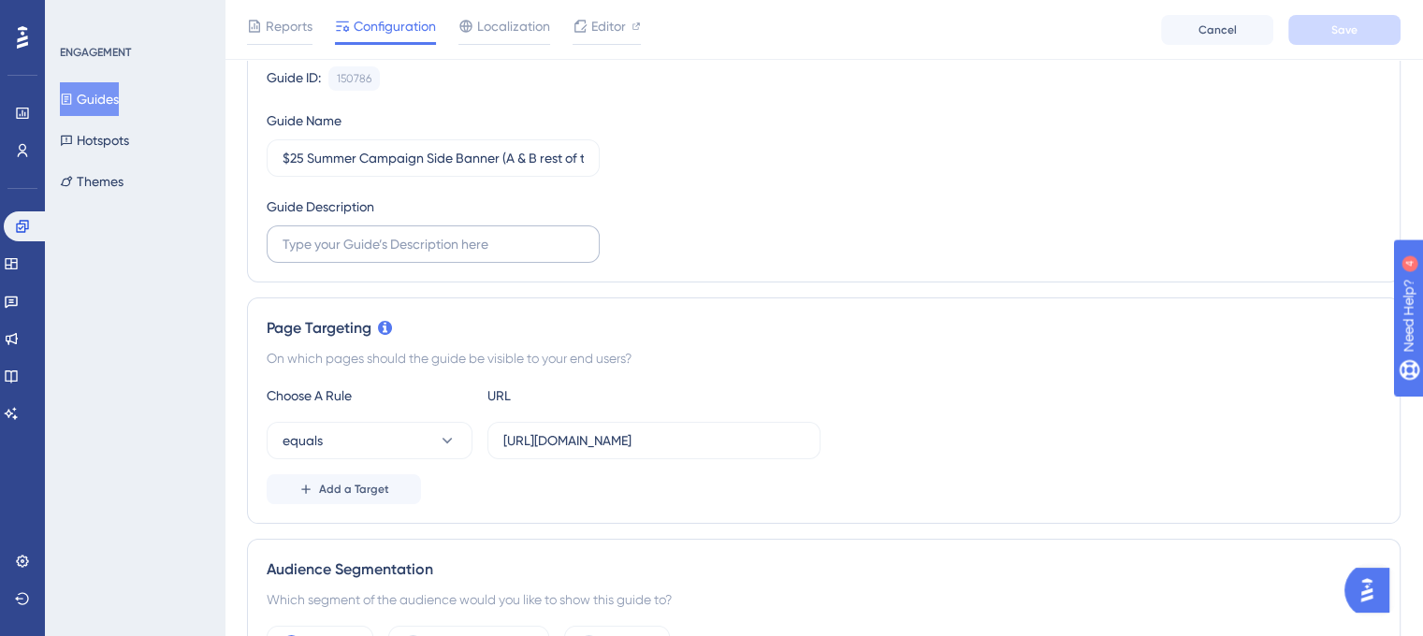
click at [464, 256] on label at bounding box center [433, 244] width 333 height 37
click at [464, 255] on input "text" at bounding box center [433, 244] width 301 height 21
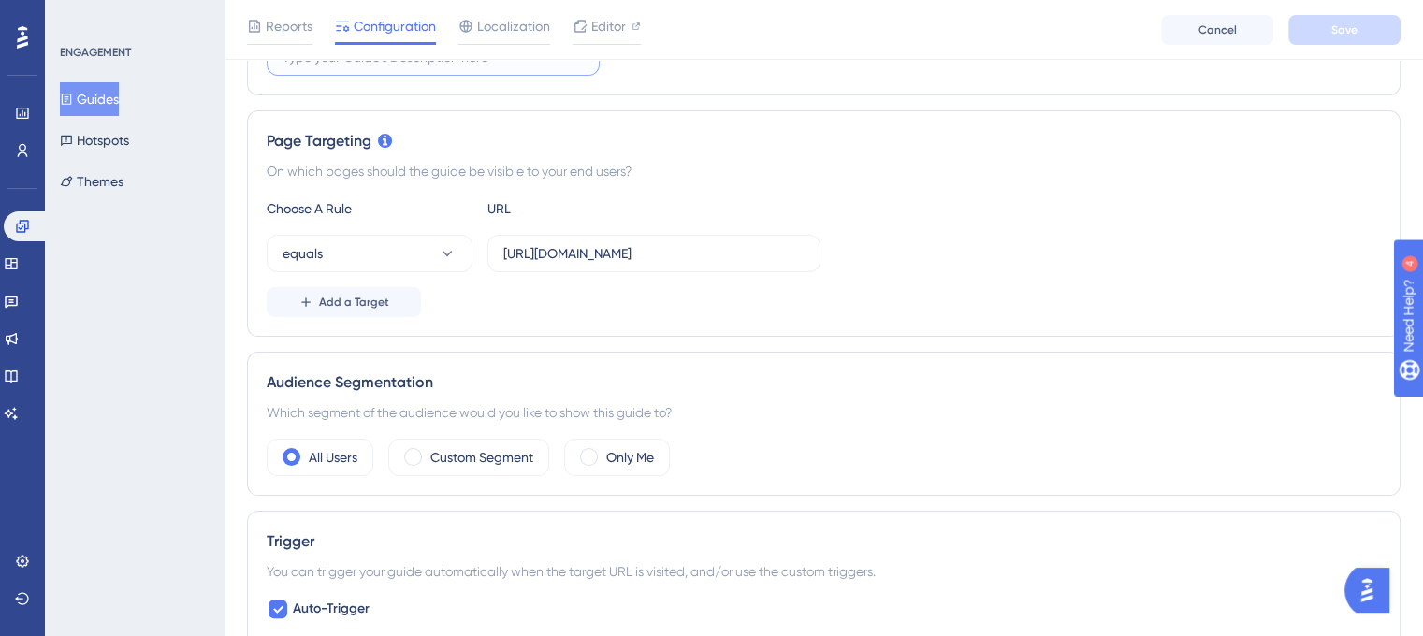
scroll to position [468, 0]
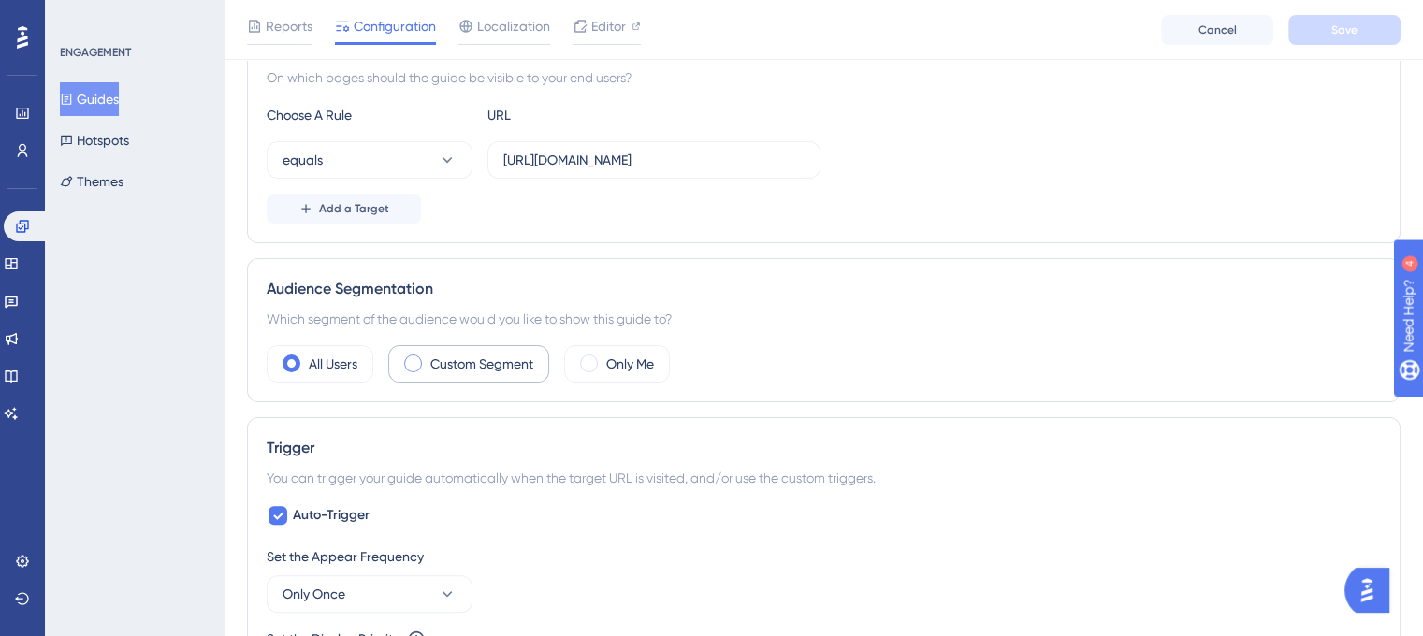
click at [474, 362] on label "Custom Segment" at bounding box center [481, 364] width 103 height 22
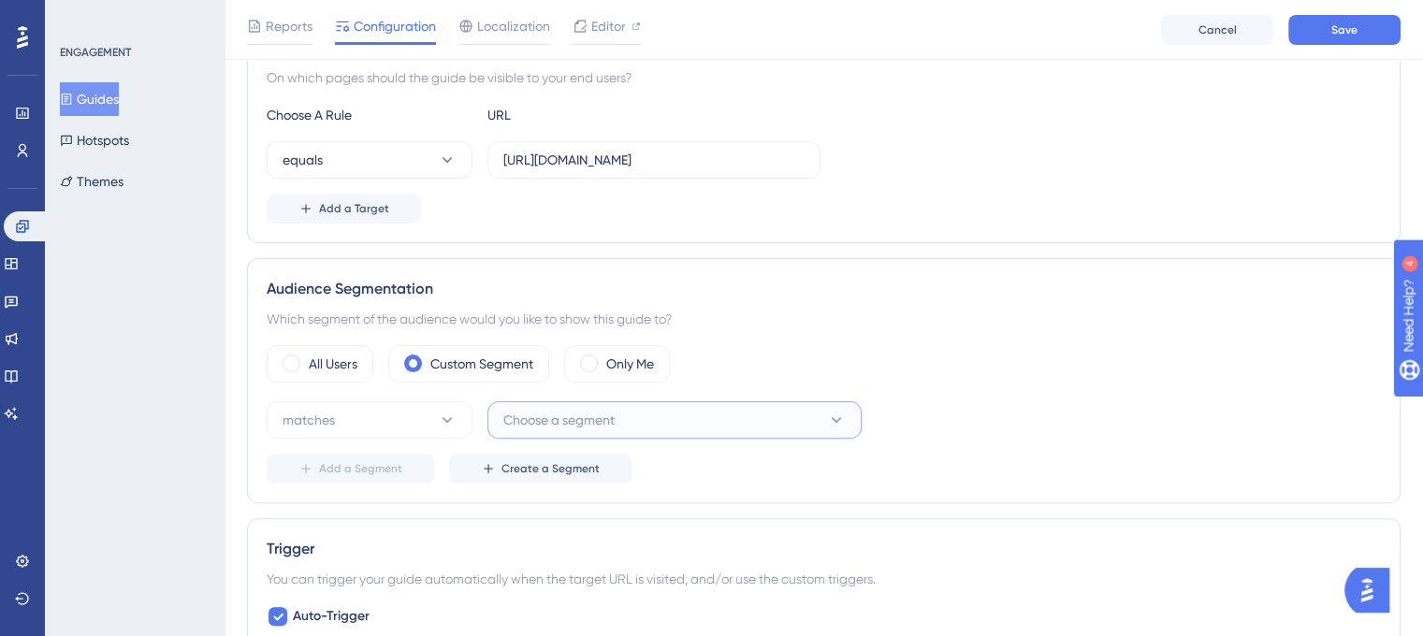
click at [621, 417] on button "Choose a segment" at bounding box center [675, 419] width 374 height 37
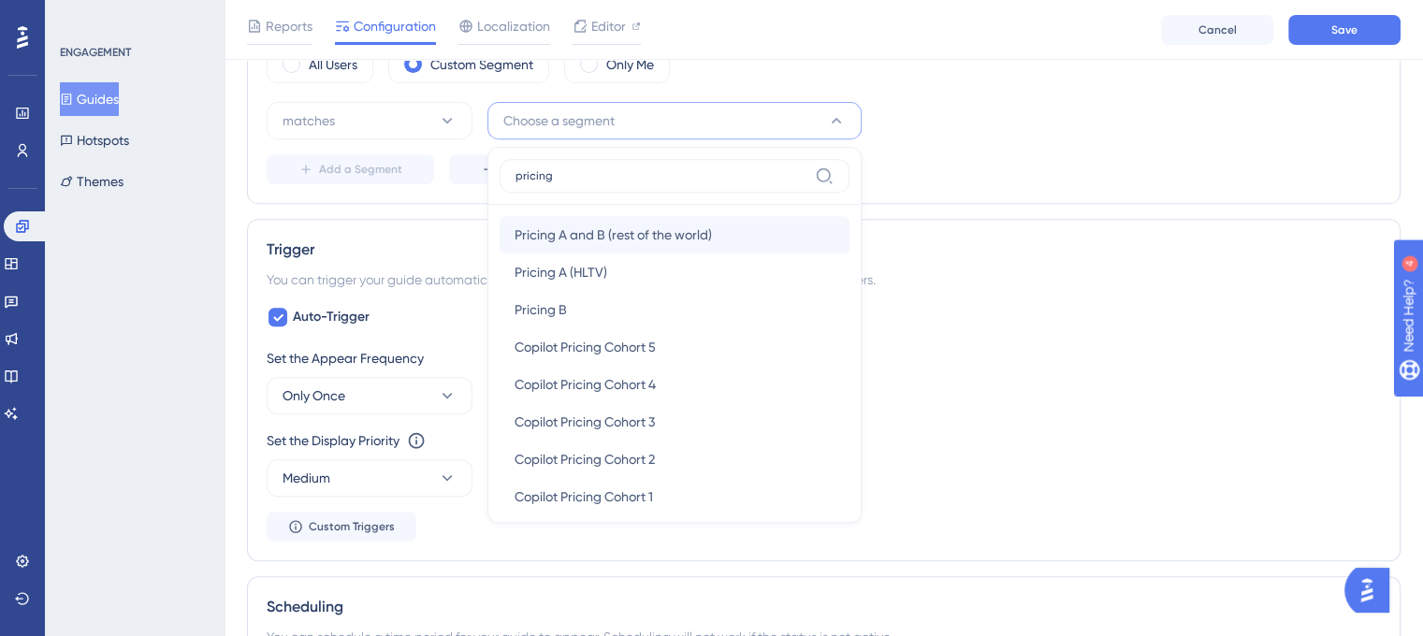
type input "pricing"
click at [653, 228] on span "Pricing A and B (rest of the world)" at bounding box center [613, 235] width 197 height 22
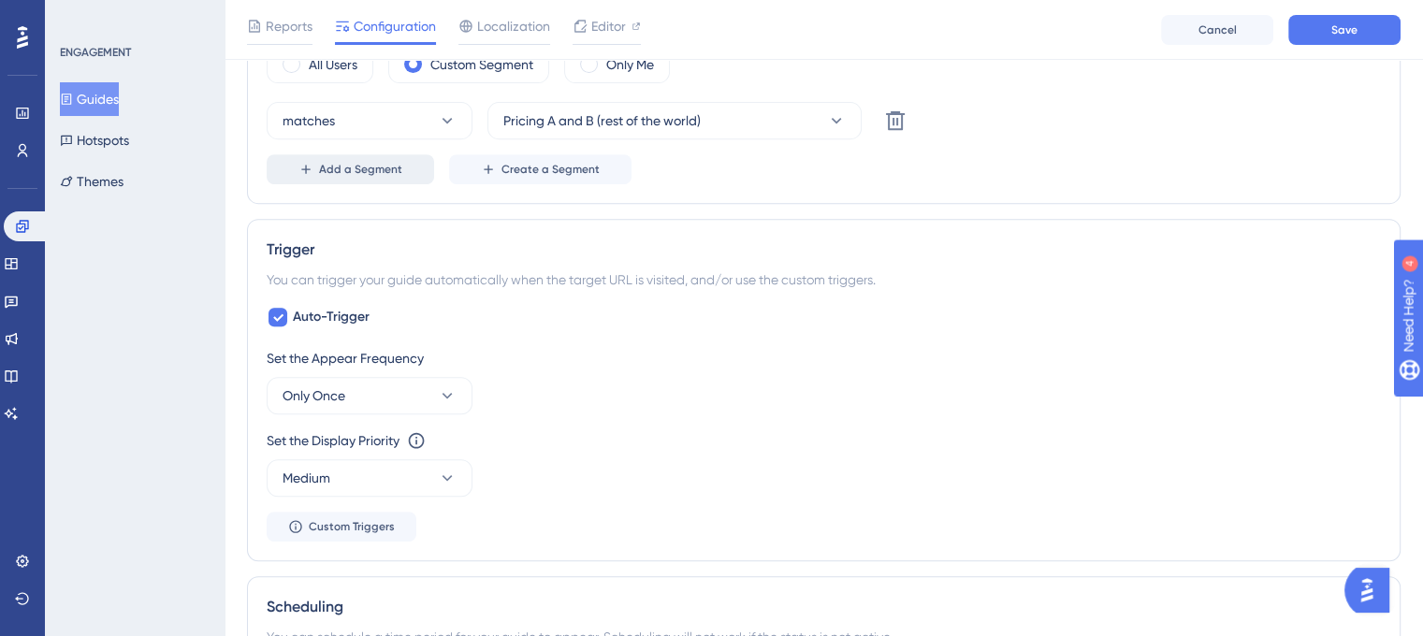
click at [403, 165] on button "Add a Segment" at bounding box center [351, 169] width 168 height 30
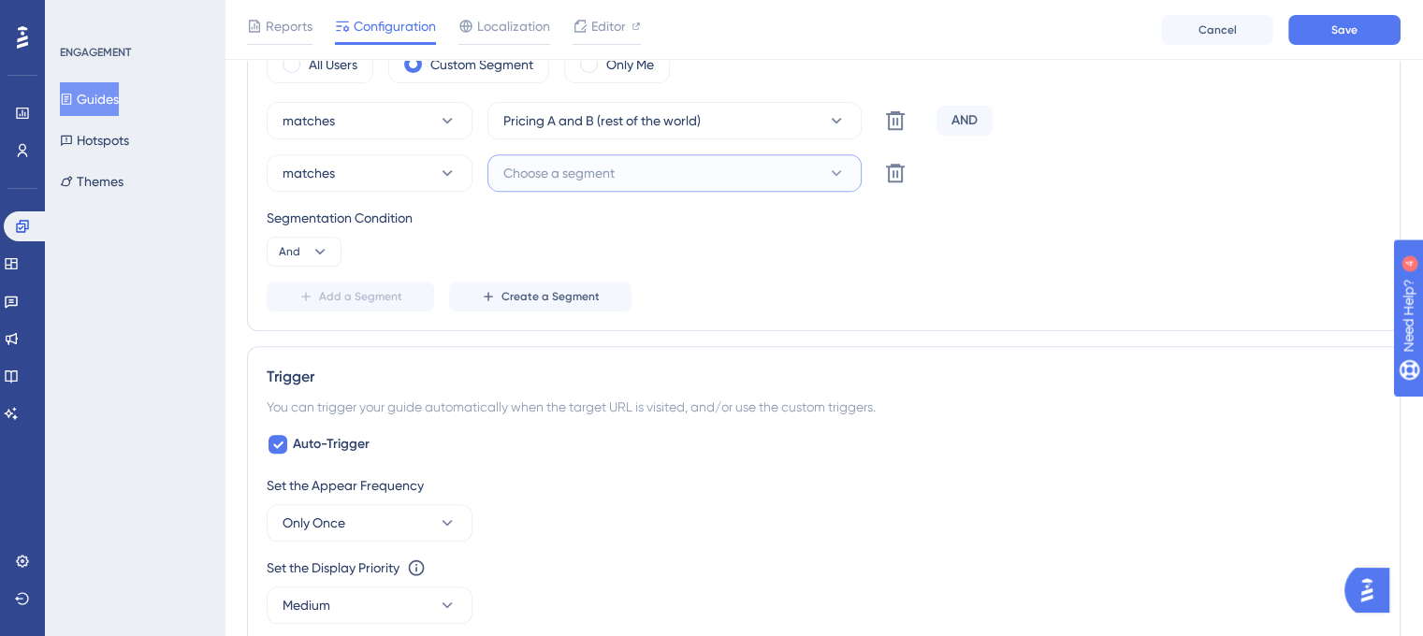
click at [540, 165] on span "Choose a segment" at bounding box center [558, 173] width 111 height 22
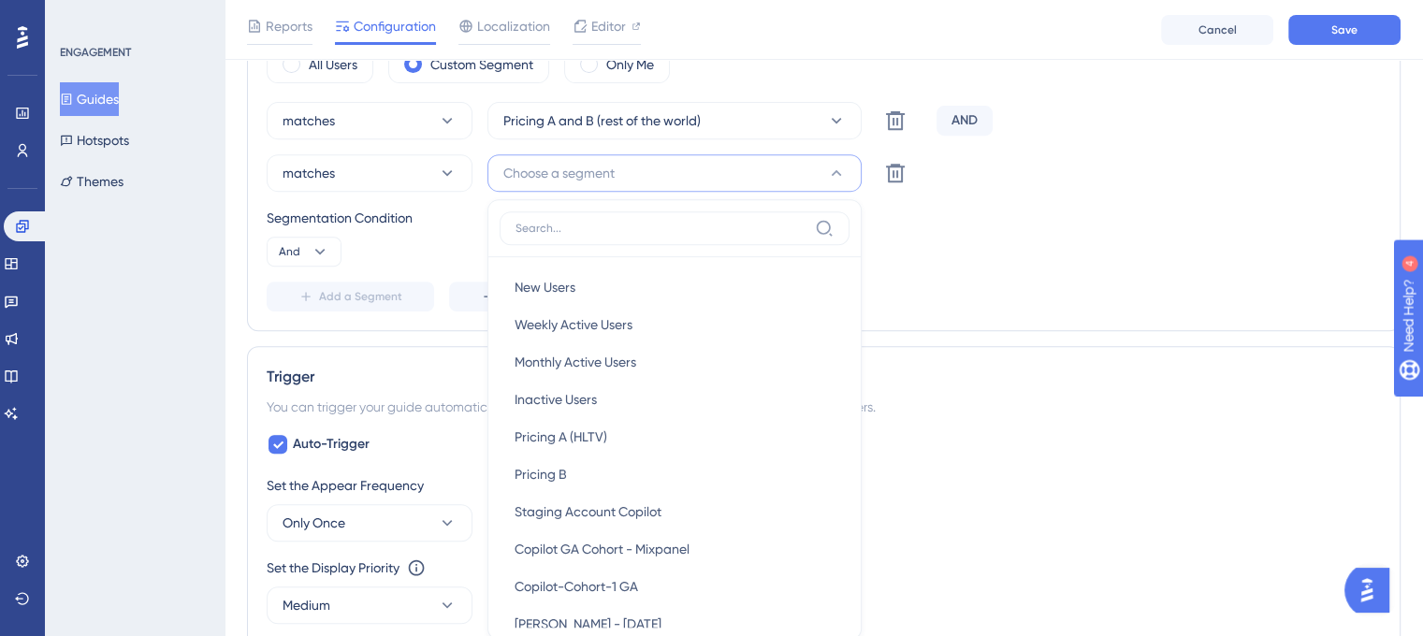
scroll to position [773, 0]
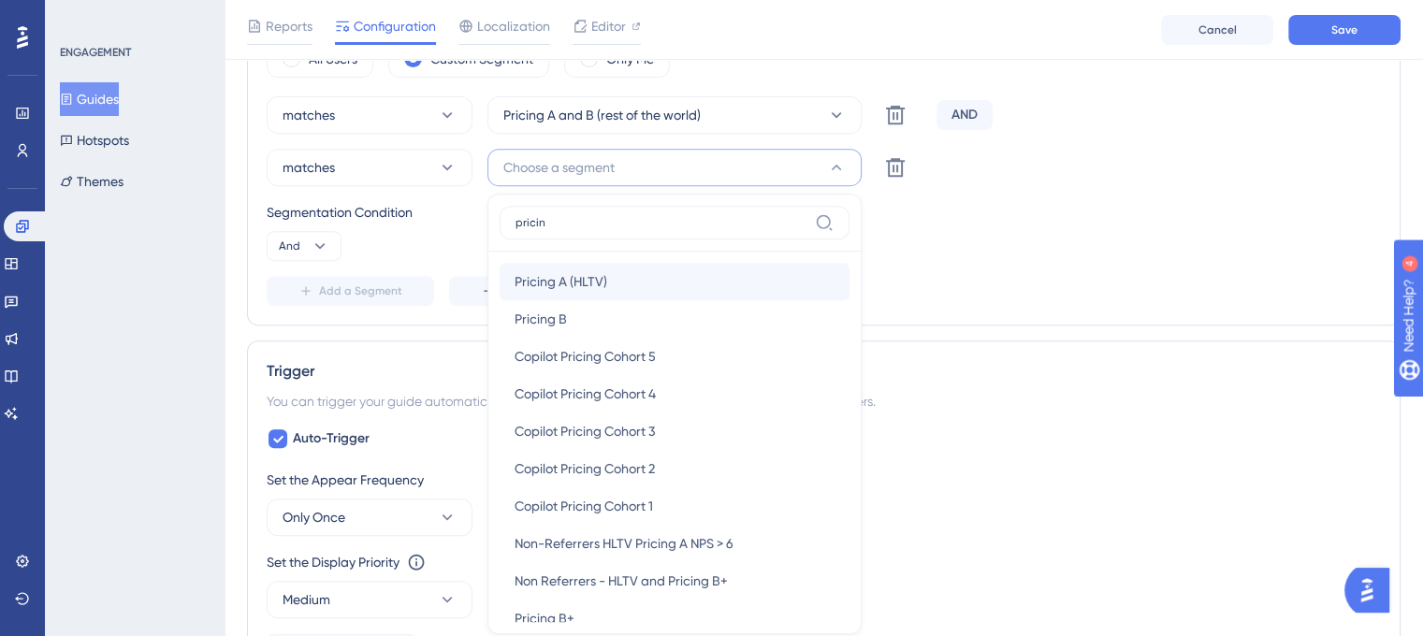
type input "pricin"
click at [562, 281] on span "Pricing A (HLTV)" at bounding box center [561, 281] width 93 height 22
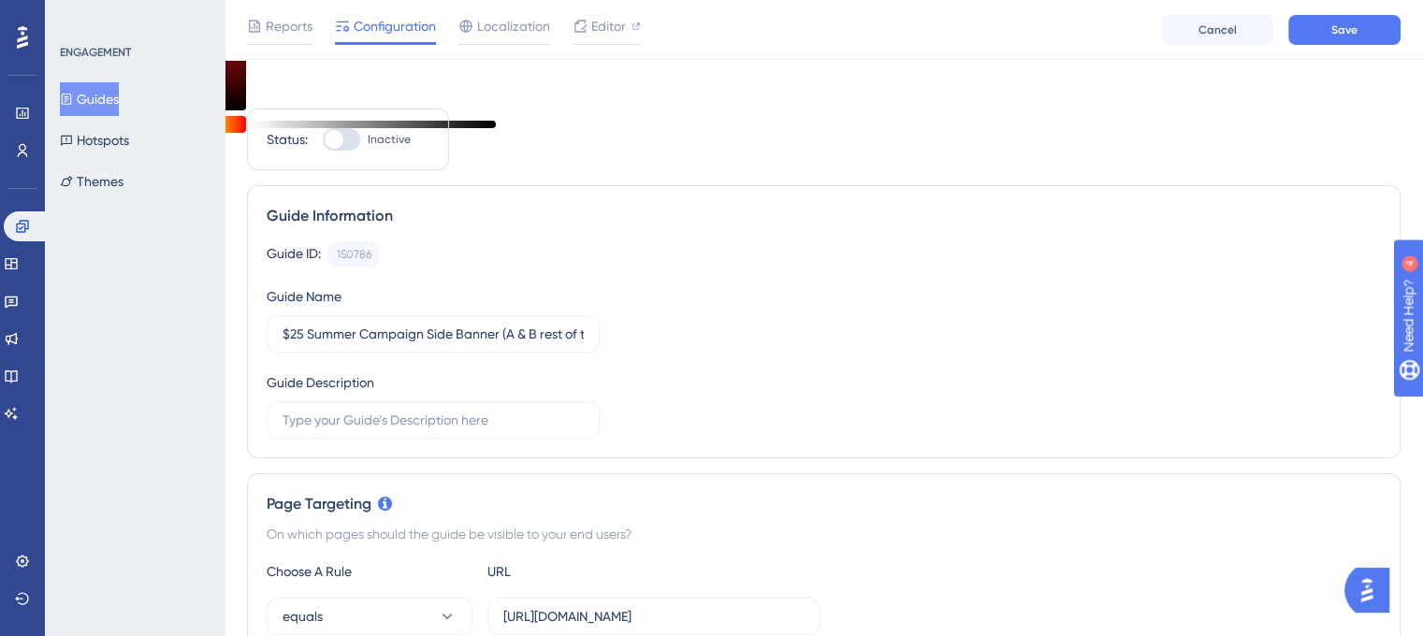
scroll to position [0, 0]
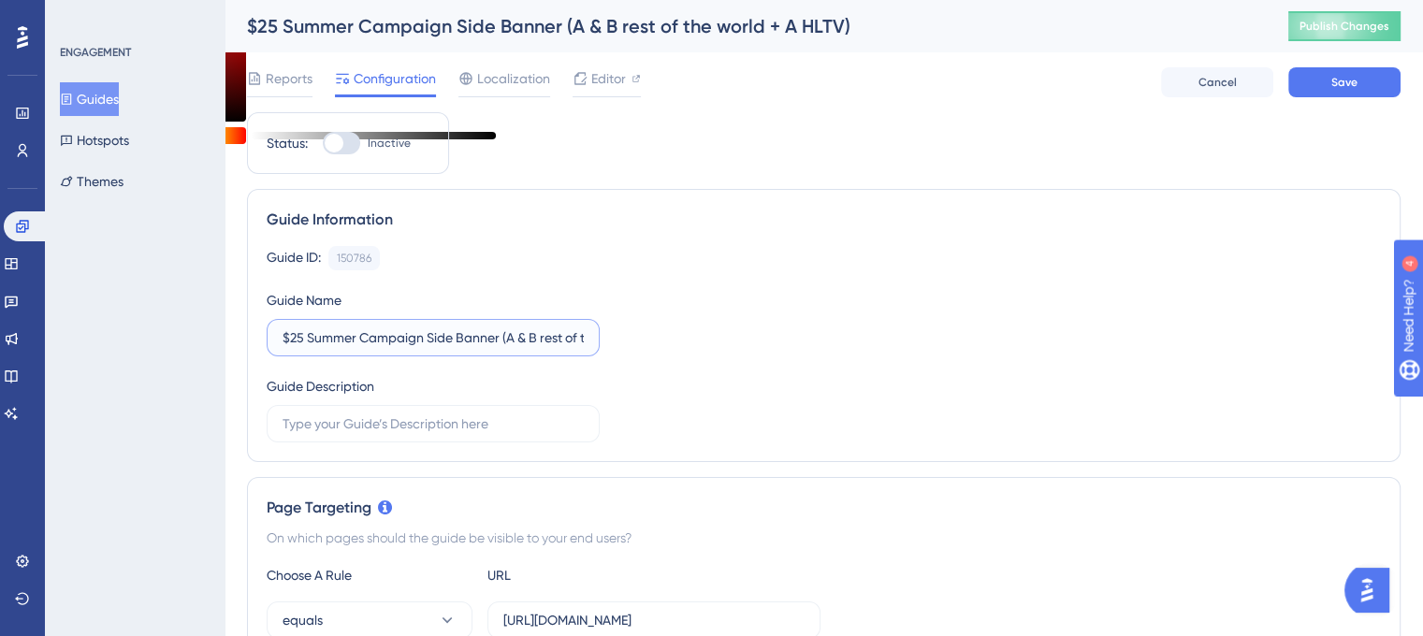
click at [449, 335] on input "$25 Summer Campaign Side Banner (A & B rest of the world + A HLTV)" at bounding box center [433, 338] width 301 height 21
drag, startPoint x: 490, startPoint y: 335, endPoint x: 592, endPoint y: 330, distance: 102.1
click at [592, 330] on label "$25 Summer Campaign Side Banner (A & B rest of the world + A HLTV)" at bounding box center [433, 337] width 333 height 37
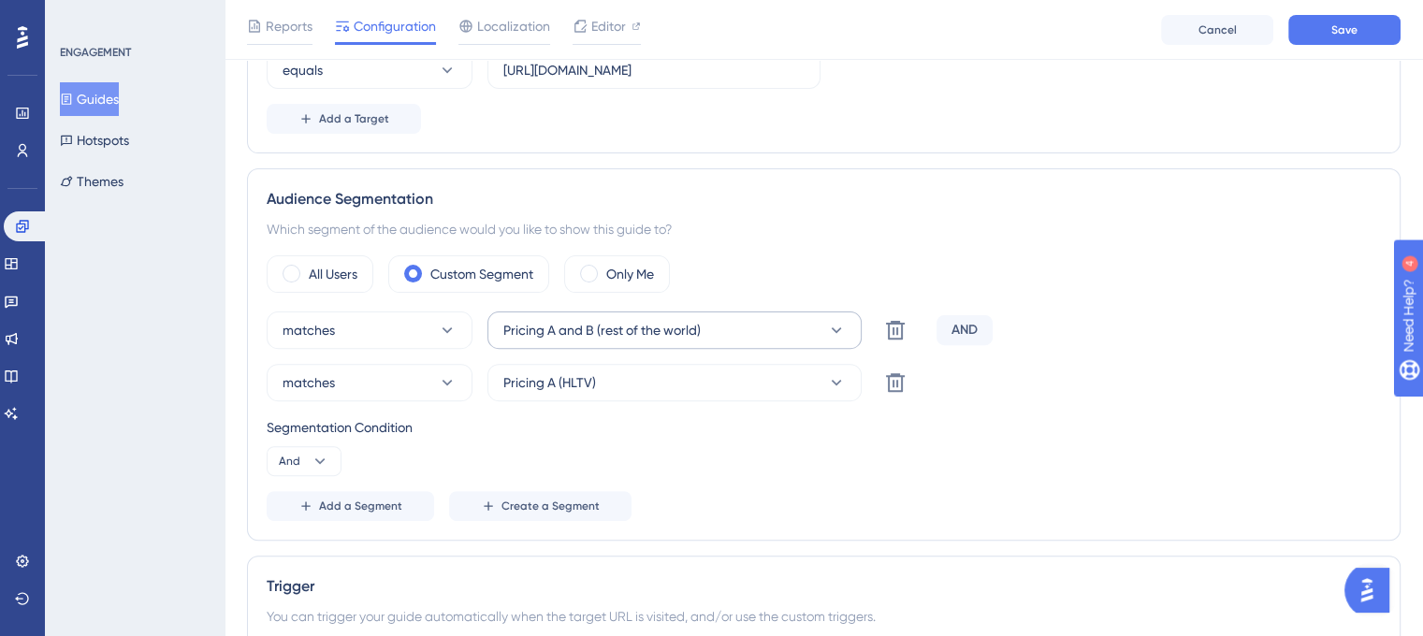
scroll to position [562, 0]
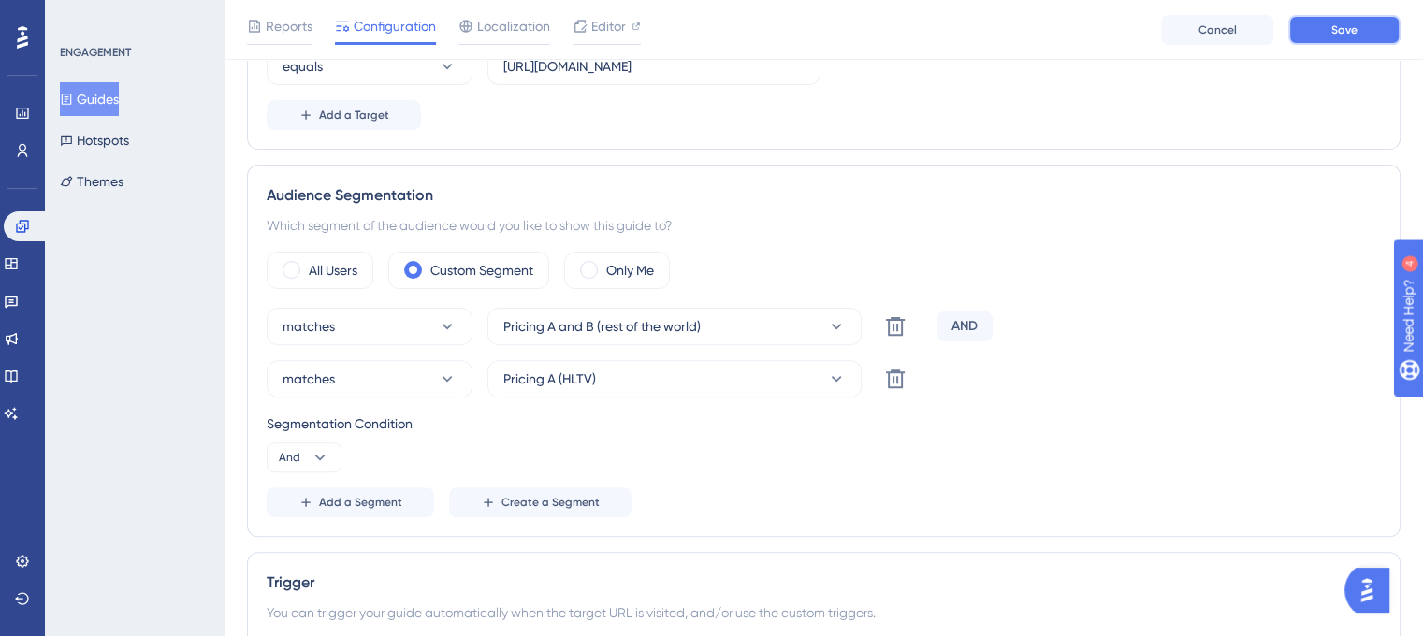
click at [1354, 32] on span "Save" at bounding box center [1345, 29] width 26 height 15
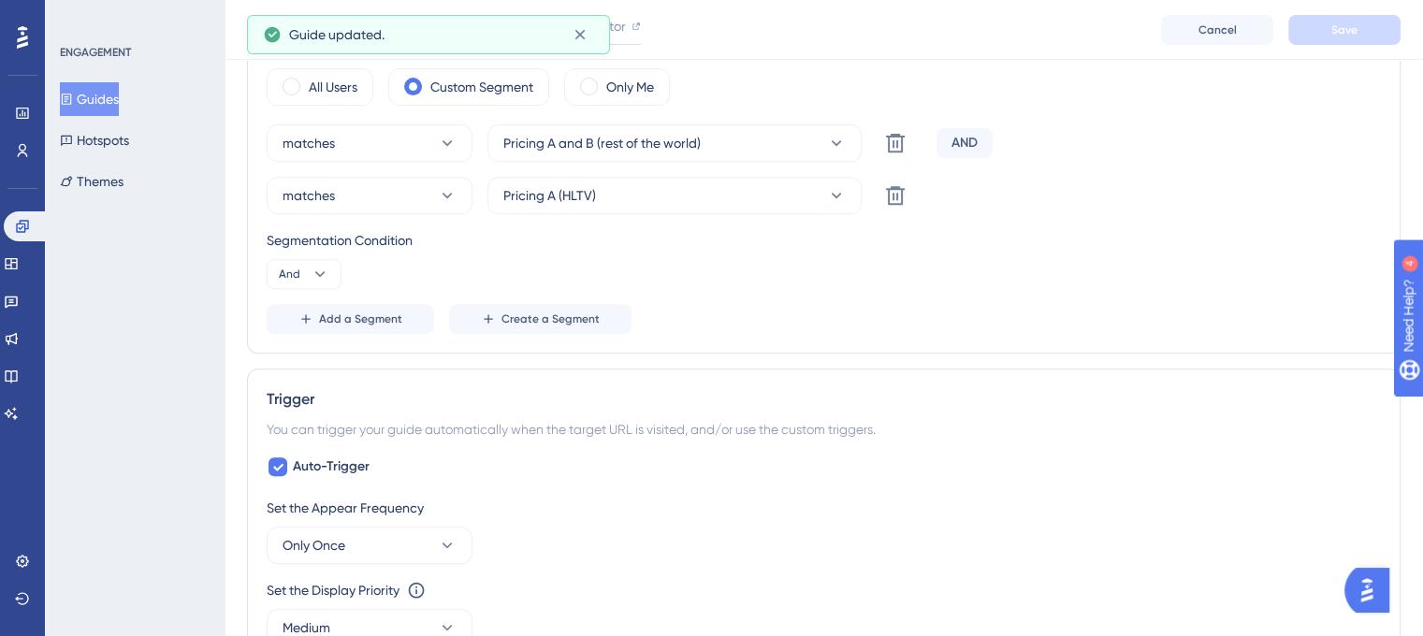
scroll to position [749, 0]
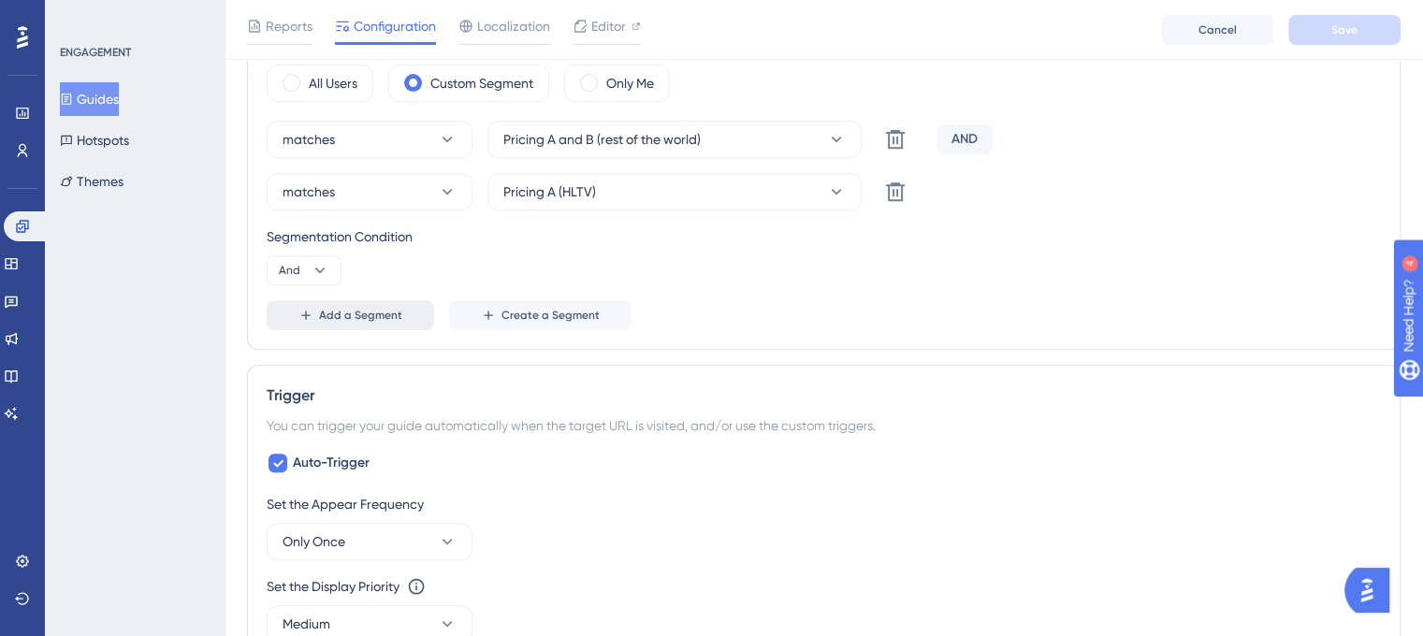
click at [395, 310] on span "Add a Segment" at bounding box center [360, 315] width 83 height 15
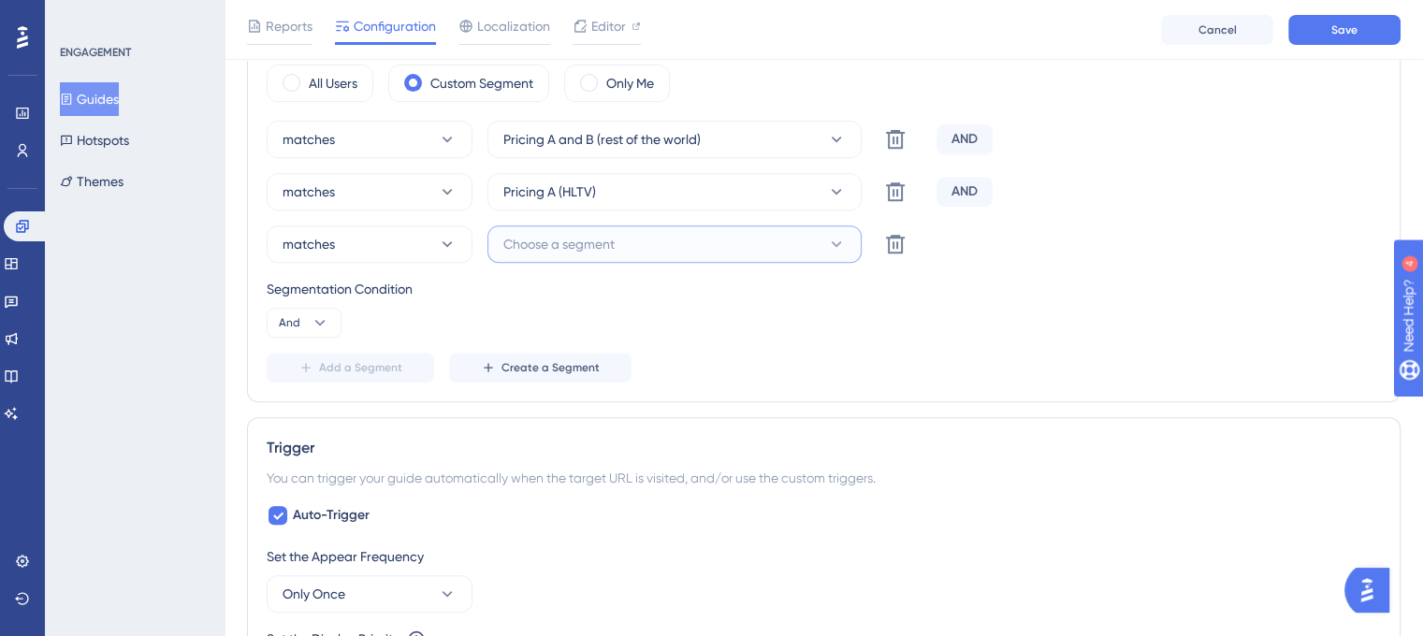
click at [515, 240] on span "Choose a segment" at bounding box center [558, 244] width 111 height 22
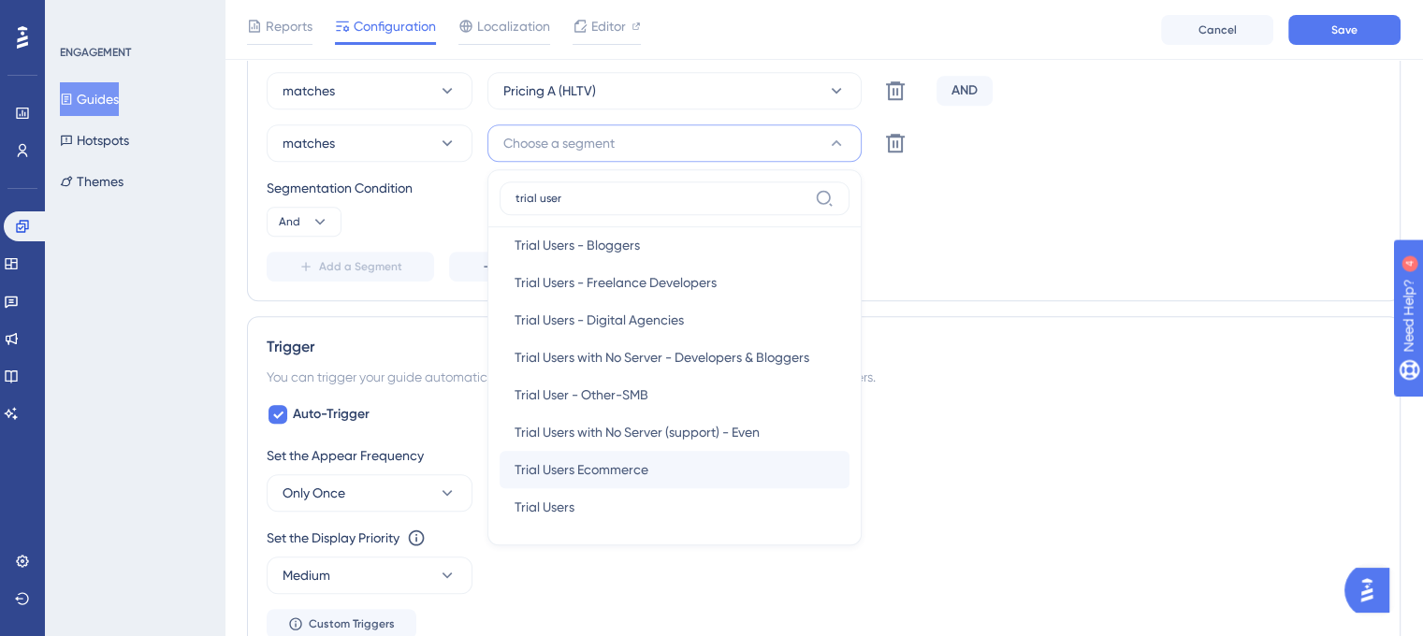
scroll to position [15, 0]
type input "trial user"
click at [1031, 245] on div "matches Pricing A and B (rest of the world) Delete AND matches Pricing A (HLTV)…" at bounding box center [824, 151] width 1115 height 262
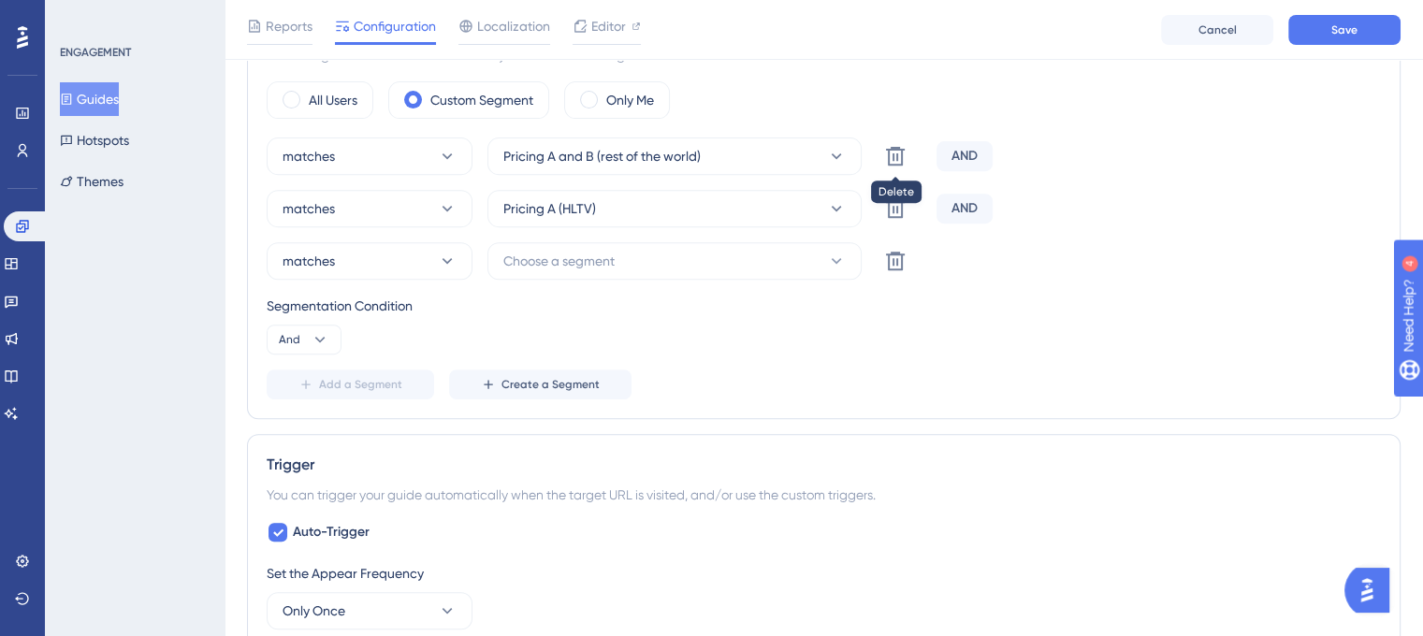
scroll to position [569, 0]
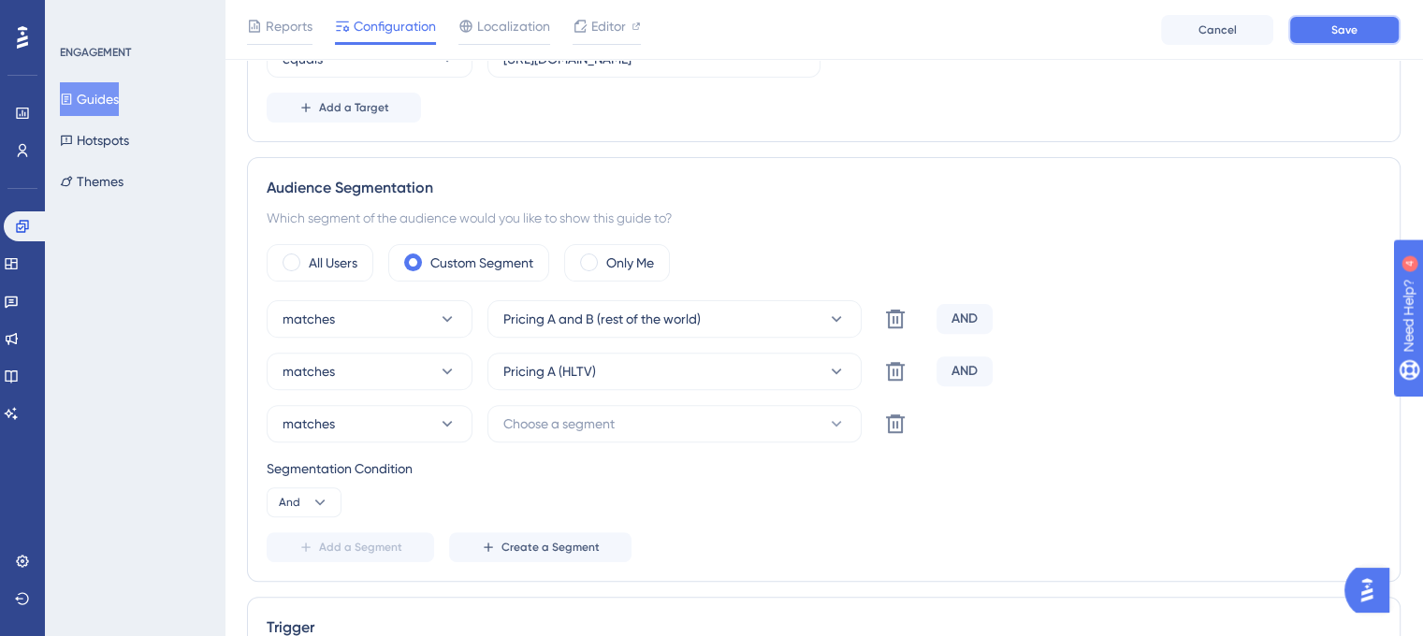
click at [1334, 40] on button "Save" at bounding box center [1345, 30] width 112 height 30
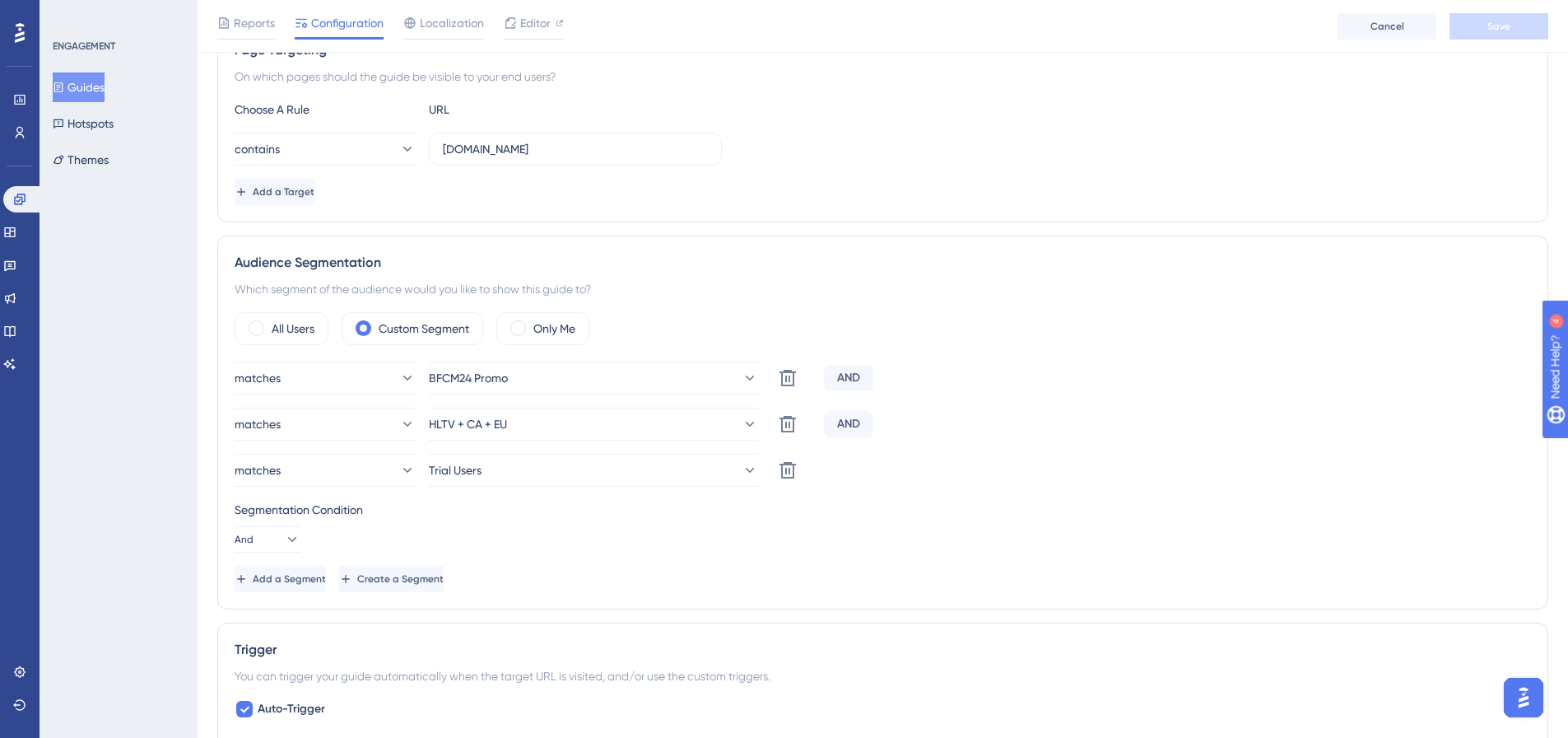
scroll to position [412, 0]
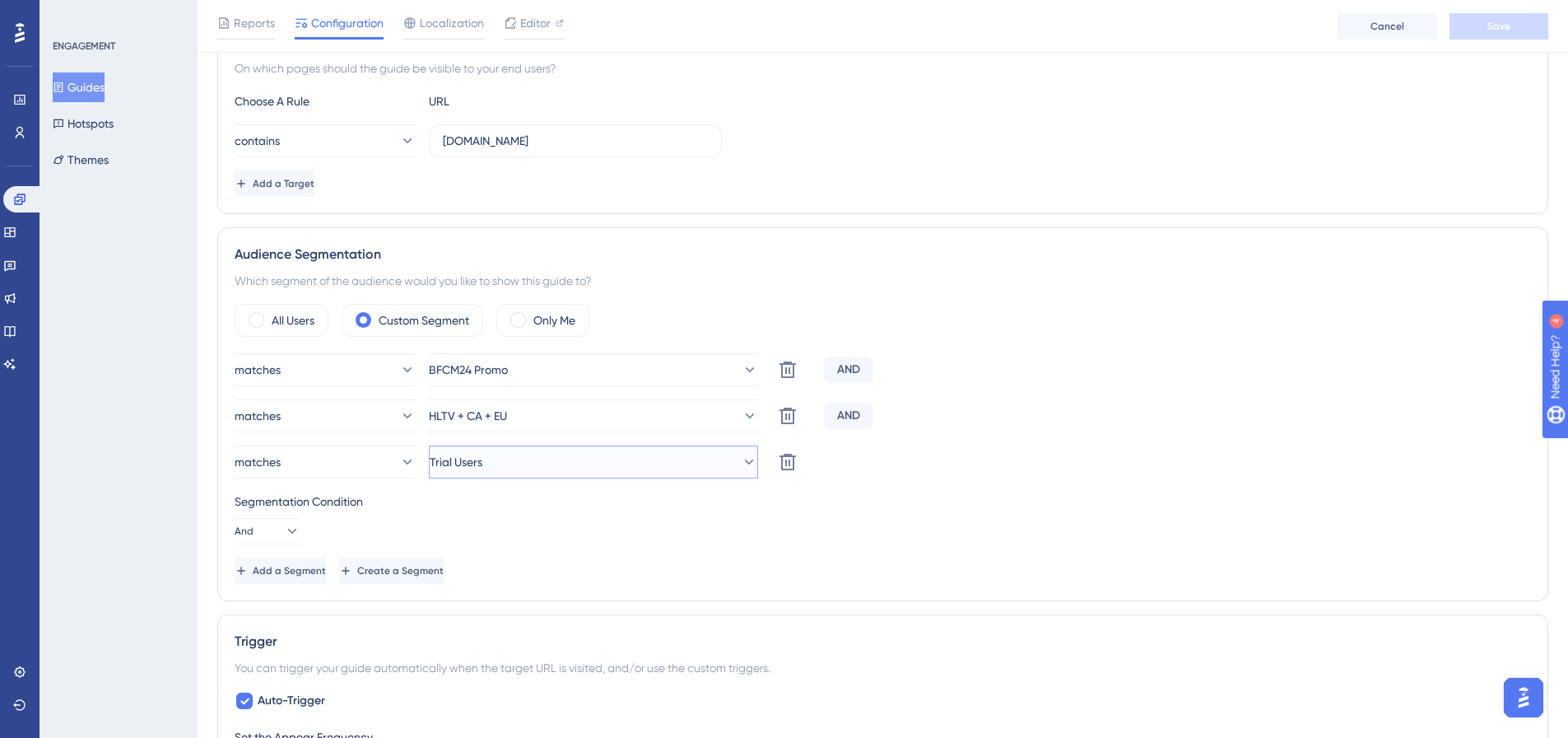
click at [609, 466] on button "Trial Users" at bounding box center [594, 461] width 329 height 33
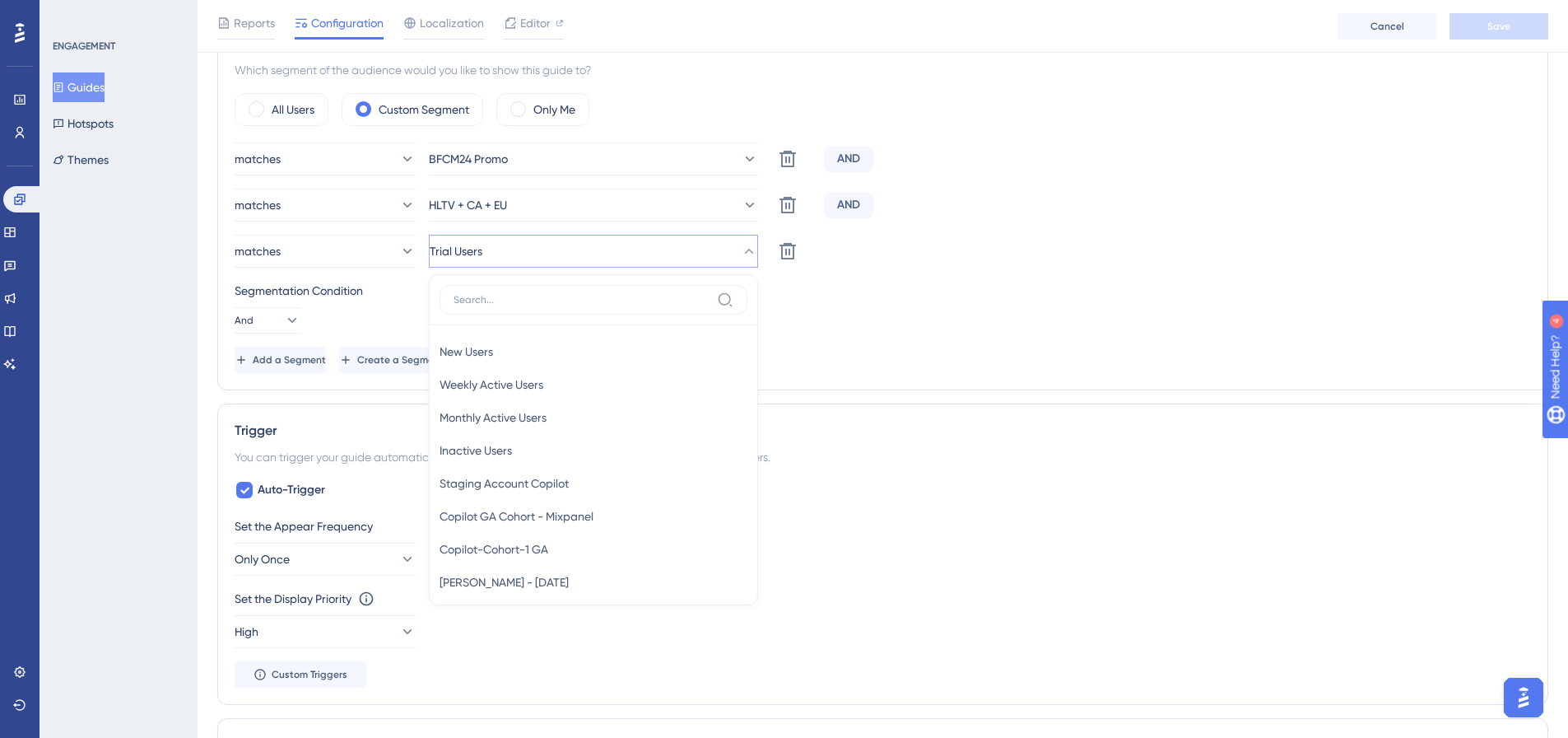
click at [977, 308] on div "Segmentation Condition And" at bounding box center [883, 307] width 1296 height 53
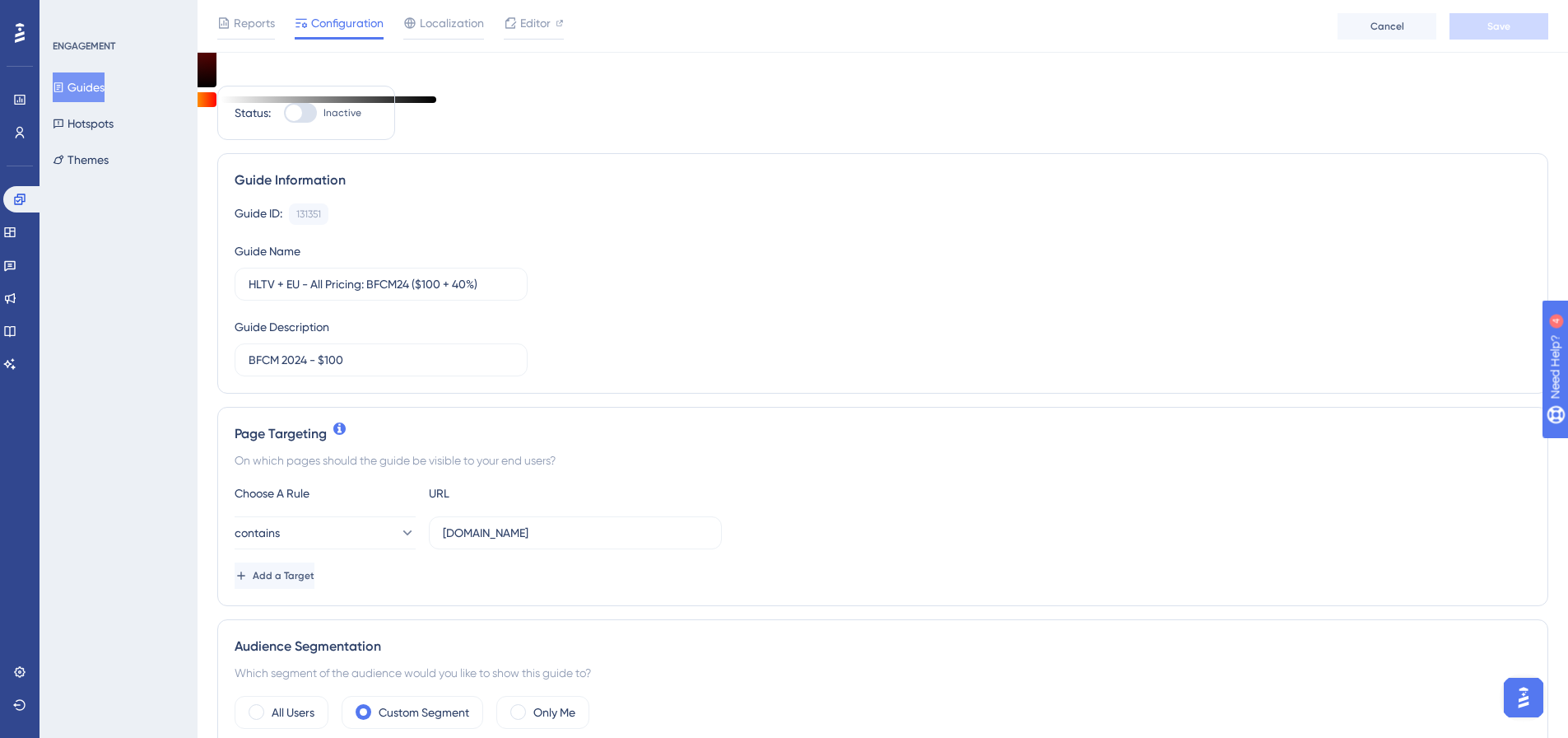
scroll to position [0, 0]
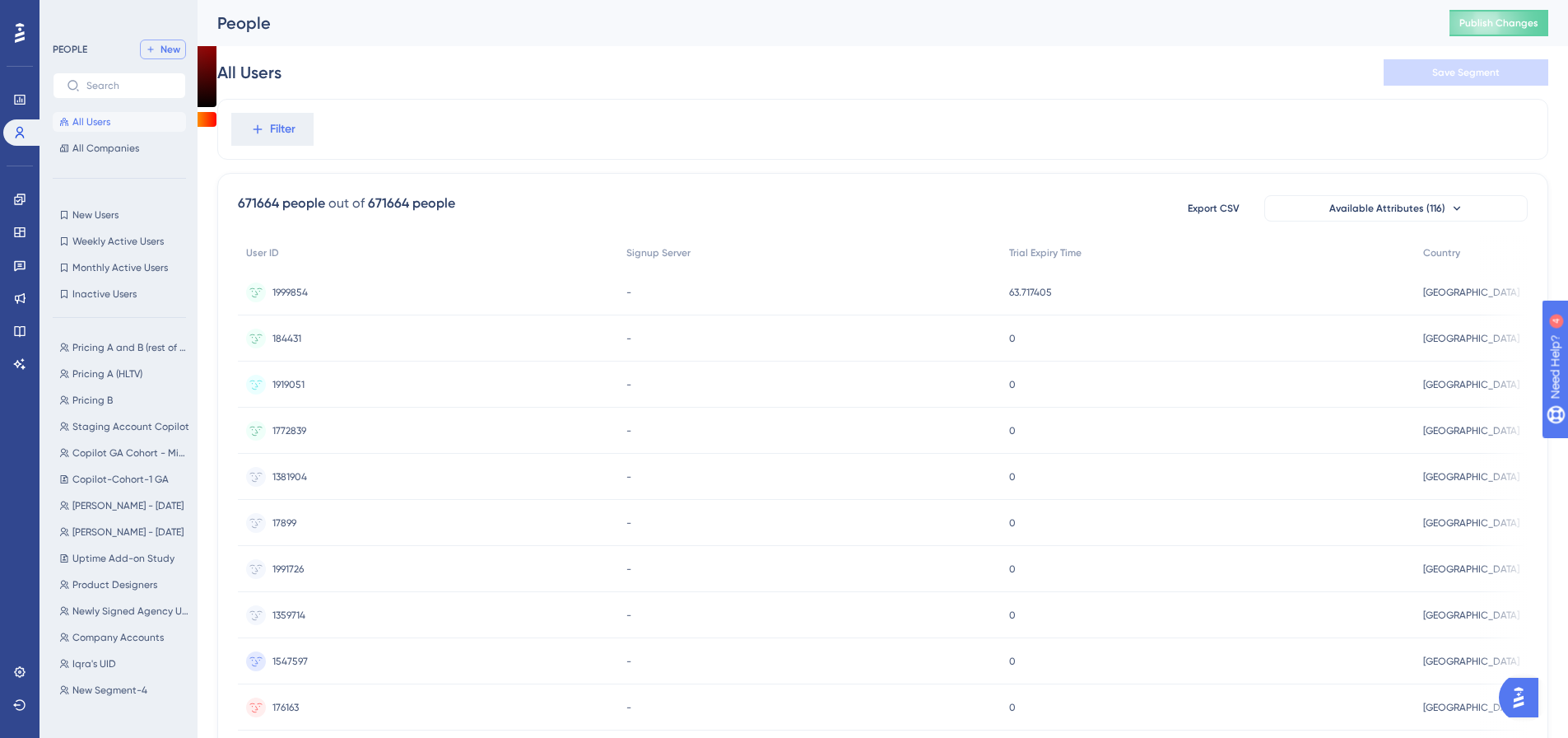
click at [172, 48] on span "New" at bounding box center [170, 49] width 19 height 13
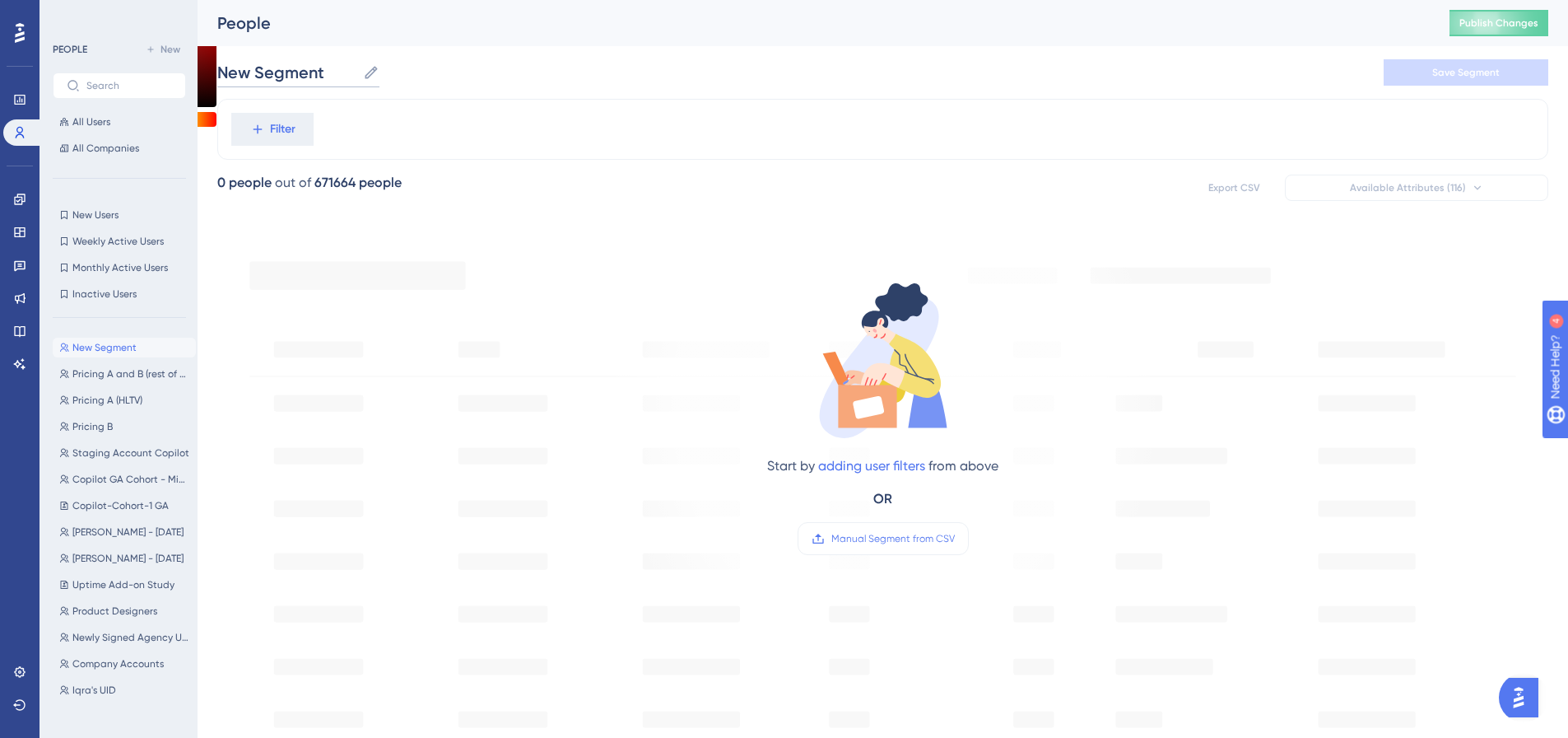
click at [250, 71] on input "New Segment" at bounding box center [287, 72] width 139 height 23
click at [121, 373] on span "Pricing A and B (rest of the world)" at bounding box center [130, 373] width 117 height 13
type input "Pricing A and B (rest of the world)"
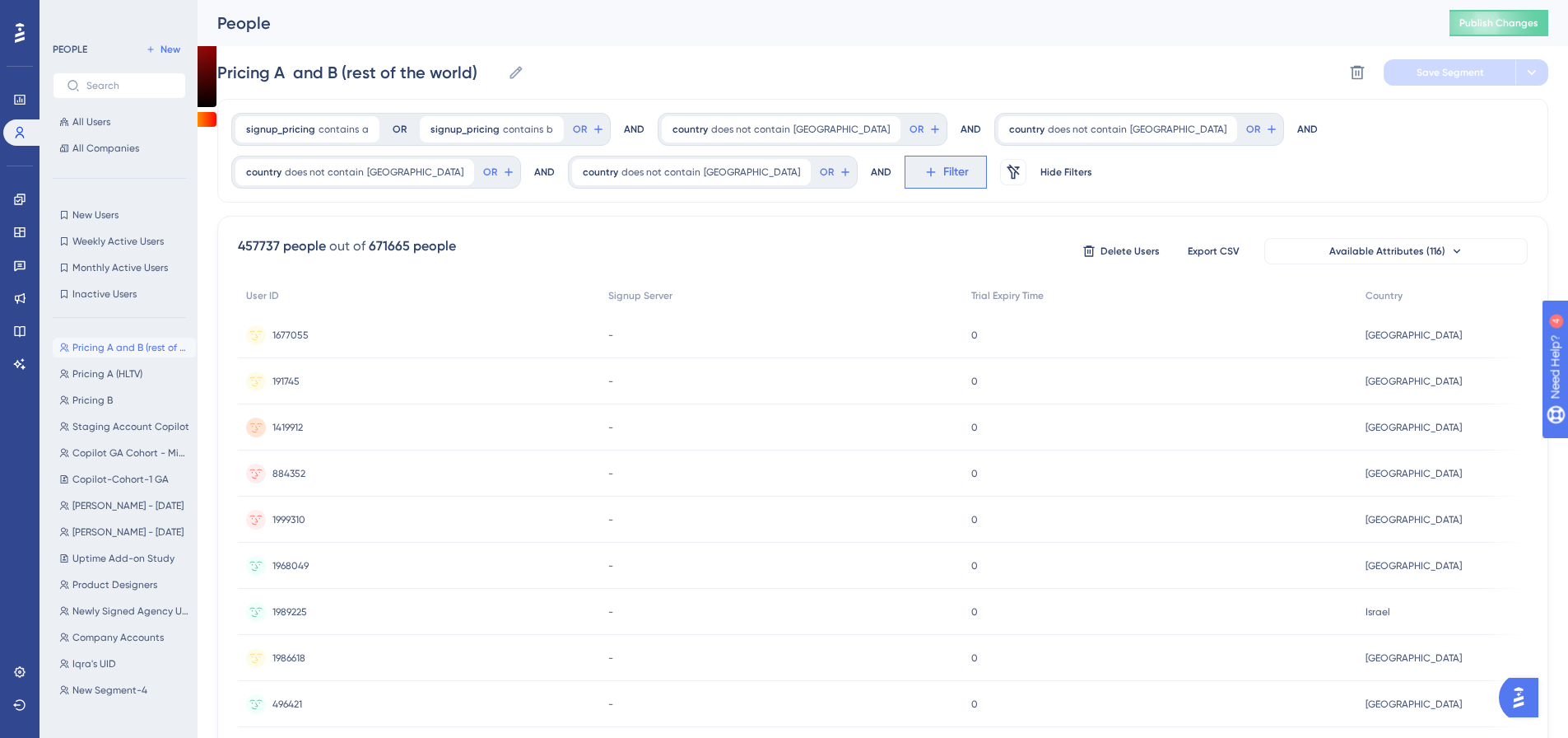
click at [0, 0] on span "Filter" at bounding box center [0, 0] width 0 height 0
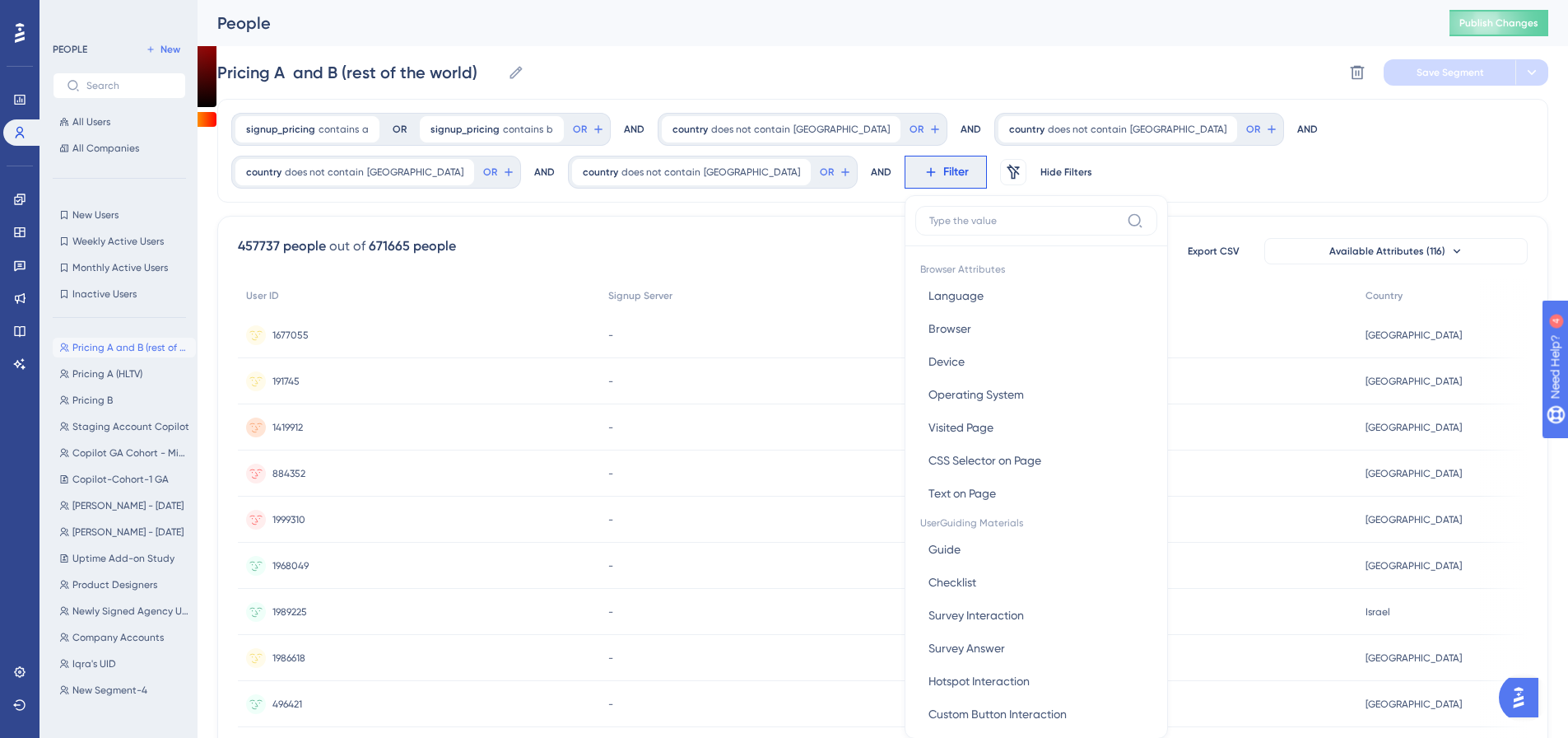
scroll to position [98, 0]
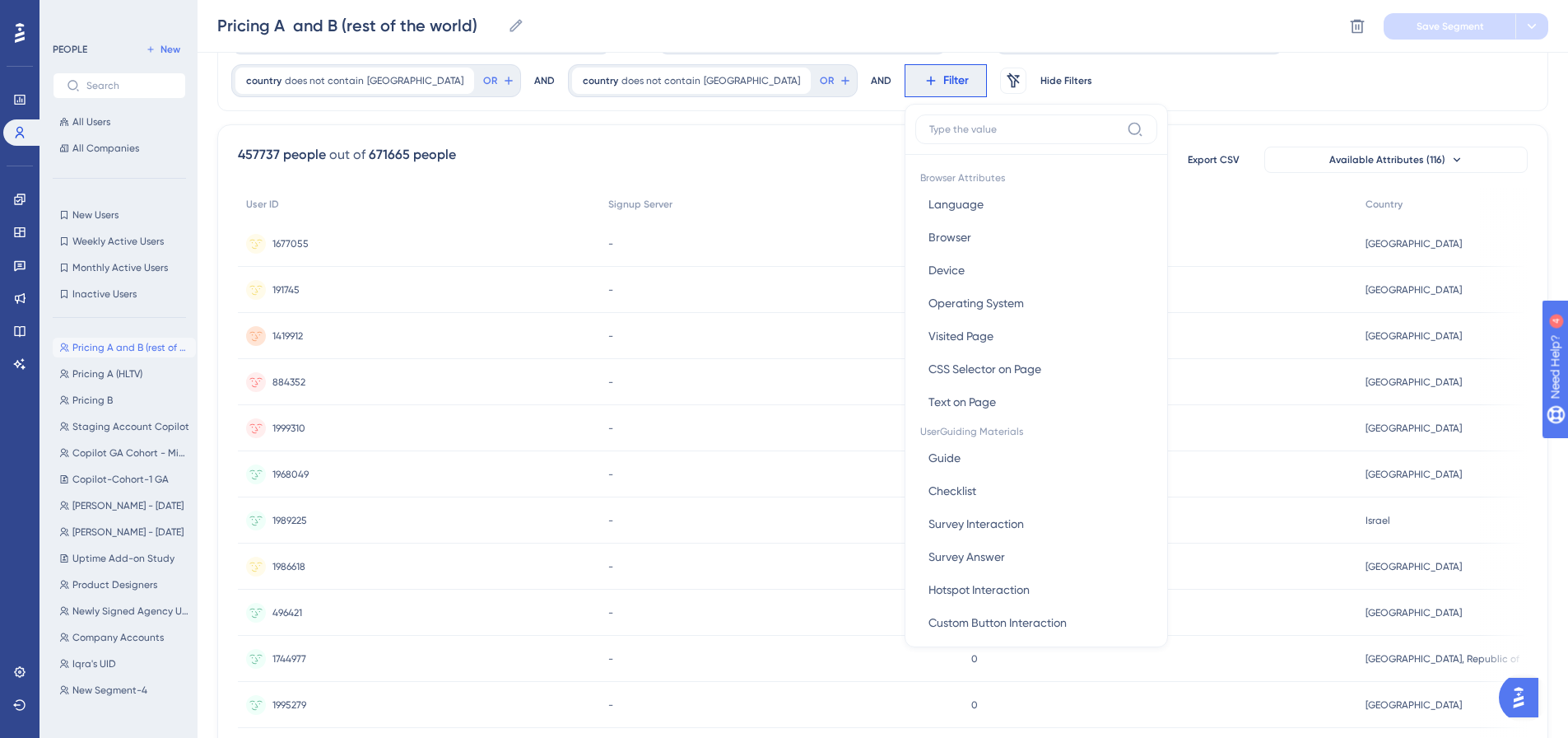
click at [930, 134] on input at bounding box center [1025, 128] width 191 height 13
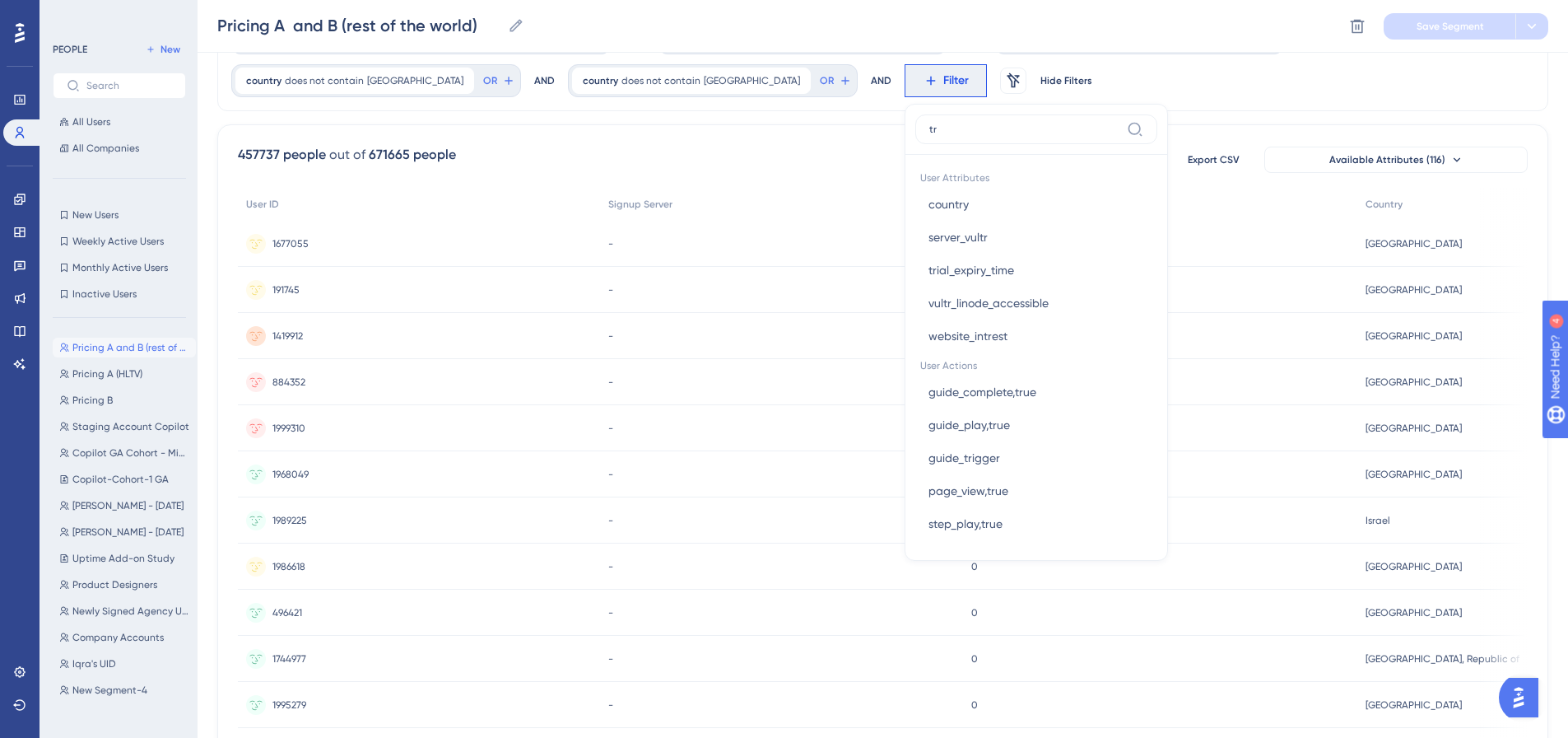
type input "t"
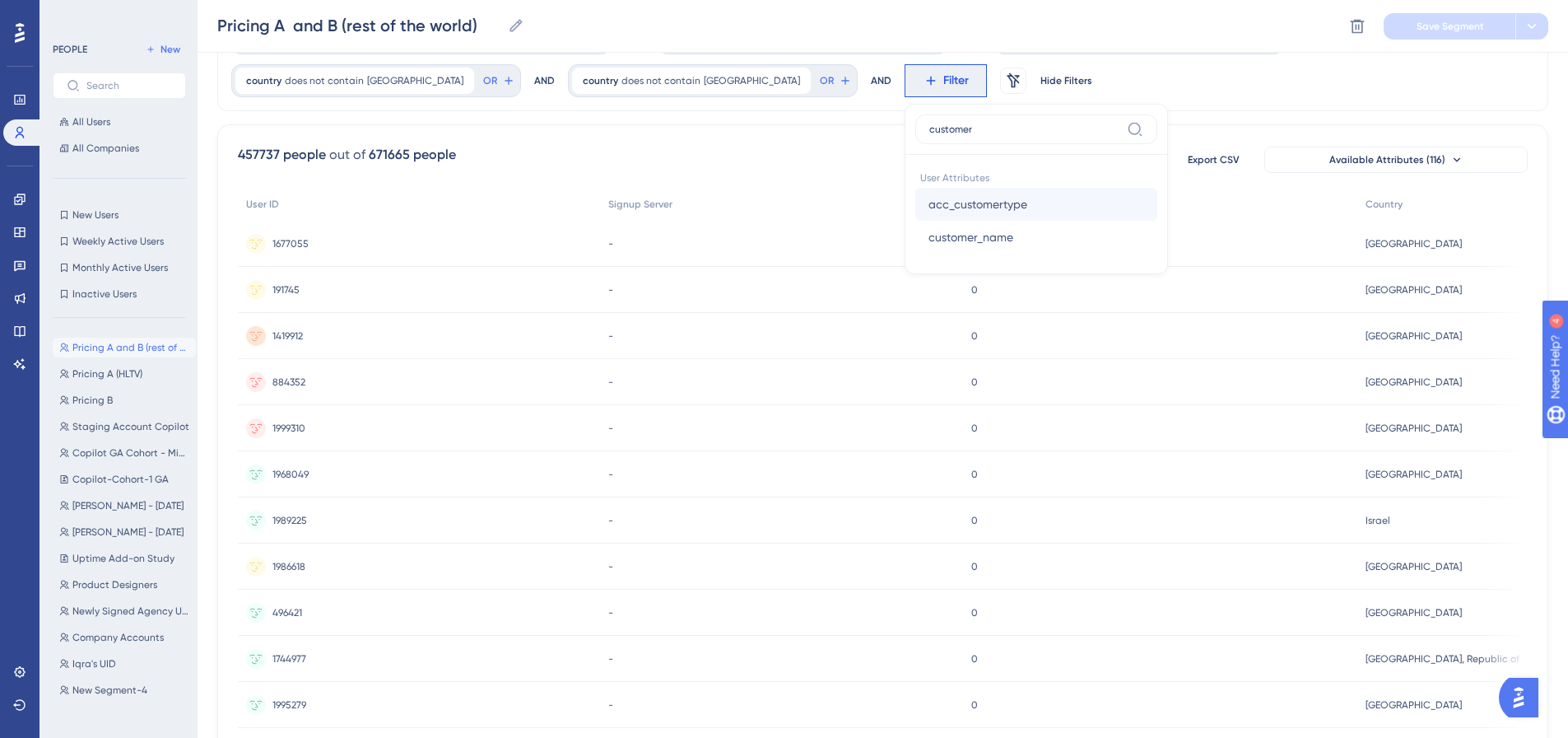
type input "customer"
click at [929, 202] on span "acc_customertype" at bounding box center [978, 204] width 98 height 19
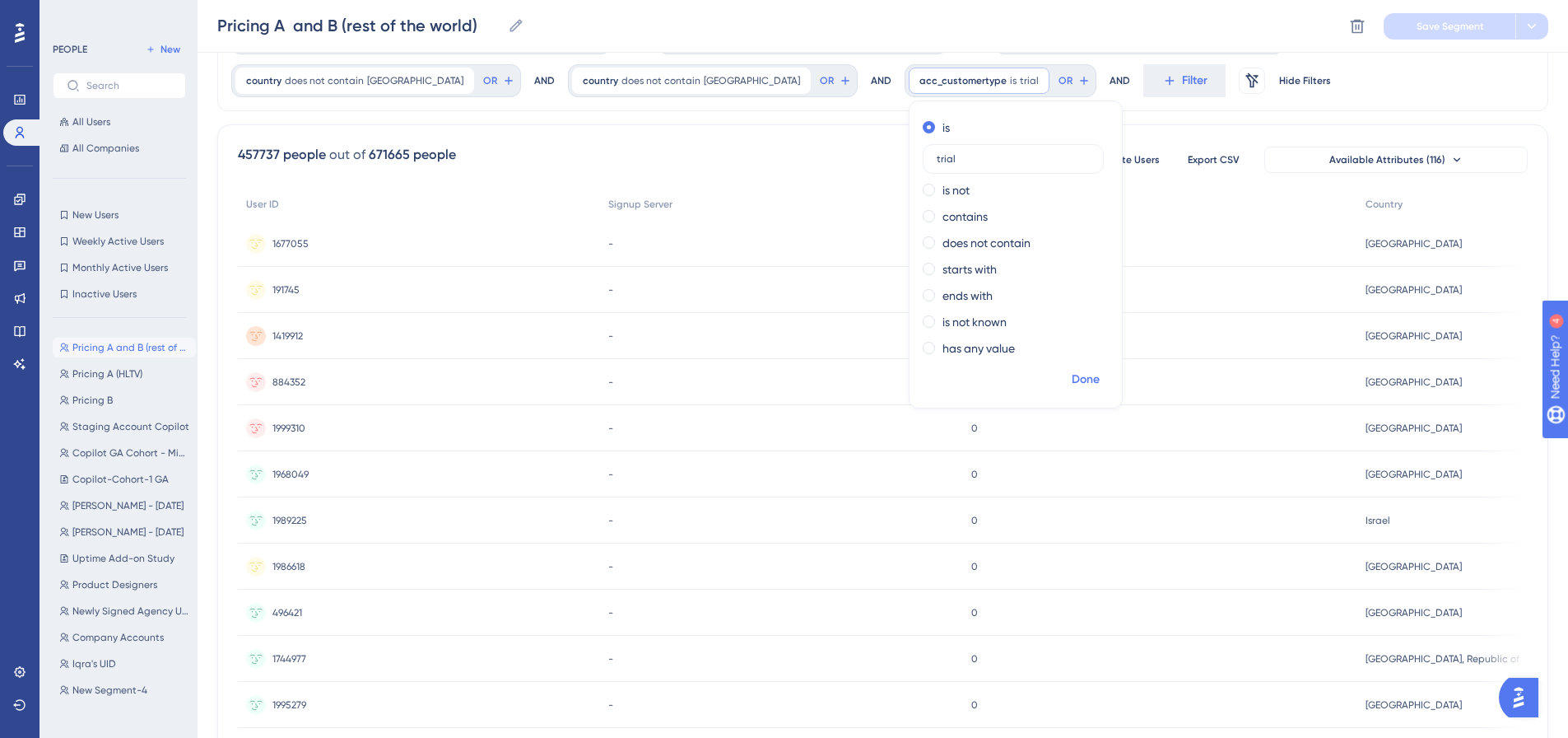
type input "trial"
click at [1071, 383] on span "Done" at bounding box center [1085, 379] width 28 height 19
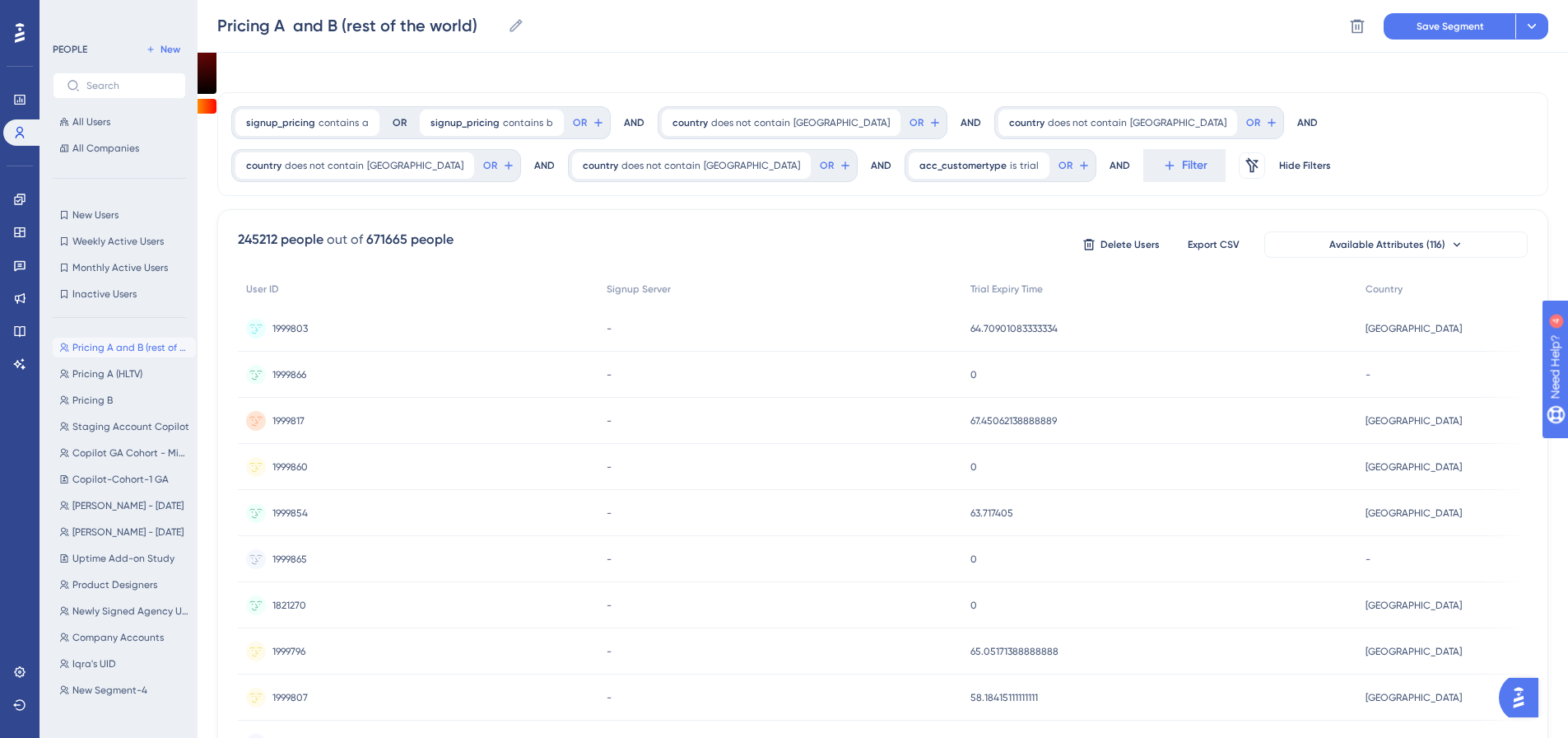
scroll to position [0, 0]
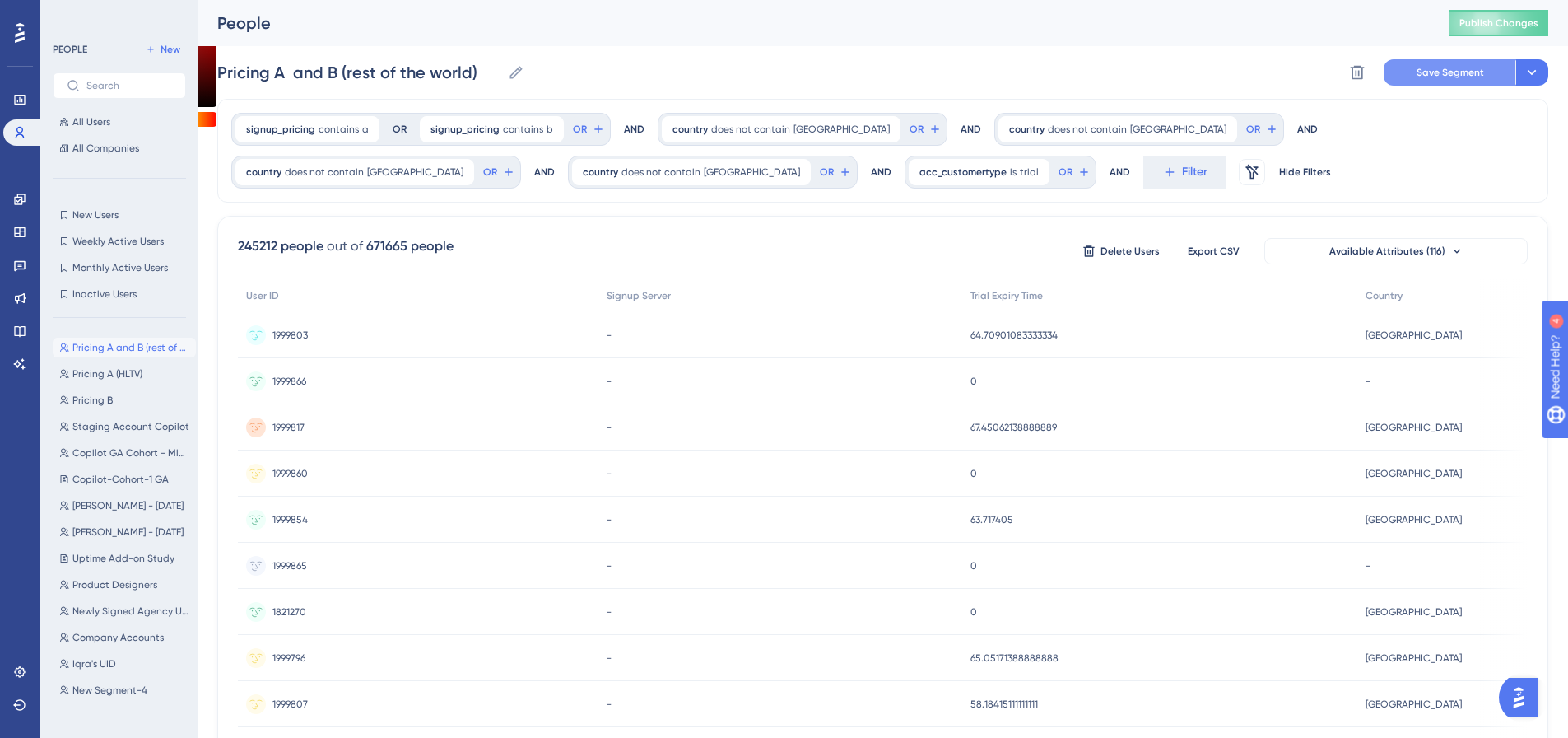
click at [1427, 77] on span "Save Segment" at bounding box center [1450, 72] width 68 height 13
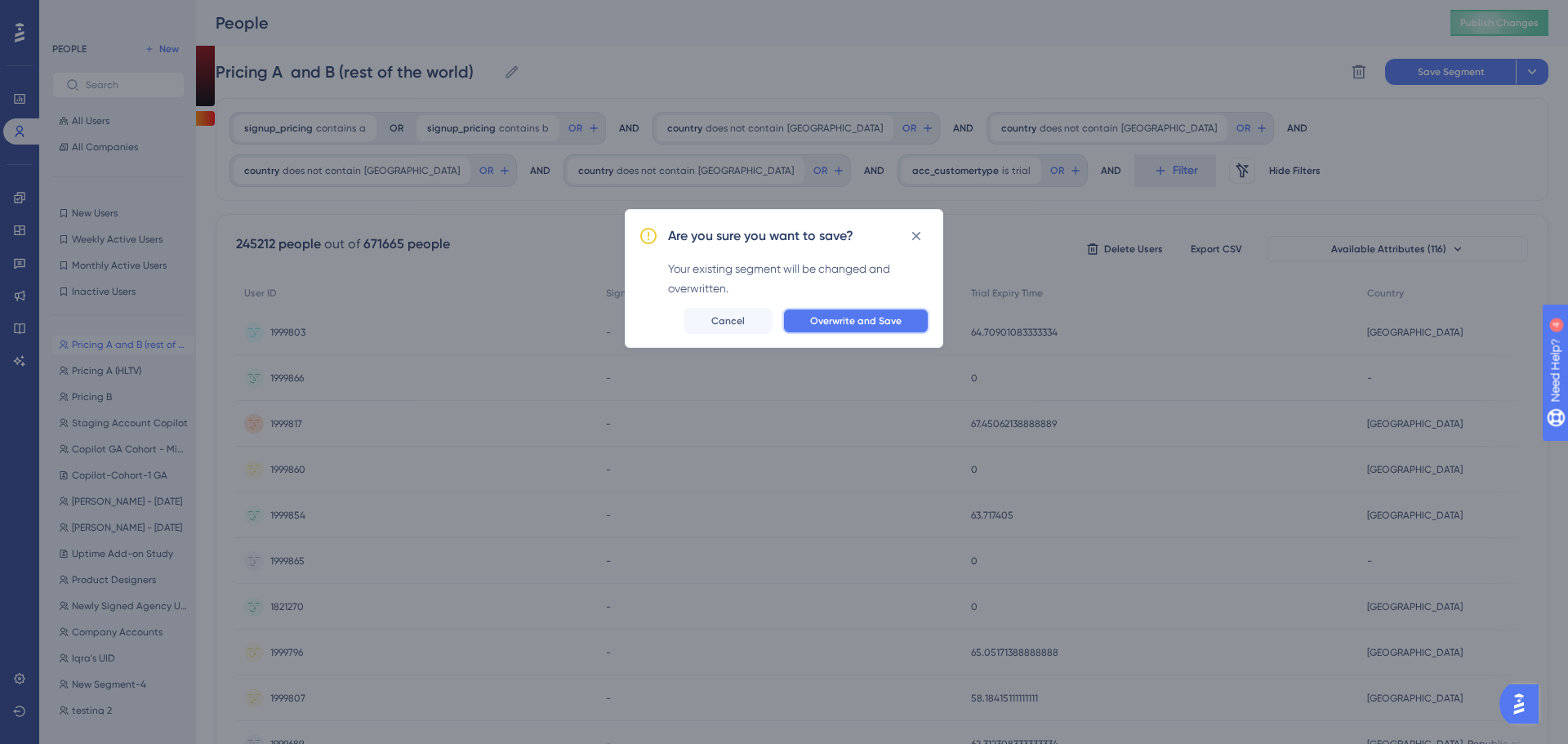
click at [888, 329] on button "Overwrite and Save" at bounding box center [856, 321] width 147 height 26
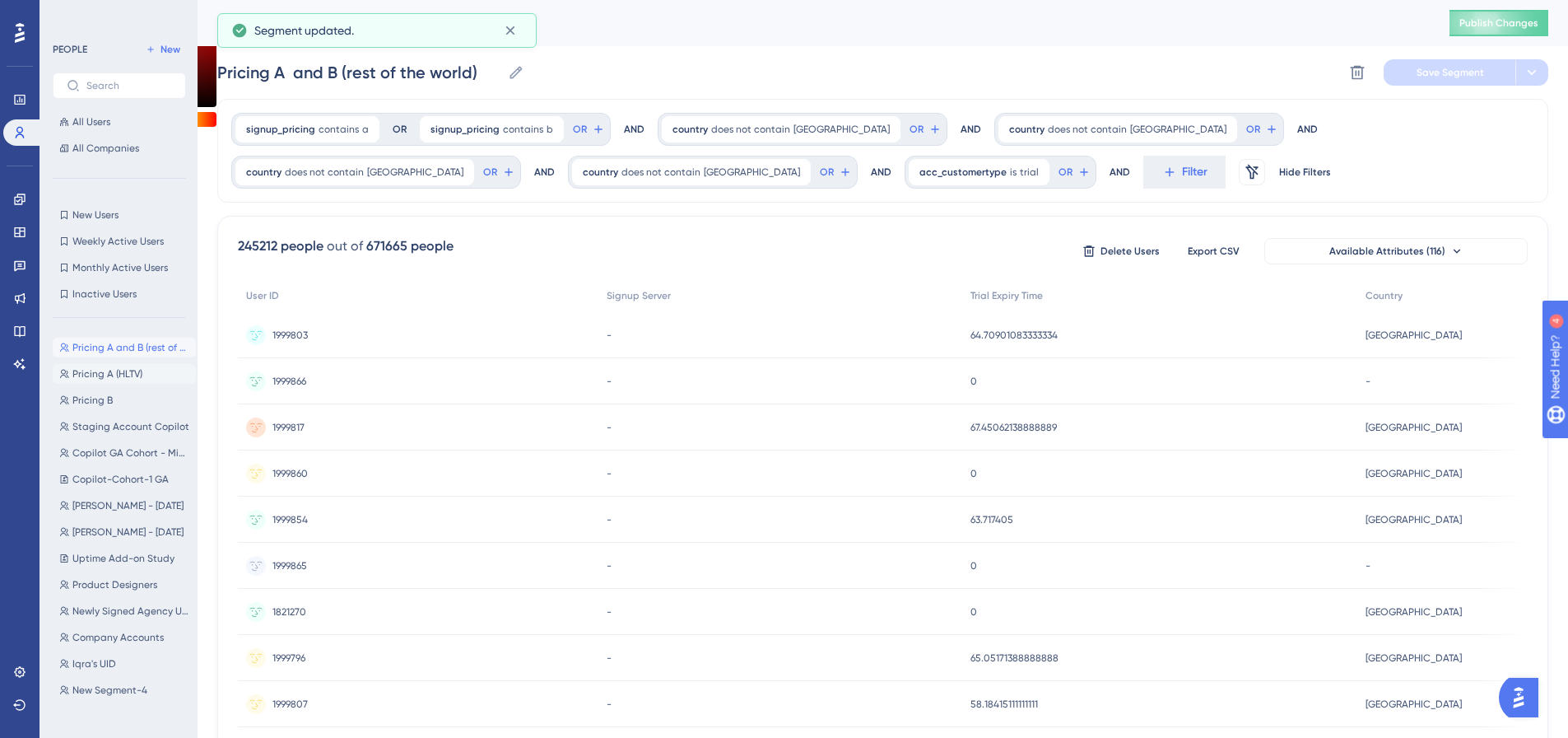
click at [138, 373] on span "Pricing A (HLTV)" at bounding box center [107, 373] width 70 height 13
type input "Pricing A (HLTV)"
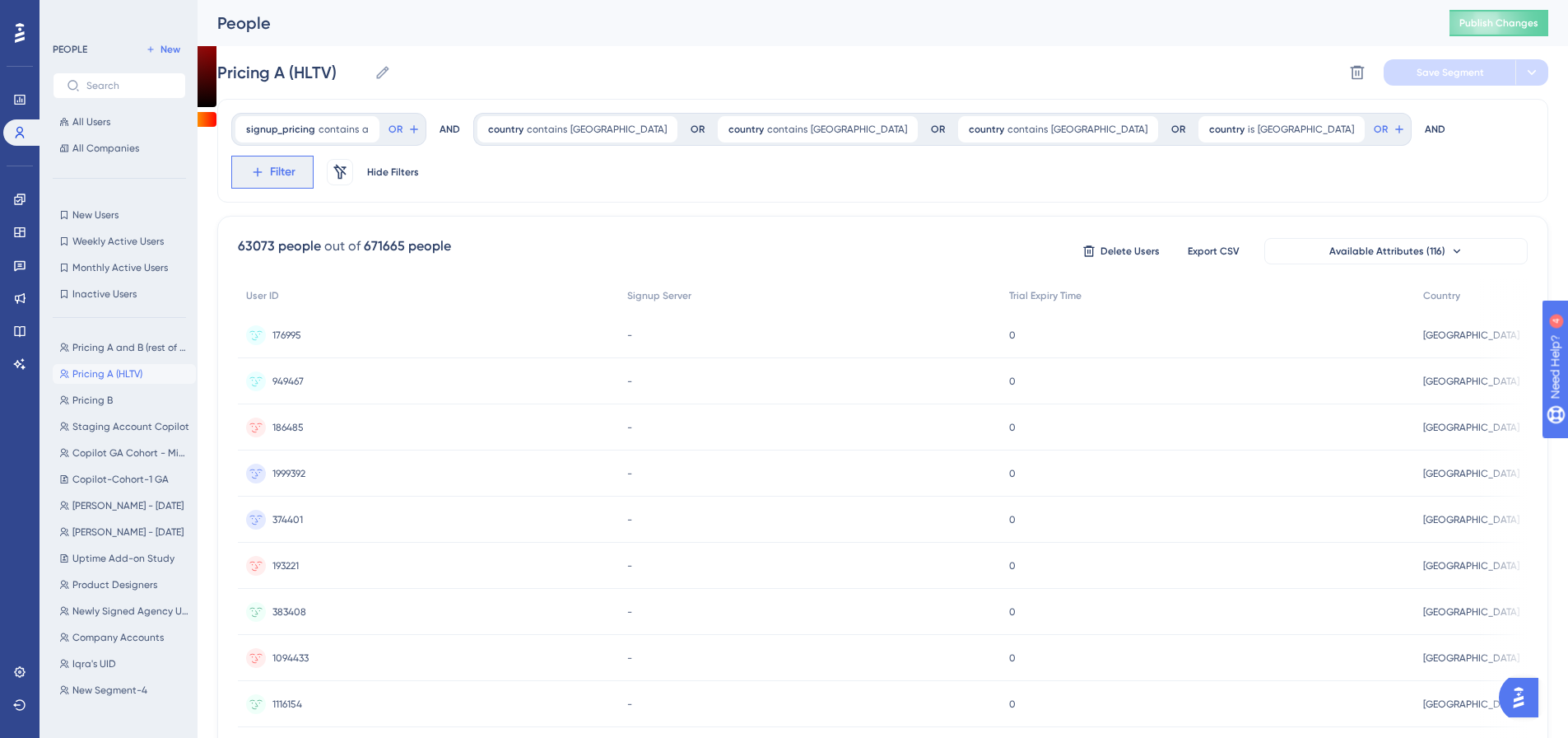
click at [0, 0] on span "Filter" at bounding box center [0, 0] width 0 height 0
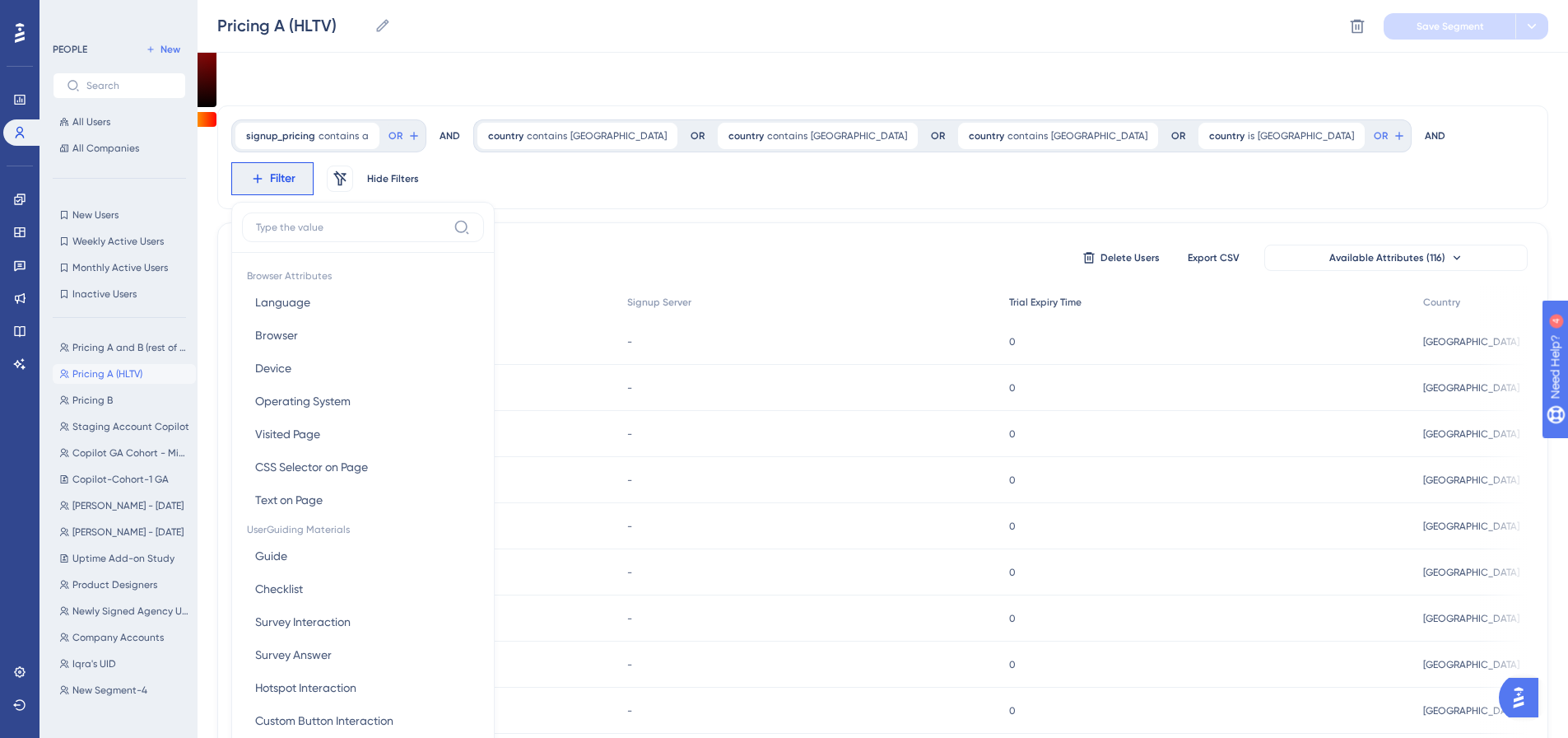
scroll to position [77, 0]
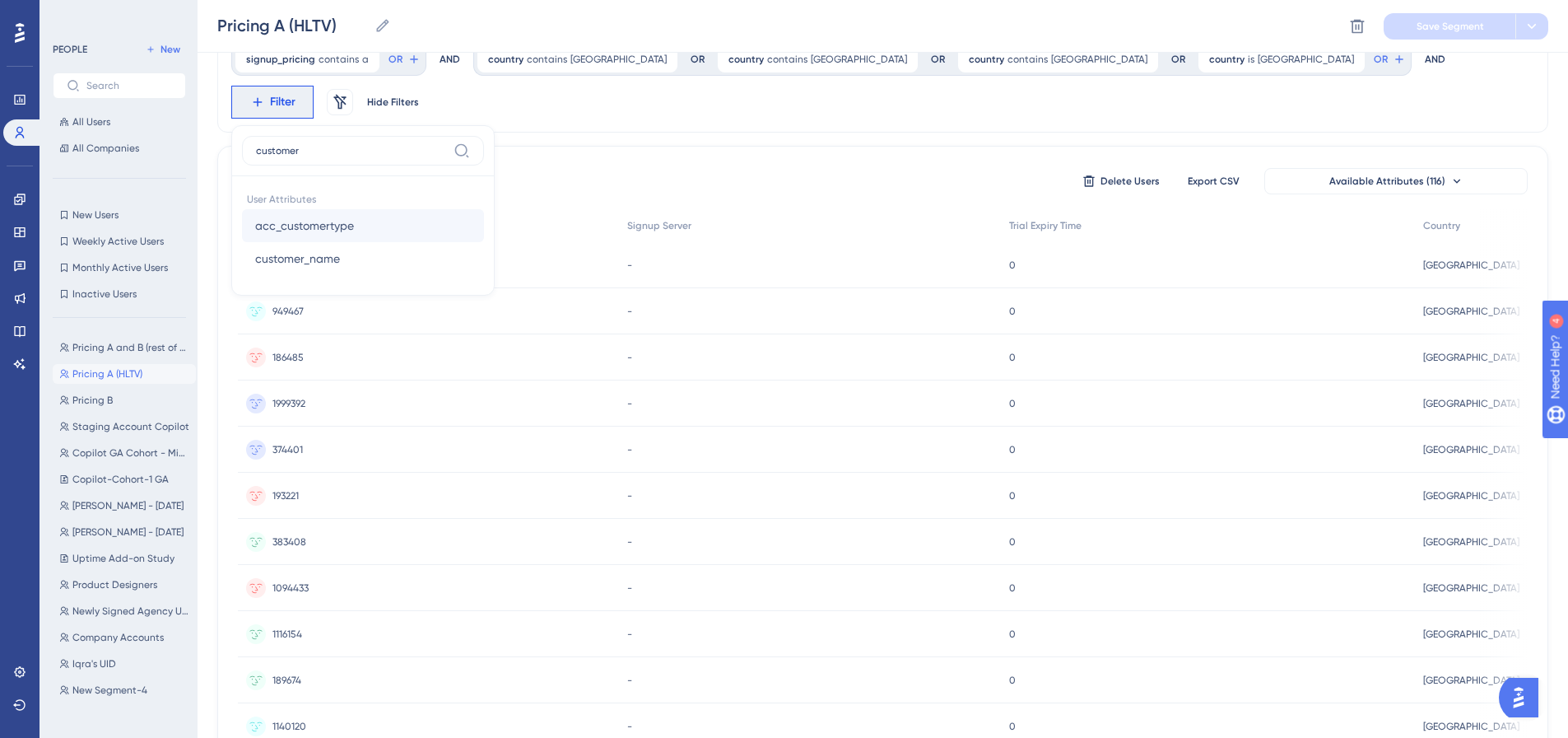
type input "customer"
click at [354, 216] on span "acc_customertype" at bounding box center [304, 225] width 98 height 19
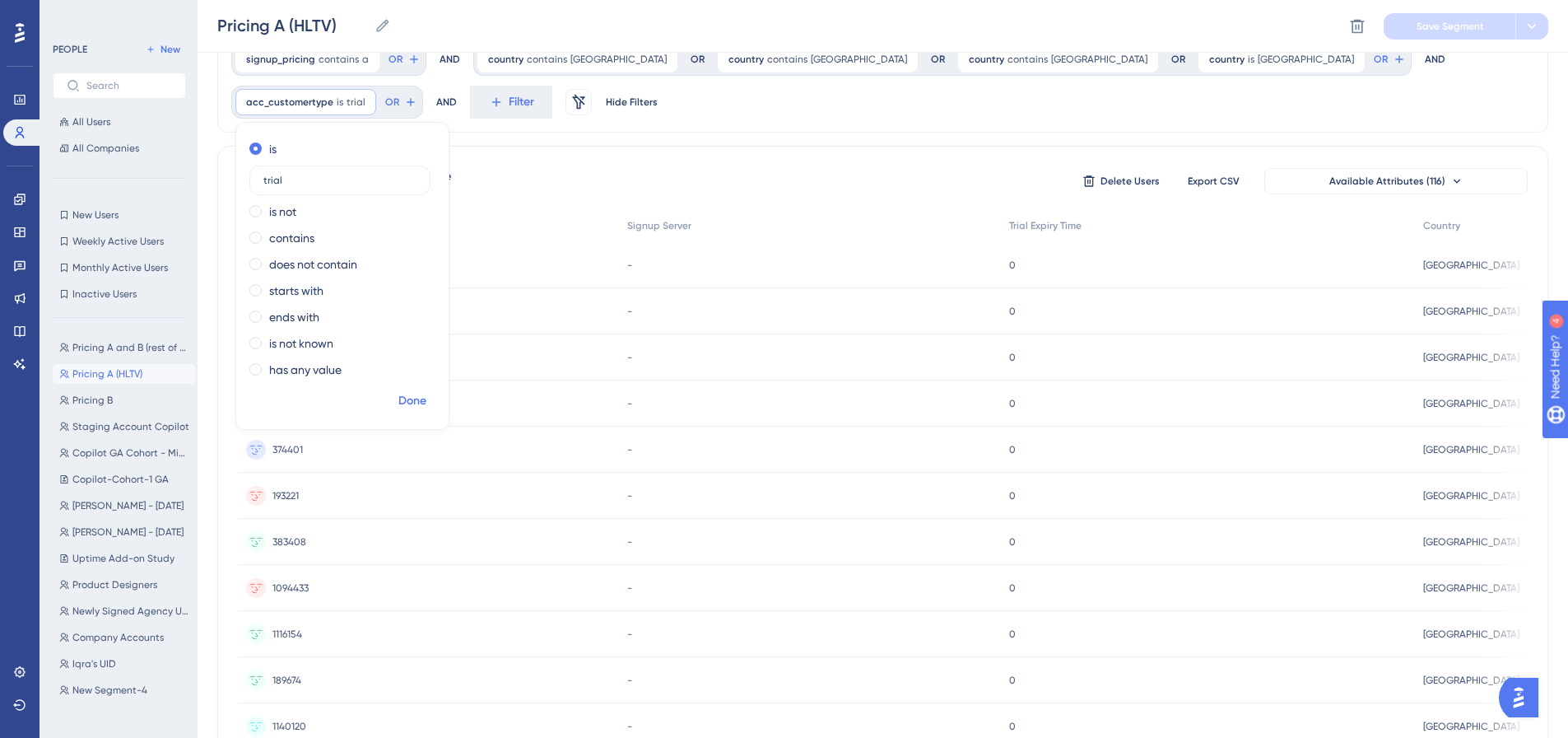
type input "trial"
click at [427, 391] on span "Done" at bounding box center [412, 401] width 28 height 19
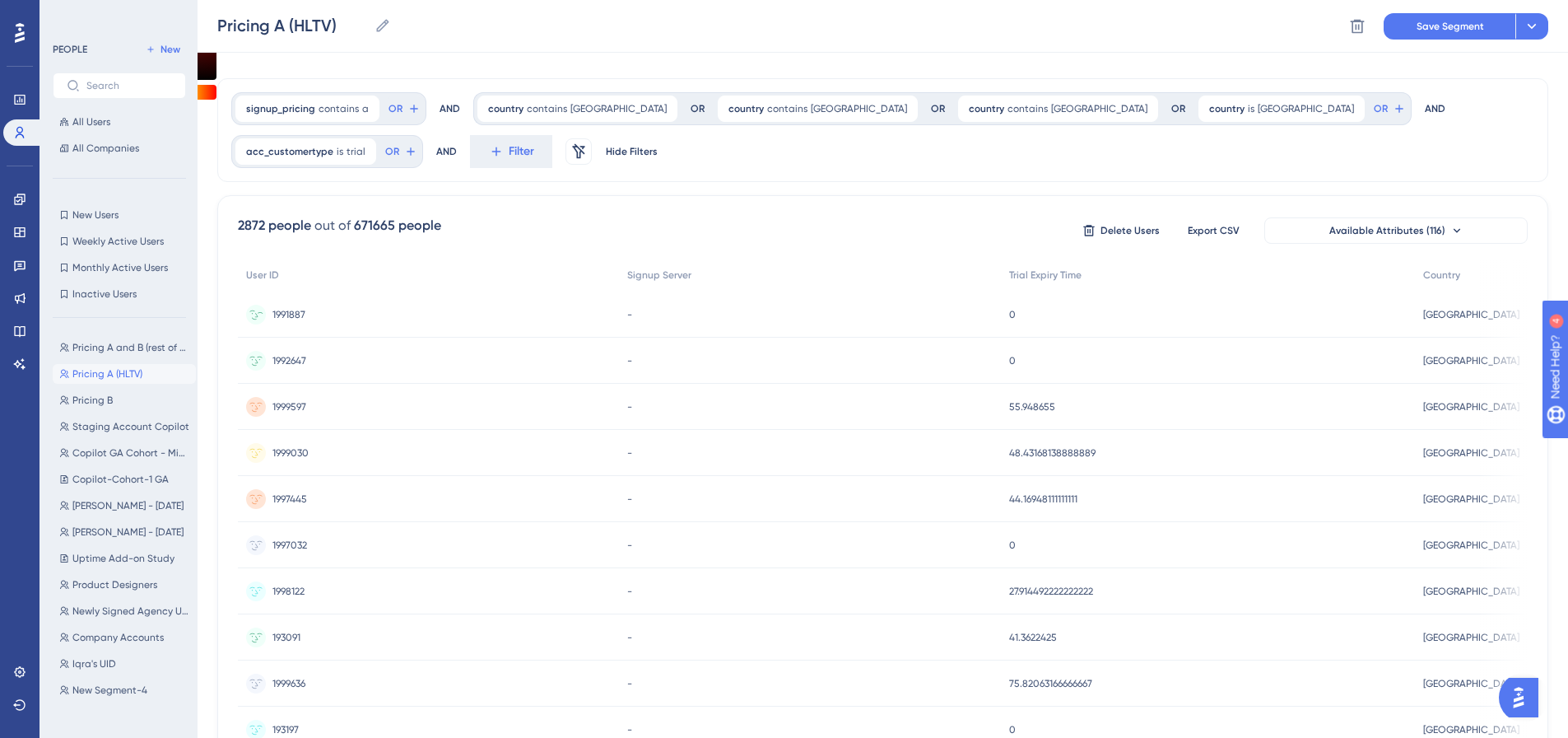
scroll to position [0, 0]
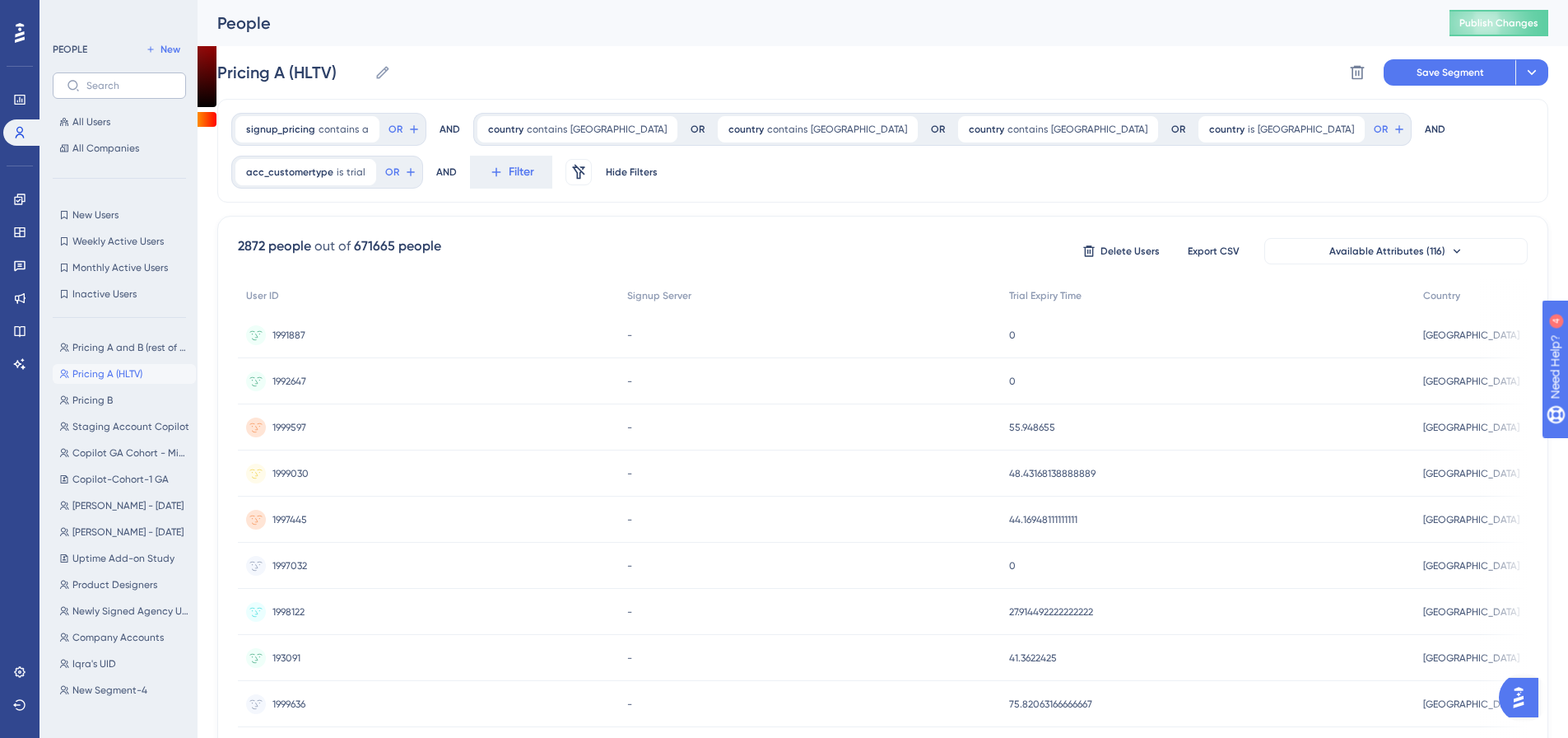
click at [151, 77] on label at bounding box center [120, 85] width 134 height 26
click at [151, 80] on input "text" at bounding box center [128, 85] width 85 height 11
click at [0, 0] on span "Filter" at bounding box center [0, 0] width 0 height 0
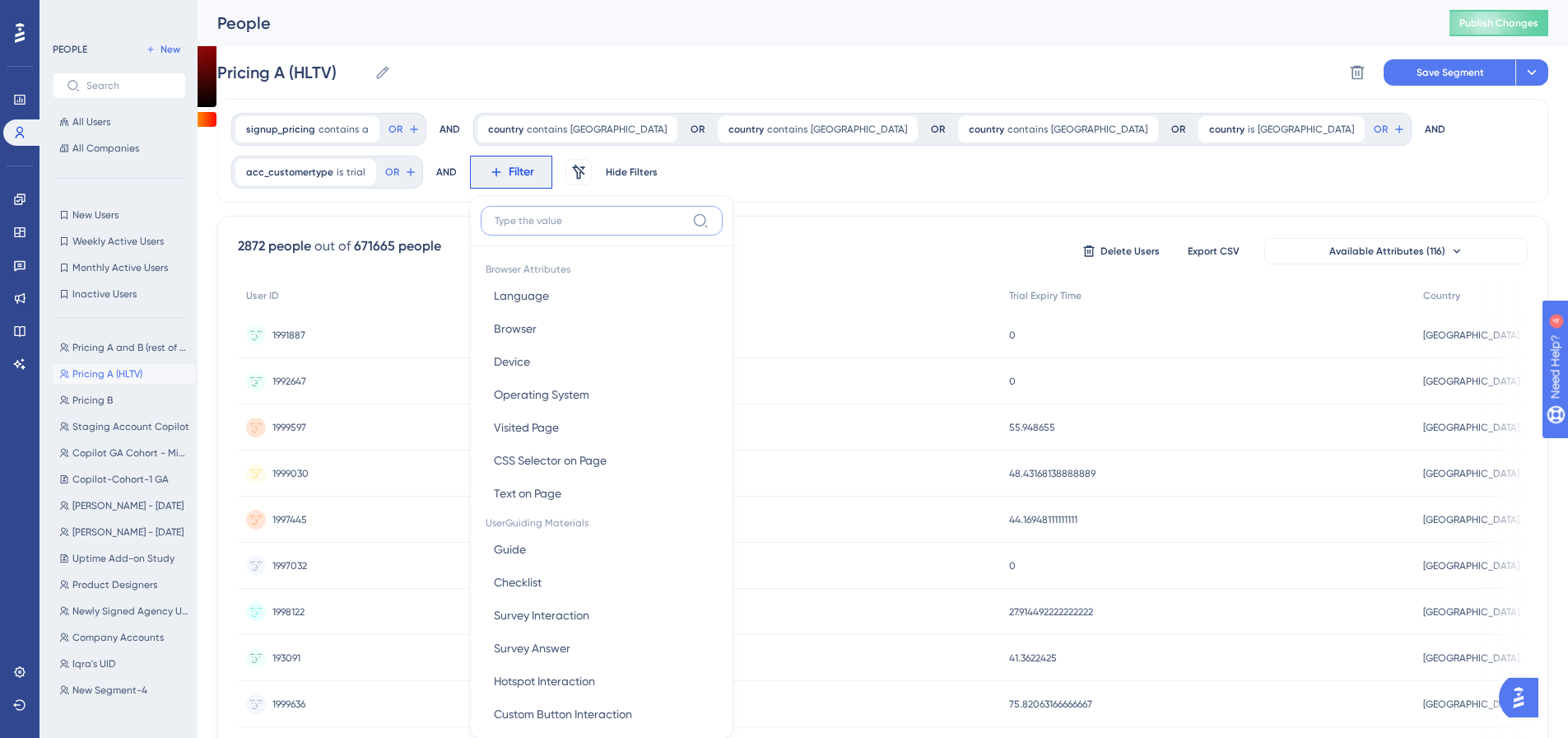
click at [494, 223] on input at bounding box center [589, 220] width 191 height 13
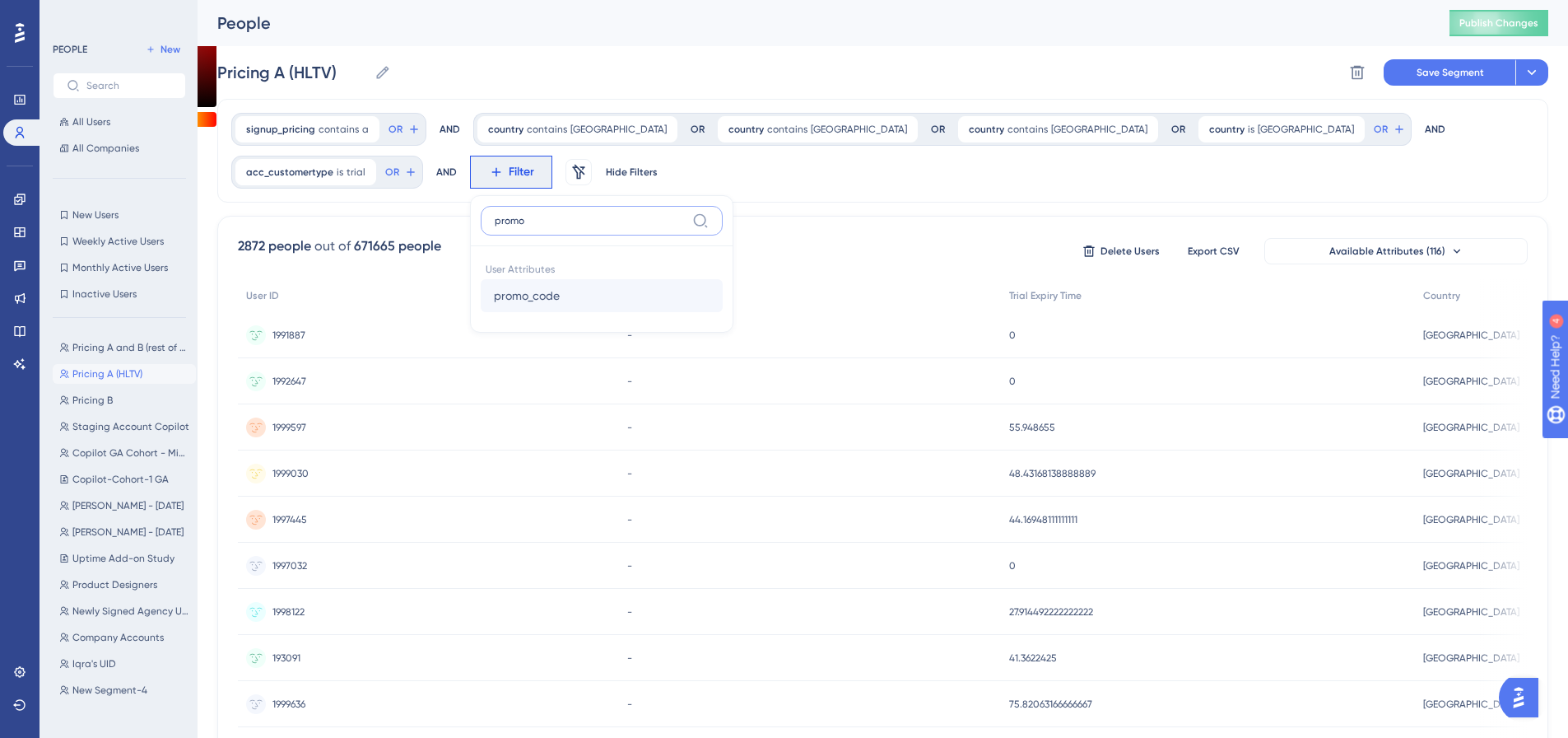
type input "promo"
click at [481, 284] on button "promo_code promo_code" at bounding box center [602, 295] width 242 height 33
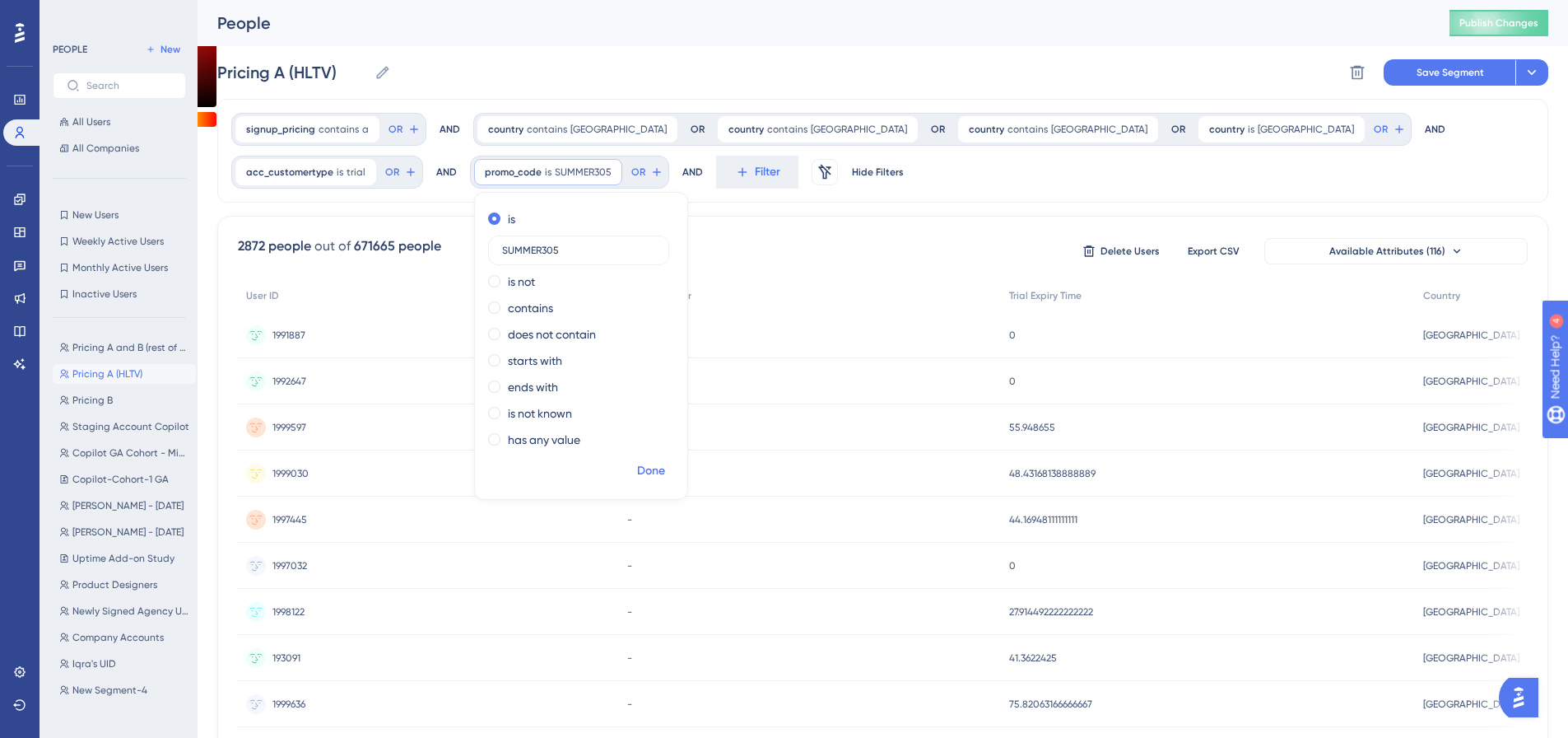
type input "SUMMER305"
click at [637, 480] on span "Done" at bounding box center [651, 471] width 28 height 19
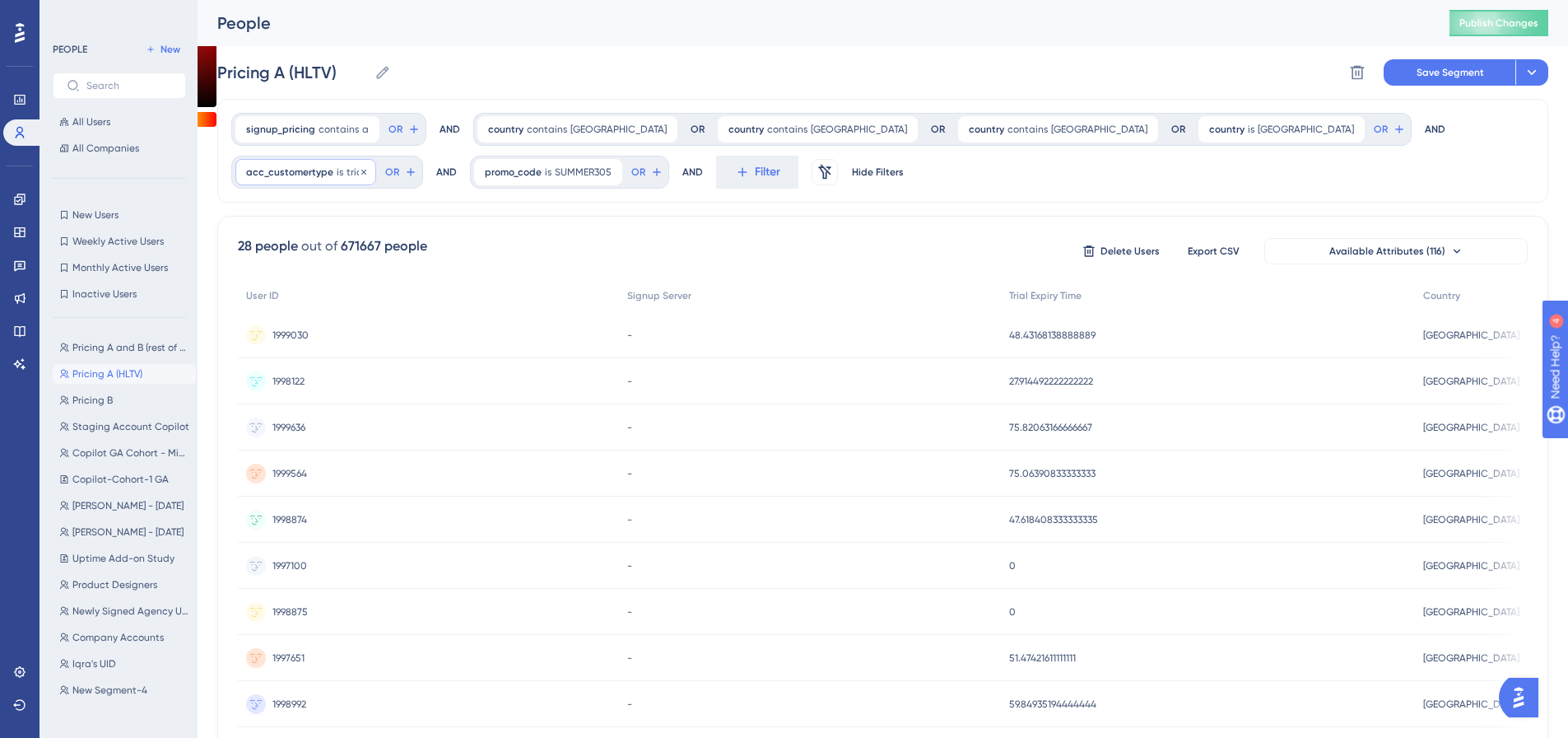
click at [343, 165] on span "is" at bounding box center [339, 172] width 6 height 13
click at [376, 159] on div "acc_customertype is trial trial Remove" at bounding box center [306, 172] width 141 height 26
click at [314, 298] on label "contains" at bounding box center [291, 308] width 45 height 19
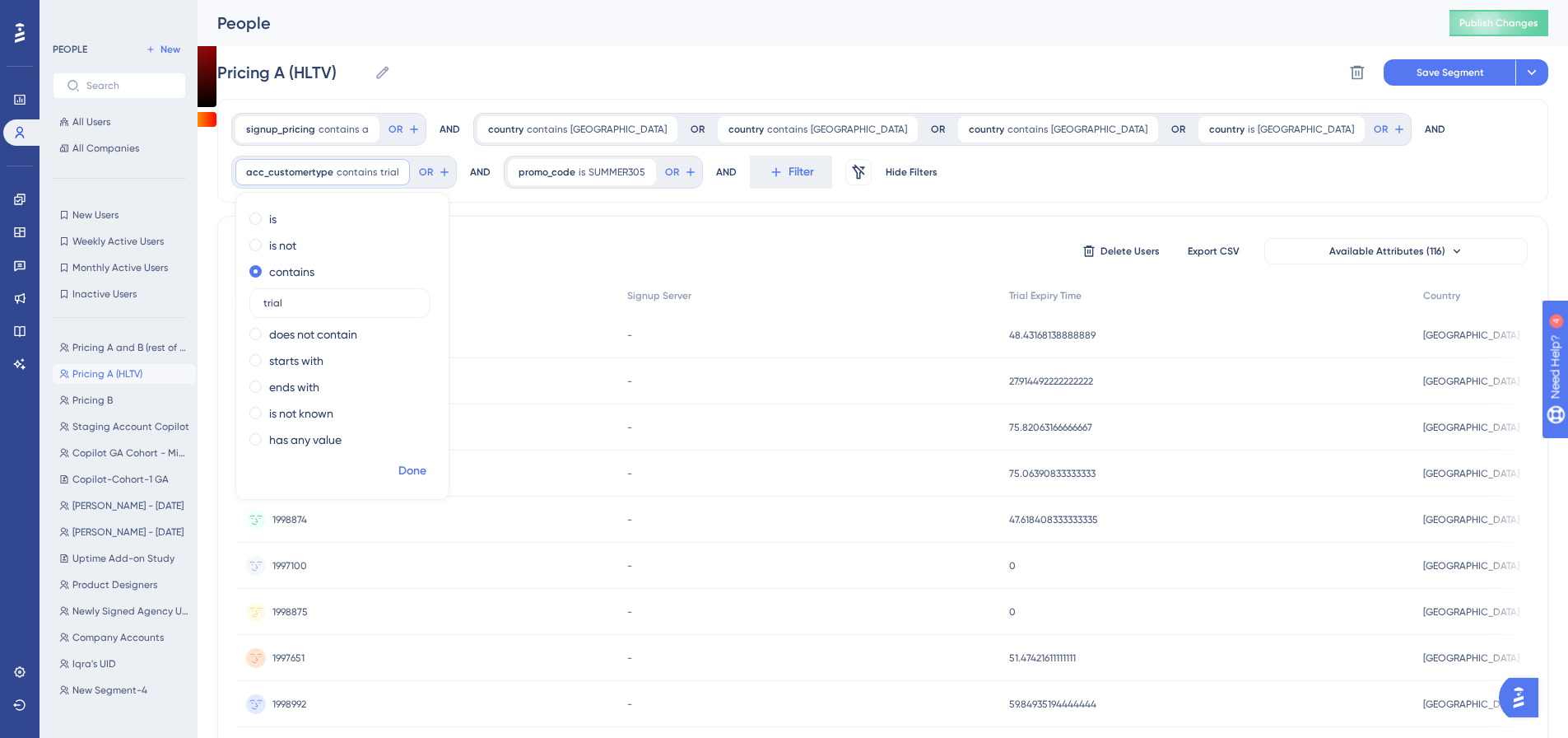
click at [427, 461] on span "Done" at bounding box center [412, 471] width 28 height 19
click at [377, 165] on span "contains" at bounding box center [357, 172] width 40 height 13
click at [429, 209] on div "is" at bounding box center [339, 219] width 179 height 19
click at [427, 461] on span "Done" at bounding box center [412, 471] width 28 height 19
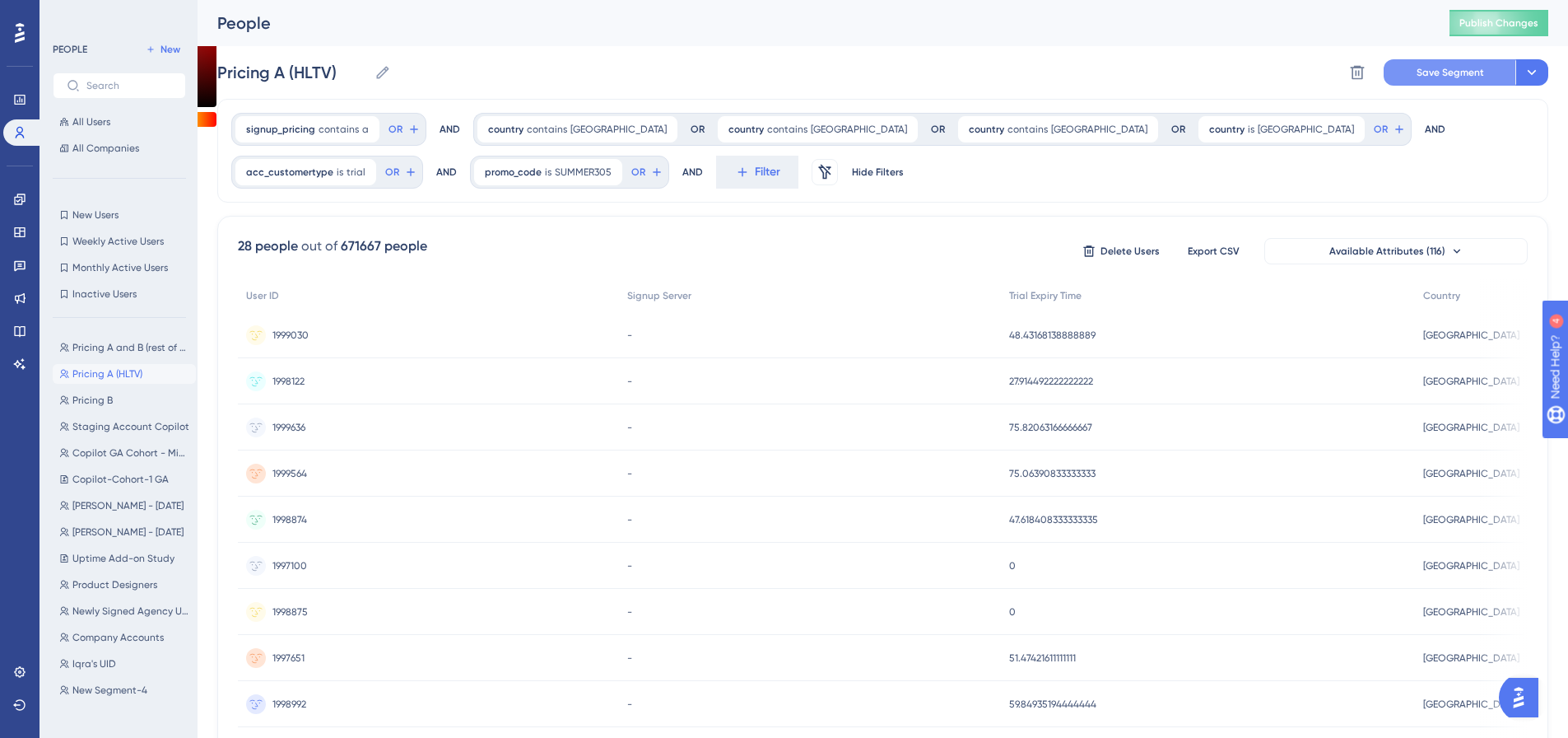
click at [1458, 84] on button "Save Segment" at bounding box center [1449, 72] width 132 height 26
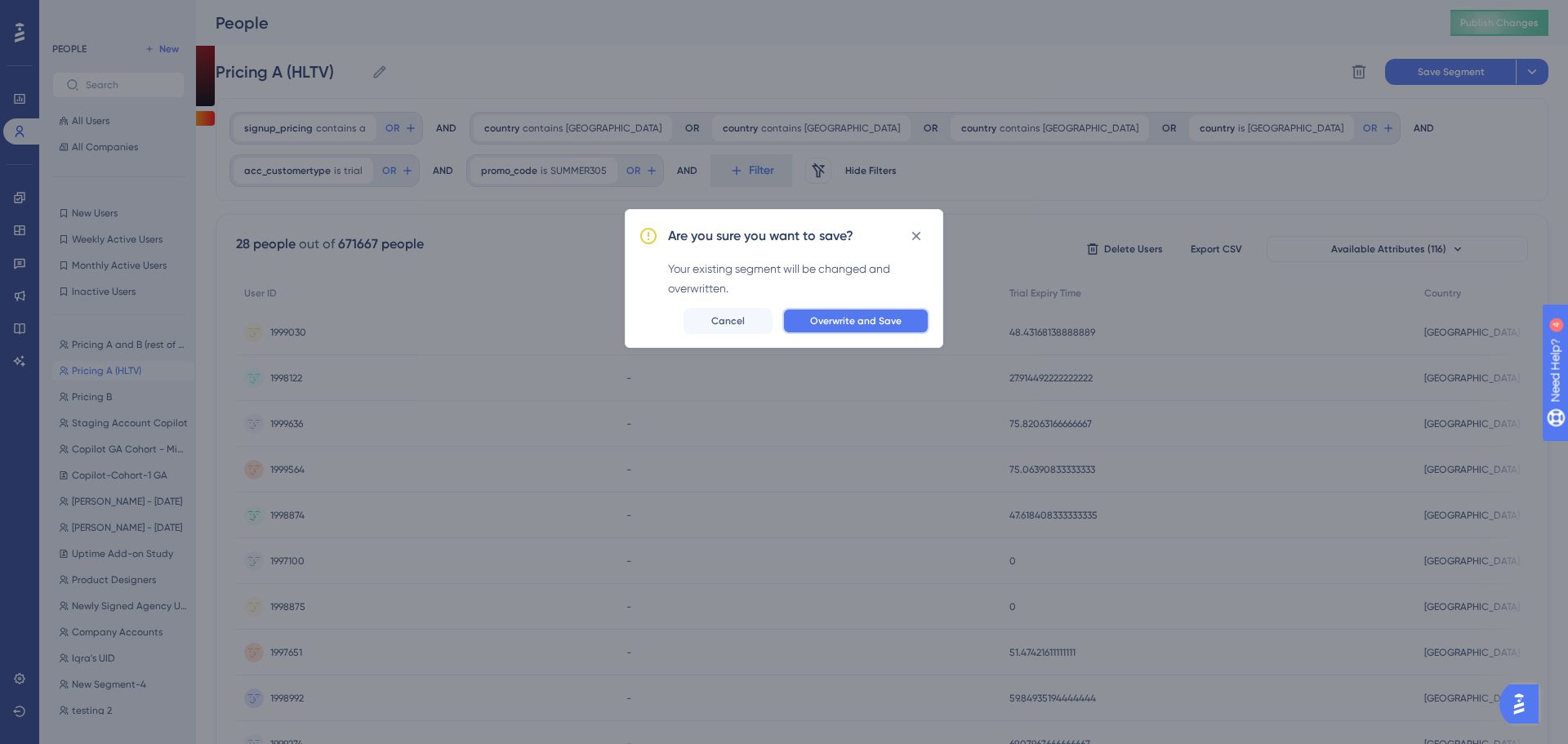
click at [877, 318] on span "Overwrite and Save" at bounding box center [855, 320] width 92 height 13
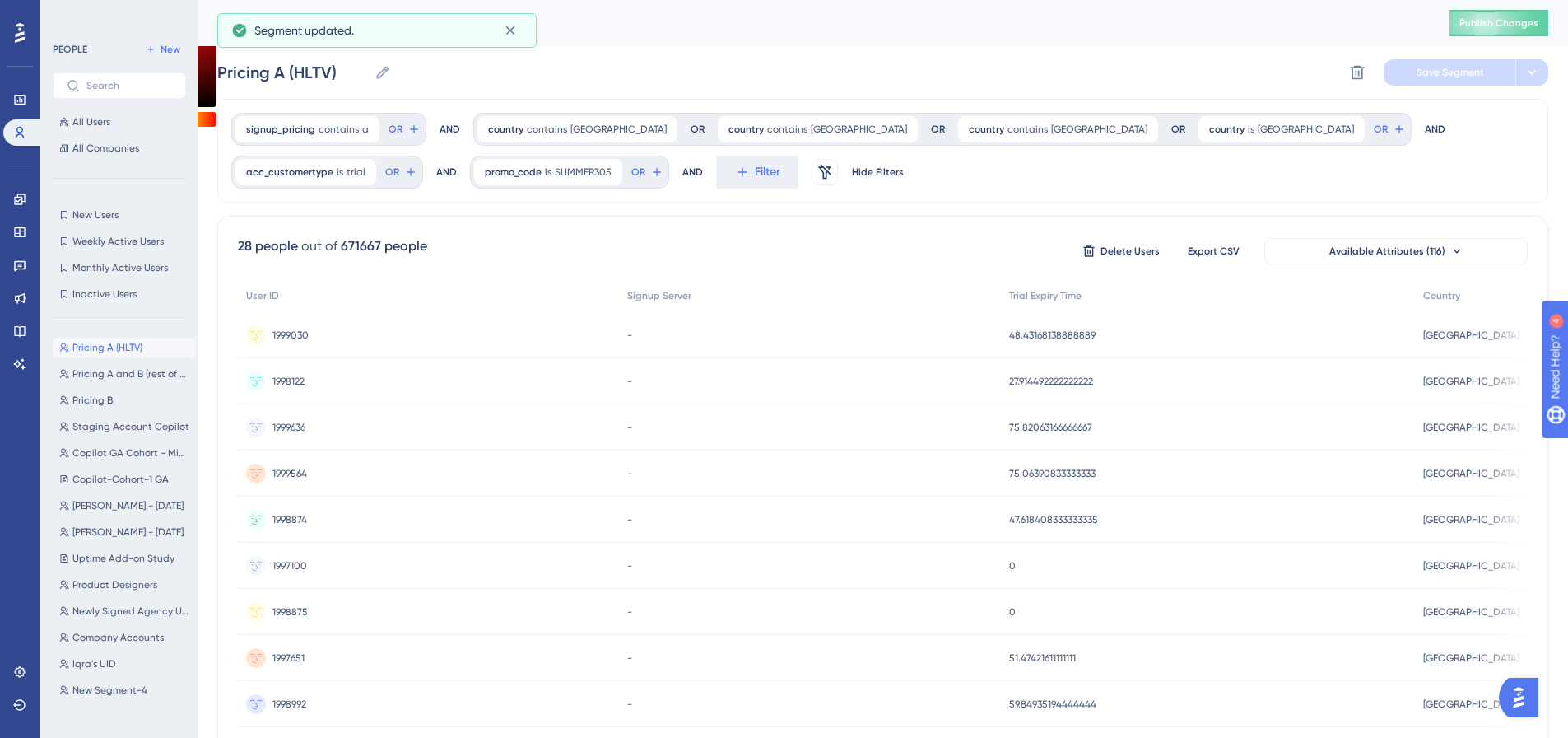
click at [134, 345] on span "Pricing A (HLTV)" at bounding box center [107, 347] width 70 height 13
click at [101, 345] on span "Pricing A (HLTV)" at bounding box center [107, 347] width 70 height 13
click at [136, 378] on span "Pricing A and B (rest of the world)" at bounding box center [130, 373] width 117 height 13
type input "Pricing A and B (rest of the world)"
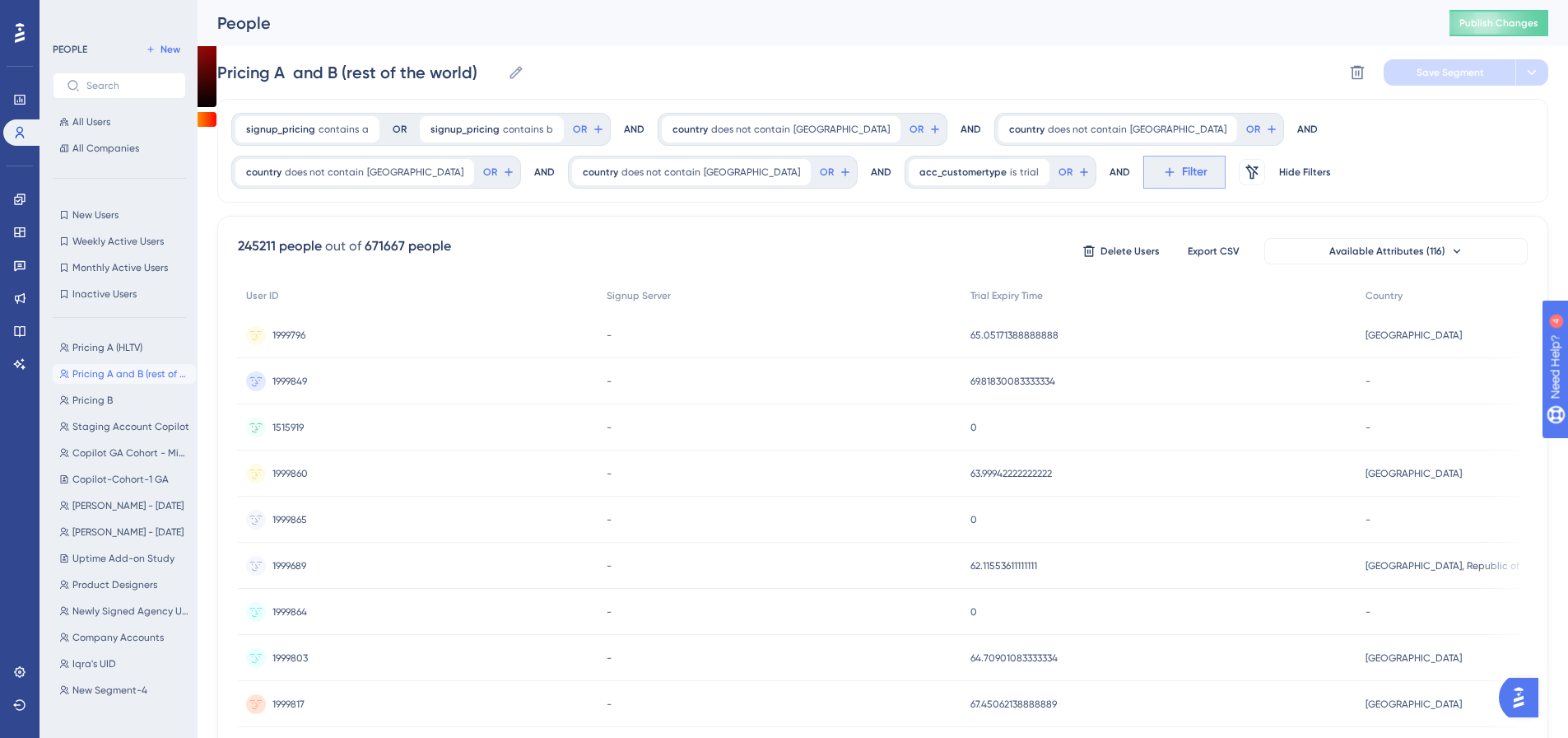
click at [0, 0] on span "Filter" at bounding box center [0, 0] width 0 height 0
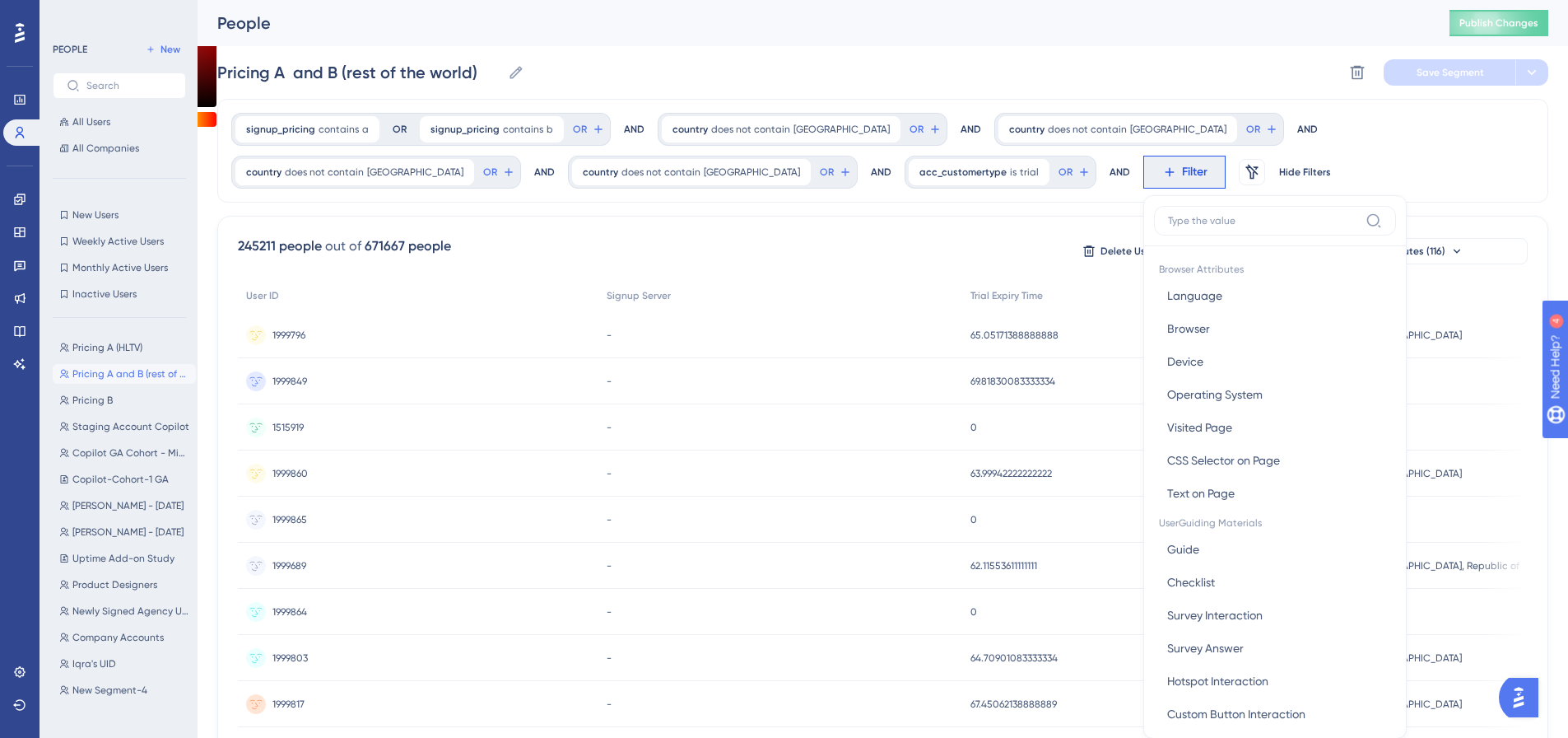
scroll to position [98, 0]
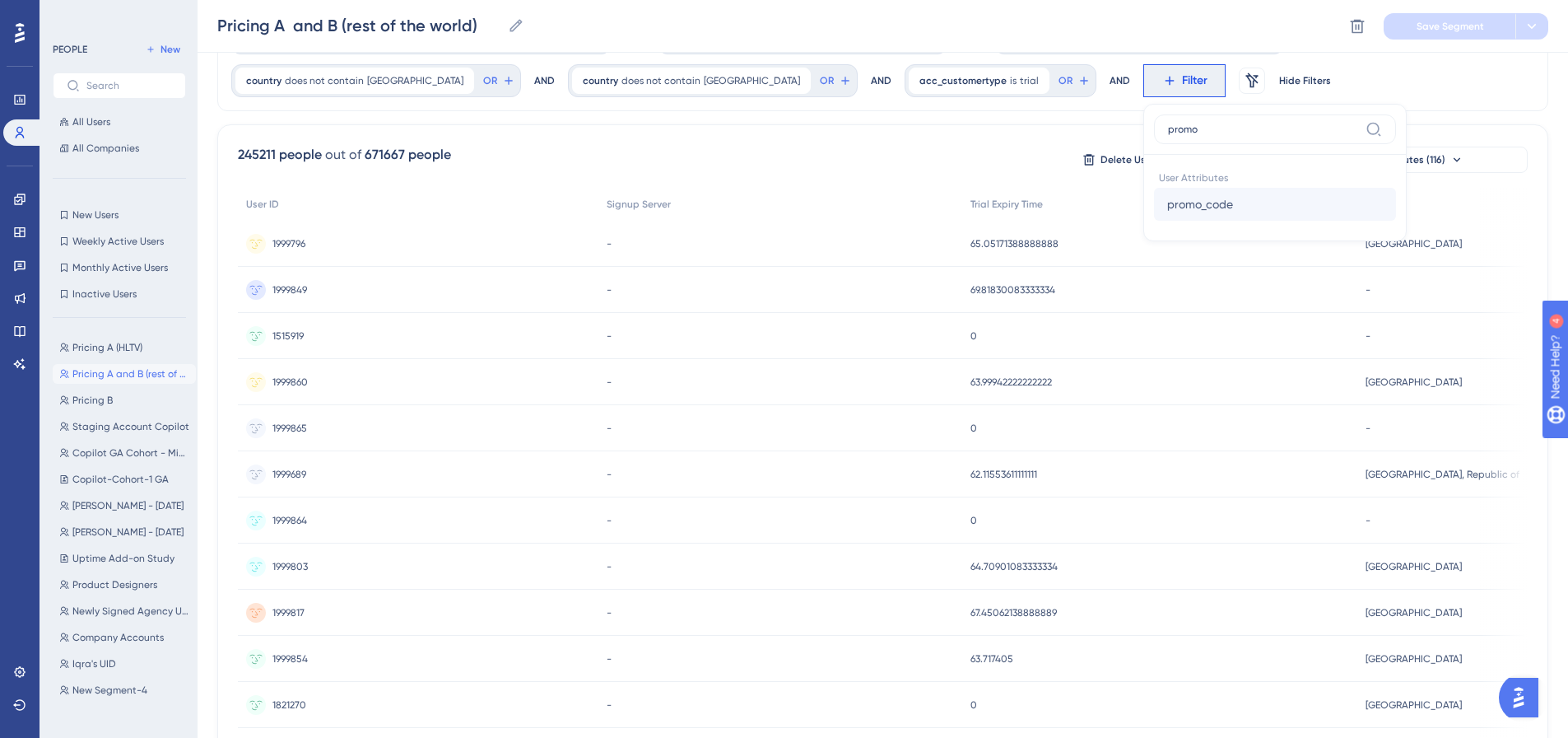
type input "promo"
click at [1154, 197] on button "promo_code promo_code" at bounding box center [1274, 203] width 242 height 33
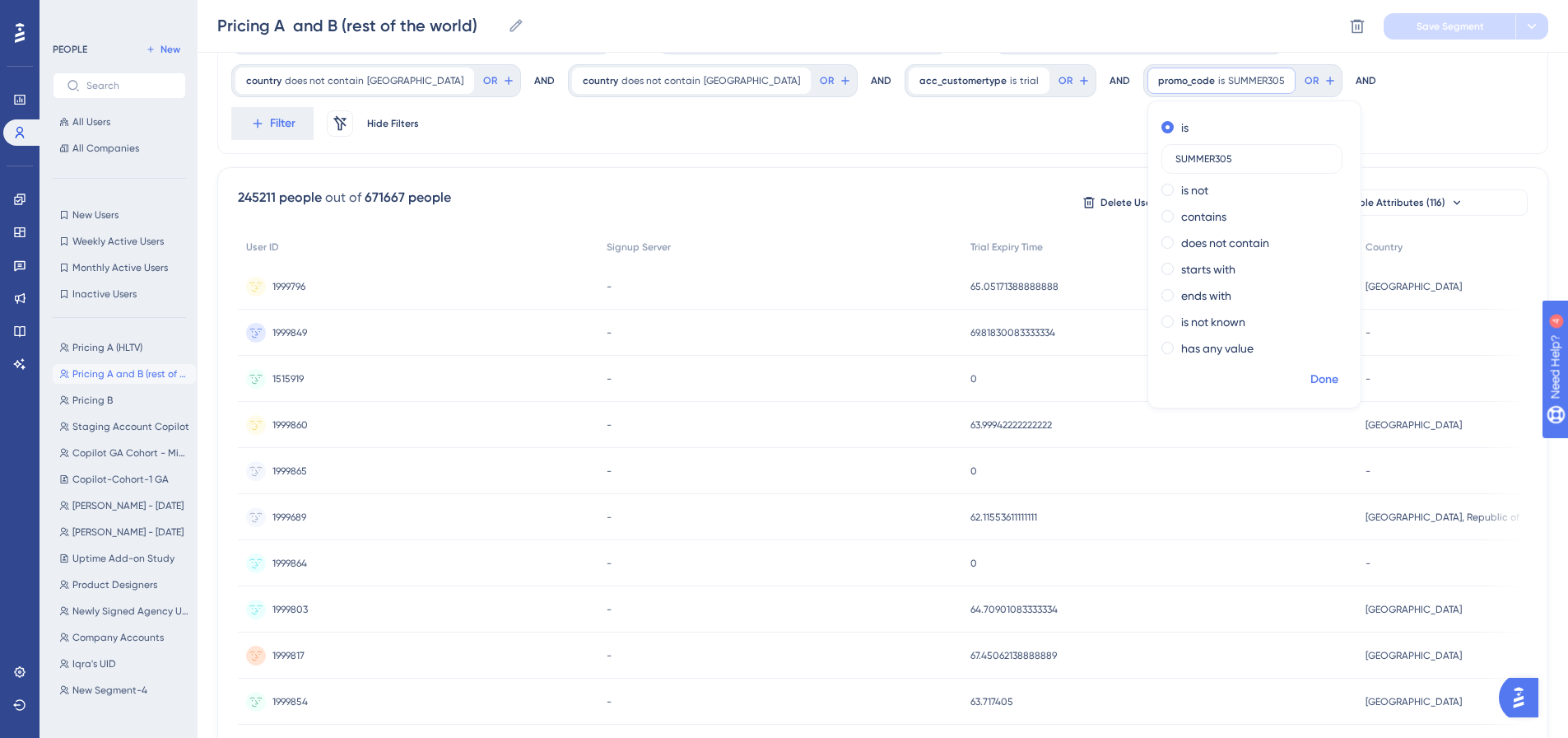
type input "SUMMER305"
click at [1310, 388] on span "Done" at bounding box center [1324, 379] width 28 height 19
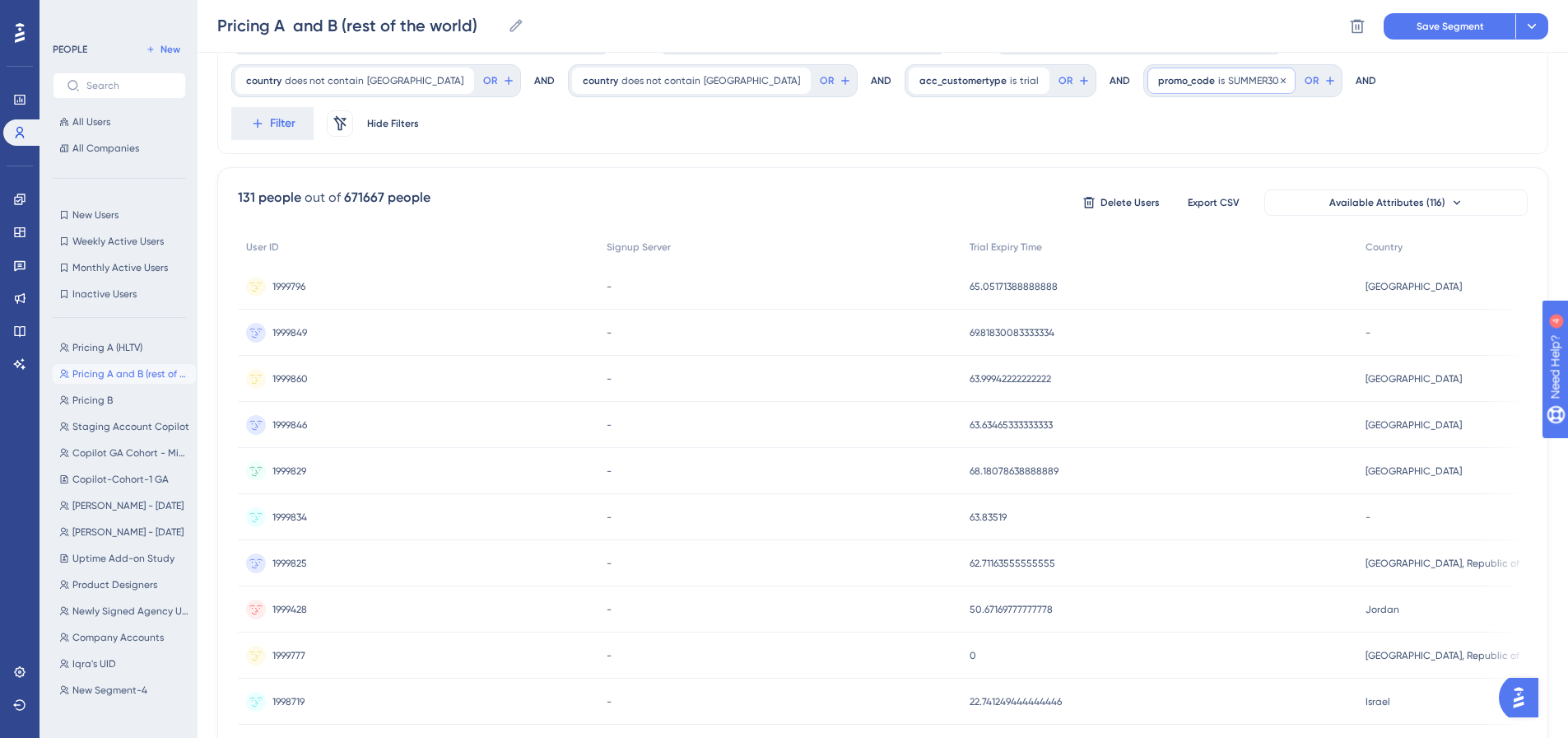
click at [1228, 78] on span "SUMMER305" at bounding box center [1256, 80] width 57 height 13
click at [1280, 83] on icon at bounding box center [1283, 80] width 5 height 5
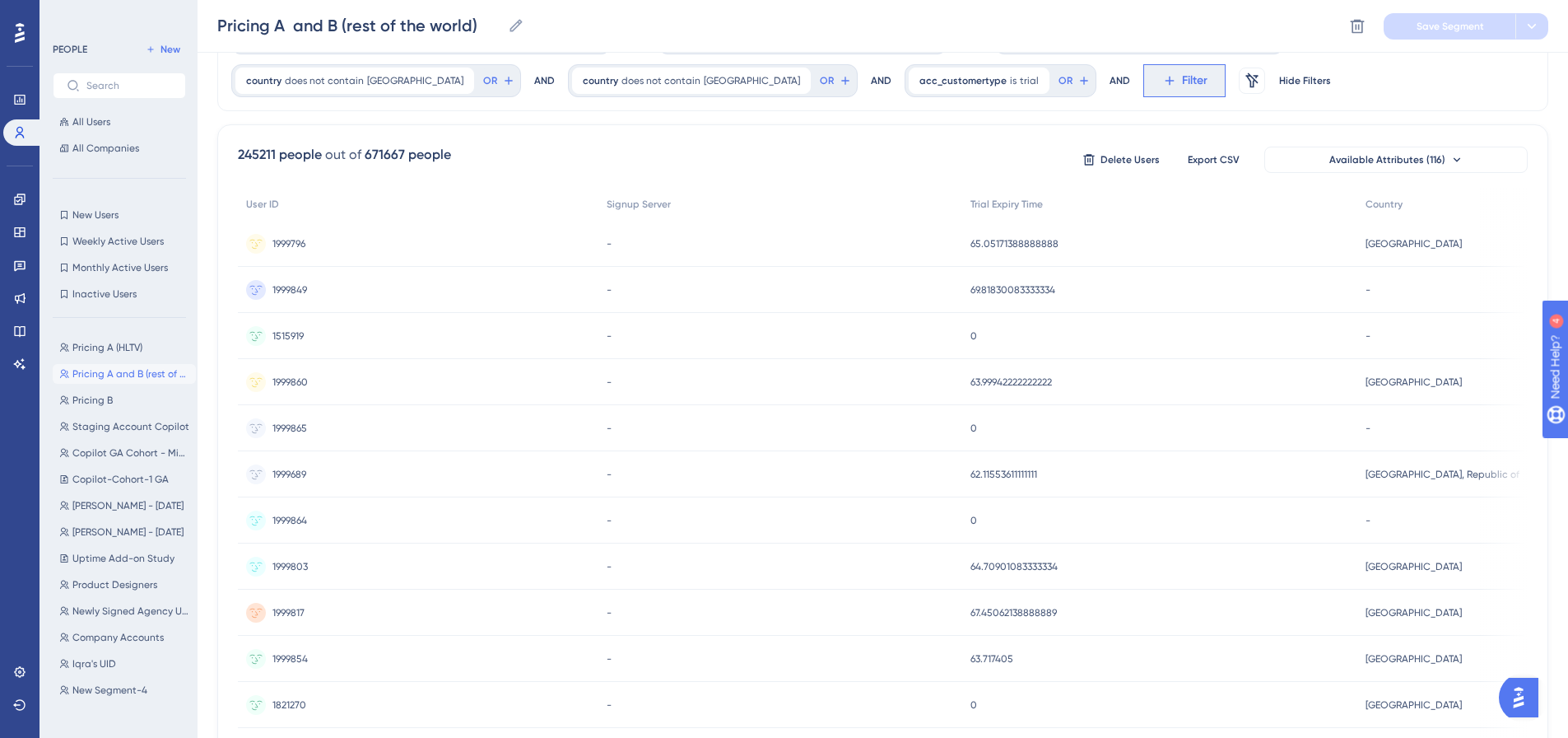
click at [0, 0] on span "Filter" at bounding box center [0, 0] width 0 height 0
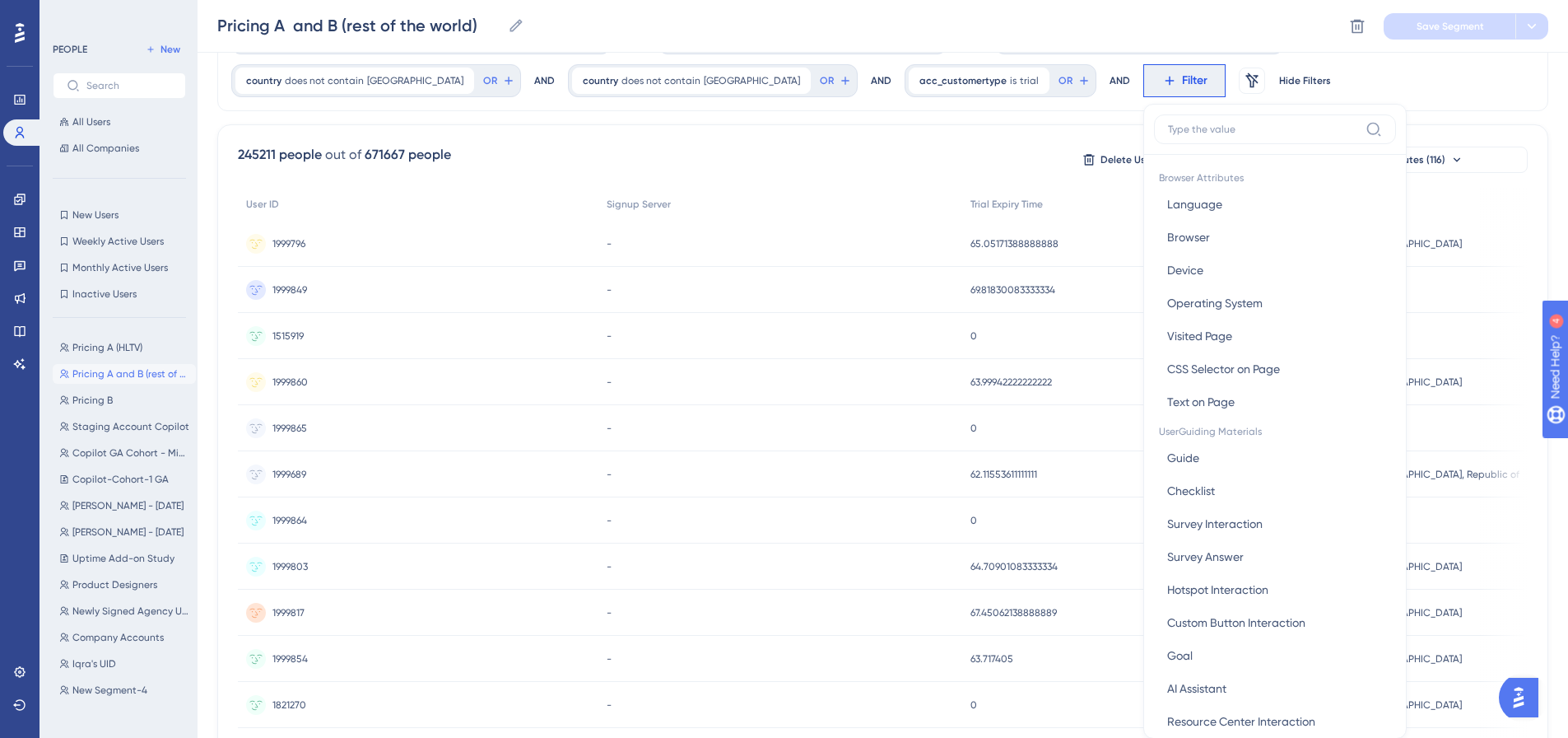
scroll to position [150, 0]
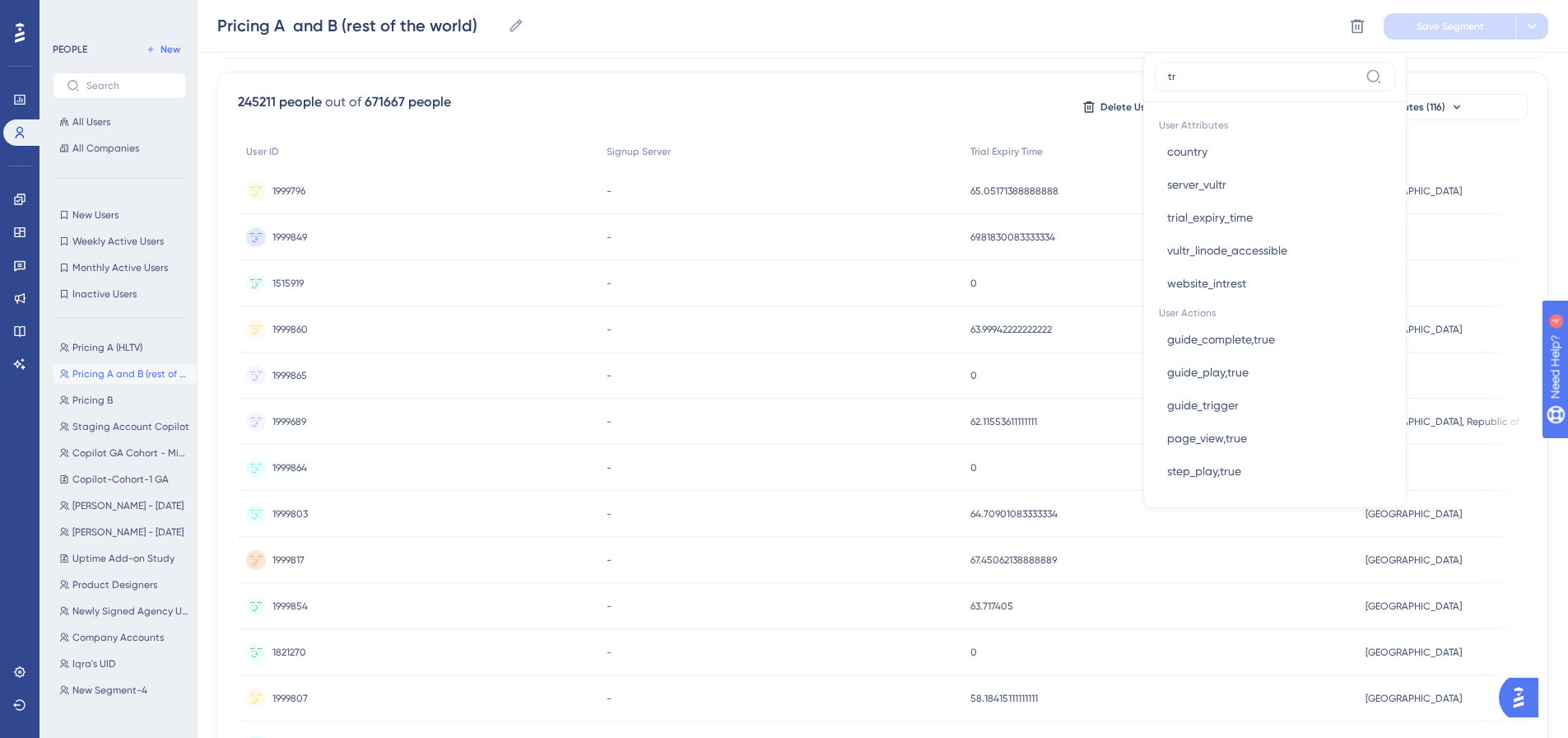
type input "t"
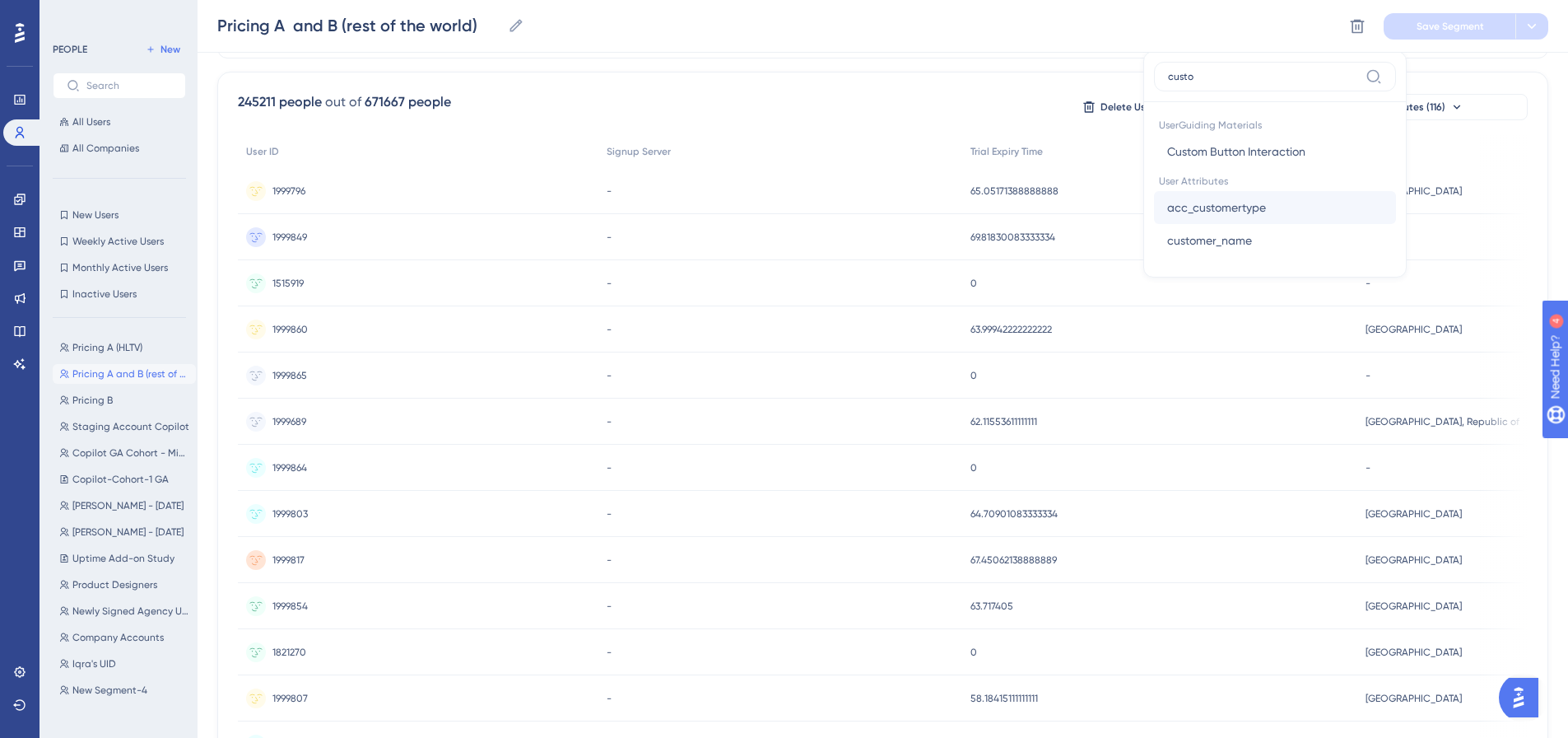
type input "custo"
click at [1167, 208] on span "acc_customertype" at bounding box center [1216, 208] width 98 height 19
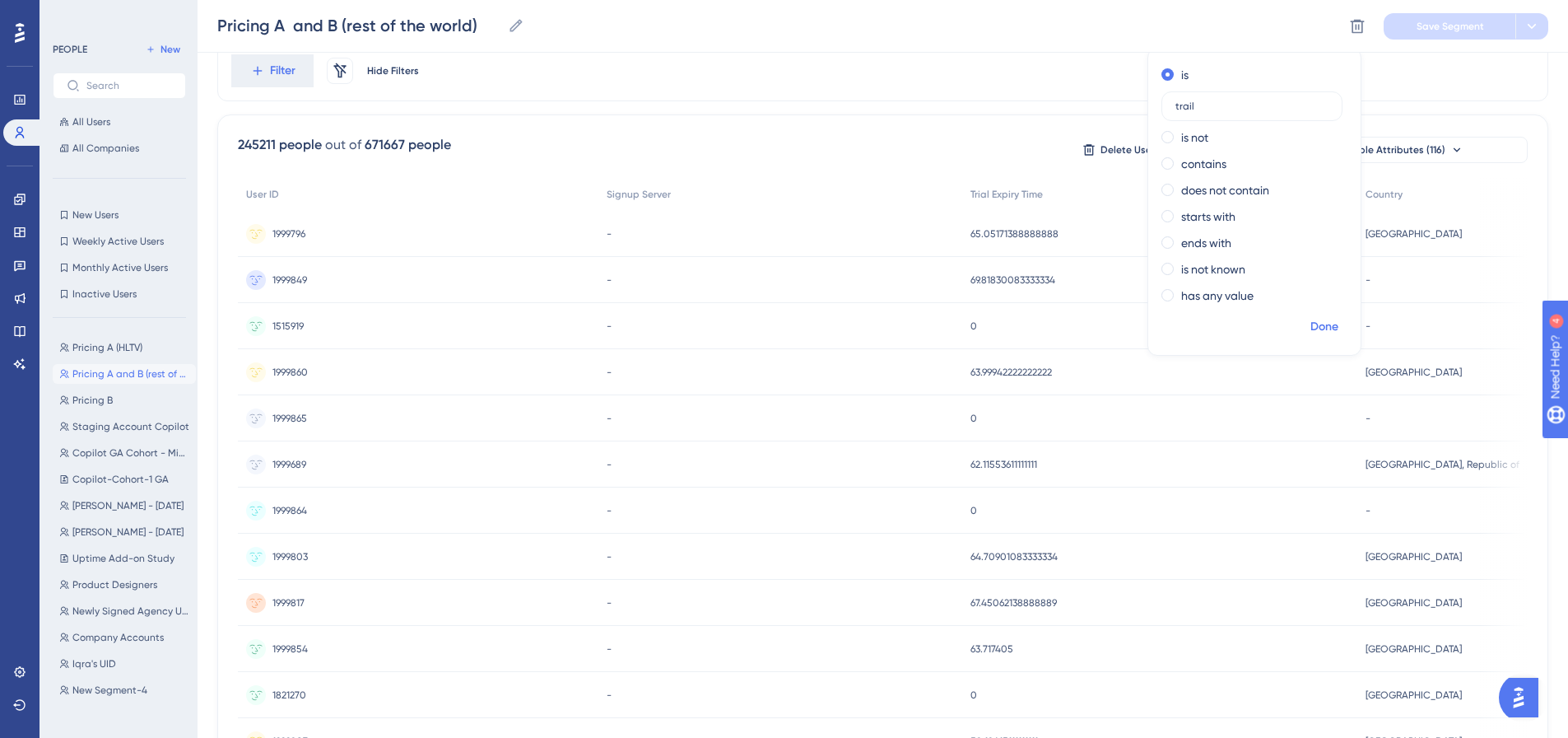
type input "trail"
click at [1310, 331] on span "Done" at bounding box center [1324, 326] width 28 height 19
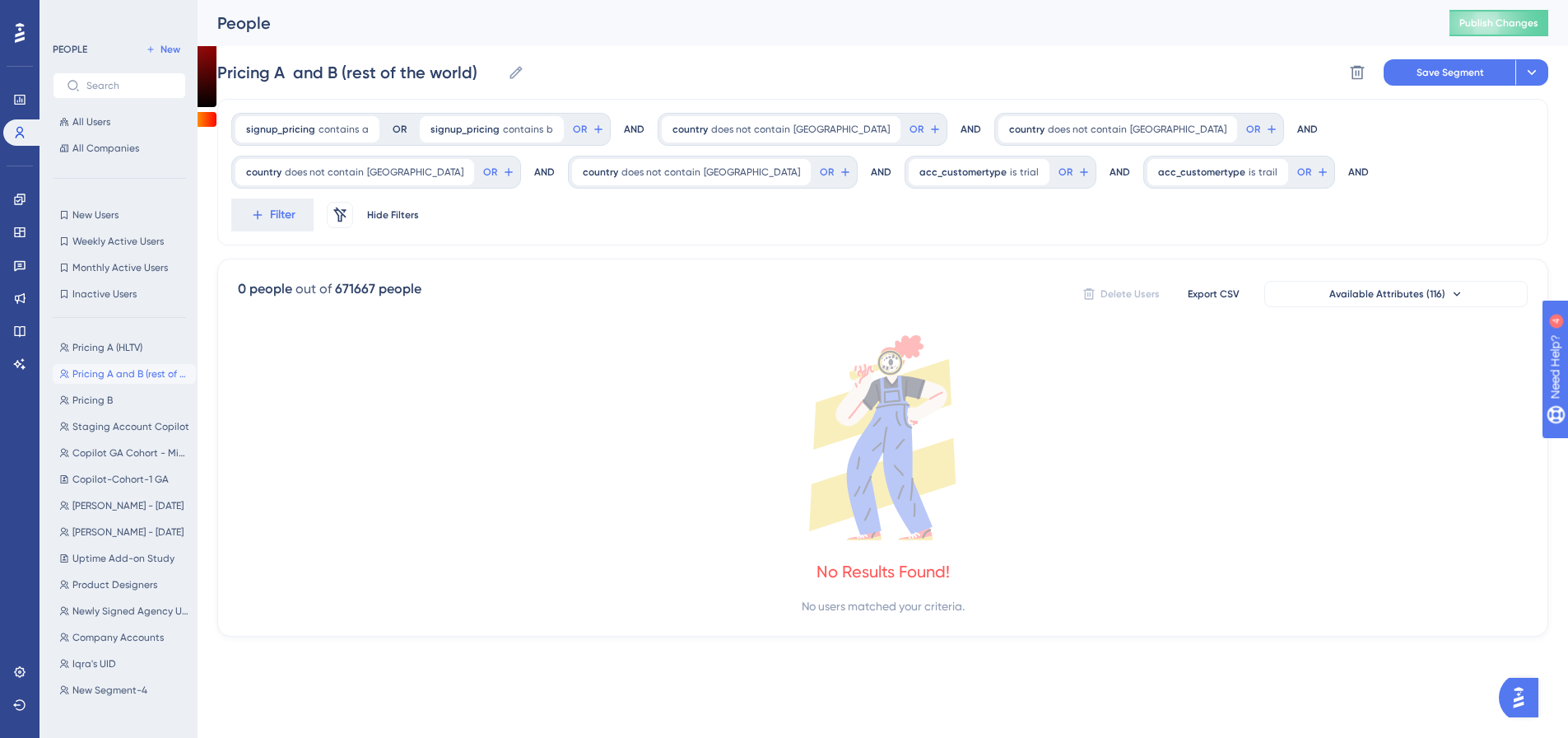
scroll to position [0, 0]
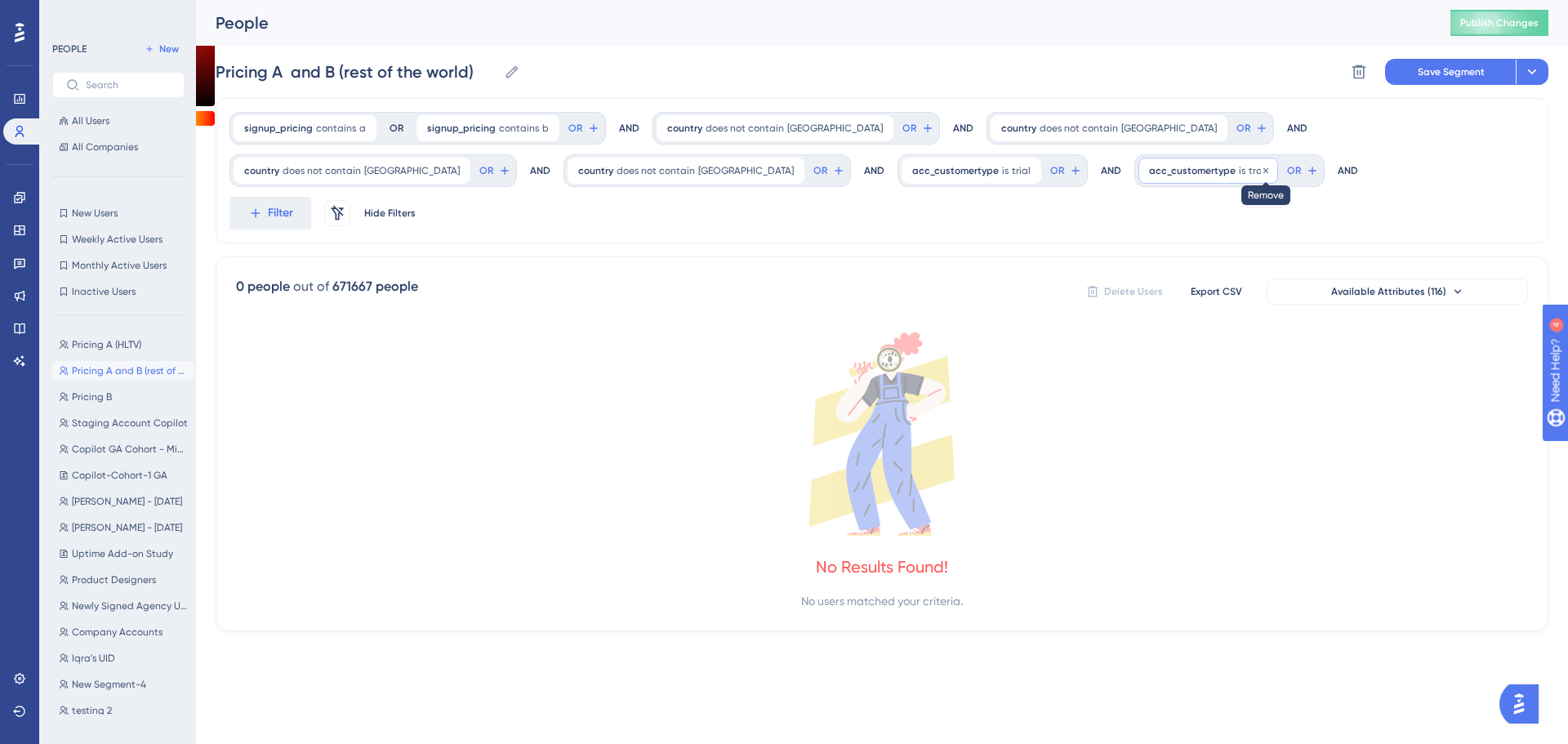
click at [1261, 167] on icon at bounding box center [1265, 170] width 10 height 10
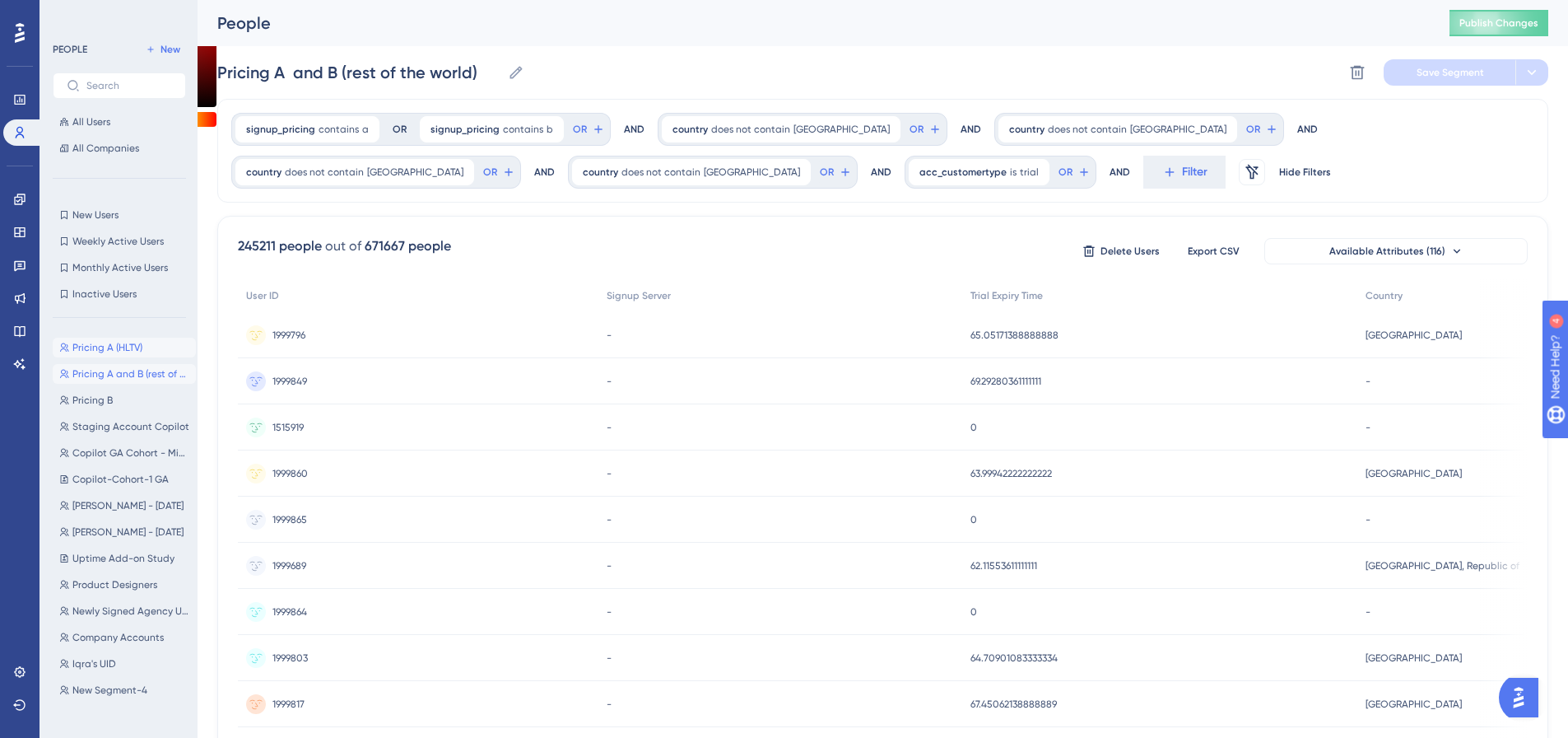
click at [154, 347] on button "Pricing A (HLTV) Pricing A (HLTV)" at bounding box center [124, 347] width 143 height 19
type input "Pricing A (HLTV)"
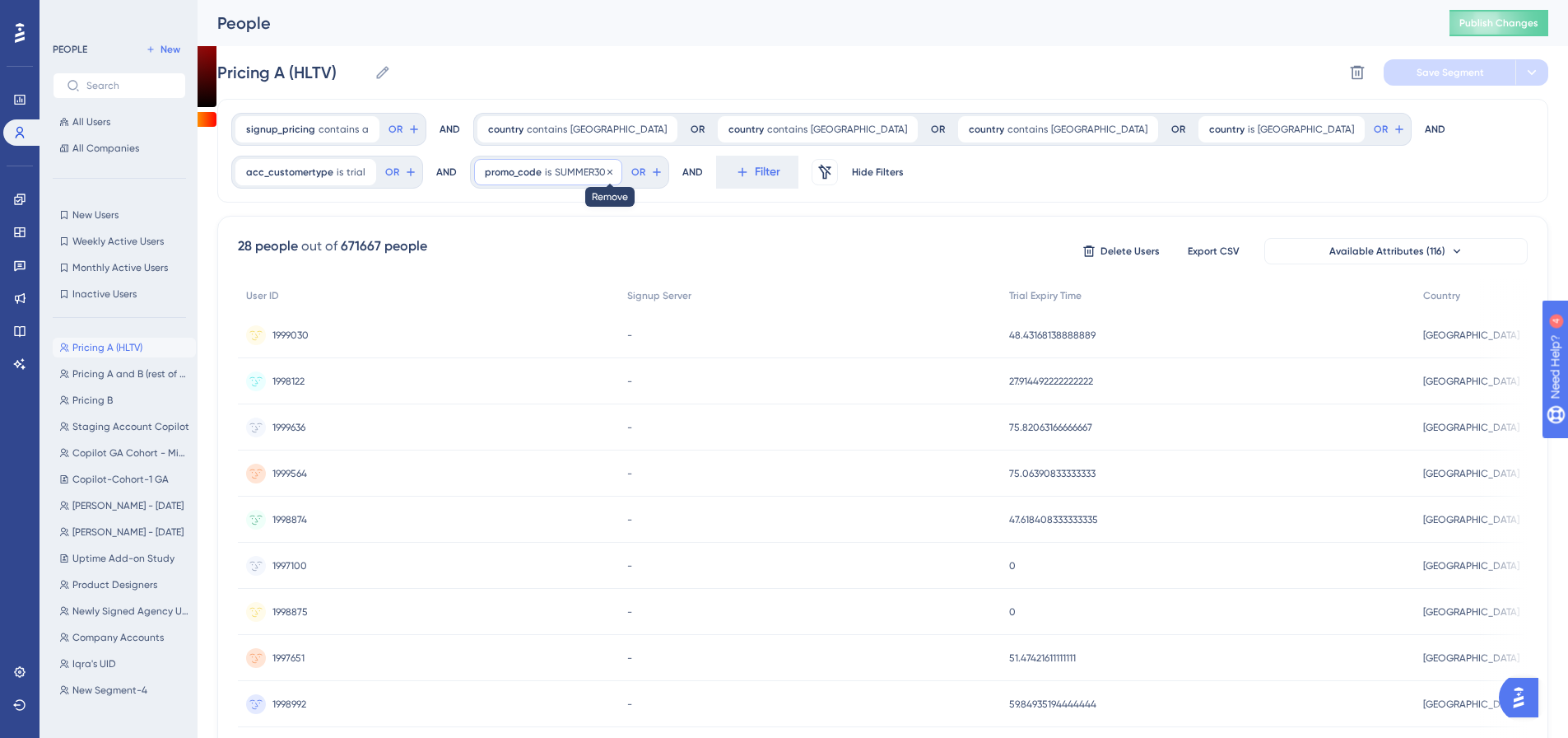
click at [605, 169] on icon at bounding box center [609, 172] width 10 height 10
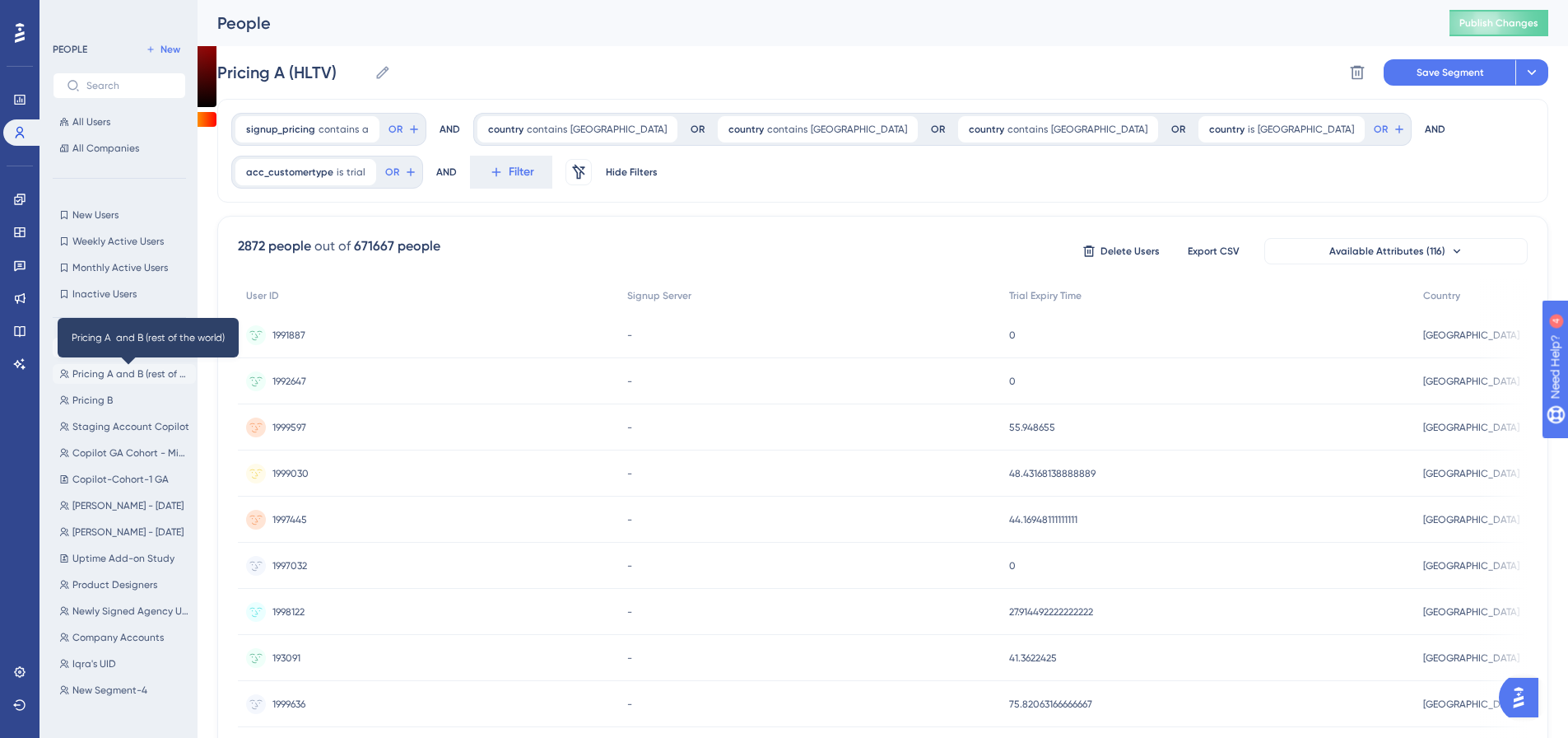
click at [138, 371] on span "Pricing A and B (rest of the world)" at bounding box center [130, 373] width 117 height 13
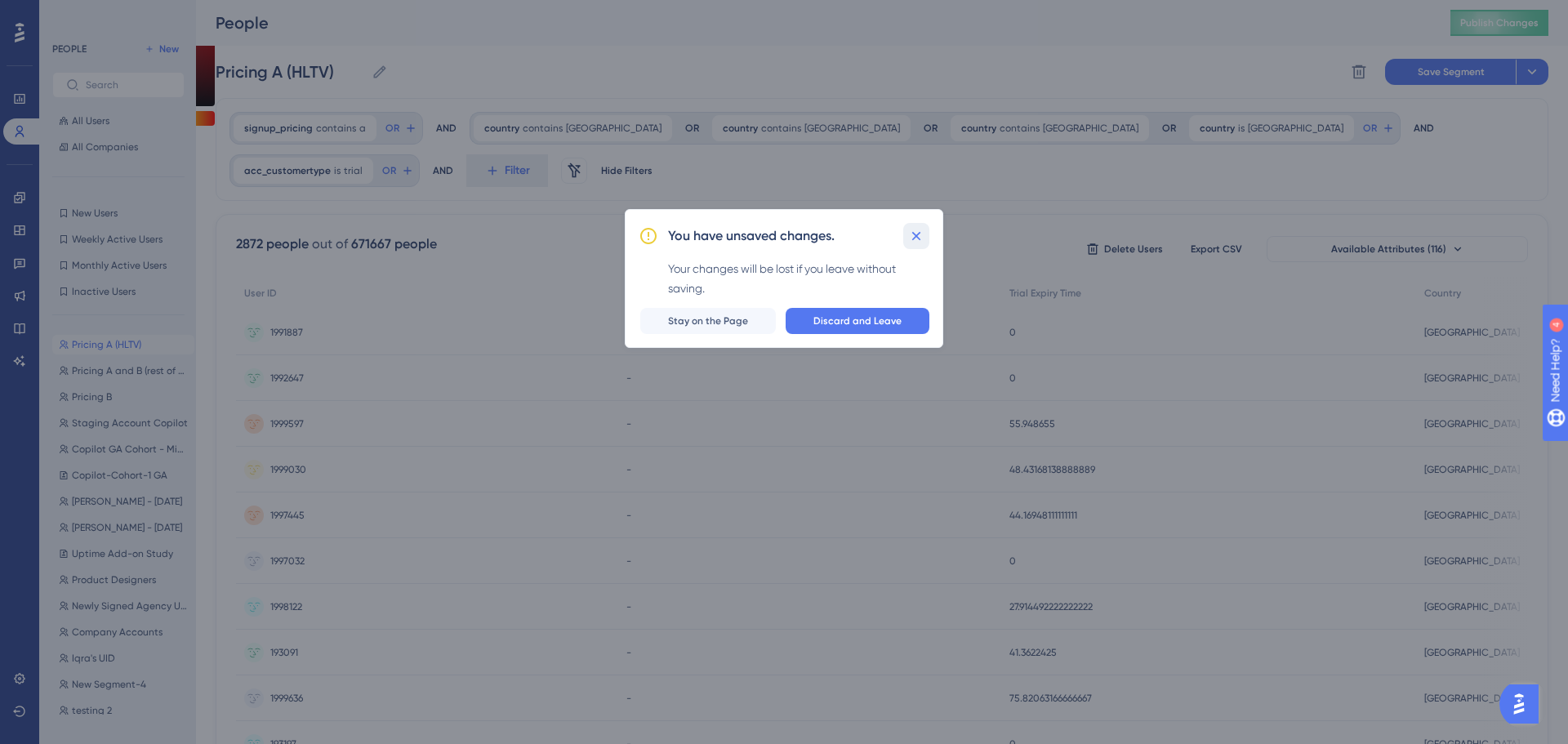
click at [920, 234] on icon at bounding box center [916, 235] width 17 height 17
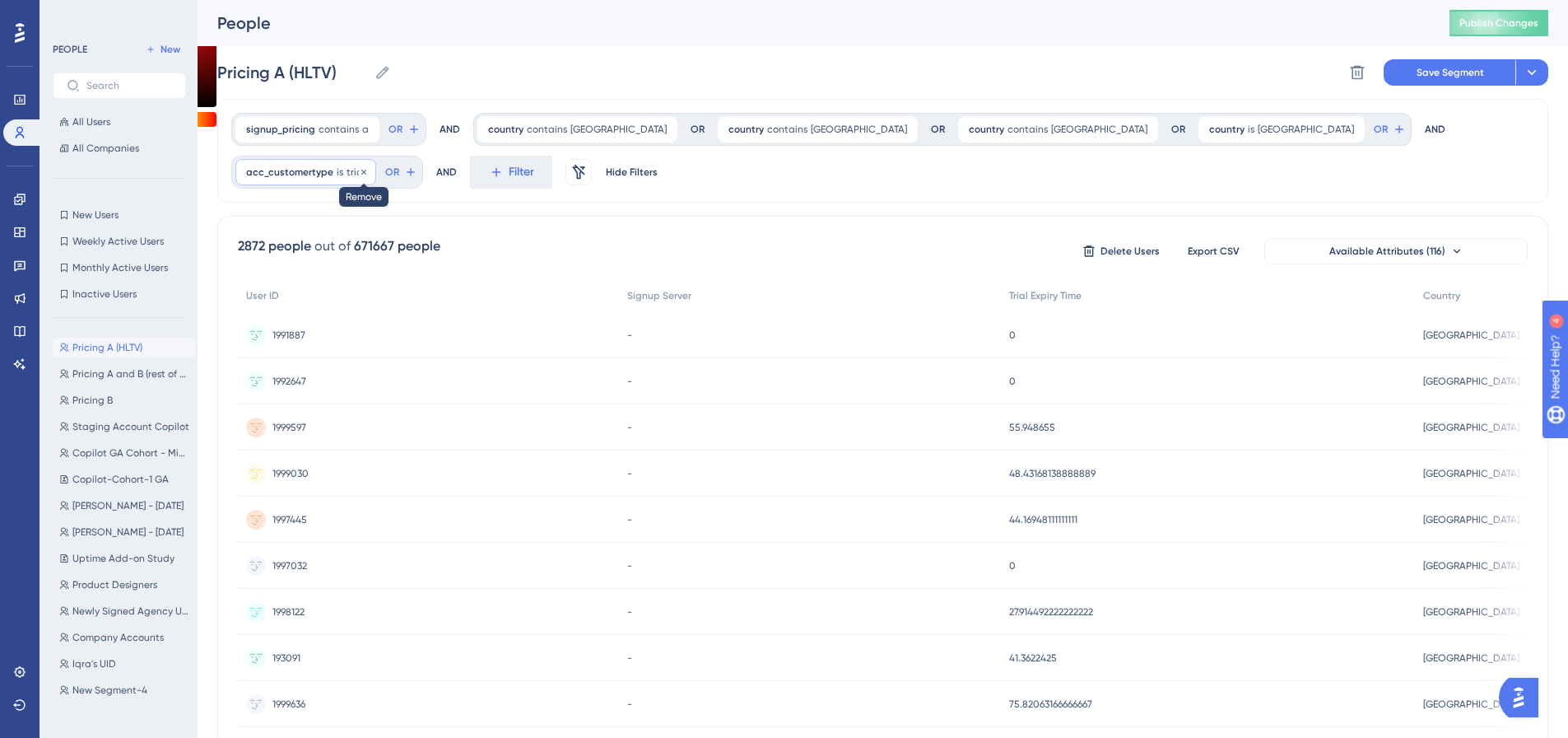
click at [368, 167] on icon at bounding box center [363, 172] width 10 height 10
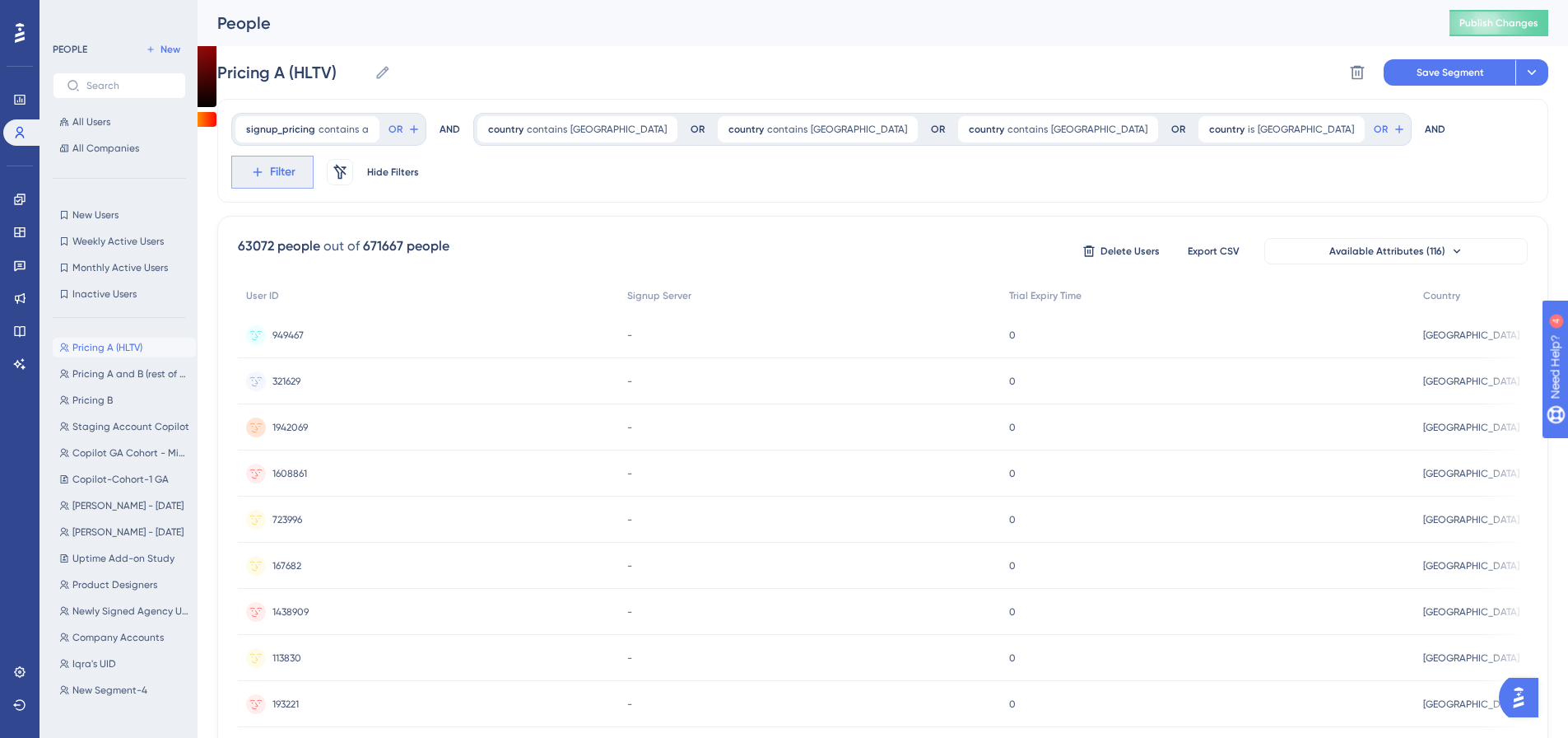
click at [0, 0] on span "Filter" at bounding box center [0, 0] width 0 height 0
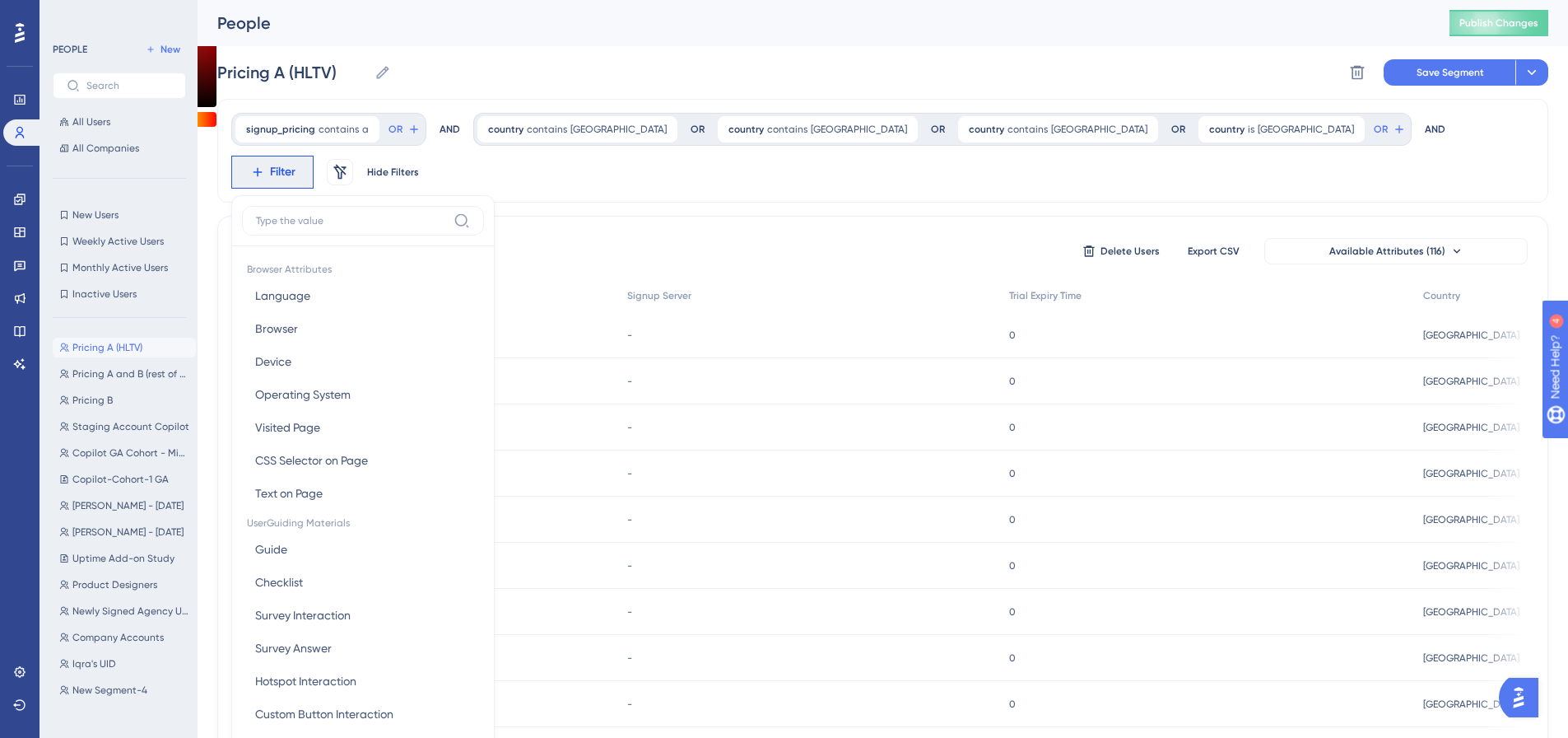
scroll to position [77, 0]
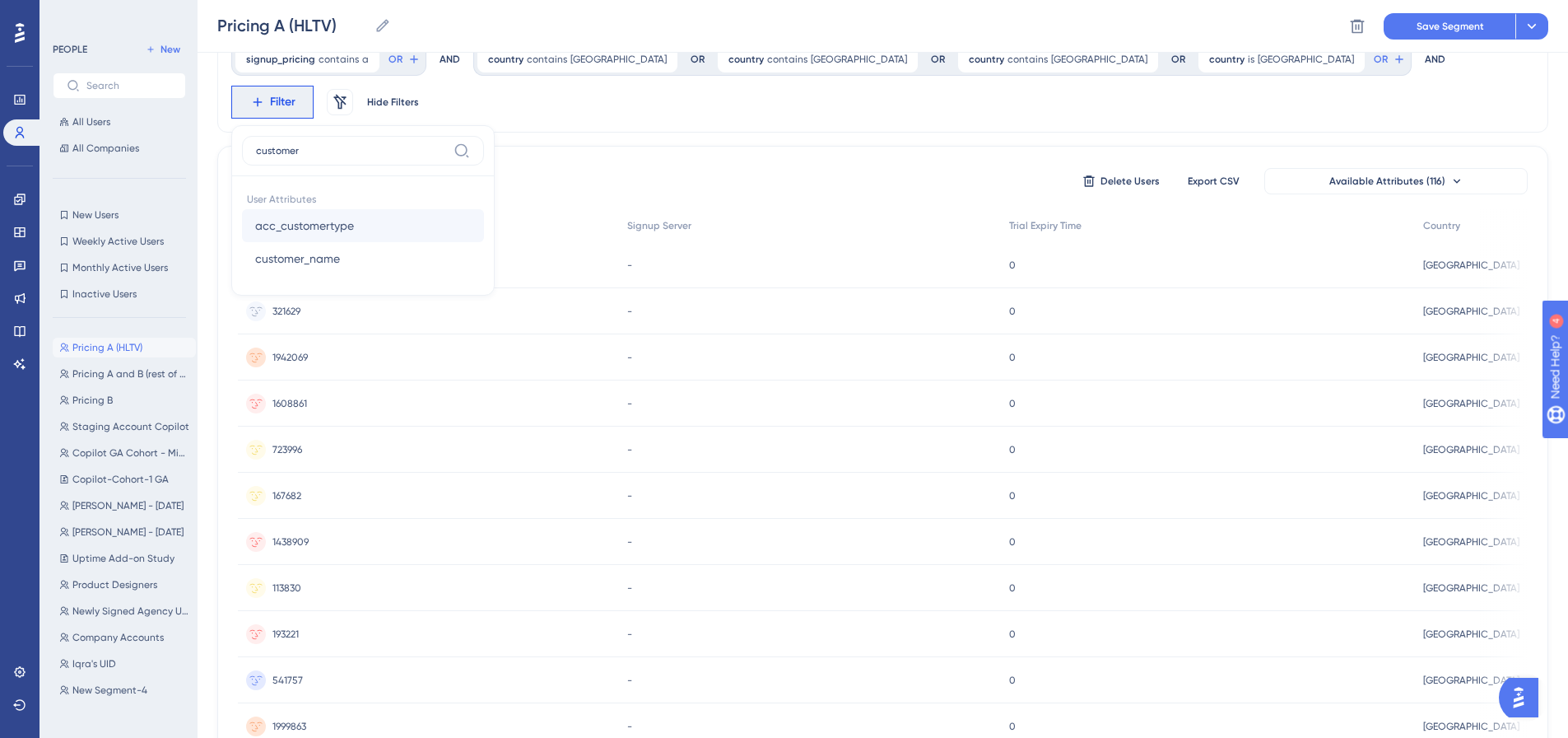
type input "customer"
click at [484, 209] on button "acc_customertype acc_customertype" at bounding box center [362, 225] width 242 height 33
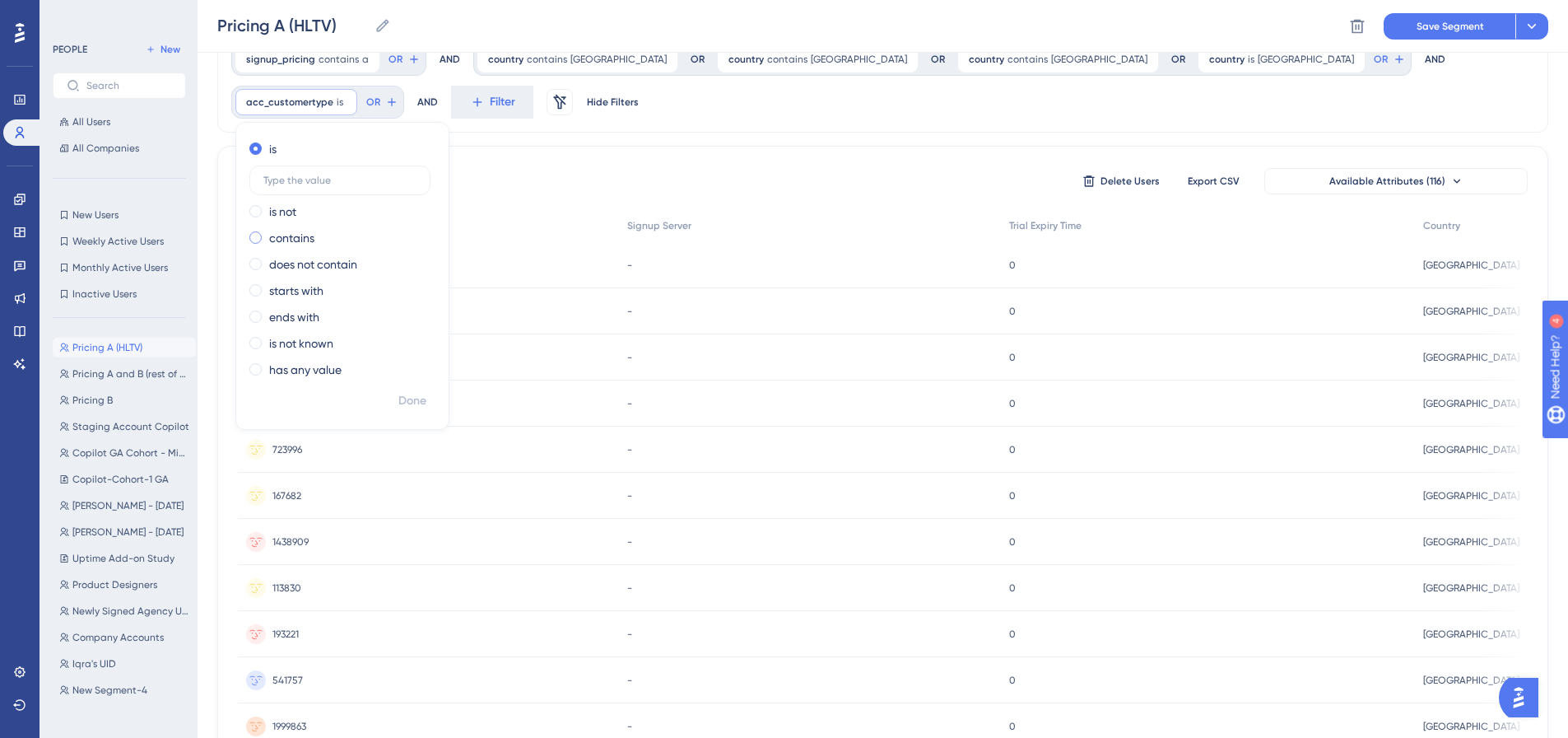
click at [429, 228] on div "contains" at bounding box center [339, 237] width 179 height 19
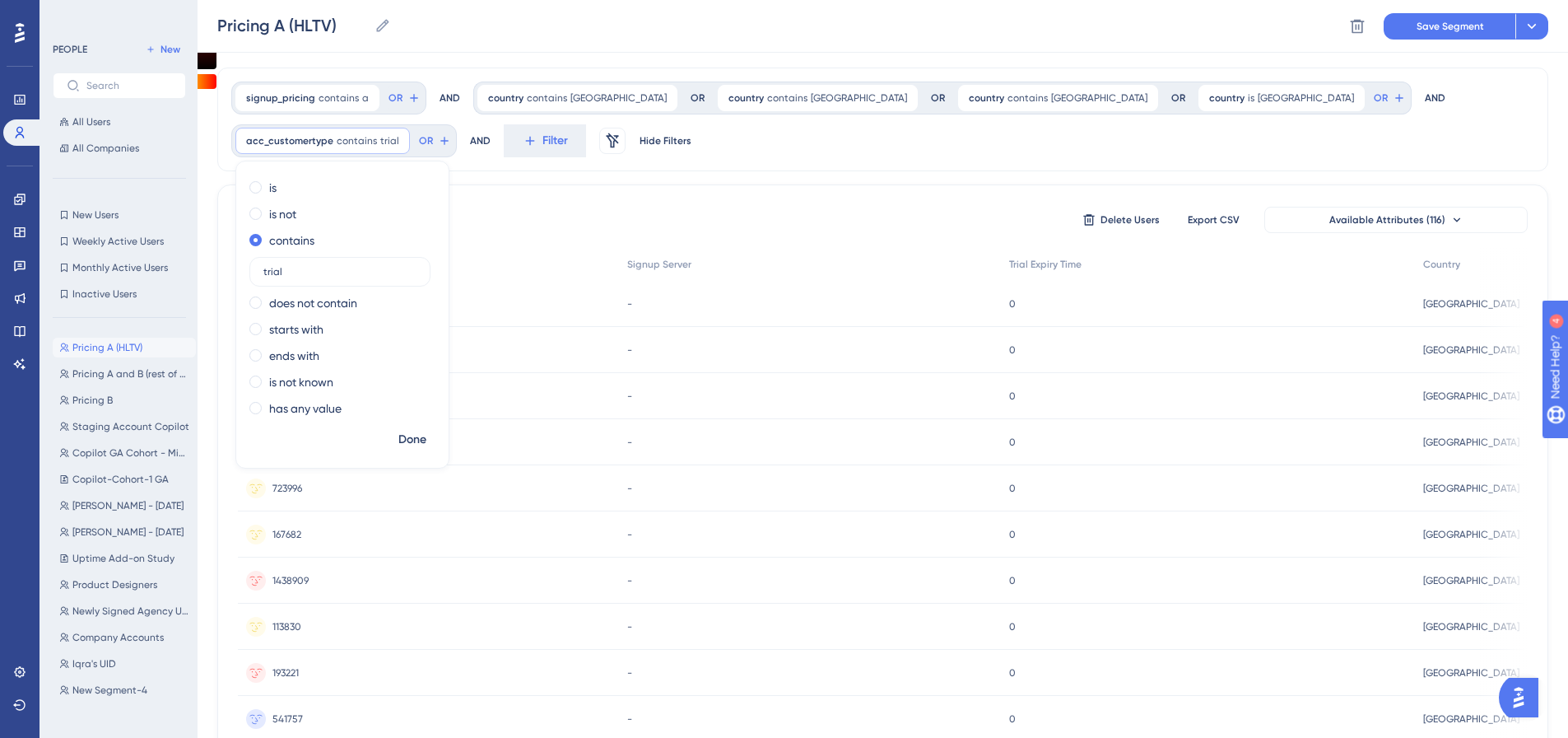
scroll to position [0, 0]
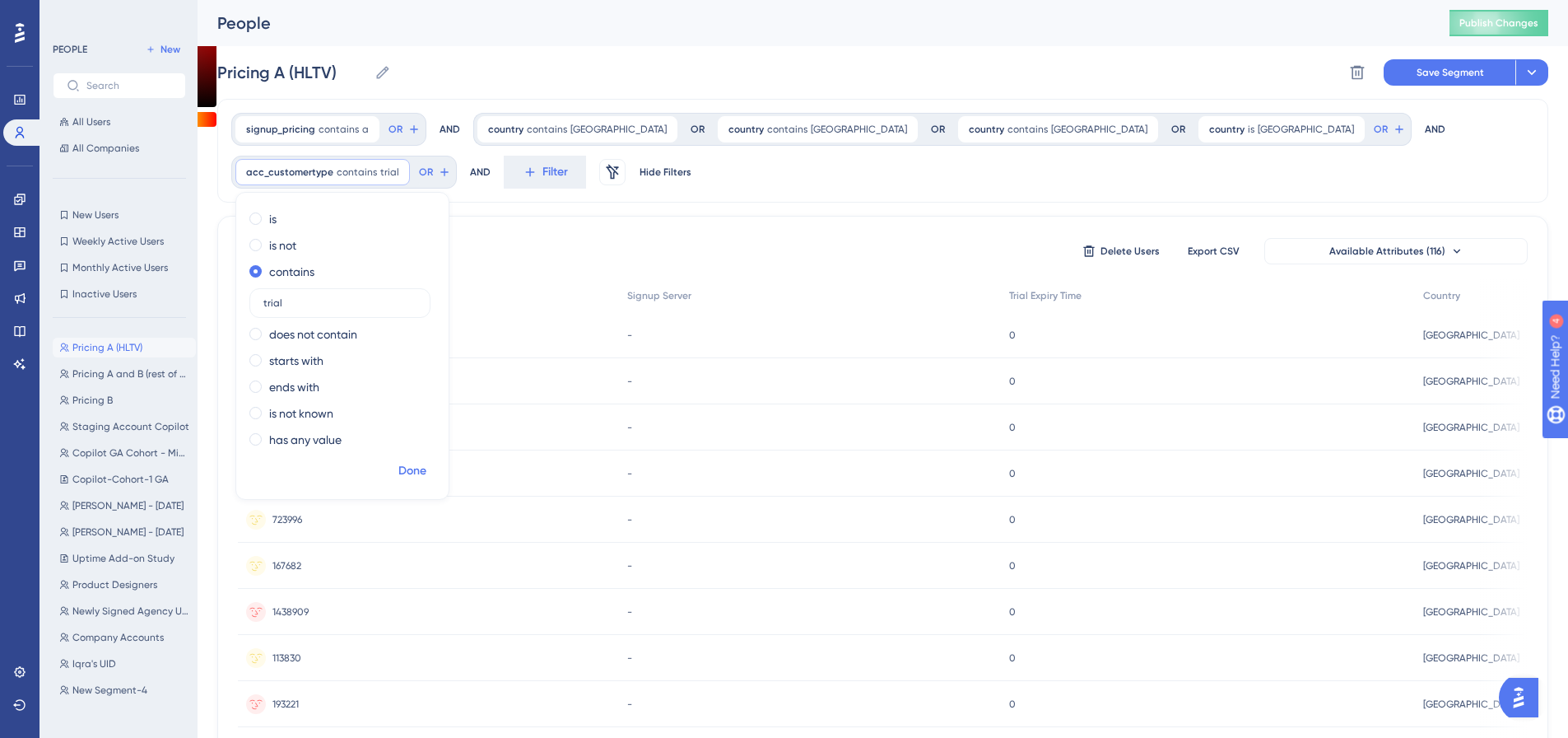
type input "trial"
click at [427, 461] on span "Done" at bounding box center [412, 471] width 28 height 19
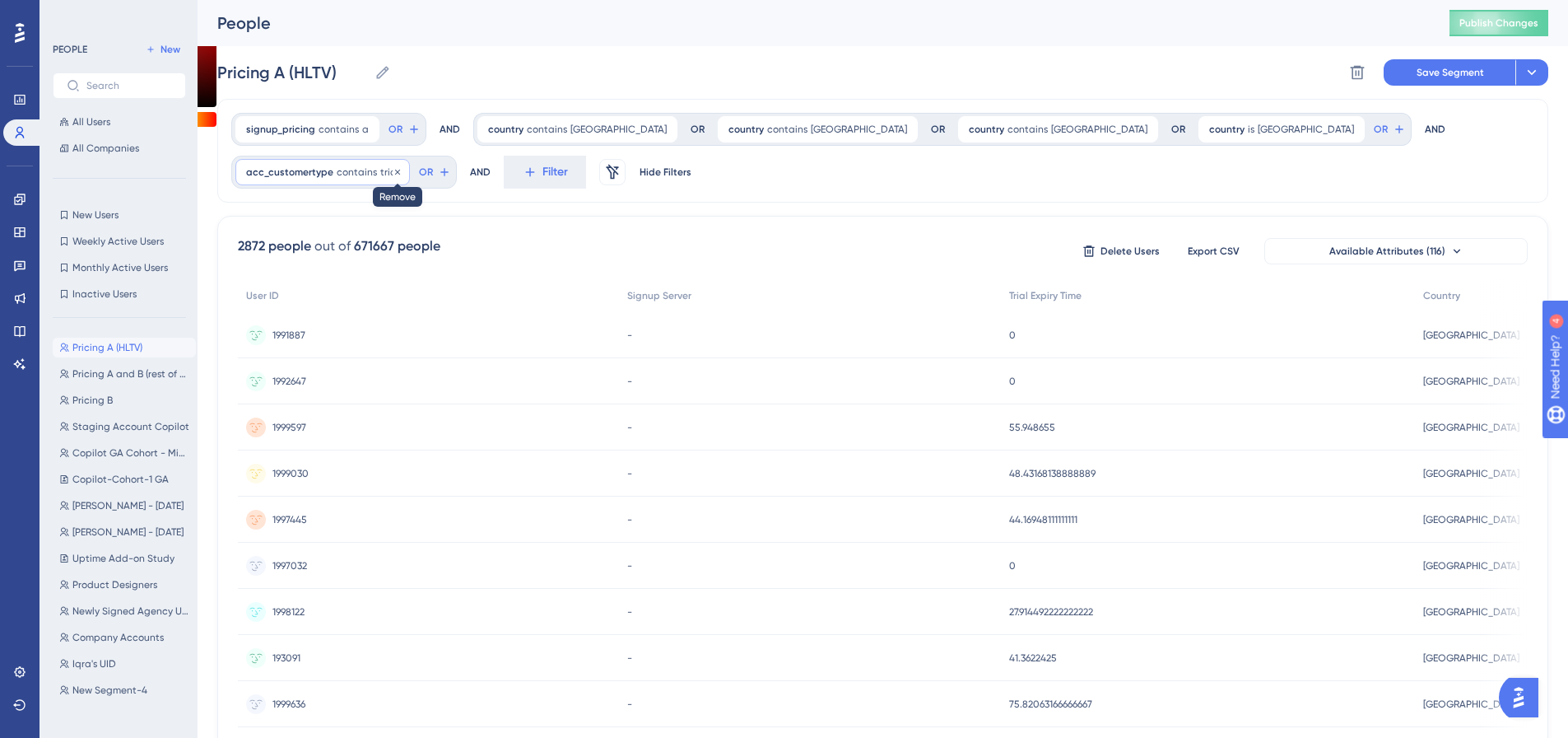
click at [403, 167] on icon at bounding box center [397, 172] width 10 height 10
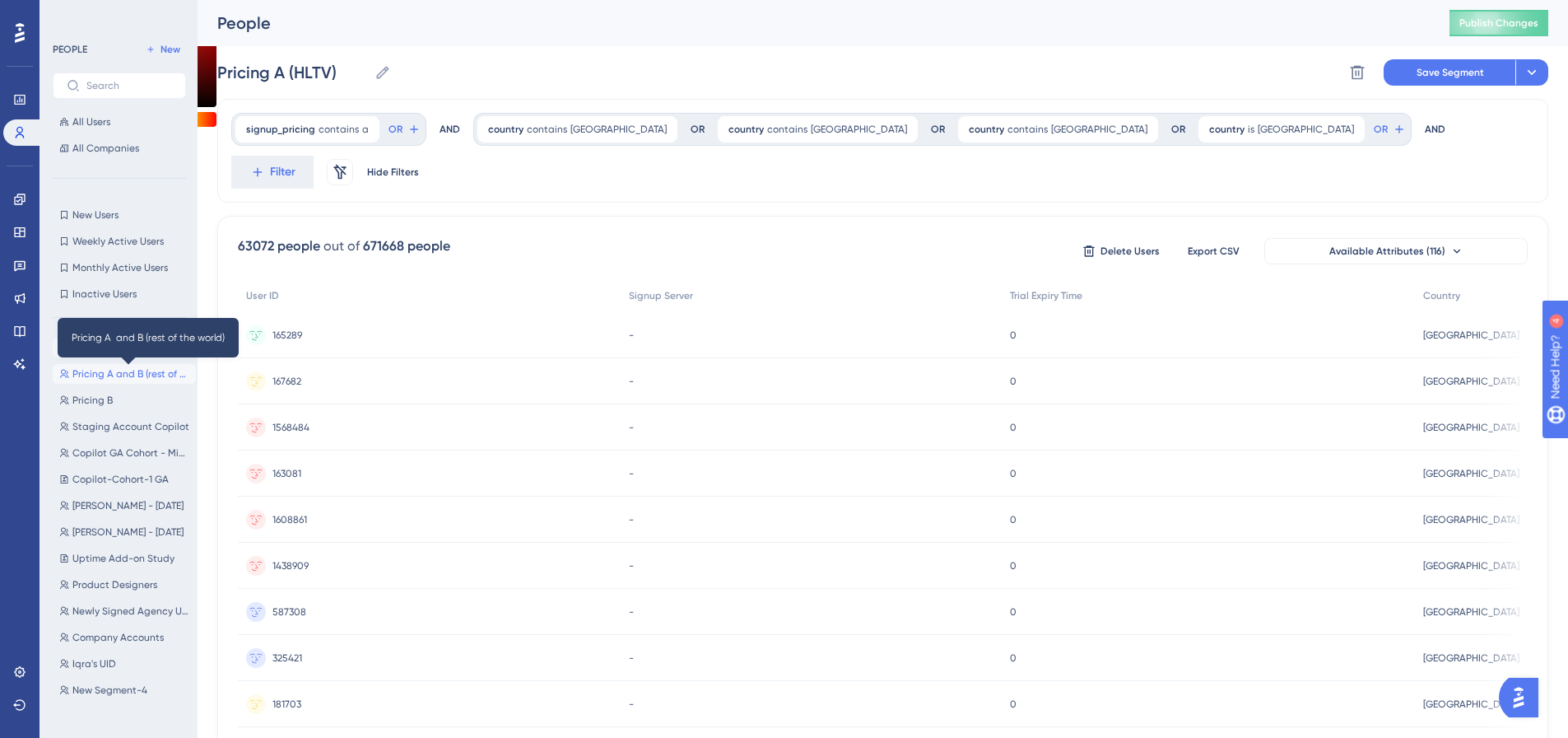
click at [107, 376] on span "Pricing A and B (rest of the world)" at bounding box center [130, 373] width 117 height 13
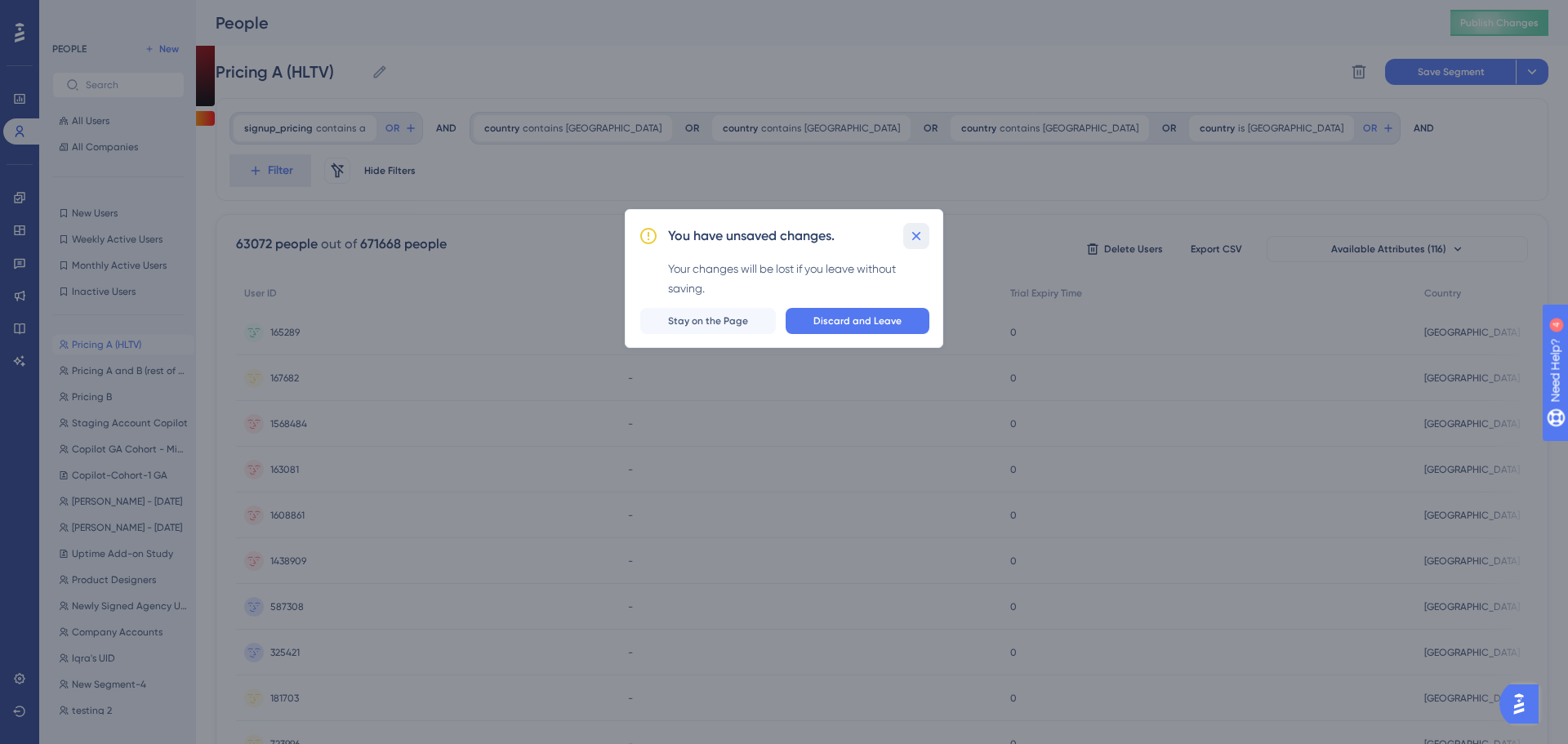
click at [925, 223] on button at bounding box center [916, 235] width 26 height 26
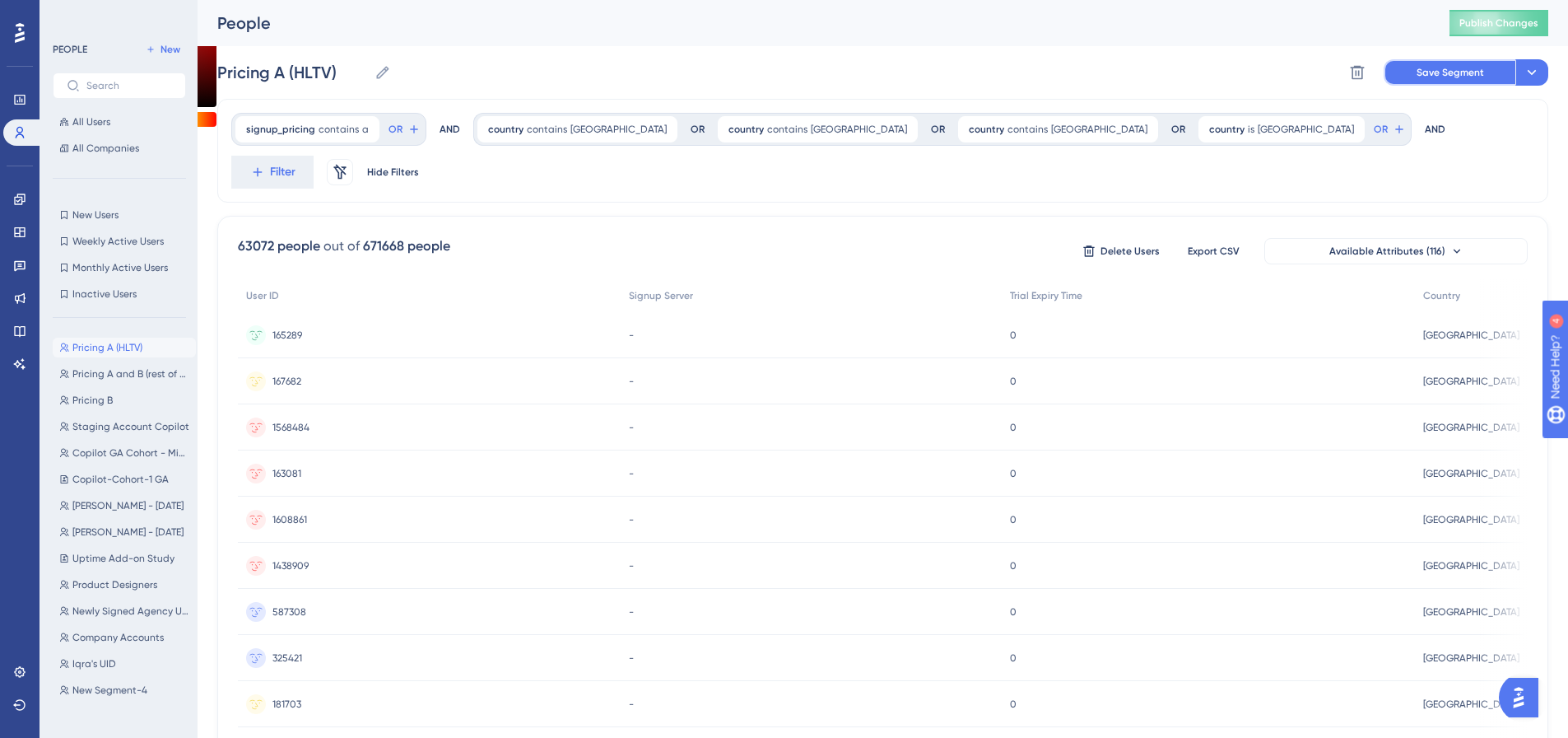
click at [1464, 64] on button "Save Segment" at bounding box center [1449, 72] width 132 height 26
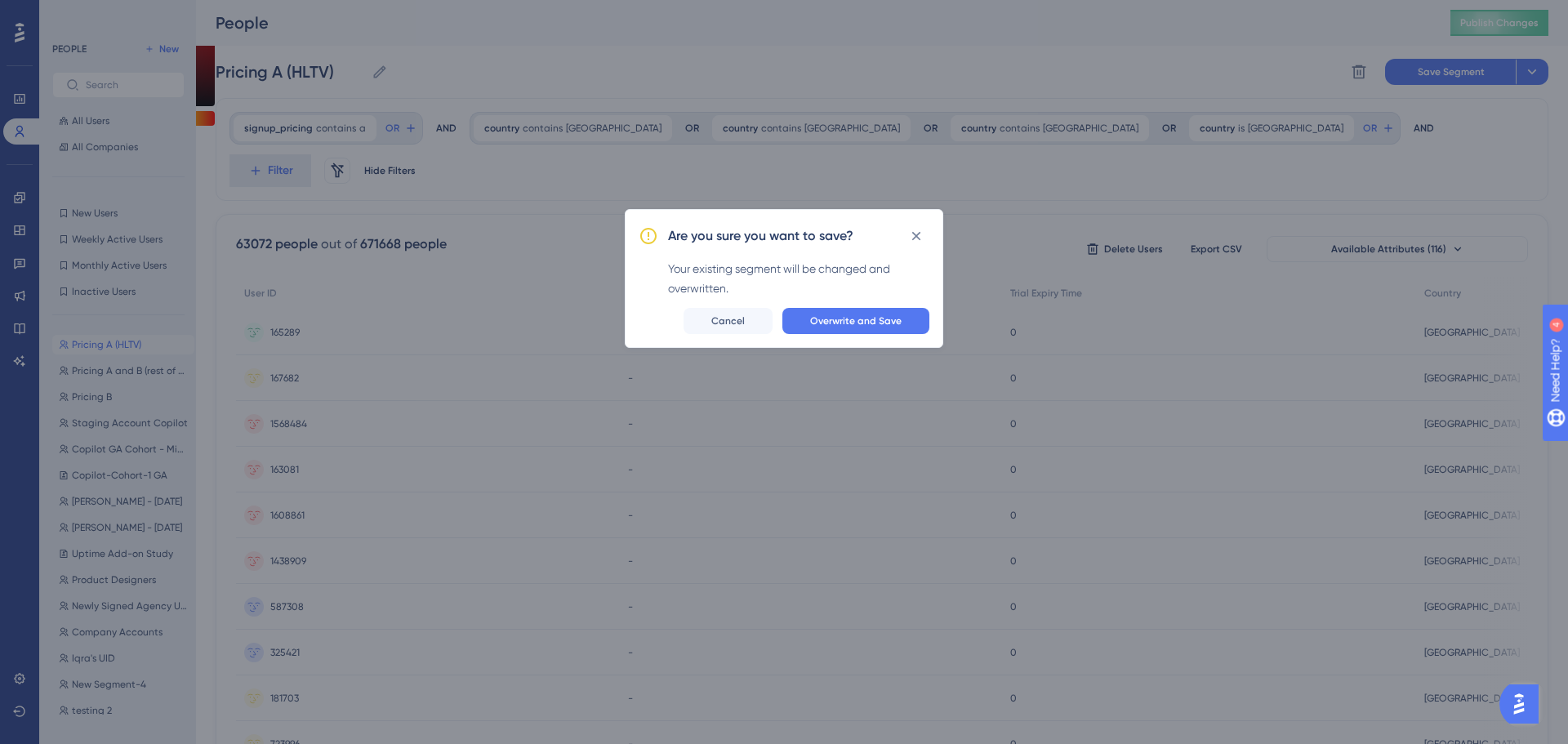
click at [845, 334] on div "Are you sure you want to save? Your existing segment will be changed and overwr…" at bounding box center [784, 278] width 318 height 139
click at [846, 321] on span "Overwrite and Save" at bounding box center [855, 320] width 92 height 13
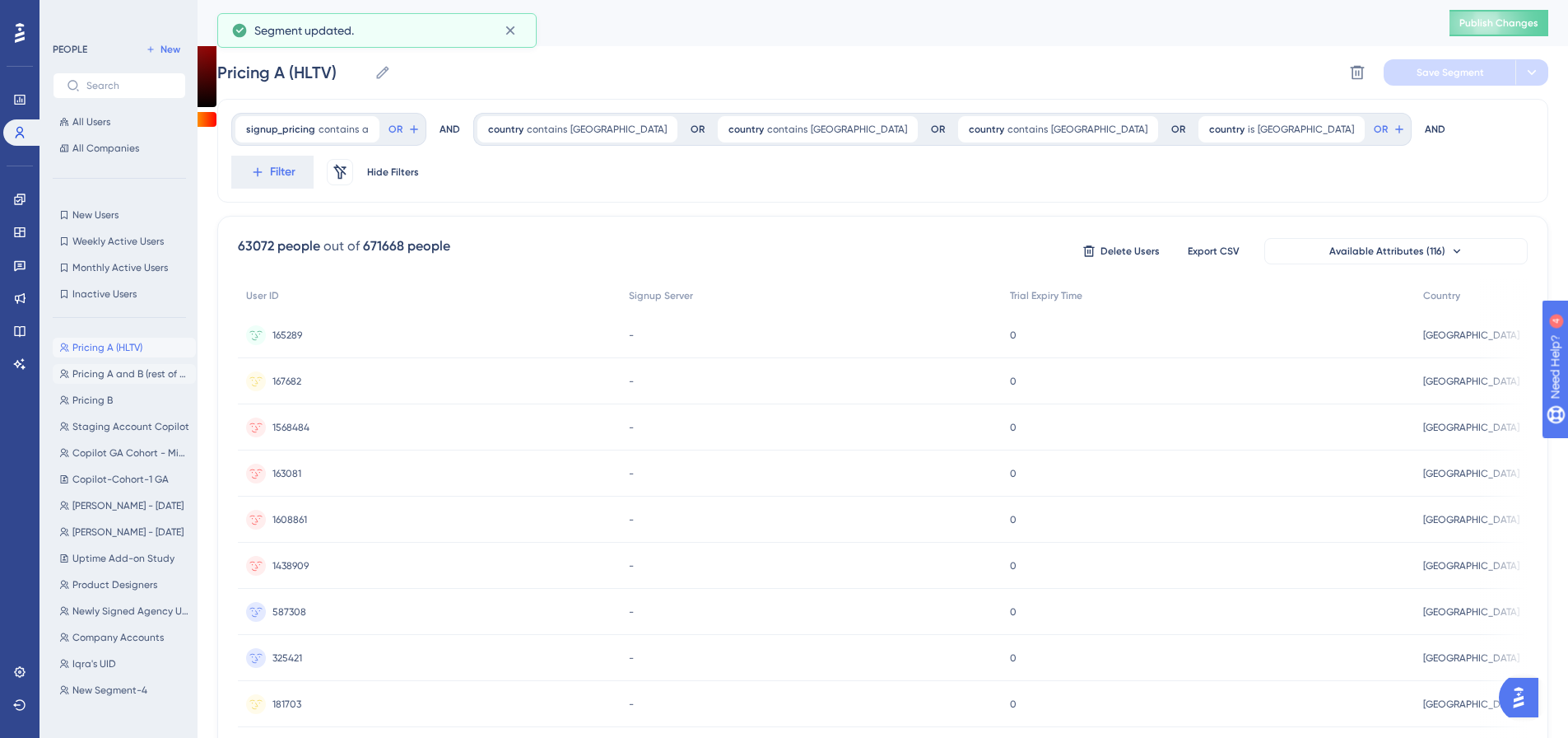
click at [163, 380] on button "Pricing A and B (rest of the world) Pricing A and B (rest of the world)" at bounding box center [124, 374] width 143 height 19
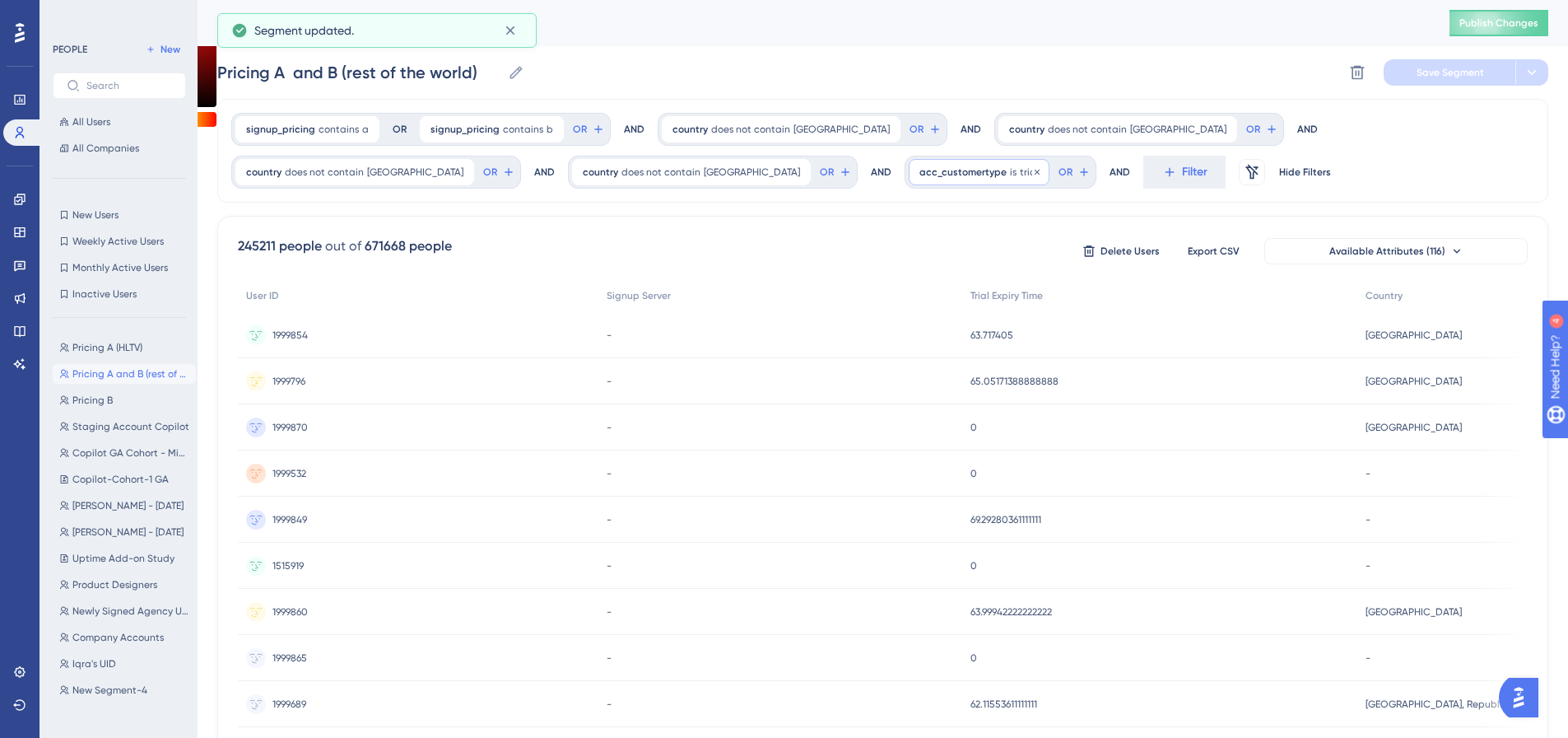
click at [919, 172] on span "acc_customertype" at bounding box center [962, 172] width 87 height 13
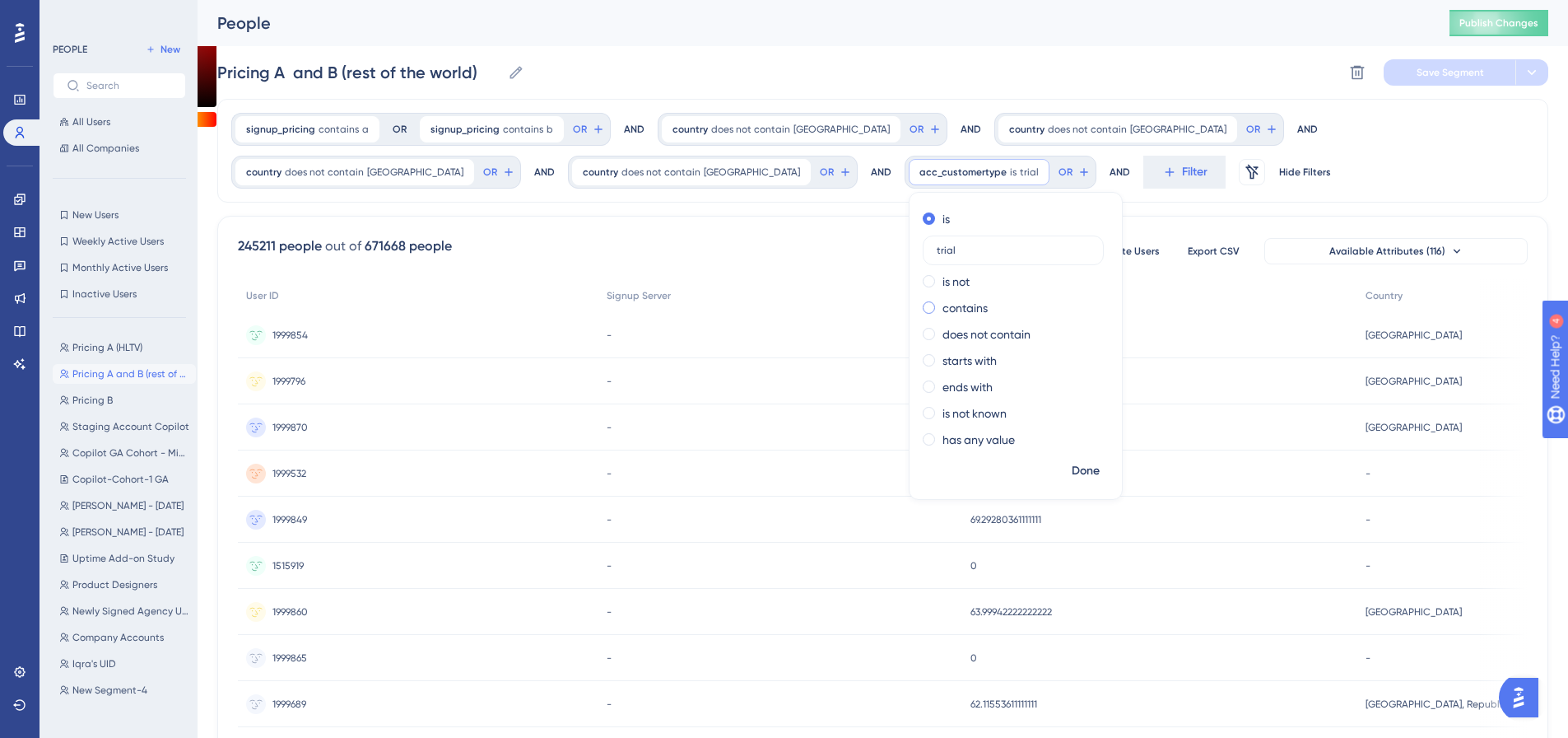
click at [943, 304] on label "contains" at bounding box center [965, 308] width 45 height 19
click at [1071, 477] on span "Done" at bounding box center [1085, 471] width 28 height 19
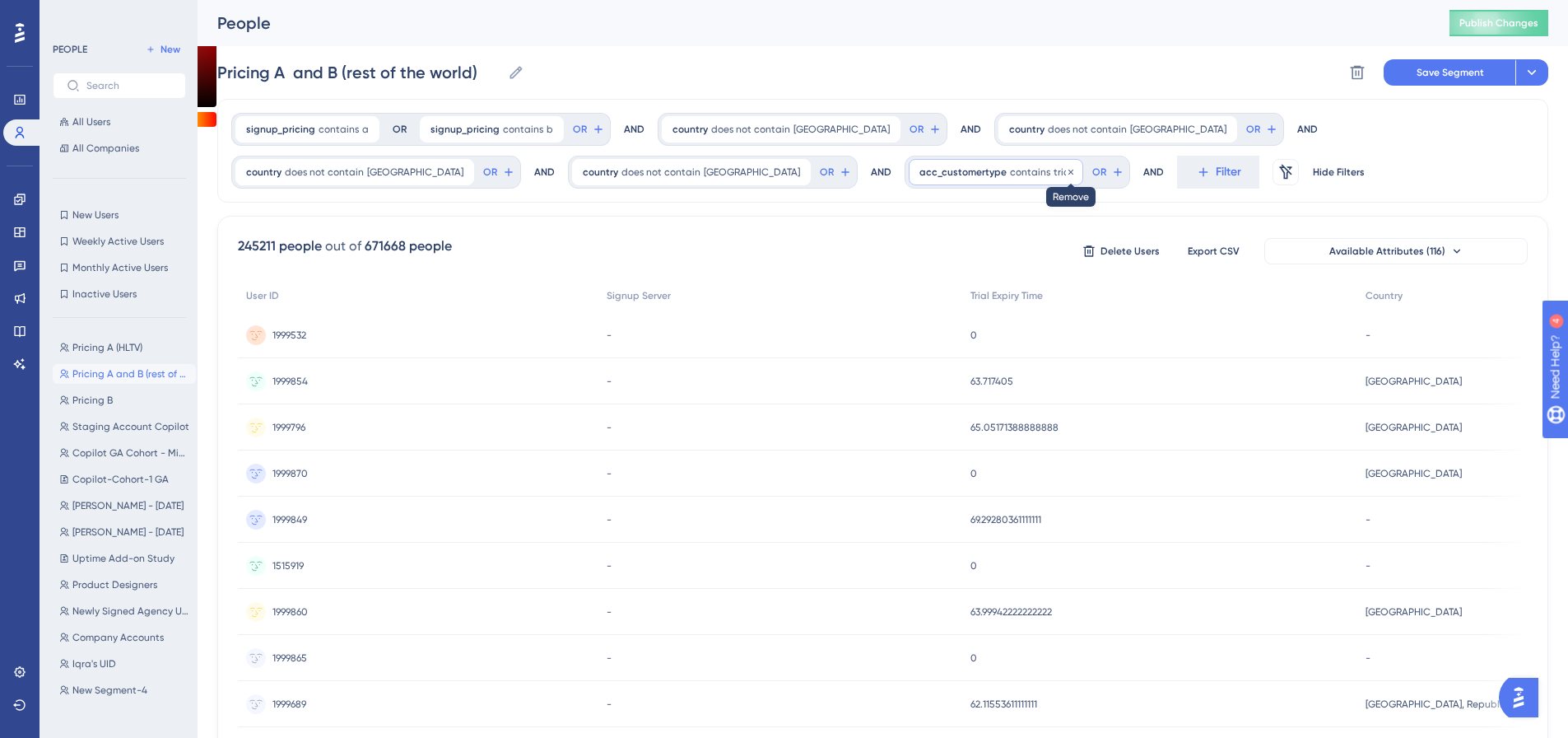
click at [1066, 172] on icon at bounding box center [1070, 172] width 10 height 10
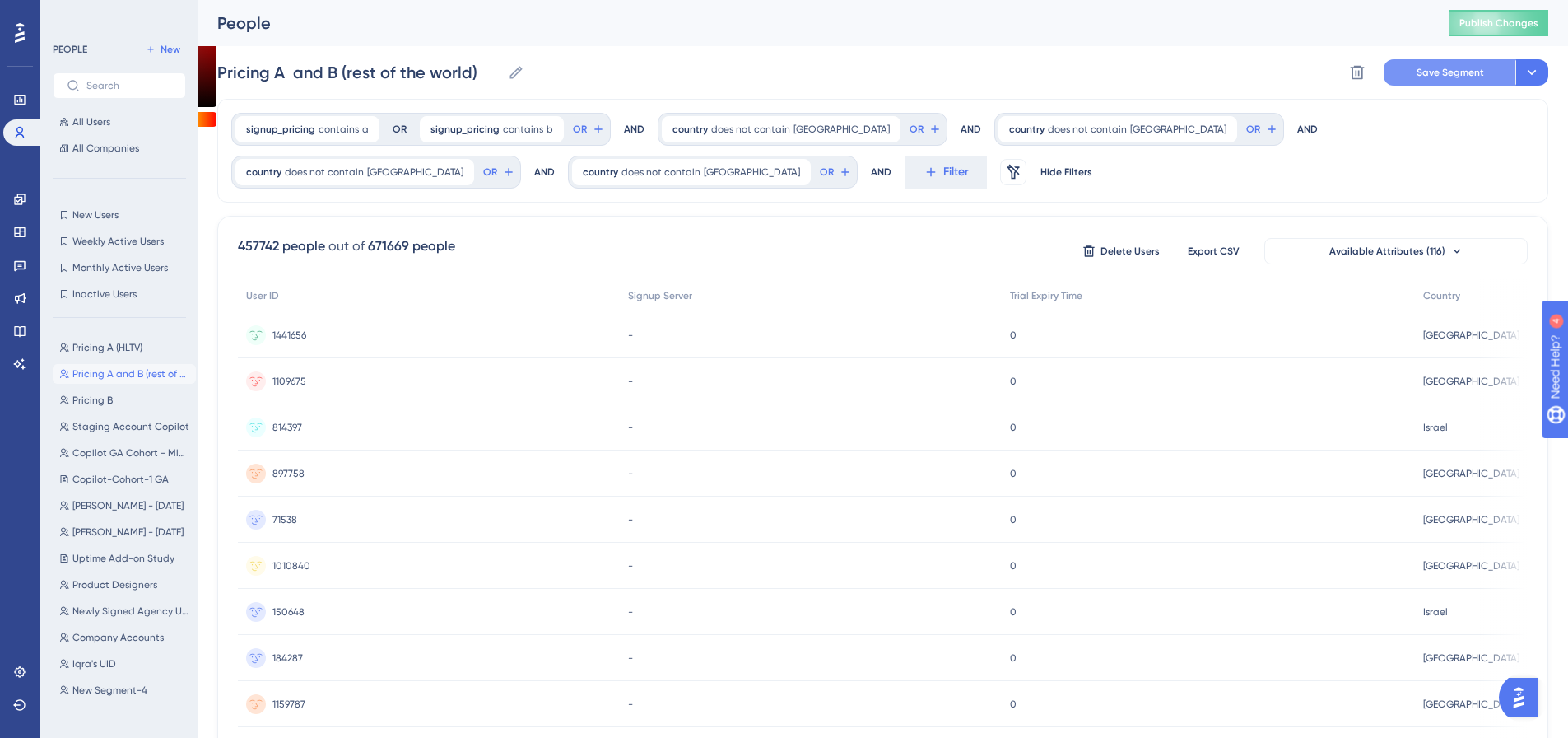
click at [1461, 75] on span "Save Segment" at bounding box center [1450, 72] width 68 height 13
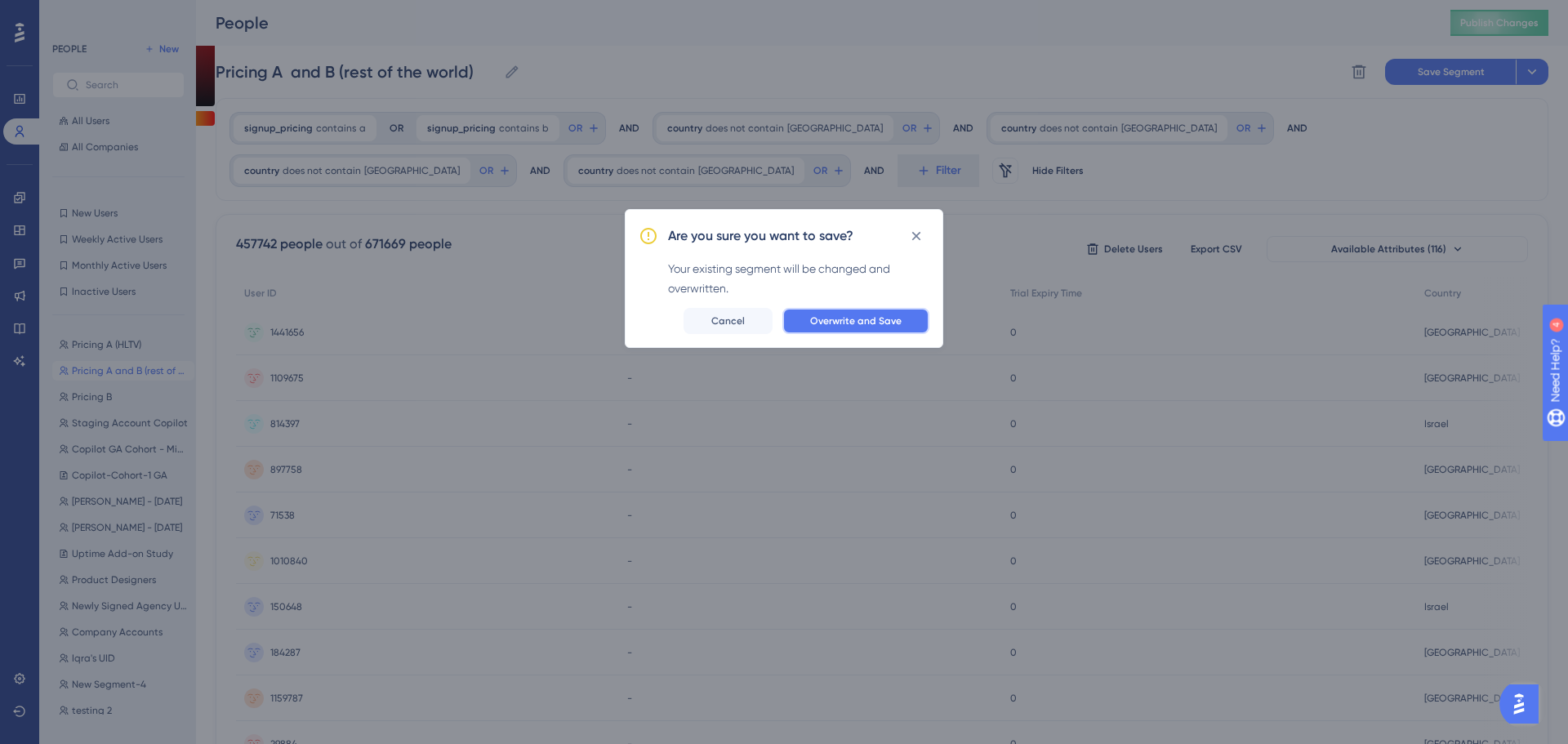
click at [826, 318] on span "Overwrite and Save" at bounding box center [855, 320] width 92 height 13
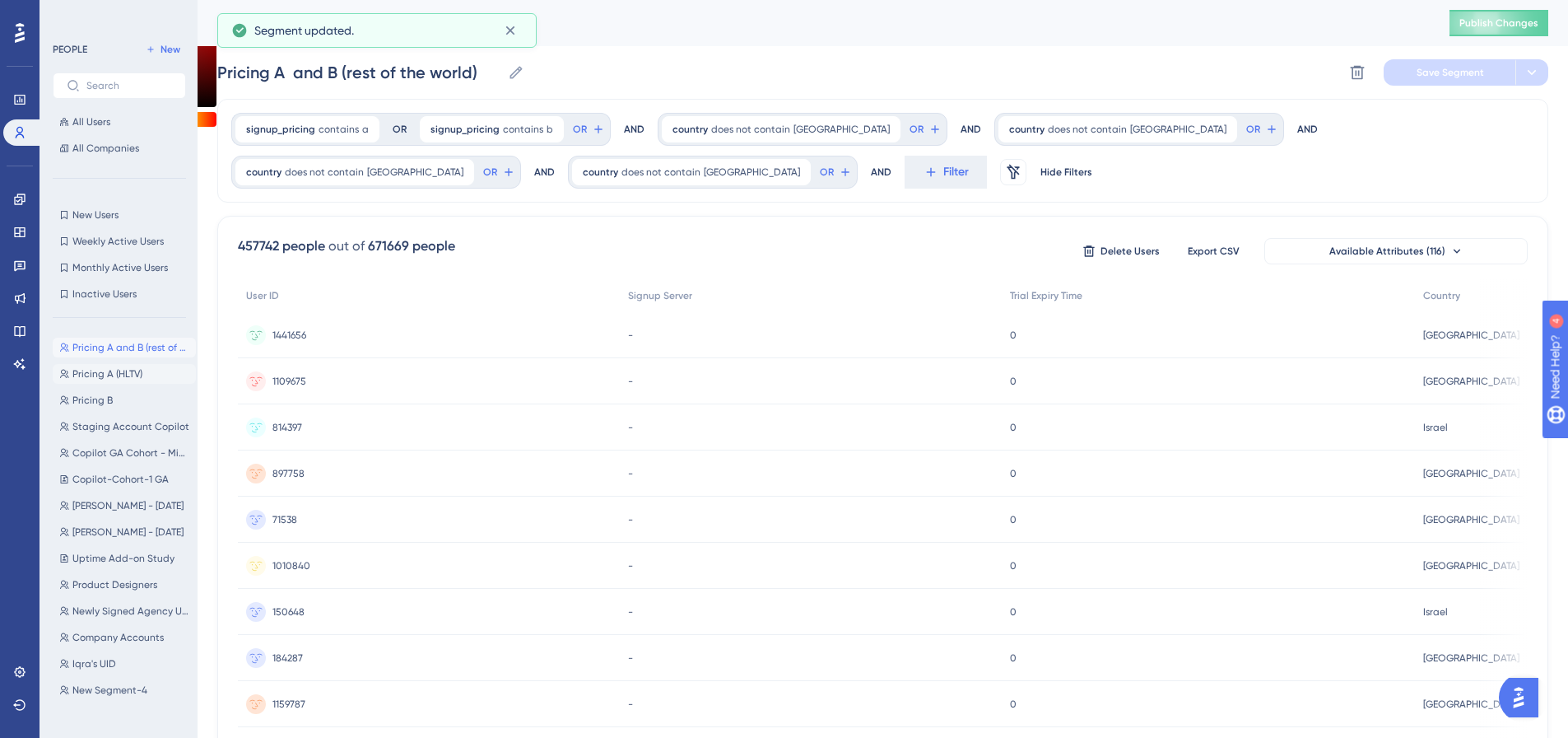
click at [128, 365] on button "Pricing A (HLTV) Pricing A (HLTV)" at bounding box center [124, 374] width 143 height 19
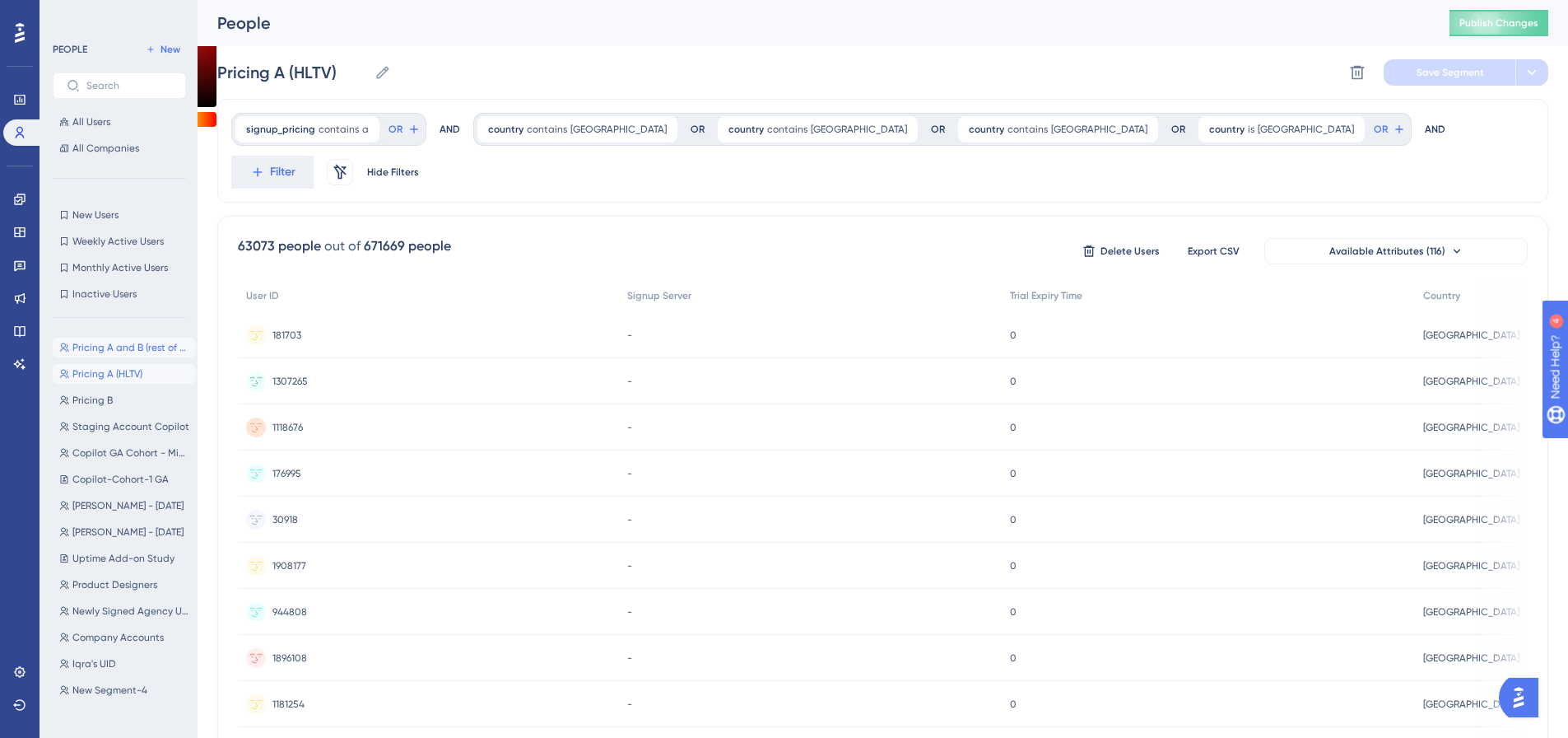
click at [144, 340] on button "Pricing A and B (rest of the world) Pricing A and B (rest of the world)" at bounding box center [124, 347] width 143 height 19
type input "Pricing A and B (rest of the world)"
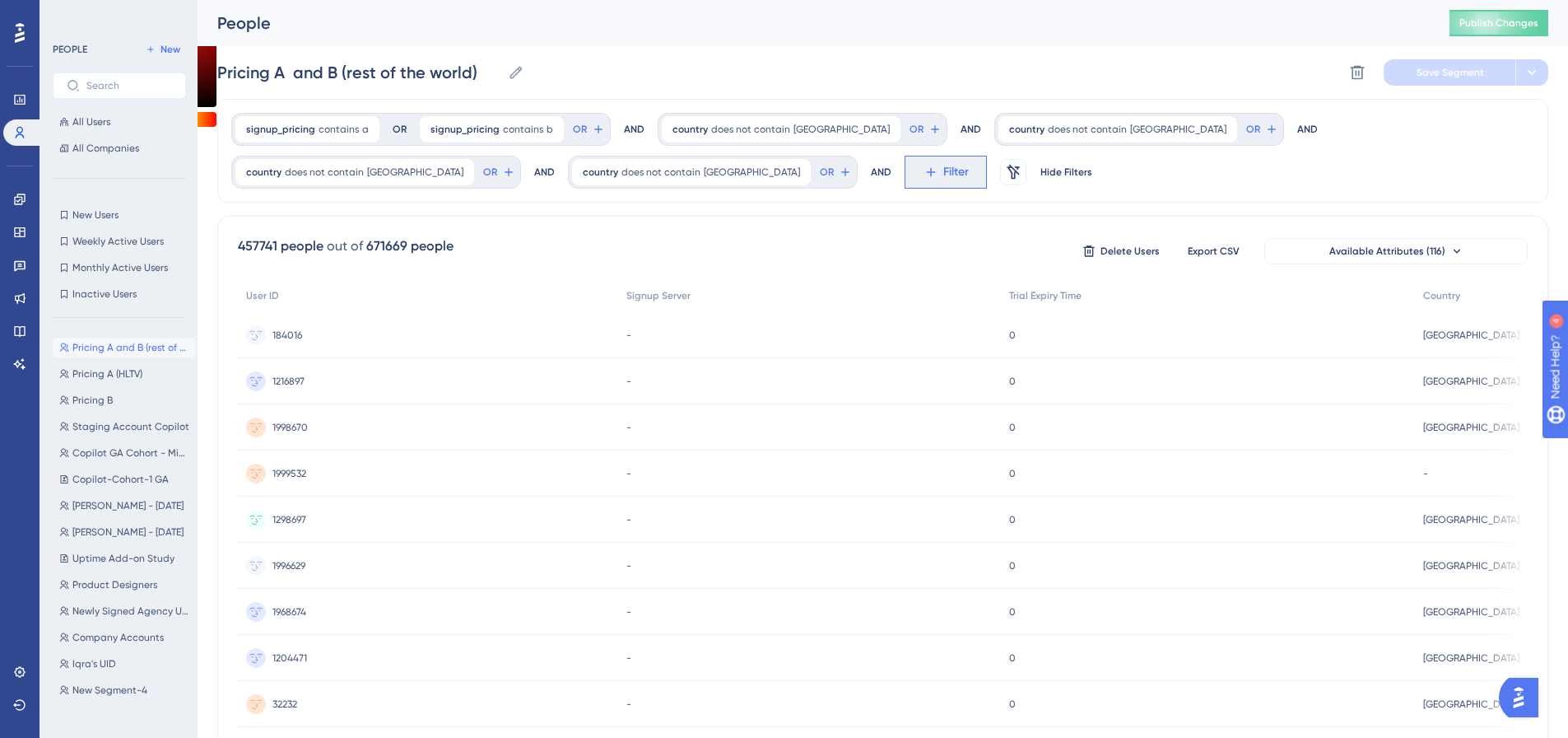
click at [0, 0] on button "Filter" at bounding box center [0, 0] width 0 height 0
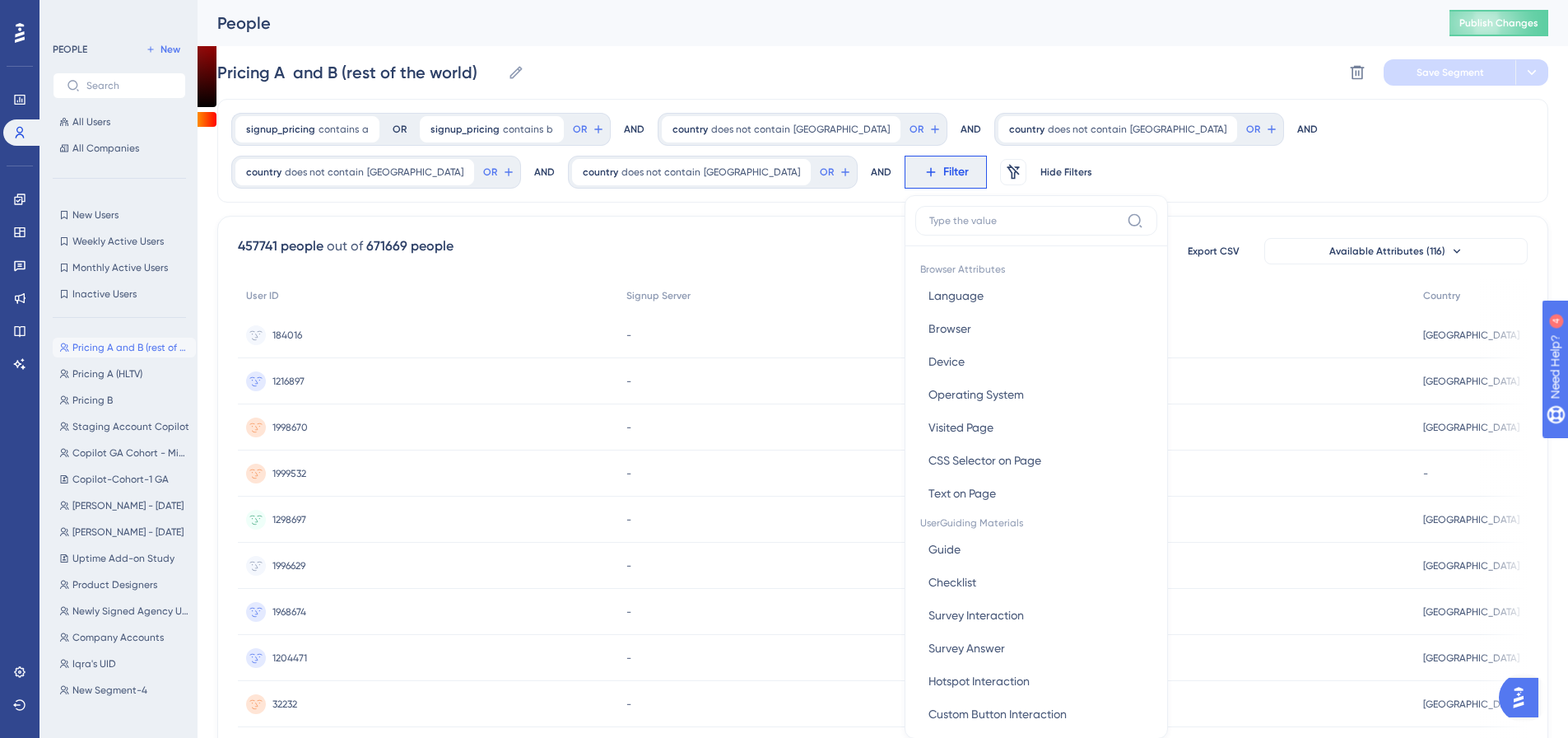
scroll to position [98, 0]
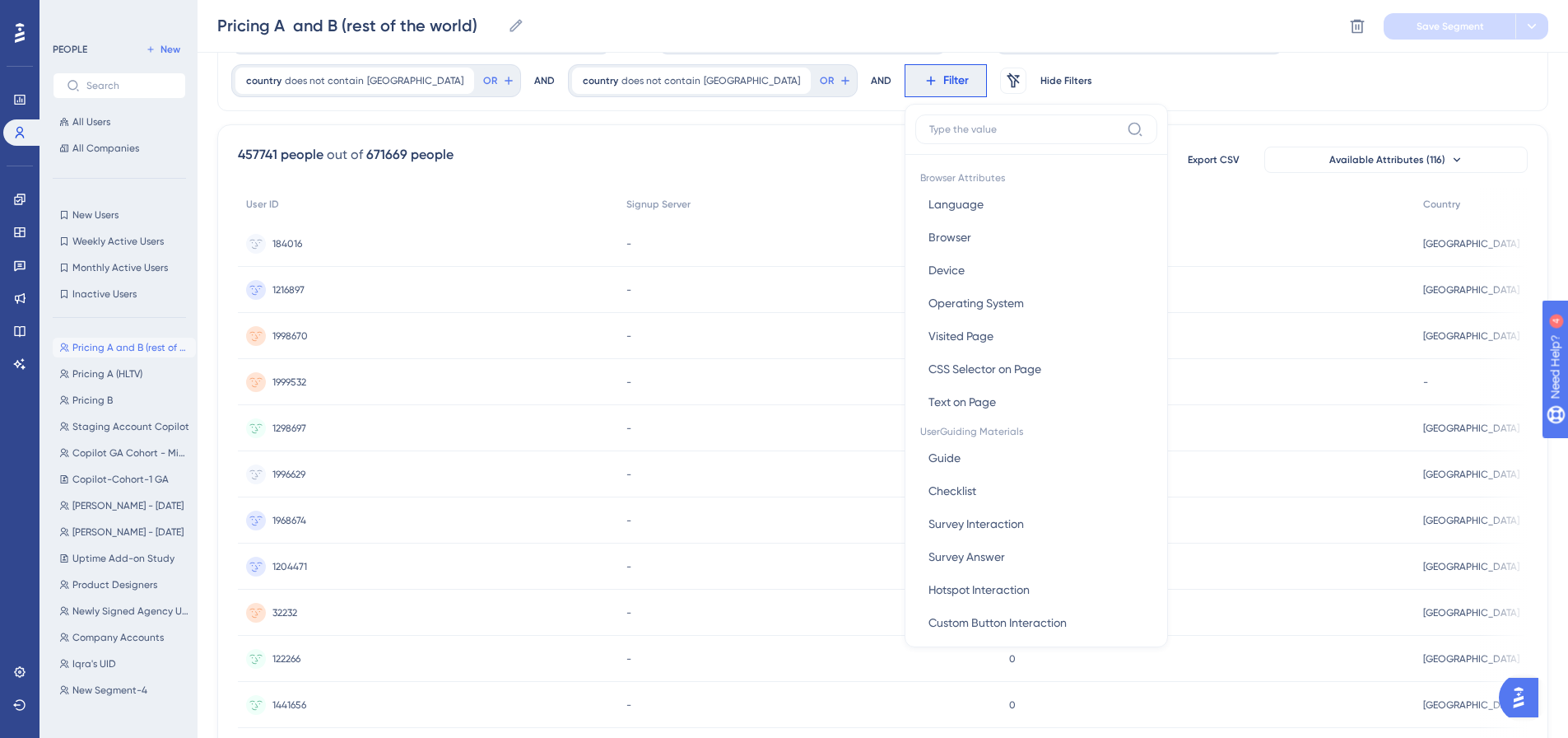
click at [930, 122] on input at bounding box center [1025, 128] width 191 height 13
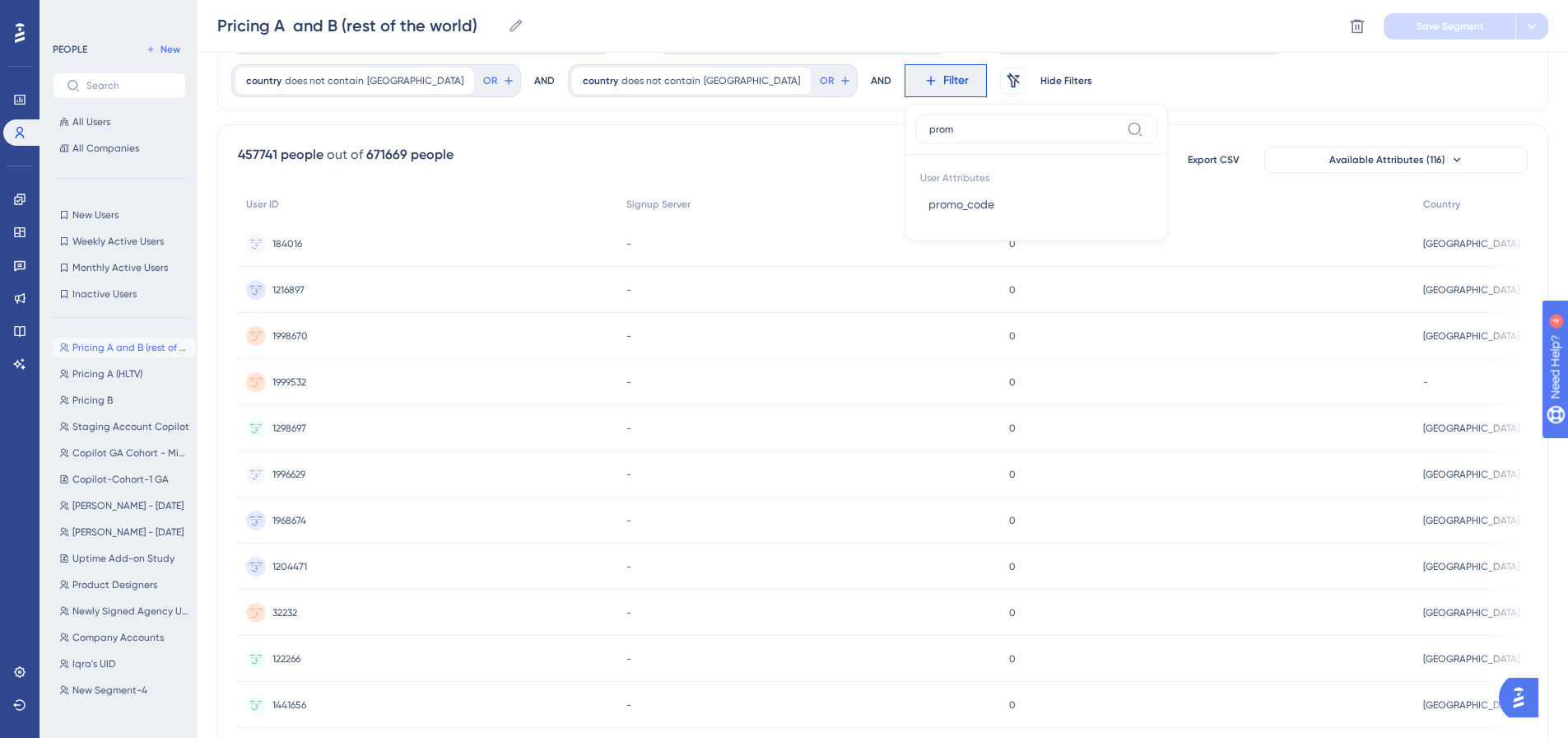
type input "promo"
click at [929, 199] on span "promo_code" at bounding box center [961, 204] width 66 height 19
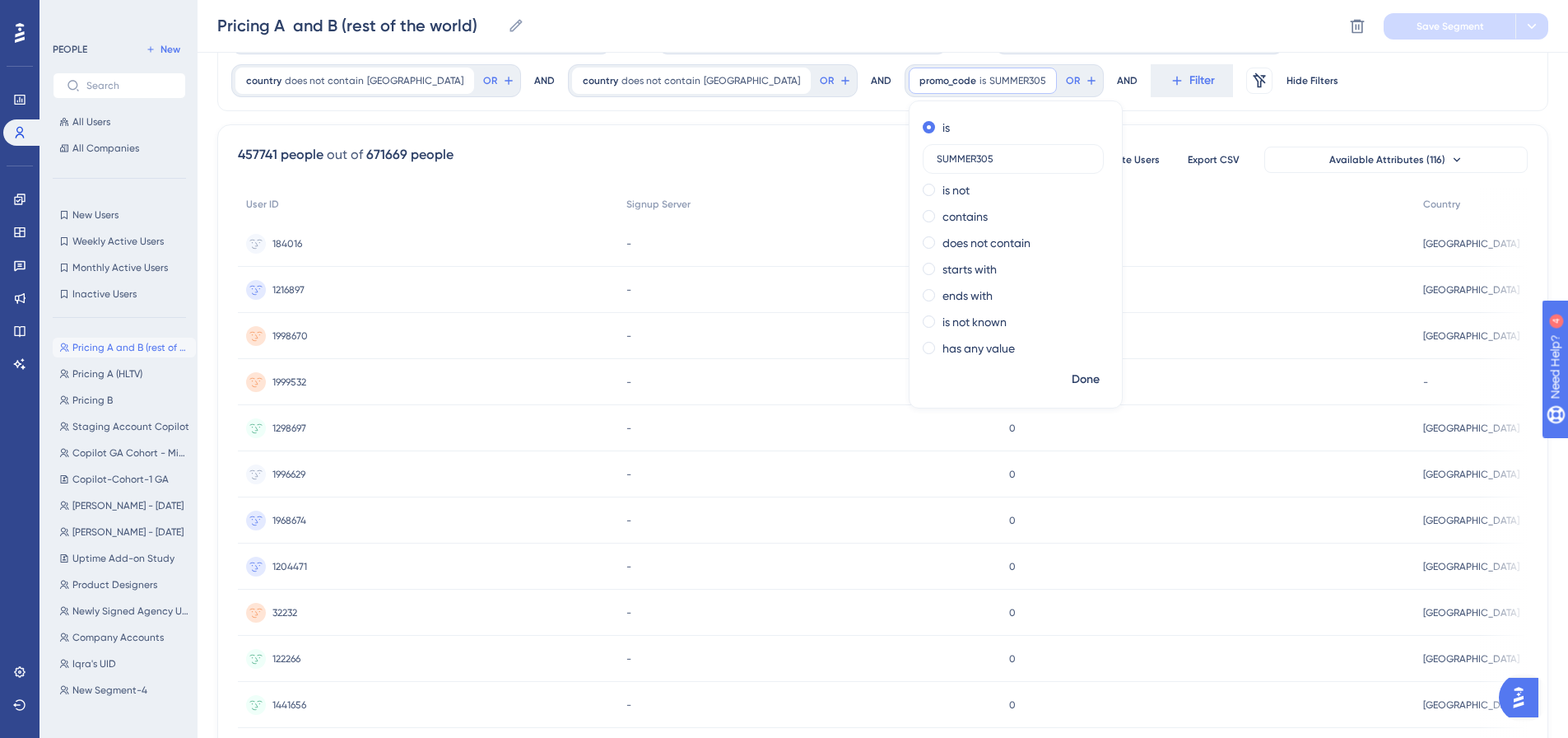
type input "SUMMER305"
click at [1071, 377] on span "Done" at bounding box center [1085, 379] width 28 height 19
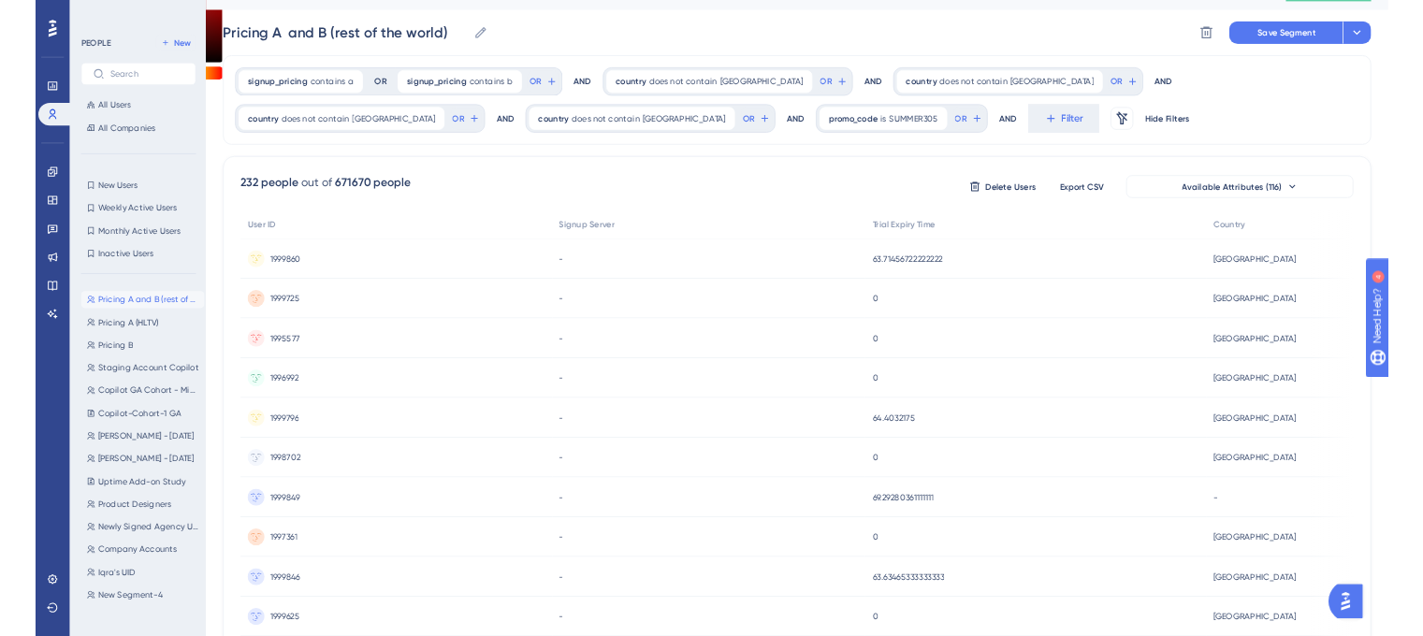
scroll to position [0, 0]
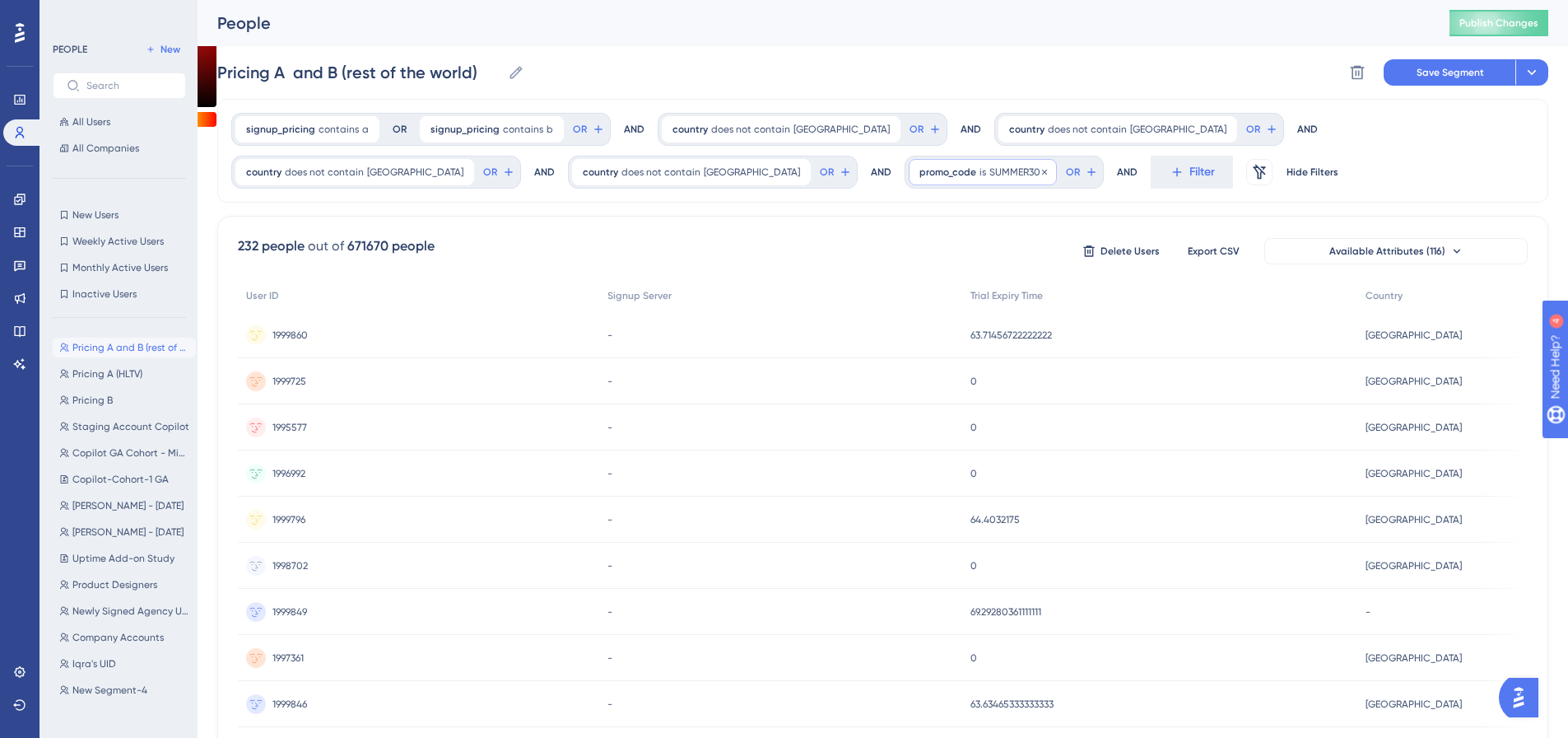
click at [989, 177] on span "SUMMER305" at bounding box center [1017, 172] width 57 height 13
click at [943, 303] on label "contains" at bounding box center [965, 308] width 45 height 19
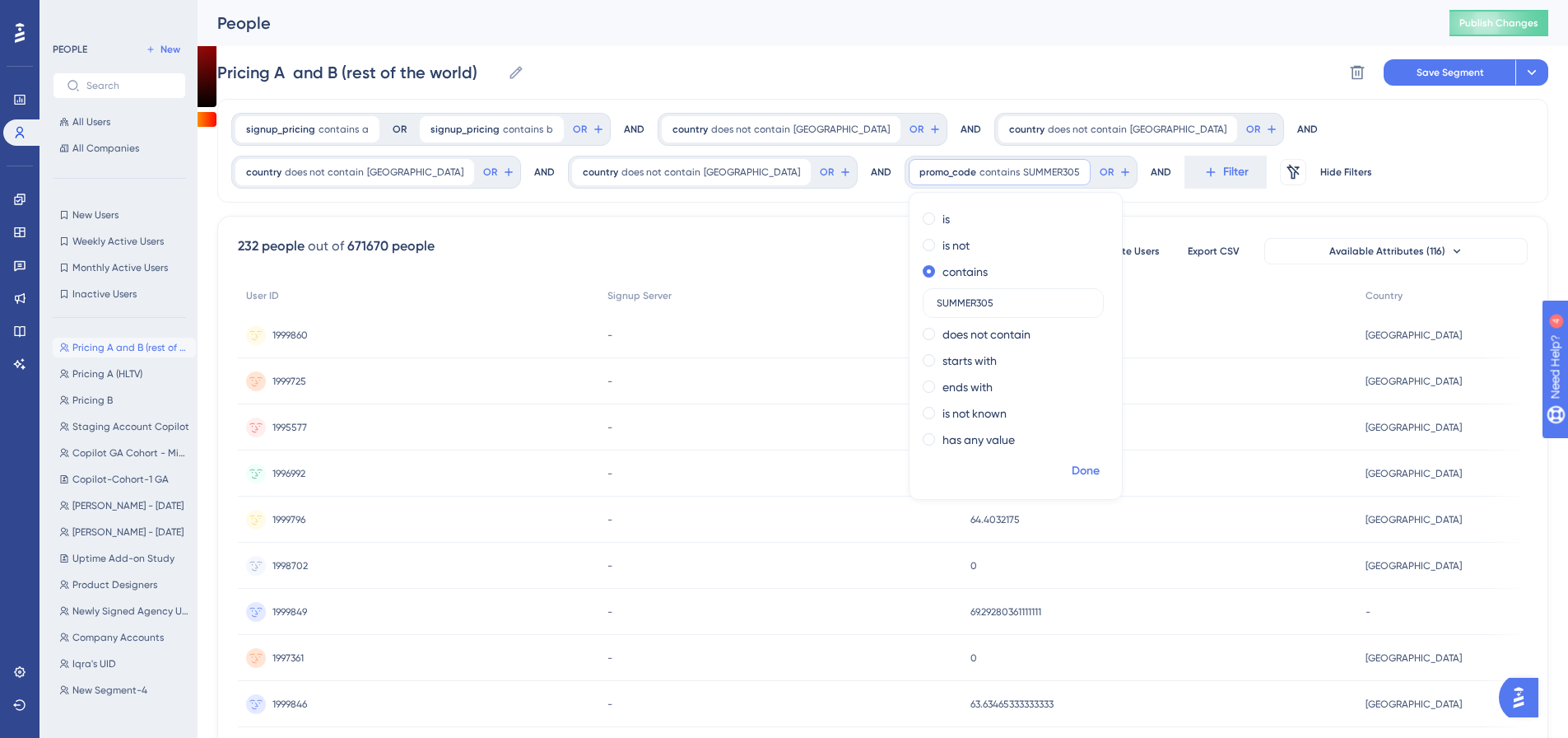
click at [1062, 470] on button "Done" at bounding box center [1085, 471] width 46 height 30
click at [908, 162] on div "promo_code contains SUMMER305 SUMMER305 Remove" at bounding box center [999, 172] width 182 height 26
click at [943, 333] on label "does not contain" at bounding box center [987, 334] width 88 height 19
click at [1071, 464] on span "Done" at bounding box center [1085, 471] width 28 height 19
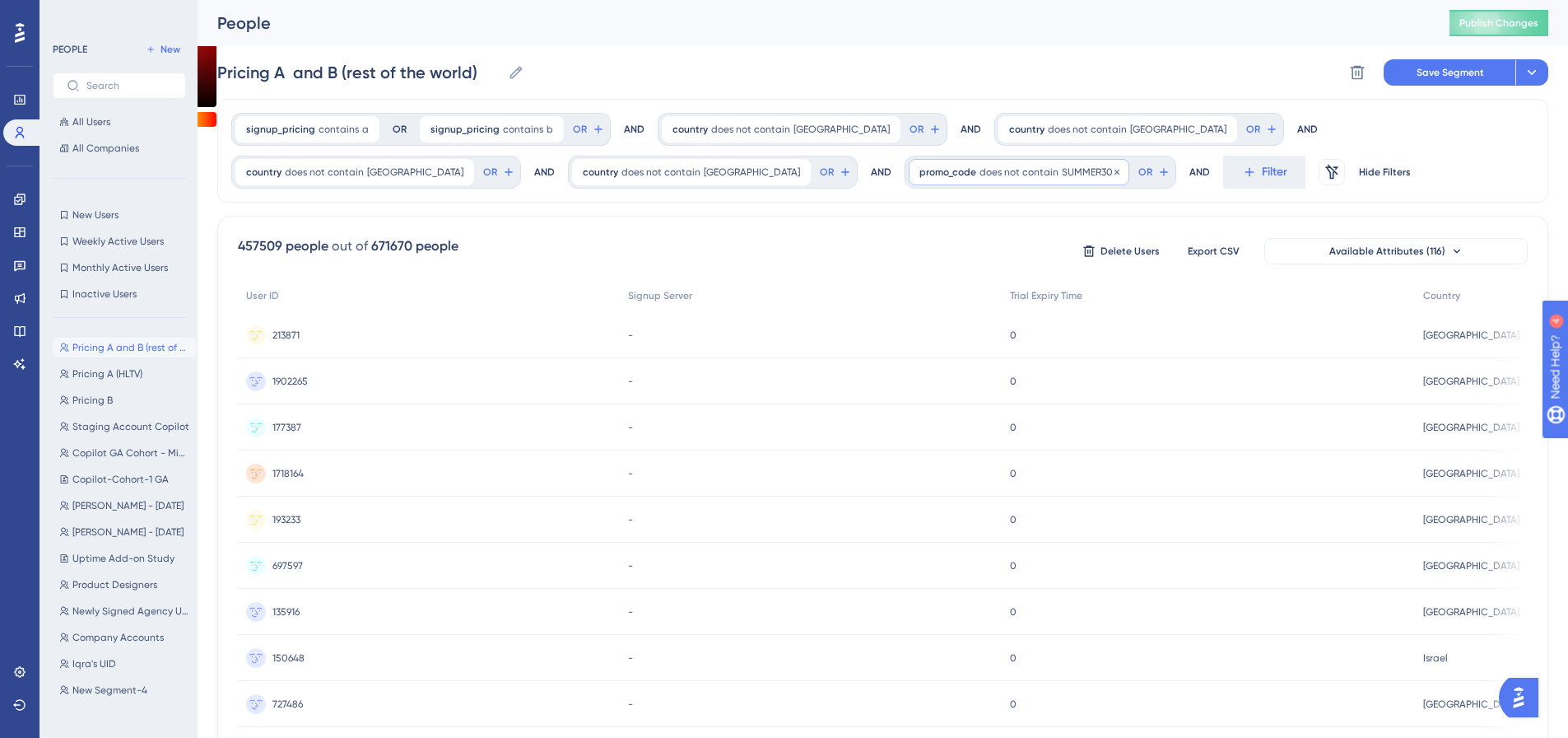
click at [1061, 175] on span "SUMMER305" at bounding box center [1090, 172] width 57 height 13
click at [923, 279] on div "contains" at bounding box center [1012, 272] width 179 height 19
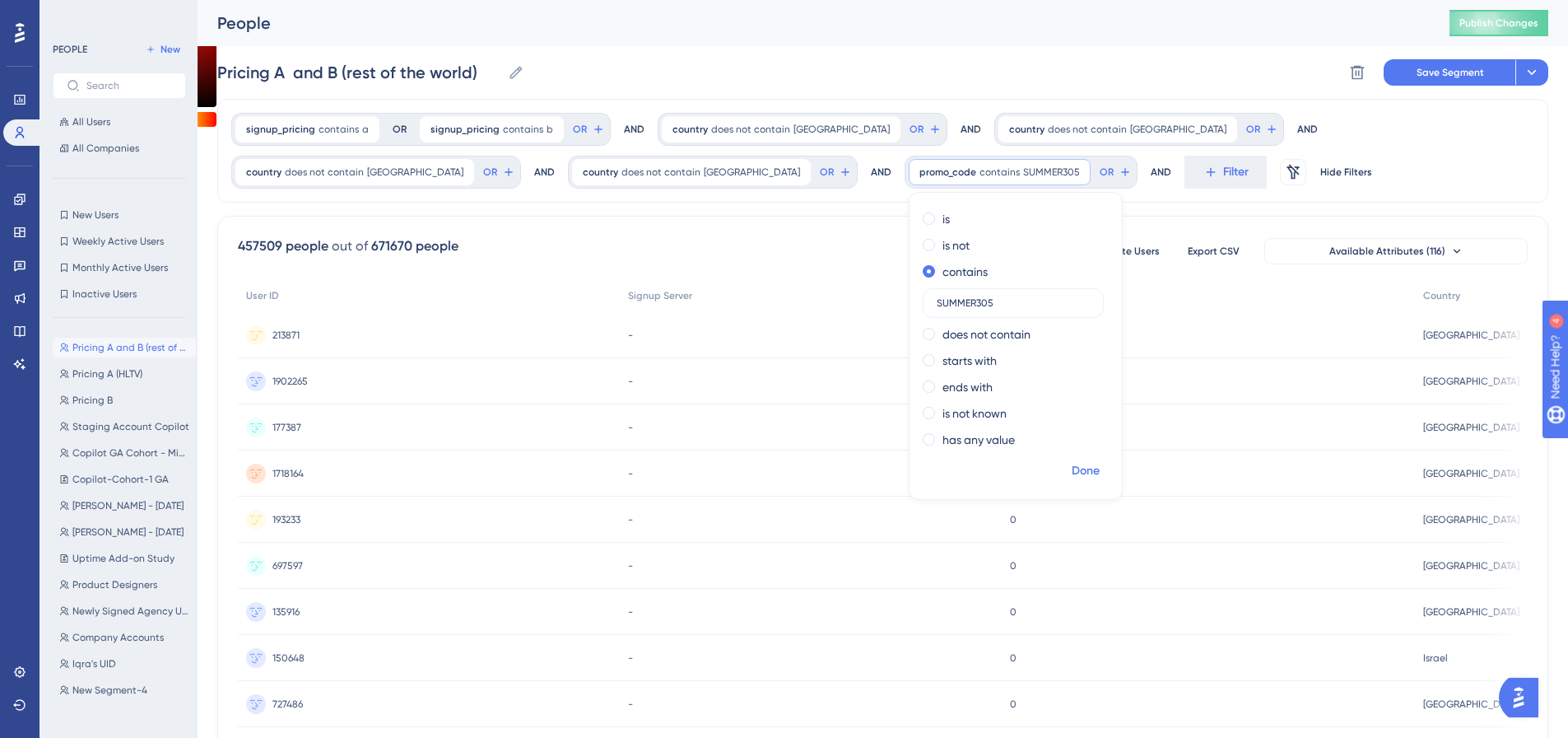
click at [1071, 471] on span "Done" at bounding box center [1085, 471] width 28 height 19
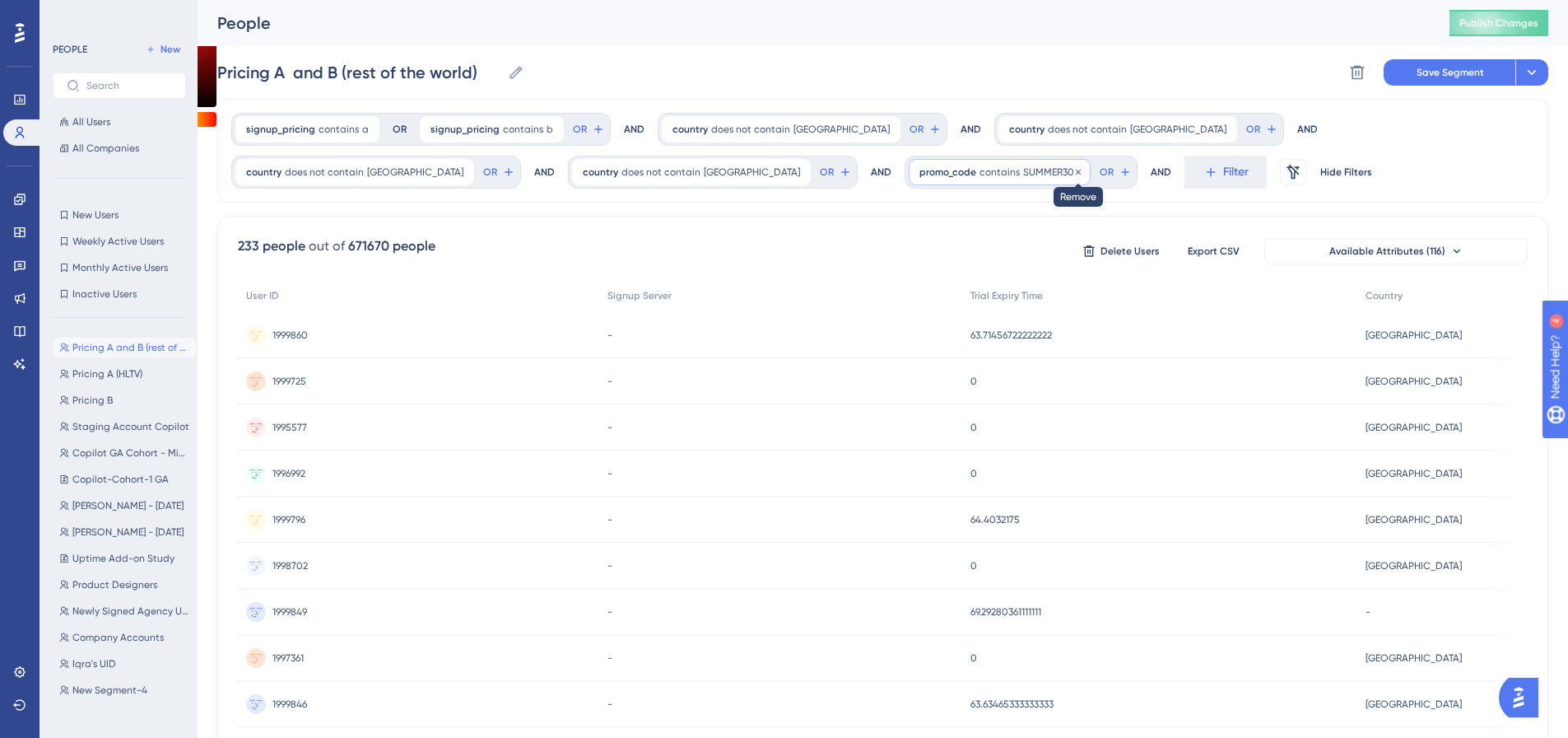
click at [1076, 172] on icon at bounding box center [1078, 172] width 5 height 5
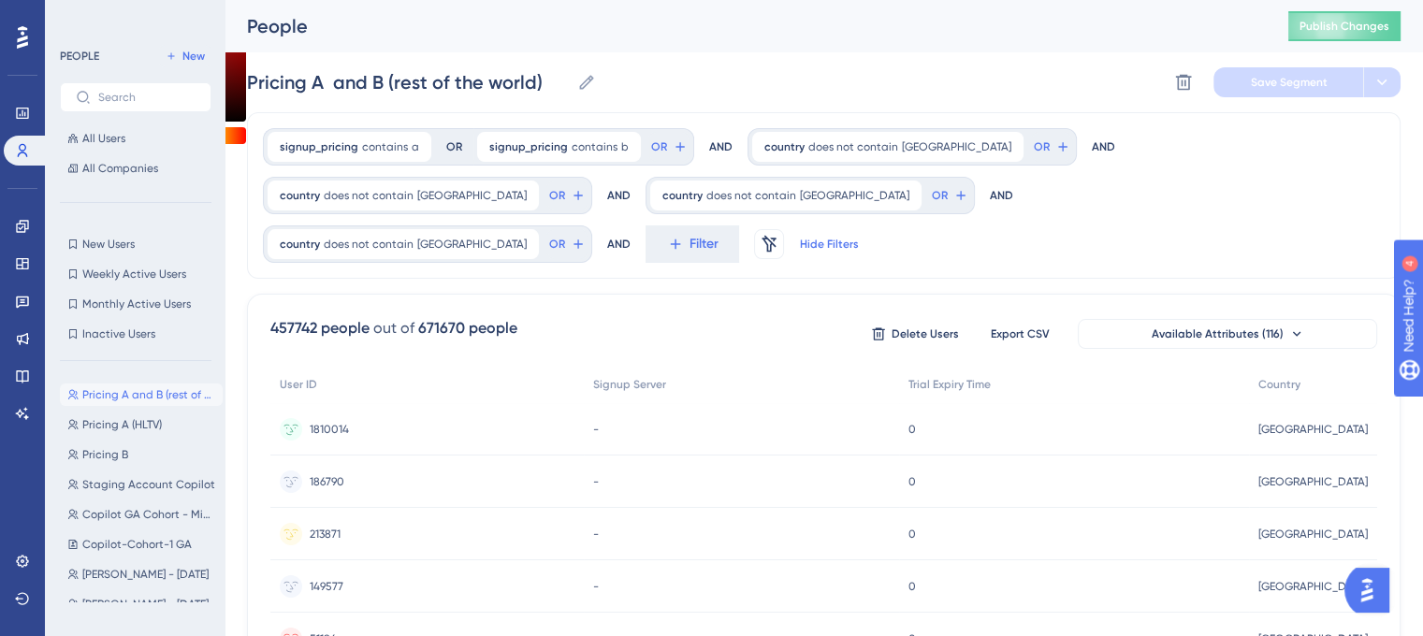
click at [800, 247] on span "Hide Filters" at bounding box center [829, 244] width 59 height 15
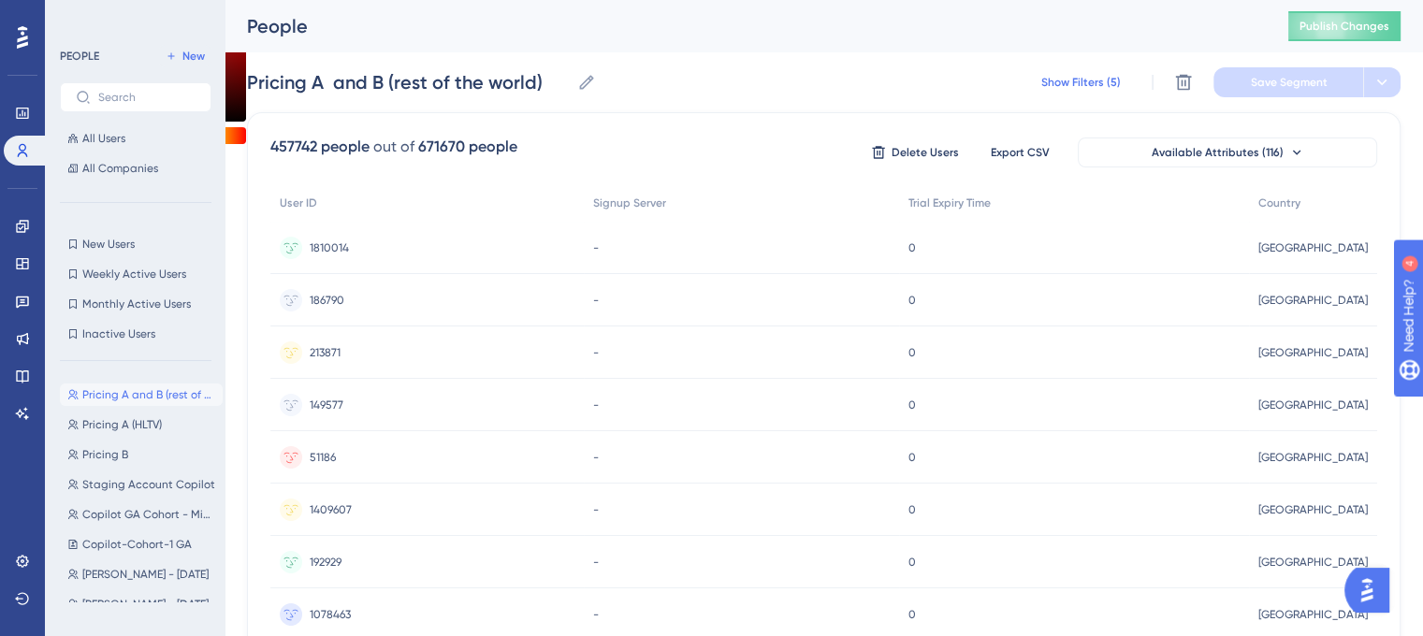
click at [1095, 77] on span "Show Filters (5)" at bounding box center [1082, 82] width 80 height 15
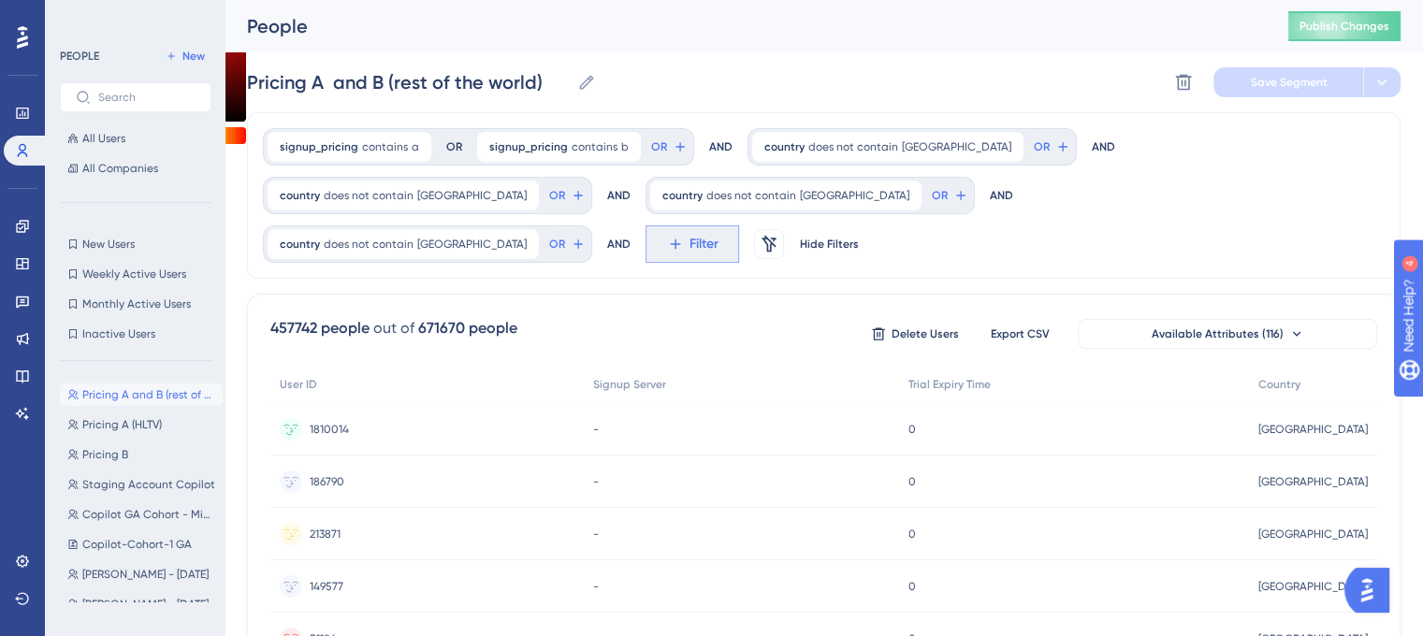
click at [690, 235] on span "Filter" at bounding box center [704, 244] width 29 height 22
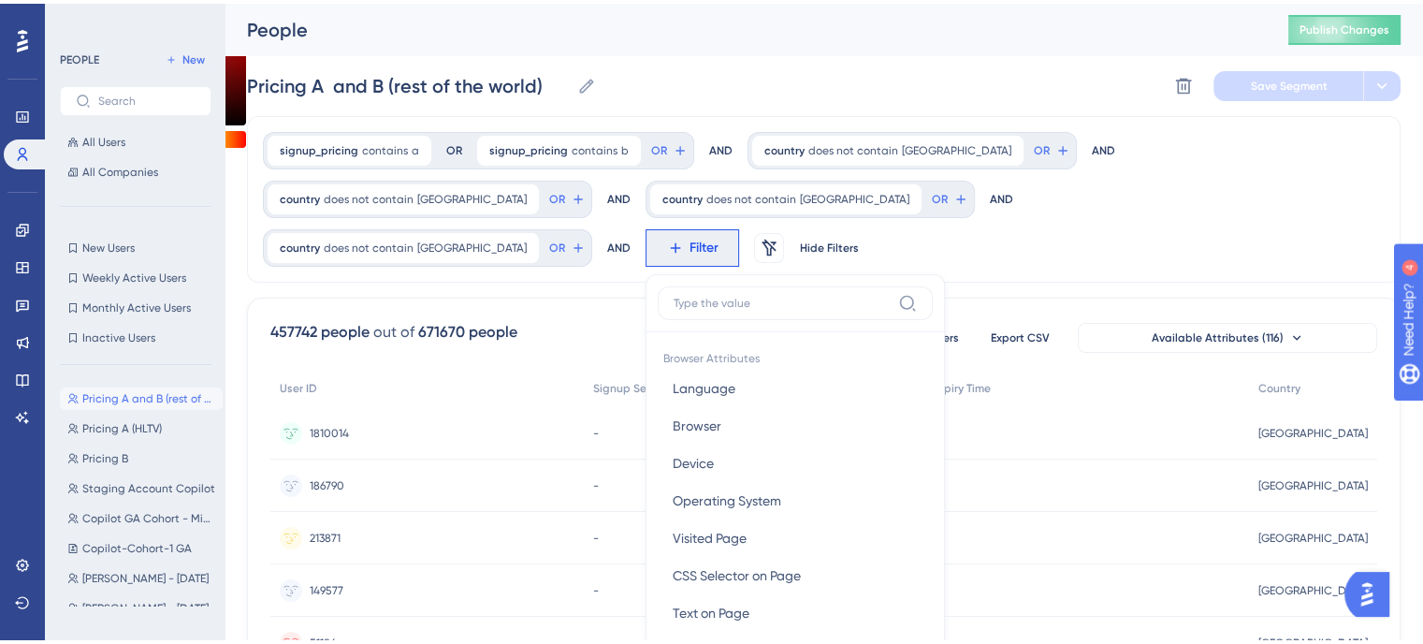
scroll to position [139, 0]
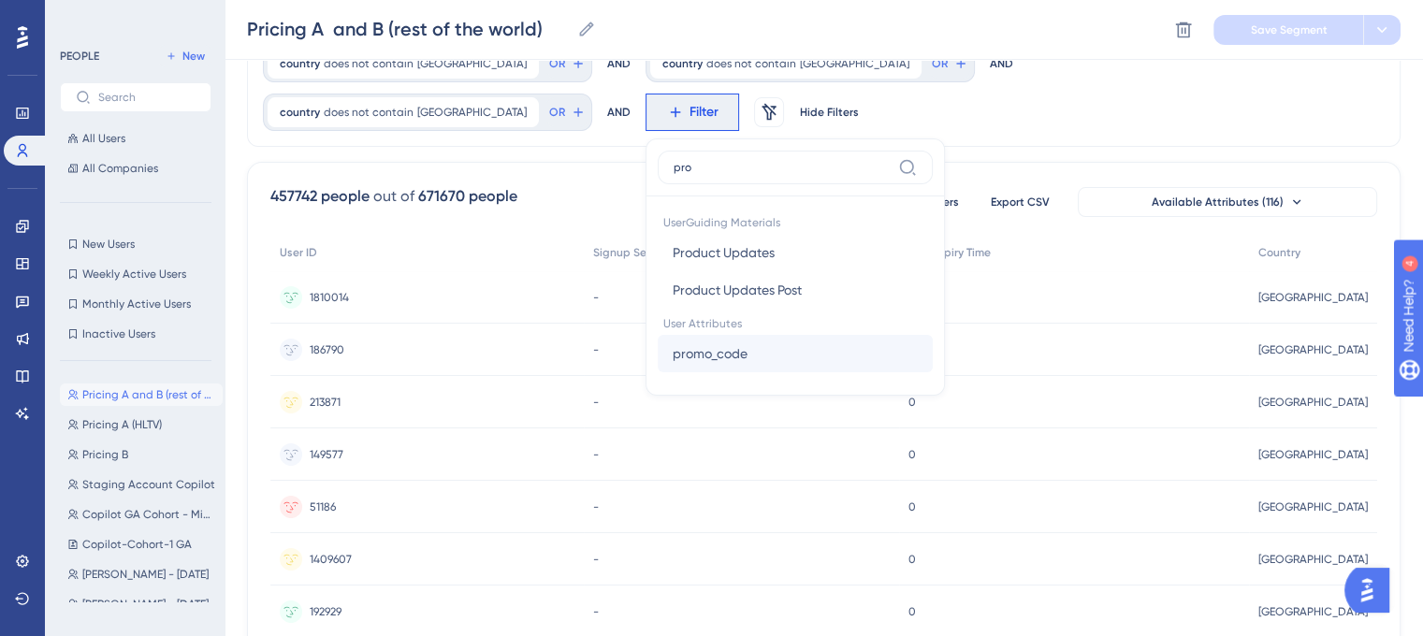
type input "pro"
click at [658, 355] on button "promo_code promo_code" at bounding box center [795, 353] width 275 height 37
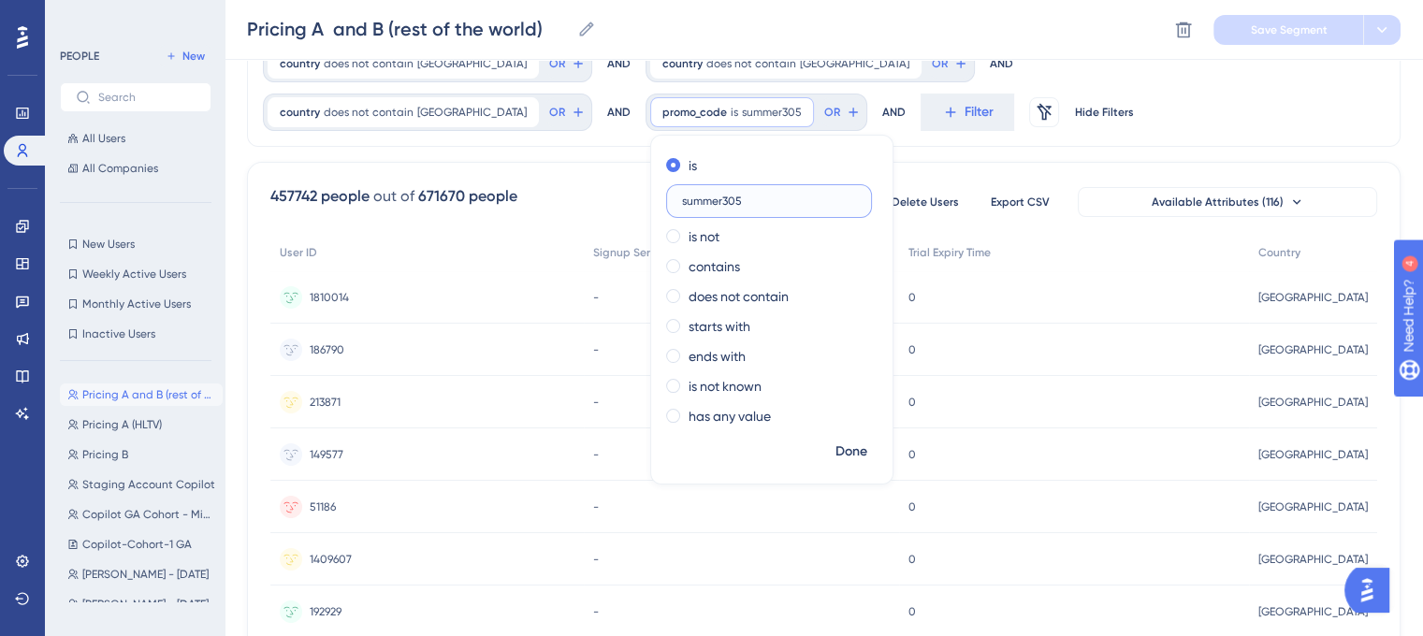
type input "summer305"
click at [836, 447] on span "Done" at bounding box center [852, 452] width 32 height 22
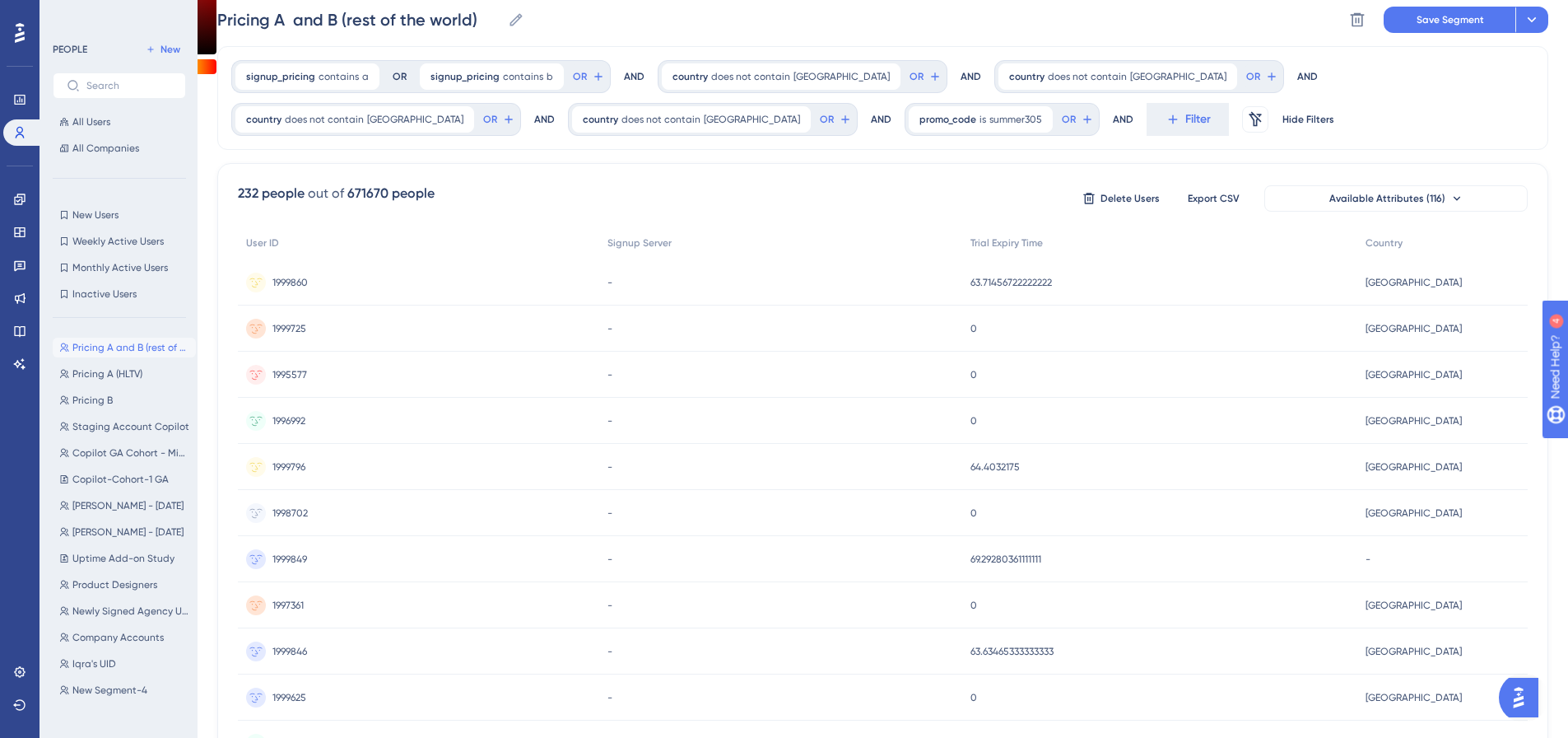
scroll to position [0, 0]
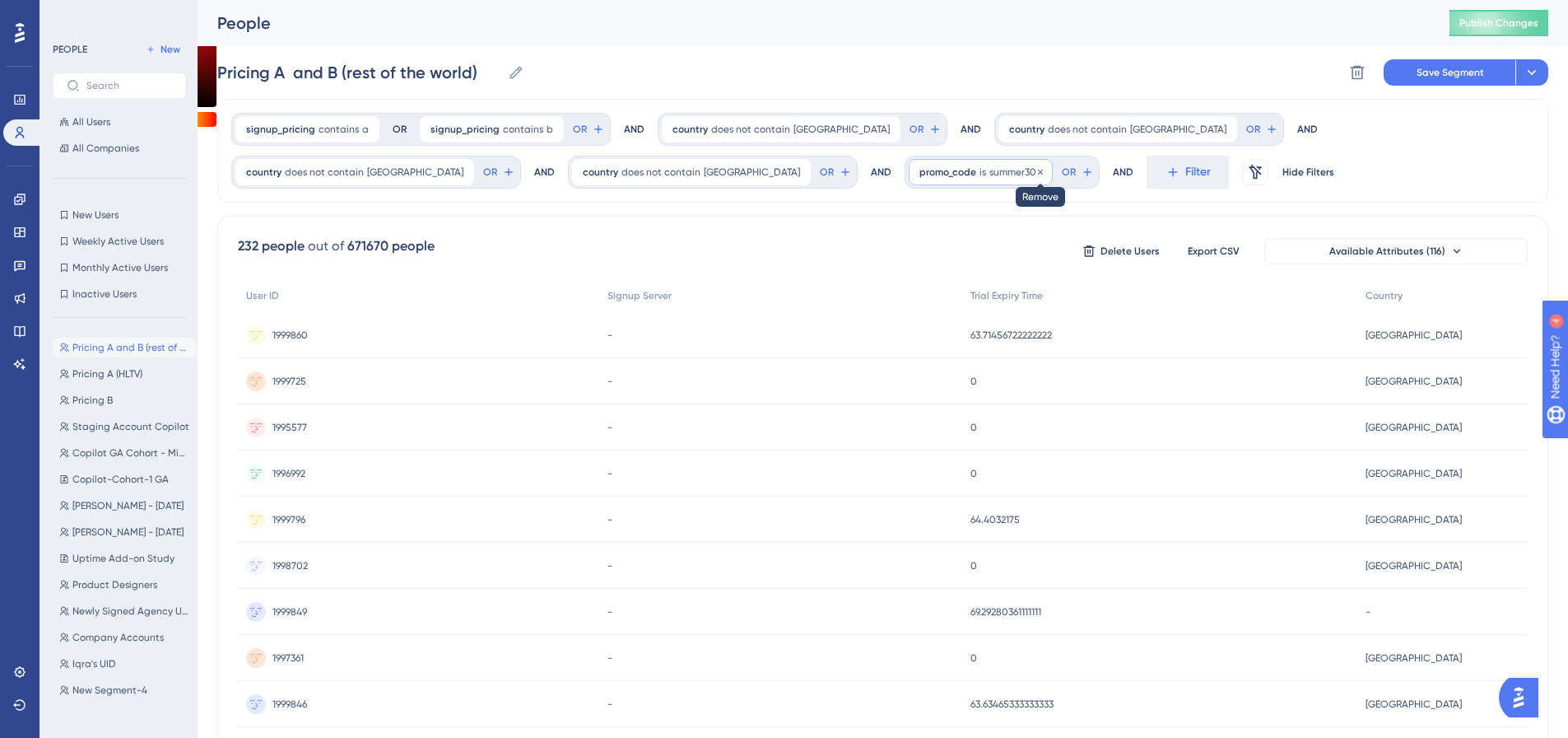
click at [1035, 173] on icon at bounding box center [1039, 172] width 10 height 10
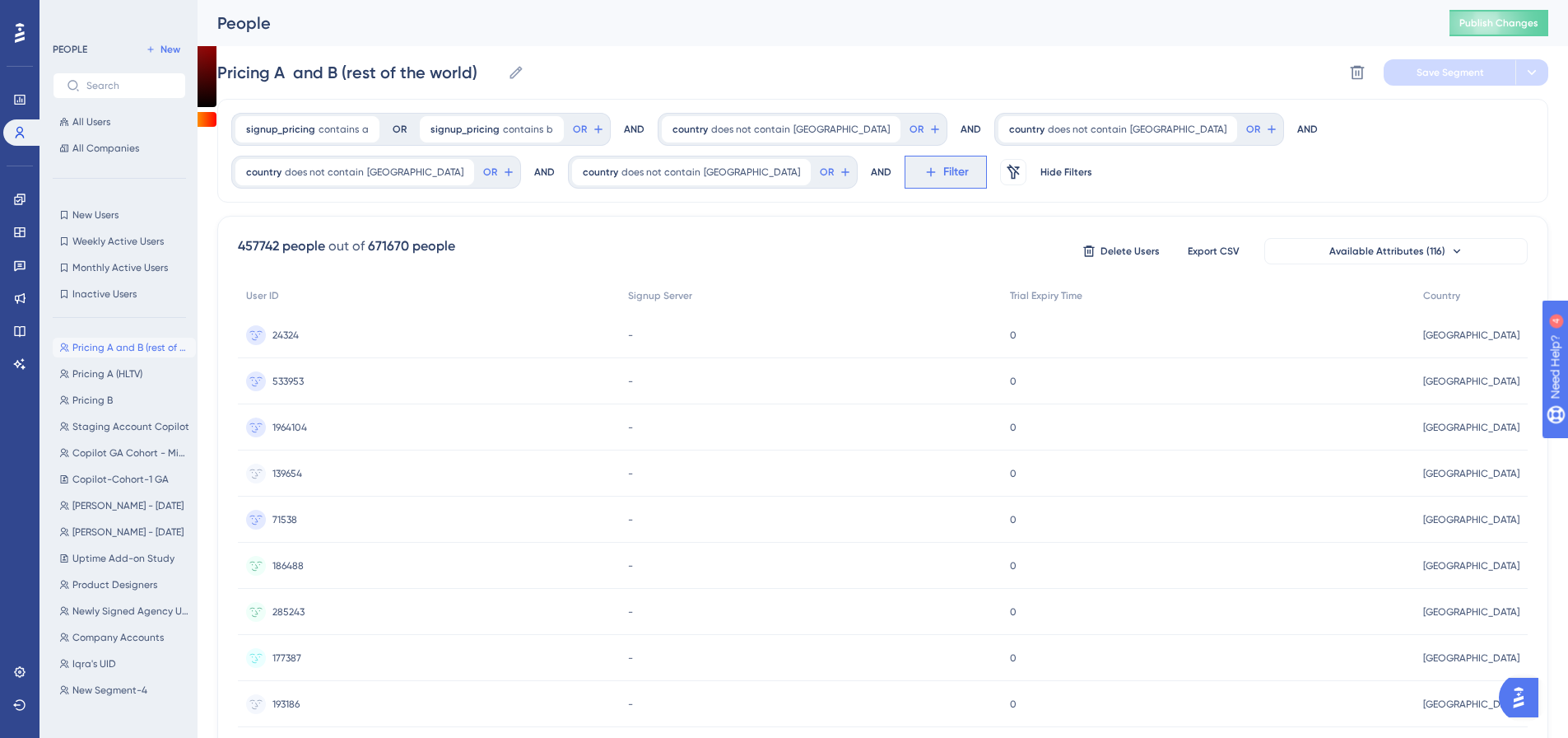
click at [943, 169] on span "Filter" at bounding box center [955, 172] width 26 height 19
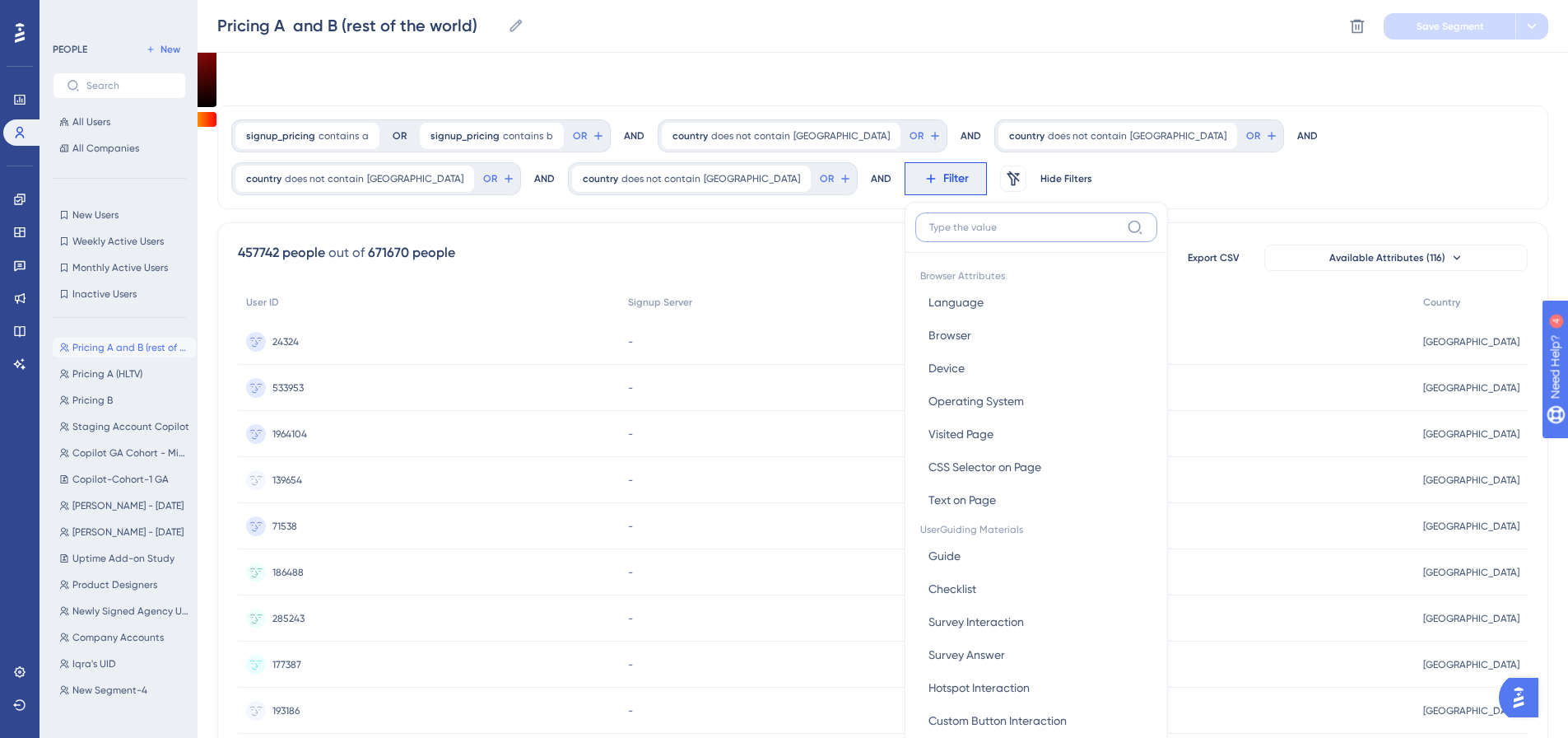
scroll to position [98, 0]
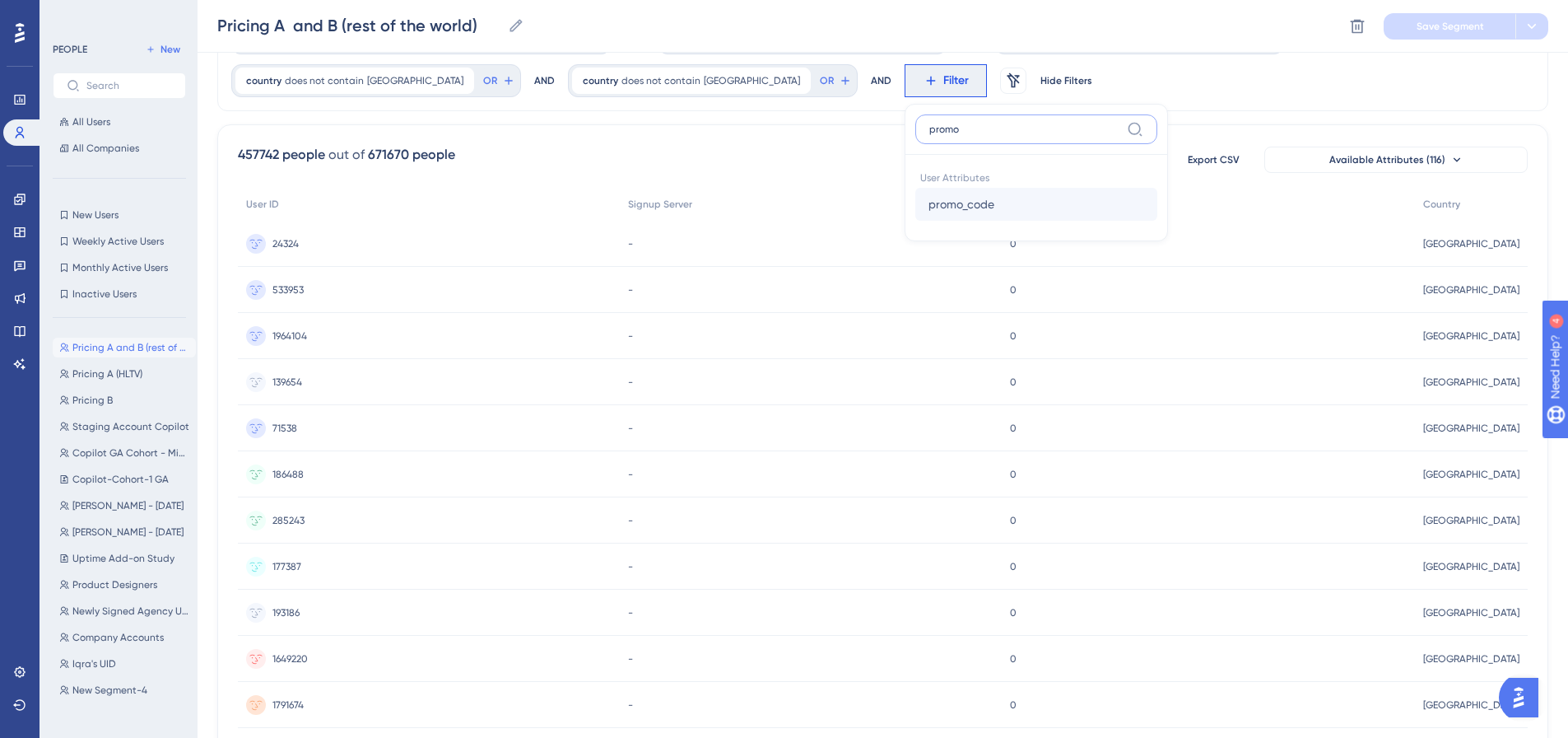
type input "promo"
click at [915, 206] on button "promo_code promo_code" at bounding box center [1036, 203] width 242 height 33
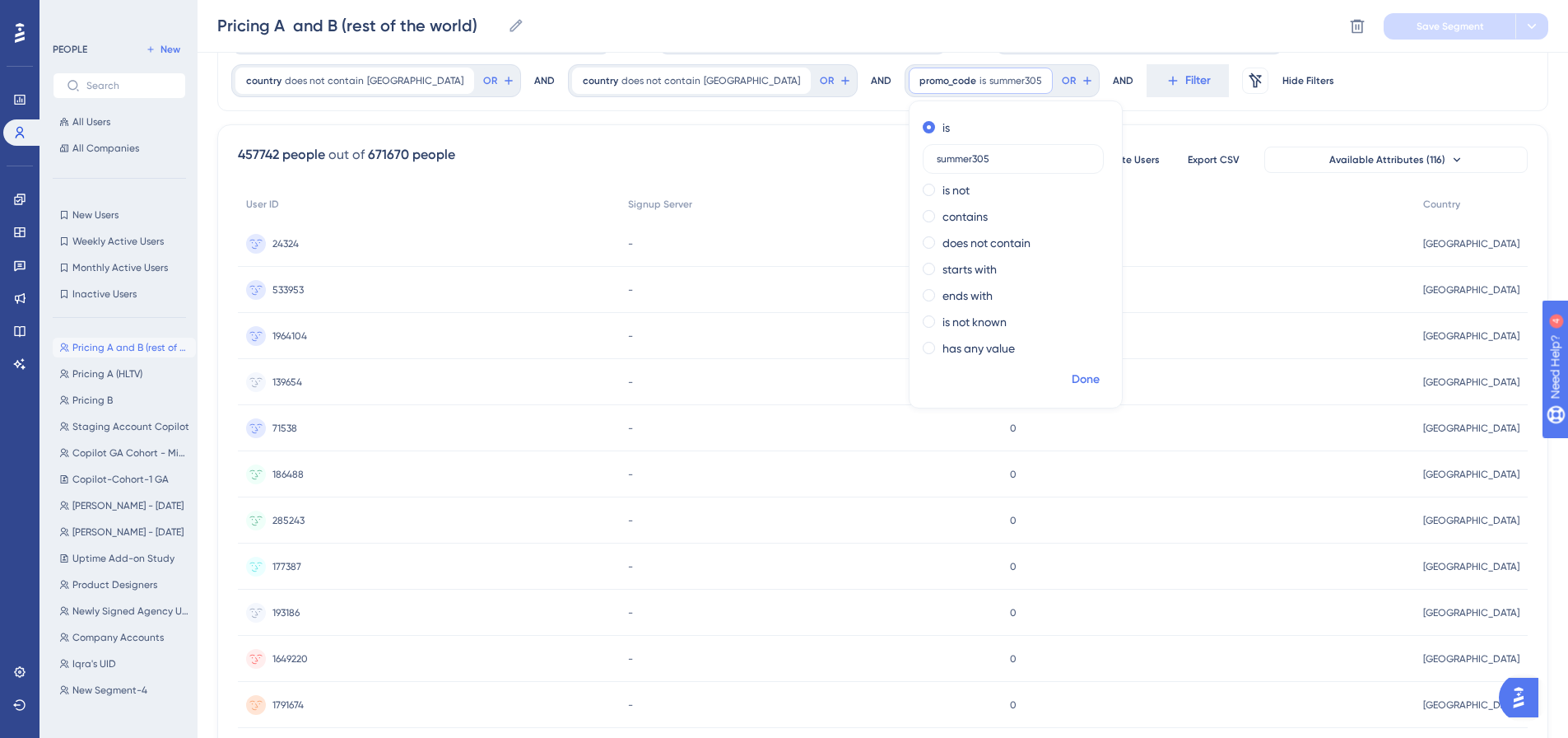
type input "summer305"
click at [1071, 376] on span "Done" at bounding box center [1085, 379] width 28 height 19
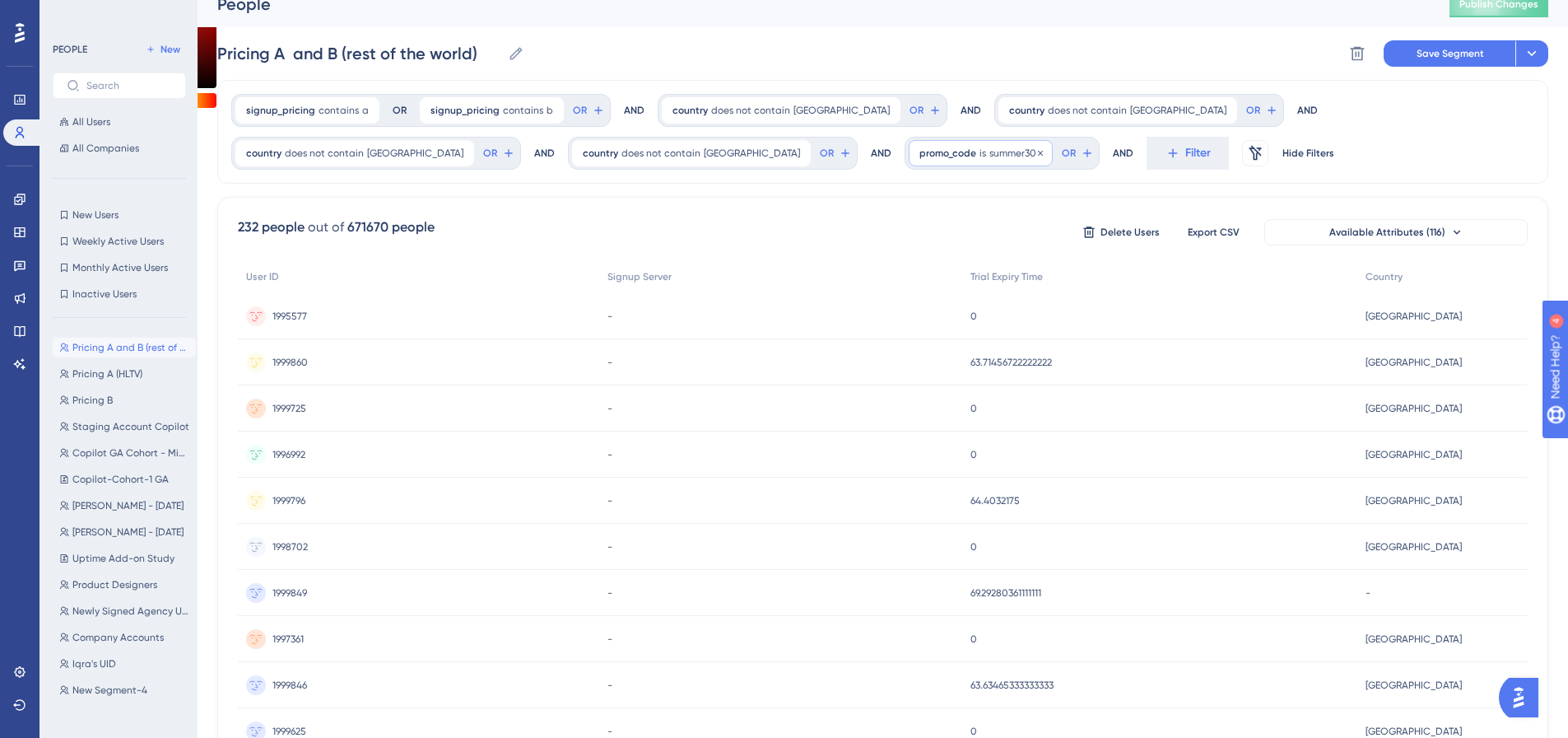
scroll to position [0, 0]
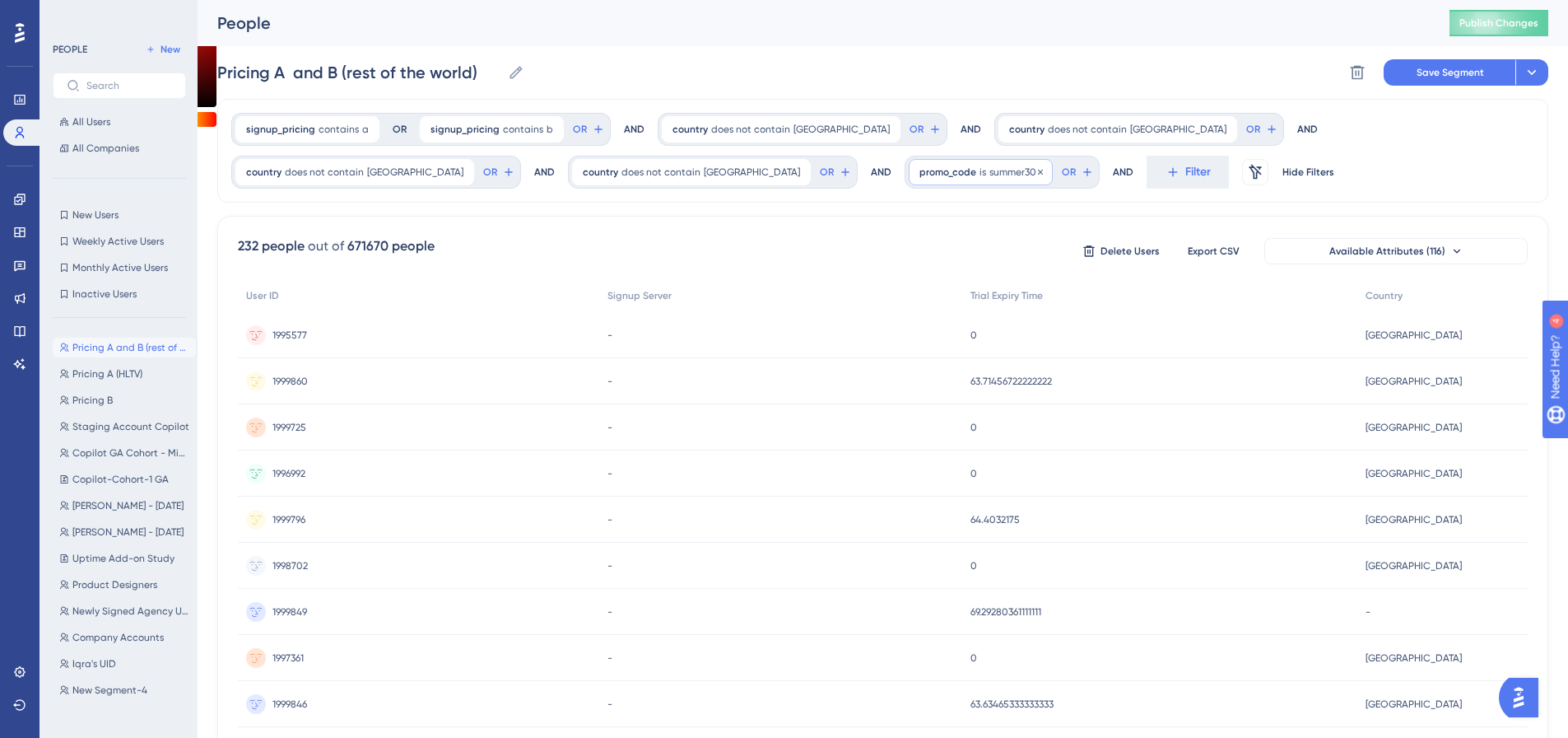
click at [989, 169] on span "summer305" at bounding box center [1016, 172] width 53 height 13
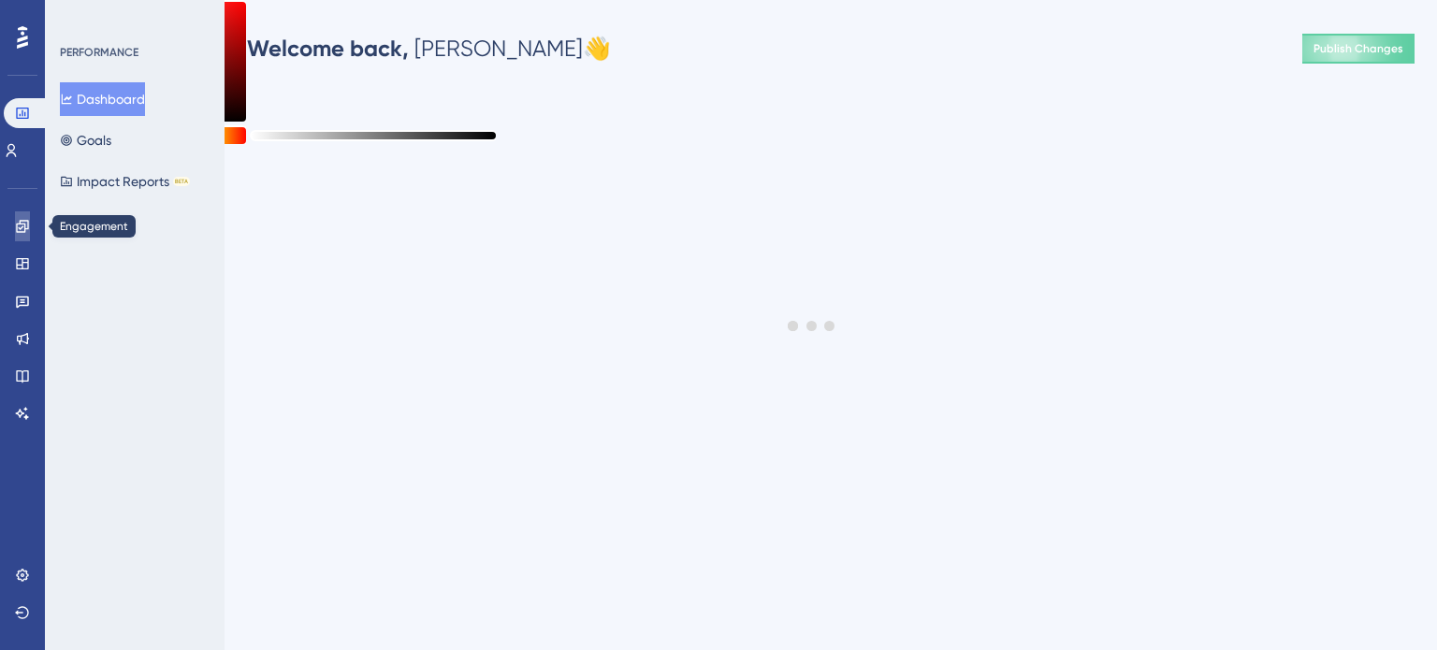
click at [22, 235] on link at bounding box center [22, 227] width 15 height 30
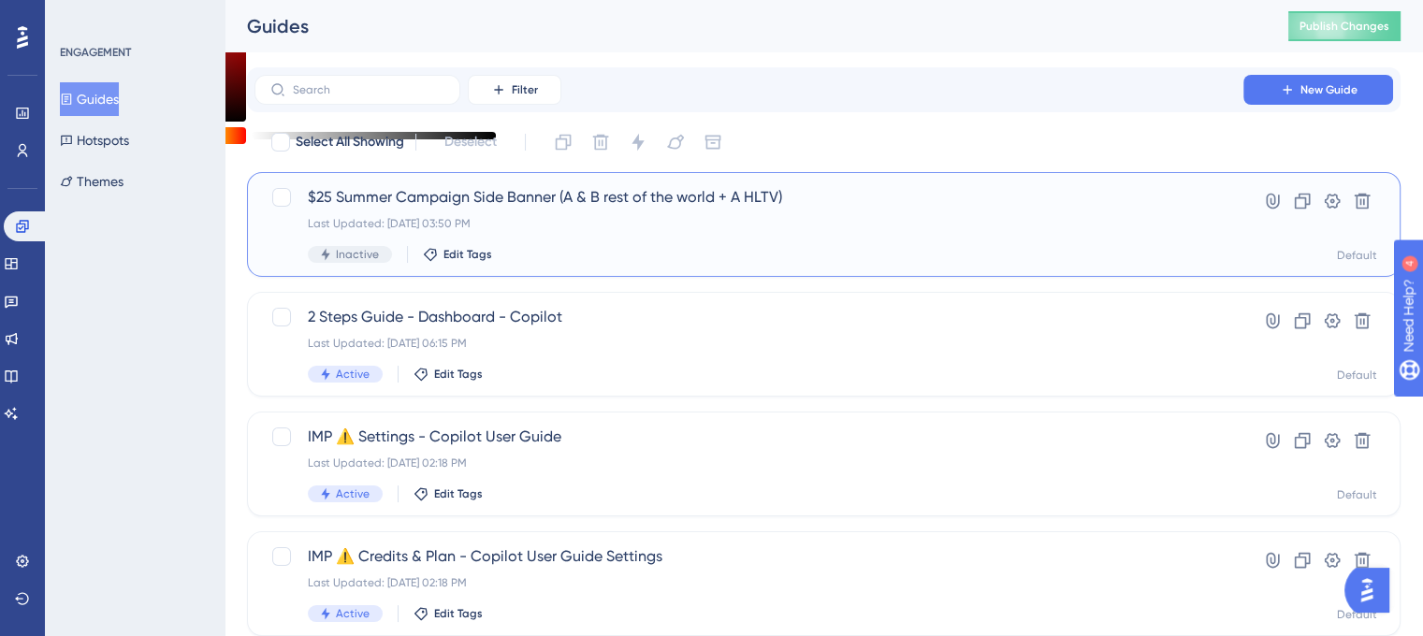
click at [371, 204] on span "$25 Summer Campaign Side Banner (A & B rest of the world + A HLTV)" at bounding box center [749, 197] width 883 height 22
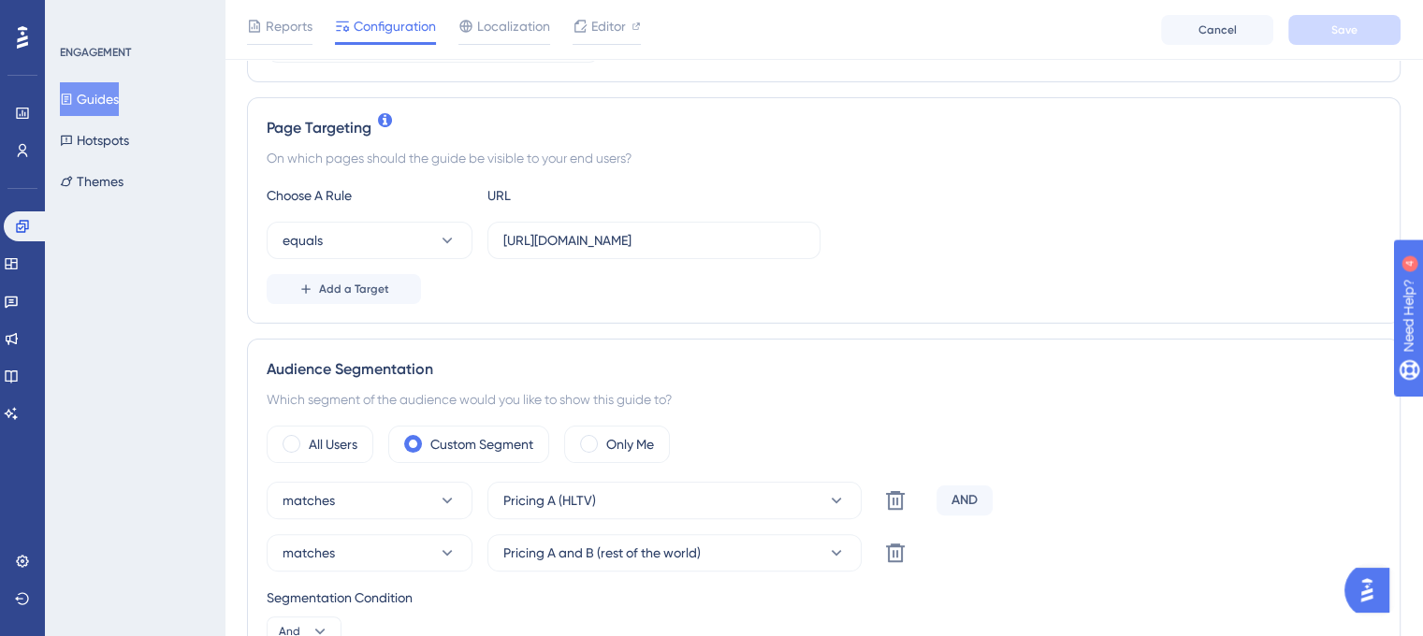
scroll to position [468, 0]
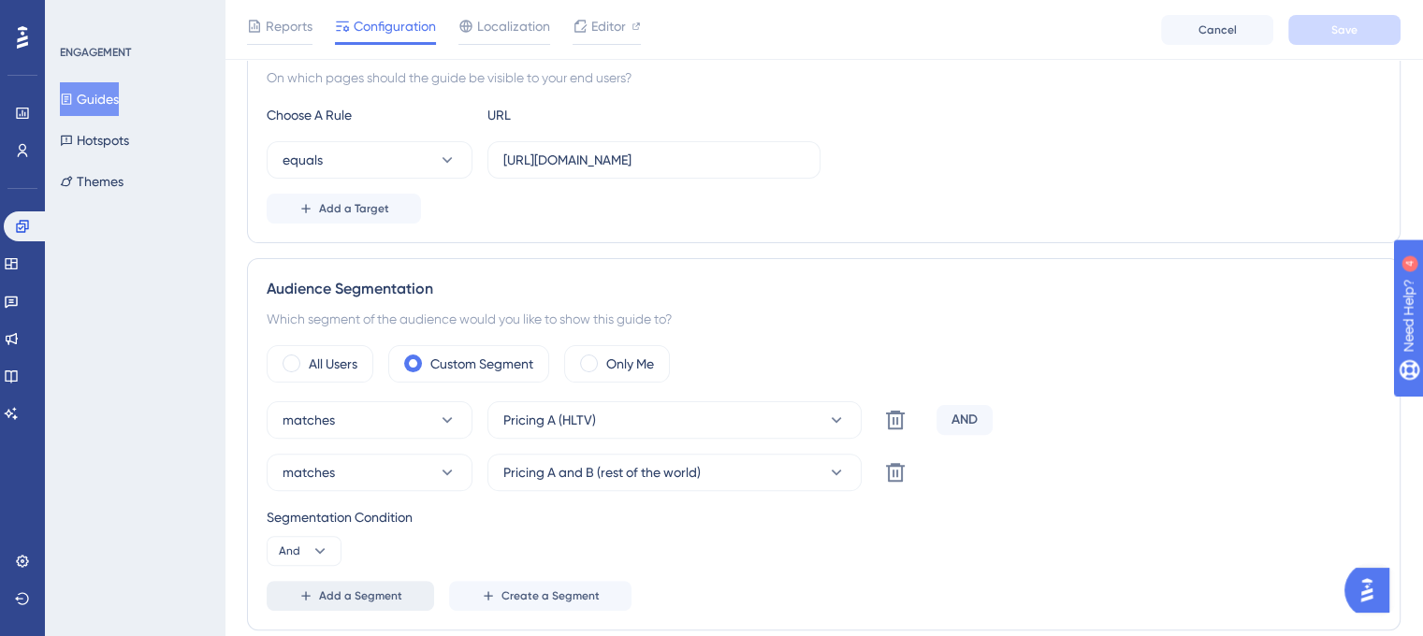
click at [362, 591] on span "Add a Segment" at bounding box center [360, 596] width 83 height 15
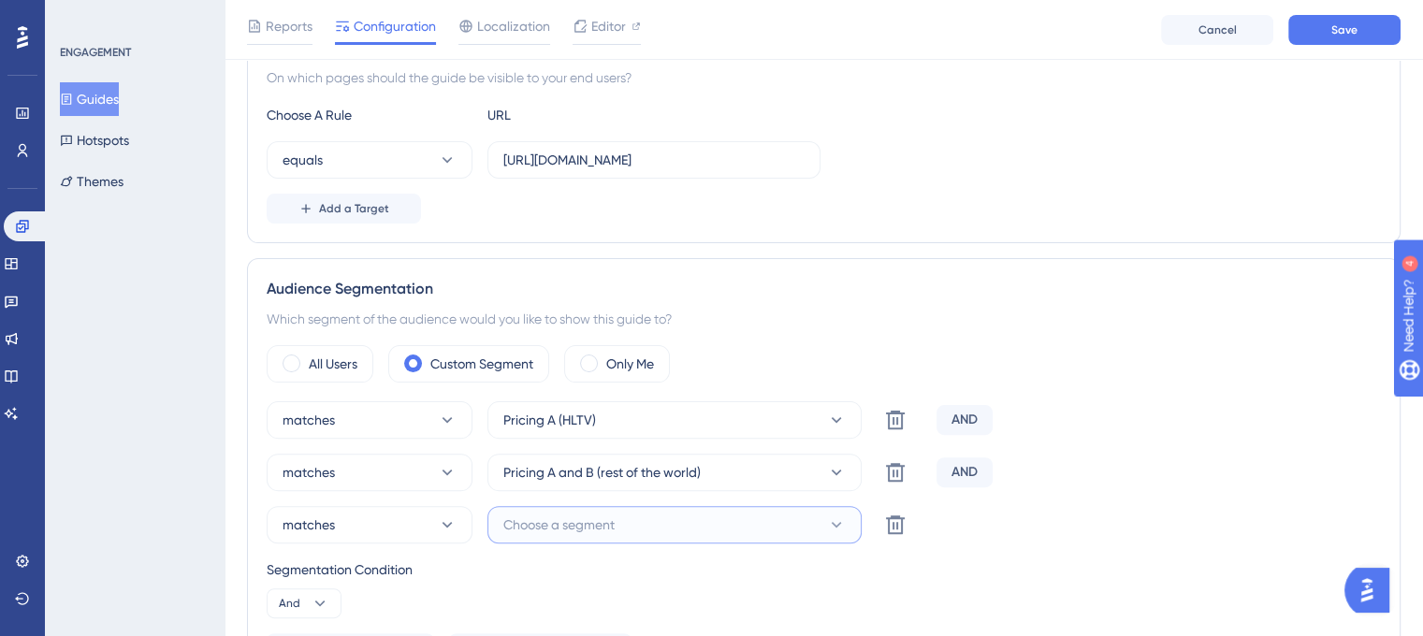
click at [585, 507] on button "Choose a segment" at bounding box center [675, 524] width 374 height 37
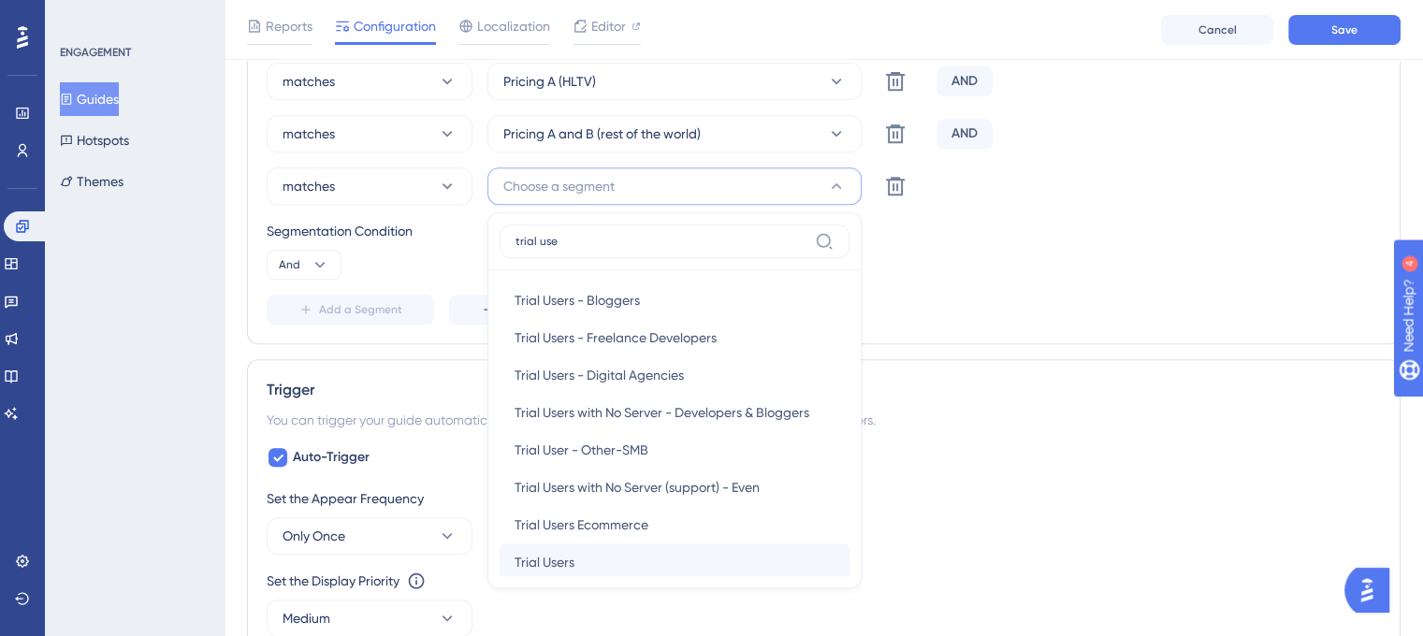
type input "trial use"
click at [609, 571] on div "Trial Users Trial Users" at bounding box center [675, 562] width 320 height 37
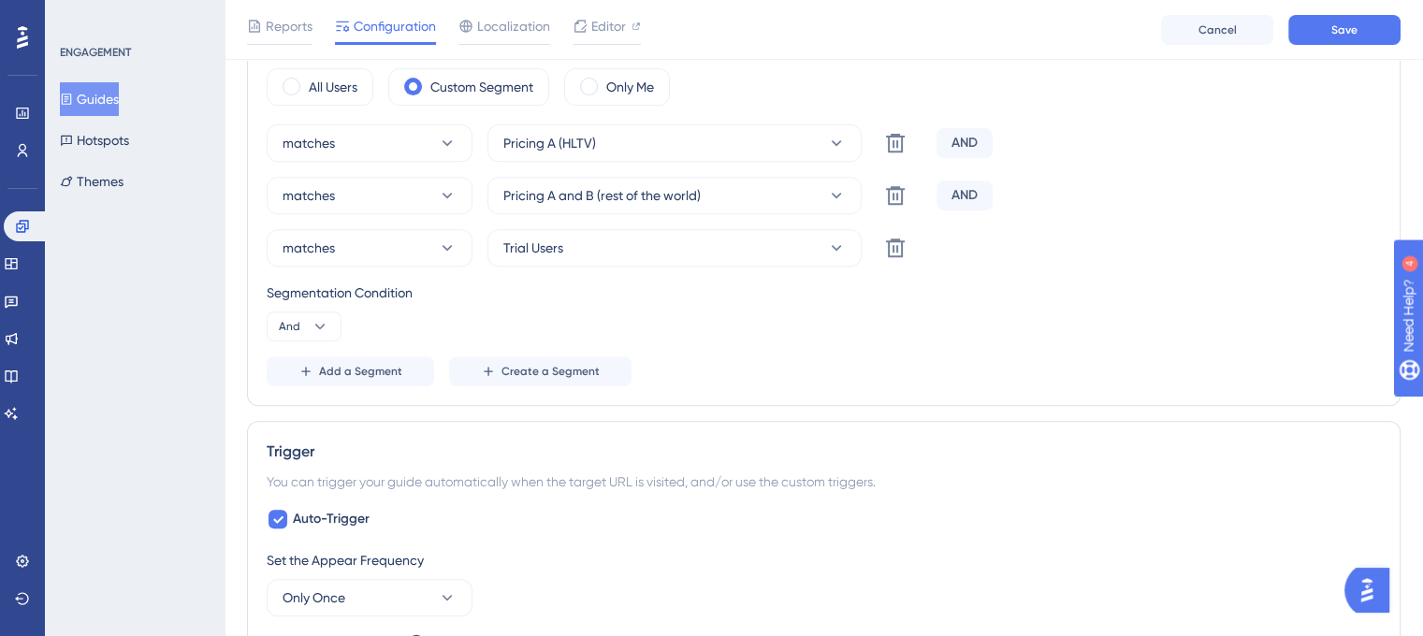
scroll to position [713, 0]
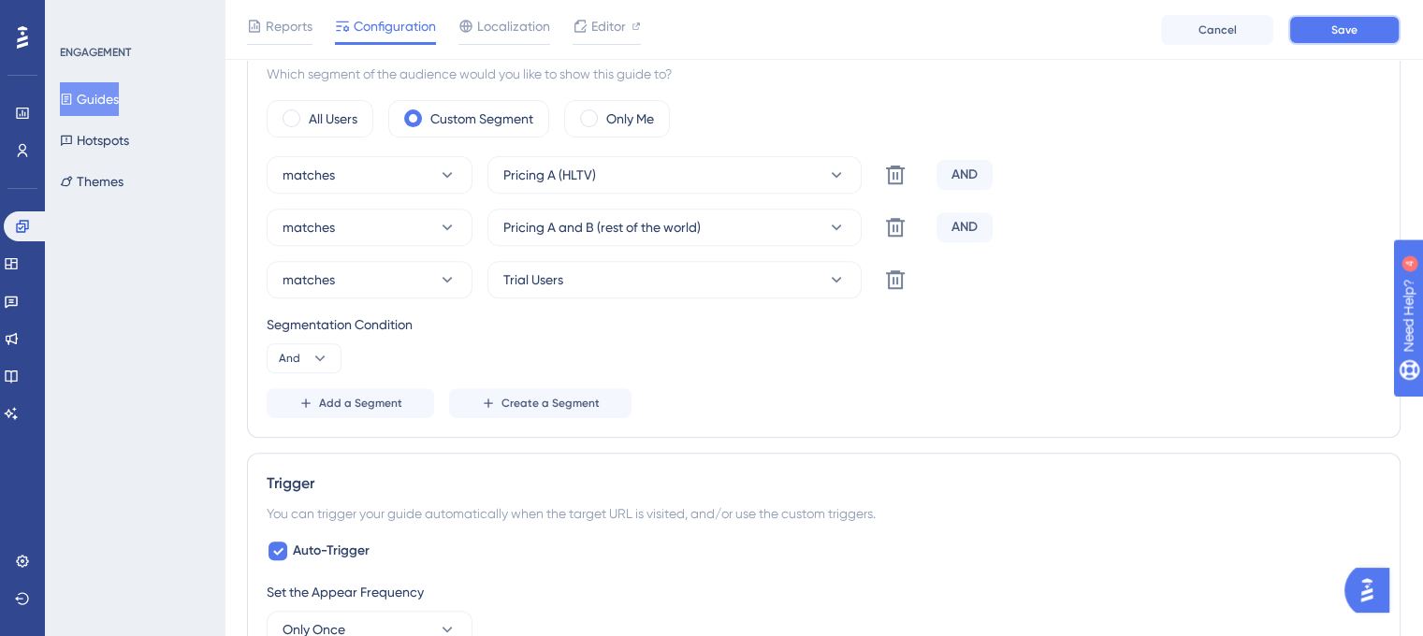
click at [1317, 36] on button "Save" at bounding box center [1345, 30] width 112 height 30
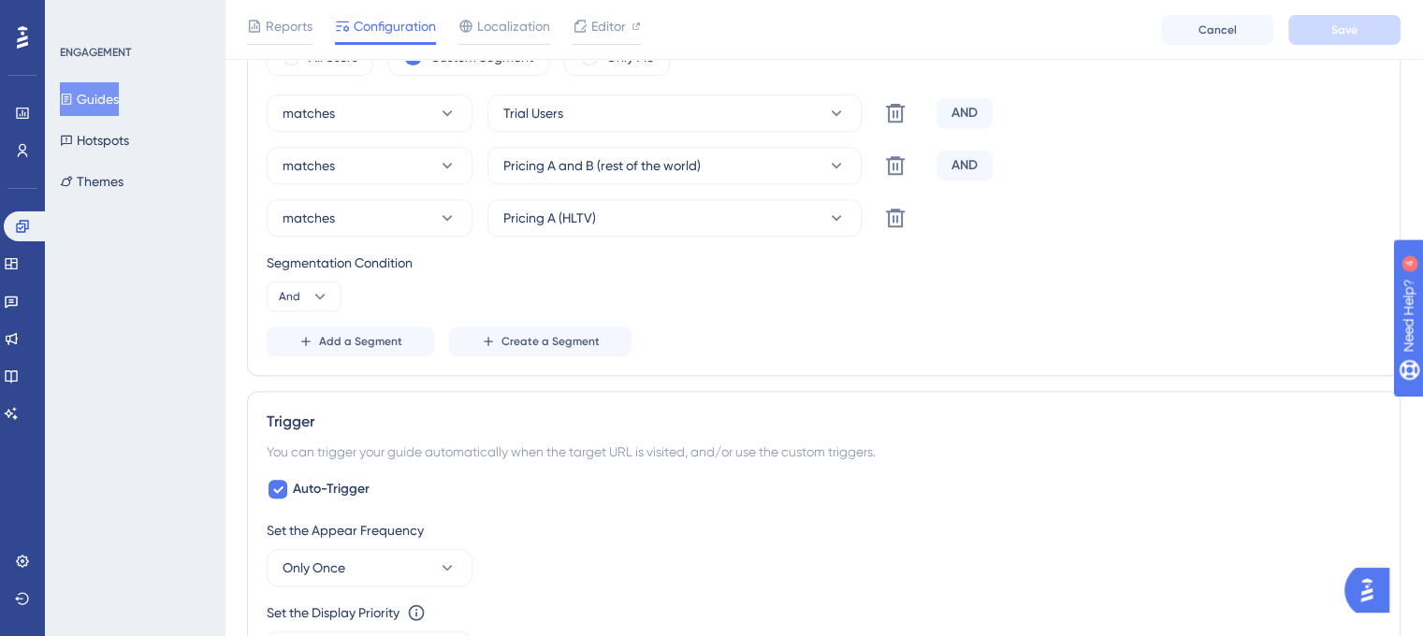
scroll to position [807, 0]
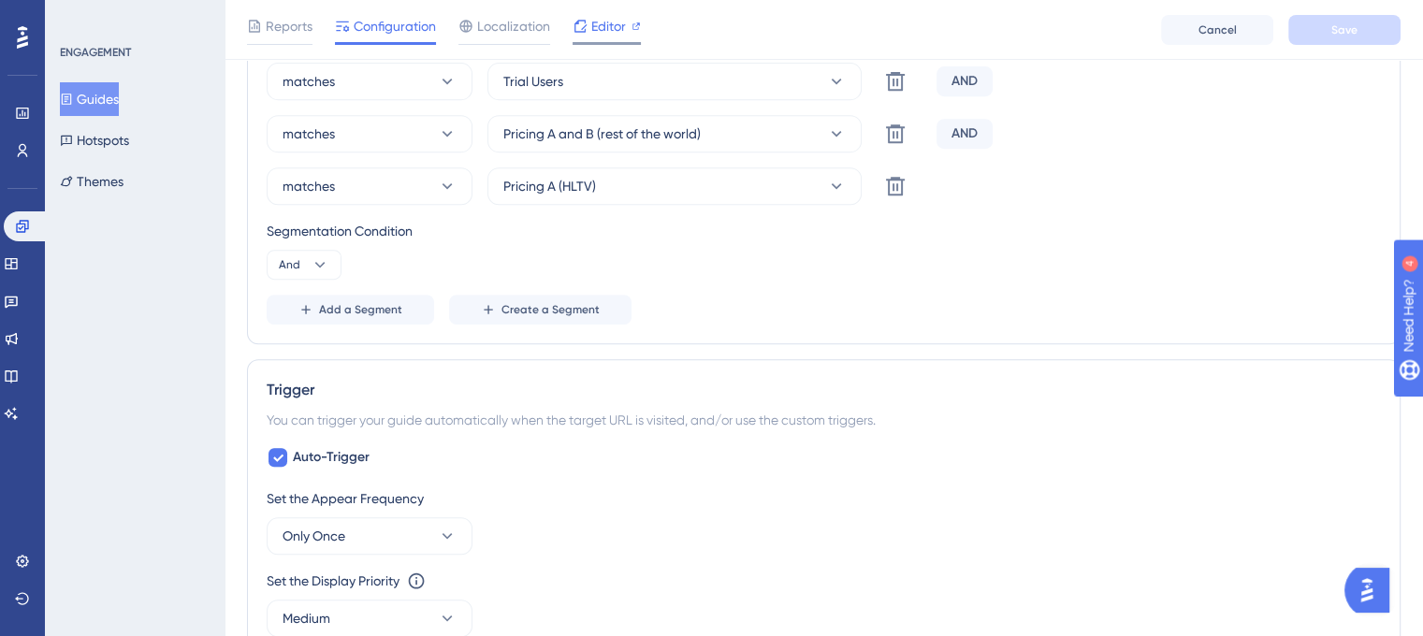
click at [589, 22] on div "Editor" at bounding box center [607, 26] width 68 height 22
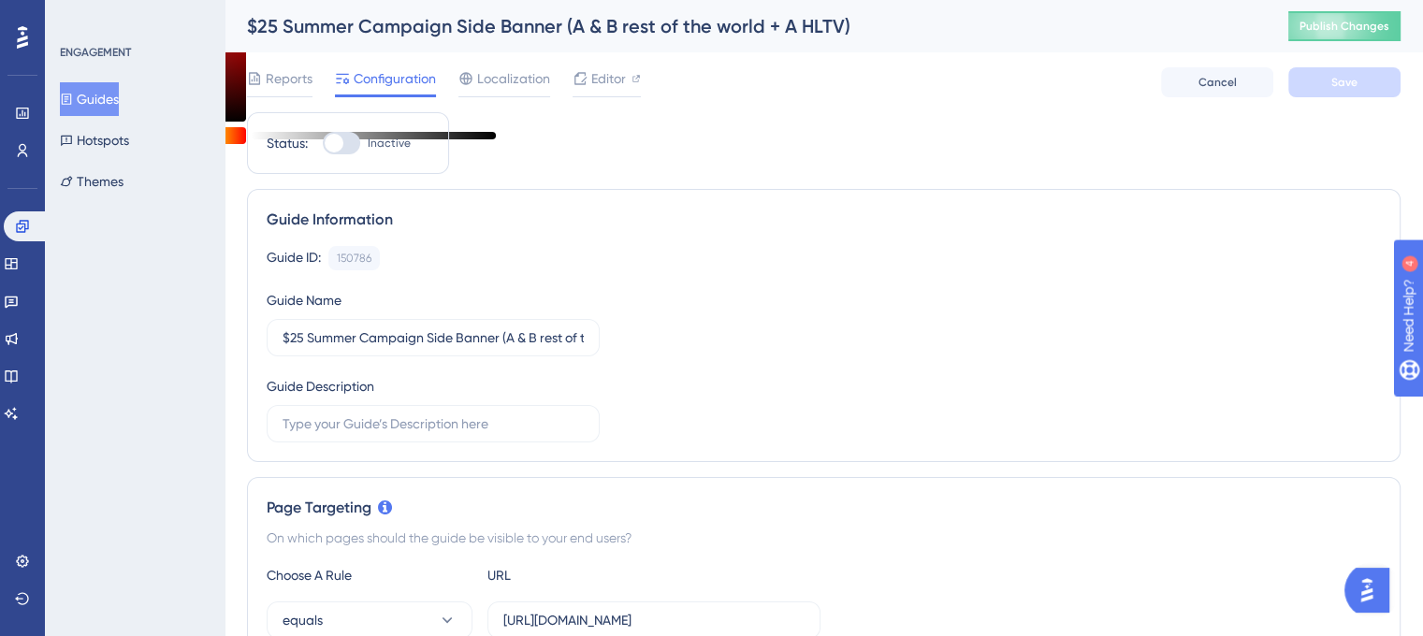
scroll to position [94, 0]
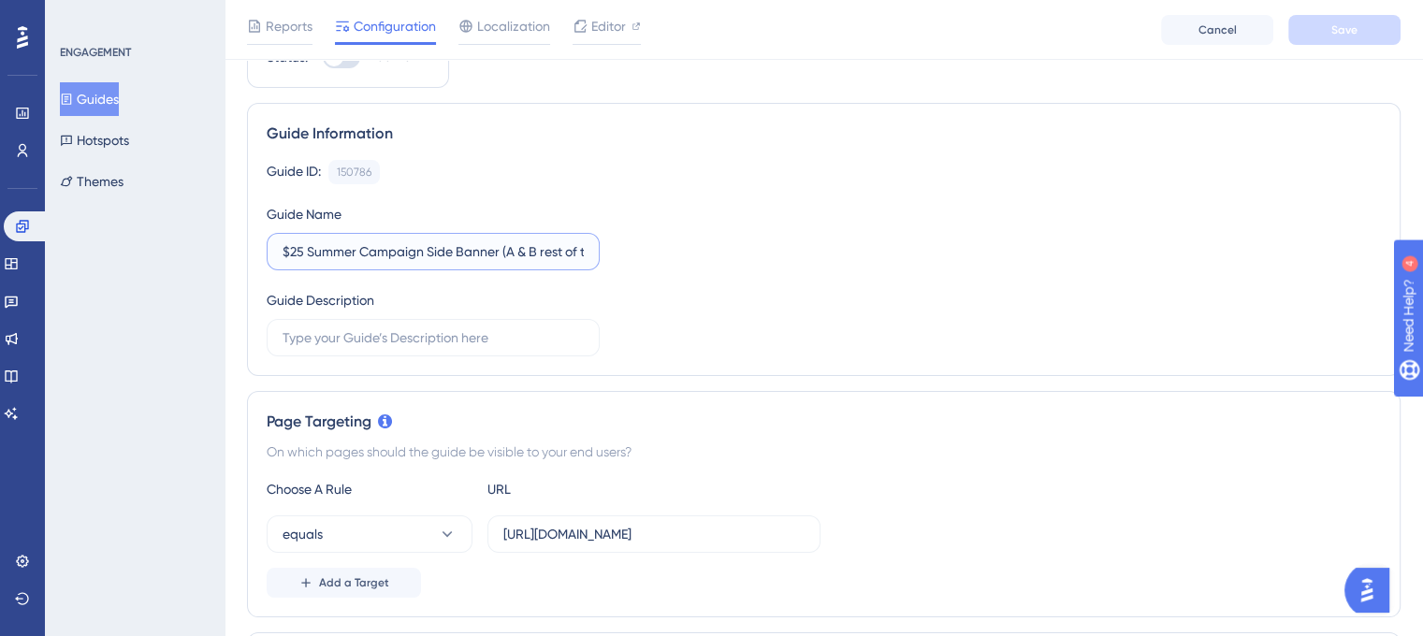
click at [501, 248] on input "$25 Summer Campaign Side Banner (A & B rest of the world + A HLTV)" at bounding box center [433, 251] width 301 height 21
type input "$25 Summer Campaign Side Banner reminder (A & B rest of the world + A HLTV)"
click at [776, 278] on div "Guide ID: 150786 Copy Guide Name $25 Summer Campaign Side Banner reminder (A & …" at bounding box center [824, 258] width 1115 height 197
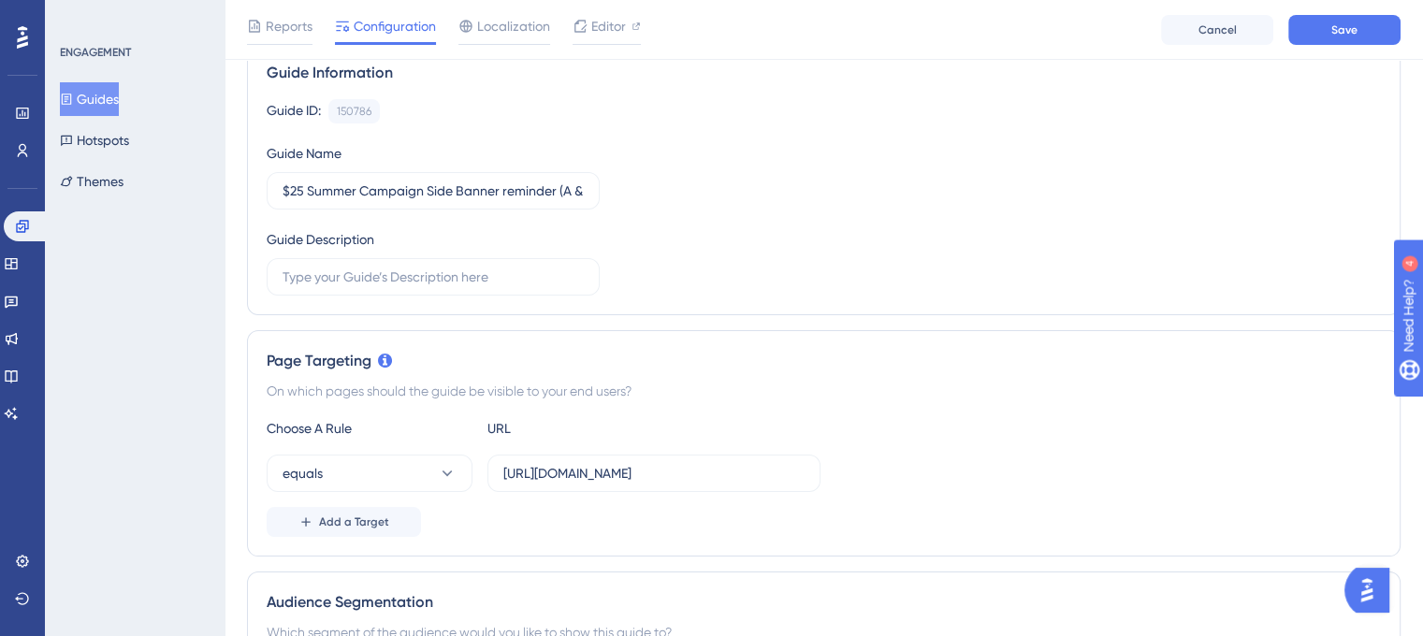
scroll to position [187, 0]
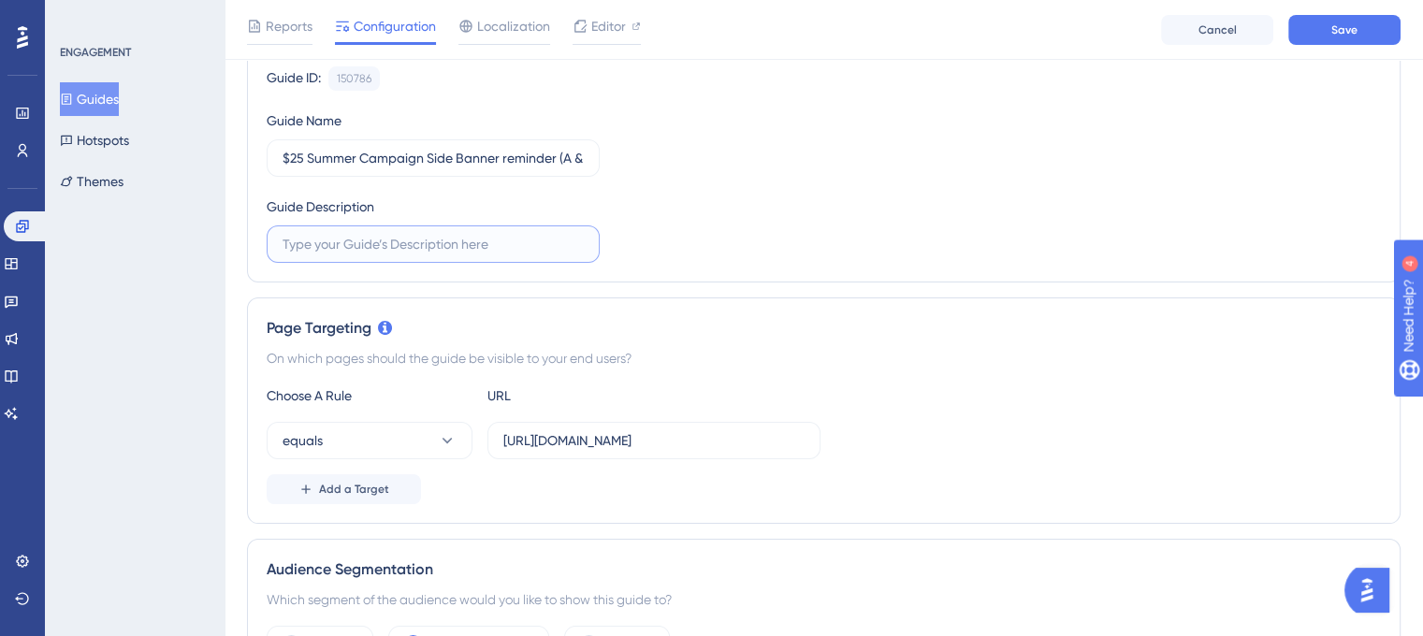
click at [559, 239] on input "text" at bounding box center [433, 244] width 301 height 21
type input "r"
type input "Encourage them to convert"
click at [782, 273] on div "Guide Information Guide ID: 150786 Copy Guide Name $25 Summer Campaign Side Ban…" at bounding box center [824, 145] width 1154 height 273
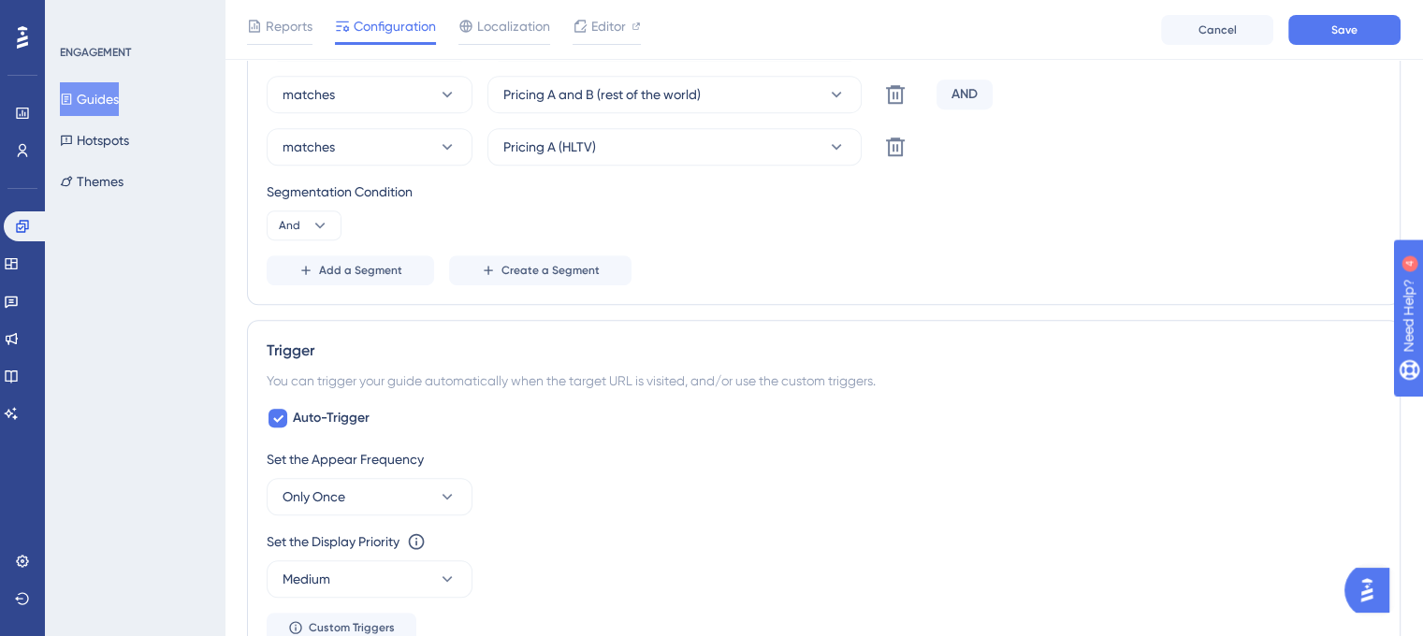
scroll to position [1029, 0]
